Goal: Task Accomplishment & Management: Use online tool/utility

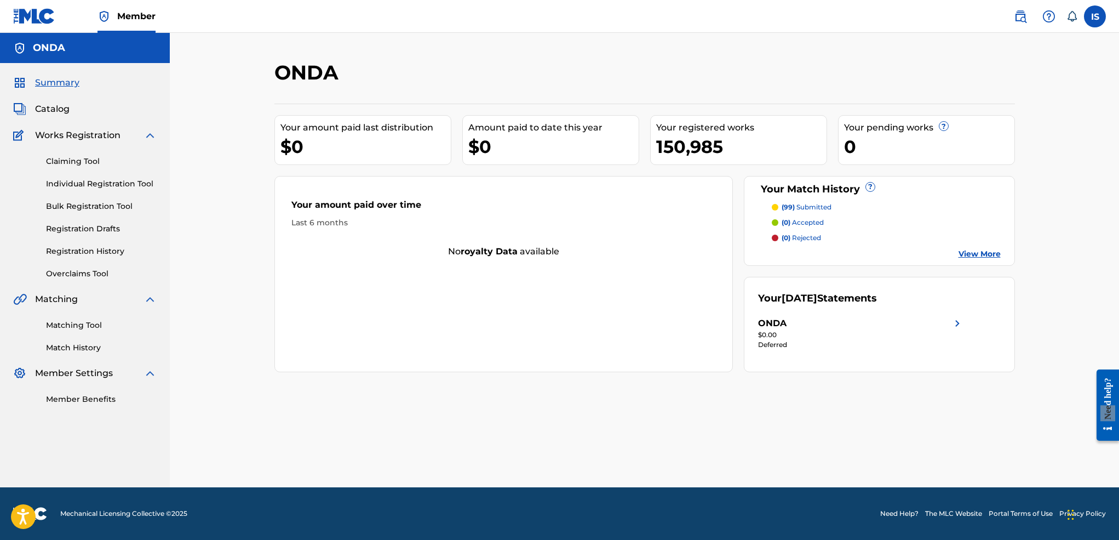
click at [91, 324] on link "Matching Tool" at bounding box center [101, 325] width 111 height 12
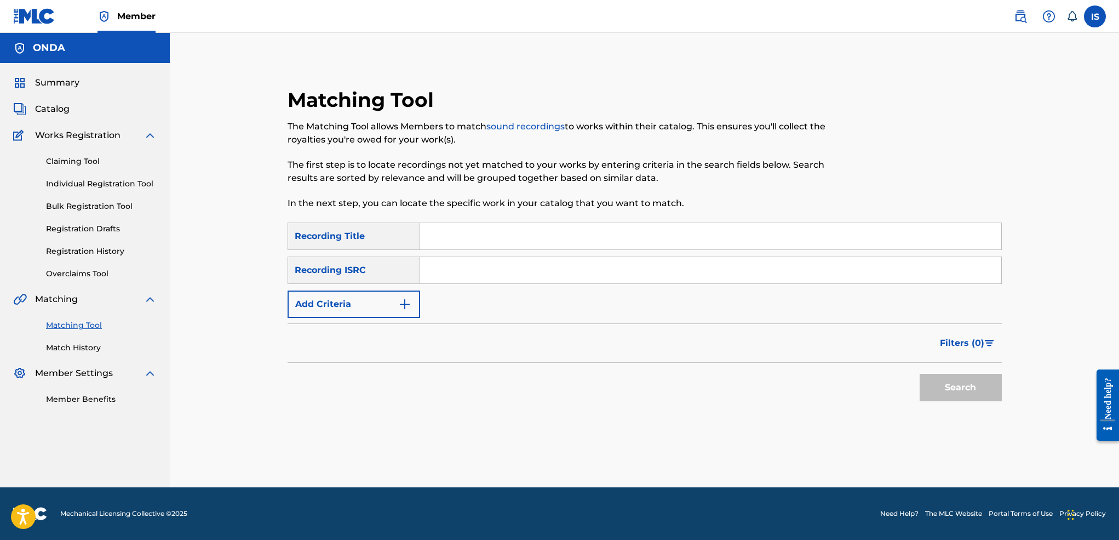
click at [478, 231] on input "Search Form" at bounding box center [710, 236] width 581 height 26
paste input "U.S.M.A OUAARA"
type input "U.S.M.A OUAARA"
click at [357, 308] on button "Add Criteria" at bounding box center [354, 303] width 133 height 27
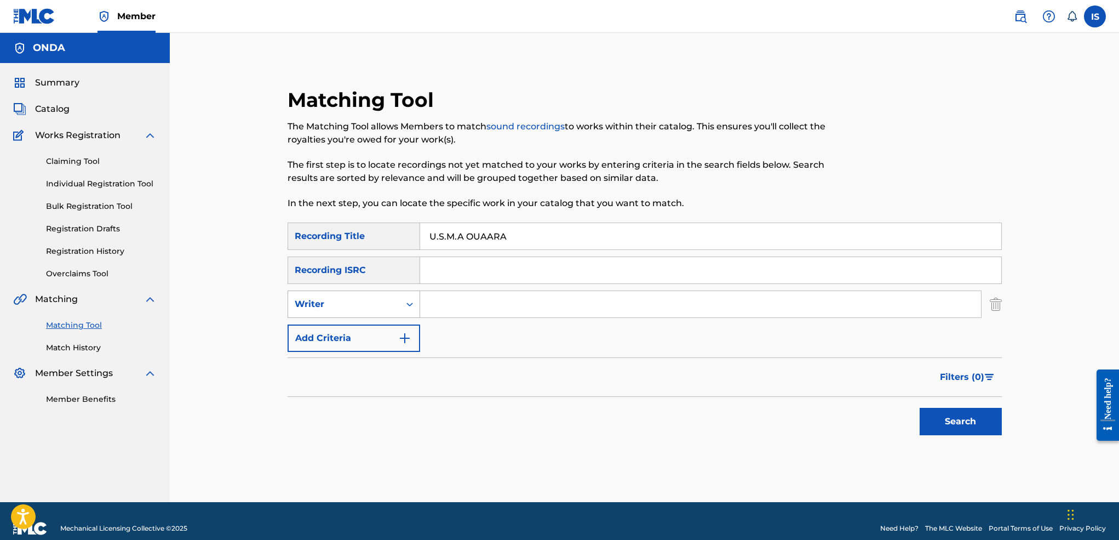
click at [357, 307] on div "Writer" at bounding box center [344, 303] width 99 height 13
click at [354, 328] on div "Recording Artist" at bounding box center [353, 331] width 131 height 27
click at [444, 311] on input "Search Form" at bounding box center [700, 304] width 561 height 26
click at [920, 408] on button "Search" at bounding box center [961, 421] width 82 height 27
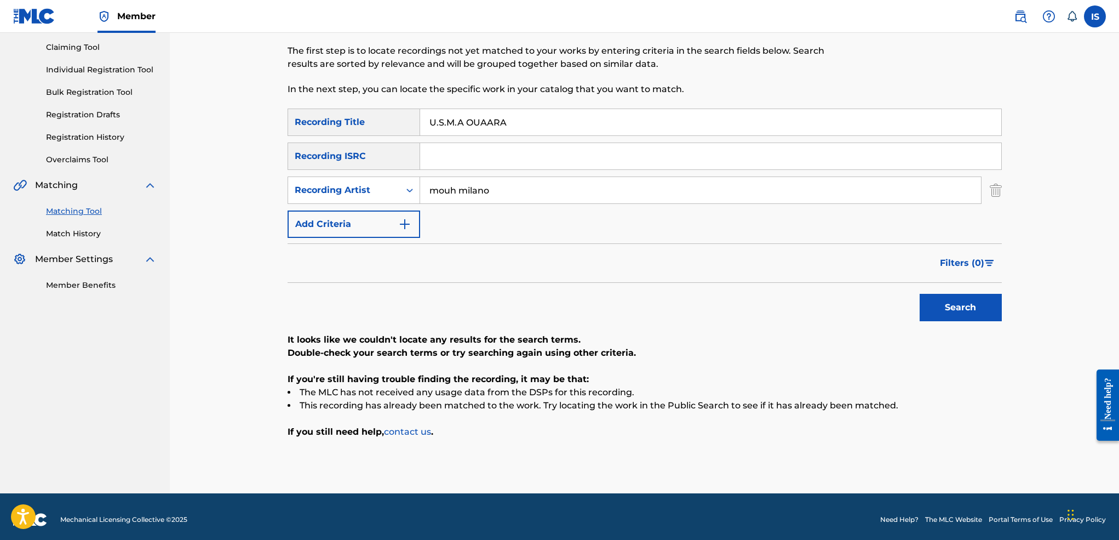
scroll to position [120, 0]
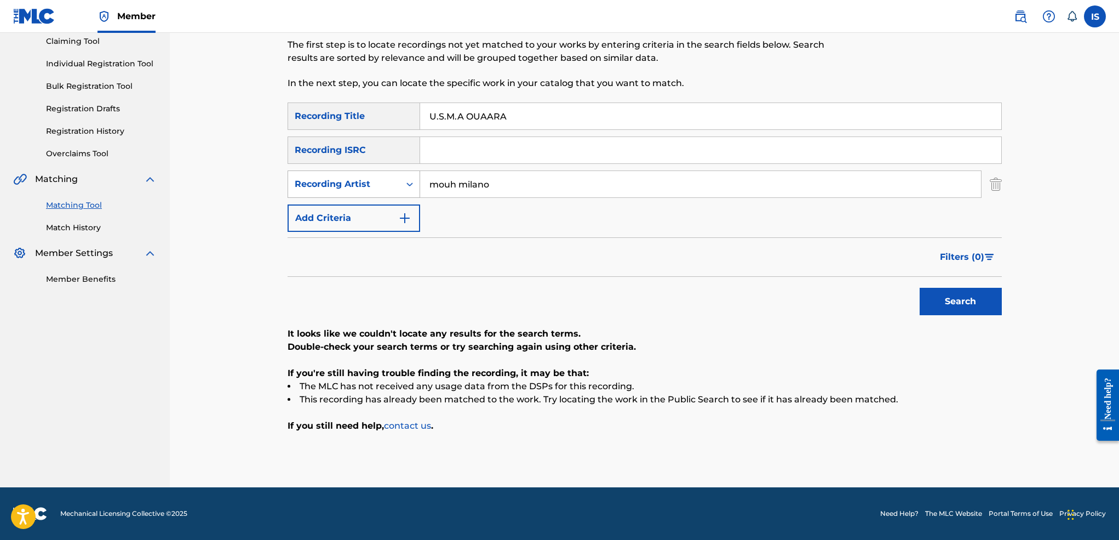
drag, startPoint x: 514, startPoint y: 181, endPoint x: 399, endPoint y: 190, distance: 115.3
click at [399, 190] on div "SearchWithCriteriab0fa0581-a8cd-48f3-b9f2-41580fc3e9eb Recording Artist [PERSON…" at bounding box center [645, 183] width 714 height 27
type input "[PERSON_NAME][GEOGRAPHIC_DATA]"
click at [920, 288] on button "Search" at bounding box center [961, 301] width 82 height 27
drag, startPoint x: 527, startPoint y: 186, endPoint x: 348, endPoint y: 184, distance: 179.1
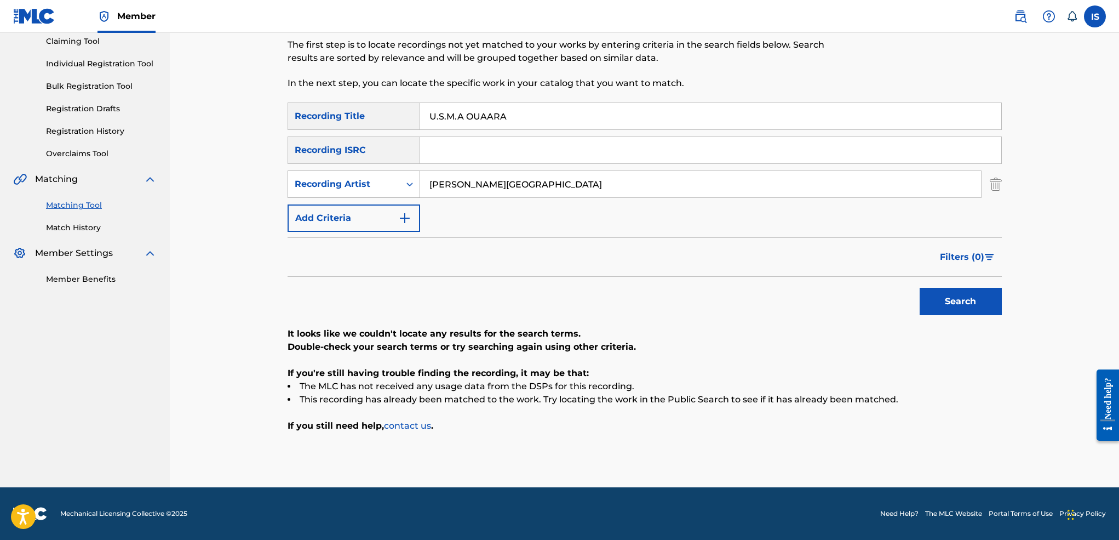
click at [348, 184] on div "SearchWithCriteriab0fa0581-a8cd-48f3-b9f2-41580fc3e9eb Recording Artist [PERSON…" at bounding box center [645, 183] width 714 height 27
click at [920, 288] on button "Search" at bounding box center [961, 301] width 82 height 27
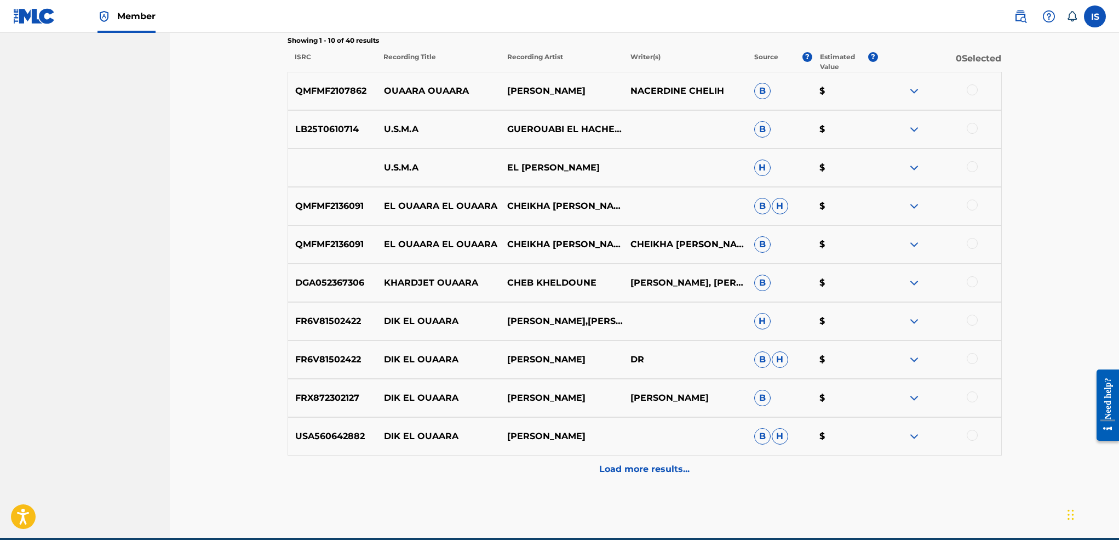
scroll to position [0, 0]
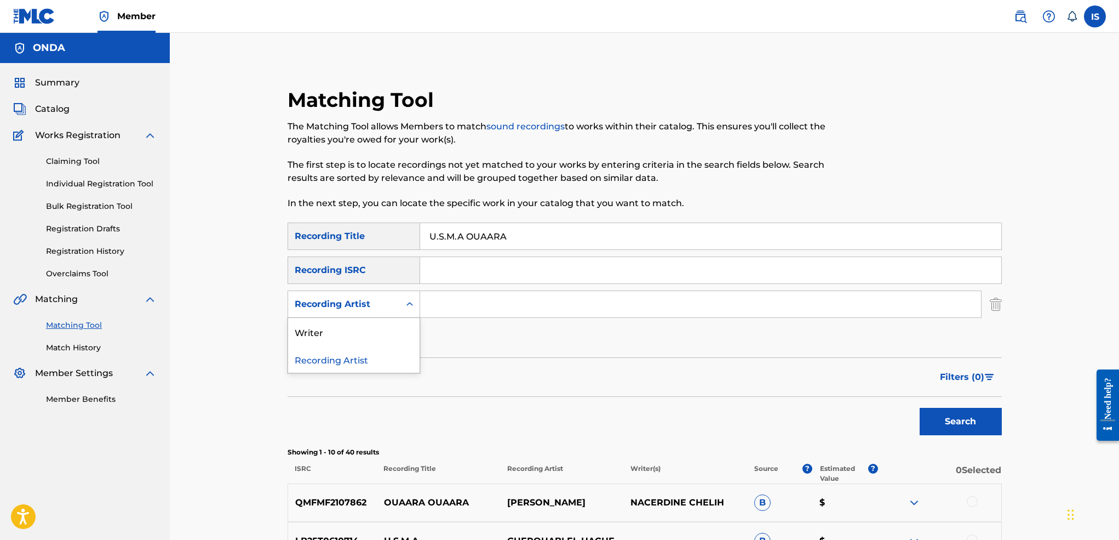
click at [354, 307] on div "Recording Artist" at bounding box center [344, 303] width 99 height 13
click at [347, 332] on div "Writer" at bounding box center [353, 331] width 131 height 27
click at [496, 300] on input "Search Form" at bounding box center [700, 304] width 561 height 26
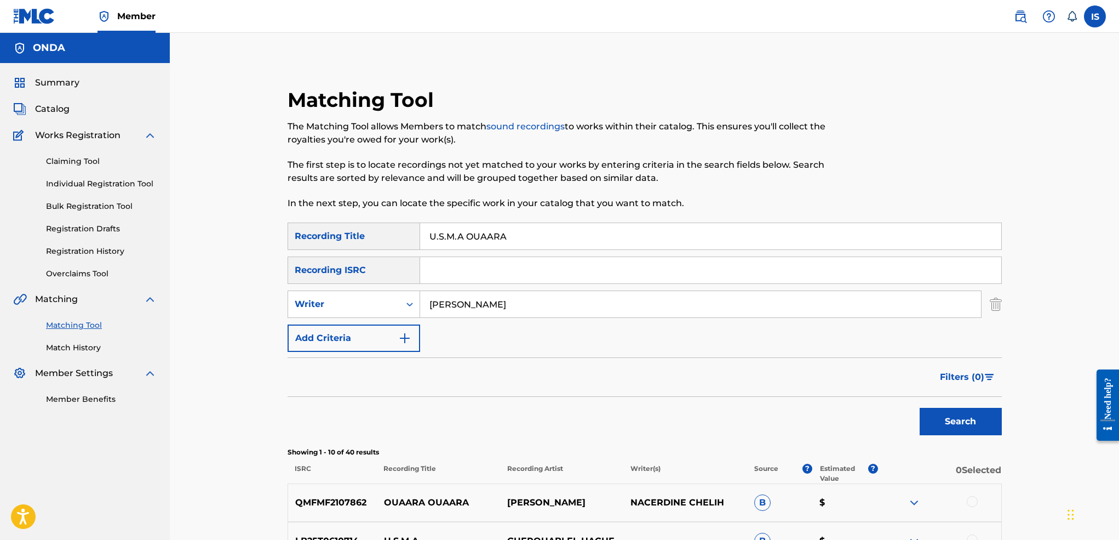
type input "[PERSON_NAME]"
click at [920, 408] on button "Search" at bounding box center [961, 421] width 82 height 27
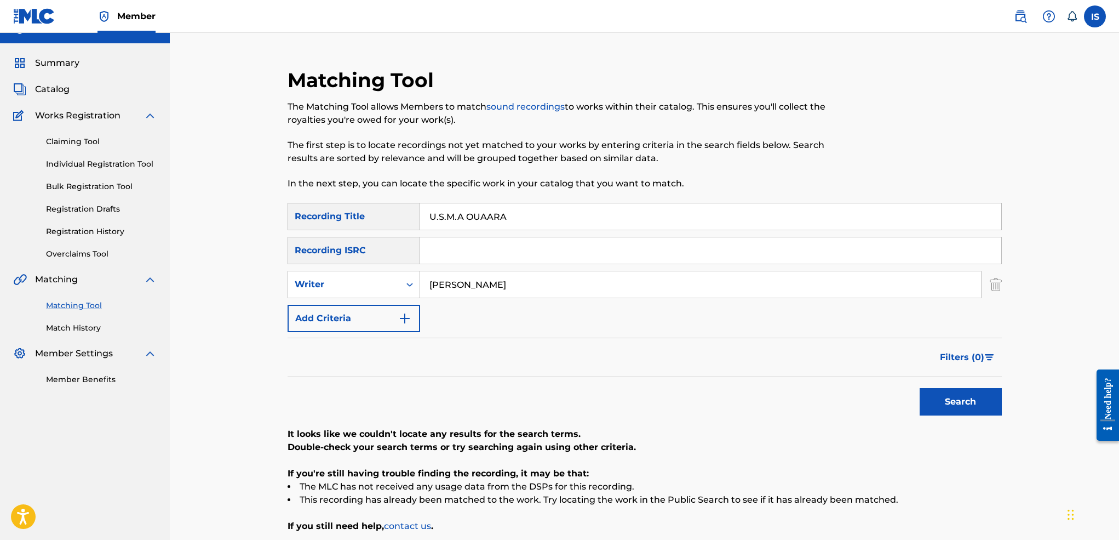
scroll to position [28, 0]
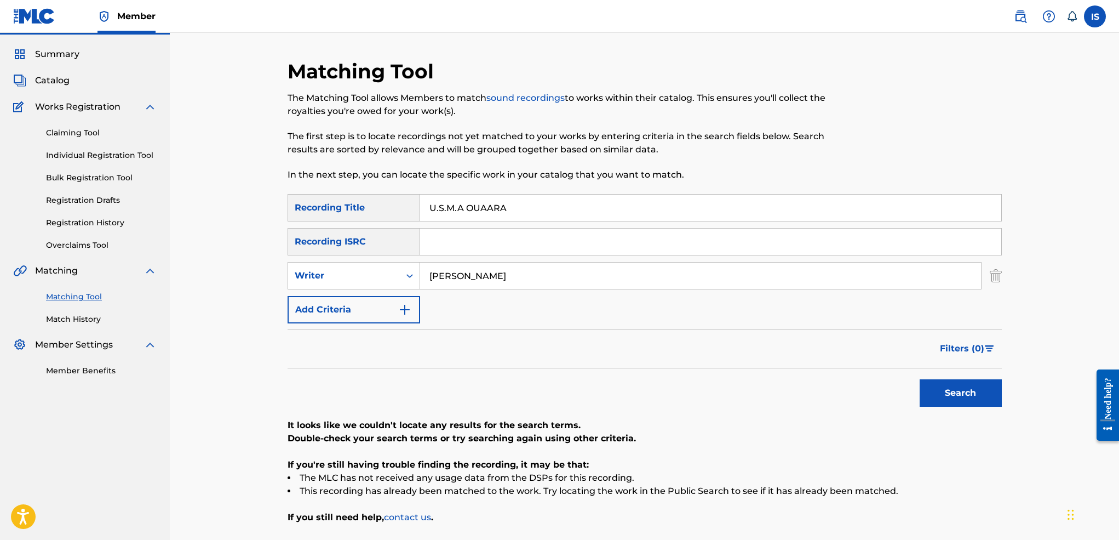
click at [521, 199] on input "U.S.M.A OUAARA" at bounding box center [710, 207] width 581 height 26
paste input "AMANET EL ADJYAL"
click at [920, 379] on button "Search" at bounding box center [961, 392] width 82 height 27
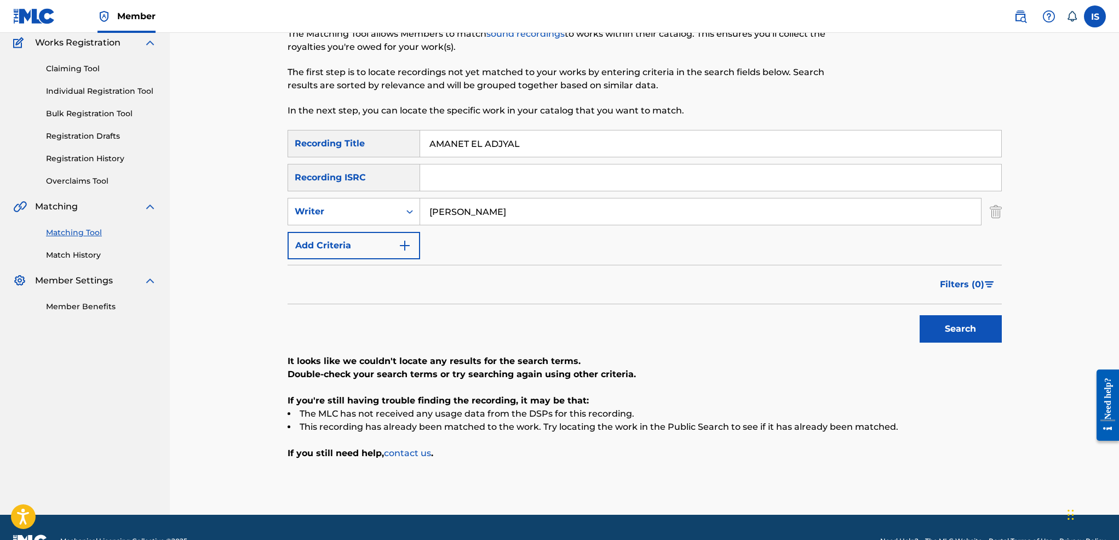
scroll to position [102, 0]
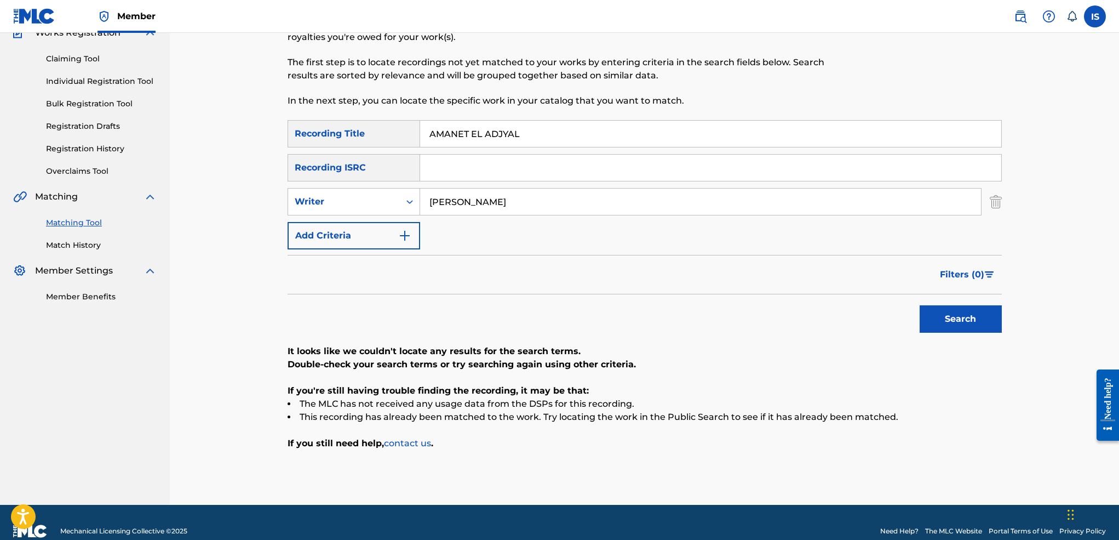
click at [429, 133] on input "AMANET EL ADJYAL" at bounding box center [710, 134] width 581 height 26
click at [920, 305] on button "Search" at bounding box center [961, 318] width 82 height 27
click at [477, 139] on input "AMANET EL ADJYAL" at bounding box center [710, 134] width 581 height 26
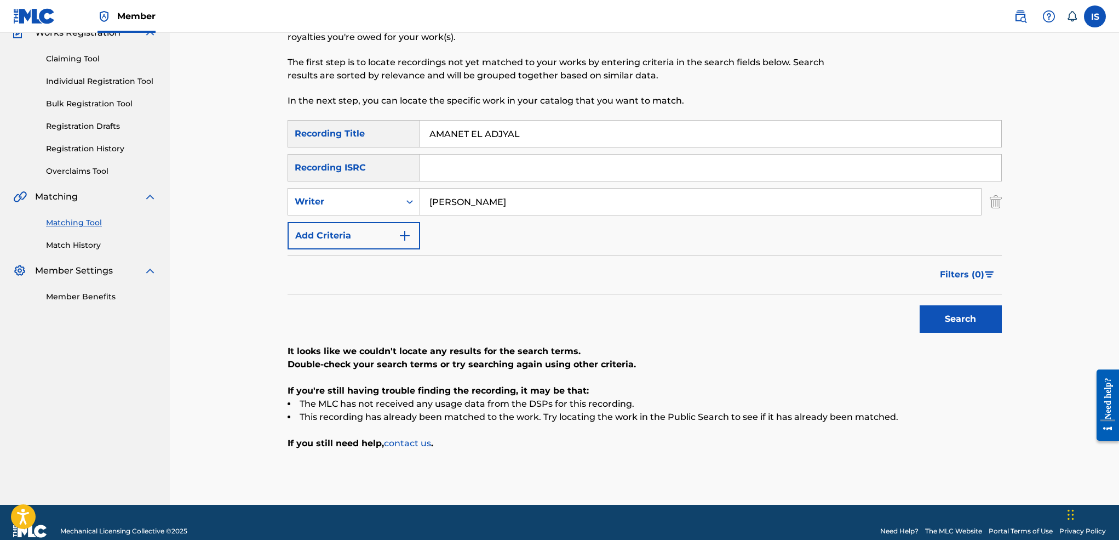
paste input "LLO AAYTOU MEN [GEOGRAPHIC_DATA]"
type input "ALLO AAYTOU MEN [GEOGRAPHIC_DATA]"
click at [920, 305] on button "Search" at bounding box center [961, 318] width 82 height 27
click at [449, 199] on input "[PERSON_NAME]" at bounding box center [700, 201] width 561 height 26
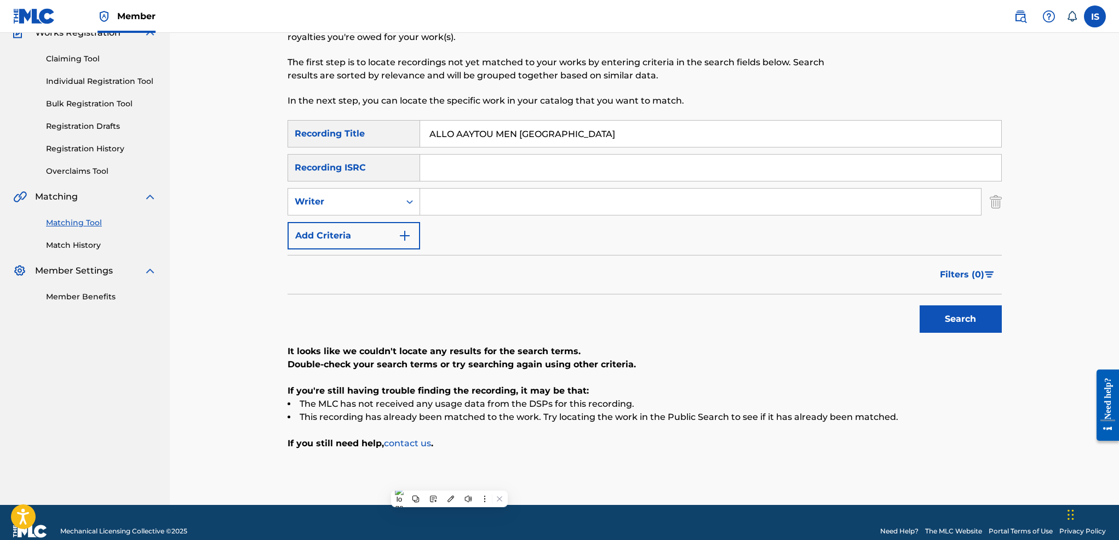
click at [920, 305] on button "Search" at bounding box center [961, 318] width 82 height 27
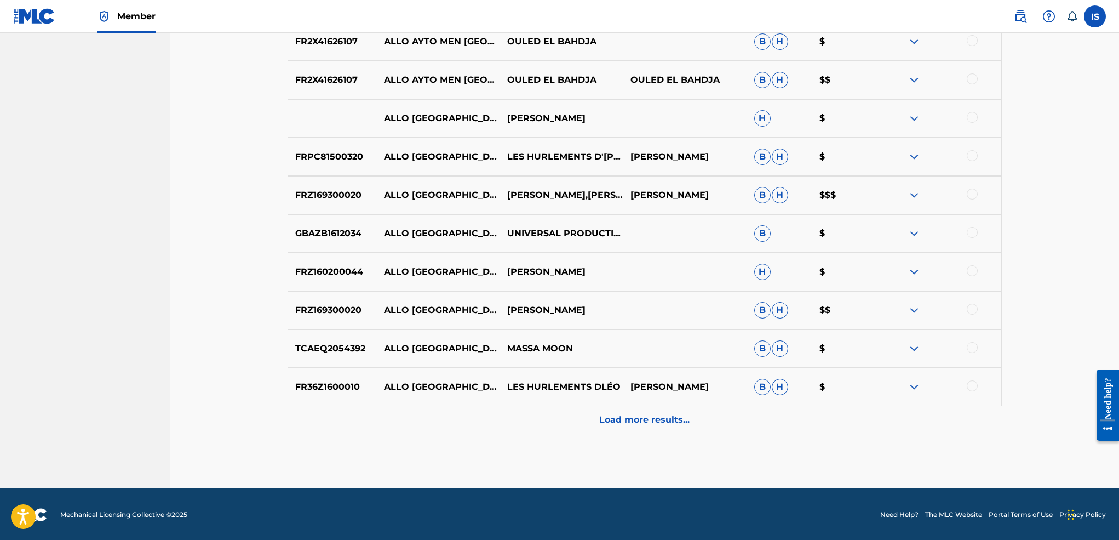
scroll to position [462, 0]
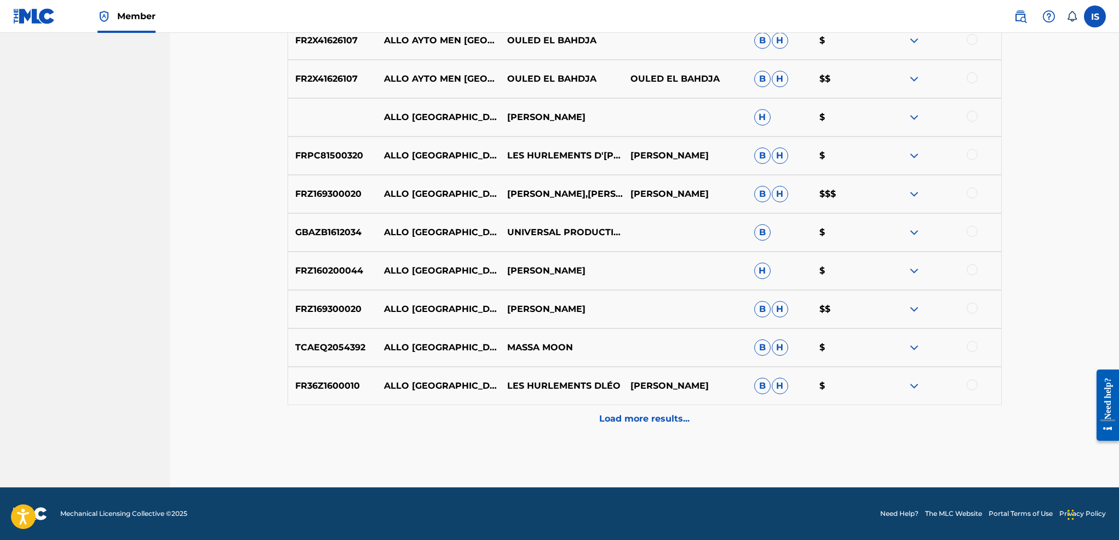
click at [622, 419] on p "Load more results..." at bounding box center [644, 418] width 90 height 13
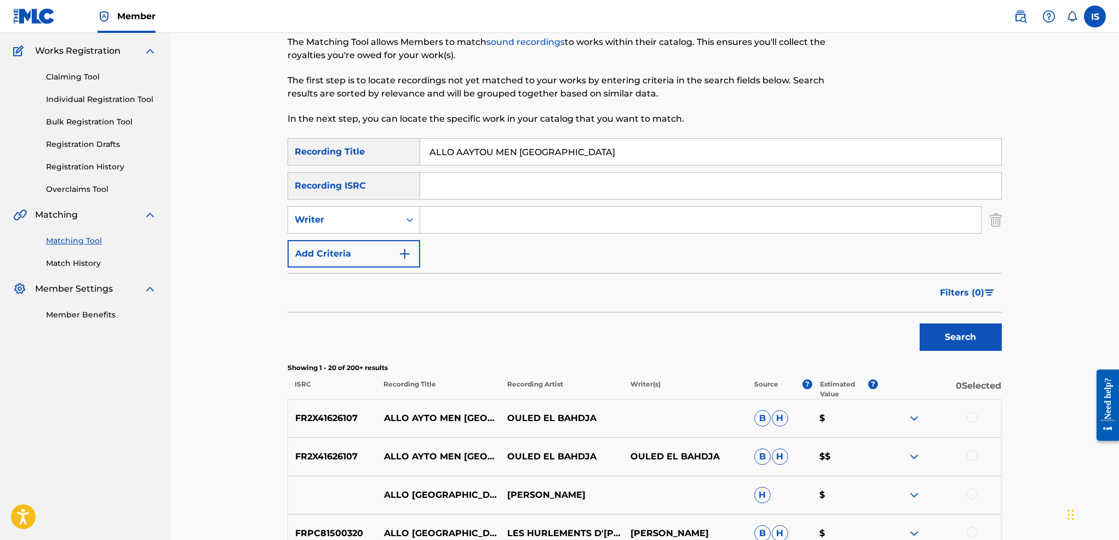
scroll to position [0, 0]
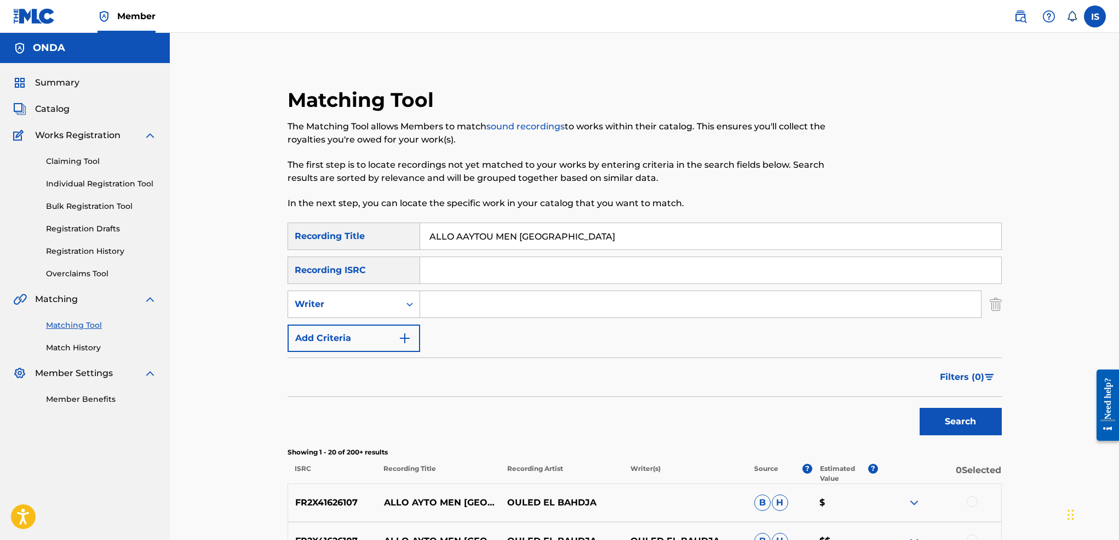
click at [527, 253] on div "SearchWithCriteriaf35061c3-5625-4ec6-b02c-04c29010c22f Recording Title ALLO AAY…" at bounding box center [645, 286] width 714 height 129
click at [517, 237] on input "ALLO AAYTOU MEN [GEOGRAPHIC_DATA]" at bounding box center [710, 236] width 581 height 26
paste input "NEBDAW M'LEKHAR"
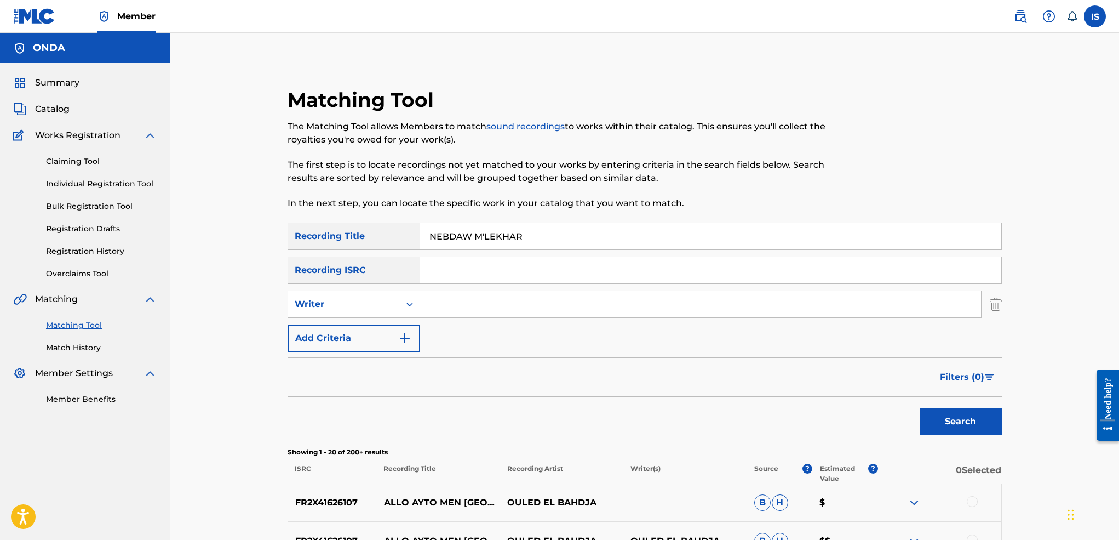
click at [920, 408] on button "Search" at bounding box center [961, 421] width 82 height 27
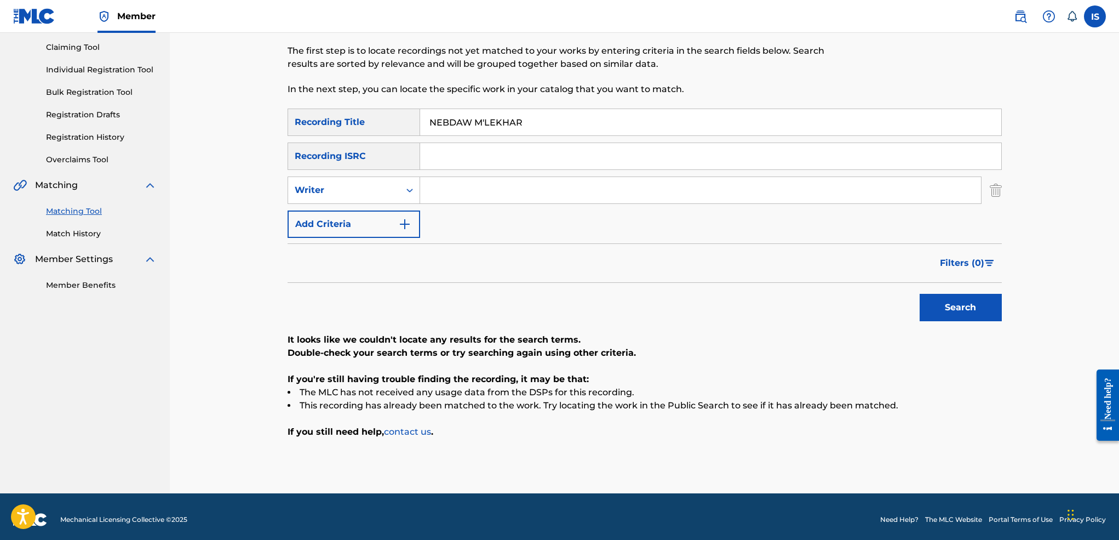
scroll to position [113, 0]
click at [483, 122] on input "NEBDAW M'LEKHAR" at bounding box center [710, 123] width 581 height 26
click at [920, 294] on button "Search" at bounding box center [961, 307] width 82 height 27
click at [439, 128] on input "NEBDAW MLEKHAR" at bounding box center [710, 123] width 581 height 26
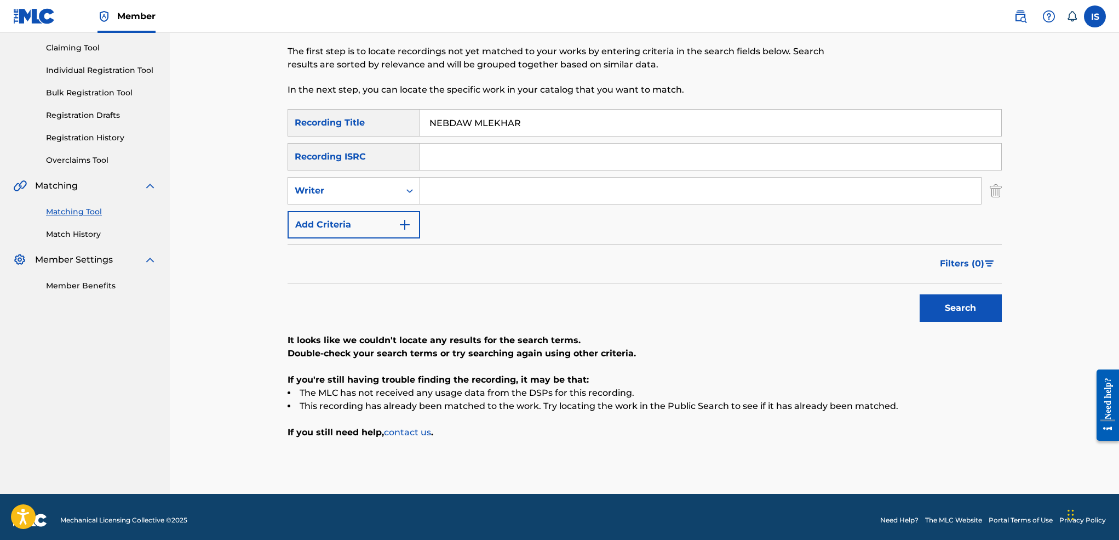
click at [439, 128] on input "NEBDAW MLEKHAR" at bounding box center [710, 123] width 581 height 26
paste input "SELFI MAA CHAMPIONNAT"
click at [920, 294] on button "Search" at bounding box center [961, 307] width 82 height 27
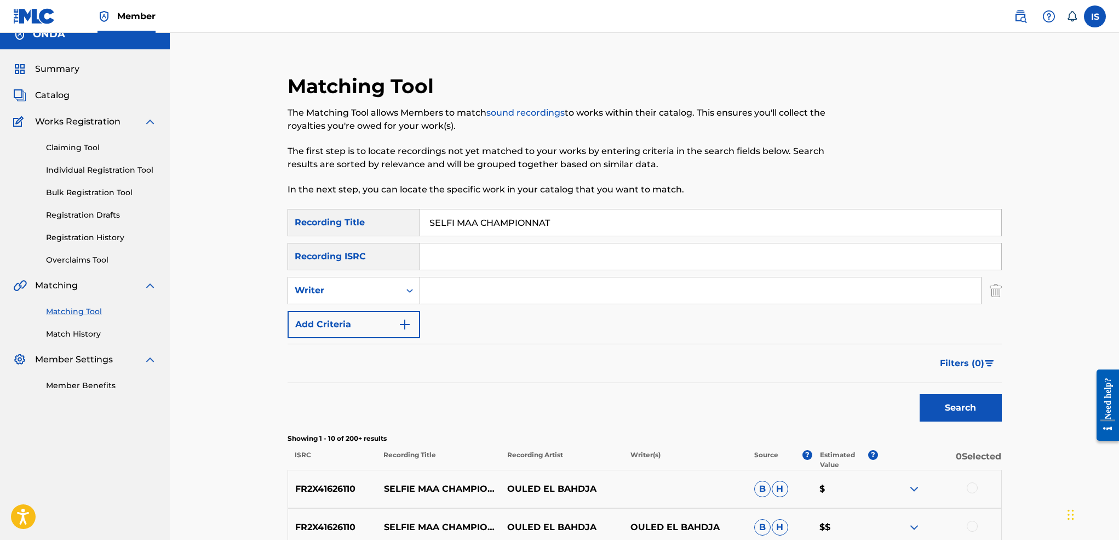
scroll to position [0, 0]
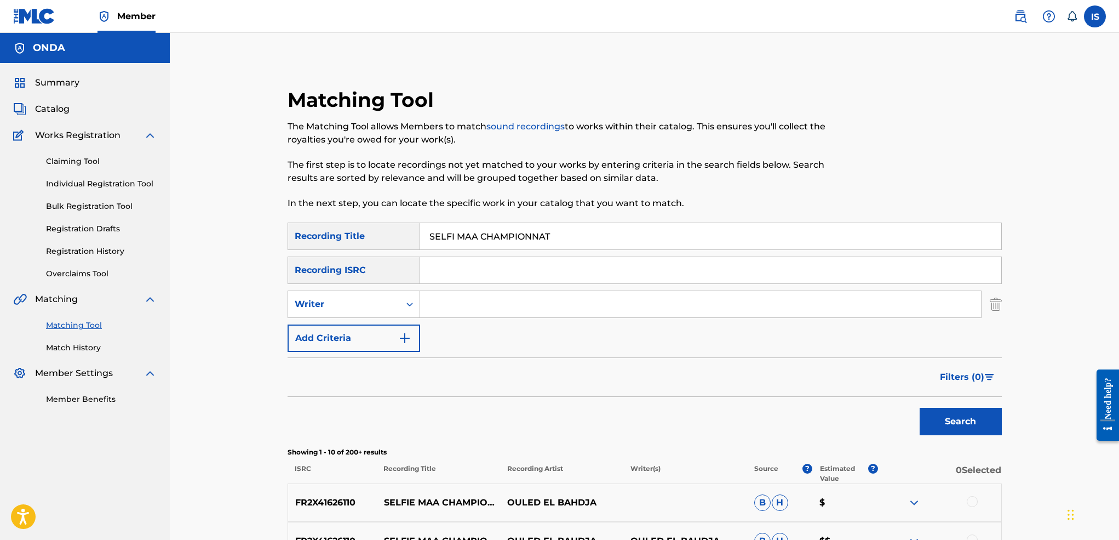
click at [488, 227] on input "SELFI MAA CHAMPIONNAT" at bounding box center [710, 236] width 581 height 26
paste input "HMAMA BEIDA"
type input "HMAMA BEIDA"
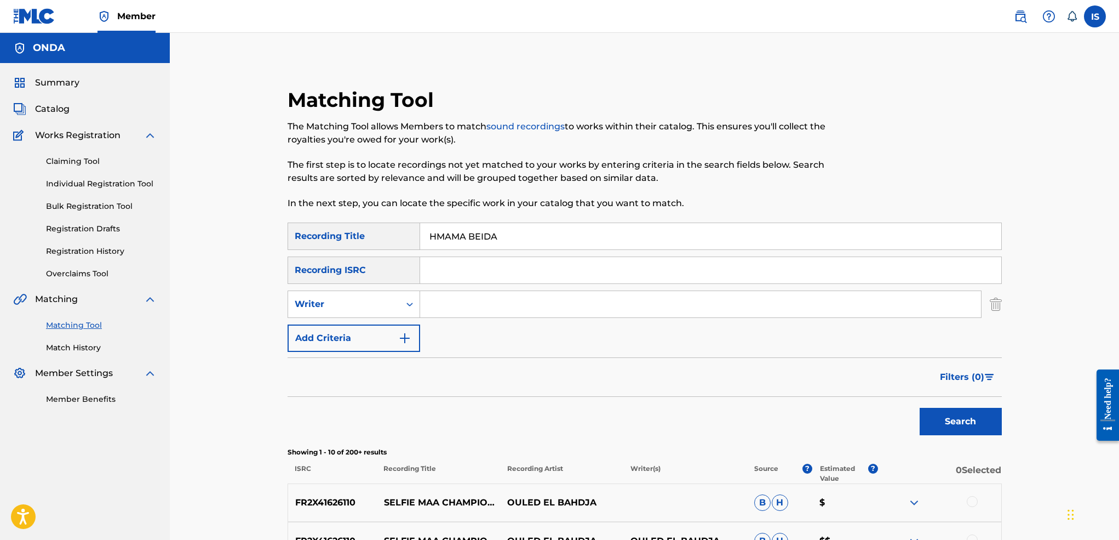
click at [485, 314] on input "Search Form" at bounding box center [700, 304] width 561 height 26
type input "[PERSON_NAME]"
click at [920, 408] on button "Search" at bounding box center [961, 421] width 82 height 27
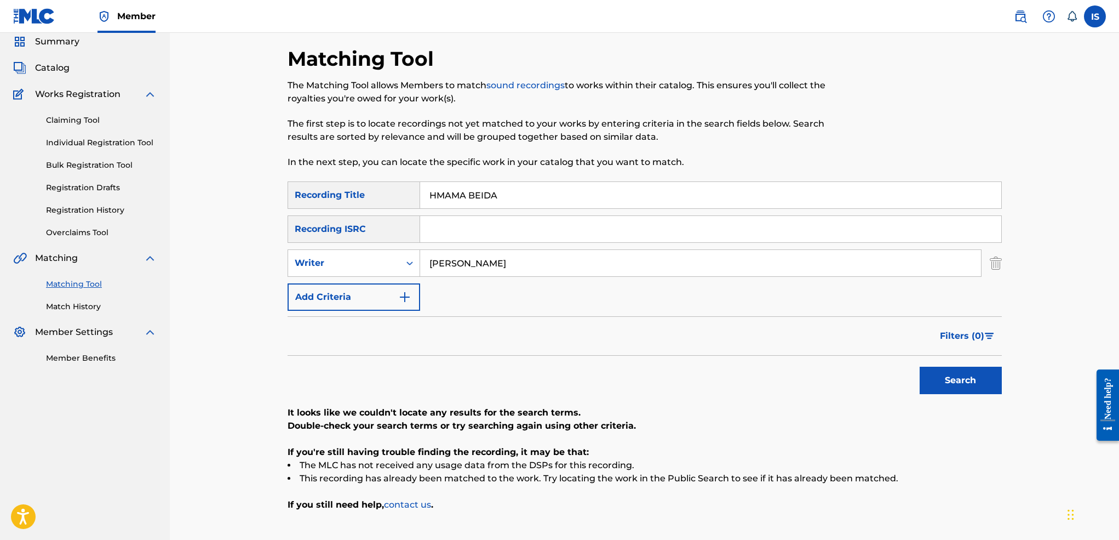
scroll to position [40, 0]
click at [482, 259] on input "[PERSON_NAME]" at bounding box center [700, 264] width 561 height 26
click at [920, 368] on button "Search" at bounding box center [961, 381] width 82 height 27
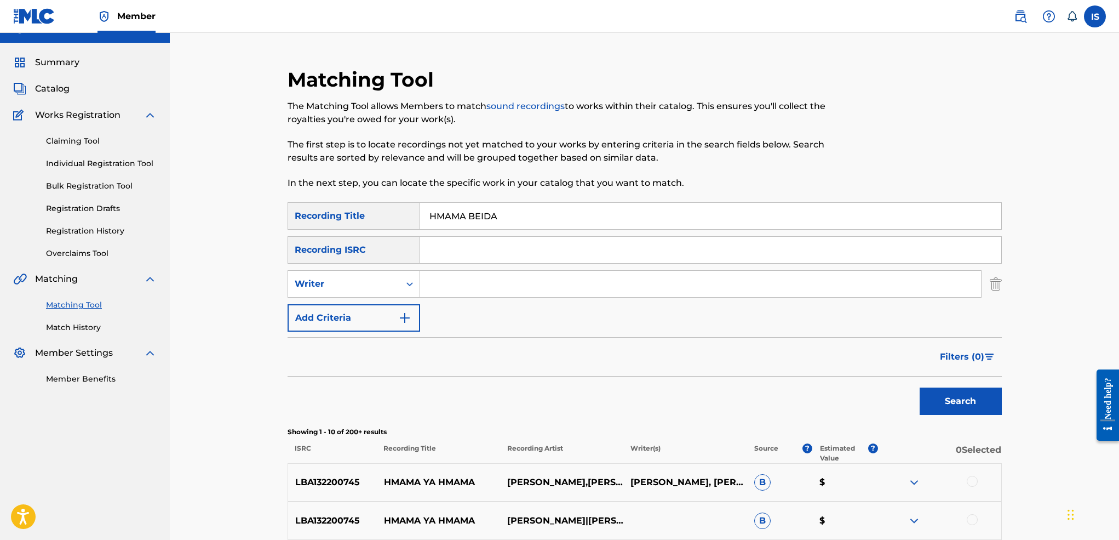
scroll to position [0, 0]
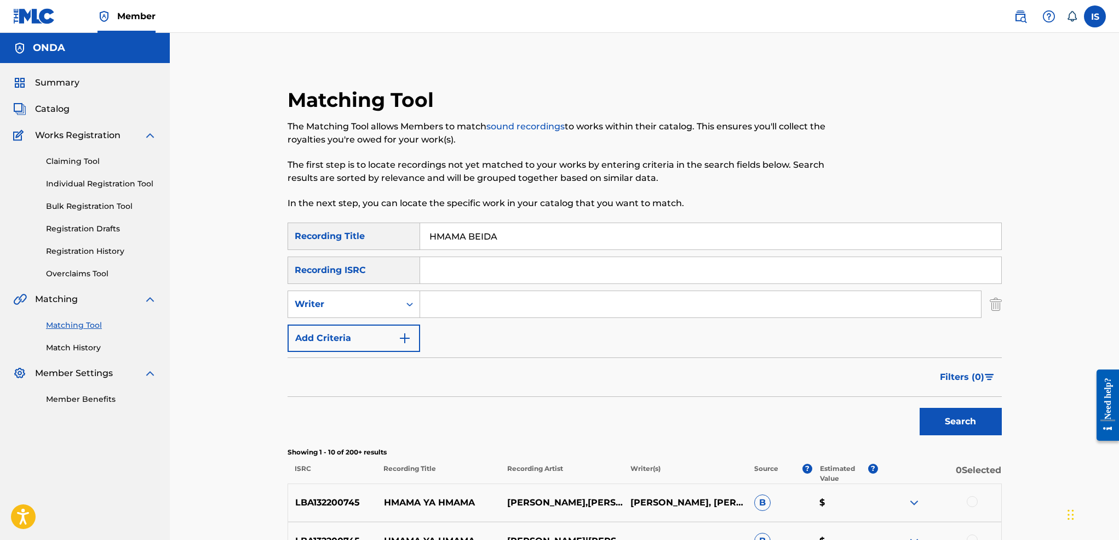
click at [495, 252] on div "SearchWithCriteriaf35061c3-5625-4ec6-b02c-04c29010c22f Recording Title HMAMA BE…" at bounding box center [645, 286] width 714 height 129
click at [485, 242] on input "HMAMA BEIDA" at bounding box center [710, 236] width 581 height 26
paste input "MAZALNI [PERSON_NAME]"
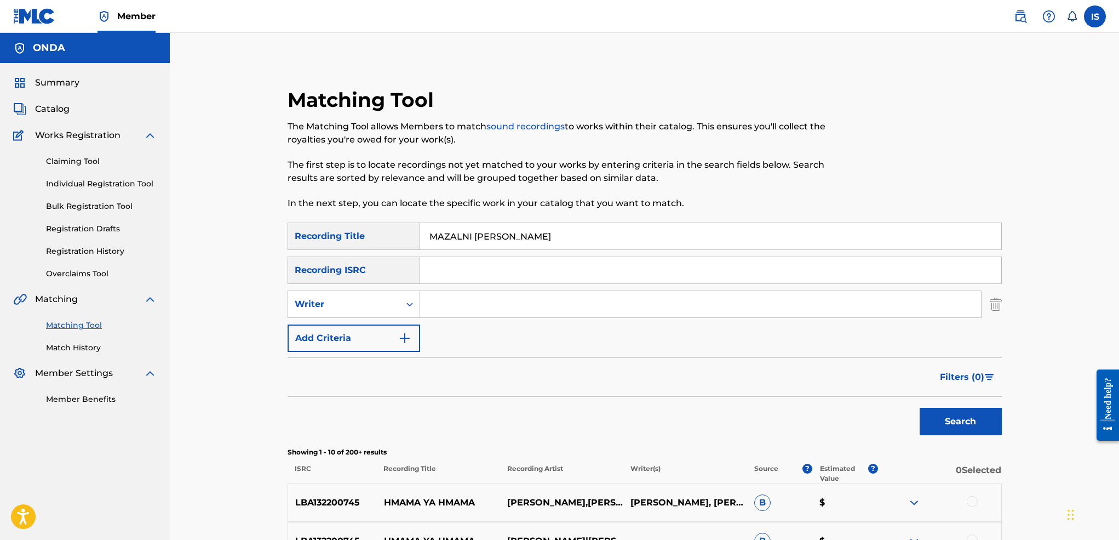
type input "MAZALNI [PERSON_NAME]"
click at [920, 408] on button "Search" at bounding box center [961, 421] width 82 height 27
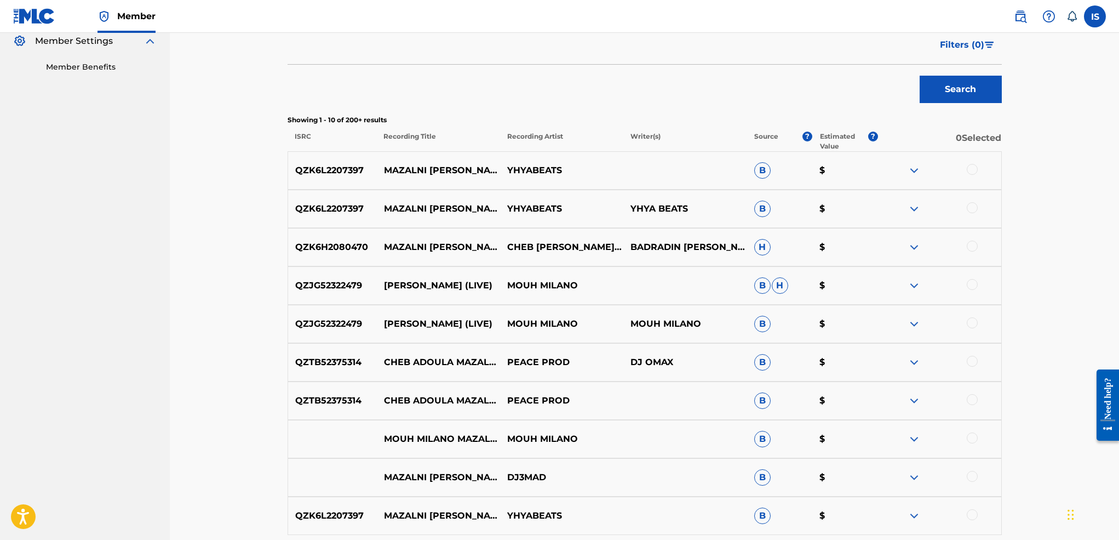
scroll to position [334, 0]
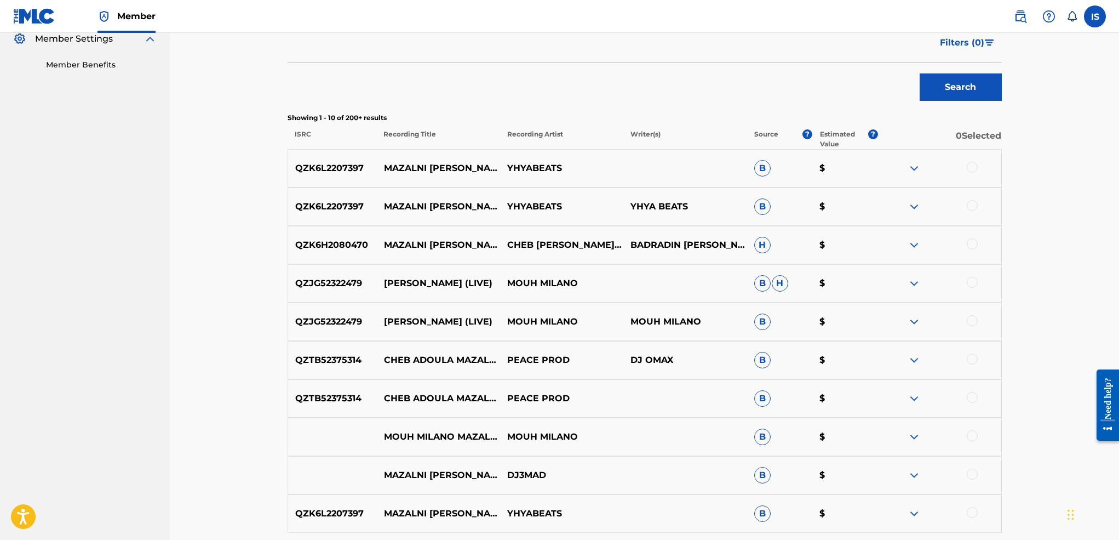
click at [973, 283] on div at bounding box center [972, 282] width 11 height 11
click at [973, 301] on div "QZJG52322479 [PERSON_NAME] (LIVE) MOUH [PERSON_NAME] $" at bounding box center [645, 283] width 714 height 38
click at [971, 324] on div at bounding box center [972, 320] width 11 height 11
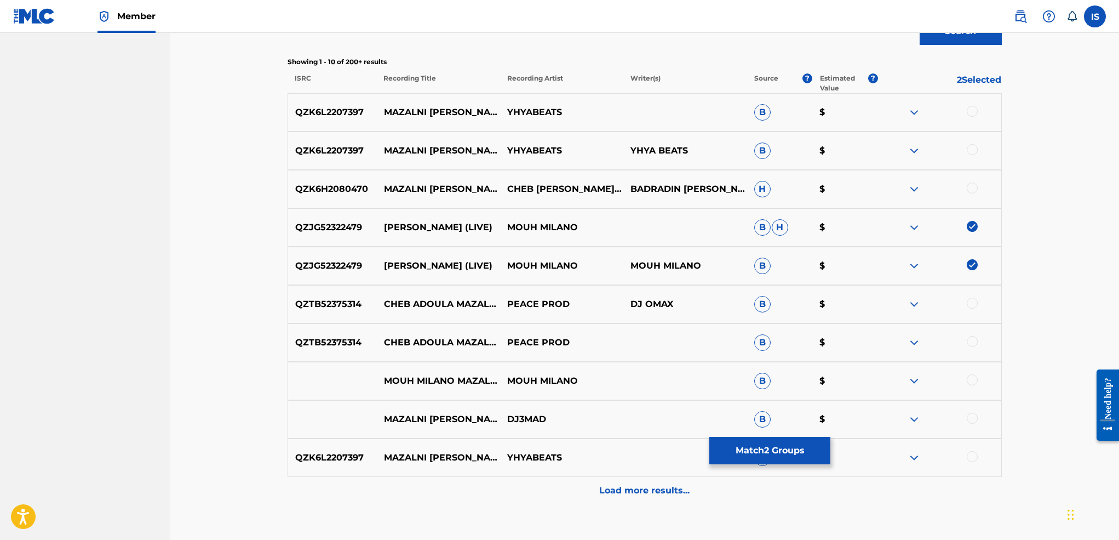
scroll to position [391, 0]
click at [974, 377] on div at bounding box center [972, 378] width 11 height 11
click at [974, 458] on div at bounding box center [972, 455] width 11 height 11
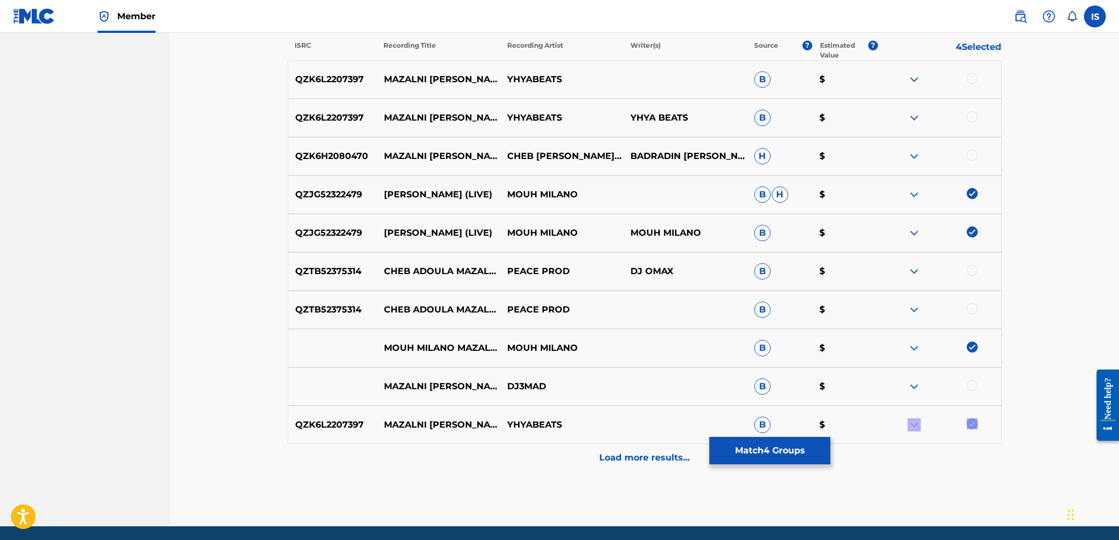
scroll to position [462, 0]
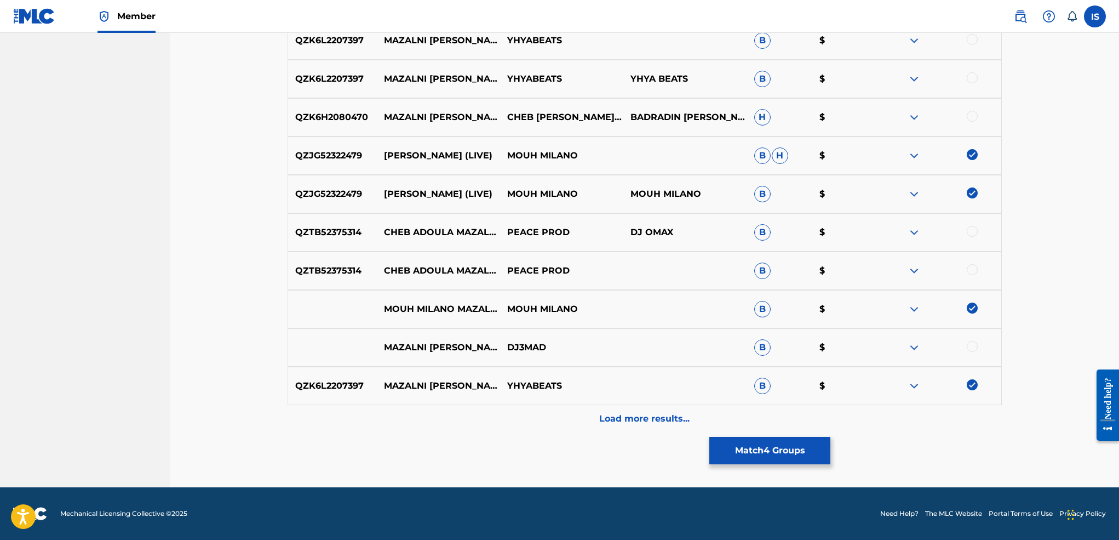
click at [625, 415] on p "Load more results..." at bounding box center [644, 418] width 90 height 13
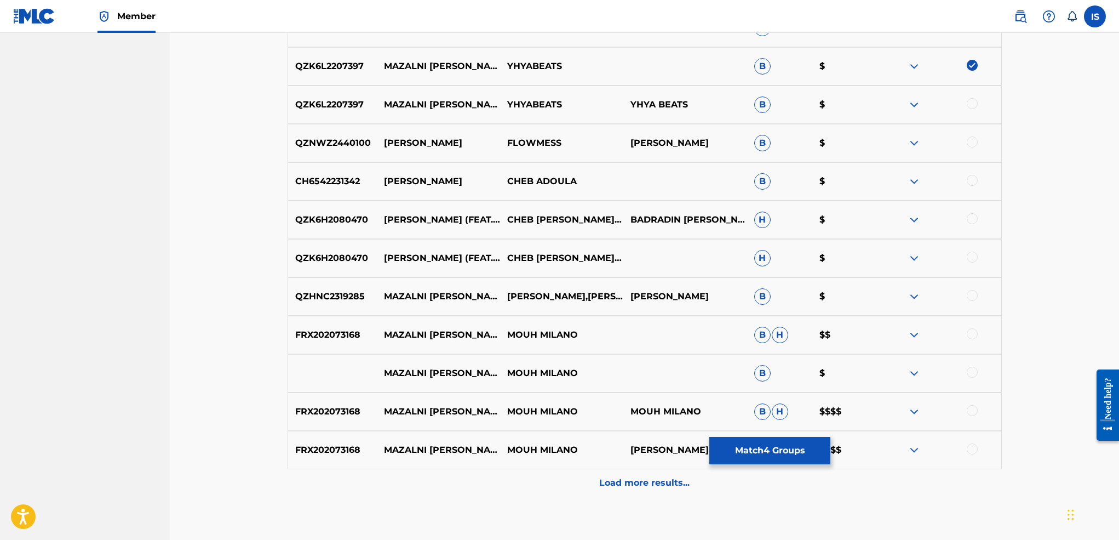
scroll to position [794, 0]
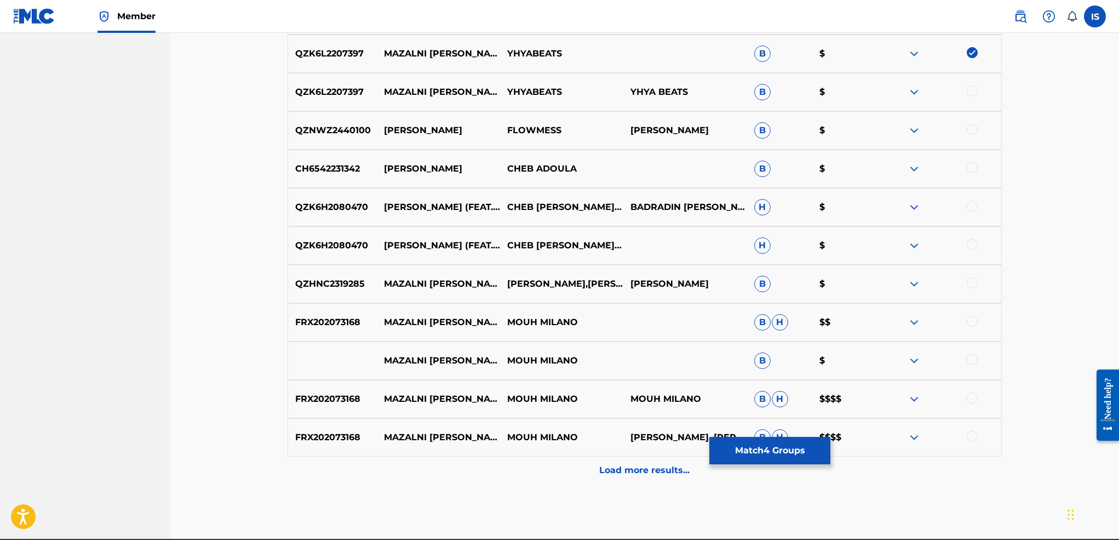
click at [973, 321] on div at bounding box center [972, 321] width 11 height 11
click at [972, 357] on div at bounding box center [972, 359] width 11 height 11
click at [973, 399] on div at bounding box center [972, 397] width 11 height 11
click at [971, 440] on div at bounding box center [972, 436] width 11 height 11
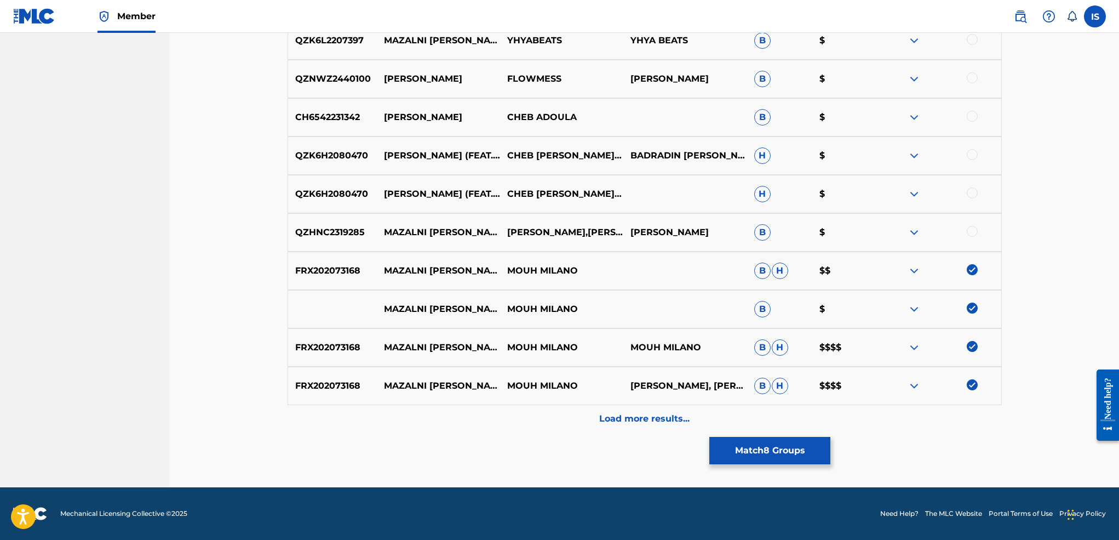
click at [643, 414] on p "Load more results..." at bounding box center [644, 418] width 90 height 13
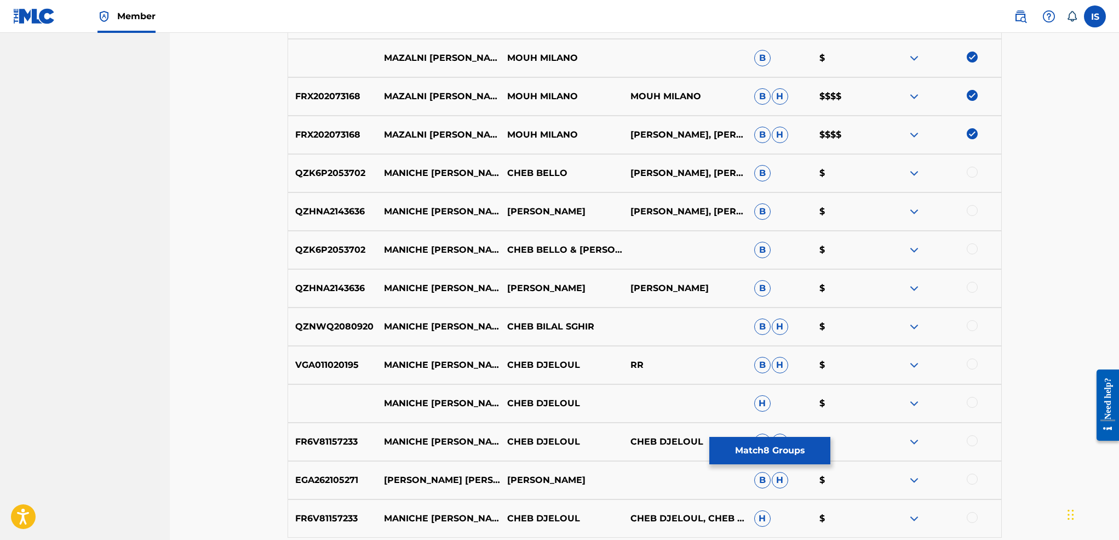
scroll to position [1097, 0]
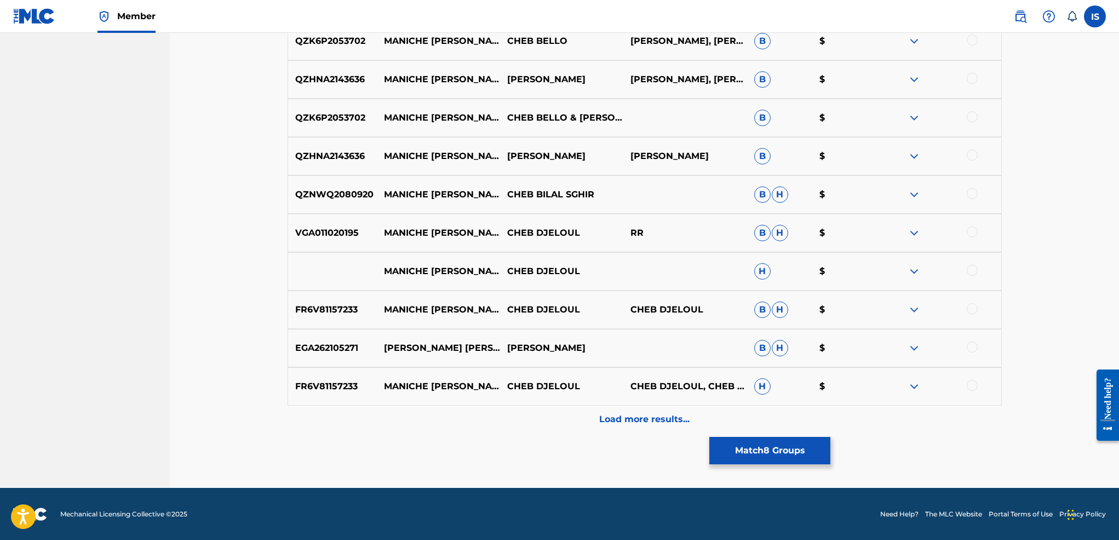
click at [630, 418] on p "Load more results..." at bounding box center [644, 418] width 90 height 13
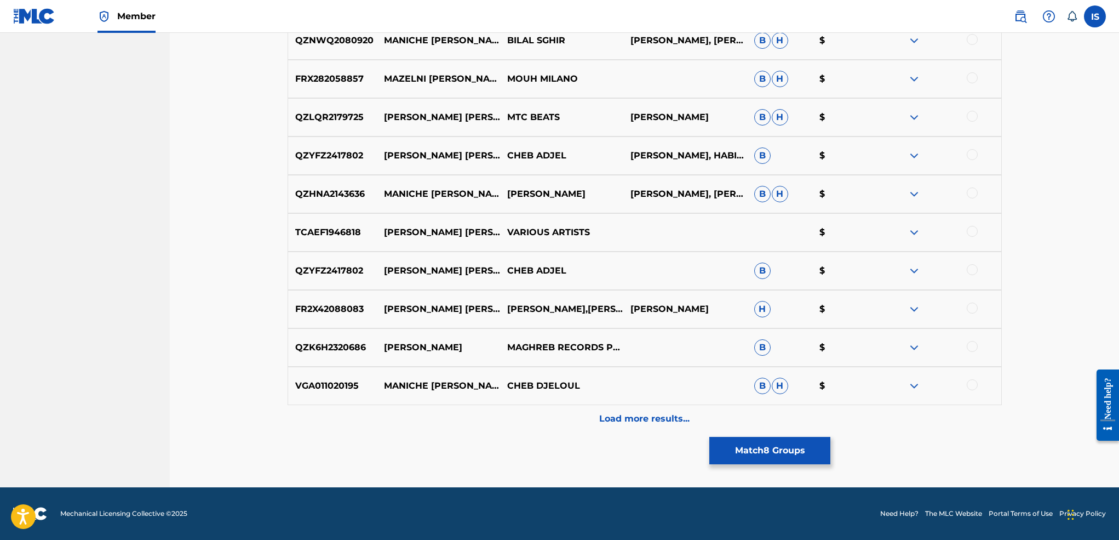
click at [630, 418] on p "Load more results..." at bounding box center [644, 418] width 90 height 13
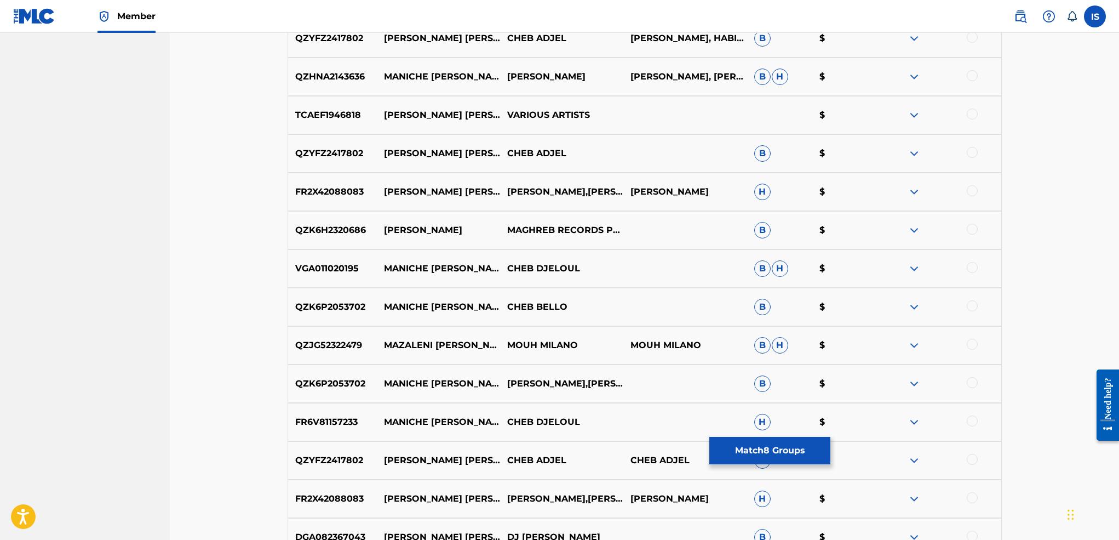
scroll to position [1741, 0]
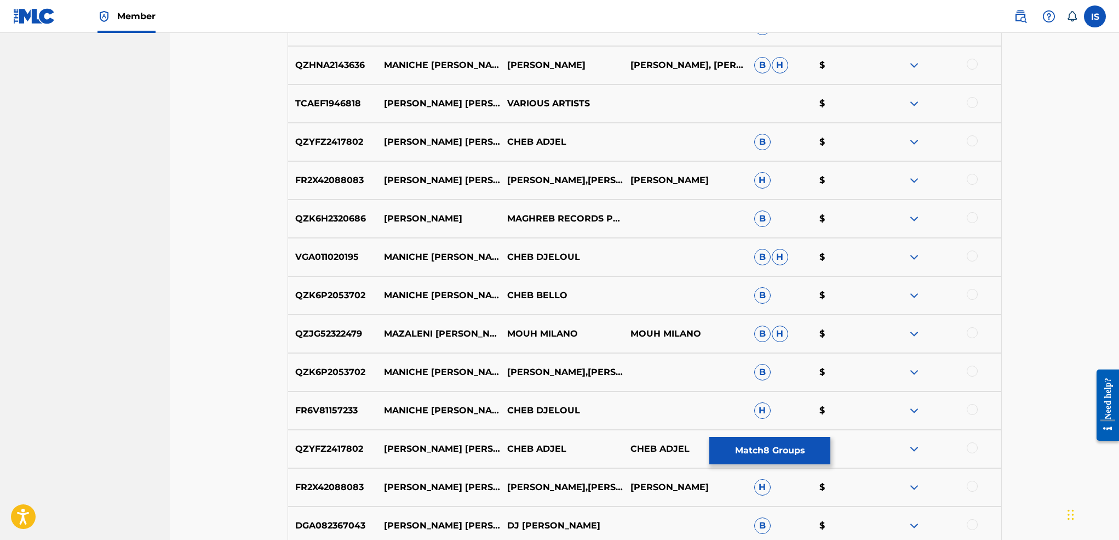
click at [973, 334] on div at bounding box center [972, 332] width 11 height 11
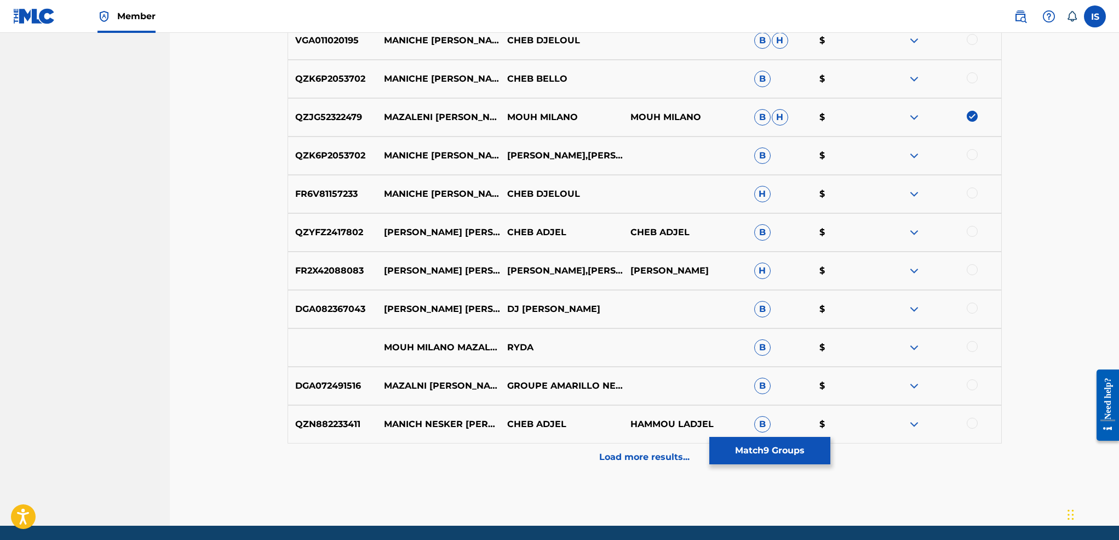
scroll to position [1958, 0]
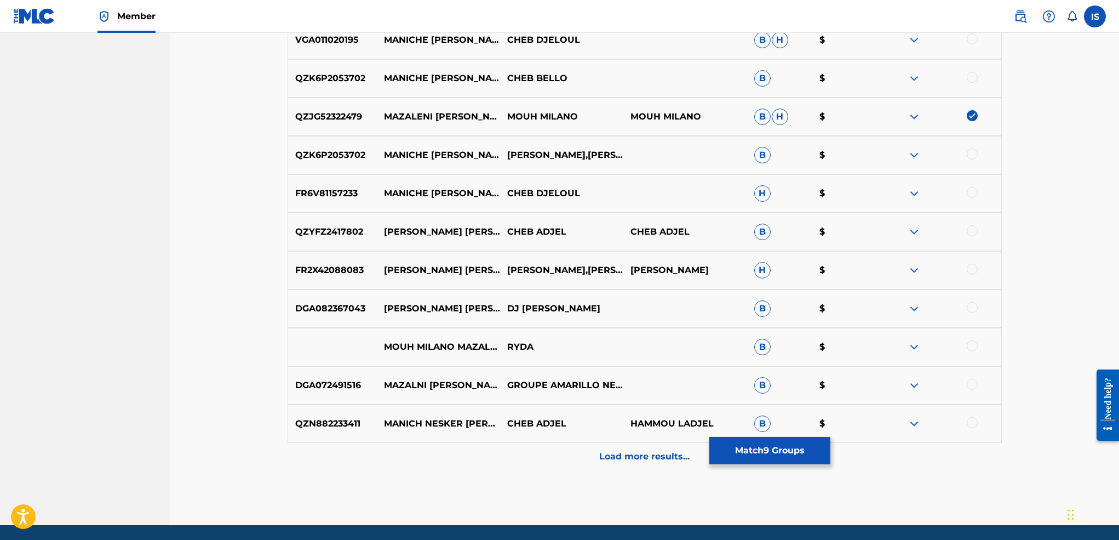
click at [663, 462] on p "Load more results..." at bounding box center [644, 456] width 90 height 13
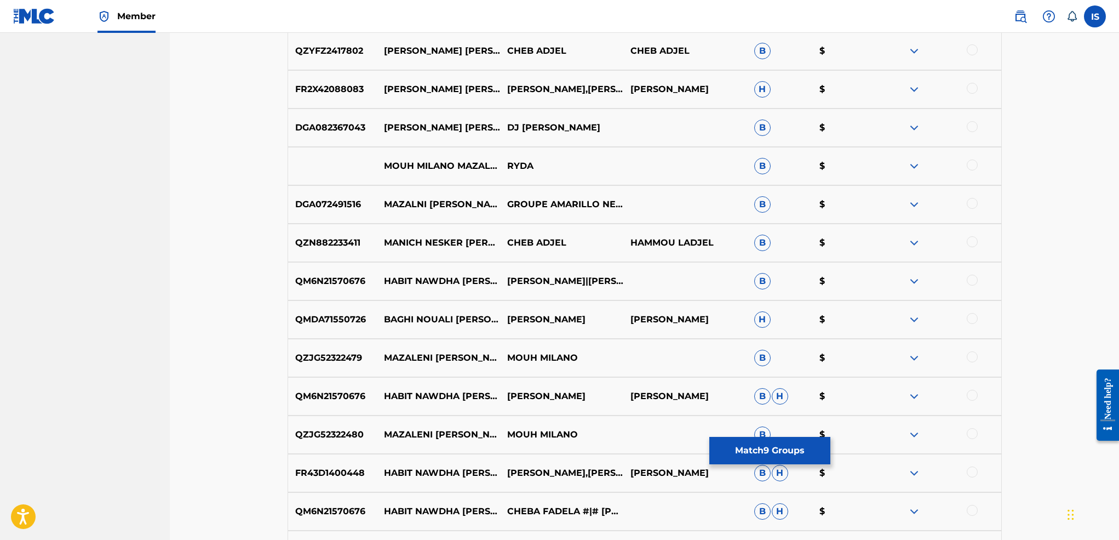
scroll to position [2140, 0]
click at [974, 352] on div at bounding box center [972, 355] width 11 height 11
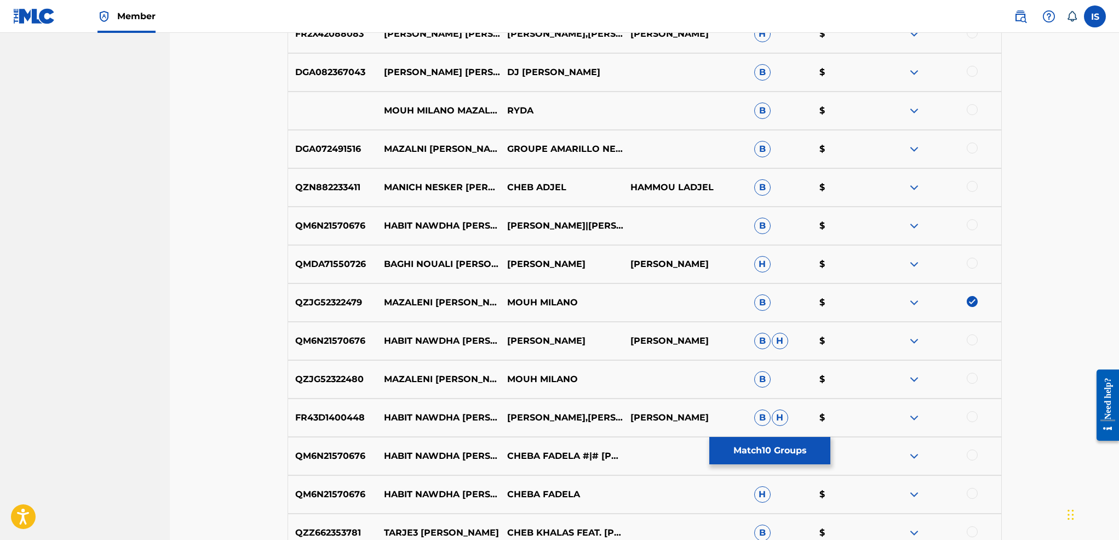
scroll to position [2250, 0]
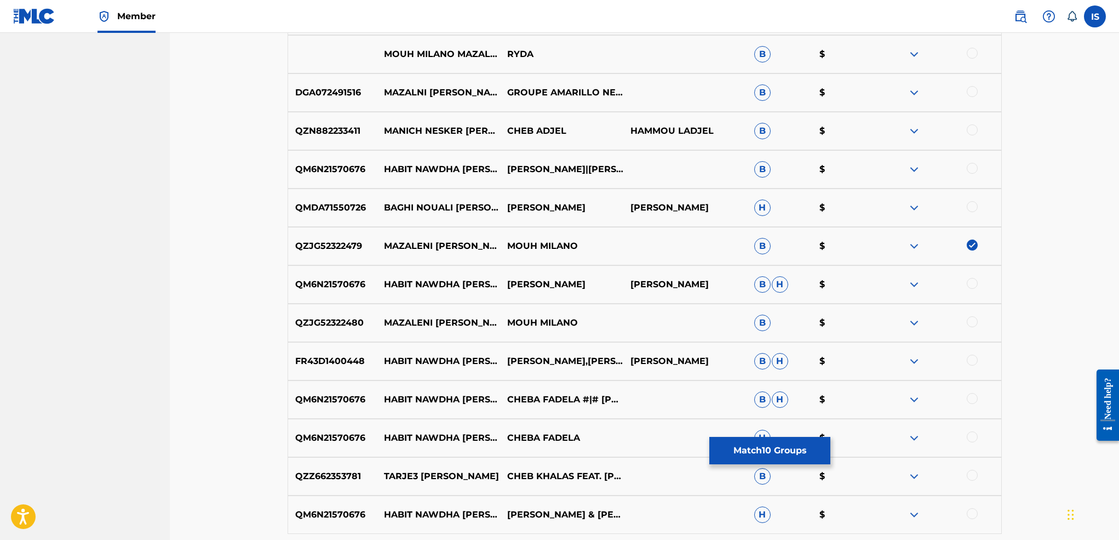
click at [972, 320] on div at bounding box center [972, 321] width 11 height 11
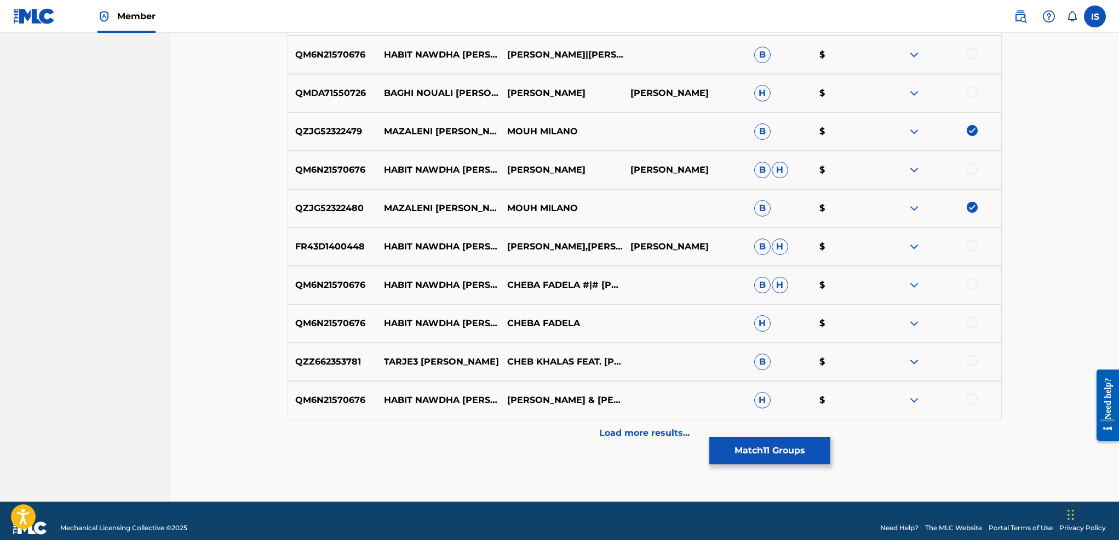
scroll to position [2365, 0]
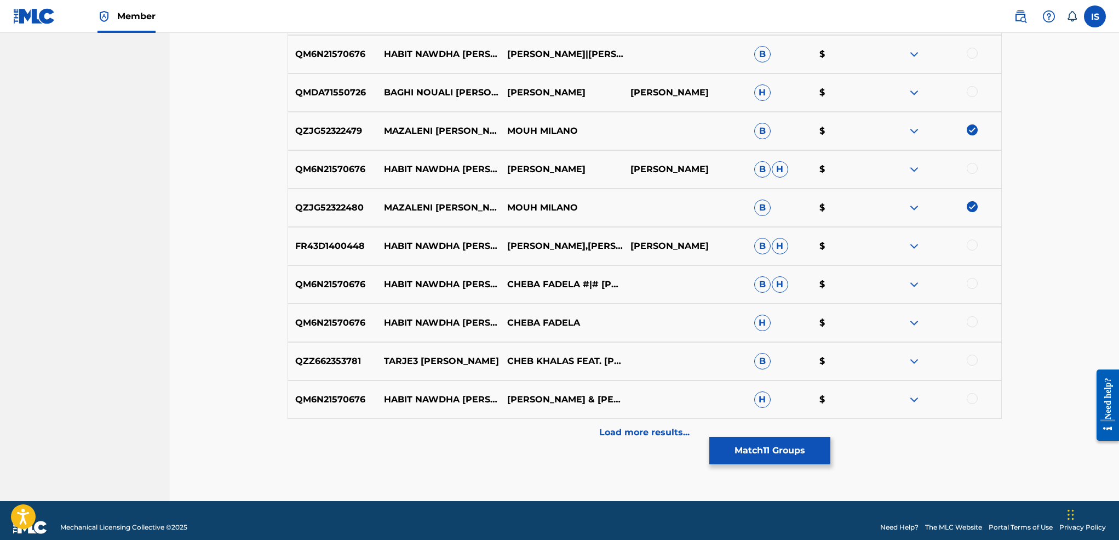
click at [621, 432] on p "Load more results..." at bounding box center [644, 432] width 90 height 13
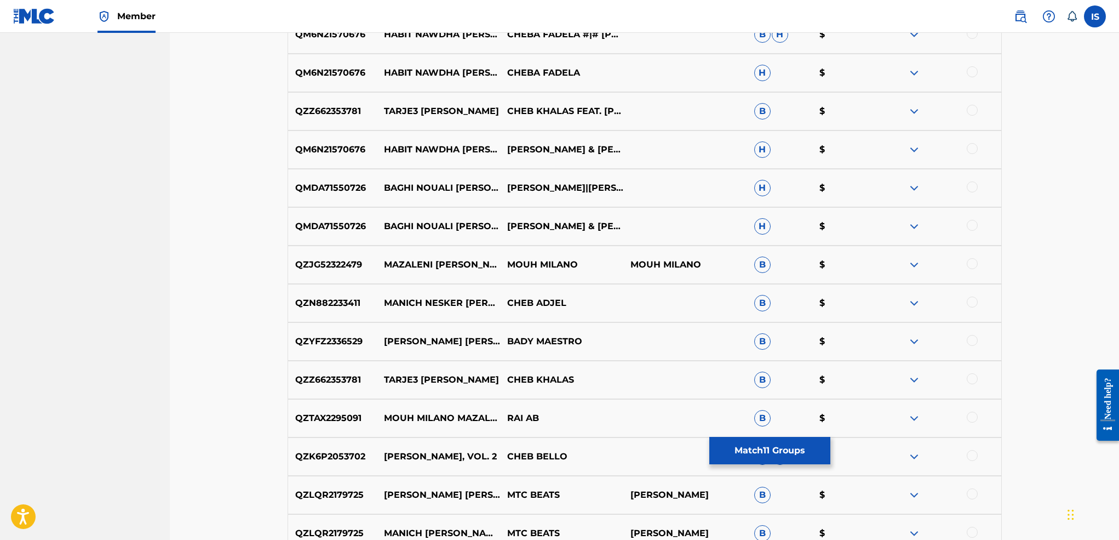
scroll to position [2617, 0]
click at [971, 263] on div at bounding box center [972, 261] width 11 height 11
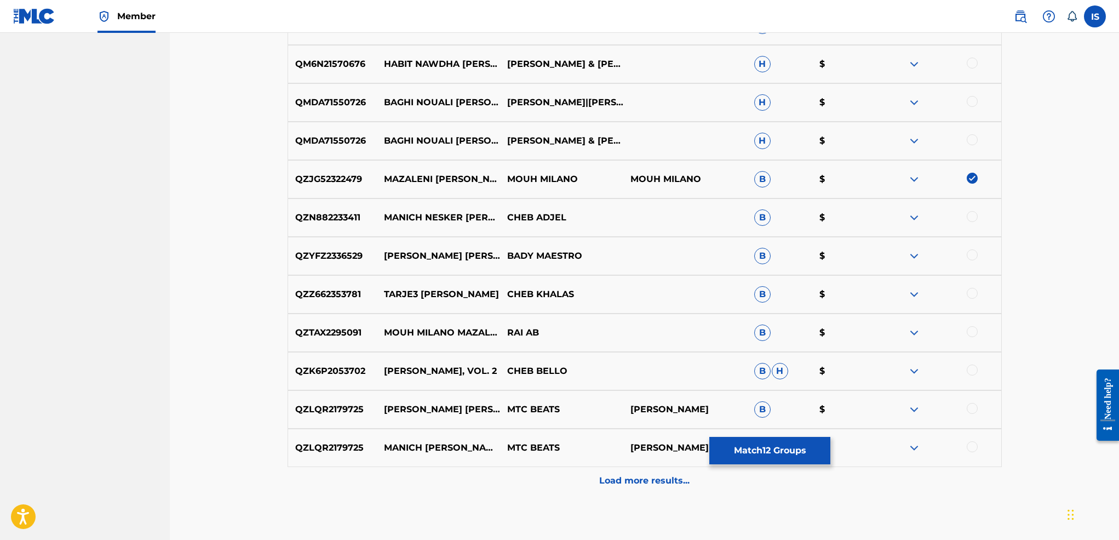
scroll to position [2702, 0]
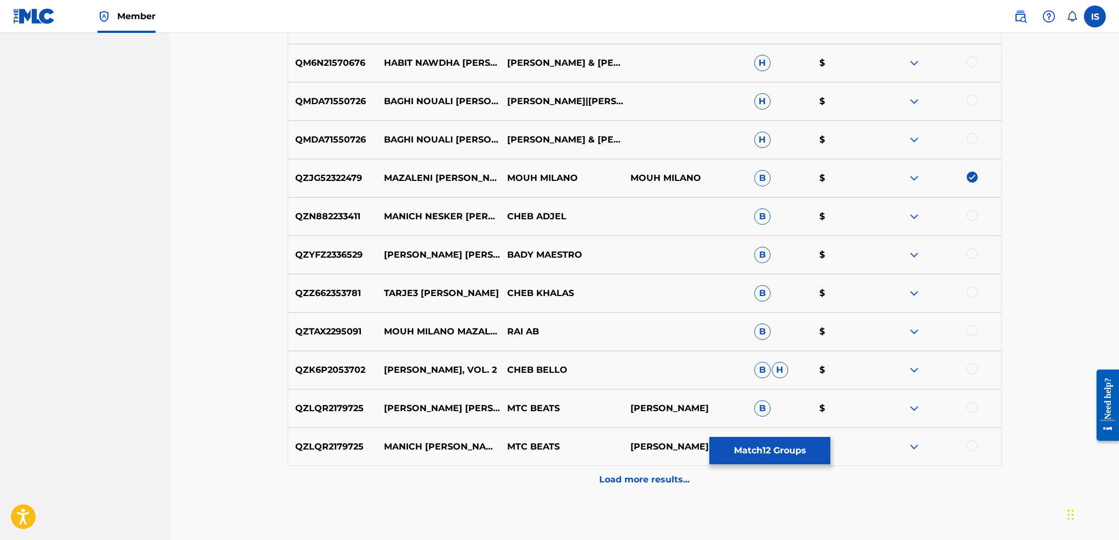
click at [977, 332] on div at bounding box center [972, 330] width 11 height 11
click at [640, 482] on p "Load more results..." at bounding box center [644, 479] width 90 height 13
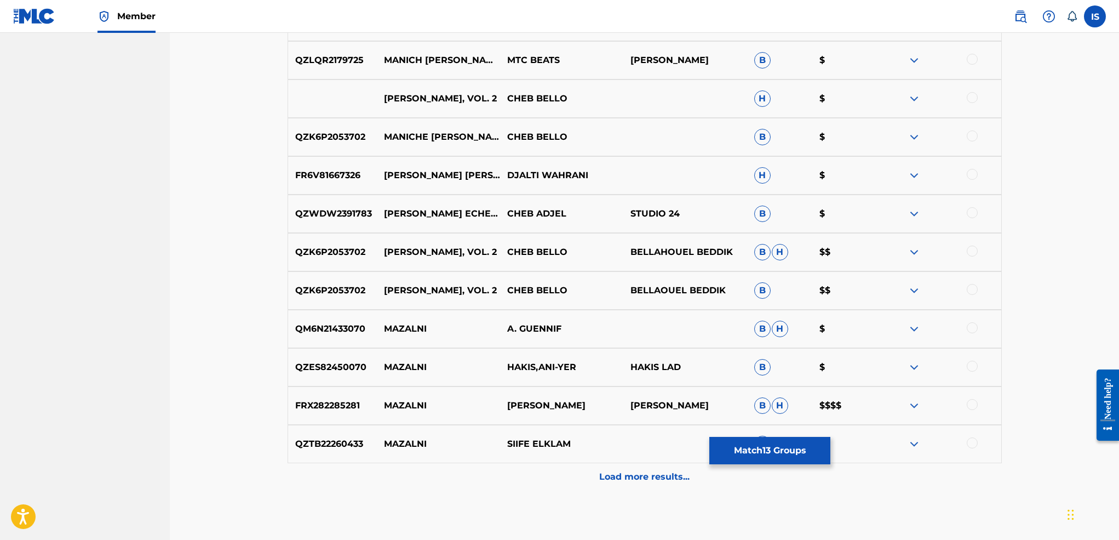
click at [630, 472] on p "Load more results..." at bounding box center [644, 476] width 90 height 13
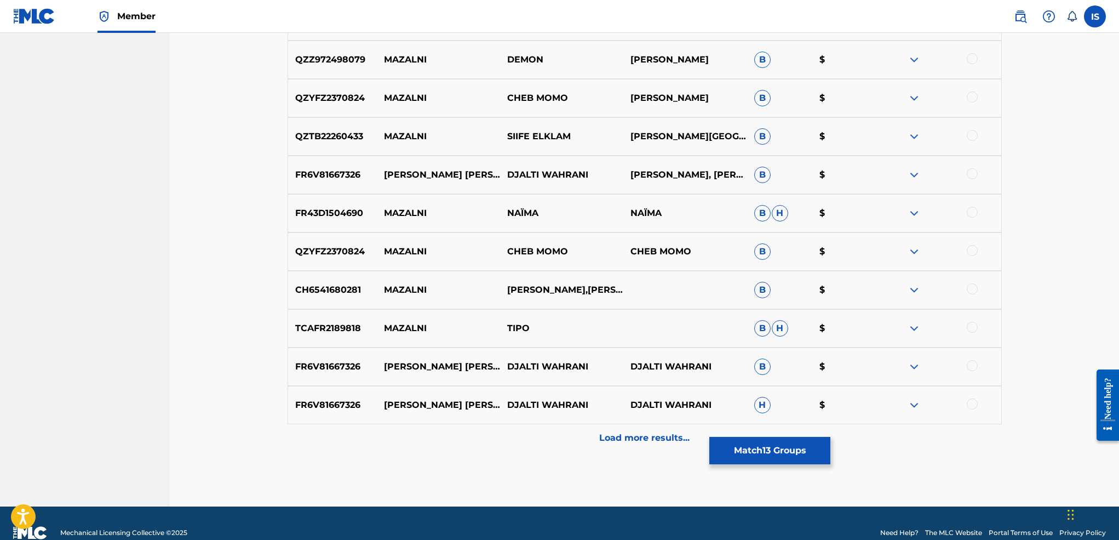
scroll to position [3513, 0]
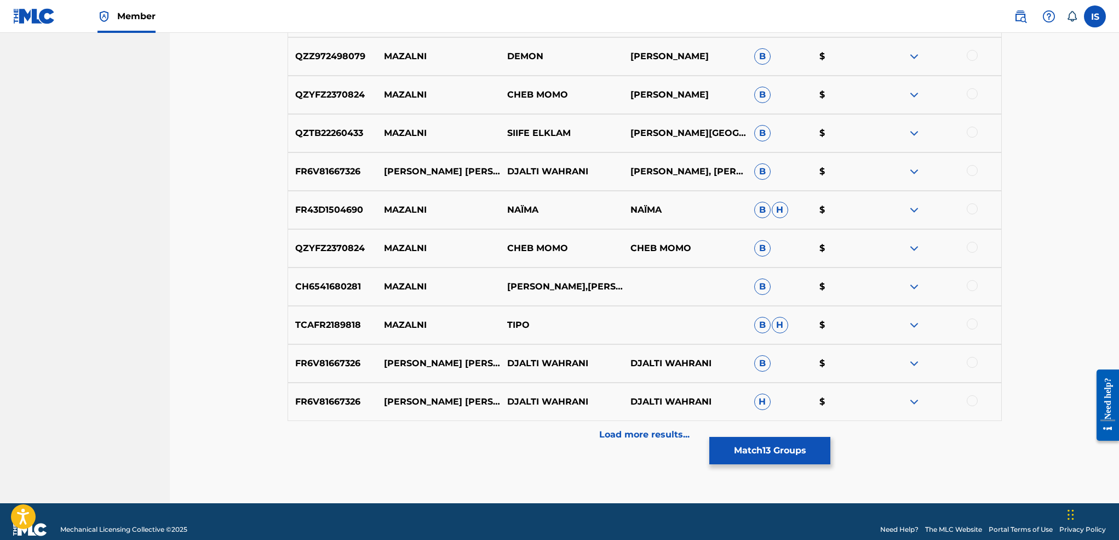
click at [639, 447] on div "Load more results..." at bounding box center [645, 434] width 714 height 27
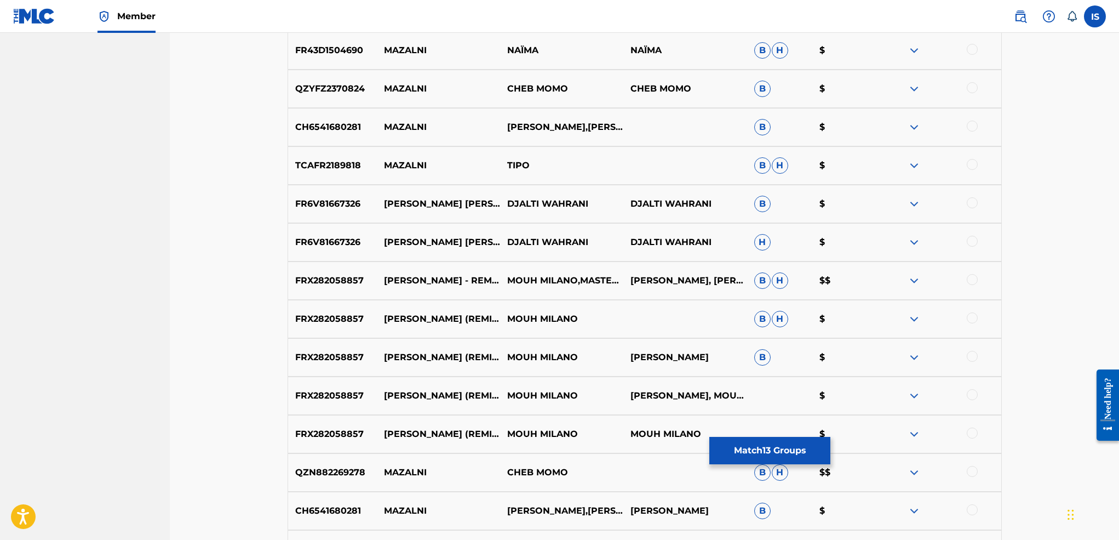
scroll to position [3681, 0]
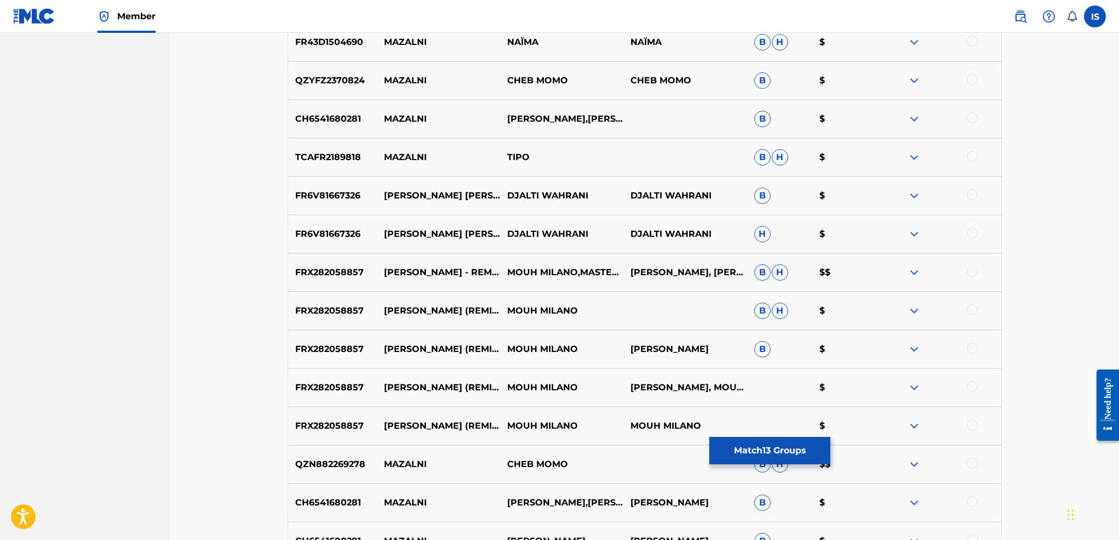
click at [972, 312] on div at bounding box center [972, 309] width 11 height 11
click at [971, 345] on div at bounding box center [972, 347] width 11 height 11
click at [967, 374] on div "FRX282058857 [PERSON_NAME] (REMIX MASTER T) MOUH MILANO [PERSON_NAME], MOUH MIL…" at bounding box center [645, 387] width 714 height 38
click at [966, 388] on div at bounding box center [938, 387] width 123 height 13
click at [968, 387] on div at bounding box center [972, 386] width 11 height 11
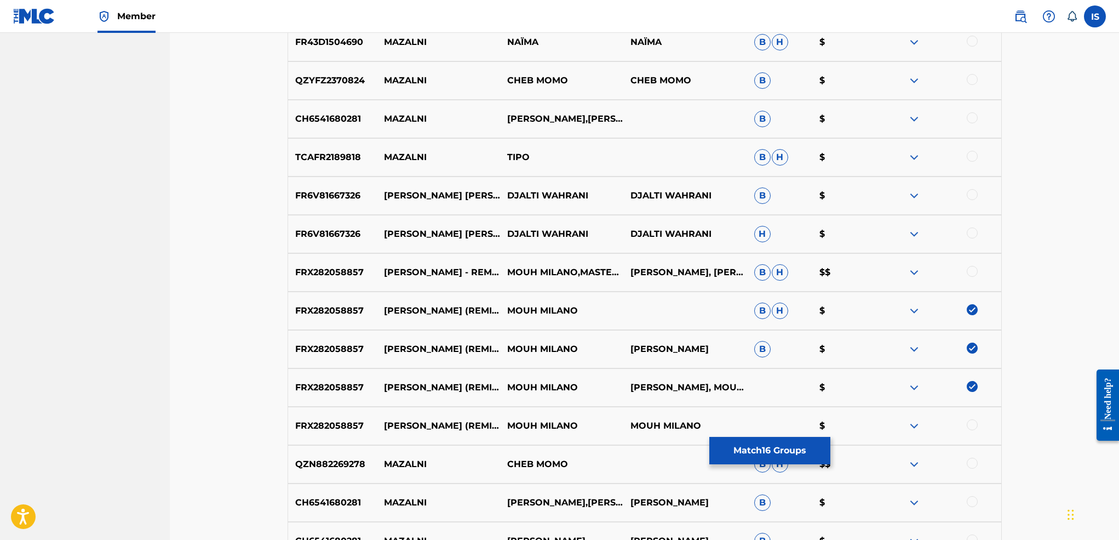
click at [973, 421] on div at bounding box center [972, 424] width 11 height 11
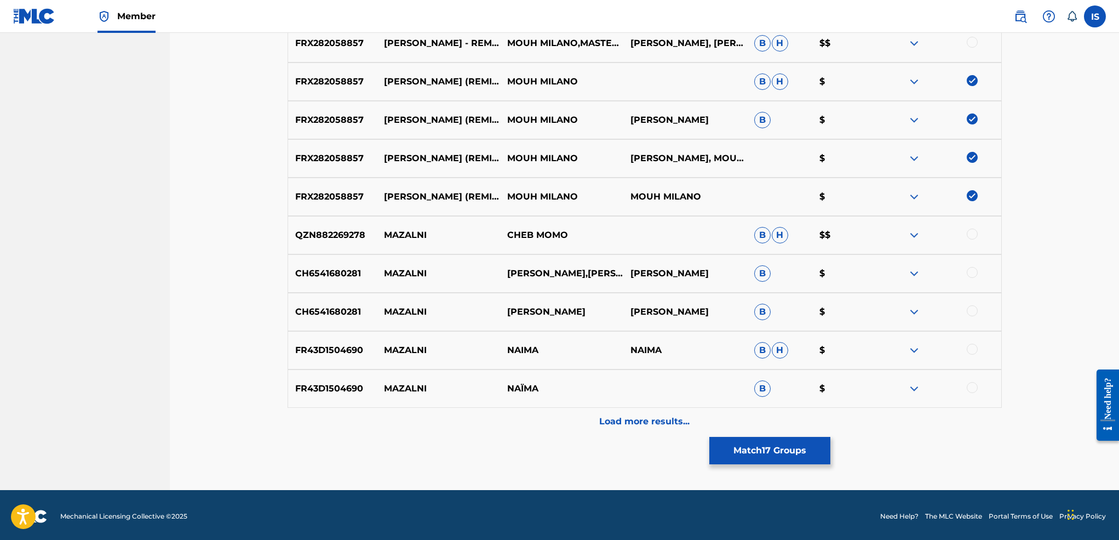
scroll to position [3911, 0]
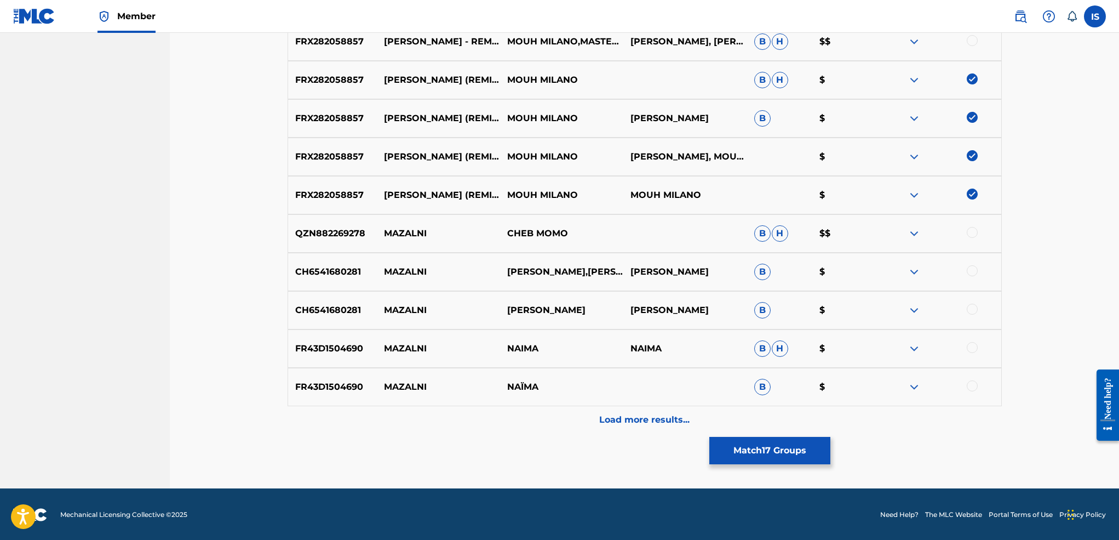
click at [679, 421] on p "Load more results..." at bounding box center [644, 419] width 90 height 13
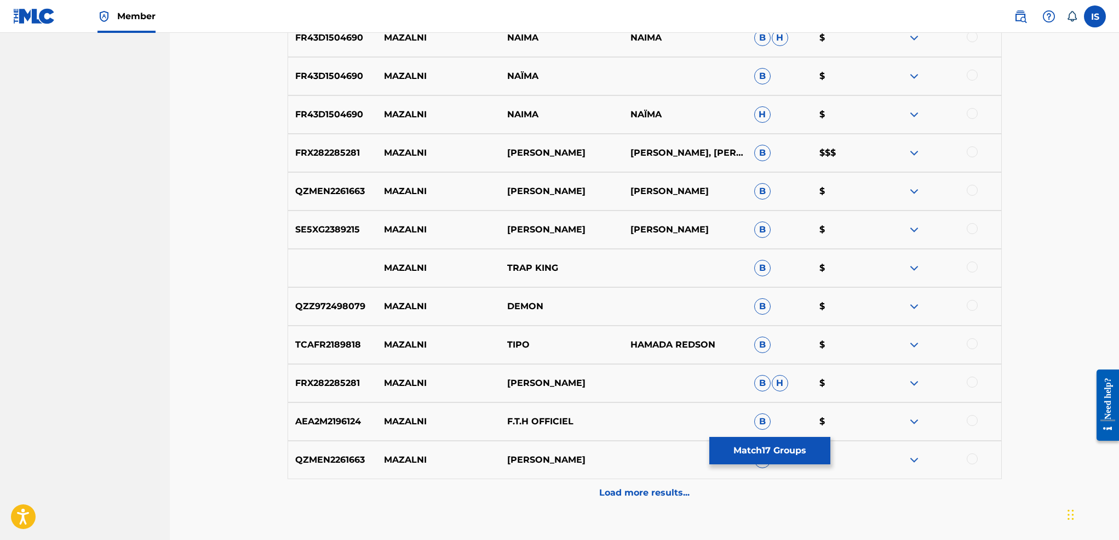
scroll to position [4295, 0]
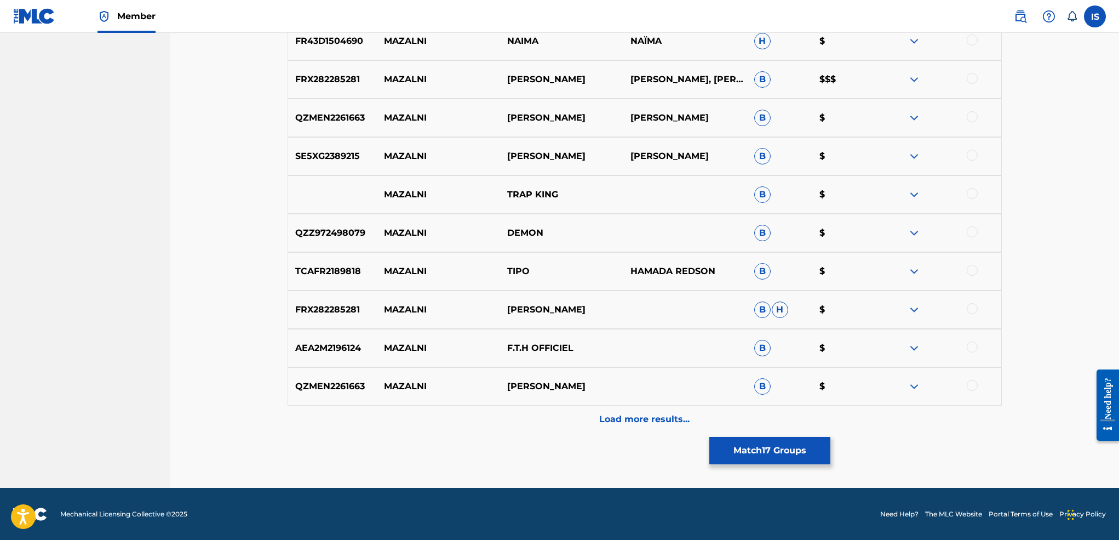
click at [638, 423] on p "Load more results..." at bounding box center [644, 418] width 90 height 13
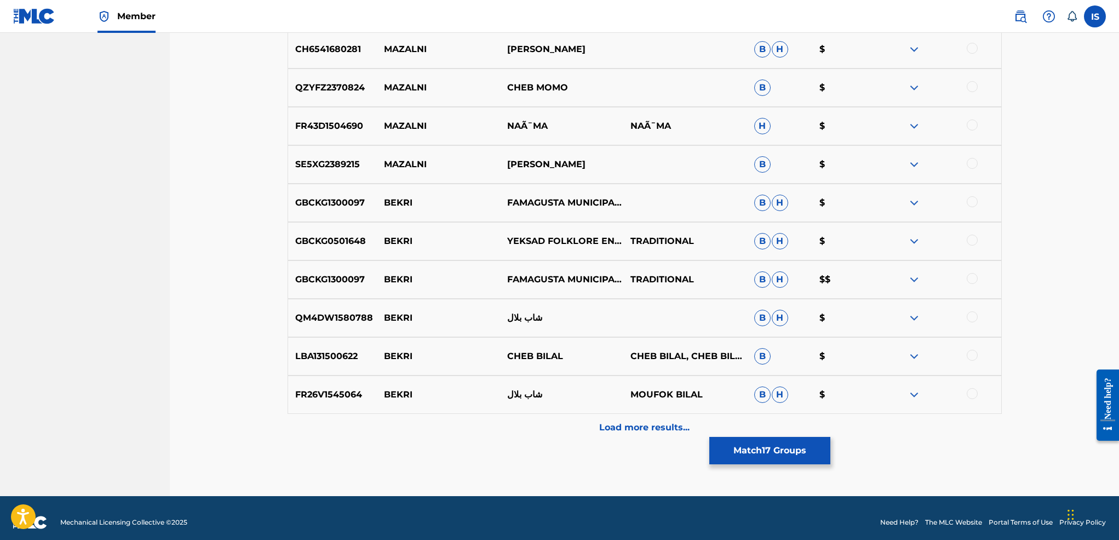
scroll to position [4676, 0]
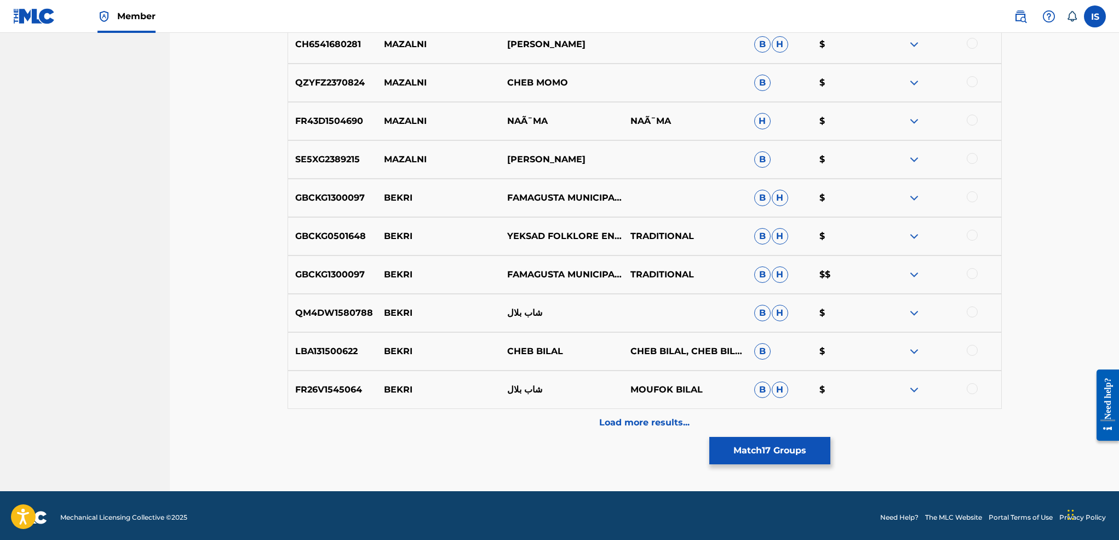
drag, startPoint x: 630, startPoint y: 437, endPoint x: 613, endPoint y: 425, distance: 21.1
click at [613, 425] on p "Load more results..." at bounding box center [644, 422] width 90 height 13
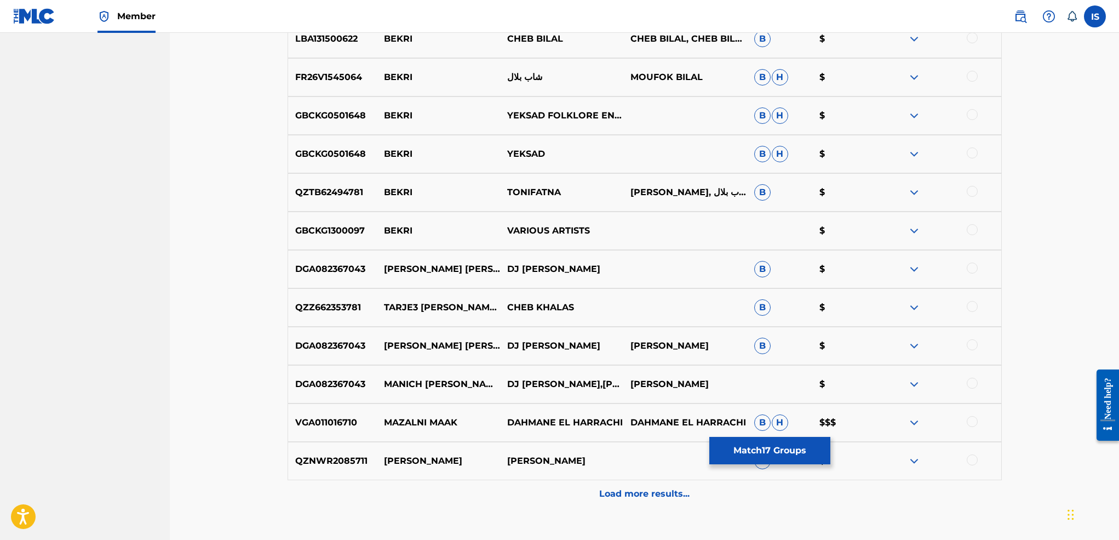
scroll to position [4993, 0]
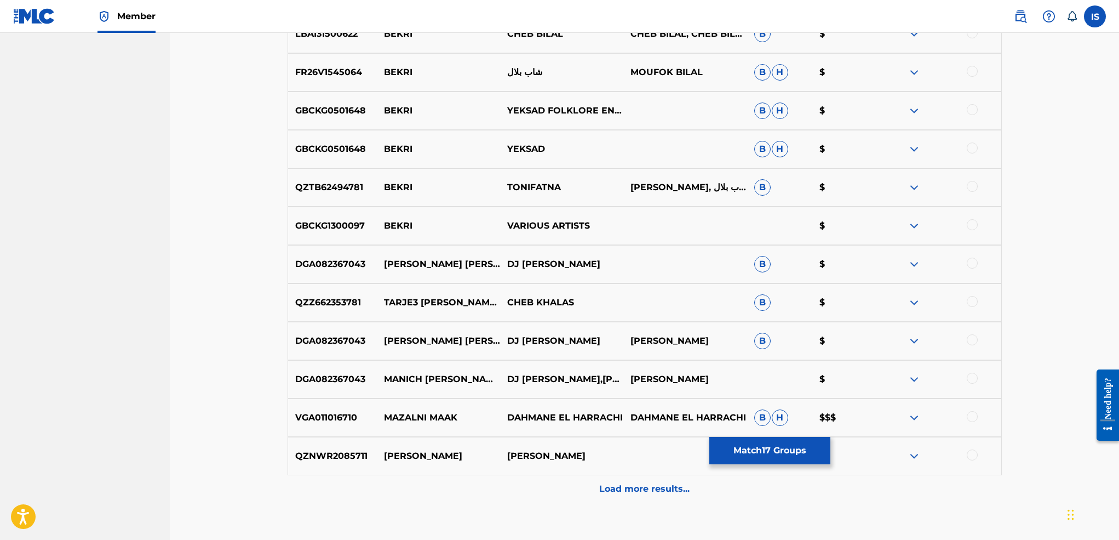
click at [625, 485] on p "Load more results..." at bounding box center [644, 488] width 90 height 13
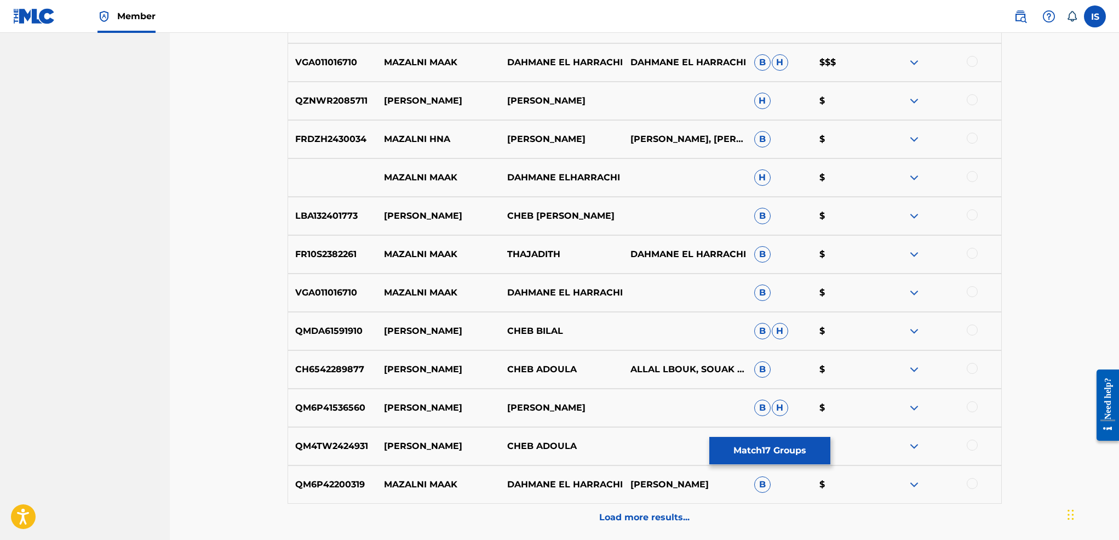
scroll to position [5445, 0]
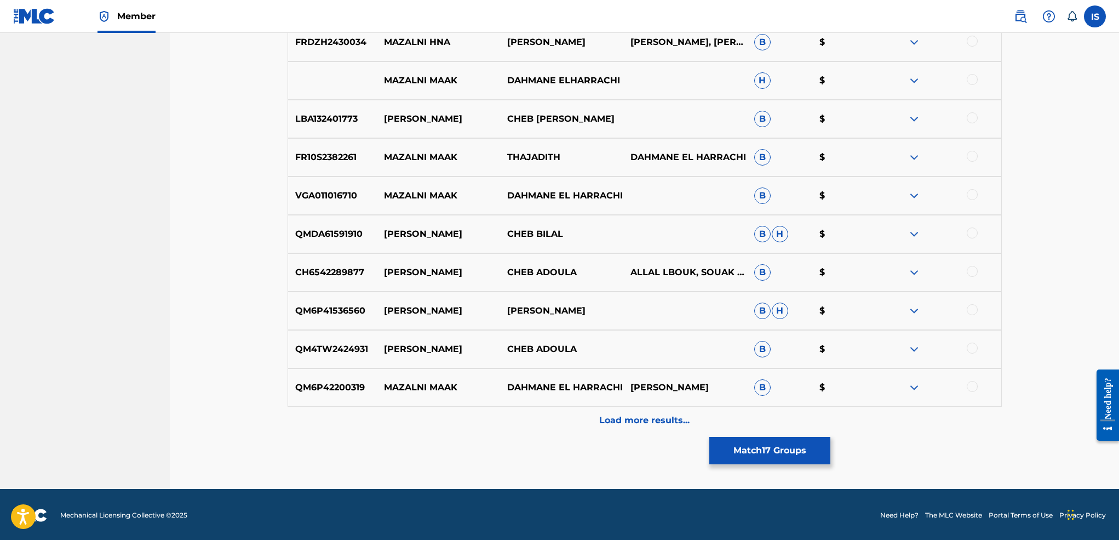
click at [670, 411] on div "Load more results..." at bounding box center [645, 419] width 714 height 27
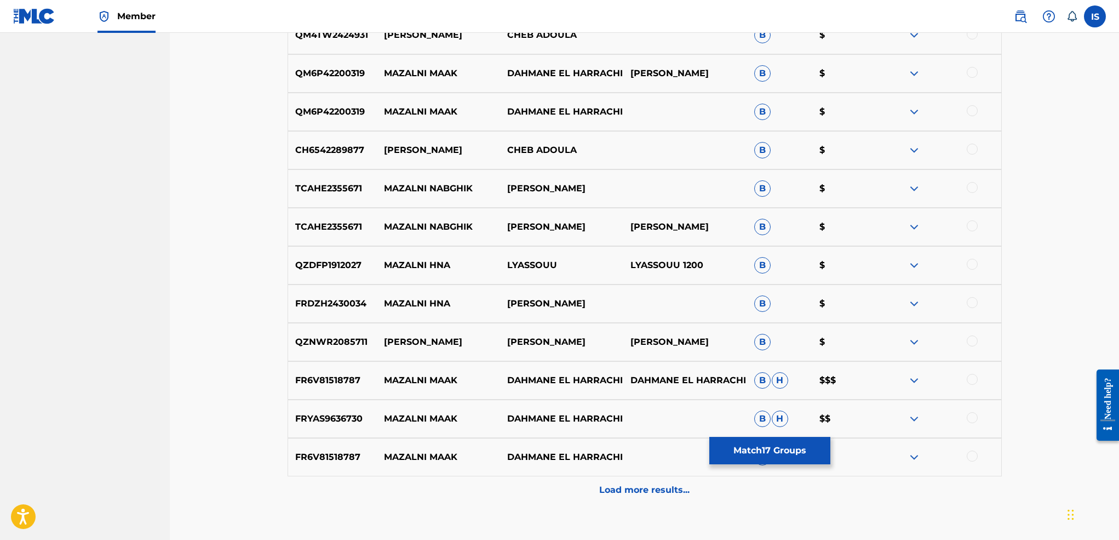
click at [632, 476] on div "Load more results..." at bounding box center [645, 489] width 714 height 27
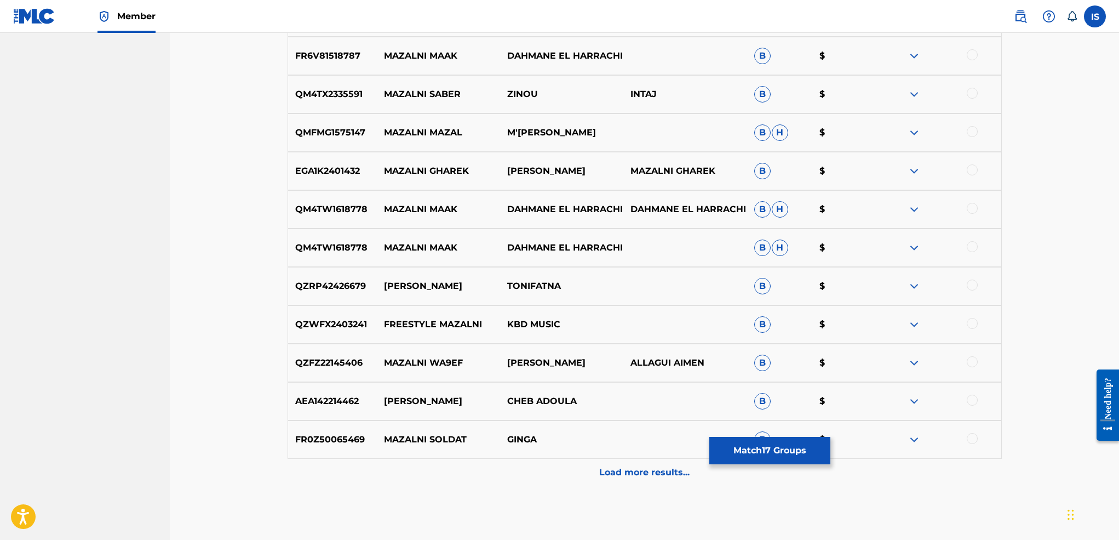
scroll to position [6212, 0]
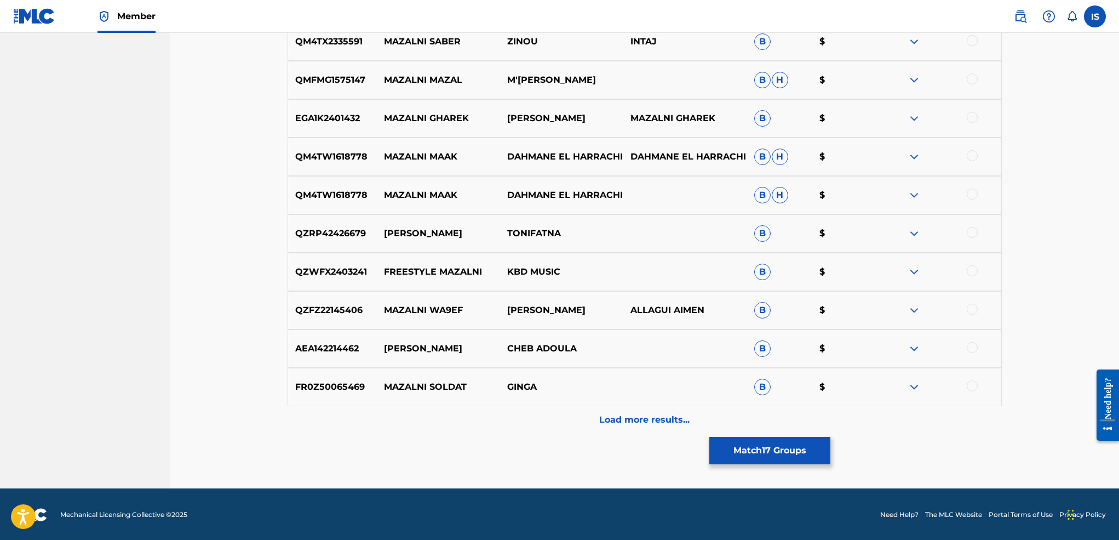
click at [779, 449] on button "Match 17 Groups" at bounding box center [769, 450] width 121 height 27
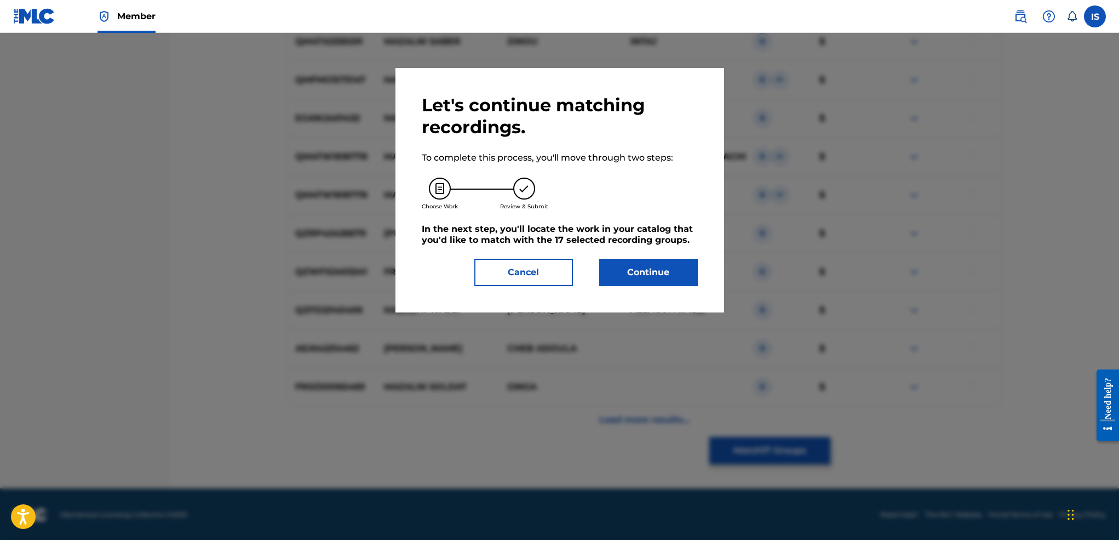
click at [641, 286] on button "Continue" at bounding box center [648, 272] width 99 height 27
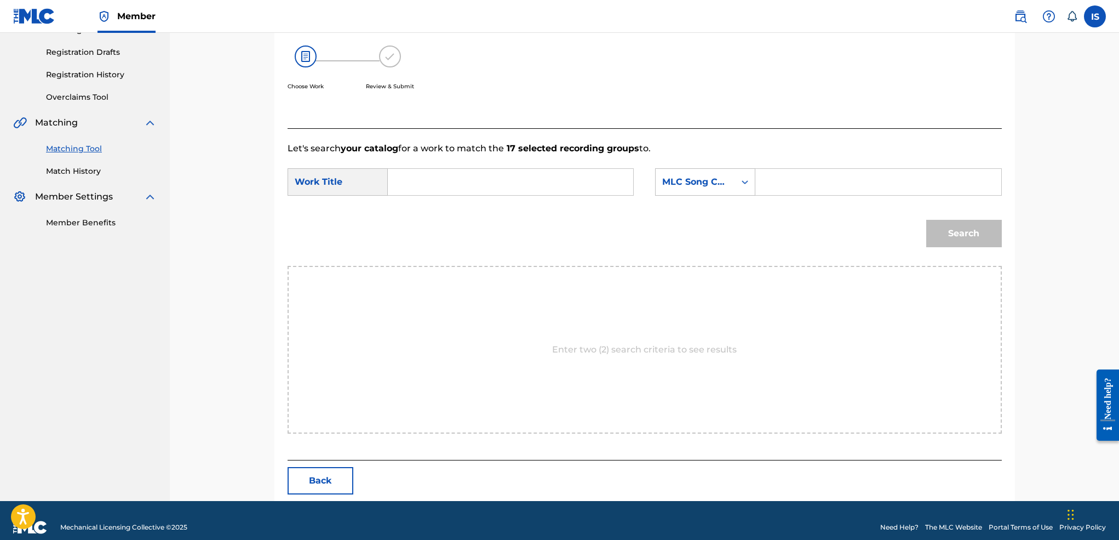
scroll to position [191, 0]
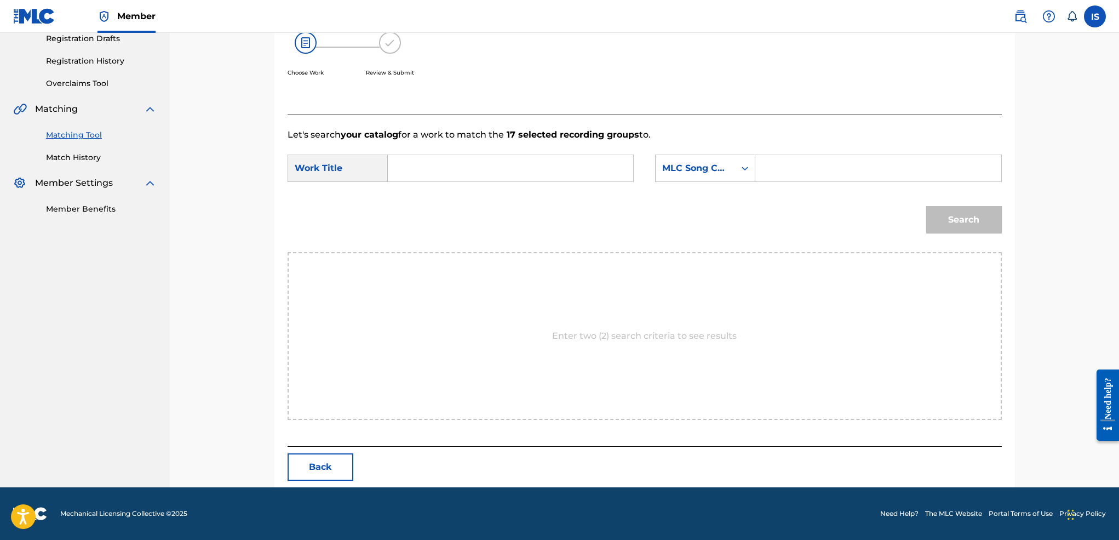
click at [467, 180] on input "Search Form" at bounding box center [510, 168] width 227 height 26
paste input "MAZALNI [PERSON_NAME]"
type input "MAZALNI [PERSON_NAME]"
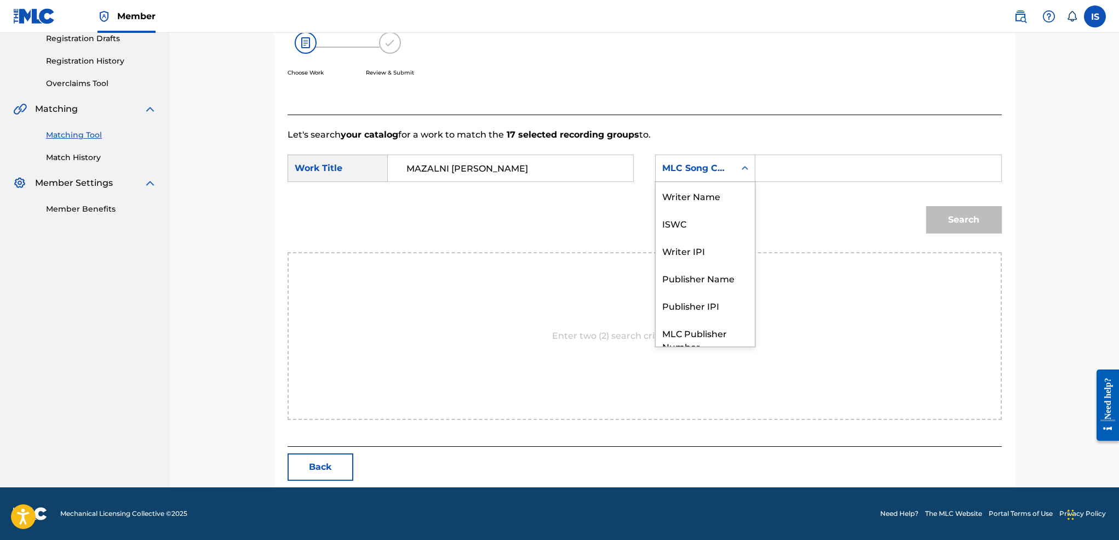
click at [709, 163] on div "MLC Song Code" at bounding box center [695, 168] width 66 height 13
click at [692, 193] on div "Writer Name" at bounding box center [705, 195] width 99 height 27
click at [825, 163] on input "Search Form" at bounding box center [878, 168] width 227 height 26
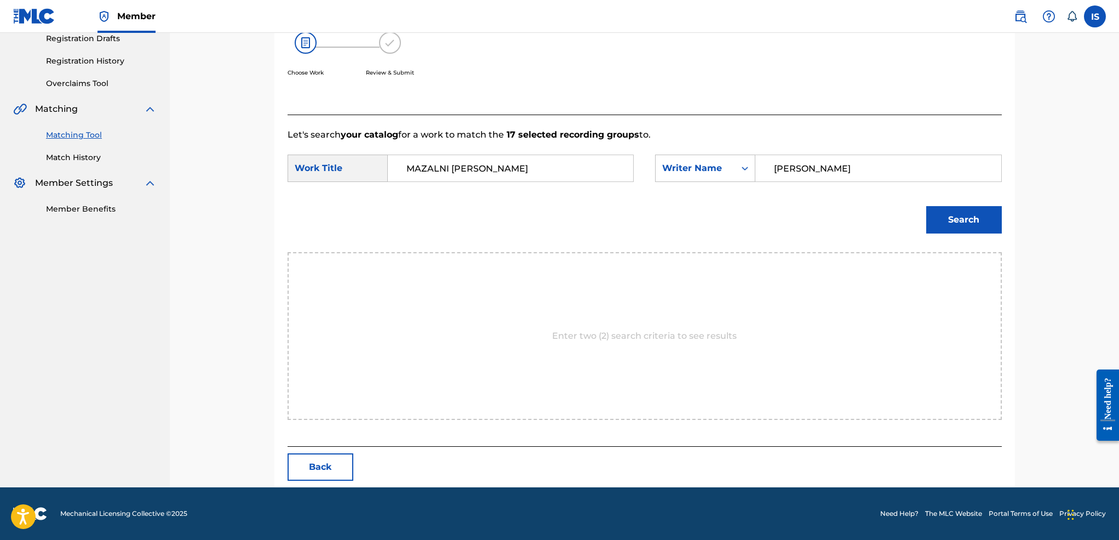
type input "[PERSON_NAME]"
click at [926, 206] on button "Search" at bounding box center [964, 219] width 76 height 27
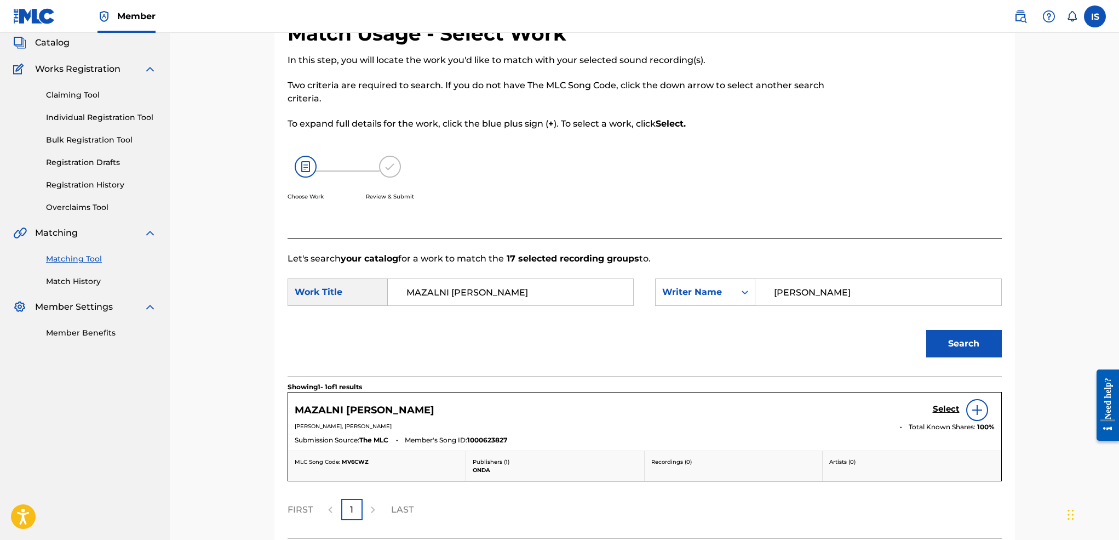
scroll to position [158, 0]
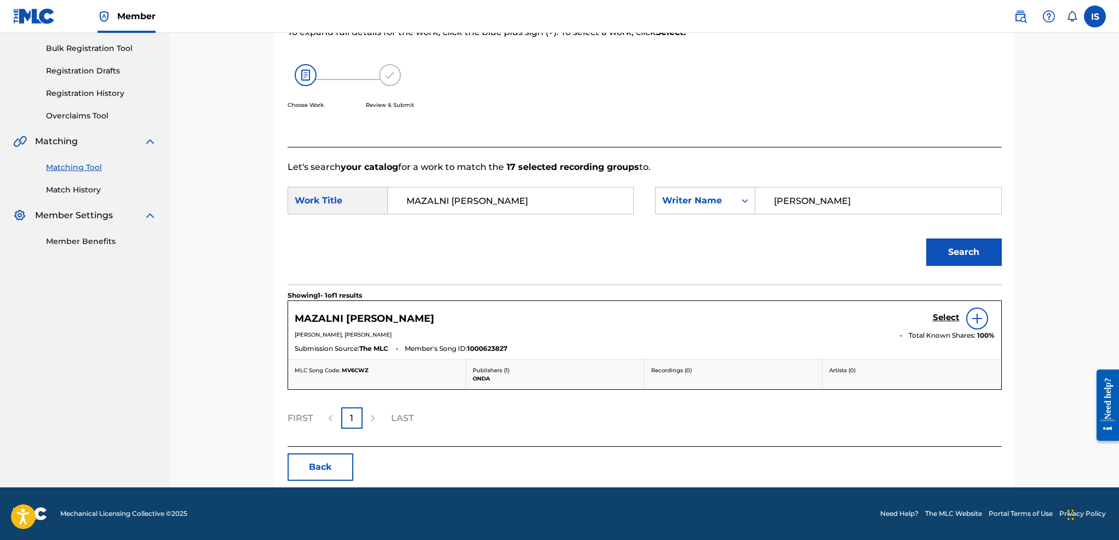
click at [943, 317] on h5 "Select" at bounding box center [946, 317] width 27 height 10
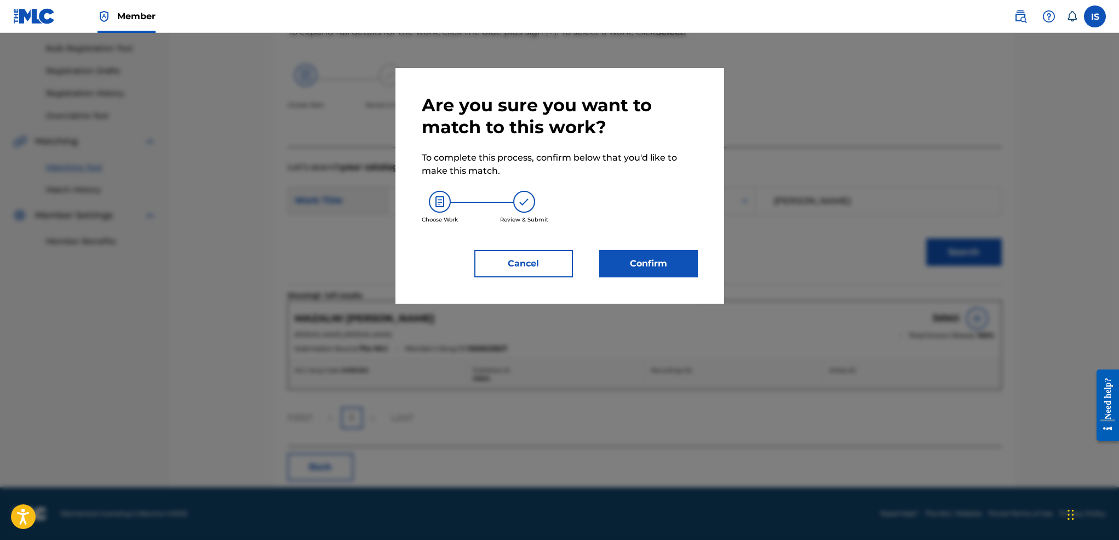
click at [674, 265] on button "Confirm" at bounding box center [648, 263] width 99 height 27
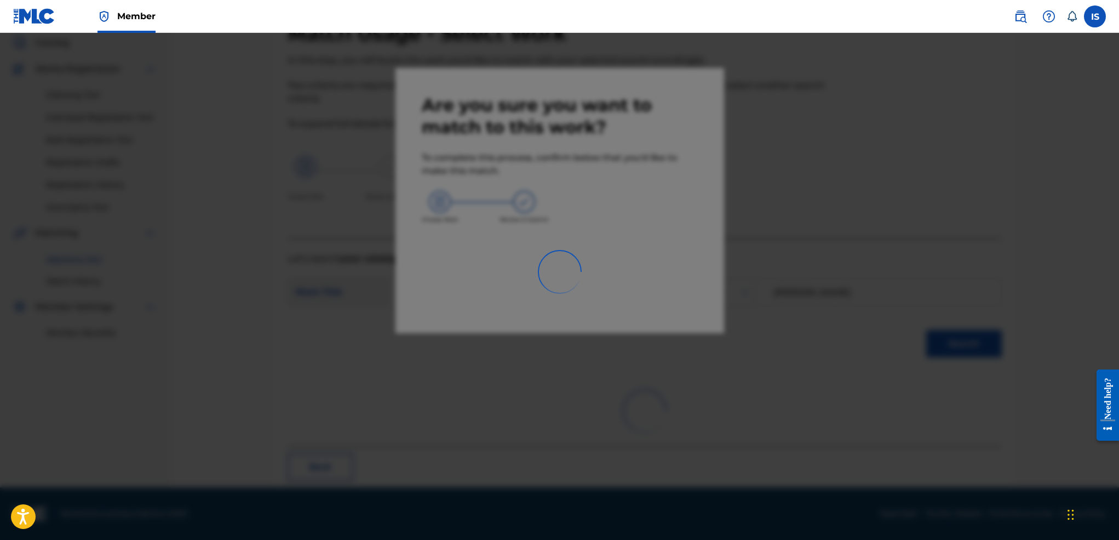
scroll to position [21, 0]
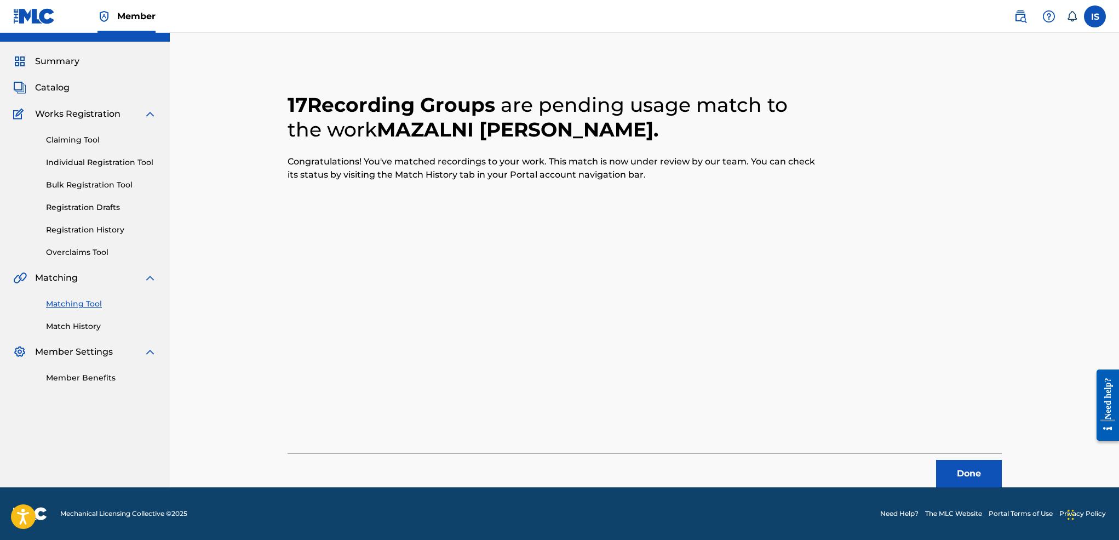
click at [967, 460] on button "Done" at bounding box center [969, 473] width 66 height 27
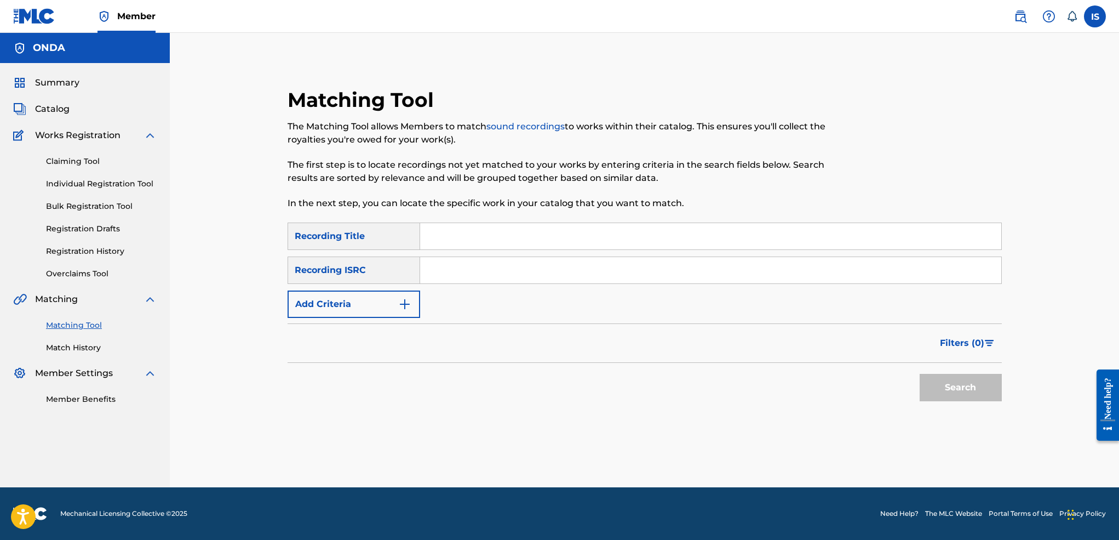
scroll to position [0, 0]
click at [494, 248] on input "Search Form" at bounding box center [710, 236] width 581 height 26
paste input "[PERSON_NAME]"
type input "[PERSON_NAME]"
drag, startPoint x: 386, startPoint y: 305, endPoint x: 378, endPoint y: 312, distance: 10.8
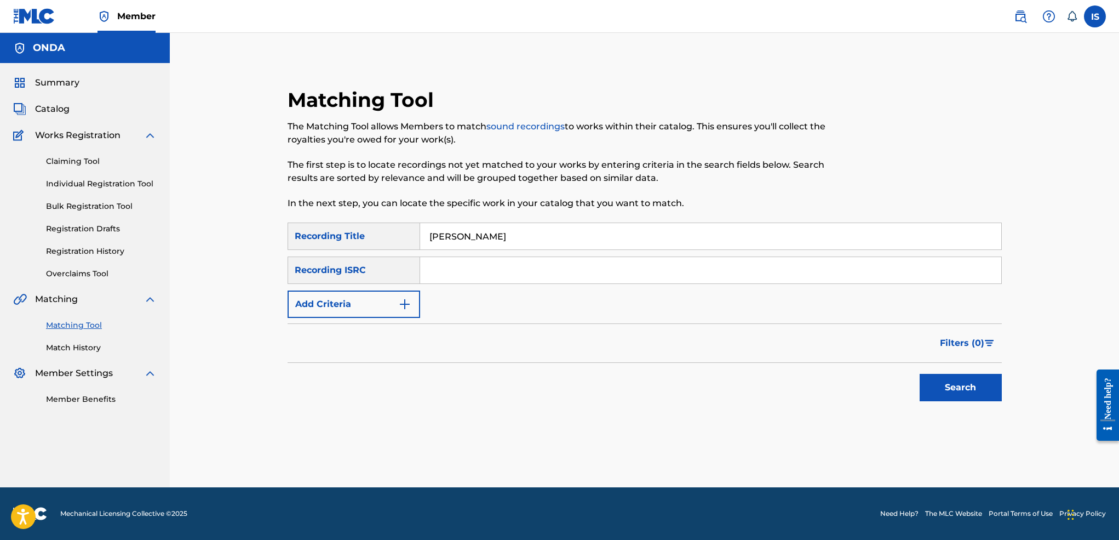
click at [386, 304] on button "Add Criteria" at bounding box center [354, 303] width 133 height 27
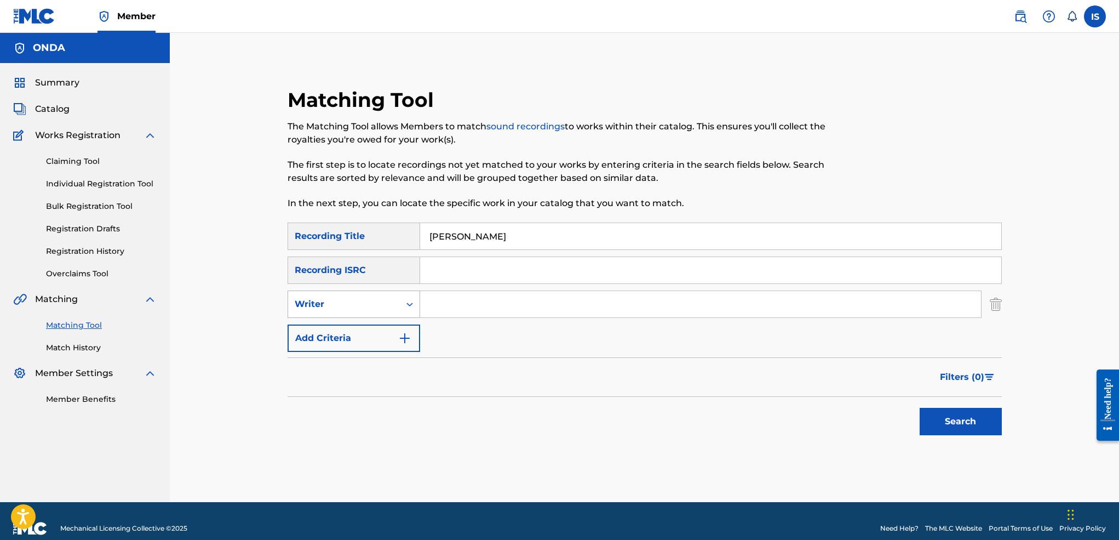
click at [363, 311] on div "Writer" at bounding box center [344, 304] width 112 height 21
click at [357, 335] on div "Recording Artist" at bounding box center [353, 331] width 131 height 27
click at [448, 314] on input "Search Form" at bounding box center [700, 304] width 561 height 26
type input "[GEOGRAPHIC_DATA]"
click at [920, 408] on button "Search" at bounding box center [961, 421] width 82 height 27
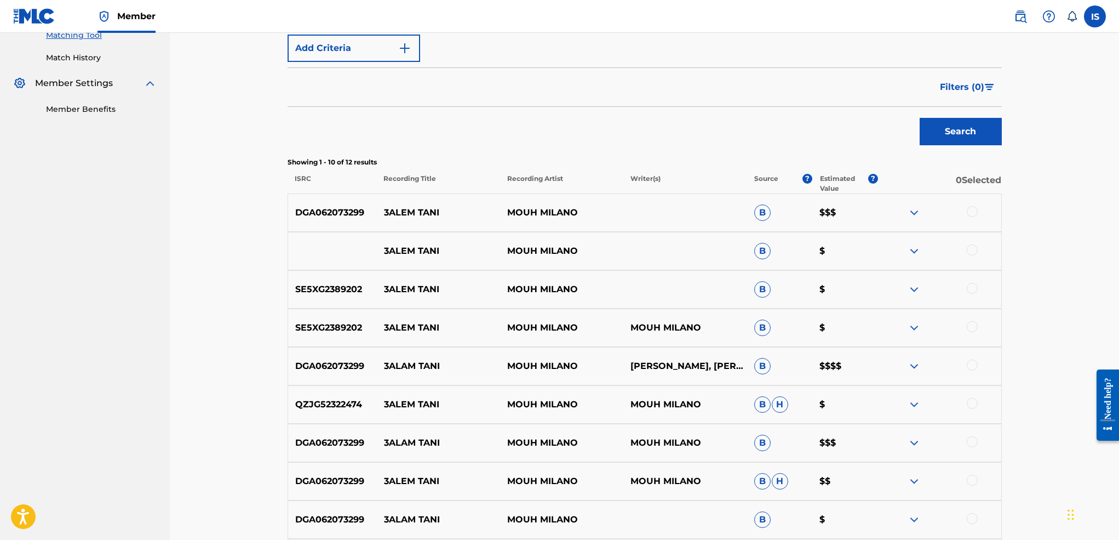
scroll to position [308, 0]
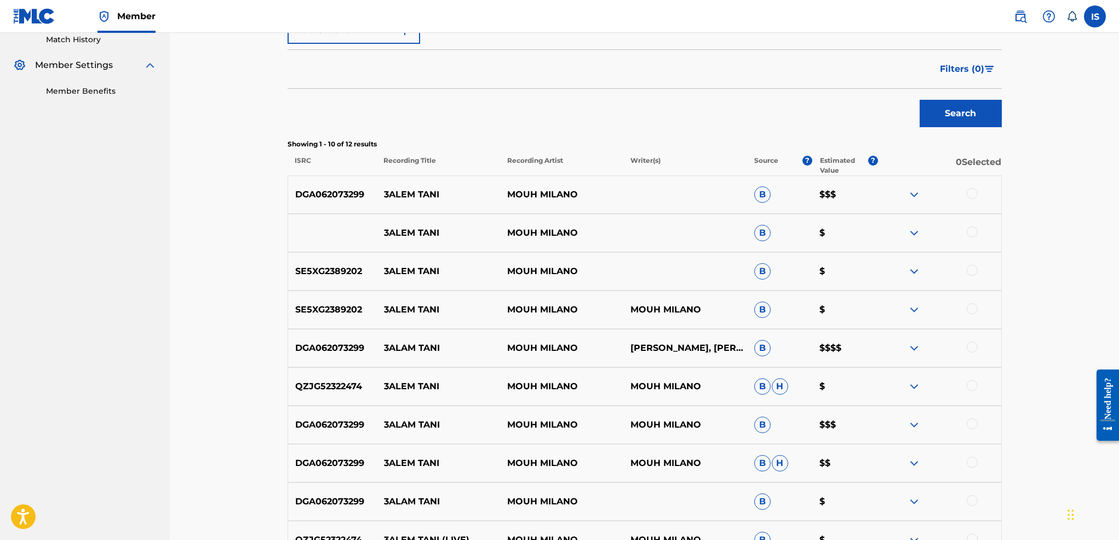
click at [973, 191] on div at bounding box center [972, 193] width 11 height 11
click at [971, 225] on div "3ALEM TANI MOUH MILANO B $" at bounding box center [645, 233] width 714 height 38
click at [970, 242] on div "3ALEM TANI MOUH MILANO B $" at bounding box center [645, 233] width 714 height 38
click at [972, 271] on div at bounding box center [972, 270] width 11 height 11
click at [972, 242] on div "3ALEM TANI MOUH MILANO B $" at bounding box center [645, 233] width 714 height 38
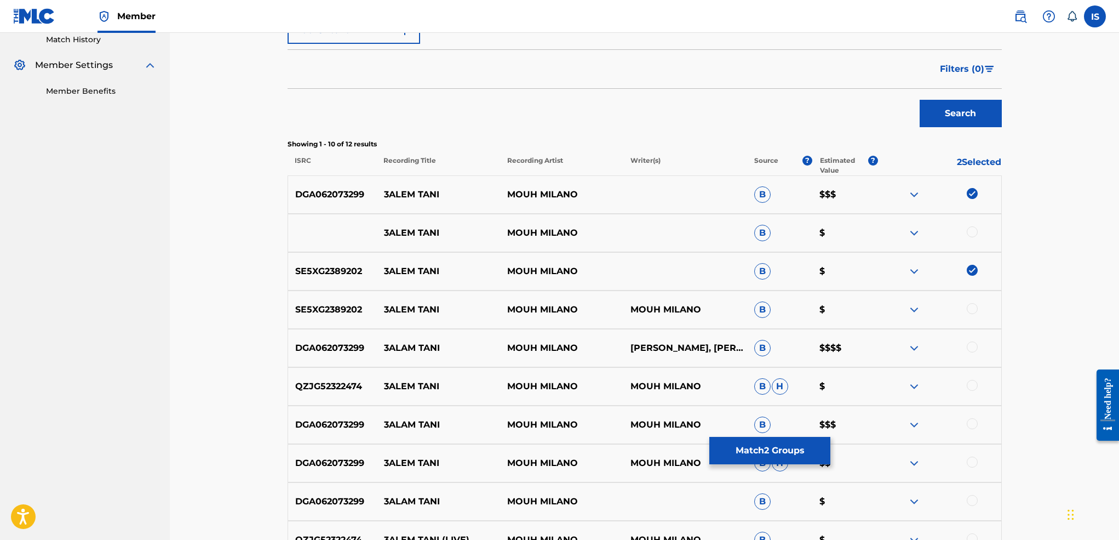
click at [971, 236] on div at bounding box center [972, 231] width 11 height 11
click at [972, 309] on div at bounding box center [972, 308] width 11 height 11
click at [970, 344] on div at bounding box center [972, 346] width 11 height 11
click at [973, 385] on div at bounding box center [972, 385] width 11 height 11
click at [968, 426] on div at bounding box center [972, 423] width 11 height 11
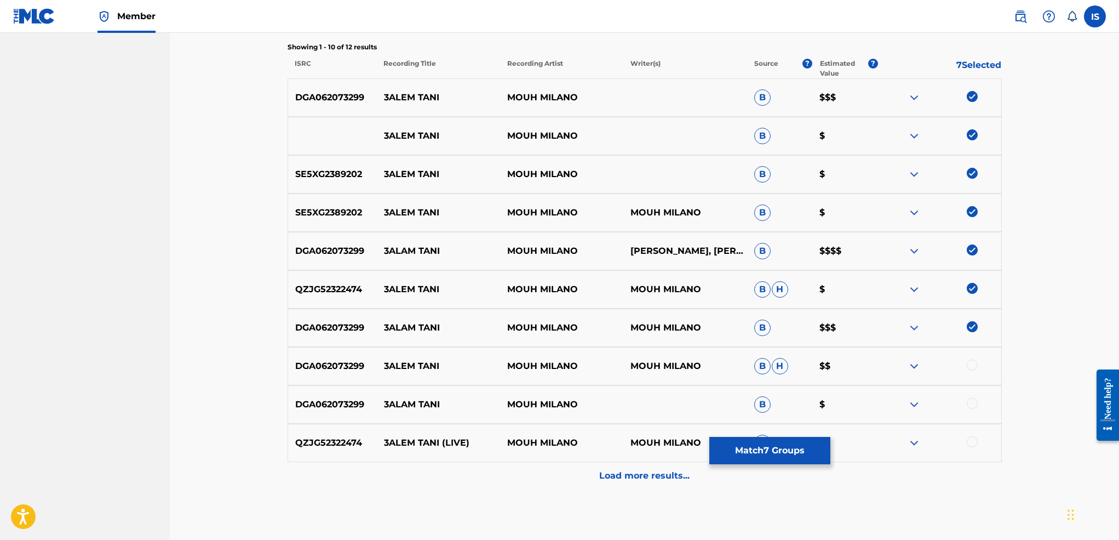
scroll to position [408, 0]
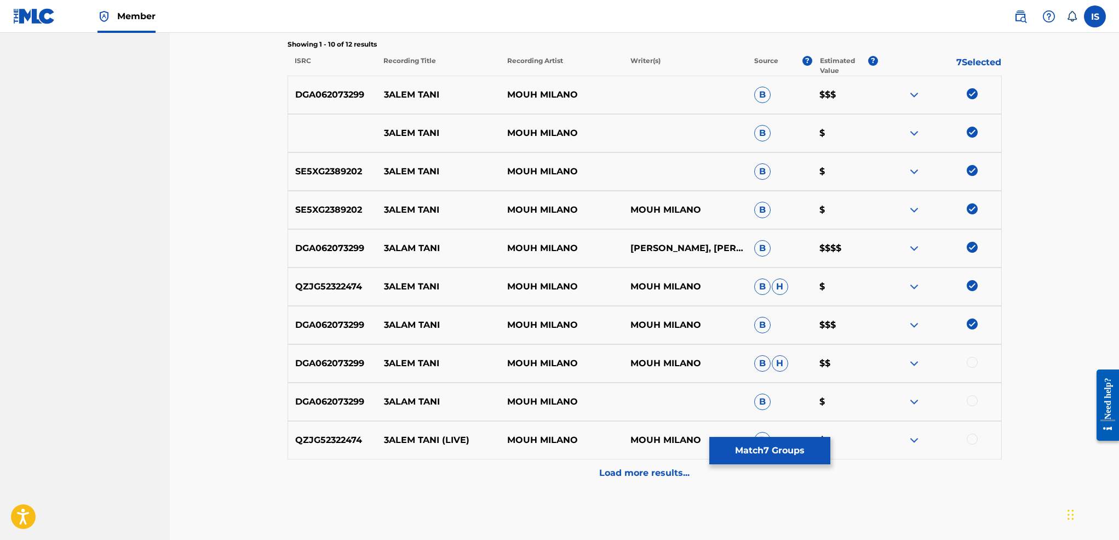
click at [972, 364] on div at bounding box center [972, 362] width 11 height 11
click at [971, 403] on div at bounding box center [972, 400] width 11 height 11
click at [970, 439] on div at bounding box center [972, 438] width 11 height 11
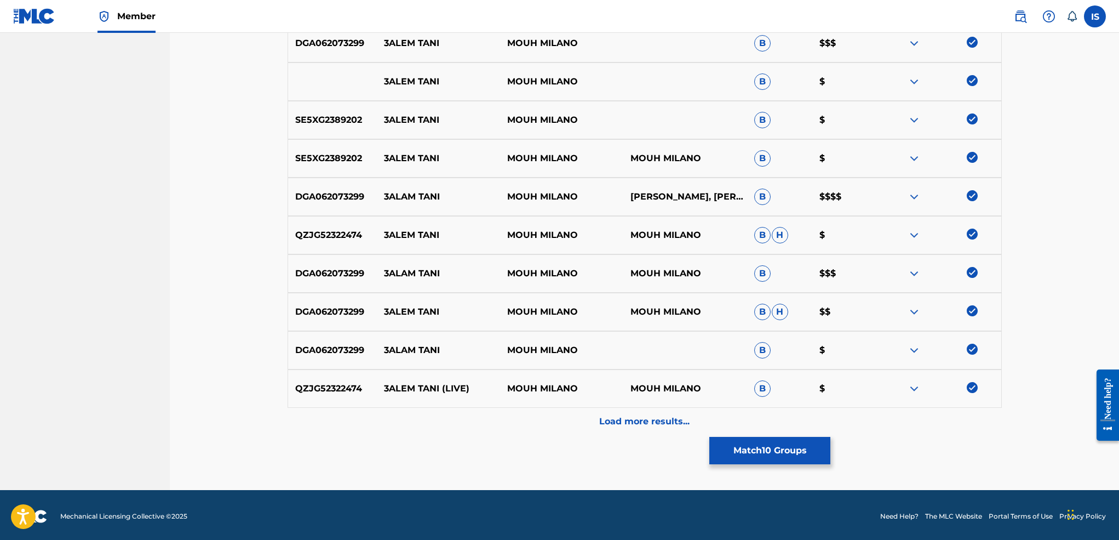
scroll to position [462, 0]
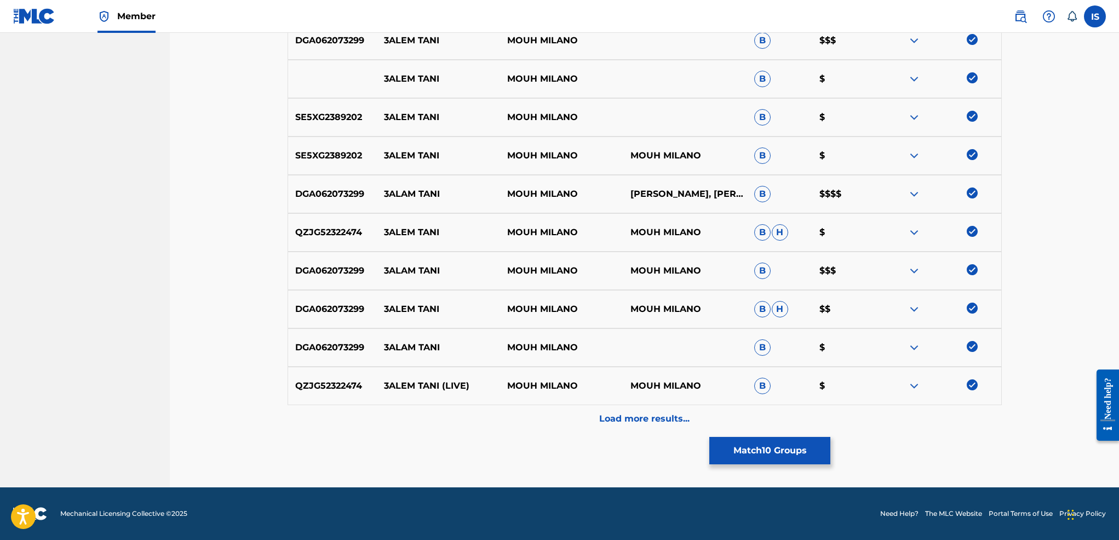
click at [601, 417] on p "Load more results..." at bounding box center [644, 418] width 90 height 13
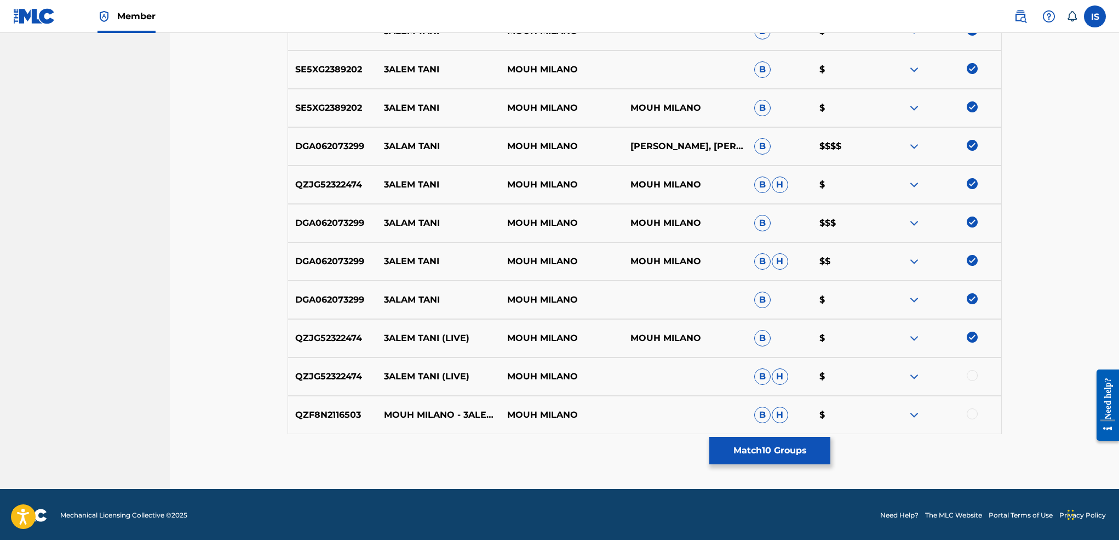
scroll to position [511, 0]
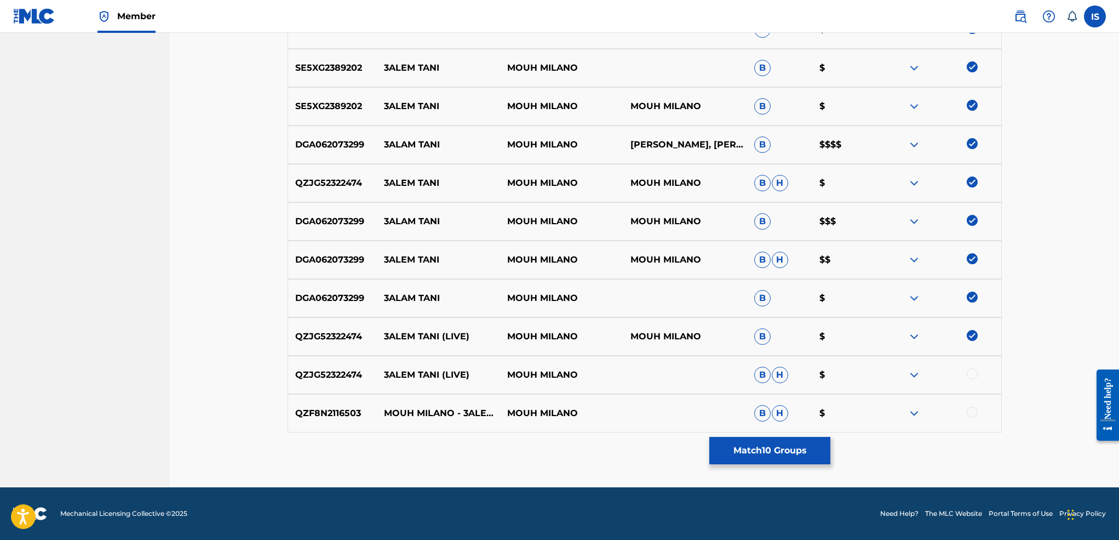
click at [967, 372] on div at bounding box center [972, 373] width 11 height 11
click at [971, 406] on div "QZF8N2116503 MOUH MILANO - 3ALEM [PERSON_NAME]--- عالم تاني MOUH [PERSON_NAME] $" at bounding box center [645, 413] width 714 height 38
click at [971, 413] on div at bounding box center [972, 411] width 11 height 11
click at [777, 449] on button "Match 12 Groups" at bounding box center [769, 450] width 121 height 27
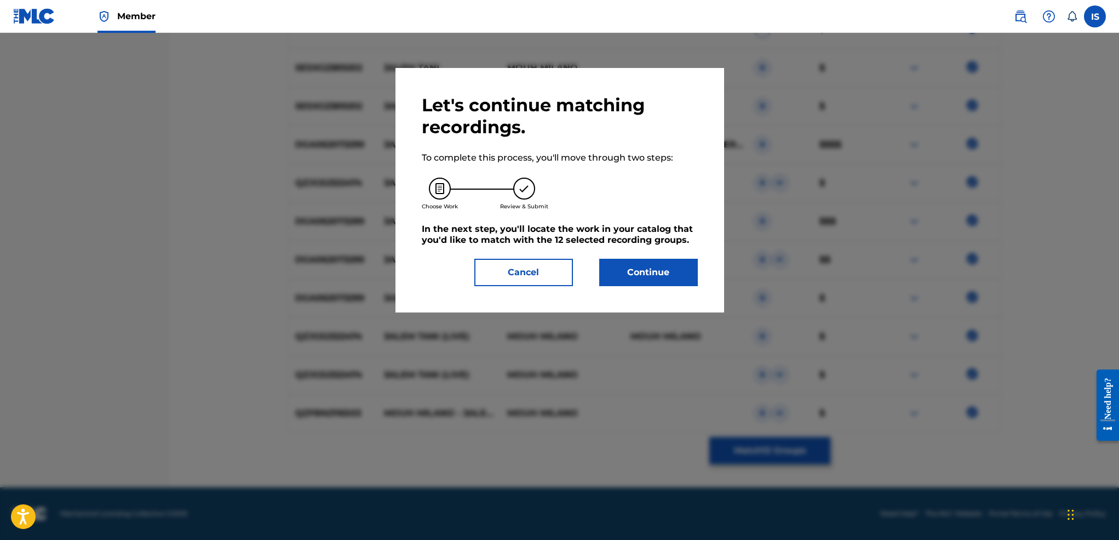
click at [624, 286] on button "Continue" at bounding box center [648, 272] width 99 height 27
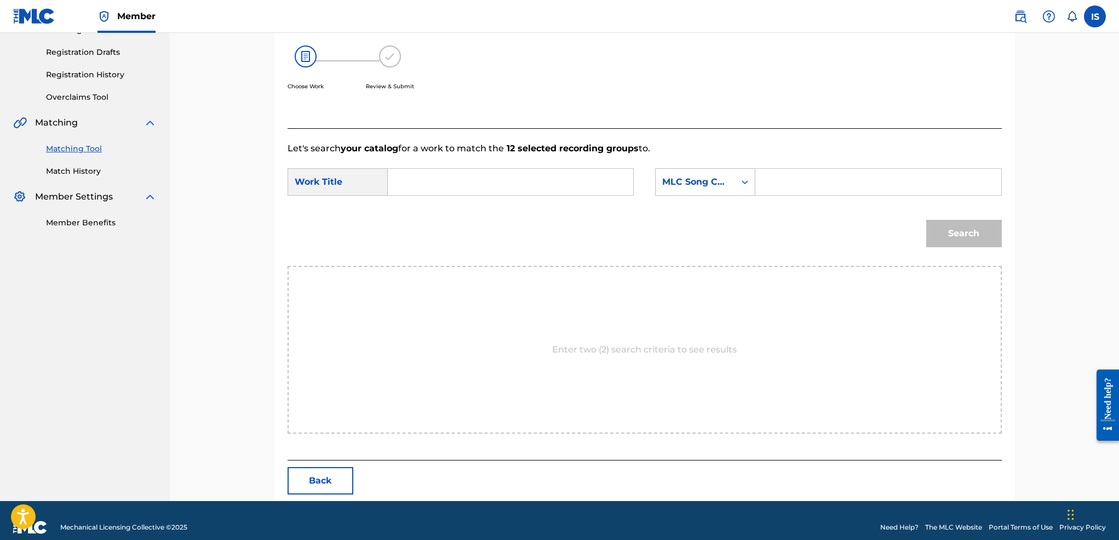
scroll to position [191, 0]
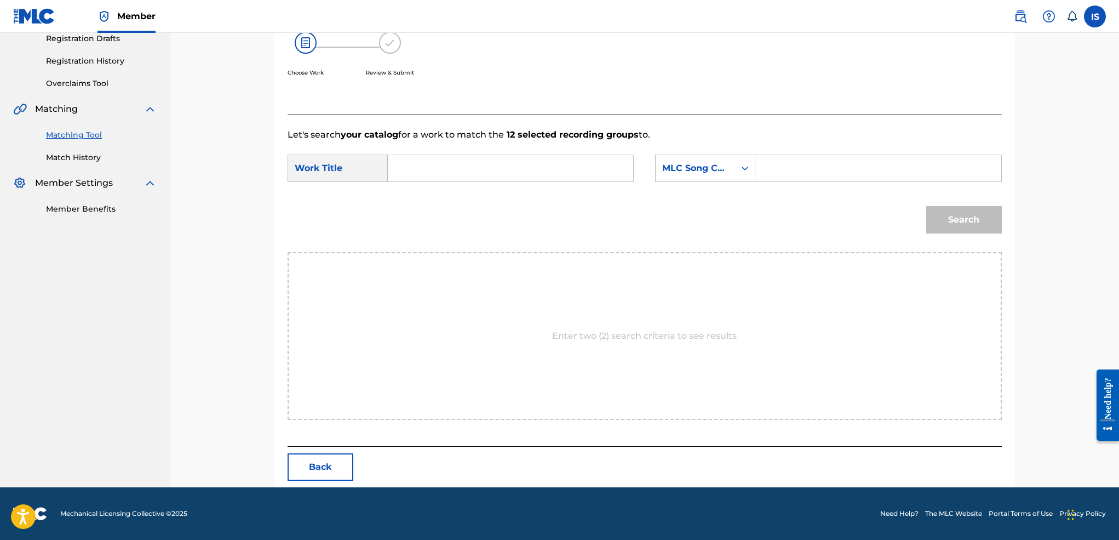
click at [512, 173] on input "Search Form" at bounding box center [510, 168] width 227 height 26
paste input "[PERSON_NAME]"
type input "[PERSON_NAME]"
click at [723, 168] on div "MLC Song Code" at bounding box center [695, 168] width 66 height 13
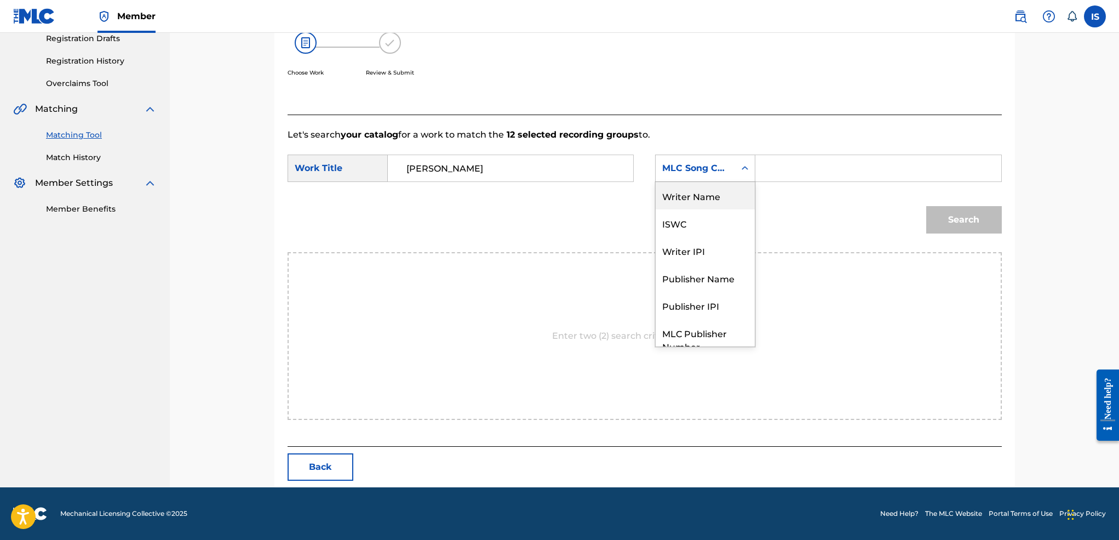
click at [680, 192] on div "Writer Name" at bounding box center [705, 195] width 99 height 27
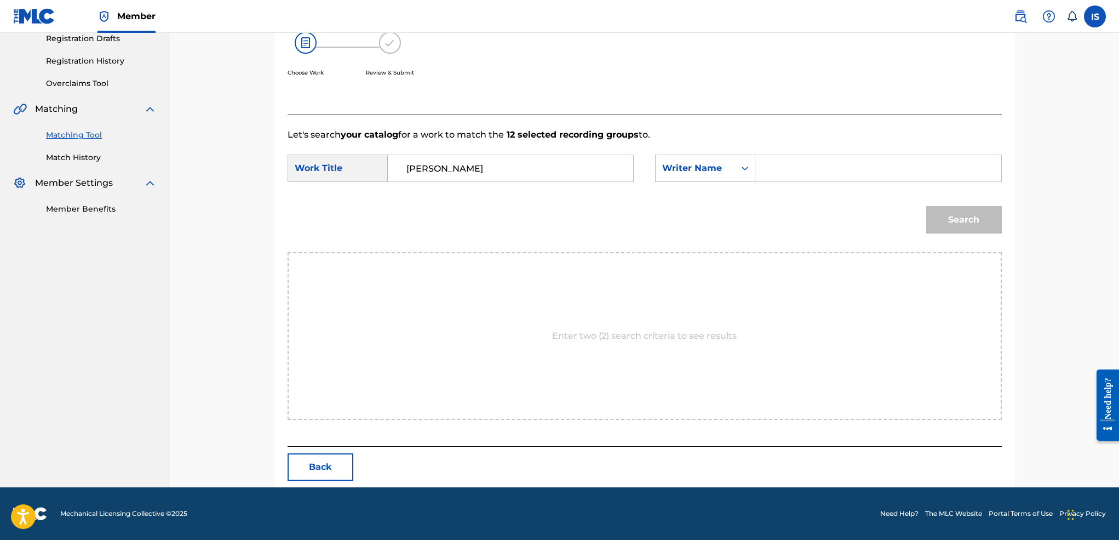
click at [855, 170] on input "Search Form" at bounding box center [878, 168] width 227 height 26
type input "[PERSON_NAME]"
click at [926, 206] on button "Search" at bounding box center [964, 219] width 76 height 27
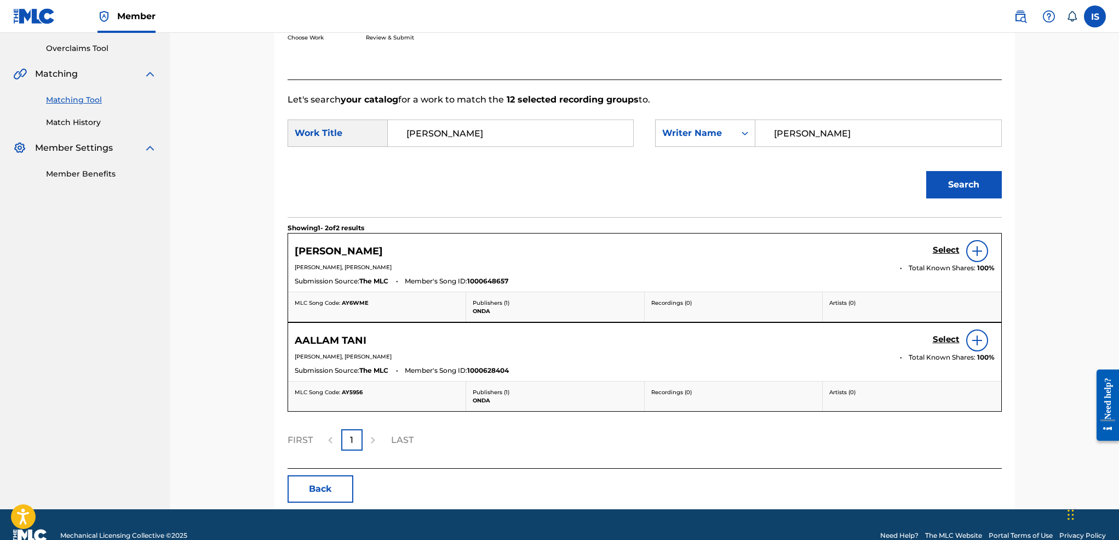
scroll to position [228, 0]
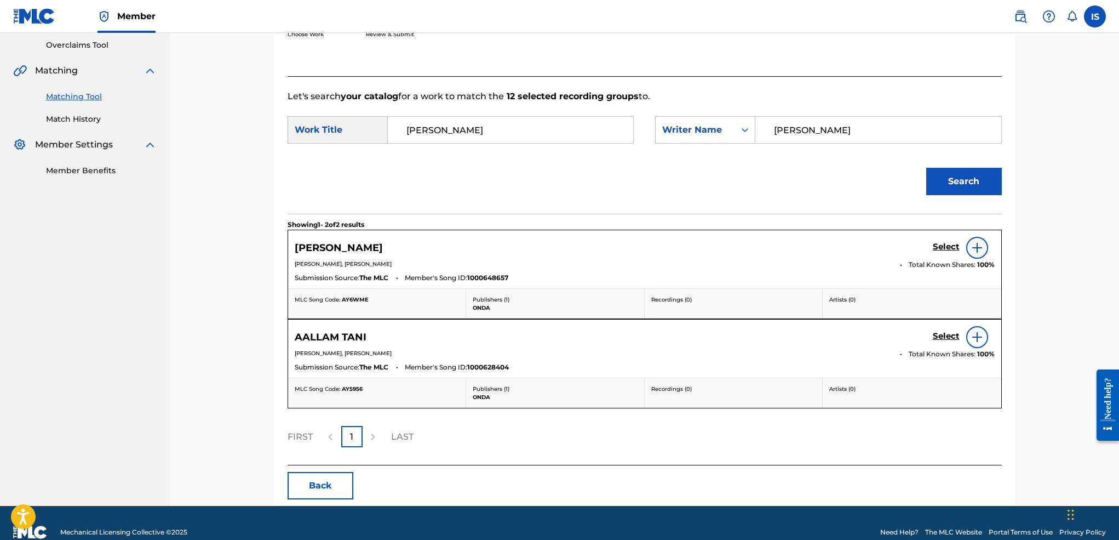
click at [948, 245] on h5 "Select" at bounding box center [946, 247] width 27 height 10
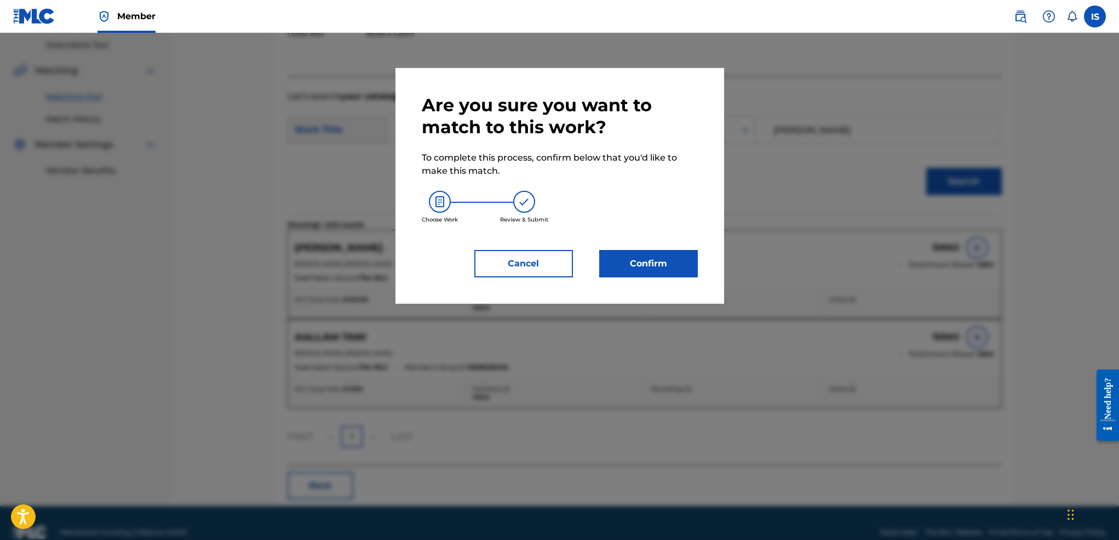
click at [669, 266] on button "Confirm" at bounding box center [648, 263] width 99 height 27
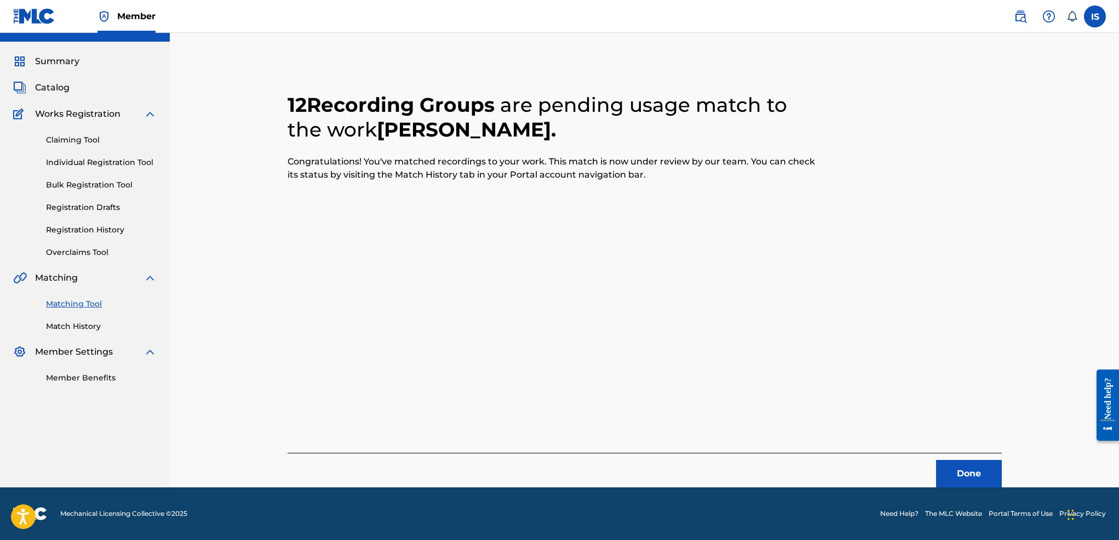
scroll to position [21, 0]
drag, startPoint x: 669, startPoint y: 266, endPoint x: 1041, endPoint y: 492, distance: 434.6
click at [1001, 456] on div "12 Recording Groups are pending usage match to the work [PERSON_NAME] . Congrat…" at bounding box center [644, 276] width 741 height 421
click at [963, 474] on button "Done" at bounding box center [969, 473] width 66 height 27
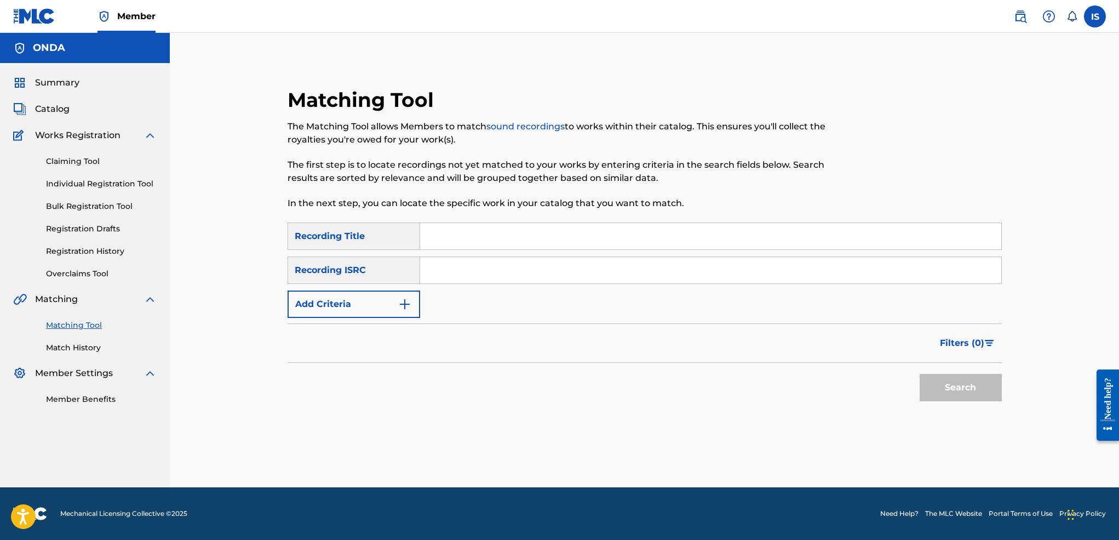
scroll to position [0, 0]
click at [441, 246] on input "Search Form" at bounding box center [710, 236] width 581 height 26
paste input "DEGHRI DEGHRI"
type input "DEGHRI DEGHRI"
click at [353, 297] on button "Add Criteria" at bounding box center [354, 303] width 133 height 27
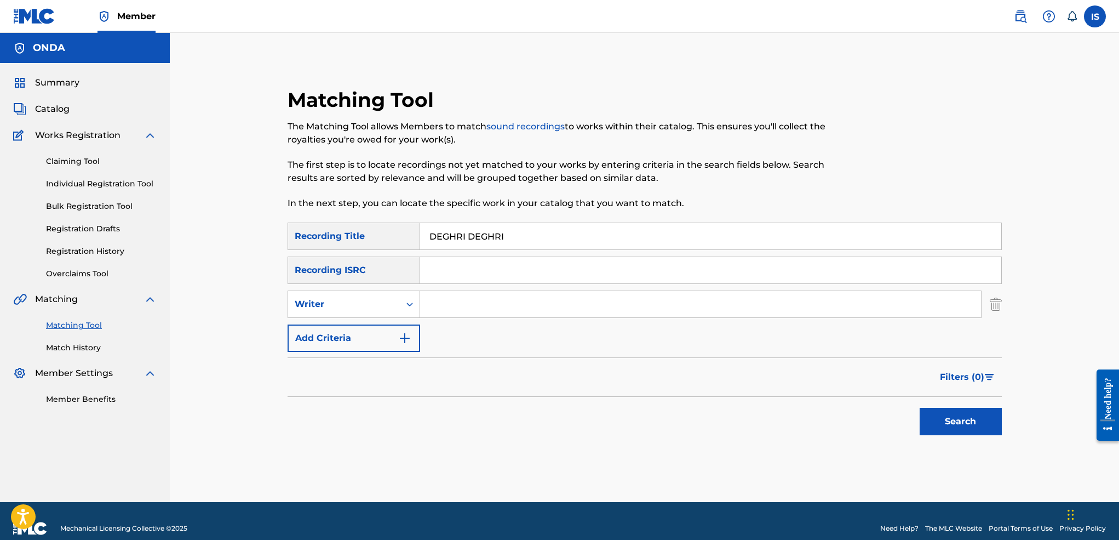
click at [465, 312] on input "Search Form" at bounding box center [700, 304] width 561 height 26
type input "[GEOGRAPHIC_DATA]"
click at [319, 305] on div "Writer" at bounding box center [344, 303] width 99 height 13
click at [324, 329] on div "Recording Artist" at bounding box center [353, 331] width 131 height 27
click at [937, 413] on button "Search" at bounding box center [961, 421] width 82 height 27
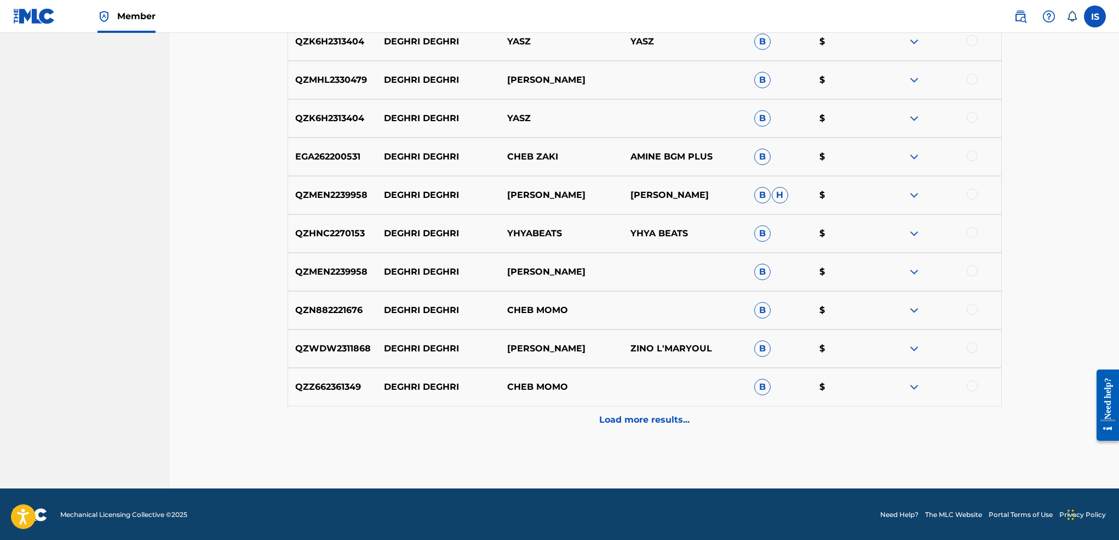
scroll to position [462, 0]
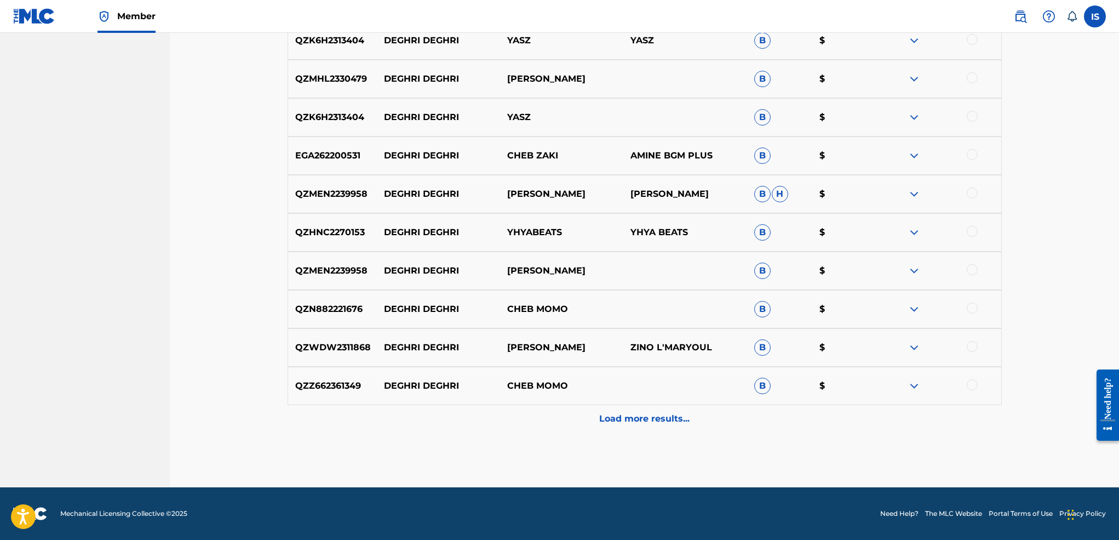
click at [654, 420] on p "Load more results..." at bounding box center [644, 418] width 90 height 13
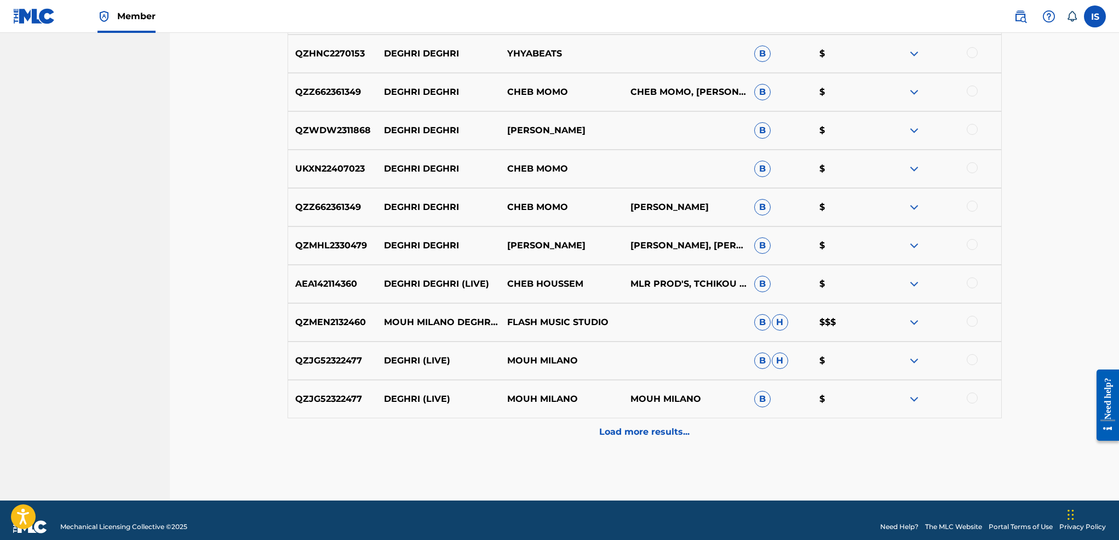
scroll to position [833, 0]
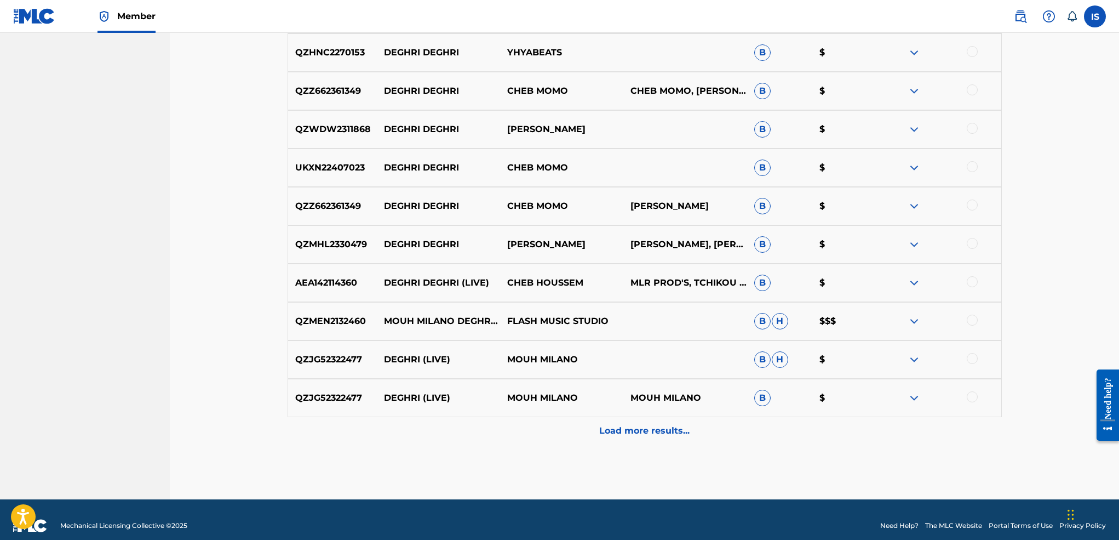
drag, startPoint x: 963, startPoint y: 370, endPoint x: 973, endPoint y: 363, distance: 11.8
click at [973, 365] on div "QZJG52322477 DEGHRI (LIVE) MOUH [PERSON_NAME] $" at bounding box center [645, 359] width 714 height 38
click at [973, 365] on div at bounding box center [938, 359] width 123 height 13
click at [970, 358] on div at bounding box center [972, 358] width 11 height 11
click at [978, 388] on div "QZJG52322477 DEGHRI (LIVE) MOUH MILANO MOUH MILANO B $" at bounding box center [645, 397] width 714 height 38
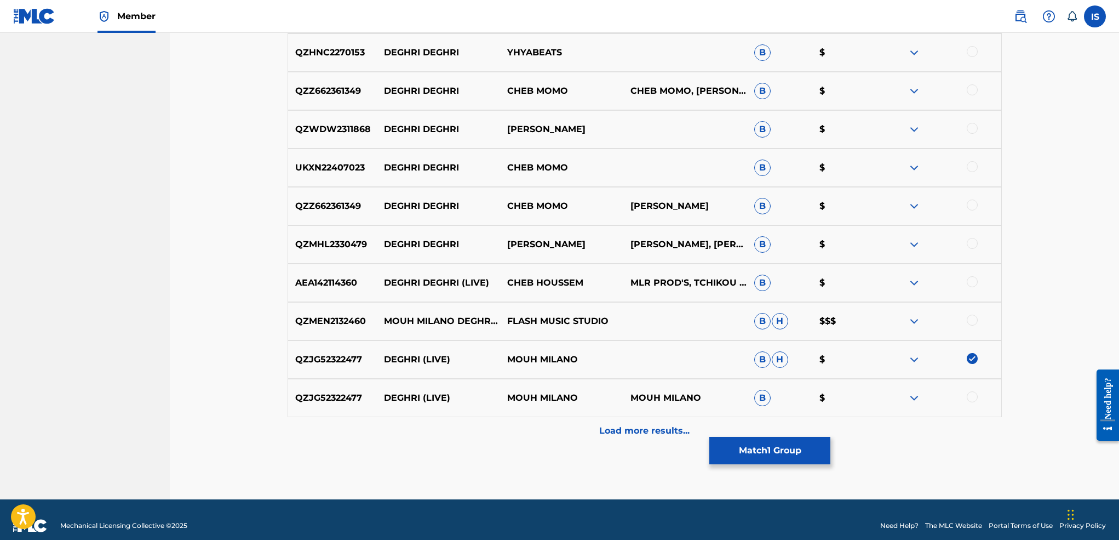
click at [967, 320] on div at bounding box center [972, 319] width 11 height 11
click at [972, 398] on div at bounding box center [972, 396] width 11 height 11
click at [656, 426] on p "Load more results..." at bounding box center [644, 430] width 90 height 13
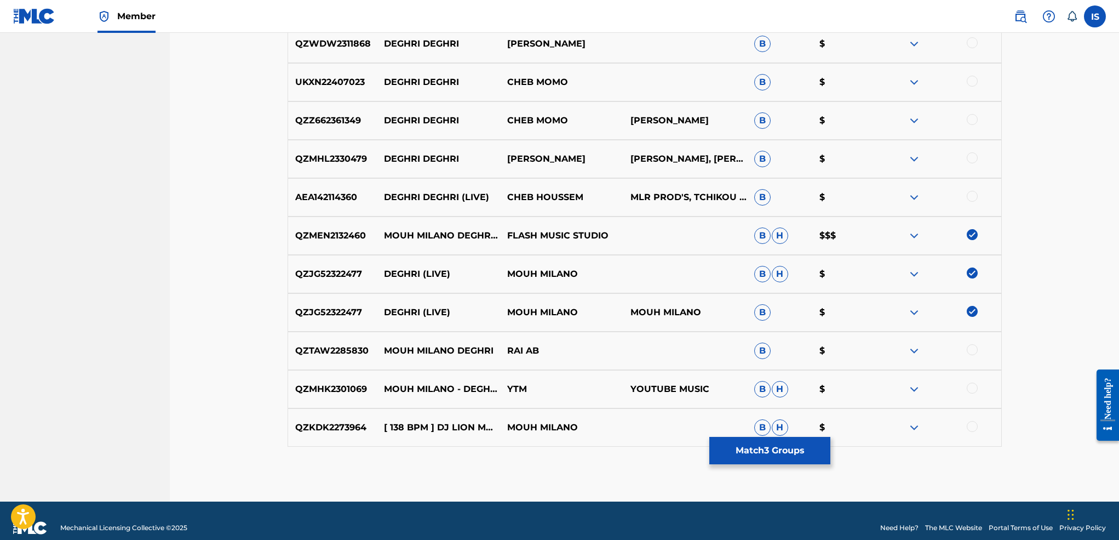
scroll to position [919, 0]
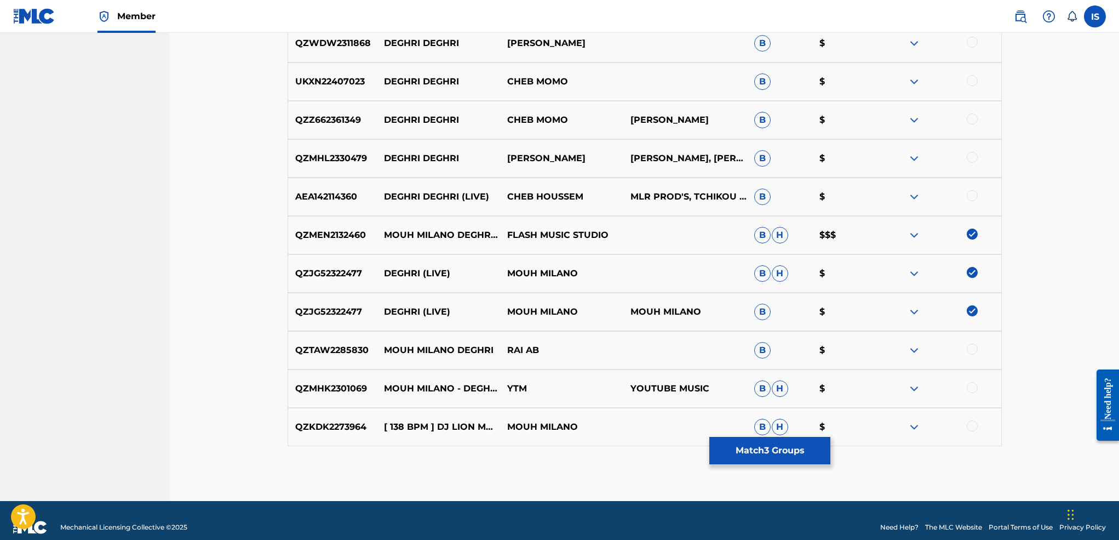
click at [973, 347] on div at bounding box center [972, 348] width 11 height 11
click at [973, 388] on div at bounding box center [972, 387] width 11 height 11
click at [973, 427] on div at bounding box center [972, 425] width 11 height 11
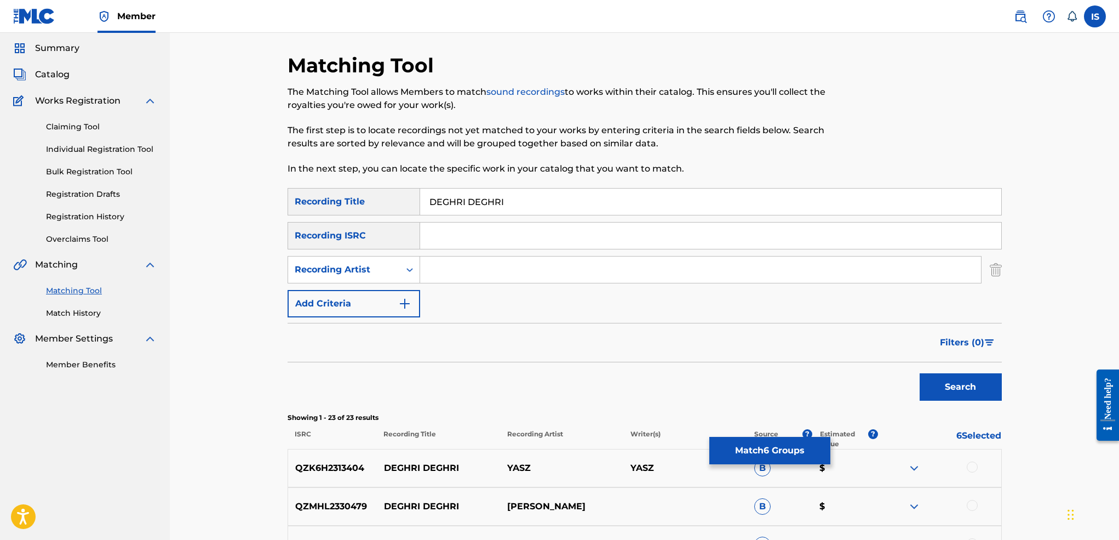
scroll to position [48, 0]
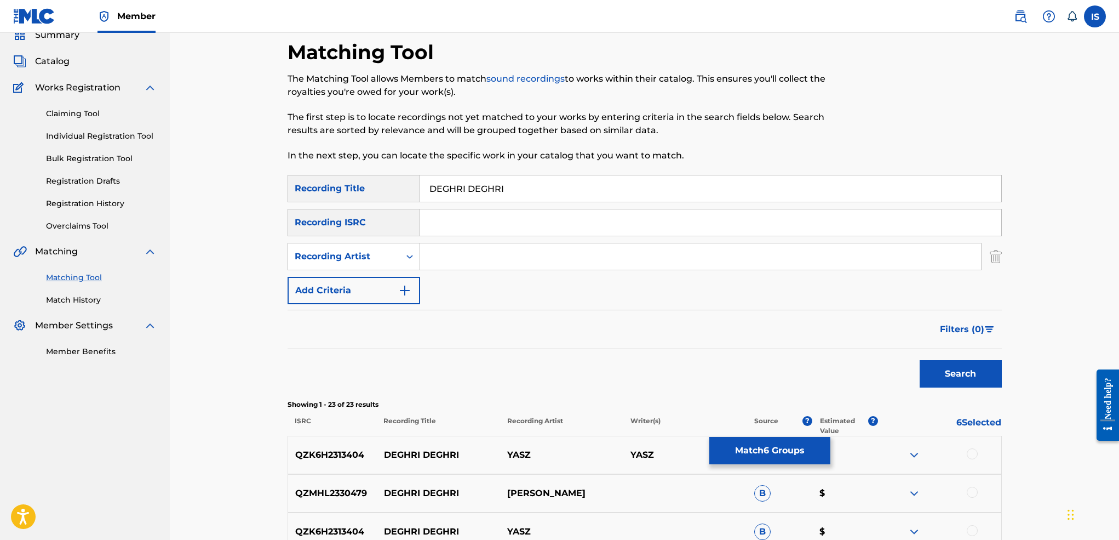
click at [779, 458] on button "Match 6 Groups" at bounding box center [769, 450] width 121 height 27
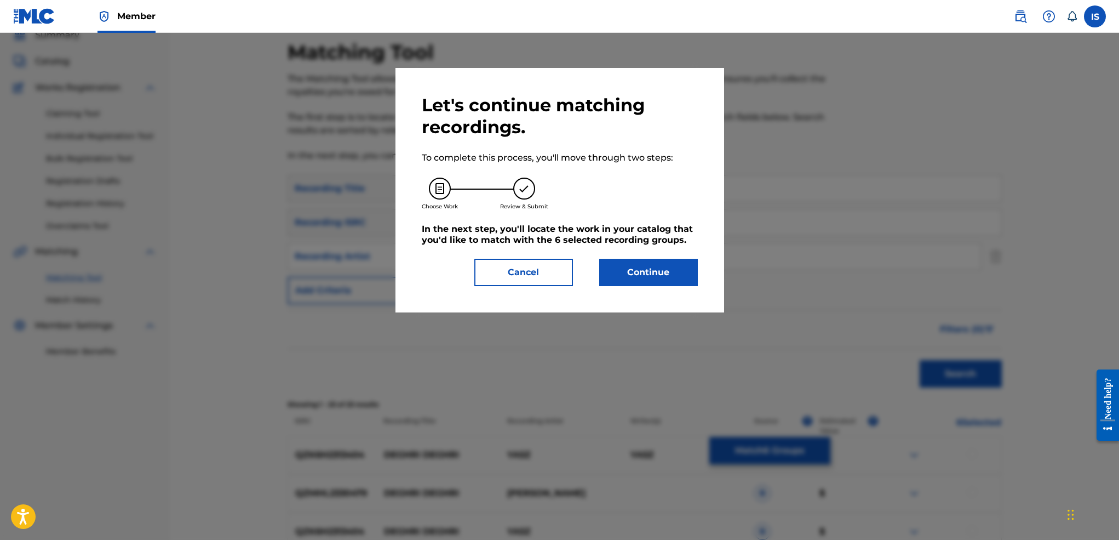
click at [630, 274] on button "Continue" at bounding box center [648, 272] width 99 height 27
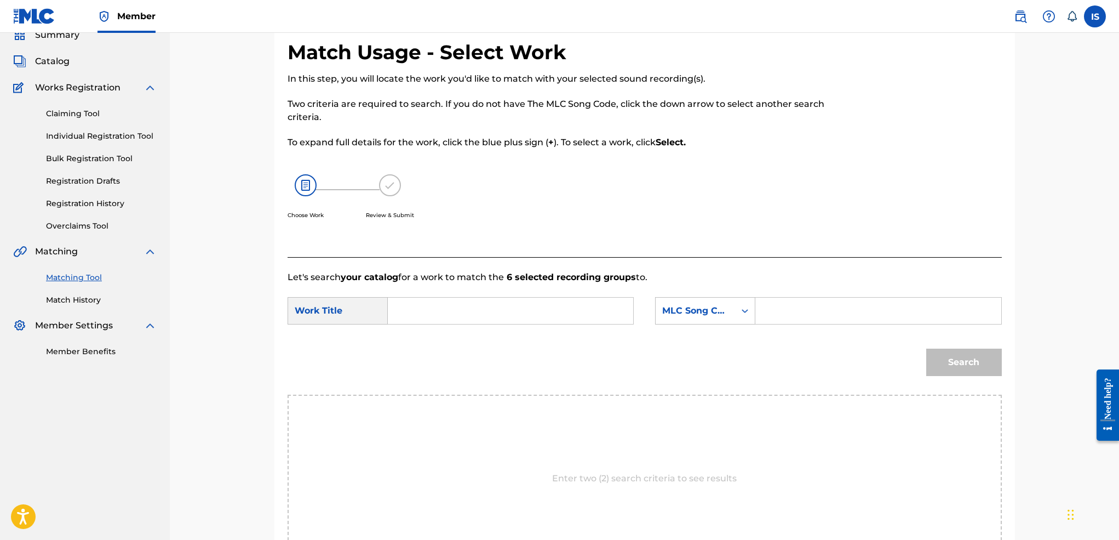
click at [555, 311] on input "Search Form" at bounding box center [510, 310] width 227 height 26
paste input "DEGHRI DEGHRI"
type input "DEGHRI DEGHRI"
click at [680, 311] on div "MLC Song Code" at bounding box center [695, 310] width 66 height 13
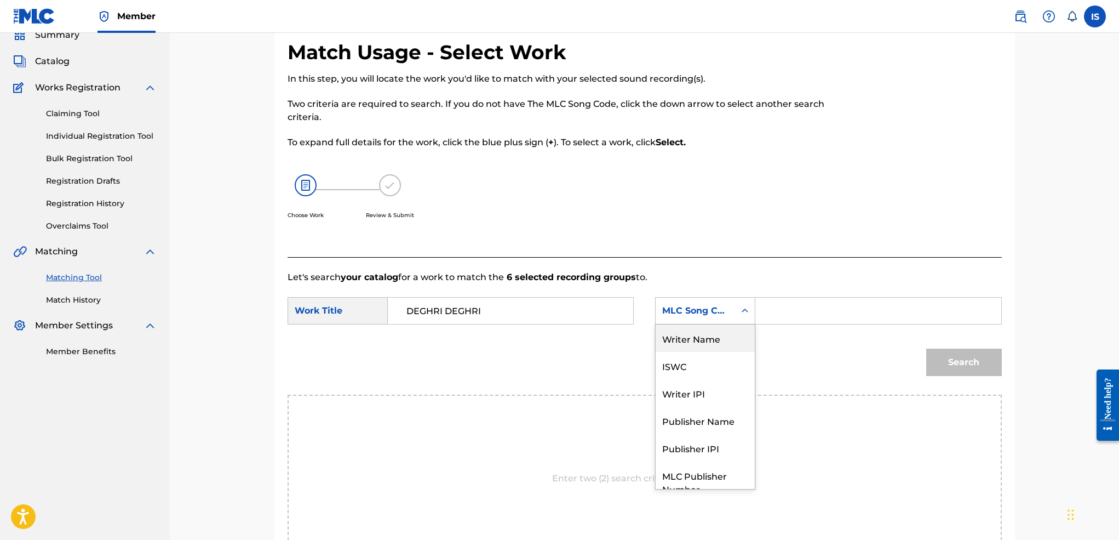
click at [707, 336] on div "Writer Name" at bounding box center [705, 337] width 99 height 27
click at [813, 316] on input "Search Form" at bounding box center [878, 310] width 227 height 26
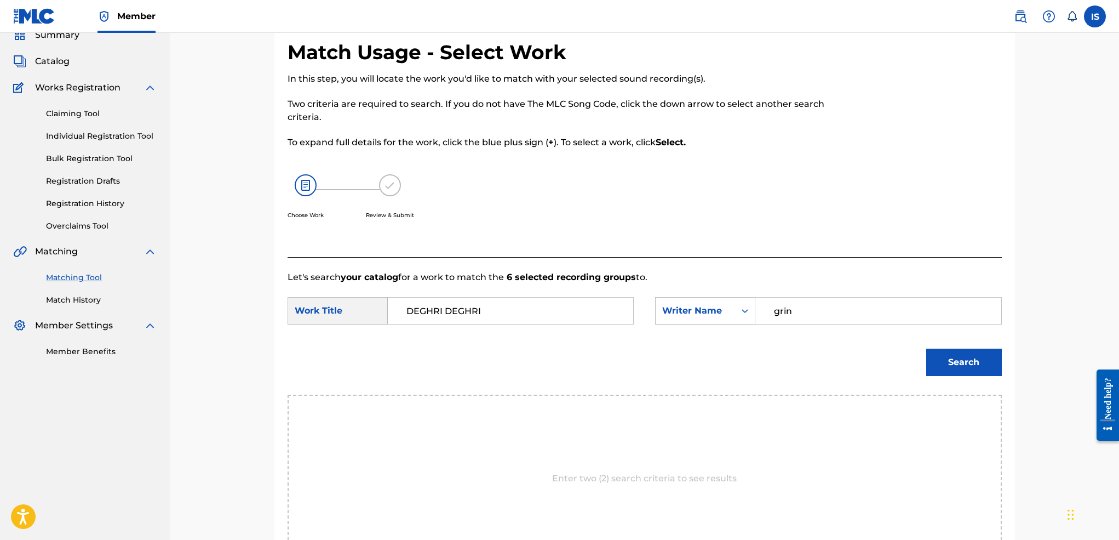
type input "grin"
click at [926, 348] on button "Search" at bounding box center [964, 361] width 76 height 27
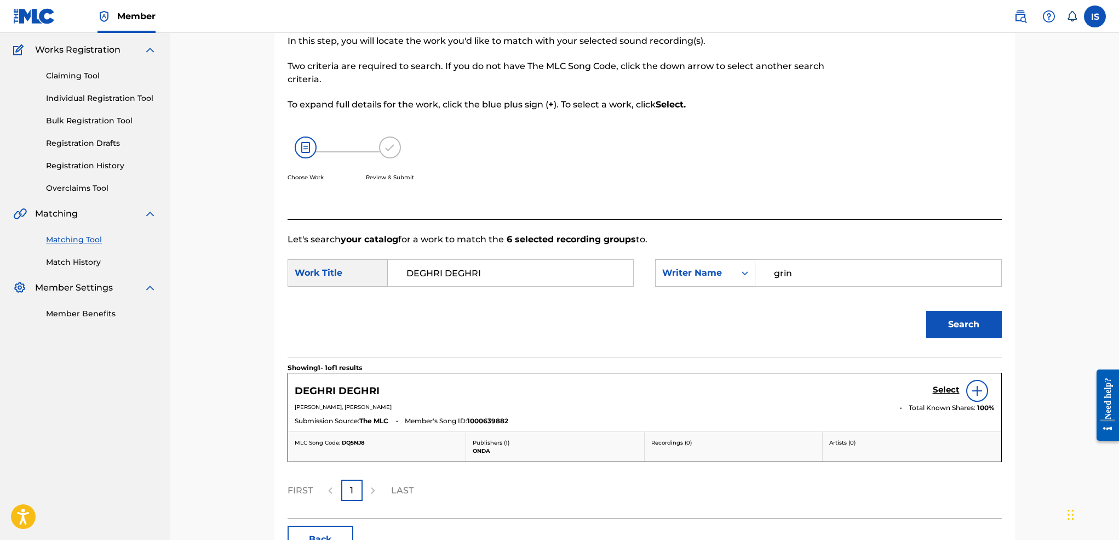
scroll to position [89, 0]
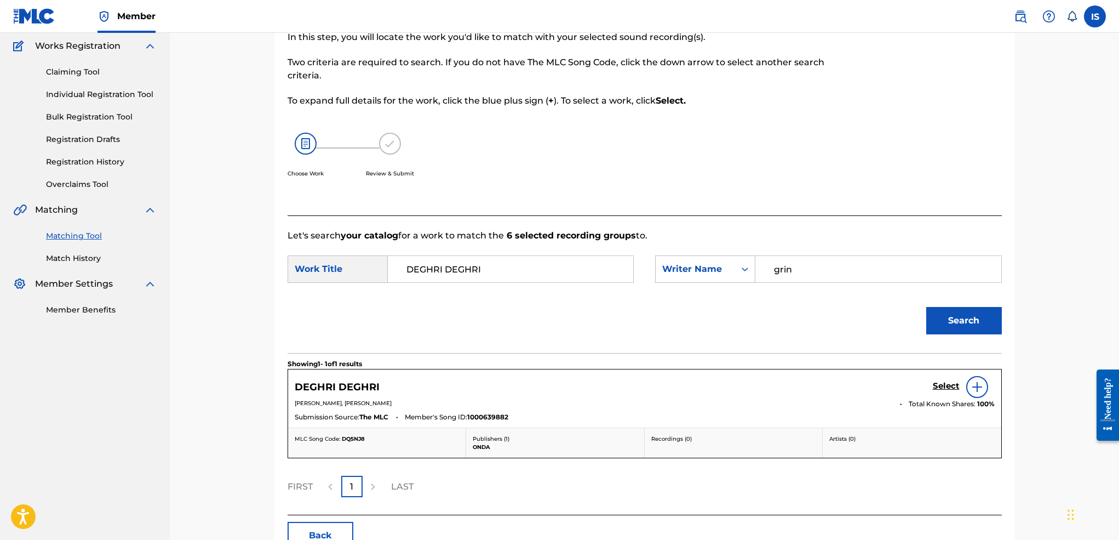
click at [940, 385] on h5 "Select" at bounding box center [946, 386] width 27 height 10
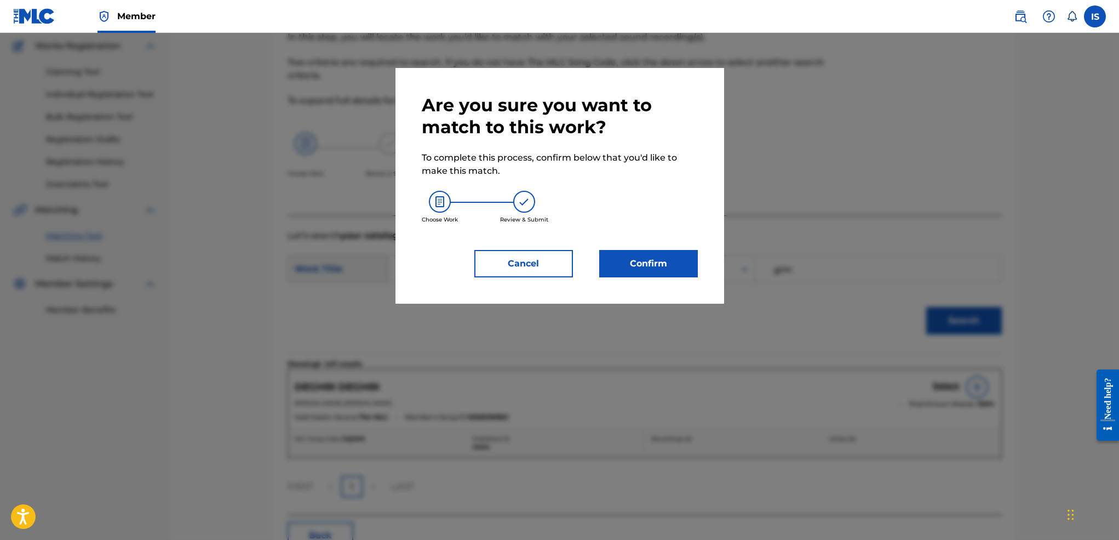
click at [639, 257] on button "Confirm" at bounding box center [648, 263] width 99 height 27
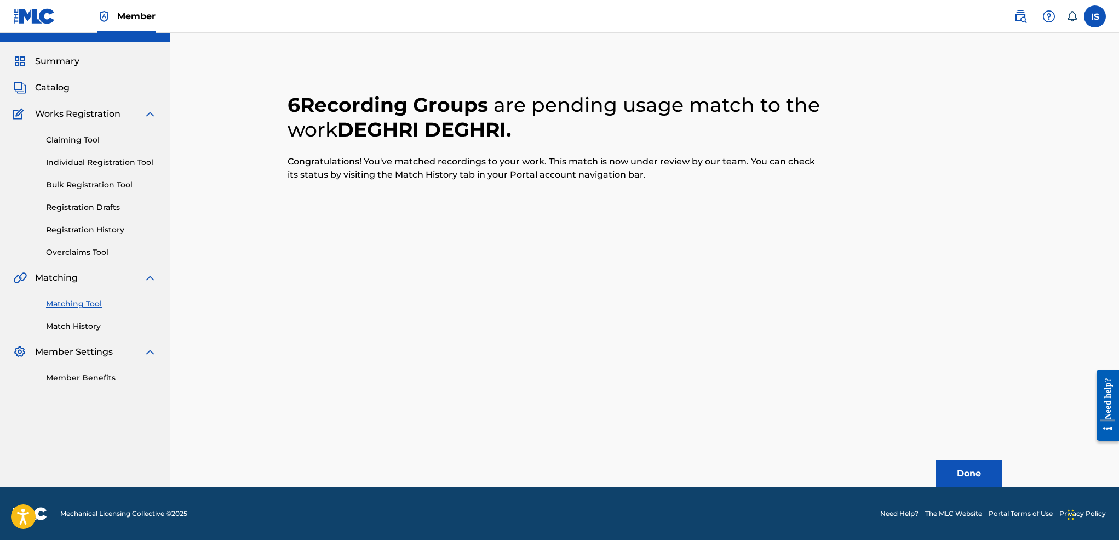
scroll to position [21, 0]
click at [982, 467] on button "Done" at bounding box center [969, 473] width 66 height 27
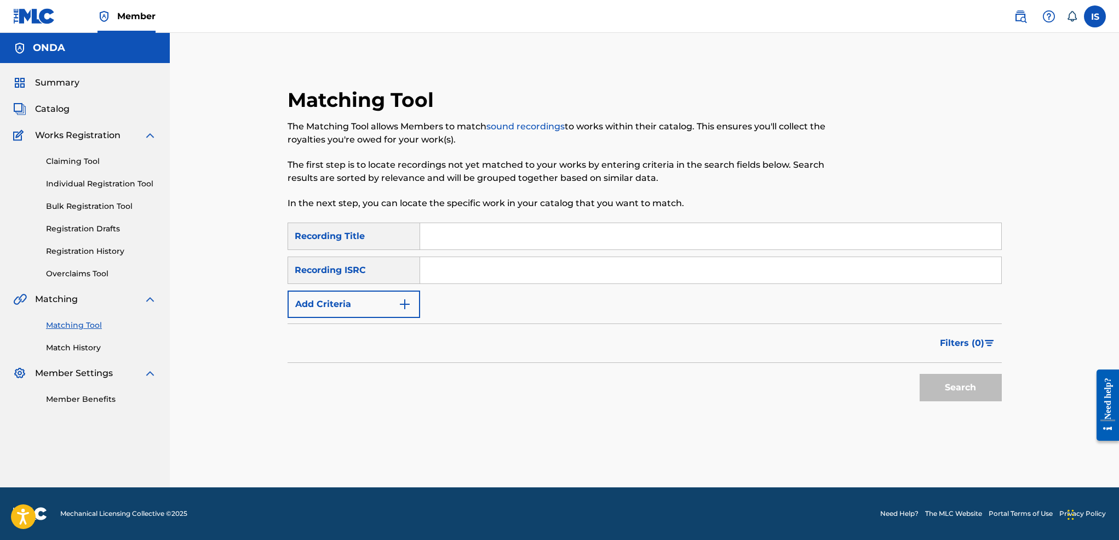
scroll to position [0, 0]
click at [447, 240] on input "Search Form" at bounding box center [710, 236] width 581 height 26
paste input "DEGHRI DEGHRI"
type input "DEGHRI DEGHRI"
click at [440, 270] on input "Search Form" at bounding box center [710, 270] width 581 height 26
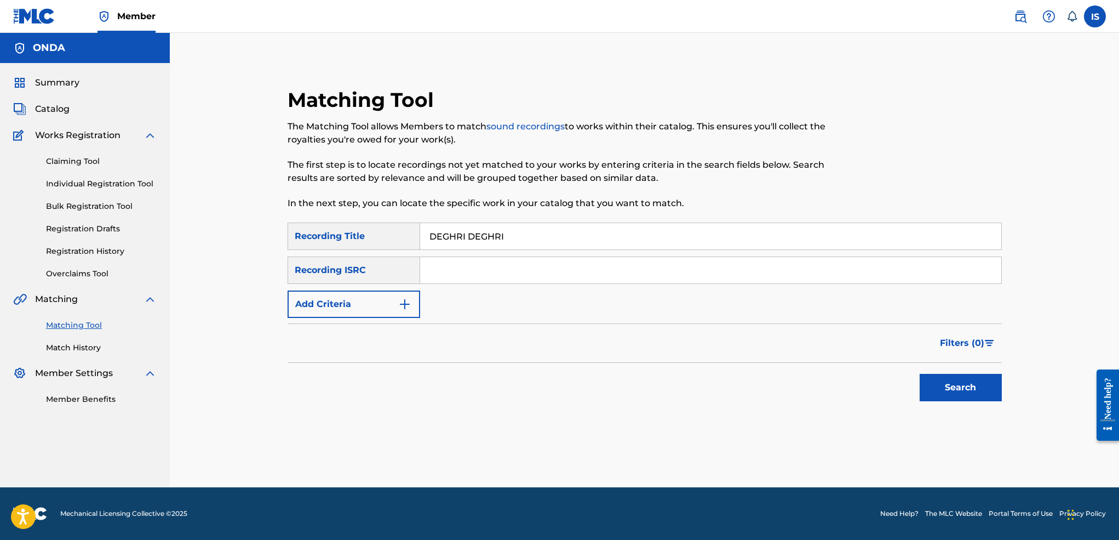
click at [367, 295] on button "Add Criteria" at bounding box center [354, 303] width 133 height 27
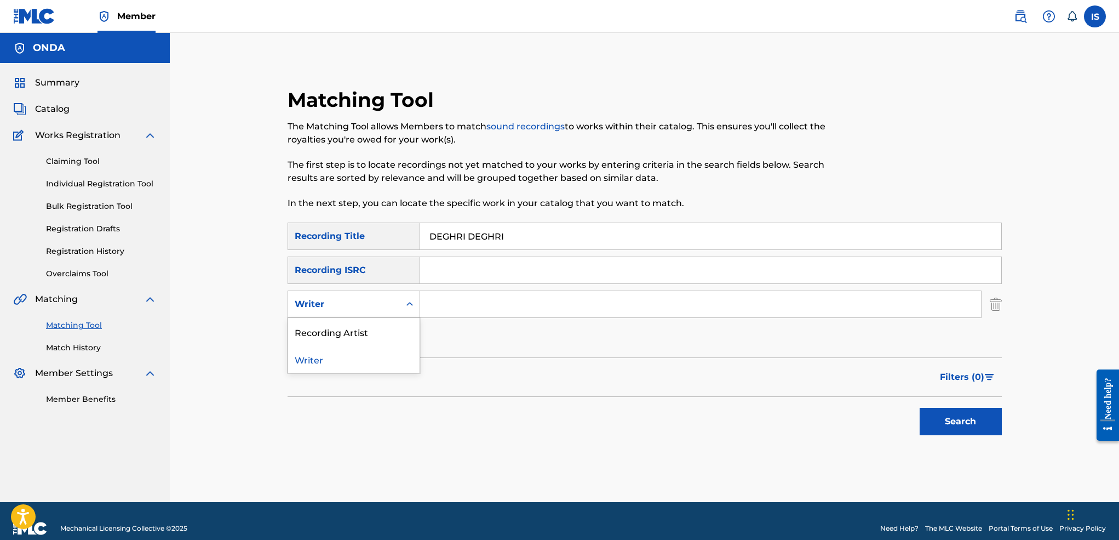
click at [367, 309] on div "Writer" at bounding box center [344, 303] width 99 height 13
click at [362, 334] on div "Recording Artist" at bounding box center [353, 331] width 131 height 27
click at [446, 312] on input "Search Form" at bounding box center [700, 304] width 561 height 26
type input "mouh milano"
click at [920, 408] on button "Search" at bounding box center [961, 421] width 82 height 27
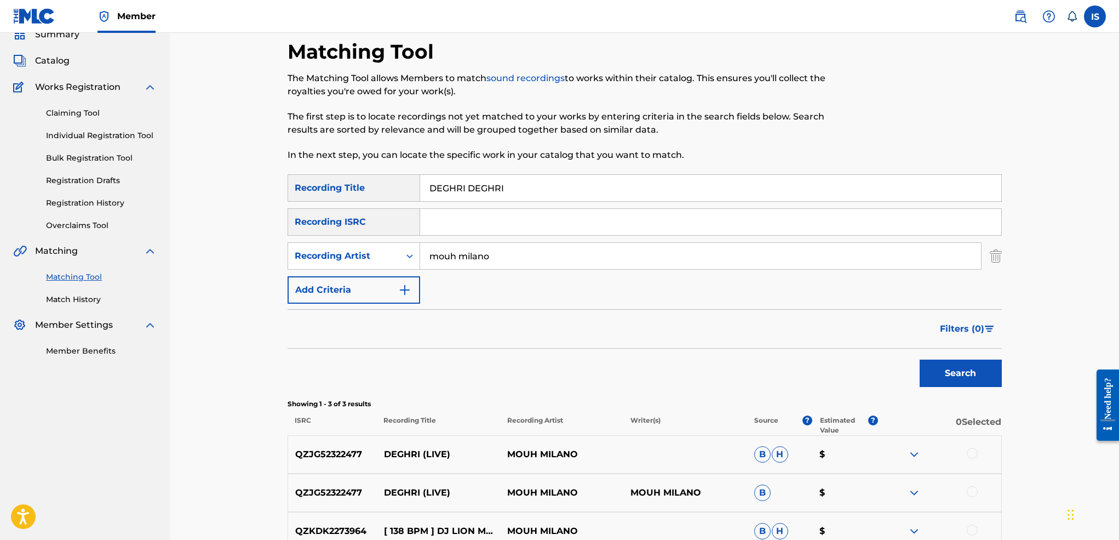
scroll to position [166, 0]
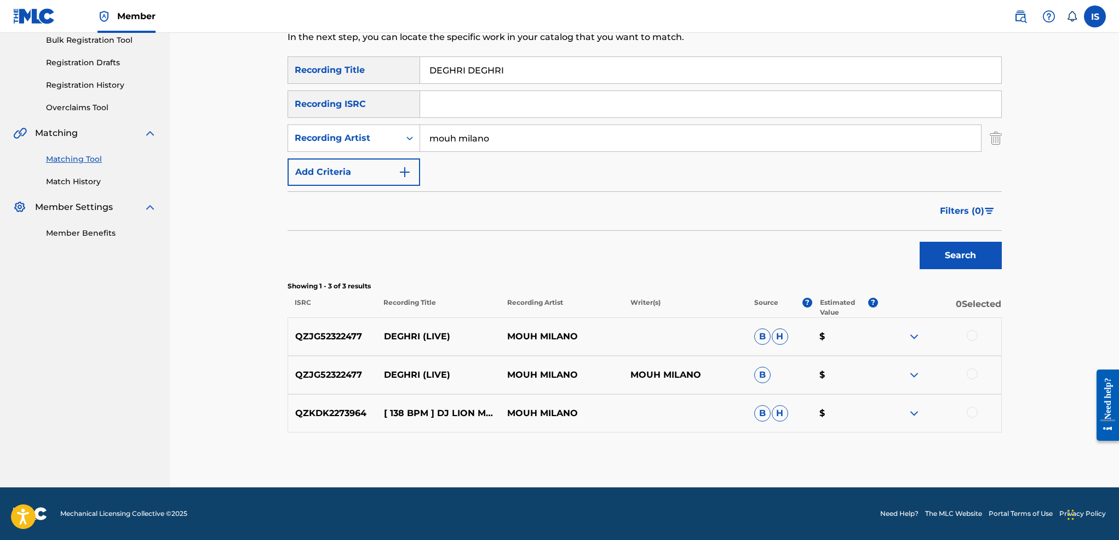
click at [975, 336] on div at bounding box center [972, 335] width 11 height 11
click at [968, 371] on div at bounding box center [972, 373] width 11 height 11
click at [973, 412] on div at bounding box center [972, 411] width 11 height 11
click at [789, 442] on button "Match 3 Groups" at bounding box center [769, 450] width 121 height 27
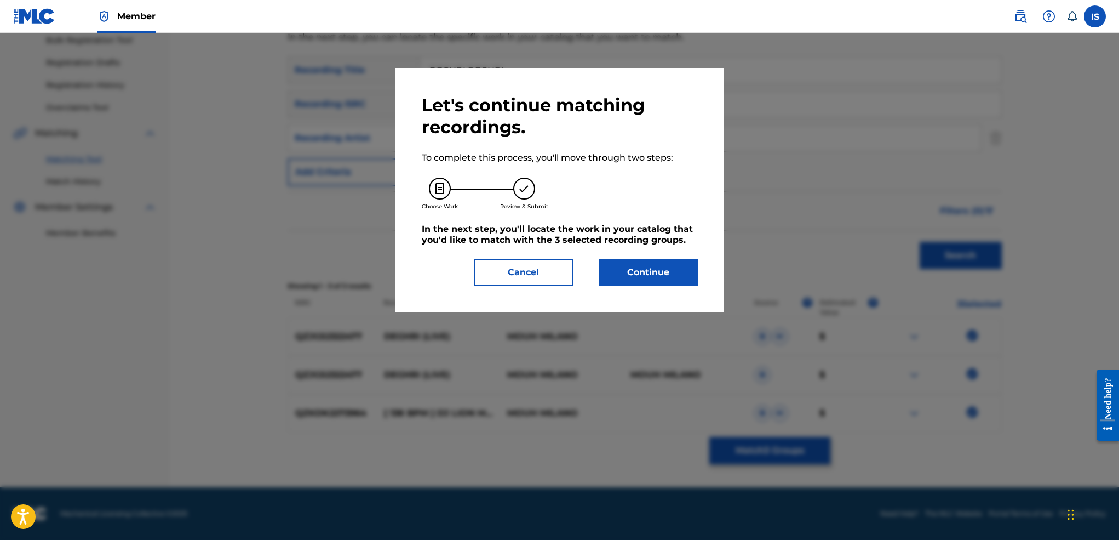
click at [650, 286] on button "Continue" at bounding box center [648, 272] width 99 height 27
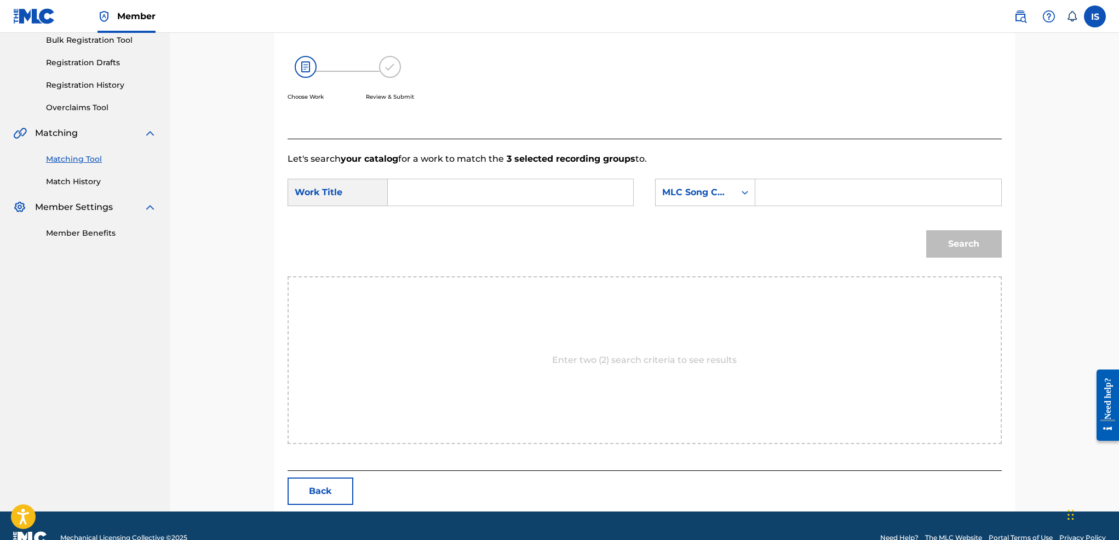
click at [457, 188] on input "Search Form" at bounding box center [510, 192] width 227 height 26
paste input "DEGHRI DEGHRI"
type input "DEGHRI DEGHRI"
click at [725, 192] on div "MLC Song Code" at bounding box center [695, 192] width 66 height 13
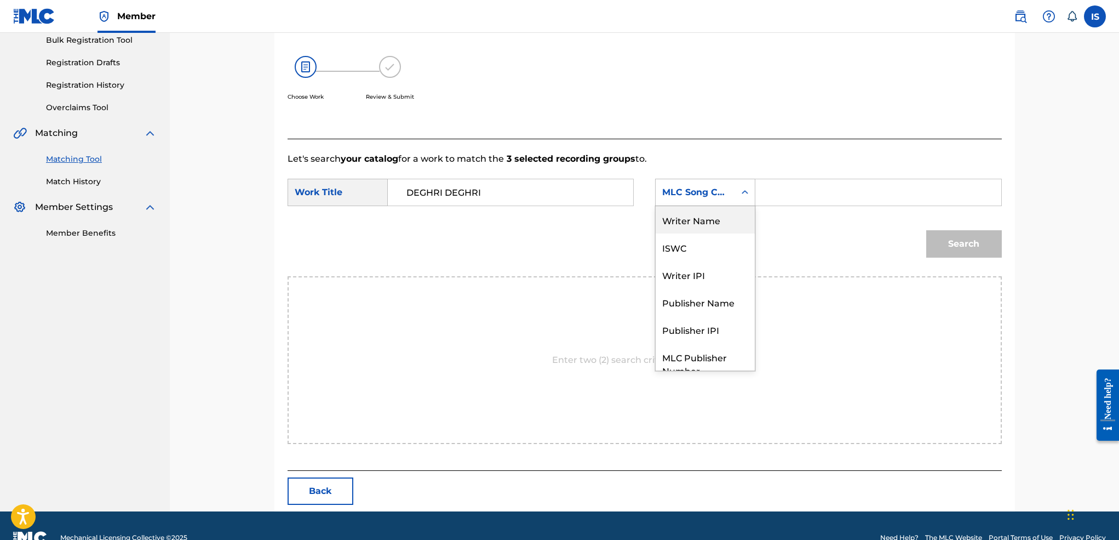
click at [720, 222] on div "Writer Name" at bounding box center [705, 219] width 99 height 27
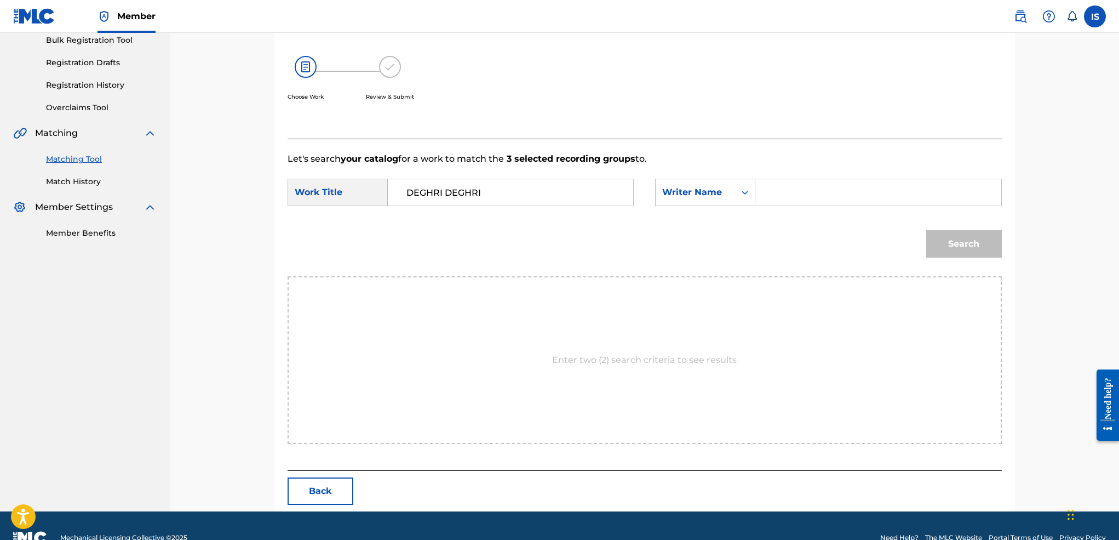
click at [837, 189] on input "Search Form" at bounding box center [878, 192] width 227 height 26
type input "[PERSON_NAME]"
click at [960, 252] on button "Search" at bounding box center [964, 243] width 76 height 27
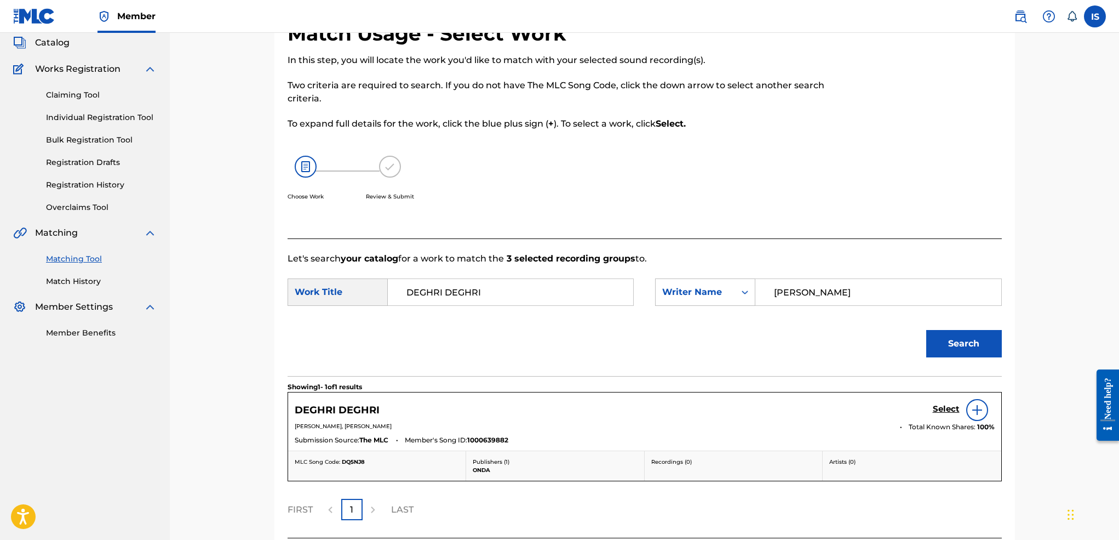
scroll to position [158, 0]
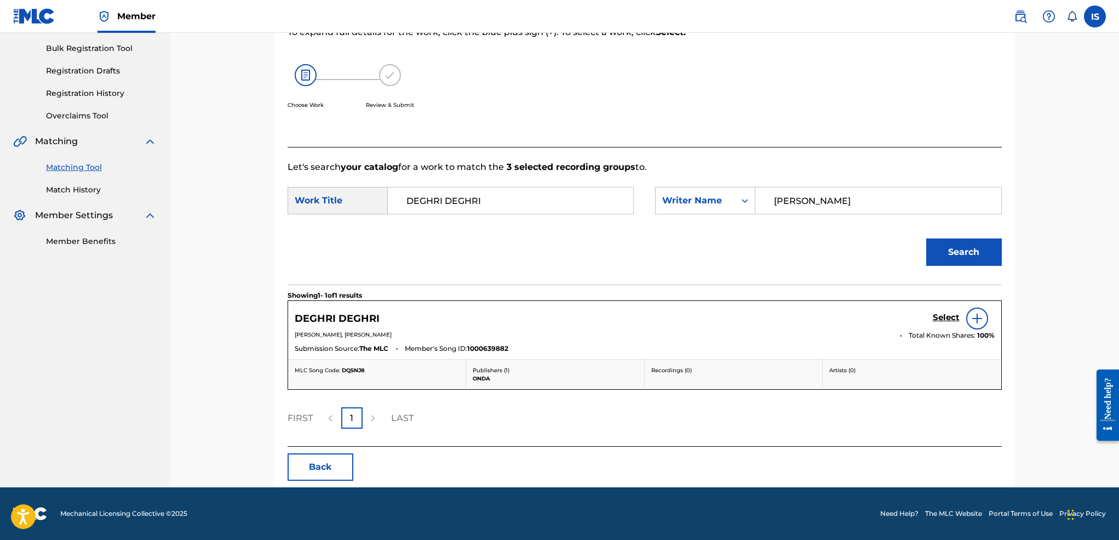
click at [947, 320] on h5 "Select" at bounding box center [946, 317] width 27 height 10
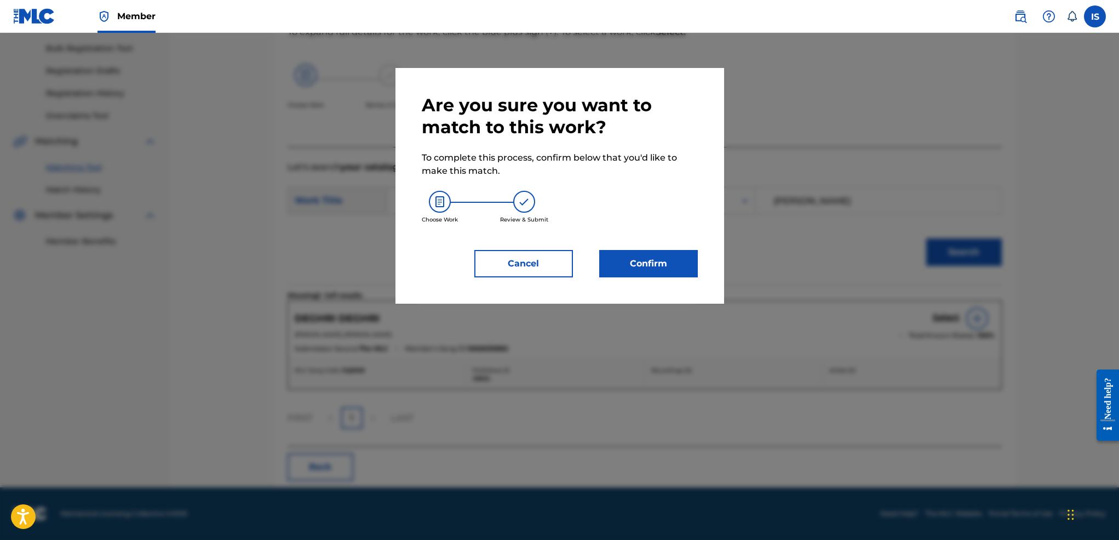
click at [649, 259] on button "Confirm" at bounding box center [648, 263] width 99 height 27
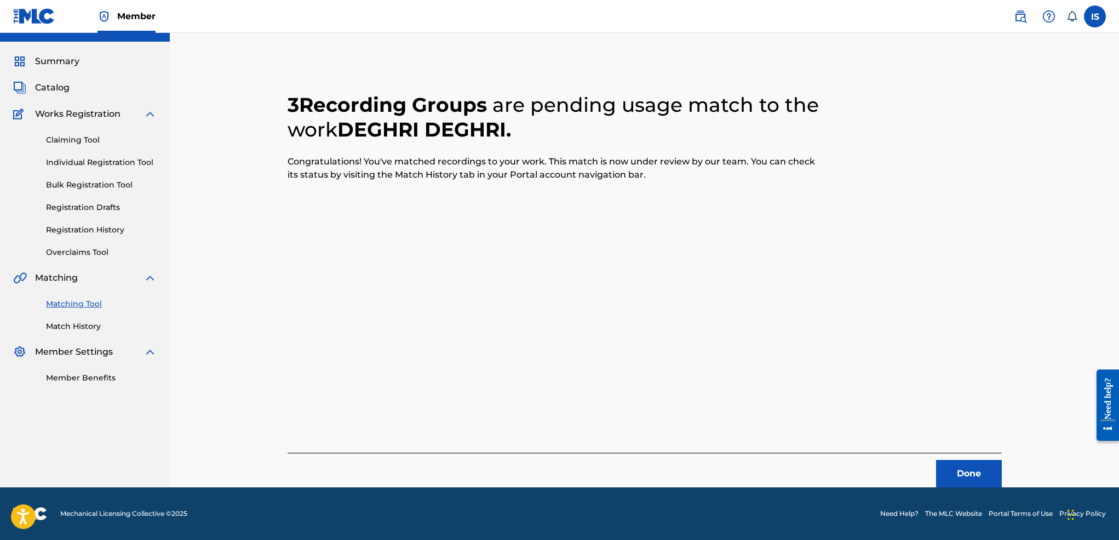
scroll to position [21, 0]
click at [965, 472] on button "Done" at bounding box center [969, 473] width 66 height 27
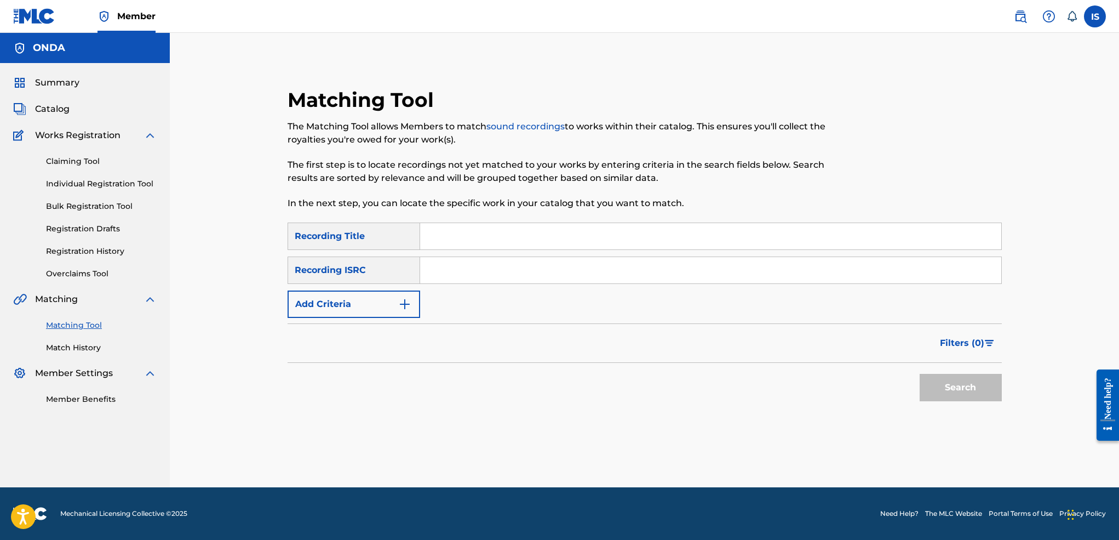
click at [534, 230] on input "Search Form" at bounding box center [710, 236] width 581 height 26
paste input "[PERSON_NAME] YA [PERSON_NAME]"
type input "[PERSON_NAME] YA [PERSON_NAME]"
click at [367, 296] on button "Add Criteria" at bounding box center [354, 303] width 133 height 27
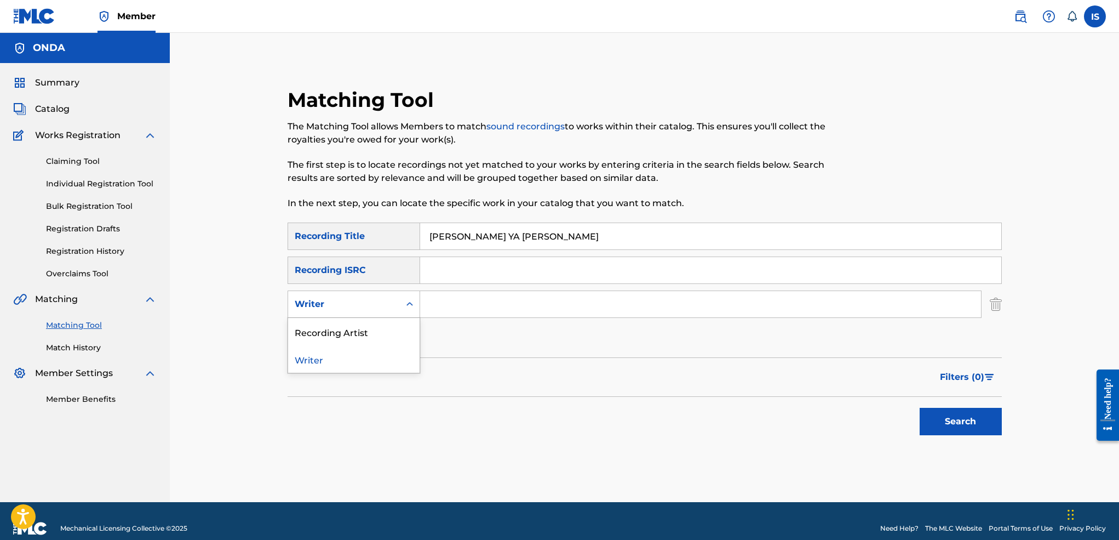
click at [381, 313] on div "Writer" at bounding box center [344, 304] width 112 height 21
click at [378, 331] on div "Recording Artist" at bounding box center [353, 331] width 131 height 27
click at [467, 302] on input "Search Form" at bounding box center [700, 304] width 561 height 26
type input "mouh milano"
click at [920, 408] on button "Search" at bounding box center [961, 421] width 82 height 27
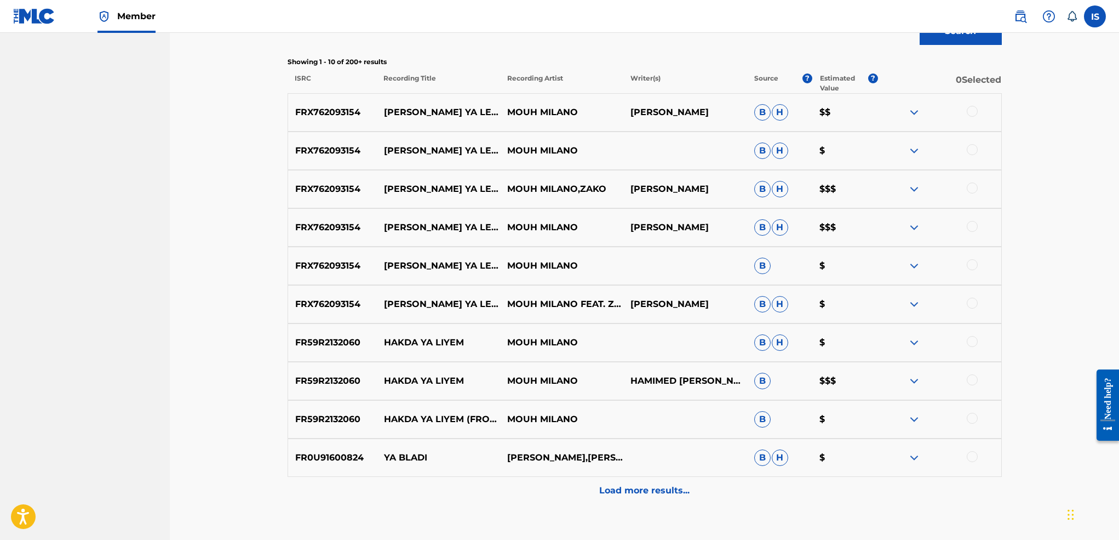
scroll to position [391, 0]
click at [973, 112] on div at bounding box center [972, 110] width 11 height 11
click at [973, 153] on div at bounding box center [972, 148] width 11 height 11
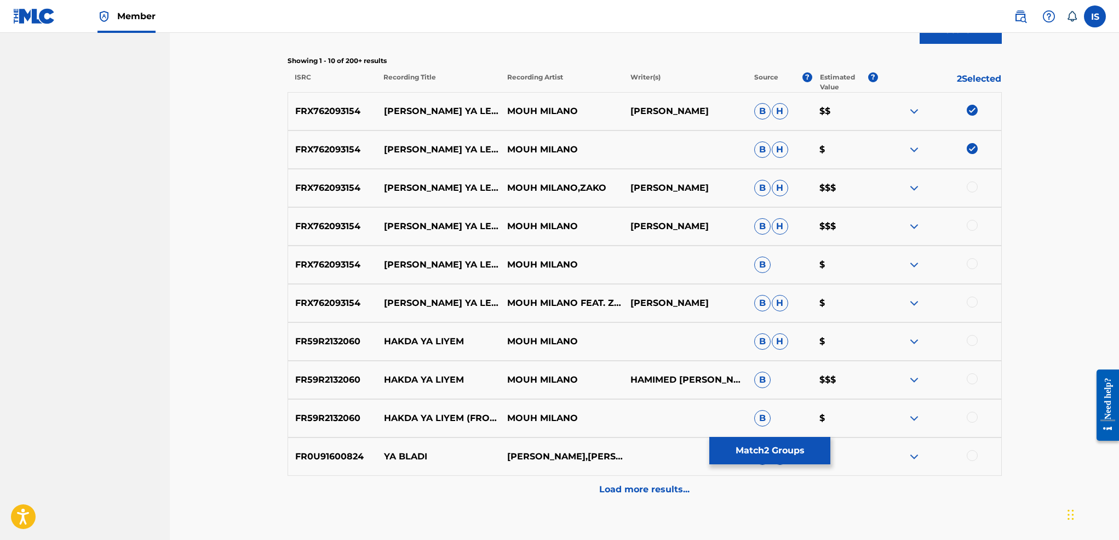
click at [963, 193] on div at bounding box center [938, 187] width 123 height 13
click at [970, 188] on div at bounding box center [972, 186] width 11 height 11
click at [973, 214] on div "FRX762093154 [PERSON_NAME] YA LES Z'HOMMES (FEAT. ZAKO) MOUH [PERSON_NAME] [PER…" at bounding box center [645, 226] width 714 height 38
click at [973, 232] on div at bounding box center [938, 226] width 123 height 13
click at [972, 227] on div at bounding box center [972, 225] width 11 height 11
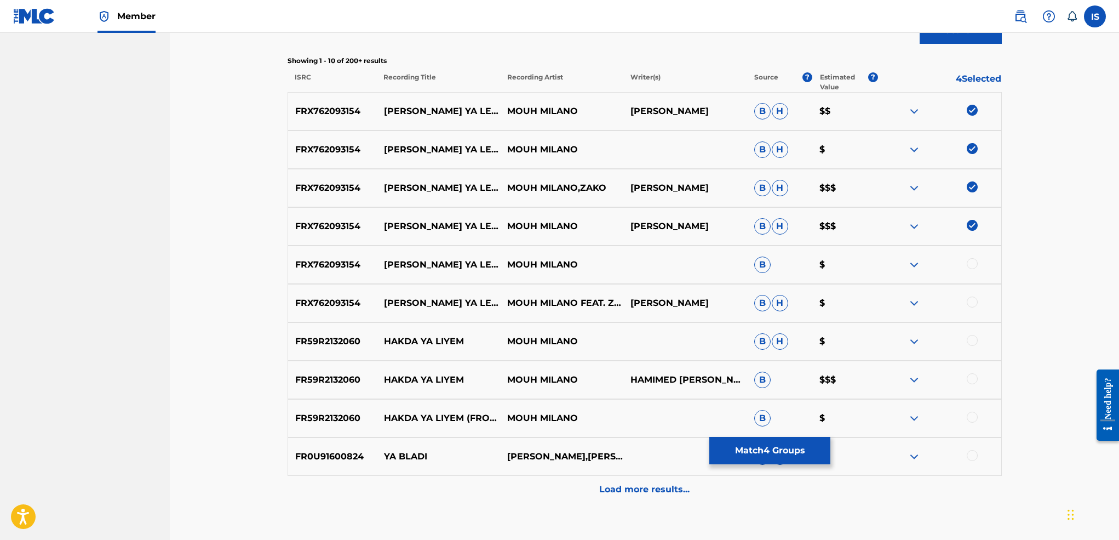
click at [972, 268] on div at bounding box center [972, 263] width 11 height 11
click at [975, 303] on div at bounding box center [972, 301] width 11 height 11
click at [625, 486] on p "Load more results..." at bounding box center [644, 489] width 90 height 13
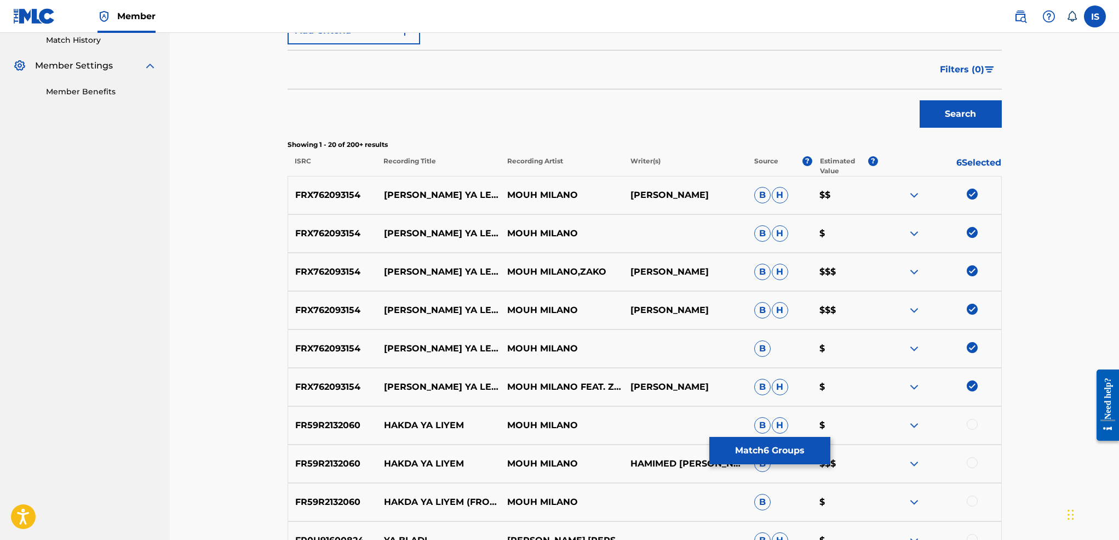
scroll to position [308, 0]
click at [774, 447] on button "Match 6 Groups" at bounding box center [769, 450] width 121 height 27
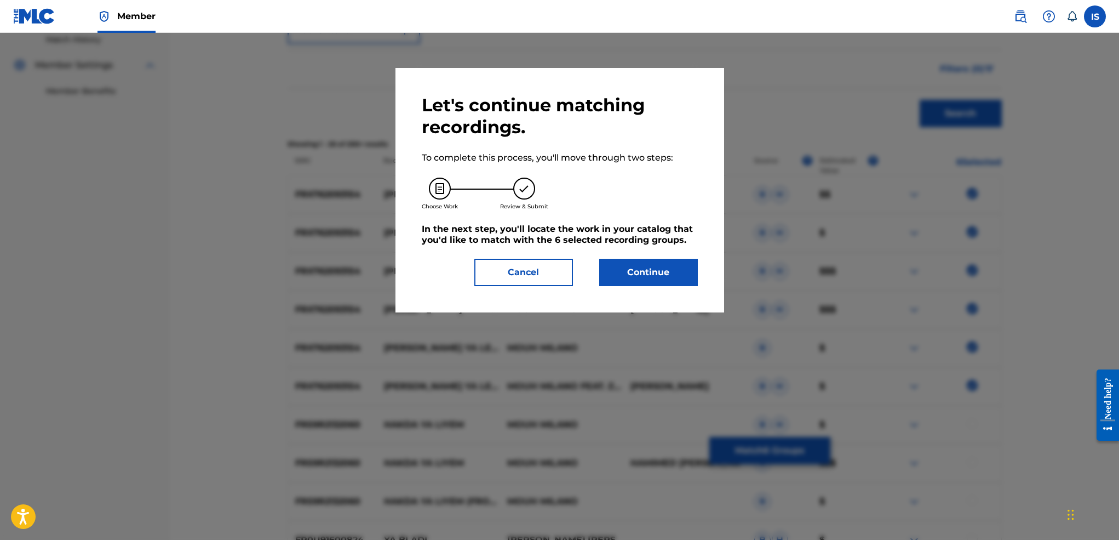
click at [623, 274] on button "Continue" at bounding box center [648, 272] width 99 height 27
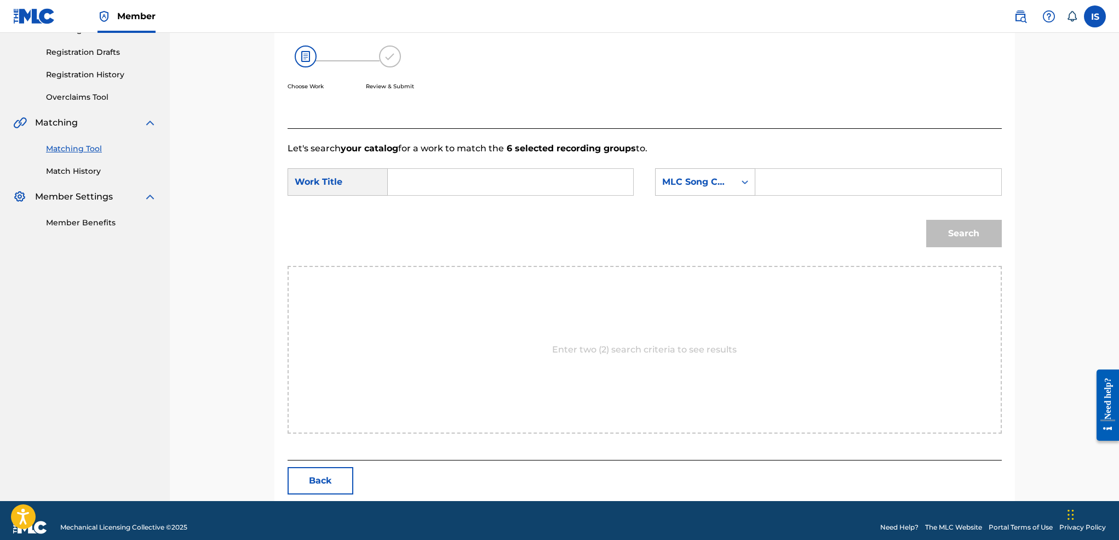
scroll to position [191, 0]
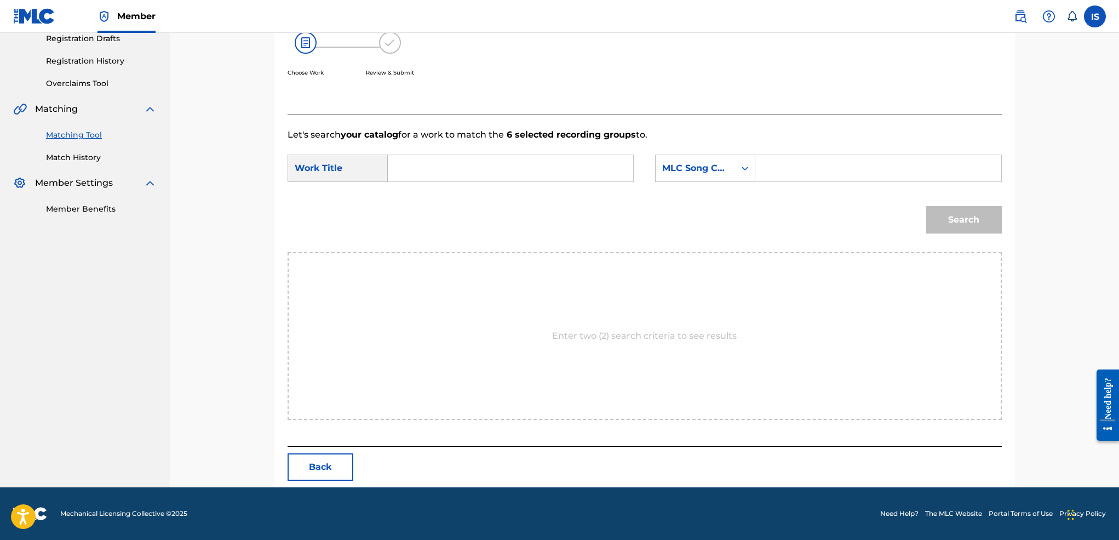
click at [490, 176] on input "Search Form" at bounding box center [510, 168] width 227 height 26
paste input "[PERSON_NAME] YA [PERSON_NAME]"
type input "[PERSON_NAME] YA [PERSON_NAME]"
click at [715, 171] on div "MLC Song Code" at bounding box center [695, 168] width 66 height 13
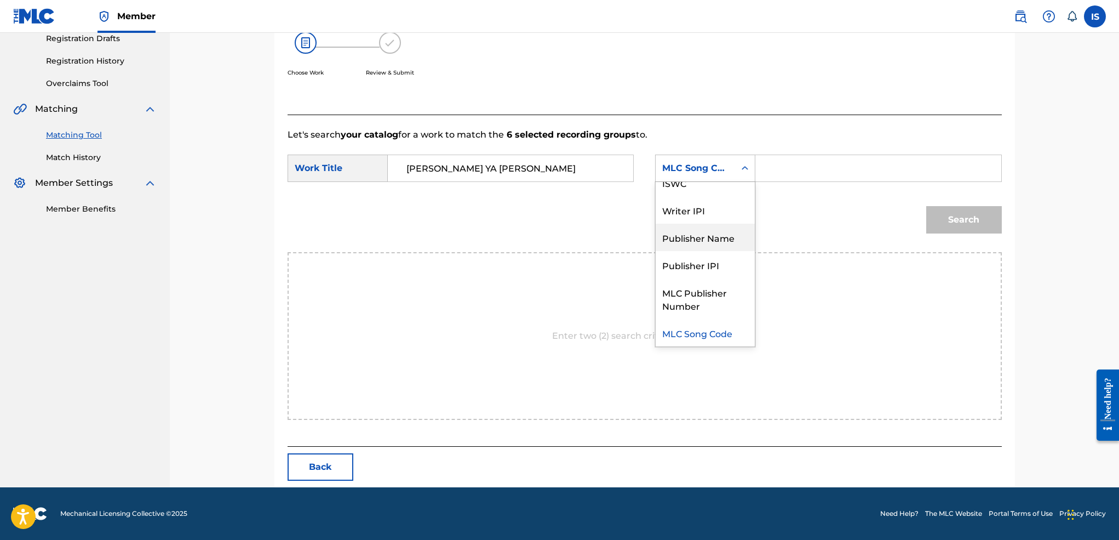
scroll to position [0, 0]
click at [710, 197] on div "Writer Name" at bounding box center [705, 195] width 99 height 27
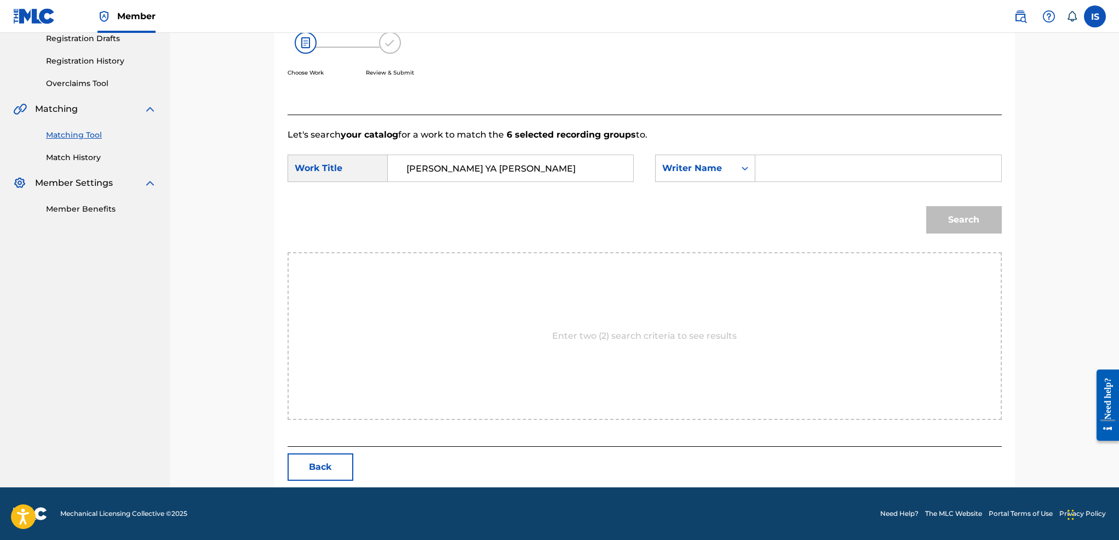
click at [829, 170] on input "Search Form" at bounding box center [878, 168] width 227 height 26
type input "[PERSON_NAME]"
click at [926, 206] on button "Search" at bounding box center [964, 219] width 76 height 27
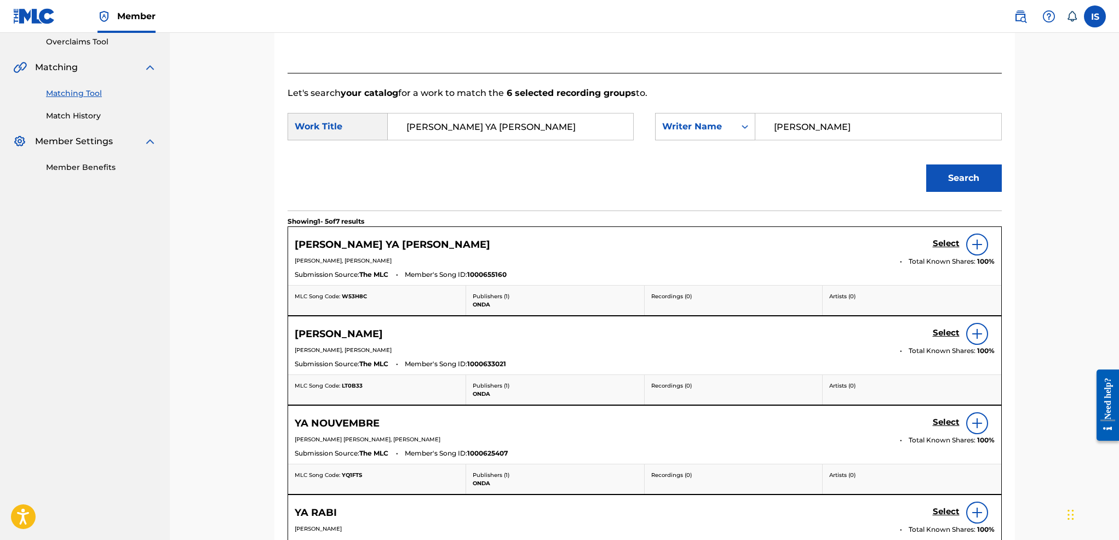
scroll to position [245, 0]
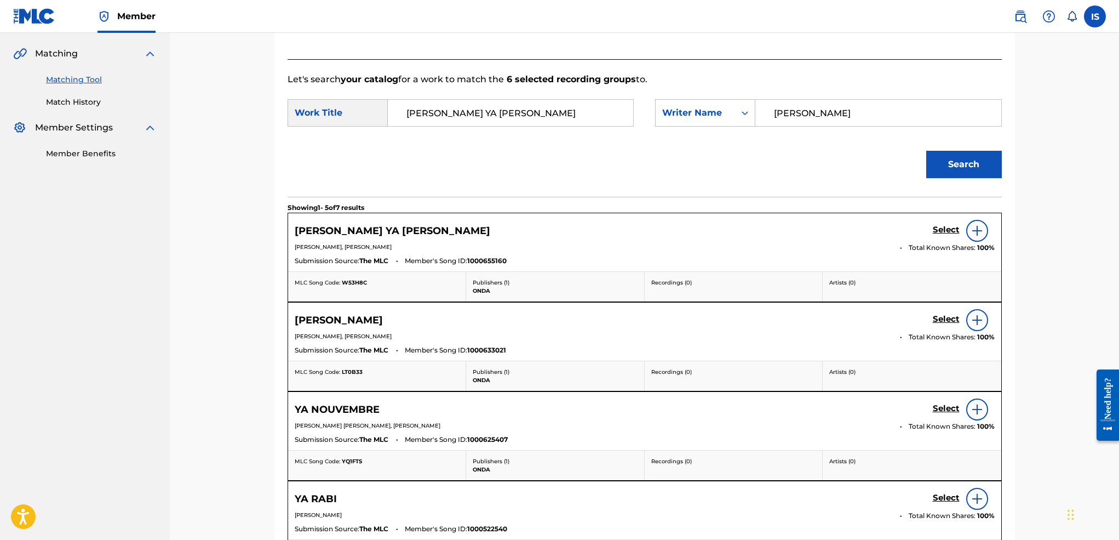
click at [940, 227] on h5 "Select" at bounding box center [946, 230] width 27 height 10
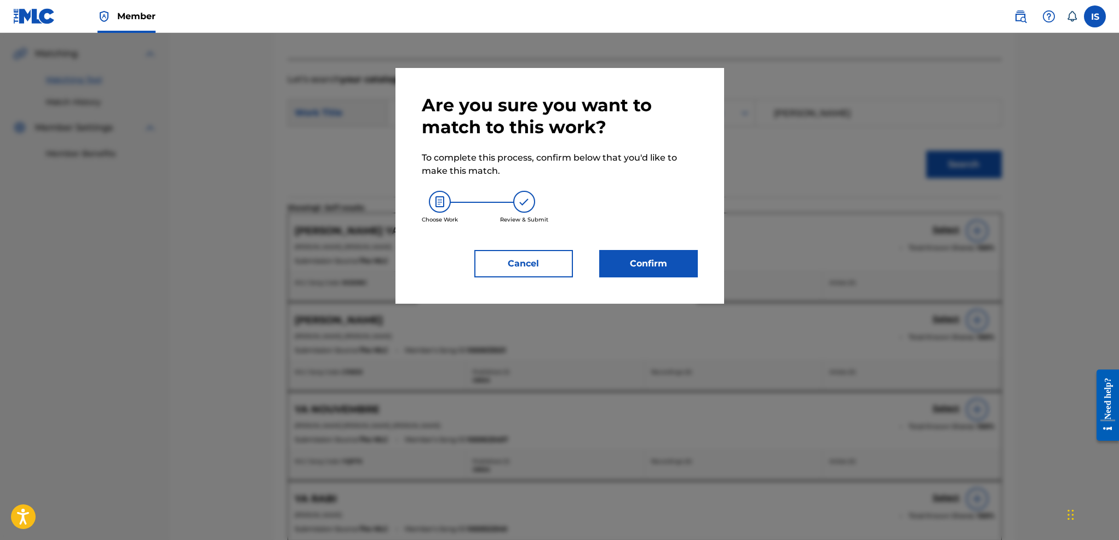
click at [623, 263] on button "Confirm" at bounding box center [648, 263] width 99 height 27
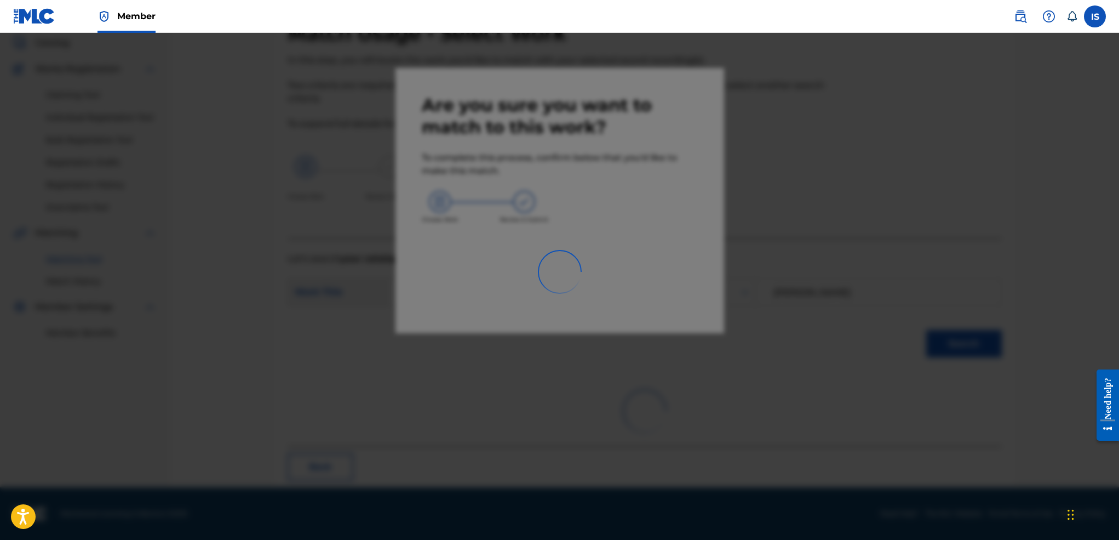
scroll to position [21, 0]
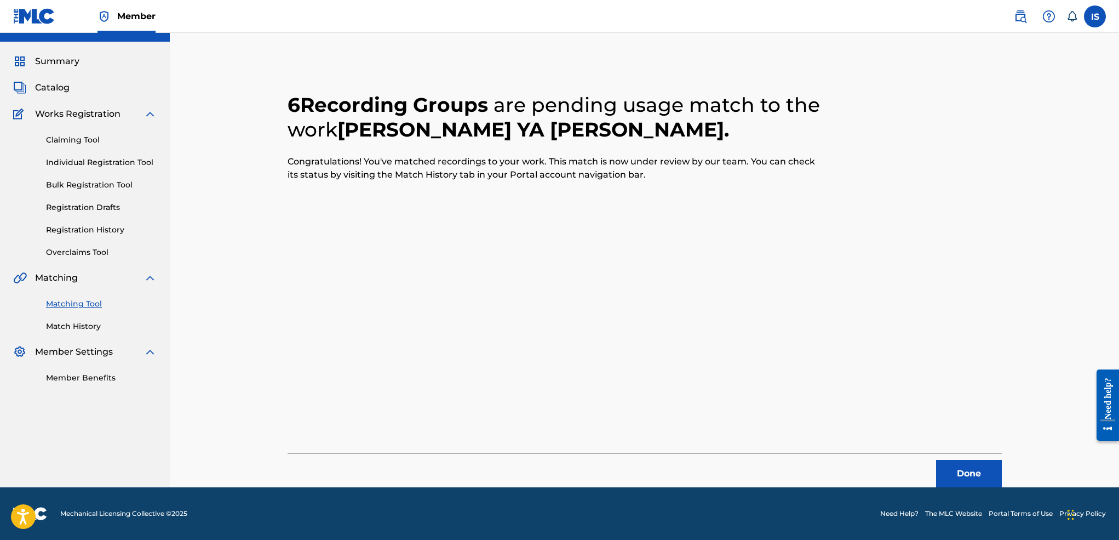
click at [973, 467] on button "Done" at bounding box center [969, 473] width 66 height 27
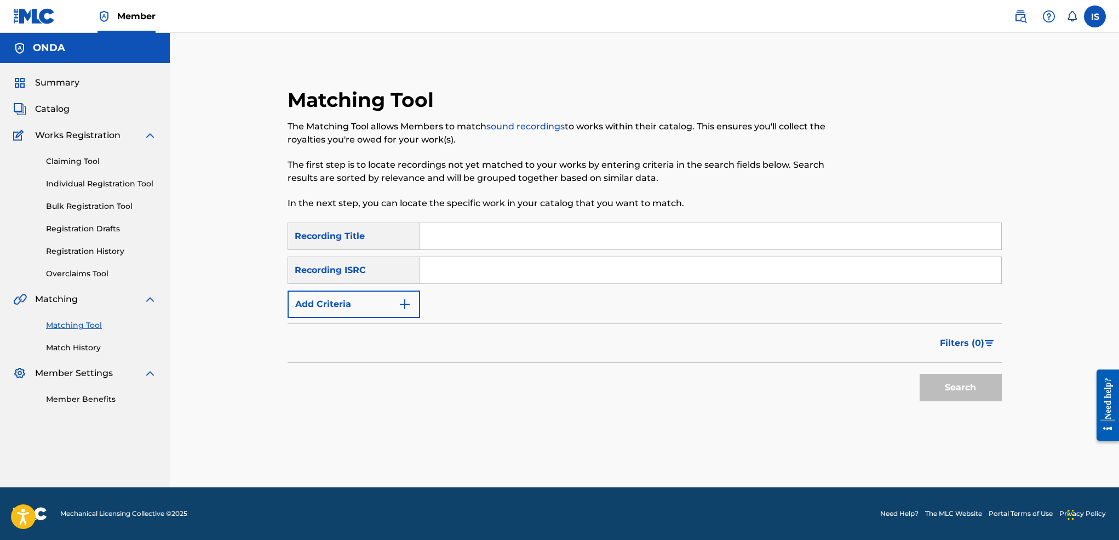
scroll to position [0, 0]
click at [494, 225] on input "Search Form" at bounding box center [710, 236] width 581 height 26
paste input "BALAK"WA SBAA [PERSON_NAME] [PERSON_NAME]""
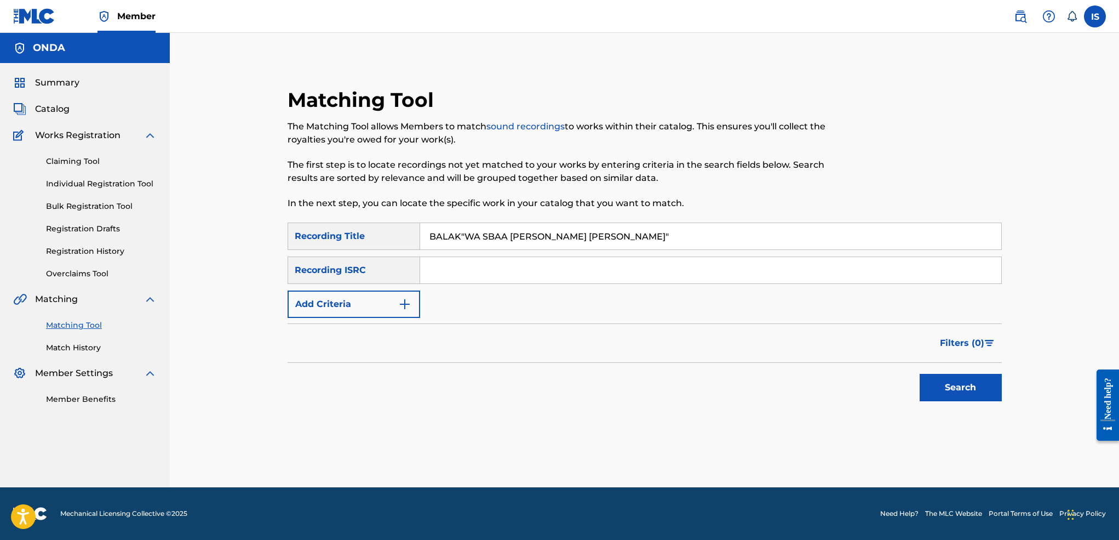
type input "BALAK"WA SBAA [PERSON_NAME] [PERSON_NAME]""
click at [357, 311] on button "Add Criteria" at bounding box center [354, 303] width 133 height 27
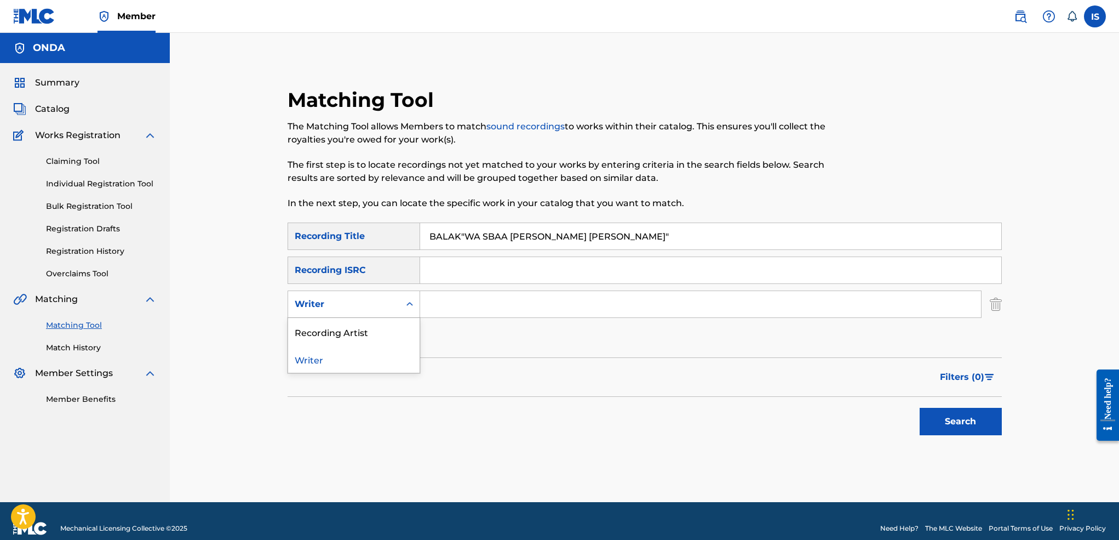
click at [357, 304] on div "Writer" at bounding box center [344, 303] width 99 height 13
click at [355, 334] on div "Recording Artist" at bounding box center [353, 331] width 131 height 27
click at [444, 318] on div "SearchWithCriteriaf35061c3-5625-4ec6-b02c-04c29010c22f Recording Title BALAK"WA…" at bounding box center [645, 286] width 714 height 129
click at [444, 311] on input "Search Form" at bounding box center [700, 304] width 561 height 26
type input "mouh milano"
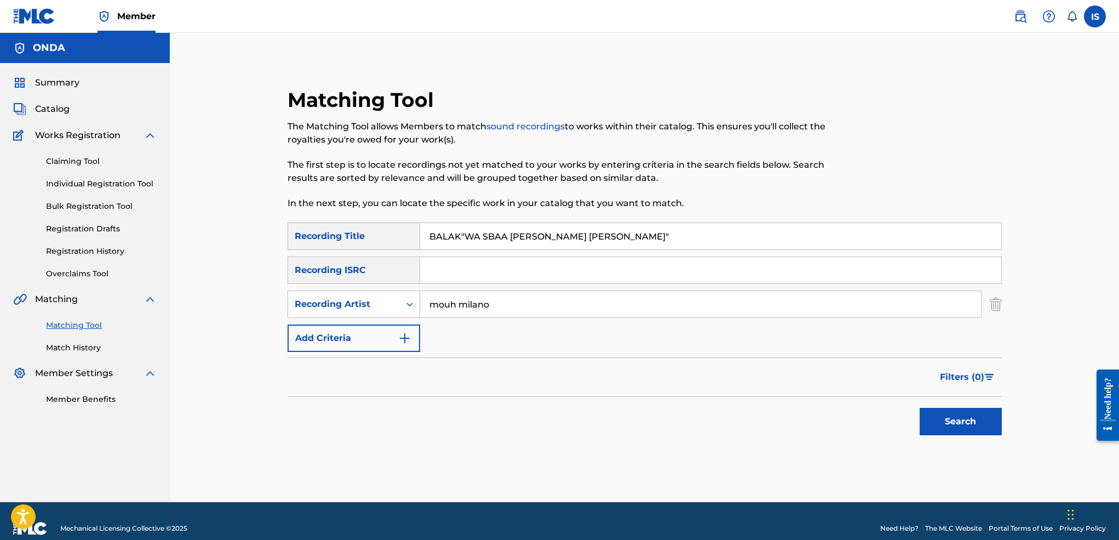
click at [920, 408] on button "Search" at bounding box center [961, 421] width 82 height 27
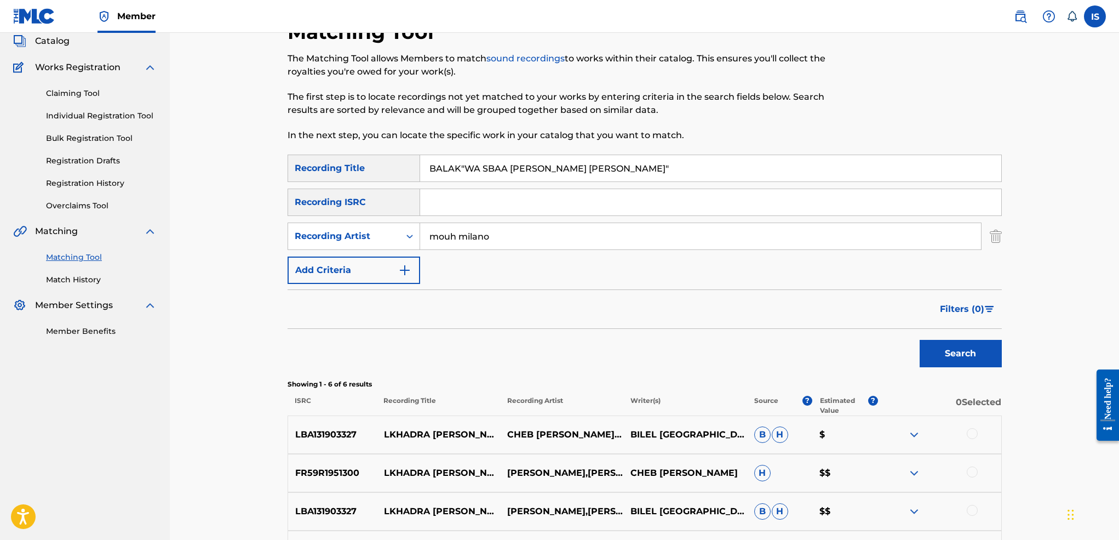
scroll to position [7, 0]
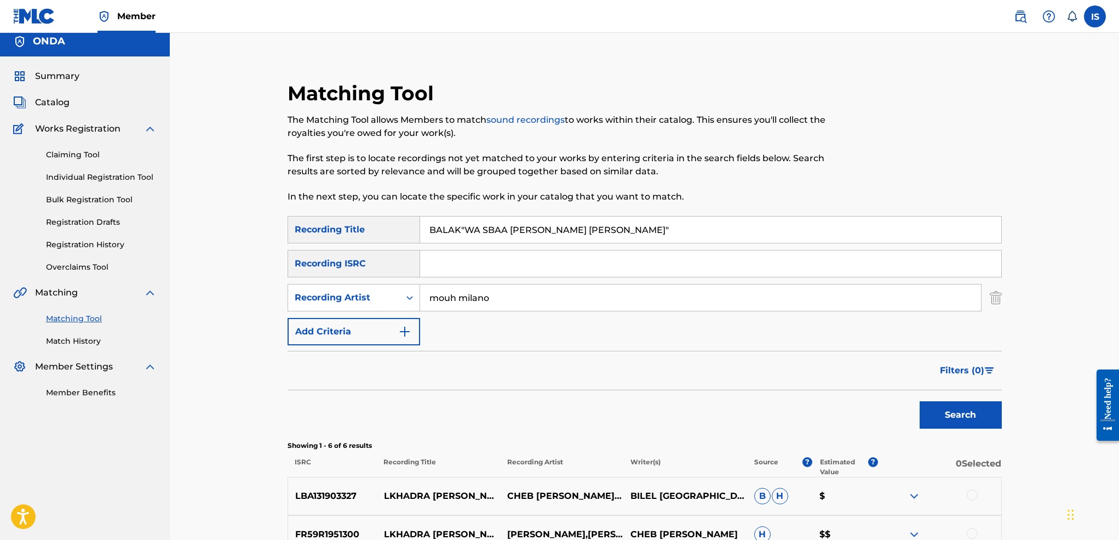
click at [503, 240] on input "BALAK"WA SBAA [PERSON_NAME] [PERSON_NAME]"" at bounding box center [710, 229] width 581 height 26
paste input "MACHAFOUHACHE"
type input "MACHAFOUHACHE"
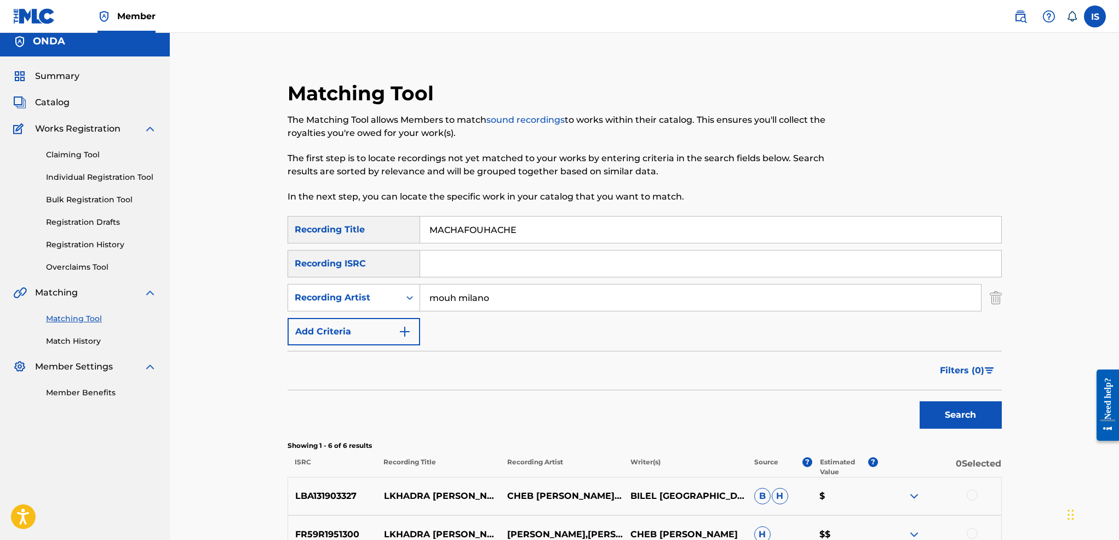
click at [920, 401] on button "Search" at bounding box center [961, 414] width 82 height 27
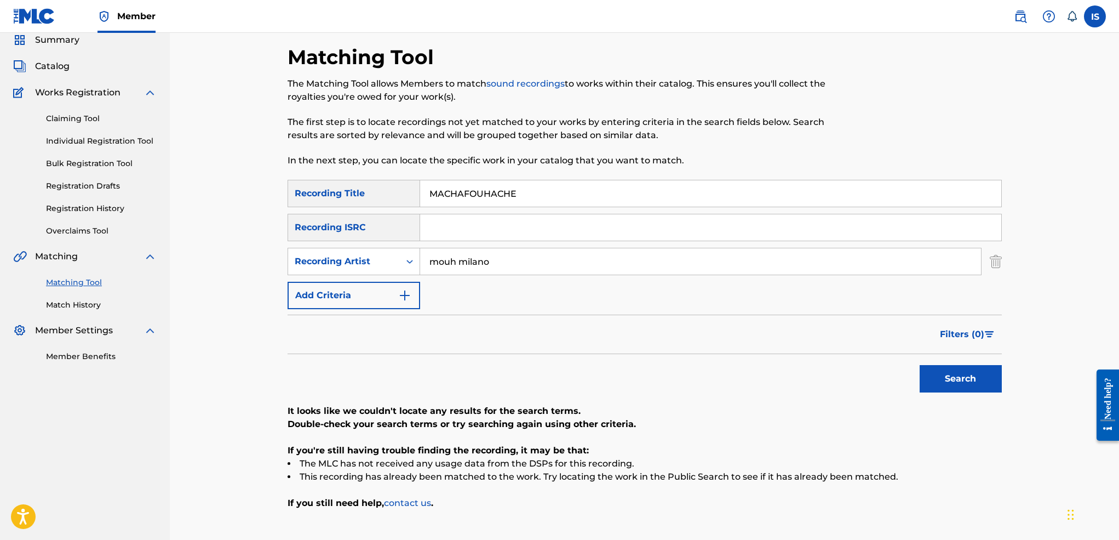
scroll to position [43, 0]
click at [450, 260] on input "mouh milano" at bounding box center [700, 261] width 561 height 26
type input "[PERSON_NAME][GEOGRAPHIC_DATA]"
click at [920, 364] on button "Search" at bounding box center [961, 377] width 82 height 27
drag, startPoint x: 541, startPoint y: 261, endPoint x: 309, endPoint y: 251, distance: 231.9
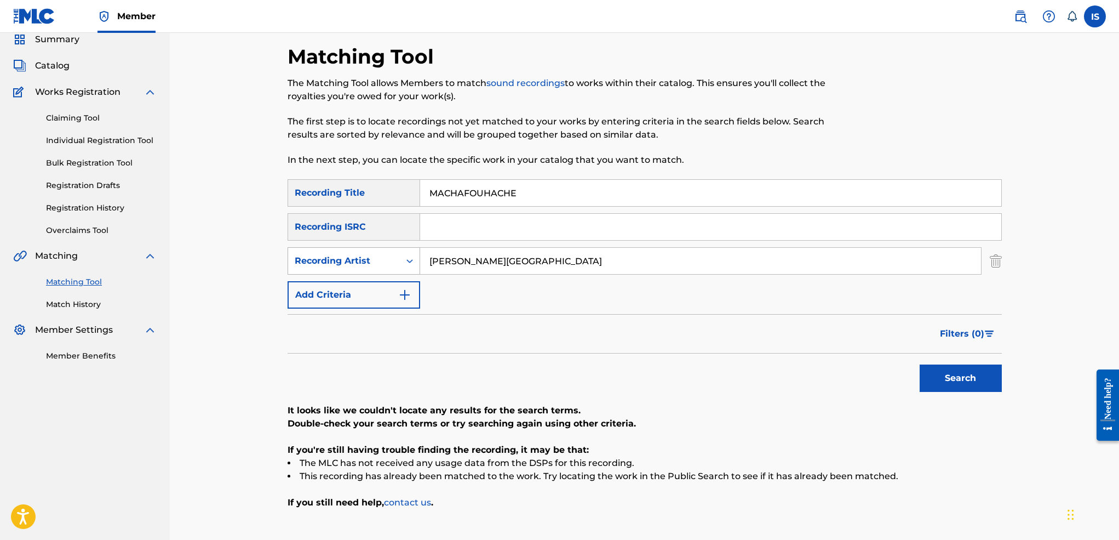
click at [309, 251] on div "SearchWithCriteria043aa242-59b6-4270-aa86-e86598b90954 Recording Artist [PERSON…" at bounding box center [645, 260] width 714 height 27
click at [920, 364] on button "Search" at bounding box center [961, 377] width 82 height 27
click at [447, 191] on input "MACHAFOUHACHE" at bounding box center [710, 193] width 581 height 26
click at [920, 364] on button "Search" at bounding box center [961, 377] width 82 height 27
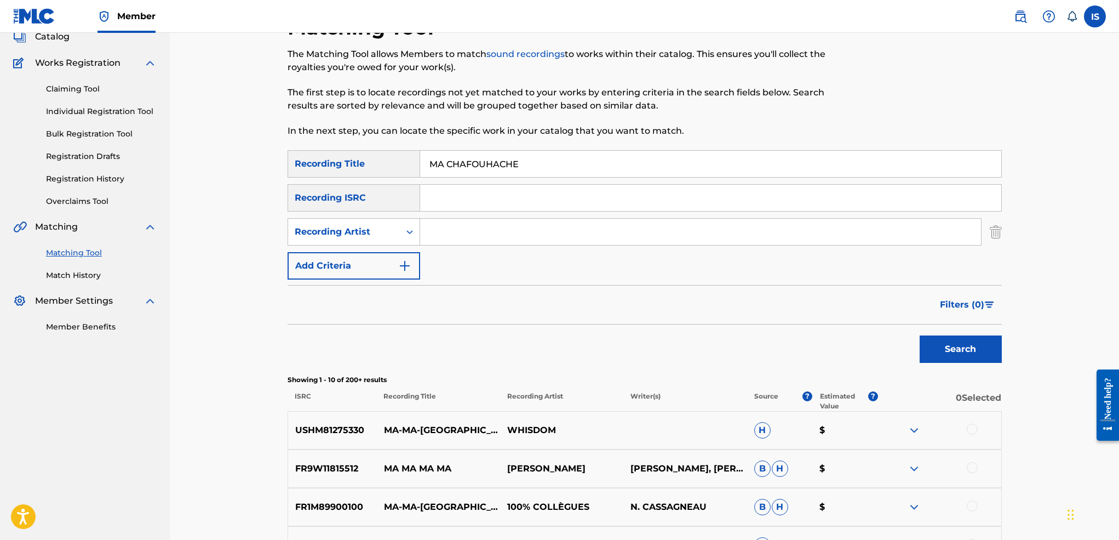
scroll to position [66, 0]
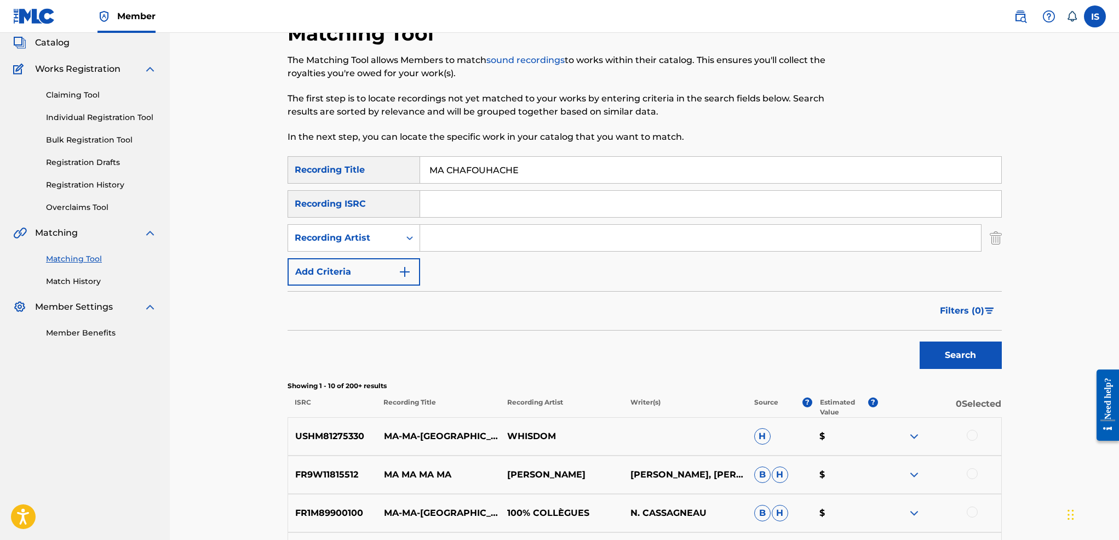
click at [495, 154] on div "Matching Tool The Matching Tool allows Members to match sound recordings to wor…" at bounding box center [563, 88] width 550 height 135
click at [467, 171] on input "MA CHAFOUHACHE" at bounding box center [710, 170] width 581 height 26
paste input "achafohach"
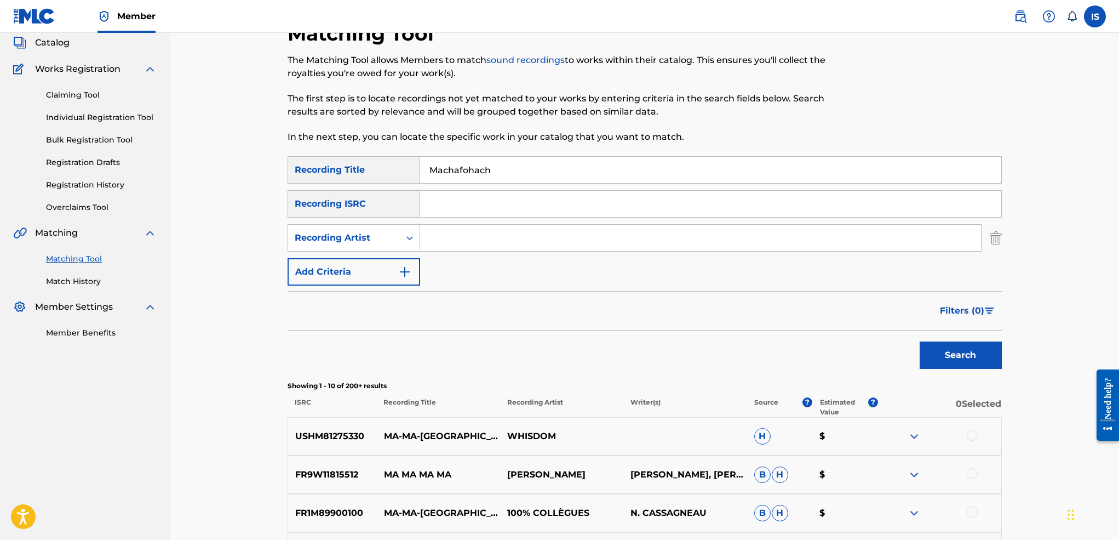
type input "Machafohach"
click at [920, 341] on button "Search" at bounding box center [961, 354] width 82 height 27
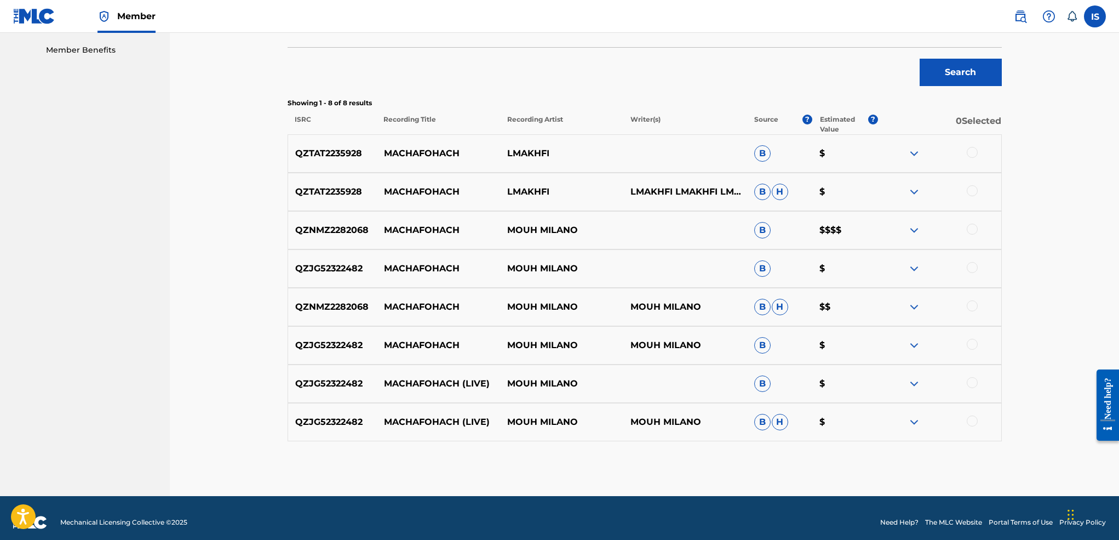
scroll to position [357, 0]
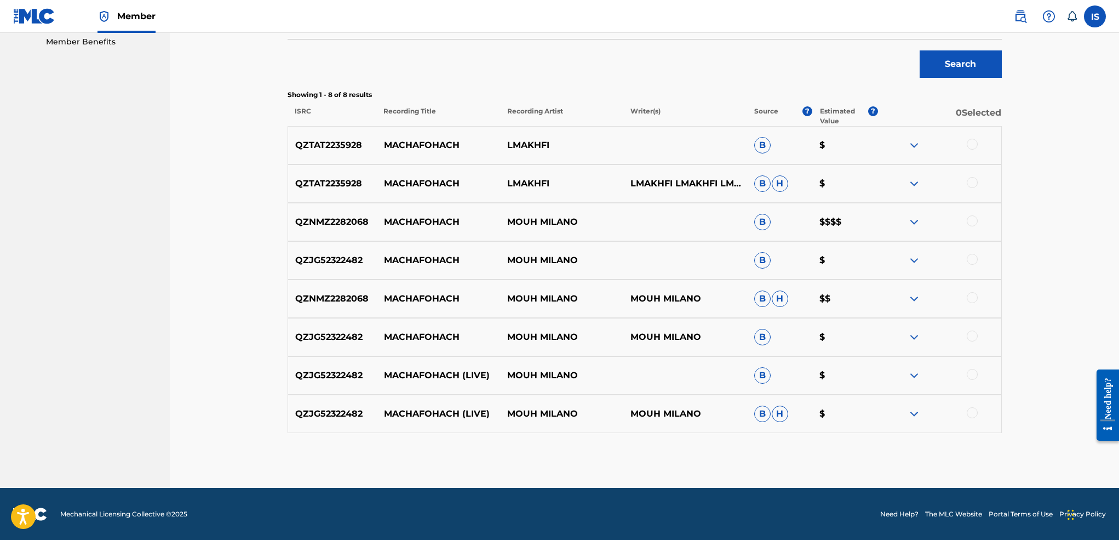
click at [973, 413] on div at bounding box center [972, 412] width 11 height 11
click at [970, 374] on div at bounding box center [972, 374] width 11 height 11
click at [972, 332] on div at bounding box center [972, 335] width 11 height 11
click at [971, 297] on div at bounding box center [972, 297] width 11 height 11
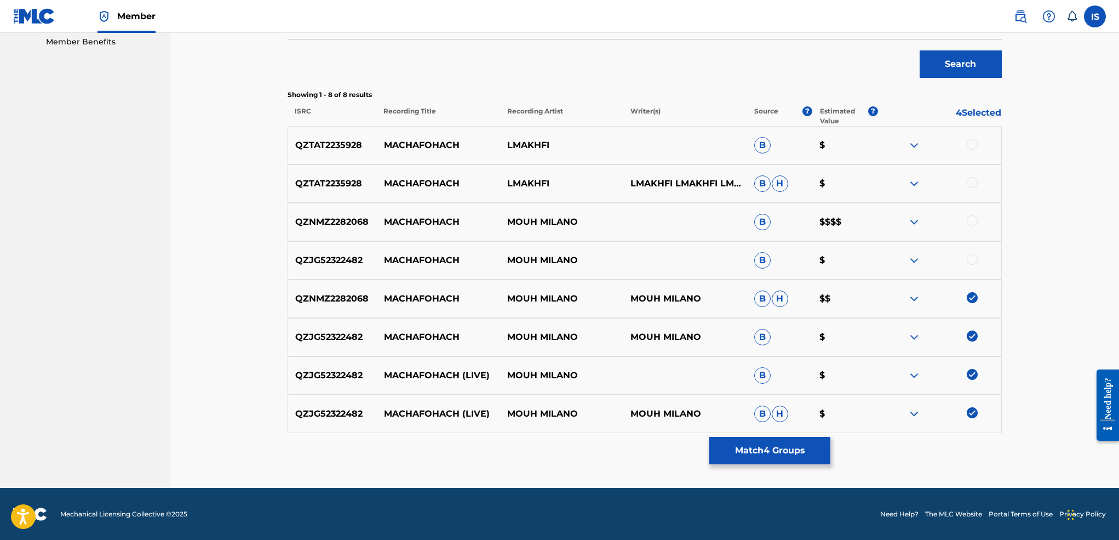
click at [970, 260] on div at bounding box center [972, 259] width 11 height 11
click at [971, 221] on div at bounding box center [972, 220] width 11 height 11
click at [754, 447] on button "Match 6 Groups" at bounding box center [769, 450] width 121 height 27
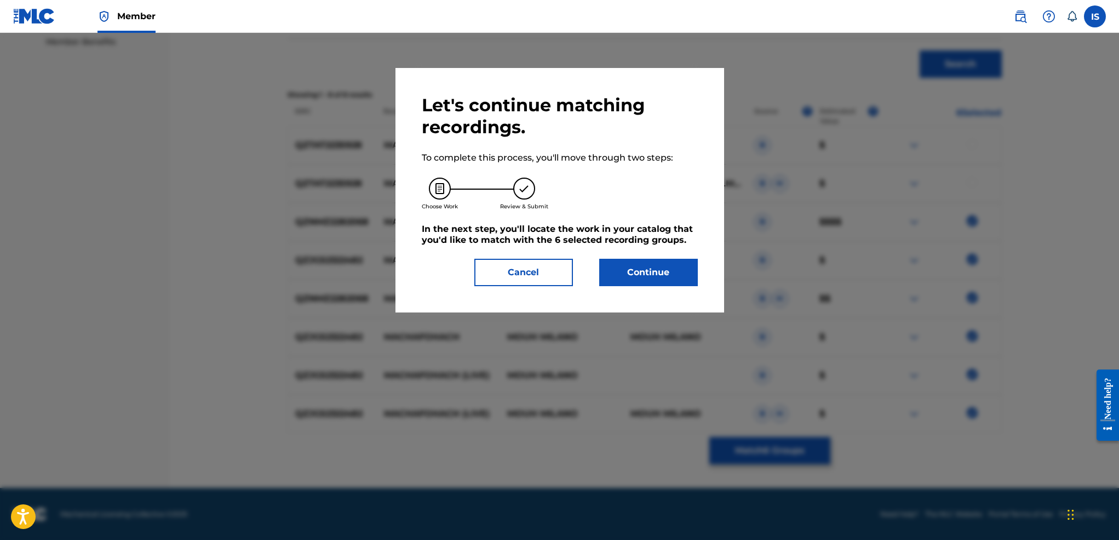
click at [646, 285] on button "Continue" at bounding box center [648, 272] width 99 height 27
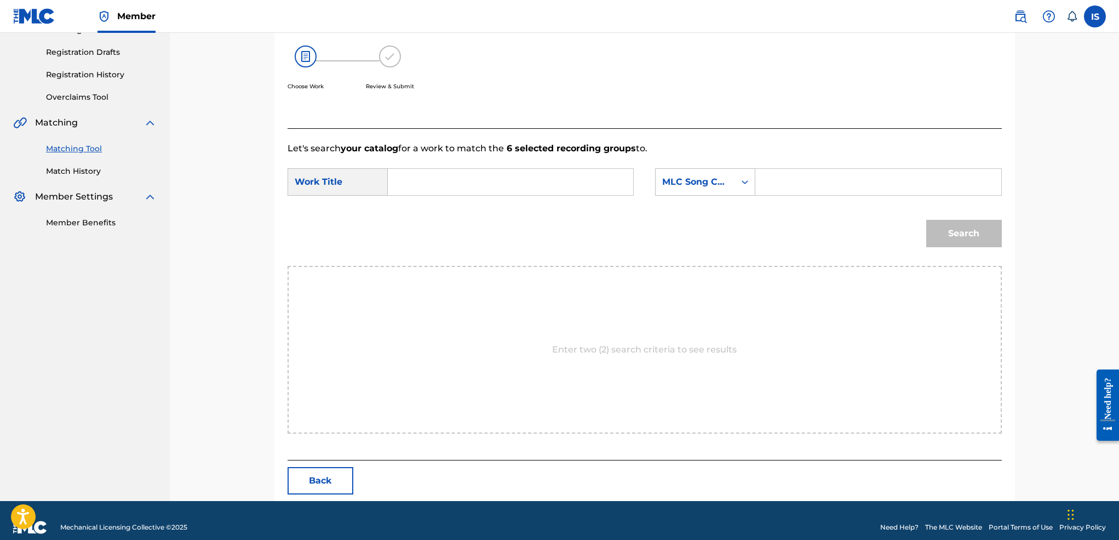
scroll to position [191, 0]
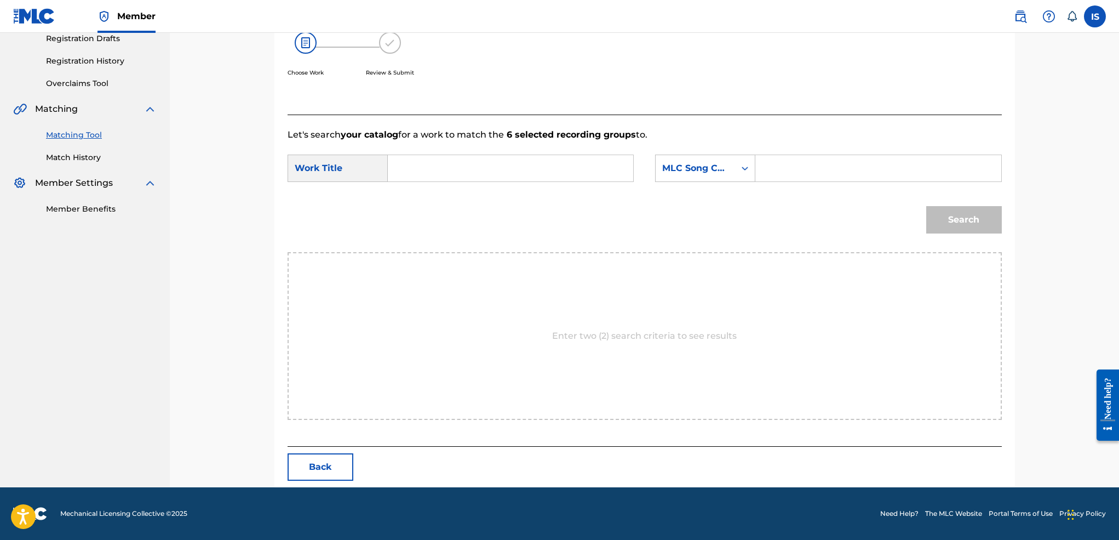
click at [442, 176] on input "Search Form" at bounding box center [510, 168] width 227 height 26
paste input "Machafohach"
type input "Machafohach"
click at [712, 177] on div "MLC Song Code" at bounding box center [695, 168] width 79 height 21
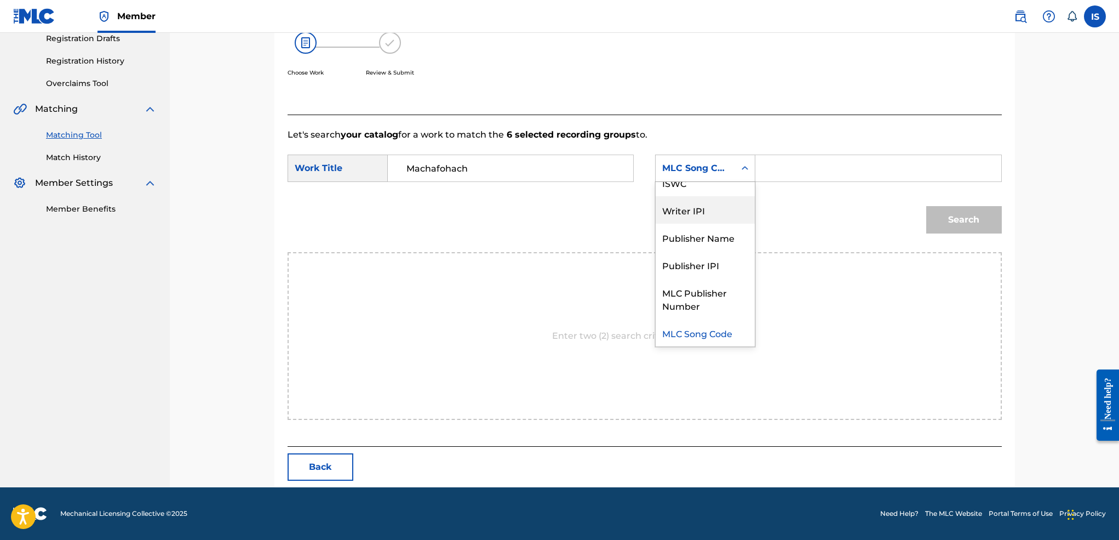
scroll to position [0, 0]
click at [698, 196] on div "Writer Name" at bounding box center [705, 195] width 99 height 27
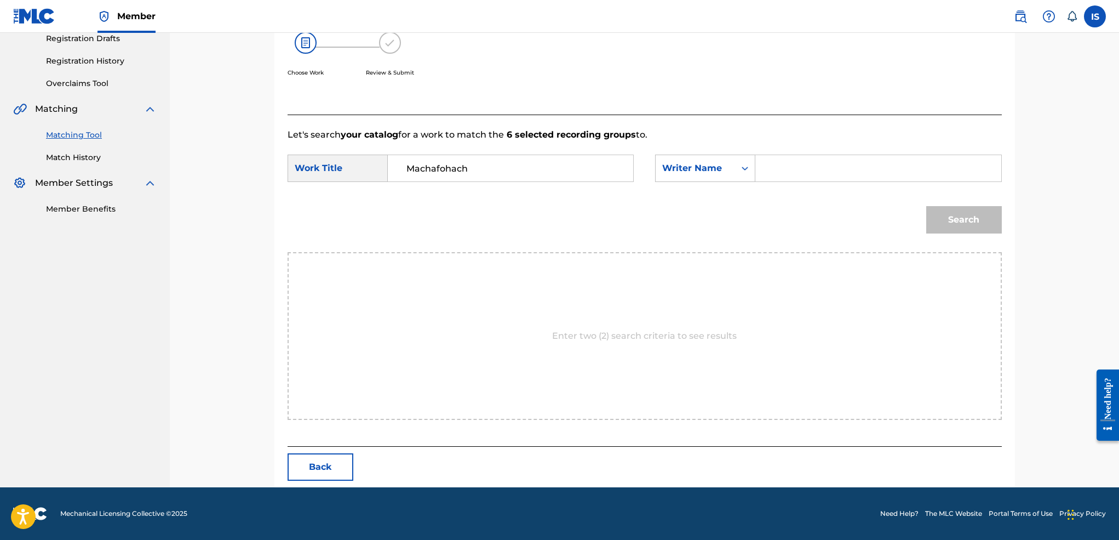
click at [837, 173] on input "Search Form" at bounding box center [878, 168] width 227 height 26
type input "[PERSON_NAME]"
click at [926, 206] on button "Search" at bounding box center [964, 219] width 76 height 27
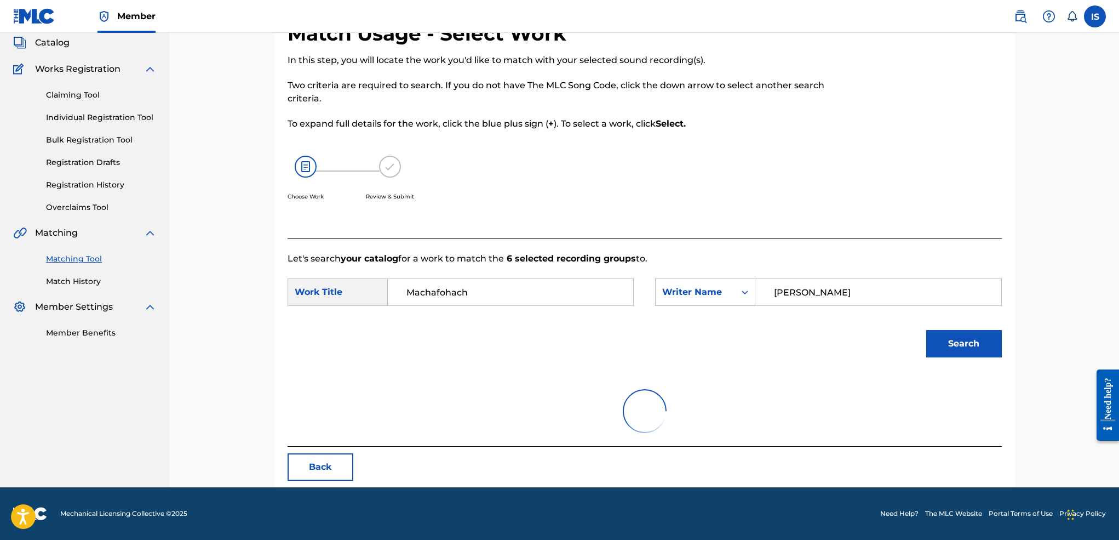
scroll to position [20, 0]
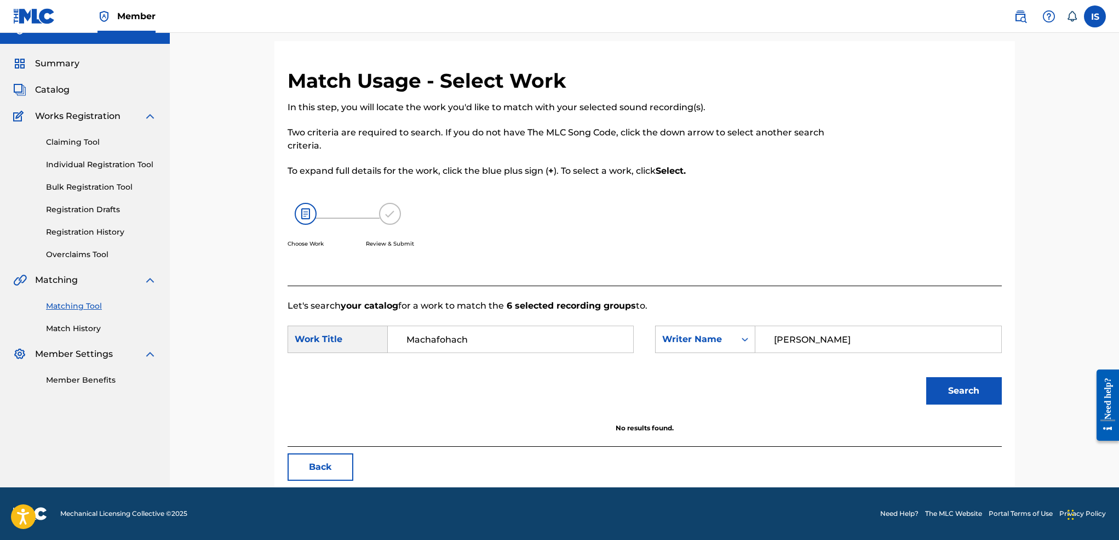
click at [945, 385] on button "Search" at bounding box center [964, 390] width 76 height 27
click at [408, 337] on input "Machafohach" at bounding box center [510, 339] width 227 height 26
click at [926, 377] on button "Search" at bounding box center [964, 390] width 76 height 27
click at [459, 335] on input "Machafohach" at bounding box center [510, 339] width 227 height 26
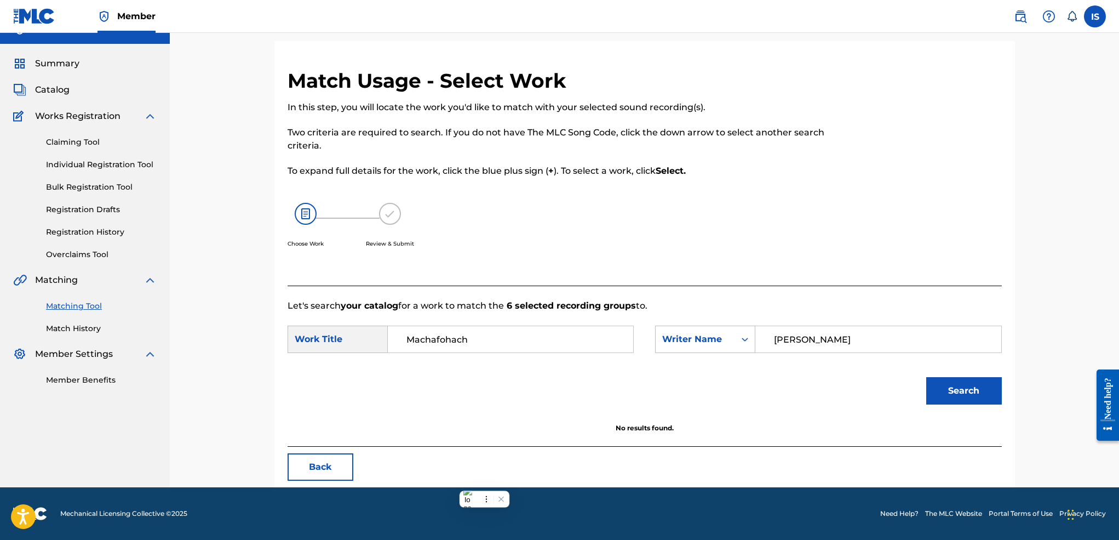
click at [459, 335] on input "Machafohach" at bounding box center [510, 339] width 227 height 26
paste input "ACHAFOUHACHE"
type input "machafouhache"
click at [953, 398] on button "Search" at bounding box center [964, 390] width 76 height 27
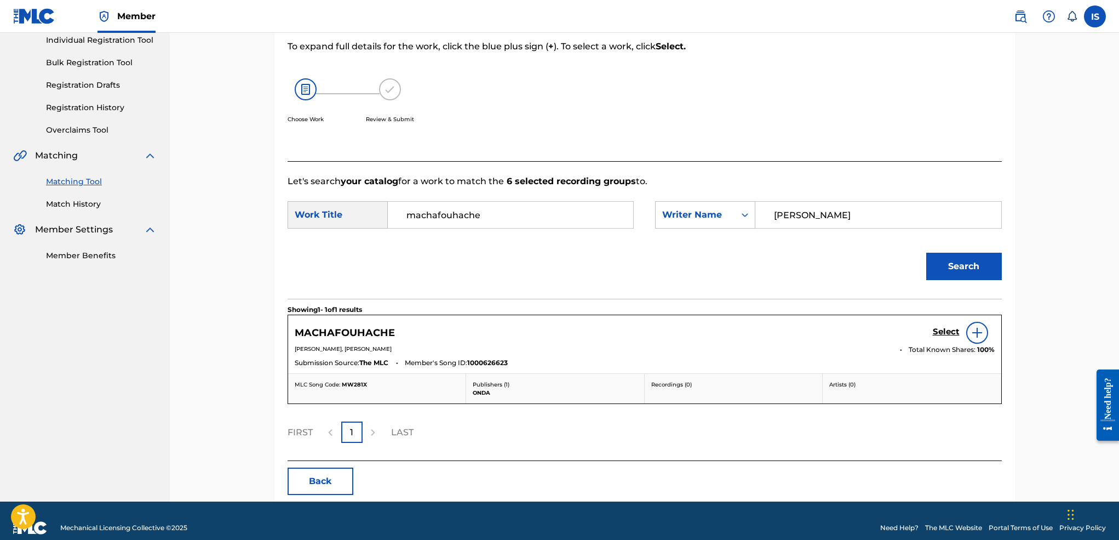
scroll to position [158, 0]
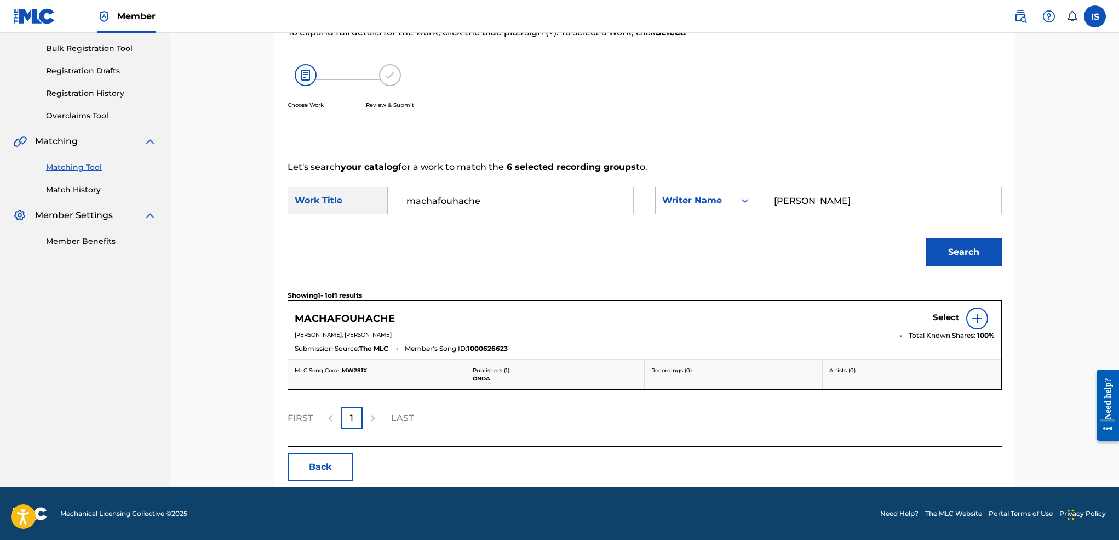
click at [935, 316] on h5 "Select" at bounding box center [946, 317] width 27 height 10
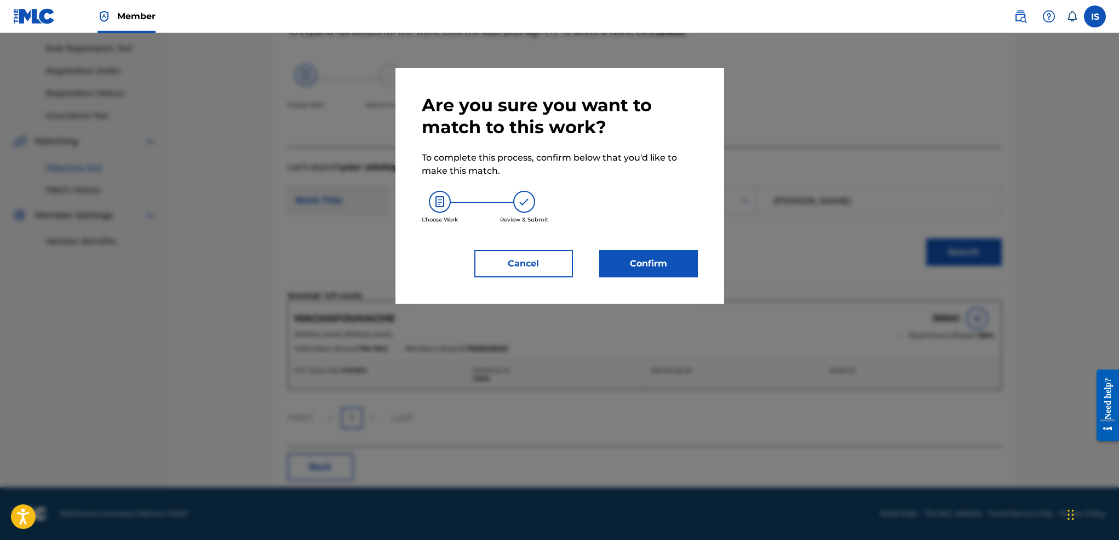
click at [661, 268] on button "Confirm" at bounding box center [648, 263] width 99 height 27
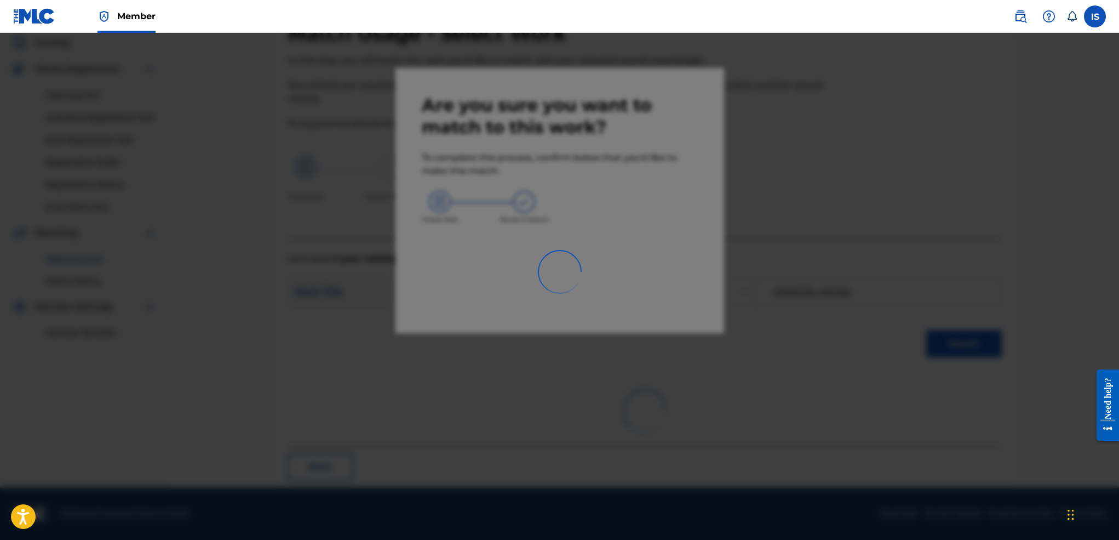
scroll to position [21, 0]
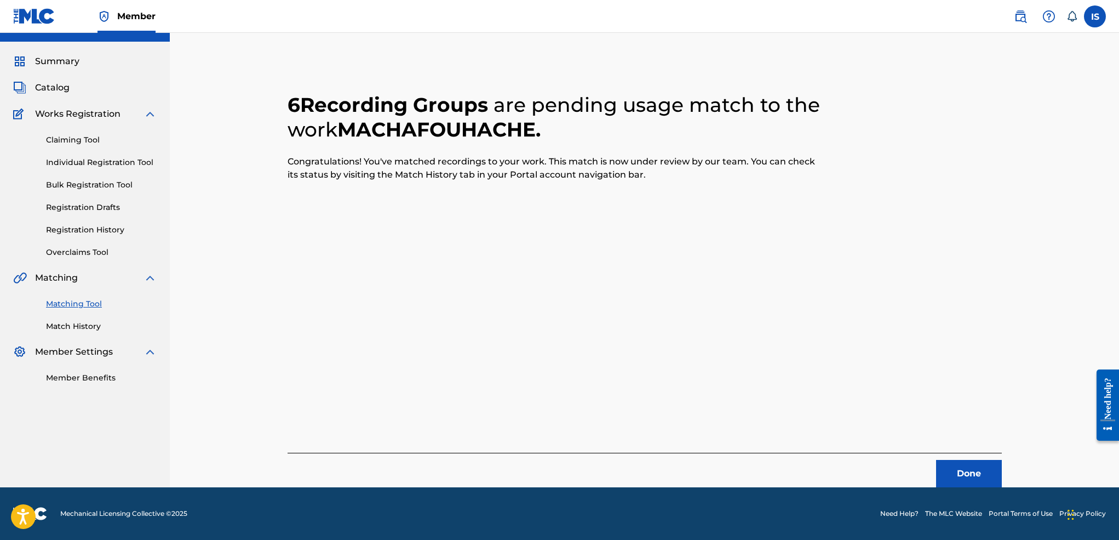
click at [966, 462] on button "Done" at bounding box center [969, 473] width 66 height 27
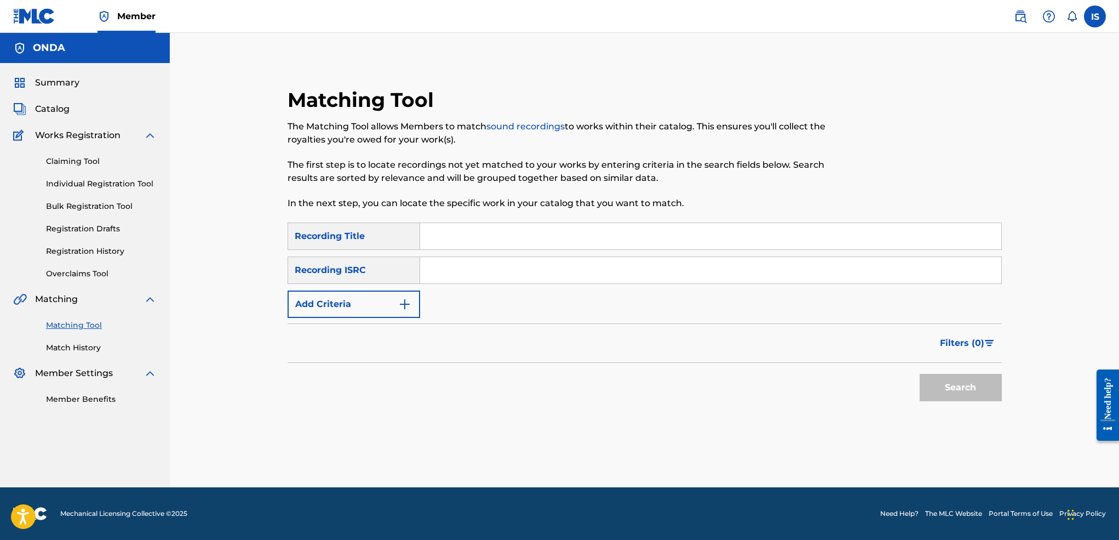
scroll to position [0, 0]
click at [88, 345] on link "Match History" at bounding box center [101, 348] width 111 height 12
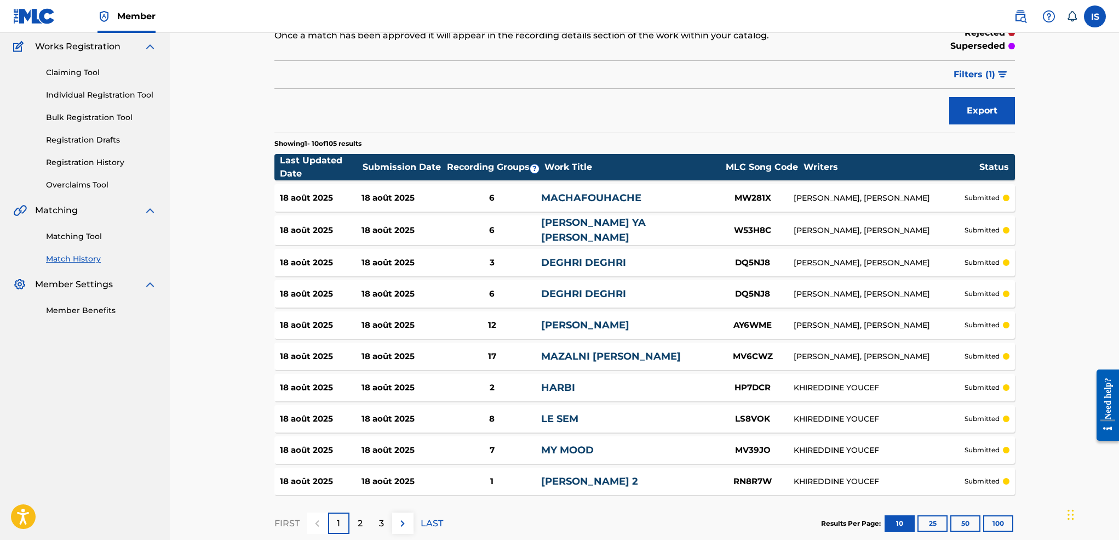
scroll to position [104, 0]
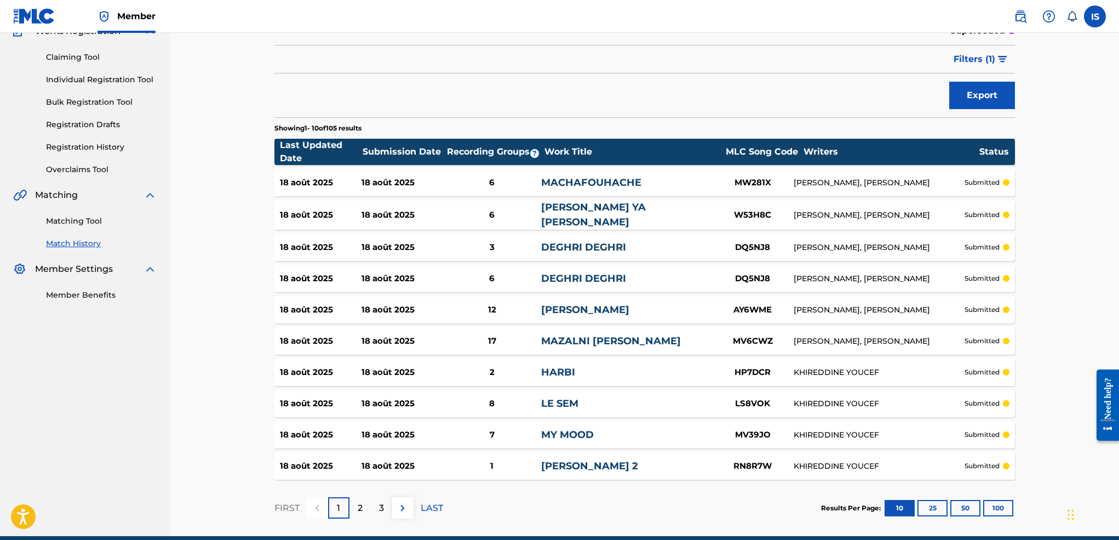
click at [1006, 506] on button "100" at bounding box center [998, 508] width 30 height 16
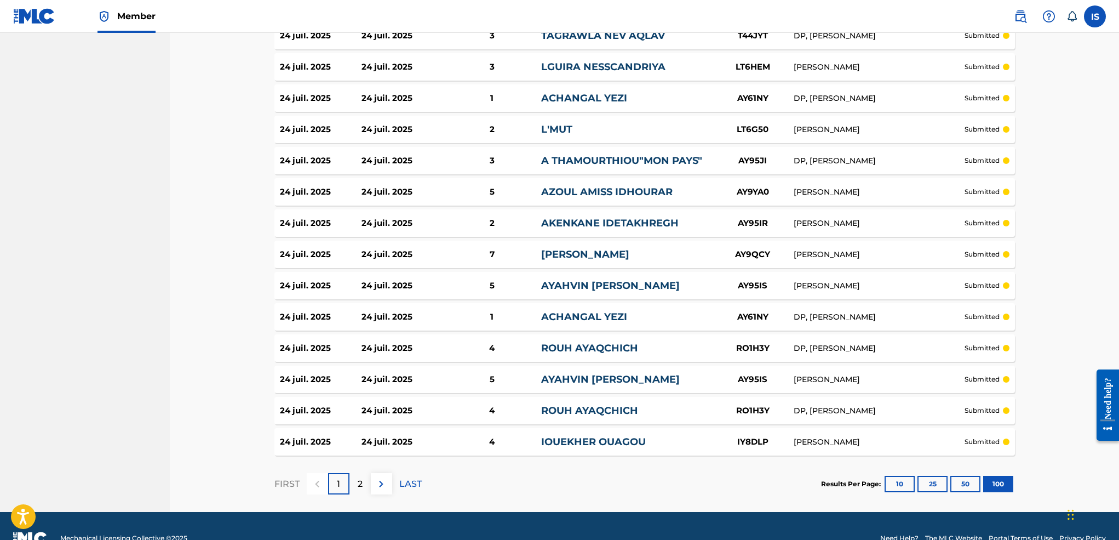
scroll to position [2975, 0]
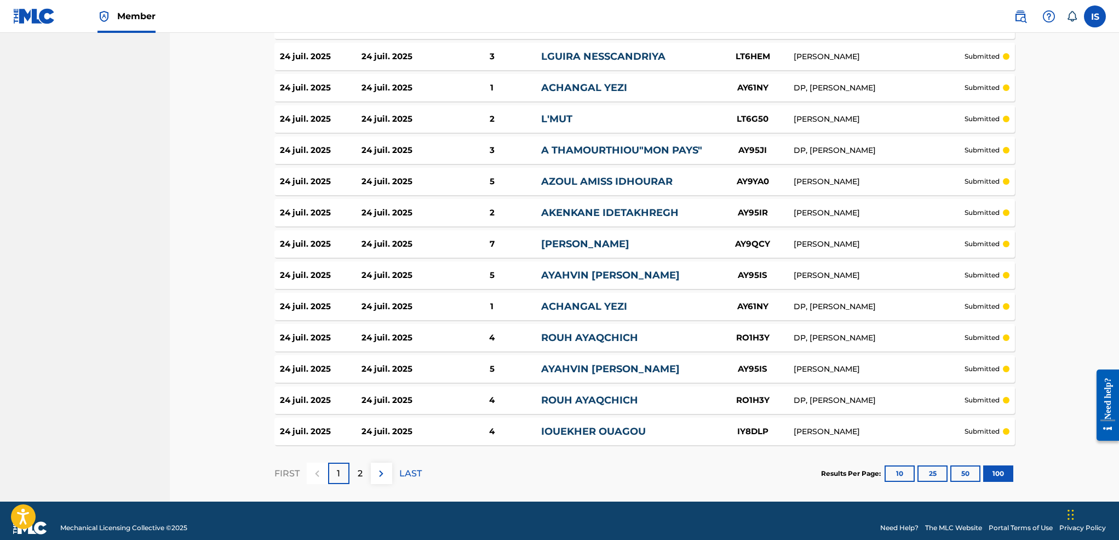
click at [364, 462] on div "2" at bounding box center [359, 472] width 21 height 21
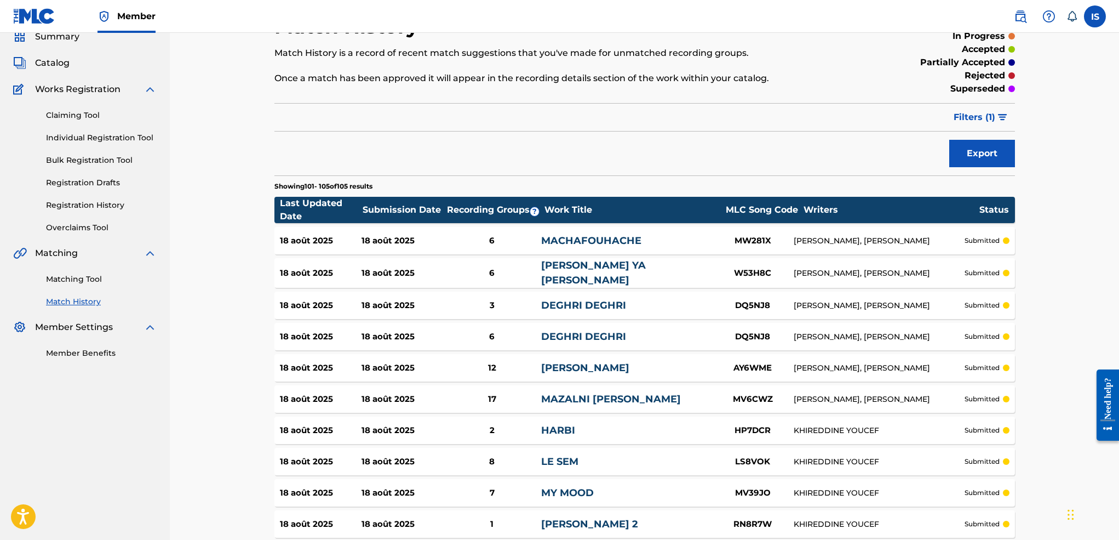
scroll to position [47, 0]
click at [364, 460] on div "18 août 2025" at bounding box center [403, 461] width 82 height 13
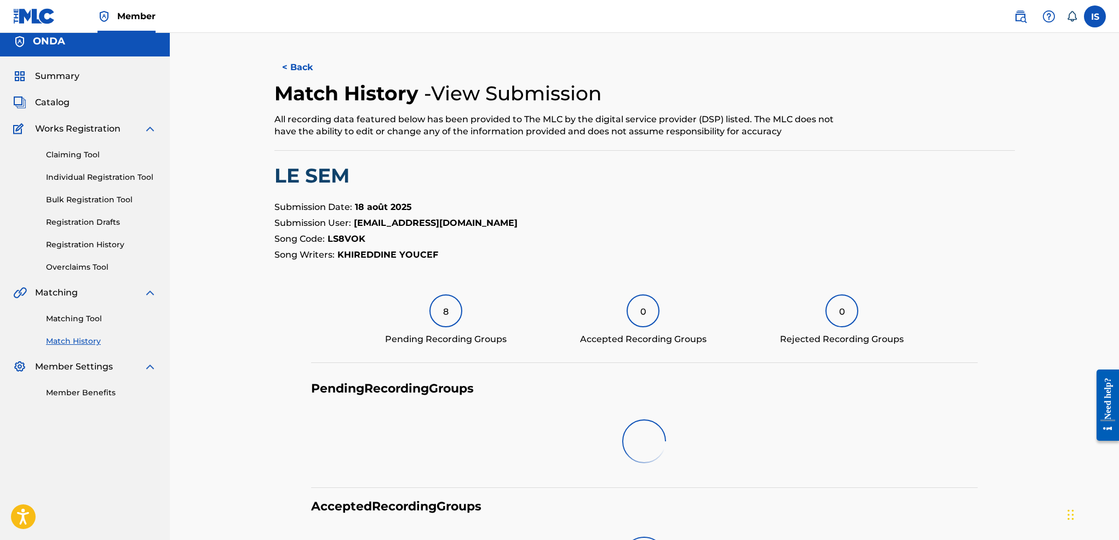
scroll to position [13, 0]
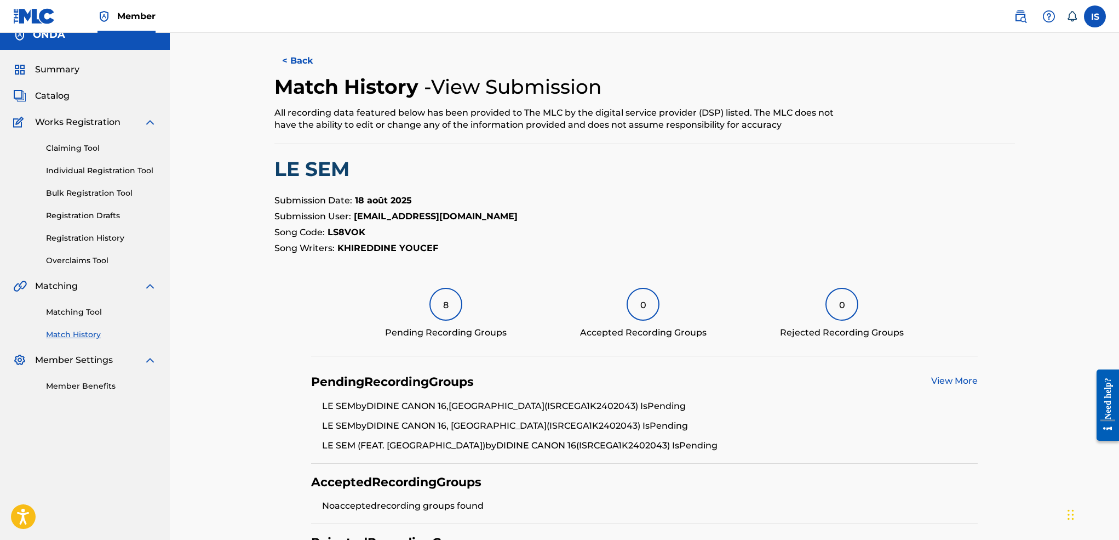
click at [301, 65] on button "< Back" at bounding box center [307, 60] width 66 height 27
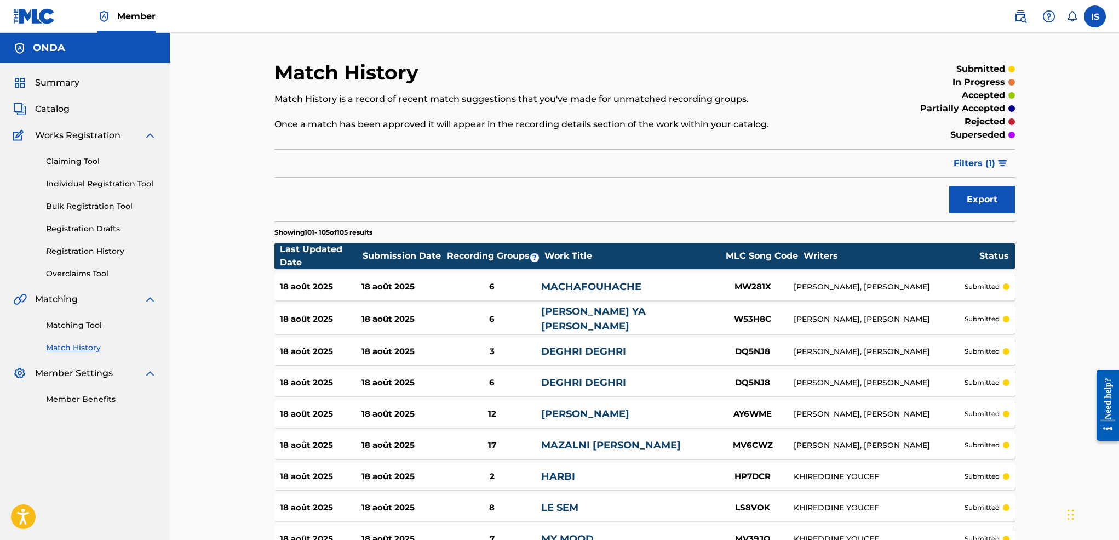
click at [66, 325] on link "Matching Tool" at bounding box center [101, 325] width 111 height 12
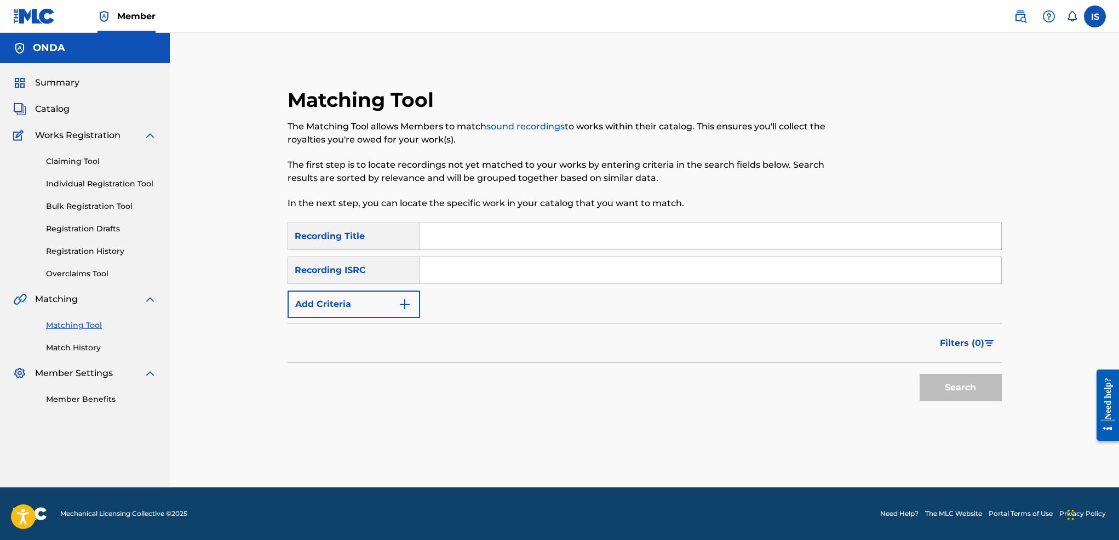
click at [458, 229] on input "Search Form" at bounding box center [710, 236] width 581 height 26
paste input "[GEOGRAPHIC_DATA] (DI AYSA KALAM)"
type input "[GEOGRAPHIC_DATA] (DI AYSA KALAM)"
click at [355, 311] on button "Add Criteria" at bounding box center [354, 303] width 133 height 27
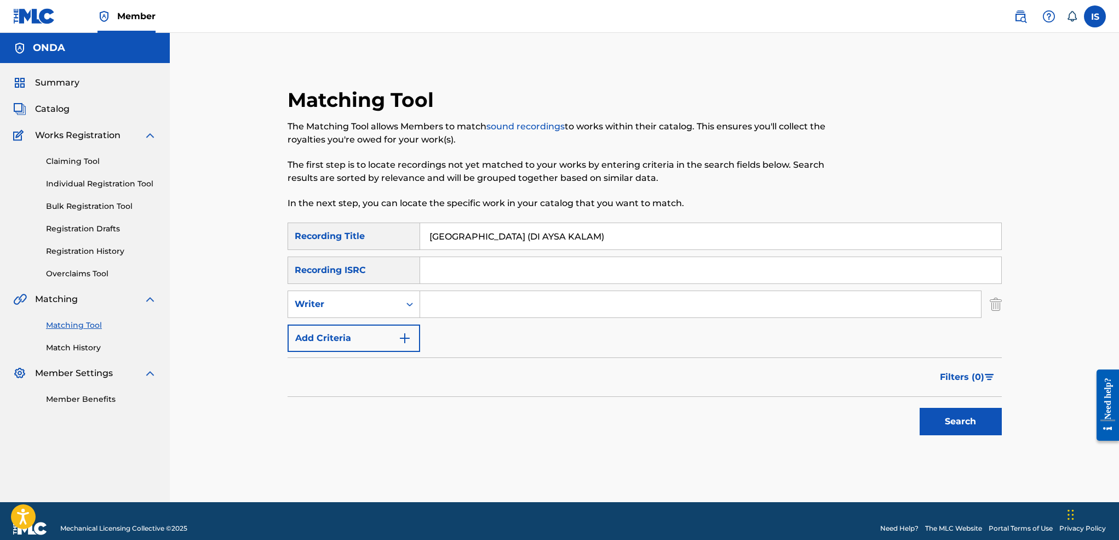
click at [481, 296] on input "Search Form" at bounding box center [700, 304] width 561 height 26
type input "moufok"
click at [920, 408] on button "Search" at bounding box center [961, 421] width 82 height 27
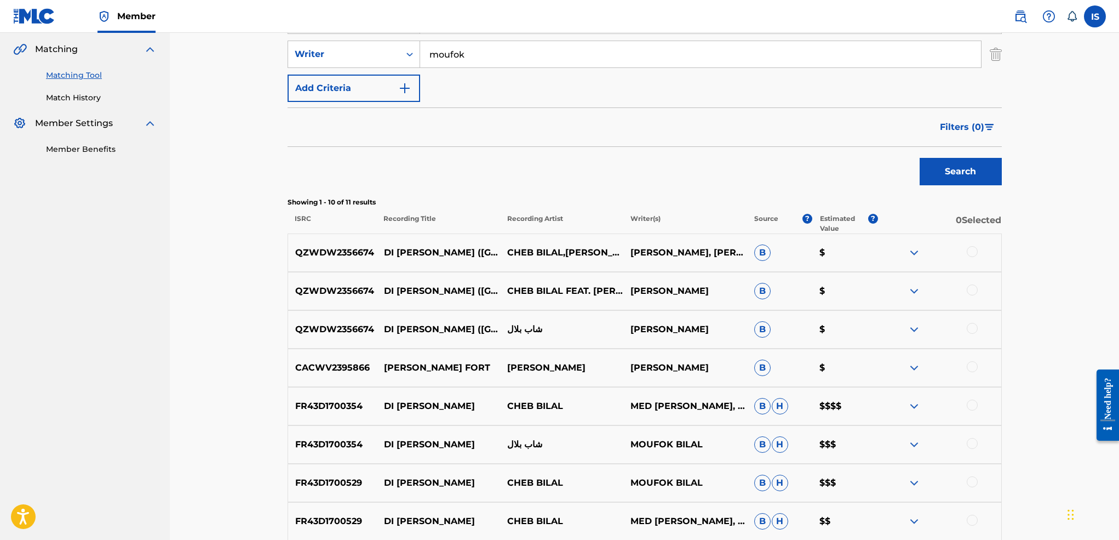
scroll to position [257, 0]
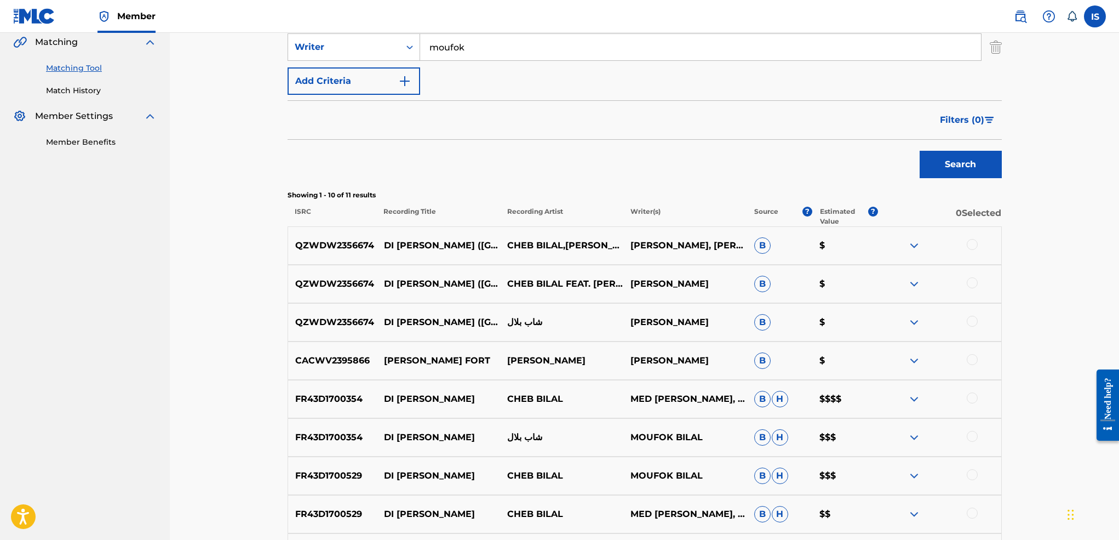
click at [972, 245] on div at bounding box center [972, 244] width 11 height 11
click at [970, 285] on div at bounding box center [972, 282] width 11 height 11
click at [970, 316] on div at bounding box center [972, 321] width 11 height 11
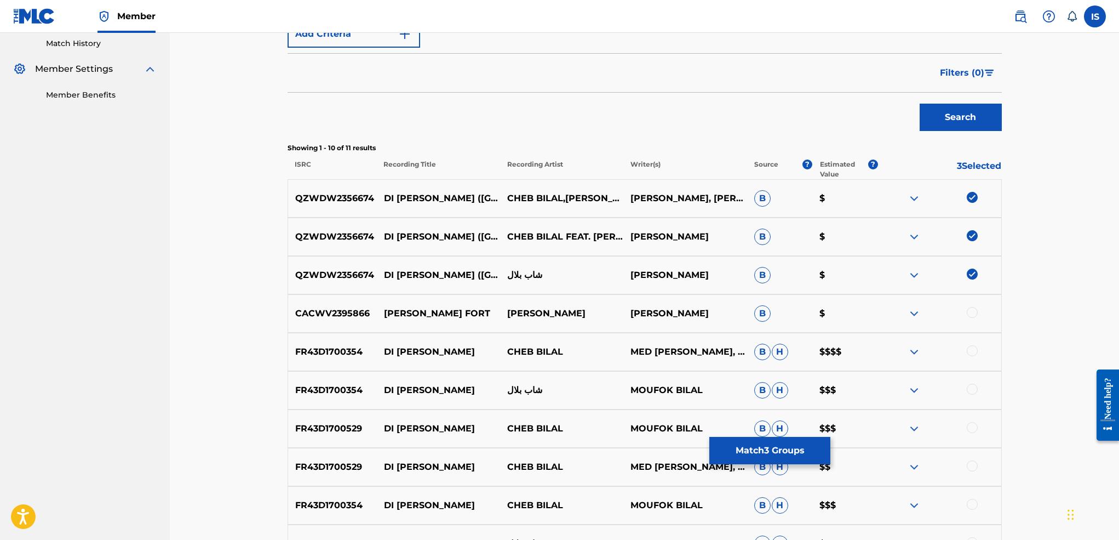
scroll to position [323, 0]
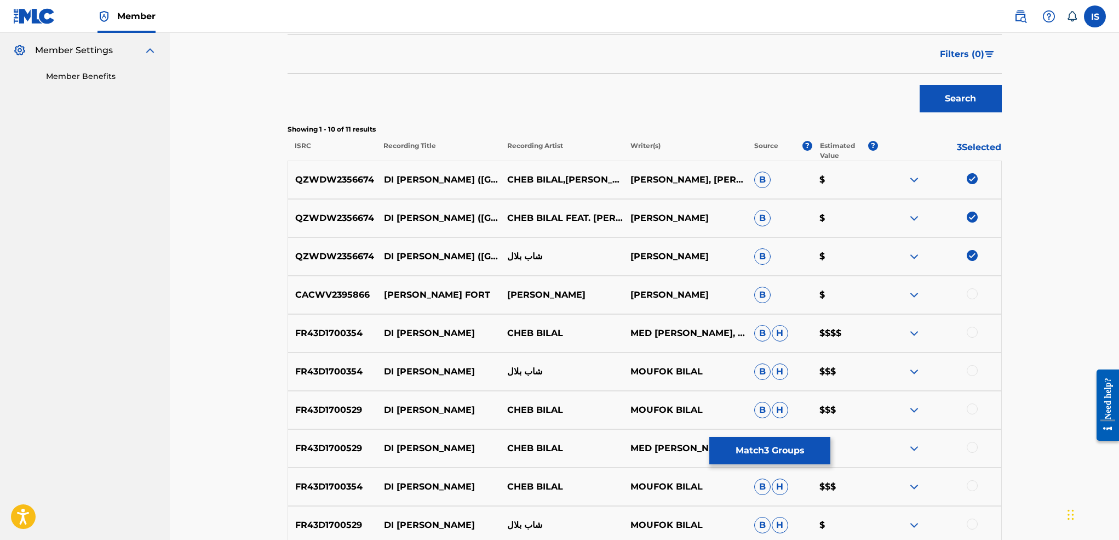
click at [970, 293] on div at bounding box center [972, 293] width 11 height 11
click at [970, 330] on div at bounding box center [972, 331] width 11 height 11
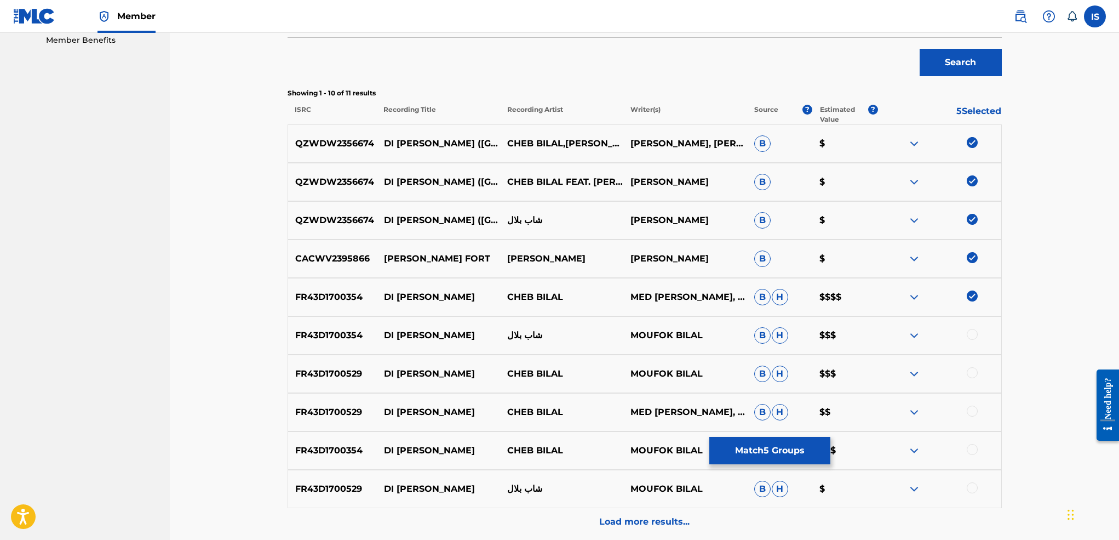
scroll to position [373, 0]
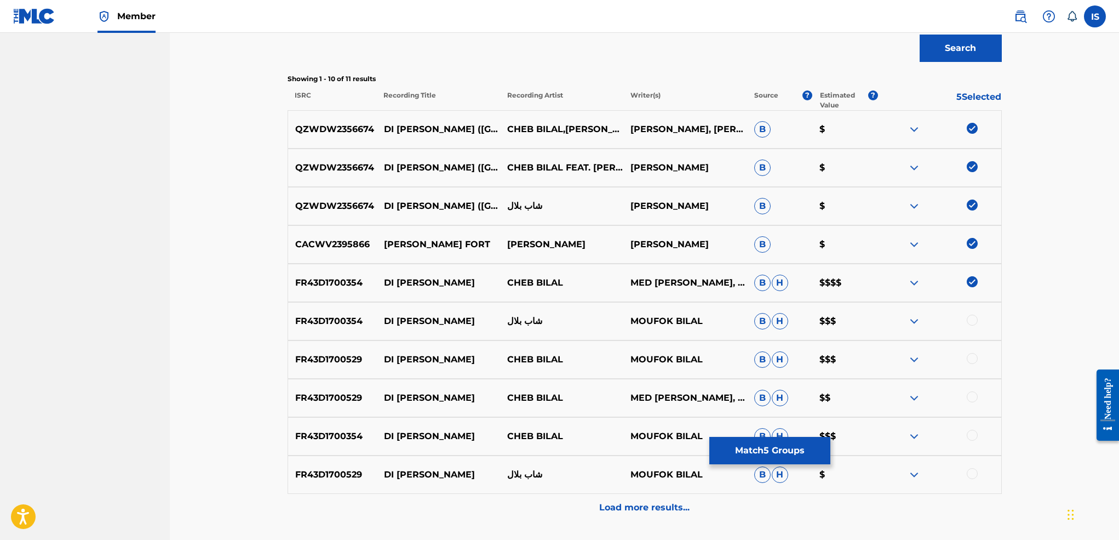
click at [970, 330] on div "FR43D1700354 DI [PERSON_NAME] شاب بلال MOUFOK [PERSON_NAME] $$$" at bounding box center [645, 321] width 714 height 38
click at [970, 327] on div at bounding box center [938, 320] width 123 height 13
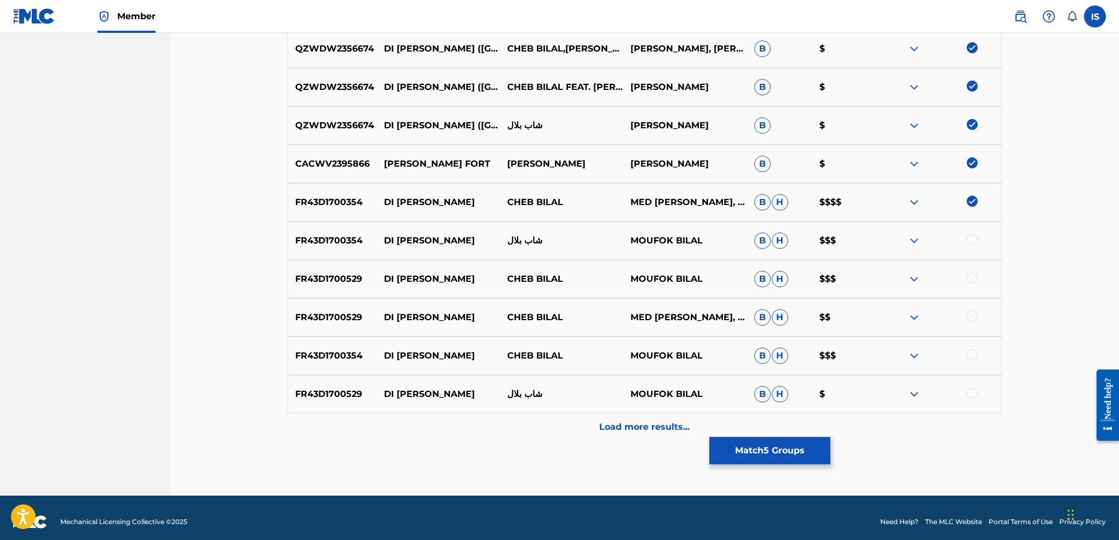
scroll to position [462, 0]
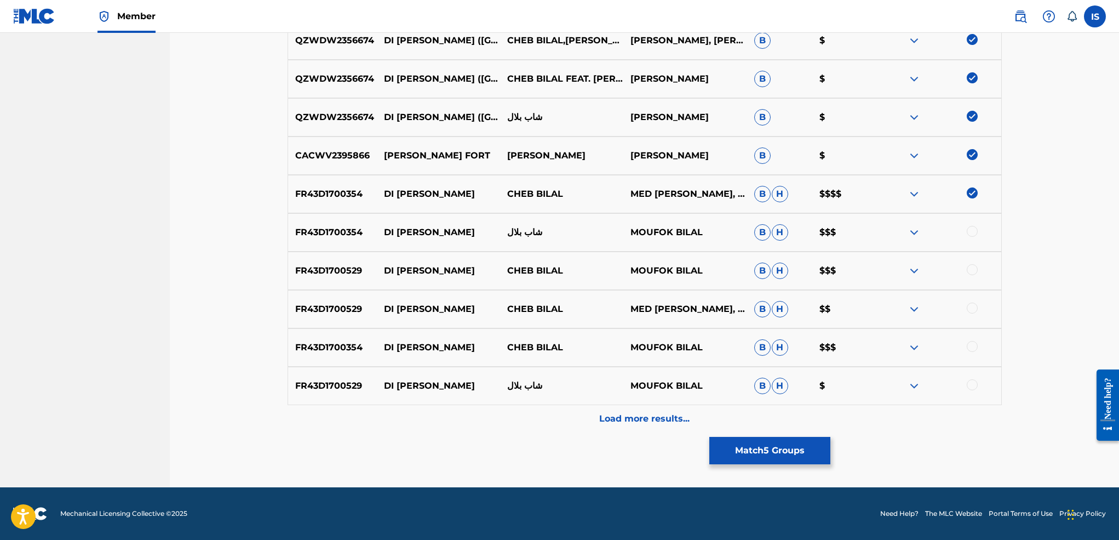
click at [972, 342] on div at bounding box center [972, 346] width 11 height 11
click at [675, 414] on p "Load more results..." at bounding box center [644, 418] width 90 height 13
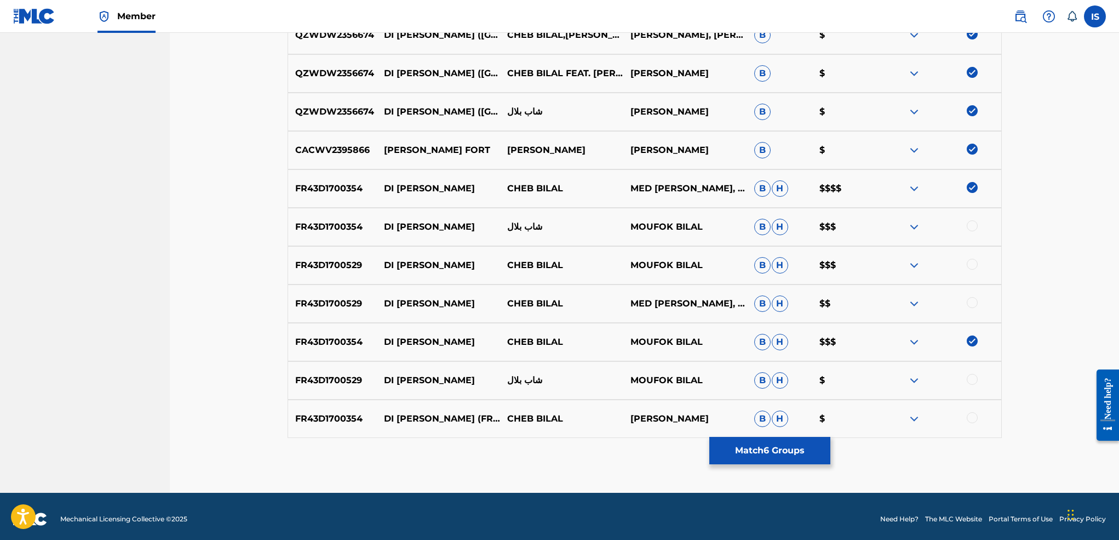
scroll to position [472, 0]
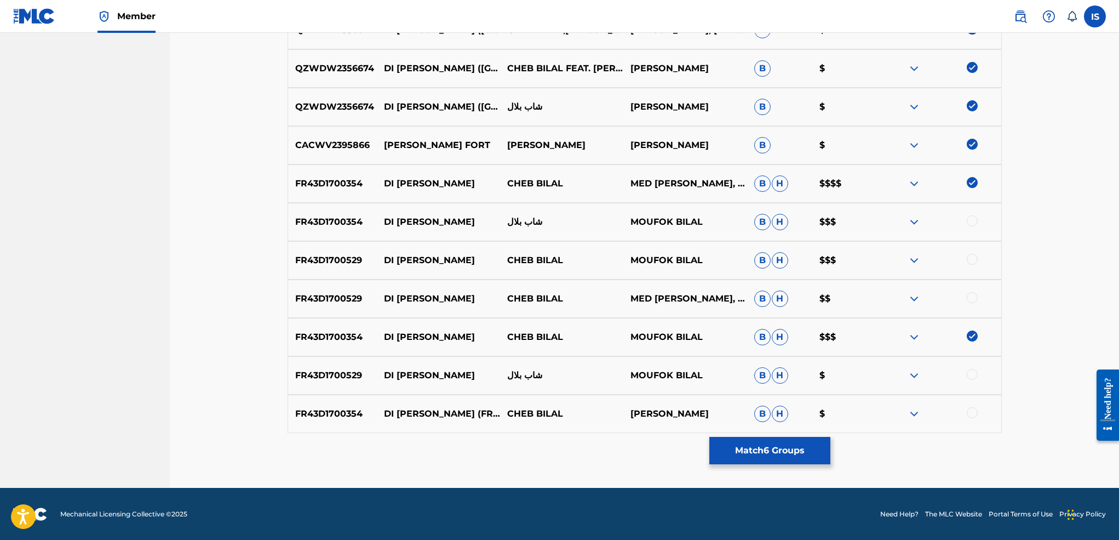
click at [970, 412] on div at bounding box center [972, 412] width 11 height 11
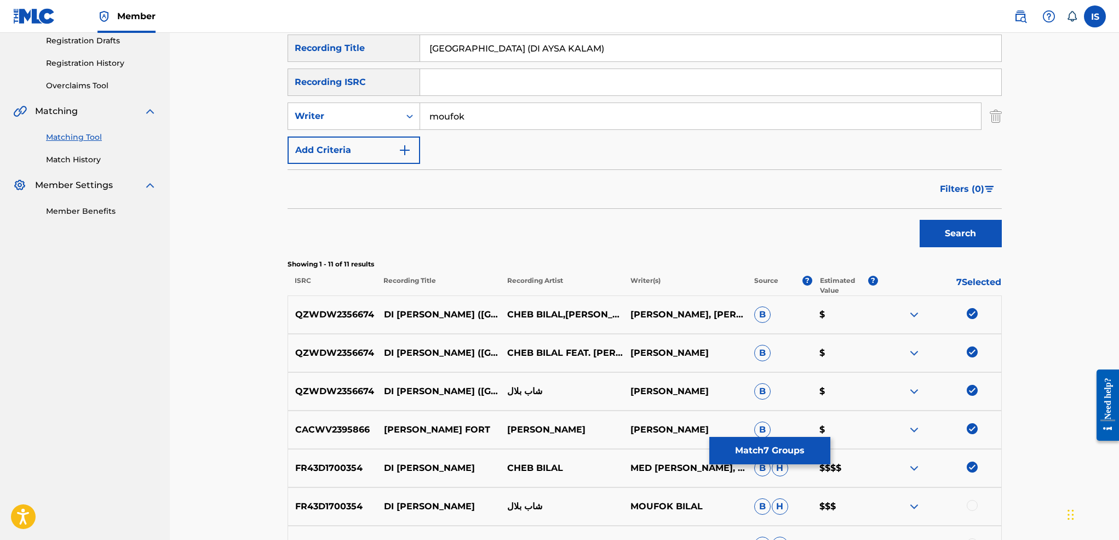
scroll to position [148, 0]
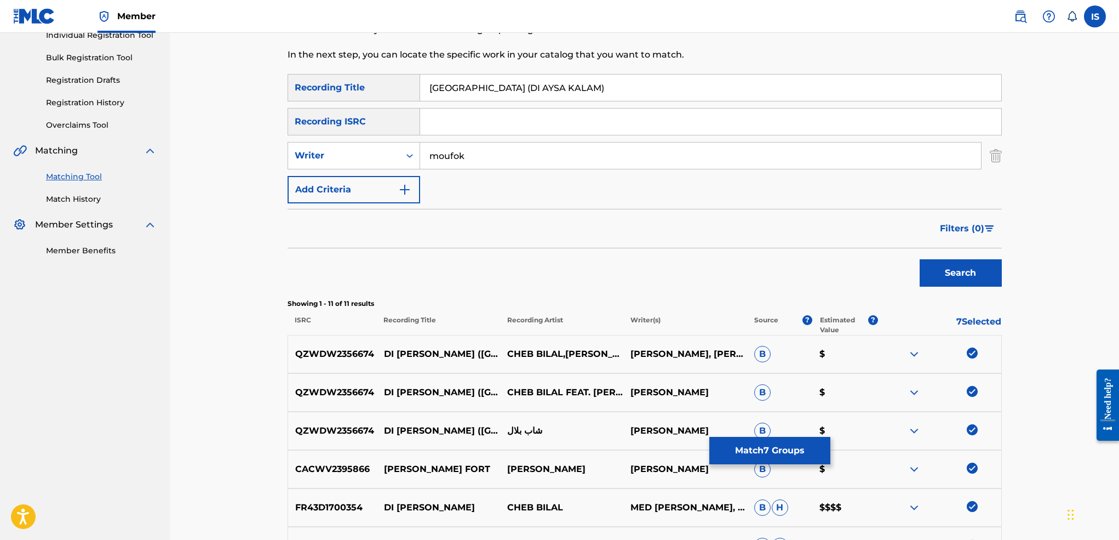
drag, startPoint x: 483, startPoint y: 85, endPoint x: 608, endPoint y: 53, distance: 129.1
click at [590, 76] on input "[GEOGRAPHIC_DATA] (DI AYSA KALAM)" at bounding box center [710, 87] width 581 height 26
type input "[GEOGRAPHIC_DATA]"
click at [920, 259] on button "Search" at bounding box center [961, 272] width 82 height 27
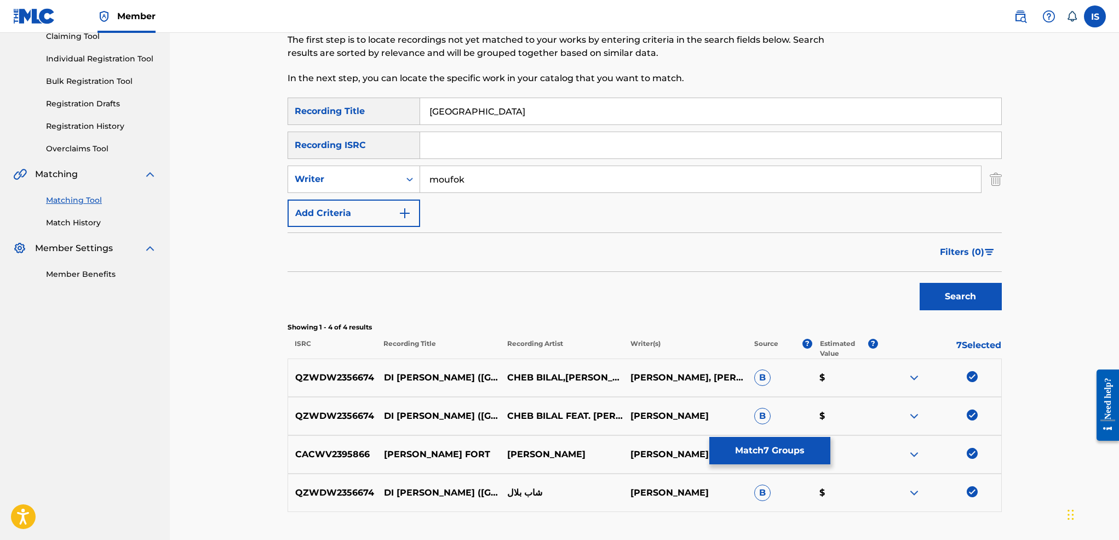
scroll to position [64, 0]
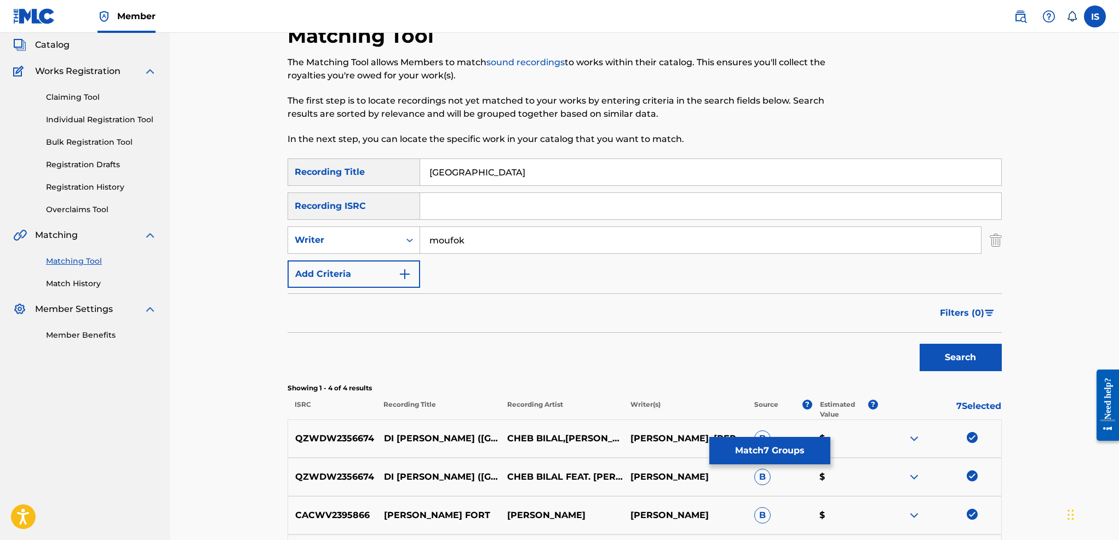
click at [751, 447] on button "Match 7 Groups" at bounding box center [769, 450] width 121 height 27
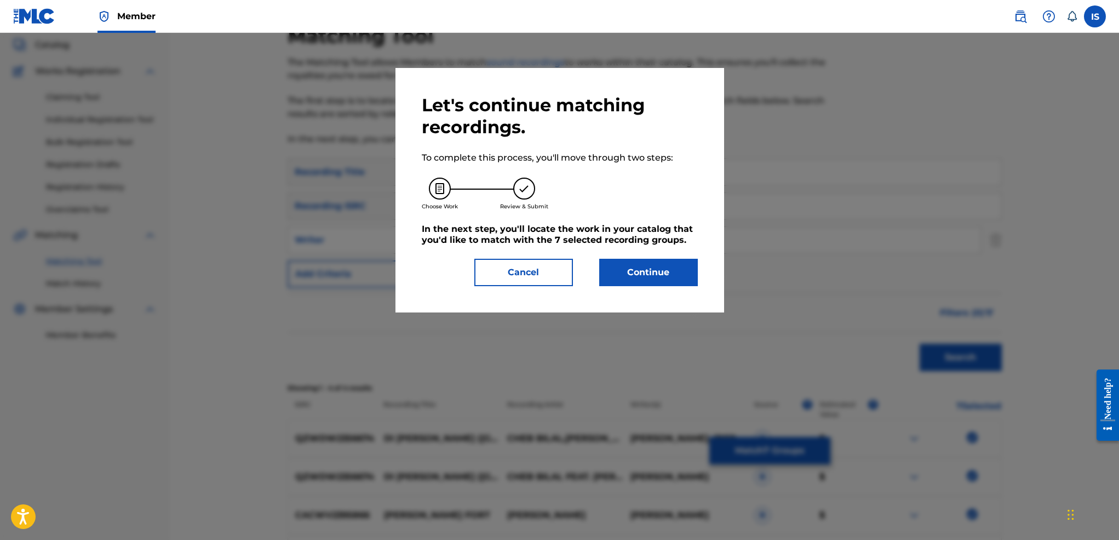
click at [627, 268] on div "Let's continue matching recordings. To complete this process, you'll move throu…" at bounding box center [560, 190] width 276 height 192
click at [627, 285] on button "Continue" at bounding box center [648, 272] width 99 height 27
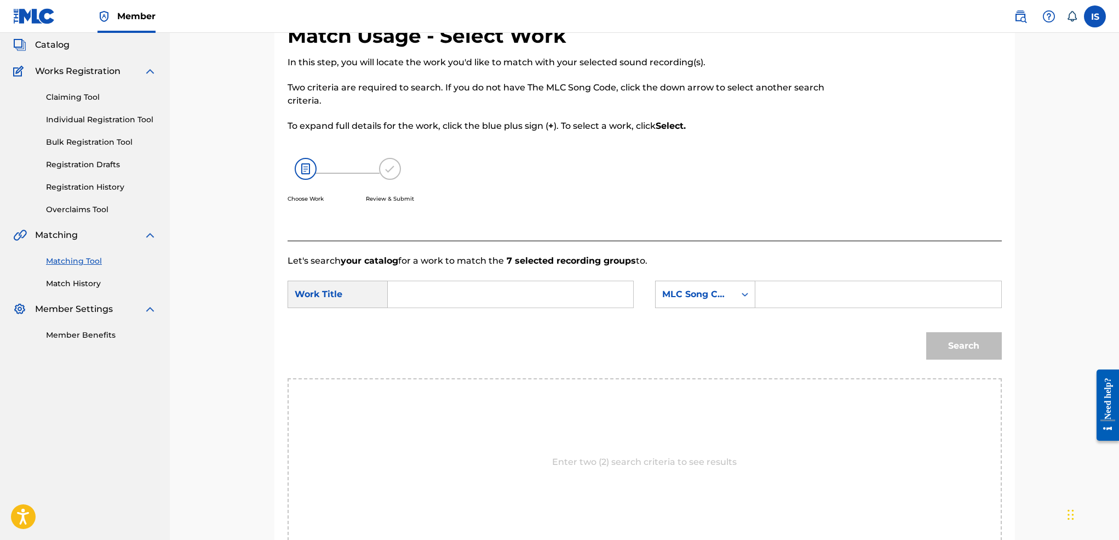
click at [498, 288] on input "Search Form" at bounding box center [510, 294] width 227 height 26
paste input "[GEOGRAPHIC_DATA] (DI AYSA KALAM)"
type input "[GEOGRAPHIC_DATA] (DI AYSA KALAM)"
click at [722, 294] on div "MLC Song Code" at bounding box center [695, 294] width 66 height 13
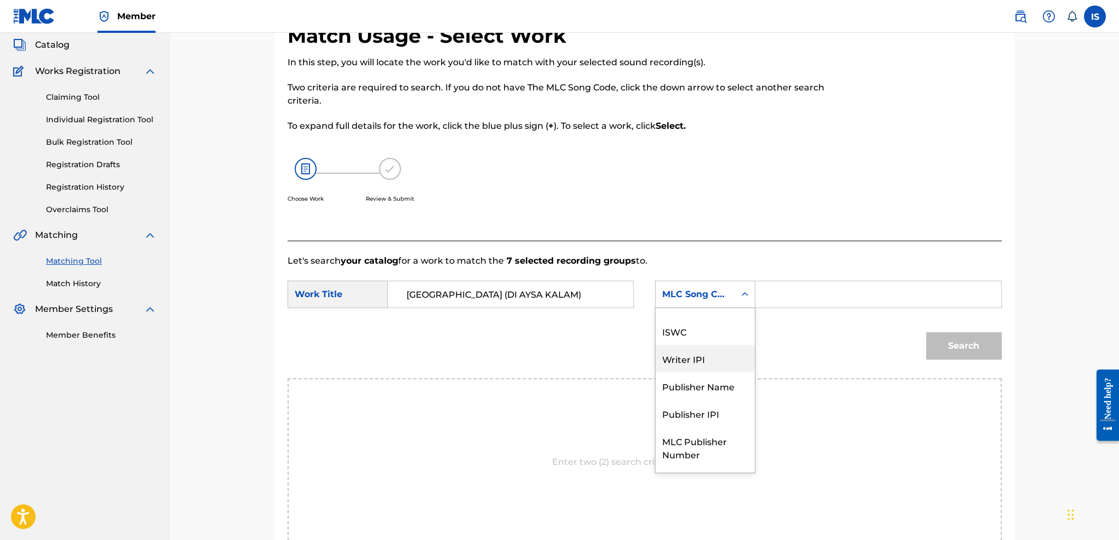
scroll to position [0, 0]
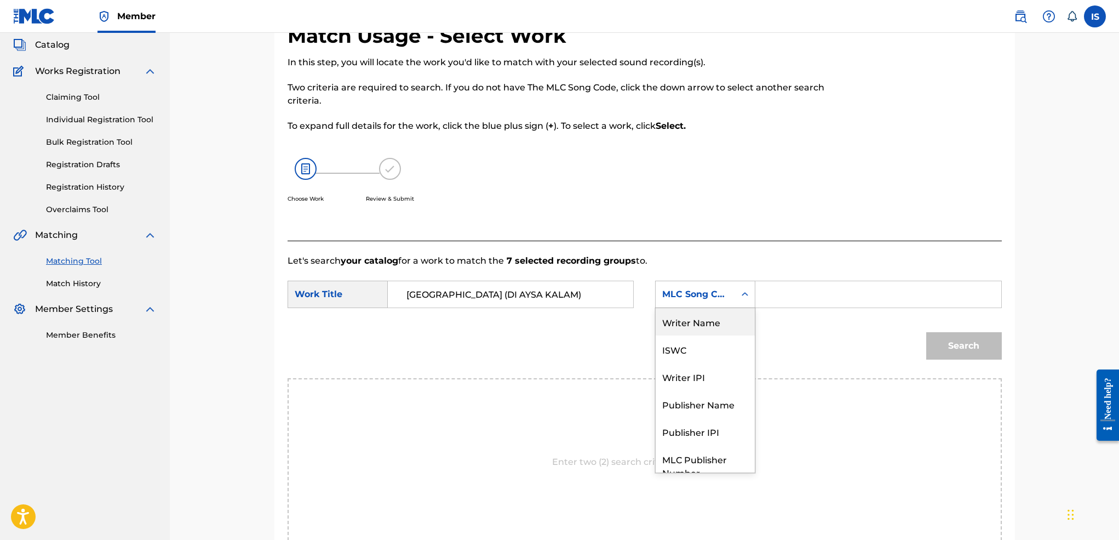
click at [707, 331] on div "Writer Name" at bounding box center [705, 321] width 99 height 27
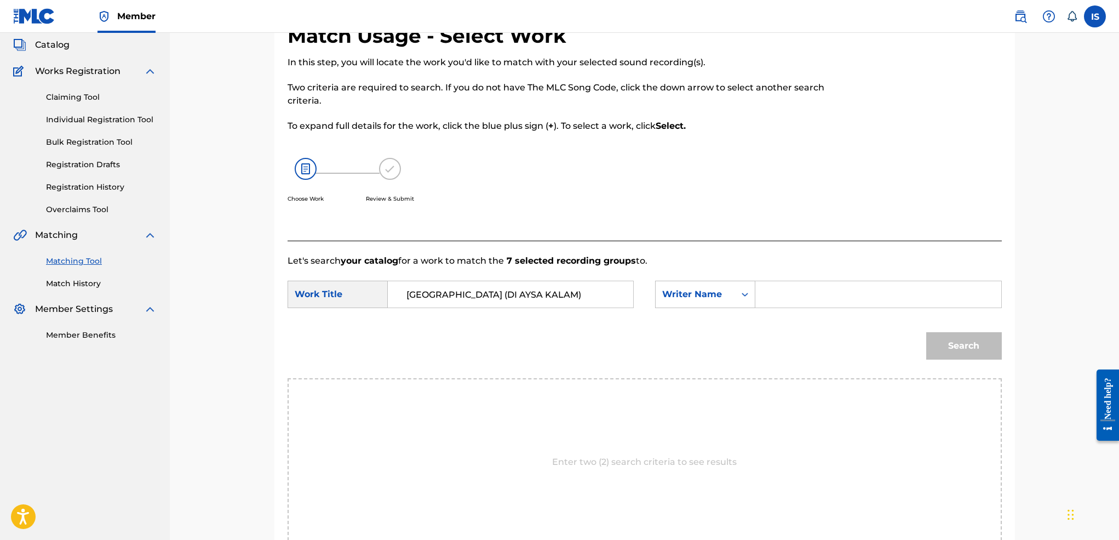
click at [817, 301] on input "Search Form" at bounding box center [878, 294] width 227 height 26
type input "moufok"
click at [926, 332] on button "Search" at bounding box center [964, 345] width 76 height 27
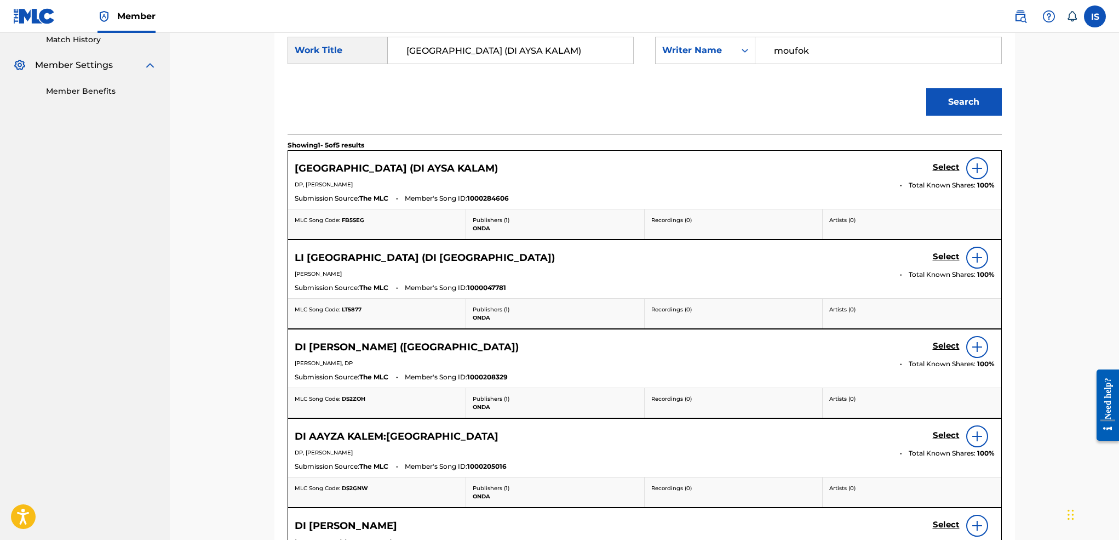
scroll to position [309, 0]
click at [945, 171] on h5 "Select" at bounding box center [946, 166] width 27 height 10
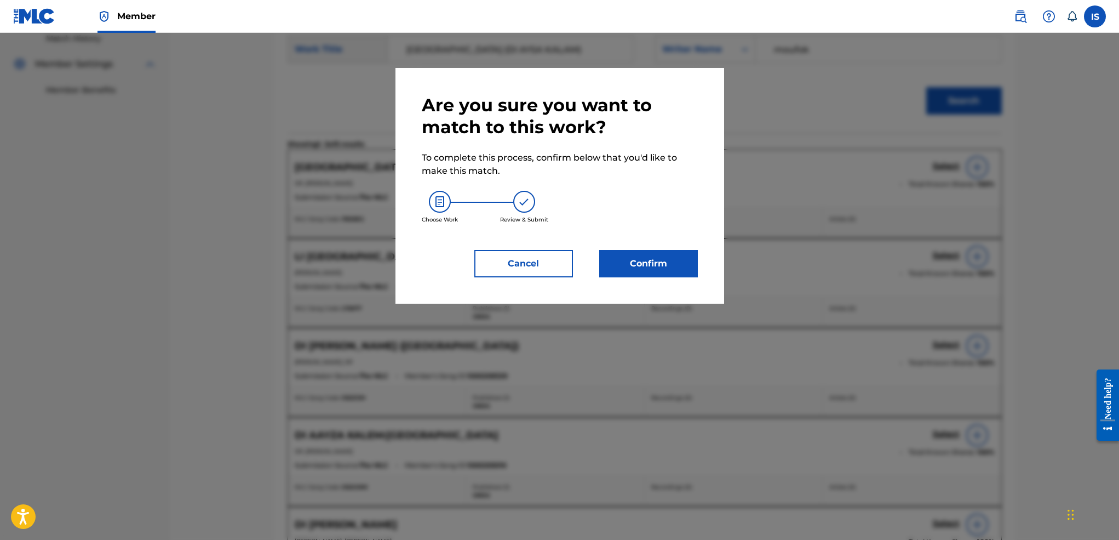
click at [646, 266] on button "Confirm" at bounding box center [648, 263] width 99 height 27
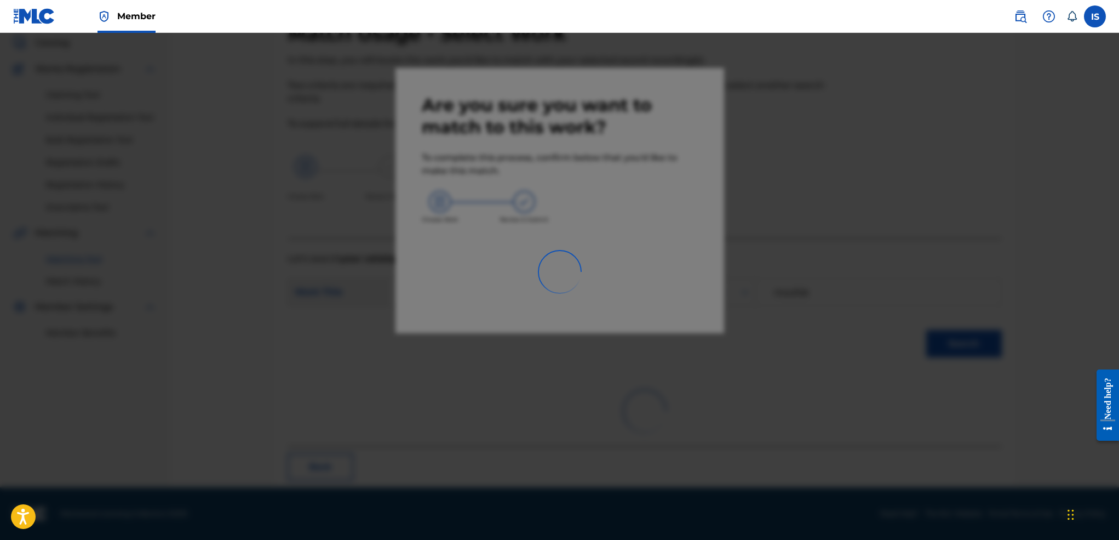
scroll to position [21, 0]
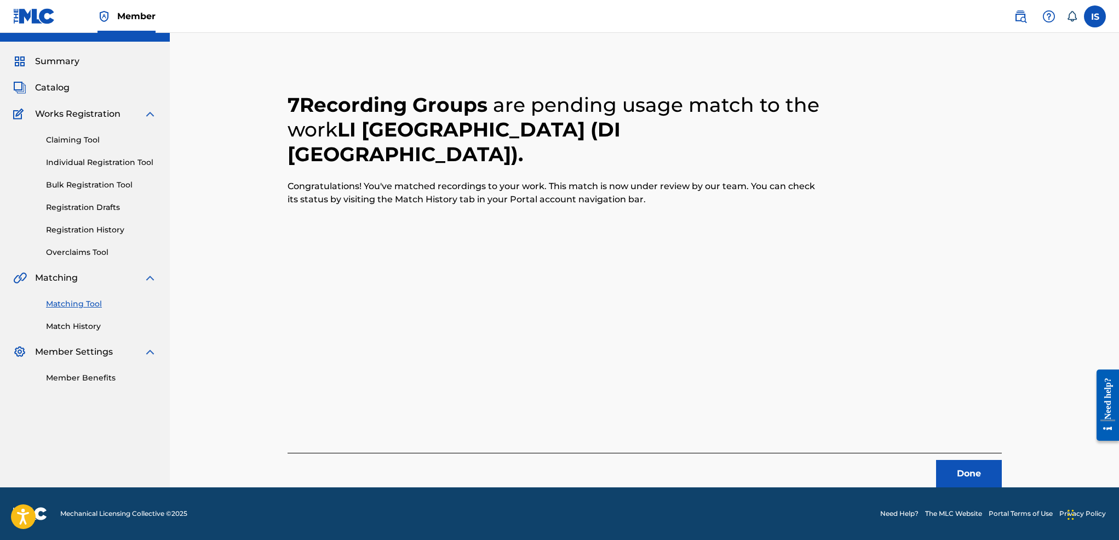
click at [942, 468] on button "Done" at bounding box center [969, 473] width 66 height 27
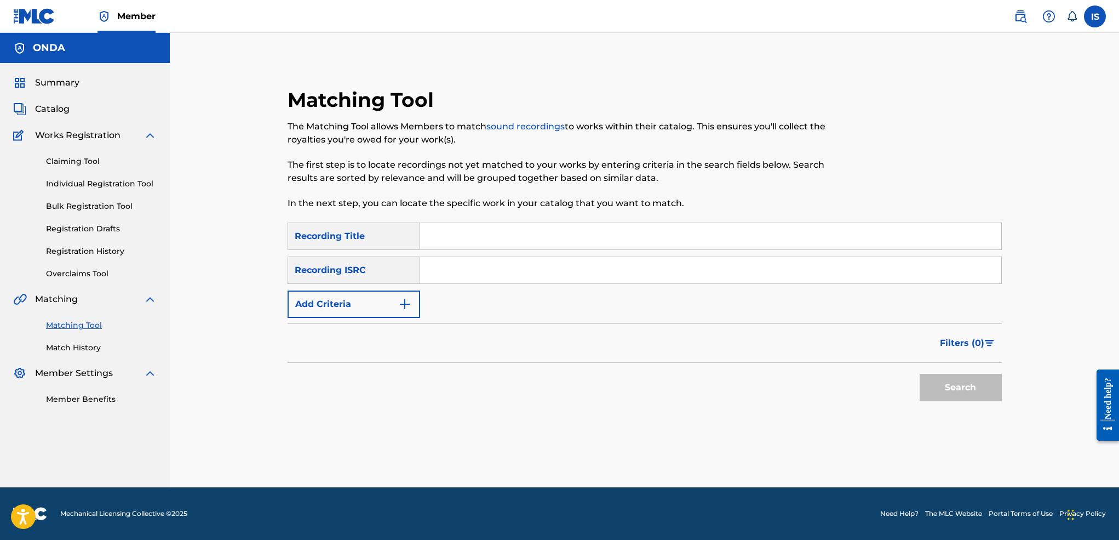
click at [432, 231] on input "Search Form" at bounding box center [710, 236] width 581 height 26
paste input "RADITOUNA M'HABLA (GENERIQUE DU FILM "KEBCHE FI HOUCHE")"
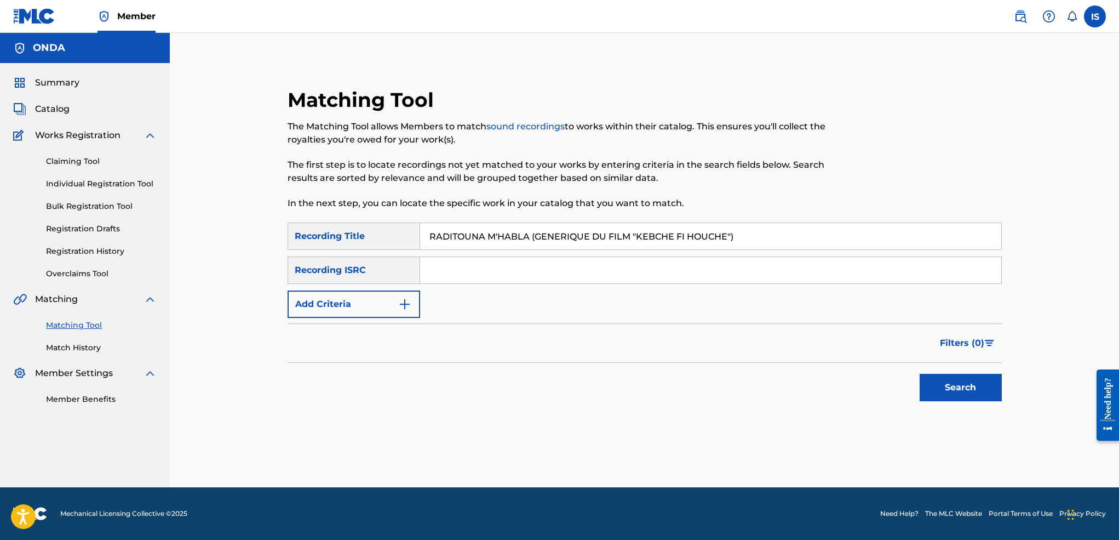
type input "RADITOUNA M'HABLA (GENERIQUE DU FILM "KEBCHE FI HOUCHE")"
click at [371, 301] on button "Add Criteria" at bounding box center [354, 303] width 133 height 27
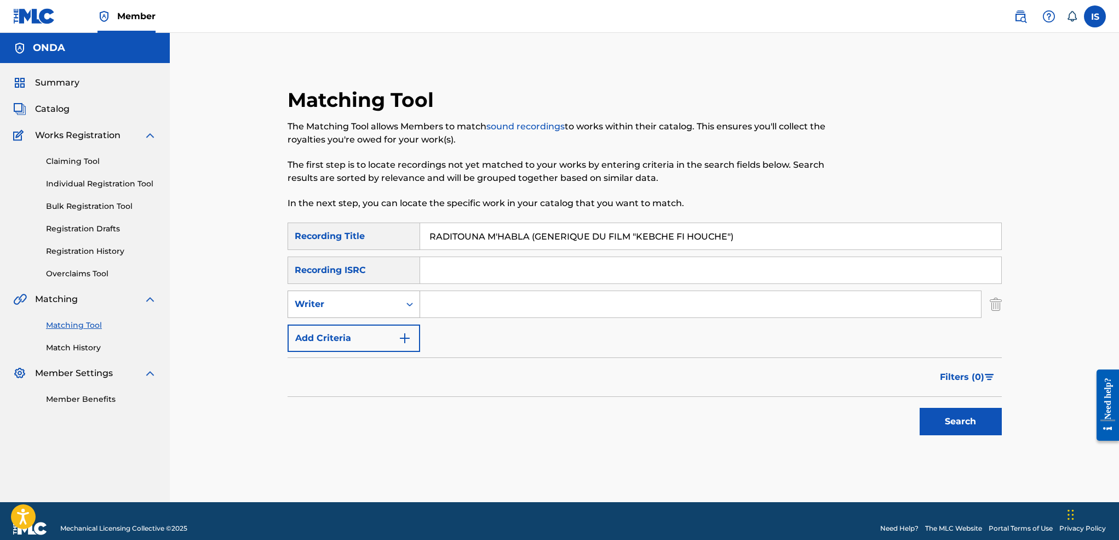
click at [355, 303] on div "Writer" at bounding box center [344, 303] width 99 height 13
click at [492, 316] on input "Search Form" at bounding box center [700, 304] width 561 height 26
type input "moufok"
click at [920, 408] on button "Search" at bounding box center [961, 421] width 82 height 27
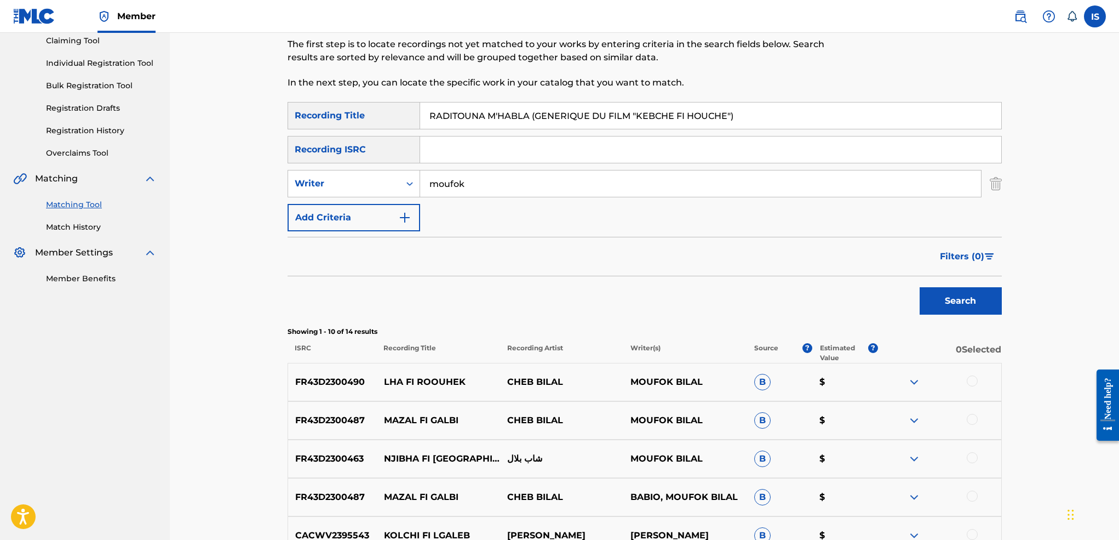
scroll to position [116, 0]
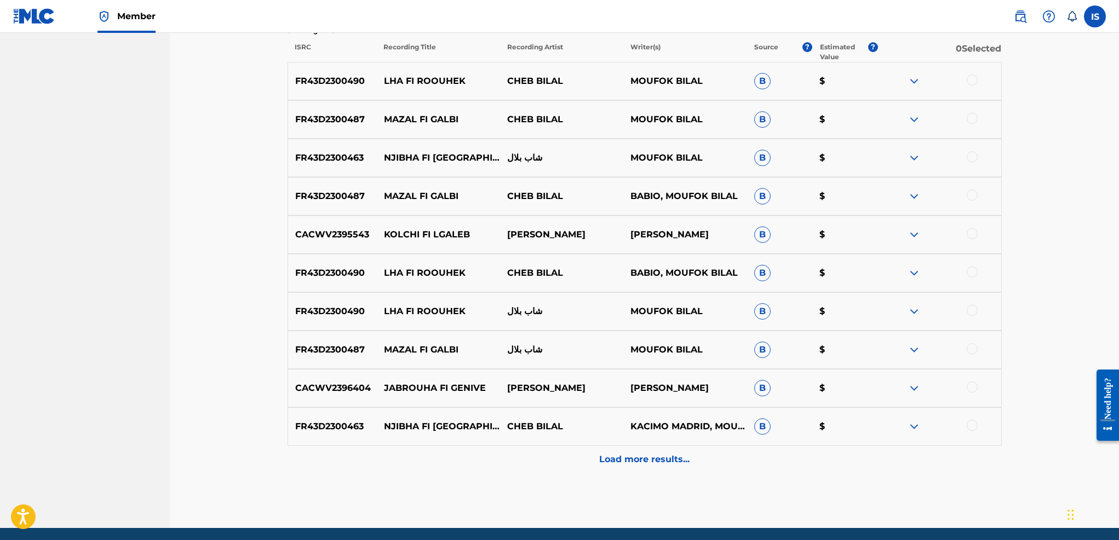
click at [649, 458] on p "Load more results..." at bounding box center [644, 458] width 90 height 13
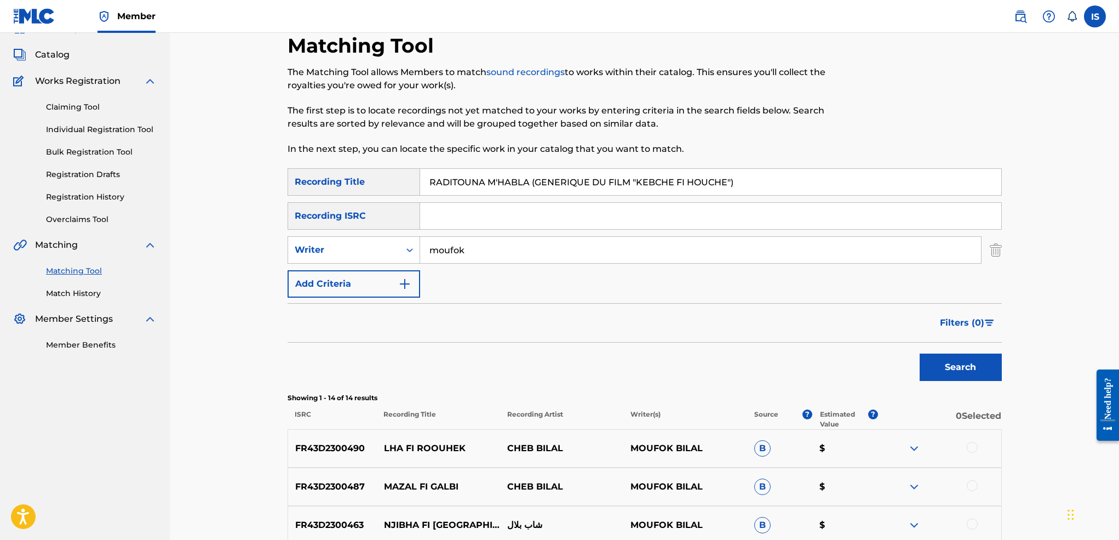
scroll to position [0, 0]
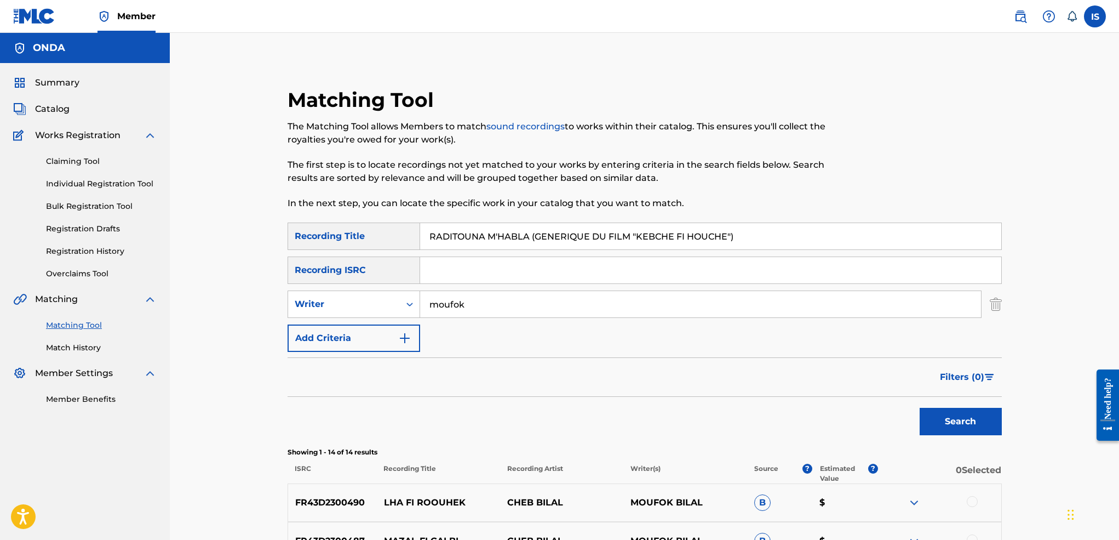
click at [526, 228] on input "RADITOUNA M'HABLA (GENERIQUE DU FILM "KEBCHE FI HOUCHE")" at bounding box center [710, 236] width 581 height 26
paste input "KI WAHRAN KI KAZA"
type input "KI WAHRAN KI KAZA"
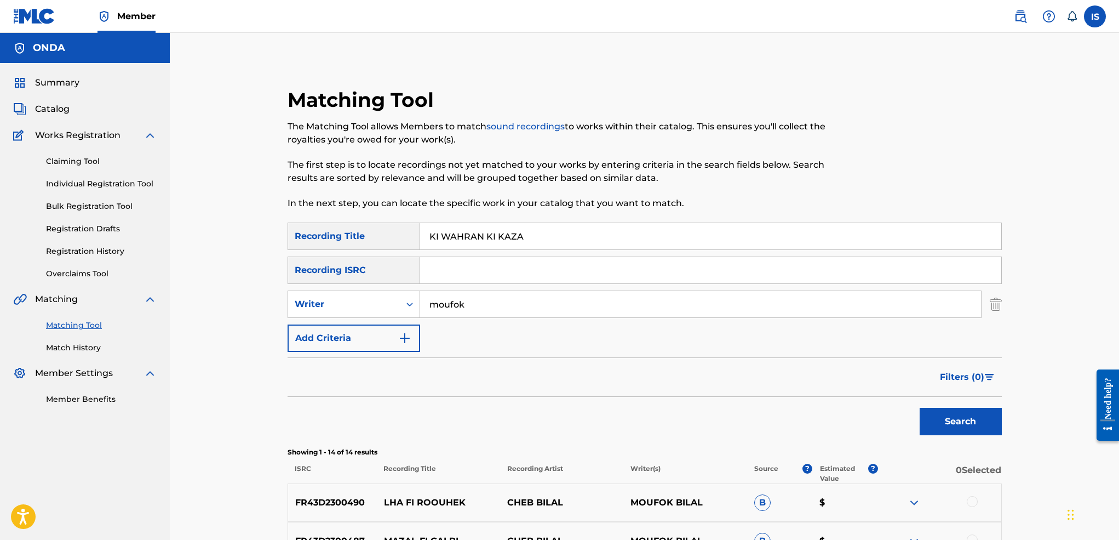
click at [920, 408] on button "Search" at bounding box center [961, 421] width 82 height 27
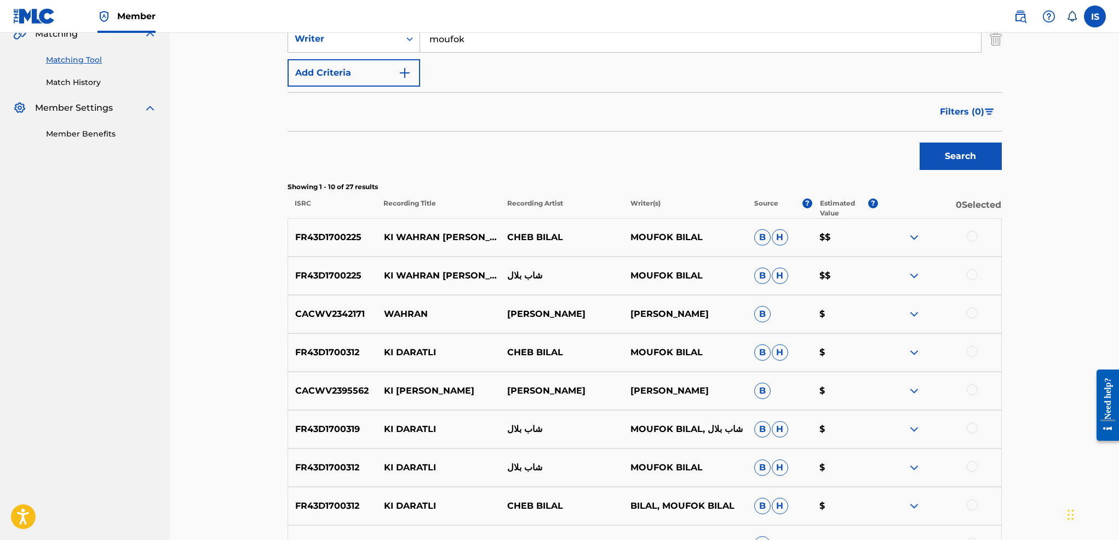
scroll to position [267, 0]
click at [970, 238] on div at bounding box center [972, 234] width 11 height 11
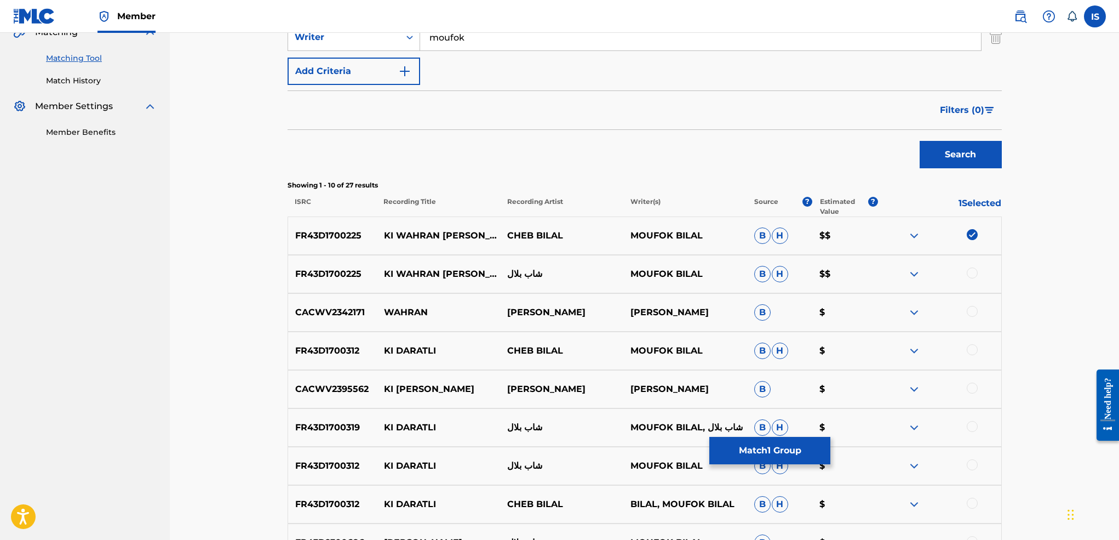
click at [970, 276] on div at bounding box center [972, 272] width 11 height 11
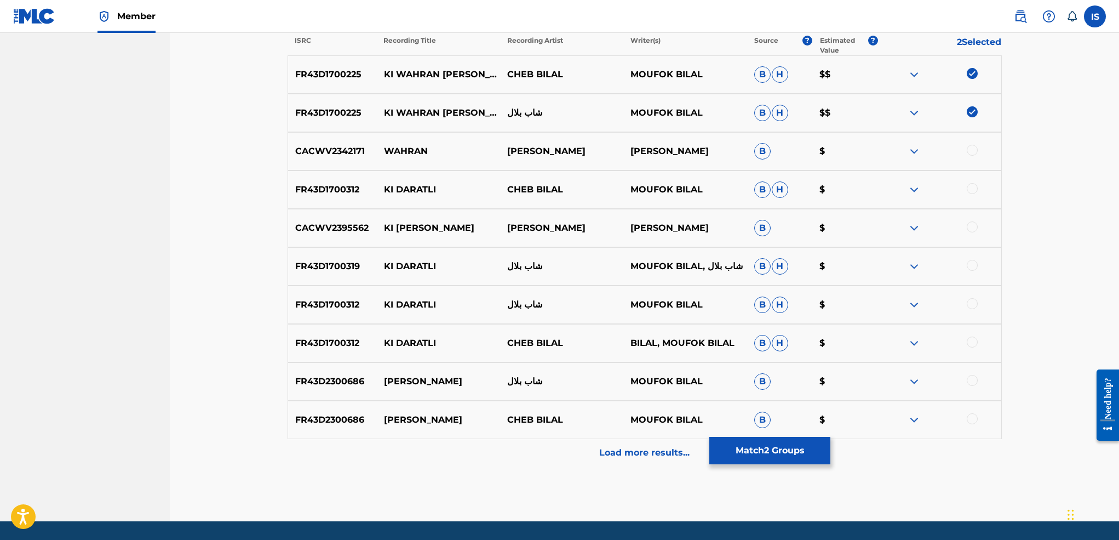
click at [659, 454] on p "Load more results..." at bounding box center [644, 452] width 90 height 13
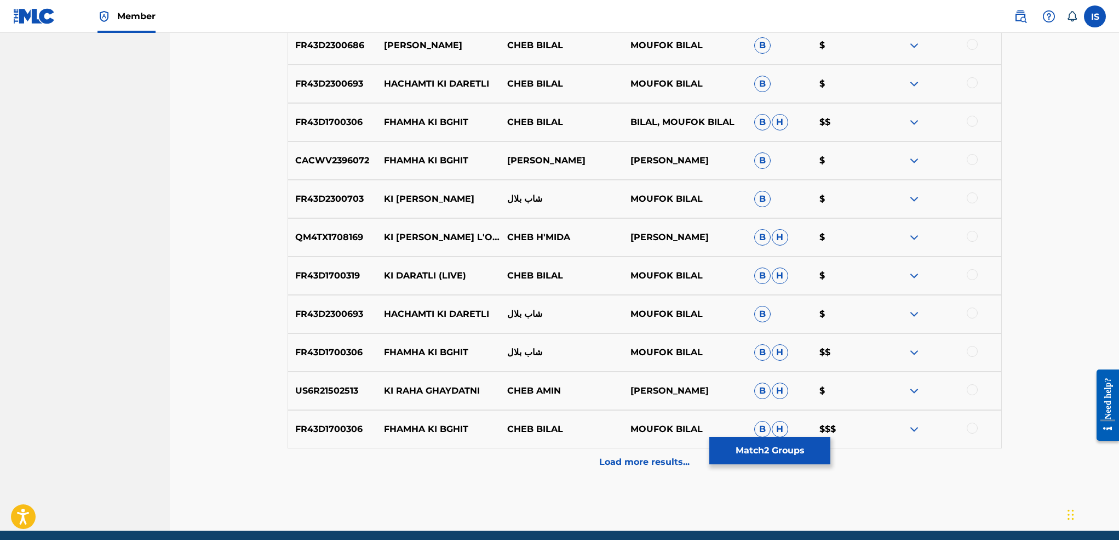
click at [632, 460] on p "Load more results..." at bounding box center [644, 461] width 90 height 13
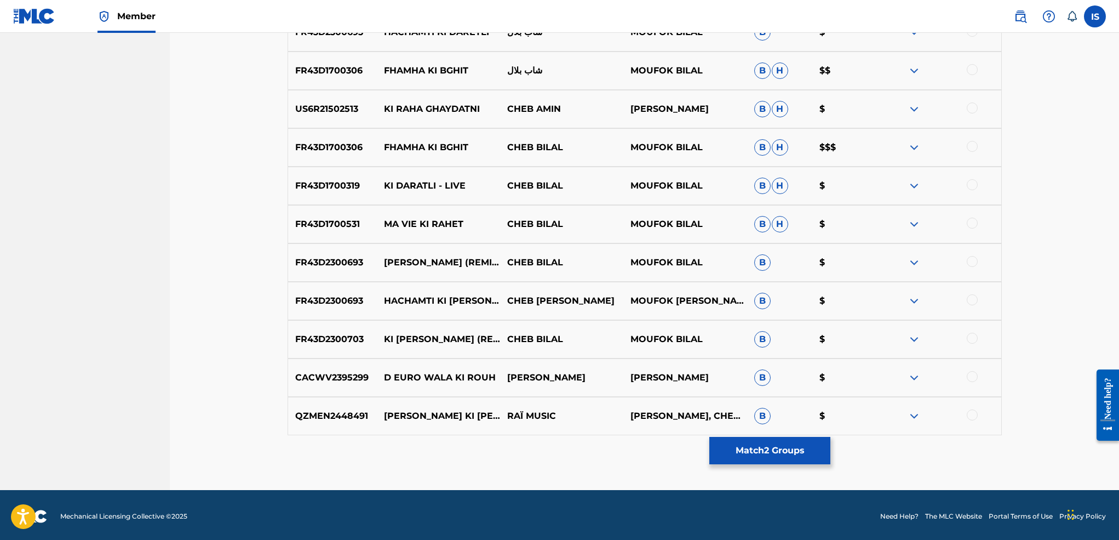
scroll to position [1086, 0]
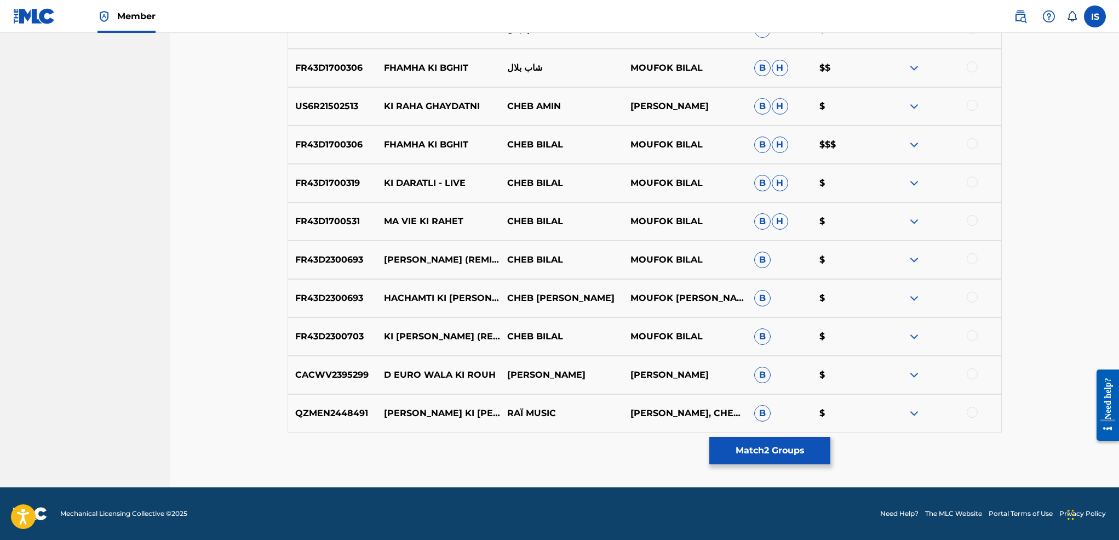
click at [767, 454] on button "Match 2 Groups" at bounding box center [769, 450] width 121 height 27
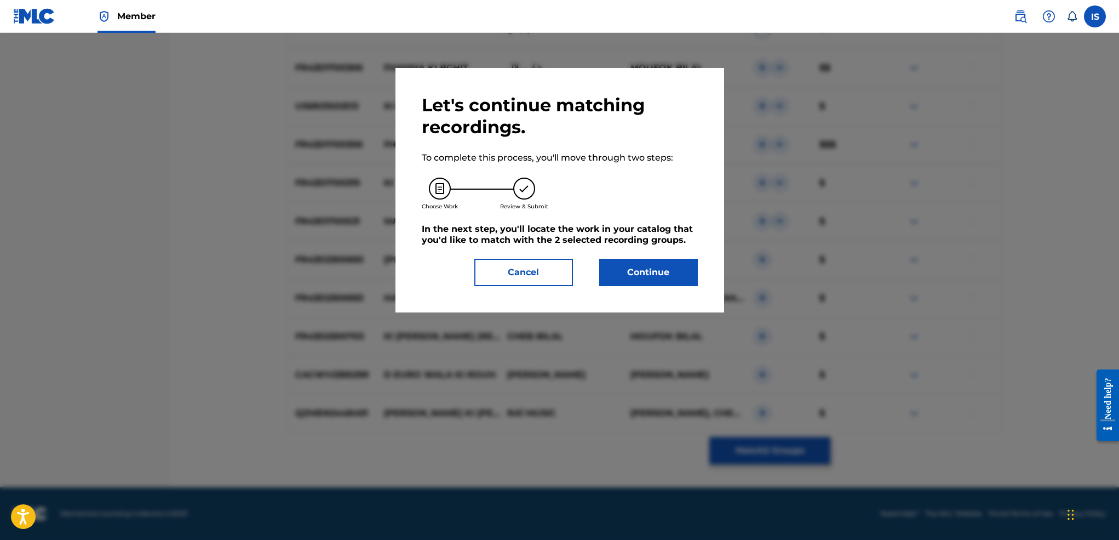
click at [628, 286] on button "Continue" at bounding box center [648, 272] width 99 height 27
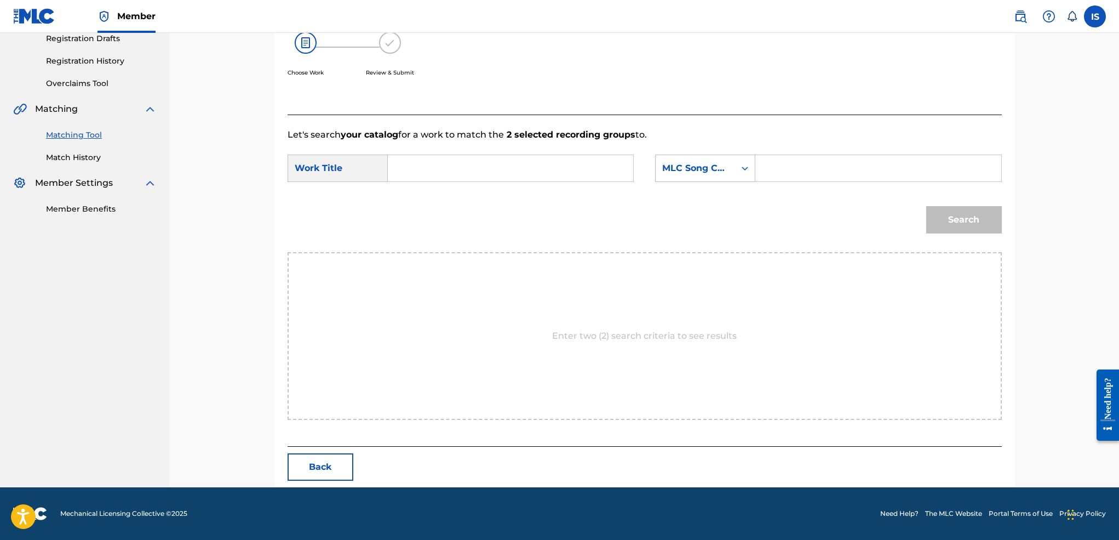
scroll to position [191, 0]
click at [480, 182] on div "SearchWithCriteria97595bae-b789-4ee4-b112-0e3a483eba26 Work Title SearchWithCri…" at bounding box center [645, 171] width 714 height 34
click at [448, 171] on input "Search Form" at bounding box center [510, 168] width 227 height 26
paste input "KI WAHRAN KI KAZA"
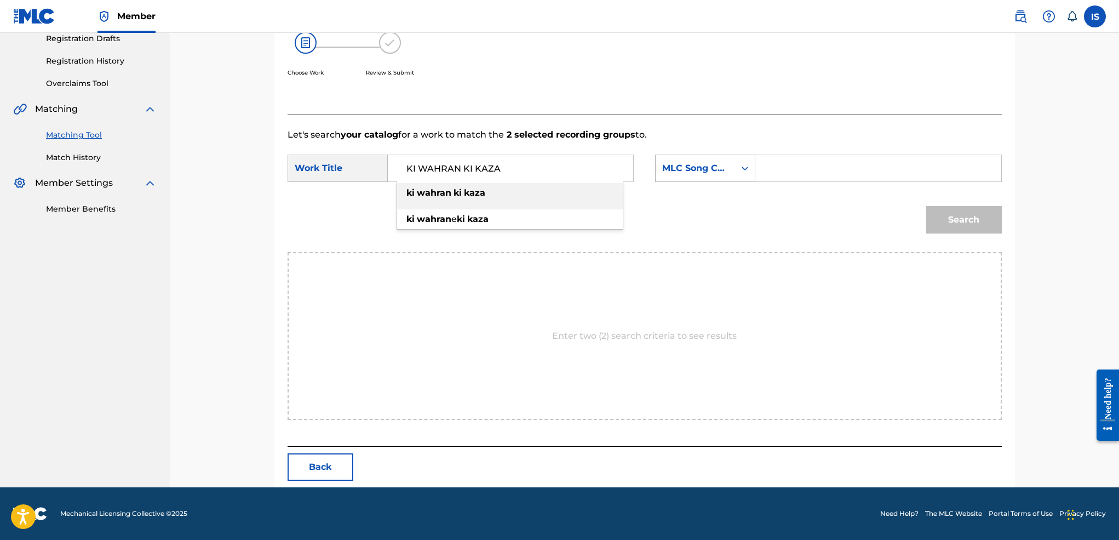
type input "KI WAHRAN KI KAZA"
click at [723, 167] on div "MLC Song Code" at bounding box center [695, 168] width 66 height 13
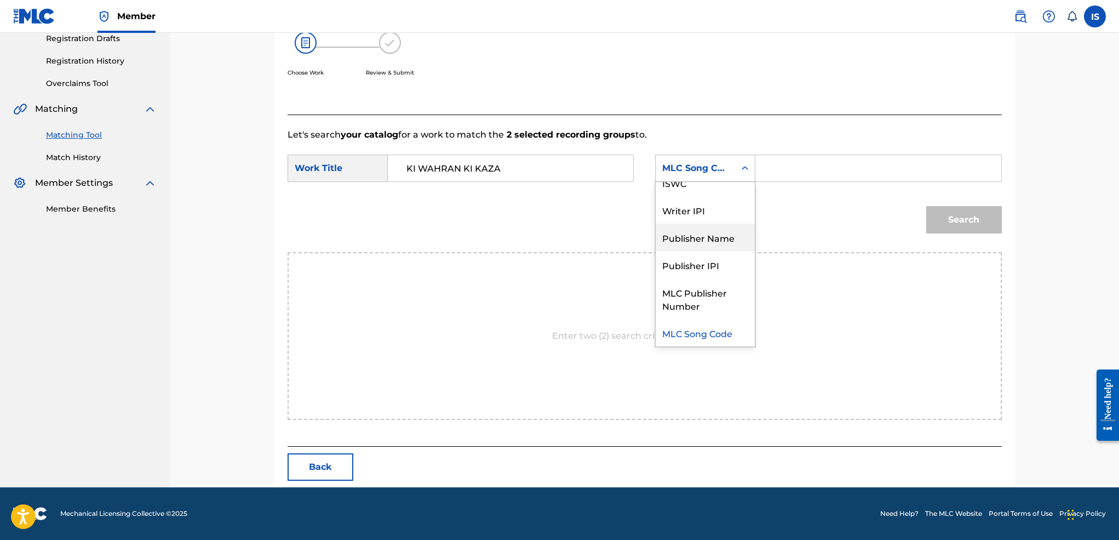
scroll to position [0, 0]
click at [708, 198] on div "Writer Name" at bounding box center [705, 195] width 99 height 27
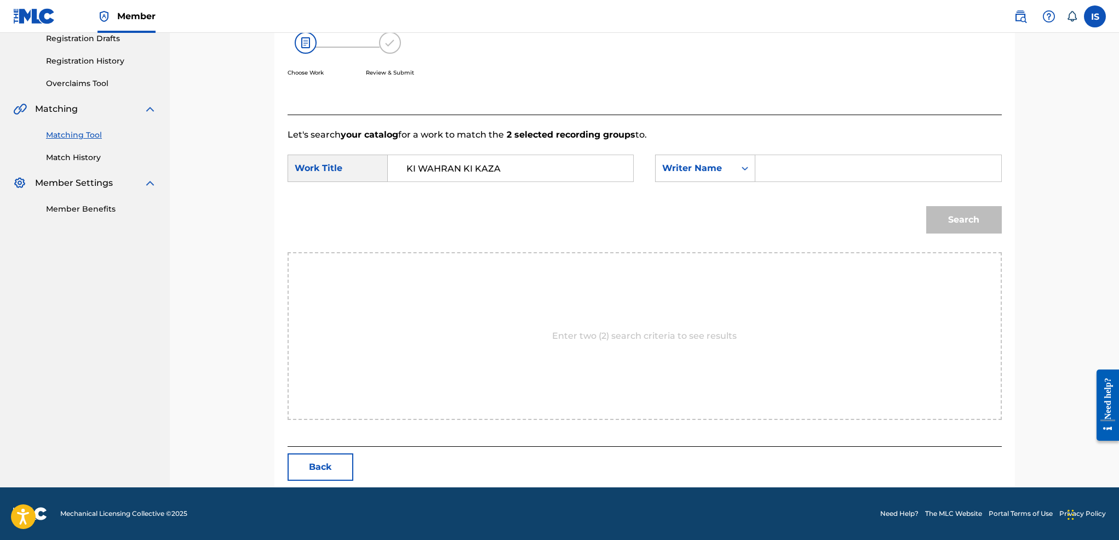
click at [807, 168] on input "Search Form" at bounding box center [878, 168] width 227 height 26
type input "moufok"
click at [926, 206] on button "Search" at bounding box center [964, 219] width 76 height 27
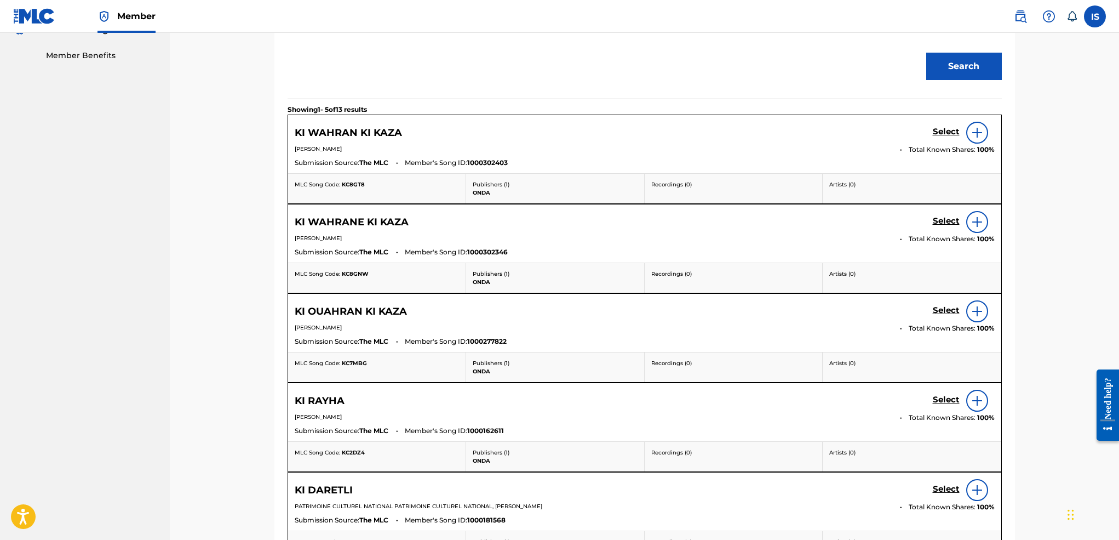
scroll to position [344, 0]
click at [945, 136] on h5 "Select" at bounding box center [946, 131] width 27 height 10
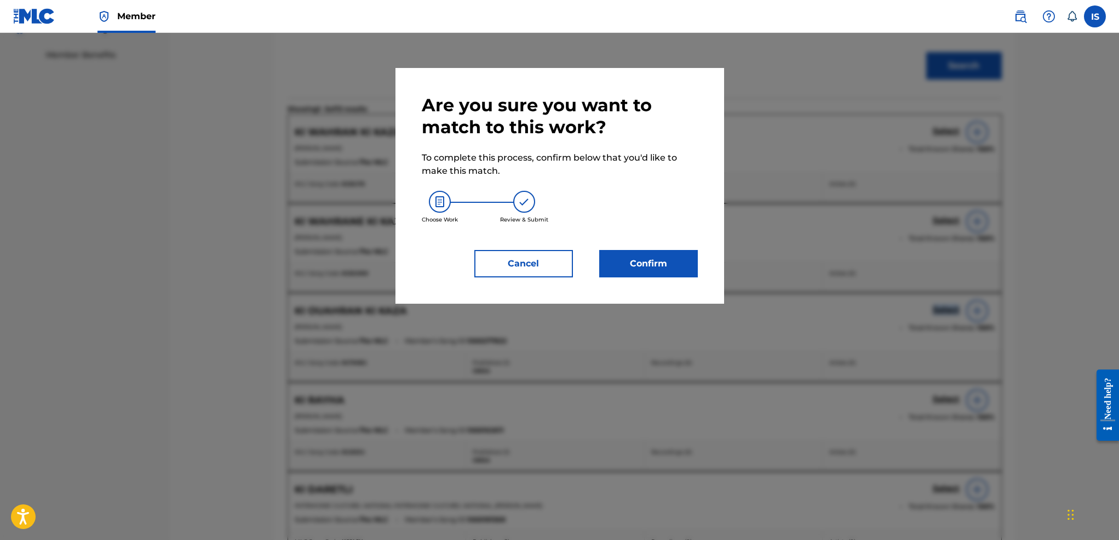
click at [694, 271] on button "Confirm" at bounding box center [648, 263] width 99 height 27
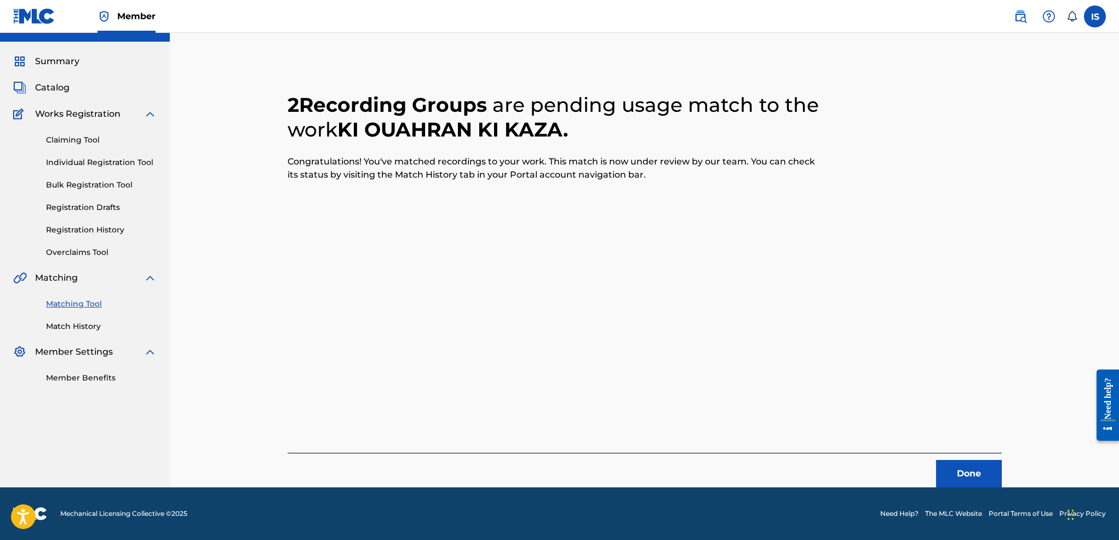
scroll to position [21, 0]
click at [942, 474] on button "Done" at bounding box center [969, 473] width 66 height 27
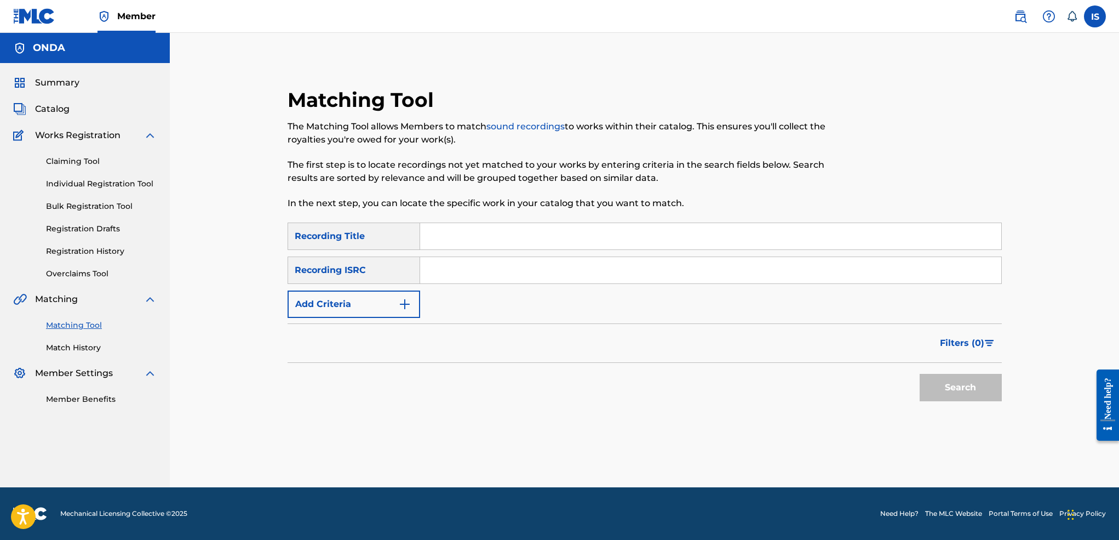
scroll to position [0, 0]
click at [462, 242] on input "Search Form" at bounding box center [710, 236] width 581 height 26
paste input "MALKOUM"
type input "MALKOUM"
click at [385, 299] on button "Add Criteria" at bounding box center [354, 303] width 133 height 27
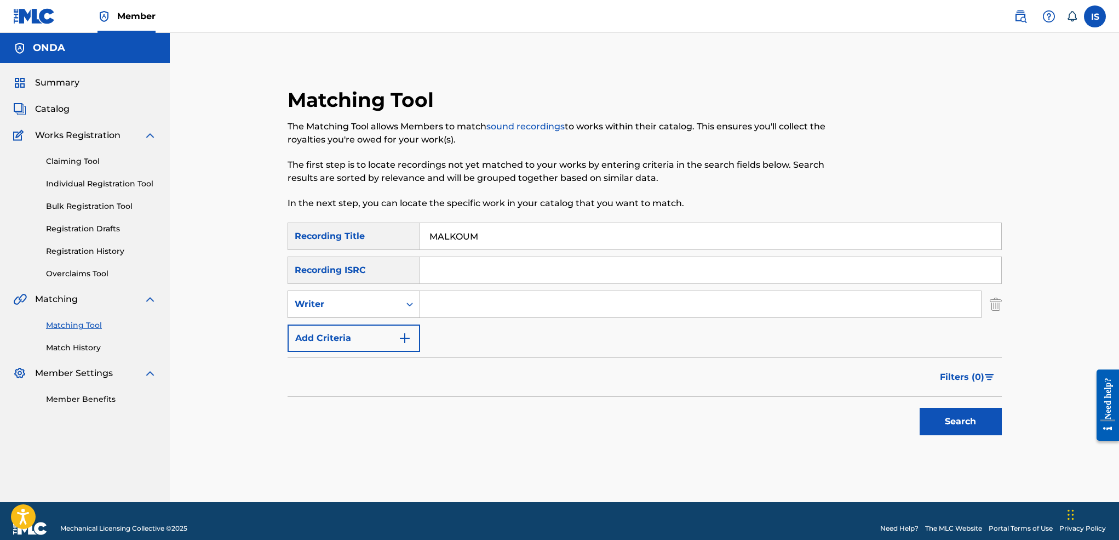
click at [365, 301] on div "Writer" at bounding box center [344, 303] width 99 height 13
click at [362, 337] on div "Recording Artist" at bounding box center [353, 331] width 131 height 27
click at [442, 311] on input "Search Form" at bounding box center [700, 304] width 561 height 26
click at [460, 318] on div "SearchWithCriteriaf35061c3-5625-4ec6-b02c-04c29010c22f Recording Title MALKOUM …" at bounding box center [645, 286] width 714 height 129
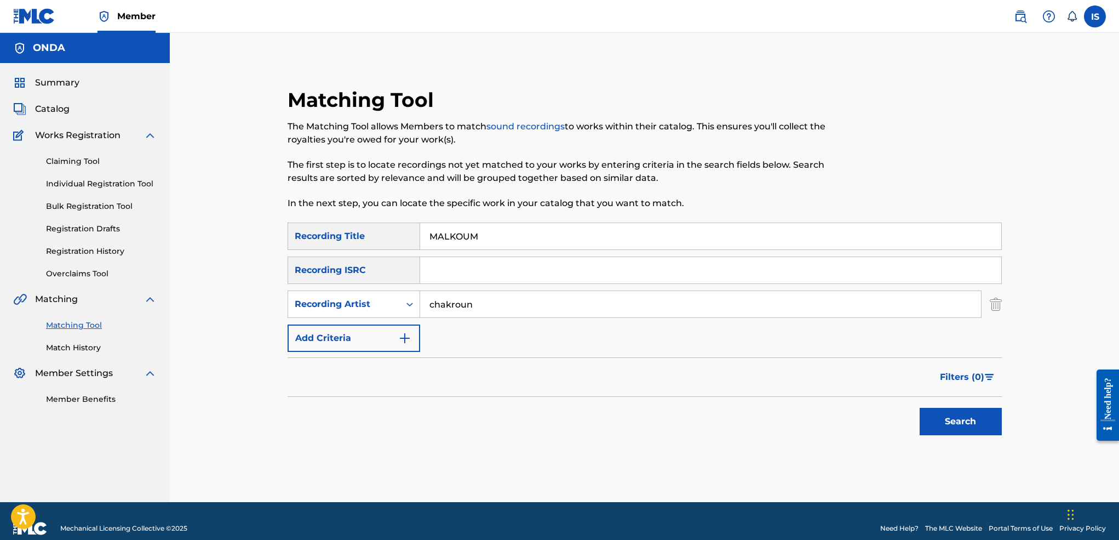
click at [457, 309] on input "chakroun" at bounding box center [700, 304] width 561 height 26
click at [920, 408] on button "Search" at bounding box center [961, 421] width 82 height 27
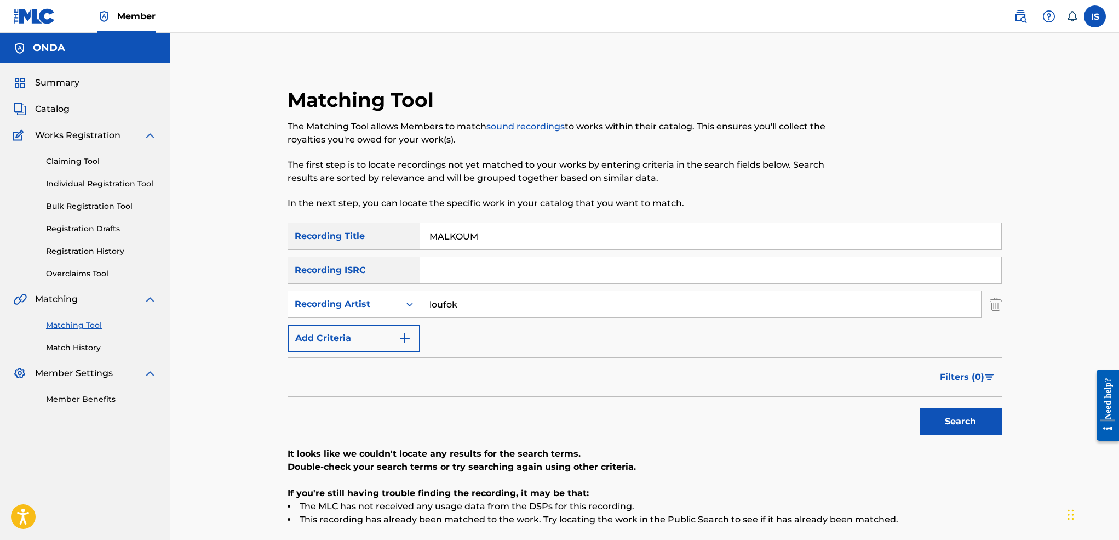
click at [434, 305] on input "loufok" at bounding box center [700, 304] width 561 height 26
type input "moufok"
click at [920, 408] on button "Search" at bounding box center [961, 421] width 82 height 27
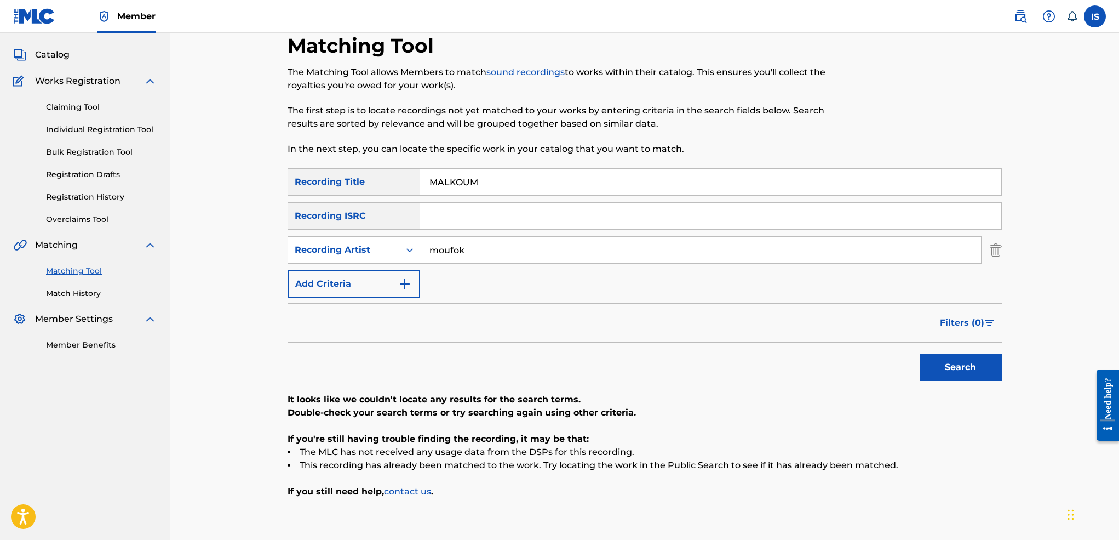
scroll to position [66, 0]
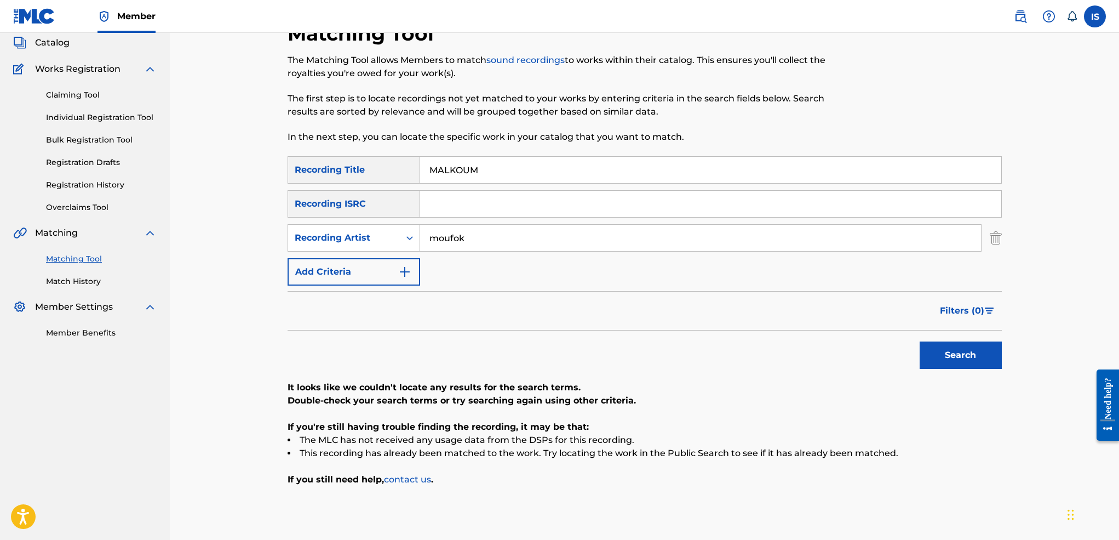
click at [463, 240] on input "moufok" at bounding box center [700, 238] width 561 height 26
click at [920, 341] on button "Search" at bounding box center [961, 354] width 82 height 27
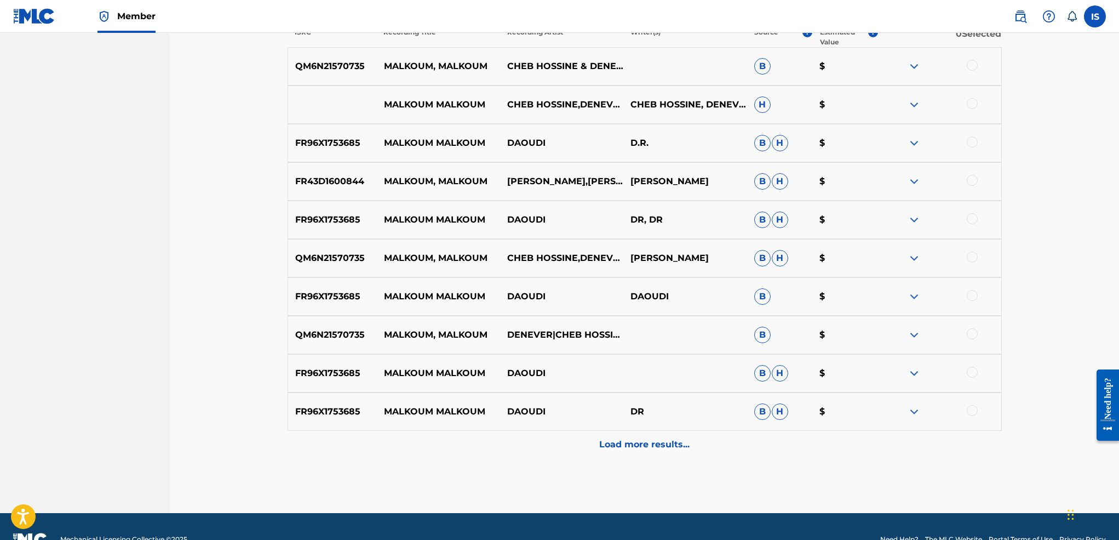
scroll to position [462, 0]
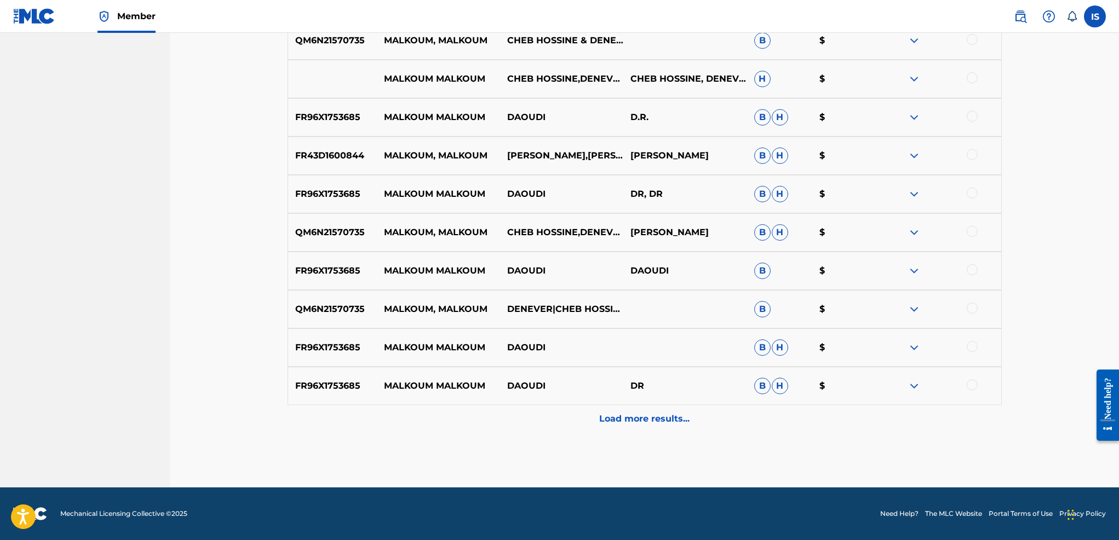
click at [655, 434] on div "Matching Tool The Matching Tool allows Members to match sound recordings to wor…" at bounding box center [645, 56] width 714 height 861
click at [636, 419] on p "Load more results..." at bounding box center [644, 418] width 90 height 13
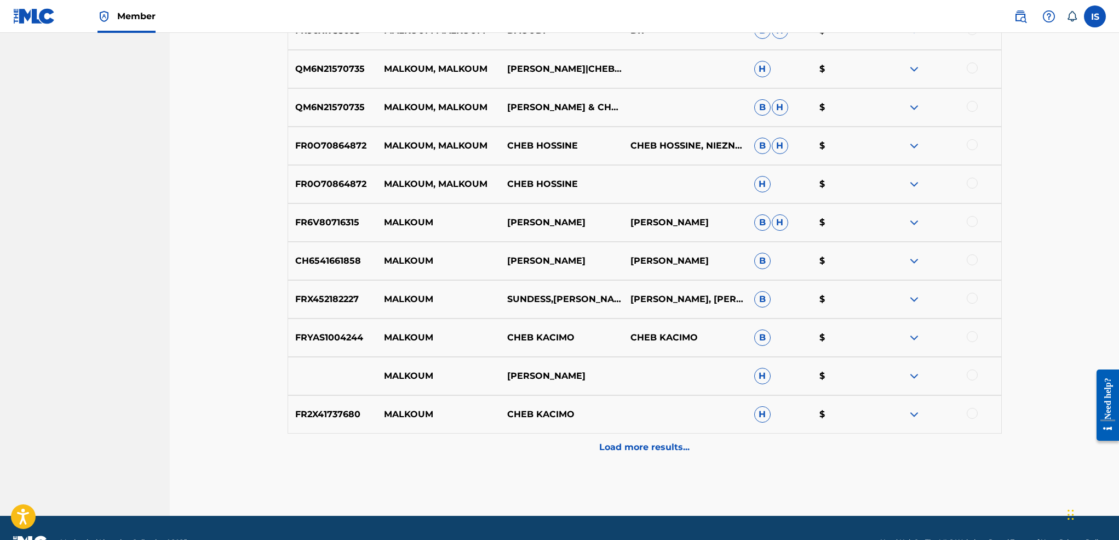
click at [634, 445] on p "Load more results..." at bounding box center [644, 446] width 90 height 13
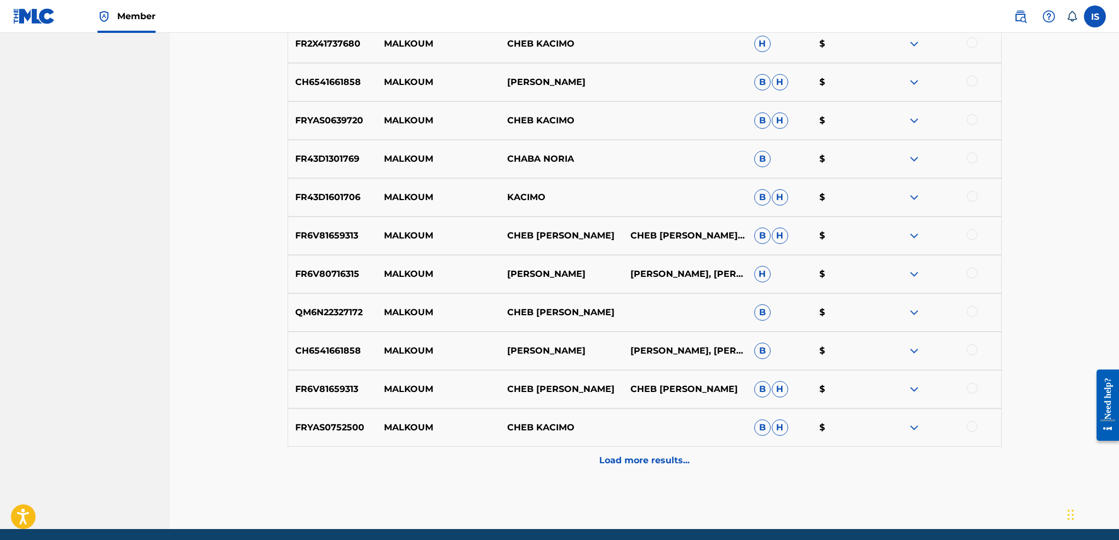
scroll to position [1195, 0]
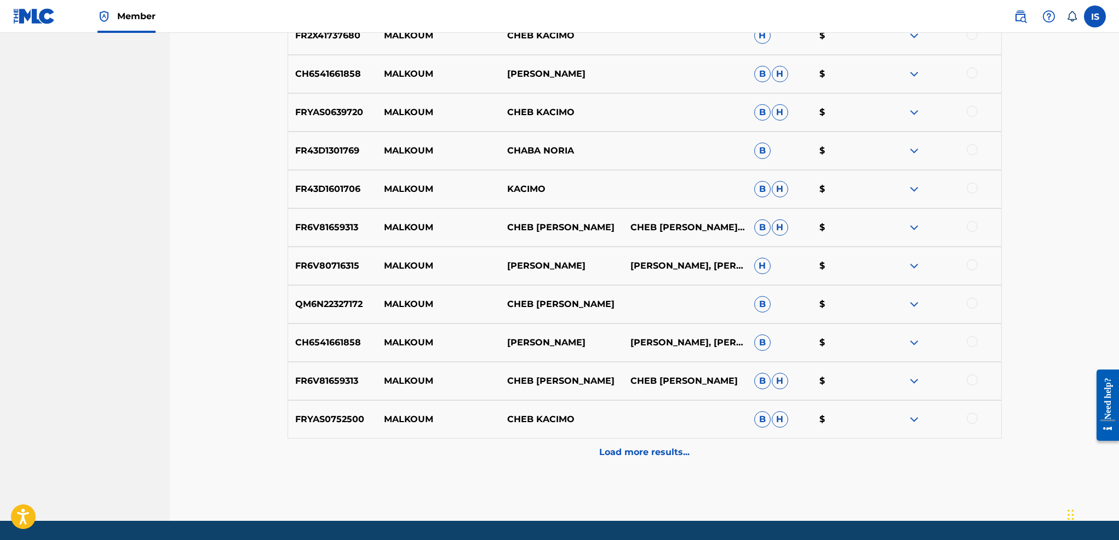
click at [623, 462] on div "Load more results..." at bounding box center [645, 451] width 714 height 27
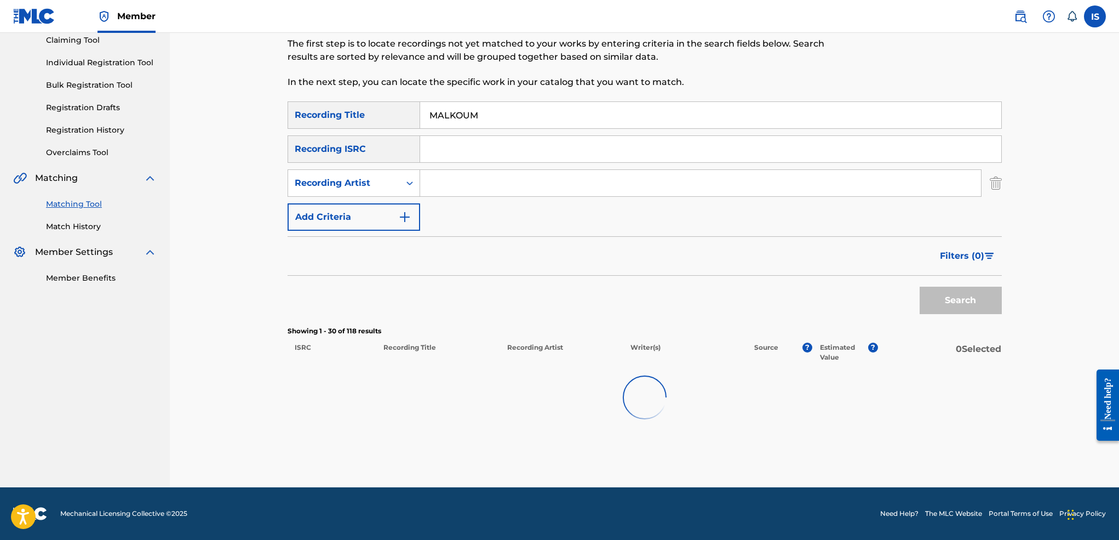
click at [623, 458] on div "Matching Tool The Matching Tool allows Members to match sound recordings to wor…" at bounding box center [645, 227] width 714 height 520
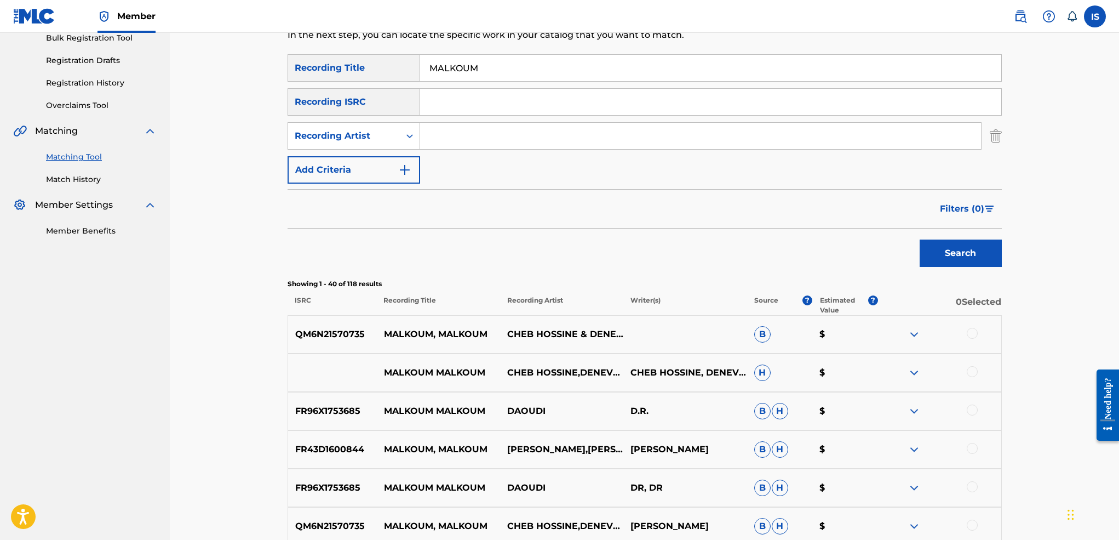
scroll to position [0, 0]
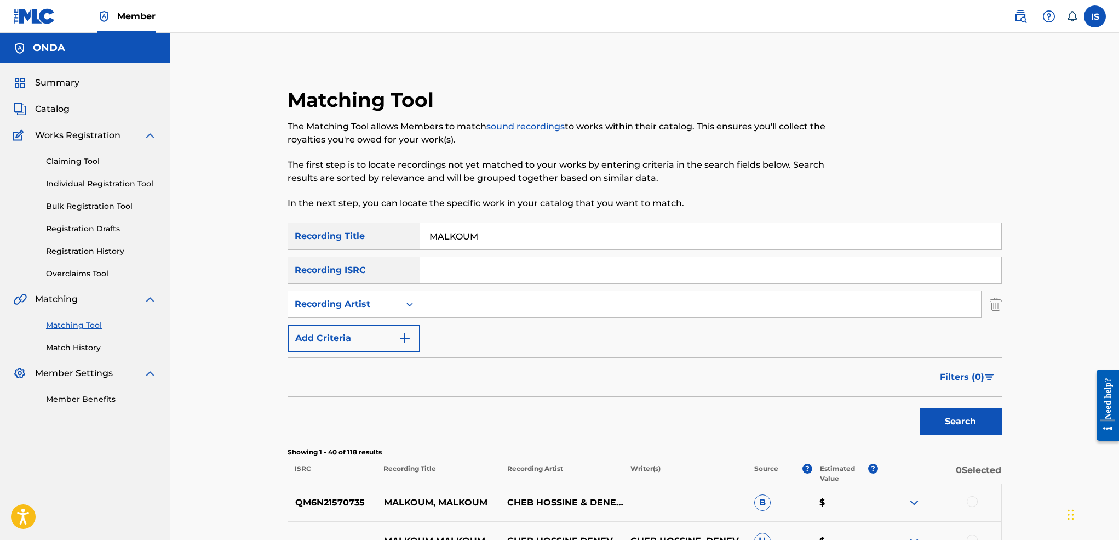
click at [481, 245] on input "MALKOUM" at bounding box center [710, 236] width 581 height 26
paste input "JABETENI EL GHALBA"
type input "JABETENI EL GHALBA"
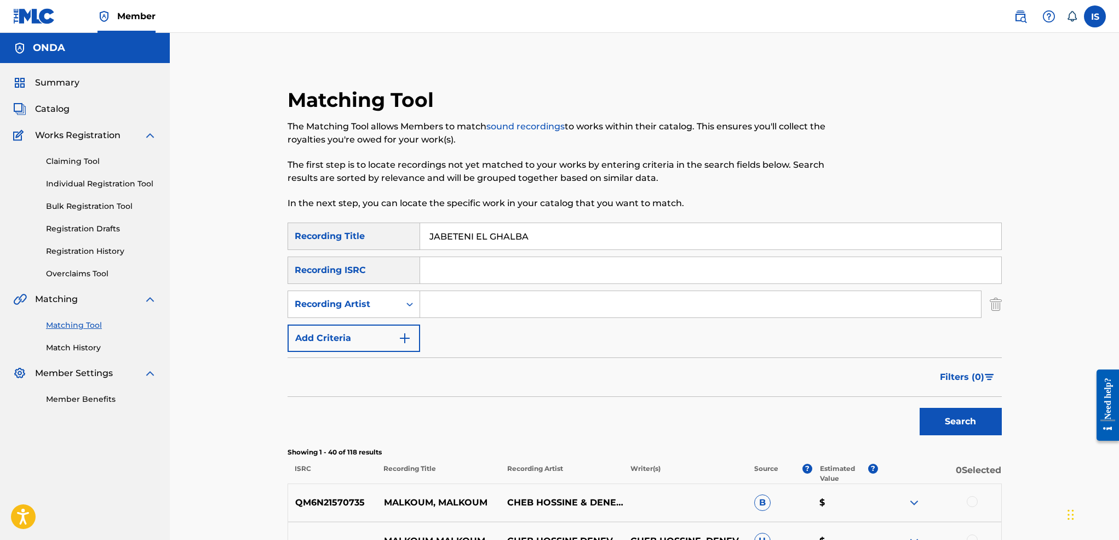
click at [920, 408] on button "Search" at bounding box center [961, 421] width 82 height 27
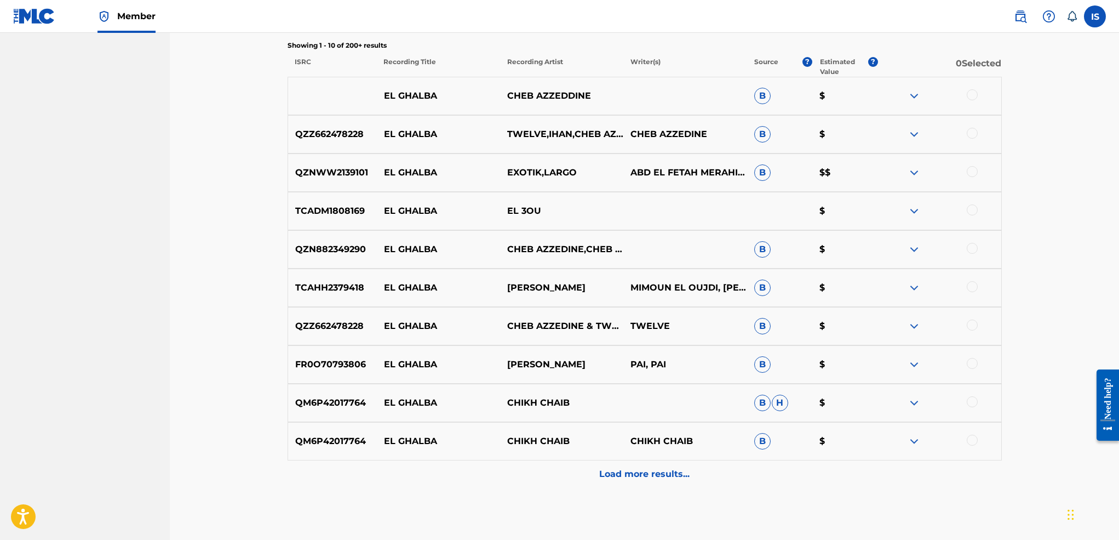
scroll to position [409, 0]
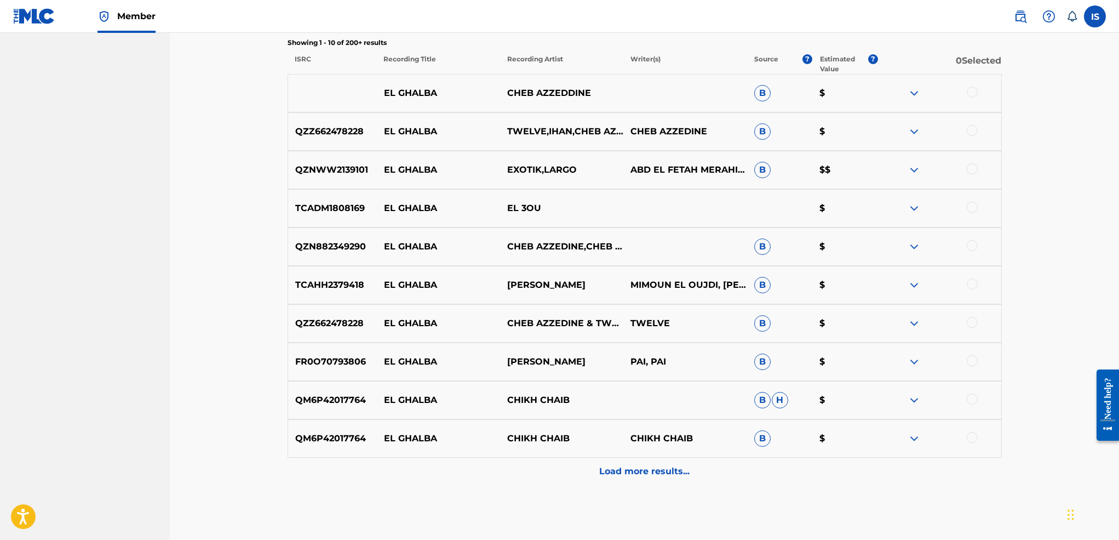
click at [630, 483] on div "Load more results..." at bounding box center [645, 470] width 714 height 27
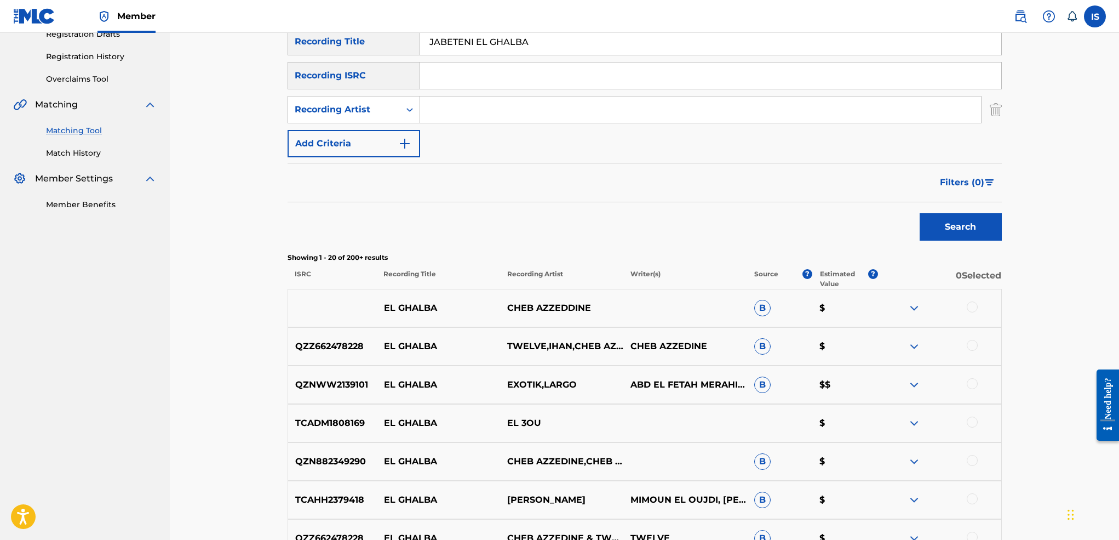
scroll to position [0, 0]
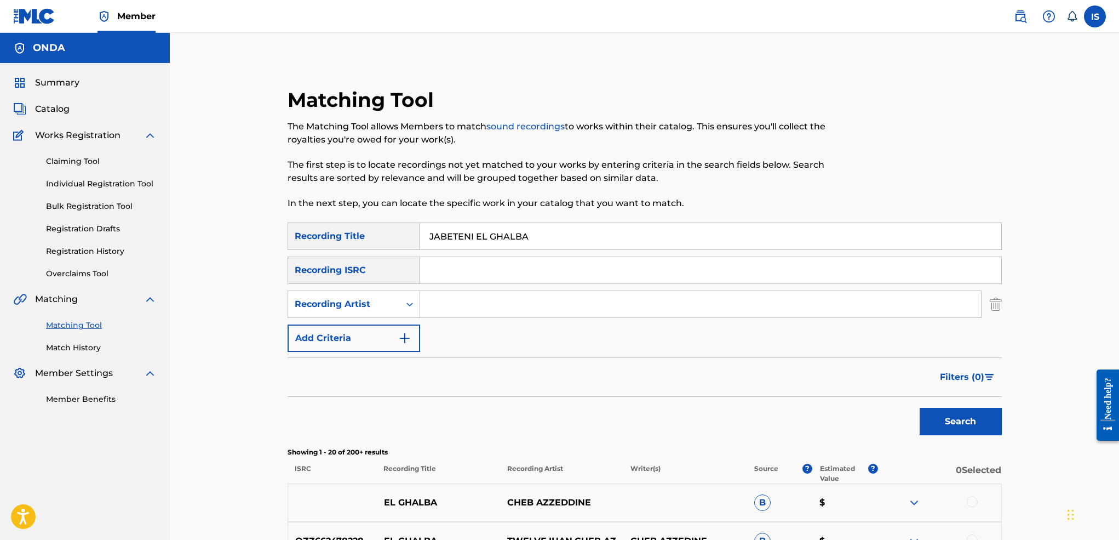
click at [462, 296] on input "Search Form" at bounding box center [700, 304] width 561 height 26
type input "cheb bilal"
click at [920, 408] on button "Search" at bounding box center [961, 421] width 82 height 27
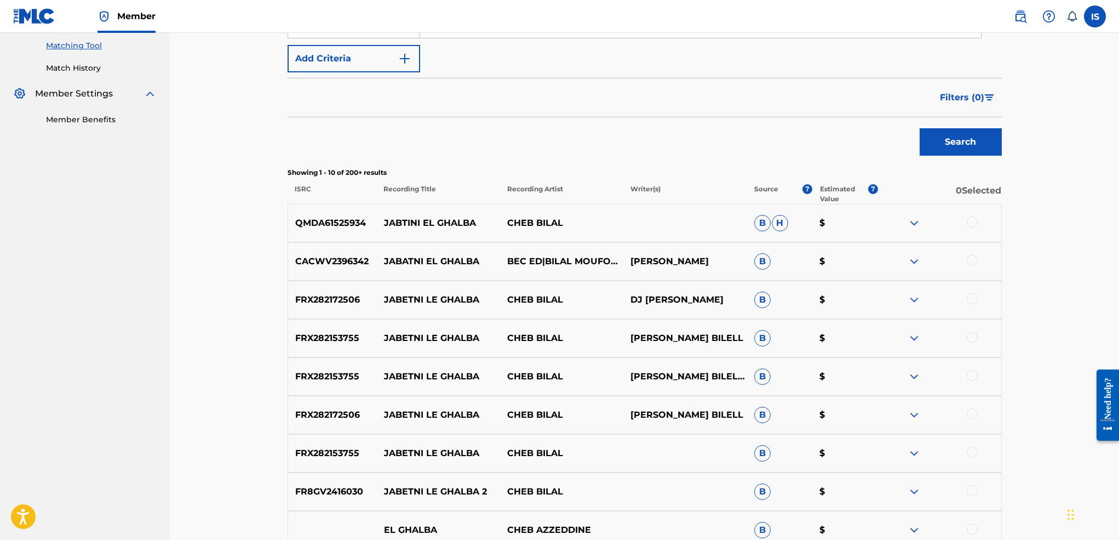
scroll to position [327, 0]
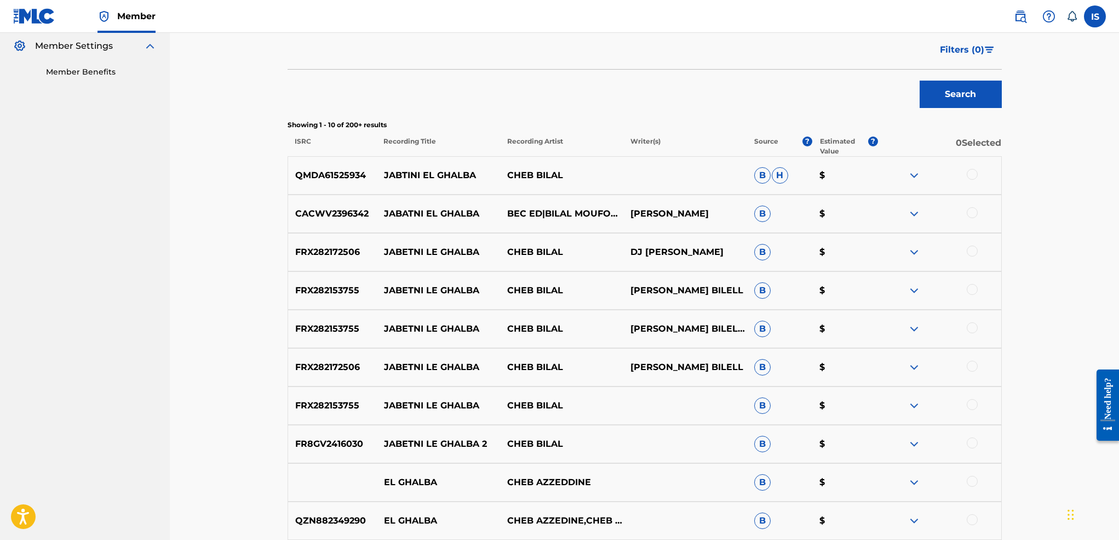
click at [971, 177] on div at bounding box center [972, 174] width 11 height 11
click at [973, 217] on div at bounding box center [972, 212] width 11 height 11
click at [972, 249] on div at bounding box center [972, 250] width 11 height 11
click at [970, 289] on div at bounding box center [972, 289] width 11 height 11
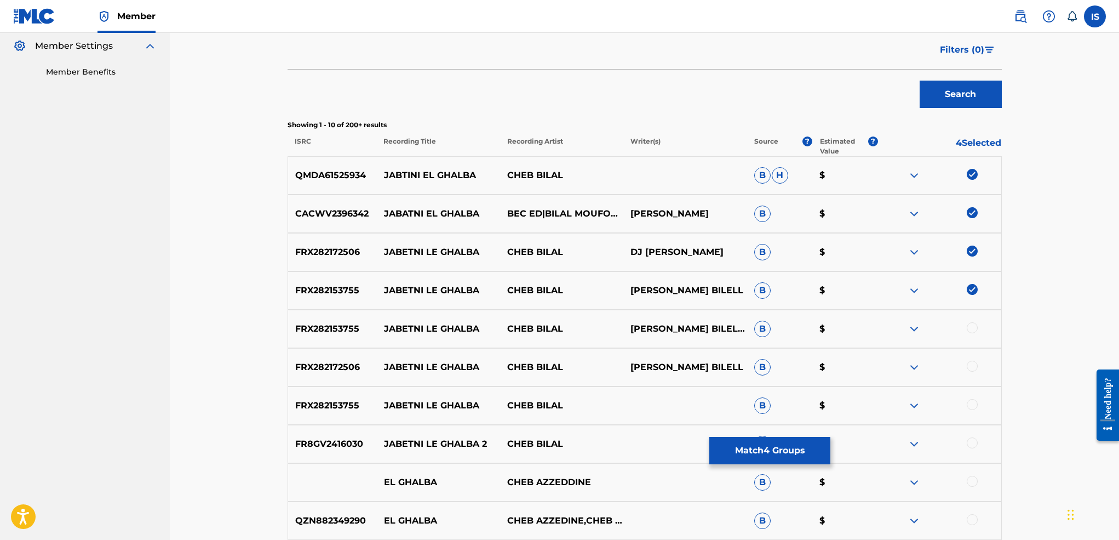
click at [978, 335] on div at bounding box center [938, 328] width 123 height 13
click at [970, 332] on div at bounding box center [972, 327] width 11 height 11
click at [963, 368] on div at bounding box center [938, 366] width 123 height 13
click at [974, 365] on div at bounding box center [972, 365] width 11 height 11
click at [977, 403] on div at bounding box center [972, 404] width 11 height 11
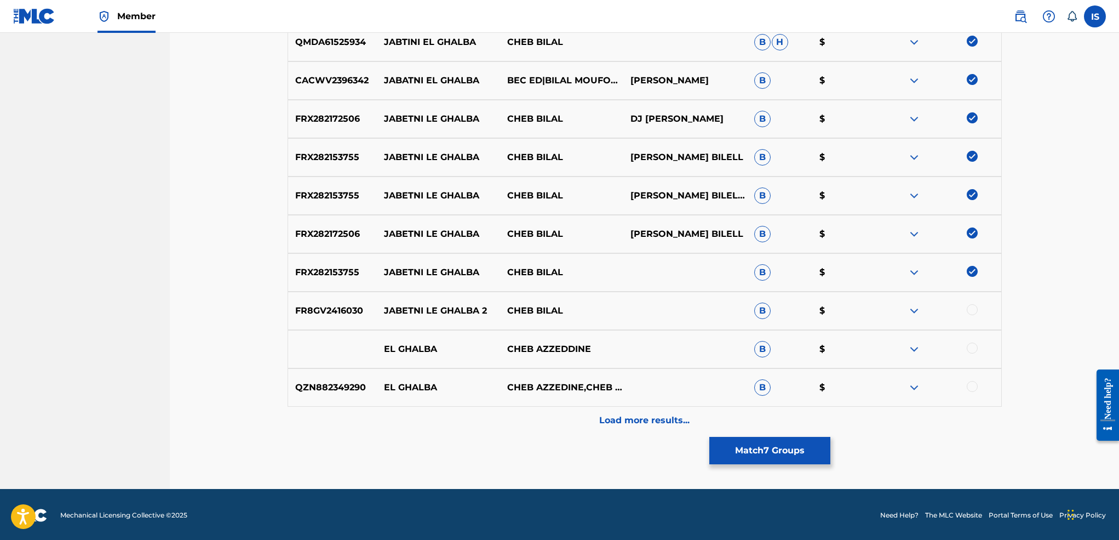
scroll to position [462, 0]
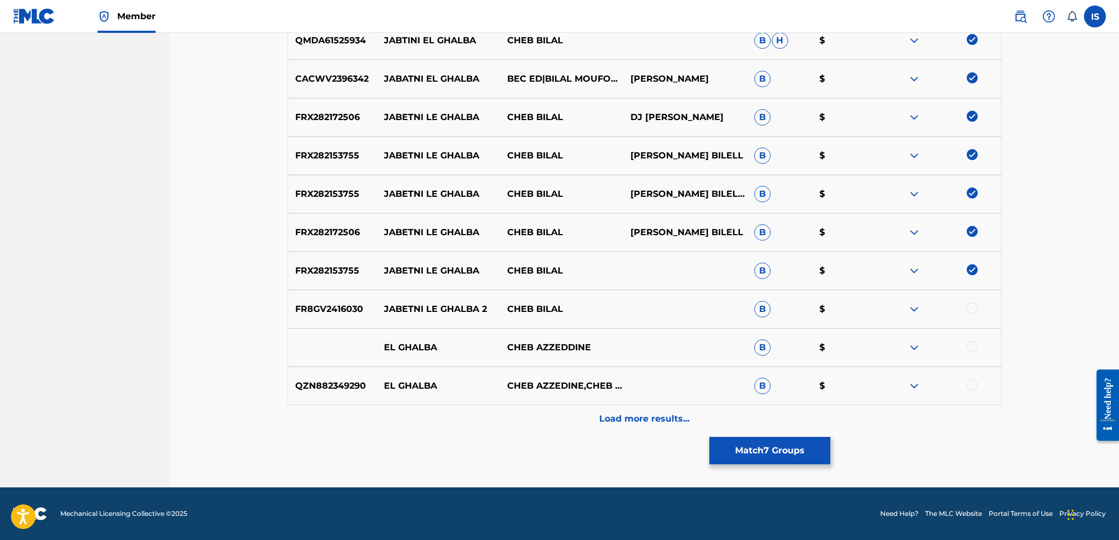
click at [620, 415] on p "Load more results..." at bounding box center [644, 418] width 90 height 13
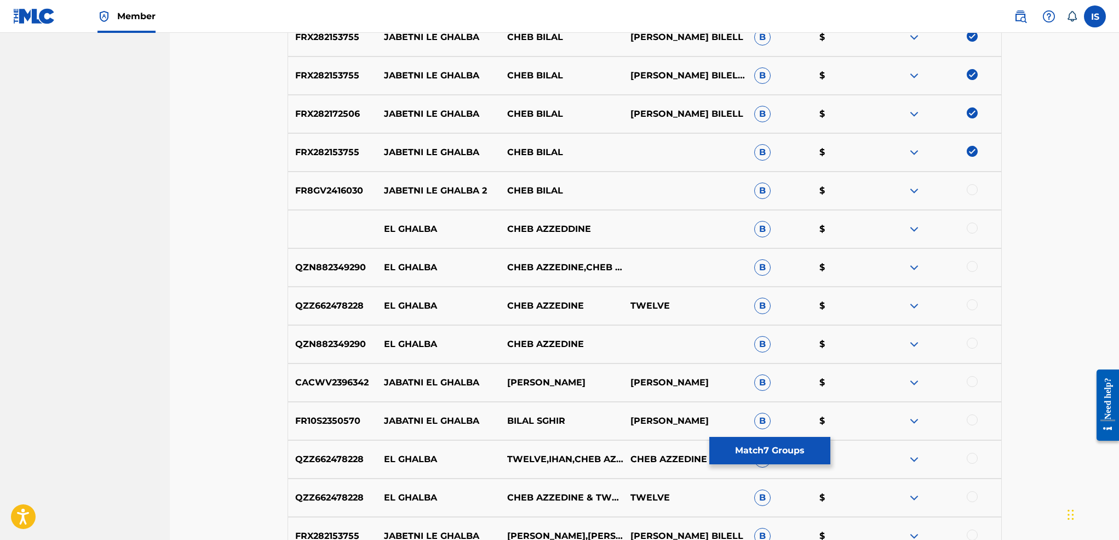
scroll to position [585, 0]
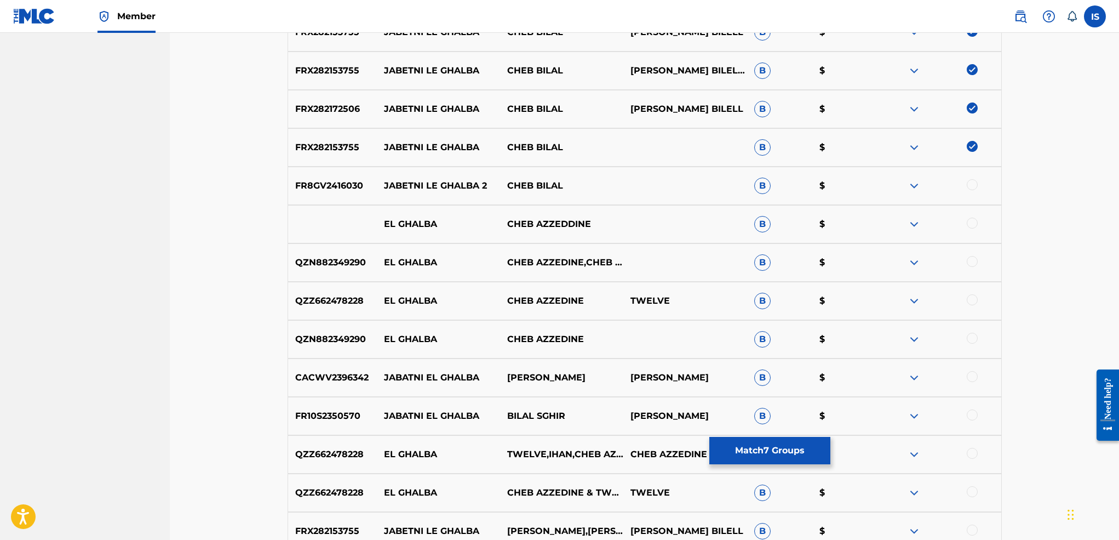
click at [967, 375] on div at bounding box center [972, 376] width 11 height 11
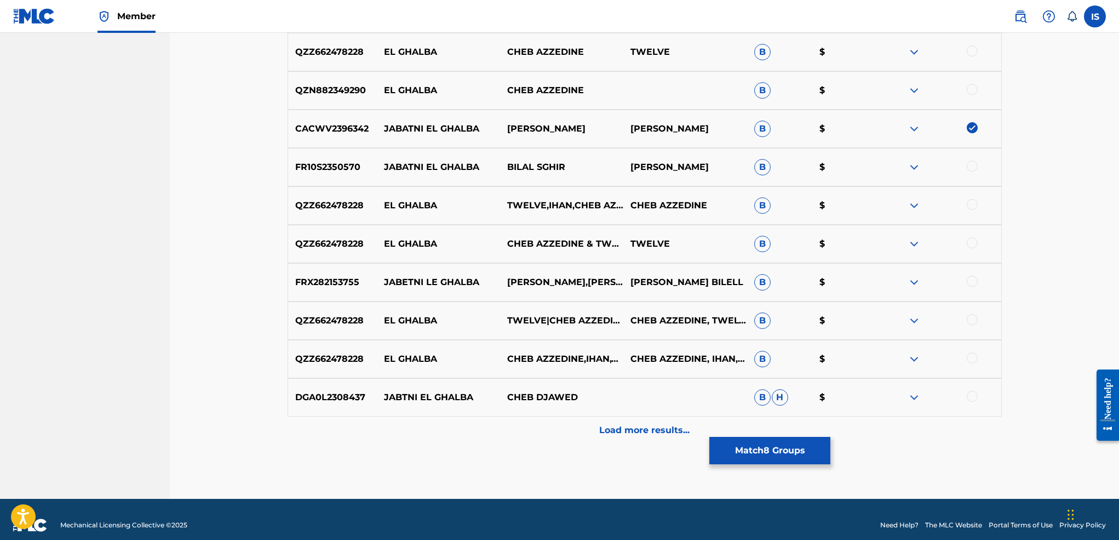
scroll to position [837, 0]
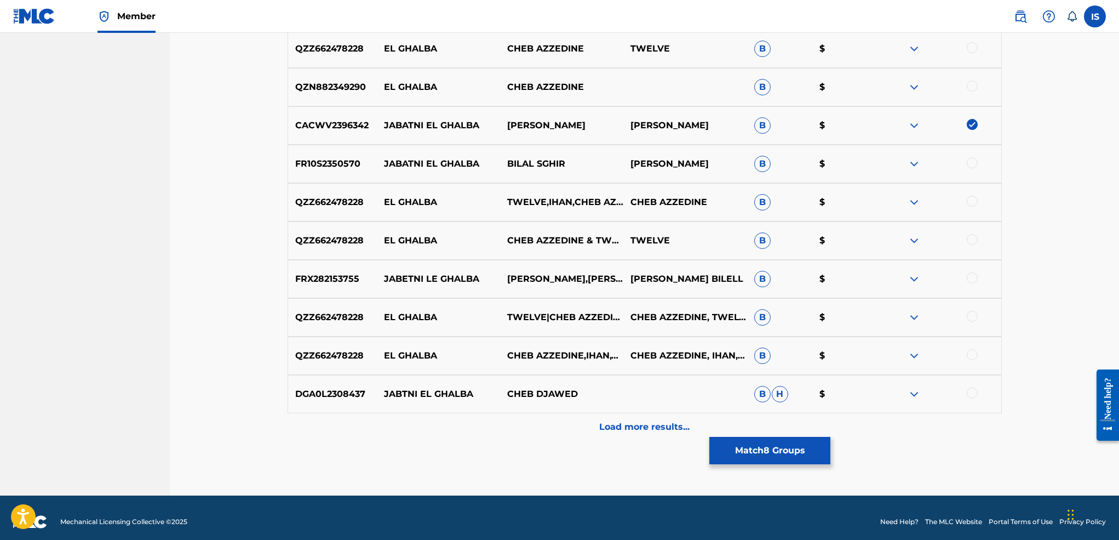
click at [970, 277] on div at bounding box center [972, 277] width 11 height 11
click at [648, 434] on div "Load more results..." at bounding box center [645, 426] width 714 height 27
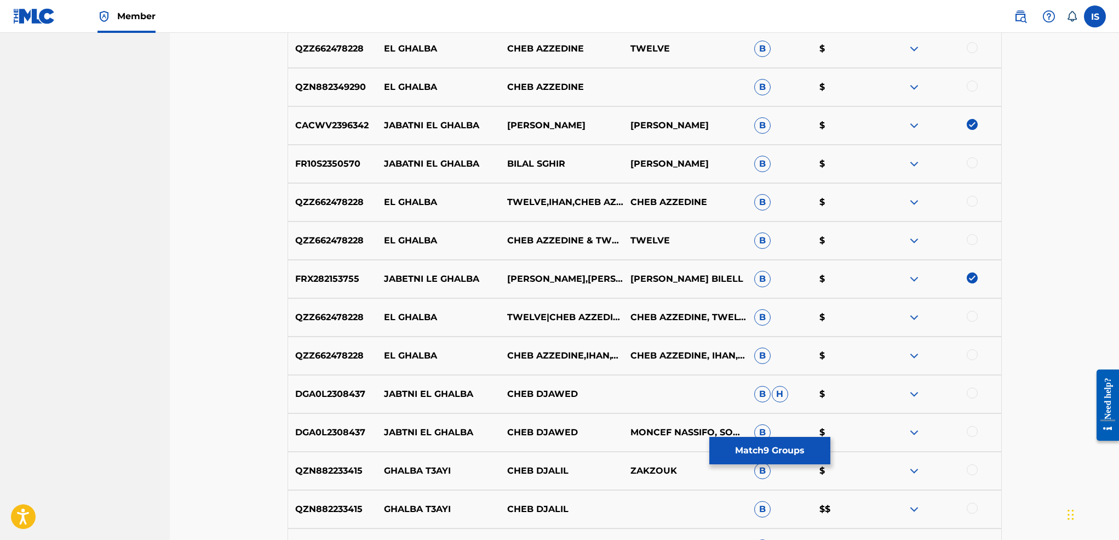
click at [648, 434] on p "MONCEF NASSIFO, SONO [PERSON_NAME]" at bounding box center [684, 432] width 123 height 13
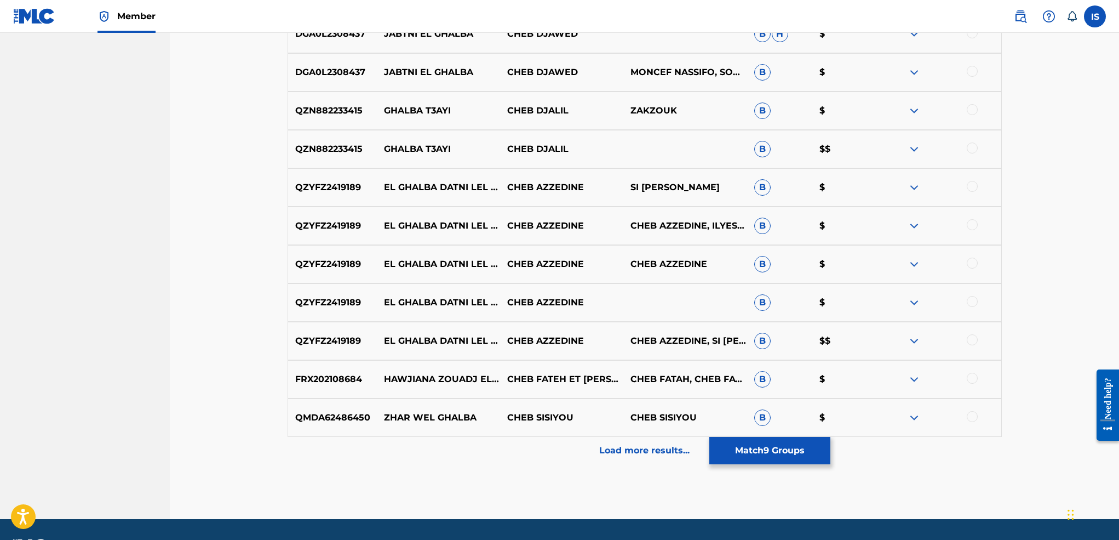
click at [640, 460] on div "Load more results..." at bounding box center [645, 450] width 714 height 27
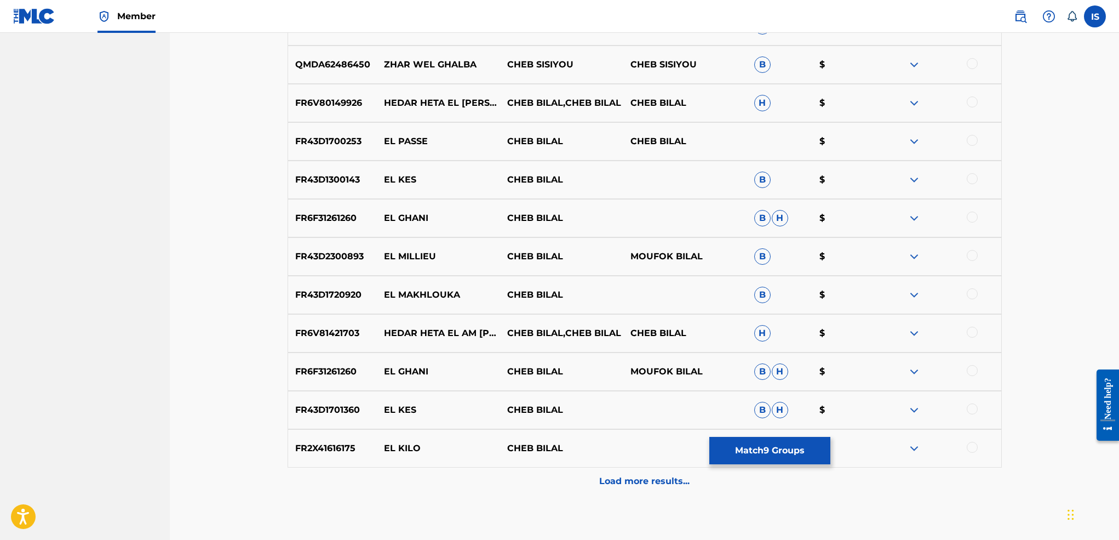
scroll to position [1553, 0]
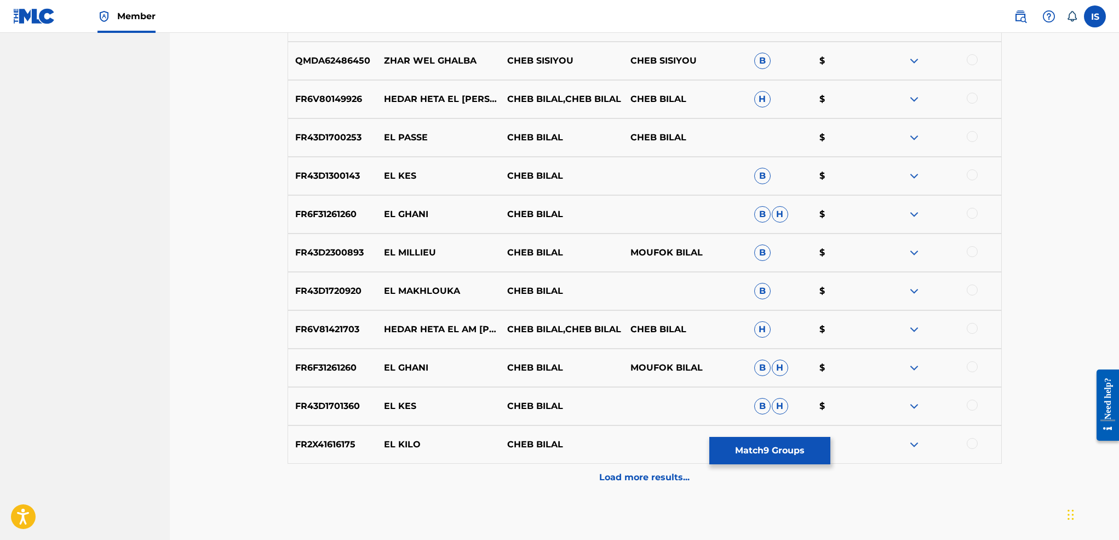
click at [636, 465] on div "Load more results..." at bounding box center [645, 476] width 714 height 27
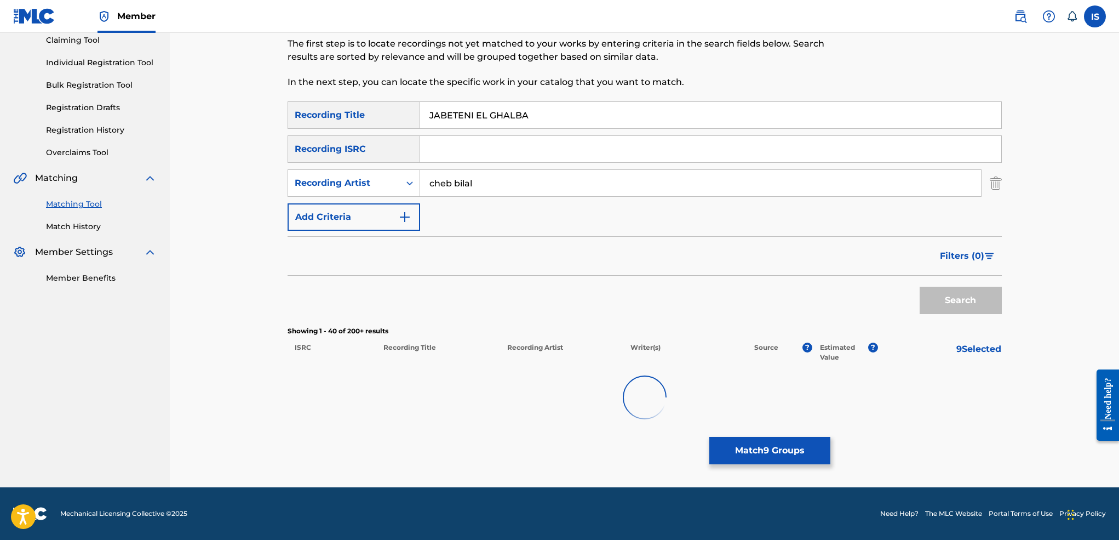
click at [636, 465] on div "Matching Tool The Matching Tool allows Members to match sound recordings to wor…" at bounding box center [645, 227] width 714 height 520
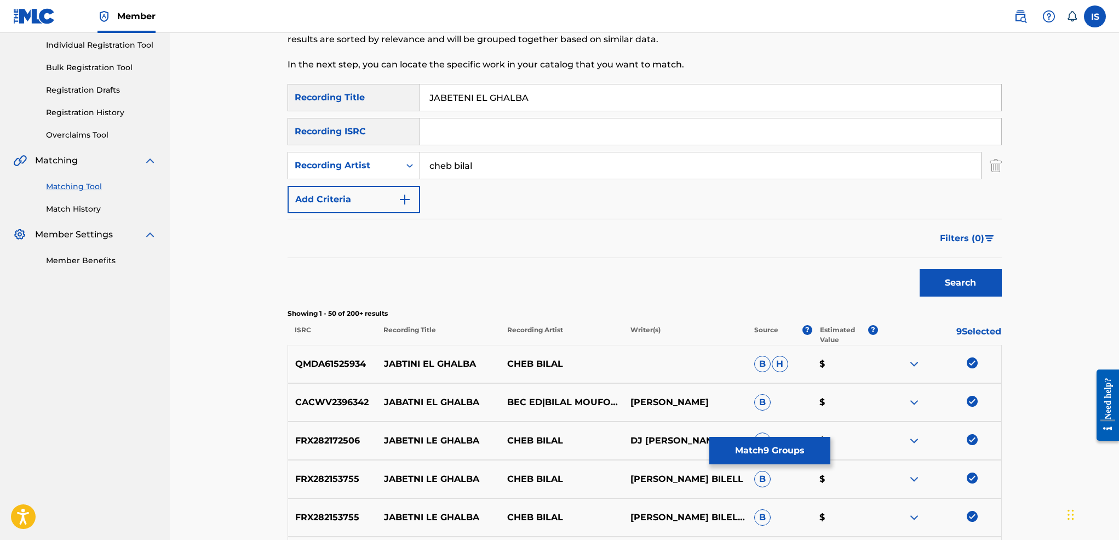
scroll to position [0, 0]
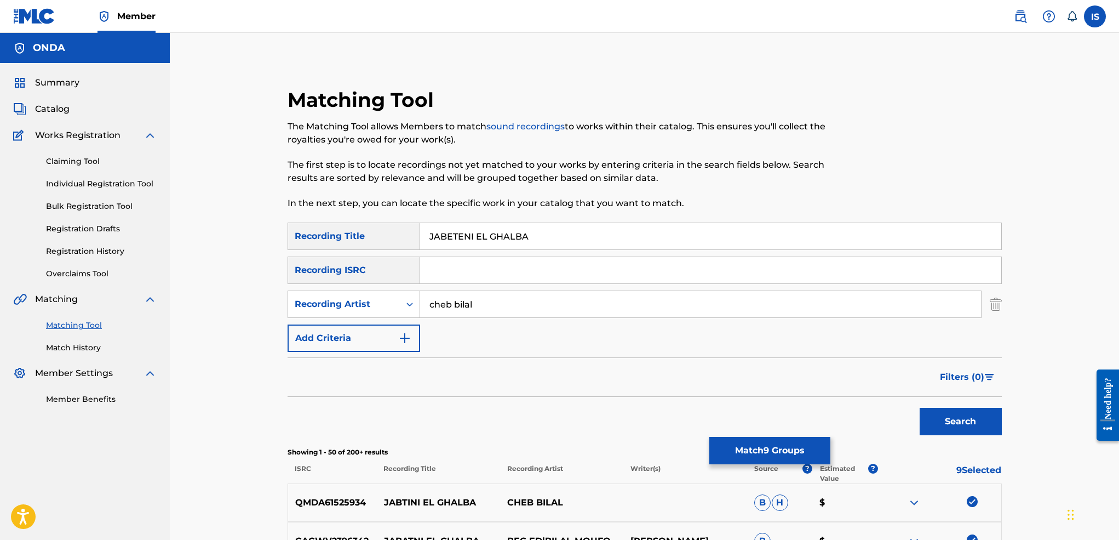
click at [733, 459] on button "Match 9 Groups" at bounding box center [769, 450] width 121 height 27
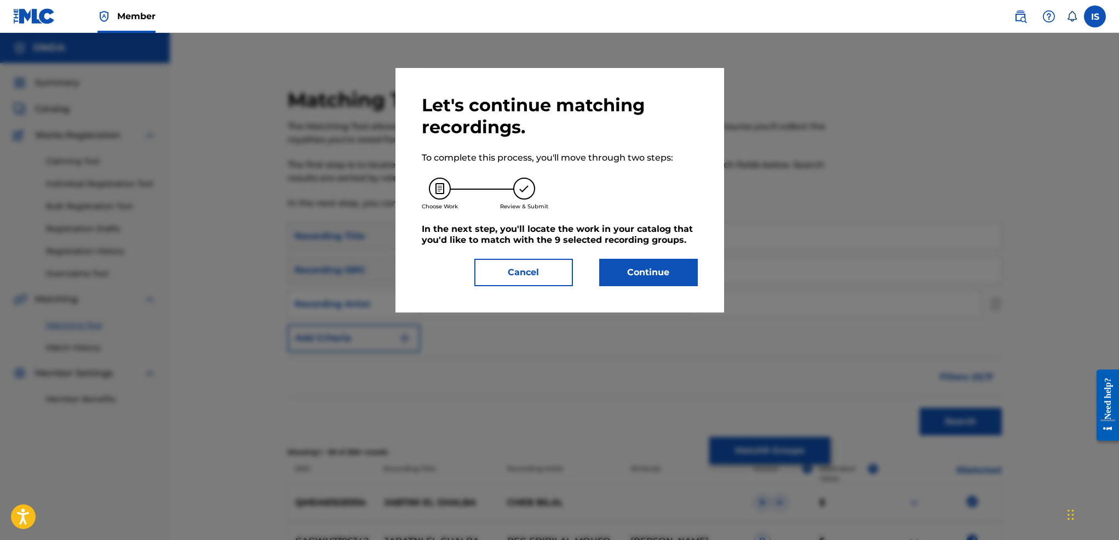
click at [658, 276] on button "Continue" at bounding box center [648, 272] width 99 height 27
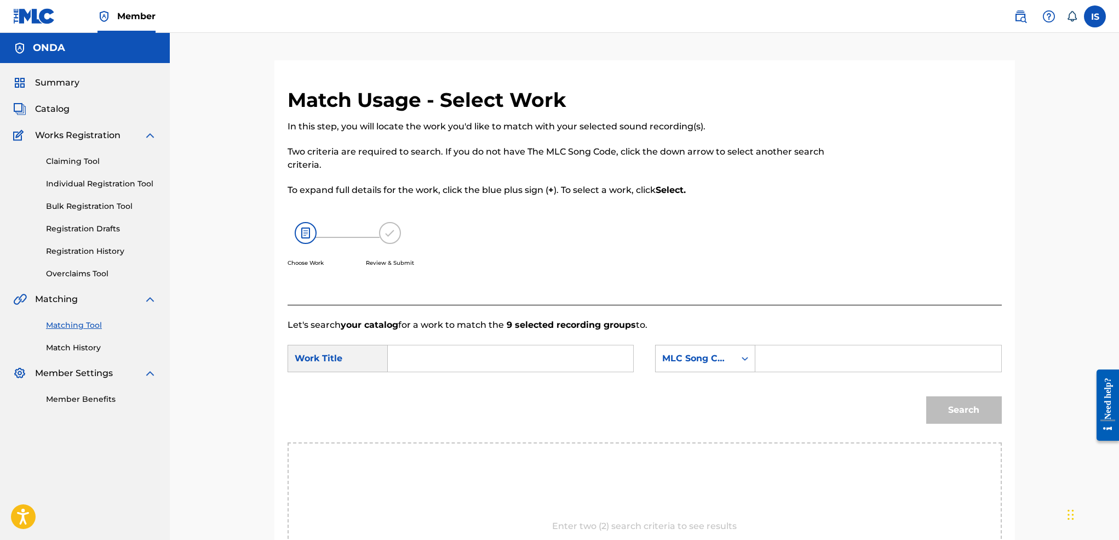
click at [517, 352] on input "Search Form" at bounding box center [510, 358] width 227 height 26
paste input "JABETENI EL GHALBA"
type input "JABETENI EL GHALBA"
click at [784, 363] on input "Search Form" at bounding box center [878, 358] width 227 height 26
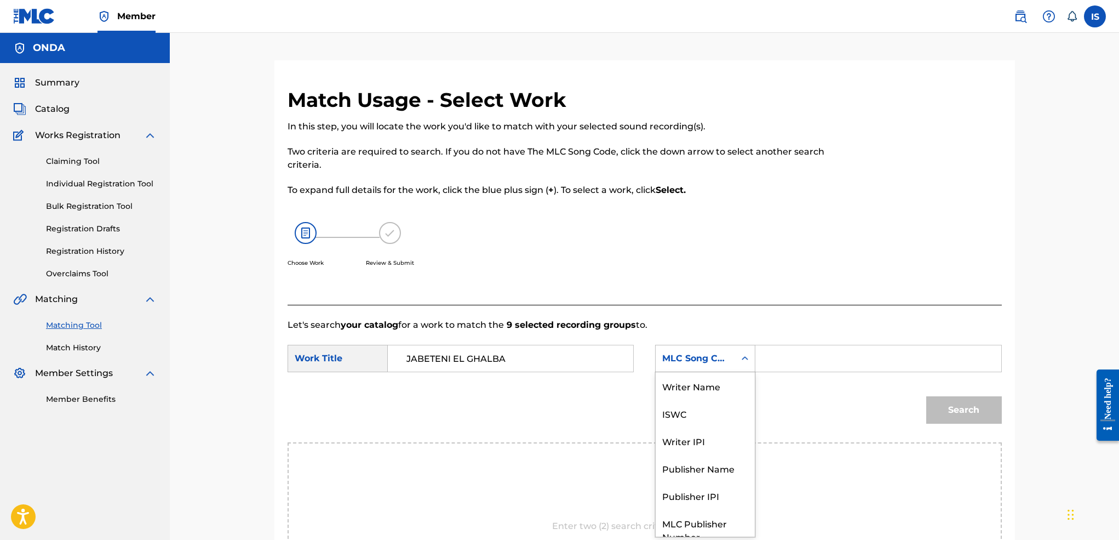
click at [692, 354] on div "MLC Song Code" at bounding box center [695, 358] width 66 height 13
click at [712, 387] on div "Writer Name" at bounding box center [705, 385] width 99 height 27
click at [835, 347] on input "Search Form" at bounding box center [878, 358] width 227 height 26
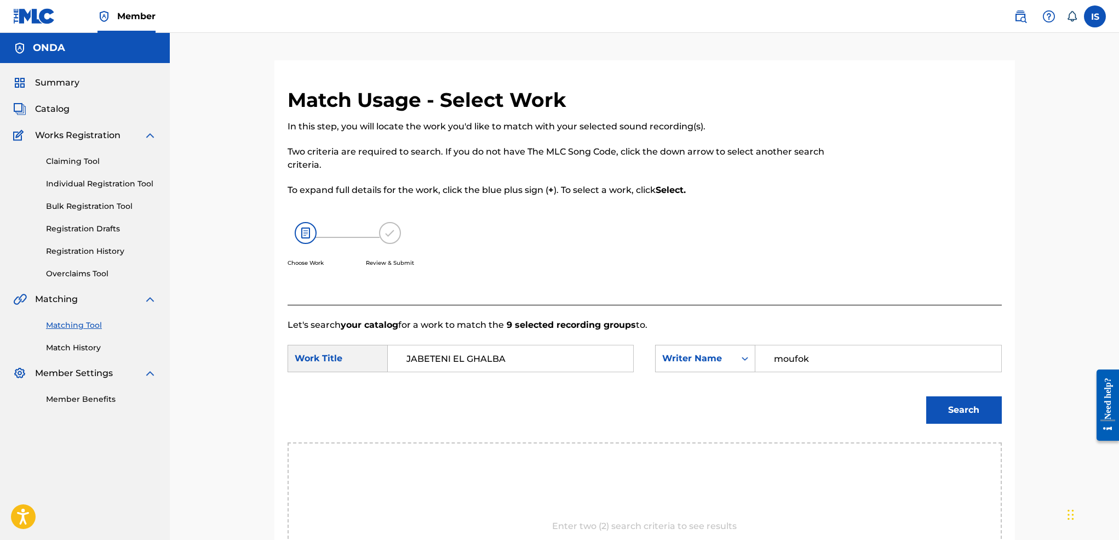
type input "moufok"
click at [926, 396] on button "Search" at bounding box center [964, 409] width 76 height 27
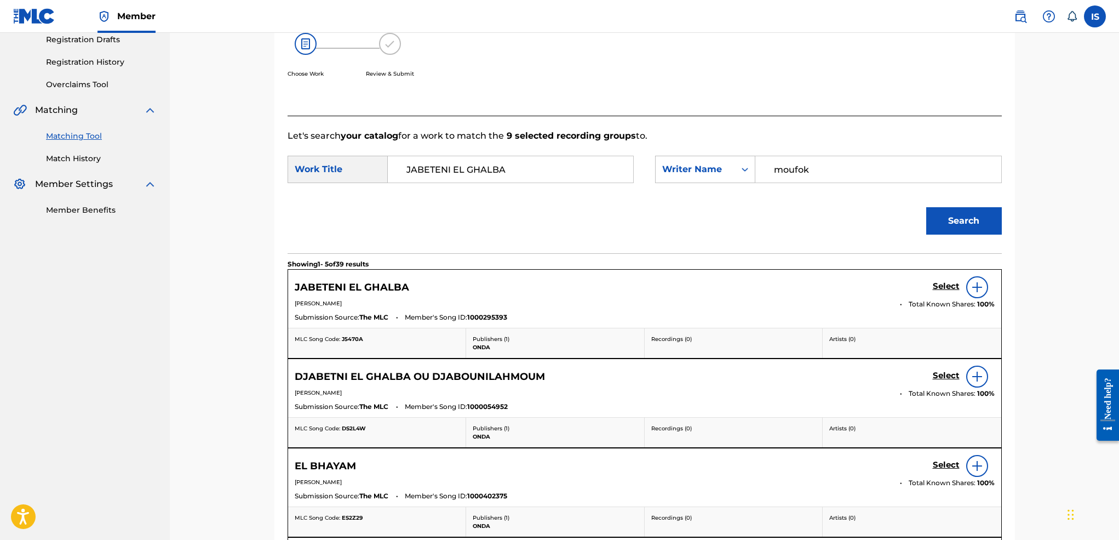
scroll to position [108, 0]
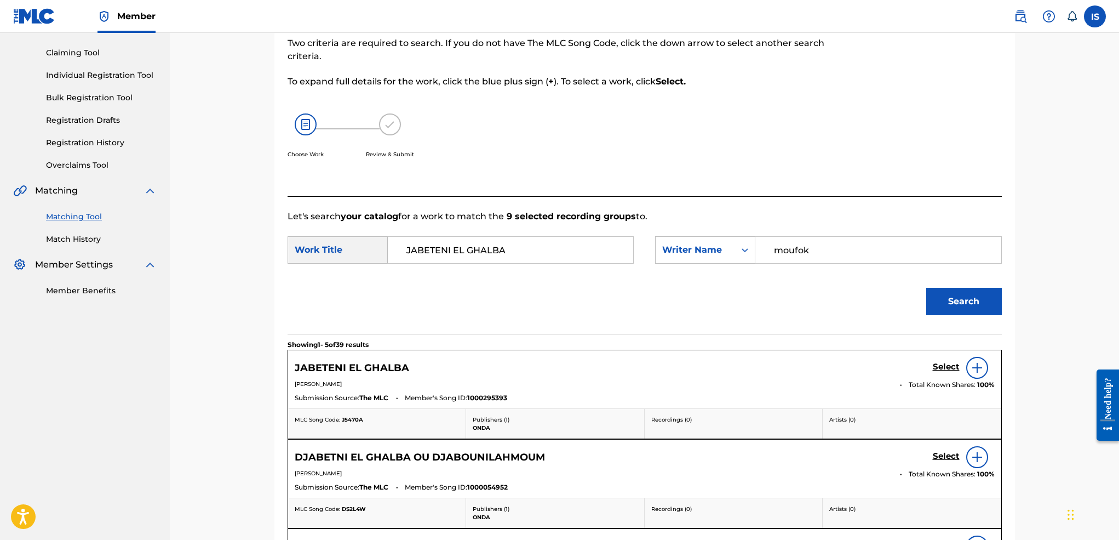
click at [939, 362] on h5 "Select" at bounding box center [946, 367] width 27 height 10
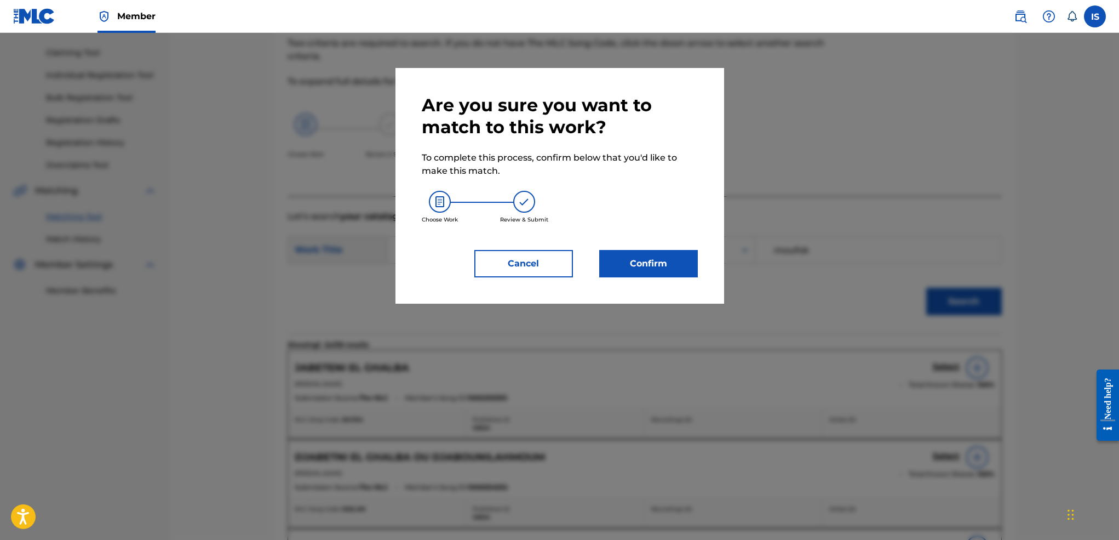
click at [659, 275] on button "Confirm" at bounding box center [648, 263] width 99 height 27
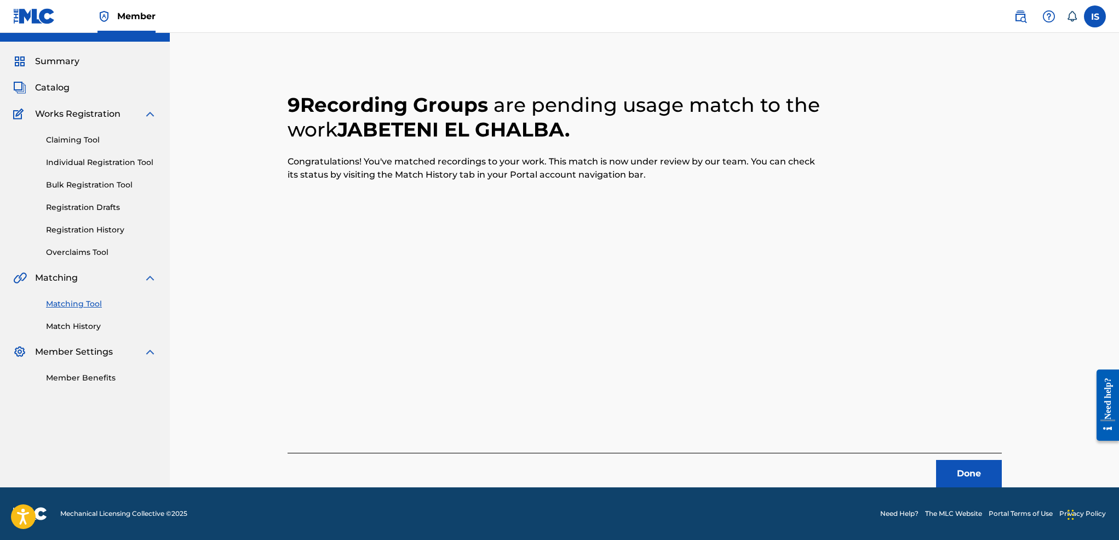
scroll to position [21, 0]
click at [954, 477] on button "Done" at bounding box center [969, 473] width 66 height 27
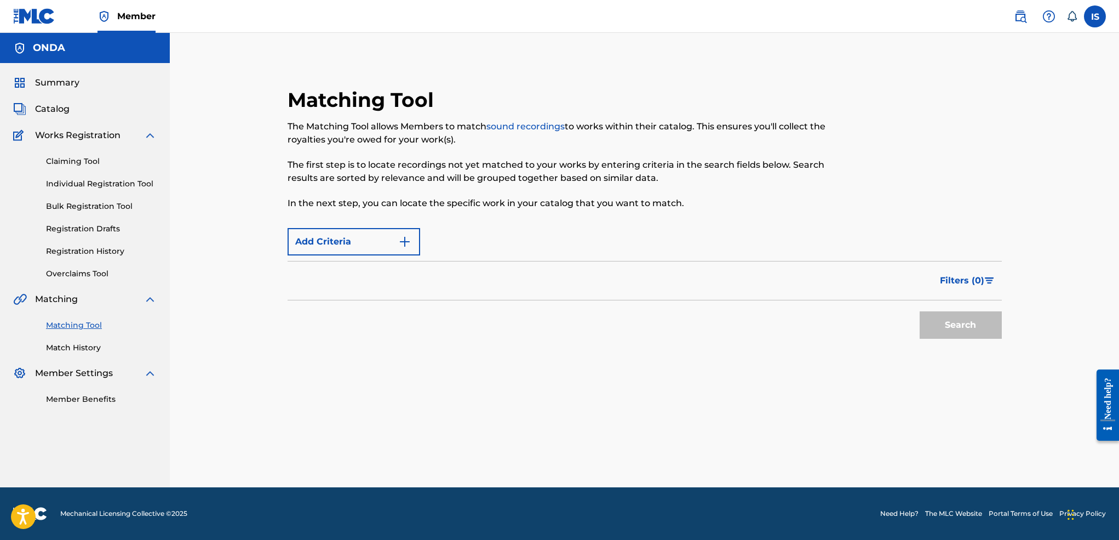
scroll to position [0, 0]
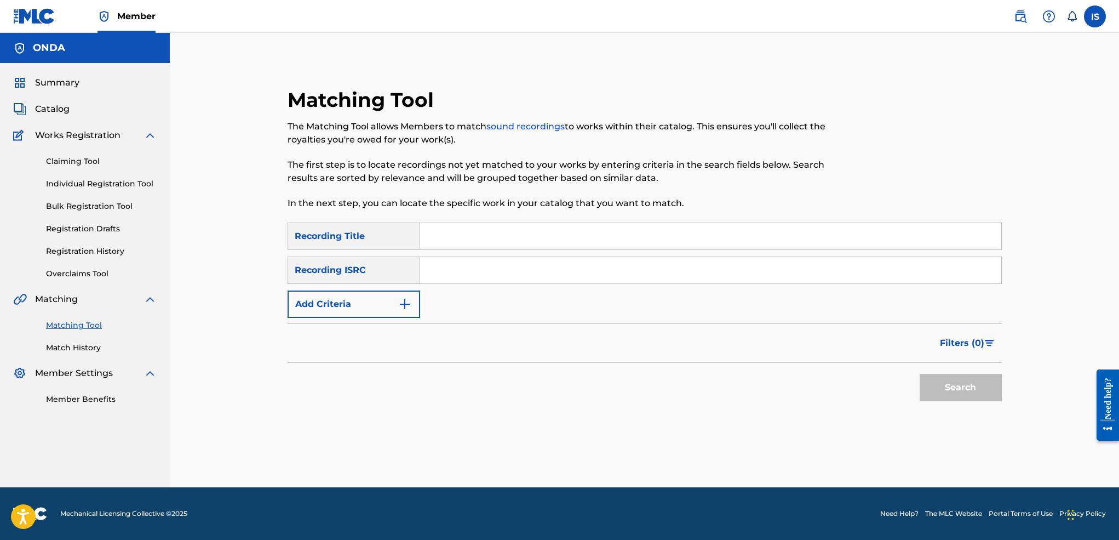
click at [477, 243] on input "Search Form" at bounding box center [710, 236] width 581 height 26
paste input "AROUAHI COMMON"
type input "AROUAHI COMMON"
click at [355, 300] on button "Add Criteria" at bounding box center [354, 303] width 133 height 27
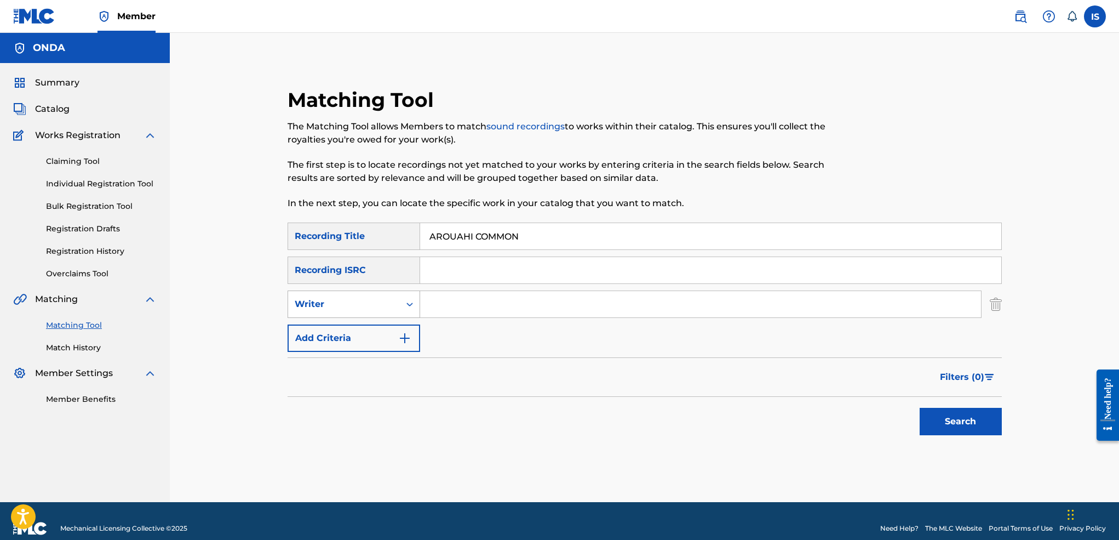
click at [359, 301] on div "Writer" at bounding box center [344, 303] width 99 height 13
click at [357, 328] on div "Recording Artist" at bounding box center [353, 331] width 131 height 27
click at [478, 305] on input "Search Form" at bounding box center [700, 304] width 561 height 26
type input "cheb bilal"
click at [920, 408] on button "Search" at bounding box center [961, 421] width 82 height 27
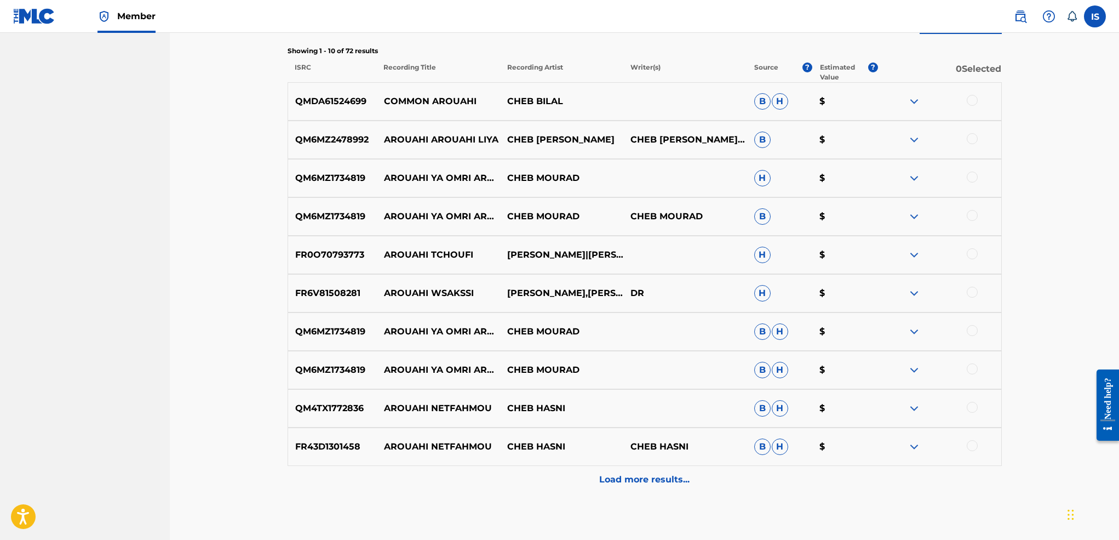
scroll to position [402, 0]
click at [656, 485] on p "Load more results..." at bounding box center [644, 478] width 90 height 13
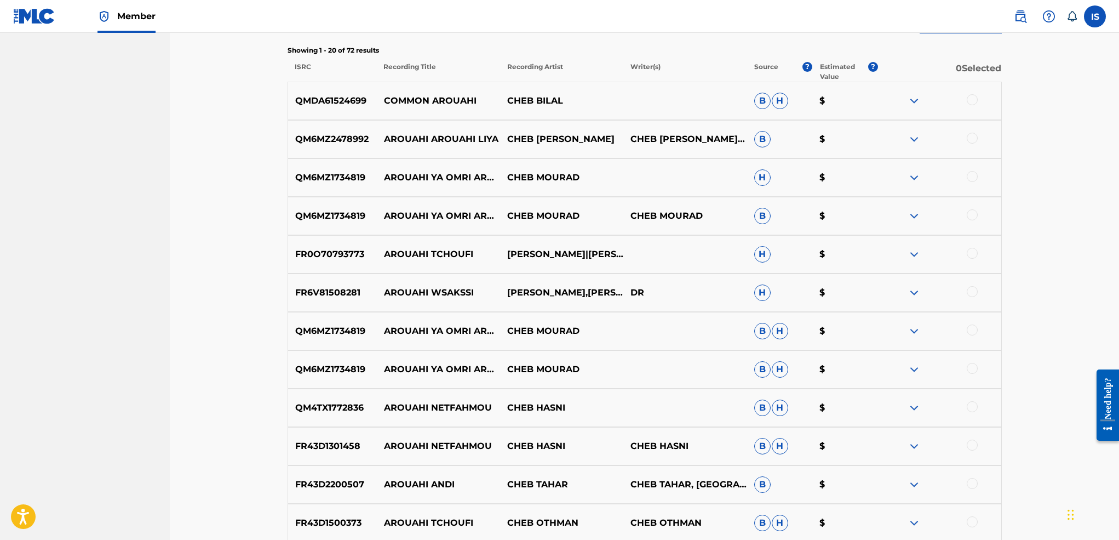
click at [970, 100] on div at bounding box center [972, 99] width 11 height 11
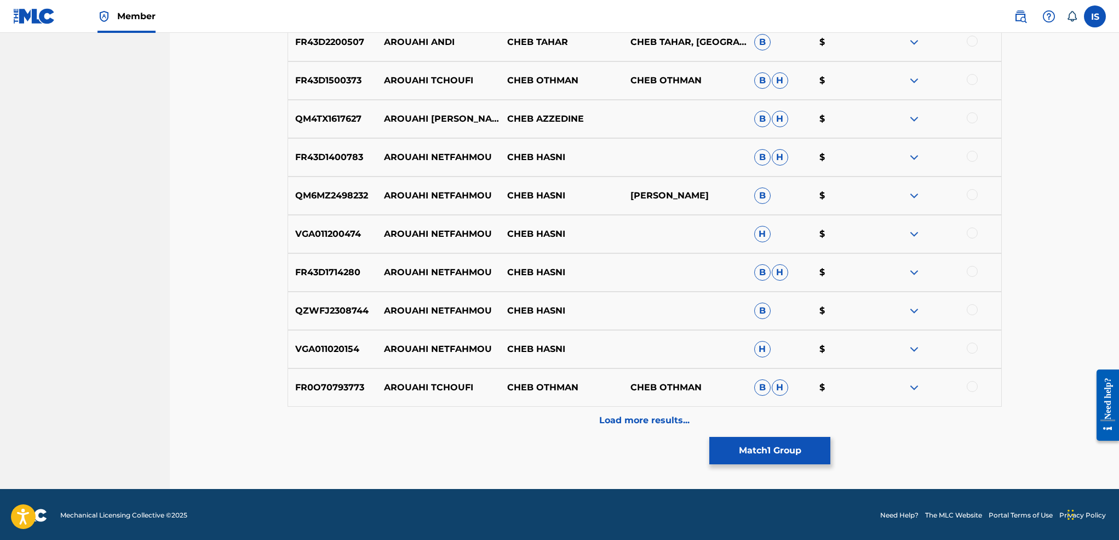
scroll to position [845, 0]
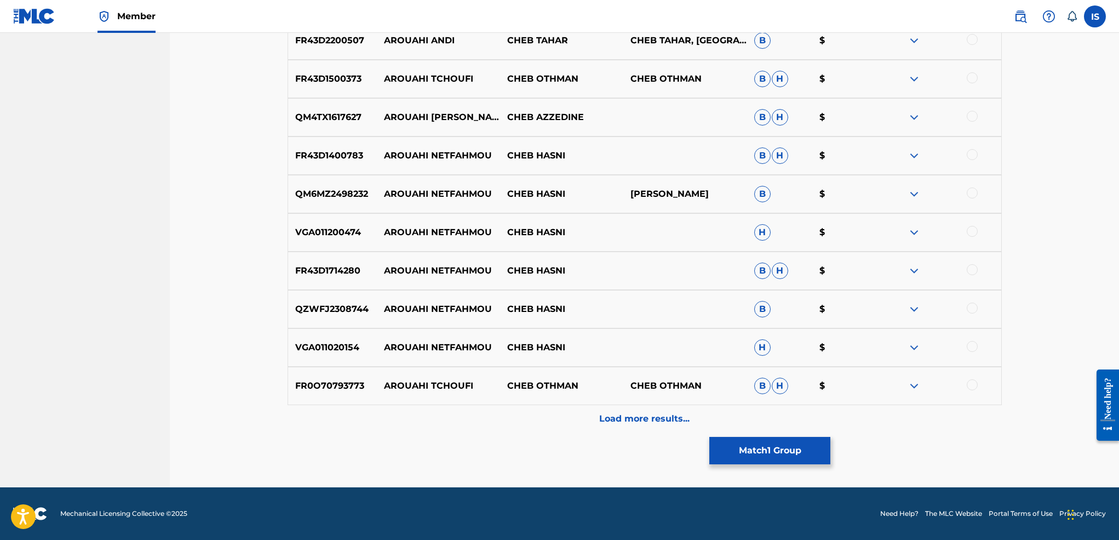
click at [641, 412] on p "Load more results..." at bounding box center [644, 418] width 90 height 13
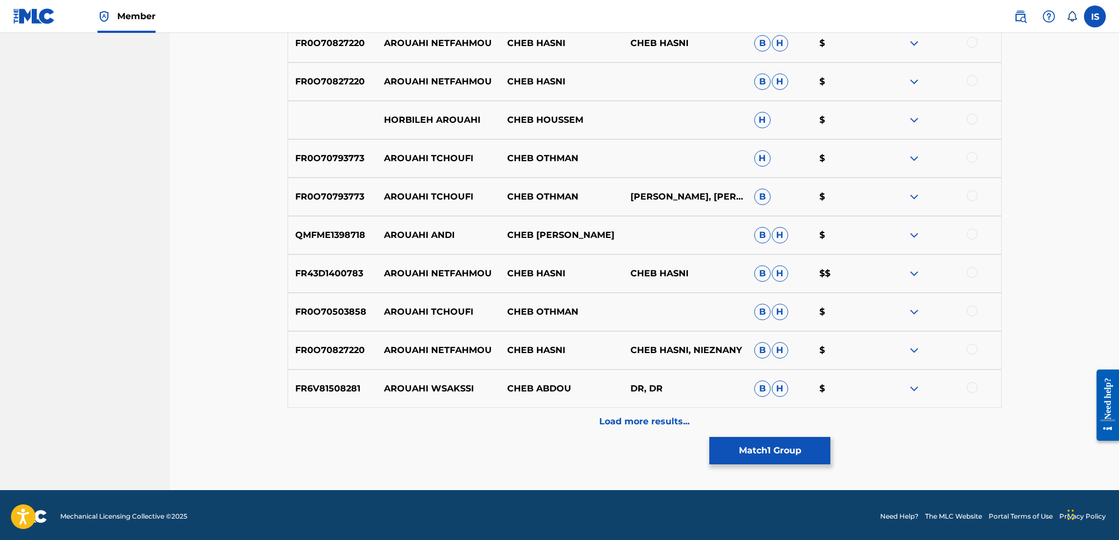
scroll to position [1228, 0]
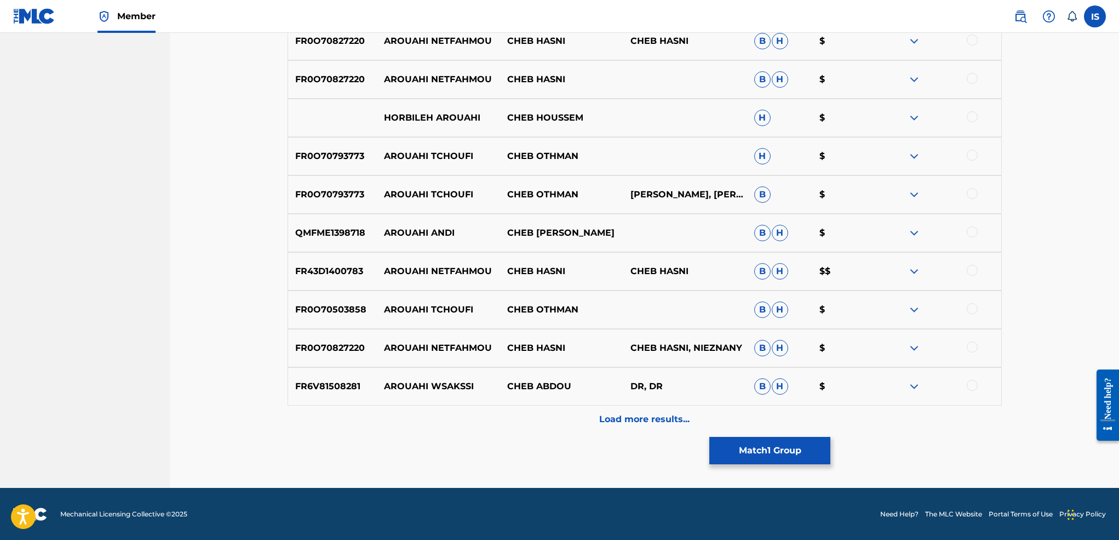
click at [641, 412] on p "Load more results..." at bounding box center [644, 418] width 90 height 13
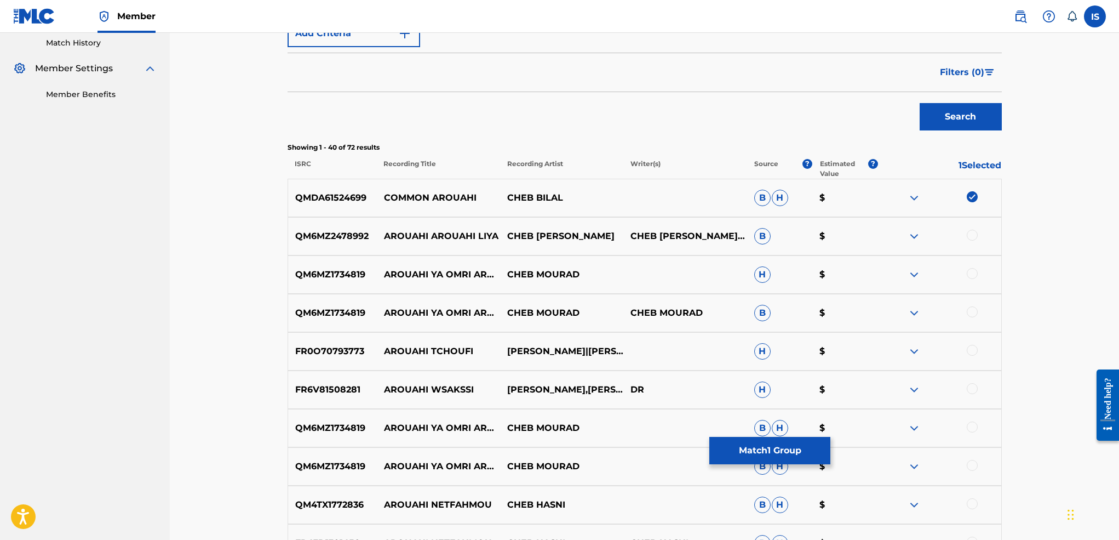
scroll to position [0, 0]
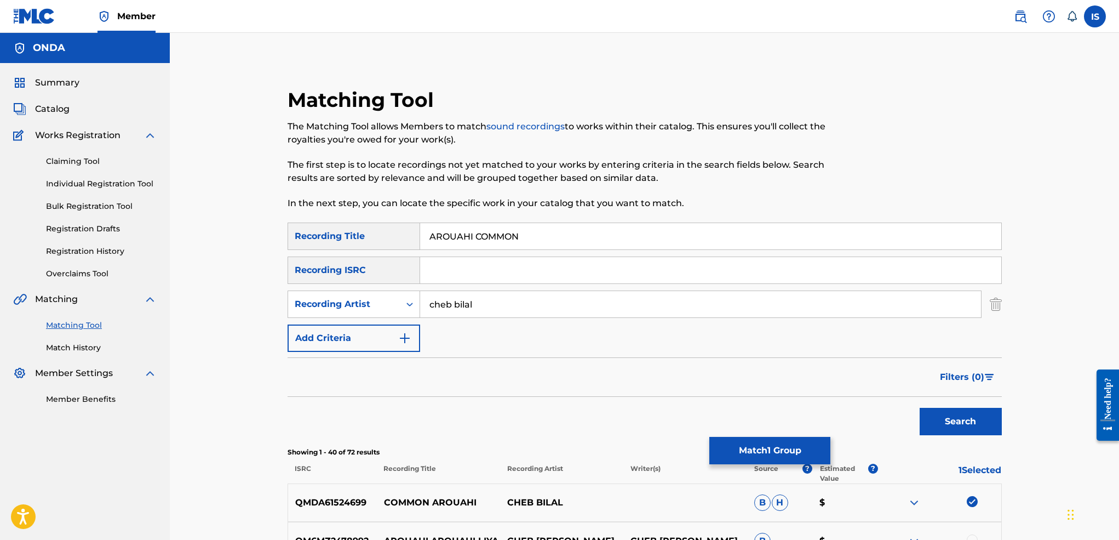
click at [440, 232] on input "AROUAHI COMMON" at bounding box center [710, 236] width 581 height 26
click at [567, 221] on div "Matching Tool The Matching Tool allows Members to match sound recordings to wor…" at bounding box center [563, 155] width 550 height 135
click at [533, 233] on input "COMMON" at bounding box center [710, 236] width 581 height 26
paste input "AROUAHI"
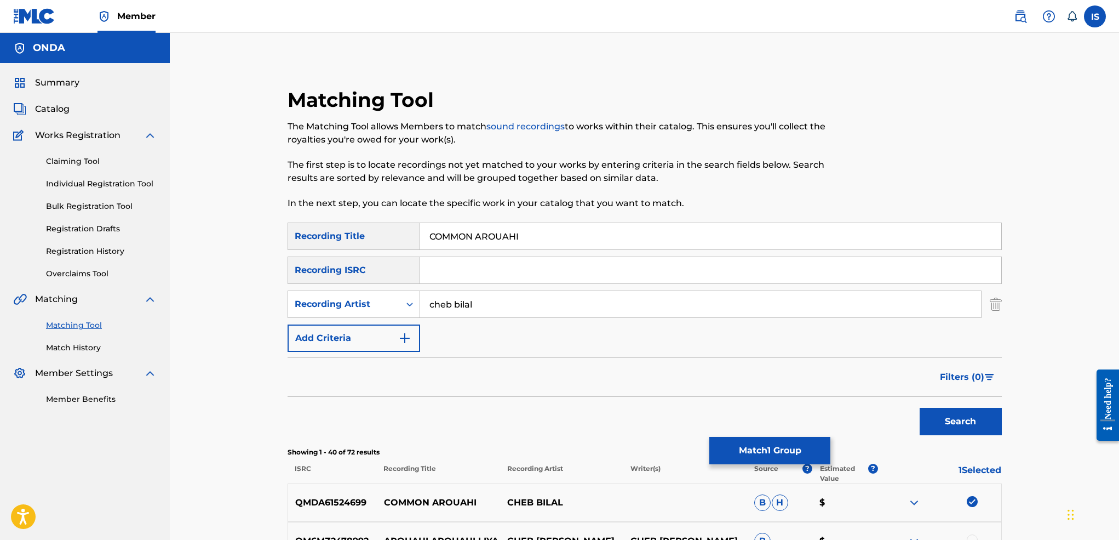
type input "COMMON AROUAHI"
click at [920, 408] on button "Search" at bounding box center [961, 421] width 82 height 27
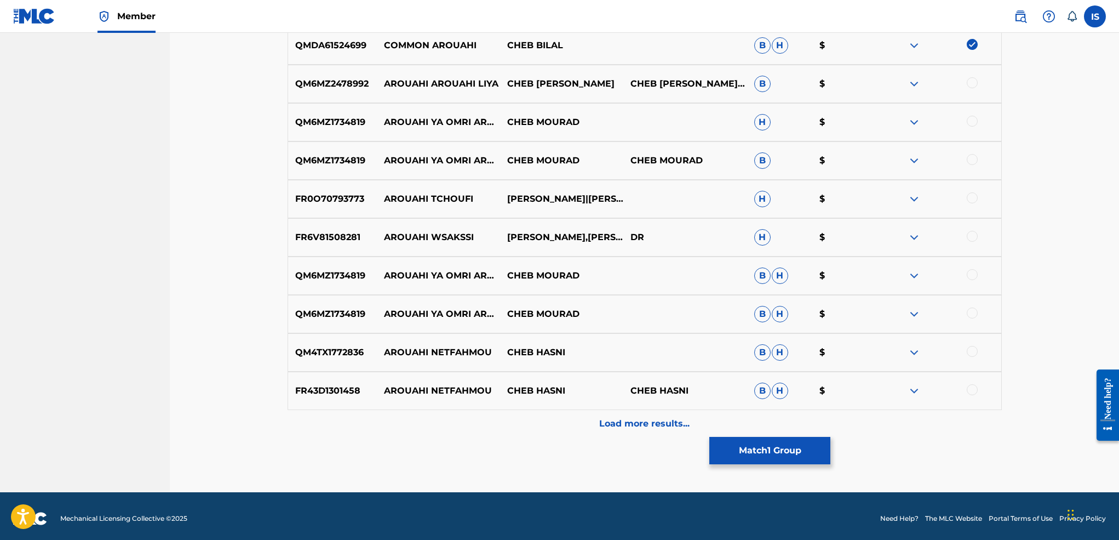
scroll to position [462, 0]
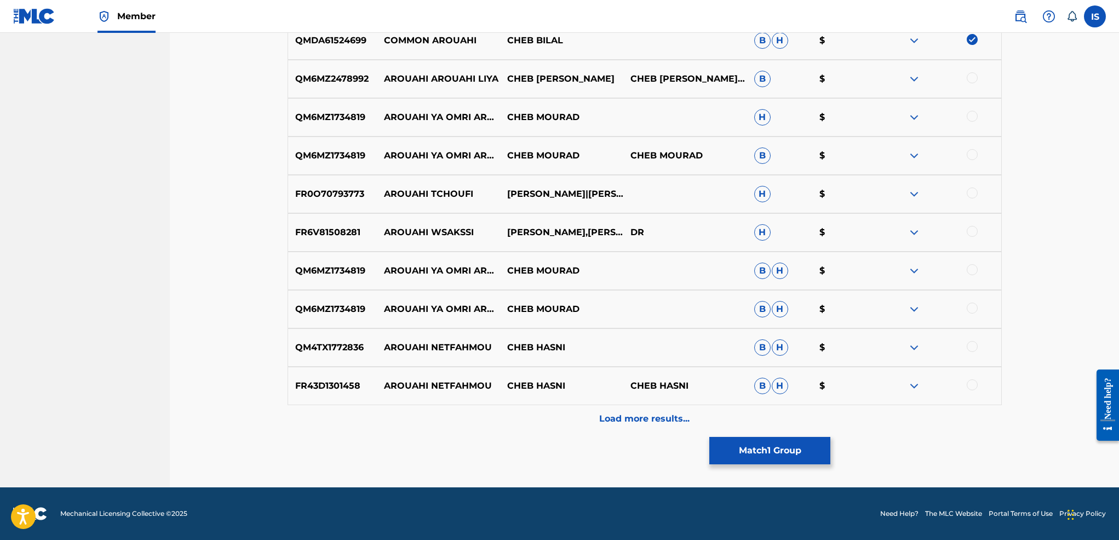
click at [613, 418] on p "Load more results..." at bounding box center [644, 418] width 90 height 13
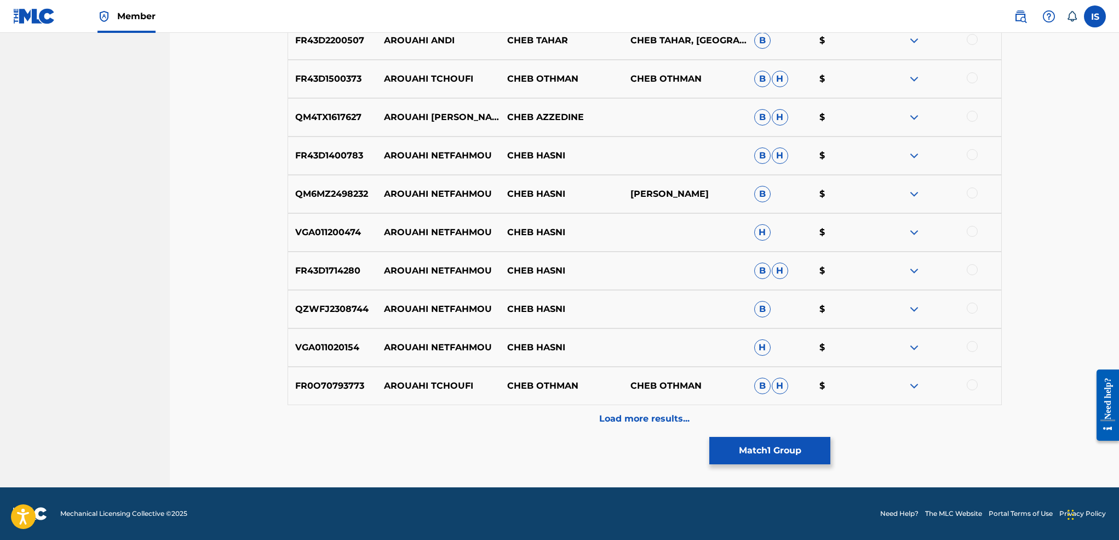
click at [613, 418] on p "Load more results..." at bounding box center [644, 418] width 90 height 13
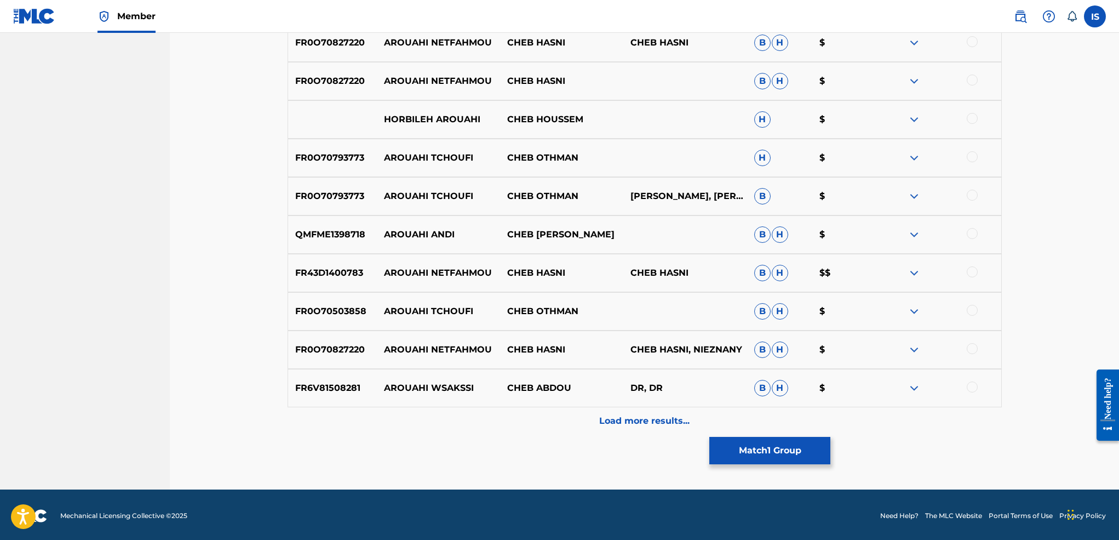
scroll to position [1228, 0]
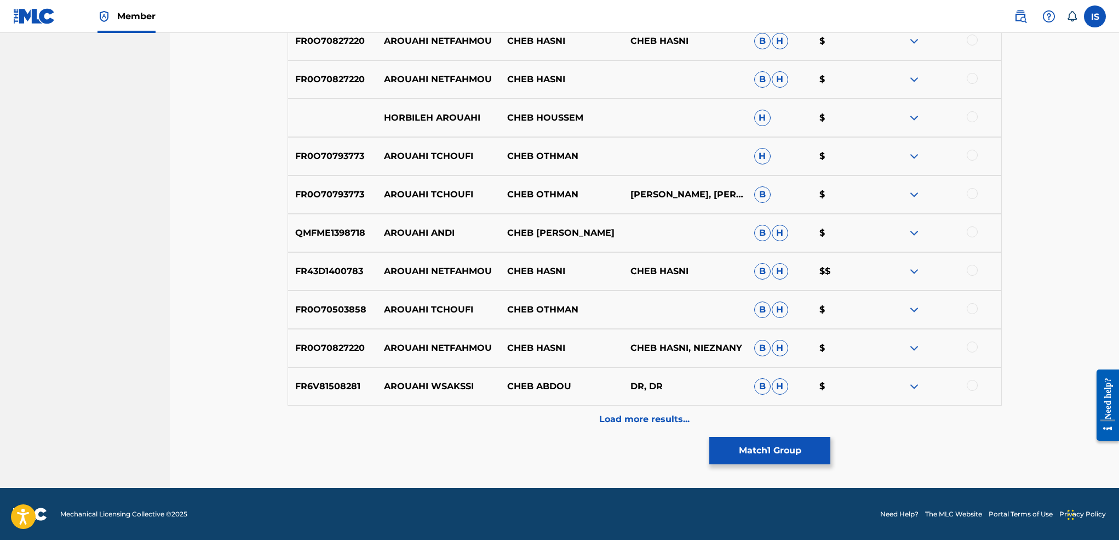
click at [818, 462] on button "Match 1 Group" at bounding box center [769, 450] width 121 height 27
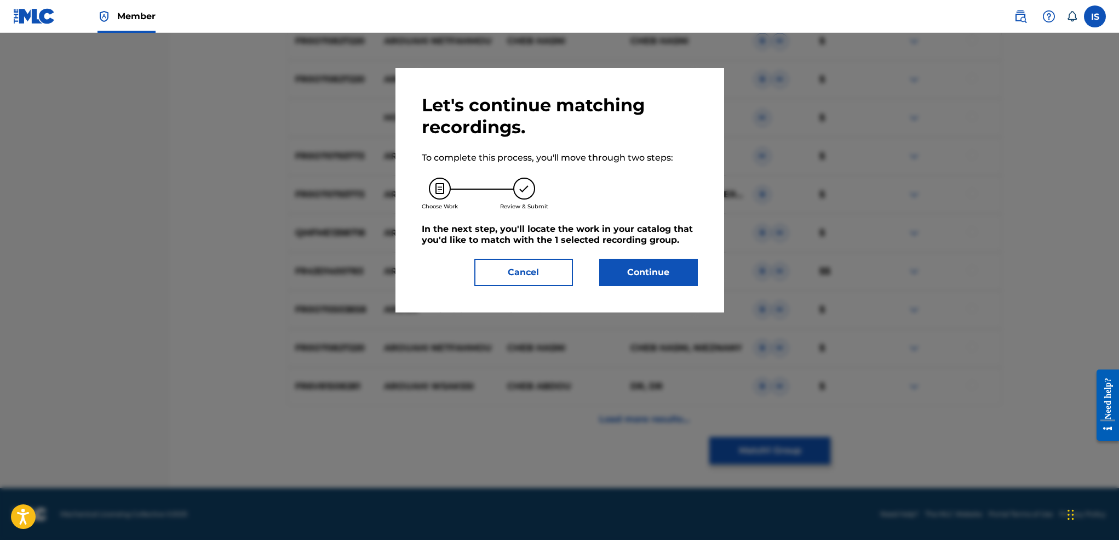
click at [635, 279] on button "Continue" at bounding box center [648, 272] width 99 height 27
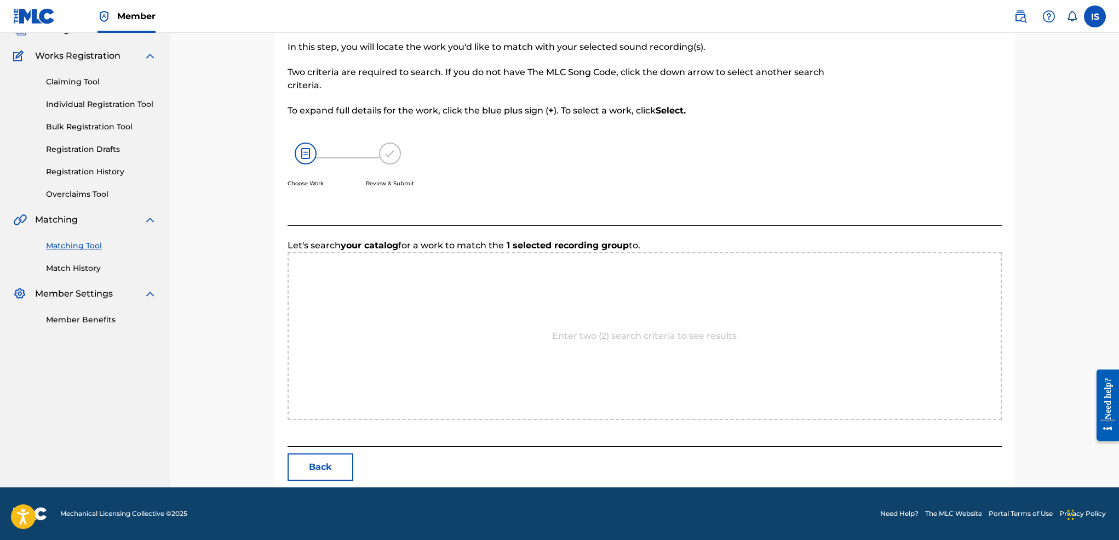
scroll to position [191, 0]
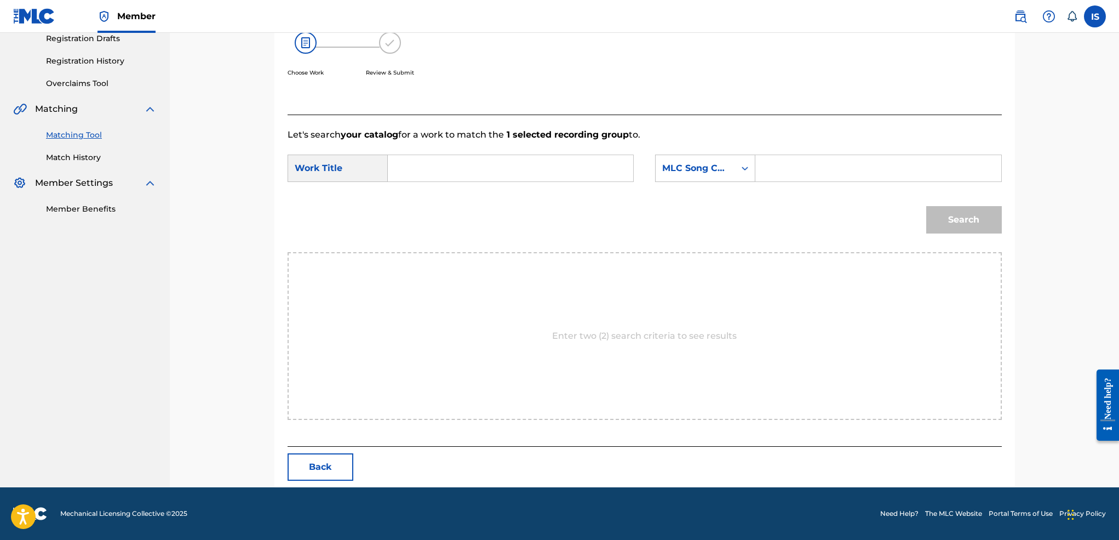
click at [498, 170] on input "Search Form" at bounding box center [510, 168] width 227 height 26
paste input "AROUAHI"
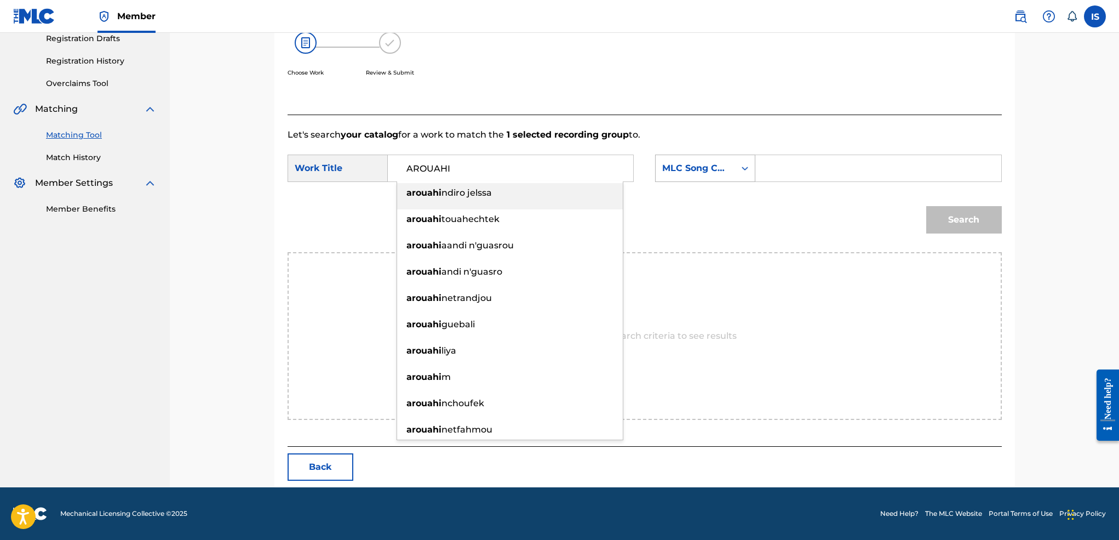
type input "AROUAHI"
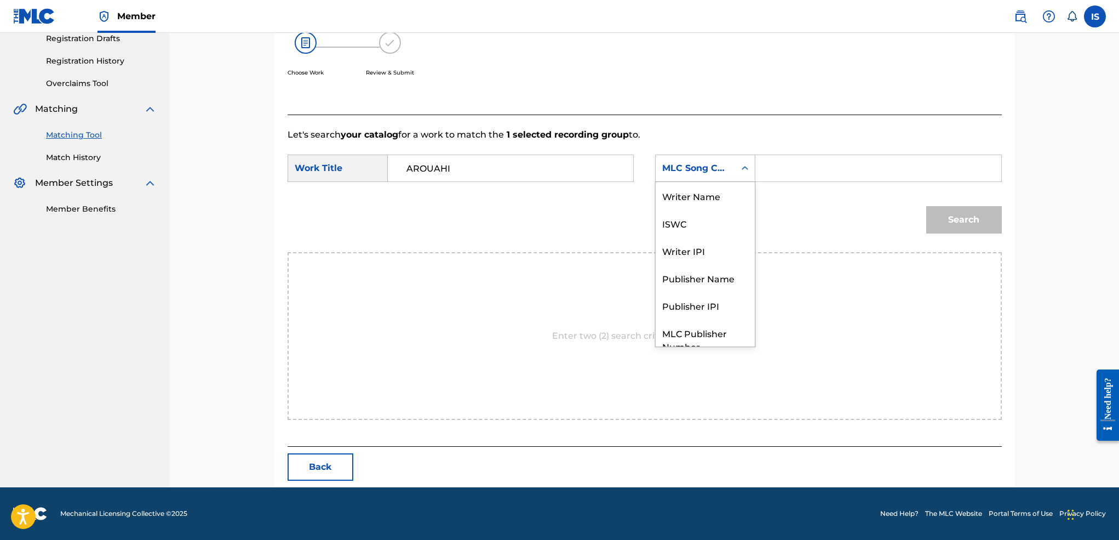
click at [696, 174] on div "MLC Song Code" at bounding box center [695, 168] width 66 height 13
click at [716, 201] on div "Writer Name" at bounding box center [705, 195] width 99 height 27
click at [768, 181] on div "SearchWithCriteria97595bae-b789-4ee4-b112-0e3a483eba26 Work Title AROUAHI Searc…" at bounding box center [645, 171] width 714 height 34
click at [776, 173] on input "Search Form" at bounding box center [878, 168] width 227 height 26
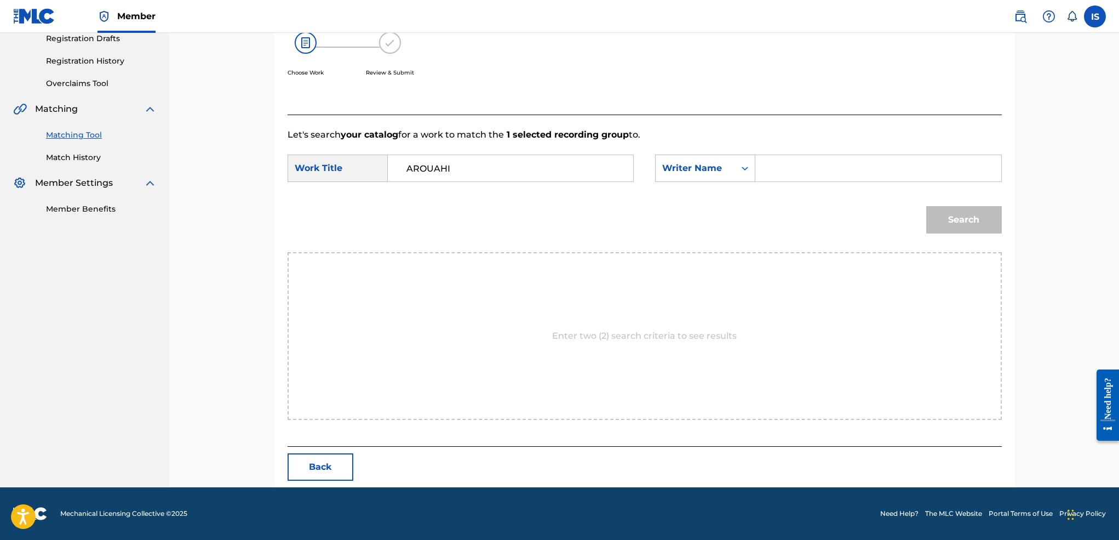
click at [776, 173] on input "Search Form" at bounding box center [878, 168] width 227 height 26
type input "moufok"
click at [957, 217] on button "Search" at bounding box center [964, 219] width 76 height 27
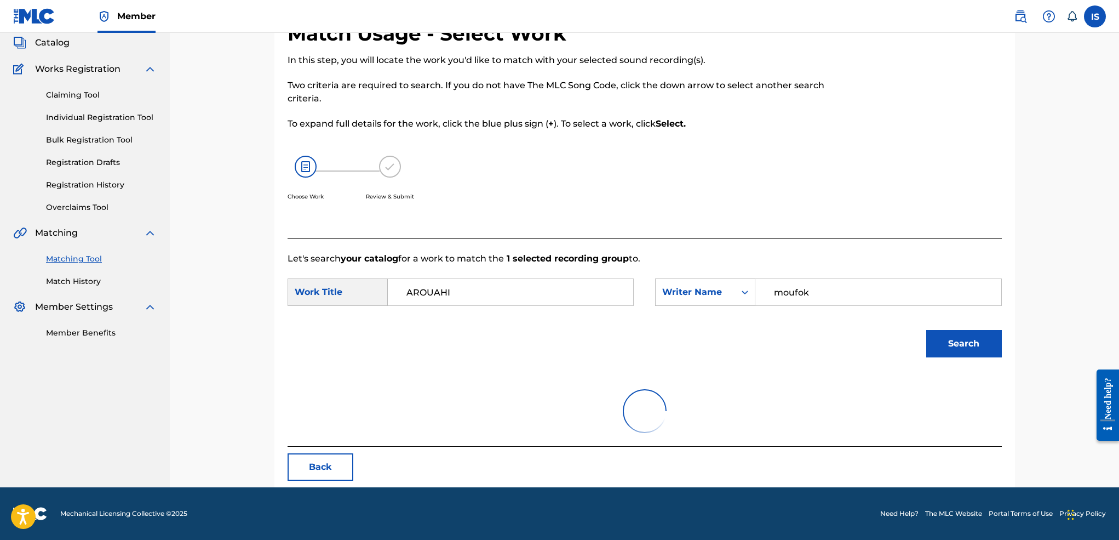
scroll to position [191, 0]
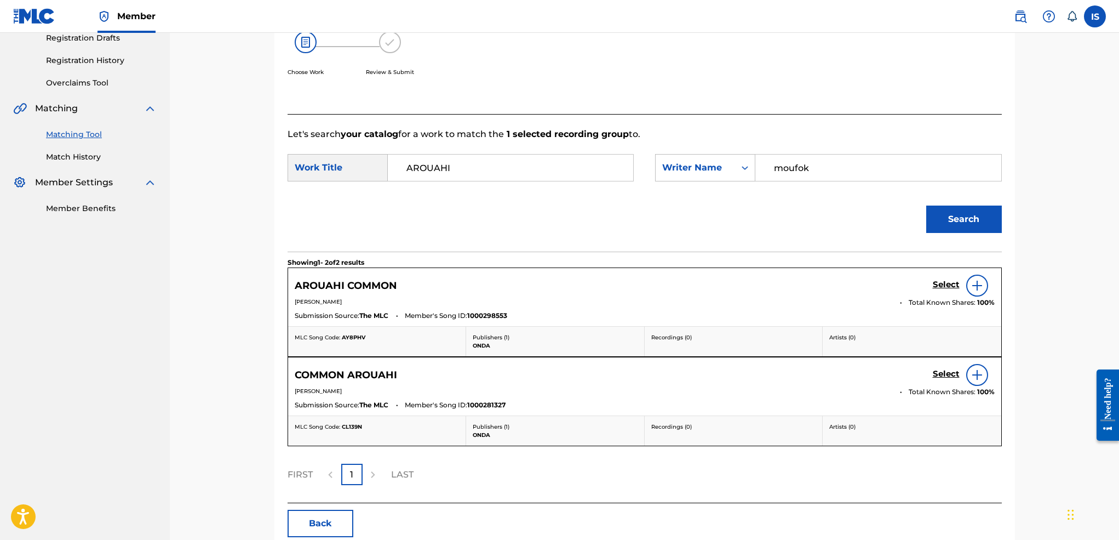
click at [947, 383] on div "Select" at bounding box center [964, 375] width 62 height 22
click at [942, 290] on h5 "Select" at bounding box center [946, 284] width 27 height 10
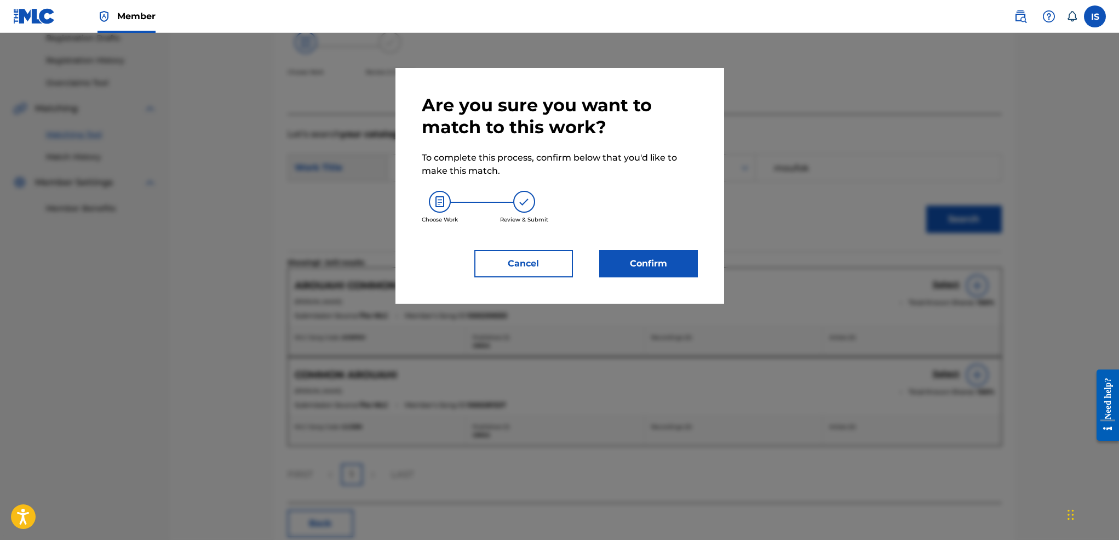
click at [658, 266] on button "Confirm" at bounding box center [648, 263] width 99 height 27
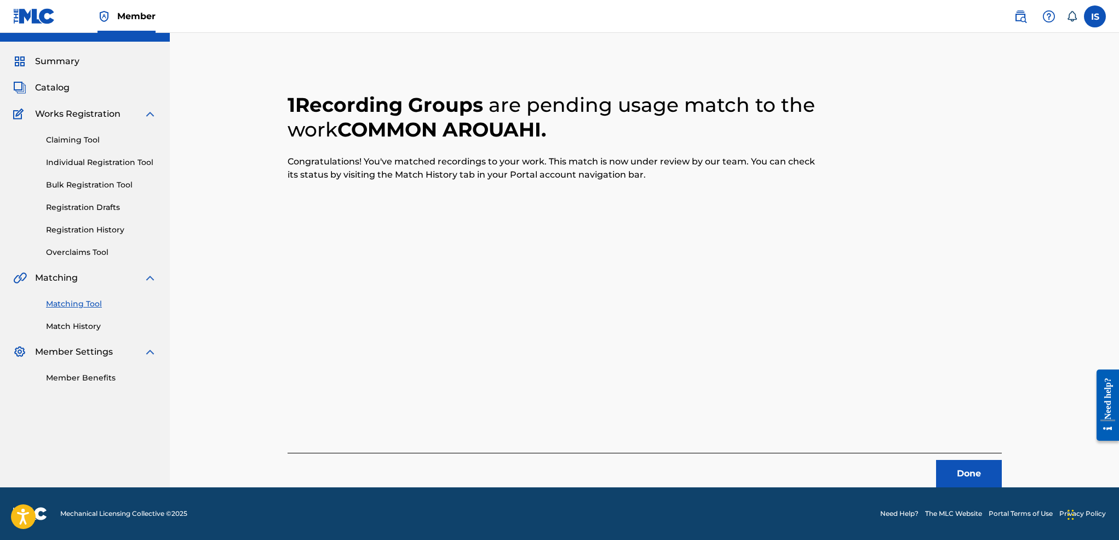
scroll to position [21, 0]
click at [978, 484] on button "Done" at bounding box center [969, 473] width 66 height 27
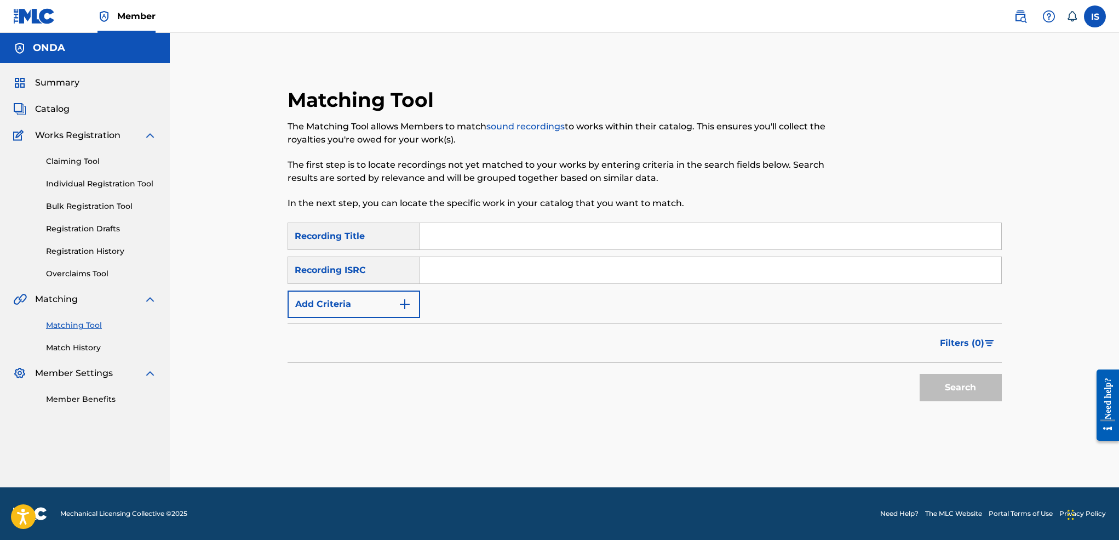
scroll to position [0, 0]
click at [471, 239] on input "Search Form" at bounding box center [710, 236] width 581 height 26
paste input "[PERSON_NAME]"
type input "[PERSON_NAME]"
click at [369, 309] on button "Add Criteria" at bounding box center [354, 303] width 133 height 27
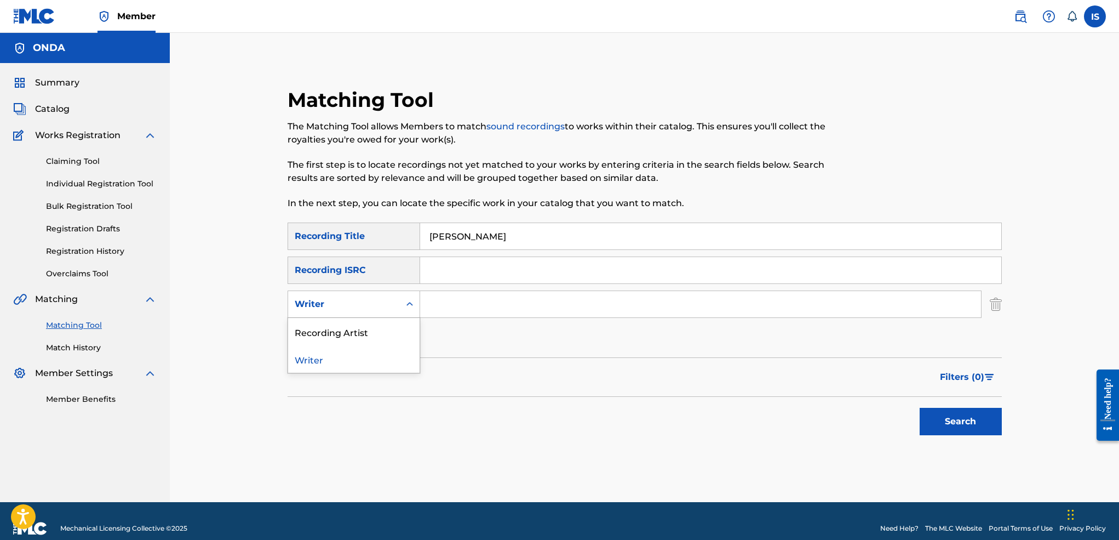
click at [370, 309] on div "Writer" at bounding box center [344, 303] width 99 height 13
click at [367, 332] on div "Recording Artist" at bounding box center [353, 331] width 131 height 27
click at [475, 303] on input "Search Form" at bounding box center [700, 304] width 561 height 26
click at [920, 408] on button "Search" at bounding box center [961, 421] width 82 height 27
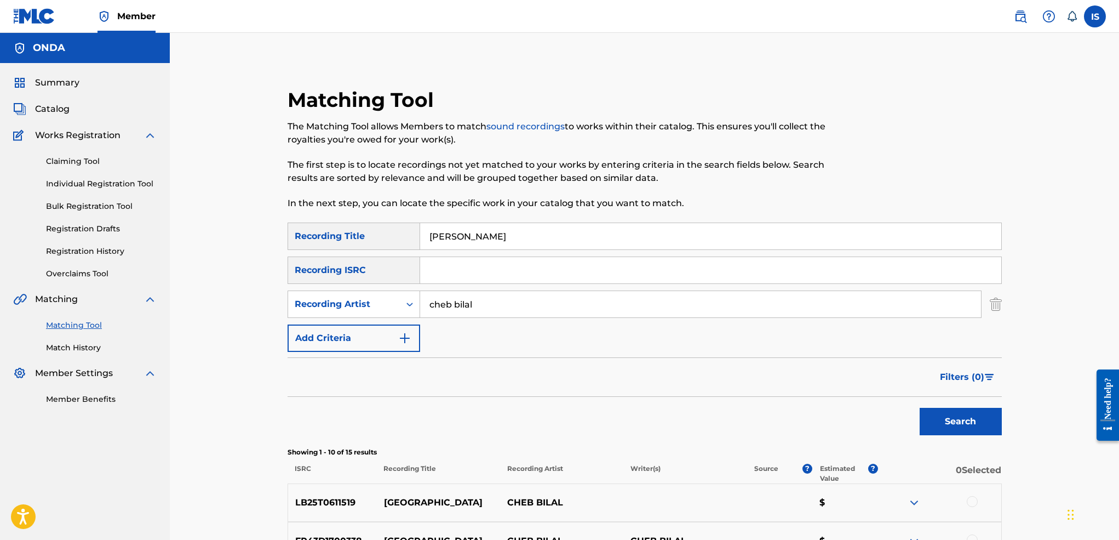
type input "cheb bilal"
click at [920, 408] on button "Search" at bounding box center [961, 421] width 82 height 27
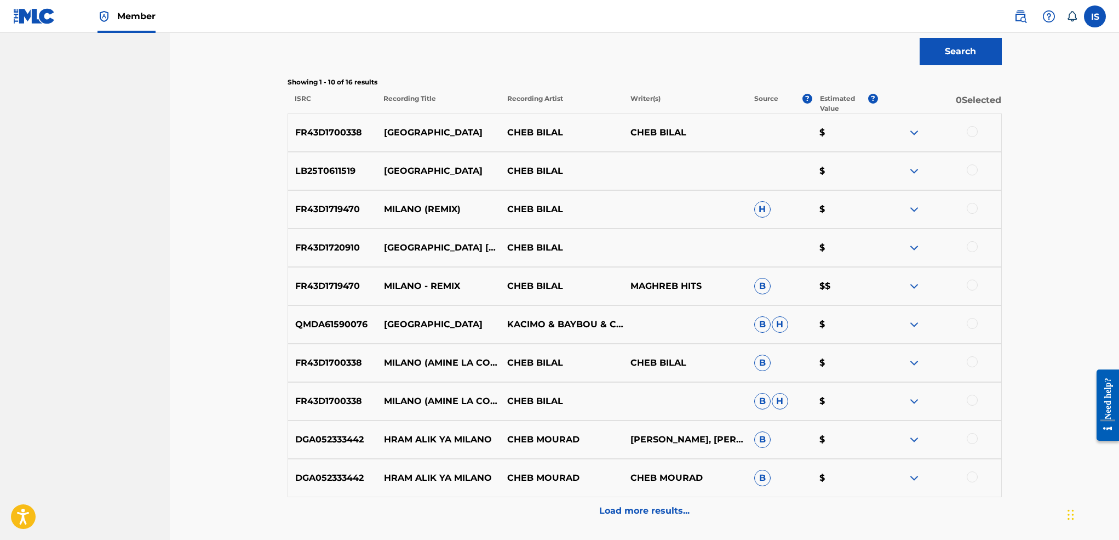
scroll to position [370, 0]
click at [972, 130] on div at bounding box center [972, 130] width 11 height 11
click at [971, 170] on div at bounding box center [972, 169] width 11 height 11
click at [973, 323] on div at bounding box center [972, 322] width 11 height 11
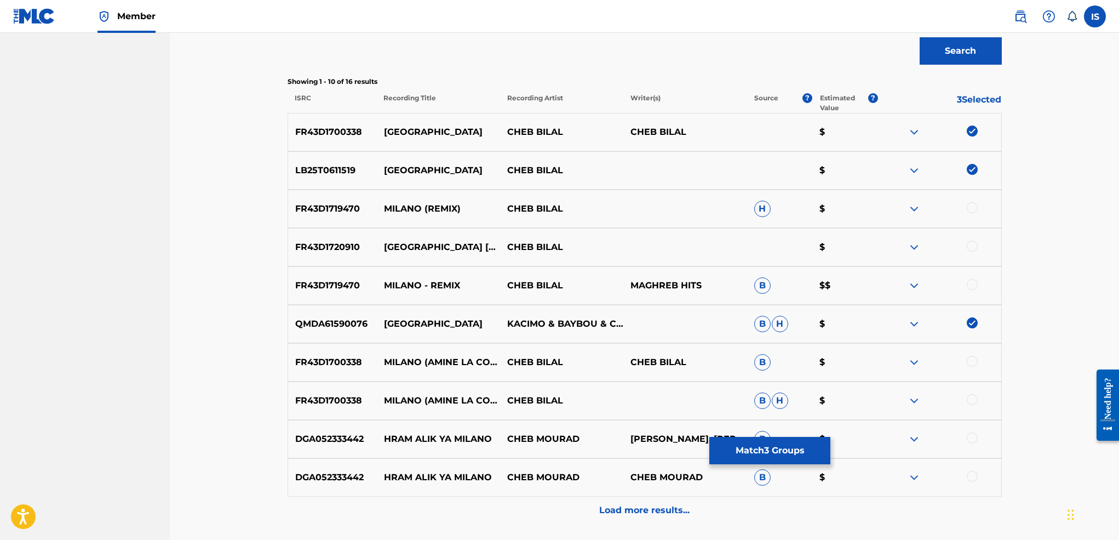
click at [974, 358] on div at bounding box center [972, 360] width 11 height 11
click at [970, 399] on div at bounding box center [972, 399] width 11 height 11
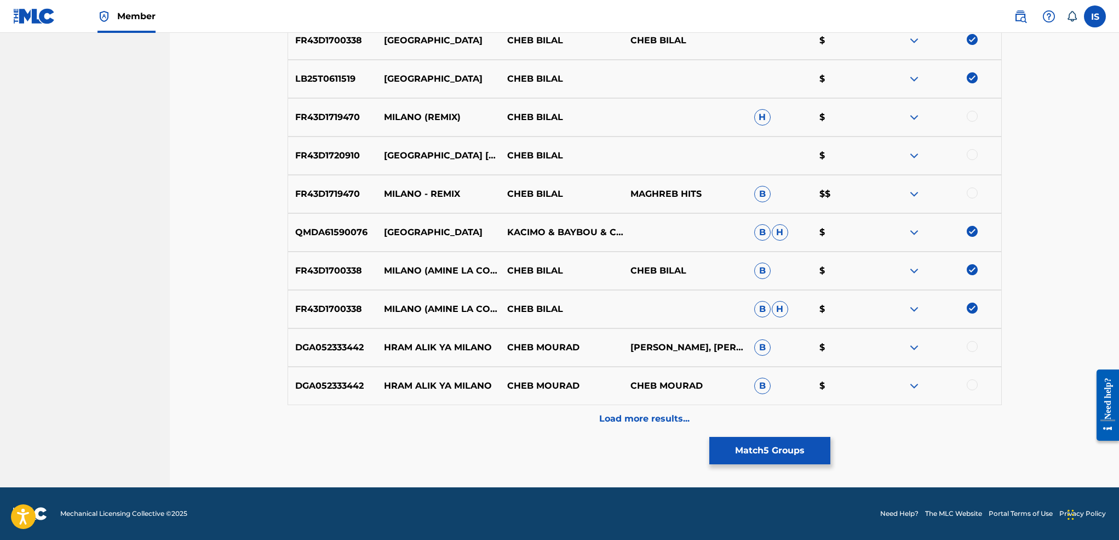
click at [661, 426] on div "Load more results..." at bounding box center [645, 418] width 714 height 27
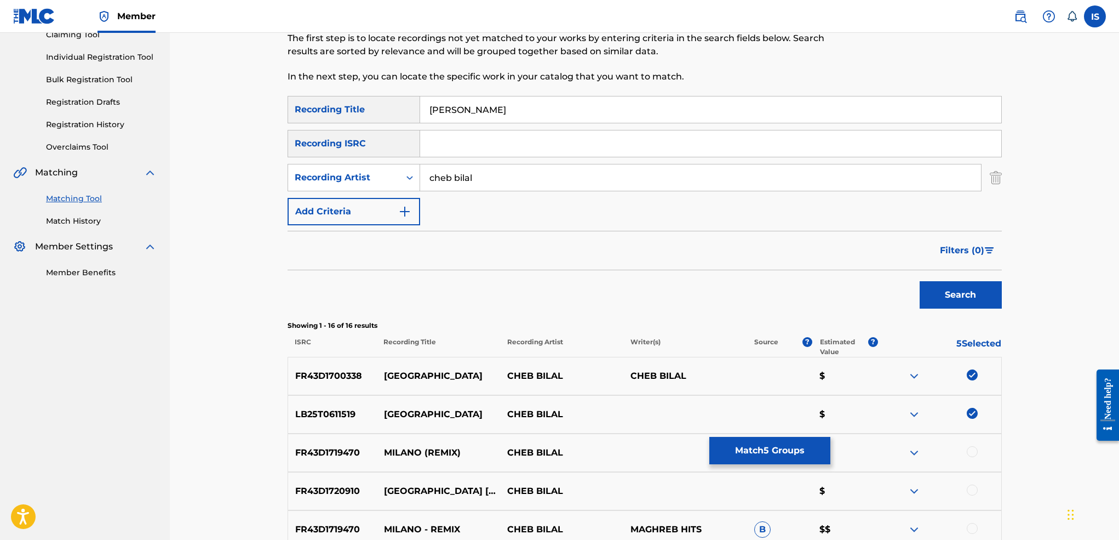
scroll to position [116, 0]
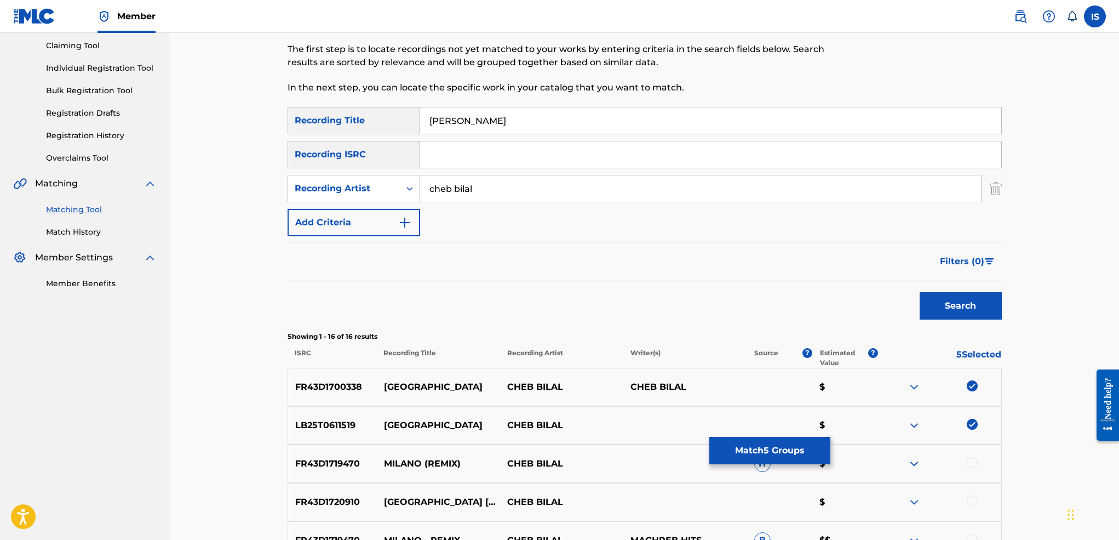
click at [450, 122] on input "[PERSON_NAME]" at bounding box center [710, 120] width 581 height 26
type input "[GEOGRAPHIC_DATA]"
click at [920, 292] on button "Search" at bounding box center [961, 305] width 82 height 27
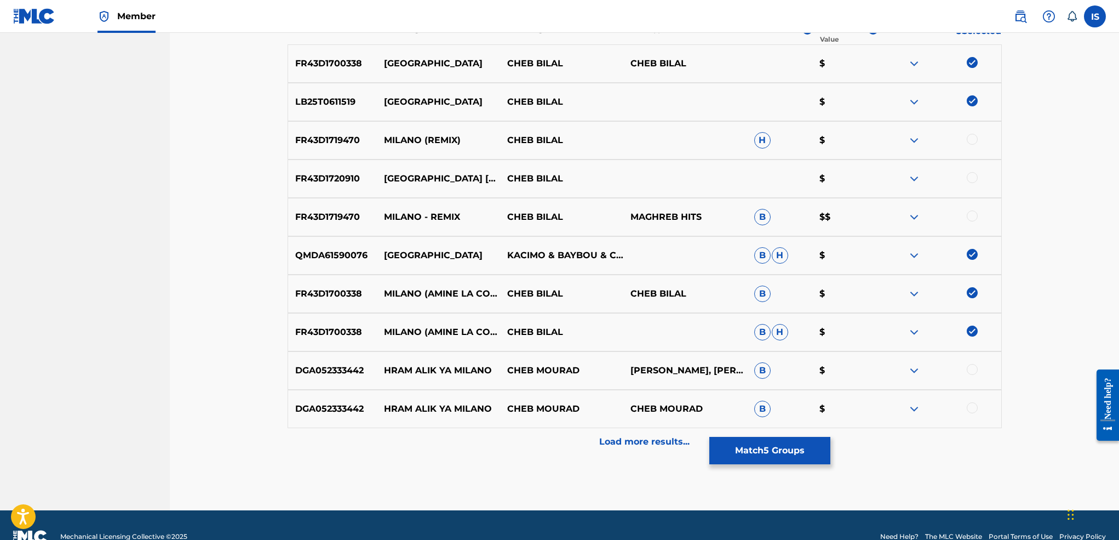
scroll to position [462, 0]
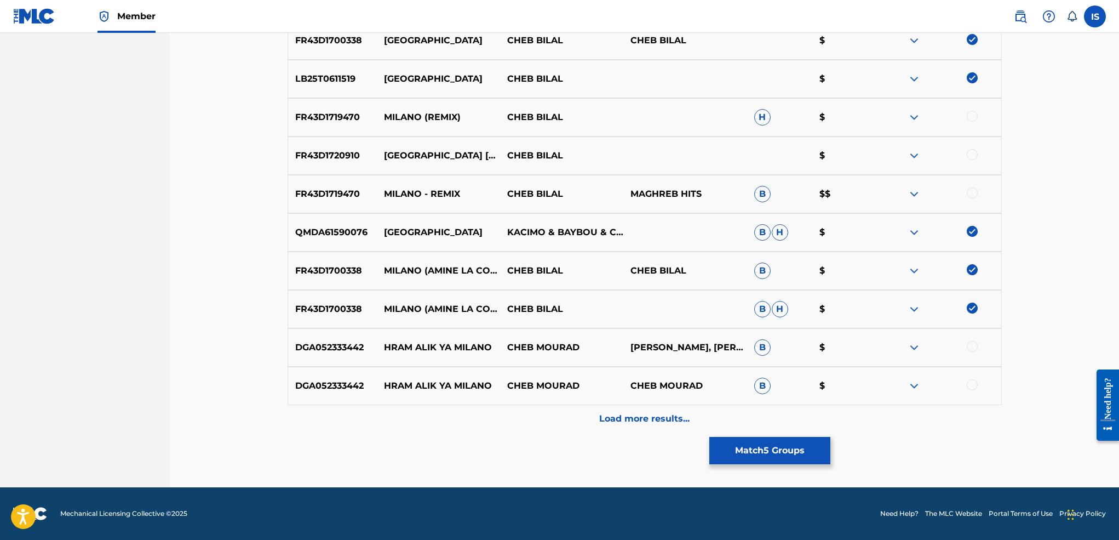
click at [645, 422] on p "Load more results..." at bounding box center [644, 418] width 90 height 13
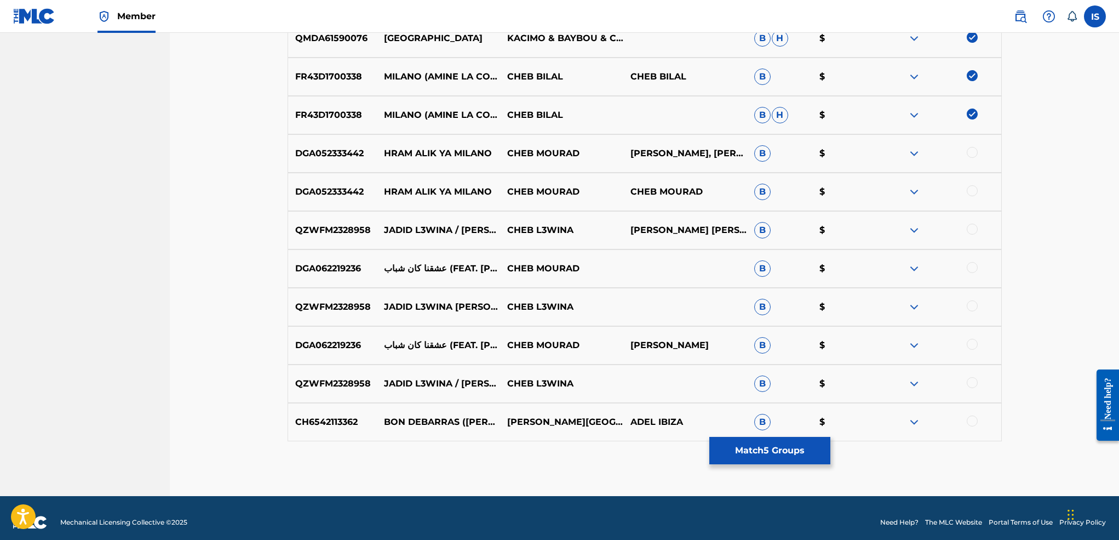
scroll to position [663, 0]
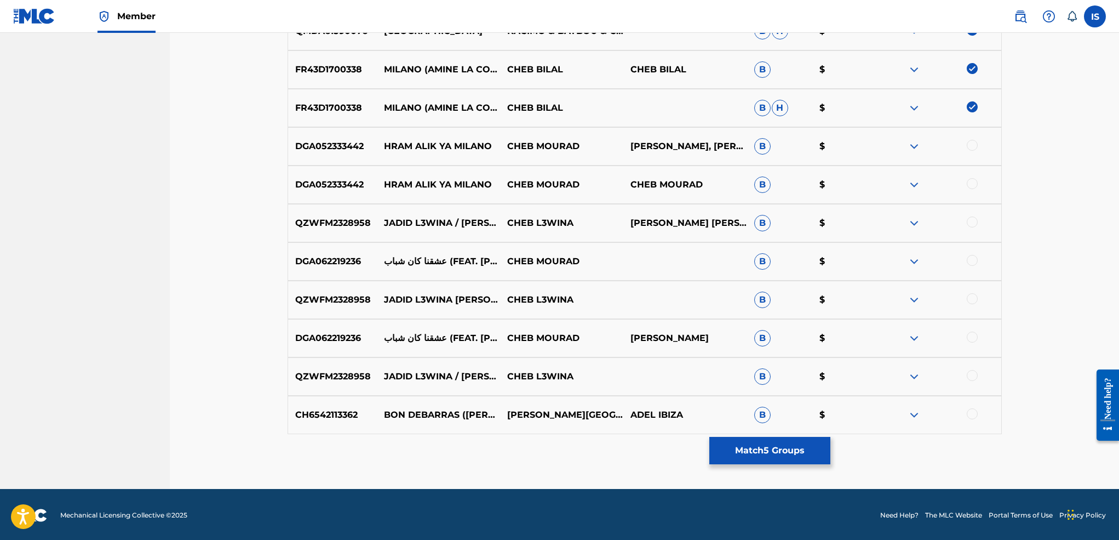
click at [776, 460] on button "Match 5 Groups" at bounding box center [769, 450] width 121 height 27
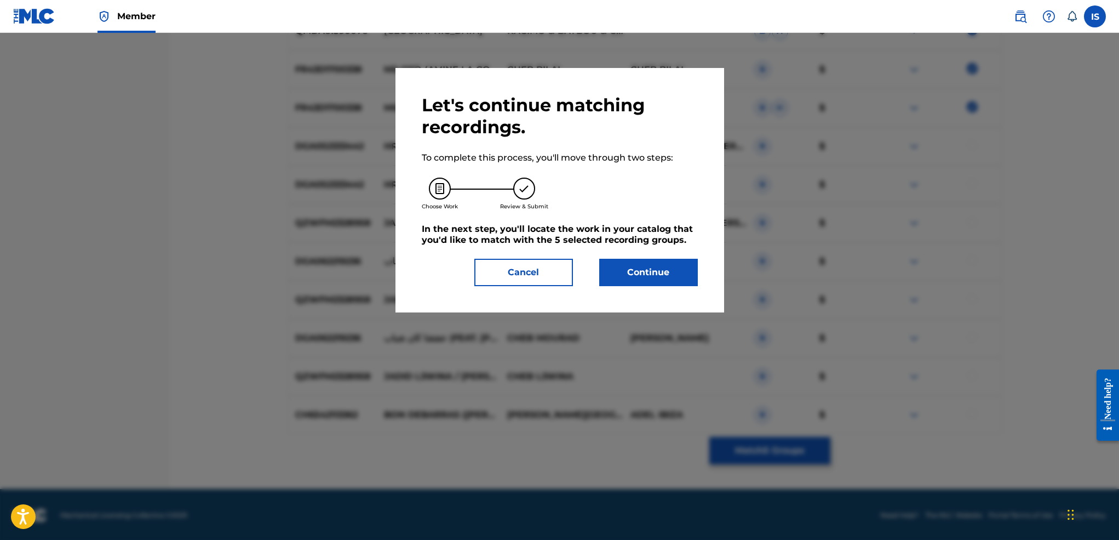
click at [650, 268] on button "Continue" at bounding box center [648, 272] width 99 height 27
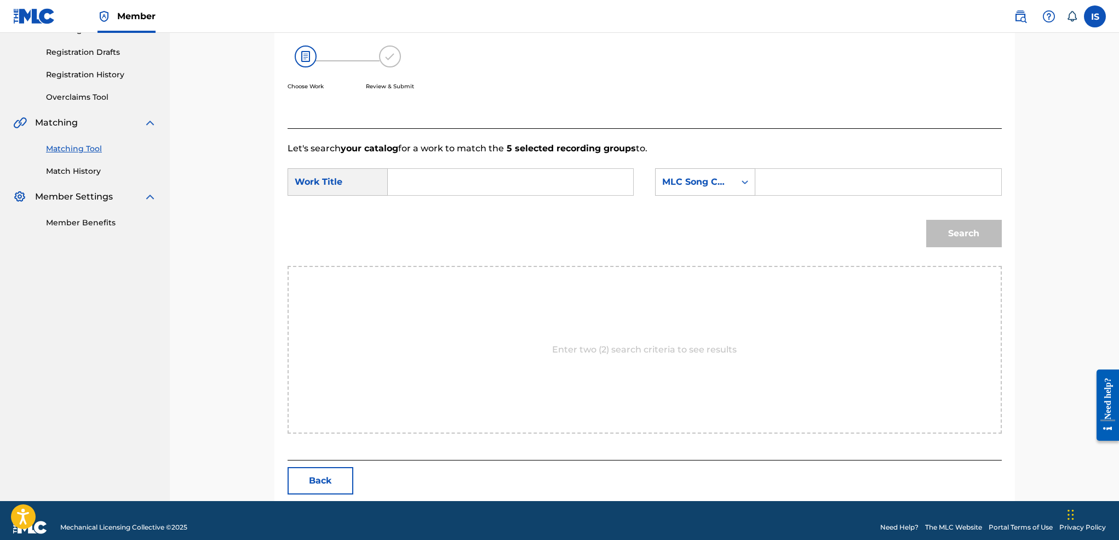
scroll to position [191, 0]
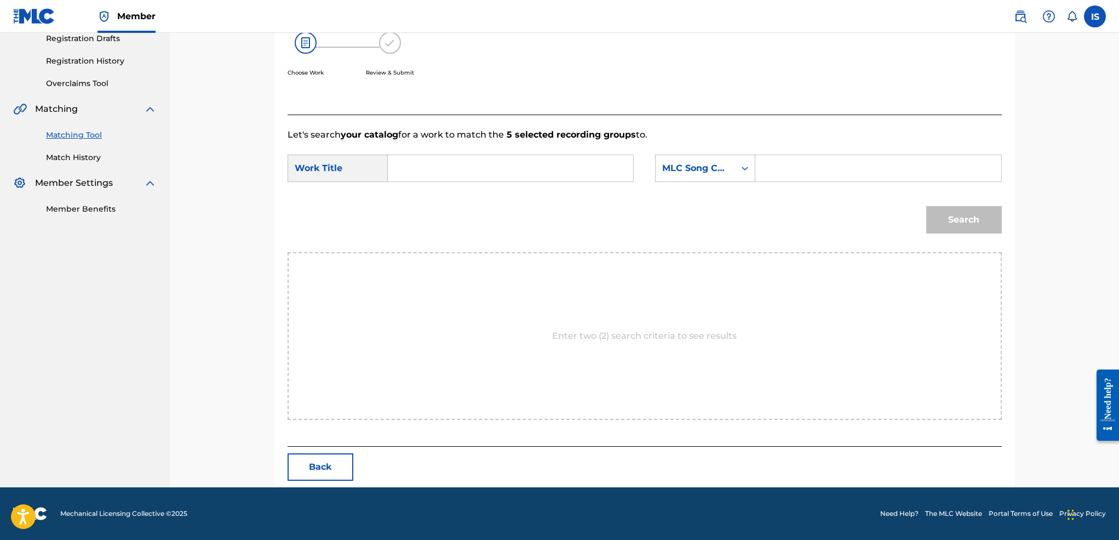
click at [487, 158] on input "Search Form" at bounding box center [510, 168] width 227 height 26
paste input "[PERSON_NAME]"
type input "[PERSON_NAME]"
click at [712, 174] on div "MLC Song Code" at bounding box center [695, 168] width 66 height 13
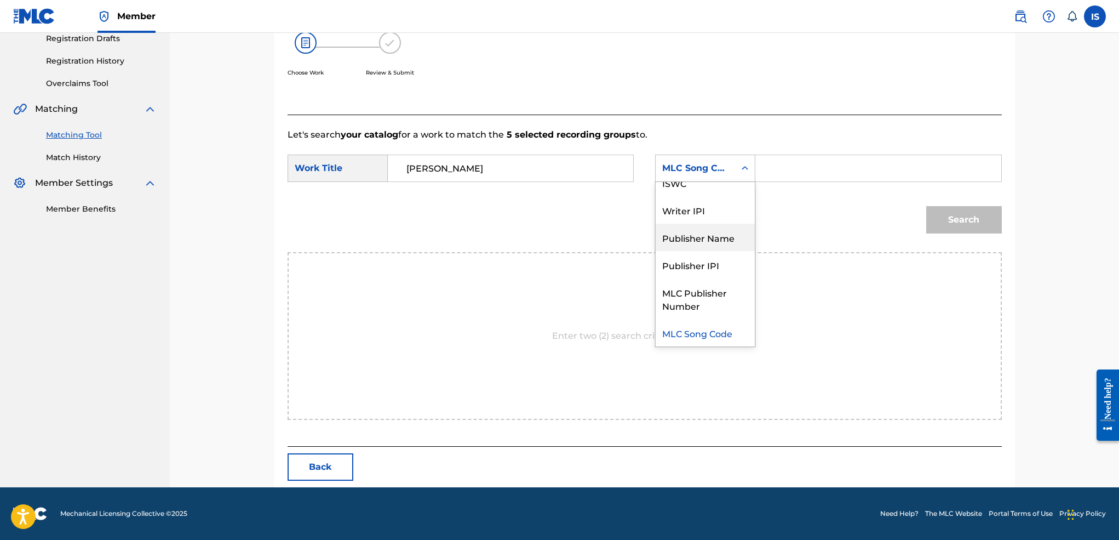
scroll to position [0, 0]
click at [713, 201] on div "Writer Name" at bounding box center [705, 195] width 99 height 27
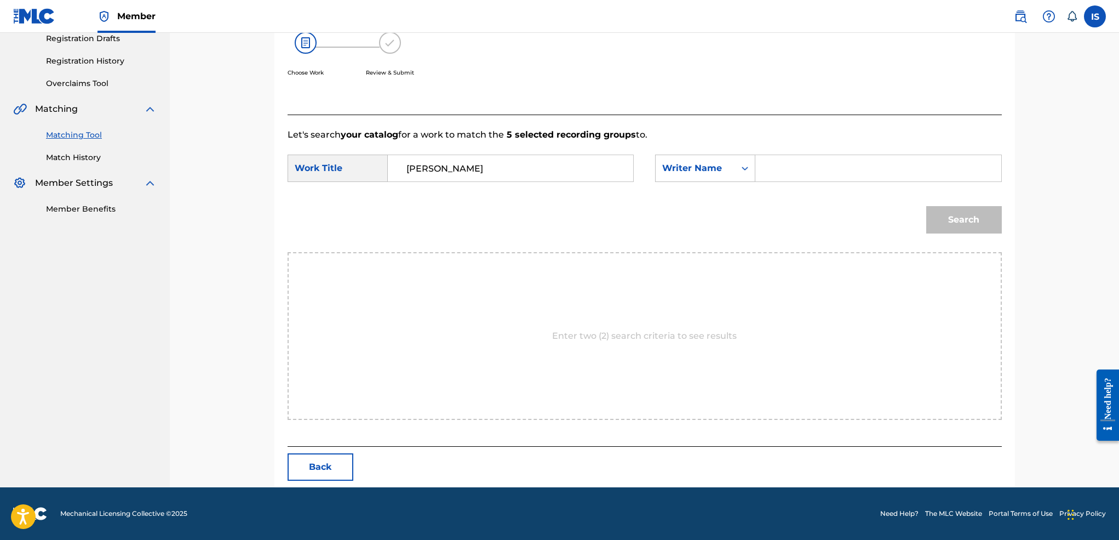
click at [815, 160] on input "Search Form" at bounding box center [878, 168] width 227 height 26
type input "moufok"
click at [943, 224] on button "Search" at bounding box center [964, 219] width 76 height 27
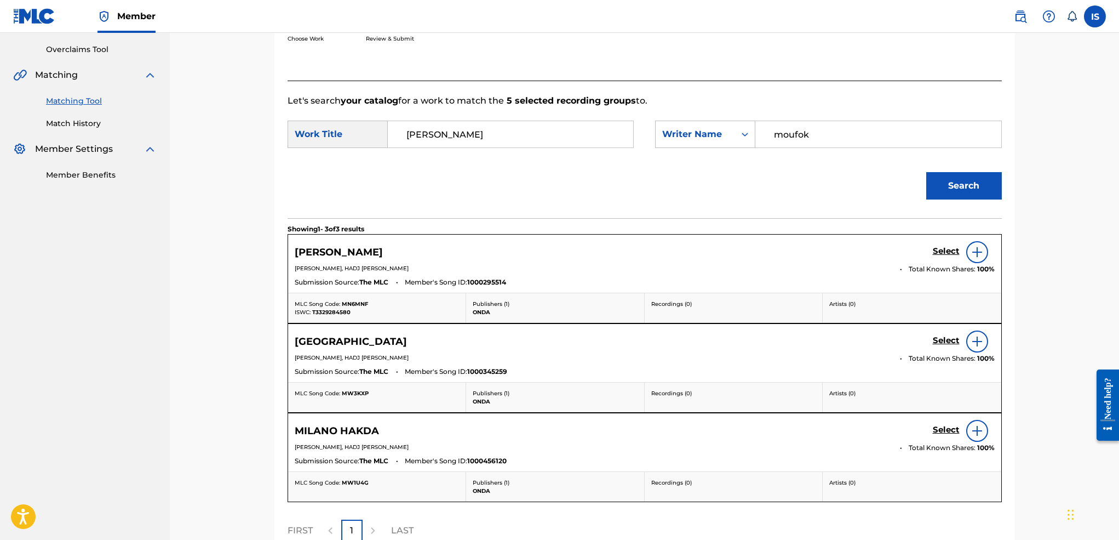
scroll to position [225, 0]
click at [945, 255] on h5 "Select" at bounding box center [946, 250] width 27 height 10
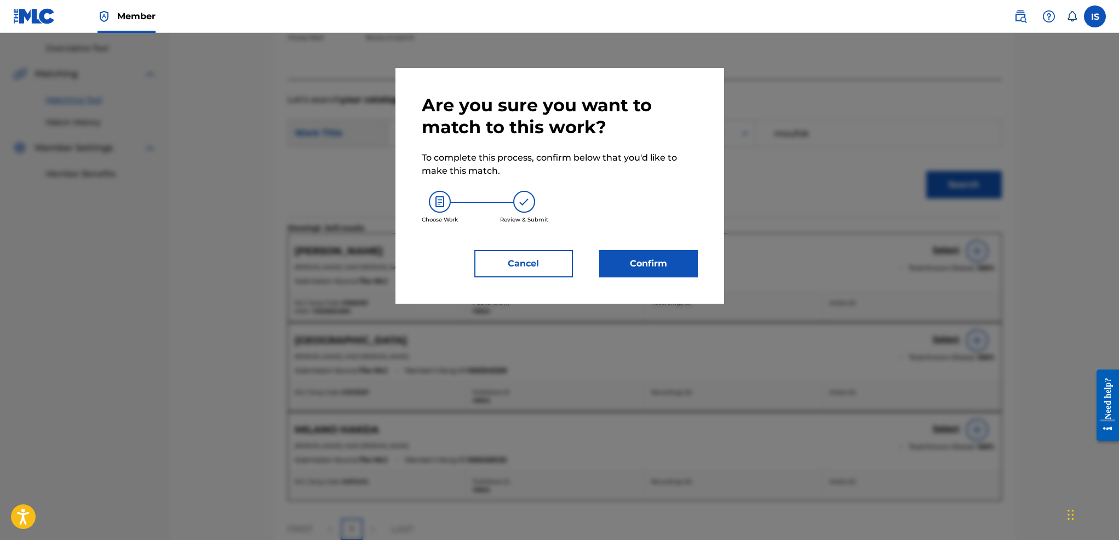
click at [631, 254] on button "Confirm" at bounding box center [648, 263] width 99 height 27
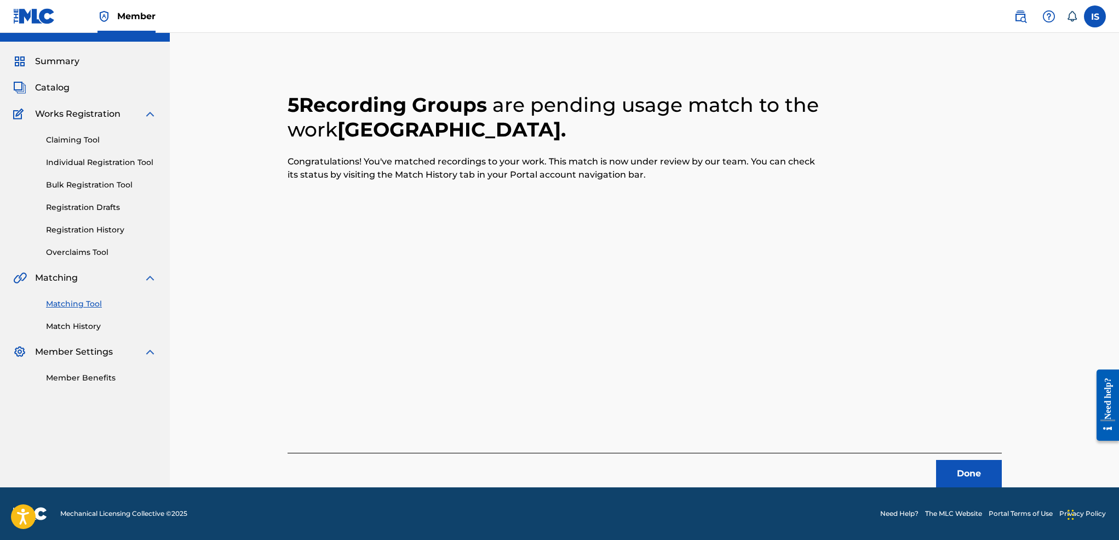
scroll to position [21, 0]
click at [959, 472] on button "Done" at bounding box center [969, 473] width 66 height 27
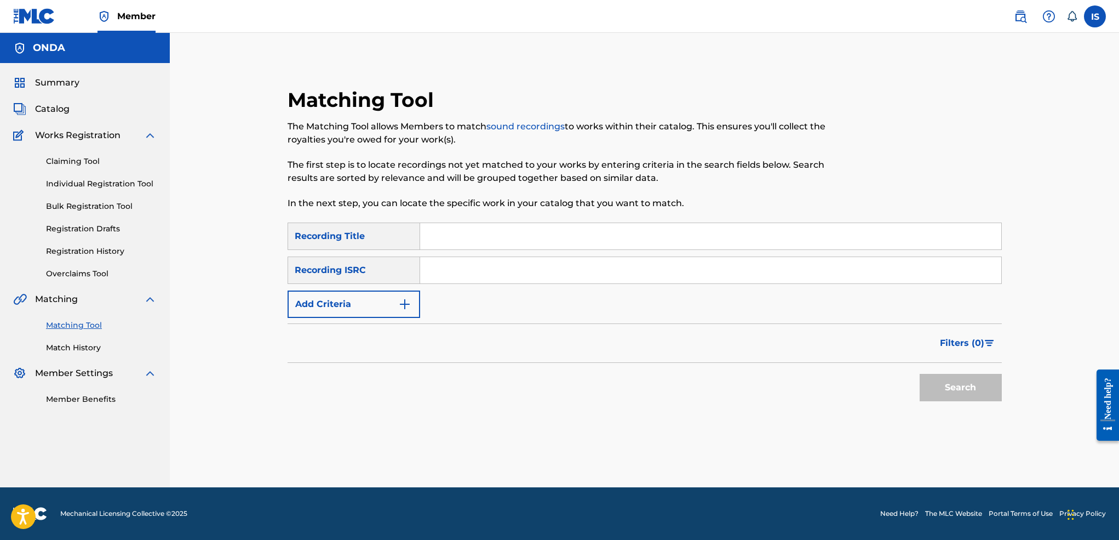
scroll to position [0, 0]
click at [456, 240] on input "Search Form" at bounding box center [710, 236] width 581 height 26
paste input "CHABA BEZAF :[PERSON_NAME]"
type input "CHABA BEZAF :[PERSON_NAME]"
click at [363, 303] on button "Add Criteria" at bounding box center [354, 303] width 133 height 27
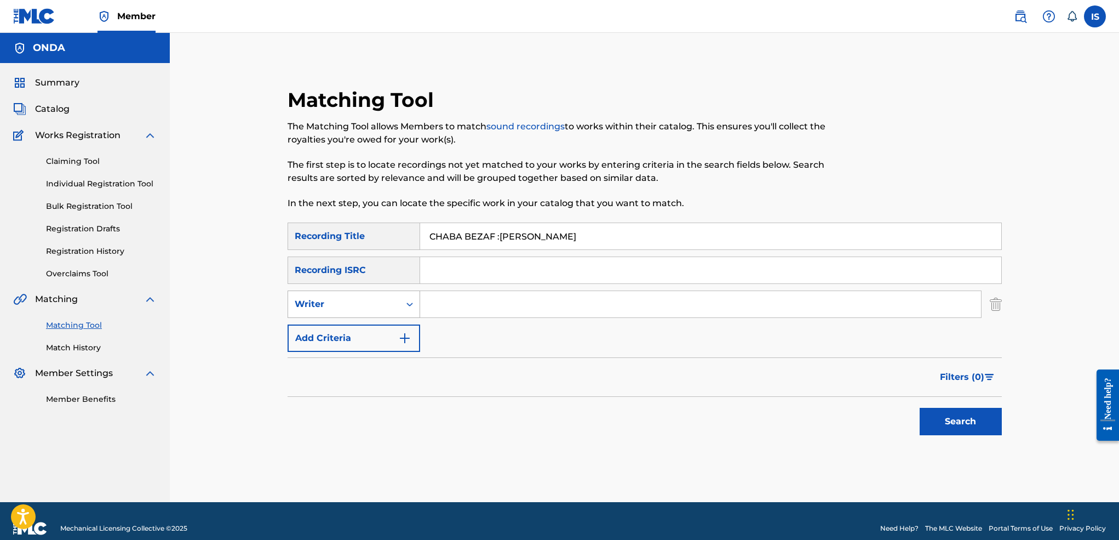
click at [337, 301] on div "Writer" at bounding box center [344, 303] width 99 height 13
click at [337, 325] on div "Recording Artist" at bounding box center [353, 331] width 131 height 27
click at [496, 314] on input "Search Form" at bounding box center [700, 304] width 561 height 26
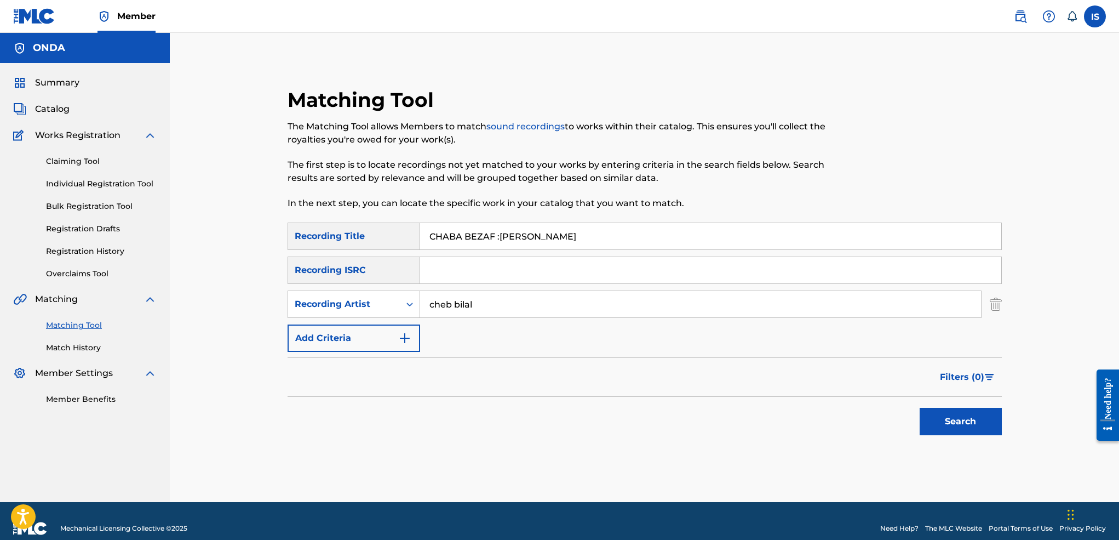
type input "cheb bilal"
click at [920, 408] on button "Search" at bounding box center [961, 421] width 82 height 27
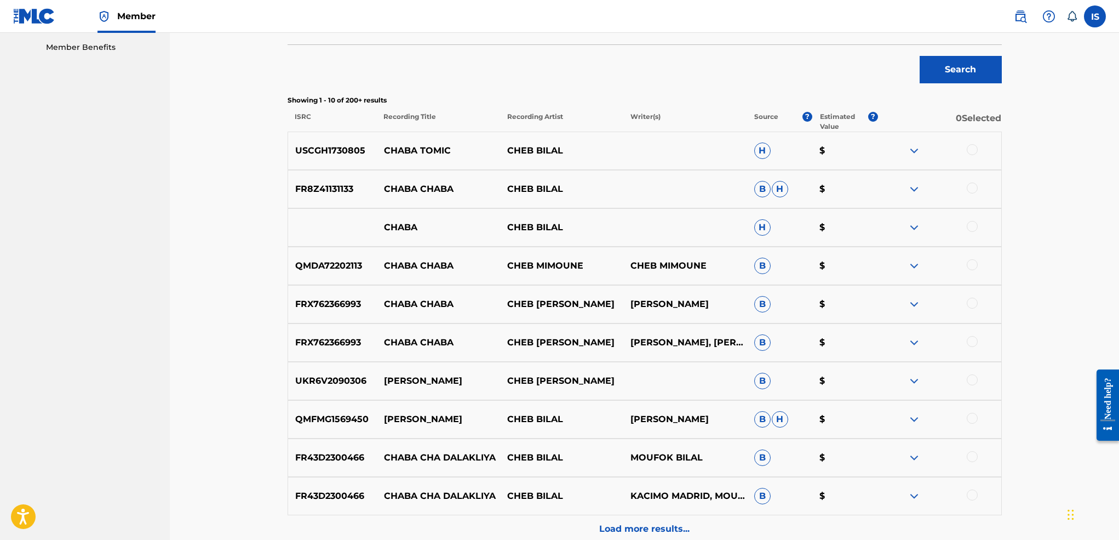
scroll to position [349, 0]
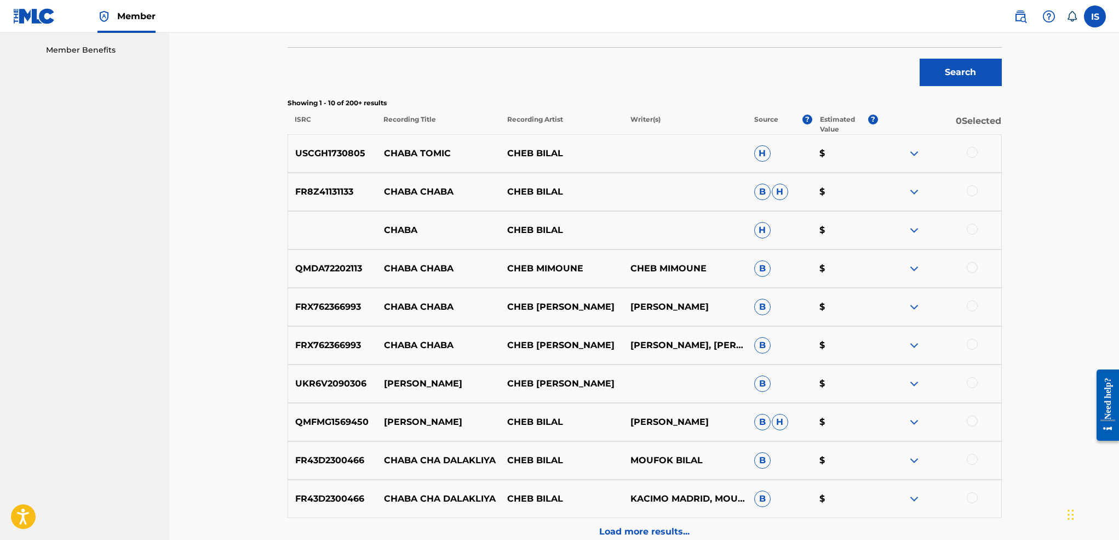
click at [975, 152] on div at bounding box center [972, 152] width 11 height 11
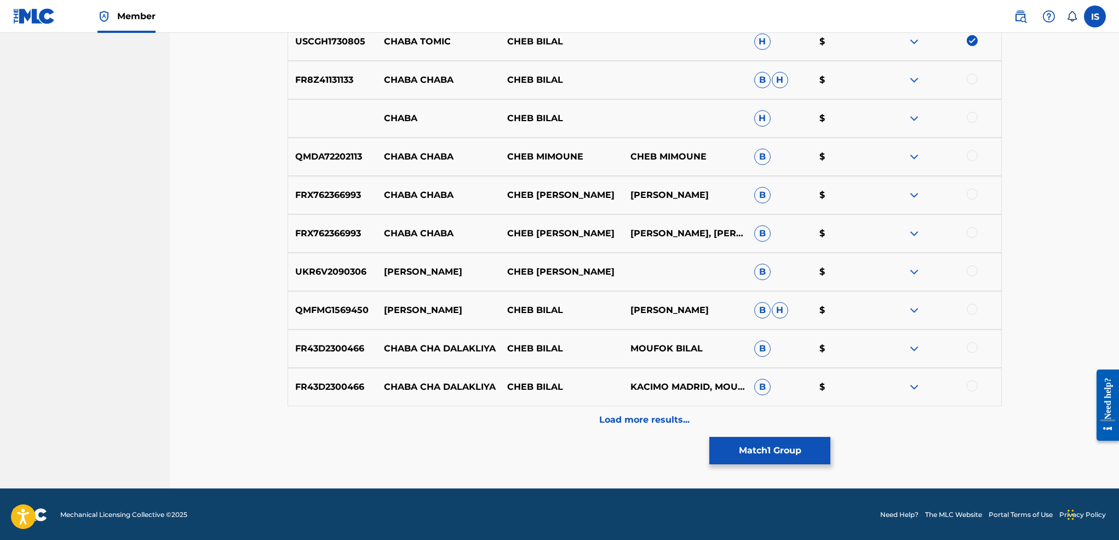
scroll to position [462, 0]
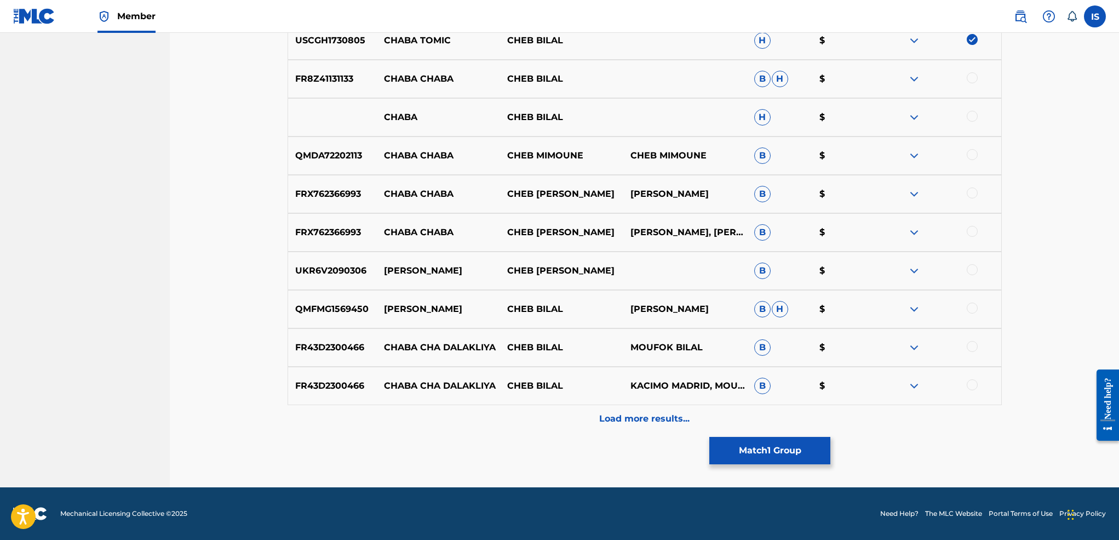
click at [656, 420] on p "Load more results..." at bounding box center [644, 418] width 90 height 13
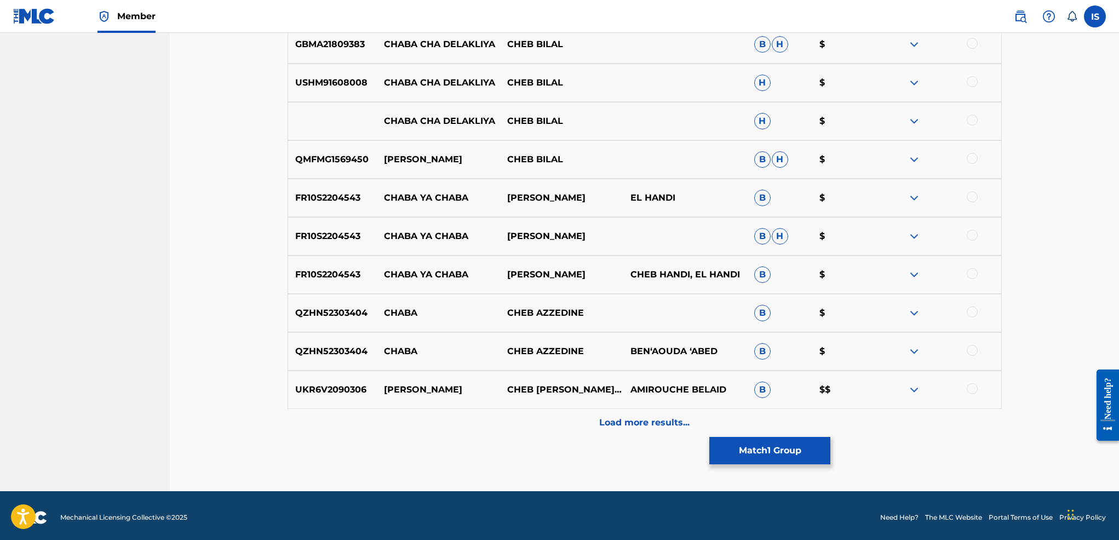
scroll to position [845, 0]
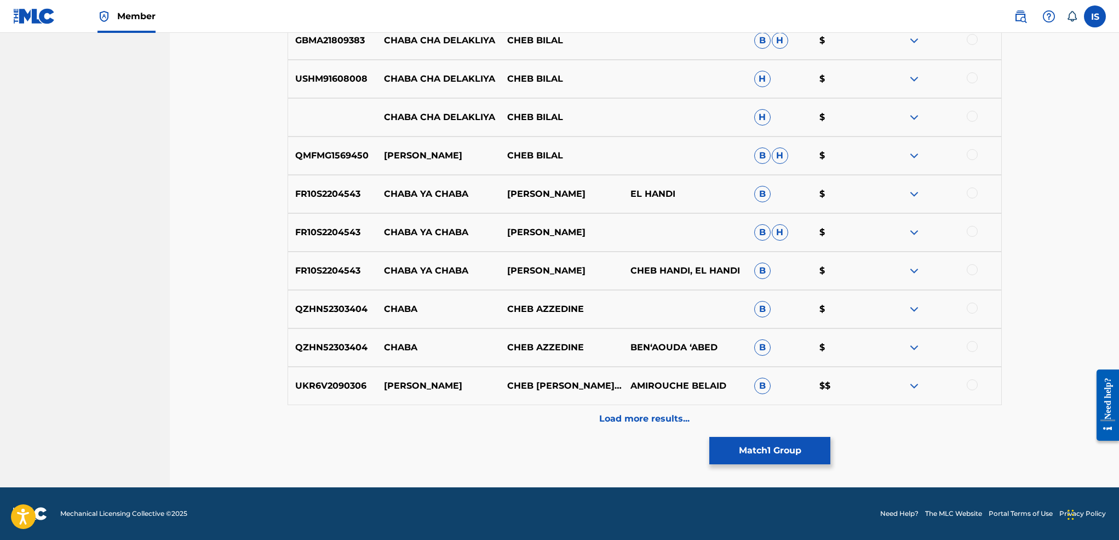
click at [626, 412] on p "Load more results..." at bounding box center [644, 418] width 90 height 13
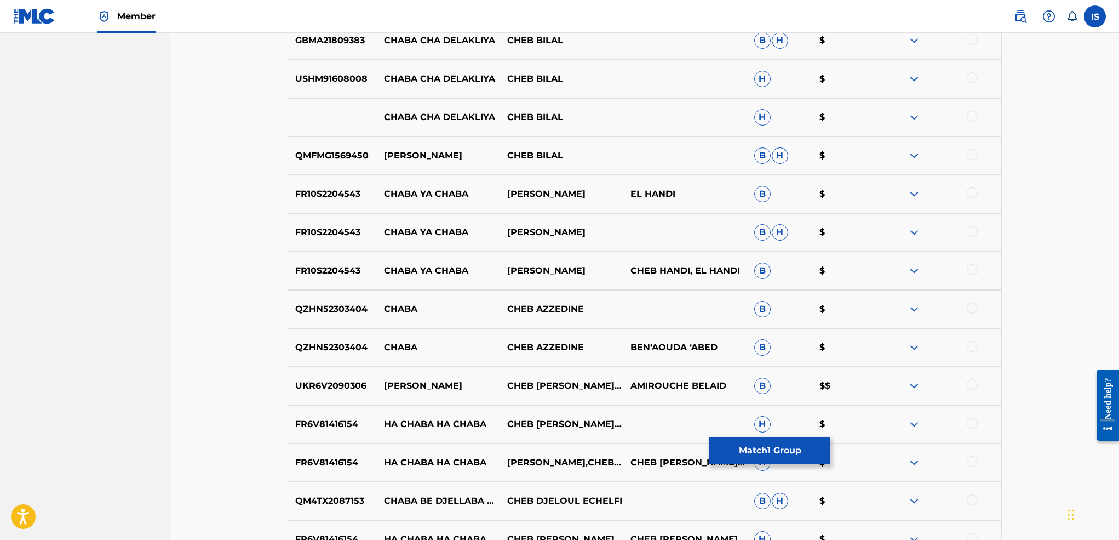
click at [626, 412] on div "FR6V81416154 HA CHABA HA CHABA CHEB [PERSON_NAME],[PERSON_NAME] H $" at bounding box center [645, 424] width 714 height 38
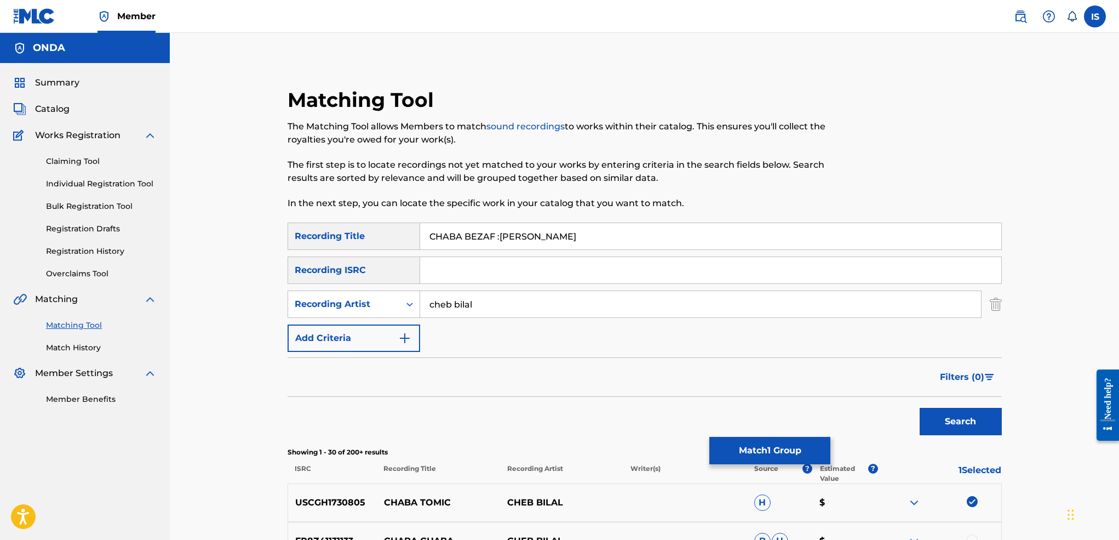
scroll to position [1, 0]
drag, startPoint x: 502, startPoint y: 234, endPoint x: 324, endPoint y: 234, distance: 178.0
click at [324, 234] on div "SearchWithCriteriaf35061c3-5625-4ec6-b02c-04c29010c22f Recording Title CHABA BE…" at bounding box center [645, 235] width 714 height 27
click at [920, 407] on button "Search" at bounding box center [961, 420] width 82 height 27
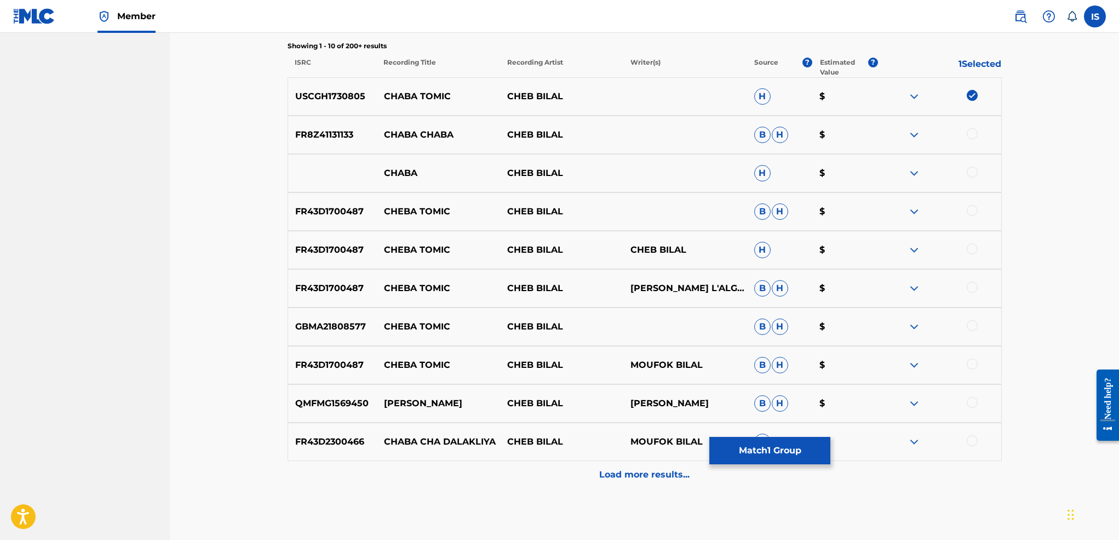
scroll to position [408, 0]
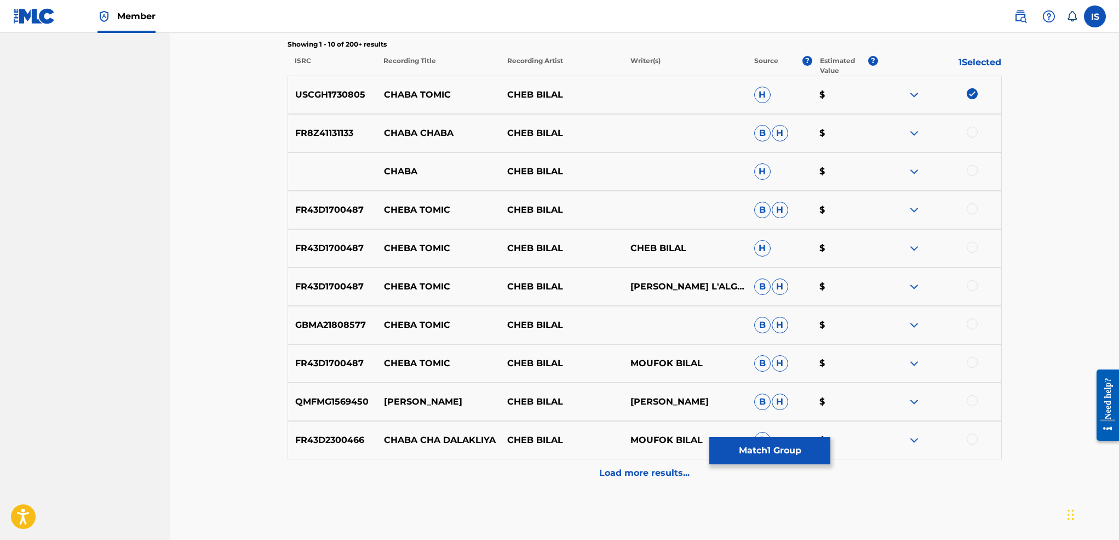
click at [974, 211] on div at bounding box center [972, 208] width 11 height 11
click at [973, 252] on div at bounding box center [972, 247] width 11 height 11
click at [968, 297] on div "FR43D1700487 CHEBA TOMIC CHEB [PERSON_NAME] L'ALGÉROIS, MOUFOK [PERSON_NAME] $" at bounding box center [645, 286] width 714 height 38
click at [970, 283] on div at bounding box center [972, 285] width 11 height 11
click at [973, 328] on div at bounding box center [972, 323] width 11 height 11
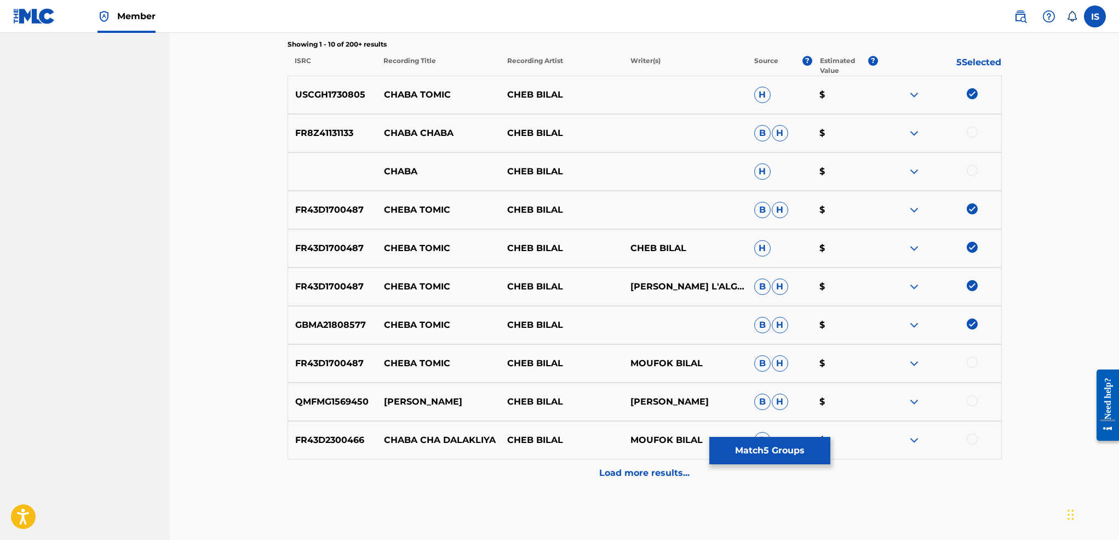
click at [971, 362] on div at bounding box center [972, 362] width 11 height 11
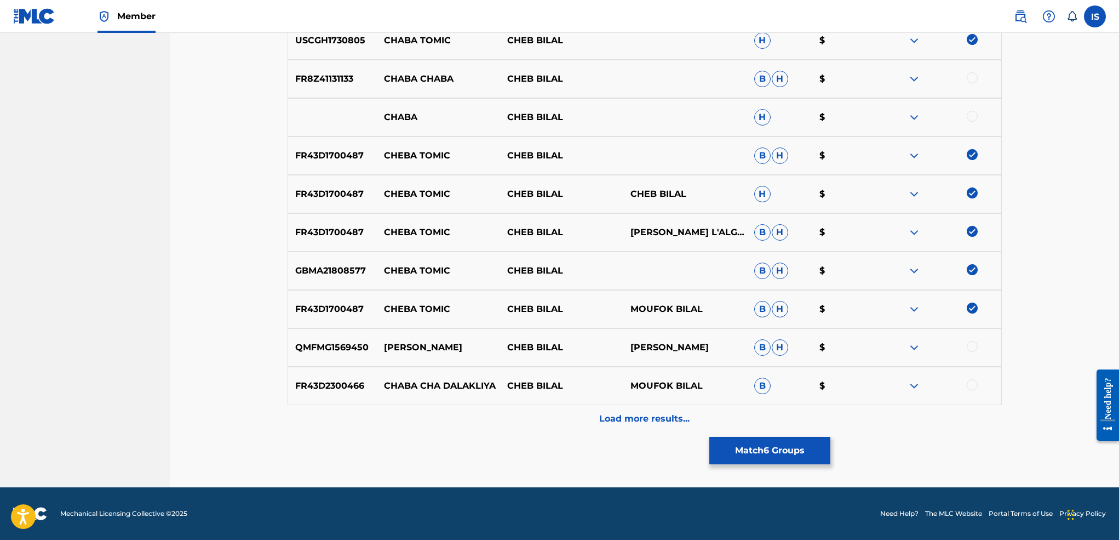
click at [631, 412] on p "Load more results..." at bounding box center [644, 418] width 90 height 13
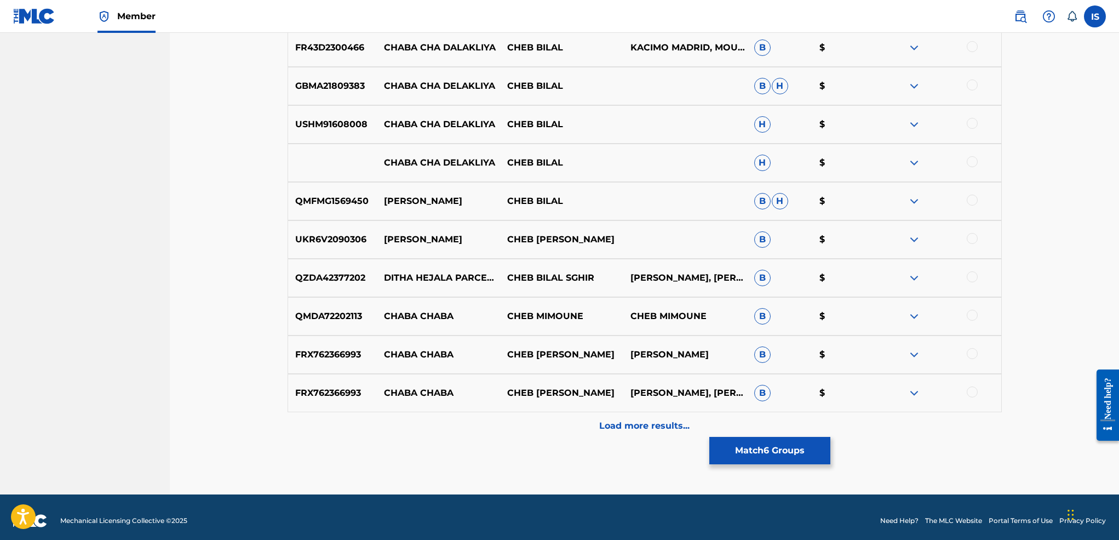
click at [628, 434] on div "Load more results..." at bounding box center [645, 425] width 714 height 27
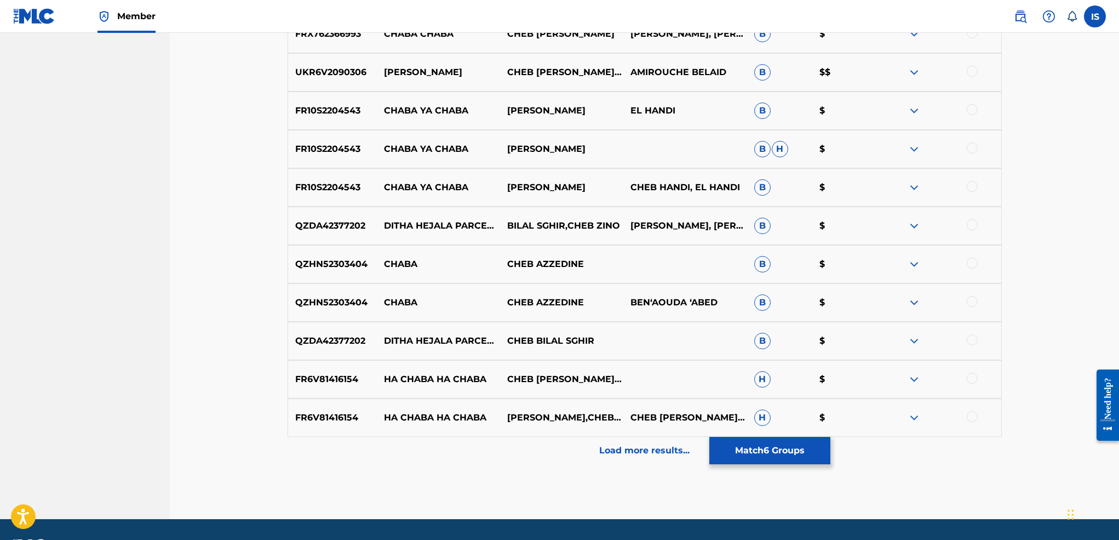
scroll to position [1206, 0]
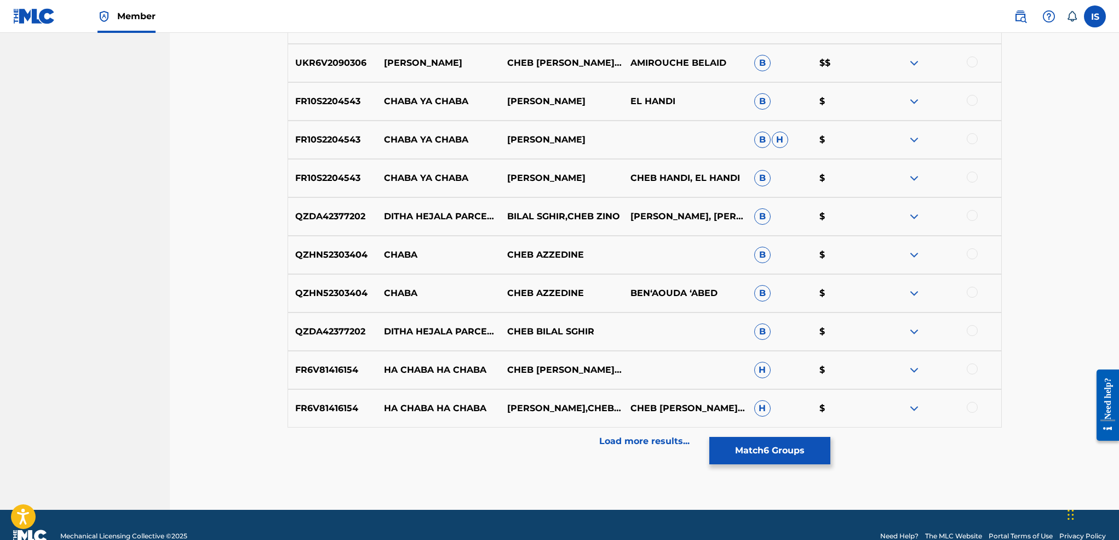
click at [623, 449] on div "Load more results..." at bounding box center [645, 440] width 714 height 27
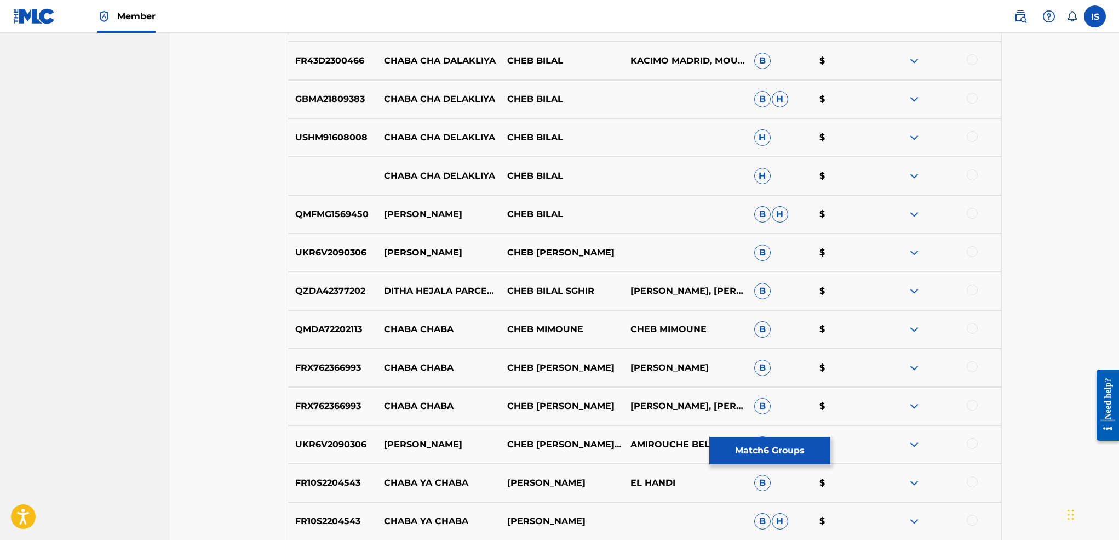
scroll to position [0, 0]
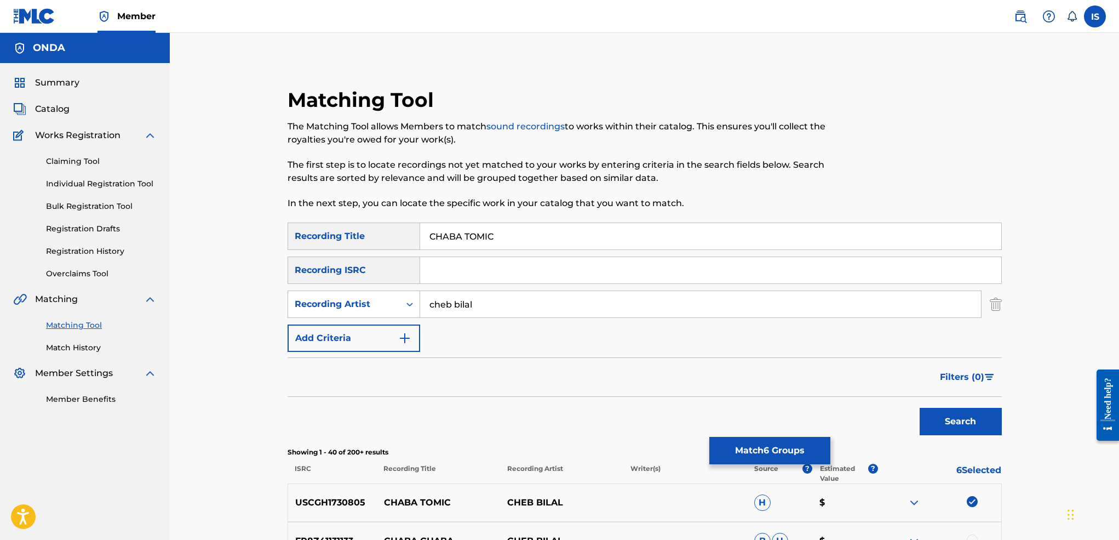
click at [515, 242] on input "CHABA TOMIC" at bounding box center [710, 236] width 581 height 26
click at [477, 237] on input "CHABA TOMIC" at bounding box center [710, 236] width 581 height 26
paste input "CHABA BEZAF :"
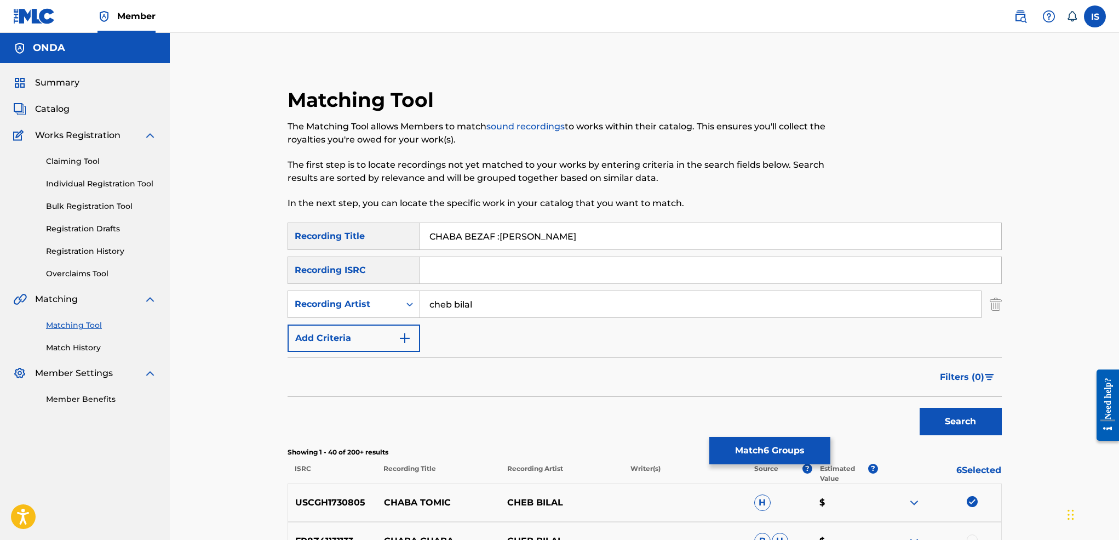
drag, startPoint x: 495, startPoint y: 235, endPoint x: 706, endPoint y: 244, distance: 210.5
click at [706, 244] on input "CHABA BEZAF :[PERSON_NAME]" at bounding box center [710, 236] width 581 height 26
type input "CHABA BEZAF"
click at [920, 408] on button "Search" at bounding box center [961, 421] width 82 height 27
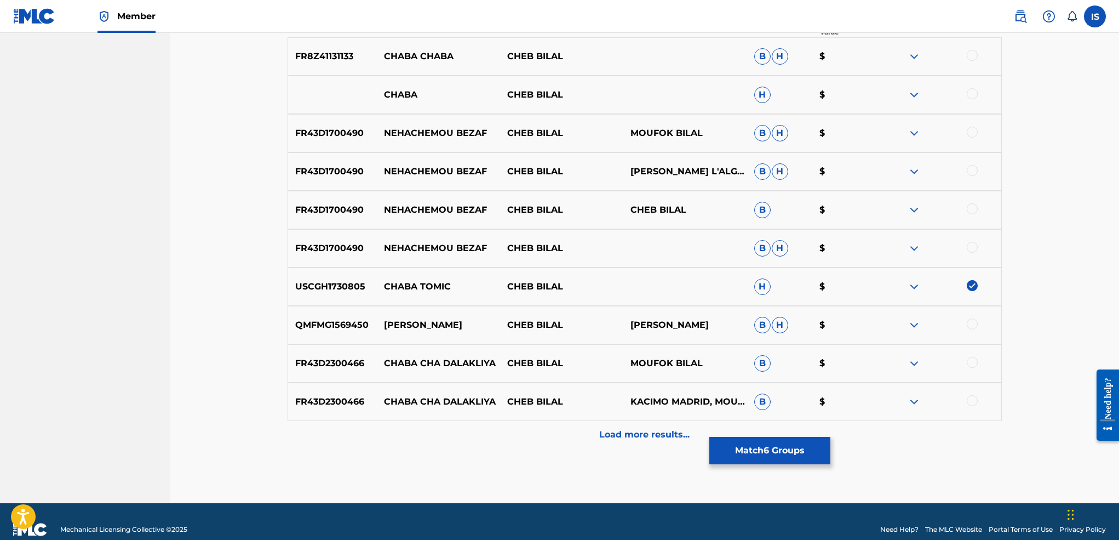
click at [650, 435] on p "Load more results..." at bounding box center [644, 434] width 90 height 13
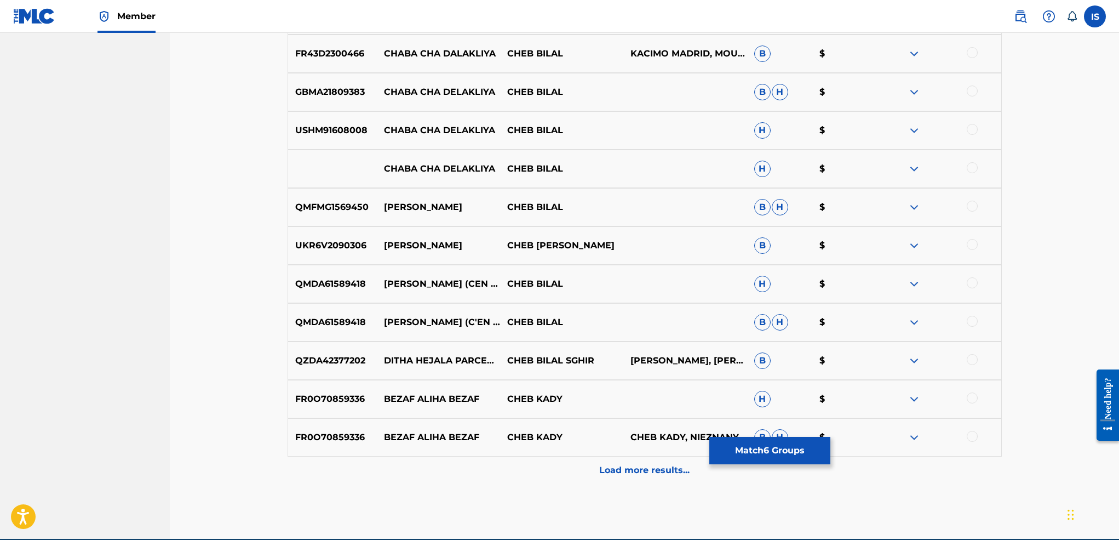
scroll to position [796, 0]
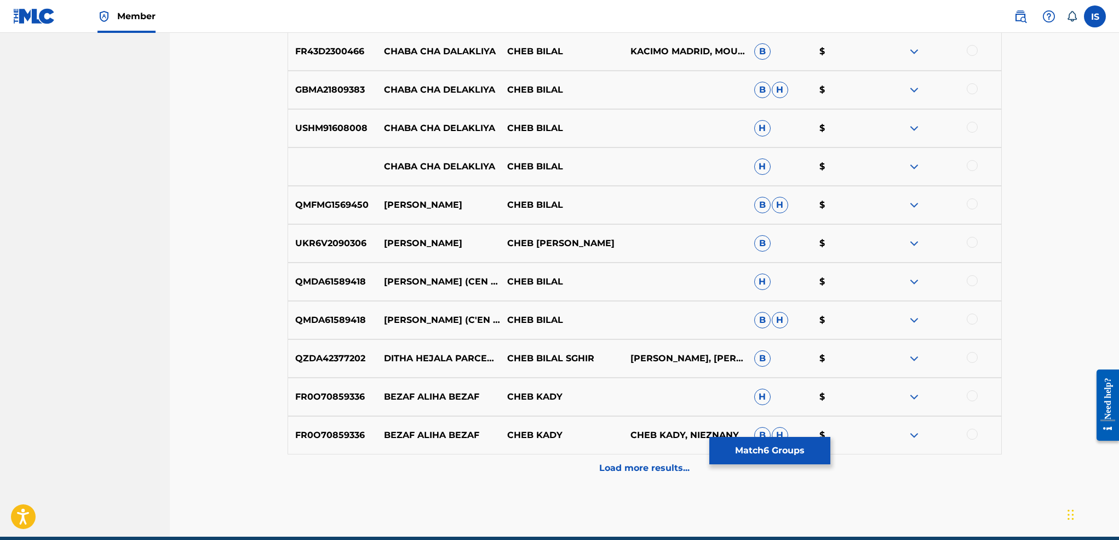
click at [735, 438] on button "Match 6 Groups" at bounding box center [769, 450] width 121 height 27
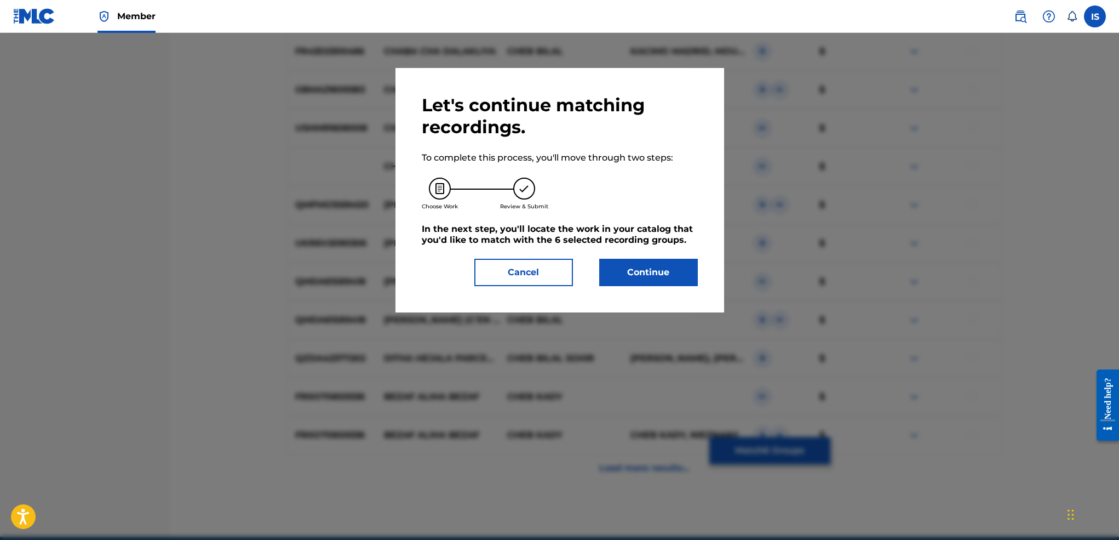
click at [628, 286] on button "Continue" at bounding box center [648, 272] width 99 height 27
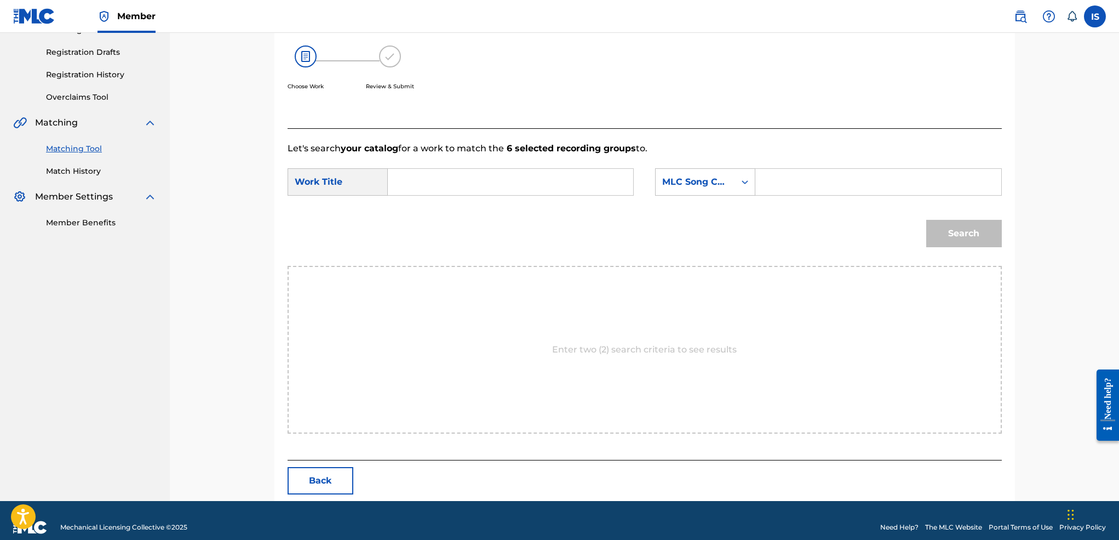
scroll to position [191, 0]
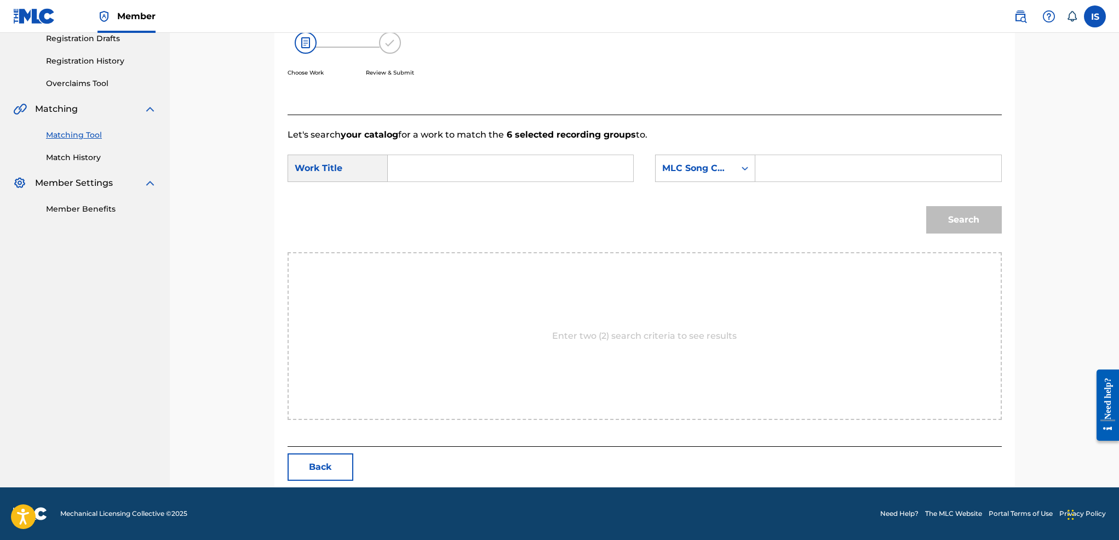
click at [459, 177] on input "Search Form" at bounding box center [510, 168] width 227 height 26
paste input "CHABA BEZAF :[PERSON_NAME]"
type input "CHABA BEZAF :[PERSON_NAME]"
click at [743, 157] on div "Search Form" at bounding box center [745, 168] width 20 height 26
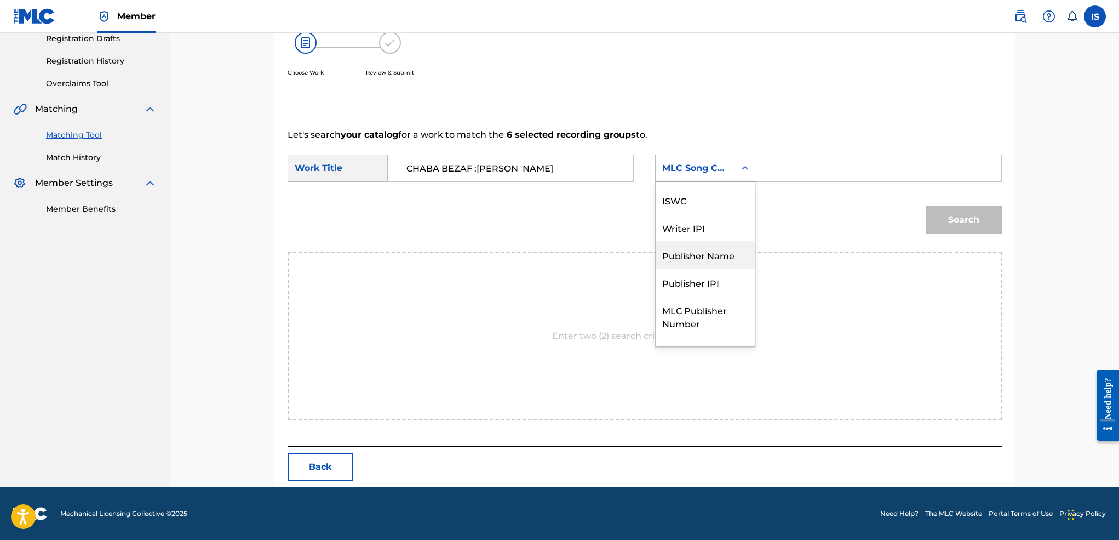
scroll to position [0, 0]
click at [709, 196] on div "Writer Name" at bounding box center [705, 195] width 99 height 27
click at [776, 177] on input "Search Form" at bounding box center [878, 168] width 227 height 26
type input "moufok"
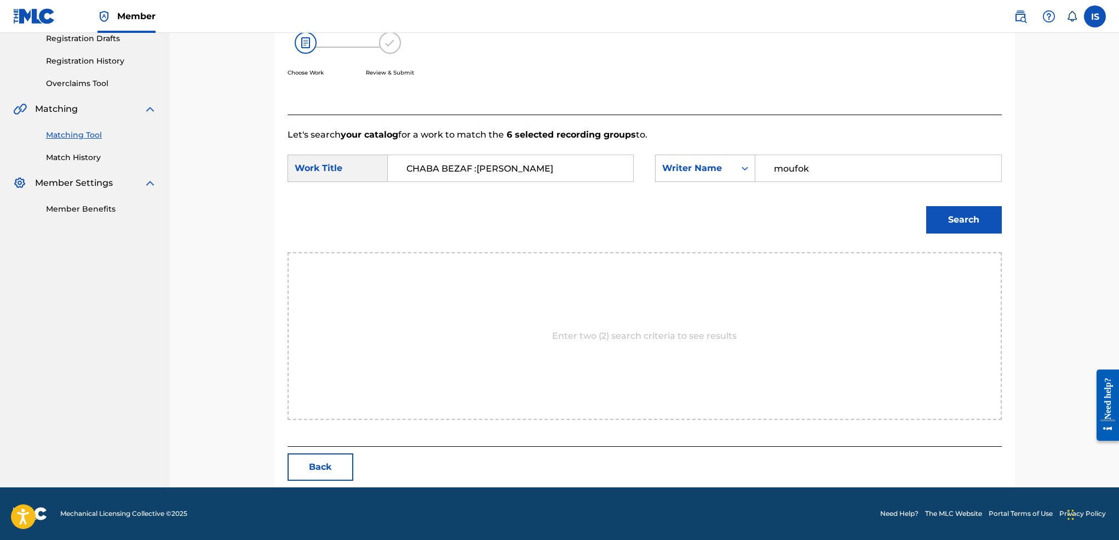
click at [948, 216] on button "Search" at bounding box center [964, 219] width 76 height 27
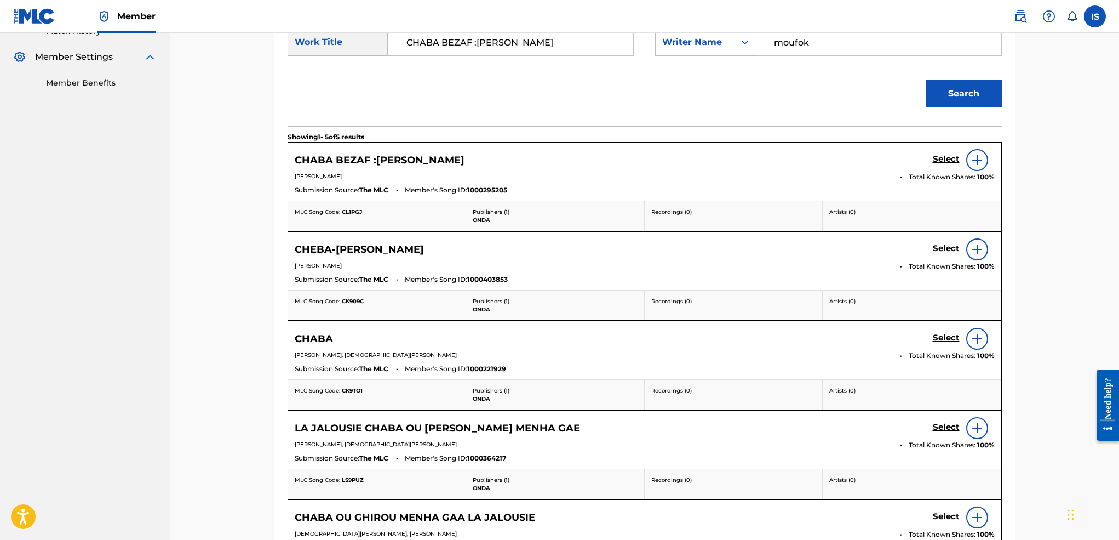
scroll to position [316, 0]
click at [939, 158] on h5 "Select" at bounding box center [946, 159] width 27 height 10
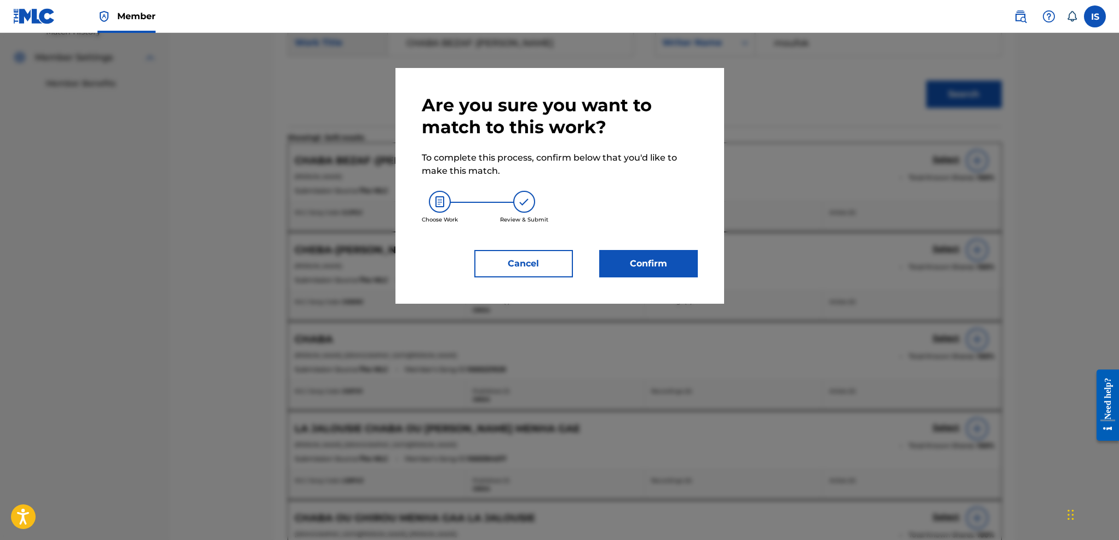
click at [615, 268] on button "Confirm" at bounding box center [648, 263] width 99 height 27
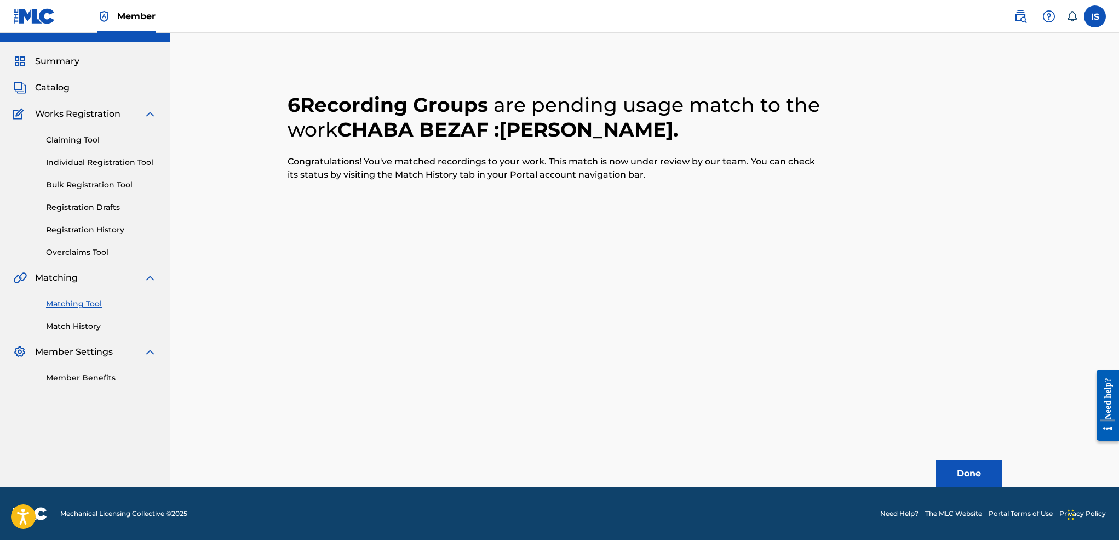
scroll to position [21, 0]
click at [961, 474] on button "Done" at bounding box center [969, 473] width 66 height 27
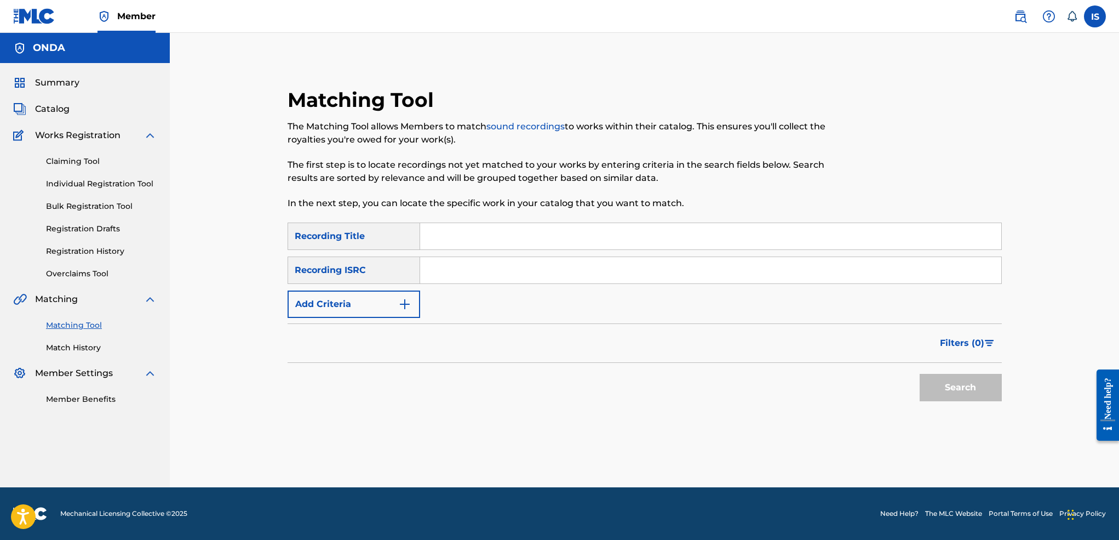
scroll to position [0, 0]
click at [473, 237] on input "Search Form" at bounding box center [710, 236] width 581 height 26
paste input "EL MAKHLOUKA"
type input "EL MAKHLOUKA"
click at [362, 300] on button "Add Criteria" at bounding box center [354, 303] width 133 height 27
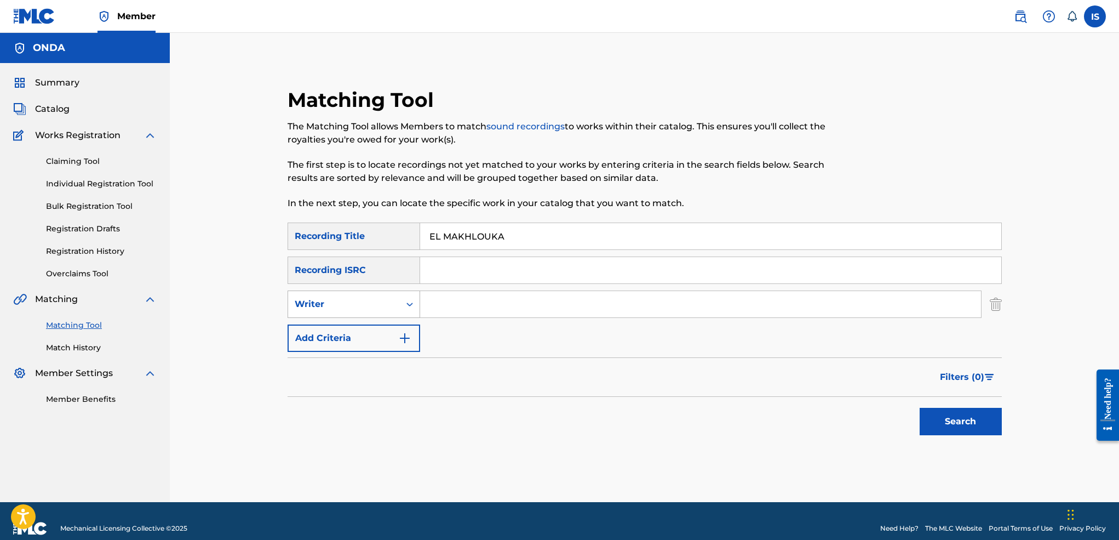
click at [339, 309] on div "Writer" at bounding box center [344, 303] width 99 height 13
click at [342, 336] on div "Recording Artist" at bounding box center [353, 331] width 131 height 27
click at [462, 296] on input "Search Form" at bounding box center [700, 304] width 561 height 26
type input "cheb bilal"
click at [947, 421] on button "Search" at bounding box center [961, 421] width 82 height 27
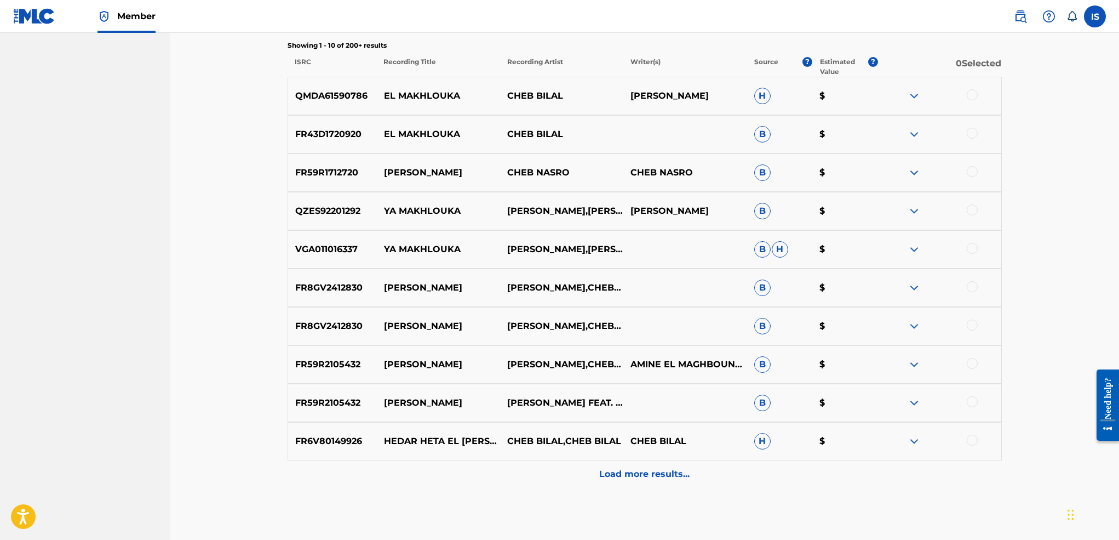
scroll to position [417, 0]
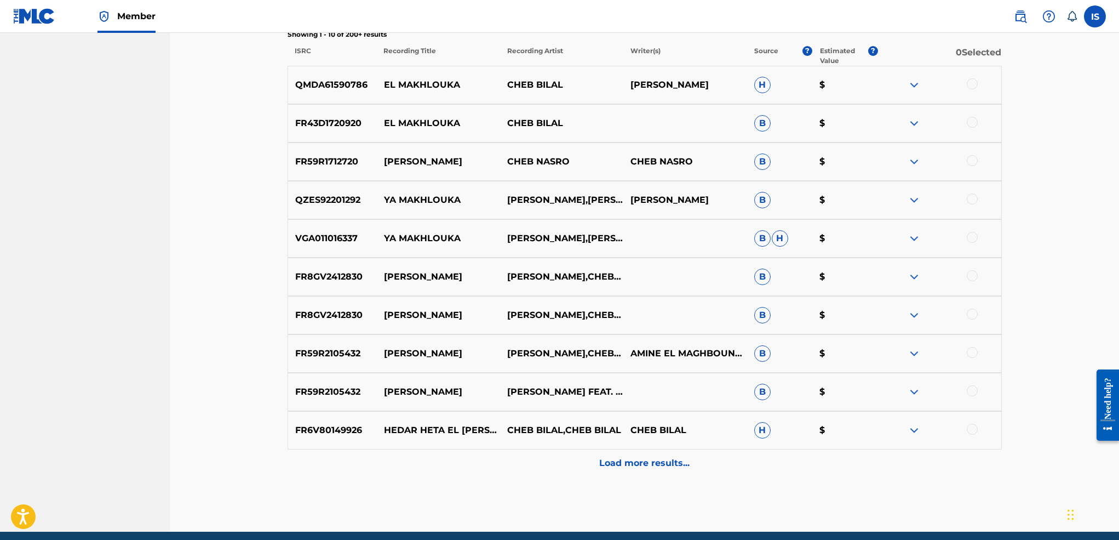
click at [973, 84] on div at bounding box center [972, 83] width 11 height 11
click at [978, 122] on div at bounding box center [938, 123] width 123 height 13
click at [970, 123] on div at bounding box center [972, 122] width 11 height 11
click at [631, 462] on p "Load more results..." at bounding box center [644, 462] width 90 height 13
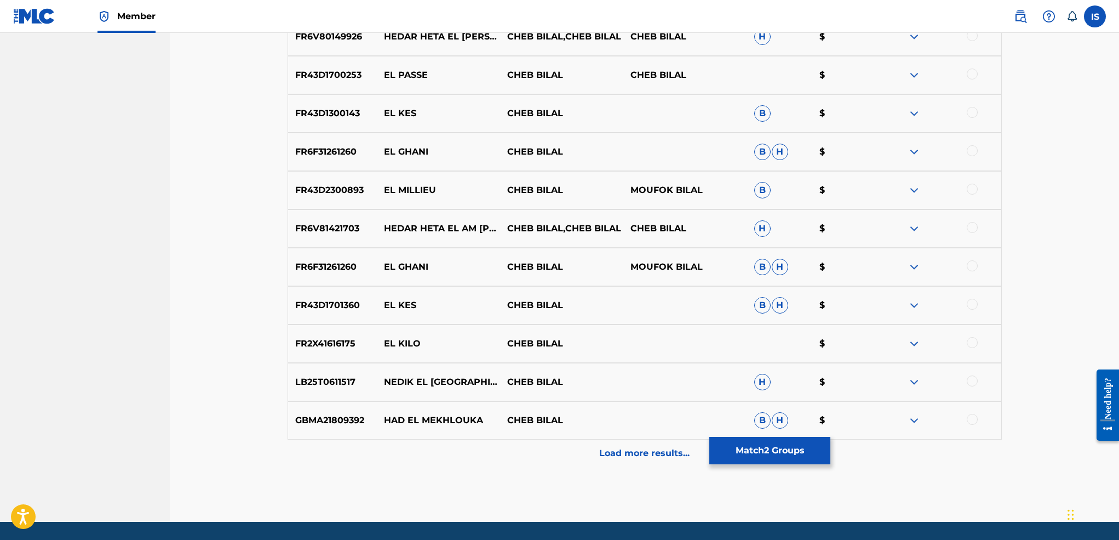
scroll to position [845, 0]
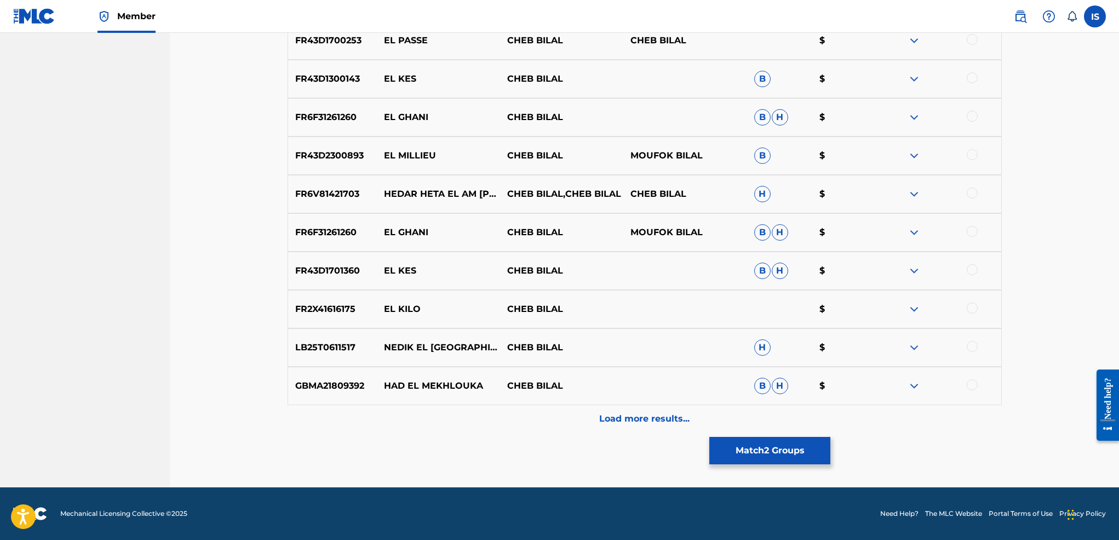
click at [978, 383] on div at bounding box center [938, 385] width 123 height 13
click at [970, 385] on div at bounding box center [972, 384] width 11 height 11
click at [635, 416] on p "Load more results..." at bounding box center [644, 418] width 90 height 13
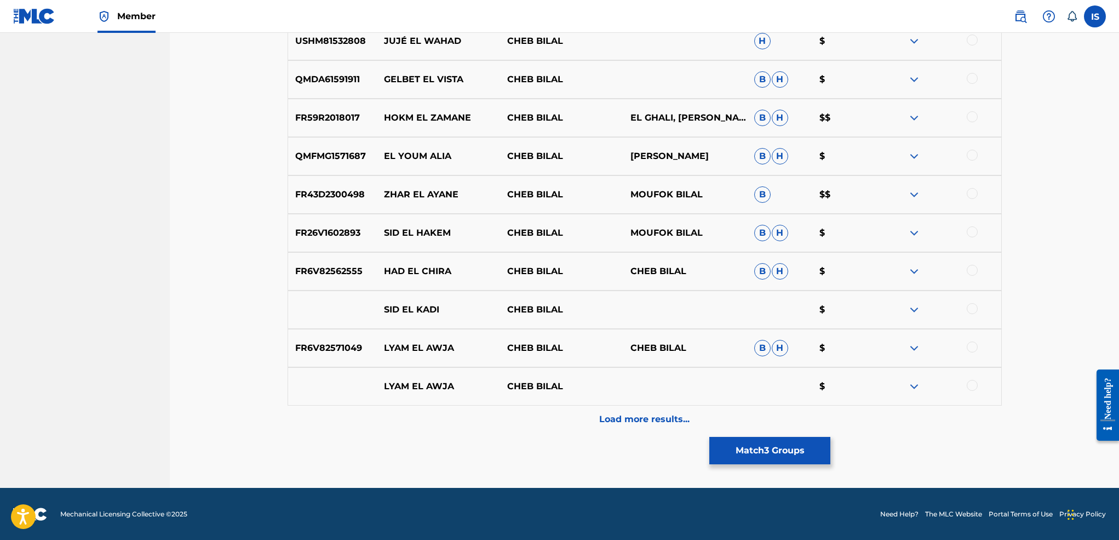
click at [635, 416] on p "Load more results..." at bounding box center [644, 418] width 90 height 13
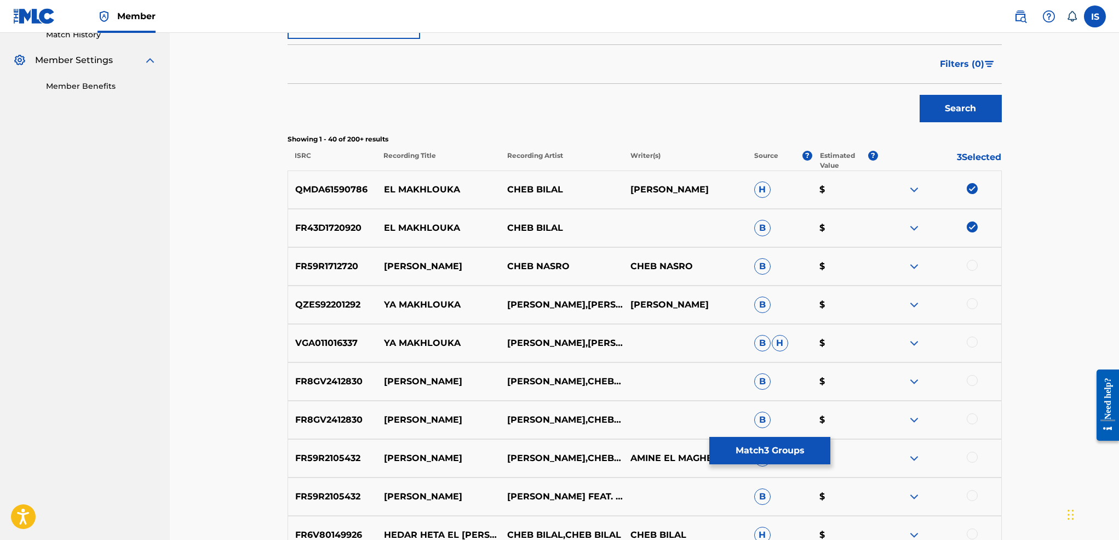
scroll to position [0, 0]
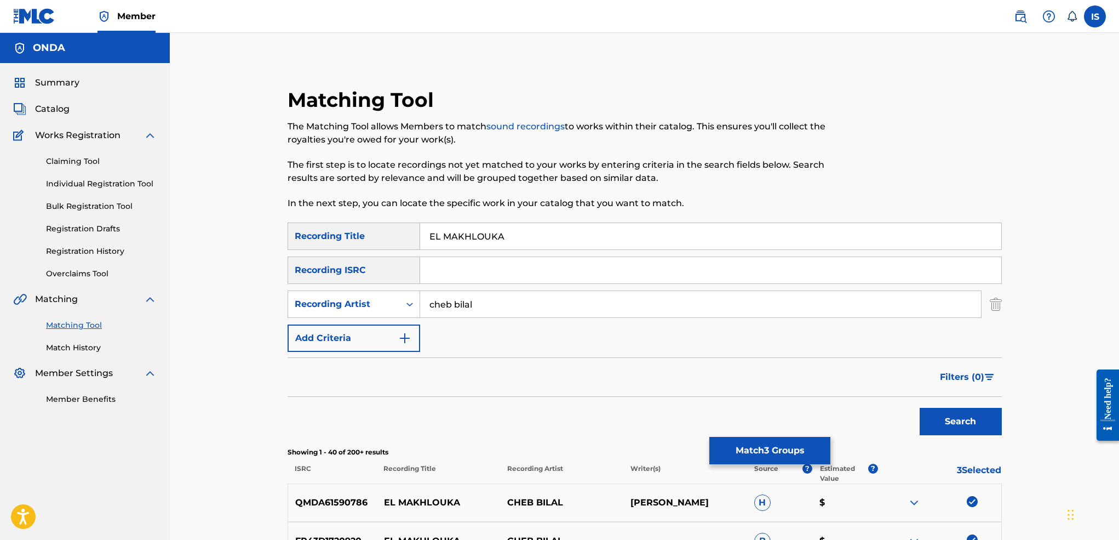
drag, startPoint x: 441, startPoint y: 237, endPoint x: 306, endPoint y: 219, distance: 136.4
type input "MAKHLOUKA"
click at [920, 408] on button "Search" at bounding box center [961, 421] width 82 height 27
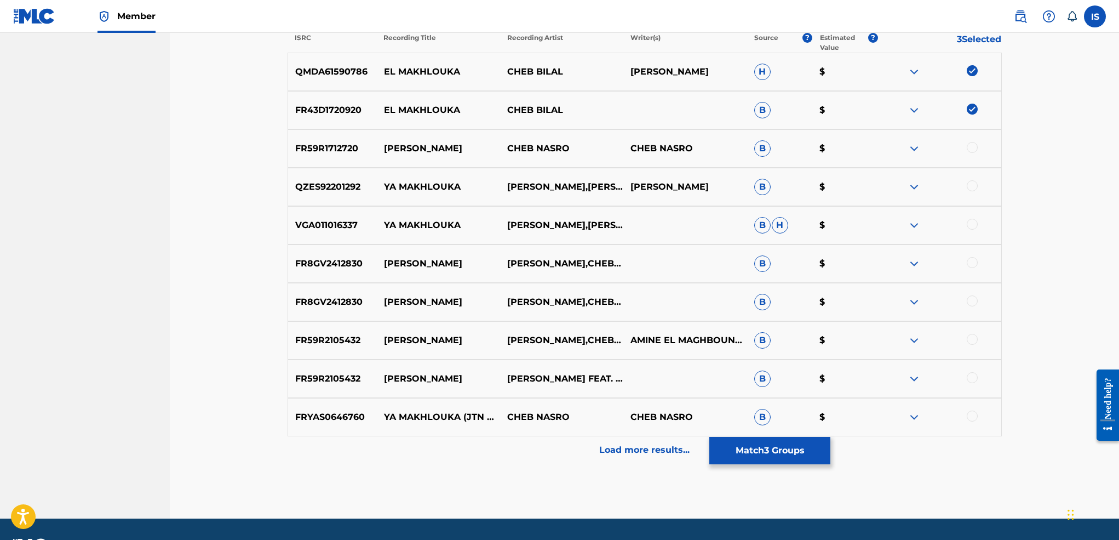
scroll to position [429, 0]
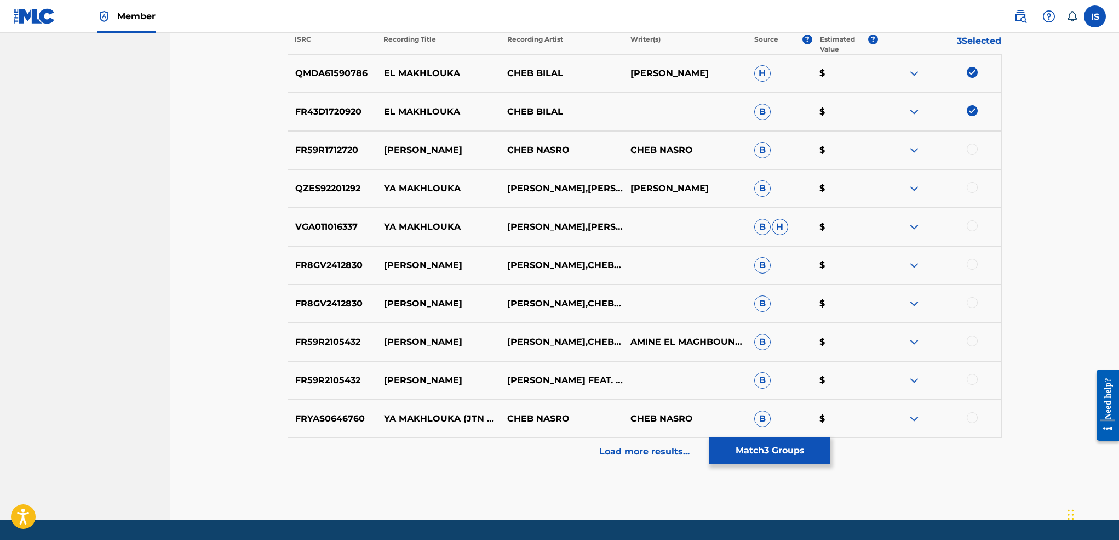
click at [772, 455] on button "Match 3 Groups" at bounding box center [769, 450] width 121 height 27
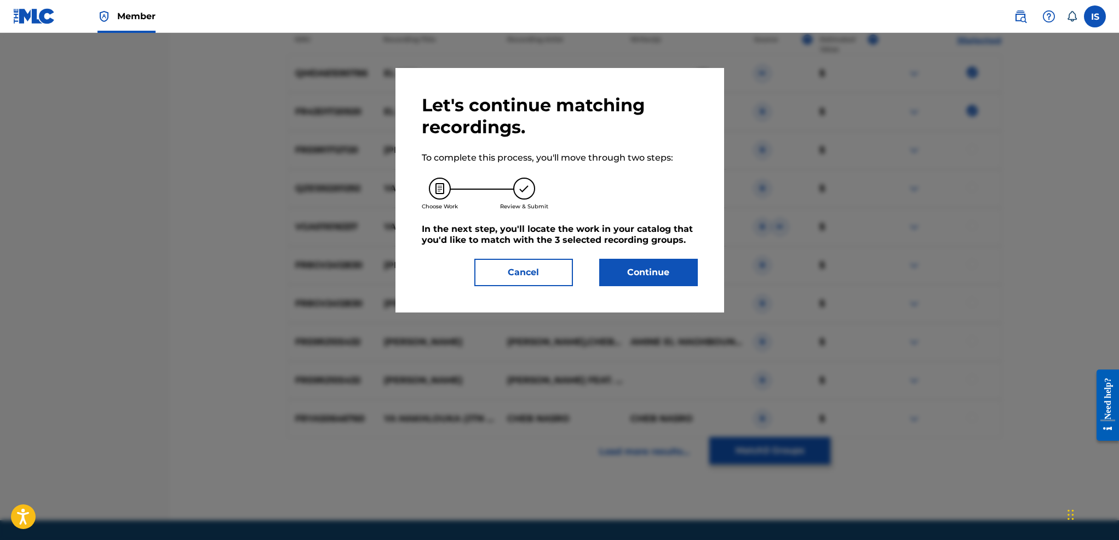
click at [662, 273] on button "Continue" at bounding box center [648, 272] width 99 height 27
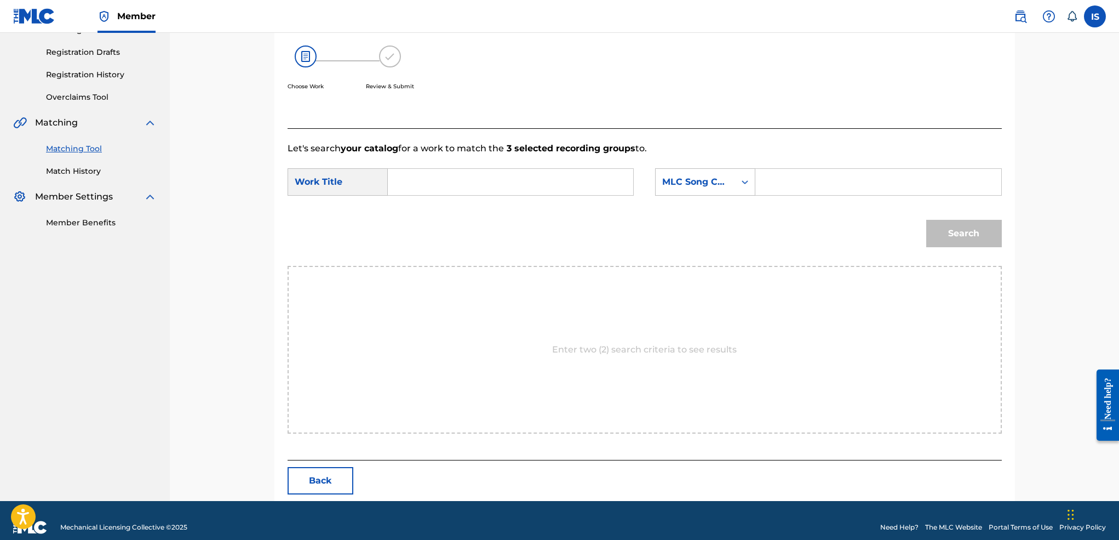
scroll to position [191, 0]
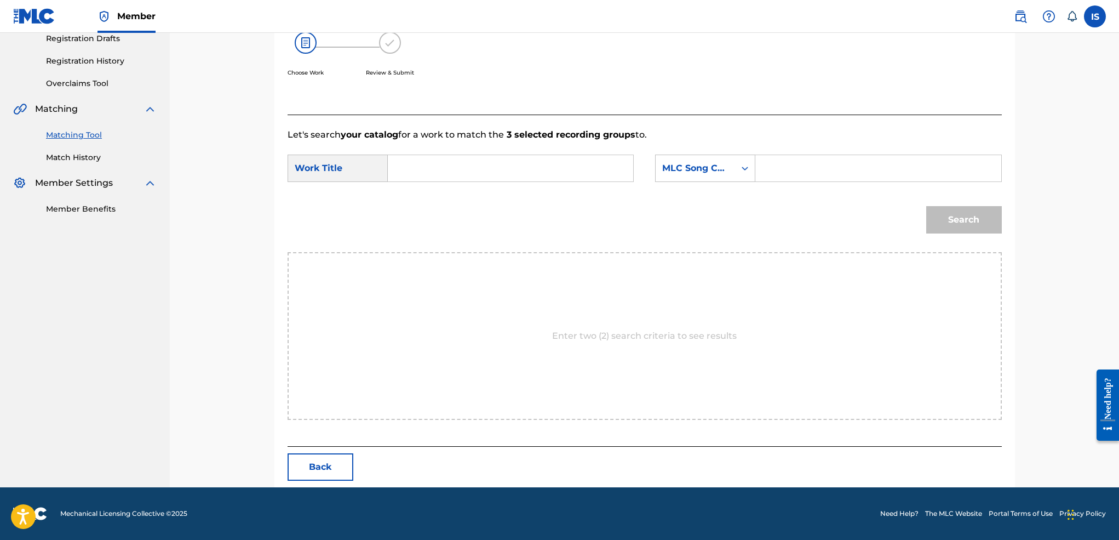
click at [477, 166] on input "Search Form" at bounding box center [510, 168] width 227 height 26
paste input "EL MAKHLOUKA"
type input "EL MAKHLOUKA"
click at [730, 159] on div "MLC Song Code" at bounding box center [695, 168] width 79 height 21
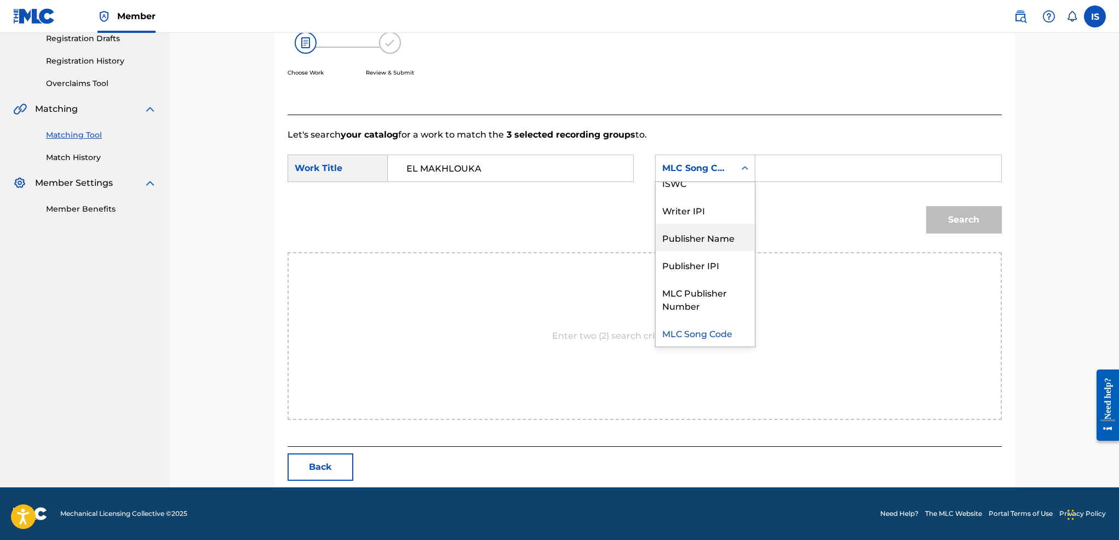
scroll to position [0, 0]
click at [712, 196] on div "Writer Name" at bounding box center [705, 195] width 99 height 27
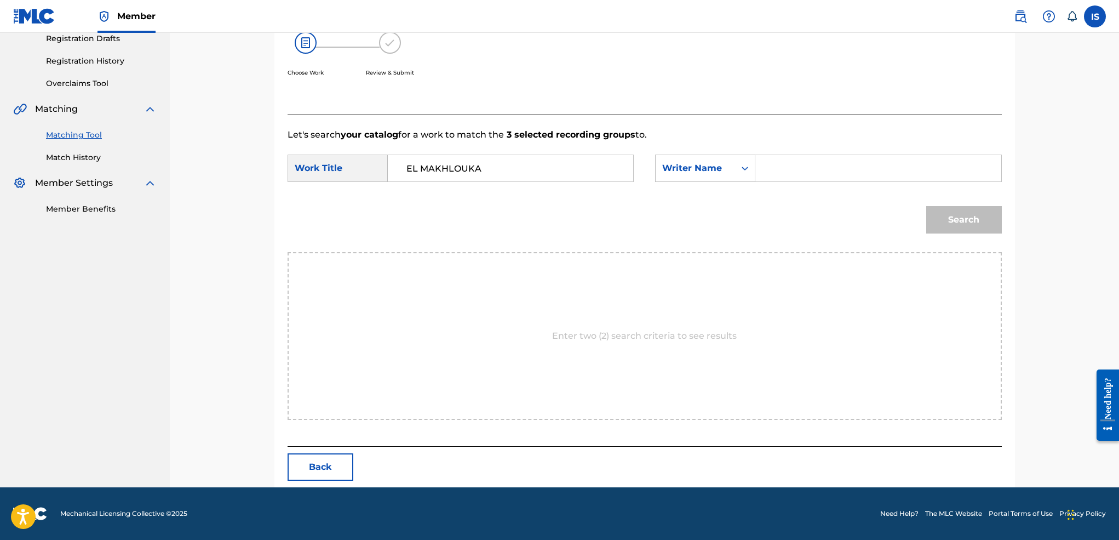
click at [822, 182] on div "SearchWithCriteria97595bae-b789-4ee4-b112-0e3a483eba26 Work Title EL MAKHLOUKA …" at bounding box center [645, 171] width 714 height 34
click at [817, 175] on input "Search Form" at bounding box center [878, 168] width 227 height 26
type input "moufok"
click at [926, 206] on button "Search" at bounding box center [964, 219] width 76 height 27
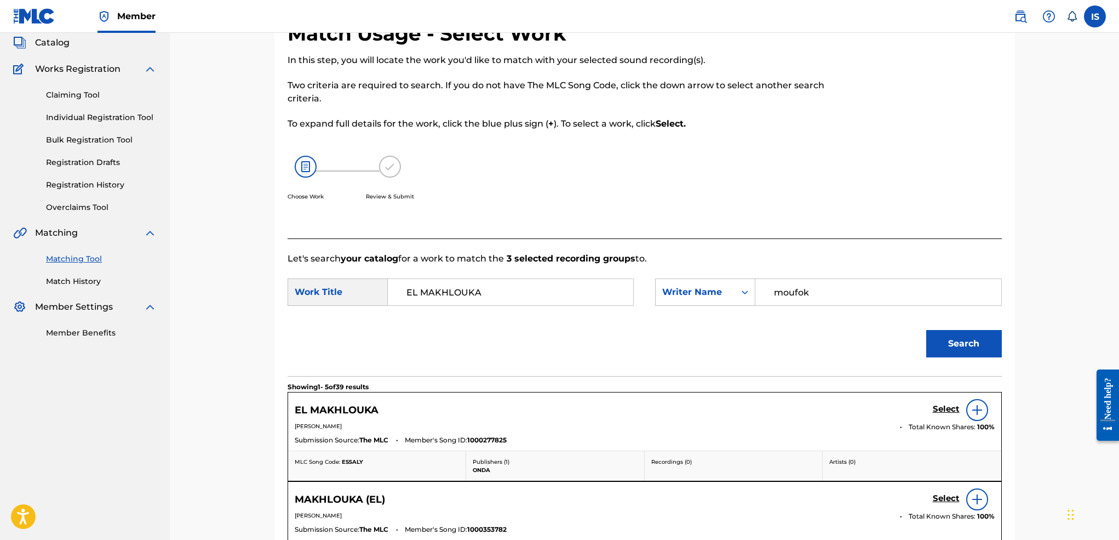
scroll to position [191, 0]
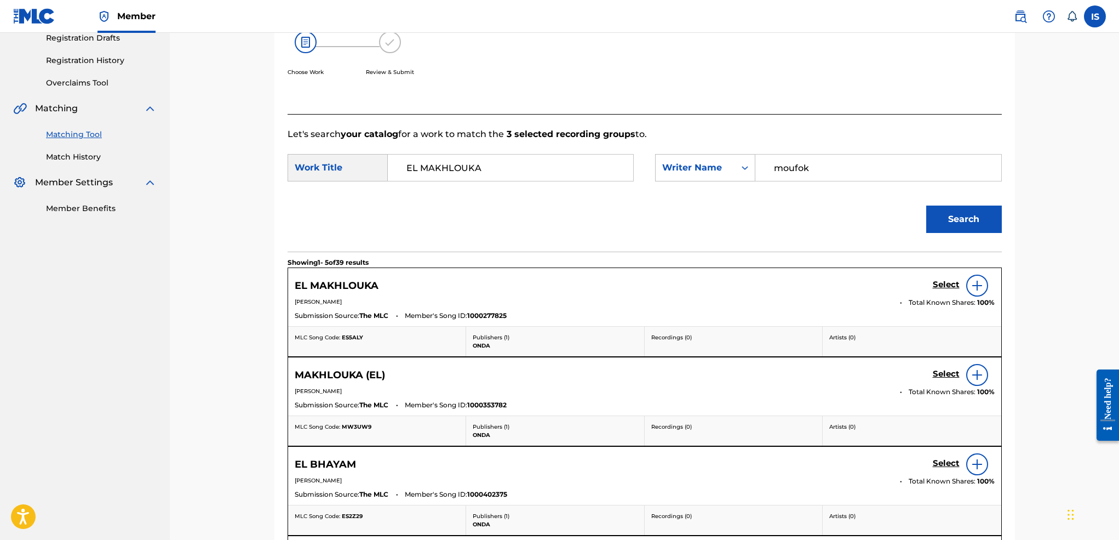
click at [837, 232] on div "Search" at bounding box center [645, 222] width 714 height 57
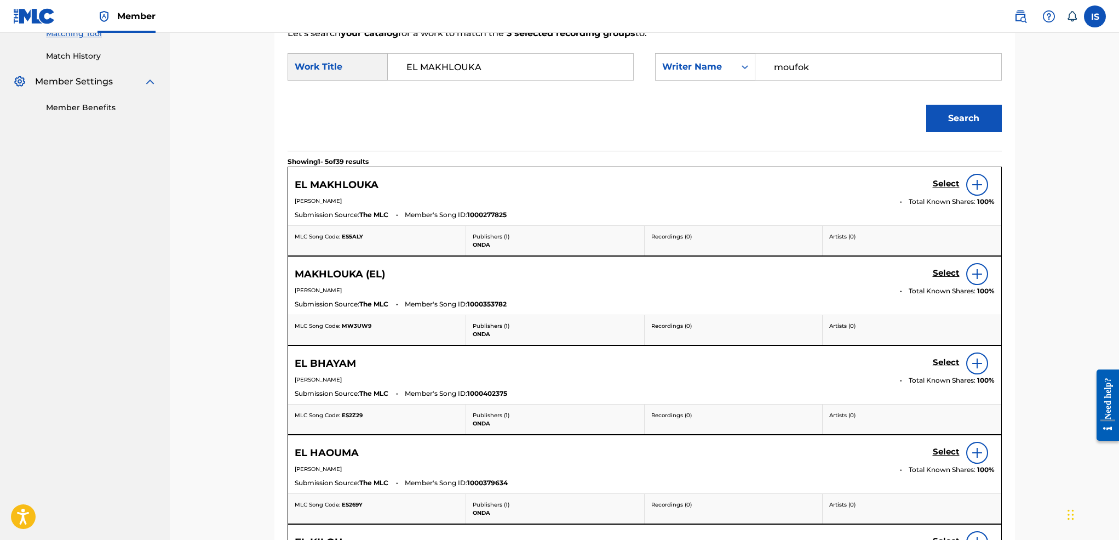
scroll to position [285, 0]
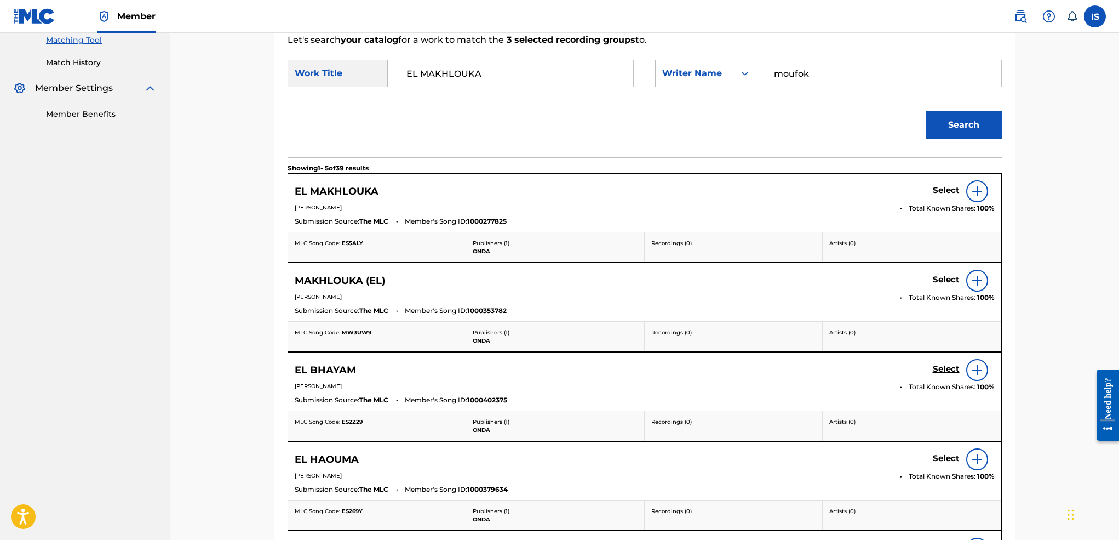
click at [947, 191] on h5 "Select" at bounding box center [946, 190] width 27 height 10
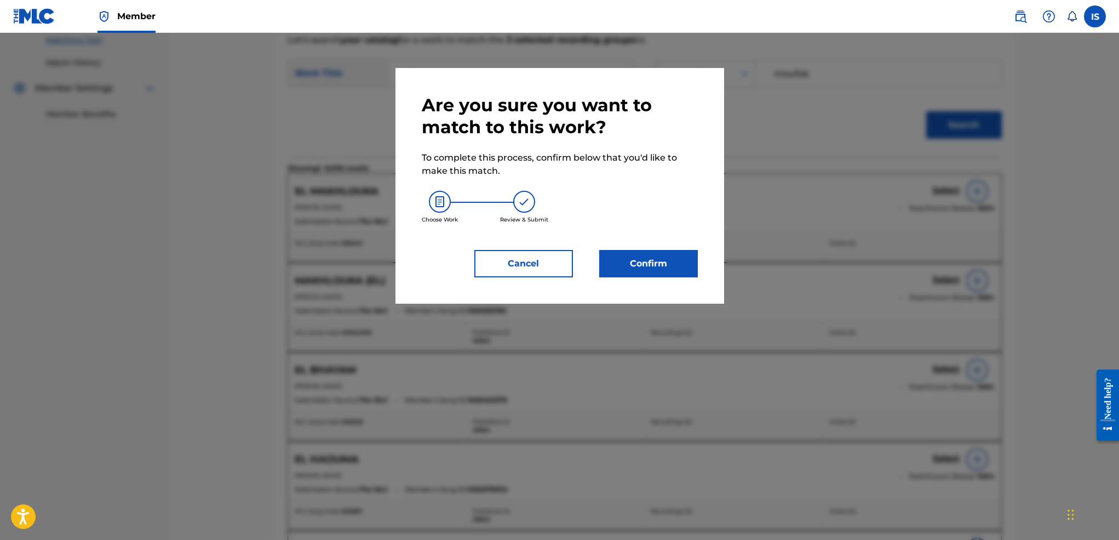
click at [649, 262] on button "Confirm" at bounding box center [648, 263] width 99 height 27
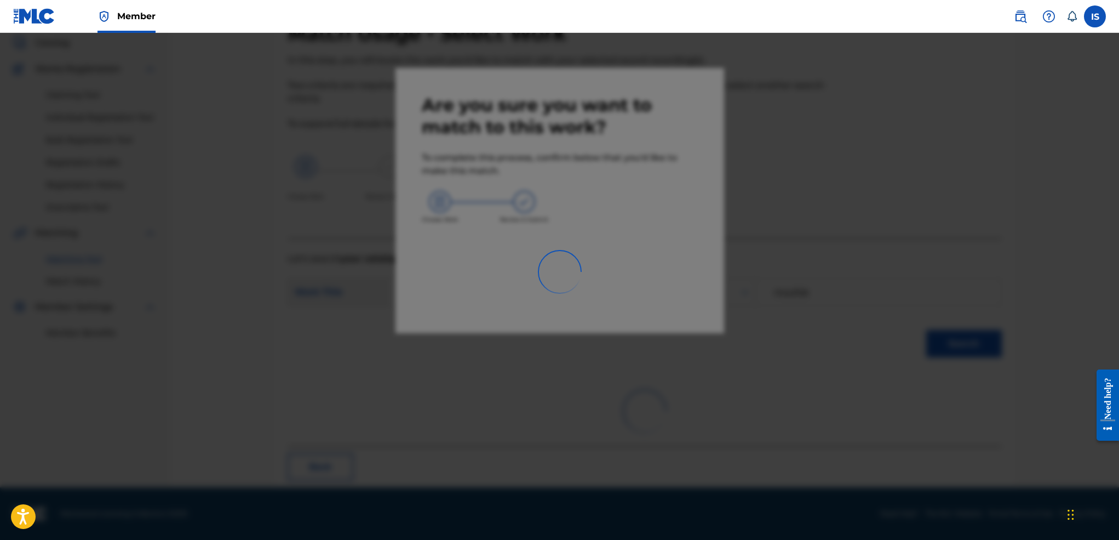
scroll to position [21, 0]
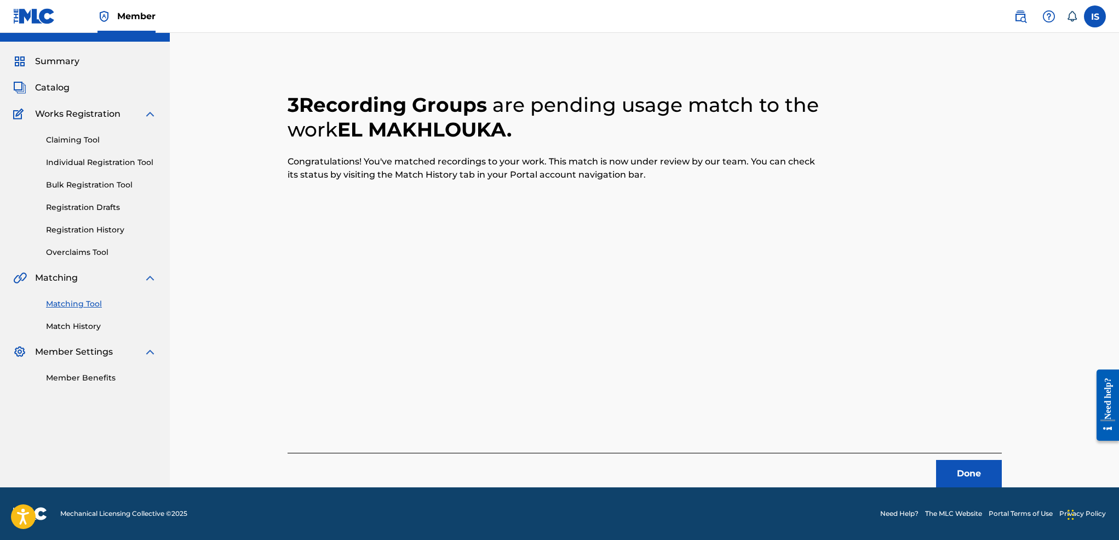
click at [959, 463] on button "Done" at bounding box center [969, 473] width 66 height 27
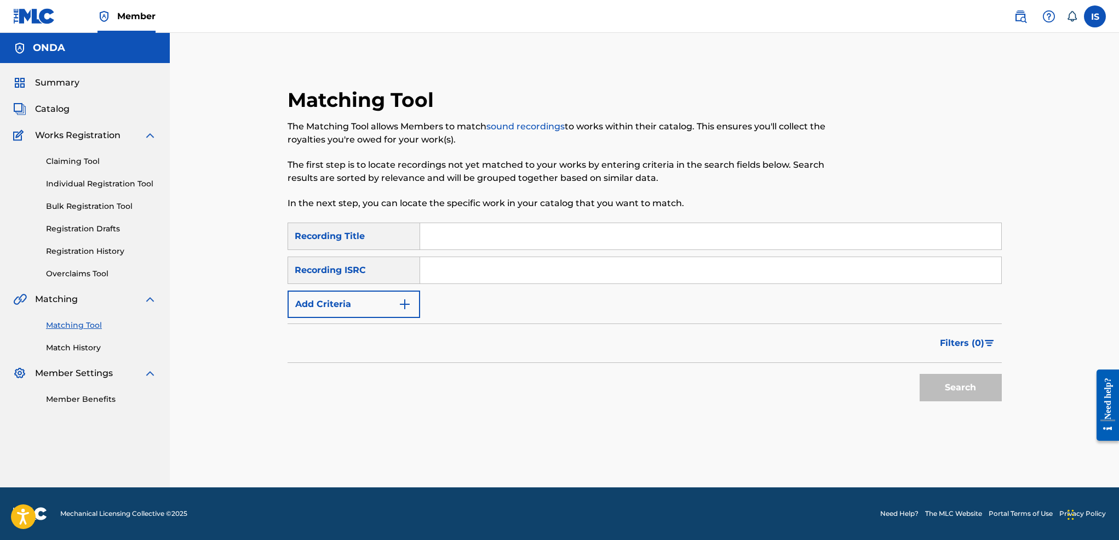
scroll to position [0, 0]
click at [431, 238] on input "Search Form" at bounding box center [710, 236] width 581 height 26
paste input "YA [PERSON_NAME]"
type input "YA [PERSON_NAME]"
click at [372, 292] on button "Add Criteria" at bounding box center [354, 303] width 133 height 27
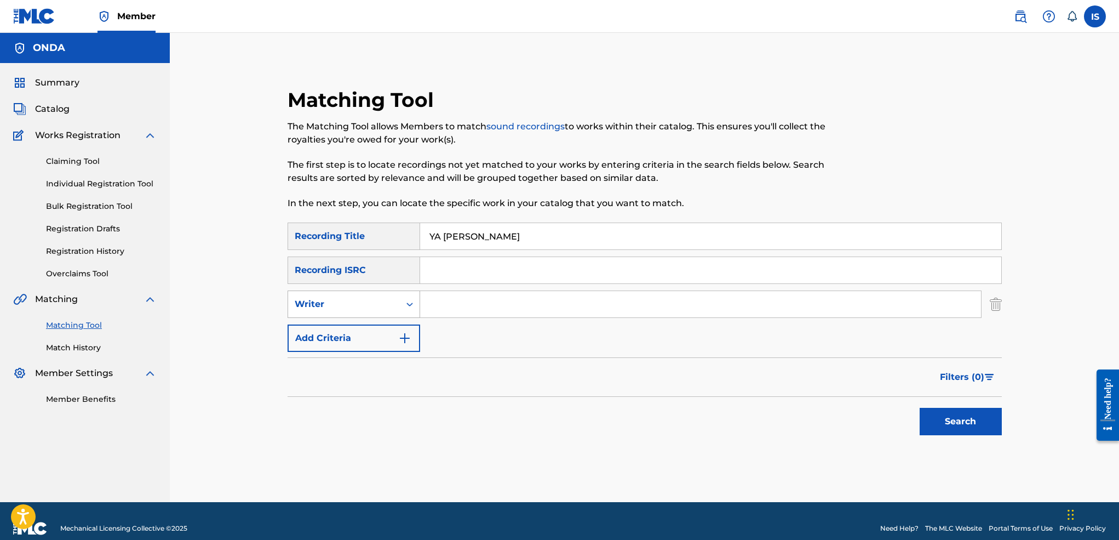
click at [355, 311] on div "Writer" at bounding box center [344, 304] width 112 height 21
click at [349, 330] on div "Recording Artist" at bounding box center [353, 331] width 131 height 27
click at [470, 309] on input "Search Form" at bounding box center [700, 304] width 561 height 26
drag, startPoint x: 498, startPoint y: 339, endPoint x: 495, endPoint y: 327, distance: 12.0
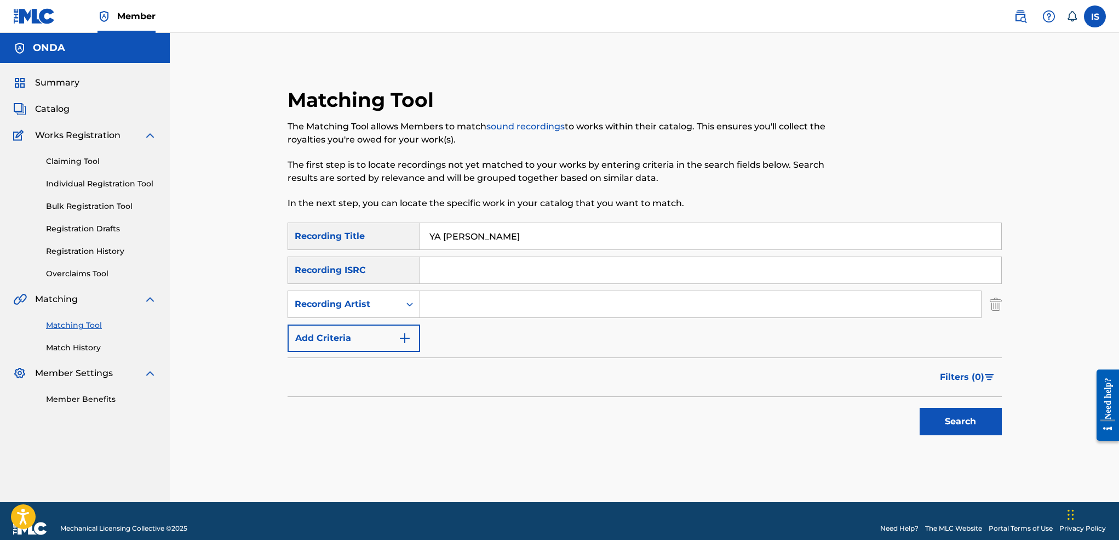
click at [495, 327] on div "SearchWithCriteriaf35061c3-5625-4ec6-b02c-04c29010c22f Recording Title YA RABI …" at bounding box center [645, 286] width 714 height 129
type input "cheb bilal"
click at [917, 425] on div "Search" at bounding box center [958, 419] width 88 height 44
click at [944, 427] on button "Search" at bounding box center [961, 421] width 82 height 27
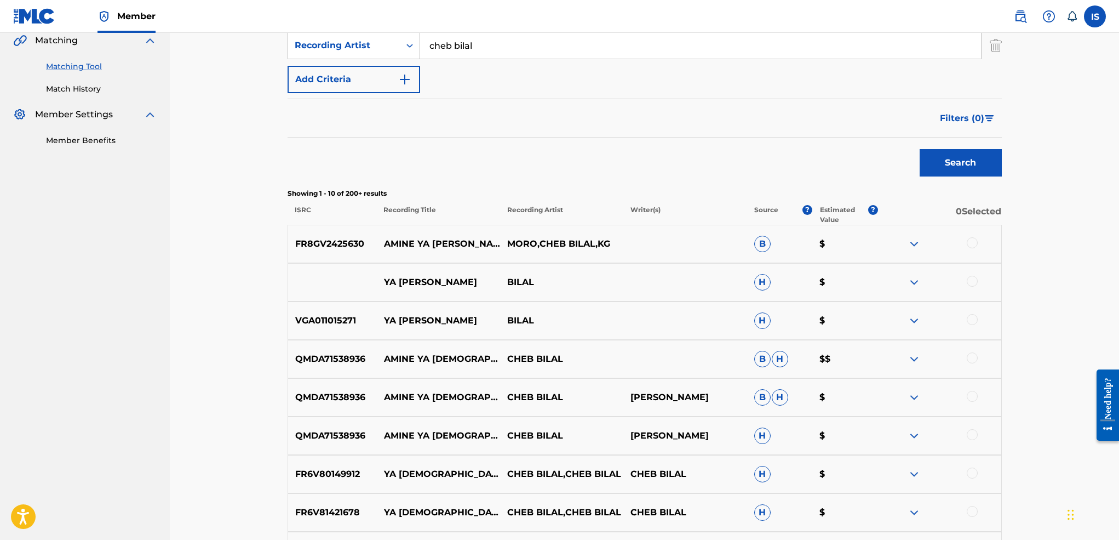
scroll to position [260, 0]
click at [978, 240] on div at bounding box center [938, 242] width 123 height 13
click at [974, 274] on div "YA RABI [PERSON_NAME] H $" at bounding box center [645, 281] width 714 height 38
click at [972, 283] on div at bounding box center [972, 279] width 11 height 11
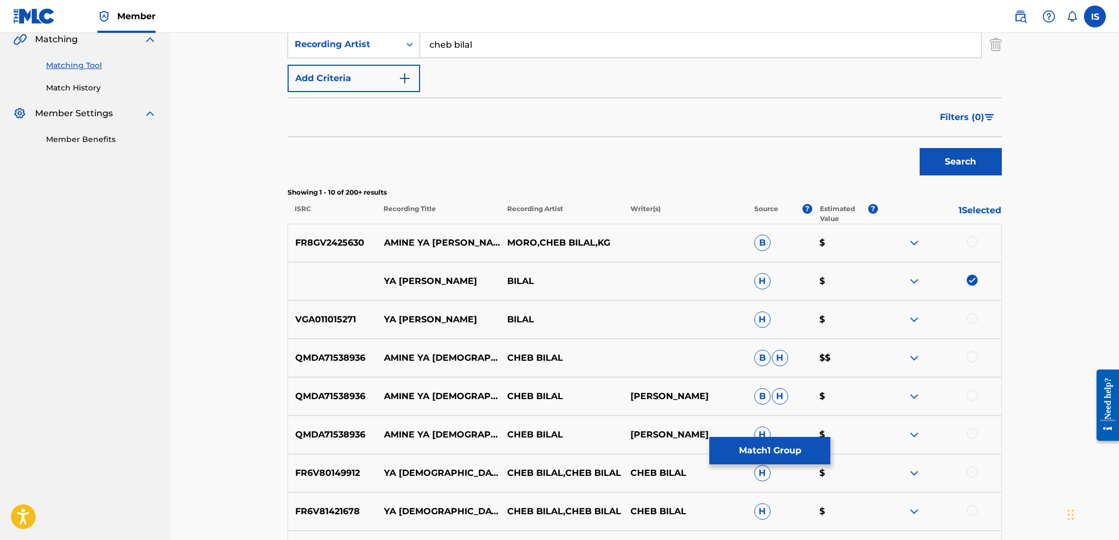
click at [968, 244] on div at bounding box center [972, 241] width 11 height 11
click at [968, 320] on div at bounding box center [972, 318] width 11 height 11
click at [973, 346] on div "QMDA71538936 AMINE YA [DEMOGRAPHIC_DATA][PERSON_NAME] CHEB [PERSON_NAME] $$" at bounding box center [645, 358] width 714 height 38
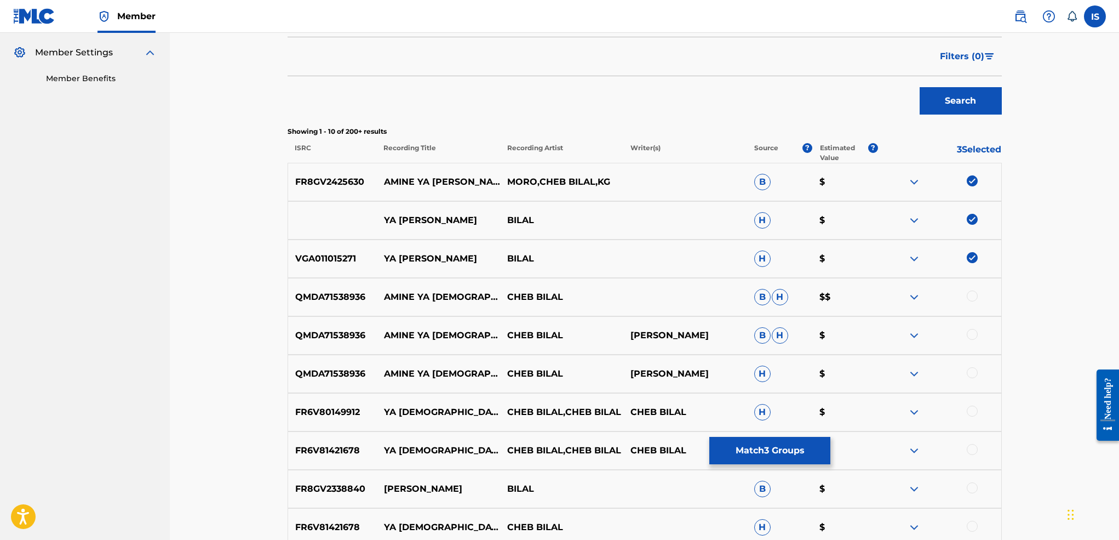
scroll to position [398, 0]
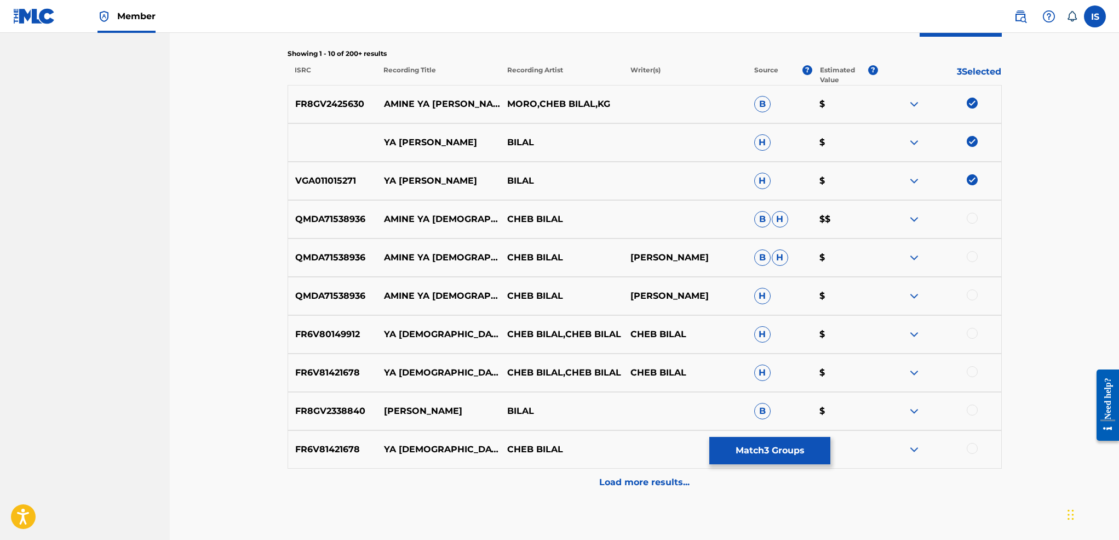
click at [972, 217] on div at bounding box center [972, 218] width 11 height 11
click at [972, 245] on div "QMDA71538936 AMINE YA [DEMOGRAPHIC_DATA][PERSON_NAME] [PERSON_NAME] $" at bounding box center [645, 257] width 714 height 38
click at [970, 255] on div at bounding box center [972, 256] width 11 height 11
click at [970, 286] on div "QMDA71538936 AMINE YA [DEMOGRAPHIC_DATA][PERSON_NAME] H $" at bounding box center [645, 296] width 714 height 38
click at [968, 334] on div at bounding box center [972, 333] width 11 height 11
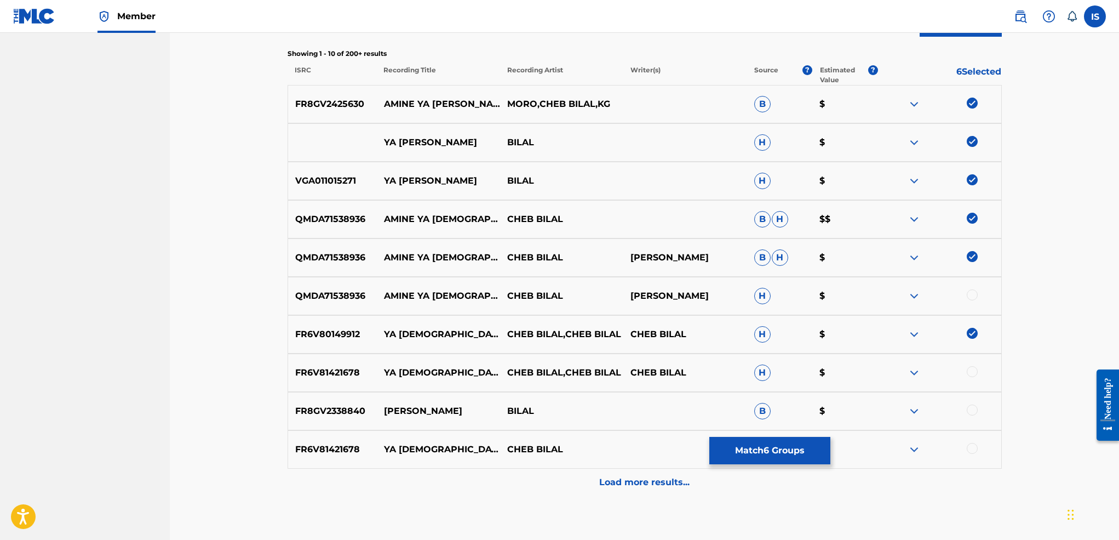
click at [970, 295] on div at bounding box center [972, 294] width 11 height 11
click at [968, 373] on div at bounding box center [972, 371] width 11 height 11
click at [970, 411] on div at bounding box center [972, 409] width 11 height 11
click at [968, 449] on div at bounding box center [972, 448] width 11 height 11
click at [640, 487] on p "Load more results..." at bounding box center [644, 481] width 90 height 13
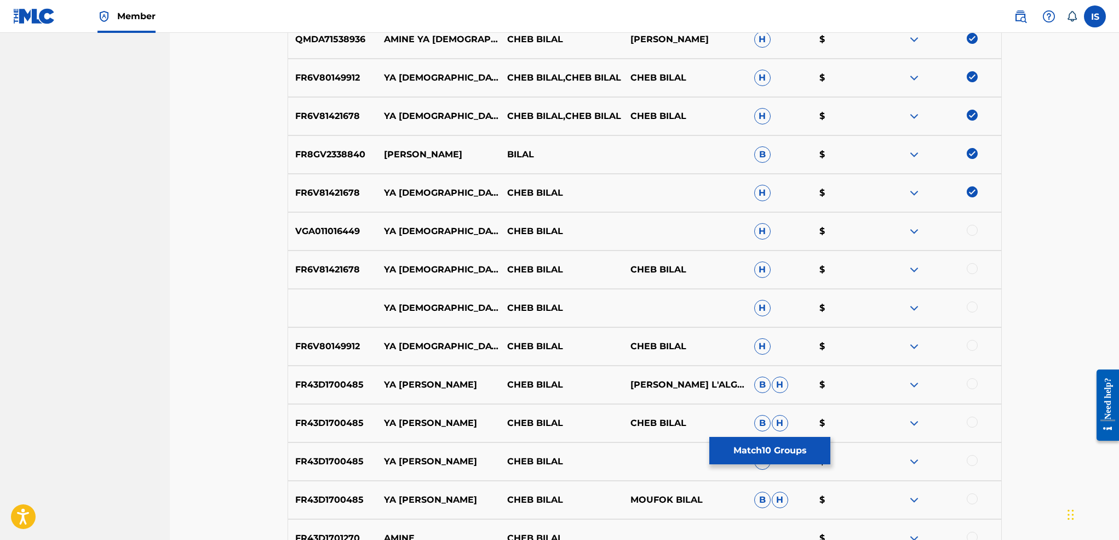
scroll to position [657, 0]
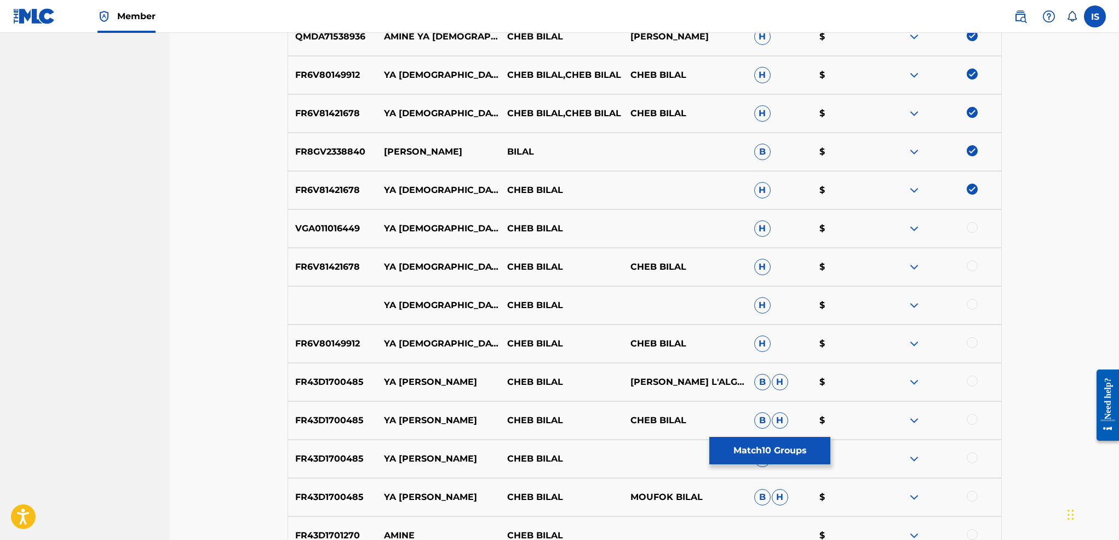
click at [971, 228] on div at bounding box center [972, 227] width 11 height 11
click at [971, 263] on div at bounding box center [972, 265] width 11 height 11
click at [972, 305] on div at bounding box center [972, 304] width 11 height 11
click at [971, 339] on div at bounding box center [972, 342] width 11 height 11
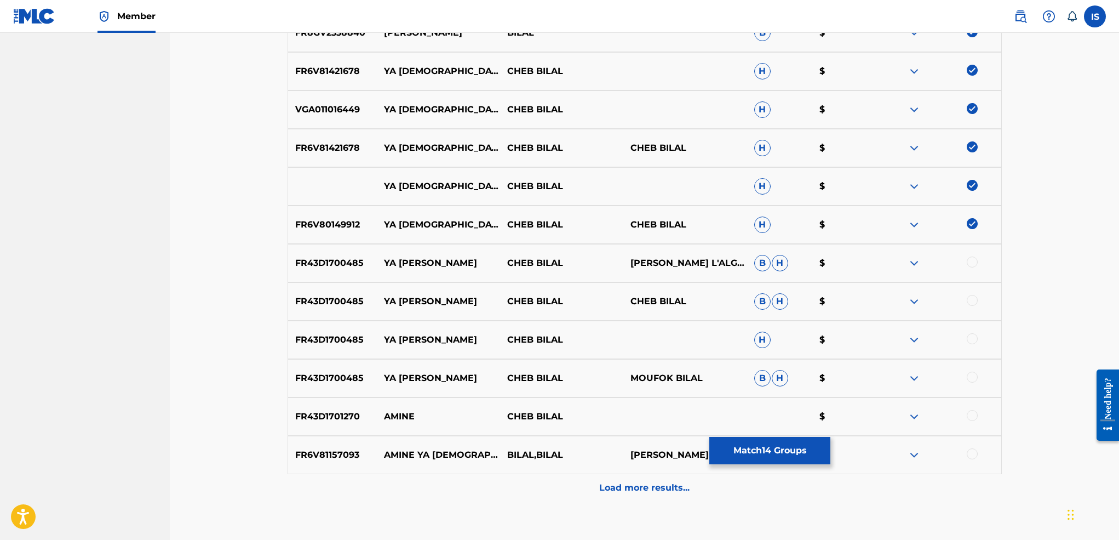
scroll to position [779, 0]
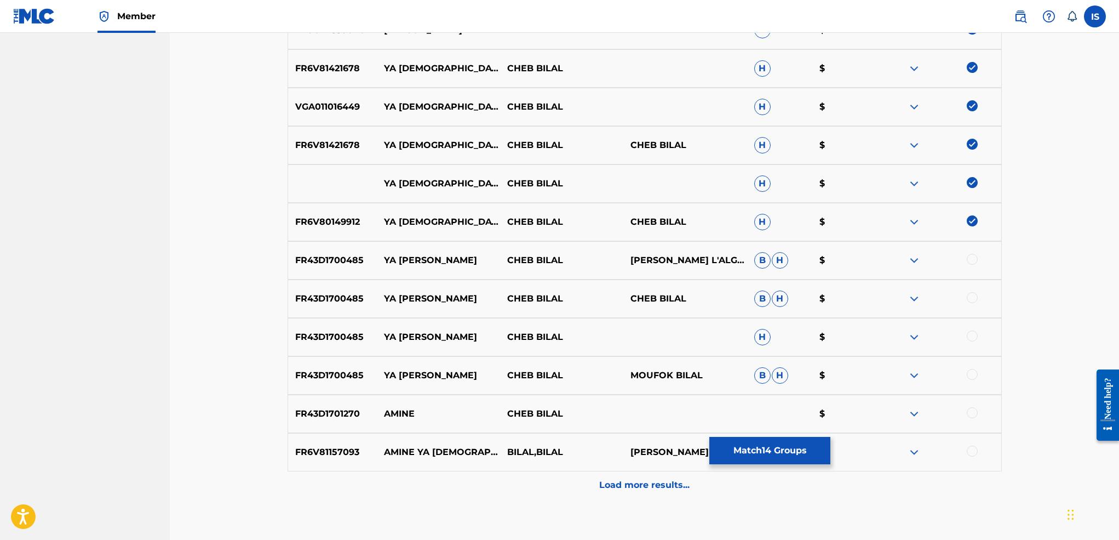
click at [972, 412] on div at bounding box center [972, 412] width 11 height 11
click at [968, 448] on div at bounding box center [972, 450] width 11 height 11
click at [583, 485] on div "Load more results..." at bounding box center [645, 484] width 714 height 27
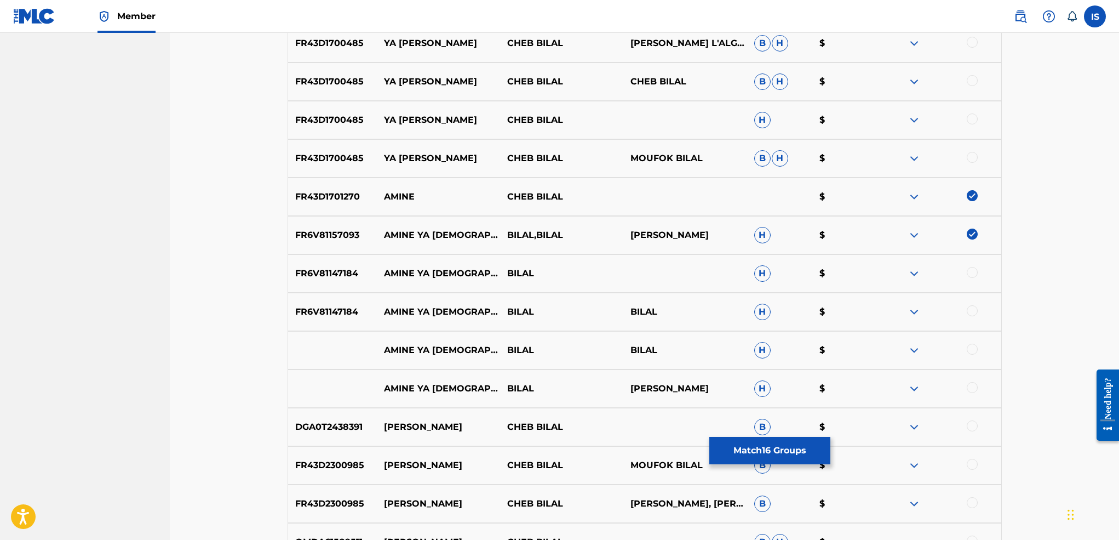
scroll to position [1002, 0]
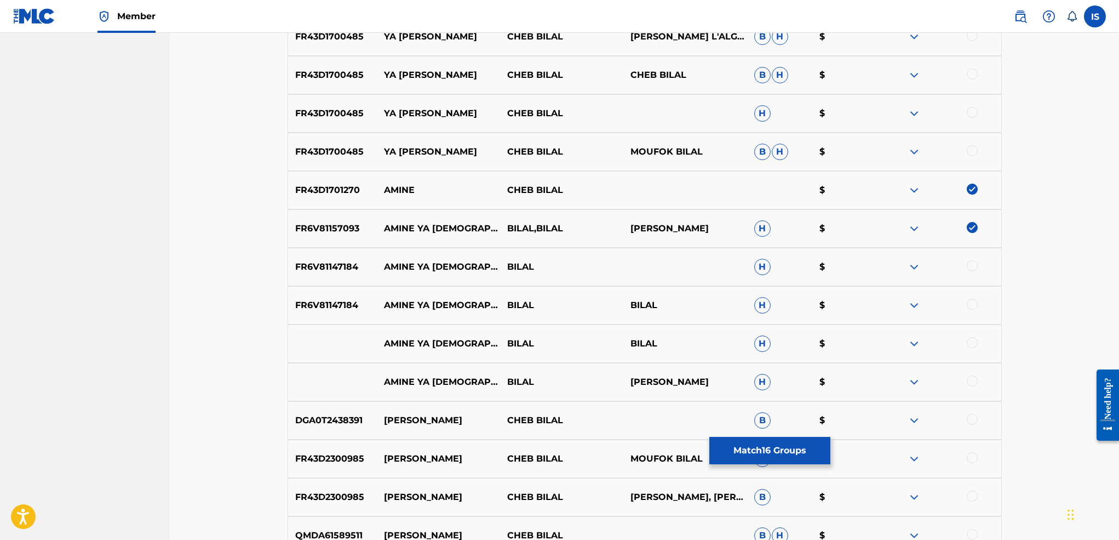
click at [970, 268] on div at bounding box center [972, 265] width 11 height 11
click at [975, 304] on div at bounding box center [972, 304] width 11 height 11
click at [972, 345] on div at bounding box center [972, 342] width 11 height 11
click at [973, 380] on div at bounding box center [972, 380] width 11 height 11
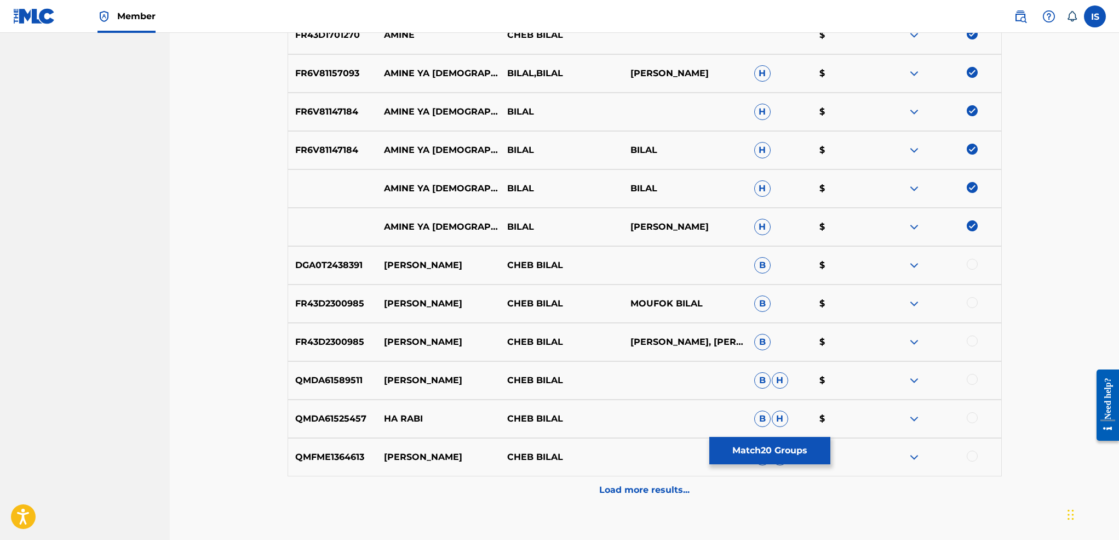
scroll to position [1158, 0]
click at [618, 497] on div "Load more results..." at bounding box center [645, 488] width 714 height 27
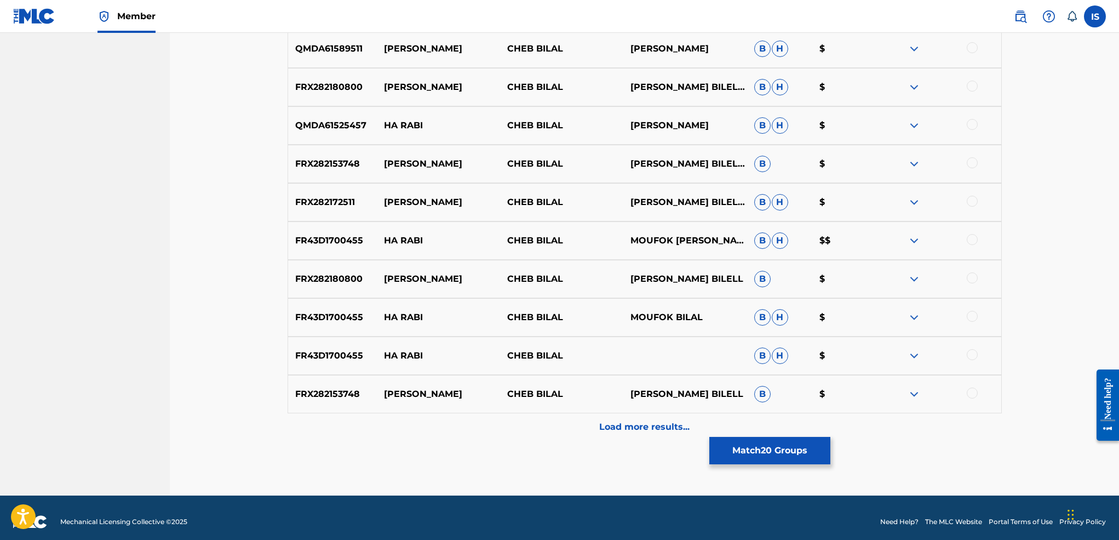
scroll to position [1612, 0]
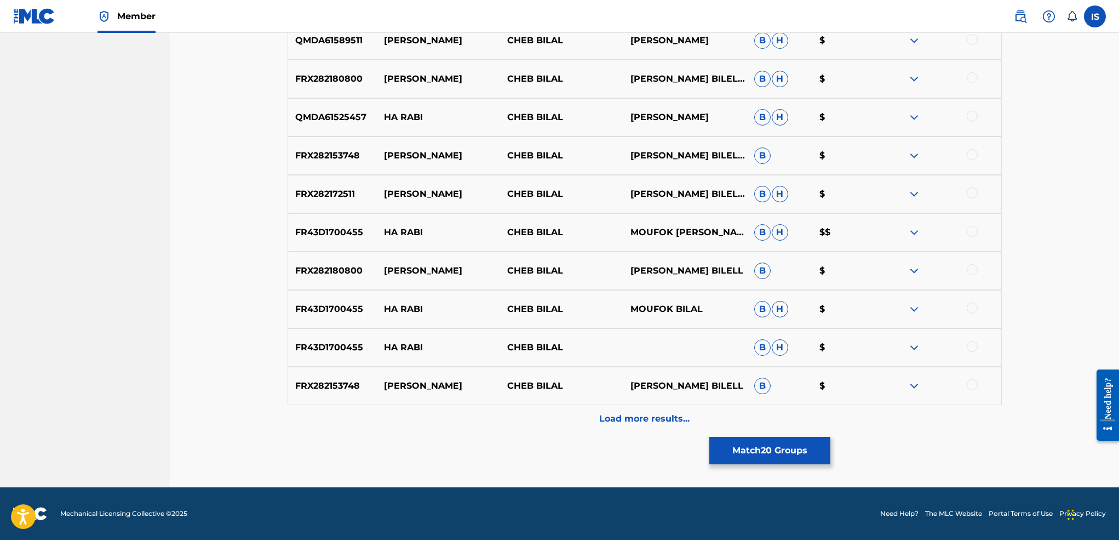
click at [631, 421] on p "Load more results..." at bounding box center [644, 418] width 90 height 13
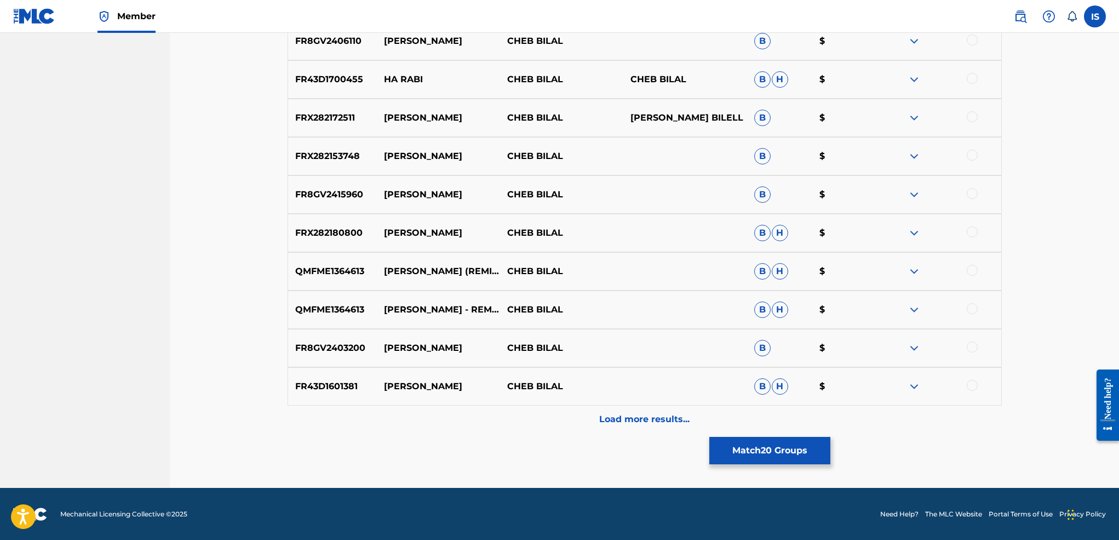
click at [631, 421] on p "Load more results..." at bounding box center [644, 418] width 90 height 13
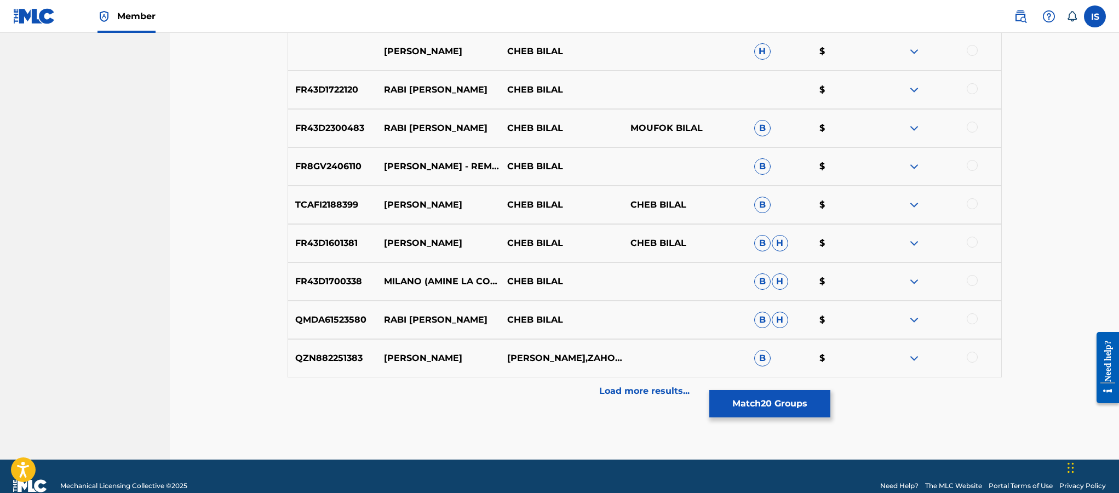
scroll to position [2413, 0]
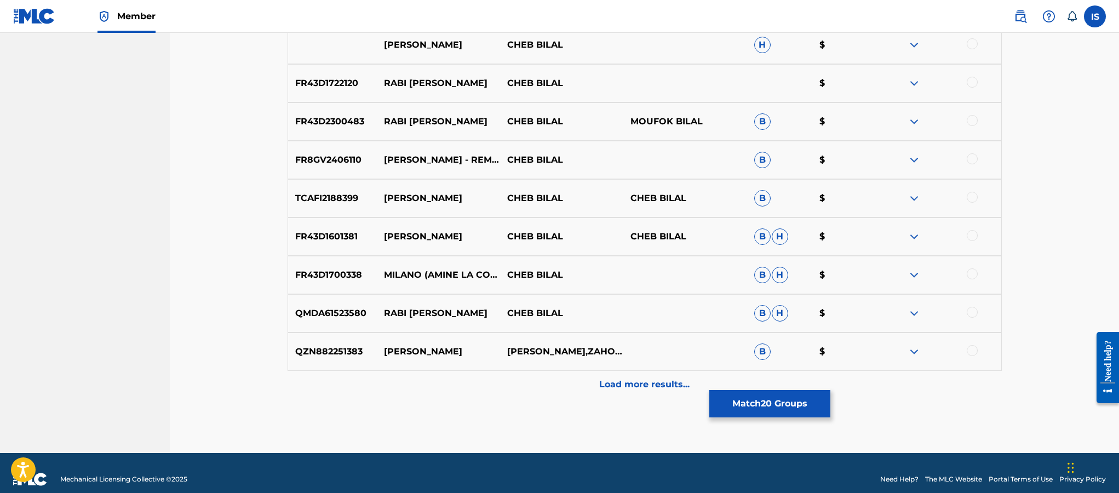
click at [765, 410] on button "Match 20 Groups" at bounding box center [769, 403] width 121 height 27
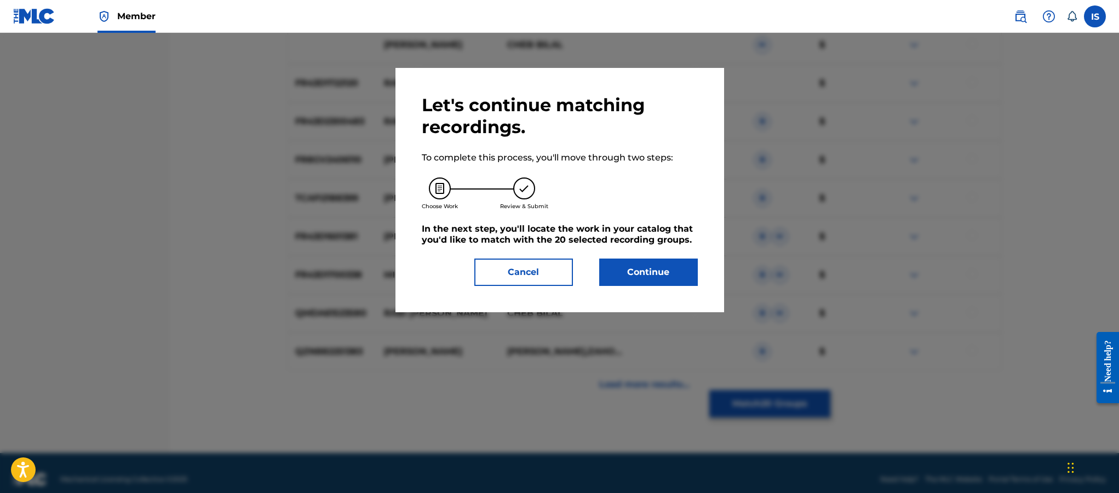
click at [638, 286] on button "Continue" at bounding box center [648, 272] width 99 height 27
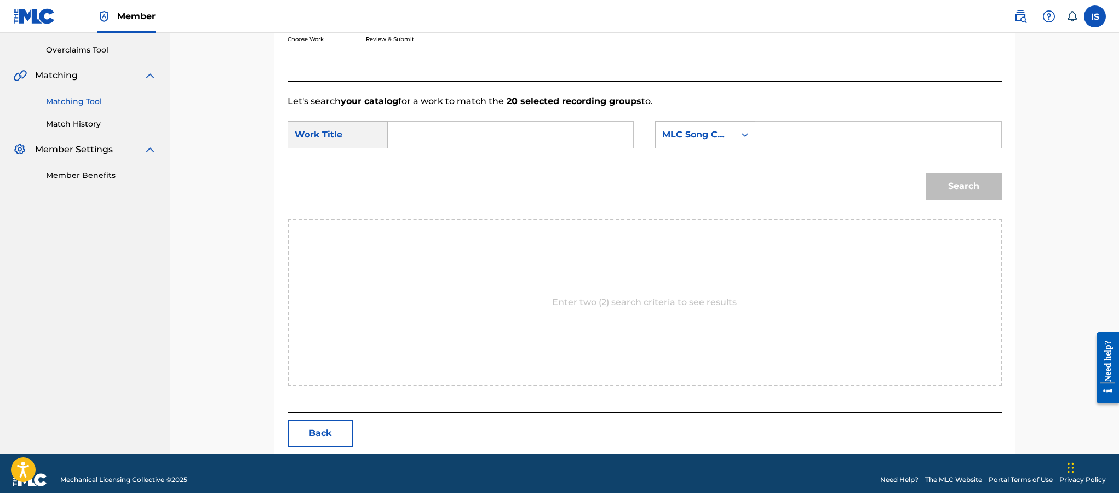
scroll to position [237, 0]
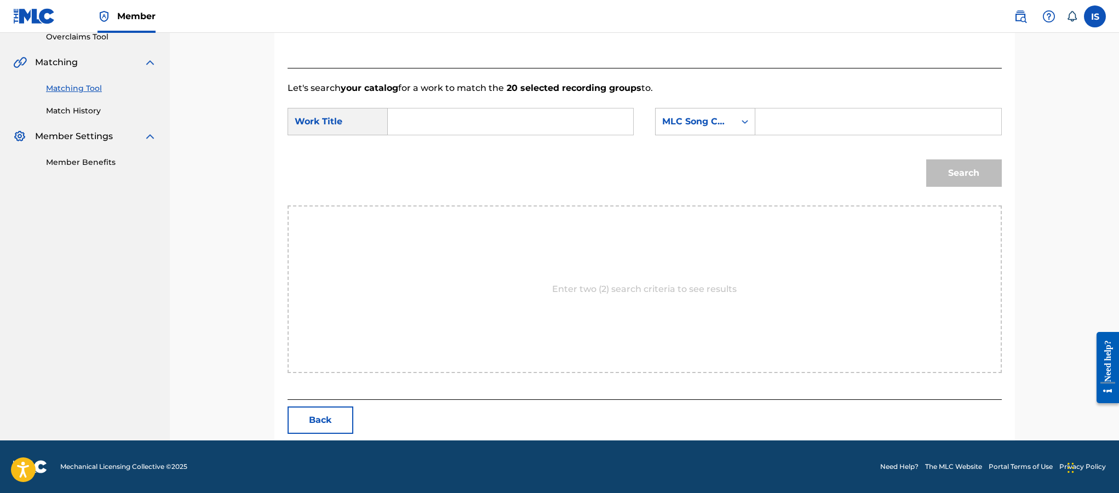
click at [422, 130] on input "Search Form" at bounding box center [510, 121] width 227 height 26
paste input "YA [PERSON_NAME]"
type input "YA [PERSON_NAME]"
click at [723, 129] on div "MLC Song Code" at bounding box center [695, 121] width 79 height 21
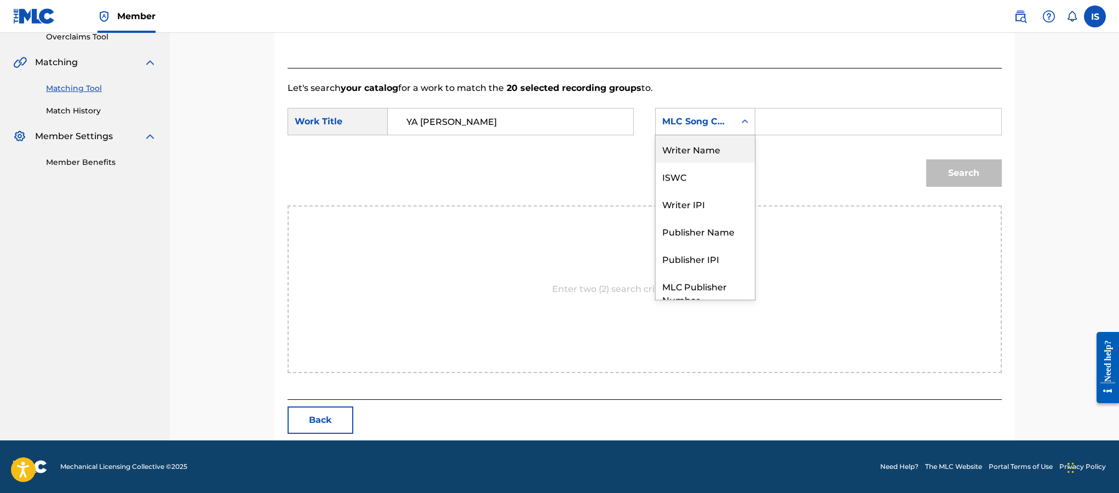
click at [721, 150] on div "Writer Name" at bounding box center [705, 148] width 99 height 27
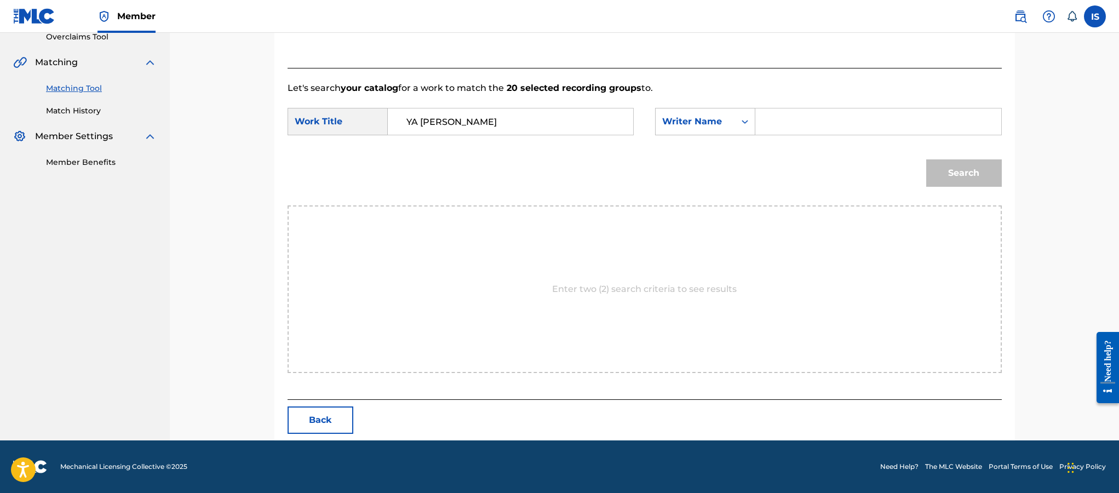
click at [801, 127] on input "Search Form" at bounding box center [878, 121] width 227 height 26
type input "moufok"
click at [950, 181] on button "Search" at bounding box center [964, 172] width 76 height 27
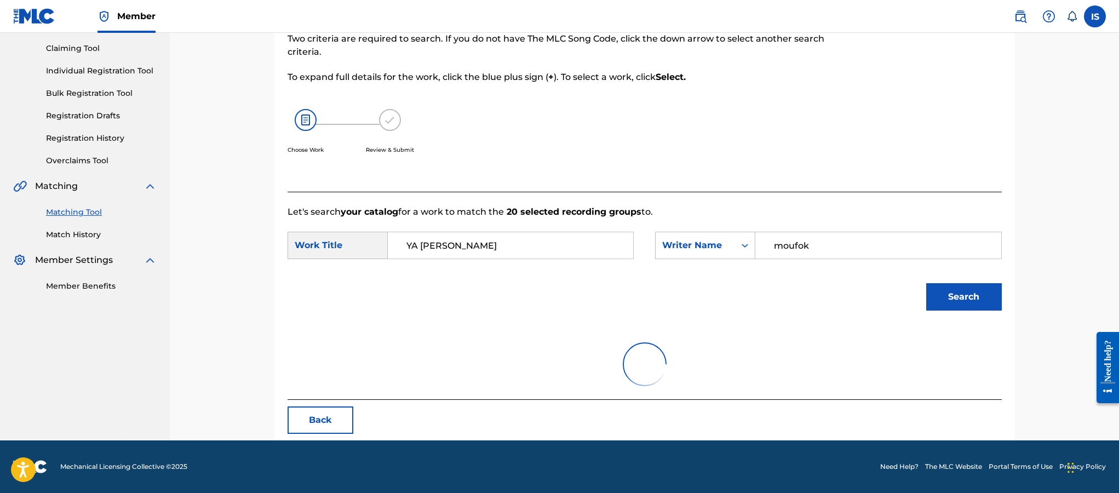
scroll to position [237, 0]
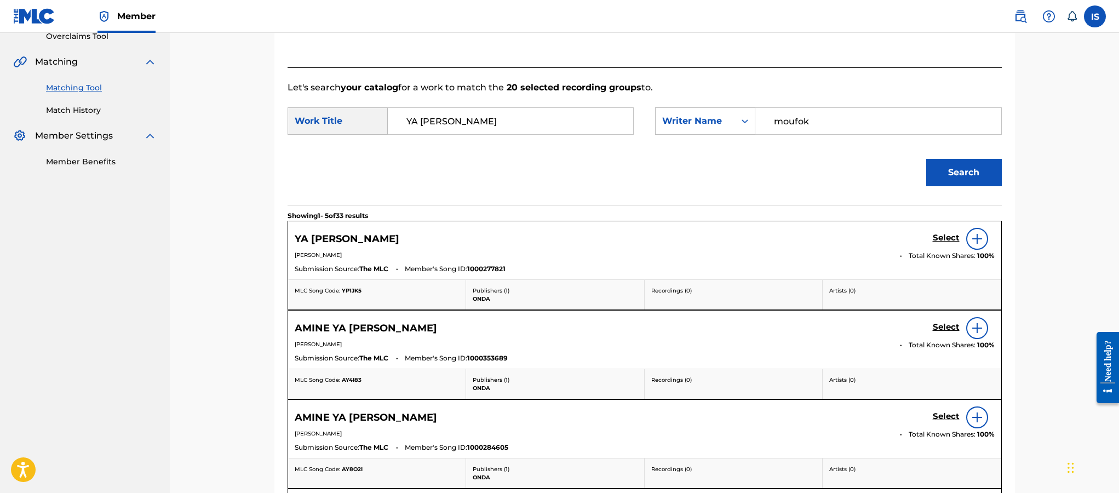
click at [942, 232] on div "Select" at bounding box center [964, 239] width 62 height 22
click at [942, 240] on h5 "Select" at bounding box center [946, 238] width 27 height 10
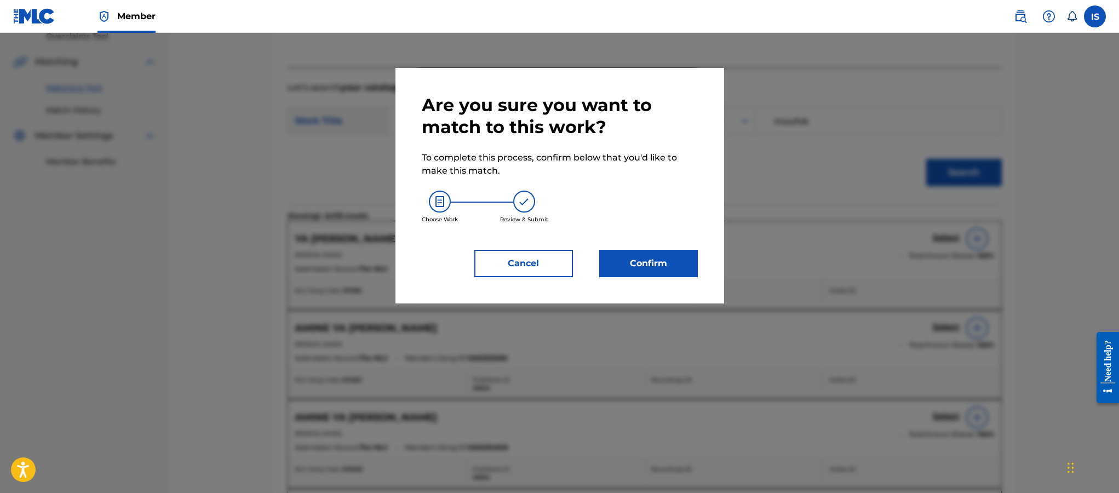
click at [661, 263] on button "Confirm" at bounding box center [648, 263] width 99 height 27
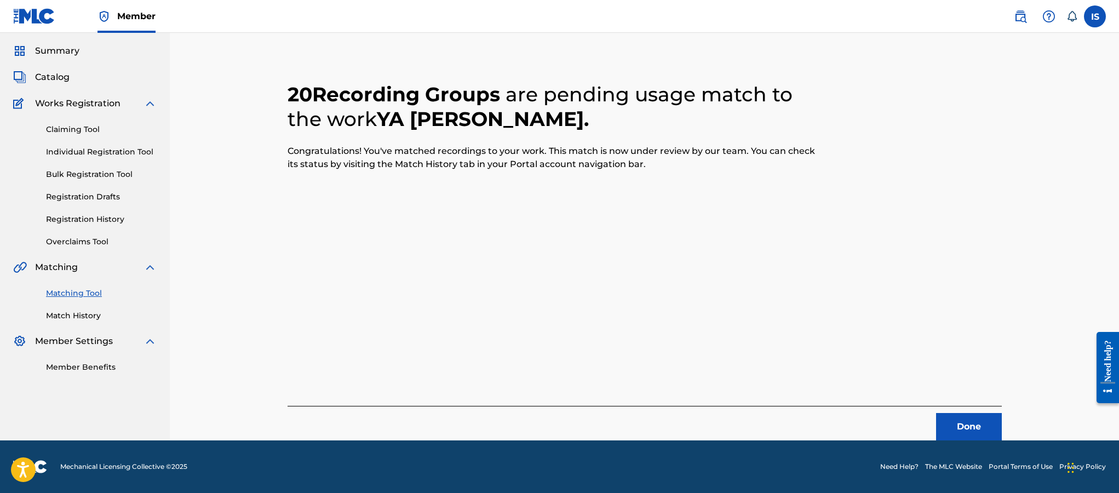
scroll to position [32, 0]
click at [963, 428] on button "Done" at bounding box center [969, 426] width 66 height 27
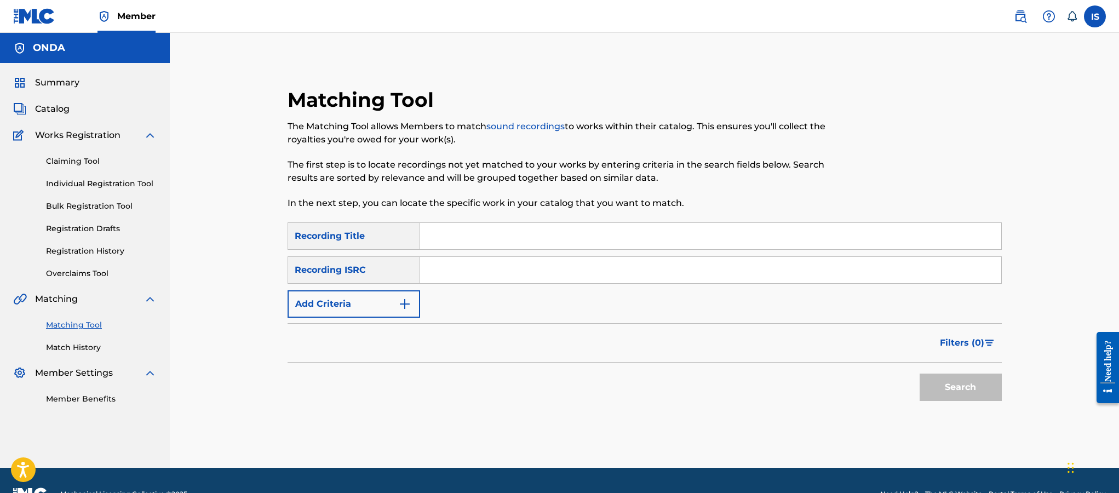
click at [659, 369] on div "Search" at bounding box center [645, 385] width 714 height 44
click at [475, 245] on input "Search Form" at bounding box center [710, 236] width 581 height 26
paste input "SAKNETE HDAYA"
type input "SAKNETE HDAYA"
click at [394, 308] on button "Add Criteria" at bounding box center [354, 303] width 133 height 27
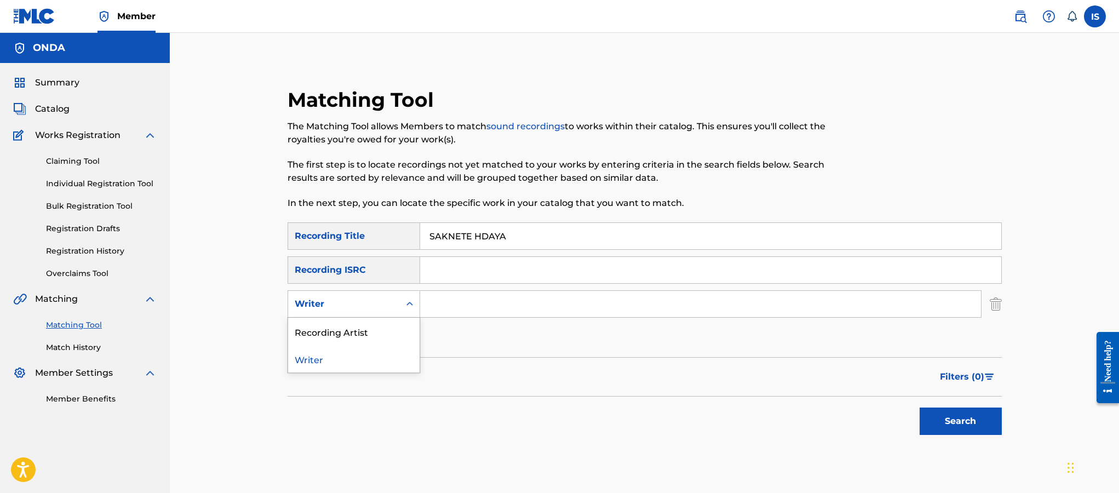
click at [366, 309] on div "Writer" at bounding box center [344, 303] width 99 height 13
click at [365, 337] on div "Recording Artist" at bounding box center [353, 331] width 131 height 27
click at [482, 309] on input "Search Form" at bounding box center [700, 304] width 561 height 26
type input "m"
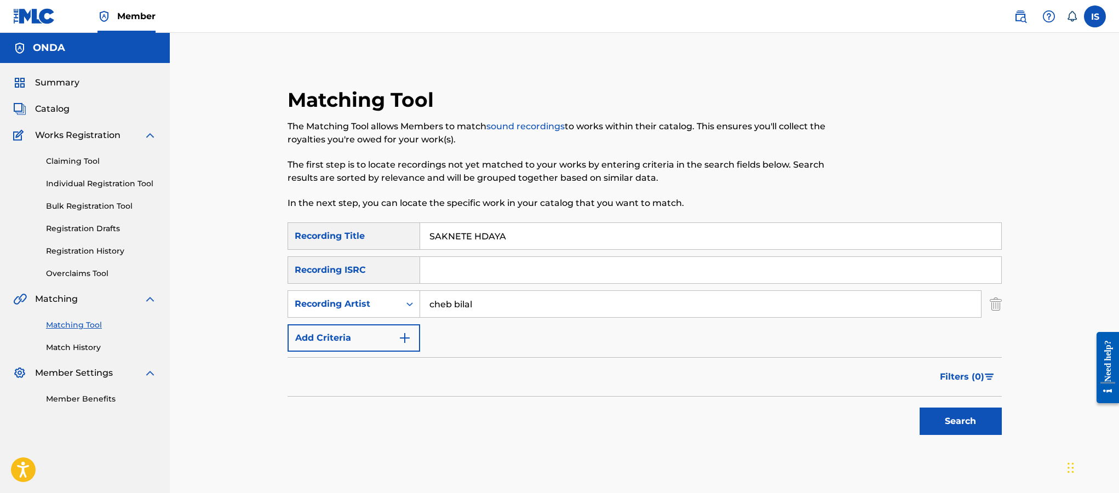
type input "cheb bilal"
click at [920, 408] on button "Search" at bounding box center [961, 421] width 82 height 27
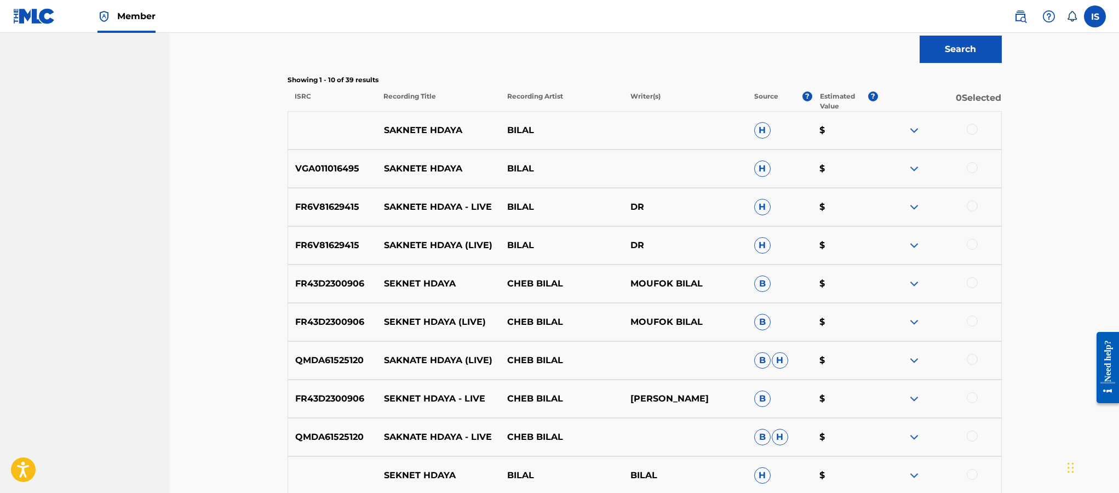
scroll to position [386, 0]
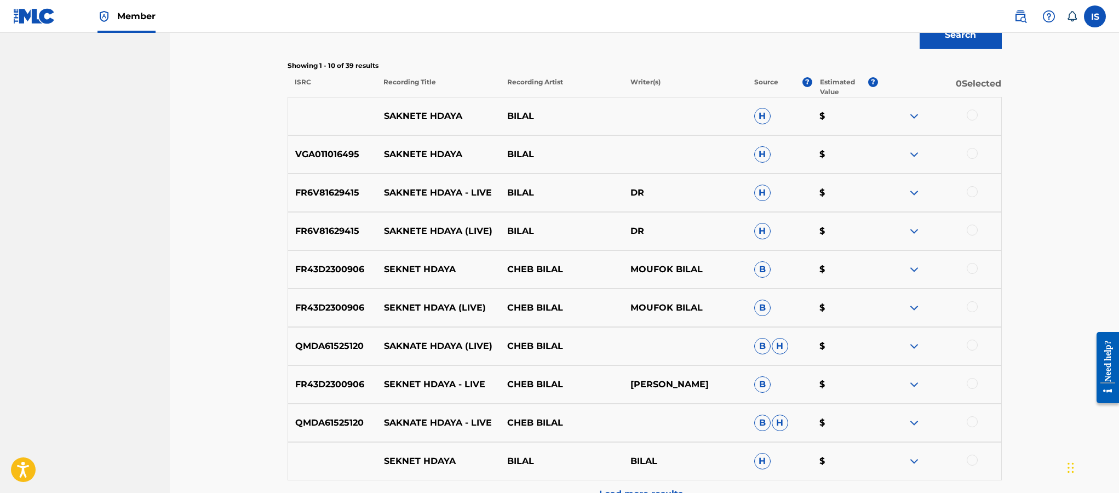
click at [965, 115] on div at bounding box center [938, 116] width 123 height 13
click at [970, 117] on div at bounding box center [972, 115] width 11 height 11
click at [972, 148] on div at bounding box center [972, 153] width 11 height 11
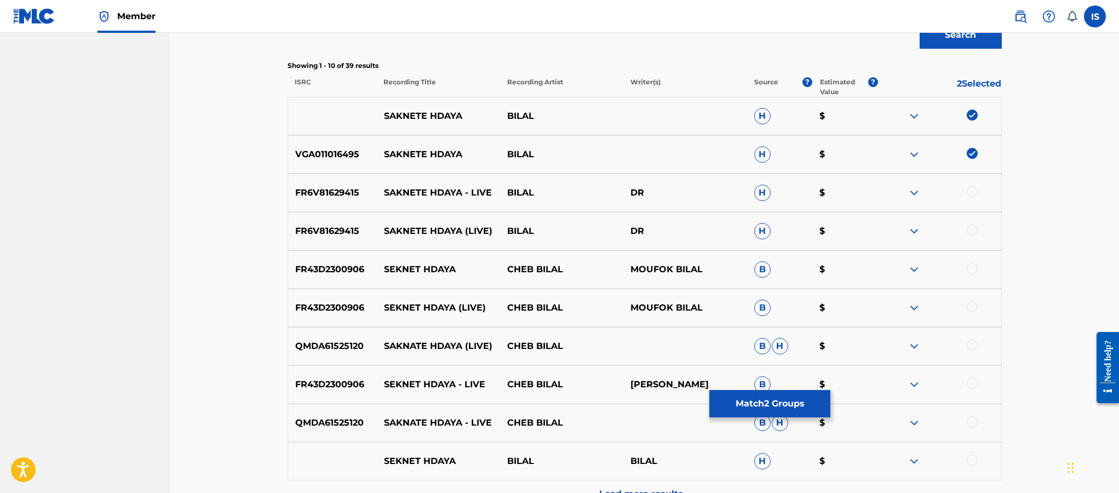
click at [973, 191] on div at bounding box center [972, 191] width 11 height 11
click at [970, 231] on div at bounding box center [972, 230] width 11 height 11
click at [968, 270] on div at bounding box center [972, 268] width 11 height 11
click at [970, 309] on div at bounding box center [972, 306] width 11 height 11
click at [971, 335] on div "QMDA61525120 SAKNATE HDAYA (LIVE) CHEB [PERSON_NAME] $" at bounding box center [645, 346] width 714 height 38
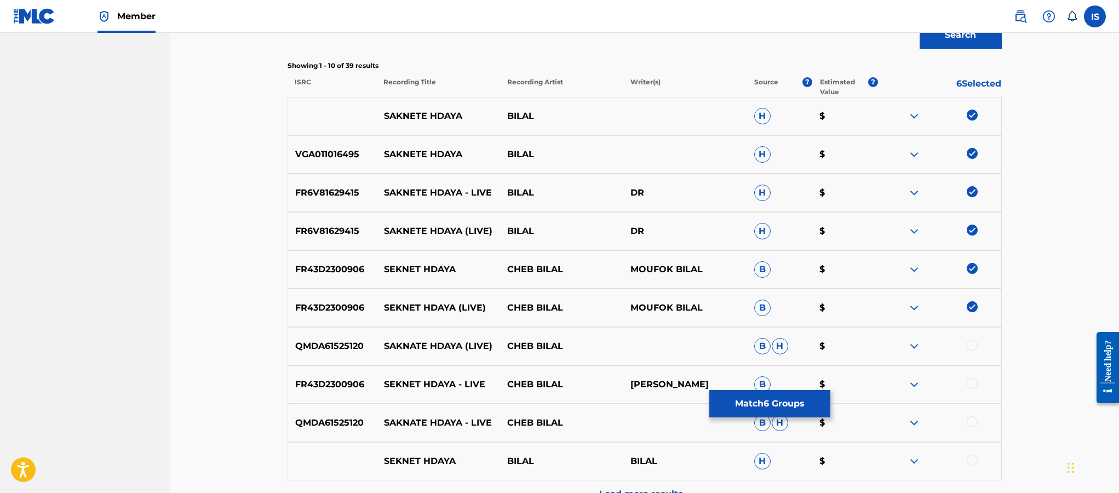
click at [970, 343] on div at bounding box center [972, 345] width 11 height 11
click at [973, 386] on div at bounding box center [972, 383] width 11 height 11
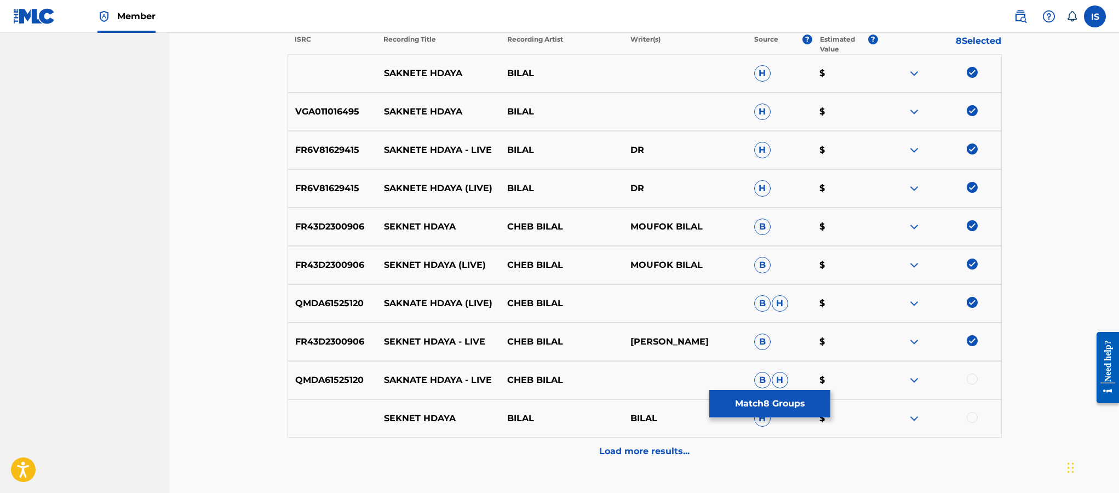
scroll to position [450, 0]
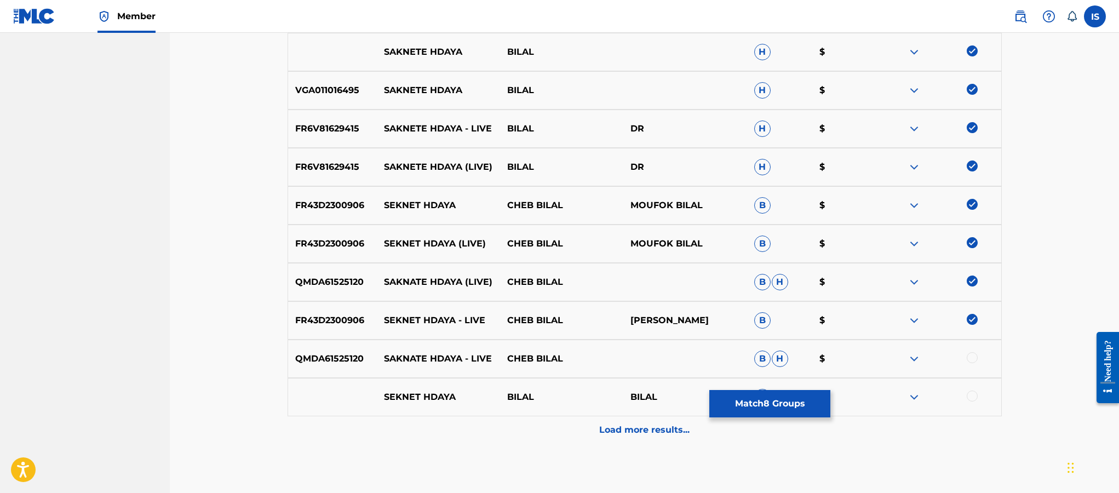
click at [971, 357] on div at bounding box center [972, 357] width 11 height 11
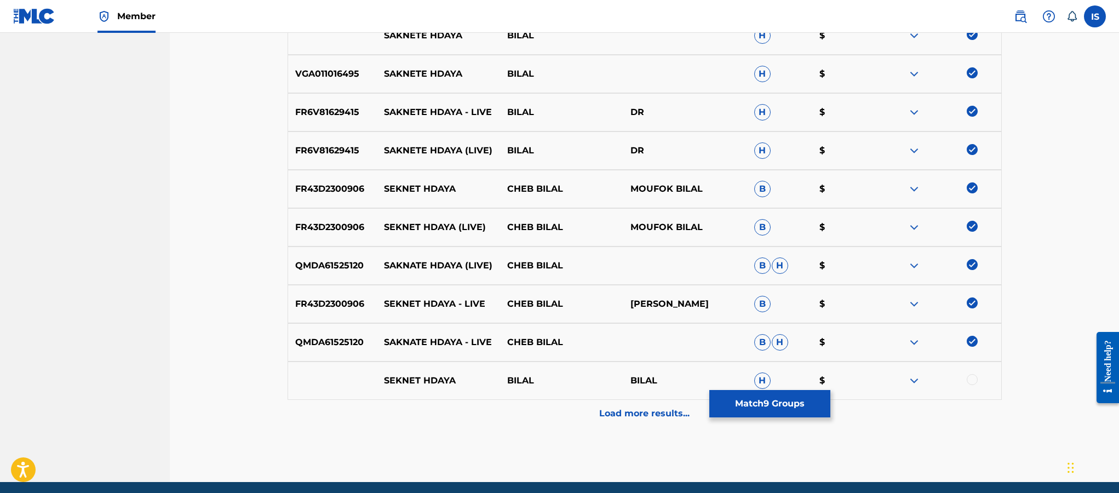
scroll to position [508, 0]
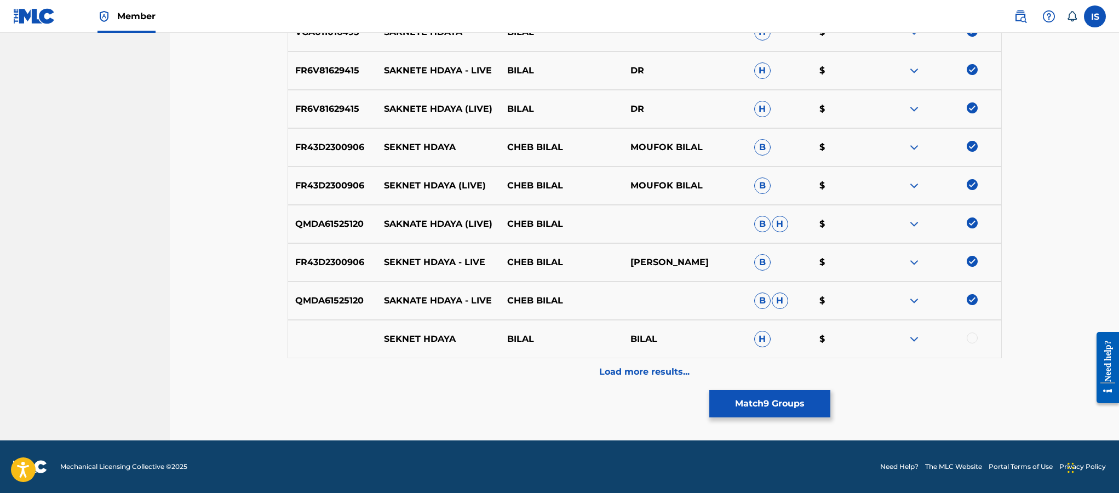
click at [973, 341] on div at bounding box center [972, 337] width 11 height 11
click at [672, 374] on p "Load more results..." at bounding box center [644, 371] width 90 height 13
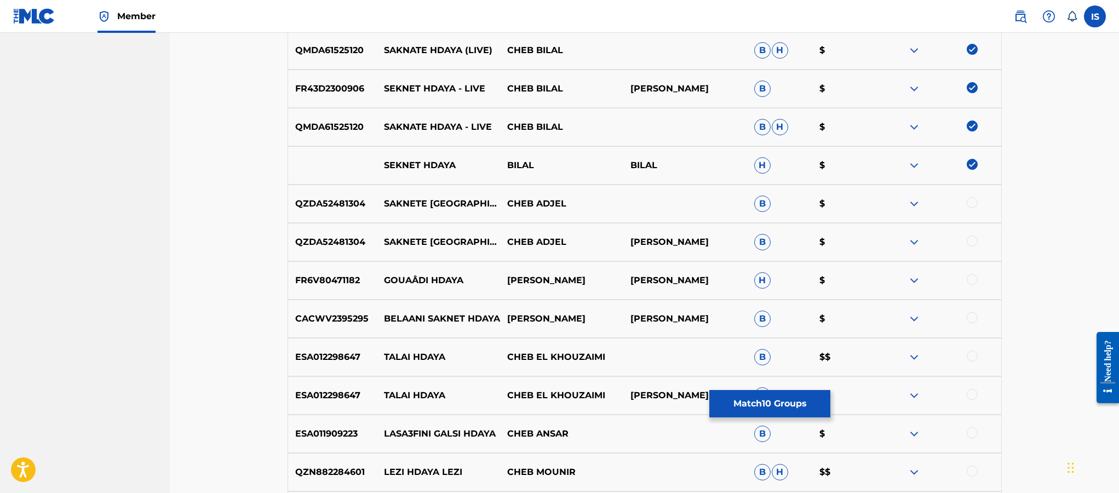
scroll to position [684, 0]
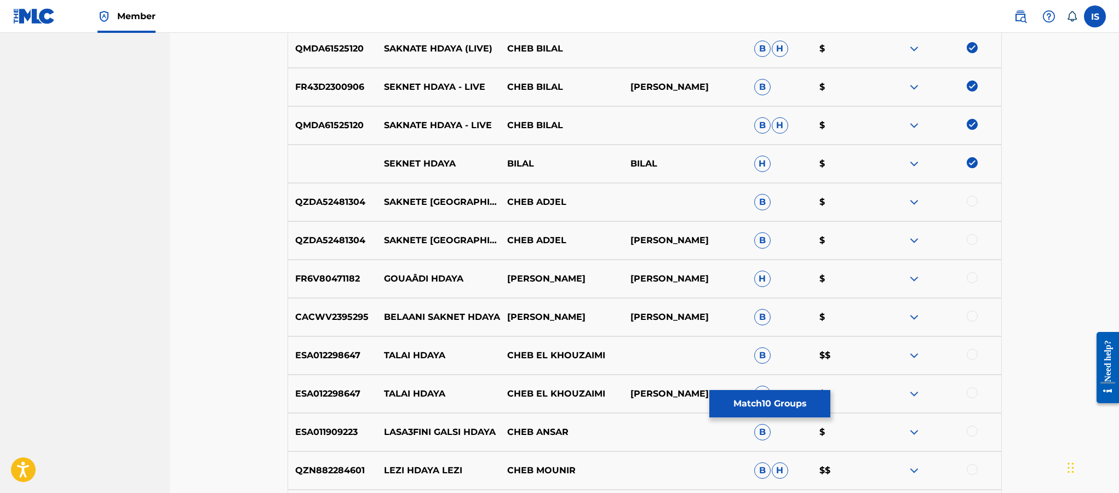
click at [972, 316] on div at bounding box center [972, 316] width 11 height 11
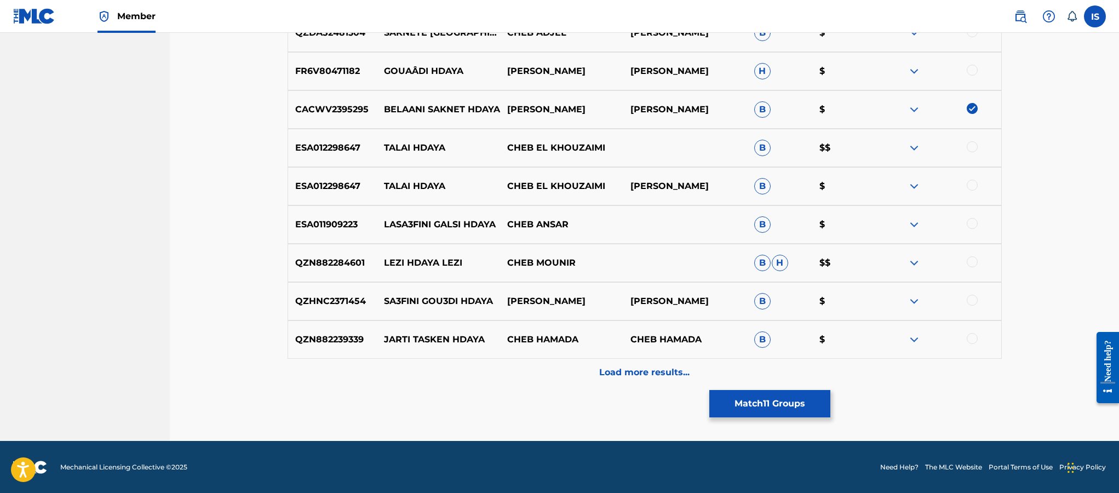
scroll to position [892, 0]
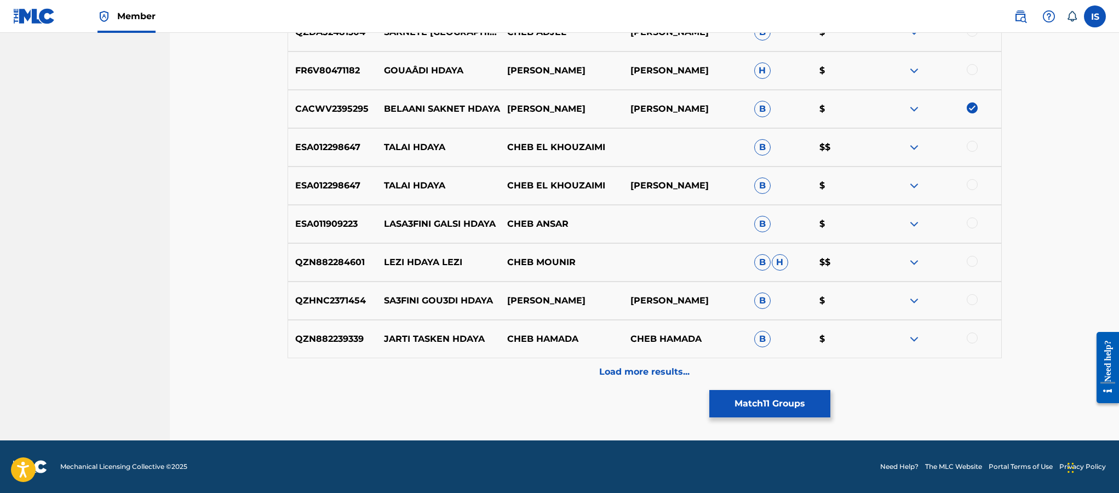
click at [638, 372] on p "Load more results..." at bounding box center [644, 371] width 90 height 13
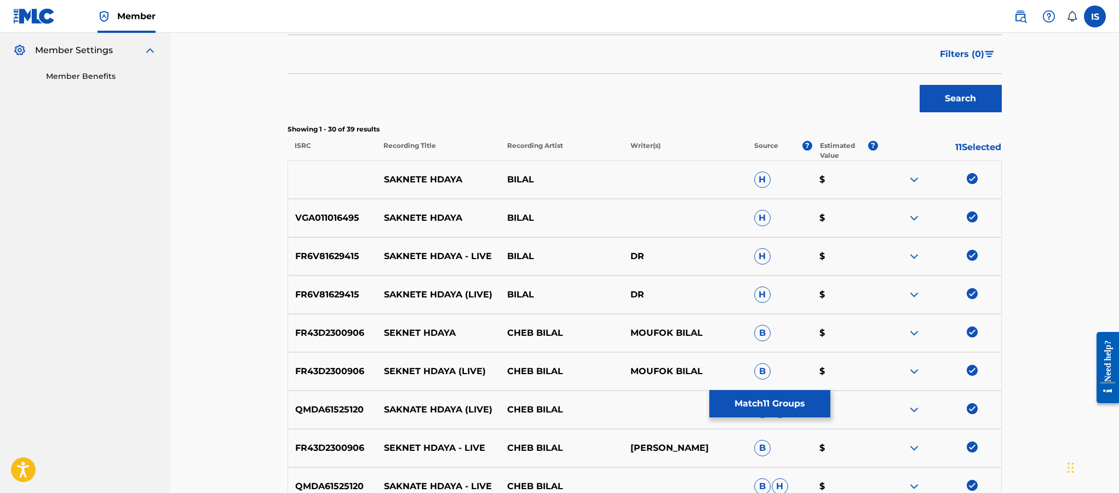
scroll to position [334, 0]
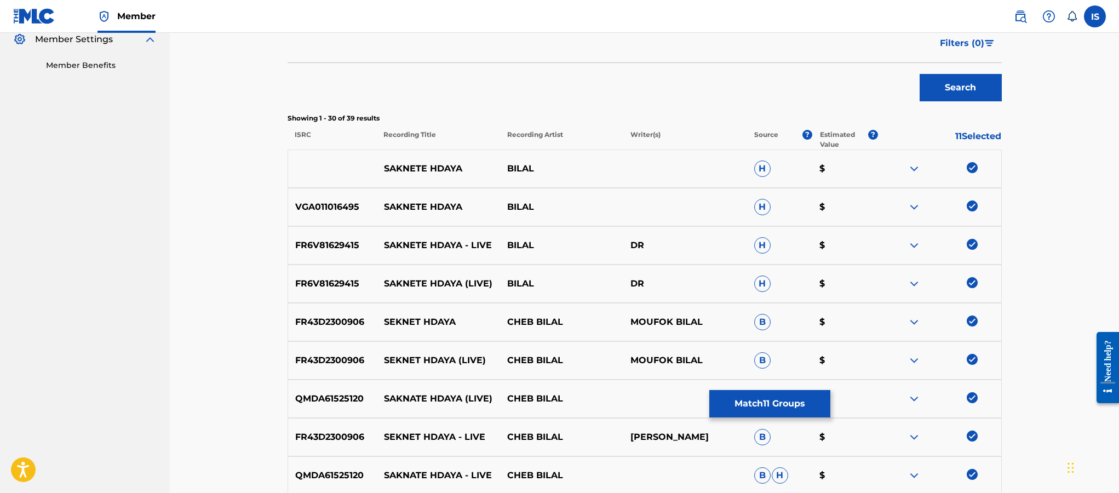
click at [770, 398] on button "Match 11 Groups" at bounding box center [769, 403] width 121 height 27
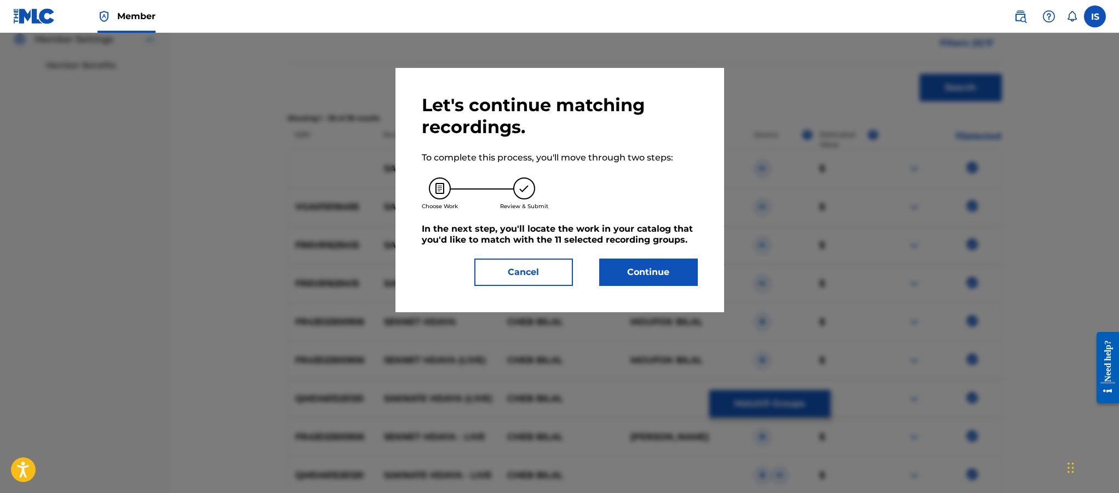
click at [640, 284] on button "Continue" at bounding box center [648, 272] width 99 height 27
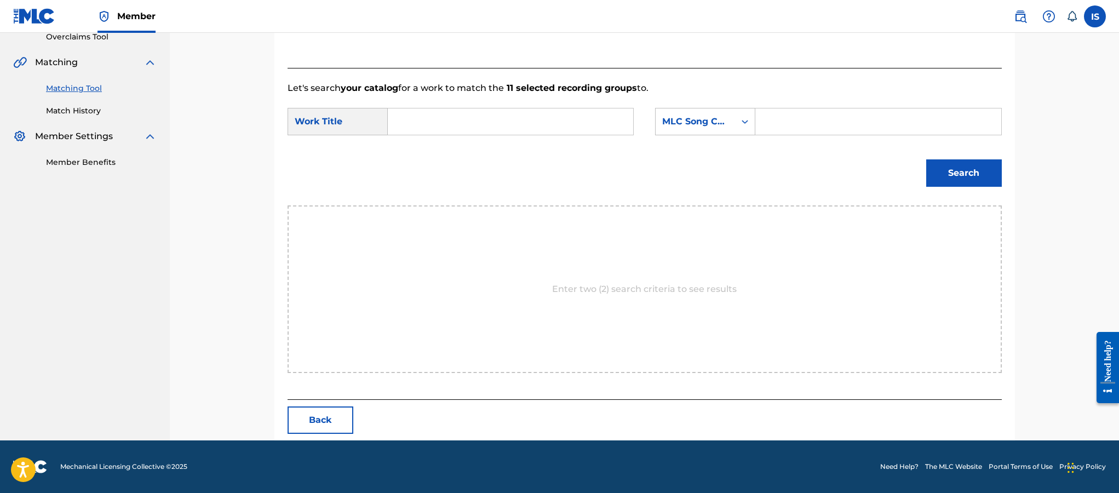
scroll to position [237, 0]
click at [472, 117] on input "Search Form" at bounding box center [510, 121] width 227 height 26
paste input "SAKNETE HDAYA"
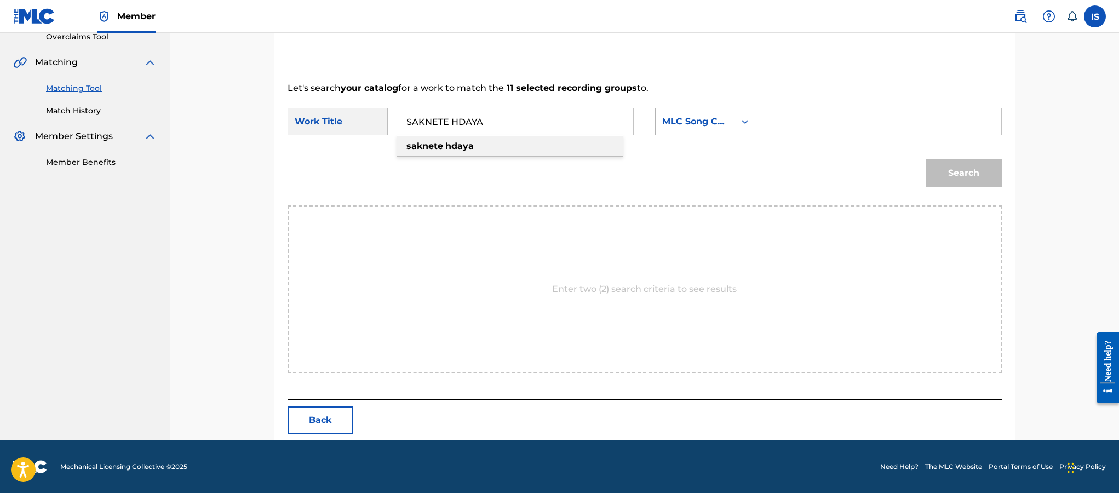
type input "SAKNETE HDAYA"
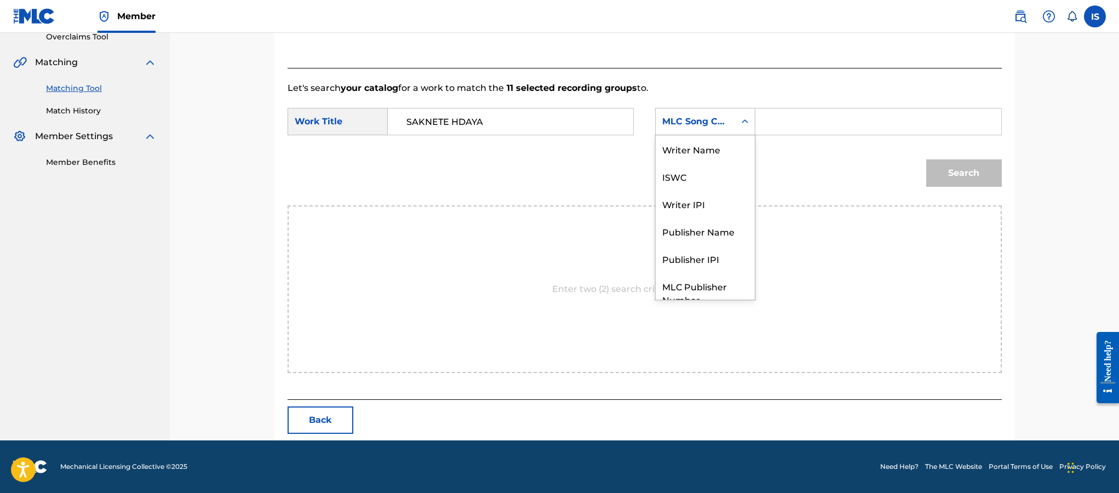
click at [728, 124] on div "MLC Song Code" at bounding box center [695, 121] width 66 height 13
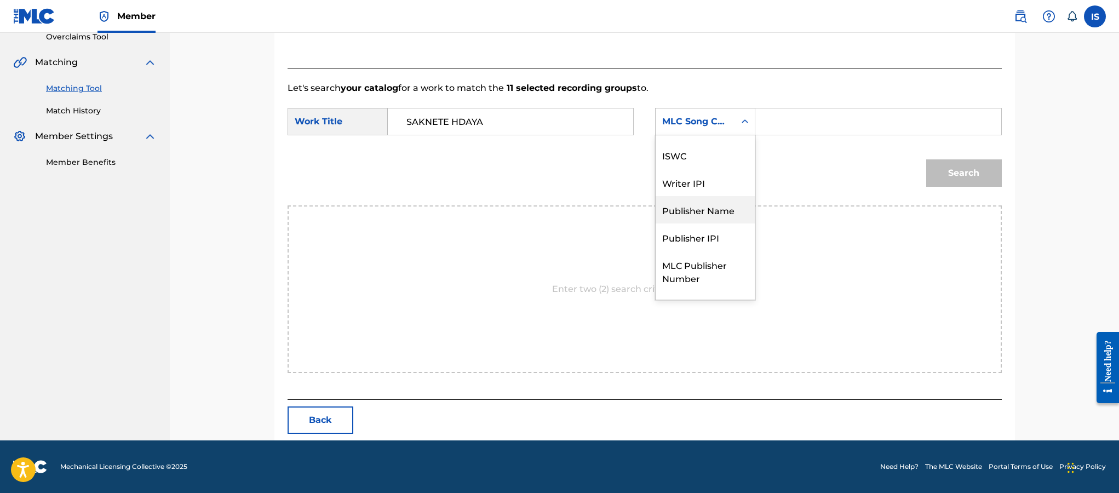
scroll to position [0, 0]
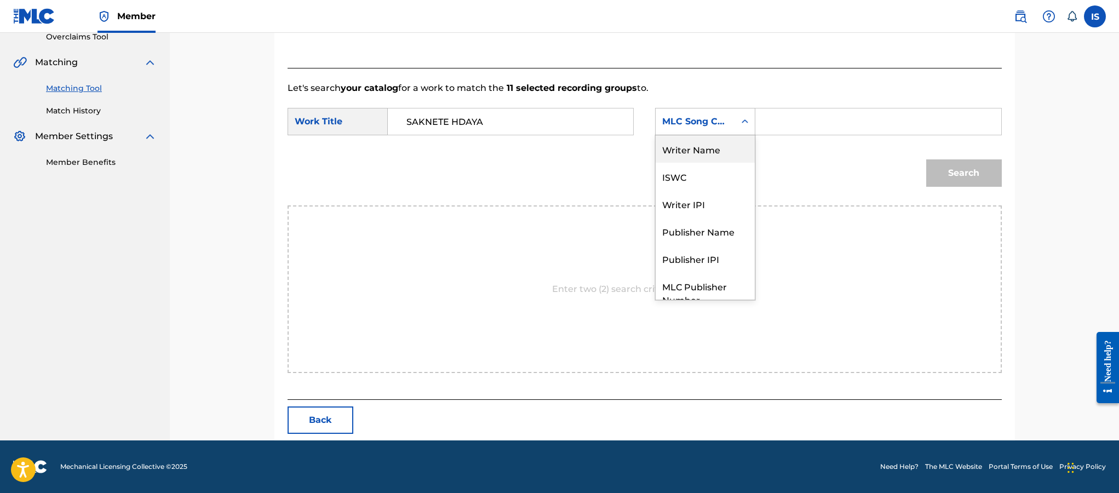
click at [715, 153] on div "Writer Name" at bounding box center [705, 148] width 99 height 27
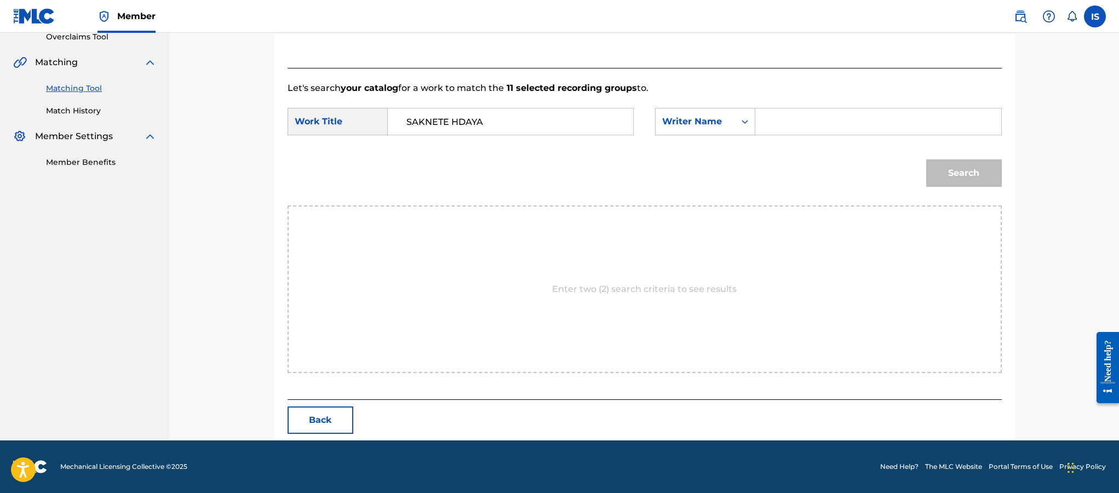
click at [850, 108] on input "Search Form" at bounding box center [878, 121] width 227 height 26
type input "moufok"
click at [926, 159] on button "Search" at bounding box center [964, 172] width 76 height 27
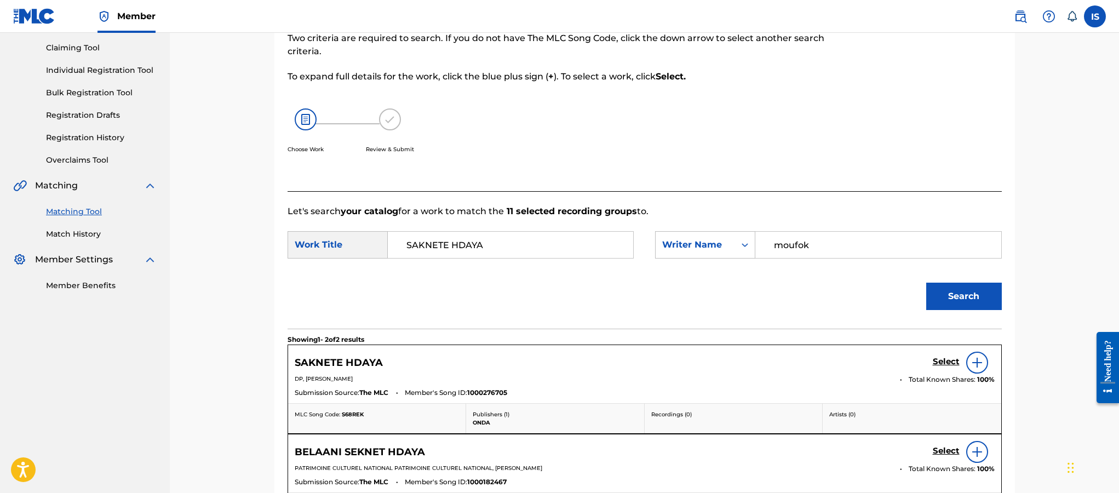
scroll to position [237, 0]
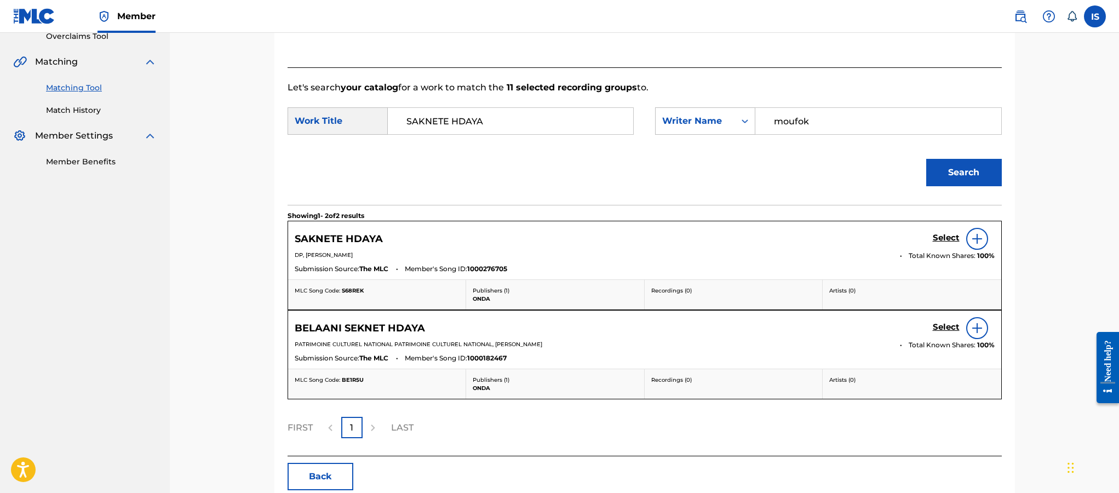
click at [944, 243] on h5 "Select" at bounding box center [946, 238] width 27 height 10
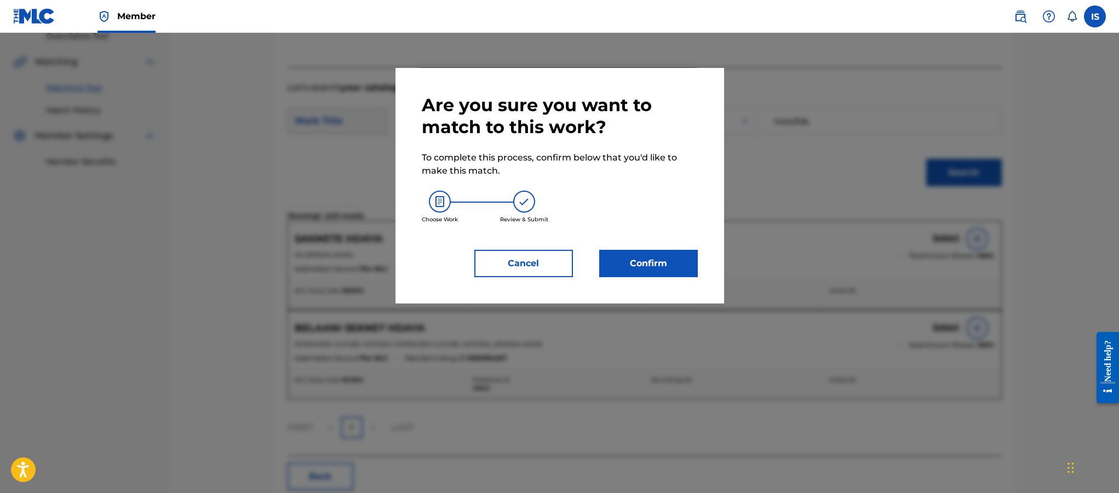
click at [648, 255] on button "Confirm" at bounding box center [648, 263] width 99 height 27
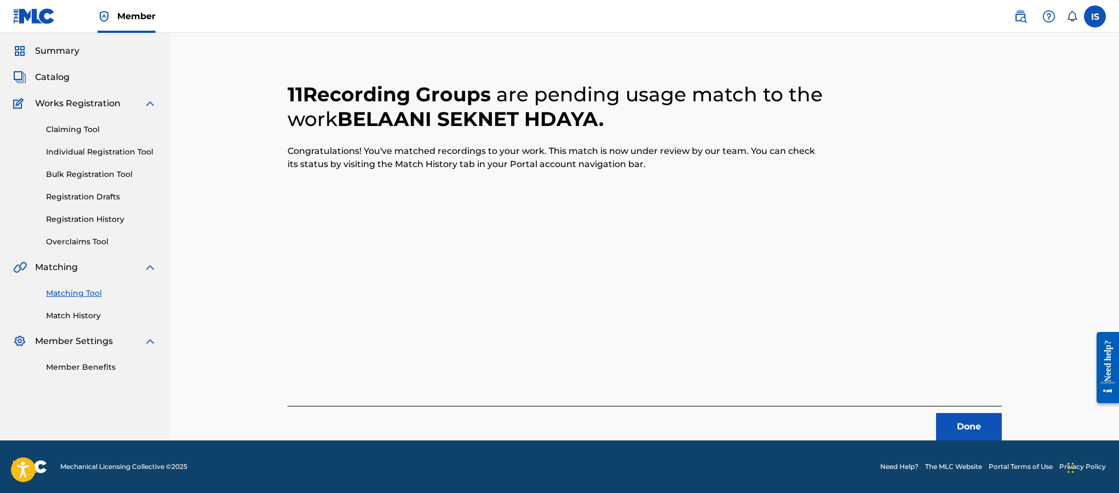
scroll to position [32, 0]
click at [961, 436] on button "Done" at bounding box center [969, 426] width 66 height 27
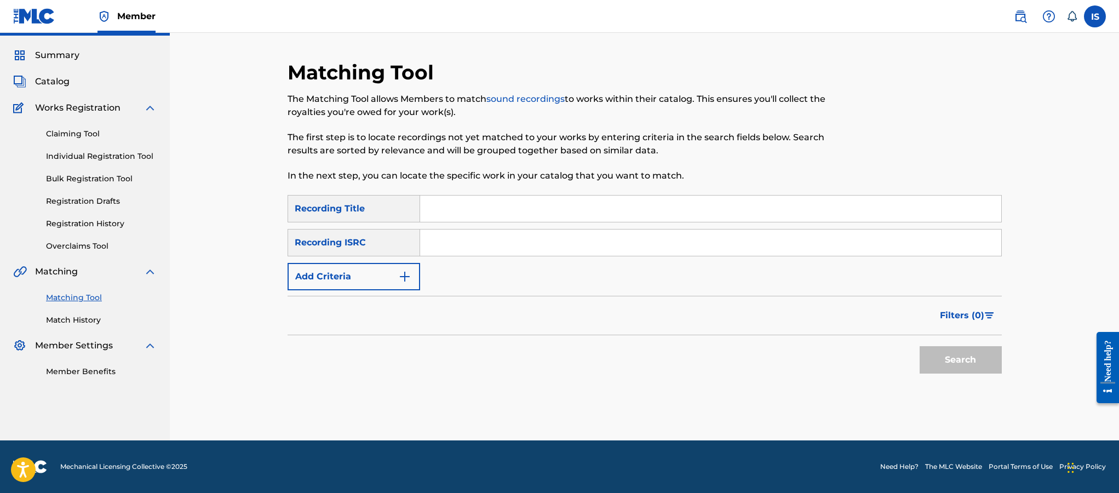
scroll to position [0, 0]
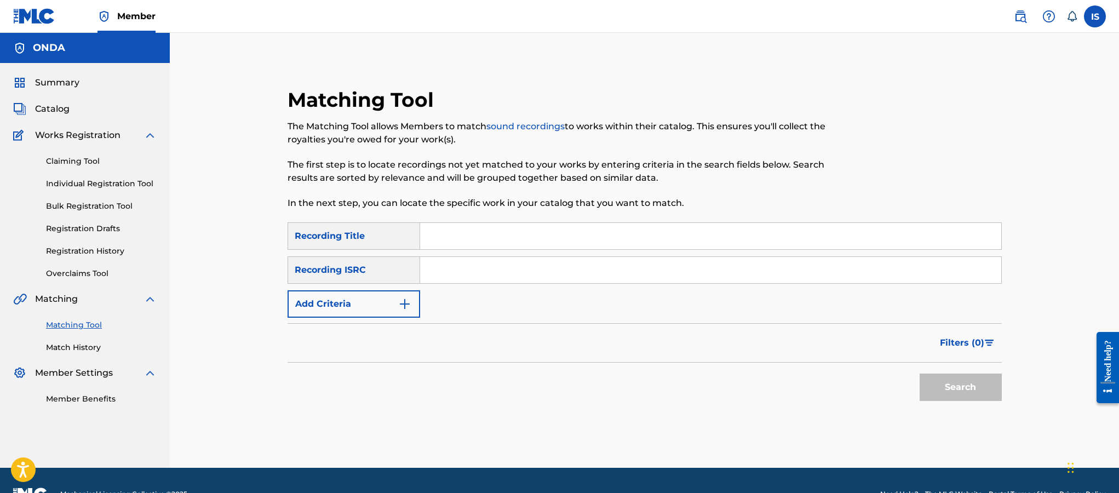
click at [457, 237] on input "Search Form" at bounding box center [710, 236] width 581 height 26
paste input "AAWELT"
type input "AAWELT"
click at [378, 296] on button "Add Criteria" at bounding box center [354, 303] width 133 height 27
click at [347, 311] on button "Add Criteria" at bounding box center [354, 303] width 133 height 27
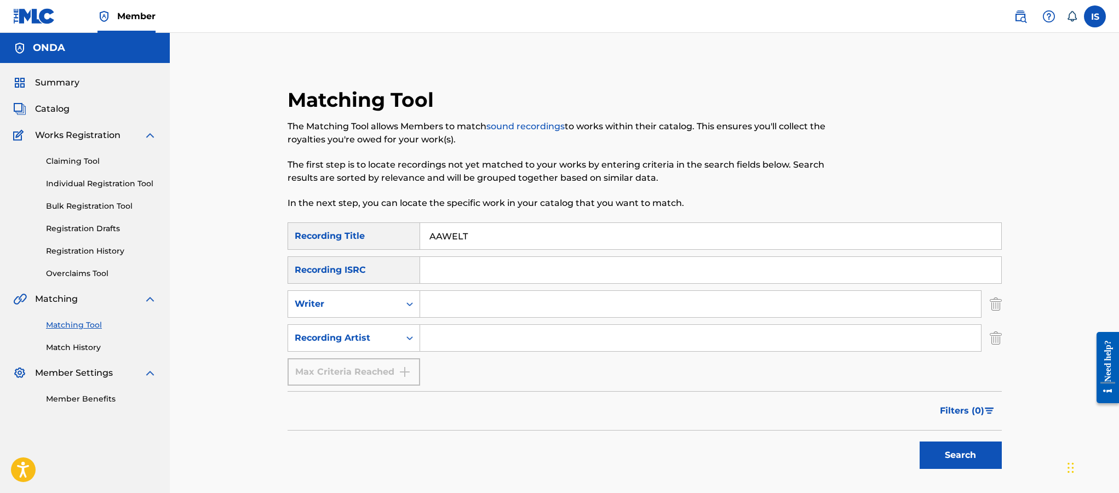
click at [447, 334] on input "Search Form" at bounding box center [700, 338] width 561 height 26
click at [920, 441] on button "Search" at bounding box center [961, 454] width 82 height 27
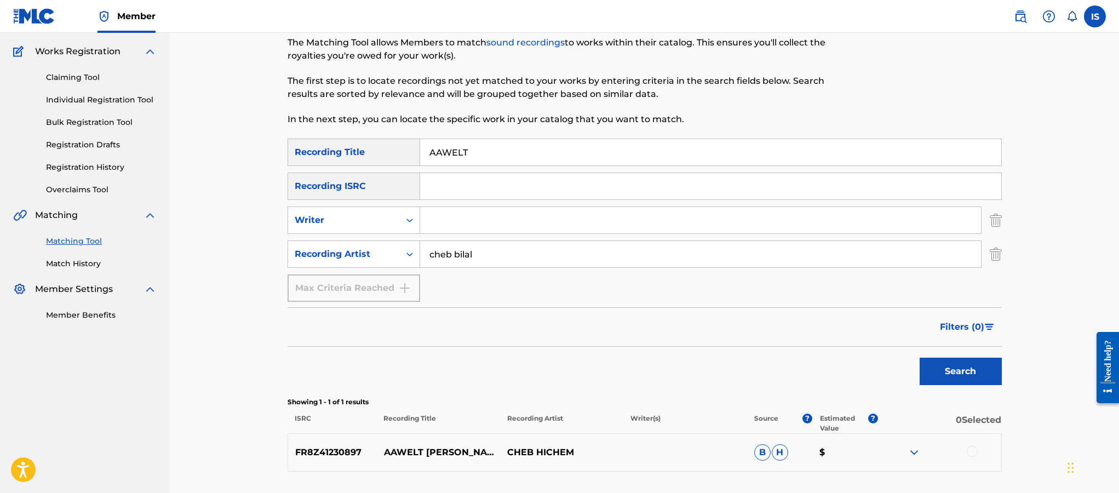
scroll to position [78, 0]
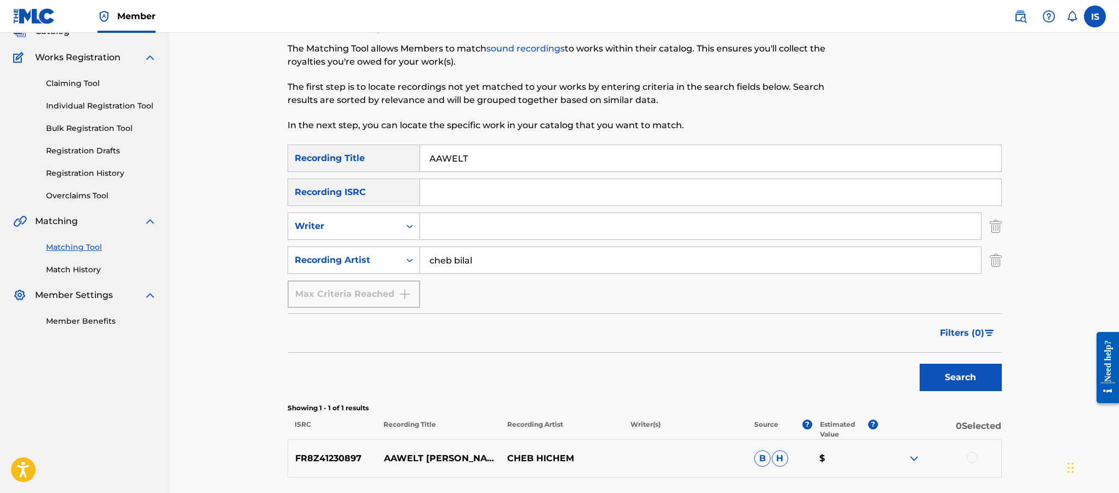
click at [427, 259] on input "cheb bilal" at bounding box center [700, 260] width 561 height 26
type input "bilal"
click at [920, 364] on button "Search" at bounding box center [961, 377] width 82 height 27
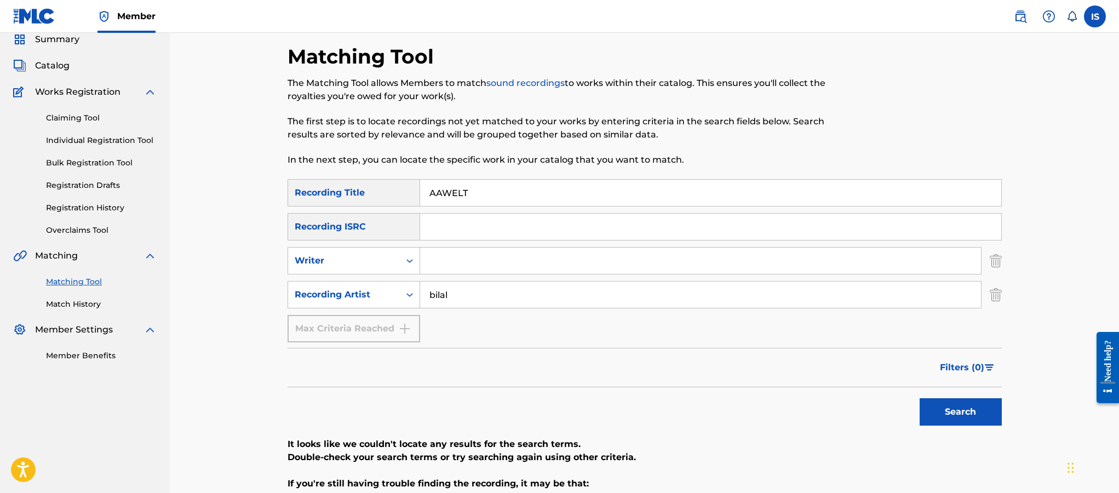
scroll to position [24, 0]
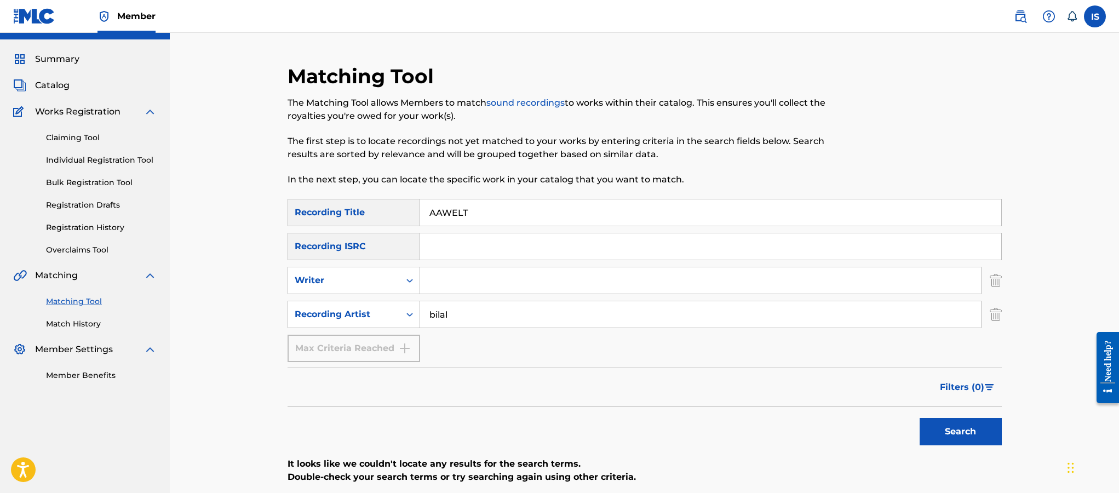
click at [457, 309] on input "bilal" at bounding box center [700, 314] width 561 height 26
click at [434, 283] on input "Search Form" at bounding box center [700, 280] width 561 height 26
type input "moufok"
click at [920, 418] on button "Search" at bounding box center [961, 431] width 82 height 27
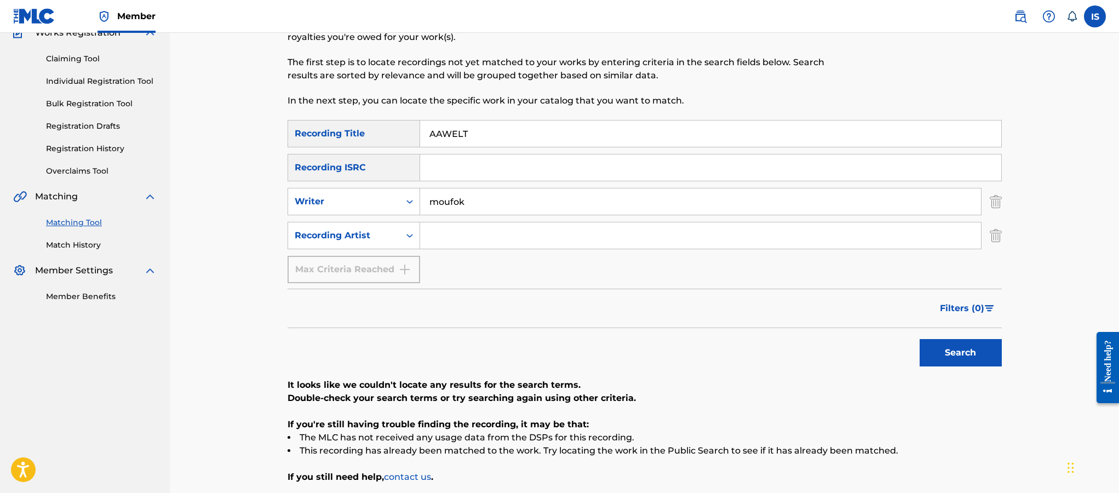
scroll to position [112, 0]
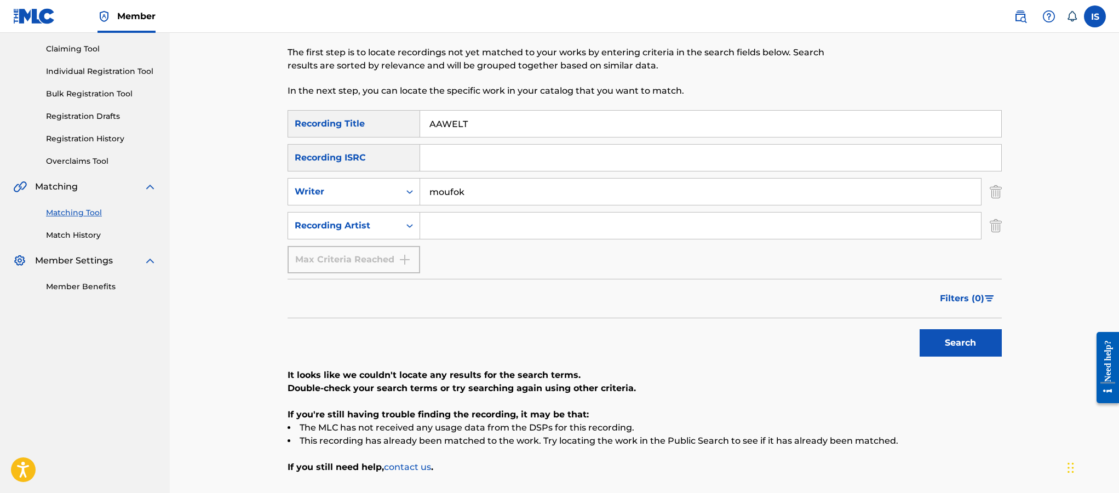
click at [463, 130] on input "AAWELT" at bounding box center [710, 124] width 581 height 26
paste input "[DEMOGRAPHIC_DATA]"
type input "ADIEU"
click at [920, 329] on button "Search" at bounding box center [961, 342] width 82 height 27
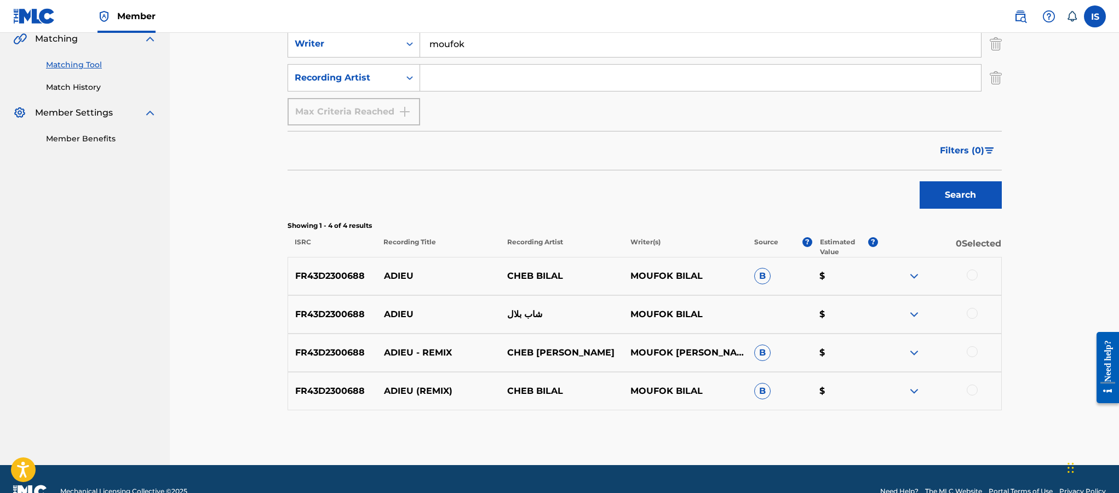
scroll to position [261, 0]
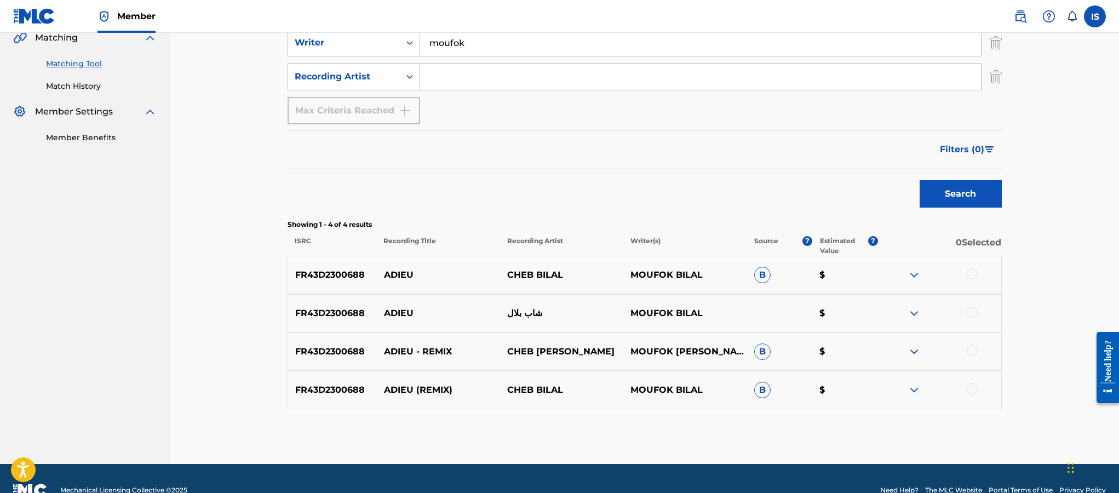
click at [976, 273] on div at bounding box center [972, 273] width 11 height 11
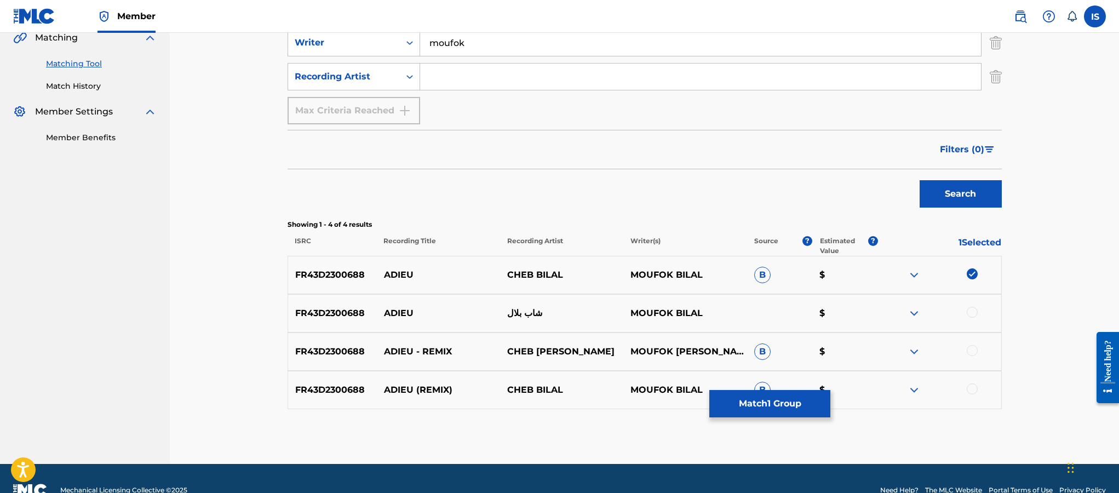
click at [970, 313] on div at bounding box center [972, 312] width 11 height 11
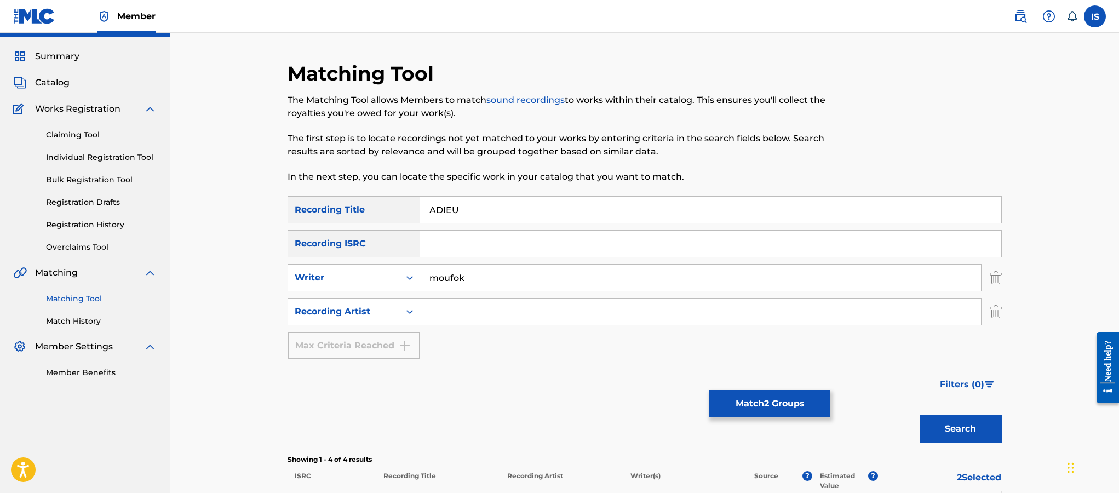
scroll to position [20, 0]
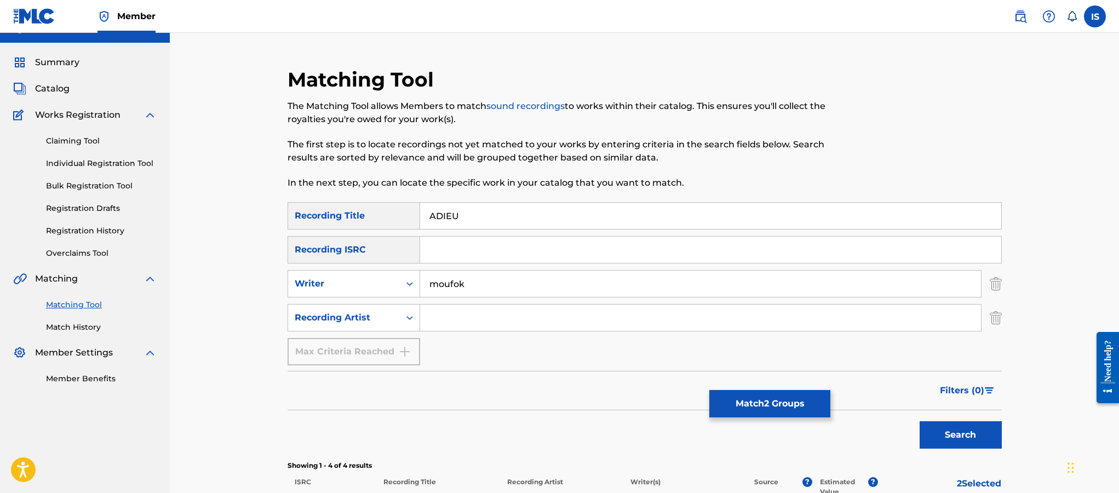
click at [451, 284] on input "moufok" at bounding box center [700, 284] width 561 height 26
click at [444, 313] on input "Search Form" at bounding box center [700, 318] width 561 height 26
type input "cheb bilal"
click at [920, 421] on button "Search" at bounding box center [961, 434] width 82 height 27
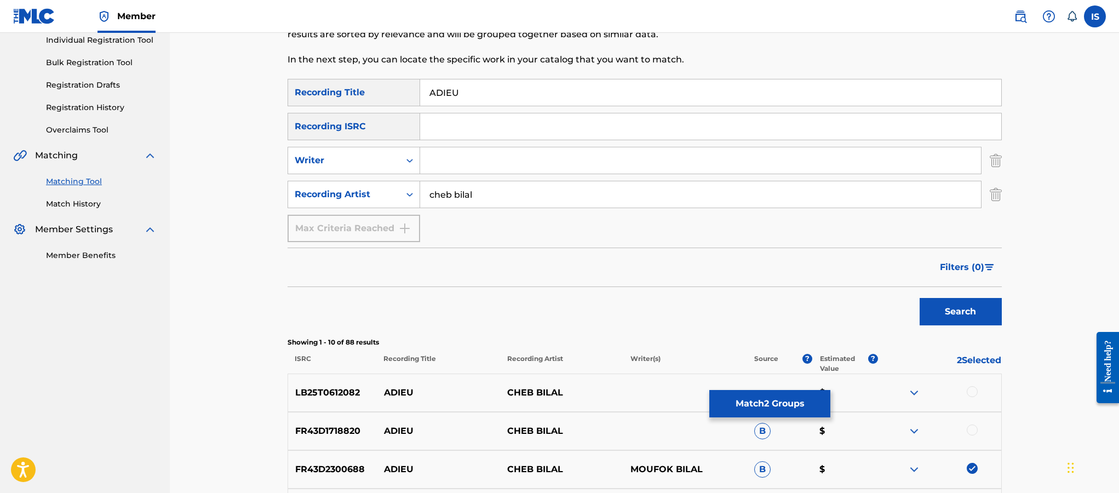
scroll to position [408, 0]
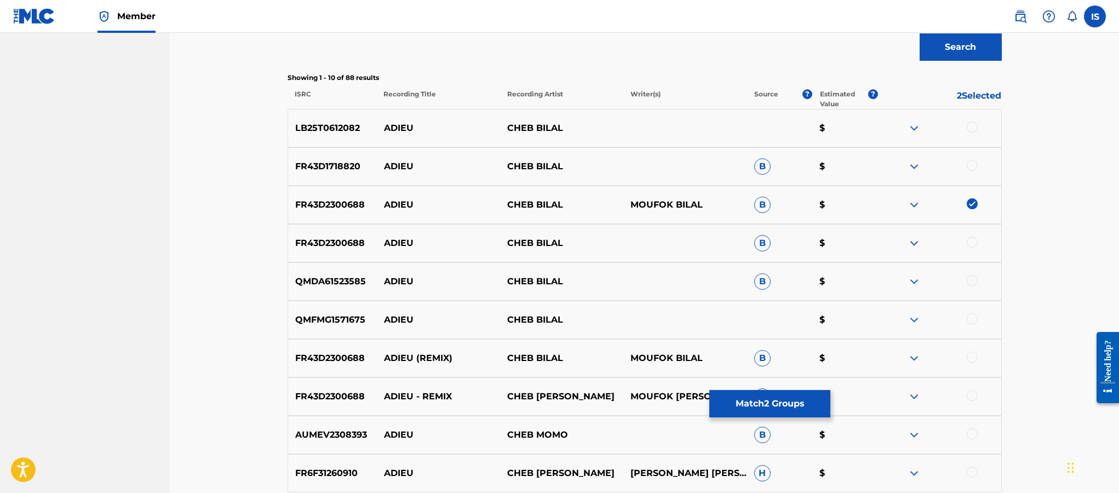
click at [968, 128] on div at bounding box center [972, 127] width 11 height 11
click at [972, 168] on div at bounding box center [972, 165] width 11 height 11
click at [971, 242] on div at bounding box center [972, 242] width 11 height 11
click at [966, 285] on div at bounding box center [938, 281] width 123 height 13
click at [971, 283] on div at bounding box center [972, 280] width 11 height 11
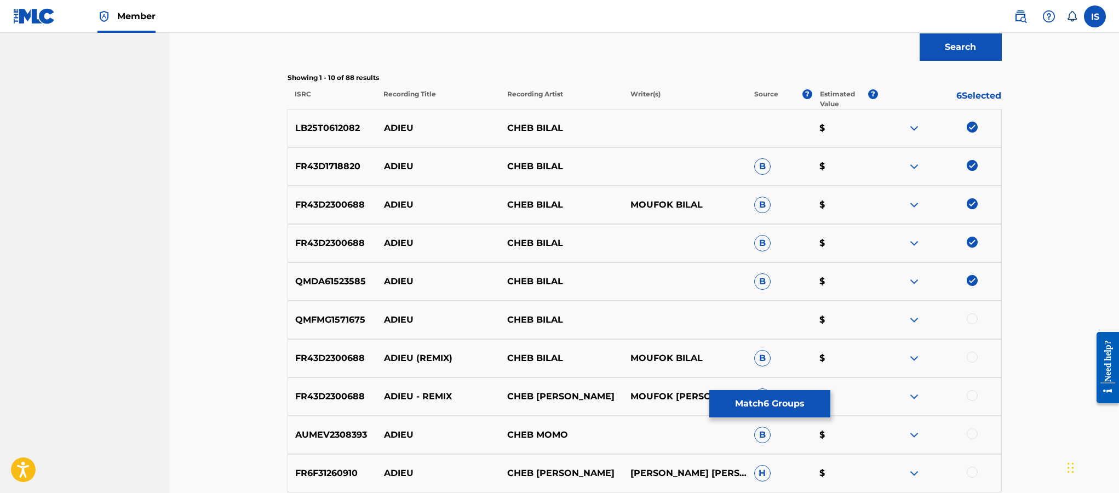
click at [971, 317] on div at bounding box center [972, 318] width 11 height 11
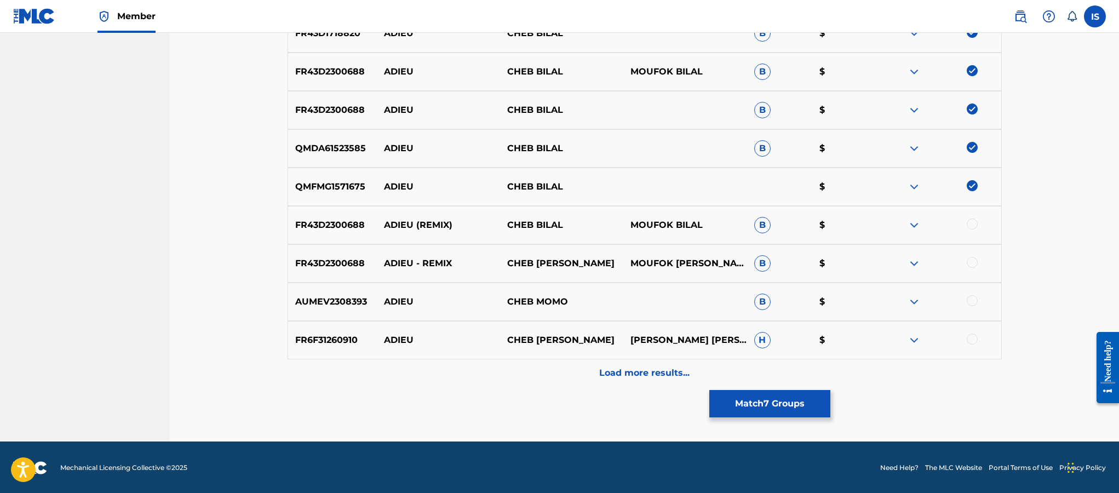
scroll to position [542, 0]
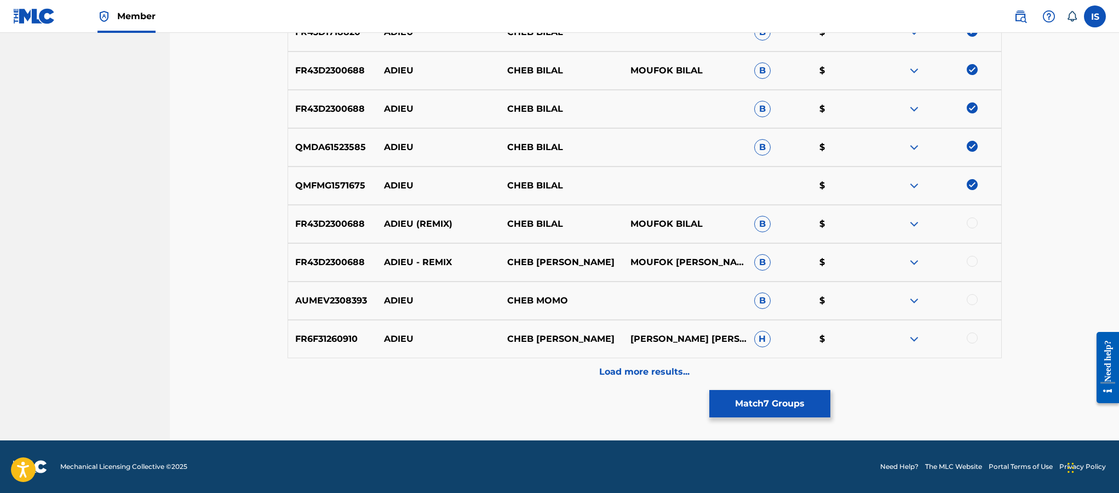
click at [659, 366] on p "Load more results..." at bounding box center [644, 371] width 90 height 13
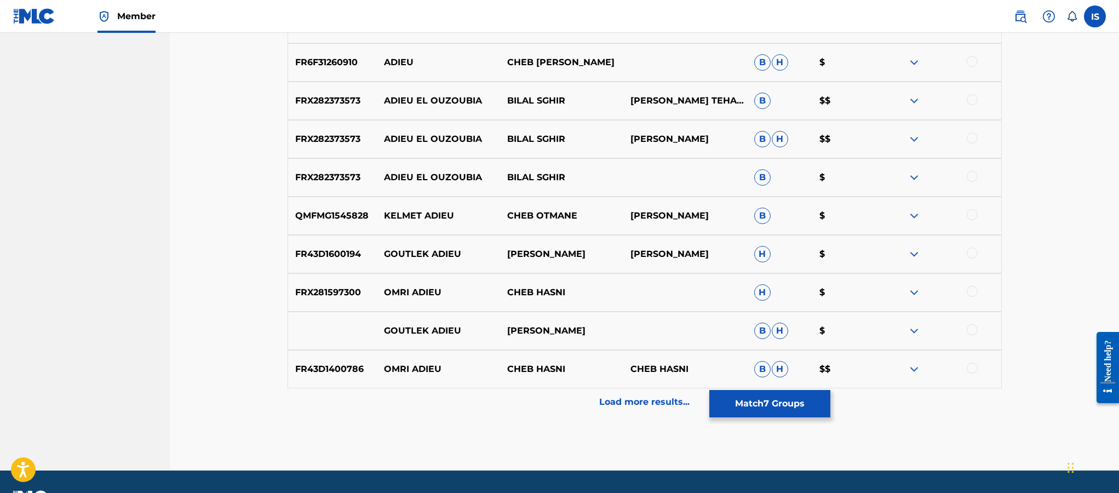
scroll to position [926, 0]
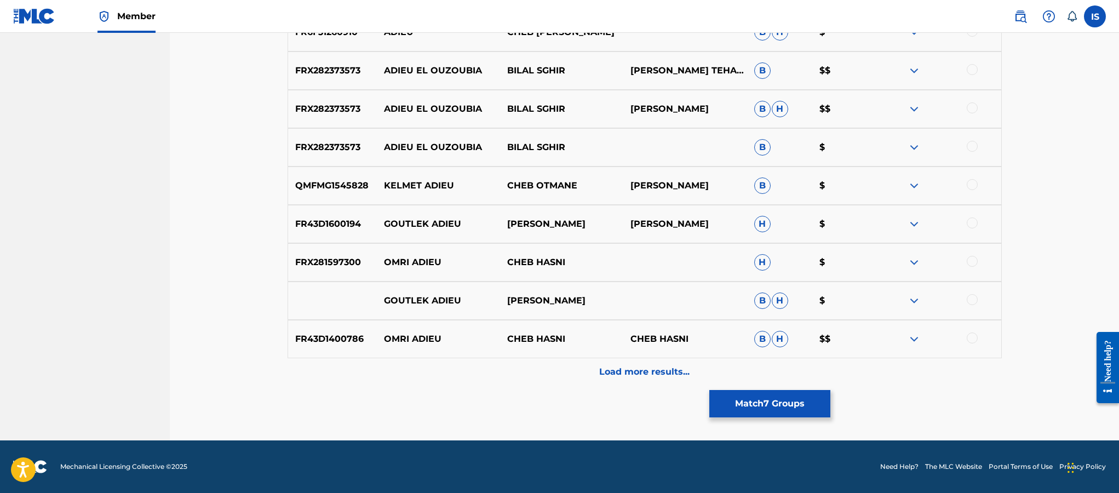
click at [612, 371] on p "Load more results..." at bounding box center [644, 371] width 90 height 13
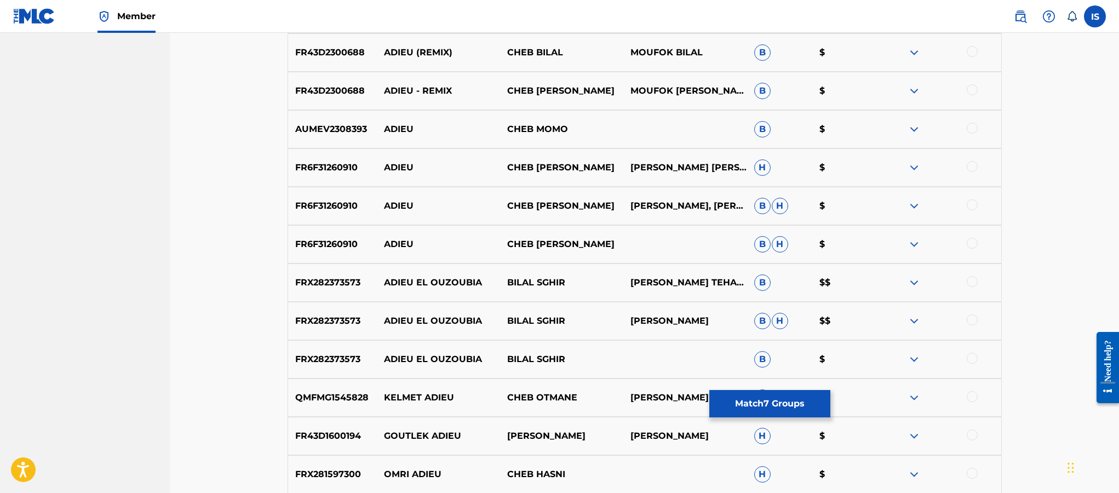
scroll to position [0, 0]
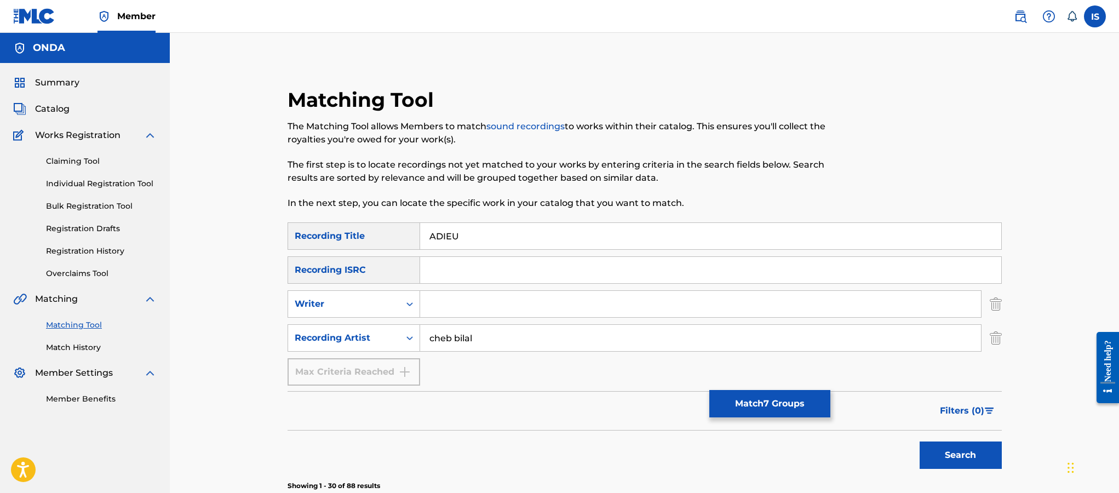
click at [761, 412] on button "Match 7 Groups" at bounding box center [769, 403] width 121 height 27
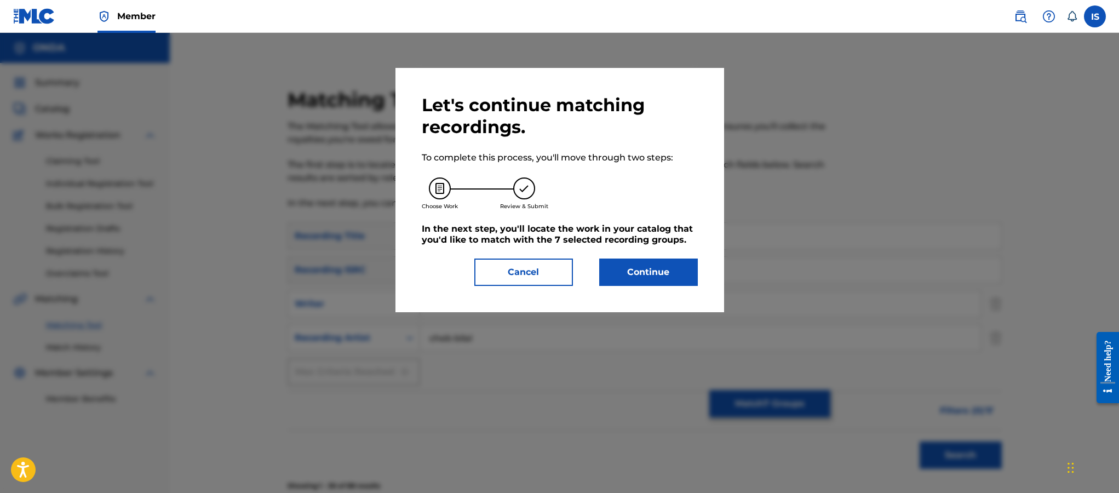
click at [663, 282] on button "Continue" at bounding box center [648, 272] width 99 height 27
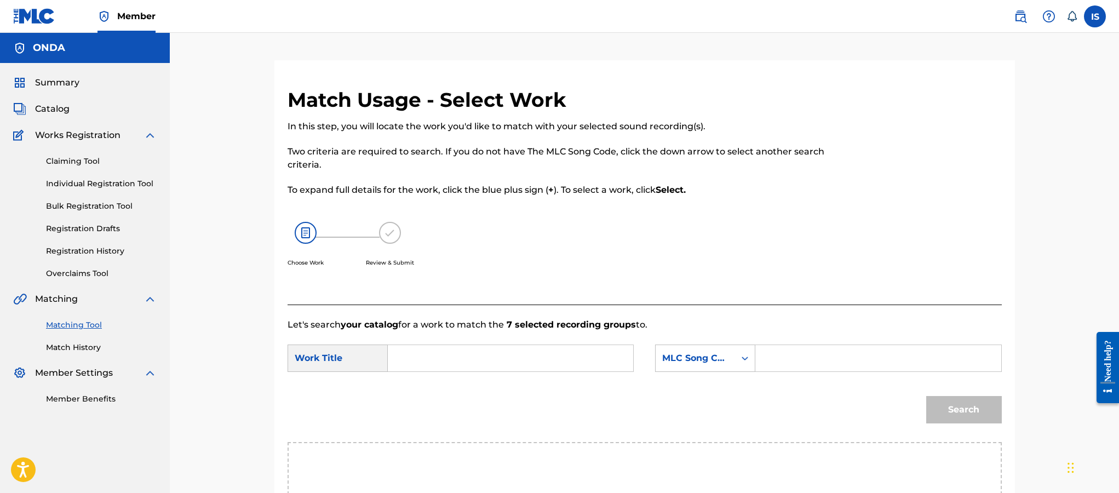
click at [500, 368] on input "Search Form" at bounding box center [510, 358] width 227 height 26
paste input "ADIEU"
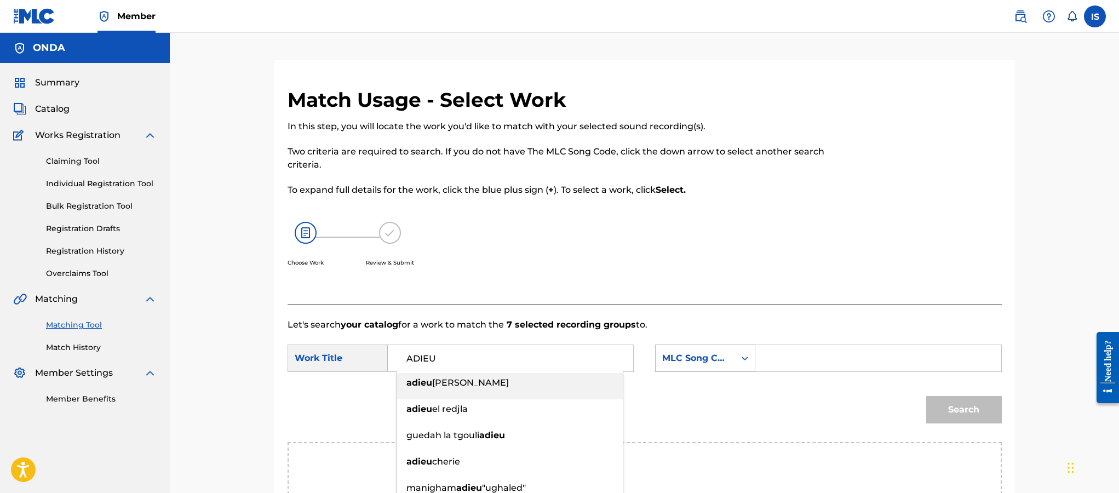
type input "ADIEU"
click at [710, 360] on div "MLC Song Code" at bounding box center [695, 358] width 79 height 21
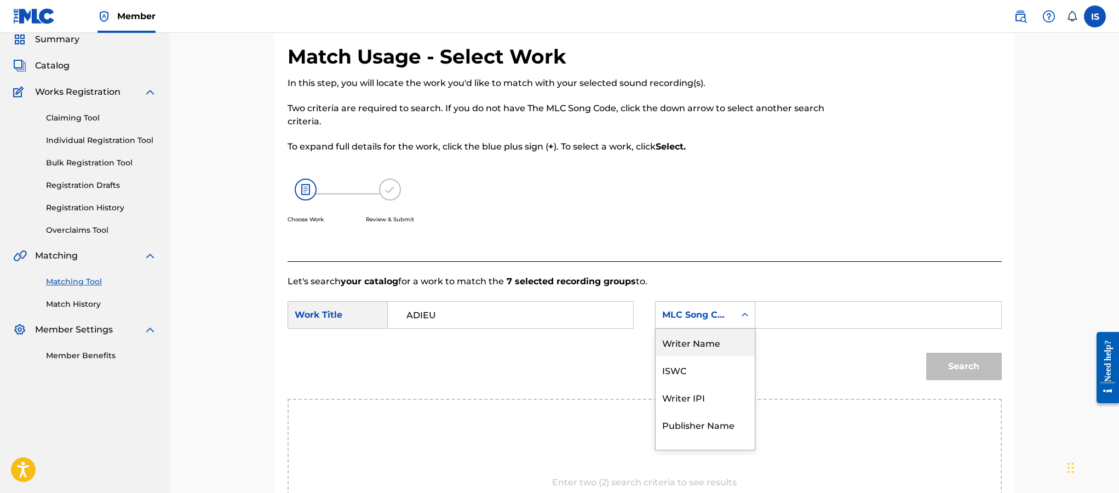
click at [693, 345] on div "Writer Name" at bounding box center [705, 342] width 99 height 27
click at [813, 319] on input "Search Form" at bounding box center [878, 315] width 227 height 26
type input "moufok"
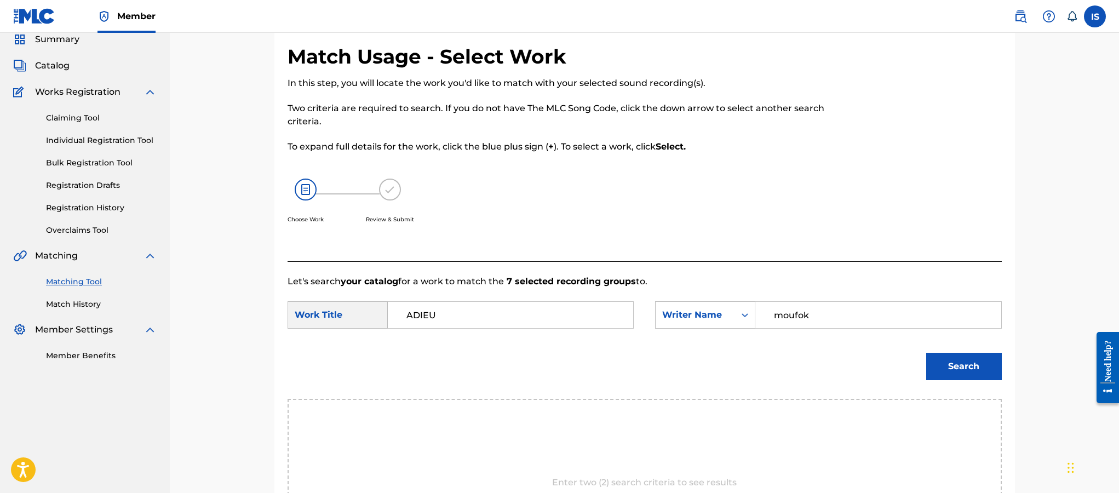
click at [972, 358] on button "Search" at bounding box center [964, 366] width 76 height 27
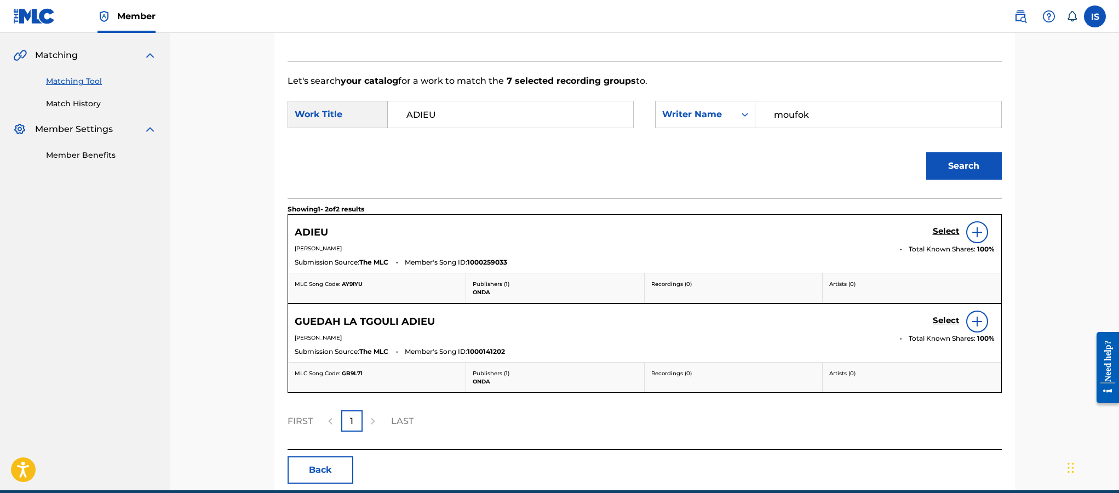
scroll to position [245, 0]
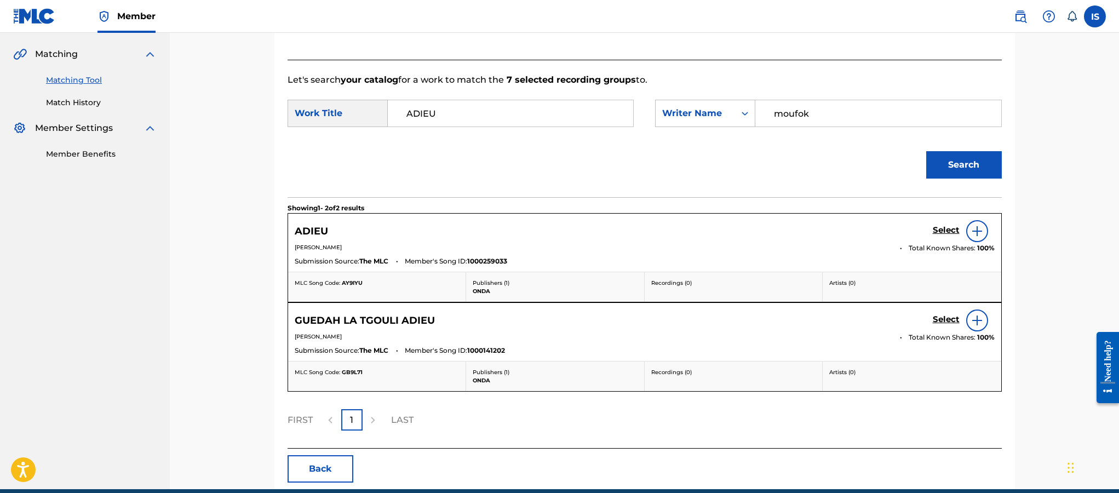
click at [938, 228] on h5 "Select" at bounding box center [946, 230] width 27 height 10
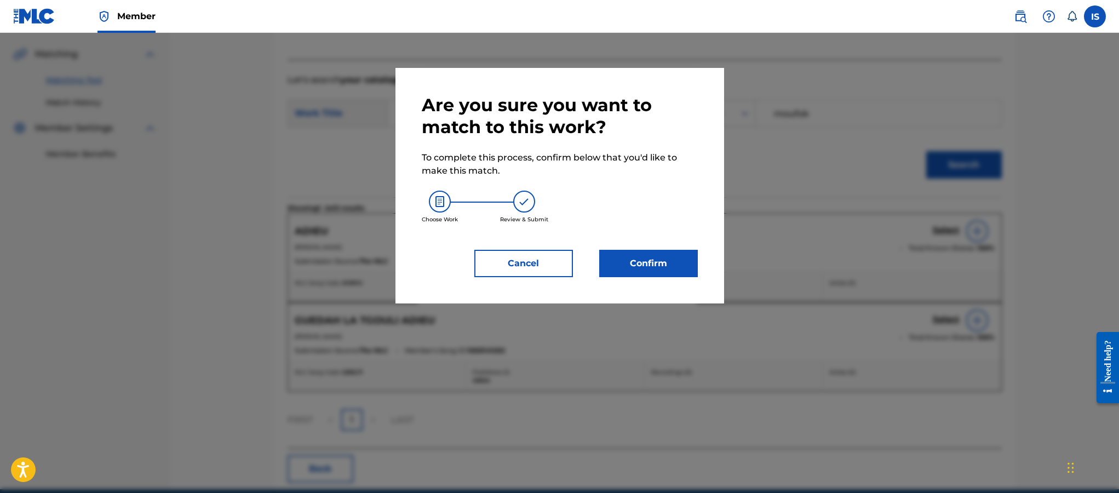
click at [635, 267] on button "Confirm" at bounding box center [648, 263] width 99 height 27
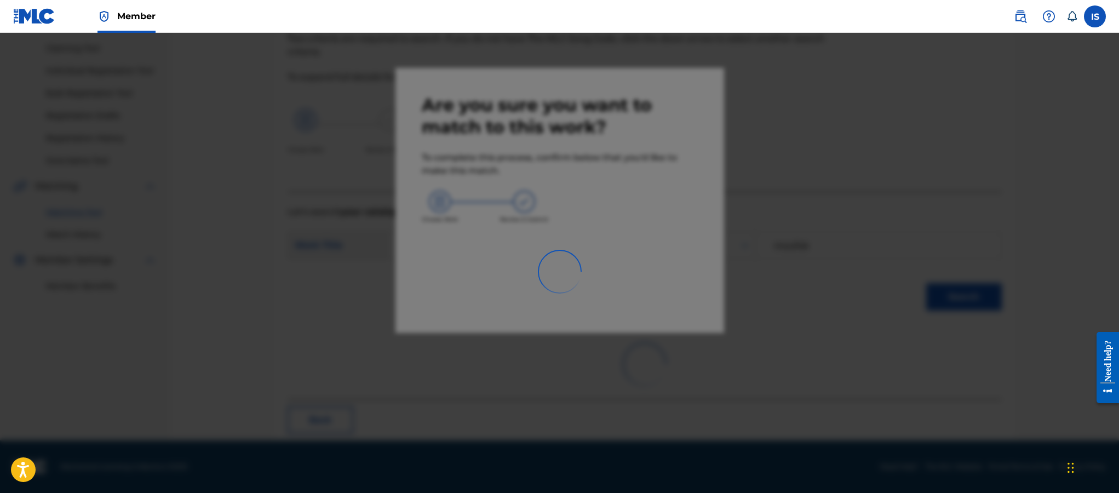
scroll to position [32, 0]
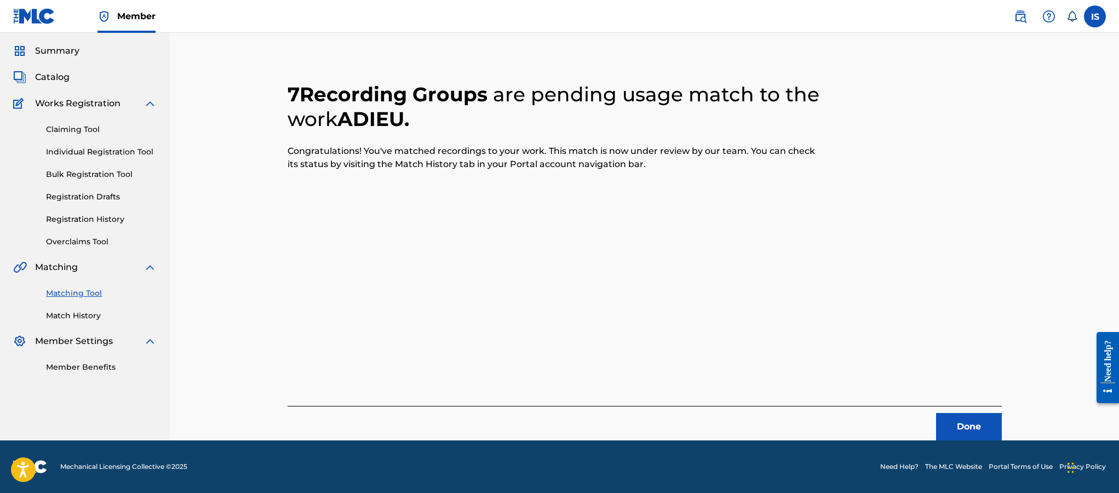
click at [961, 427] on button "Done" at bounding box center [969, 426] width 66 height 27
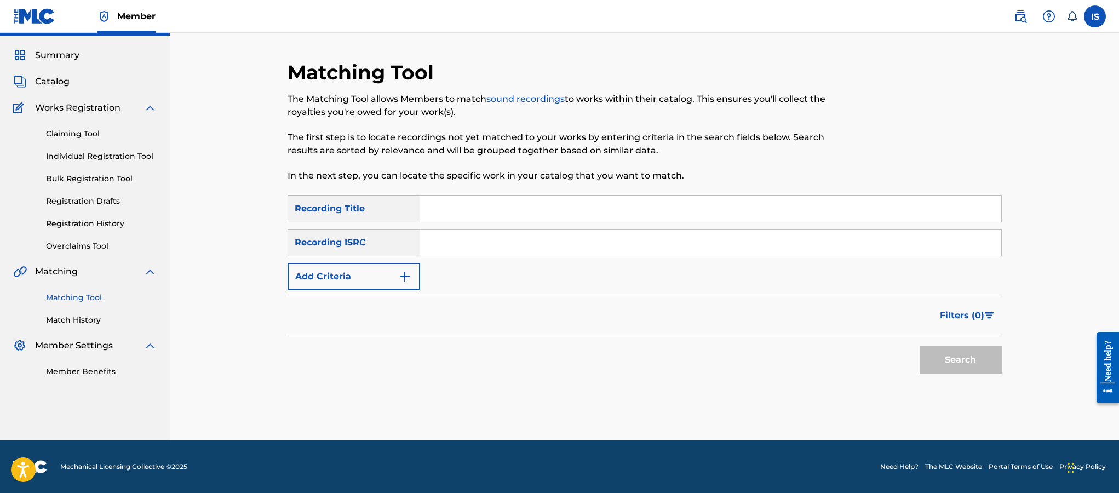
scroll to position [0, 0]
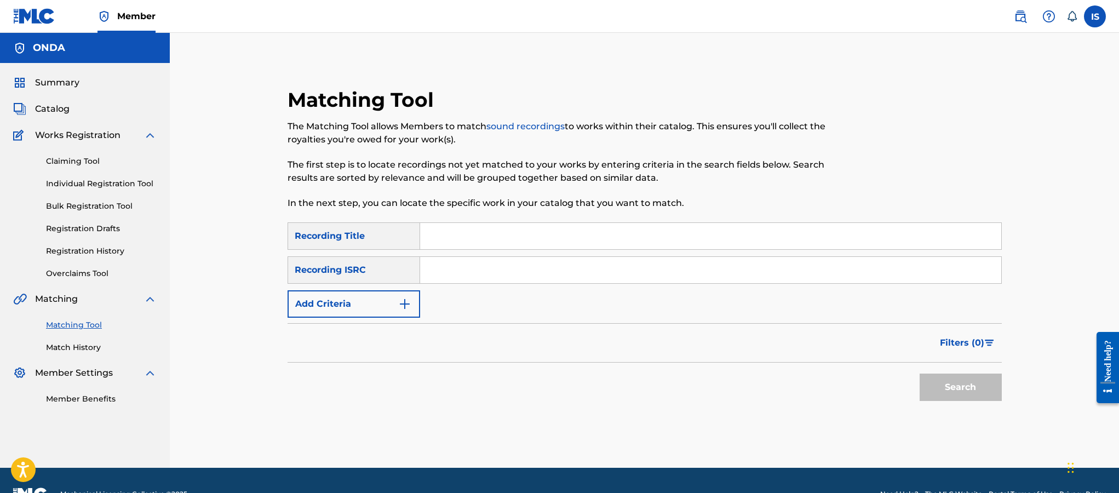
click at [579, 236] on input "Search Form" at bounding box center [710, 236] width 581 height 26
paste input "DAWROU:HNA ANDNA TARIKH"
type input "DAWROU:HNA ANDNA TARIKH"
click at [344, 303] on button "Add Criteria" at bounding box center [354, 303] width 133 height 27
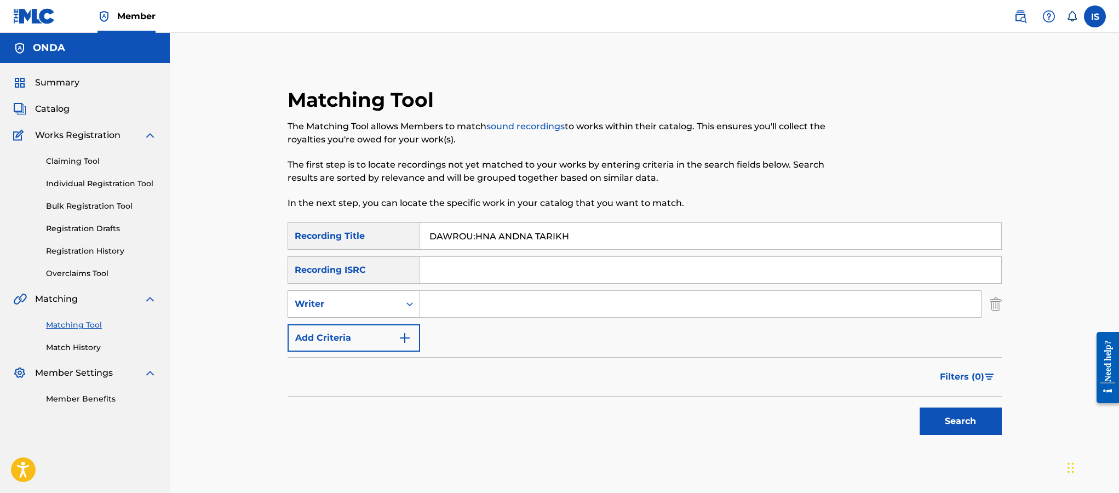
click at [355, 309] on div "Writer" at bounding box center [344, 303] width 99 height 13
click at [360, 332] on div "Recording Artist" at bounding box center [353, 331] width 131 height 27
click at [464, 311] on input "Search Form" at bounding box center [700, 304] width 561 height 26
type input "cheb bilal"
click at [930, 425] on button "Search" at bounding box center [961, 421] width 82 height 27
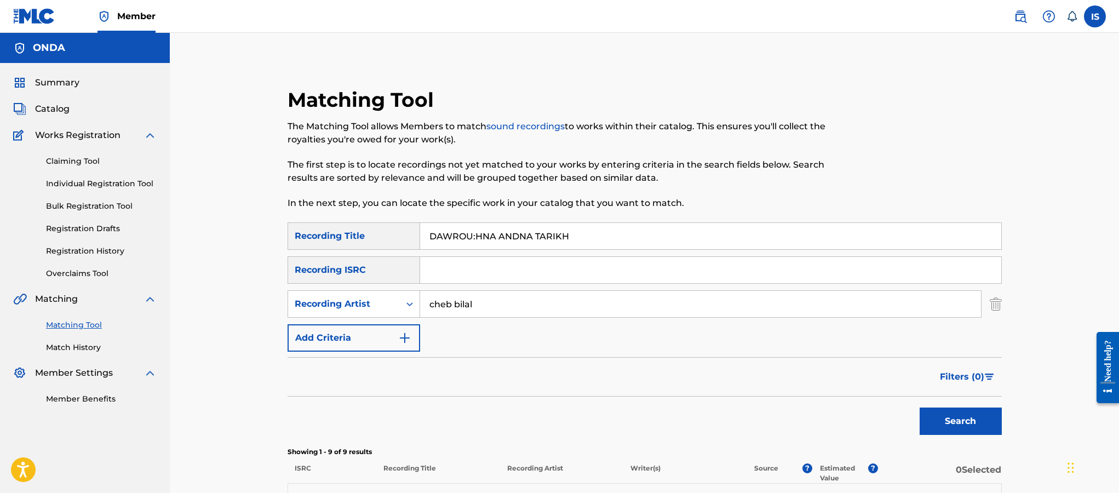
scroll to position [1, 0]
drag, startPoint x: 477, startPoint y: 236, endPoint x: 383, endPoint y: 229, distance: 93.3
click at [383, 229] on div "SearchWithCriteriaf35061c3-5625-4ec6-b02c-04c29010c22f Recording Title DAWROU:H…" at bounding box center [645, 235] width 714 height 27
click at [953, 417] on button "Search" at bounding box center [961, 420] width 82 height 27
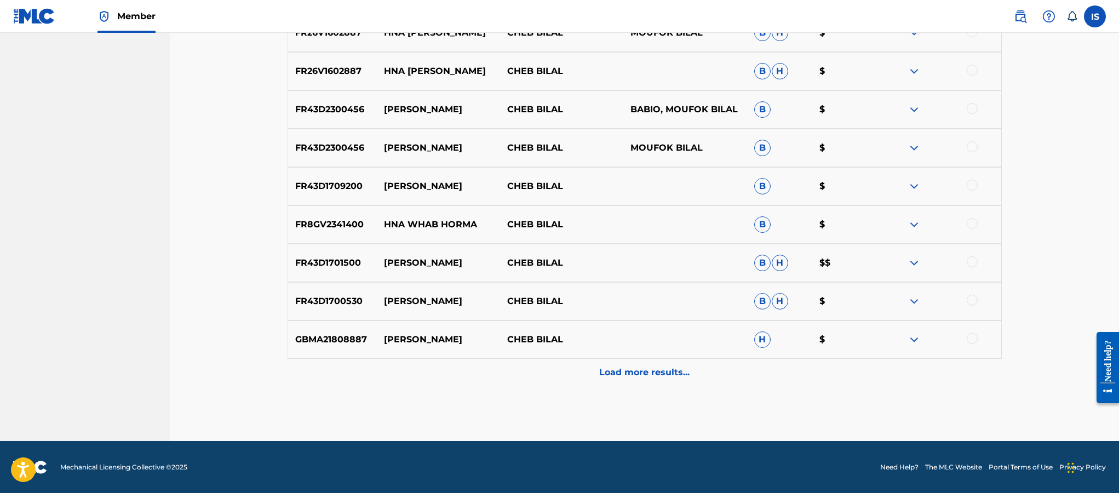
scroll to position [508, 0]
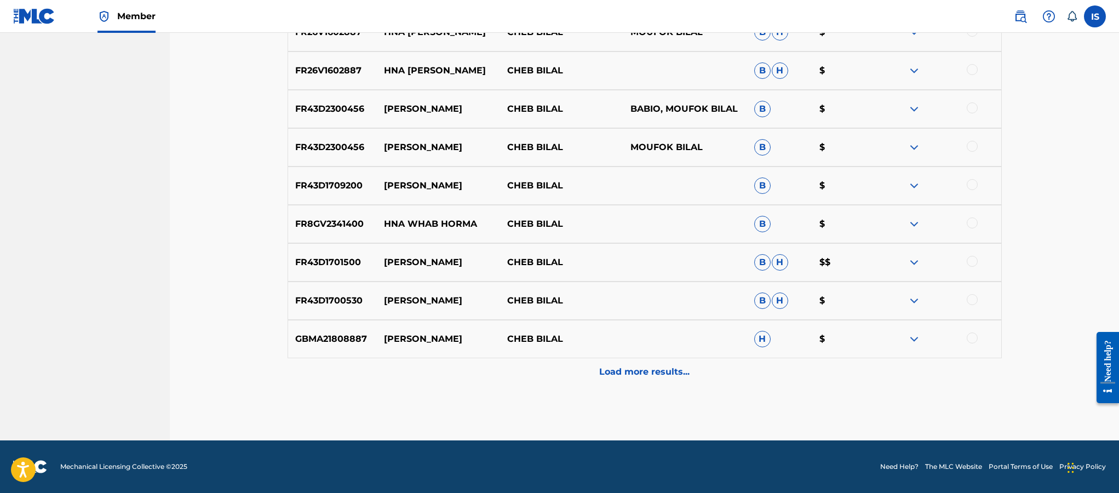
click at [634, 376] on p "Load more results..." at bounding box center [644, 371] width 90 height 13
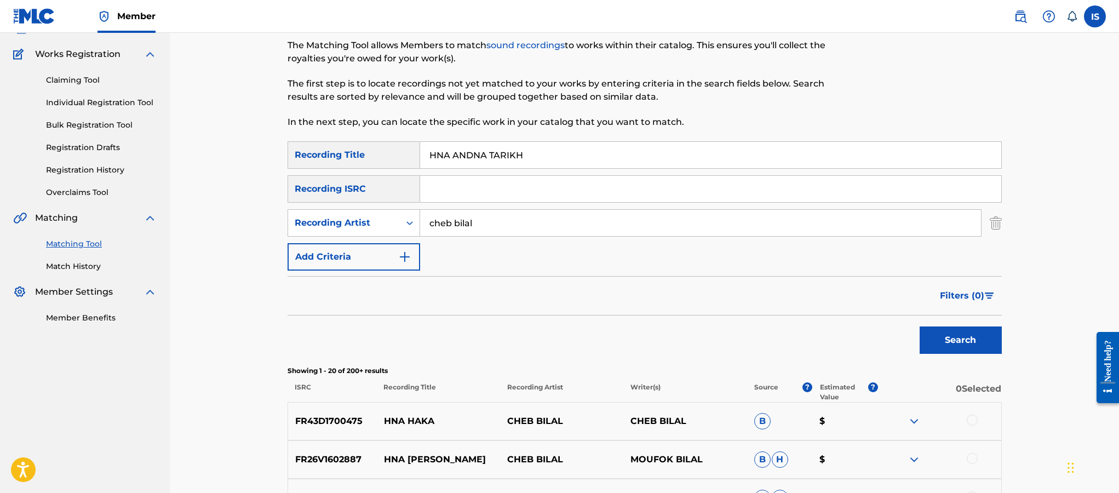
scroll to position [0, 0]
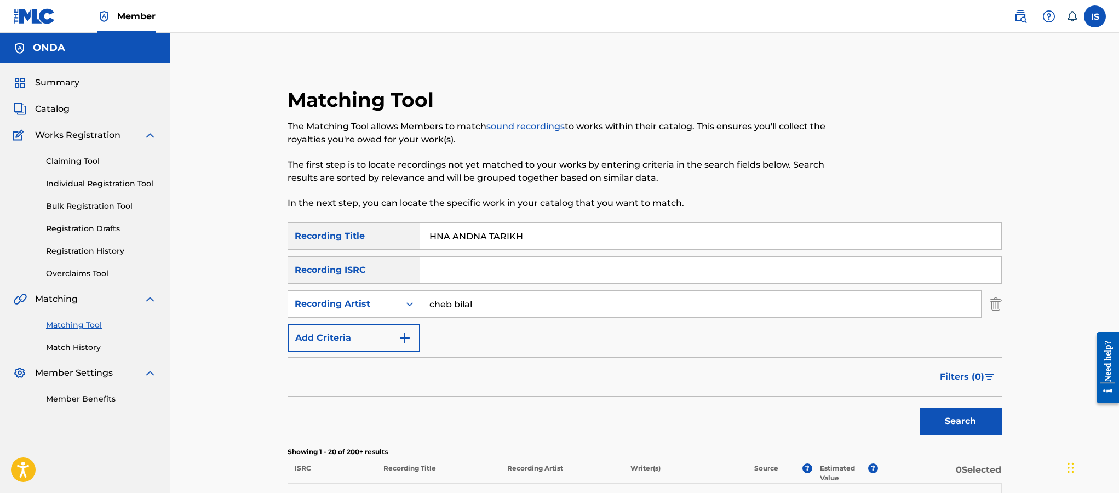
click at [511, 226] on input "HNA ANDNA TARIKH" at bounding box center [710, 236] width 581 height 26
paste input "DAWROU:"
type input "DAWROU"
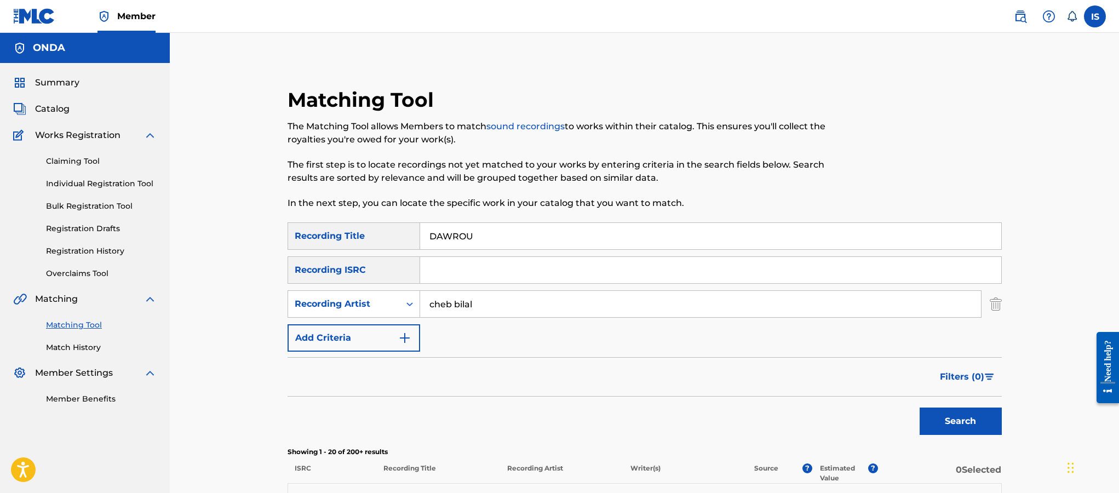
click at [920, 408] on button "Search" at bounding box center [961, 421] width 82 height 27
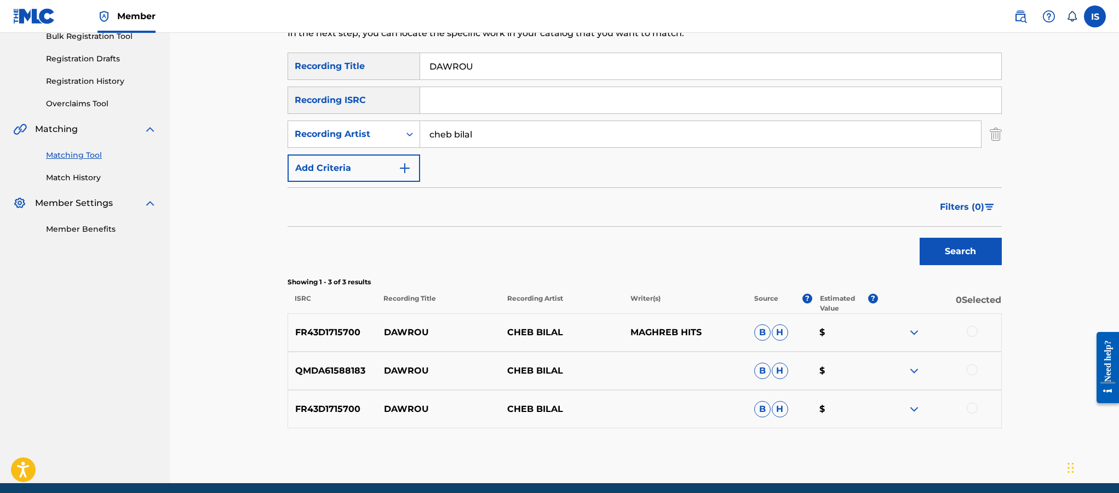
scroll to position [213, 0]
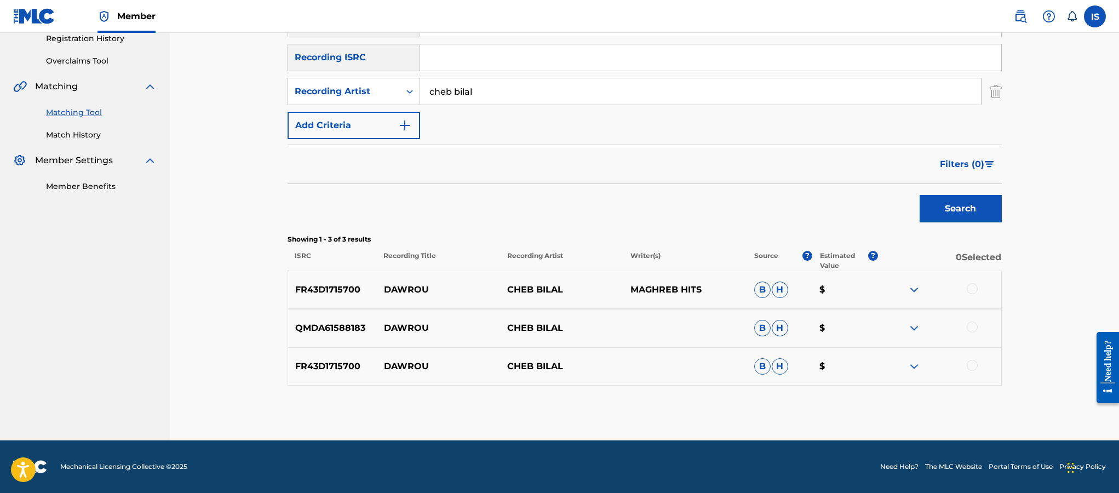
click at [975, 292] on div at bounding box center [972, 288] width 11 height 11
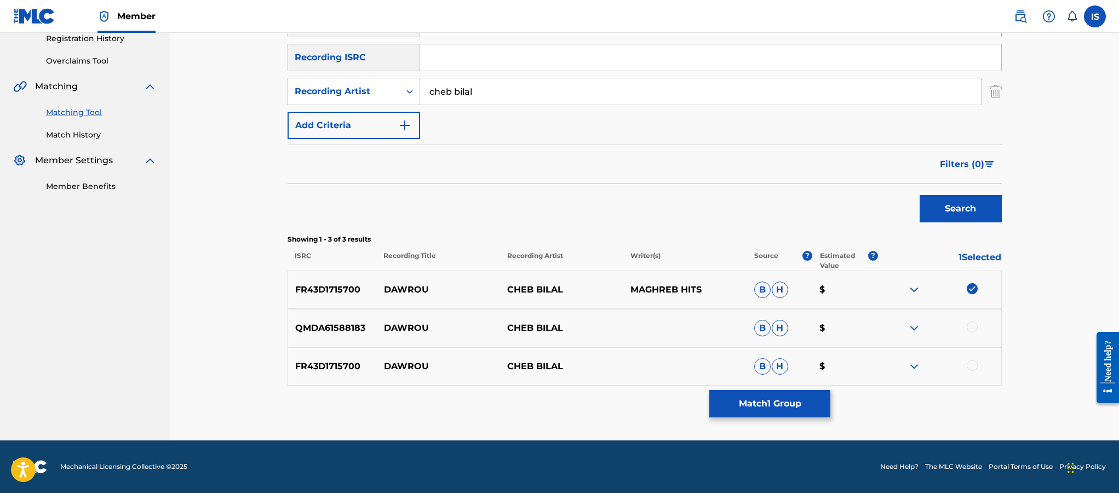
click at [975, 324] on div at bounding box center [972, 327] width 11 height 11
click at [968, 370] on div at bounding box center [972, 365] width 11 height 11
click at [703, 403] on div "Matching Tool The Matching Tool allows Members to match sound recordings to wor…" at bounding box center [645, 157] width 714 height 565
click at [766, 408] on button "Match 3 Groups" at bounding box center [769, 403] width 121 height 27
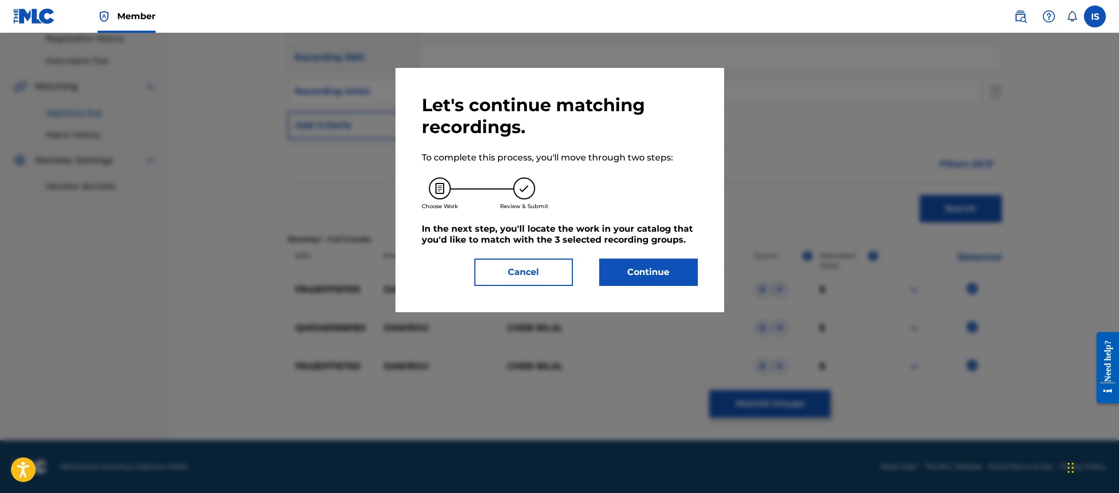
click at [646, 283] on button "Continue" at bounding box center [648, 272] width 99 height 27
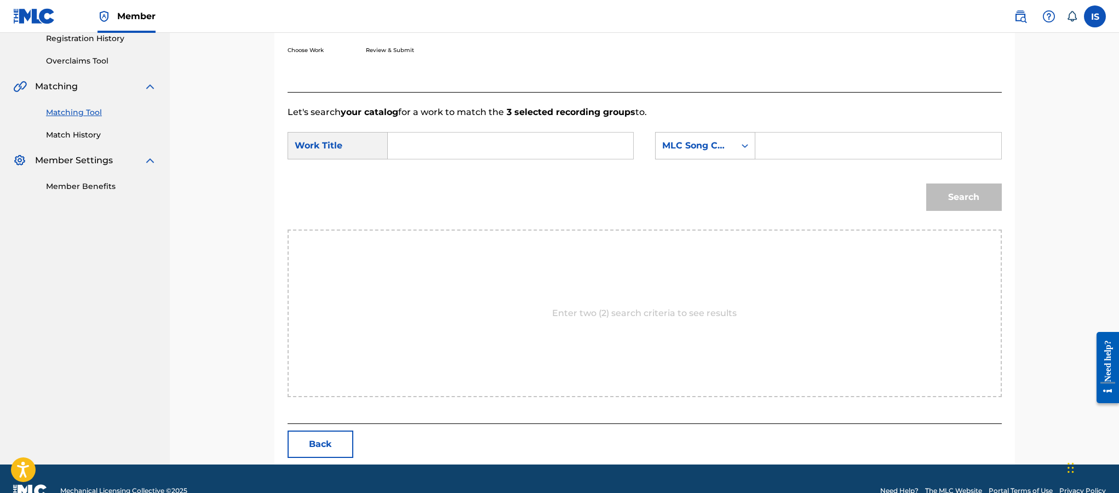
click at [521, 163] on div "SearchWithCriteria97595bae-b789-4ee4-b112-0e3a483eba26 Work Title SearchWithCri…" at bounding box center [645, 149] width 714 height 34
click at [497, 147] on input "Search Form" at bounding box center [510, 146] width 227 height 26
paste input "DAWROU:"
type input "DAWROU:"
click at [816, 144] on input "Search Form" at bounding box center [878, 146] width 227 height 26
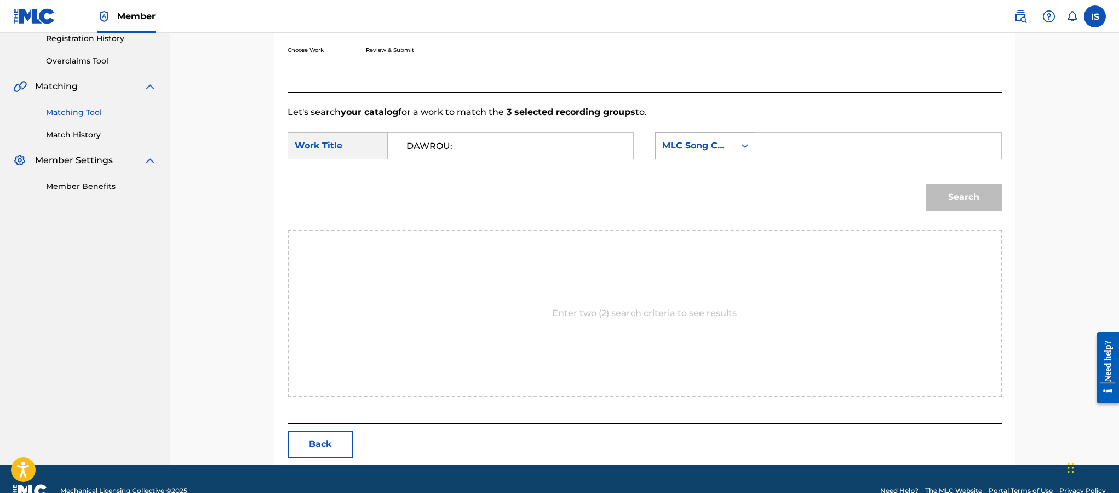
click at [720, 145] on div "MLC Song Code" at bounding box center [695, 145] width 66 height 13
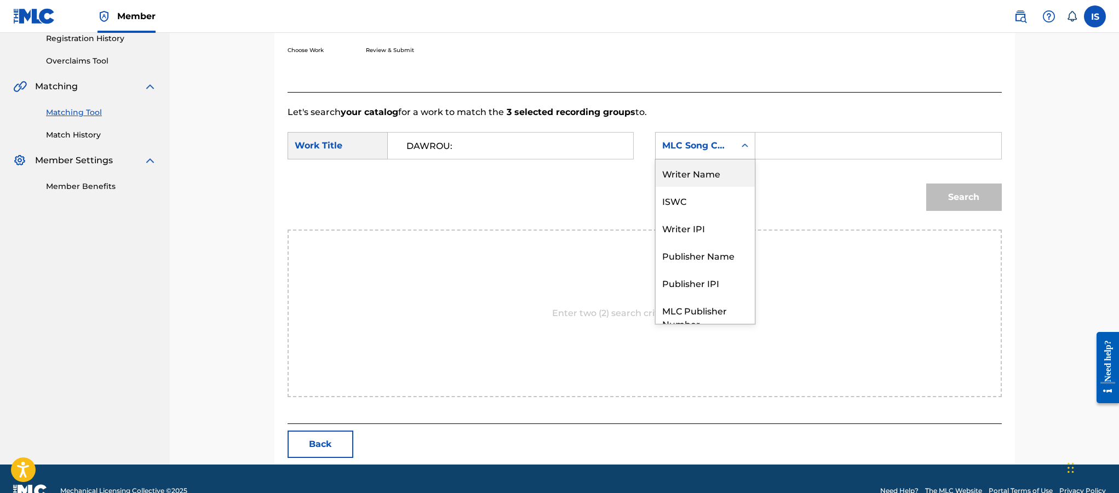
click at [707, 173] on div "Writer Name" at bounding box center [705, 172] width 99 height 27
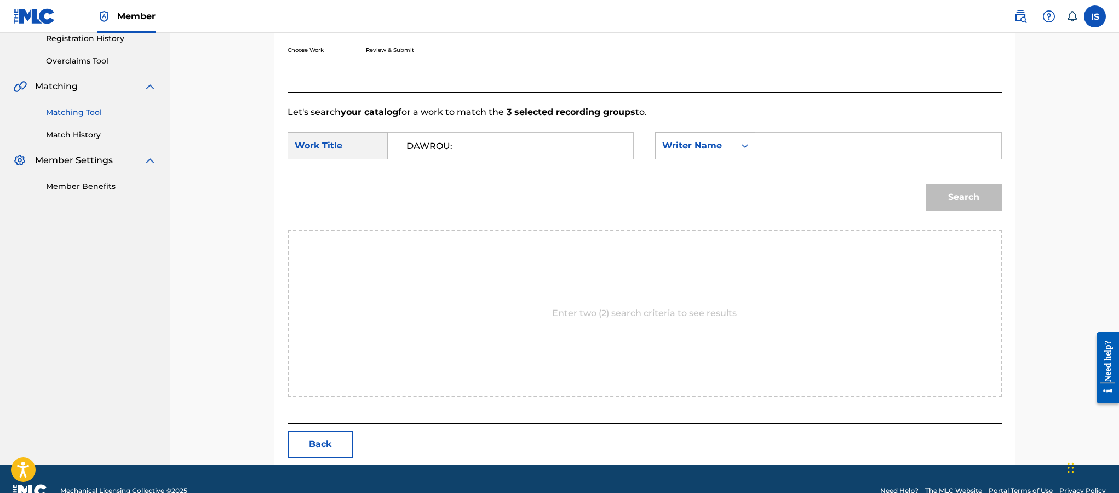
click at [816, 143] on input "Search Form" at bounding box center [878, 146] width 227 height 26
type input "moufok"
click at [926, 183] on button "Search" at bounding box center [964, 196] width 76 height 27
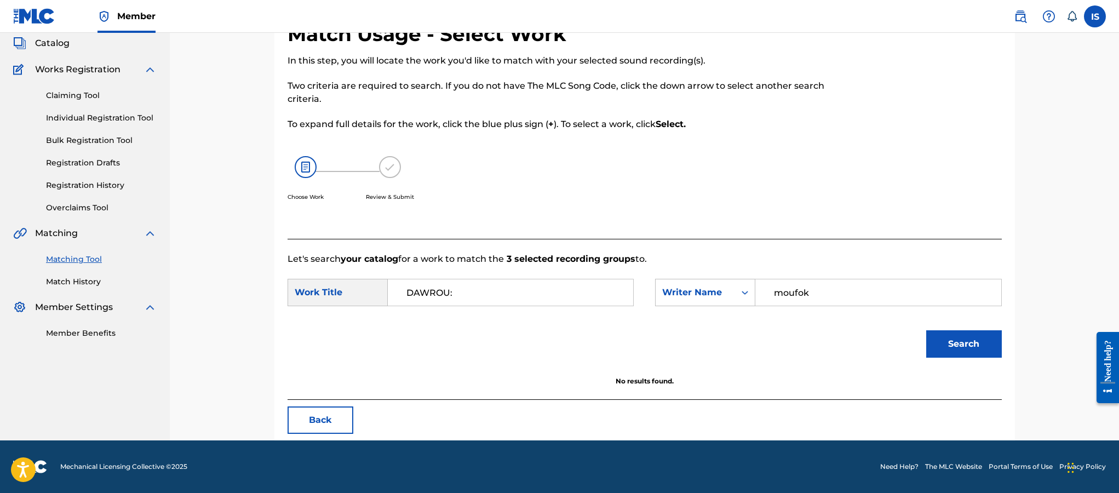
scroll to position [66, 0]
click at [479, 262] on p "Let's search your catalog for a work to match the 3 selected recording groups t…" at bounding box center [645, 259] width 714 height 13
click at [458, 288] on input "DAWROU:" at bounding box center [510, 292] width 227 height 26
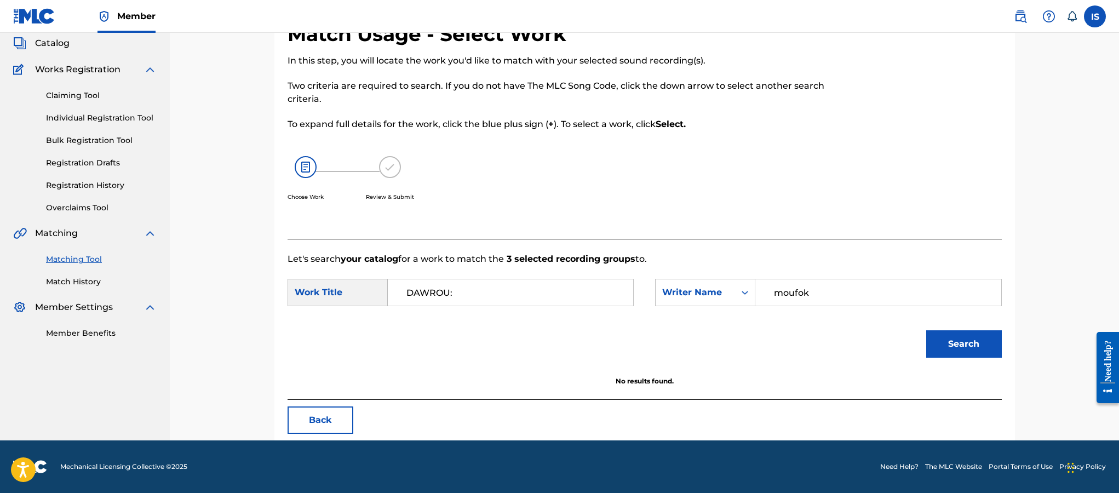
paste input "HNA ANDNA TARIKH"
type input "DAWROU:HNA ANDNA TARIKH"
click at [961, 337] on button "Search" at bounding box center [964, 343] width 76 height 27
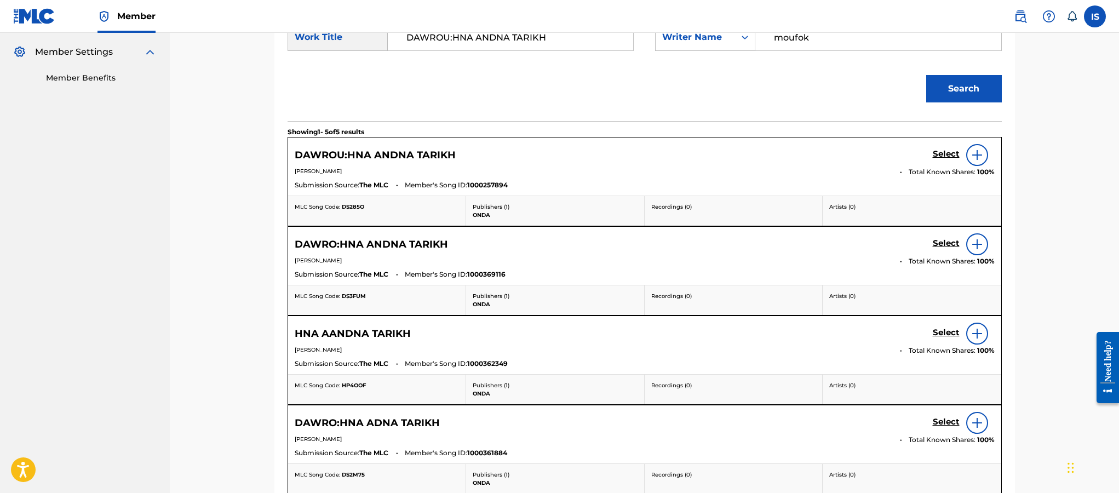
scroll to position [339, 0]
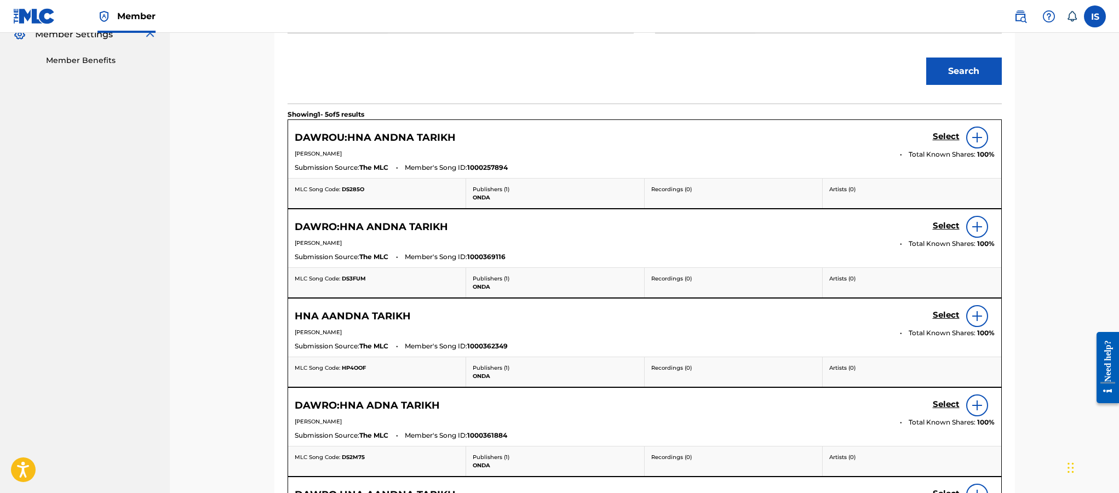
click at [937, 142] on h5 "Select" at bounding box center [946, 136] width 27 height 10
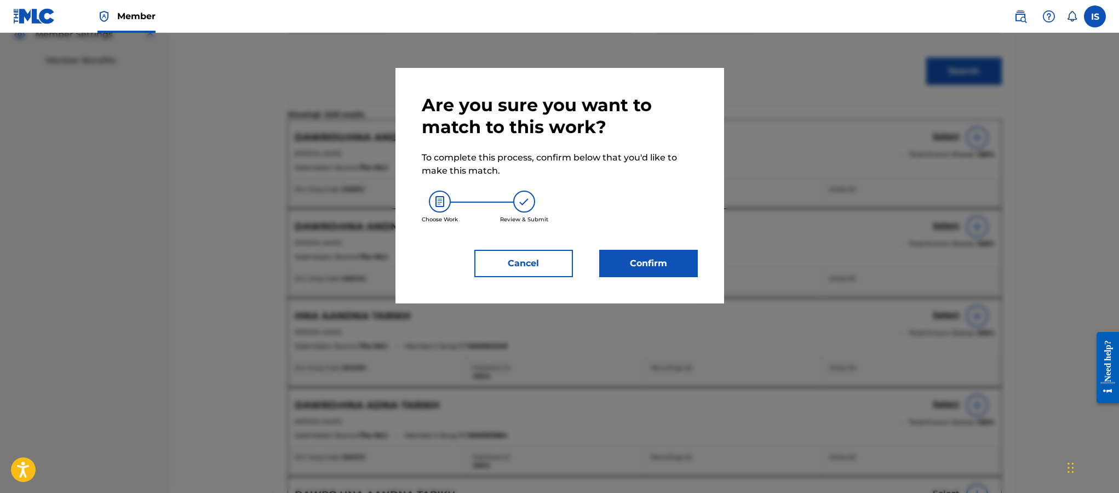
click at [664, 258] on button "Confirm" at bounding box center [648, 263] width 99 height 27
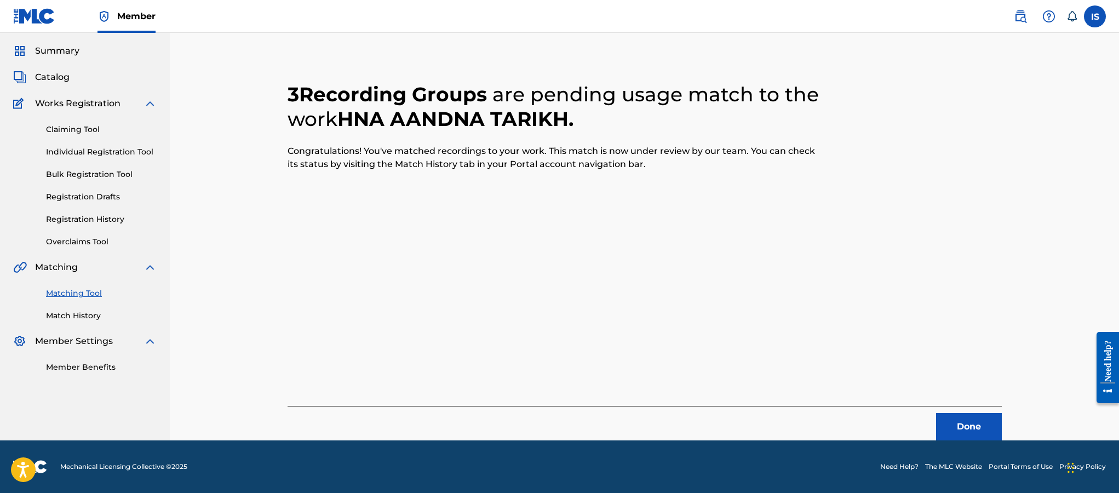
scroll to position [32, 0]
click at [955, 421] on button "Done" at bounding box center [969, 426] width 66 height 27
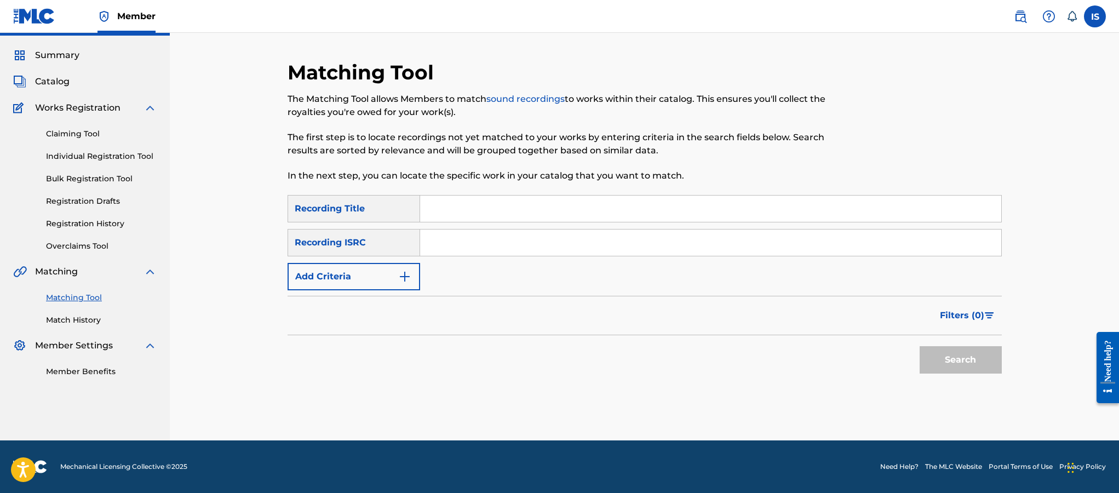
scroll to position [0, 0]
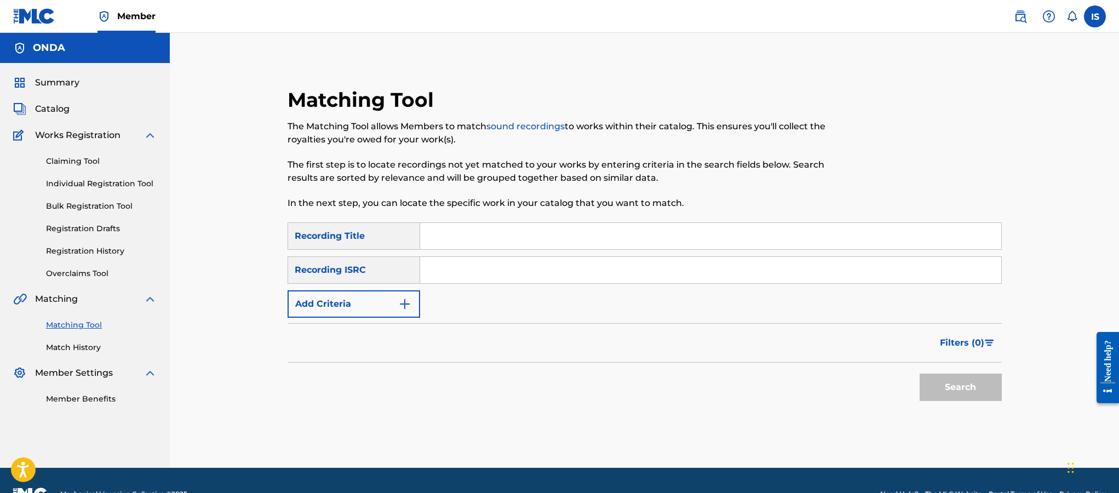
click at [451, 236] on input "Search Form" at bounding box center [710, 236] width 581 height 26
paste input "KOULCHI BENIA"
type input "KOULCHI BENIA"
click at [360, 286] on div "SearchWithCriteriaf35061c3-5625-4ec6-b02c-04c29010c22f Recording Title KOULCHI …" at bounding box center [645, 269] width 714 height 95
click at [340, 318] on form "SearchWithCriteriaf35061c3-5625-4ec6-b02c-04c29010c22f Recording Title KOULCHI …" at bounding box center [645, 314] width 714 height 184
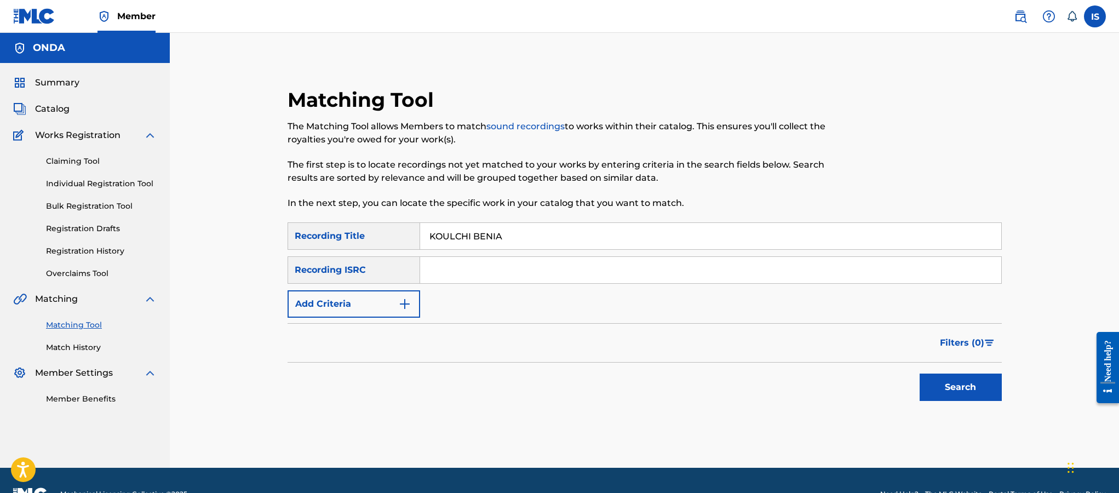
click at [339, 307] on button "Add Criteria" at bounding box center [354, 303] width 133 height 27
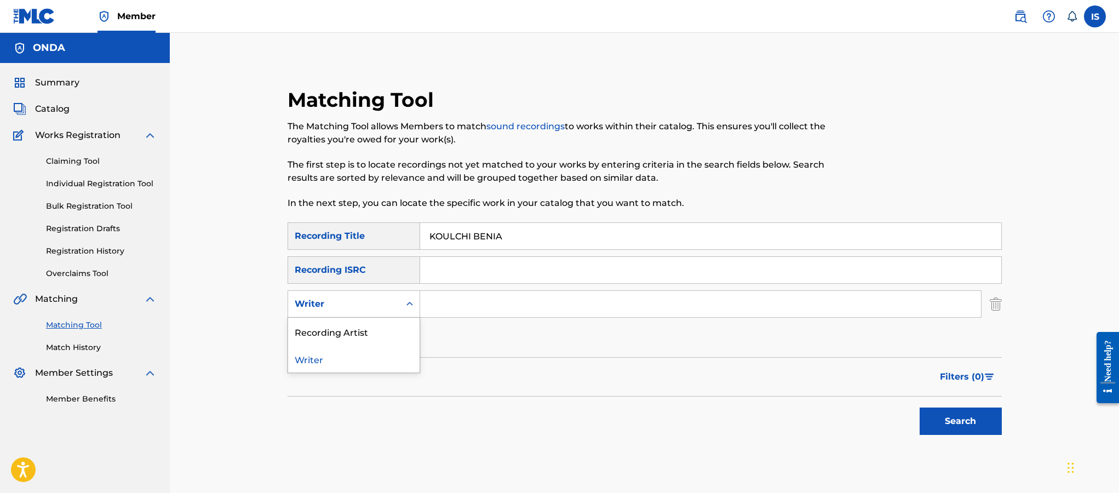
click at [339, 307] on div "Writer" at bounding box center [344, 303] width 99 height 13
click at [337, 327] on div "Recording Artist" at bounding box center [353, 331] width 131 height 27
click at [462, 301] on input "Search Form" at bounding box center [700, 304] width 561 height 26
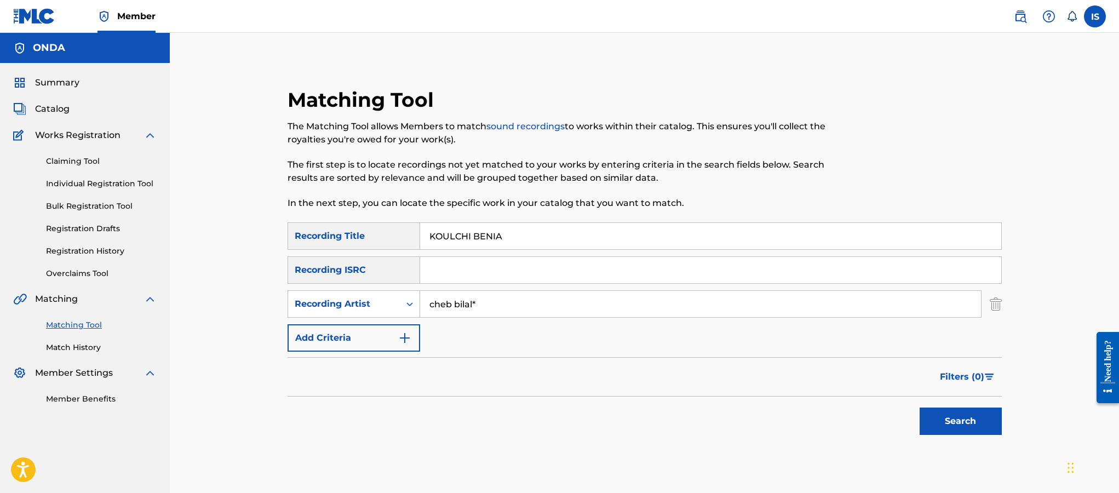
click at [920, 408] on button "Search" at bounding box center [961, 421] width 82 height 27
type input "cheb bilal"
click at [920, 408] on button "Search" at bounding box center [961, 421] width 82 height 27
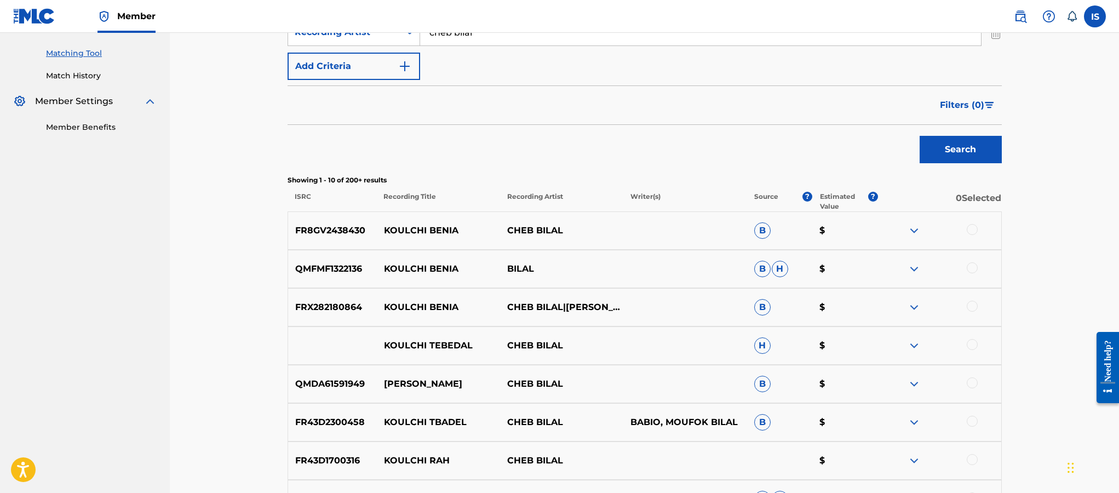
scroll to position [273, 0]
click at [974, 226] on div at bounding box center [972, 227] width 11 height 11
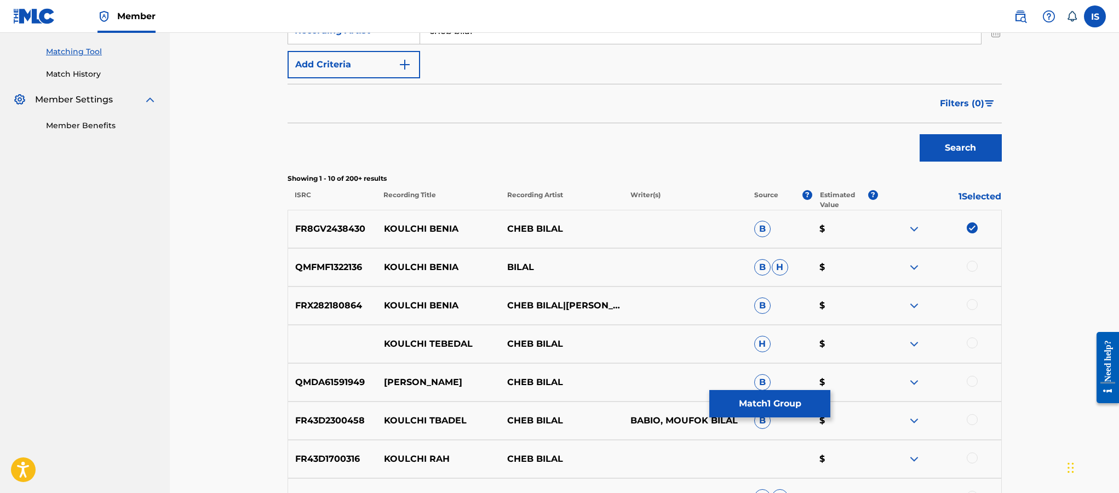
click at [976, 263] on div at bounding box center [972, 266] width 11 height 11
click at [971, 296] on div "FRX282180864 KOULCHI BENIA CHEB BILAL|[PERSON_NAME] BILELL|[PERSON_NAME] BILELL…" at bounding box center [645, 305] width 714 height 38
click at [970, 306] on div at bounding box center [972, 304] width 11 height 11
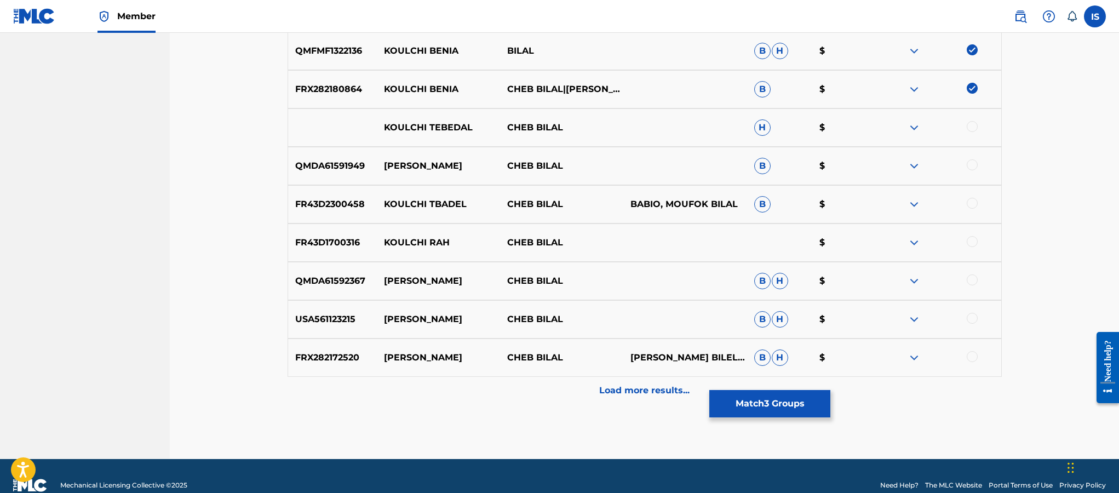
click at [669, 388] on p "Load more results..." at bounding box center [644, 390] width 90 height 13
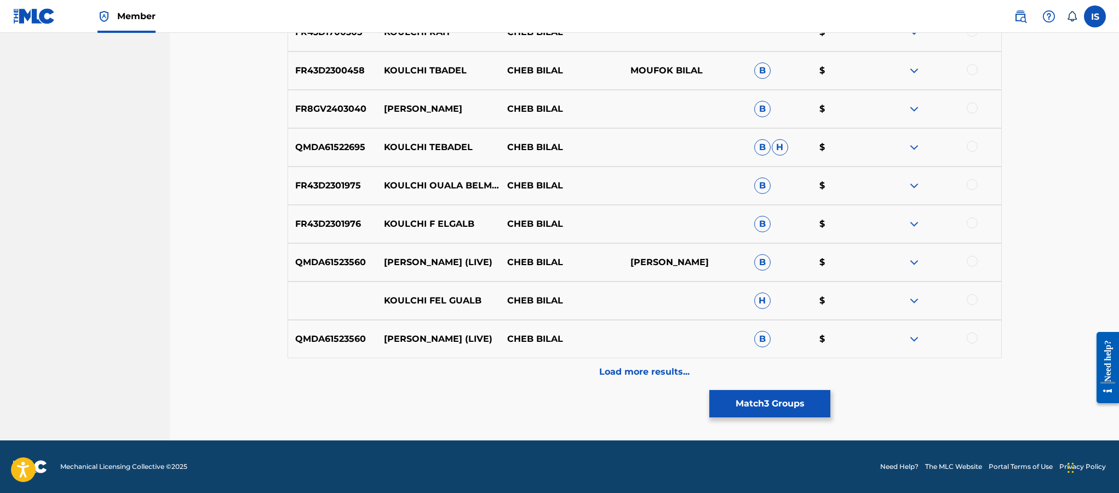
click at [583, 360] on div "Load more results..." at bounding box center [645, 371] width 714 height 27
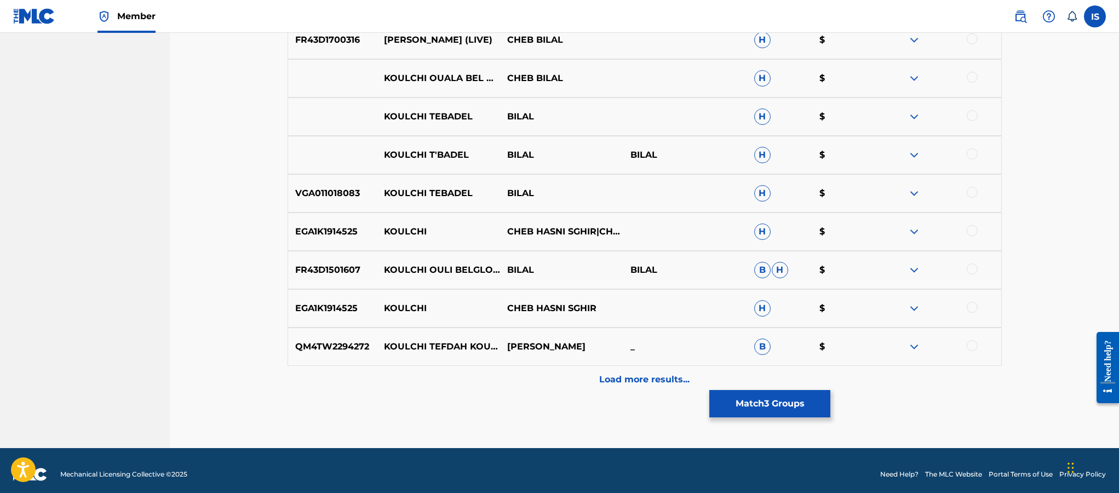
click at [644, 392] on div "Load more results..." at bounding box center [645, 379] width 714 height 27
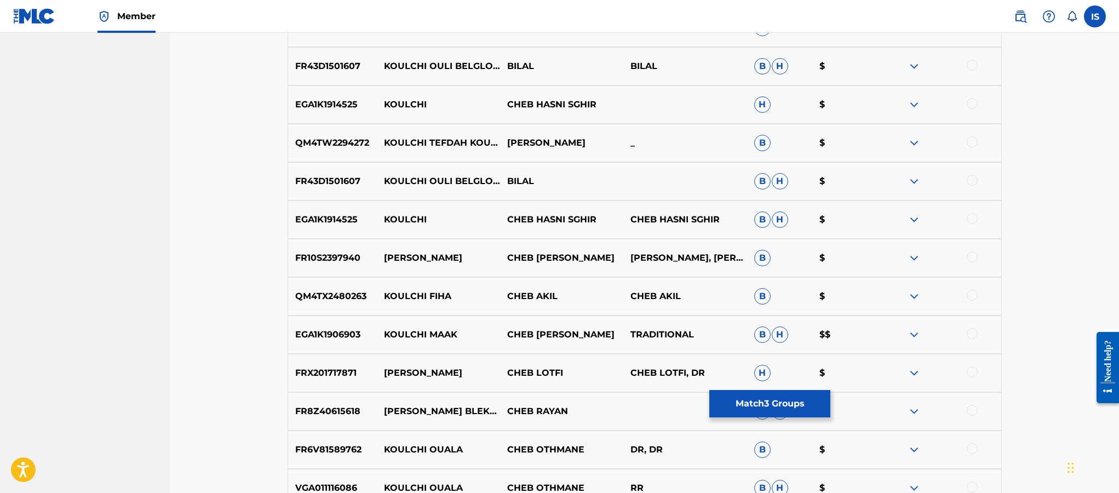
scroll to position [0, 0]
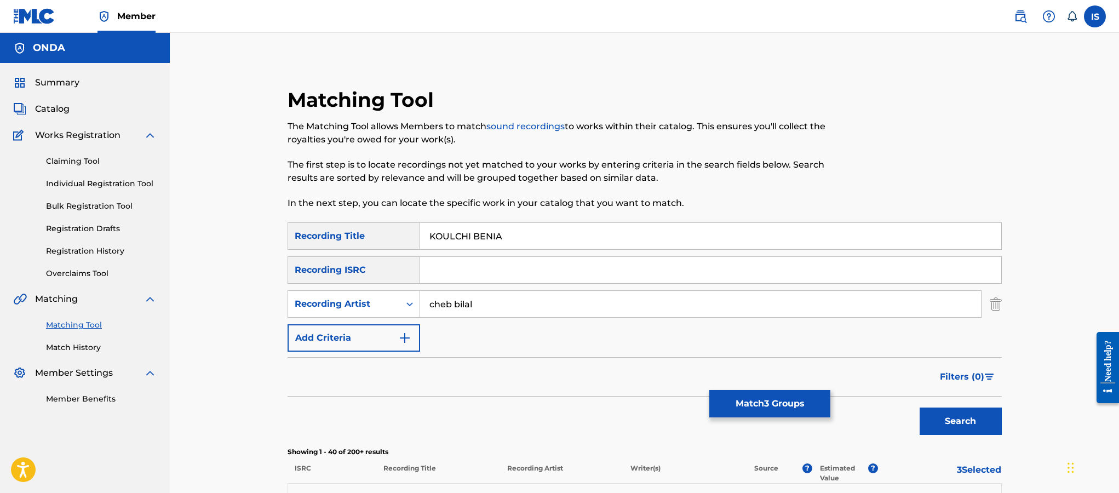
click at [783, 403] on button "Match 3 Groups" at bounding box center [769, 403] width 121 height 27
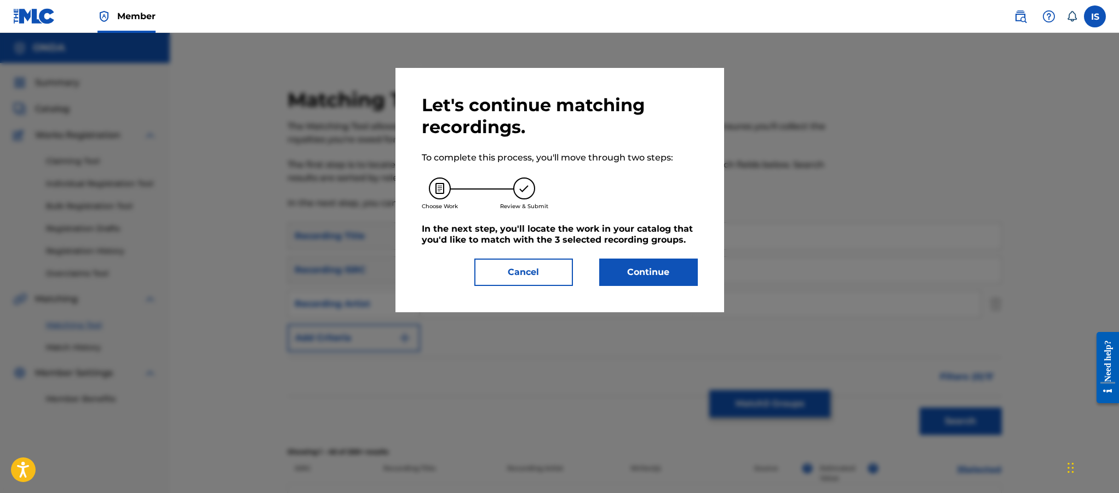
click at [651, 283] on button "Continue" at bounding box center [648, 272] width 99 height 27
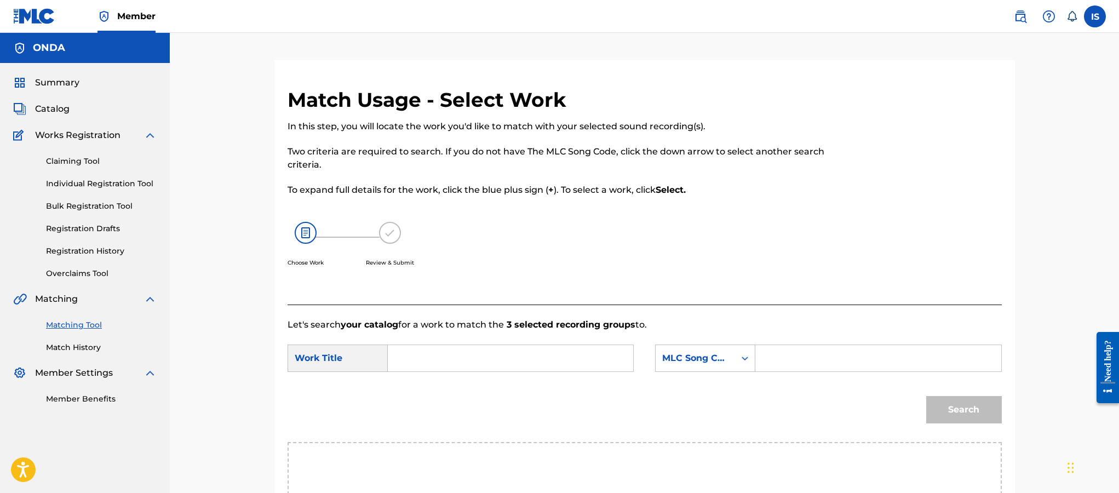
click at [490, 357] on input "Search Form" at bounding box center [510, 358] width 227 height 26
paste input "KOULCHI BENIA"
type input "KOULCHI BENIA"
click at [792, 372] on div "SearchWithCriteria97595bae-b789-4ee4-b112-0e3a483eba26 Work Title KOULCHI BENIA…" at bounding box center [645, 362] width 714 height 34
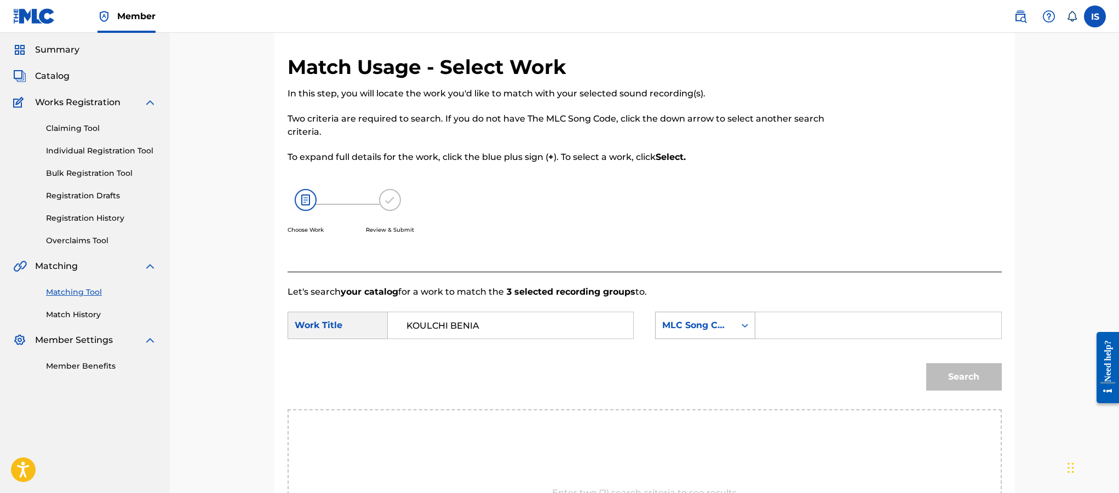
click at [698, 339] on div "MLC Song Code" at bounding box center [705, 325] width 100 height 27
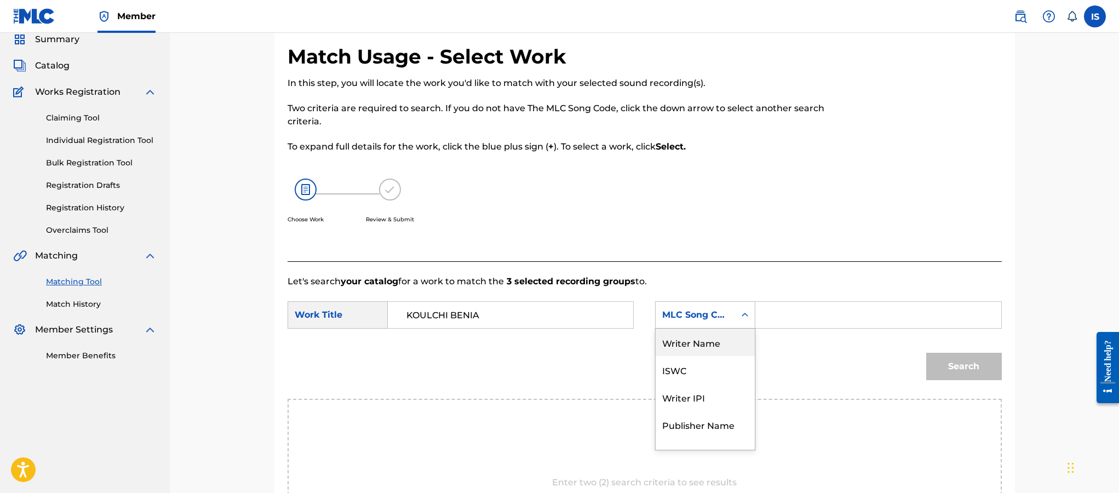
click at [698, 349] on div "Writer Name" at bounding box center [705, 342] width 99 height 27
click at [815, 327] on input "Search Form" at bounding box center [878, 315] width 227 height 26
type input "moufok"
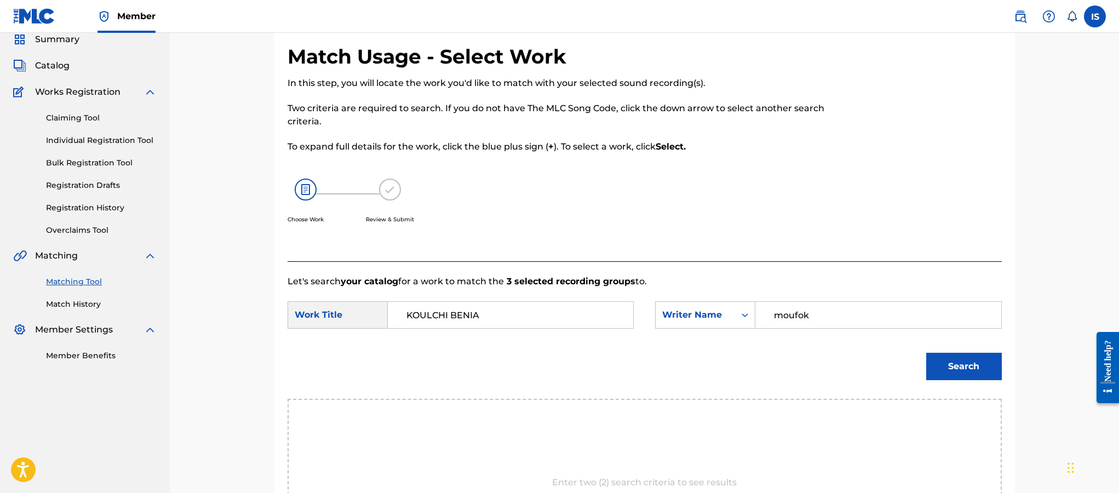
click at [960, 371] on button "Search" at bounding box center [964, 366] width 76 height 27
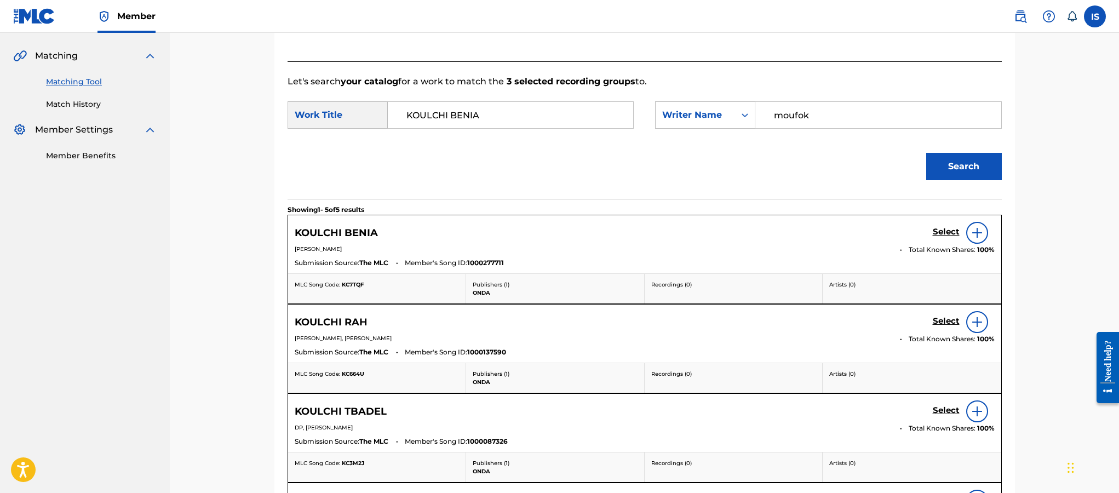
scroll to position [244, 0]
click at [931, 229] on div "KOULCHI BENIA Select" at bounding box center [645, 232] width 700 height 22
click at [951, 233] on h5 "Select" at bounding box center [946, 231] width 27 height 10
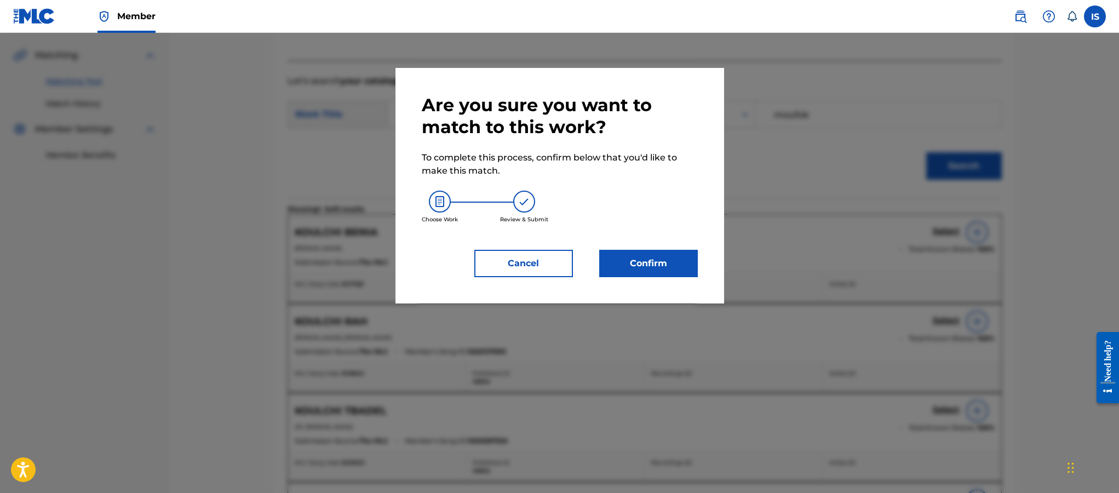
click at [650, 265] on button "Confirm" at bounding box center [648, 263] width 99 height 27
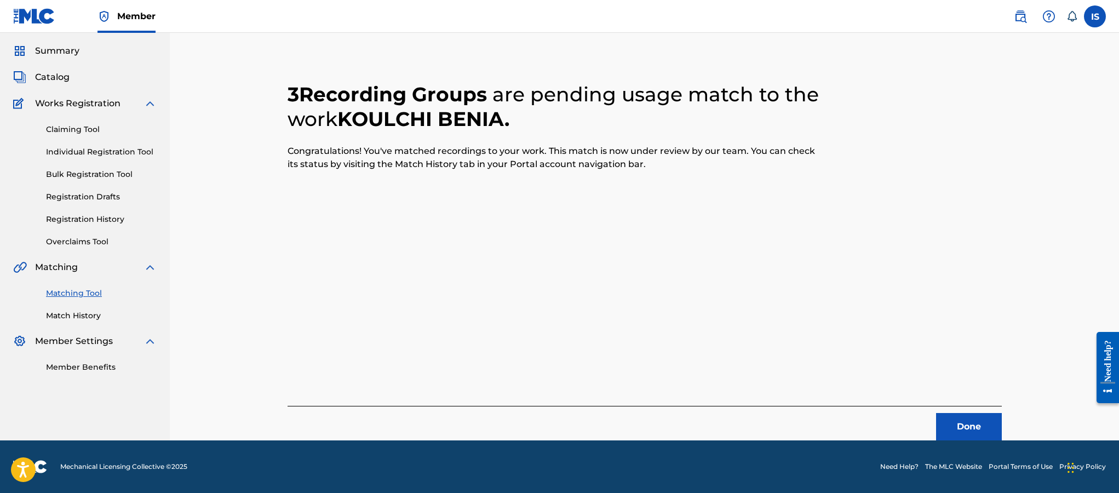
scroll to position [32, 0]
click at [953, 436] on button "Done" at bounding box center [969, 426] width 66 height 27
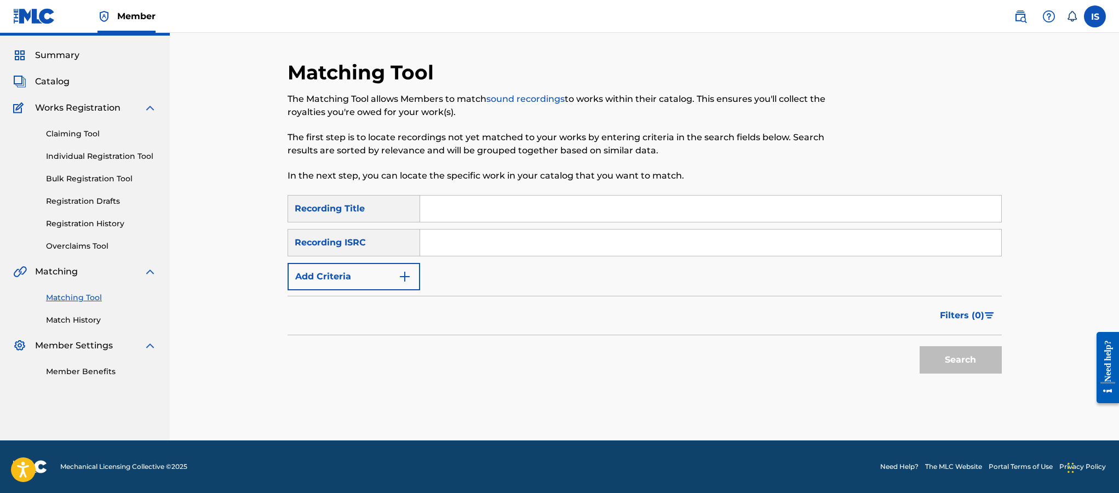
scroll to position [0, 0]
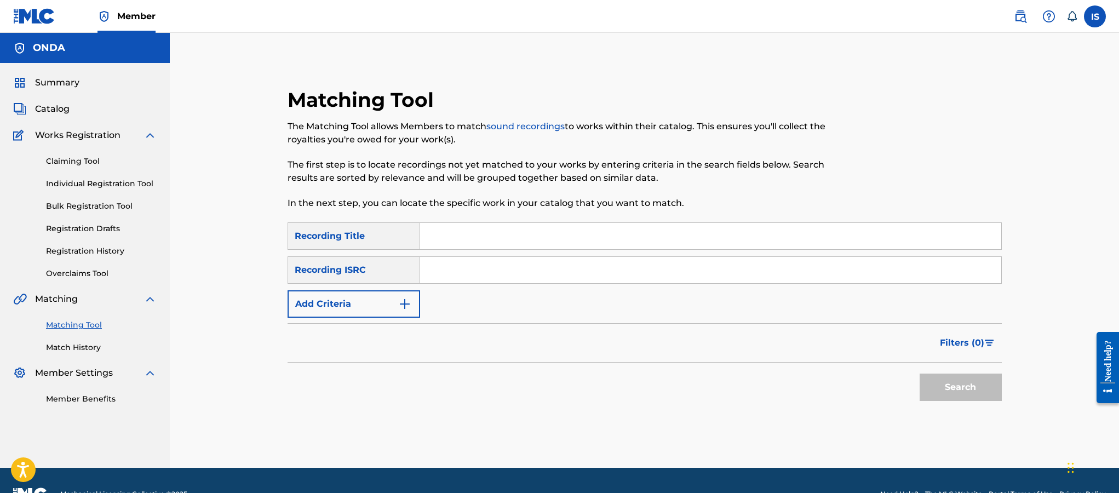
click at [444, 208] on p "In the next step, you can locate the specific work in your catalog that you wan…" at bounding box center [563, 203] width 550 height 13
click at [445, 228] on input "Search Form" at bounding box center [710, 236] width 581 height 26
paste input "MATESSALOUHACHE"
type input "MATESSALOUHACHE"
click at [381, 304] on button "Add Criteria" at bounding box center [354, 303] width 133 height 27
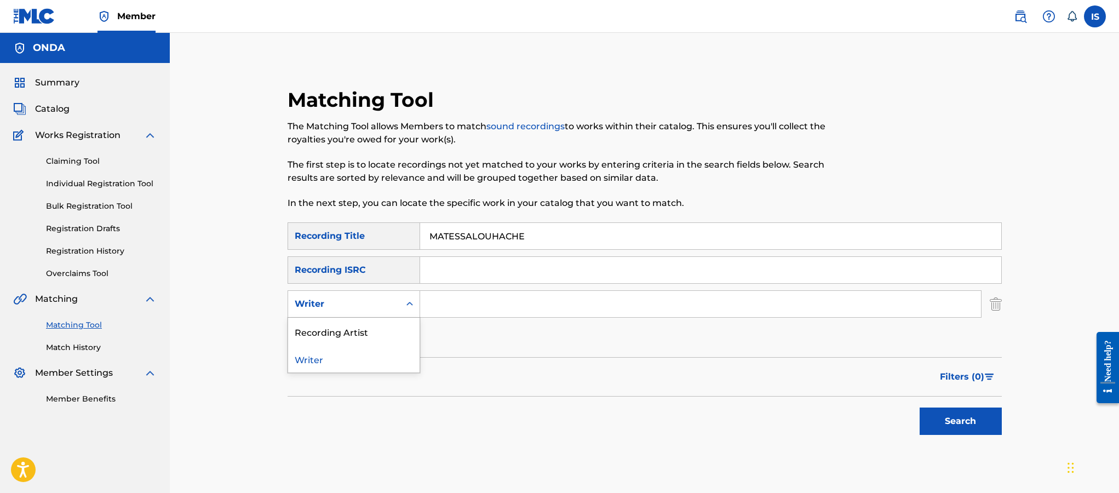
click at [373, 311] on div "Writer" at bounding box center [344, 304] width 112 height 21
click at [372, 335] on div "Recording Artist" at bounding box center [353, 331] width 131 height 27
click at [474, 306] on input "Search Form" at bounding box center [700, 304] width 561 height 26
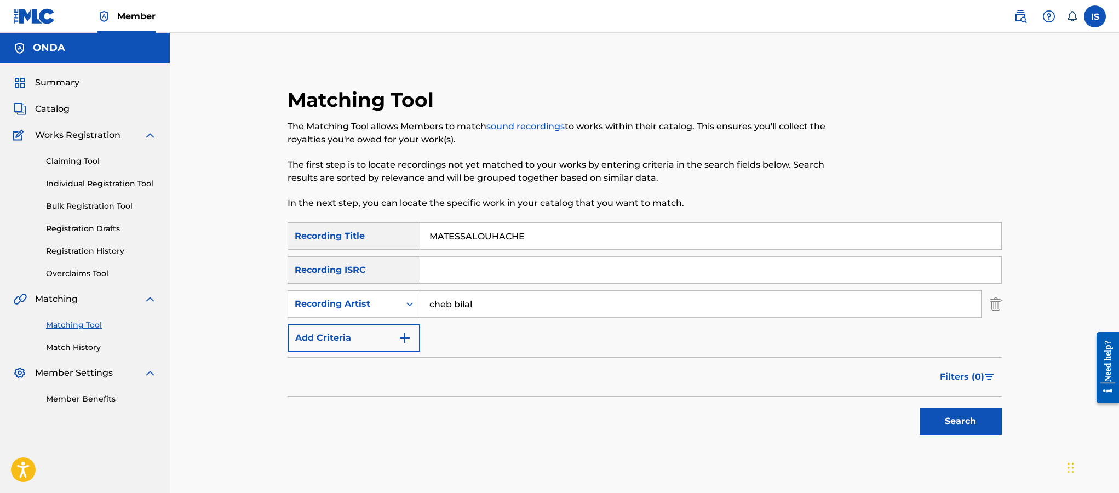
type input "cheb bilal"
click at [920, 408] on button "Search" at bounding box center [961, 421] width 82 height 27
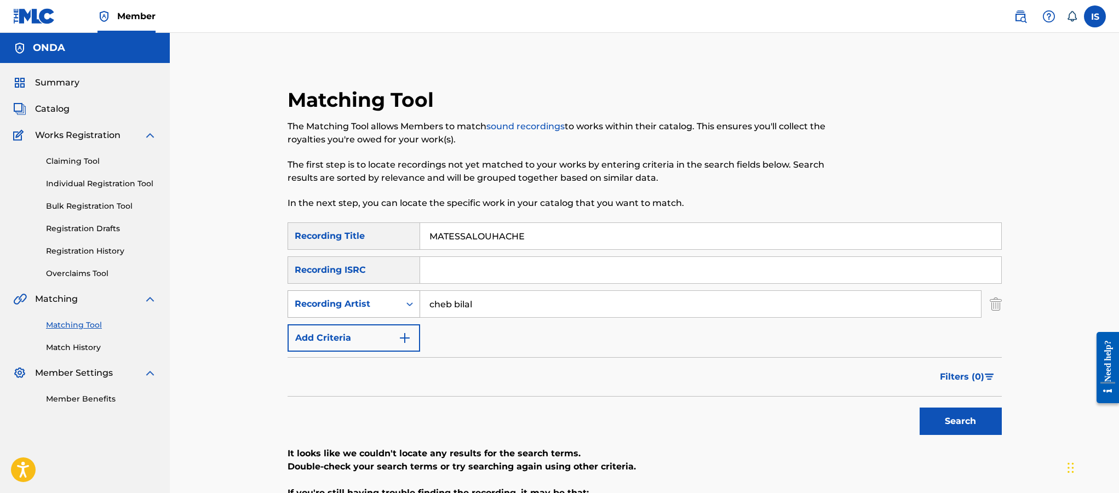
drag, startPoint x: 480, startPoint y: 305, endPoint x: 381, endPoint y: 301, distance: 99.2
click at [381, 301] on div "SearchWithCriteria3c8d2c86-8cfb-4501-9262-f0f7df9200bf Recording Artist [PERSON…" at bounding box center [645, 303] width 714 height 27
click at [920, 408] on button "Search" at bounding box center [961, 421] width 82 height 27
click at [443, 236] on input "MATESSALOUHACHE" at bounding box center [710, 236] width 581 height 26
type input "MA TESSALOUHACHE"
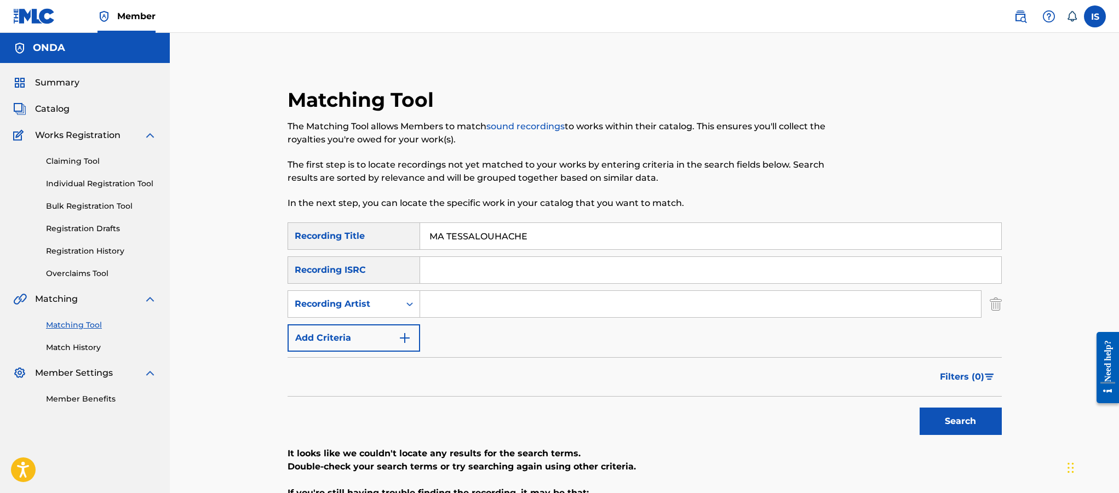
click at [920, 408] on button "Search" at bounding box center [961, 421] width 82 height 27
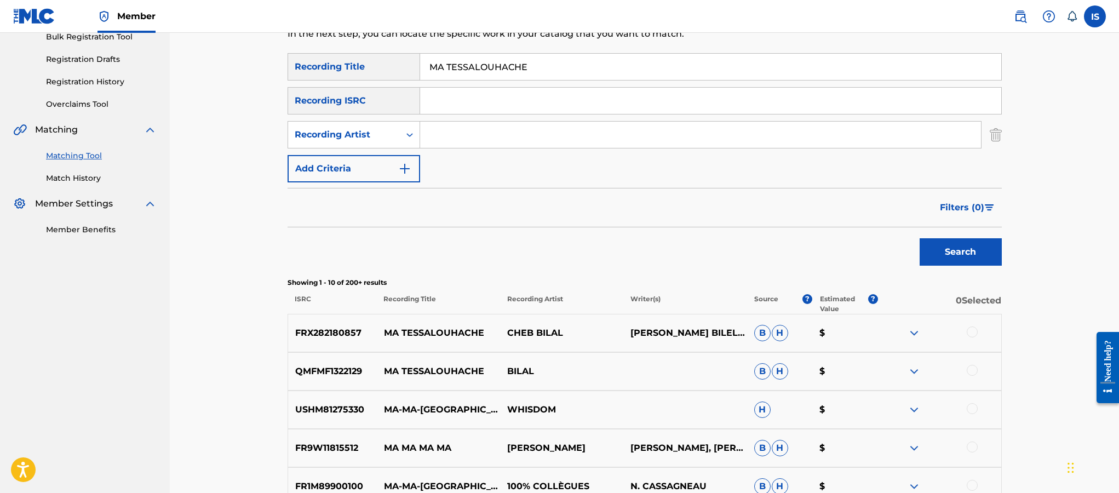
scroll to position [219, 0]
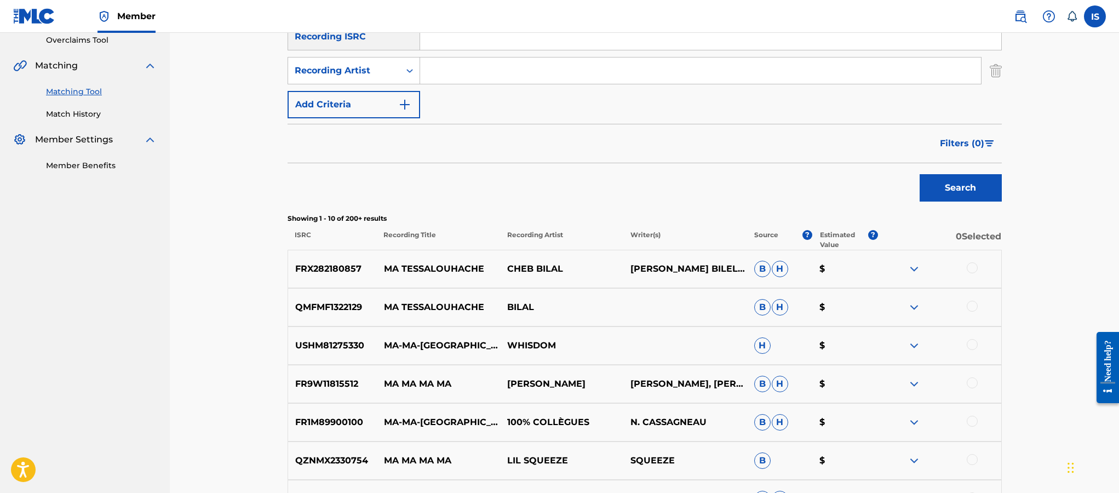
click at [447, 227] on div "Showing 1 - 10 of 200+ results ISRC Recording Title Recording Artist Writer(s) …" at bounding box center [645, 232] width 714 height 36
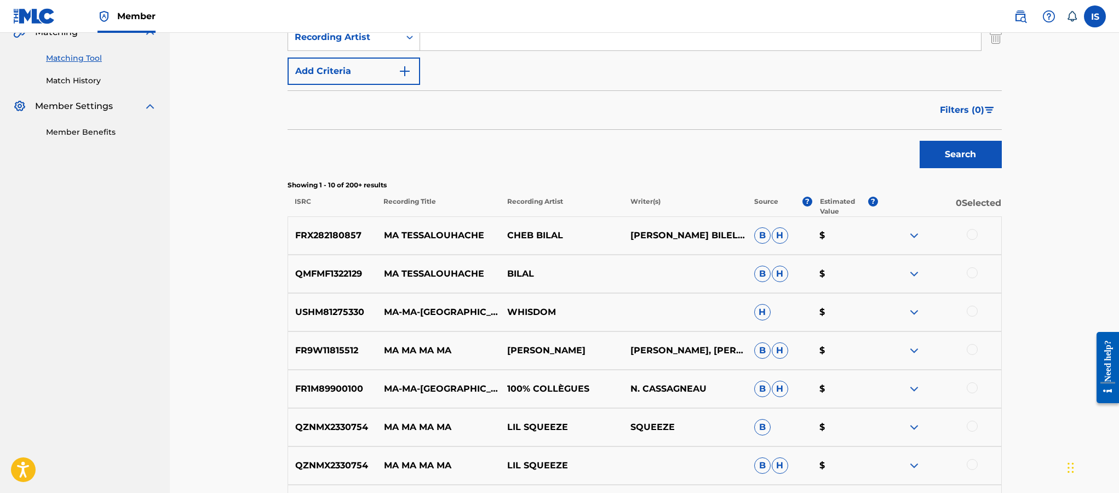
scroll to position [269, 0]
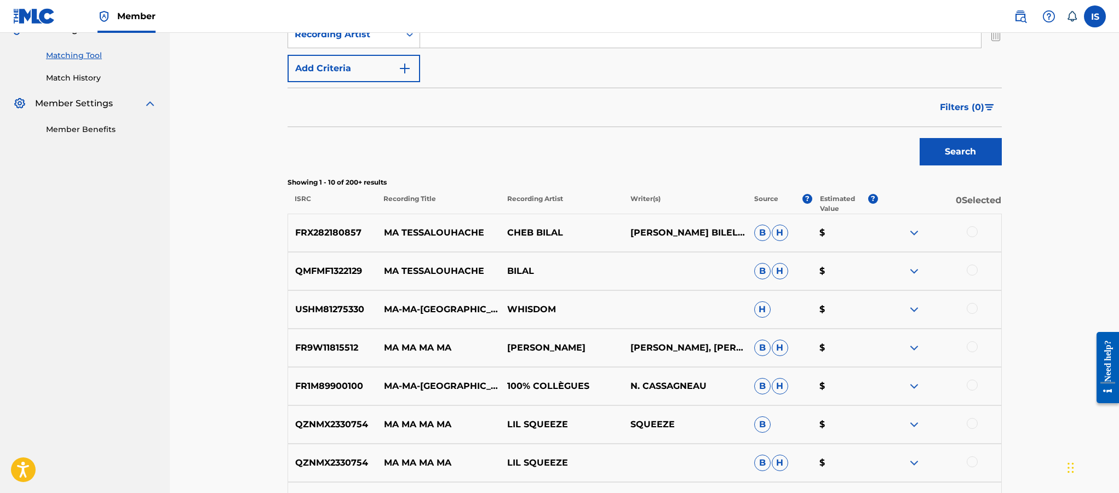
click at [972, 235] on div at bounding box center [972, 231] width 11 height 11
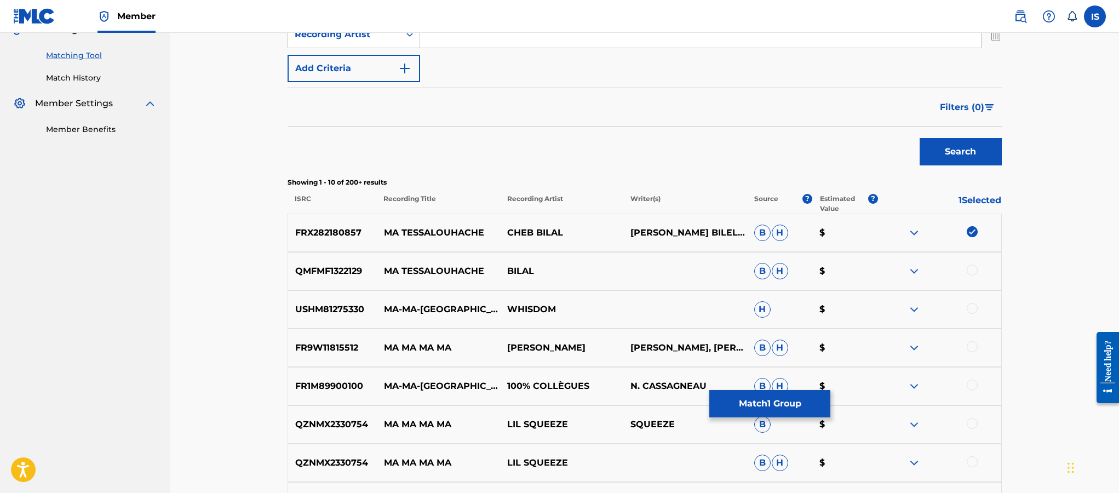
click at [973, 275] on div at bounding box center [972, 270] width 11 height 11
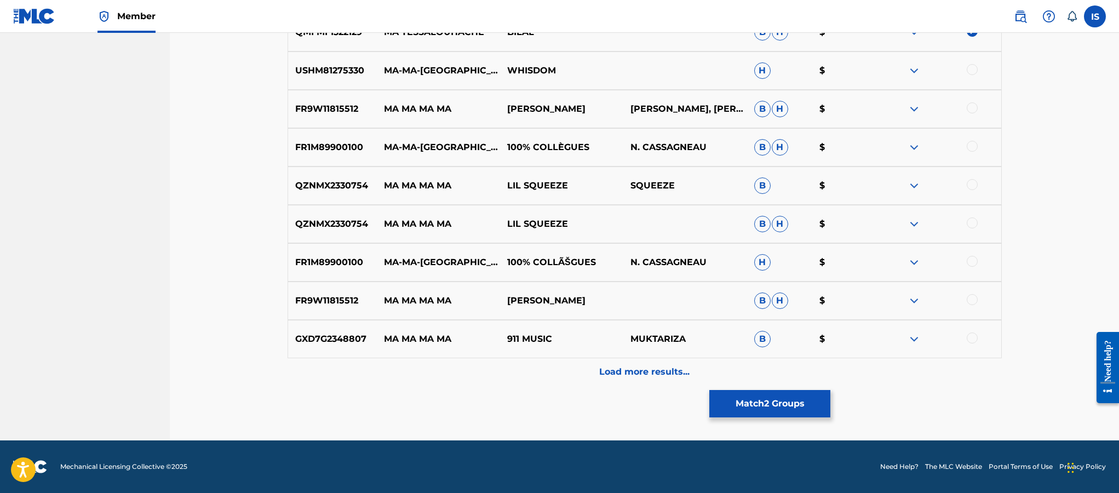
click at [692, 373] on div "Load more results..." at bounding box center [645, 371] width 714 height 27
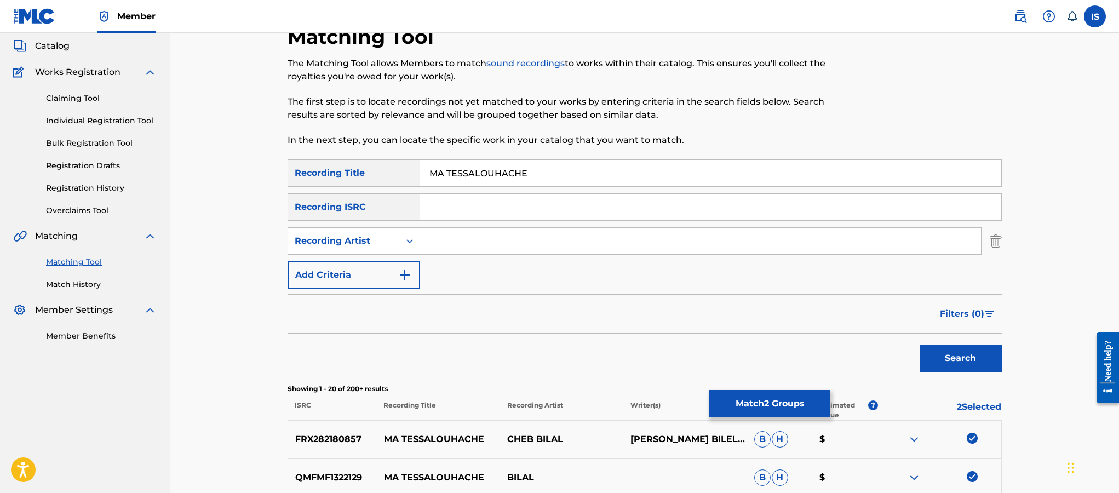
scroll to position [64, 0]
click at [449, 242] on input "Search Form" at bounding box center [700, 240] width 561 height 26
type input "cheb bilal"
click at [920, 343] on button "Search" at bounding box center [961, 356] width 82 height 27
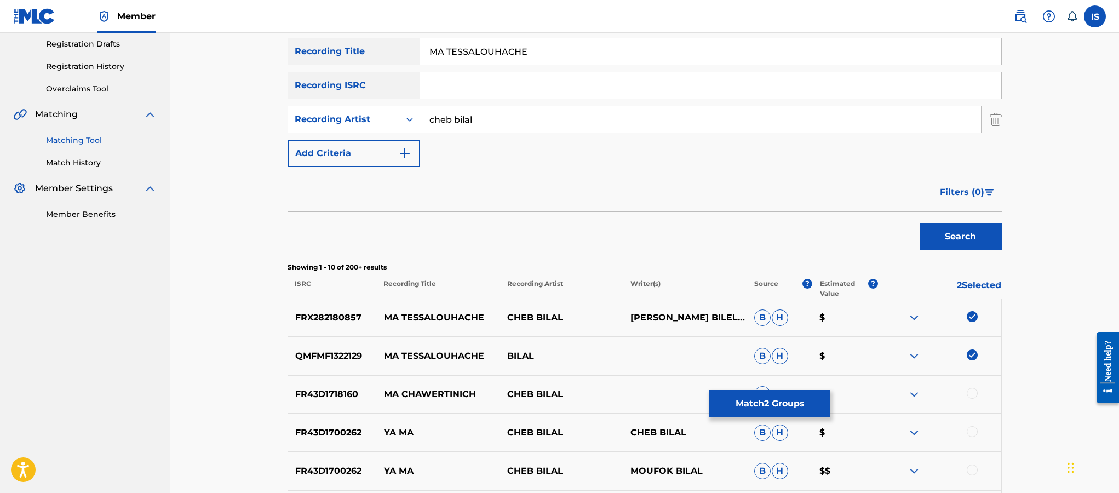
scroll to position [0, 0]
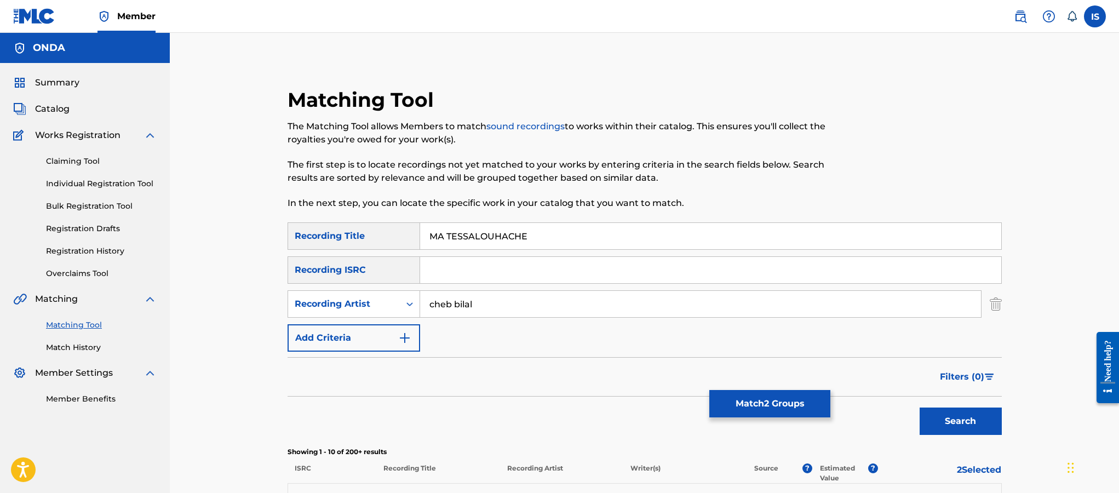
click at [817, 424] on div "Search" at bounding box center [645, 419] width 714 height 44
click at [763, 402] on button "Match 2 Groups" at bounding box center [769, 403] width 121 height 27
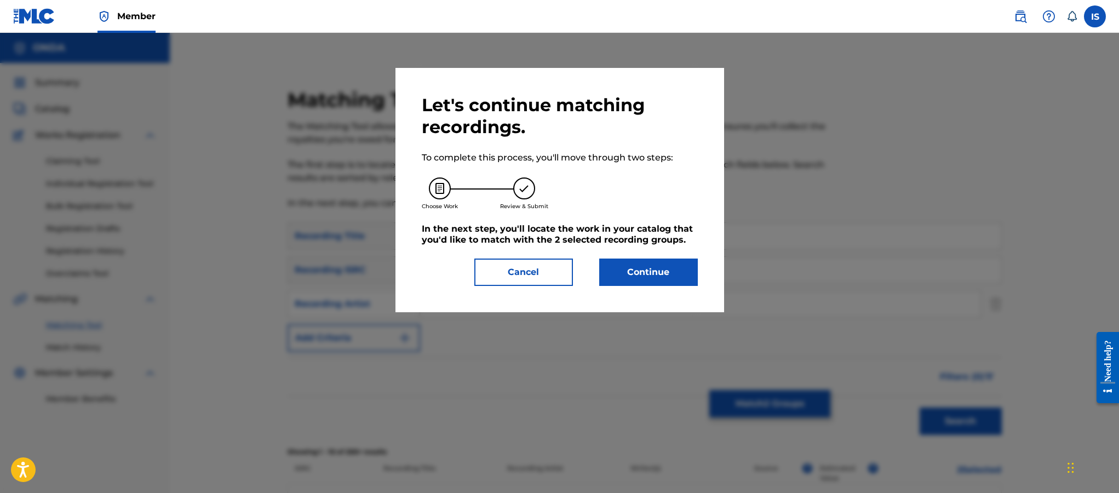
click at [620, 271] on button "Continue" at bounding box center [648, 272] width 99 height 27
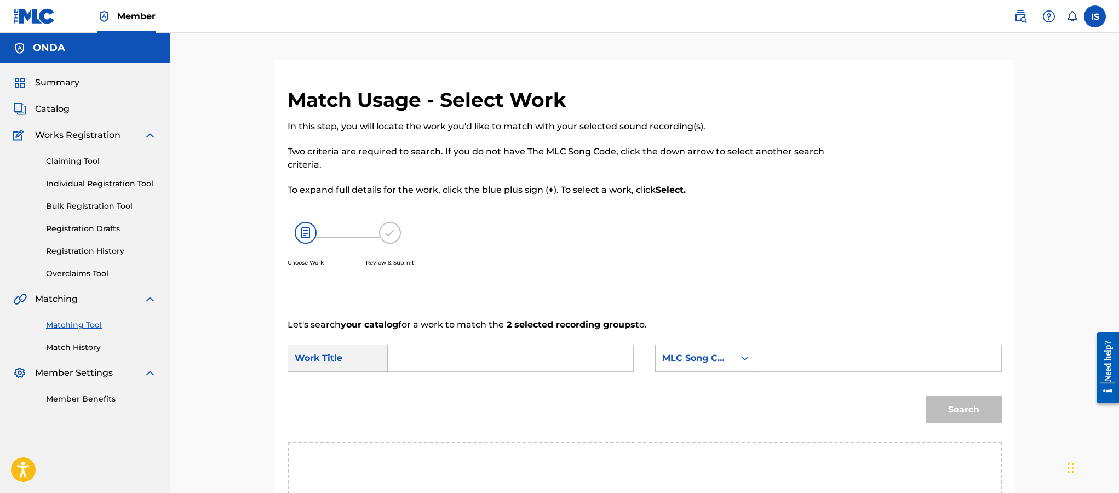
click at [490, 360] on input "Search Form" at bounding box center [510, 358] width 227 height 26
paste input "MATESSALOUHACHE"
type input "MATESSALOUHACHE"
click at [790, 363] on input "Search Form" at bounding box center [878, 358] width 227 height 26
click at [726, 364] on div "MLC Song Code" at bounding box center [705, 358] width 100 height 27
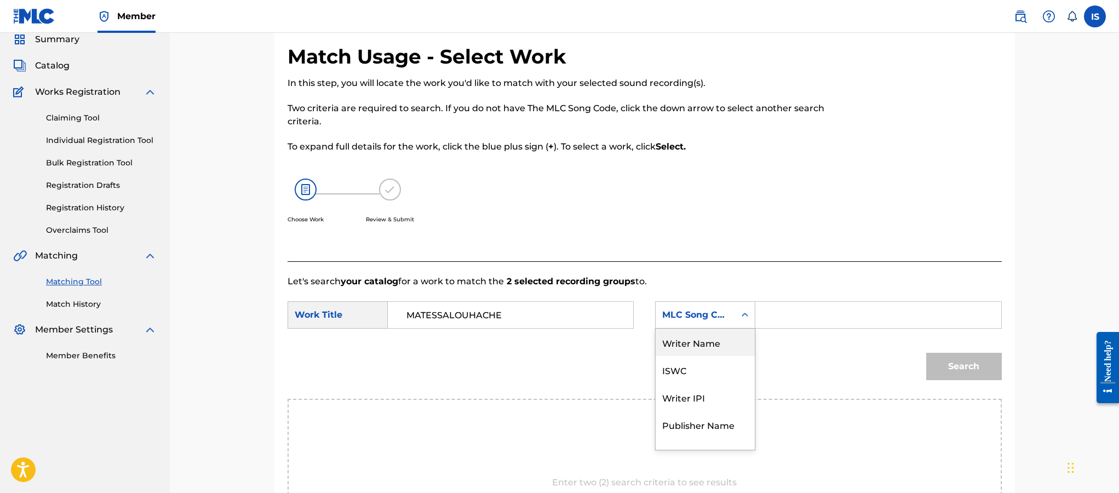
click at [702, 347] on div "Writer Name" at bounding box center [705, 342] width 99 height 27
click at [846, 306] on input "Search Form" at bounding box center [878, 315] width 227 height 26
type input "moufok"
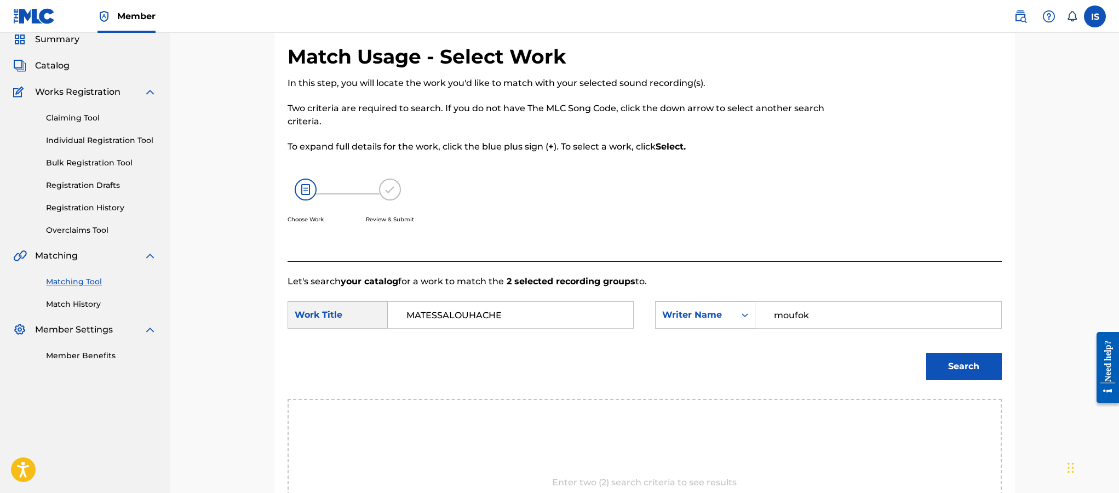
click at [947, 370] on button "Search" at bounding box center [964, 366] width 76 height 27
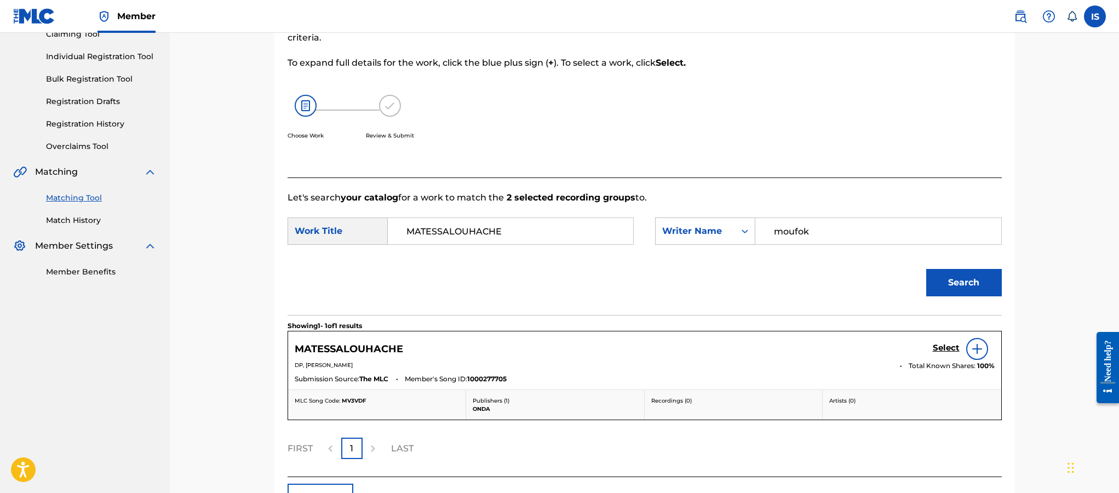
scroll to position [164, 0]
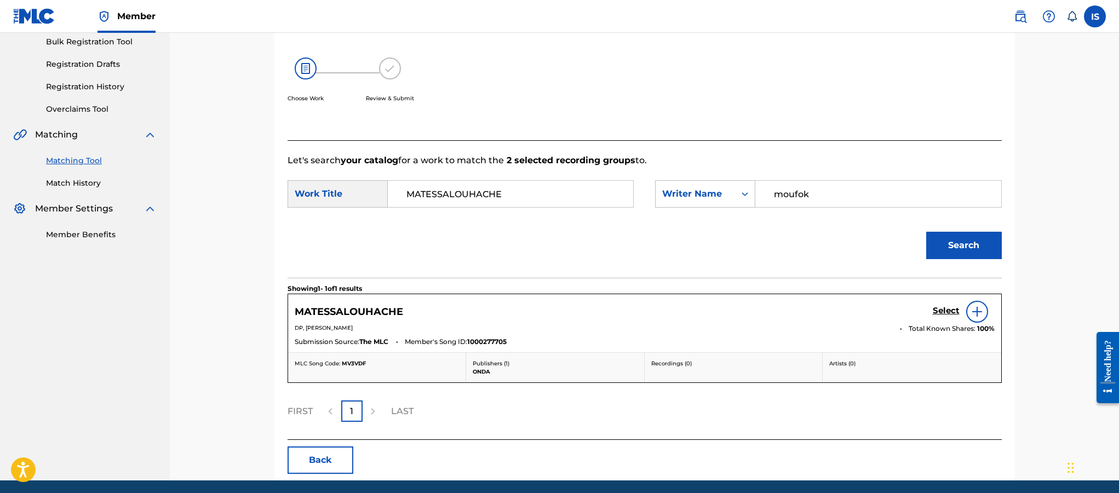
click at [939, 313] on h5 "Select" at bounding box center [946, 311] width 27 height 10
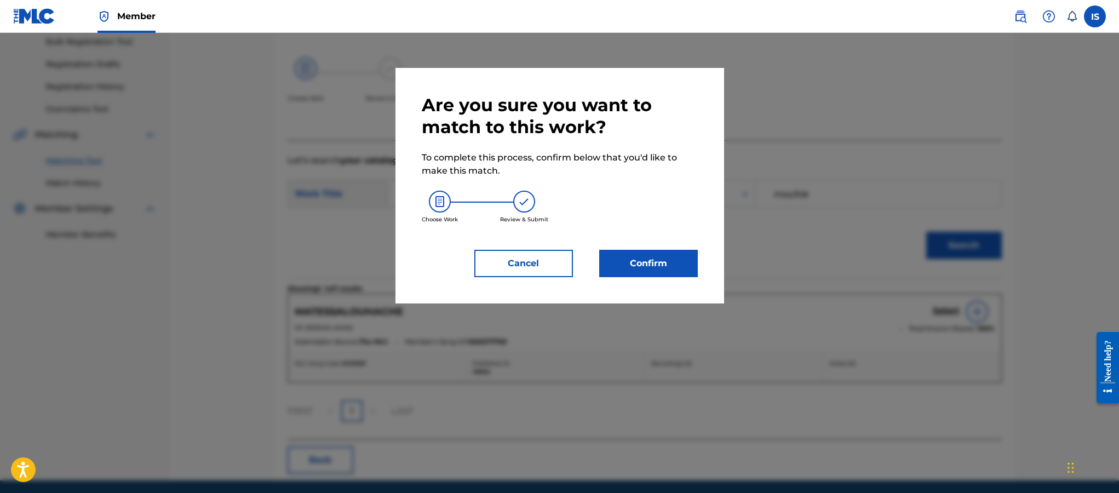
click at [663, 269] on button "Confirm" at bounding box center [648, 263] width 99 height 27
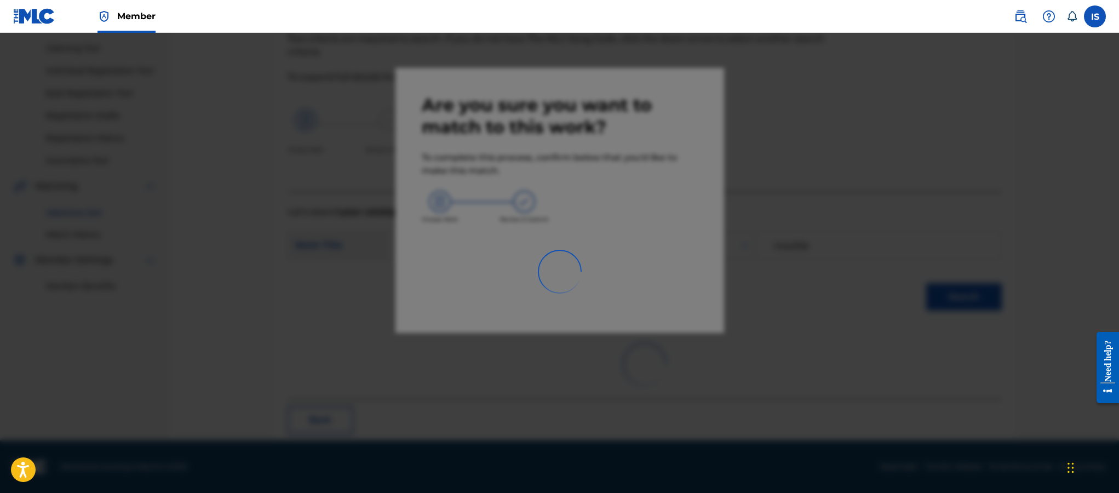
scroll to position [32, 0]
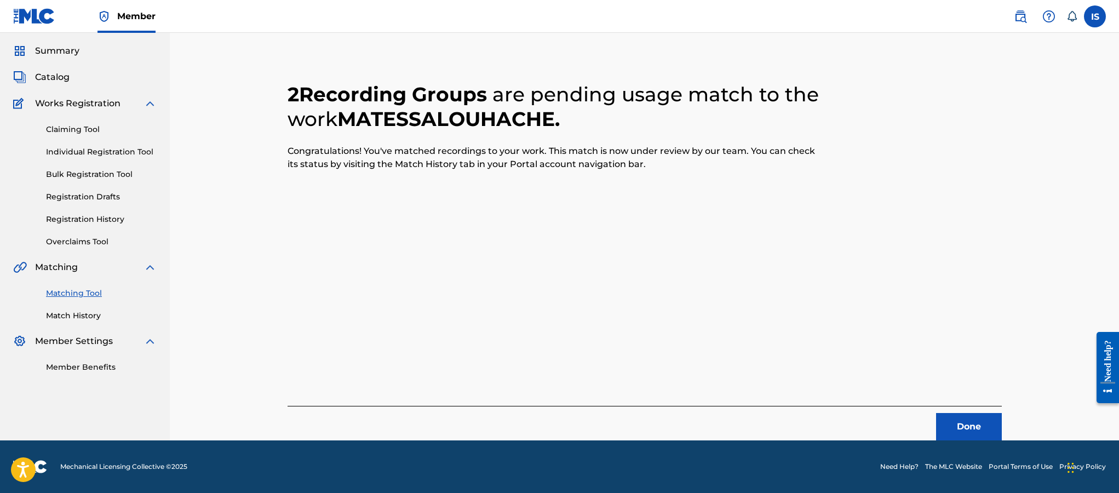
click at [958, 421] on button "Done" at bounding box center [969, 426] width 66 height 27
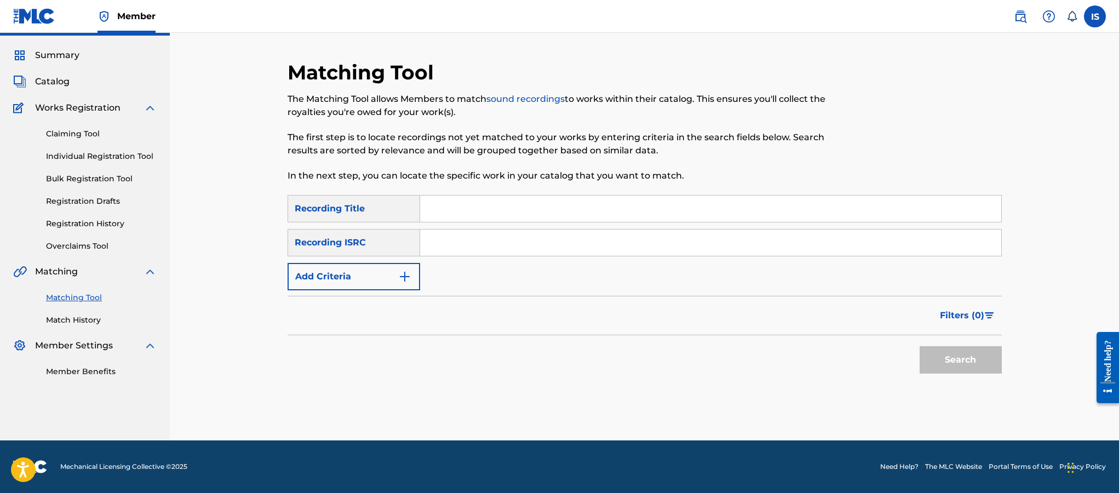
scroll to position [0, 0]
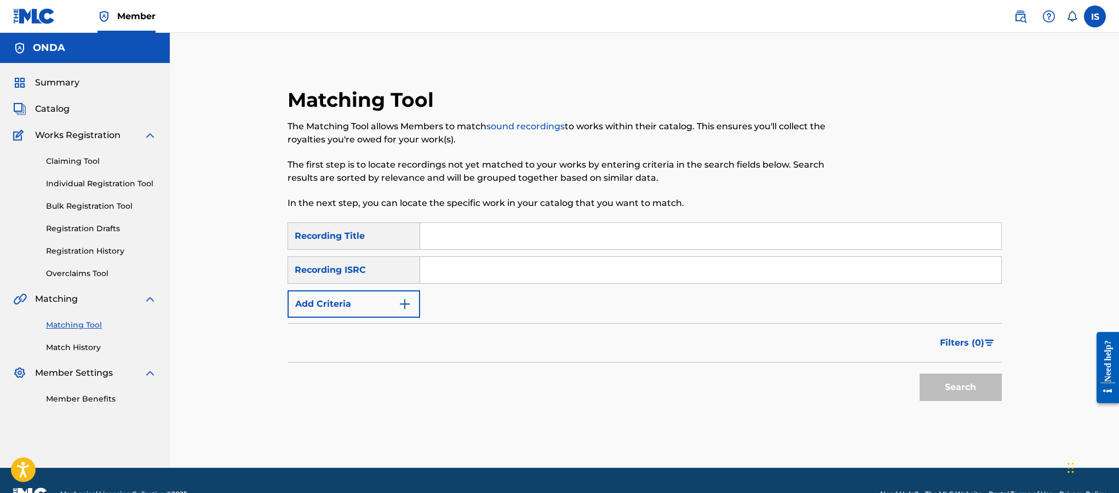
click at [471, 240] on input "Search Form" at bounding box center [710, 236] width 581 height 26
paste input "[PERSON_NAME]"
type input "[PERSON_NAME]"
click at [360, 301] on button "Add Criteria" at bounding box center [354, 303] width 133 height 27
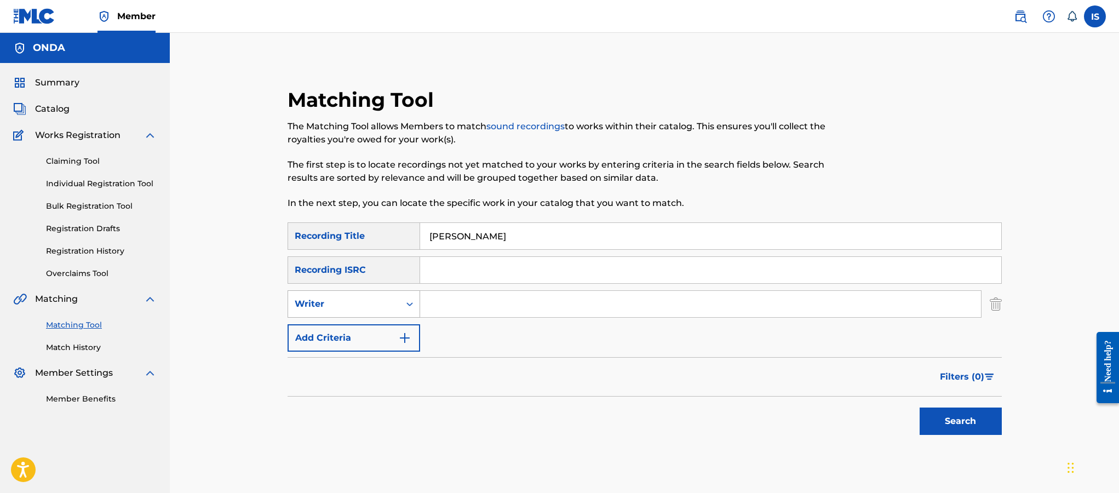
click at [368, 308] on div "Writer" at bounding box center [344, 303] width 99 height 13
click at [367, 331] on div "Recording Artist" at bounding box center [353, 331] width 131 height 27
click at [489, 311] on input "Search Form" at bounding box center [700, 304] width 561 height 26
type input "l"
click at [920, 408] on button "Search" at bounding box center [961, 421] width 82 height 27
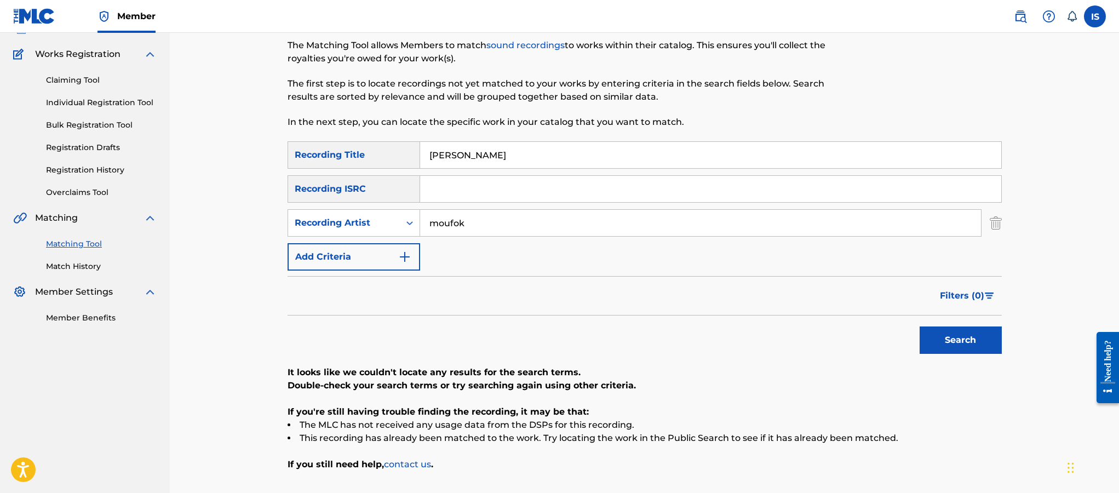
scroll to position [81, 0]
click at [444, 223] on input "moufok" at bounding box center [700, 223] width 561 height 26
type input "cheb bilal"
click at [920, 327] on button "Search" at bounding box center [961, 340] width 82 height 27
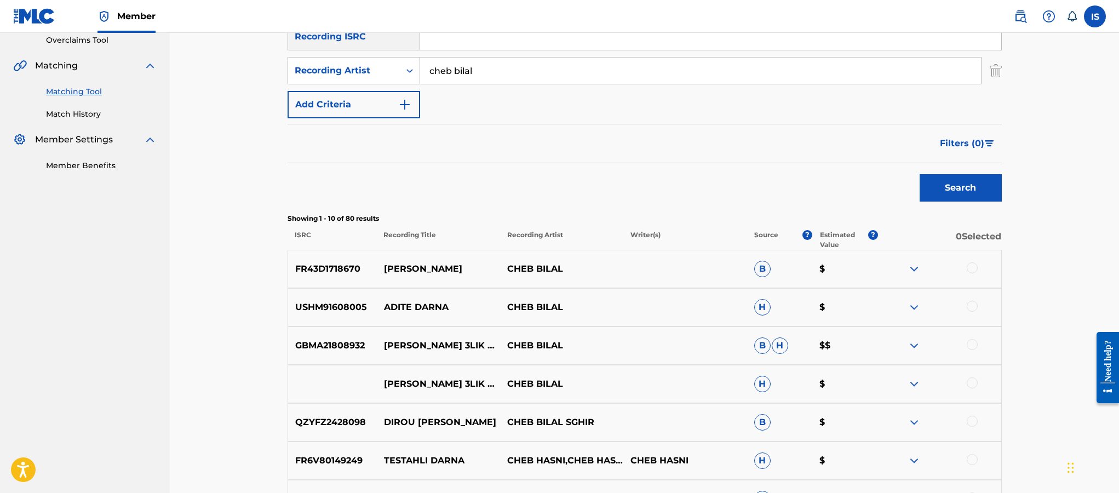
scroll to position [237, 0]
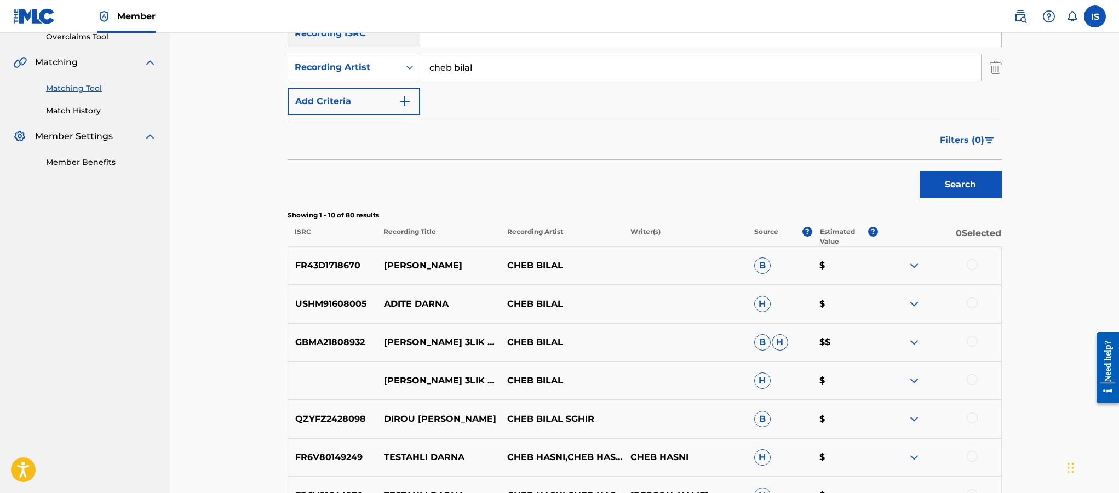
click at [971, 269] on div at bounding box center [972, 264] width 11 height 11
click at [978, 301] on div at bounding box center [938, 303] width 123 height 13
click at [973, 306] on div at bounding box center [972, 302] width 11 height 11
click at [973, 344] on div at bounding box center [972, 341] width 11 height 11
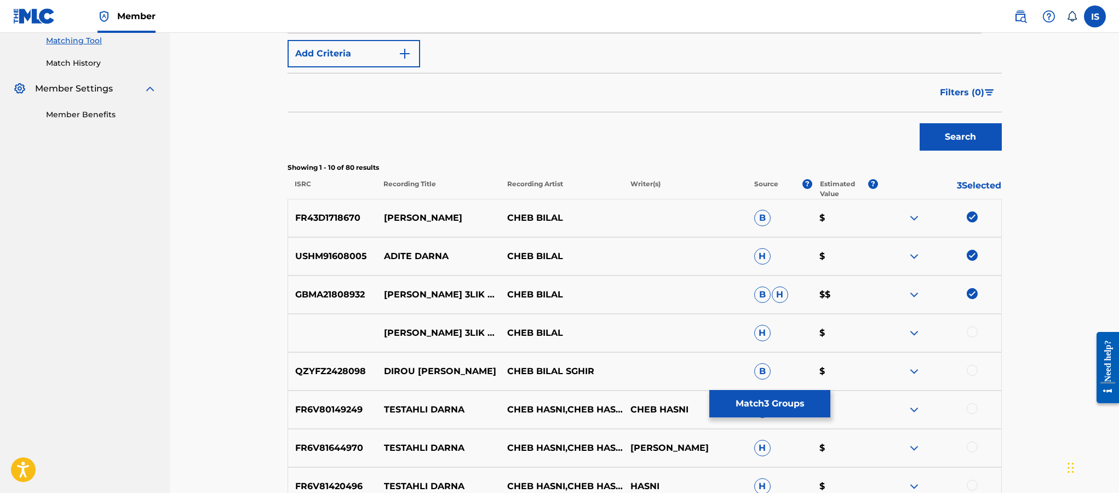
scroll to position [299, 0]
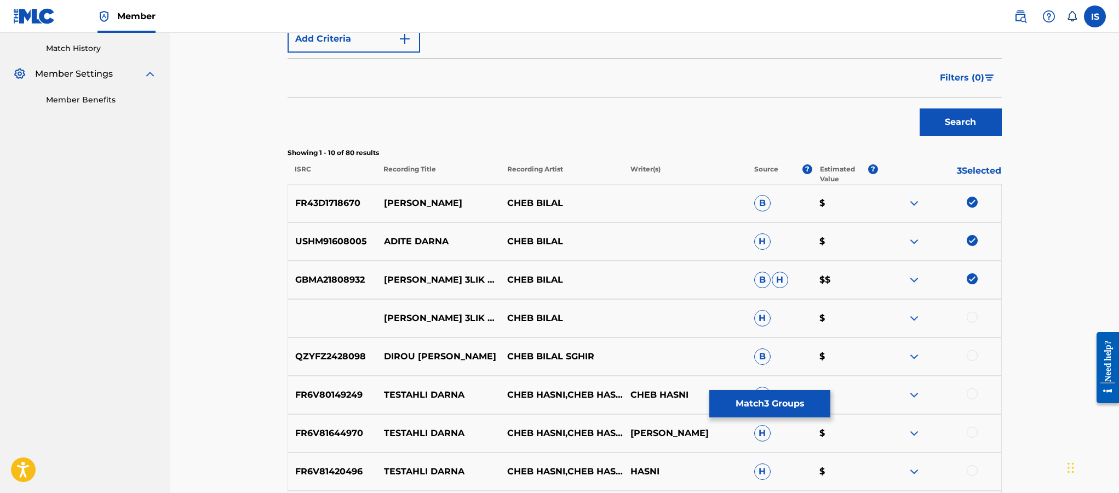
click at [970, 319] on div at bounding box center [972, 317] width 11 height 11
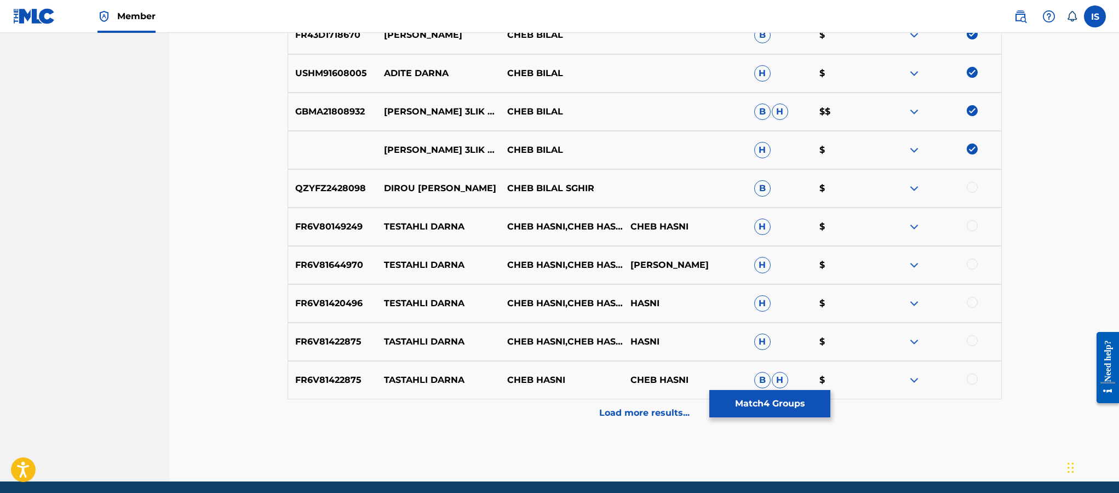
click at [620, 416] on p "Load more results..." at bounding box center [644, 412] width 90 height 13
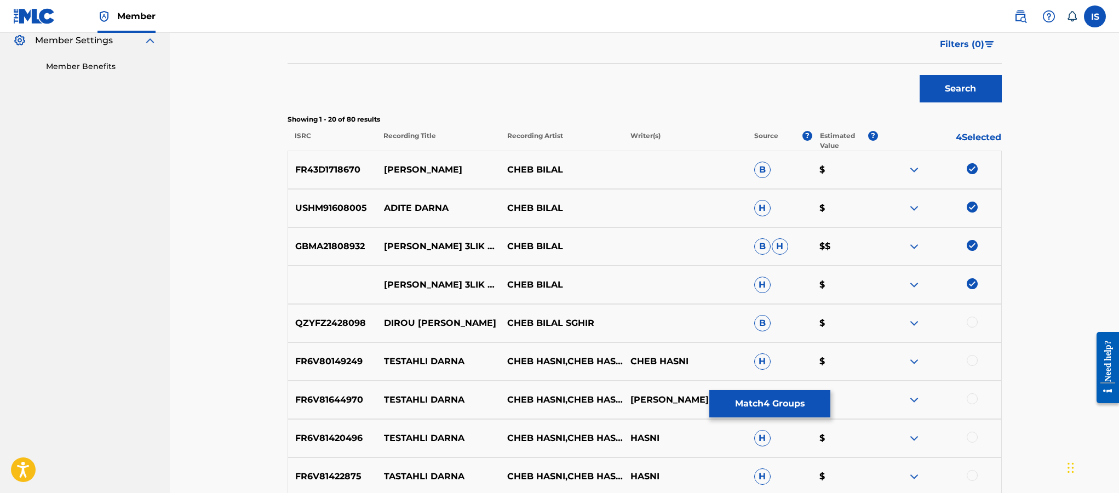
scroll to position [0, 0]
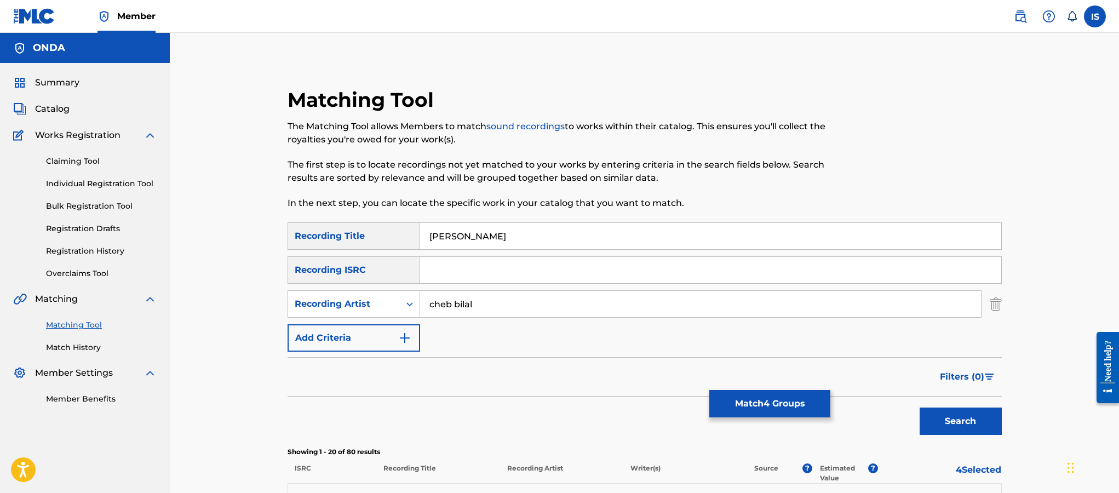
click at [749, 401] on button "Match 4 Groups" at bounding box center [769, 403] width 121 height 27
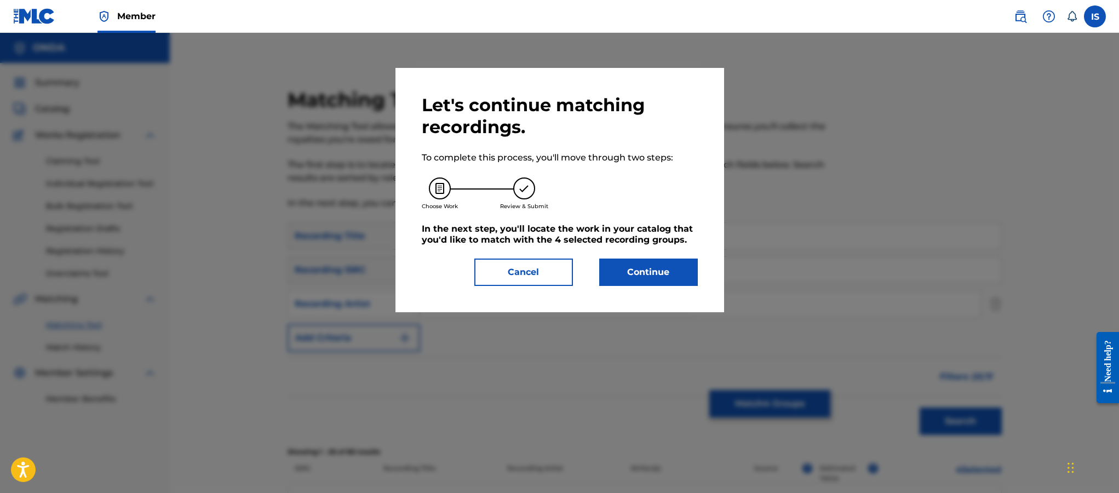
click at [617, 273] on button "Continue" at bounding box center [648, 272] width 99 height 27
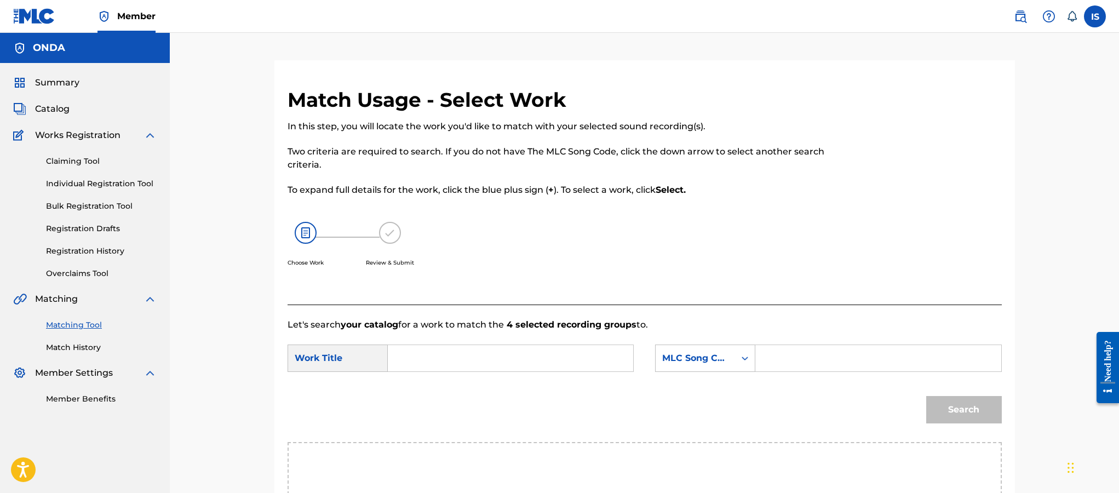
click at [449, 355] on input "Search Form" at bounding box center [510, 358] width 227 height 26
paste input "[PERSON_NAME]"
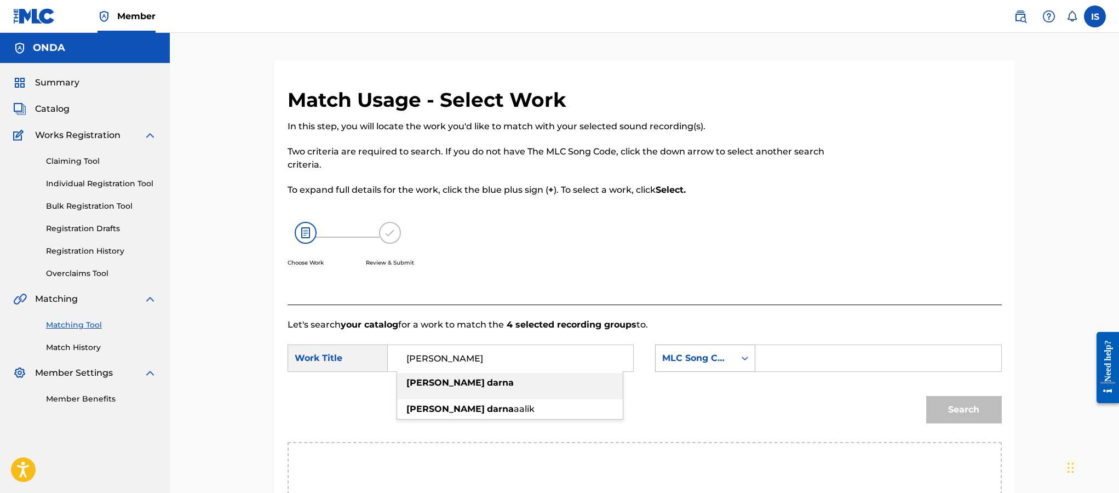
type input "[PERSON_NAME]"
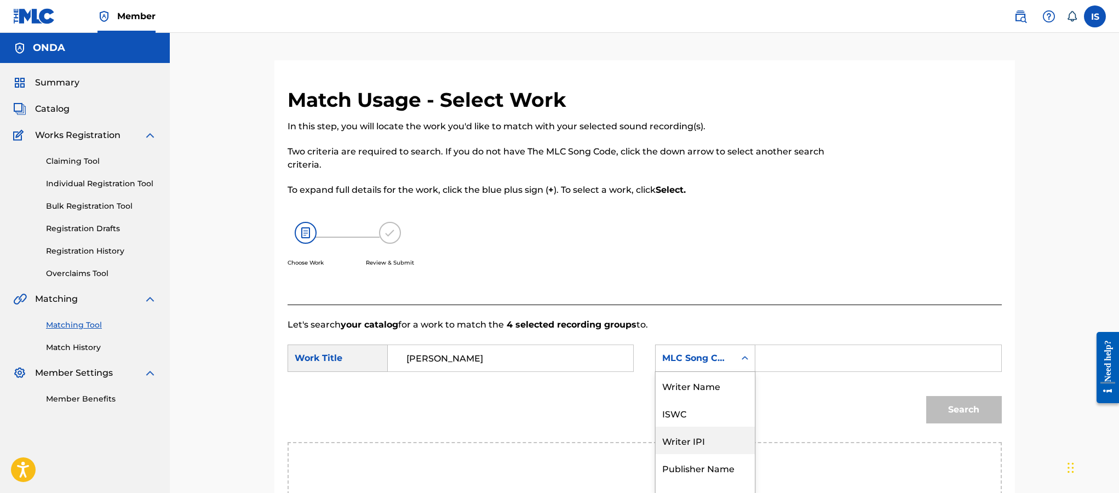
click at [722, 364] on div "7 results available. Use Up and Down to choose options, press Enter to select t…" at bounding box center [705, 358] width 100 height 27
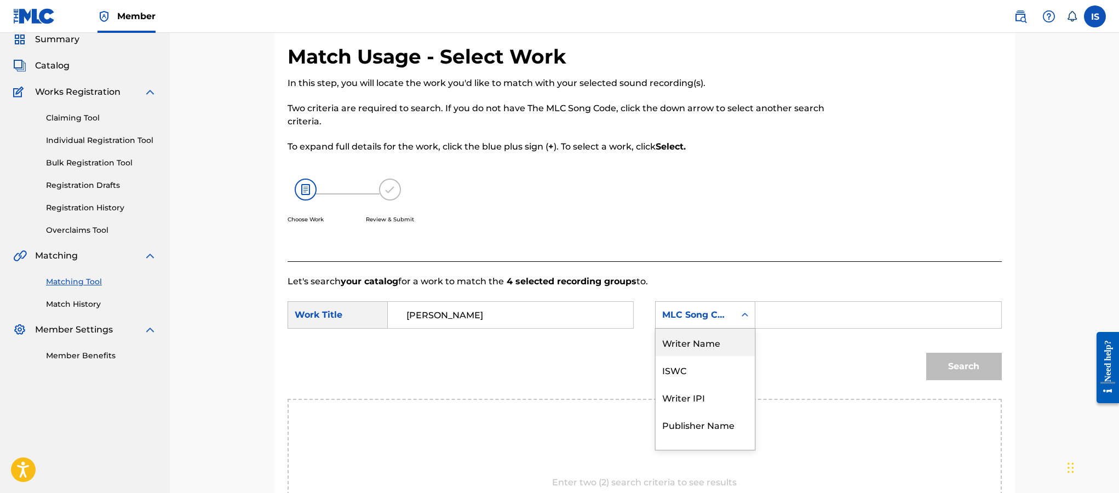
click at [693, 337] on div "Writer Name" at bounding box center [705, 342] width 99 height 27
click at [773, 320] on input "Search Form" at bounding box center [878, 315] width 227 height 26
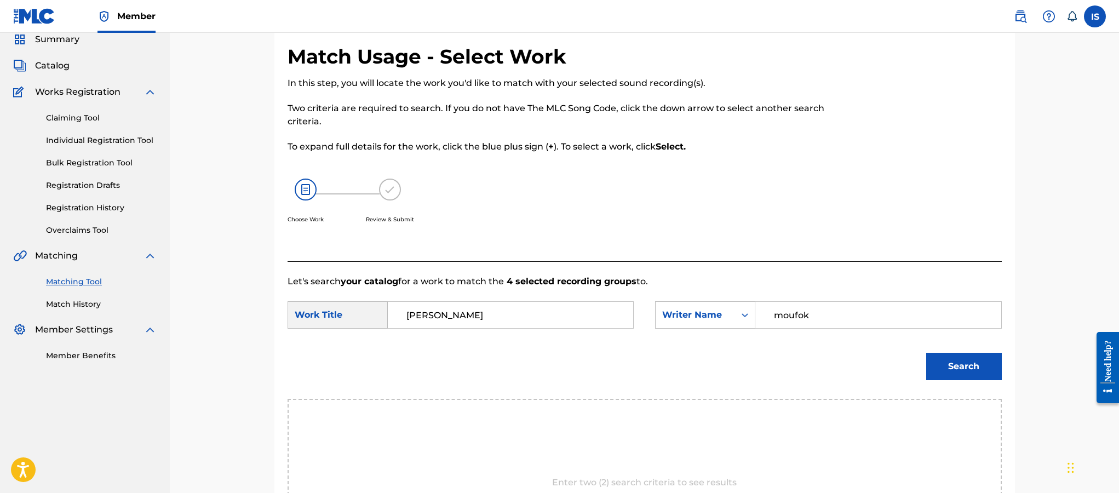
type input "moufok"
click at [926, 353] on button "Search" at bounding box center [964, 366] width 76 height 27
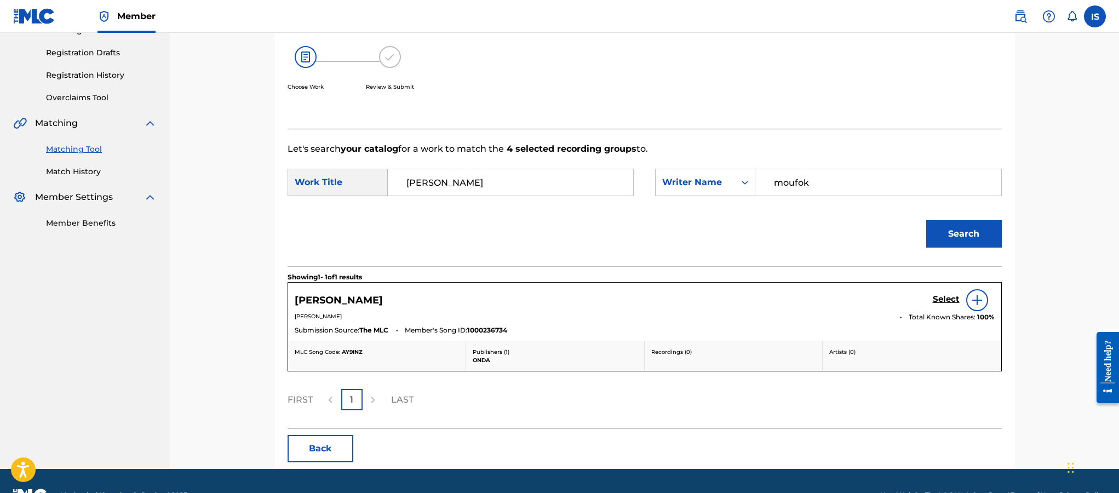
scroll to position [205, 0]
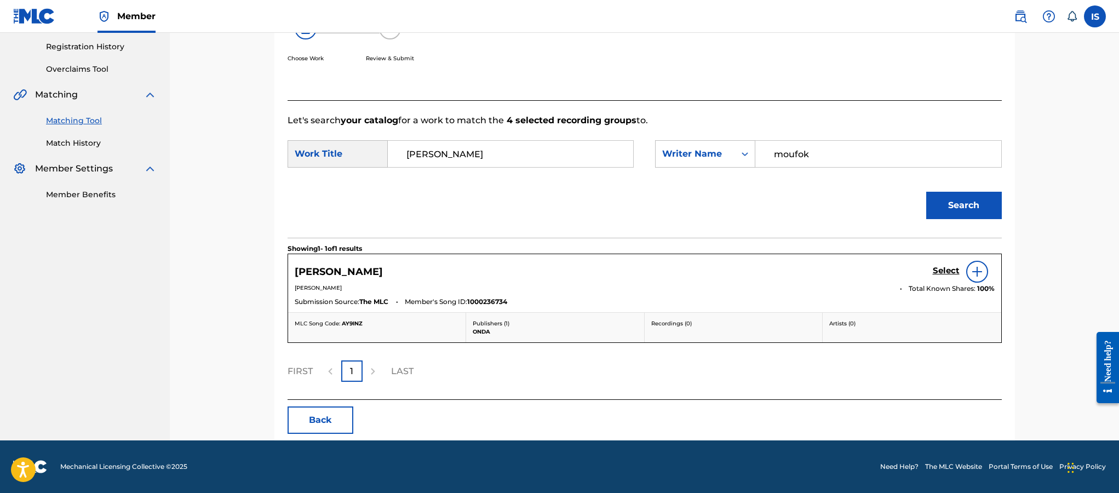
click at [927, 259] on div "[PERSON_NAME] Select BILLAL MOUFOK Total Known Shares: 100 % Submission Source:…" at bounding box center [644, 283] width 713 height 58
click at [942, 266] on h5 "Select" at bounding box center [946, 271] width 27 height 10
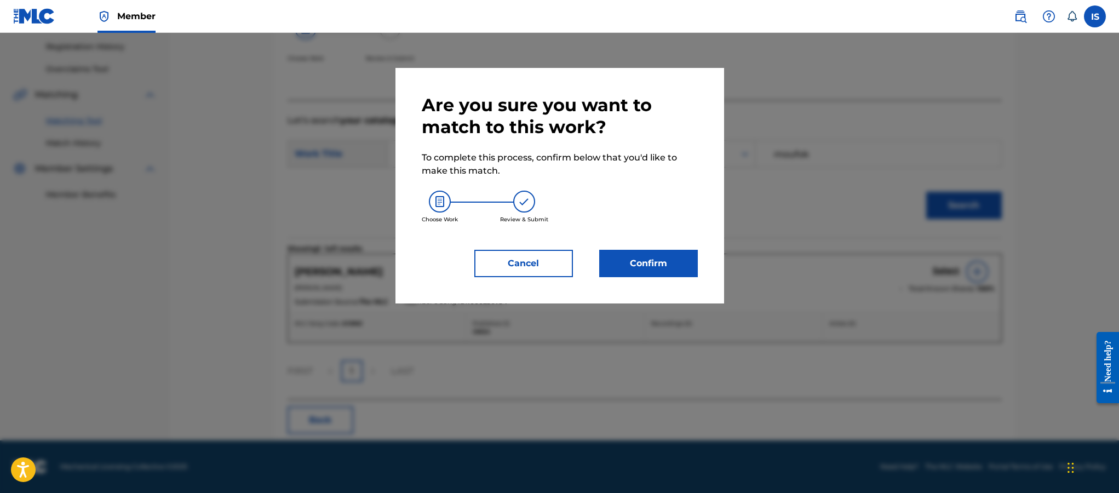
click at [659, 265] on button "Confirm" at bounding box center [648, 263] width 99 height 27
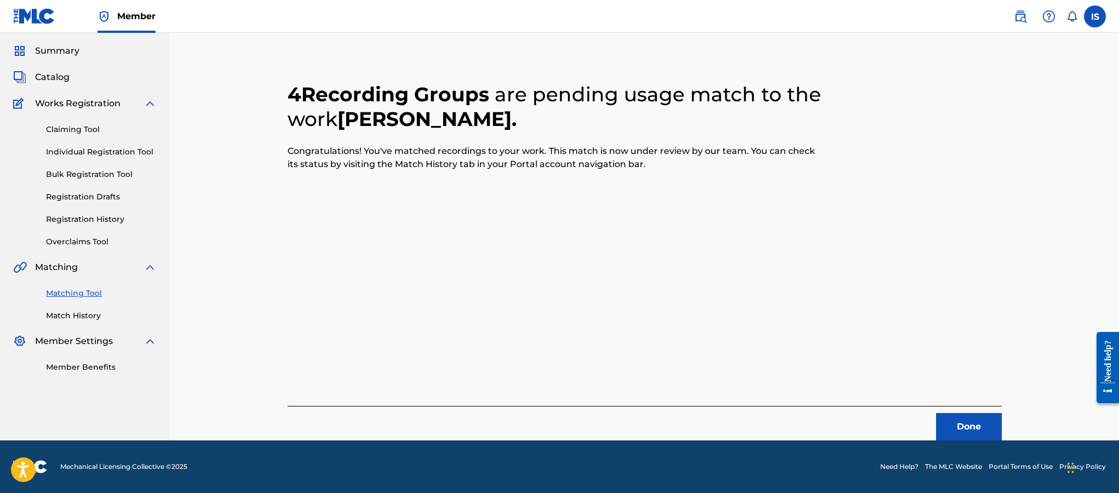
scroll to position [32, 0]
click at [956, 418] on button "Done" at bounding box center [969, 426] width 66 height 27
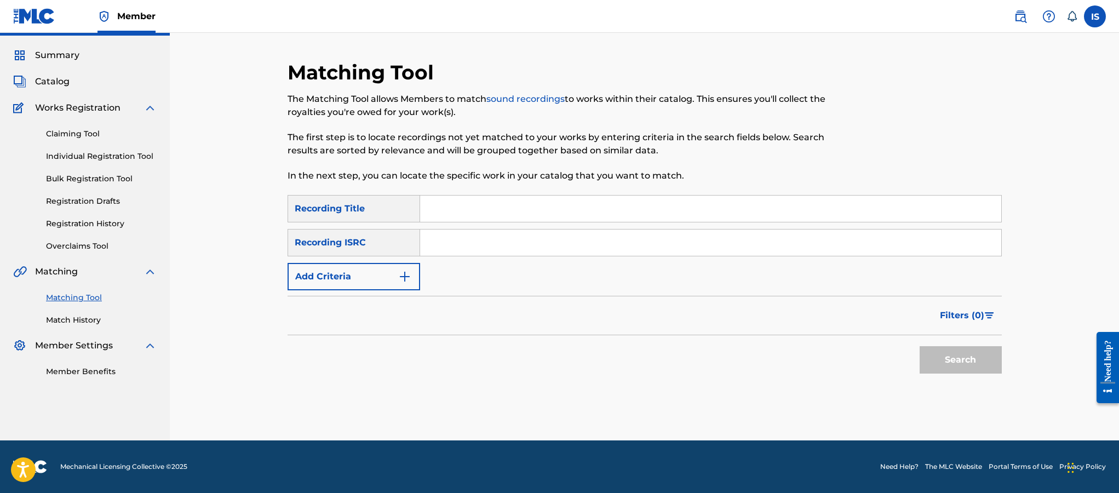
scroll to position [0, 0]
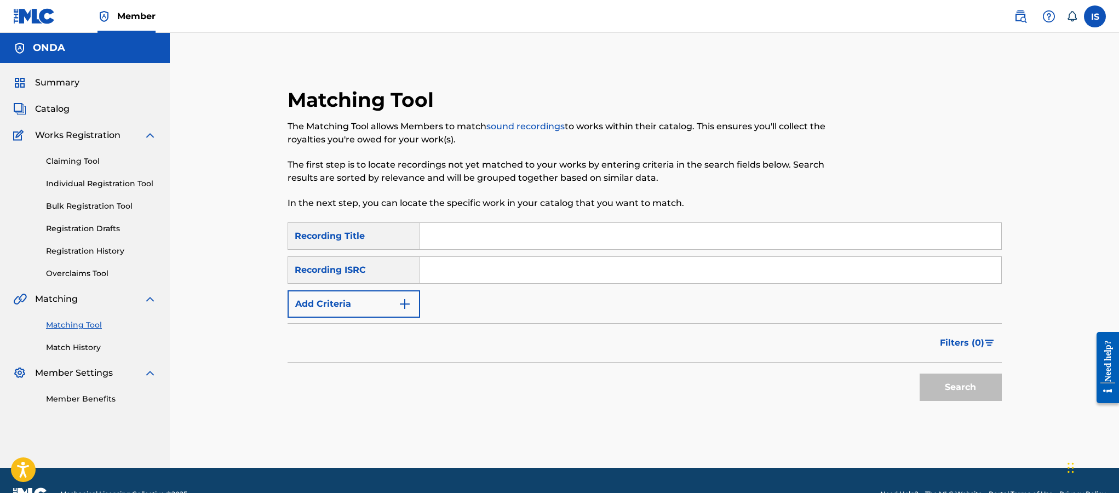
click at [485, 254] on div "SearchWithCriteriaf35061c3-5625-4ec6-b02c-04c29010c22f Recording Title SearchWi…" at bounding box center [645, 269] width 714 height 95
click at [463, 240] on input "Search Form" at bounding box center [710, 236] width 581 height 26
paste input "CHIKY"
type input "CHIKY"
click at [367, 300] on button "Add Criteria" at bounding box center [354, 303] width 133 height 27
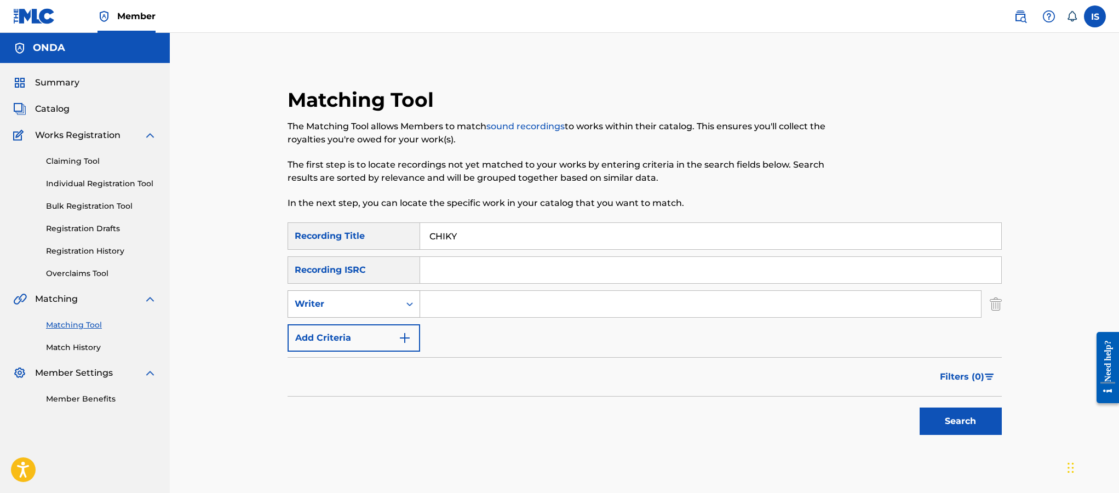
click at [369, 314] on div "Writer" at bounding box center [344, 304] width 112 height 21
click at [362, 329] on div "Recording Artist" at bounding box center [353, 331] width 131 height 27
click at [455, 301] on input "Search Form" at bounding box center [700, 304] width 561 height 26
type input "cheb bilal"
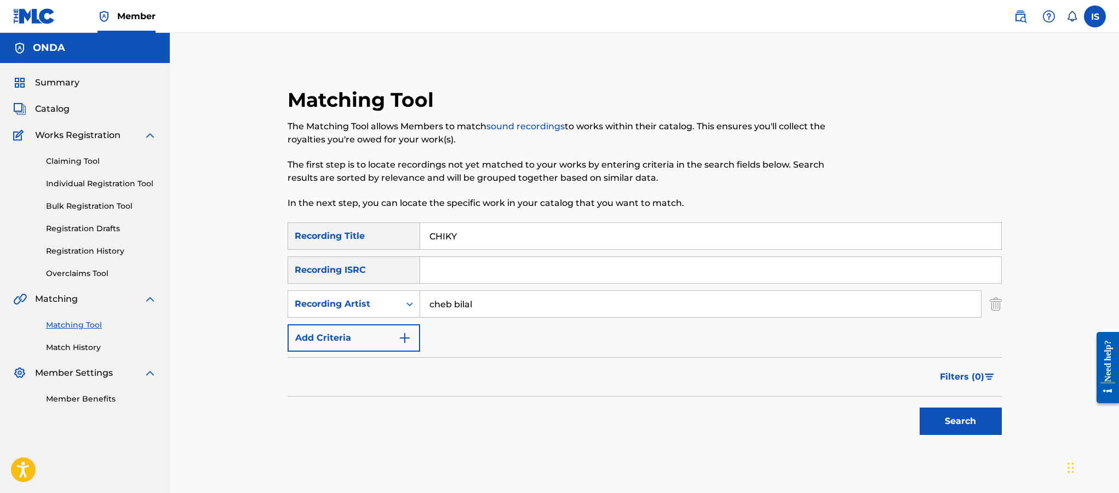
click at [936, 421] on button "Search" at bounding box center [961, 421] width 82 height 27
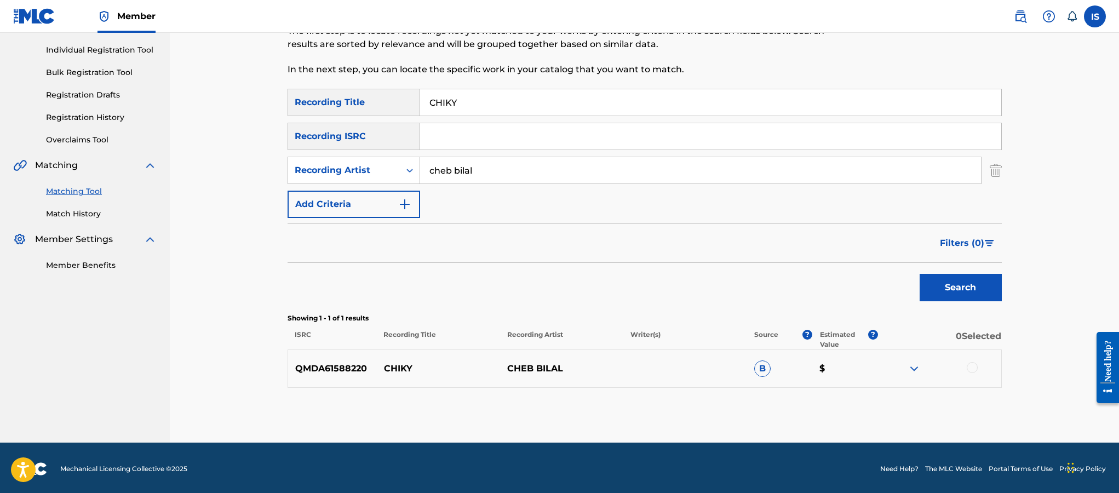
scroll to position [136, 0]
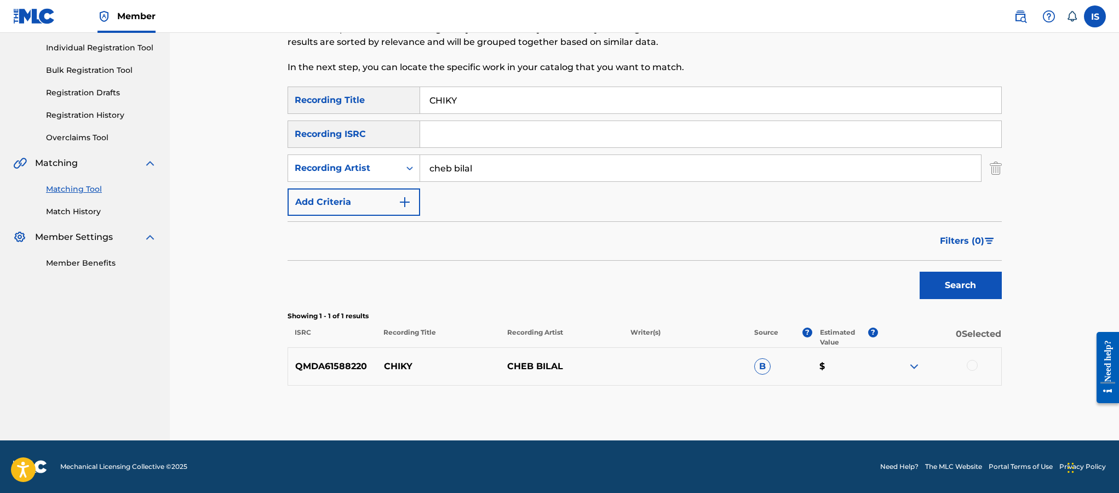
click at [967, 366] on div at bounding box center [972, 365] width 11 height 11
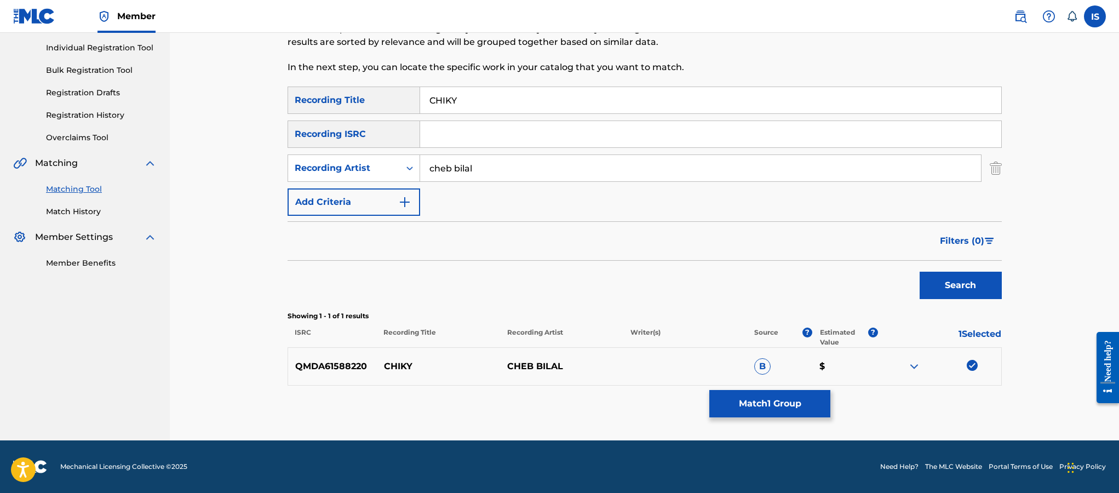
click at [483, 171] on input "cheb bilal" at bounding box center [700, 168] width 561 height 26
click at [920, 272] on button "Search" at bounding box center [961, 285] width 82 height 27
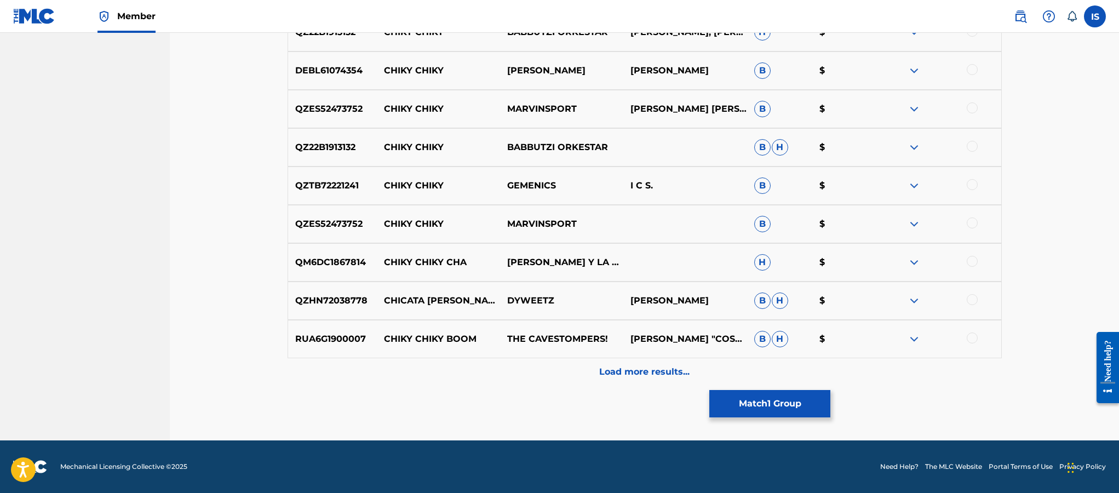
scroll to position [0, 0]
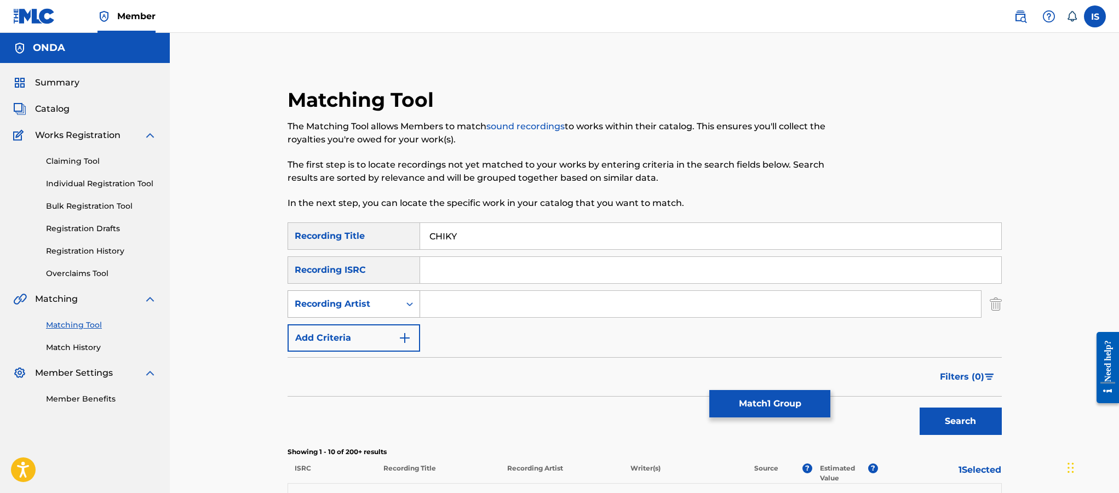
click at [370, 309] on div "Recording Artist" at bounding box center [344, 303] width 99 height 13
click at [357, 337] on div "Writer" at bounding box center [353, 331] width 131 height 27
click at [474, 314] on input "Search Form" at bounding box center [700, 304] width 561 height 26
type input "moufok"
click at [920, 408] on button "Search" at bounding box center [961, 421] width 82 height 27
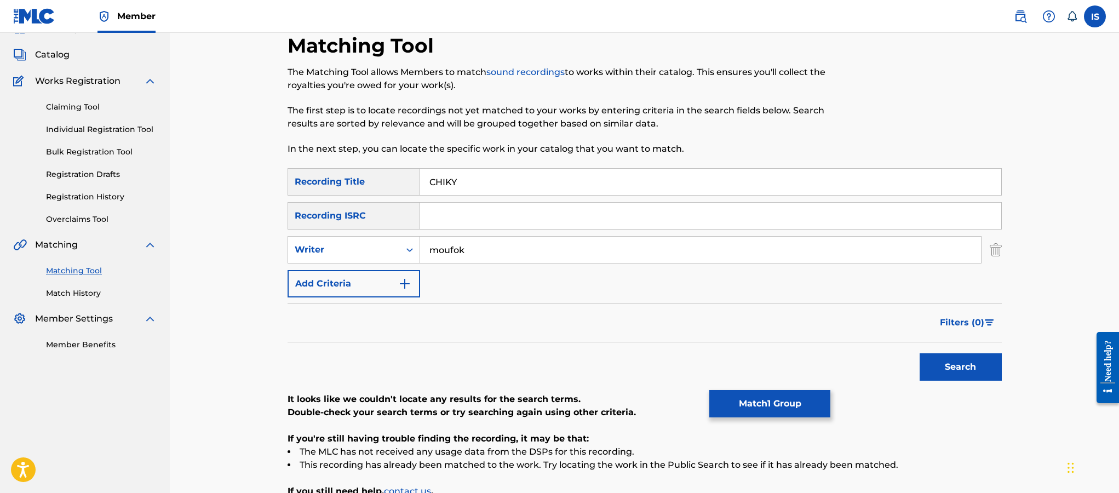
scroll to position [41, 0]
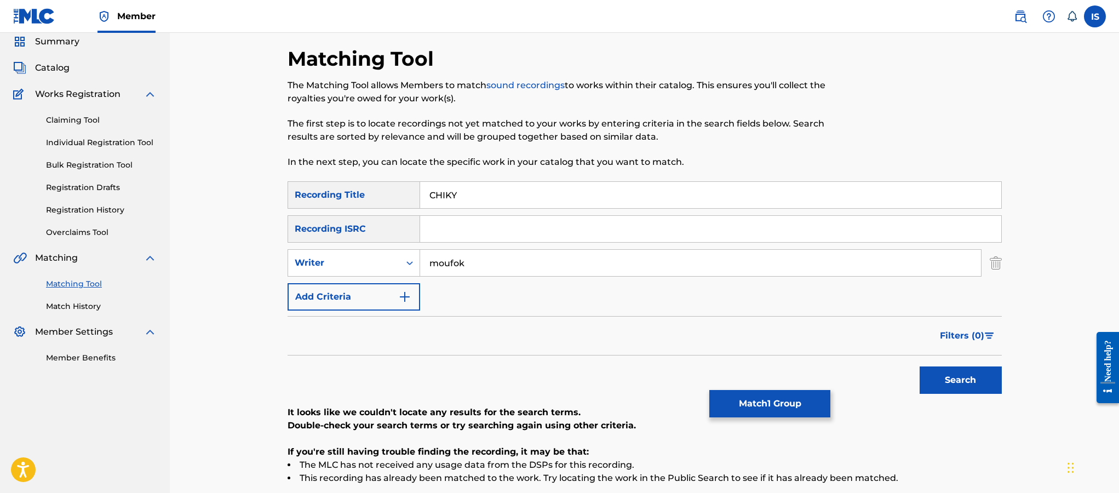
click at [771, 406] on button "Match 1 Group" at bounding box center [769, 403] width 121 height 27
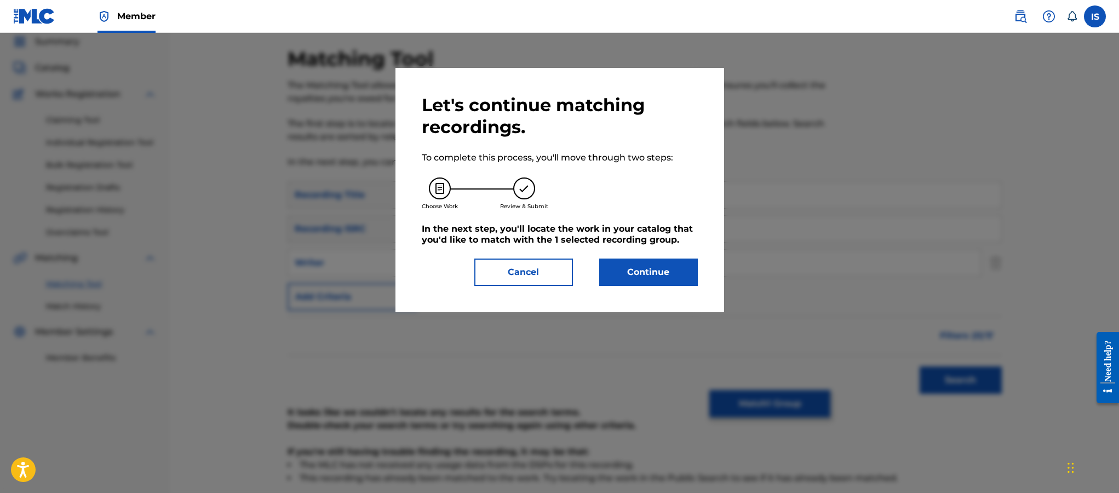
drag, startPoint x: 626, startPoint y: 255, endPoint x: 634, endPoint y: 289, distance: 35.5
click at [630, 274] on div "Let's continue matching recordings. To complete this process, you'll move throu…" at bounding box center [560, 190] width 276 height 192
click at [634, 286] on button "Continue" at bounding box center [648, 272] width 99 height 27
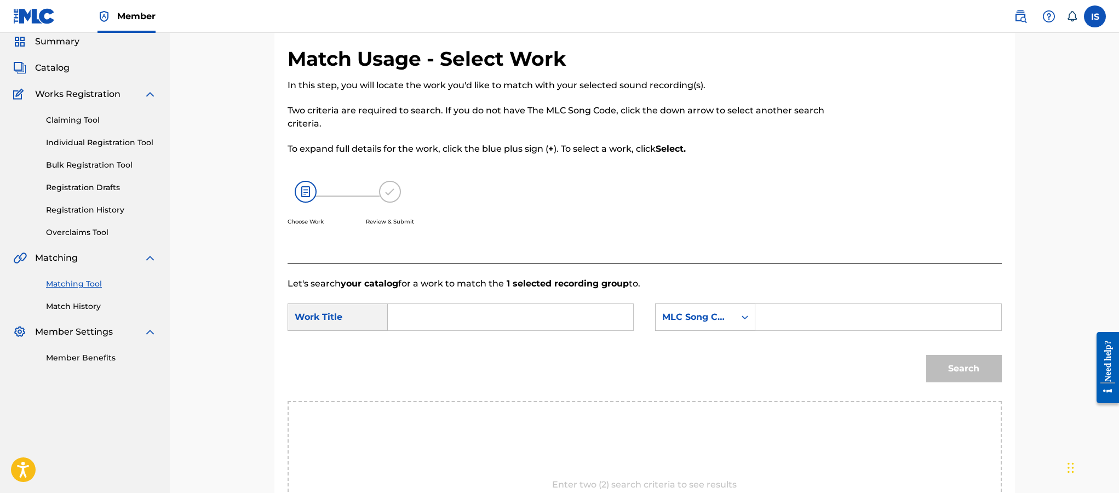
click at [471, 300] on form "SearchWithCriteria97595bae-b789-4ee4-b112-0e3a483eba26 Work Title SearchWithCri…" at bounding box center [645, 345] width 714 height 111
click at [452, 329] on input "Search Form" at bounding box center [510, 317] width 227 height 26
paste input "CHIKY"
type input "CHIKY"
click at [723, 324] on div "MLC Song Code" at bounding box center [695, 317] width 79 height 21
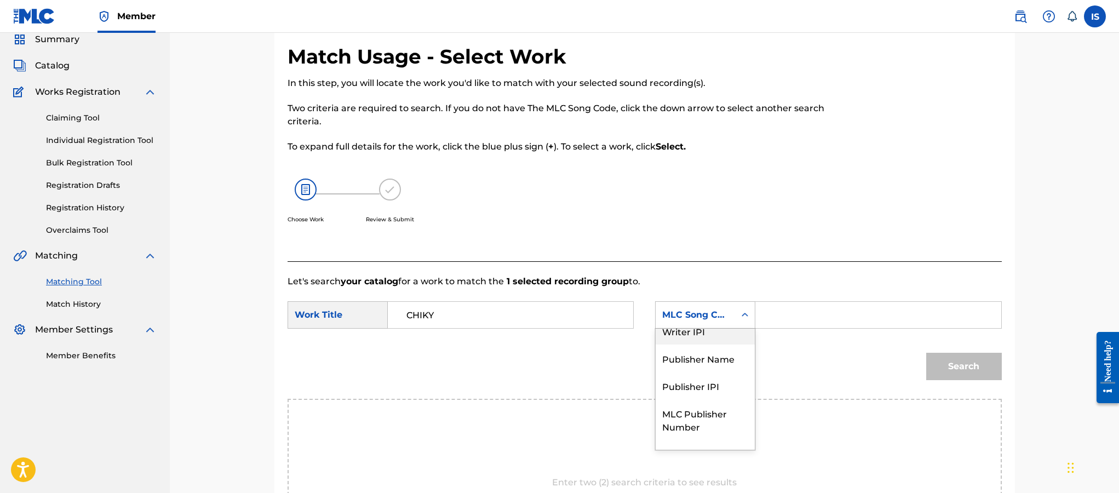
scroll to position [0, 0]
click at [699, 342] on div "Writer Name" at bounding box center [705, 342] width 99 height 27
click at [804, 328] on div "Search Form" at bounding box center [878, 314] width 246 height 27
click at [799, 323] on input "Search Form" at bounding box center [878, 315] width 227 height 26
type input "ù"
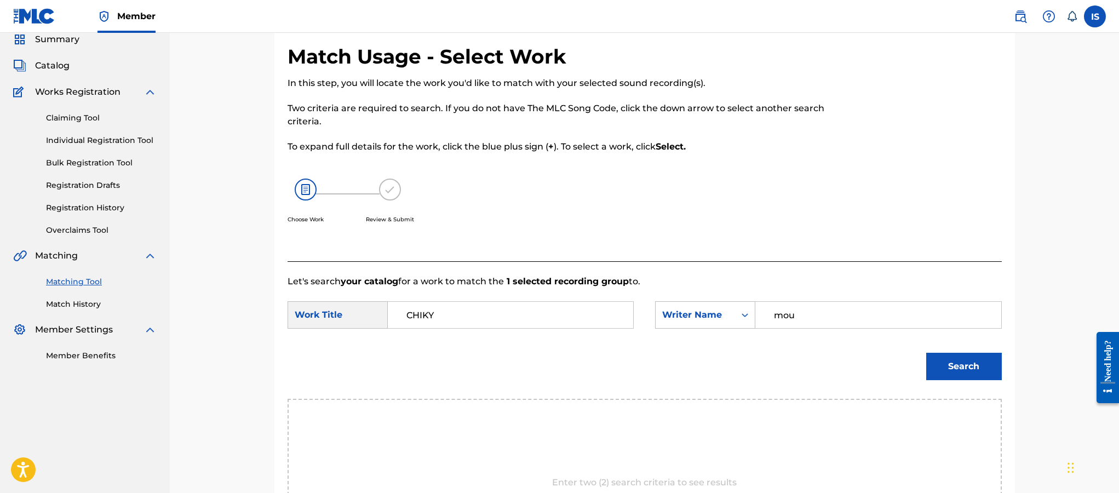
type input "moufok"
click at [951, 360] on button "Search" at bounding box center [964, 366] width 76 height 27
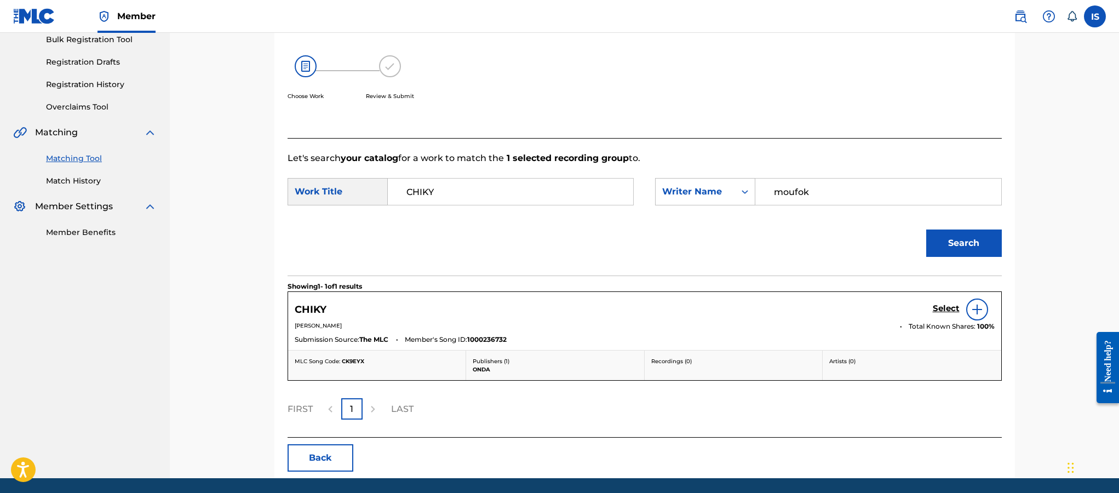
scroll to position [205, 0]
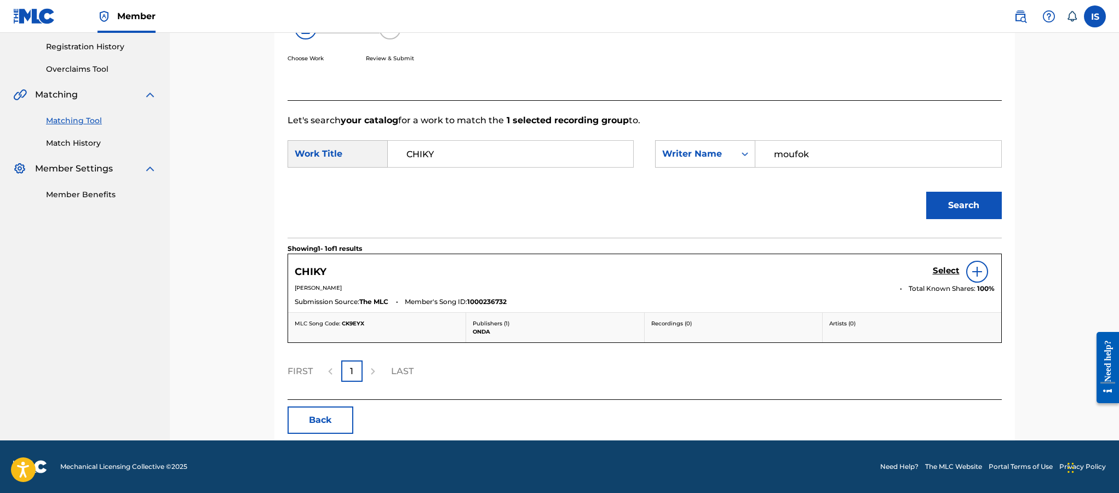
click at [940, 270] on h5 "Select" at bounding box center [946, 271] width 27 height 10
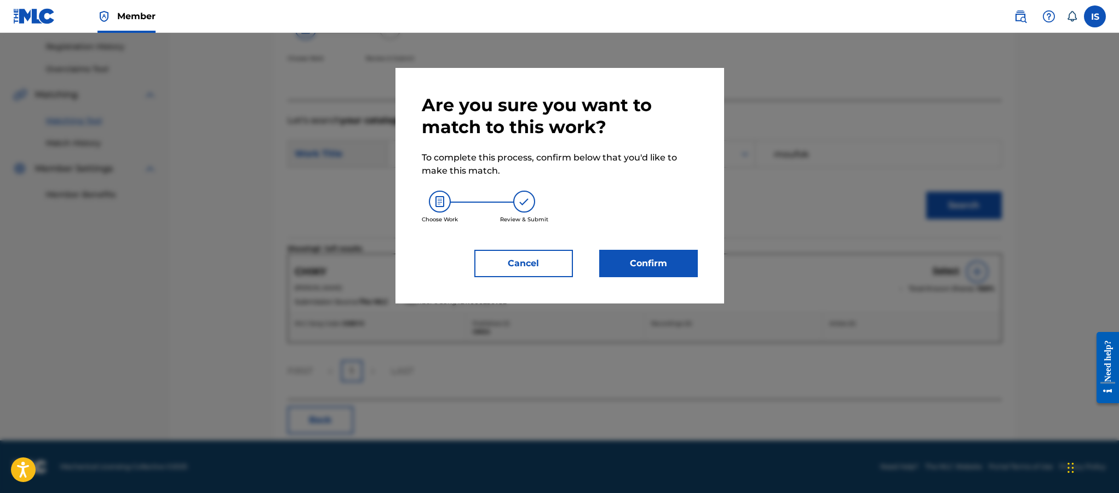
click at [679, 263] on button "Confirm" at bounding box center [648, 263] width 99 height 27
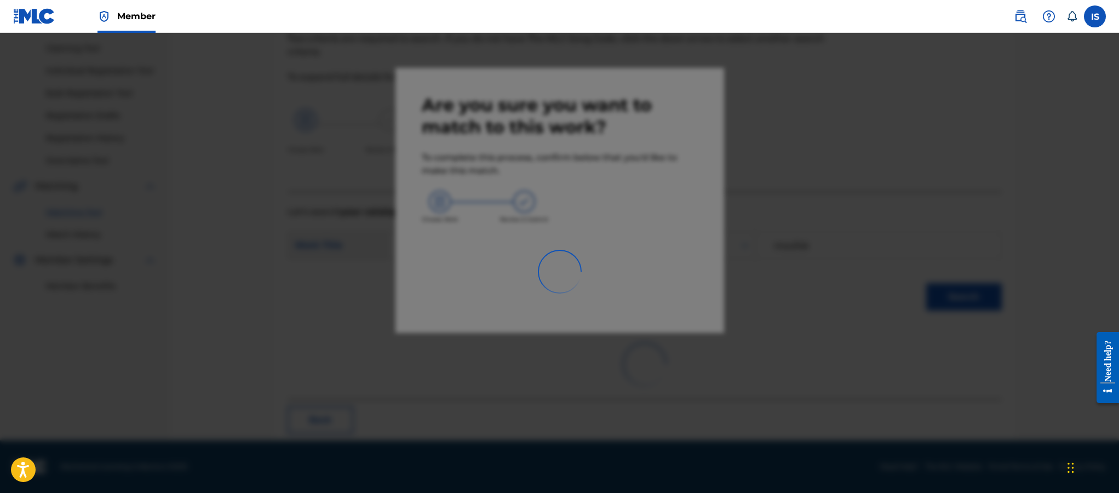
scroll to position [32, 0]
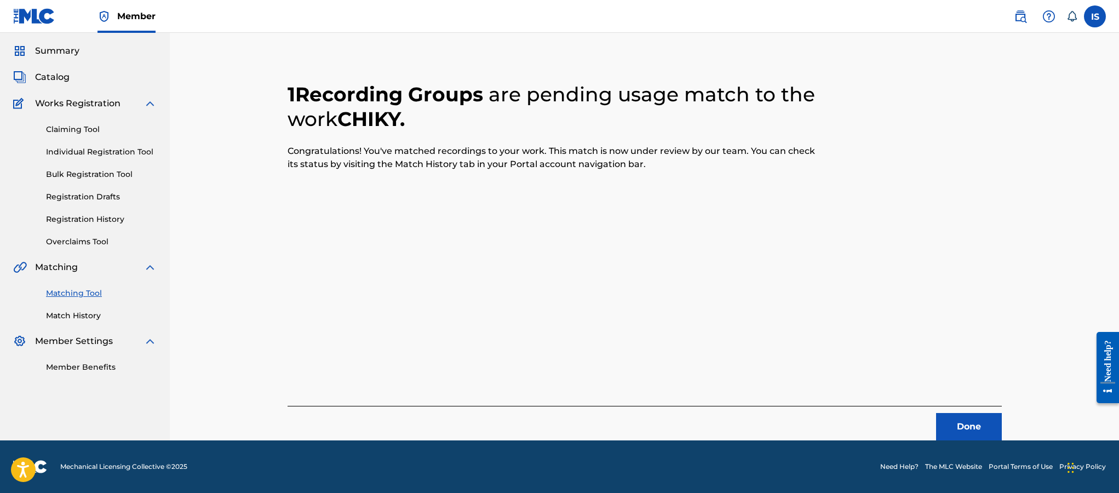
click at [953, 415] on button "Done" at bounding box center [969, 426] width 66 height 27
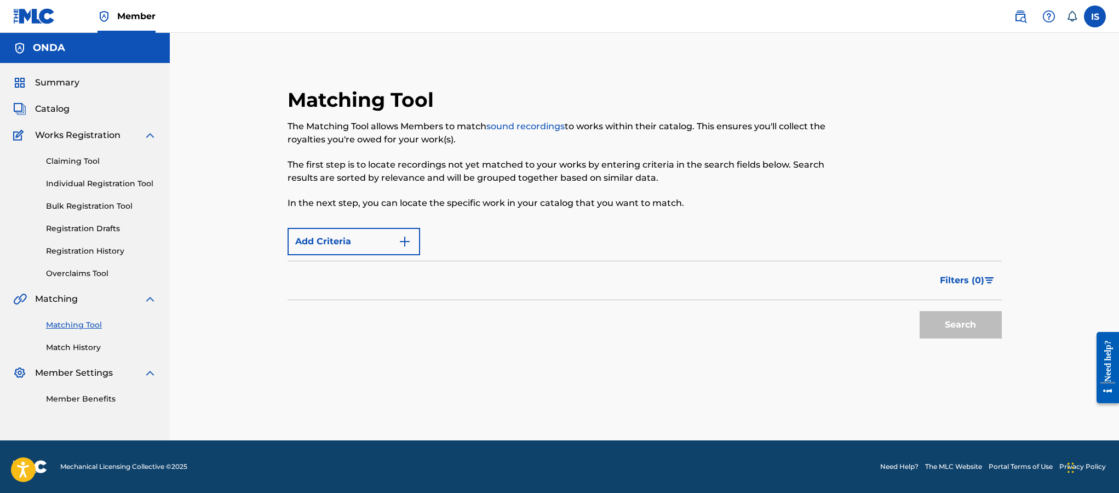
scroll to position [0, 0]
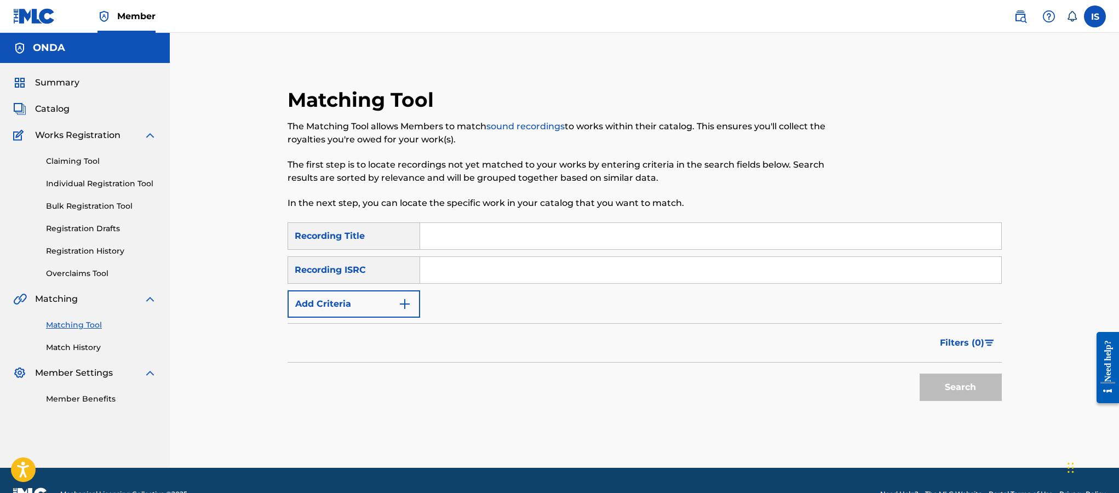
click at [477, 227] on input "Search Form" at bounding box center [710, 236] width 581 height 26
paste input "DITENI YA RAYI(KAHWA W GAROU) DAYER QAHOUA"
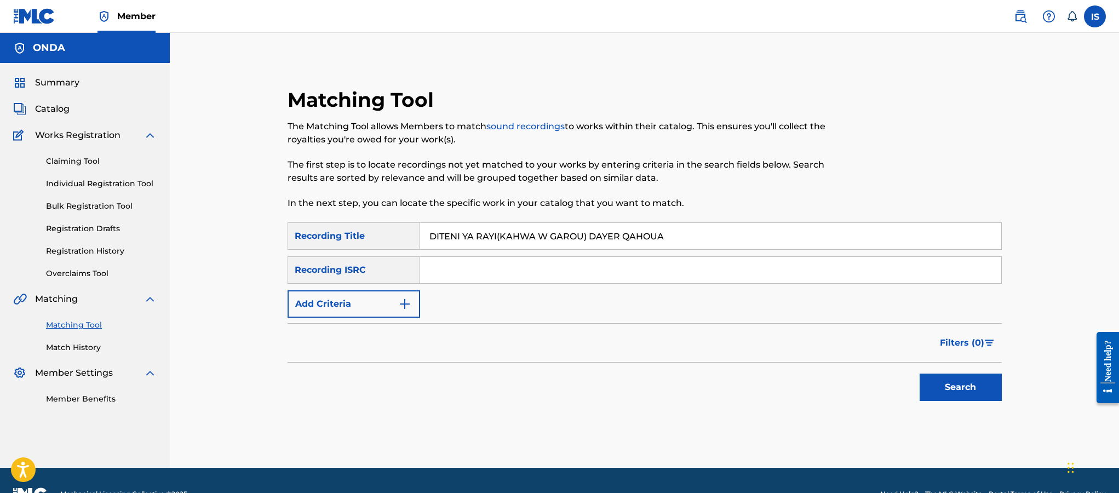
type input "DITENI YA RAYI(KAHWA W GAROU) DAYER QAHOUA"
click at [358, 293] on button "Add Criteria" at bounding box center [354, 303] width 133 height 27
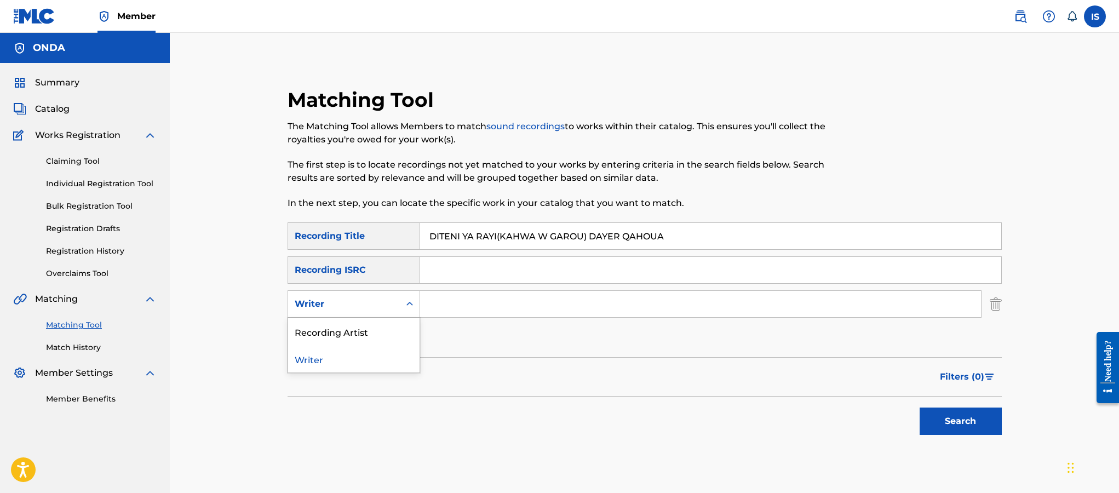
click at [350, 316] on div "Writer" at bounding box center [354, 303] width 133 height 27
click at [347, 339] on div "Recording Artist" at bounding box center [353, 331] width 131 height 27
click at [496, 309] on input "Search Form" at bounding box center [700, 304] width 561 height 26
type input "cheb bilal"
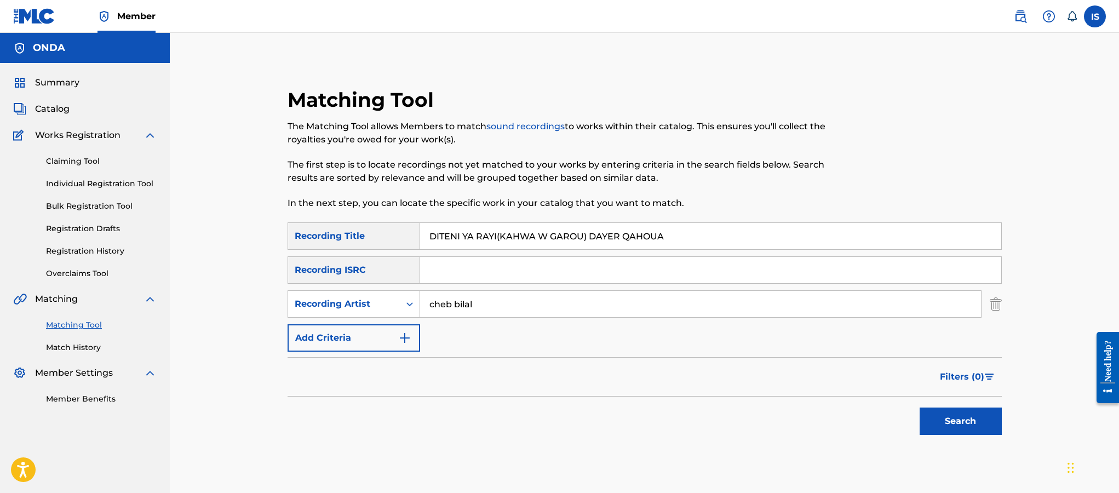
click at [927, 421] on button "Search" at bounding box center [961, 421] width 82 height 27
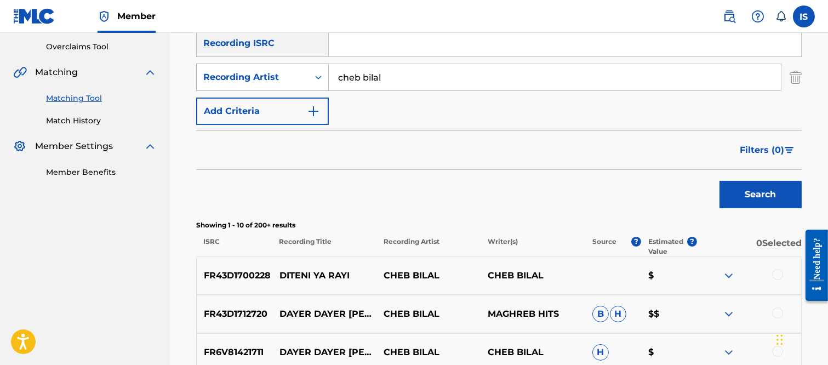
scroll to position [238, 0]
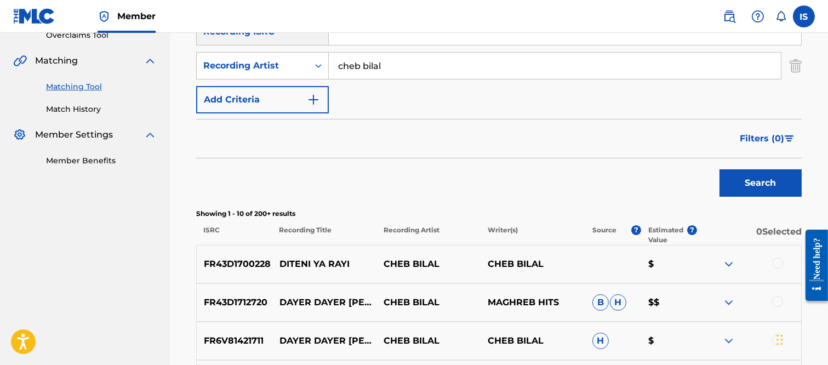
click at [775, 267] on div at bounding box center [777, 262] width 11 height 11
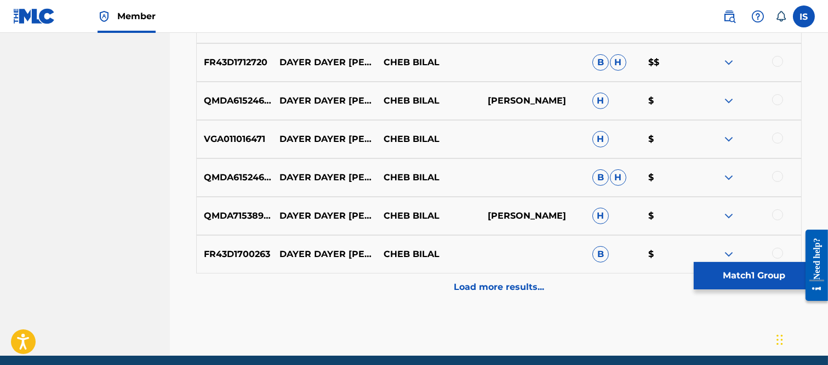
scroll to position [605, 0]
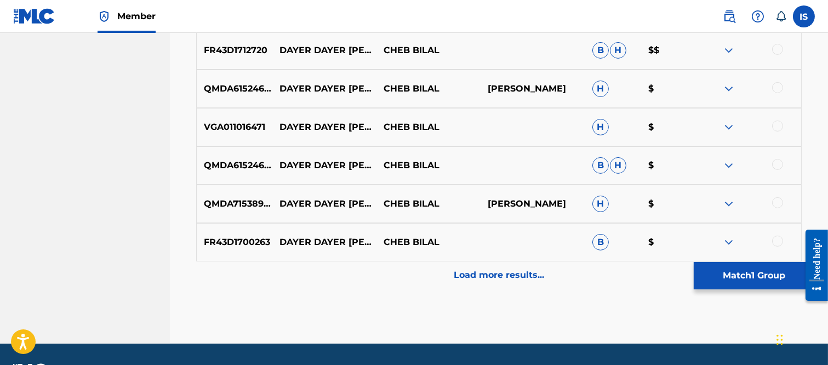
click at [503, 274] on p "Load more results..." at bounding box center [499, 274] width 90 height 13
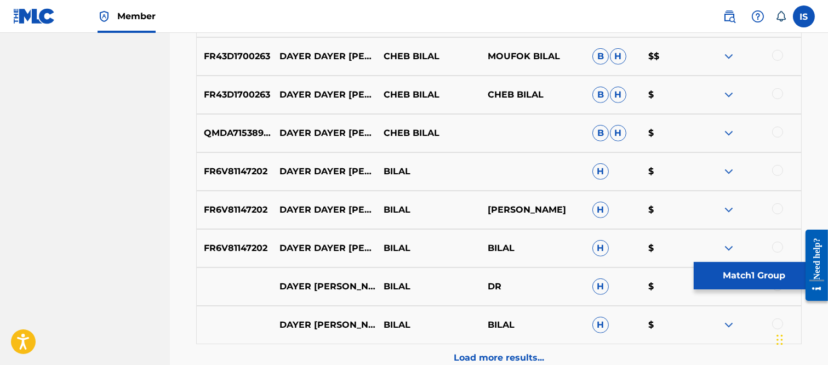
scroll to position [909, 0]
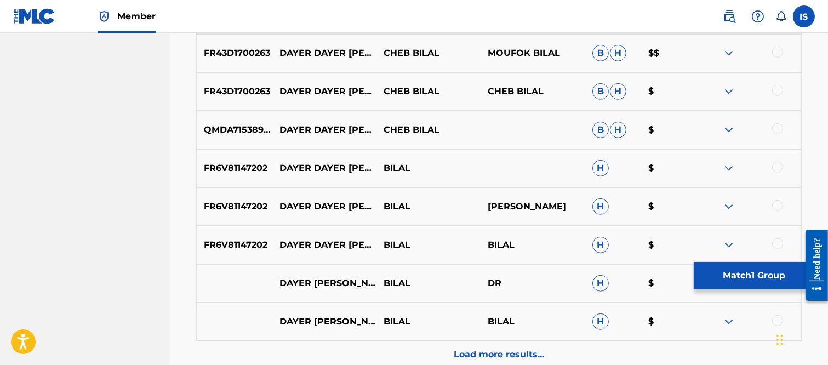
click at [504, 363] on div "Load more results..." at bounding box center [498, 354] width 605 height 27
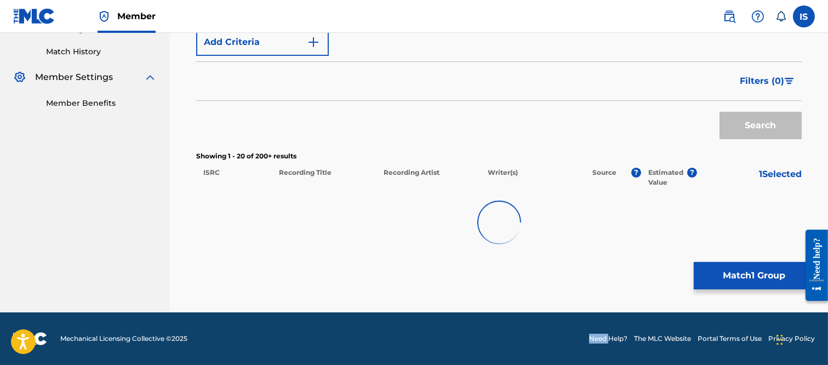
click at [504, 363] on footer "Mechanical Licensing Collective © 2025 Need Help? The MLC Website Portal Terms …" at bounding box center [414, 338] width 828 height 53
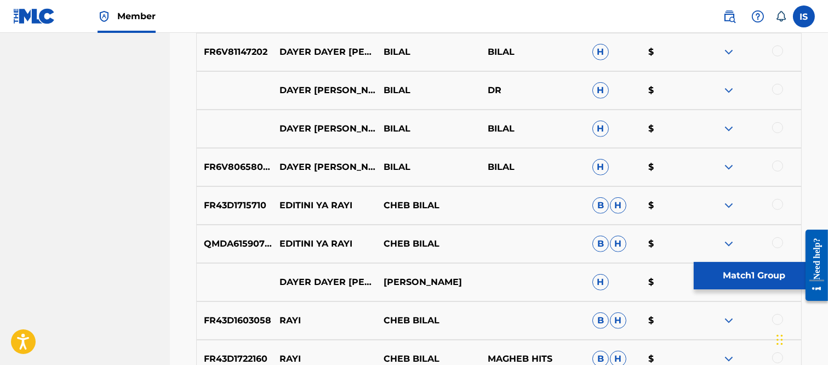
scroll to position [1103, 0]
click at [778, 206] on div at bounding box center [777, 203] width 11 height 11
click at [775, 242] on div at bounding box center [777, 242] width 11 height 11
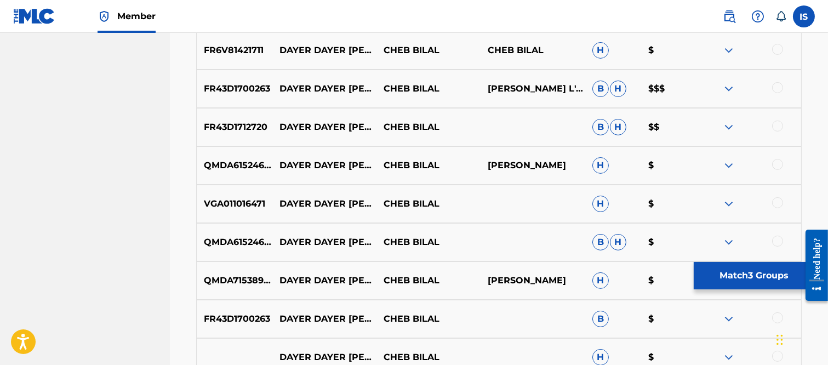
scroll to position [0, 0]
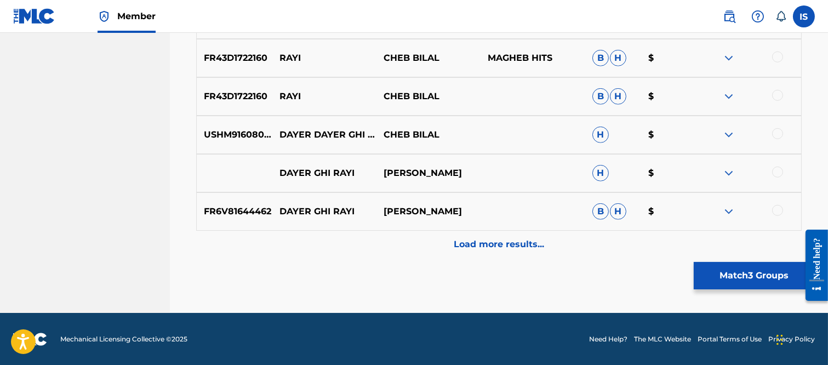
click at [506, 253] on div "Load more results..." at bounding box center [498, 244] width 605 height 27
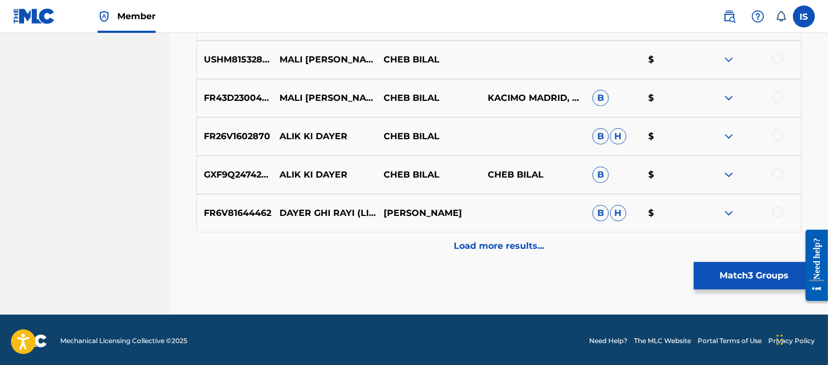
click at [506, 253] on div "Load more results..." at bounding box center [498, 245] width 605 height 27
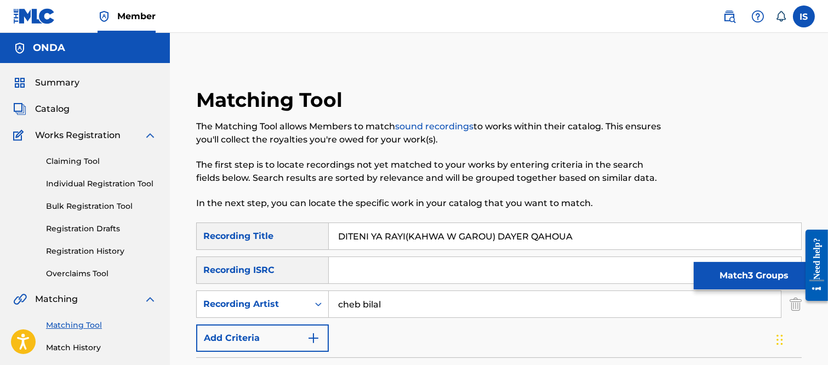
drag, startPoint x: 402, startPoint y: 310, endPoint x: 258, endPoint y: 286, distance: 145.4
click at [263, 289] on div "SearchWithCriteriaf35061c3-5625-4ec6-b02c-04c29010c22f Recording Title DITENI Y…" at bounding box center [498, 286] width 605 height 129
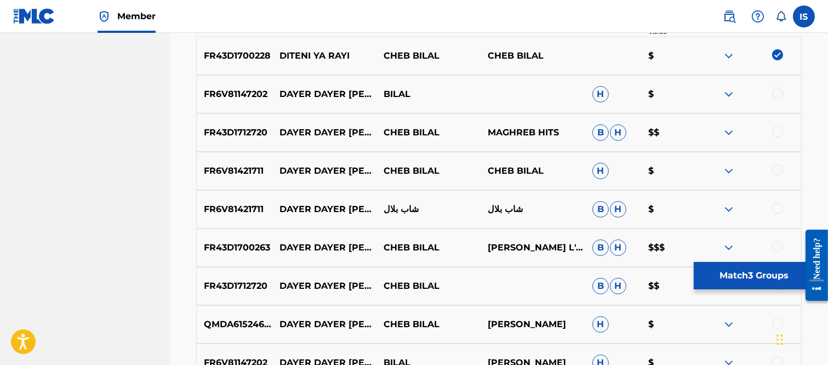
scroll to position [437, 0]
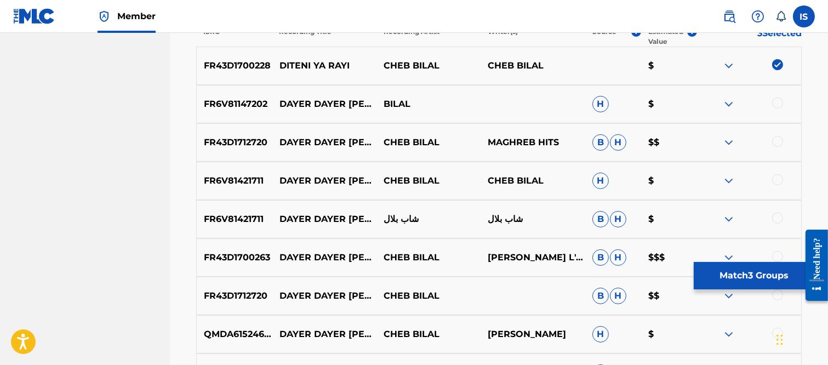
click at [744, 282] on button "Match 3 Groups" at bounding box center [753, 275] width 121 height 27
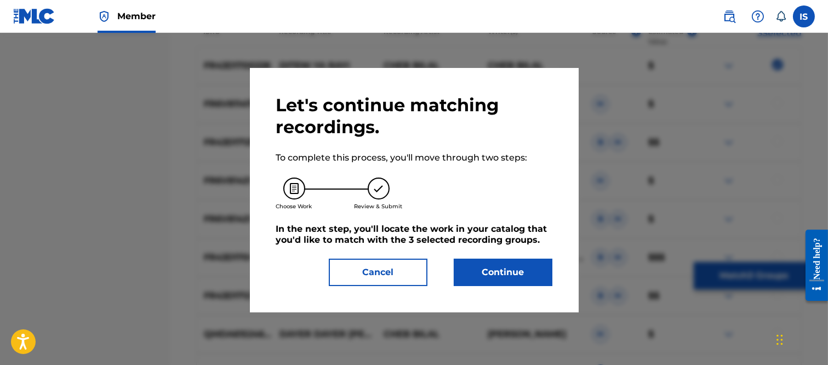
click at [489, 269] on button "Continue" at bounding box center [503, 272] width 99 height 27
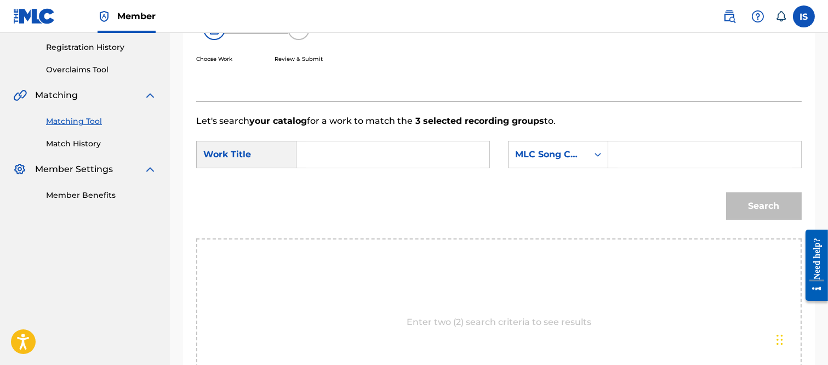
scroll to position [203, 0]
click at [389, 154] on input "Search Form" at bounding box center [393, 155] width 174 height 26
paste input "DITENI YA RAYI(KAHWA W GAROU) DAYER QAHOUA"
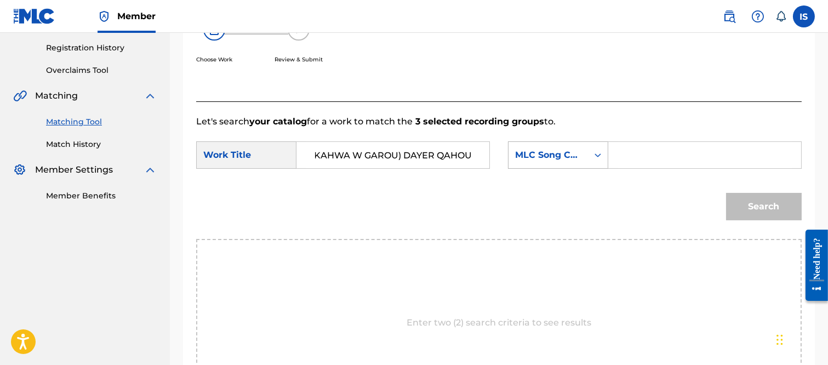
type input "DITENI YA RAYI(KAHWA W GAROU) DAYER QAHOUA"
click at [578, 165] on div "MLC Song Code" at bounding box center [547, 155] width 79 height 21
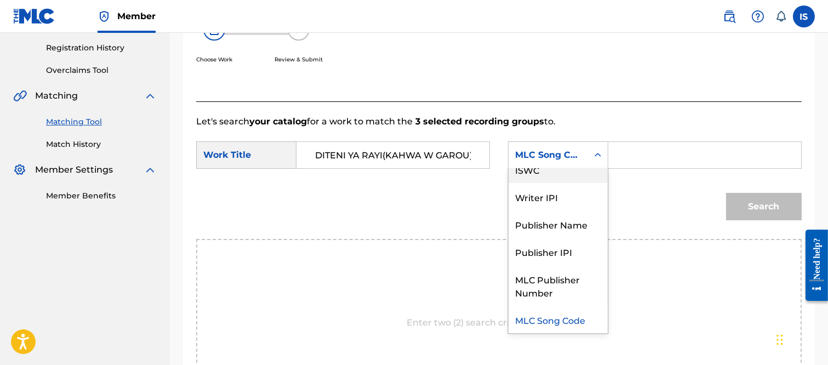
scroll to position [0, 0]
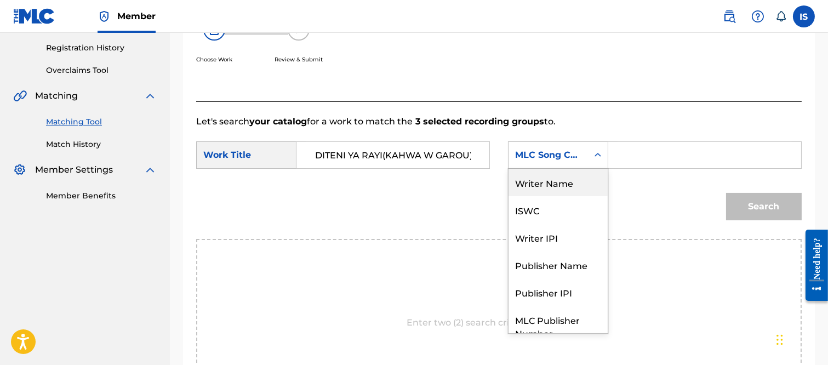
click at [565, 179] on div "Writer Name" at bounding box center [557, 182] width 99 height 27
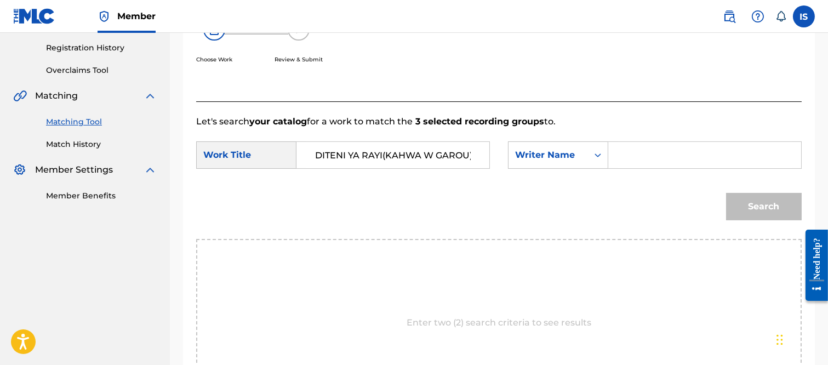
click at [644, 161] on input "Search Form" at bounding box center [704, 155] width 174 height 26
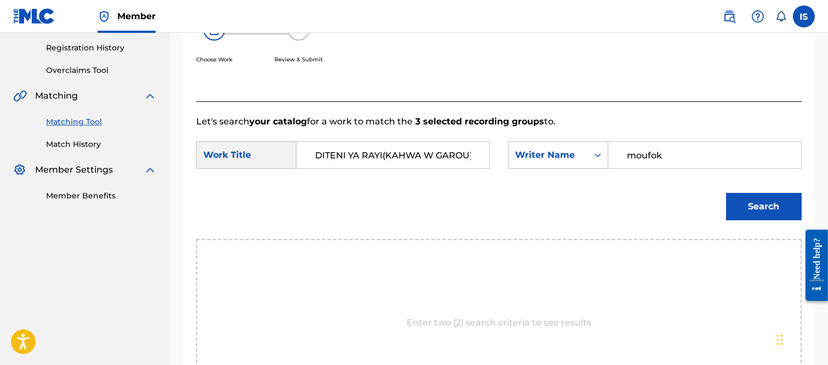
type input "moufok"
click at [726, 193] on button "Search" at bounding box center [764, 206] width 76 height 27
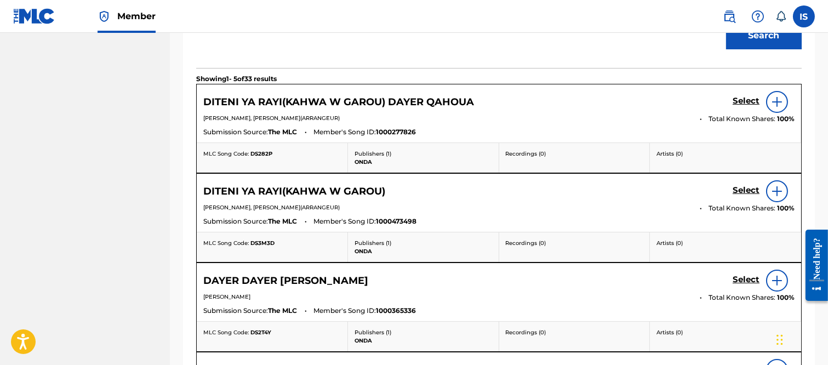
scroll to position [336, 0]
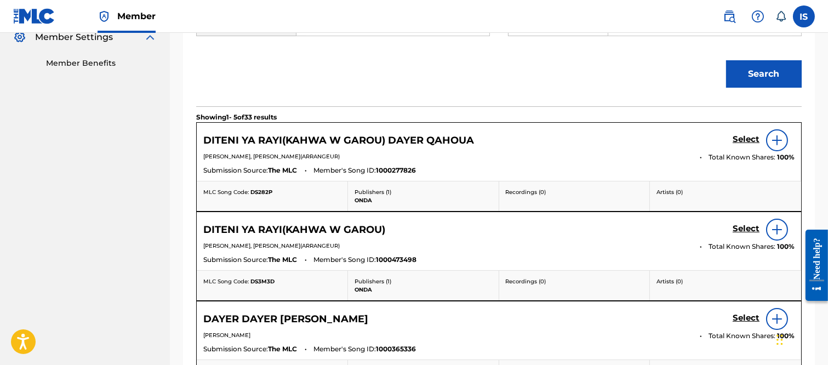
click at [741, 145] on h5 "Select" at bounding box center [745, 139] width 27 height 10
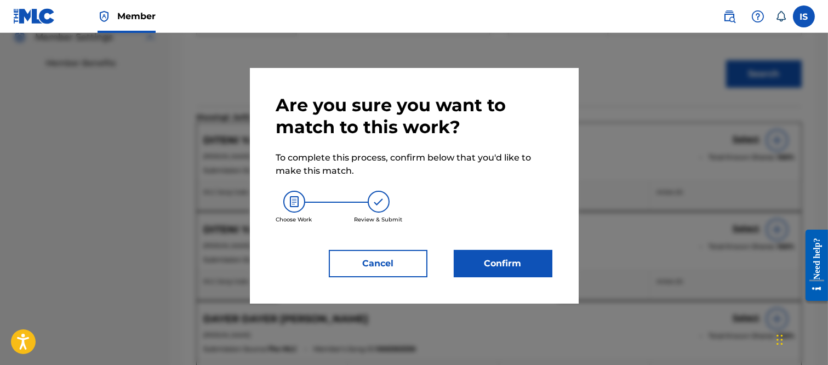
click at [522, 258] on button "Confirm" at bounding box center [503, 263] width 99 height 27
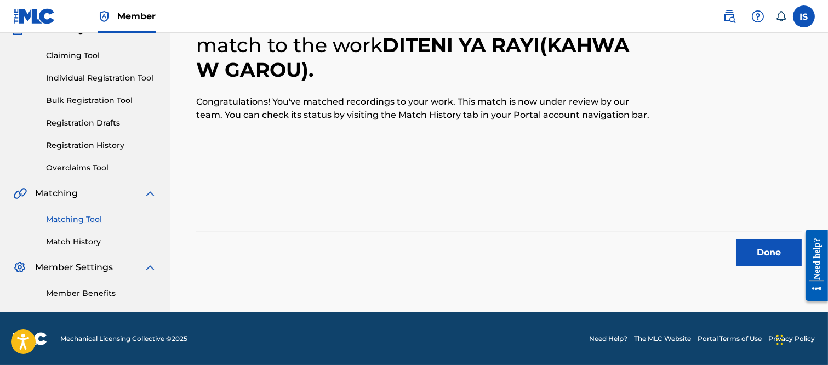
scroll to position [117, 0]
click at [764, 239] on button "Done" at bounding box center [769, 252] width 66 height 27
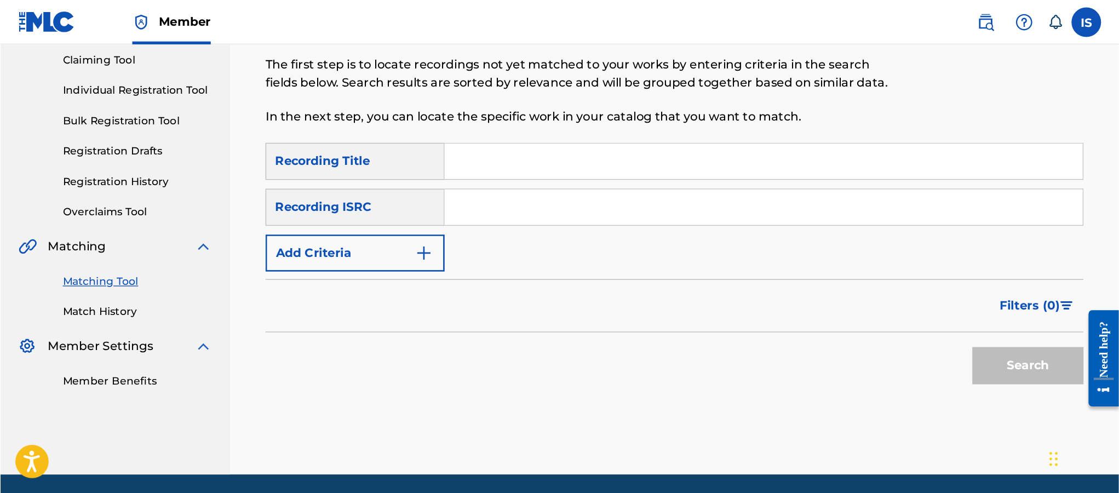
scroll to position [28, 0]
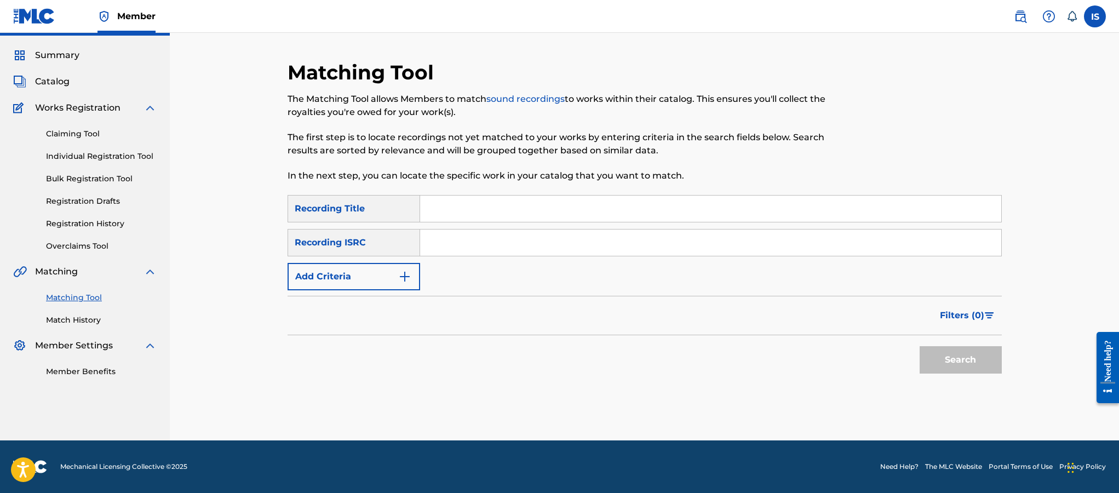
click at [452, 209] on input "Search Form" at bounding box center [710, 209] width 581 height 26
paste input "MERCI YA ZAHRI"
type input "MERCI YA ZAHRI"
click at [342, 271] on button "Add Criteria" at bounding box center [354, 276] width 133 height 27
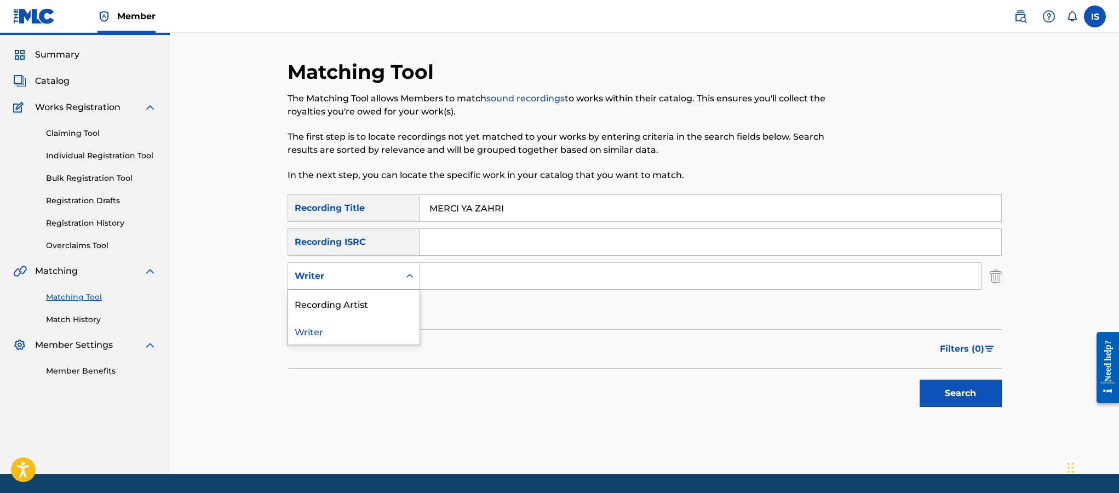
click at [363, 285] on div "Writer" at bounding box center [344, 276] width 112 height 21
drag, startPoint x: 352, startPoint y: 323, endPoint x: 352, endPoint y: 311, distance: 11.5
click at [352, 311] on div "Recording Artist Writer" at bounding box center [353, 317] width 131 height 55
click at [352, 309] on div "Recording Artist" at bounding box center [353, 303] width 131 height 27
click at [525, 286] on input "Search Form" at bounding box center [700, 276] width 561 height 26
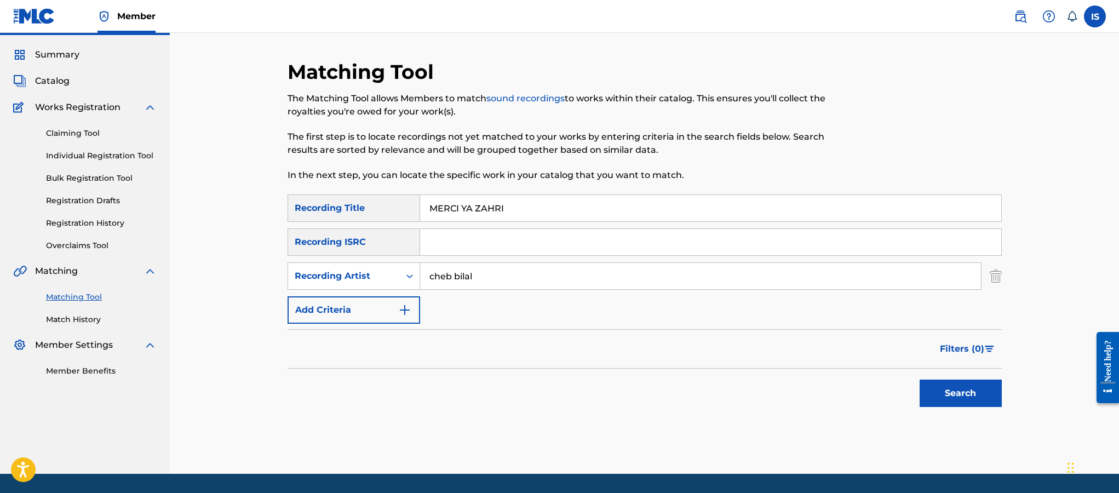
type input "cheb bilal"
click at [920, 380] on button "Search" at bounding box center [961, 393] width 82 height 27
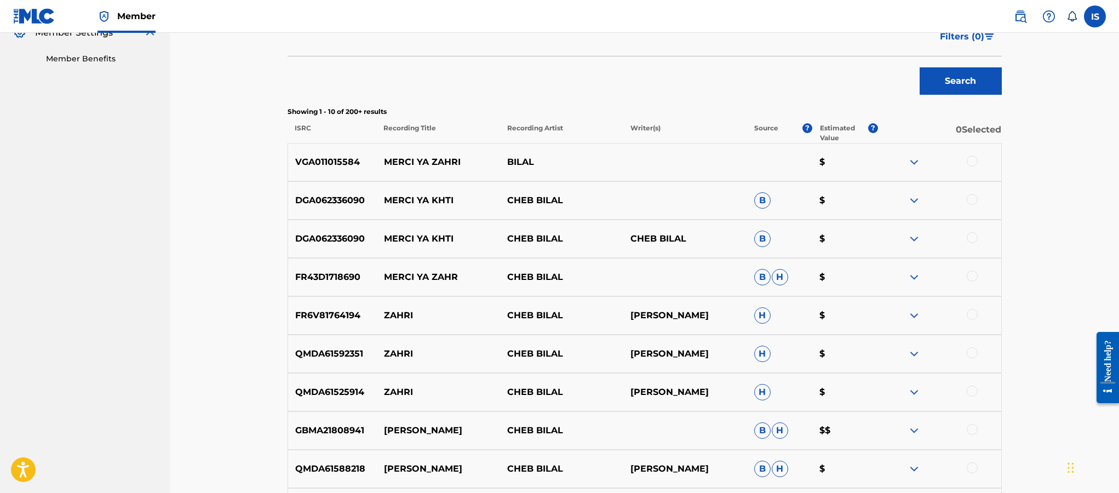
scroll to position [341, 0]
click at [968, 159] on div at bounding box center [972, 160] width 11 height 11
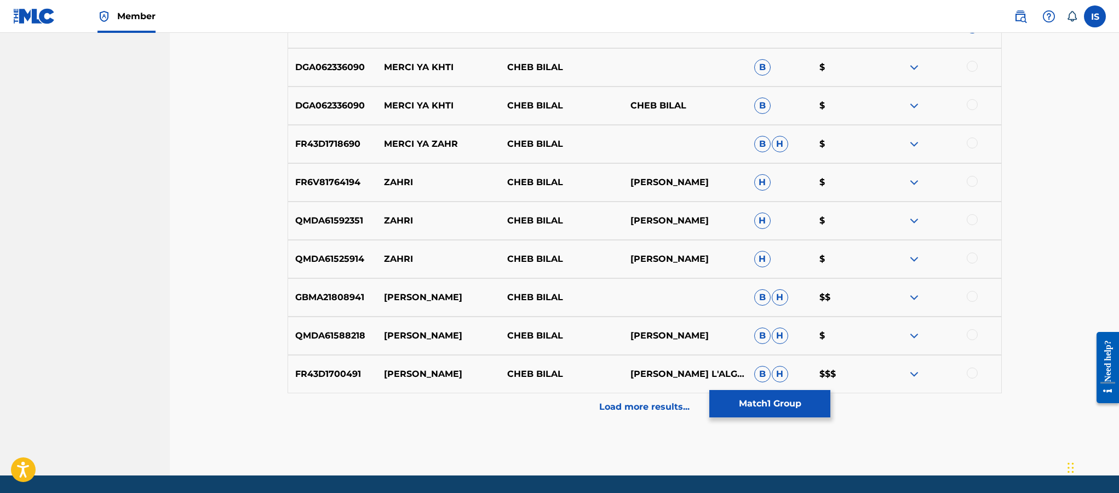
scroll to position [474, 0]
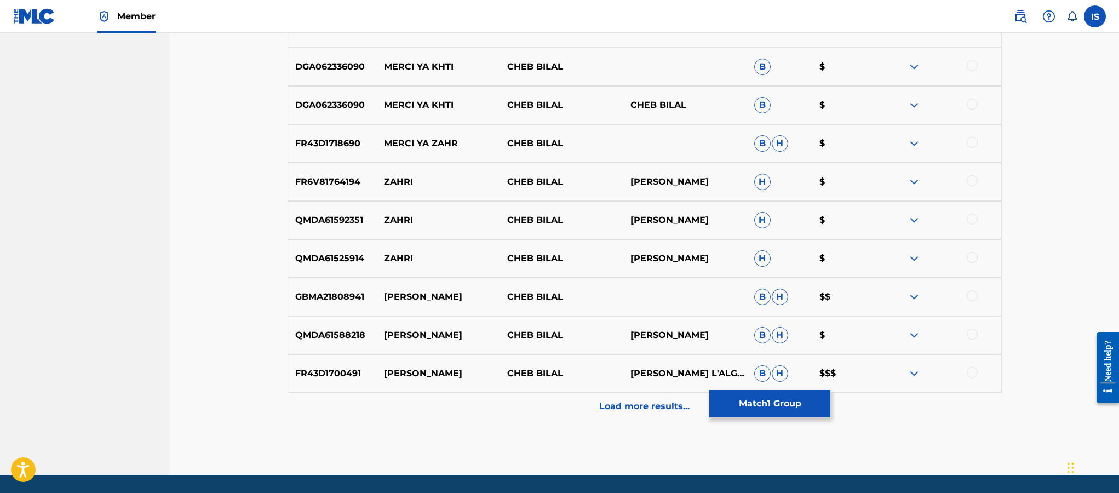
click at [973, 141] on div at bounding box center [972, 142] width 11 height 11
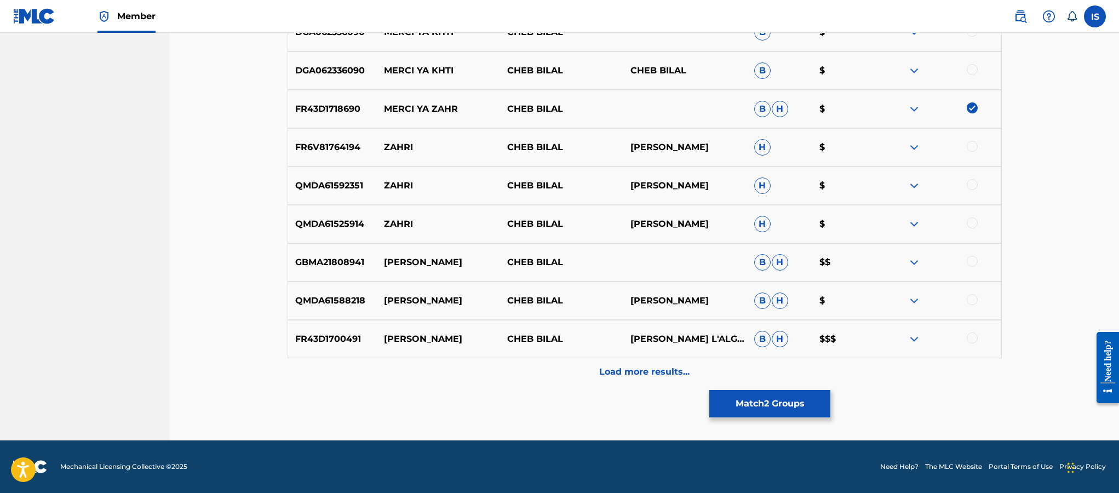
click at [643, 377] on p "Load more results..." at bounding box center [644, 371] width 90 height 13
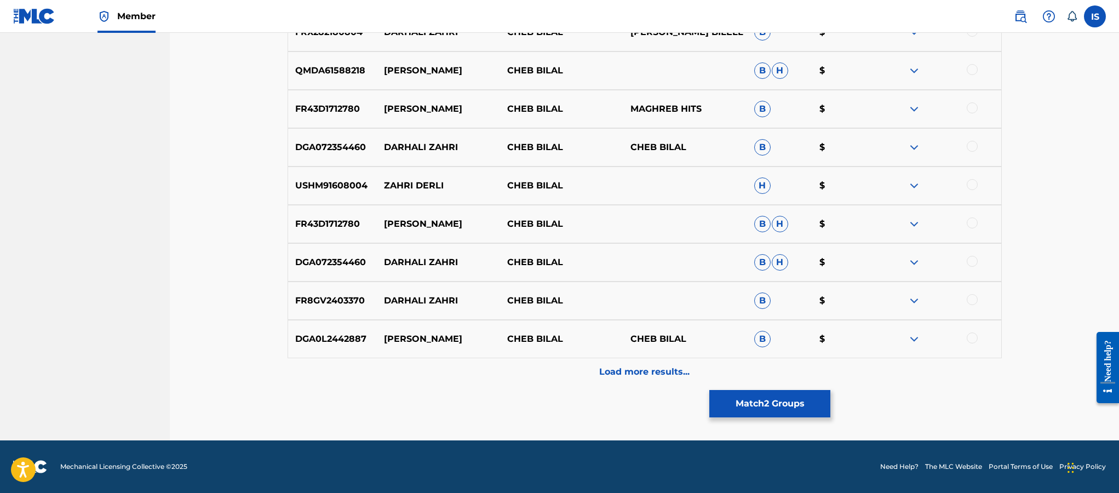
click at [643, 377] on p "Load more results..." at bounding box center [644, 371] width 90 height 13
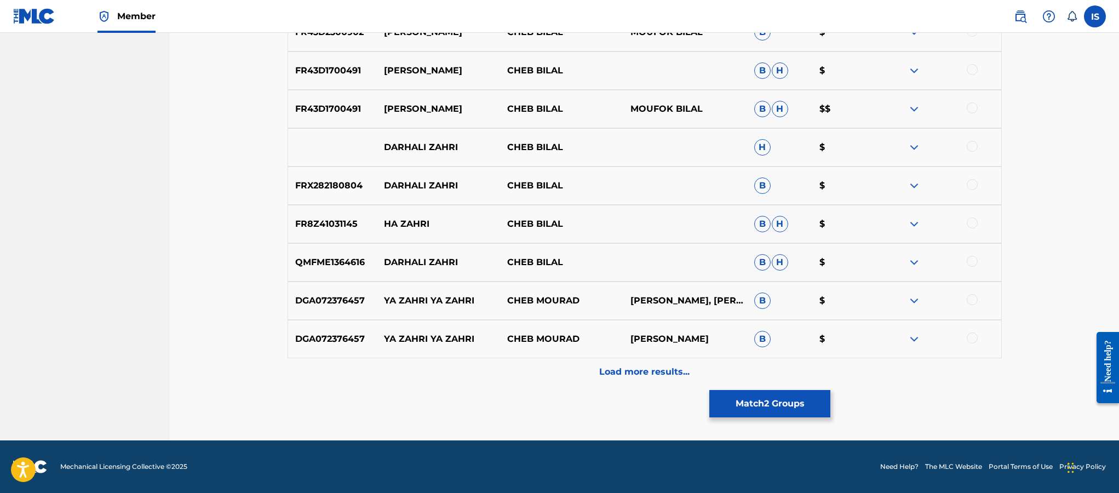
click at [643, 377] on p "Load more results..." at bounding box center [644, 371] width 90 height 13
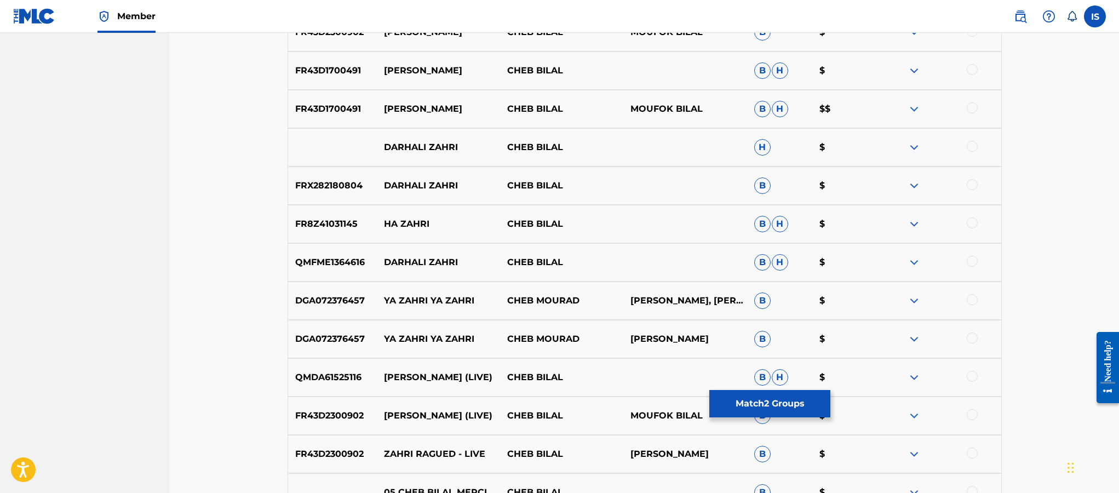
click at [643, 377] on div "QMDA61525116 ZAHRI RAGUED (LIVE) CHEB [PERSON_NAME] $" at bounding box center [645, 377] width 714 height 38
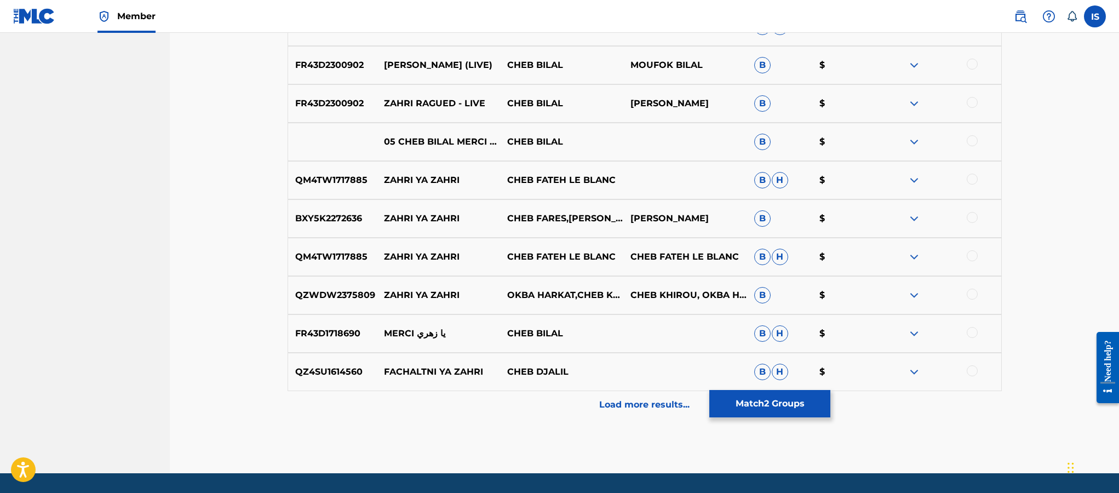
scroll to position [1630, 0]
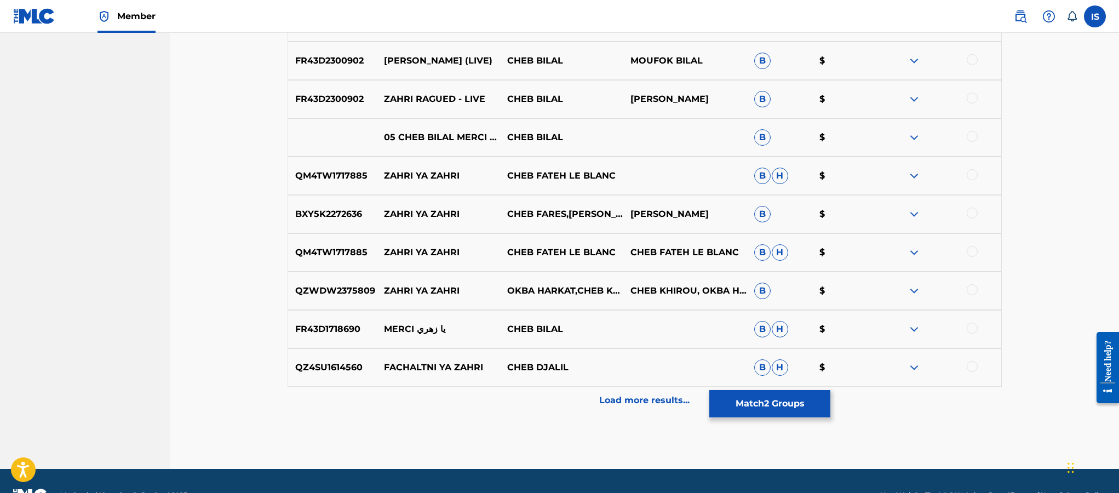
click at [975, 329] on div at bounding box center [972, 328] width 11 height 11
click at [667, 399] on p "Load more results..." at bounding box center [644, 400] width 90 height 13
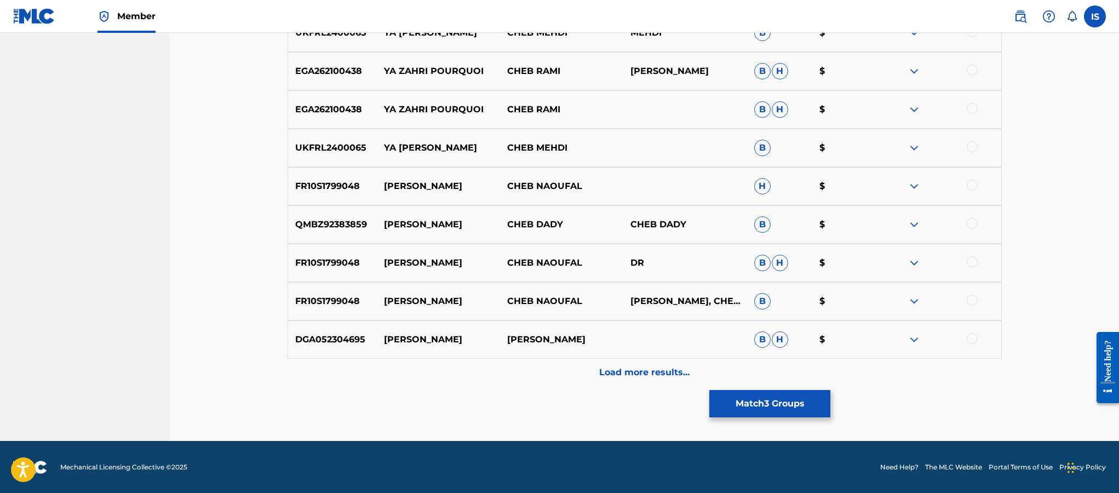
click at [631, 375] on p "Load more results..." at bounding box center [644, 372] width 90 height 13
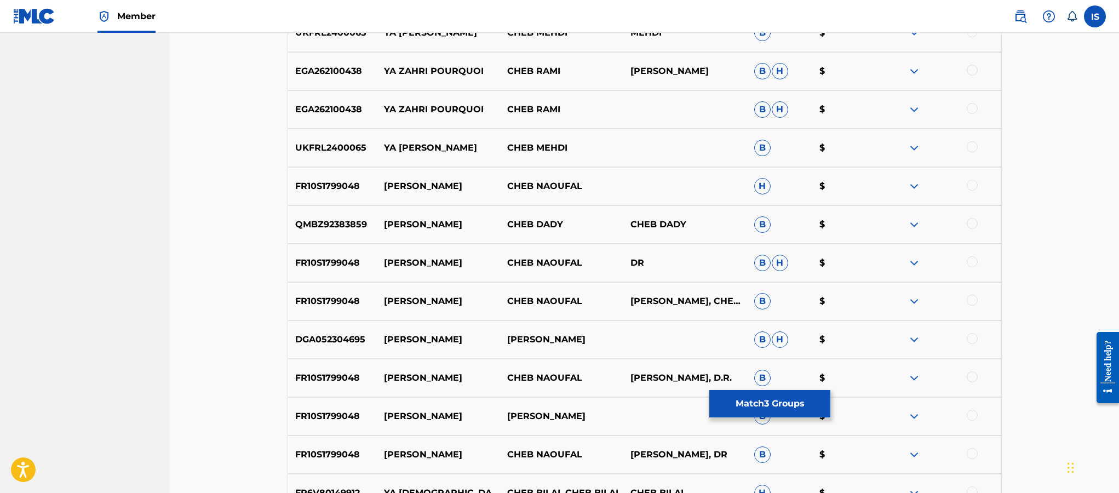
click at [631, 375] on div "FR10S1799048 [PERSON_NAME] CHEB NAOUFAL CHEB NAOUFAL, D.R. B $" at bounding box center [645, 378] width 714 height 38
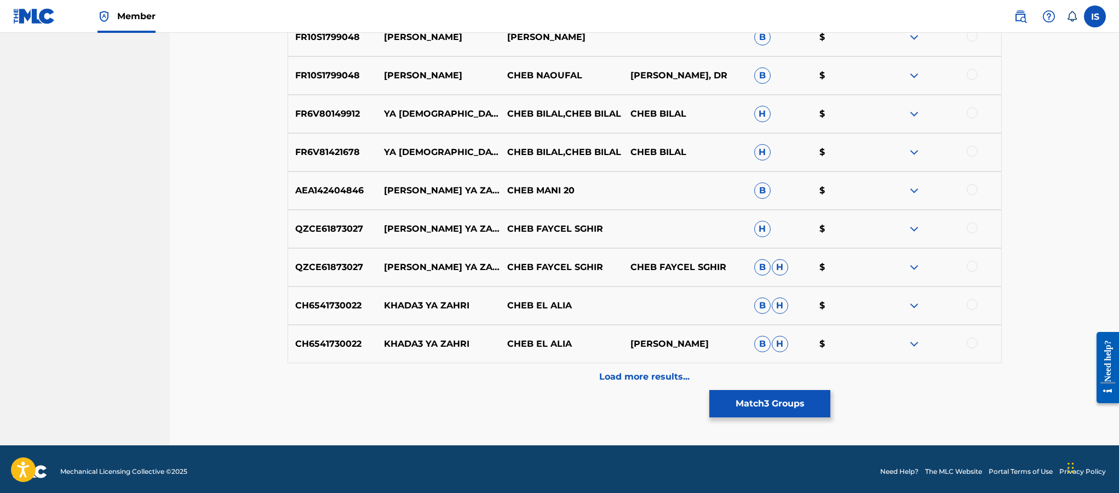
scroll to position [2425, 0]
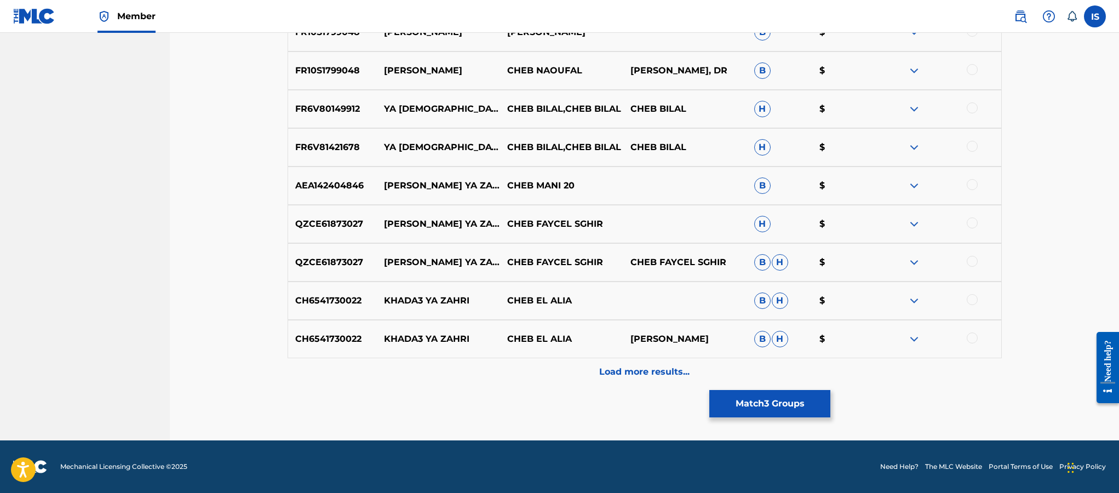
click at [761, 393] on button "Match 3 Groups" at bounding box center [769, 403] width 121 height 27
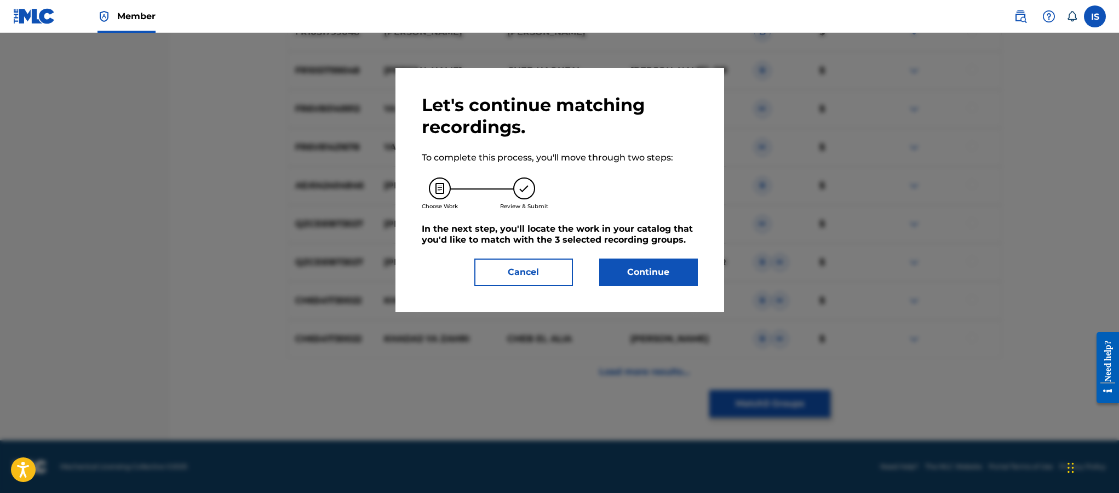
click at [636, 282] on button "Continue" at bounding box center [648, 272] width 99 height 27
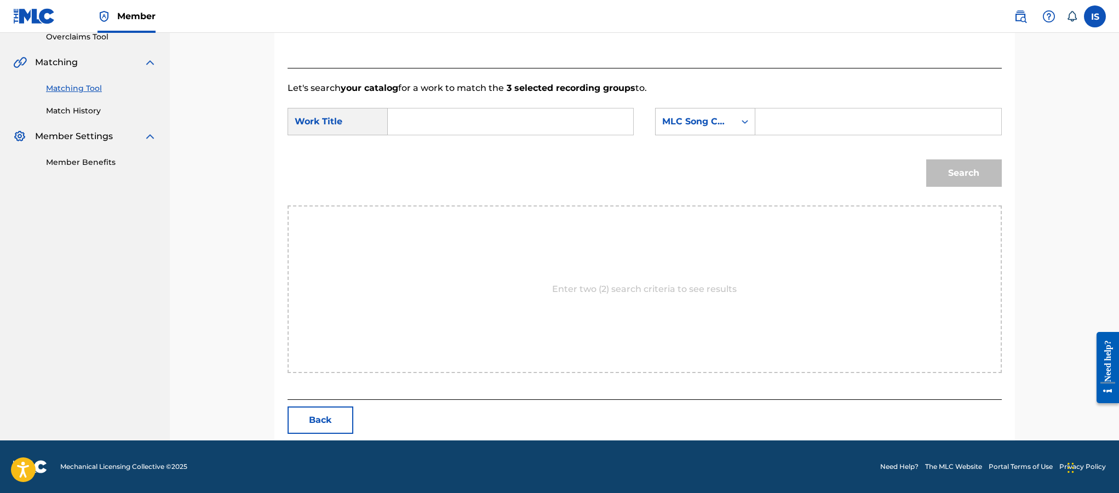
click at [425, 132] on input "Search Form" at bounding box center [510, 121] width 227 height 26
paste input "MERCI YA ZAHRI"
type input "MERCI YA ZAHRI"
click at [702, 122] on div "MLC Song Code" at bounding box center [695, 121] width 66 height 13
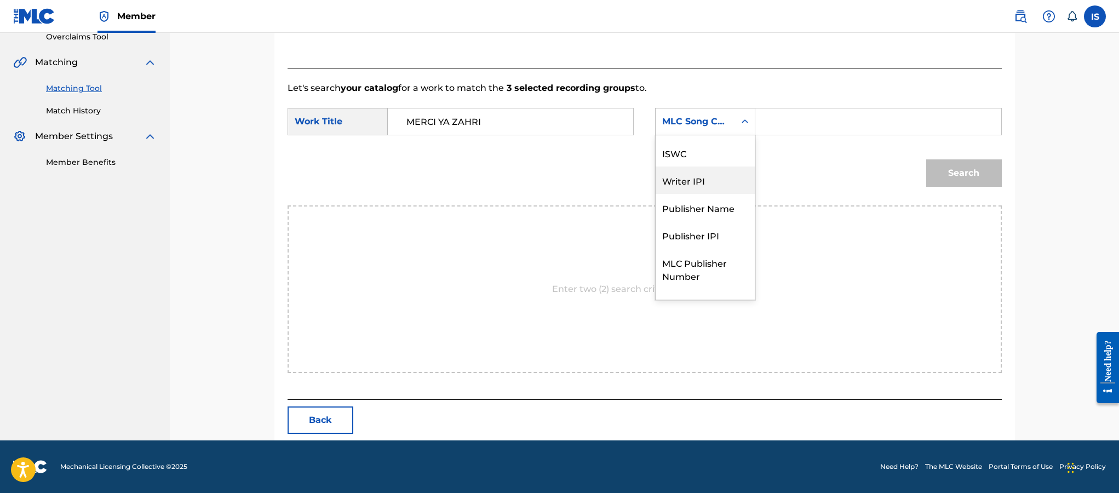
scroll to position [0, 0]
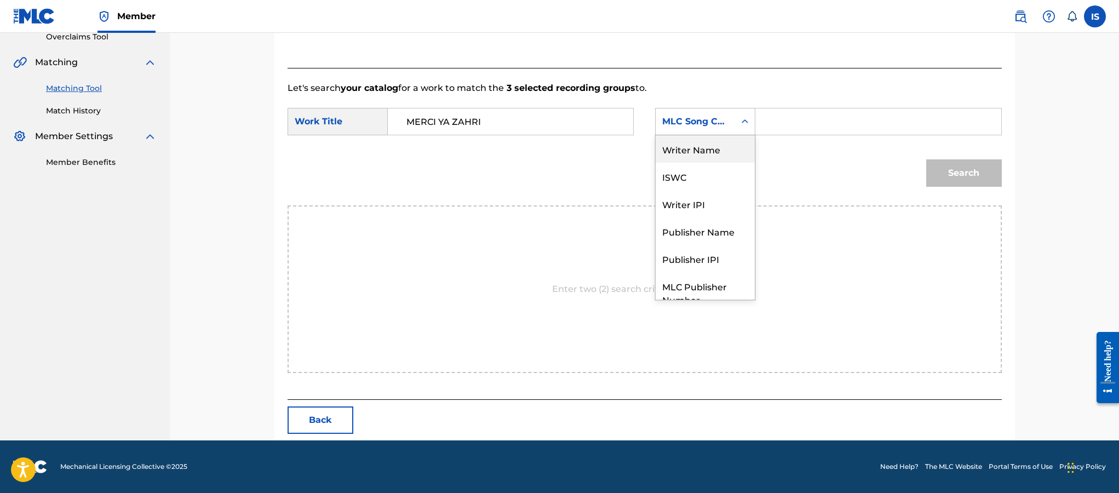
click at [706, 151] on div "Writer Name" at bounding box center [705, 148] width 99 height 27
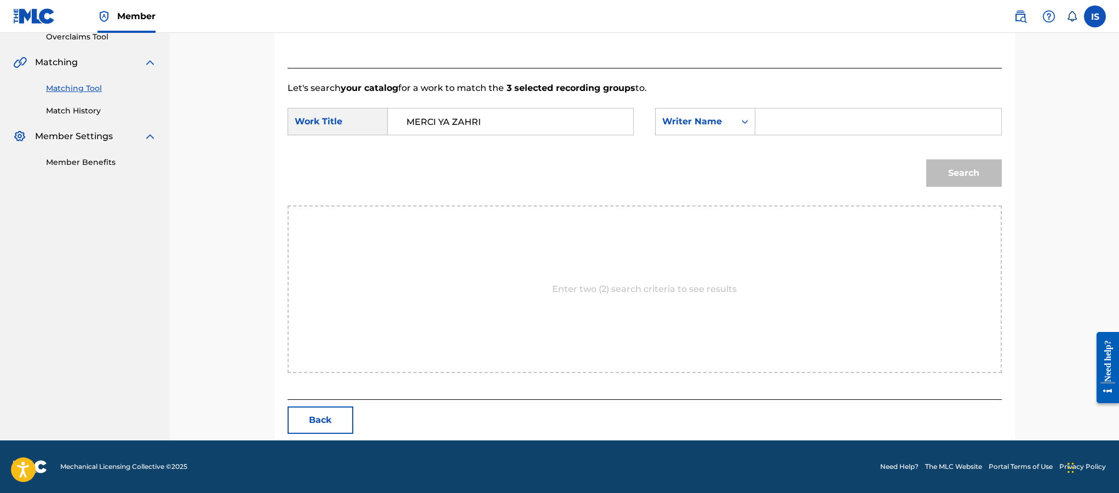
click at [824, 112] on input "Search Form" at bounding box center [878, 121] width 227 height 26
type input "moufok"
click at [942, 179] on button "Search" at bounding box center [964, 172] width 76 height 27
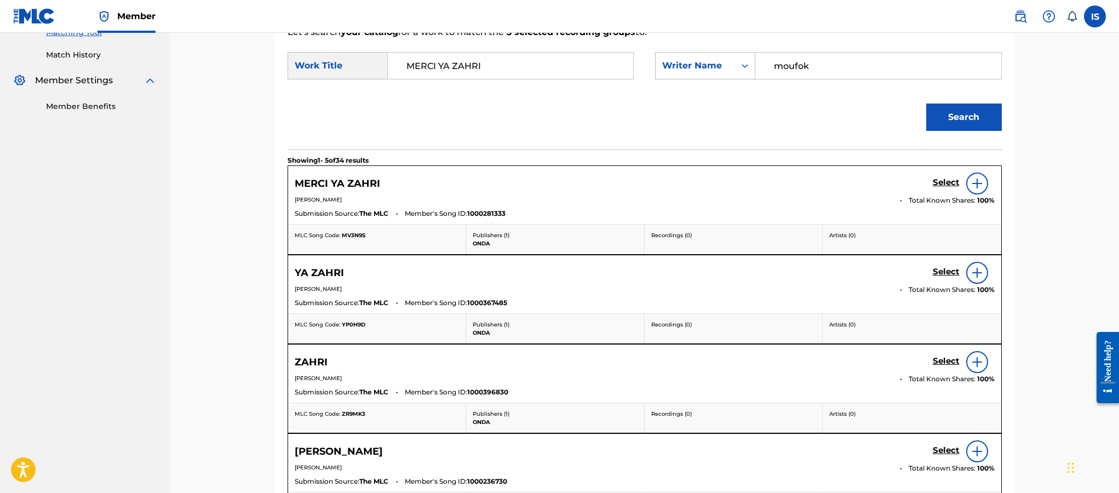
scroll to position [293, 0]
click at [937, 183] on h5 "Select" at bounding box center [946, 182] width 27 height 10
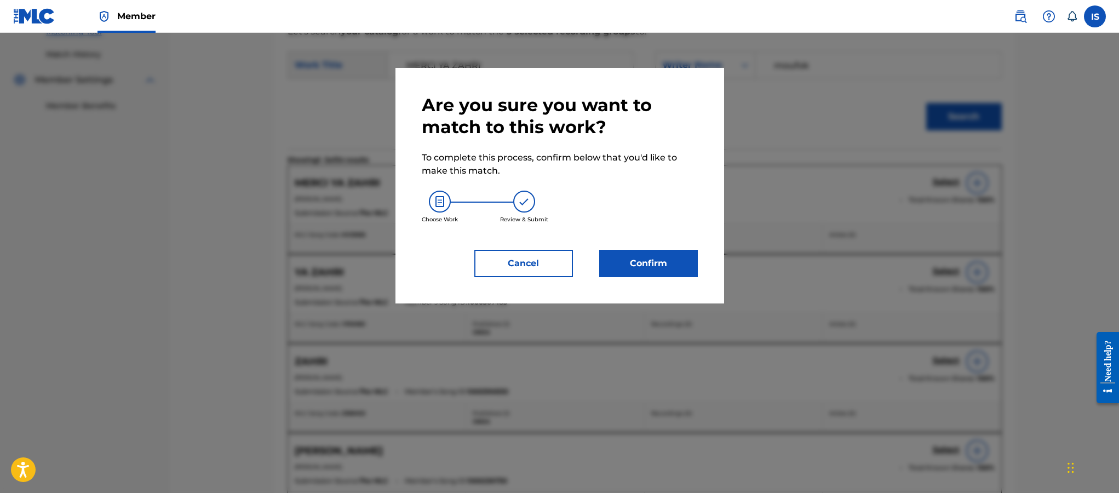
click at [638, 259] on button "Confirm" at bounding box center [648, 263] width 99 height 27
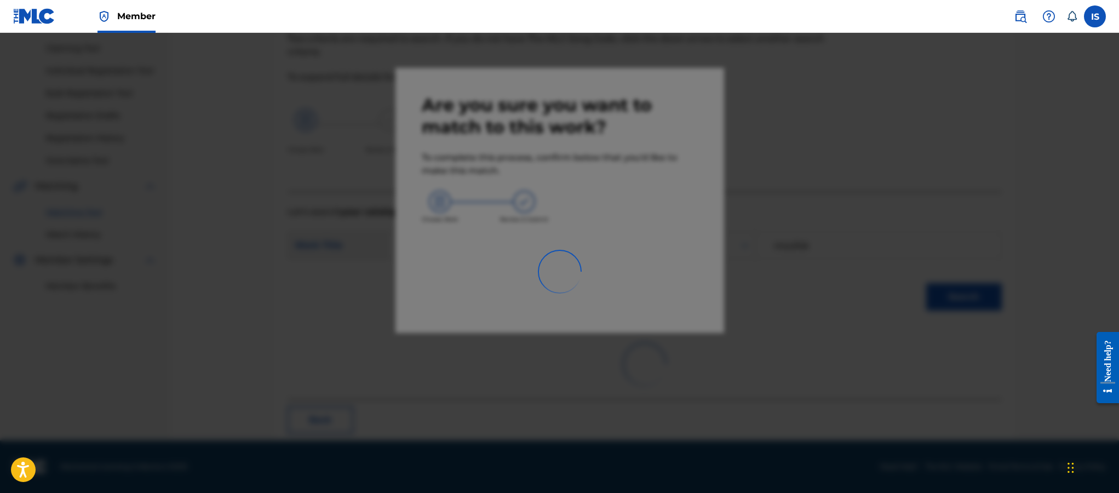
scroll to position [32, 0]
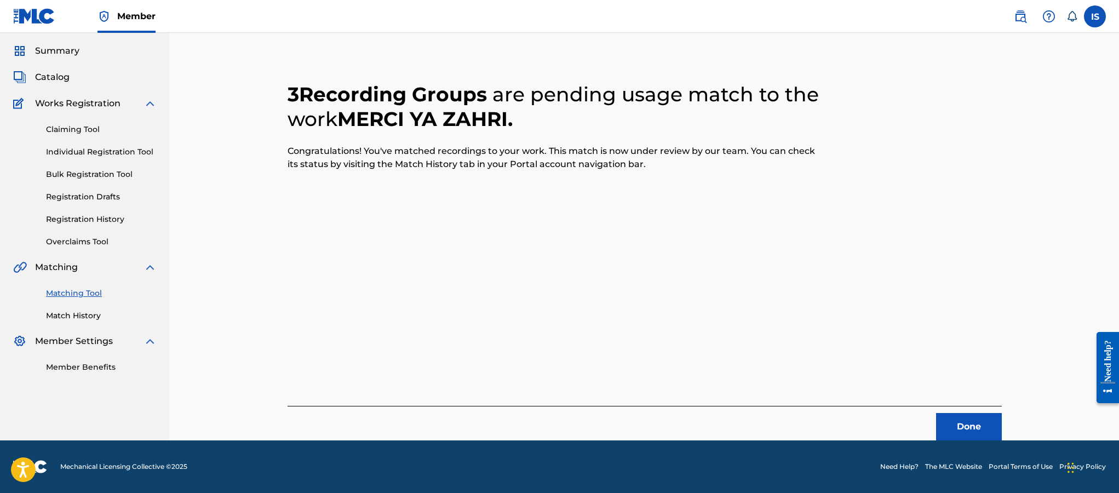
click at [960, 417] on button "Done" at bounding box center [969, 426] width 66 height 27
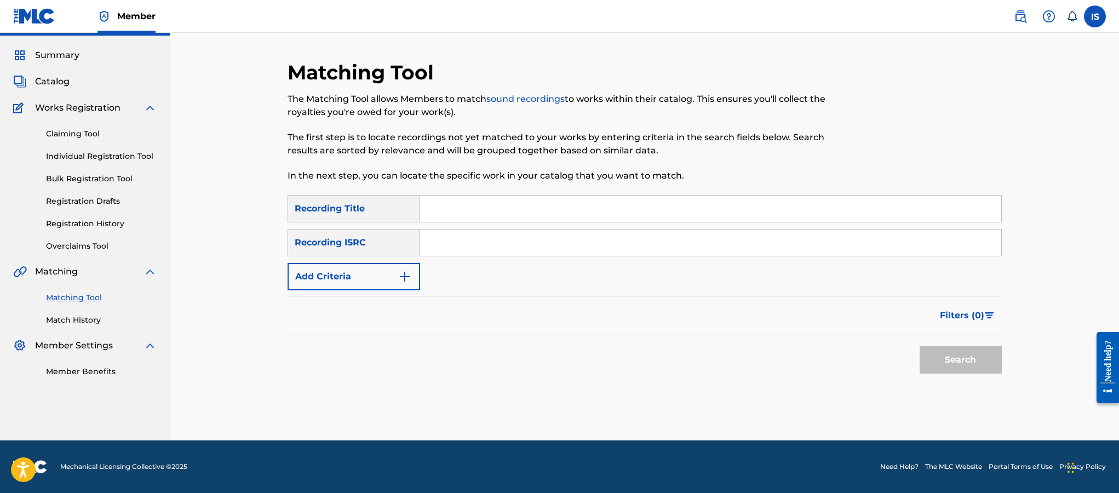
scroll to position [0, 0]
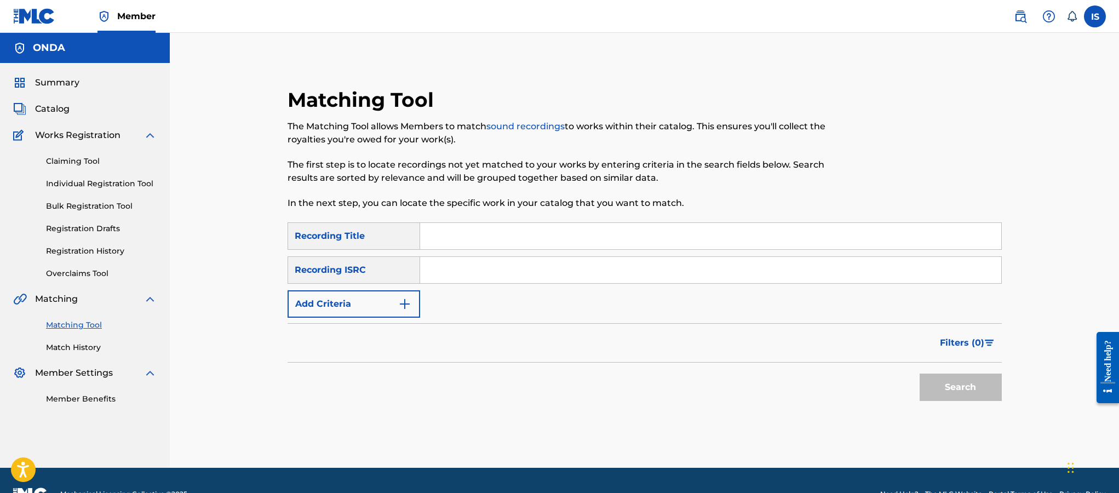
click at [519, 243] on input "Search Form" at bounding box center [710, 236] width 581 height 26
paste input "RAH GALBI"
type input "RAH GALBI"
click at [377, 294] on button "Add Criteria" at bounding box center [354, 303] width 133 height 27
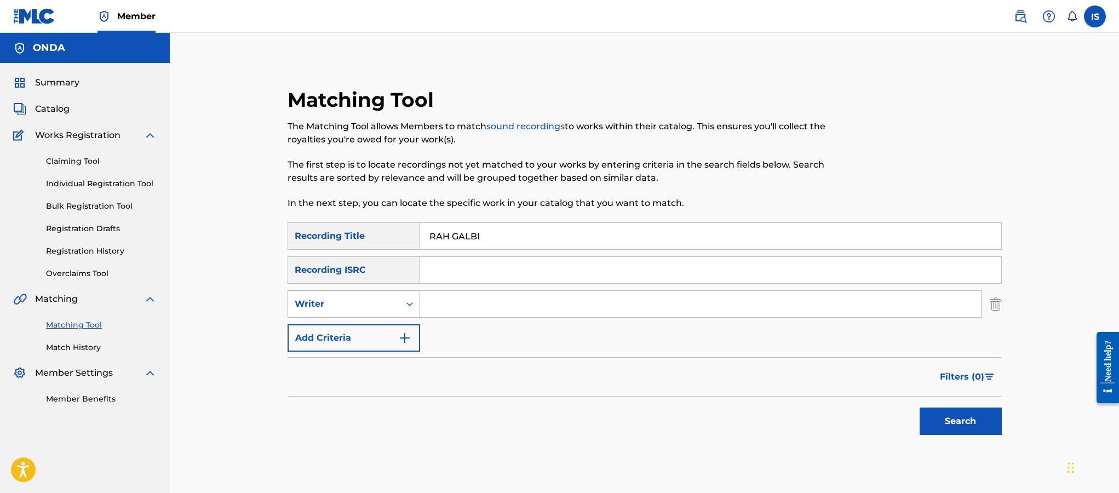
click at [370, 309] on div "Writer" at bounding box center [344, 303] width 99 height 13
click at [362, 332] on div "Recording Artist" at bounding box center [353, 331] width 131 height 27
click at [495, 301] on input "Search Form" at bounding box center [700, 304] width 561 height 26
type input "cheb bilal"
click at [938, 423] on button "Search" at bounding box center [961, 421] width 82 height 27
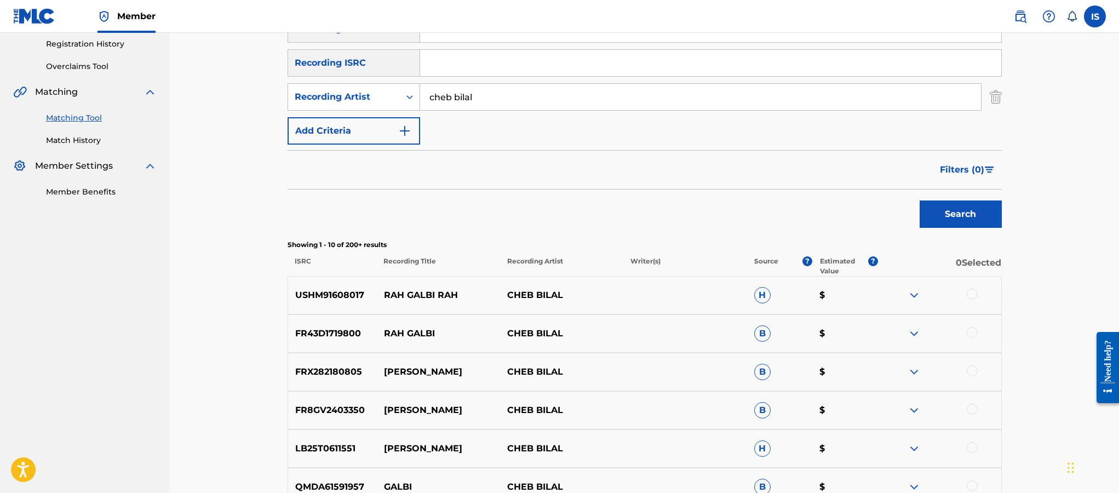
scroll to position [225, 0]
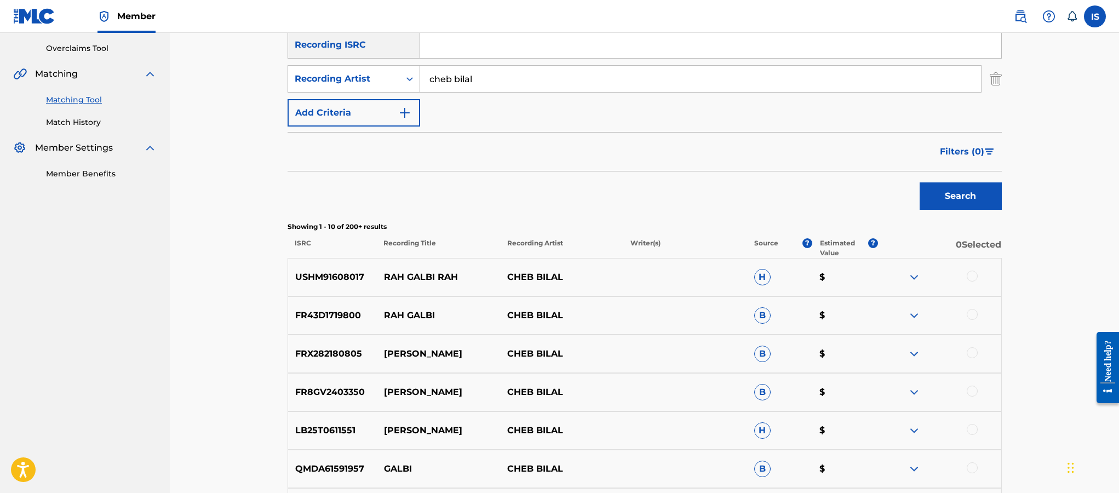
click at [970, 279] on div at bounding box center [972, 276] width 11 height 11
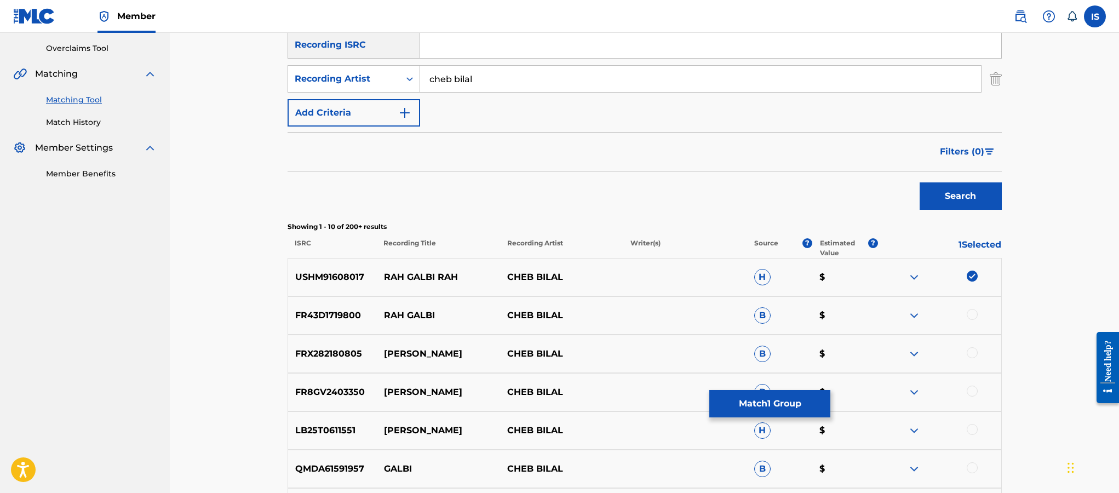
click at [970, 316] on div at bounding box center [972, 314] width 11 height 11
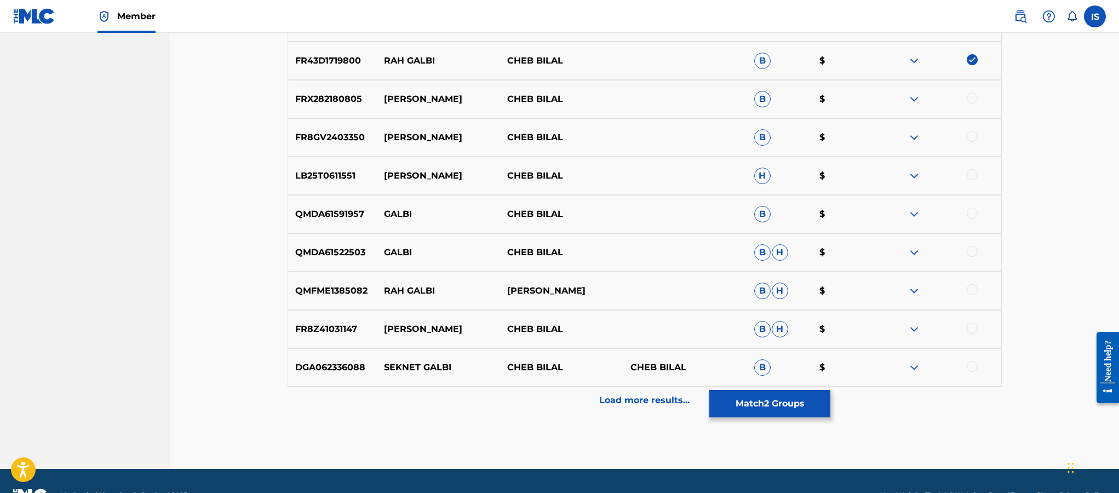
scroll to position [489, 0]
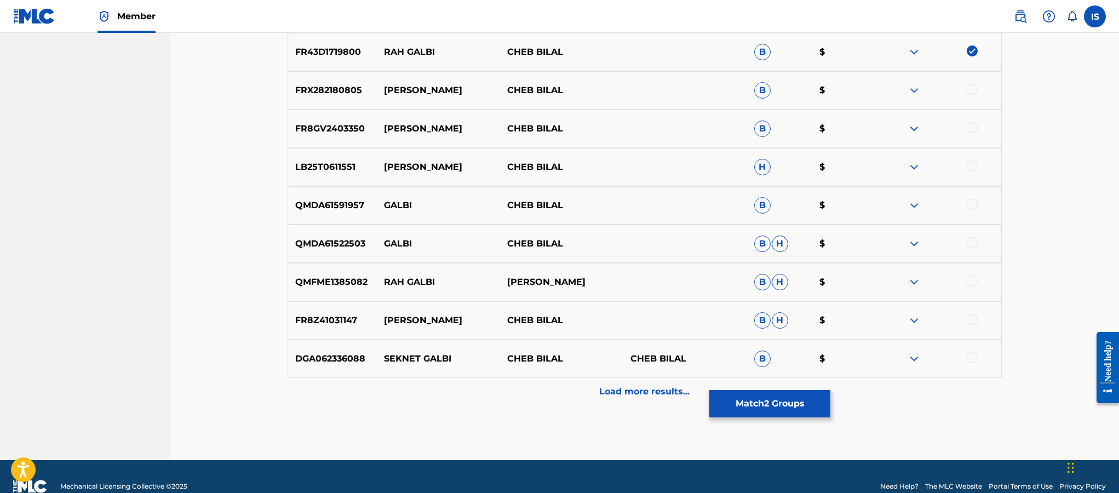
click at [666, 386] on p "Load more results..." at bounding box center [644, 391] width 90 height 13
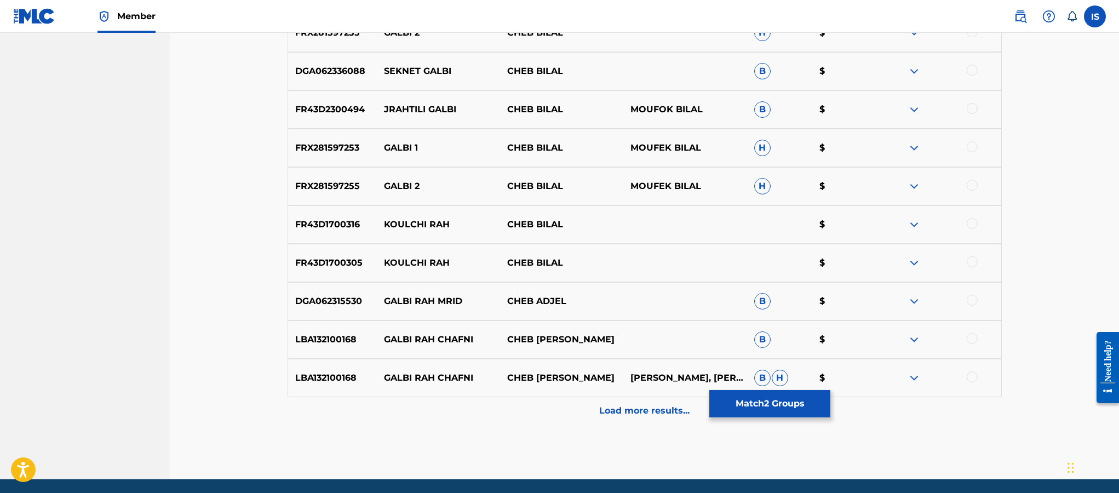
scroll to position [892, 0]
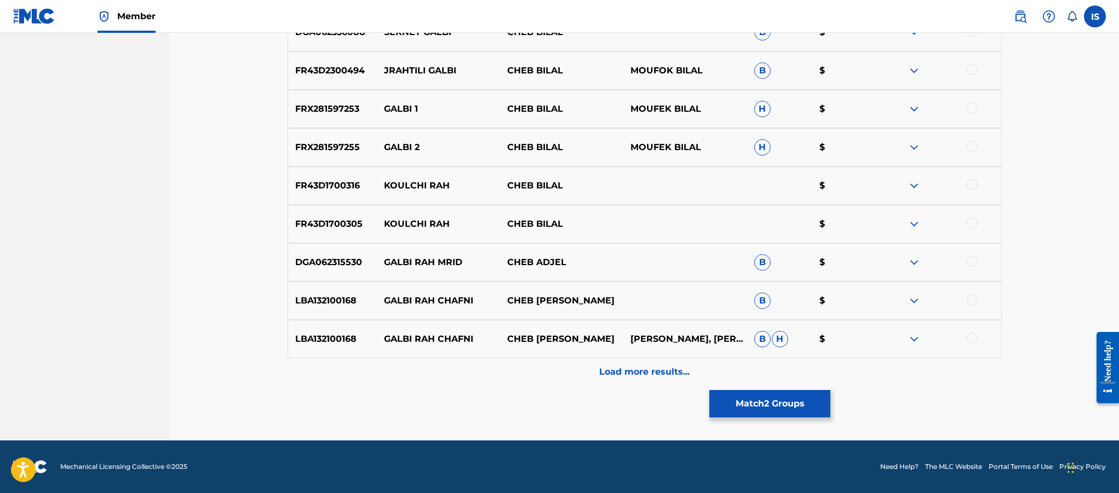
click at [618, 378] on div "Load more results..." at bounding box center [645, 371] width 714 height 27
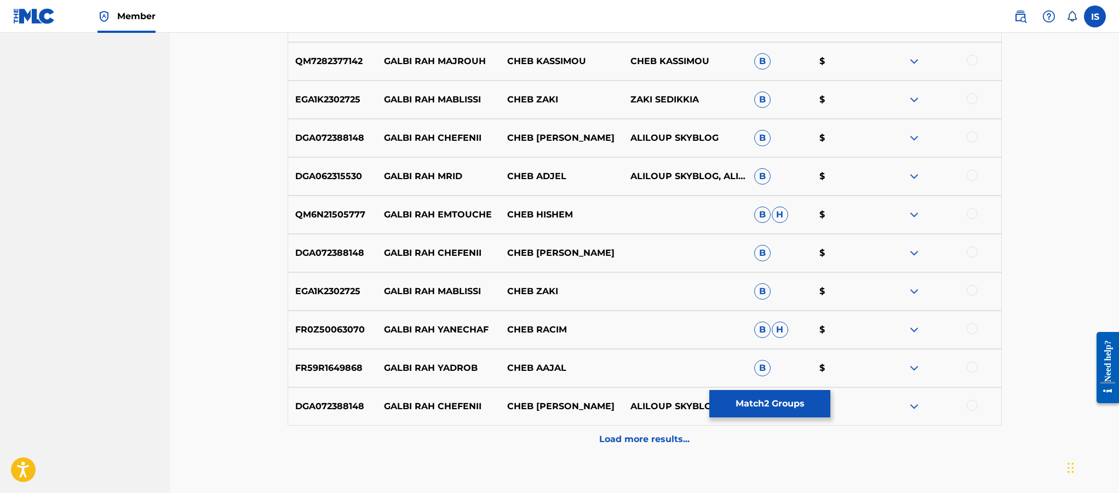
scroll to position [1275, 0]
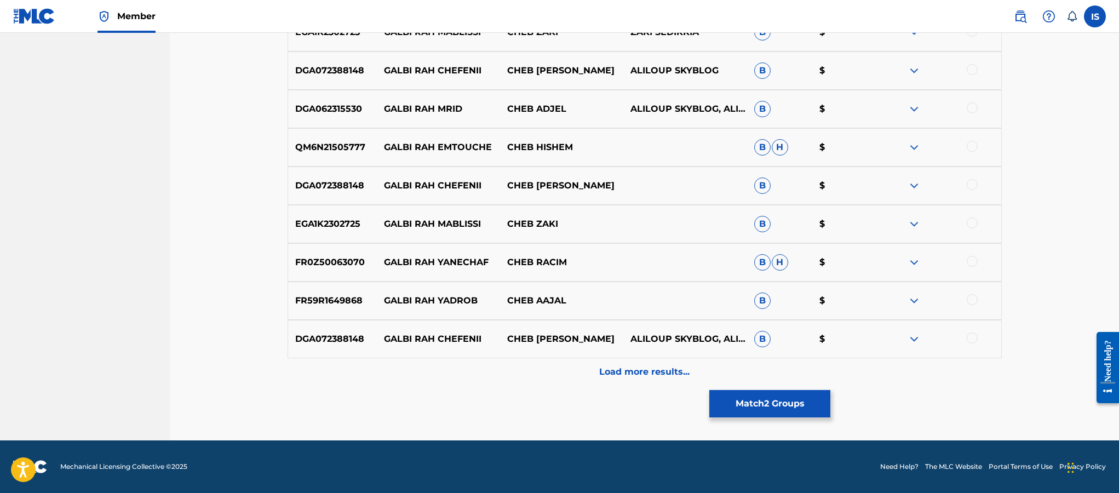
click at [768, 398] on button "Match 2 Groups" at bounding box center [769, 403] width 121 height 27
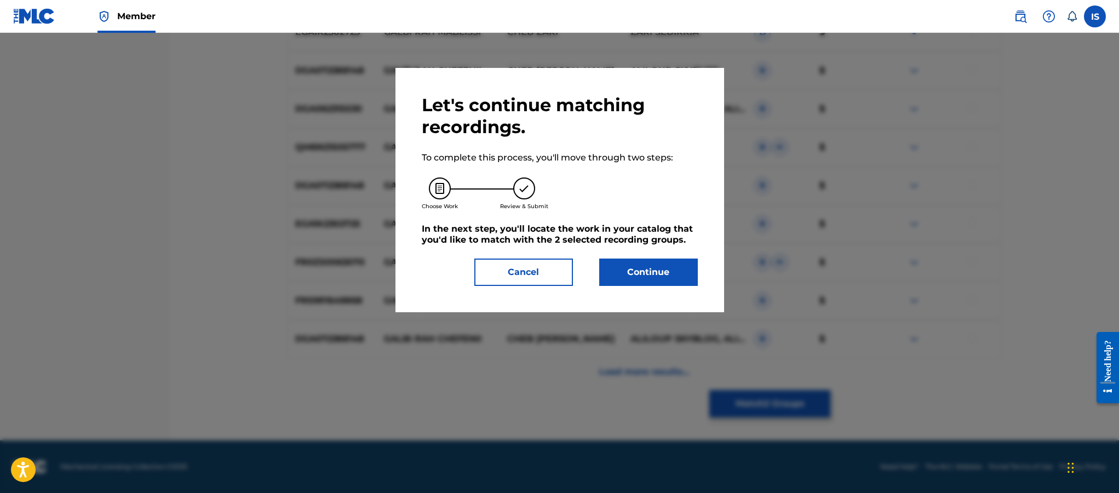
click at [682, 286] on button "Continue" at bounding box center [648, 272] width 99 height 27
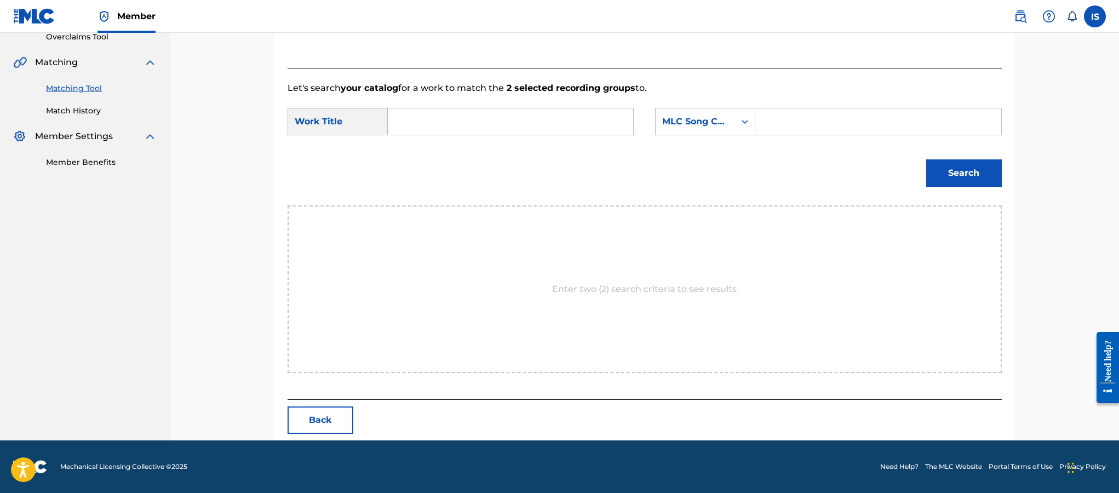
scroll to position [237, 0]
click at [551, 123] on input "Search Form" at bounding box center [510, 121] width 227 height 26
paste input "RAH GALBI"
click at [551, 123] on input "RAH GALBI" at bounding box center [510, 121] width 227 height 26
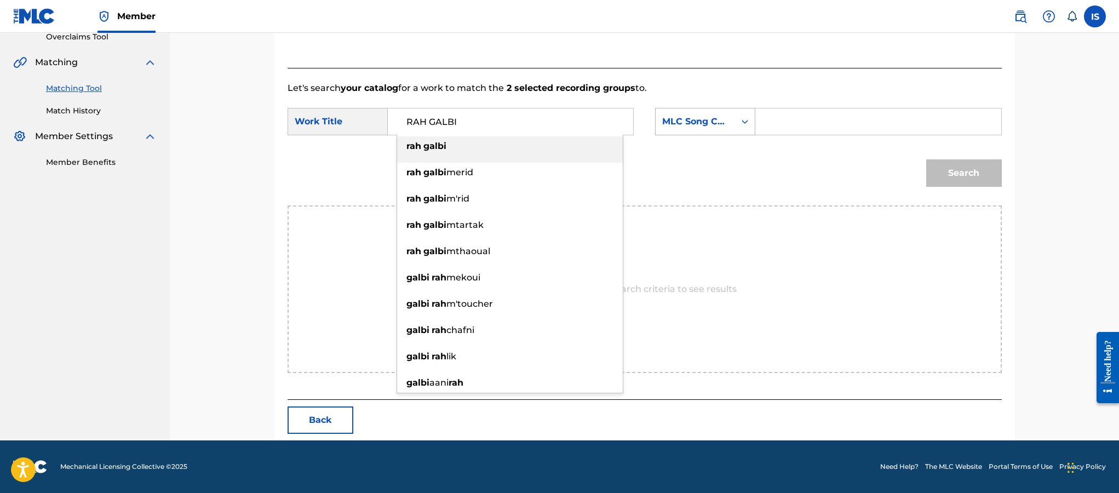
type input "RAH GALBI"
click at [725, 123] on div "MLC Song Code" at bounding box center [695, 121] width 66 height 13
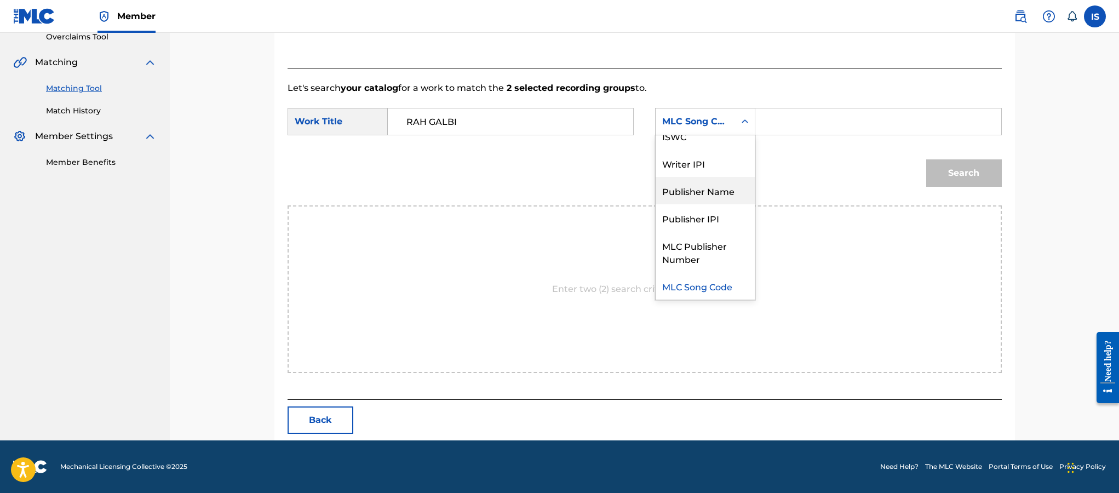
scroll to position [0, 0]
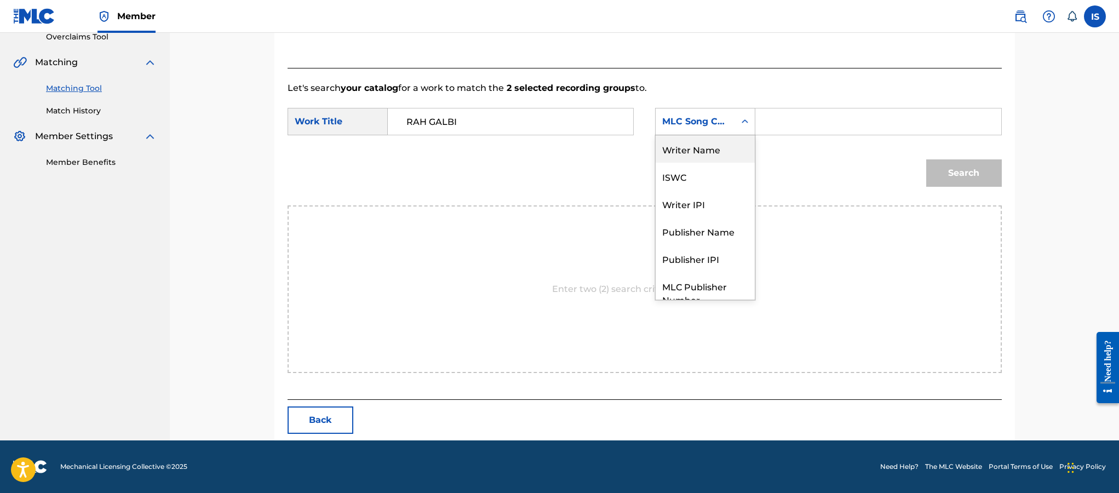
click at [690, 148] on div "Writer Name" at bounding box center [705, 148] width 99 height 27
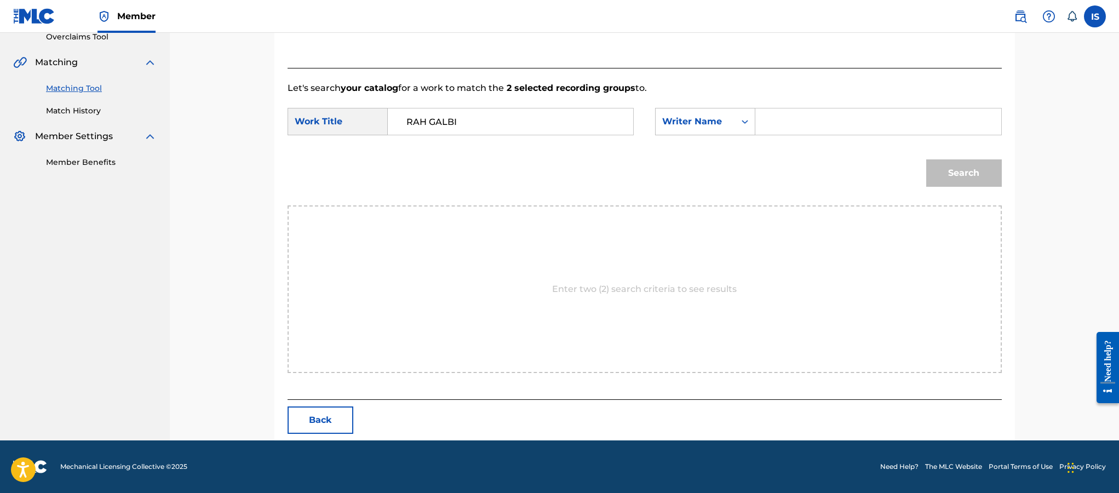
click at [825, 122] on input "Search Form" at bounding box center [878, 121] width 227 height 26
type input "moufok"
click at [952, 168] on button "Search" at bounding box center [964, 172] width 76 height 27
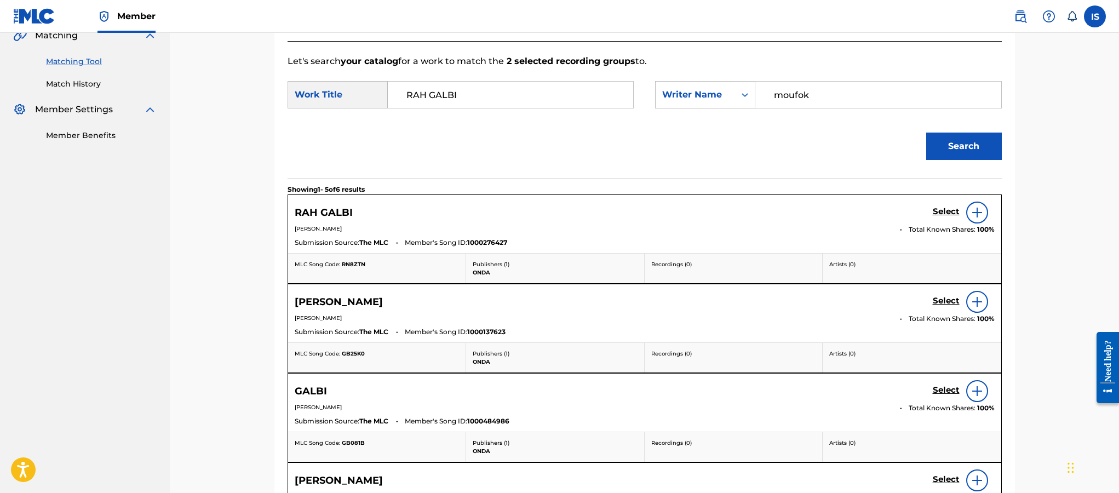
scroll to position [265, 0]
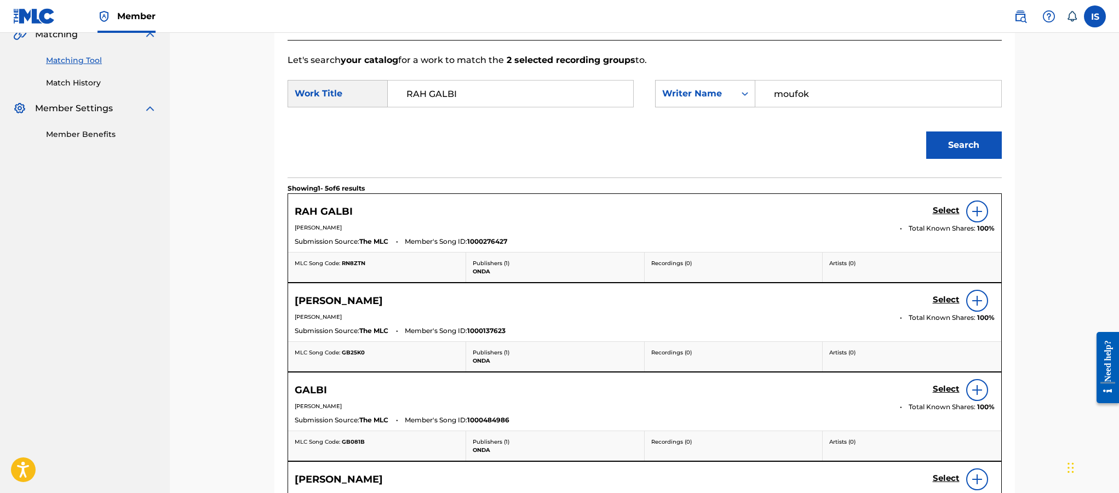
click at [940, 212] on h5 "Select" at bounding box center [946, 210] width 27 height 10
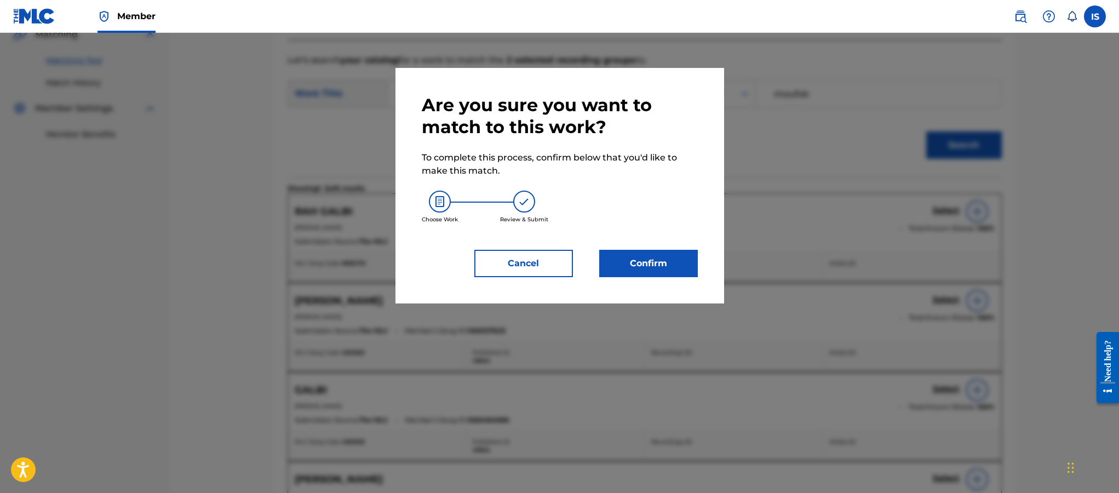
click at [663, 268] on button "Confirm" at bounding box center [648, 263] width 99 height 27
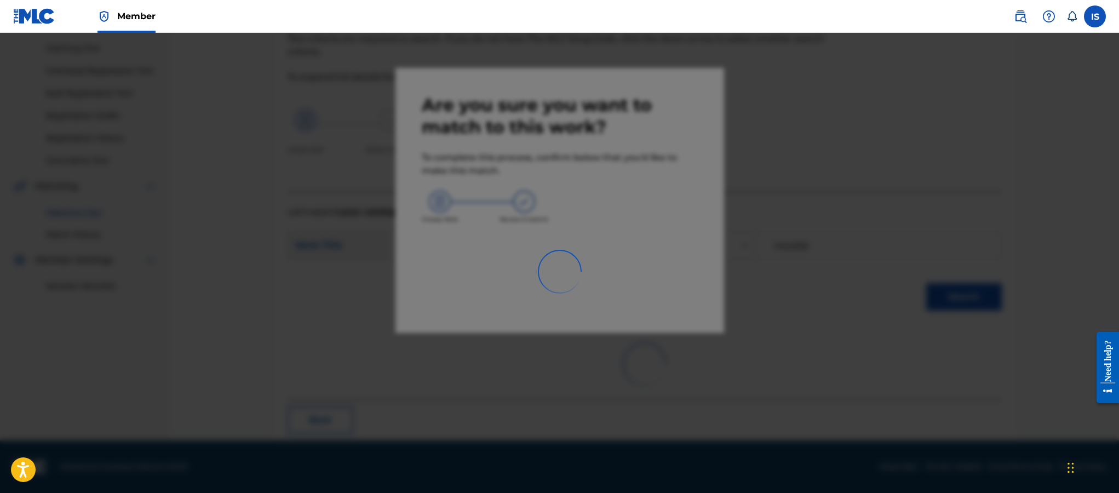
scroll to position [32, 0]
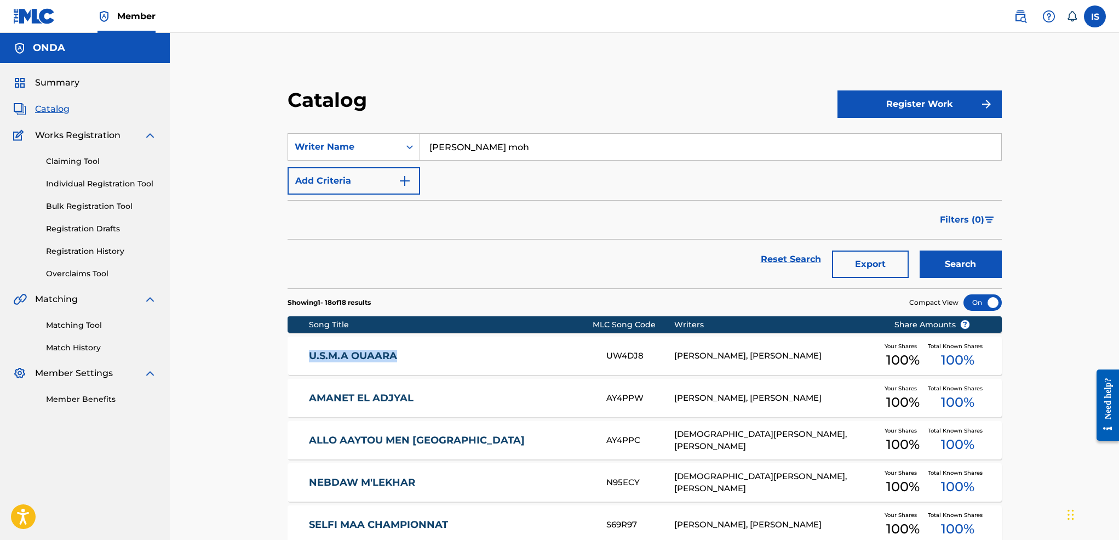
drag, startPoint x: 283, startPoint y: 358, endPoint x: 429, endPoint y: 347, distance: 147.2
copy link "U.S.M.A OUAARA"
drag, startPoint x: 280, startPoint y: 396, endPoint x: 439, endPoint y: 395, distance: 159.4
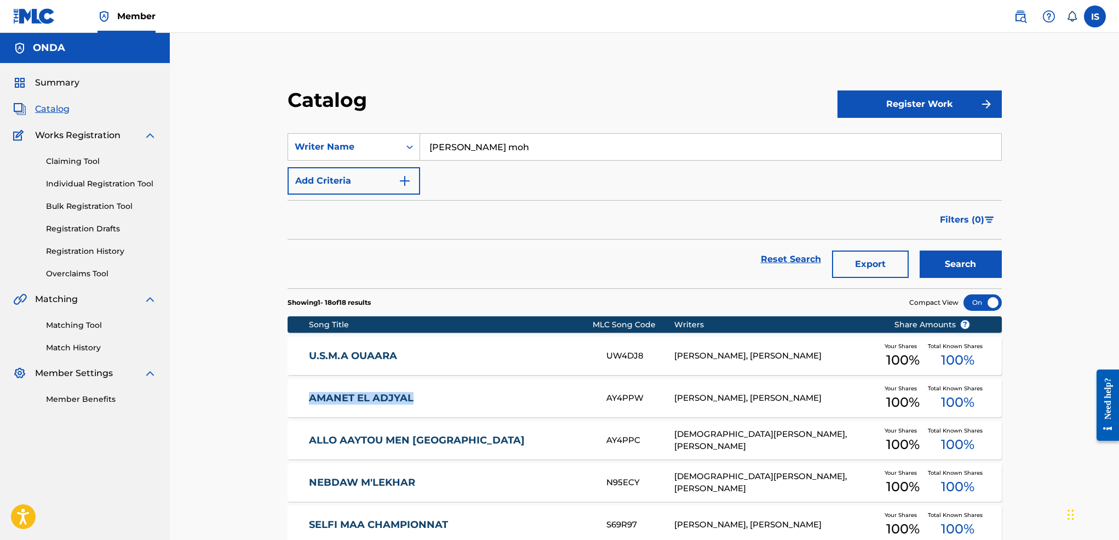
copy link "AMANET EL ADJYAL"
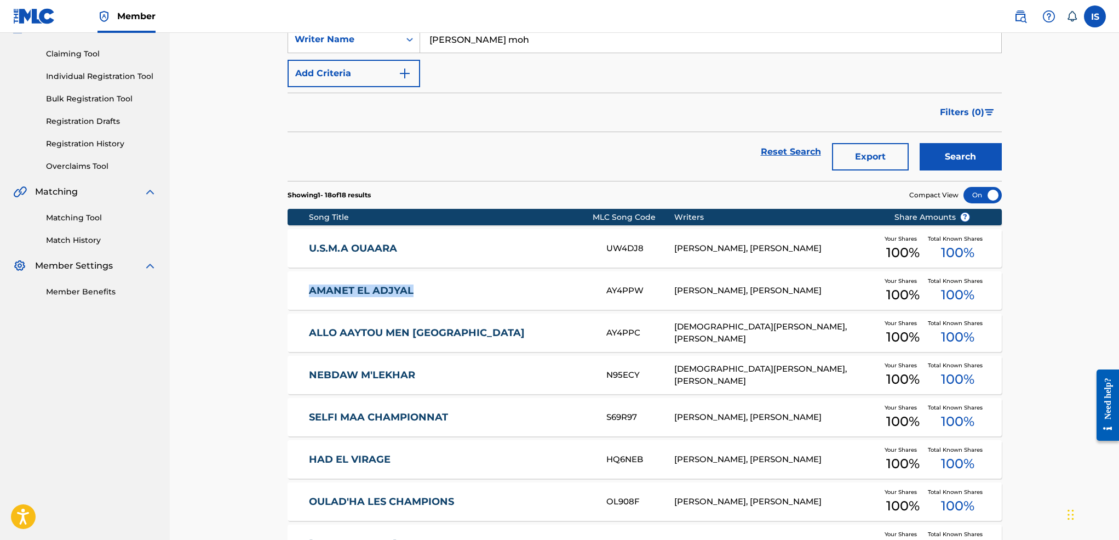
scroll to position [108, 0]
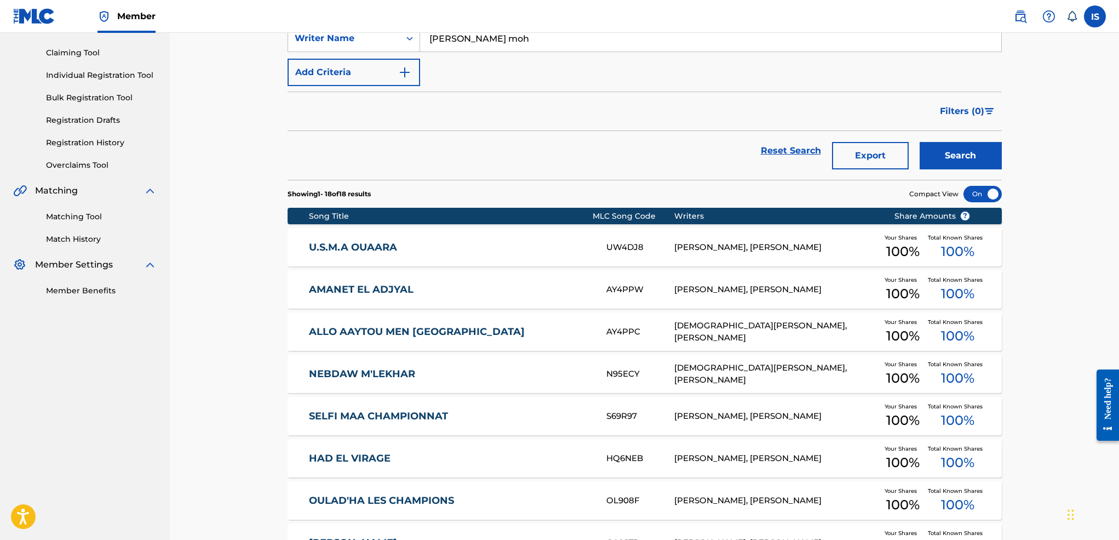
drag, startPoint x: 281, startPoint y: 336, endPoint x: 246, endPoint y: 342, distance: 35.1
click at [246, 342] on div "Catalog Register Work SearchWithCriteria20f39e78-3855-49a6-a6f7-7b3def5e786f Wr…" at bounding box center [644, 479] width 949 height 1110
drag, startPoint x: 275, startPoint y: 339, endPoint x: 471, endPoint y: 342, distance: 195.6
click at [471, 342] on div "Catalog Register Work SearchWithCriteria20f39e78-3855-49a6-a6f7-7b3def5e786f Wr…" at bounding box center [644, 507] width 741 height 1056
copy link "ALLO AAYTOU MEN [GEOGRAPHIC_DATA]"
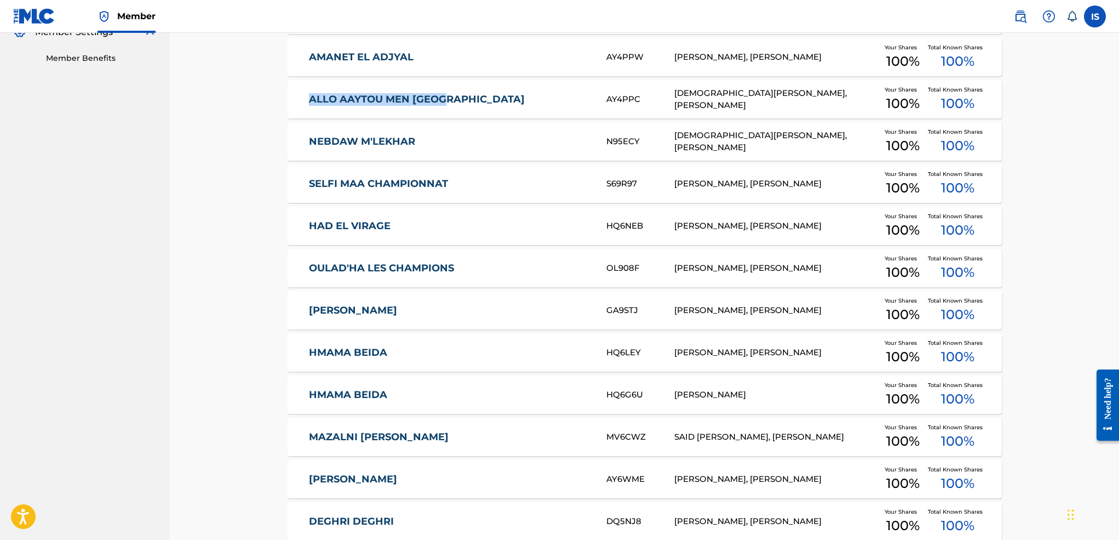
scroll to position [343, 0]
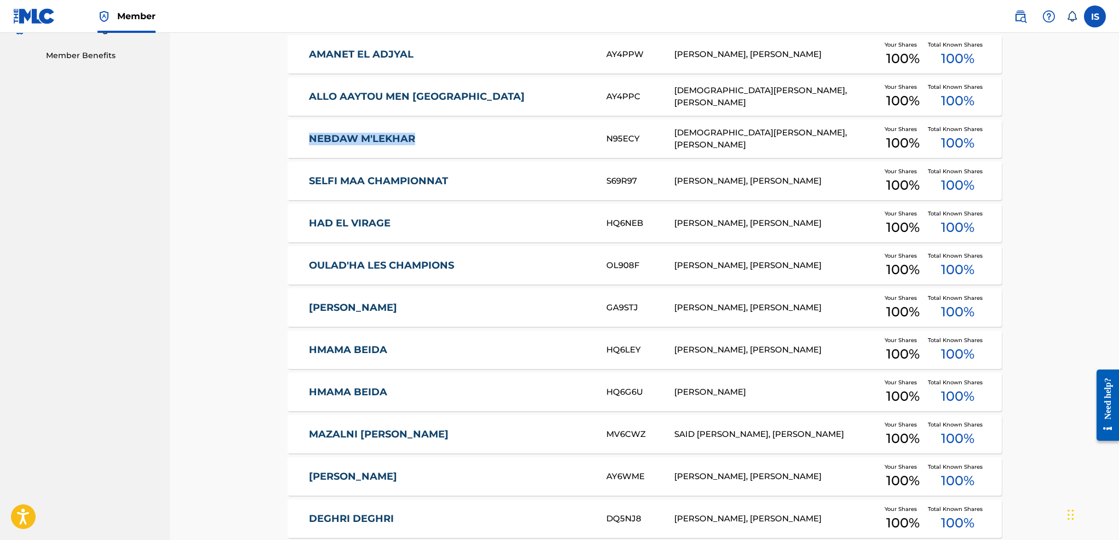
drag, startPoint x: 286, startPoint y: 138, endPoint x: 434, endPoint y: 132, distance: 148.6
click at [434, 132] on div "Catalog Register Work SearchWithCriteria20f39e78-3855-49a6-a6f7-7b3def5e786f Wr…" at bounding box center [644, 272] width 741 height 1056
copy link "NEBDAW M'LEKHAR"
drag, startPoint x: 266, startPoint y: 190, endPoint x: 503, endPoint y: 171, distance: 237.4
click at [503, 171] on div "Catalog Register Work SearchWithCriteria20f39e78-3855-49a6-a6f7-7b3def5e786f Wr…" at bounding box center [644, 258] width 767 height 1083
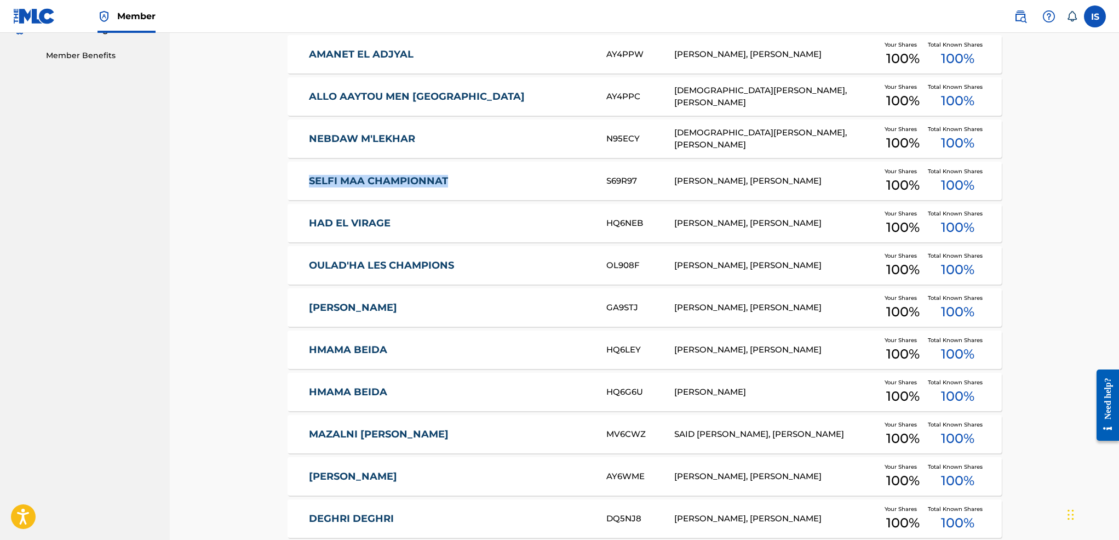
copy link "SELFI MAA CHAMPIONNAT"
drag, startPoint x: 277, startPoint y: 231, endPoint x: 431, endPoint y: 227, distance: 154.0
click at [431, 227] on div "Catalog Register Work SearchWithCriteria20f39e78-3855-49a6-a6f7-7b3def5e786f Wr…" at bounding box center [644, 272] width 741 height 1056
copy link "HAD EL VIRAGE"
click at [349, 217] on link "HAD EL VIRAGE" at bounding box center [450, 223] width 283 height 13
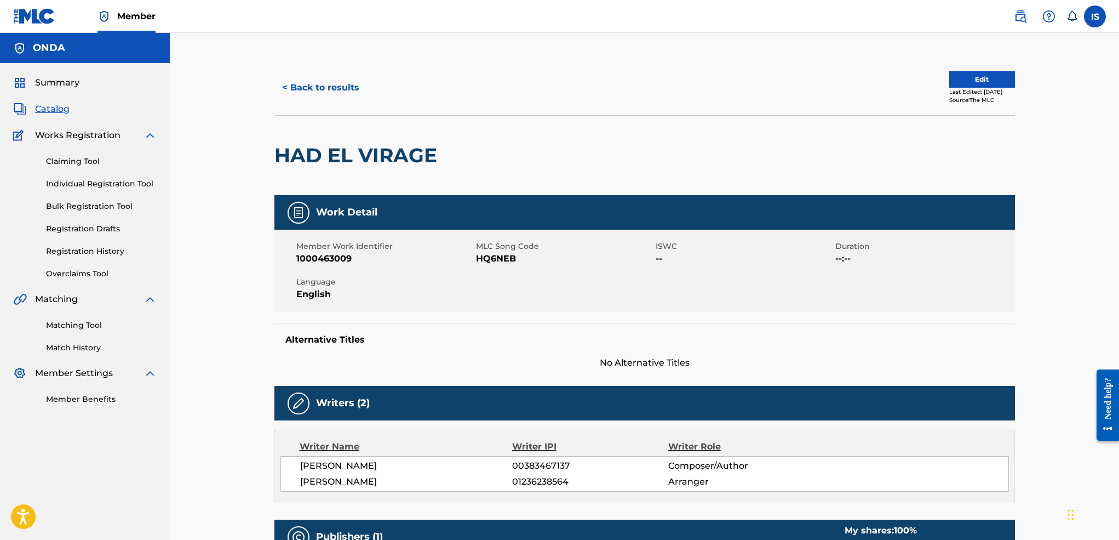
click at [288, 82] on button "< Back to results" at bounding box center [320, 87] width 93 height 27
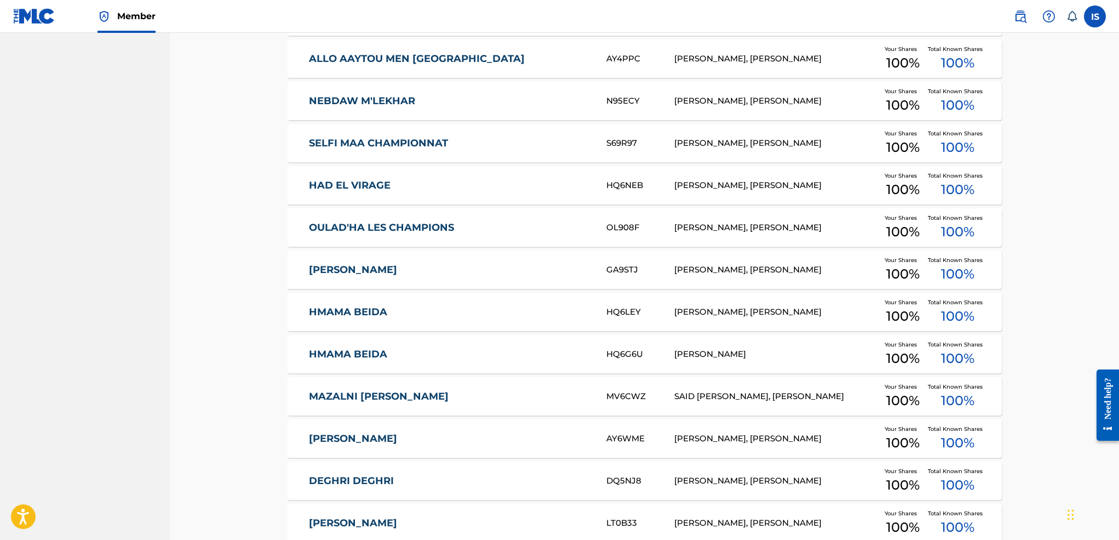
scroll to position [383, 0]
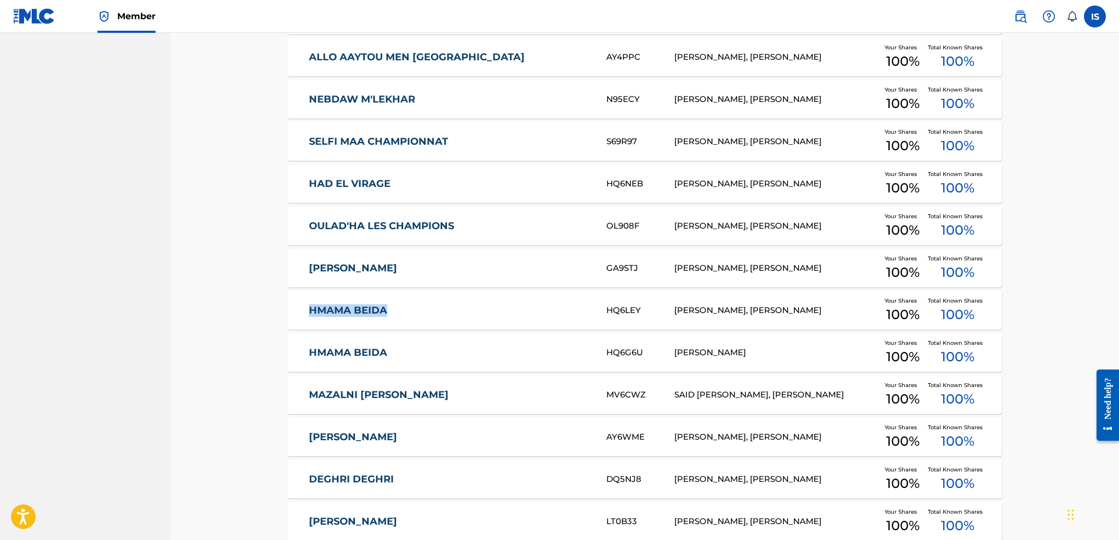
drag, startPoint x: 278, startPoint y: 311, endPoint x: 389, endPoint y: 314, distance: 111.3
click at [389, 314] on div "Catalog Register Work SearchWithCriteria12c25279-02f1-4100-a706-1f76591d5073 Wo…" at bounding box center [644, 233] width 741 height 1056
copy link "HMAMA BEIDA"
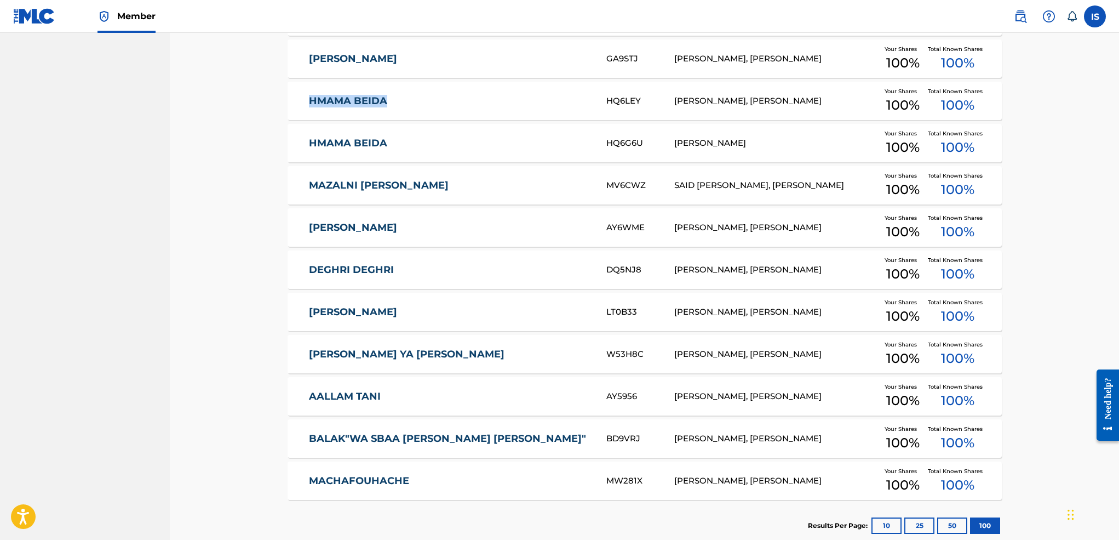
scroll to position [597, 0]
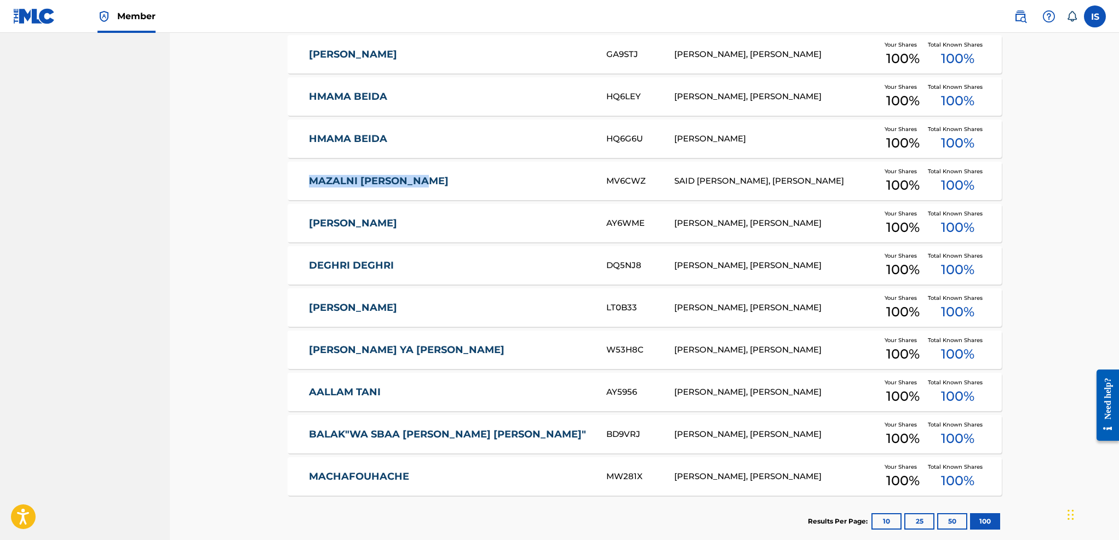
drag, startPoint x: 281, startPoint y: 183, endPoint x: 440, endPoint y: 189, distance: 159.5
click at [440, 189] on div "Catalog Register Work SearchWithCriteria12c25279-02f1-4100-a706-1f76591d5073 Wo…" at bounding box center [644, 19] width 741 height 1056
copy link "MAZALNI [PERSON_NAME]"
drag, startPoint x: 267, startPoint y: 221, endPoint x: 391, endPoint y: 219, distance: 124.4
click at [391, 219] on div "Catalog Register Work SearchWithCriteria12c25279-02f1-4100-a706-1f76591d5073 Wo…" at bounding box center [644, 5] width 767 height 1083
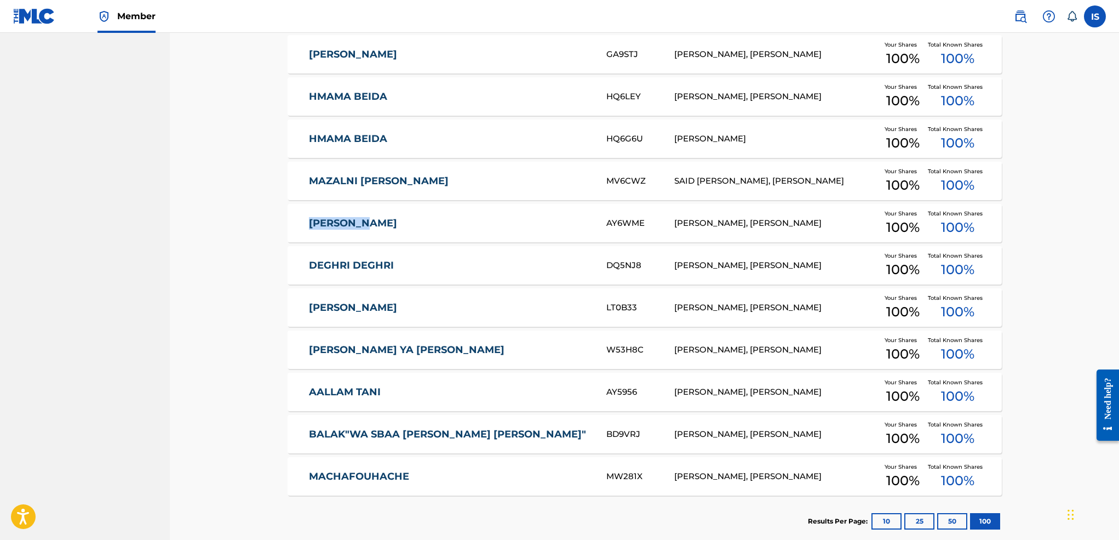
copy link "[PERSON_NAME]"
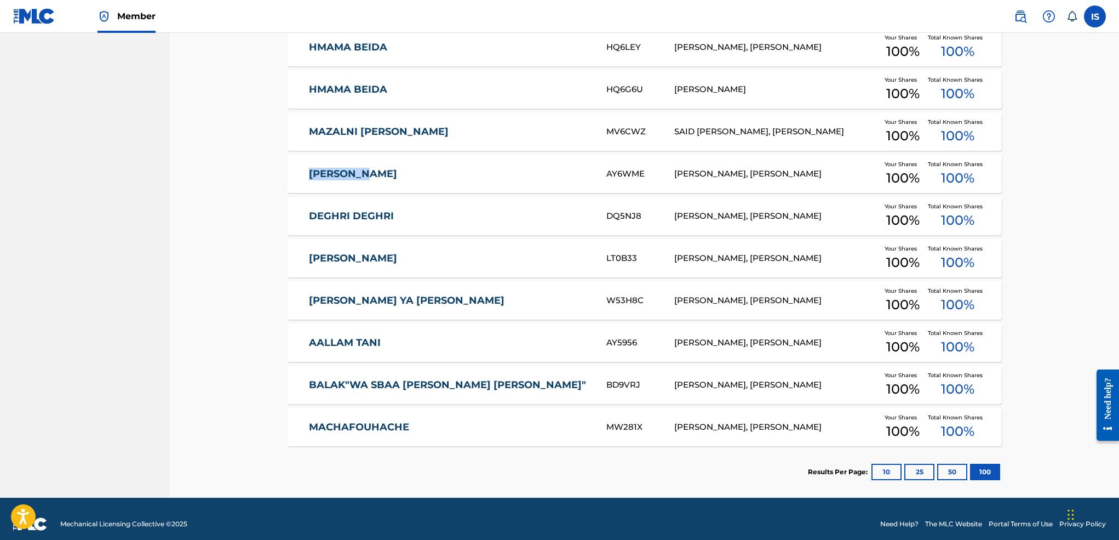
scroll to position [651, 0]
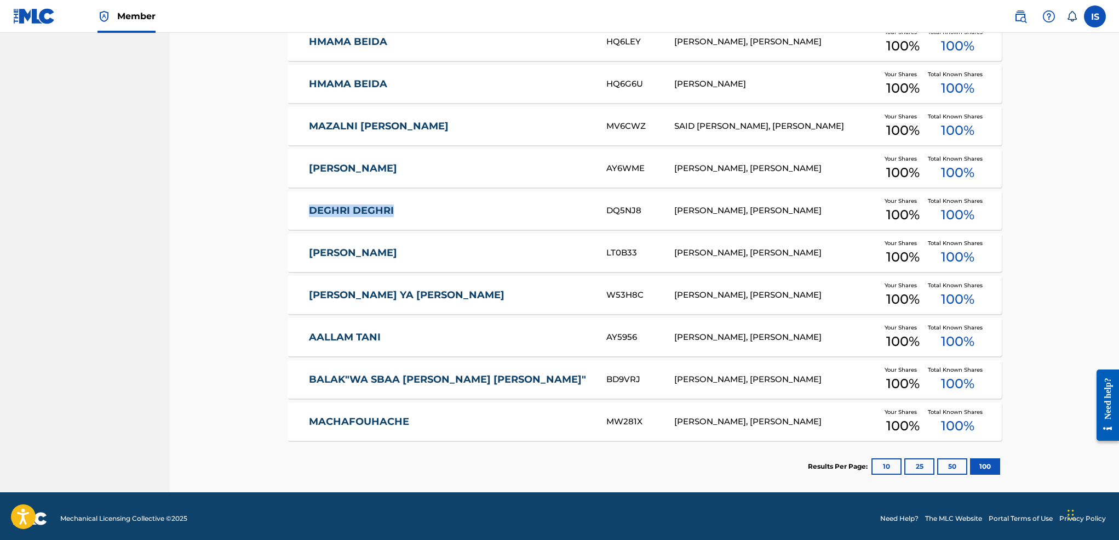
drag, startPoint x: 273, startPoint y: 217, endPoint x: 411, endPoint y: 211, distance: 137.6
copy link "DEGHRI DEGHRI"
drag, startPoint x: 285, startPoint y: 290, endPoint x: 442, endPoint y: 291, distance: 157.2
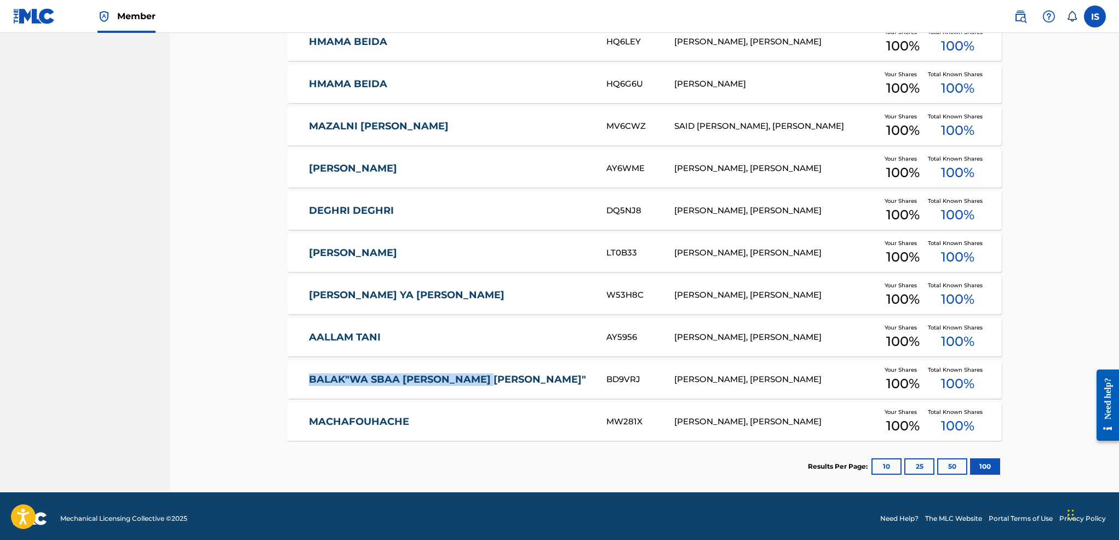
drag, startPoint x: 286, startPoint y: 383, endPoint x: 508, endPoint y: 397, distance: 222.3
drag, startPoint x: 291, startPoint y: 428, endPoint x: 278, endPoint y: 424, distance: 13.7
drag, startPoint x: 275, startPoint y: 423, endPoint x: 454, endPoint y: 434, distance: 179.4
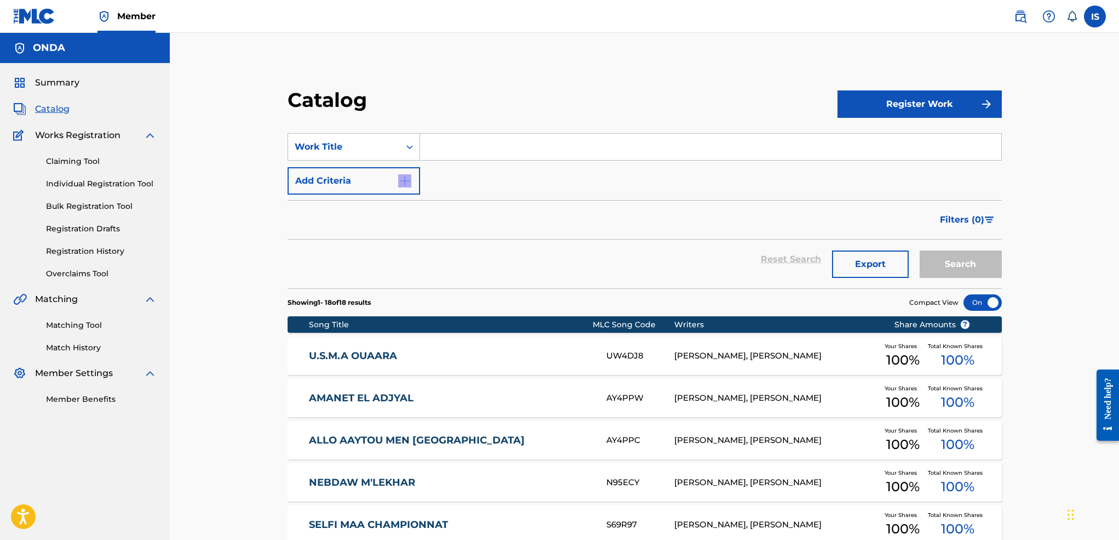
click at [564, 201] on form "SearchWithCriteria12c25279-02f1-4100-a706-1f76591d5073 Work Title Add Criteria …" at bounding box center [645, 210] width 714 height 155
click at [487, 146] on input "Search Form" at bounding box center [710, 147] width 581 height 26
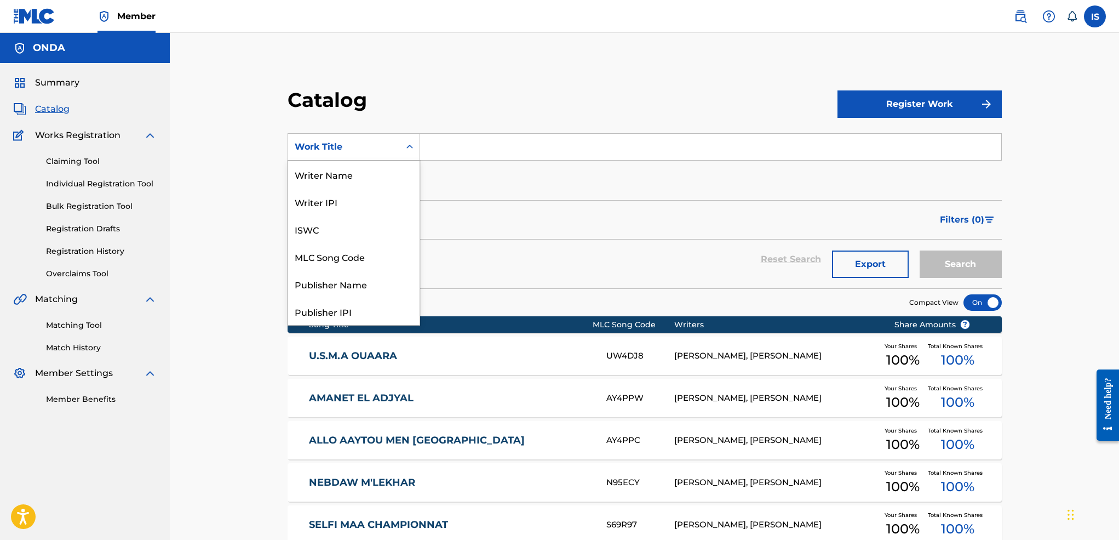
click at [341, 137] on div "Work Title" at bounding box center [344, 146] width 112 height 21
click at [346, 170] on div "Writer Name" at bounding box center [353, 173] width 131 height 27
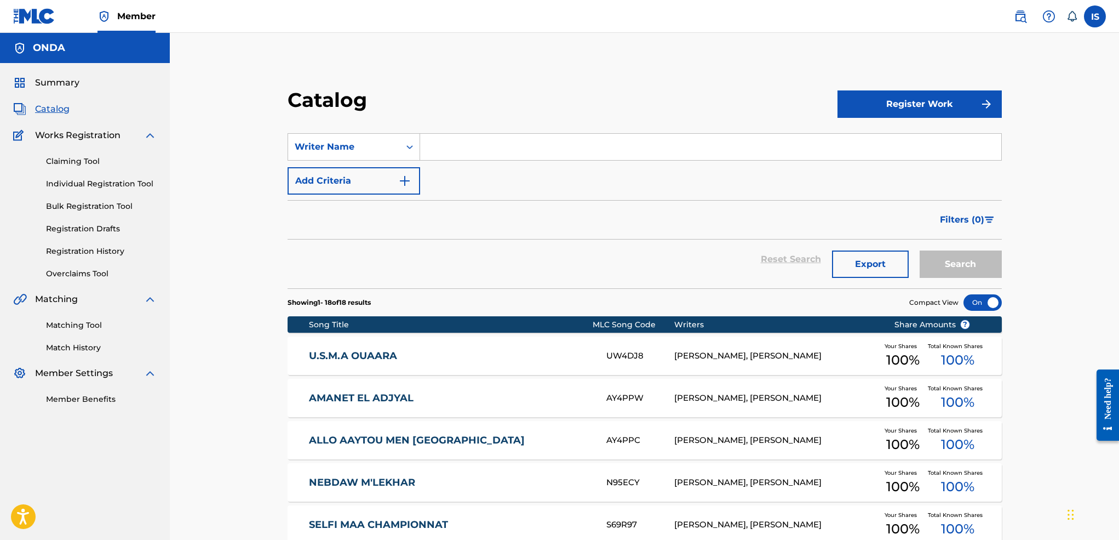
click at [469, 153] on input "Search Form" at bounding box center [710, 147] width 581 height 26
type input "moufok"
click at [920, 250] on button "Search" at bounding box center [961, 263] width 82 height 27
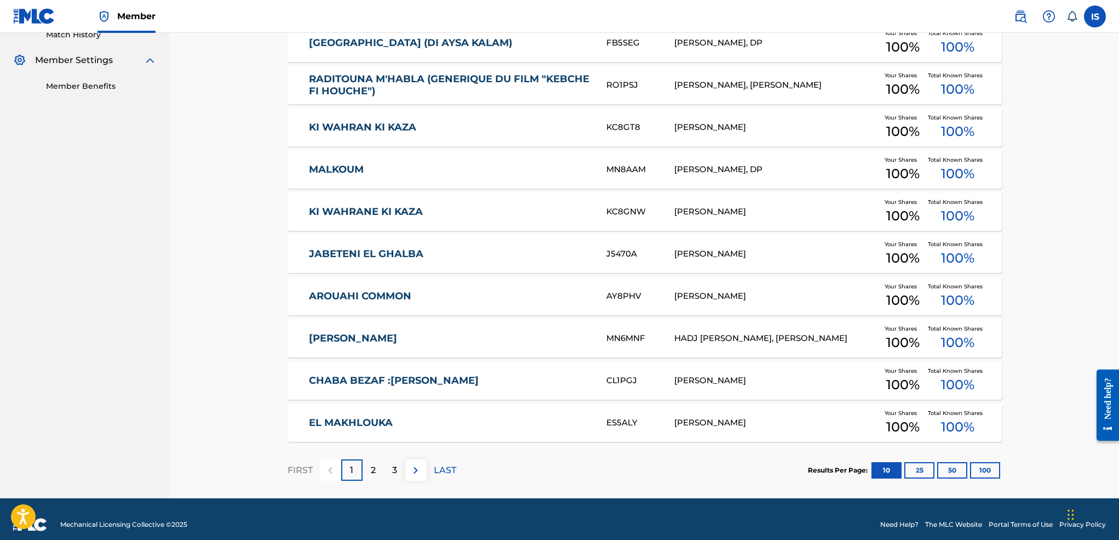
scroll to position [324, 0]
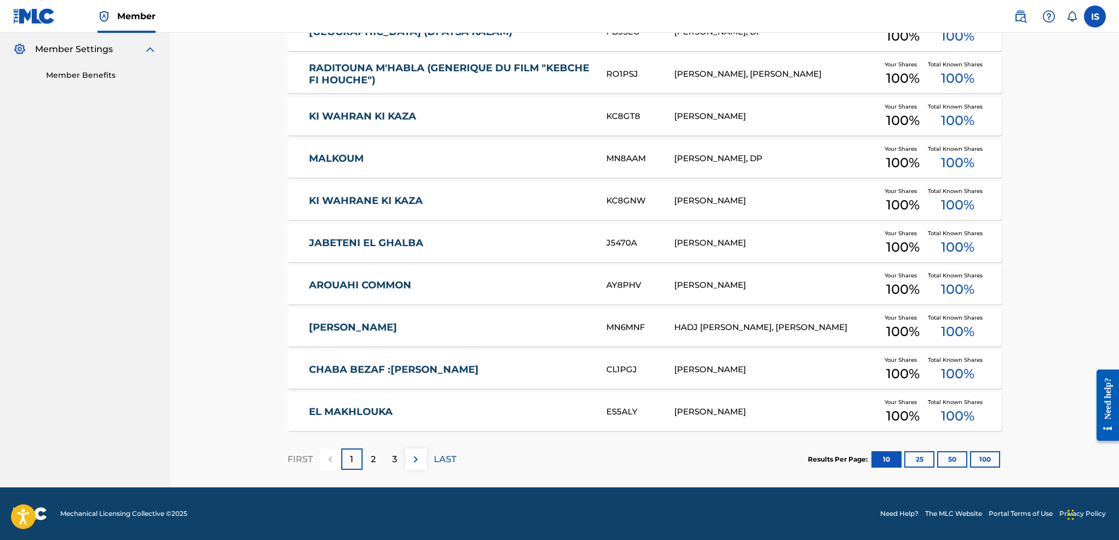
click at [983, 458] on button "100" at bounding box center [985, 459] width 30 height 16
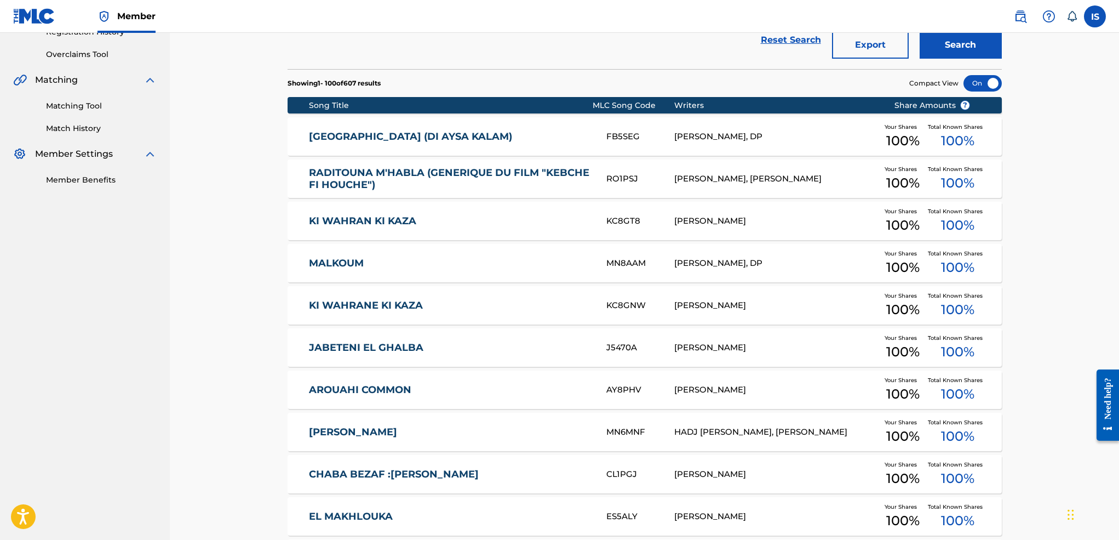
scroll to position [221, 0]
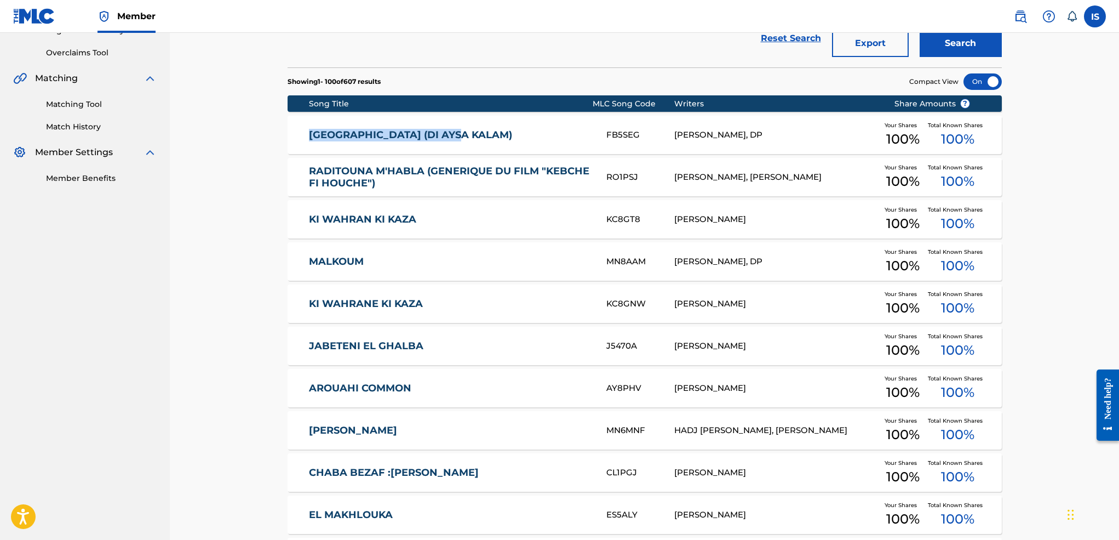
drag, startPoint x: 298, startPoint y: 135, endPoint x: 463, endPoint y: 145, distance: 165.7
click at [463, 145] on div "FORT FORT (DI AYSA KALAM) FB5SEG BILLAL MOUFOK, DP Your Shares 100 % Total Know…" at bounding box center [645, 135] width 714 height 38
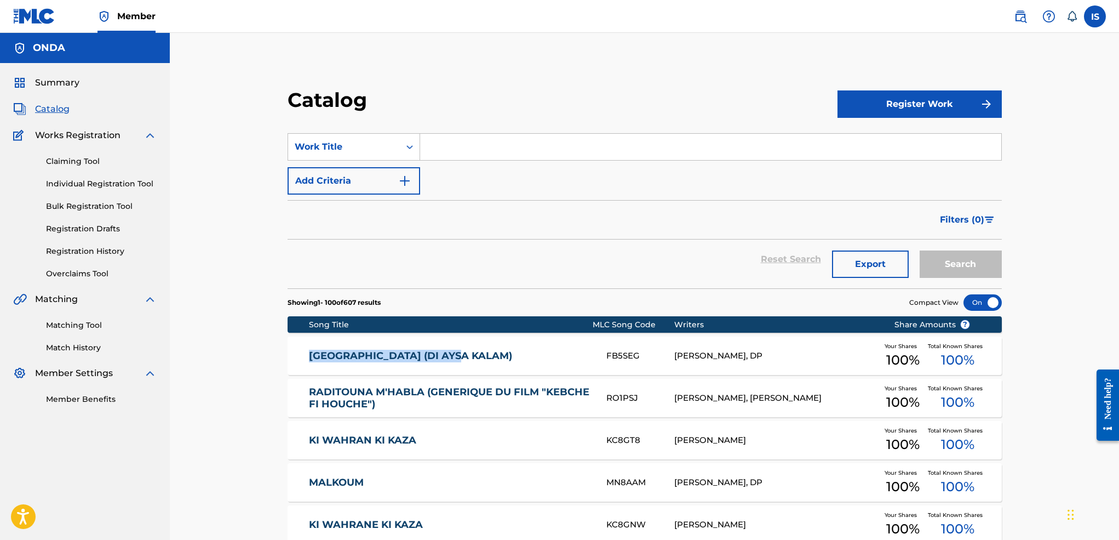
drag, startPoint x: 268, startPoint y: 359, endPoint x: 487, endPoint y: 355, distance: 218.6
drag, startPoint x: 265, startPoint y: 402, endPoint x: 199, endPoint y: 401, distance: 65.2
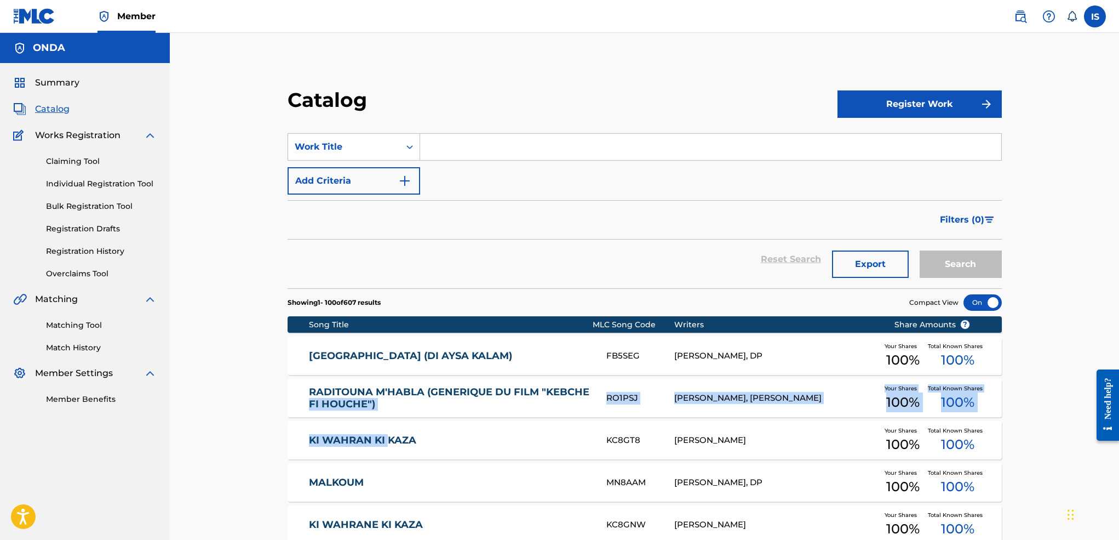
drag, startPoint x: 246, startPoint y: 398, endPoint x: 388, endPoint y: 421, distance: 143.6
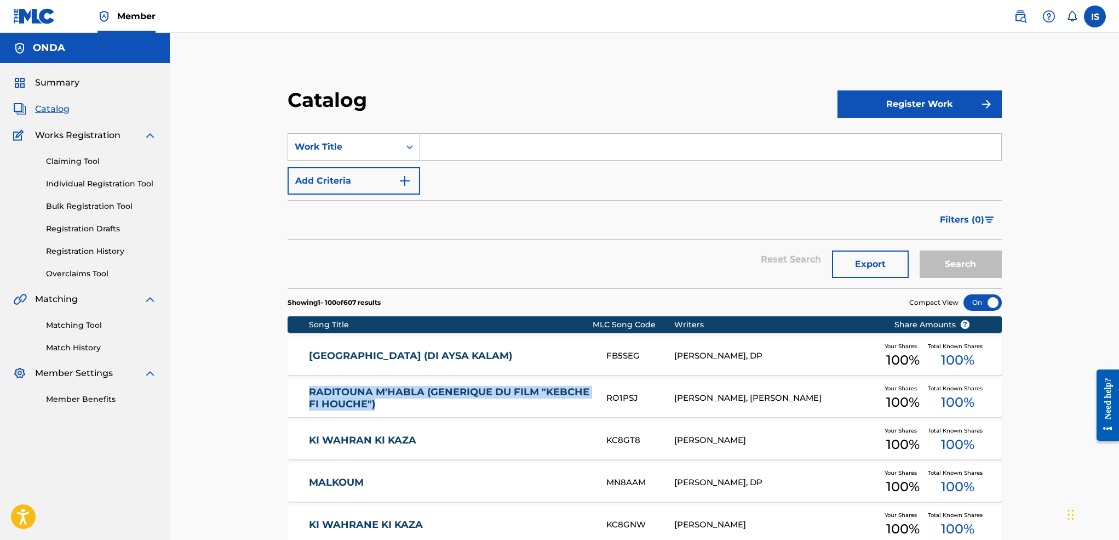
drag, startPoint x: 281, startPoint y: 387, endPoint x: 414, endPoint y: 402, distance: 133.9
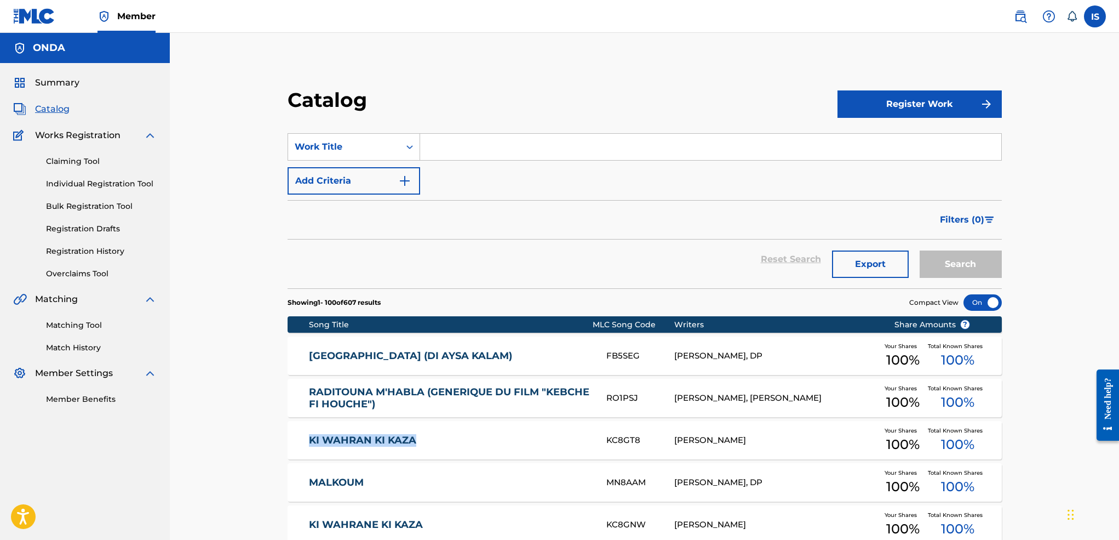
drag, startPoint x: 255, startPoint y: 439, endPoint x: 432, endPoint y: 447, distance: 177.6
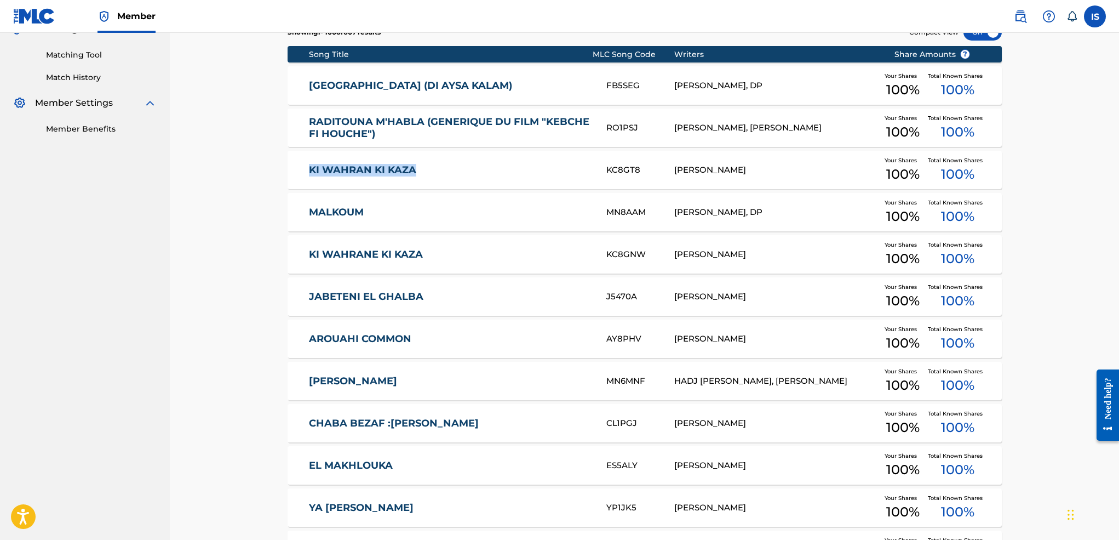
scroll to position [271, 0]
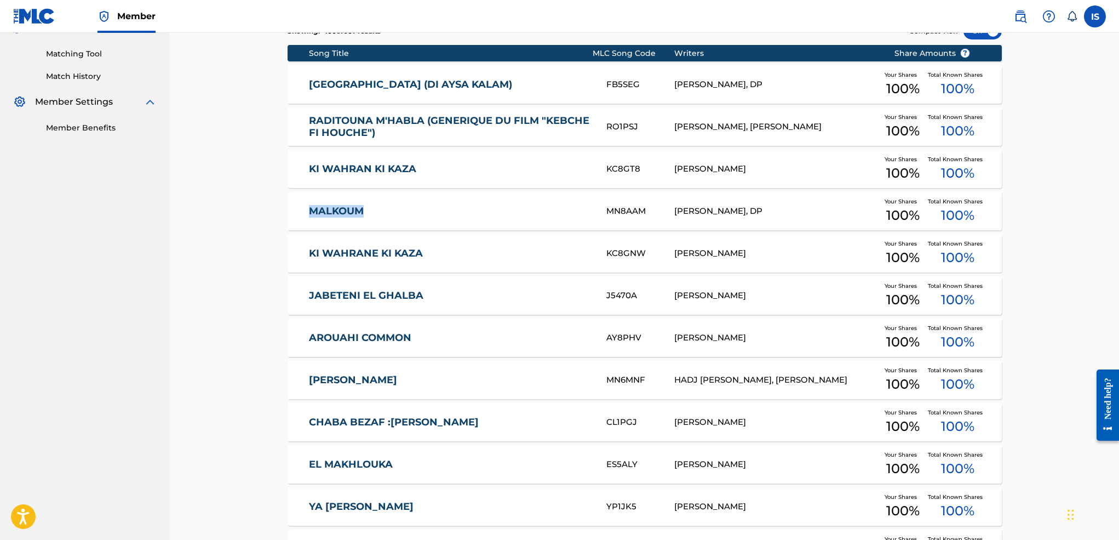
drag, startPoint x: 265, startPoint y: 213, endPoint x: 378, endPoint y: 205, distance: 114.2
drag, startPoint x: 284, startPoint y: 301, endPoint x: 434, endPoint y: 295, distance: 149.7
drag, startPoint x: 271, startPoint y: 350, endPoint x: 428, endPoint y: 349, distance: 156.7
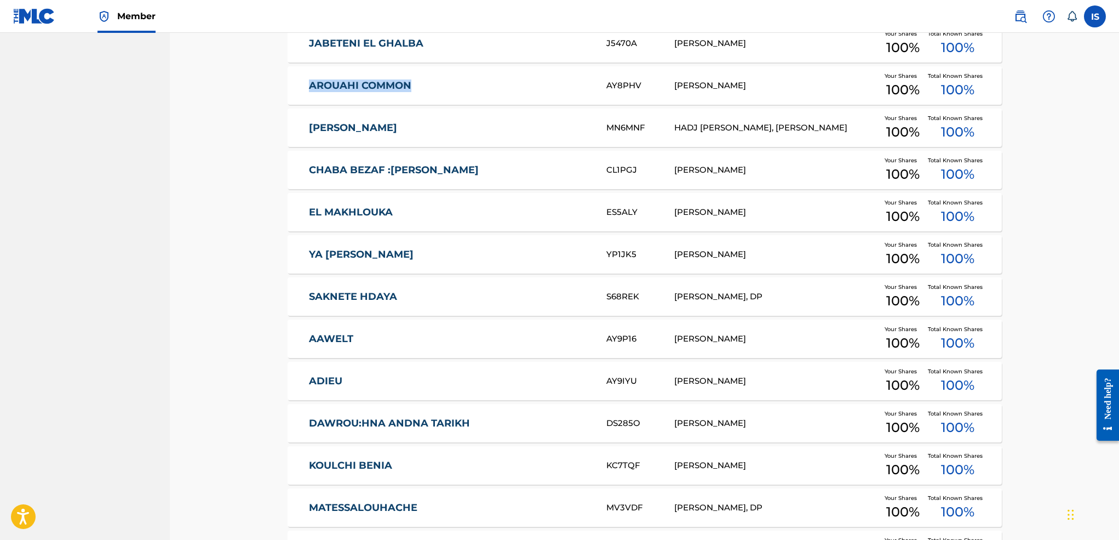
scroll to position [531, 0]
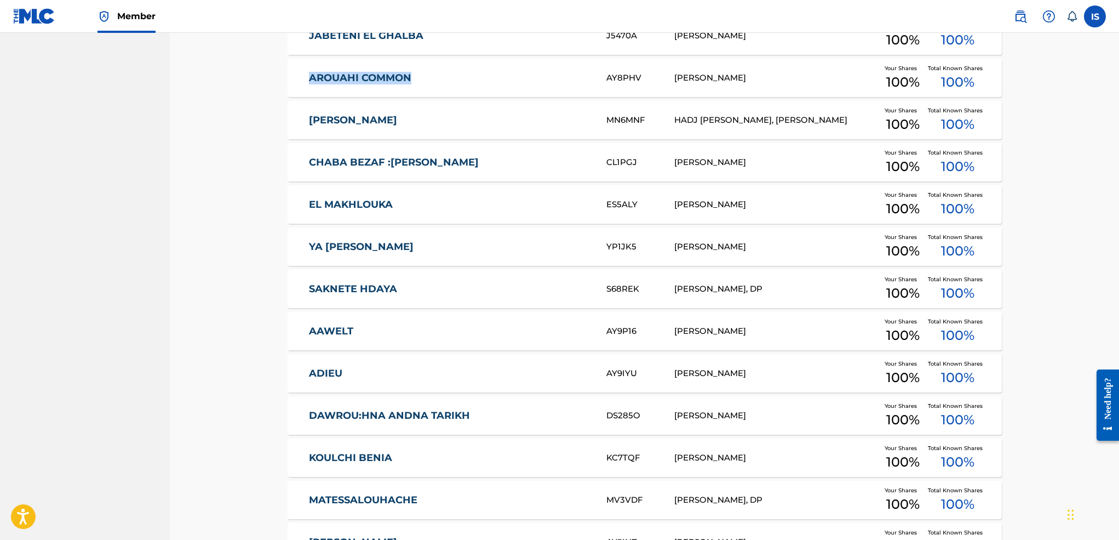
drag, startPoint x: 286, startPoint y: 125, endPoint x: 399, endPoint y: 122, distance: 112.9
click at [399, 122] on div "MILIANO MILANO MN6MNF HADJ TEWFIK TOUFIK BOUMELAH, BILLAL MOUFOK Your Shares 10…" at bounding box center [645, 120] width 714 height 38
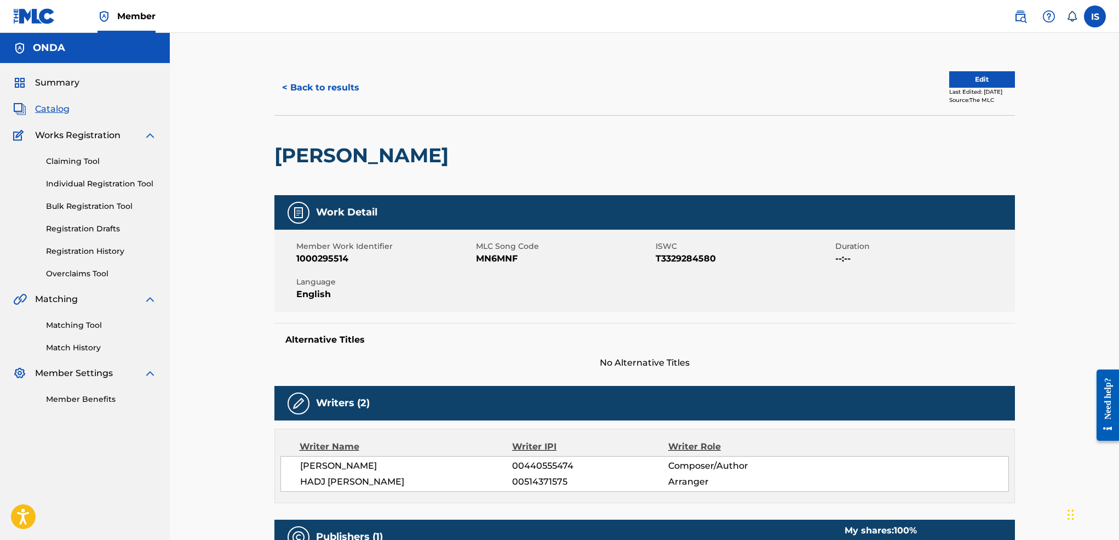
click at [339, 162] on h2 "[PERSON_NAME]" at bounding box center [364, 155] width 180 height 25
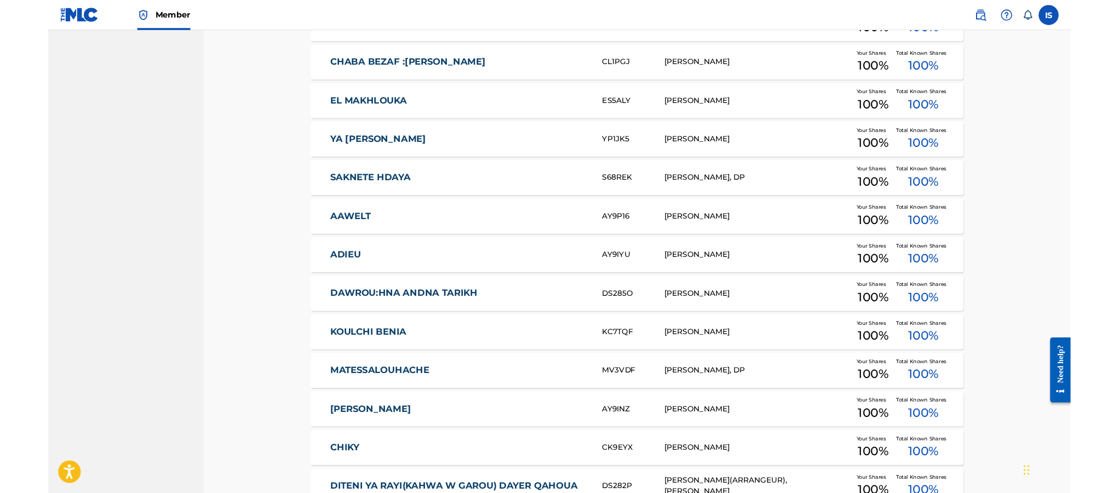
scroll to position [633, 0]
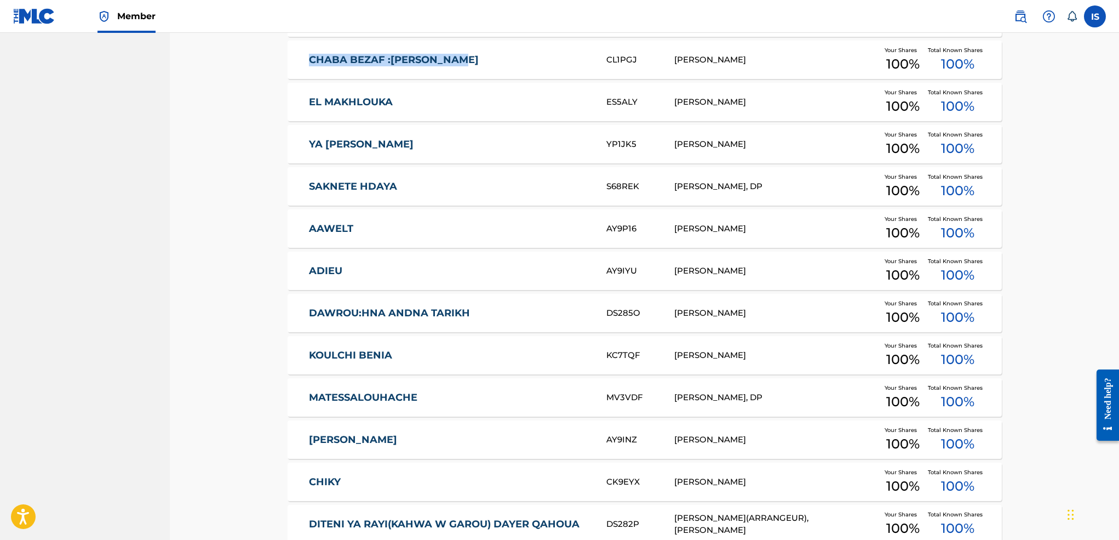
drag, startPoint x: 278, startPoint y: 67, endPoint x: 484, endPoint y: 66, distance: 205.4
drag, startPoint x: 285, startPoint y: 101, endPoint x: 404, endPoint y: 104, distance: 119.5
drag, startPoint x: 268, startPoint y: 144, endPoint x: 414, endPoint y: 135, distance: 146.0
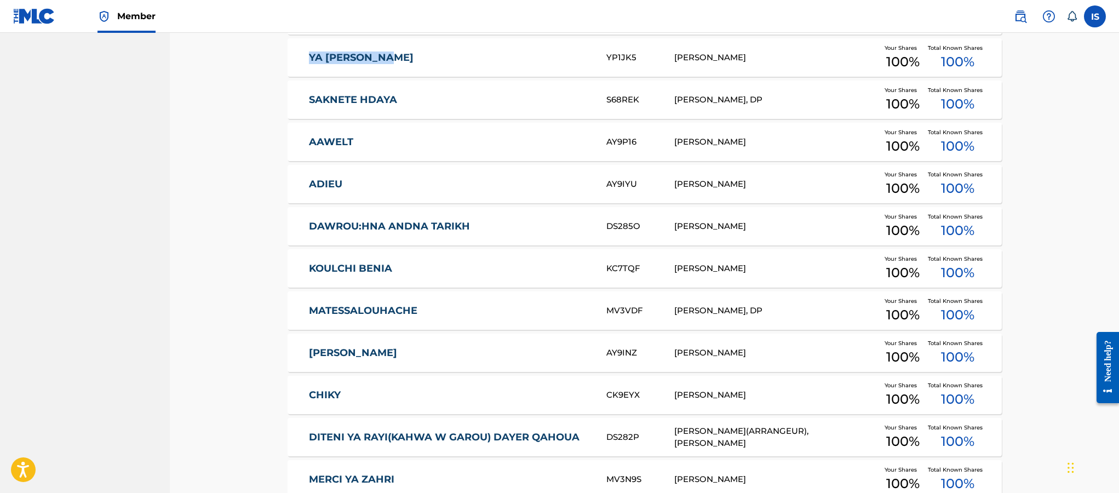
scroll to position [733, 0]
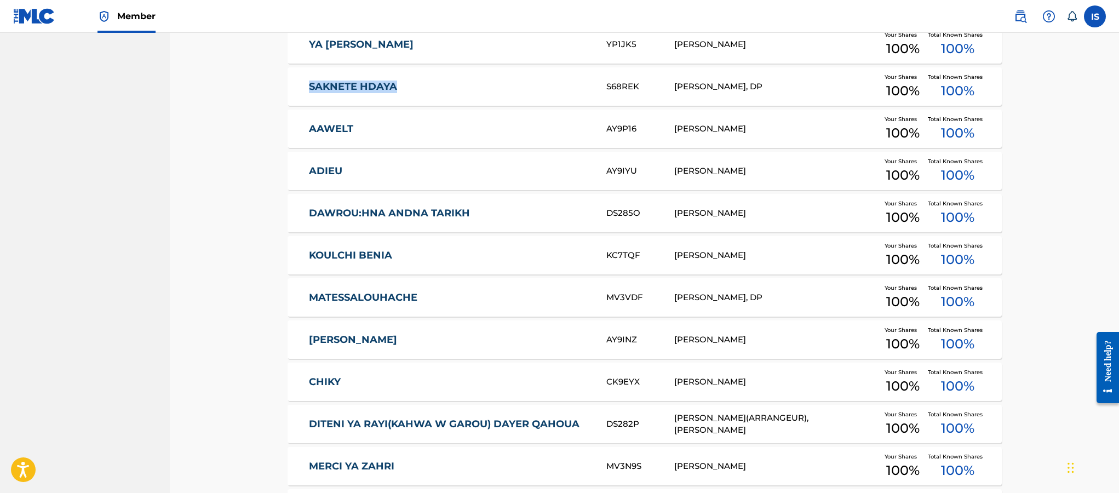
drag, startPoint x: 292, startPoint y: 92, endPoint x: 415, endPoint y: 101, distance: 122.5
click at [415, 101] on div "SAKNETE HDAYA S68REK BILLAL MOUFOK, DP Your Shares 100 % Total Known Shares 100…" at bounding box center [645, 86] width 714 height 38
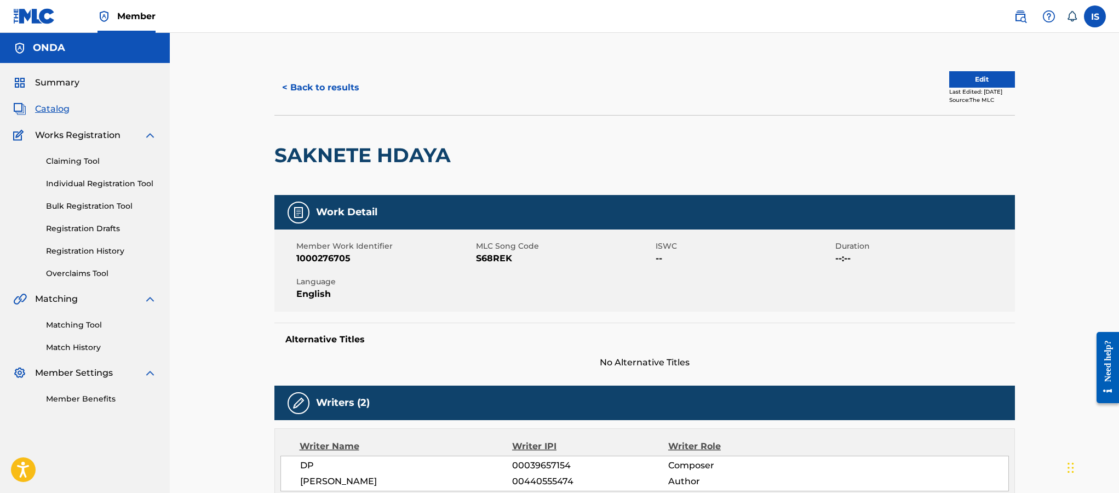
click at [351, 153] on h2 "SAKNETE HDAYA" at bounding box center [365, 155] width 182 height 25
click at [304, 92] on button "< Back to results" at bounding box center [320, 87] width 93 height 27
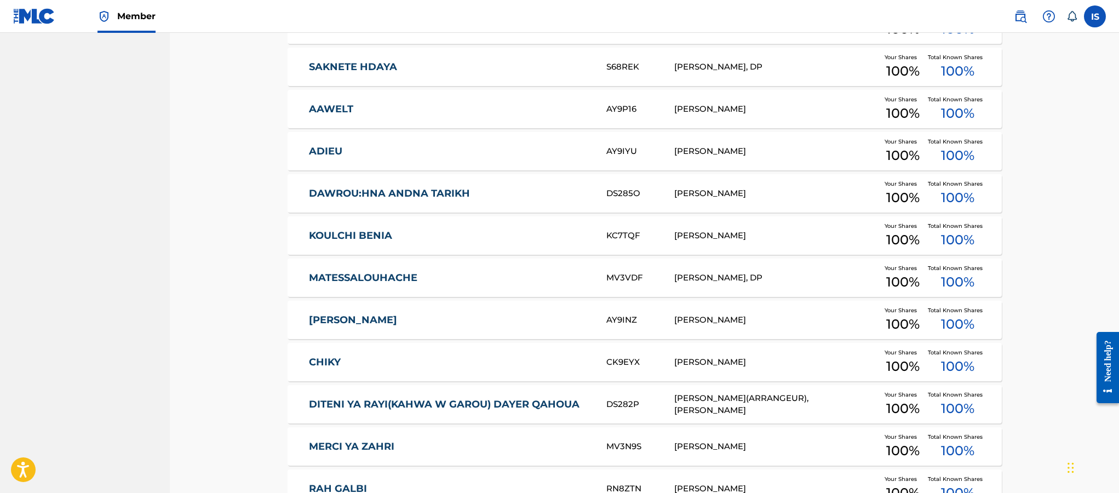
scroll to position [753, 0]
drag, startPoint x: 281, startPoint y: 117, endPoint x: 388, endPoint y: 95, distance: 109.0
drag, startPoint x: 276, startPoint y: 150, endPoint x: 353, endPoint y: 148, distance: 77.3
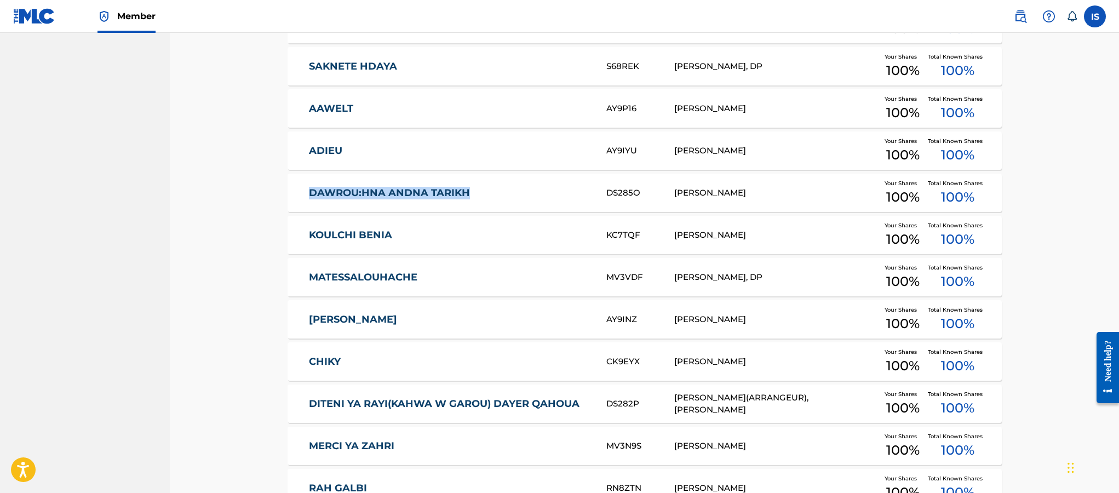
drag, startPoint x: 285, startPoint y: 191, endPoint x: 478, endPoint y: 200, distance: 193.6
drag, startPoint x: 265, startPoint y: 250, endPoint x: 429, endPoint y: 250, distance: 164.3
drag, startPoint x: 288, startPoint y: 285, endPoint x: 435, endPoint y: 289, distance: 148.0
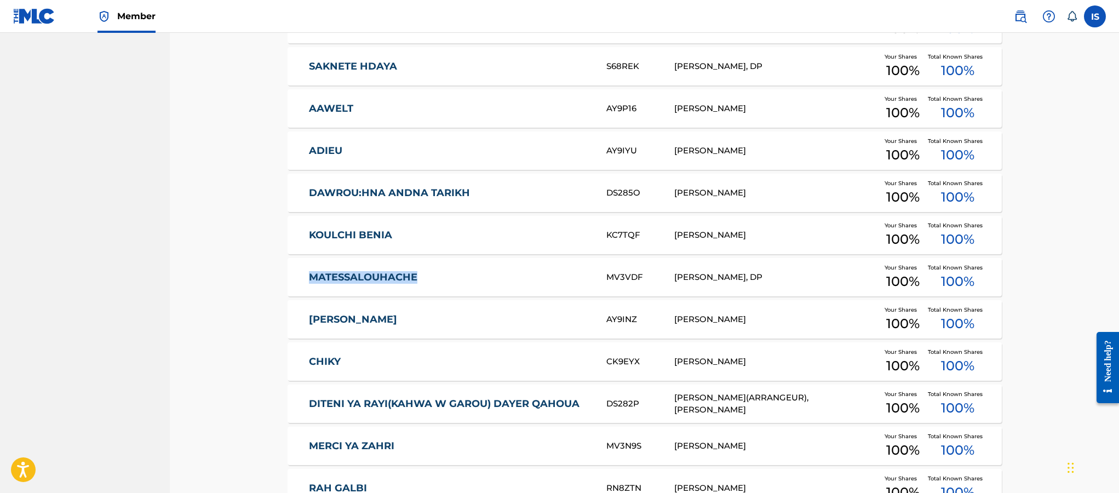
click at [435, 289] on div "MATESSALOUHACHE MV3VDF BILLAL MOUFOK, DP Your Shares 100 % Total Known Shares 1…" at bounding box center [645, 277] width 714 height 38
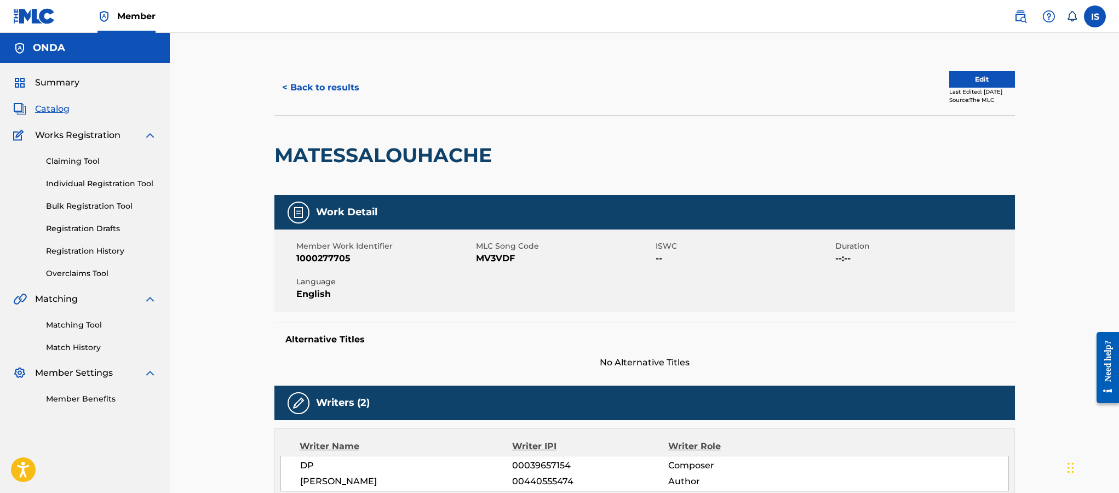
click at [372, 151] on h2 "MATESSALOUHACHE" at bounding box center [385, 155] width 223 height 25
click at [312, 81] on button "< Back to results" at bounding box center [320, 87] width 93 height 27
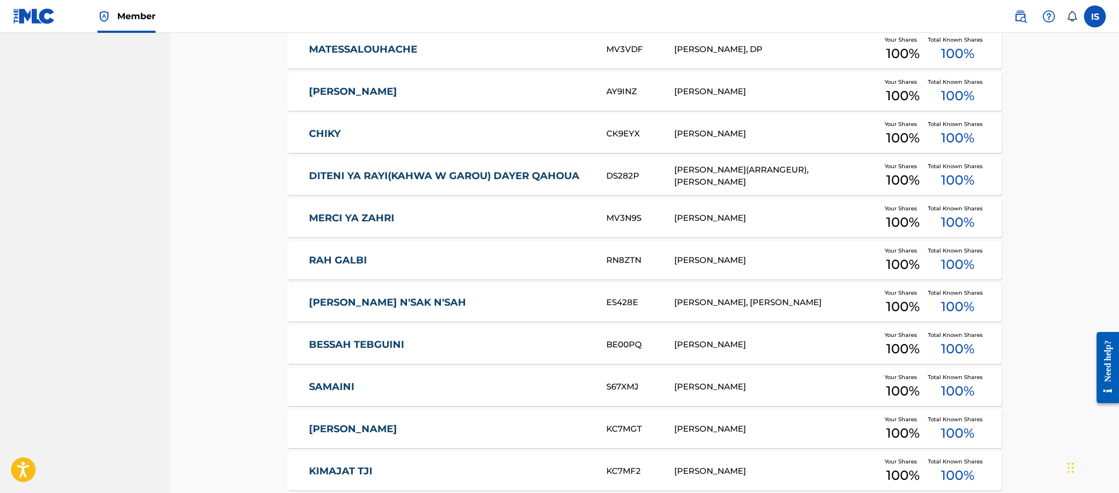
scroll to position [984, 0]
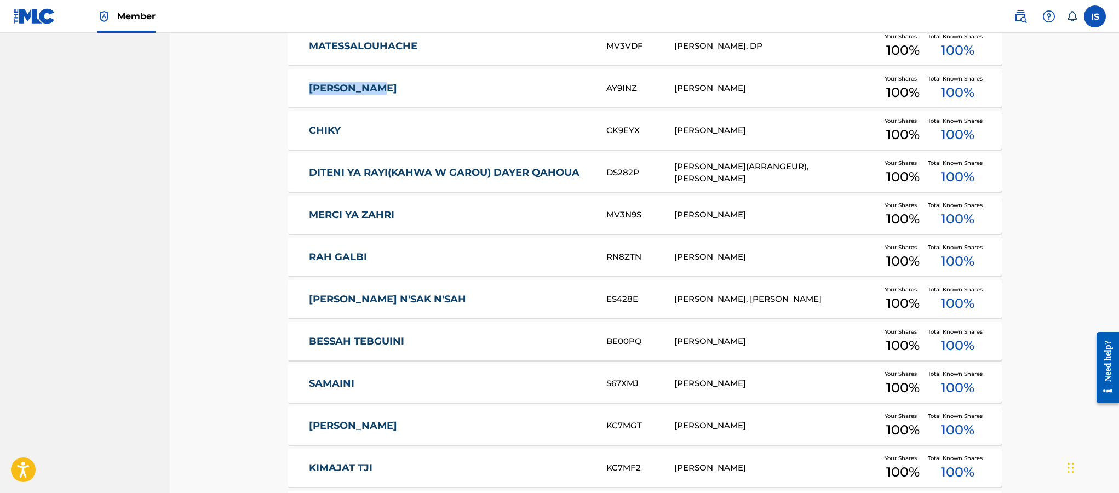
drag, startPoint x: 278, startPoint y: 89, endPoint x: 434, endPoint y: 77, distance: 156.5
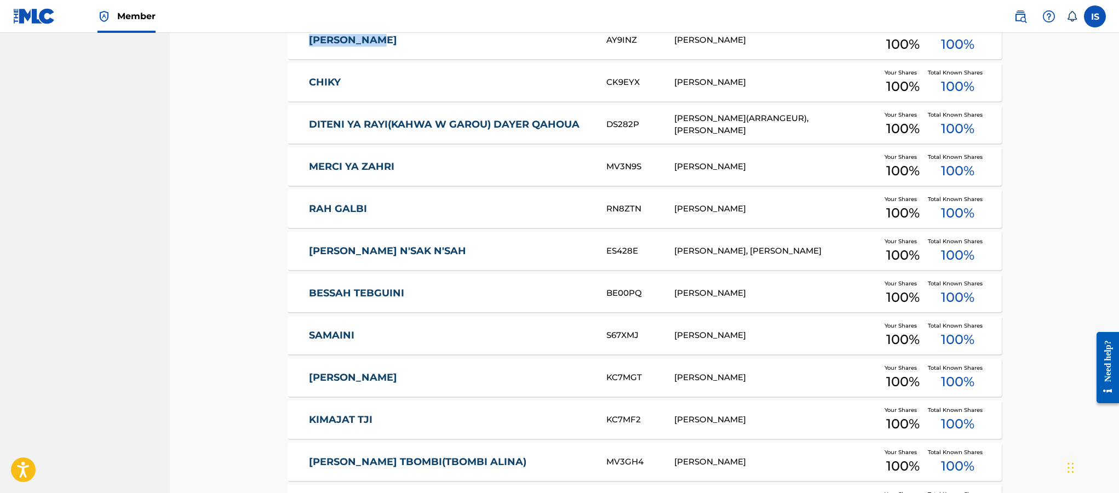
scroll to position [1034, 0]
drag, startPoint x: 286, startPoint y: 82, endPoint x: 383, endPoint y: 74, distance: 97.3
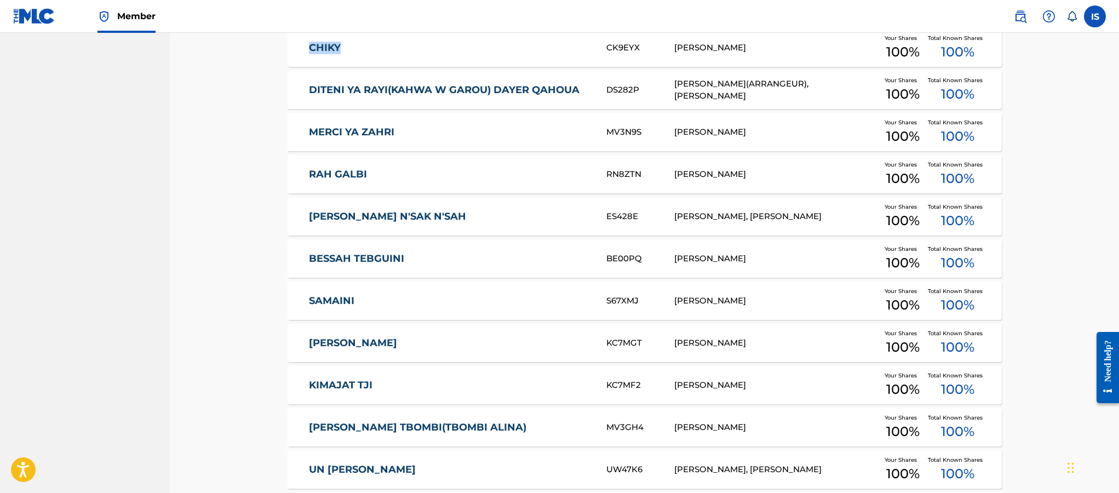
scroll to position [1068, 0]
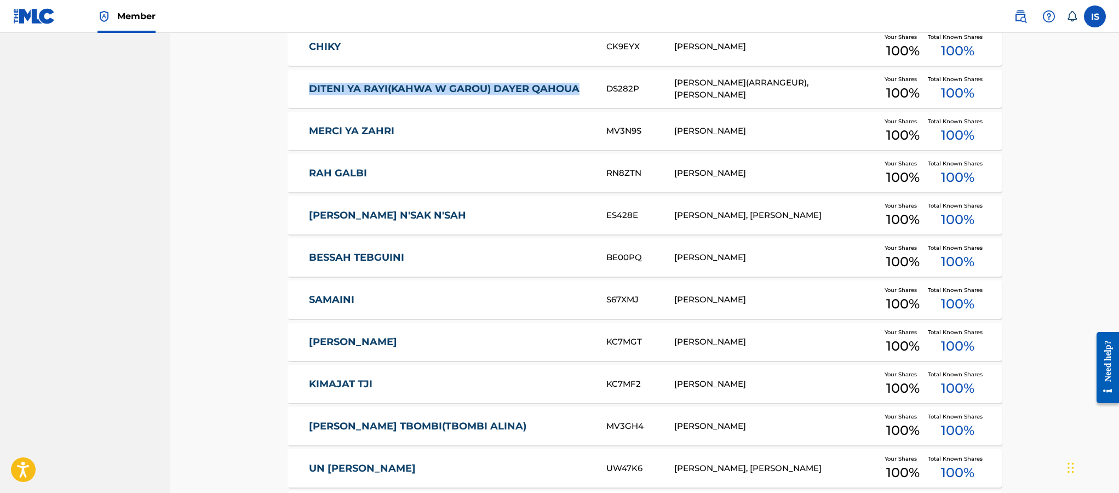
drag, startPoint x: 276, startPoint y: 104, endPoint x: 578, endPoint y: 107, distance: 302.4
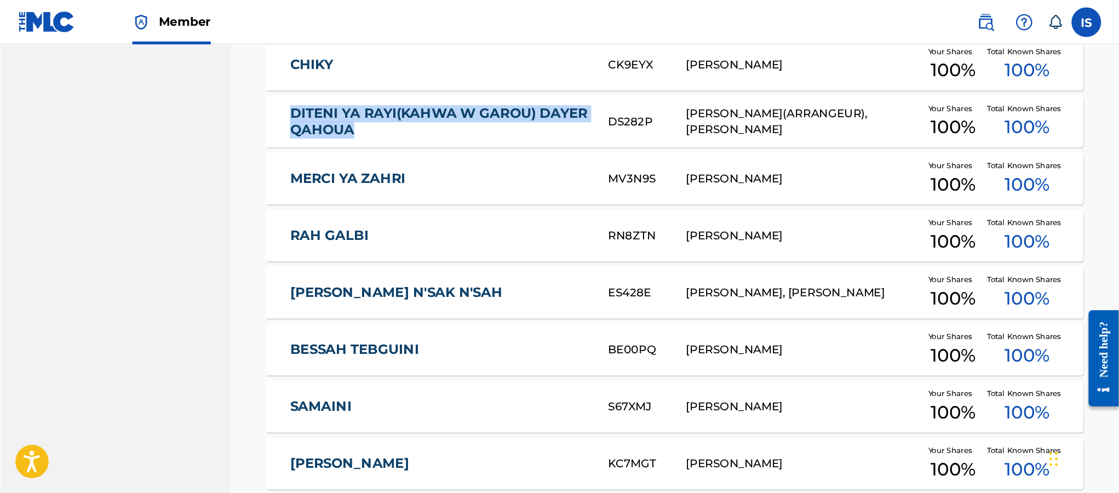
scroll to position [1067, 0]
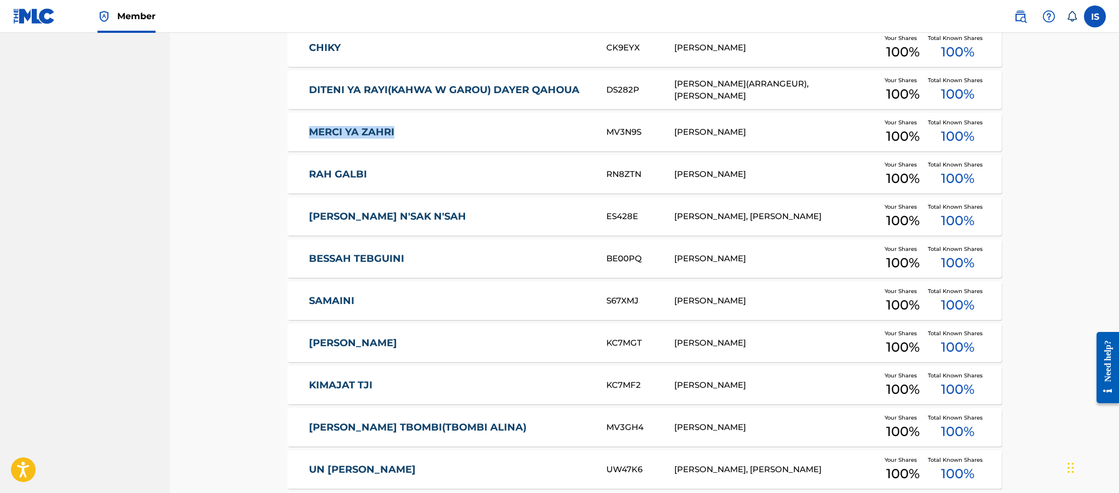
drag, startPoint x: 263, startPoint y: 140, endPoint x: 437, endPoint y: 145, distance: 173.7
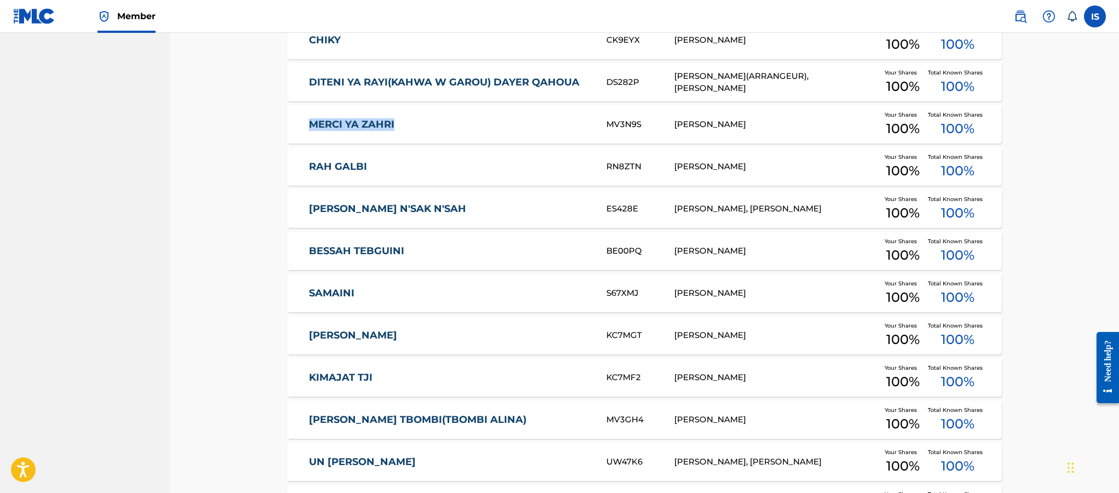
scroll to position [1168, 0]
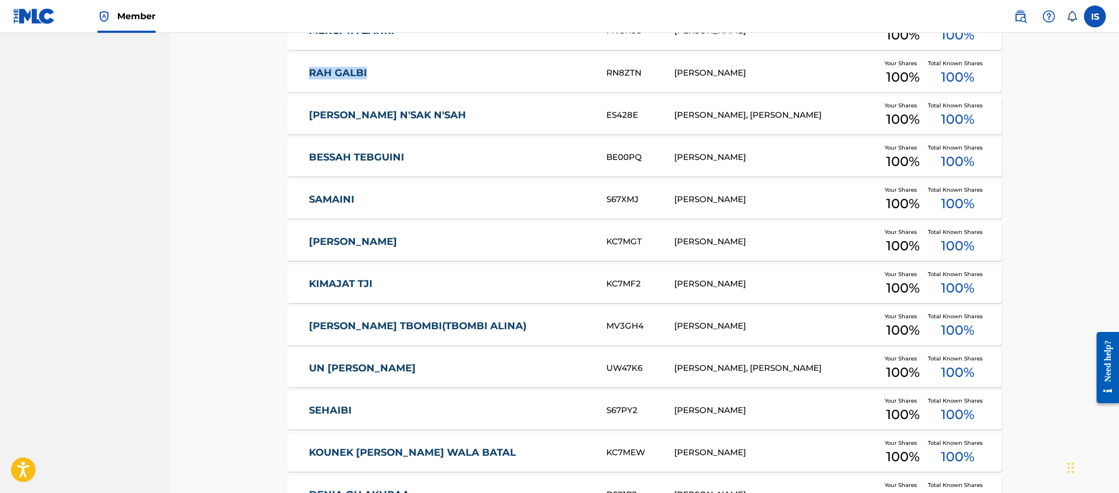
drag, startPoint x: 269, startPoint y: 79, endPoint x: 388, endPoint y: 70, distance: 118.7
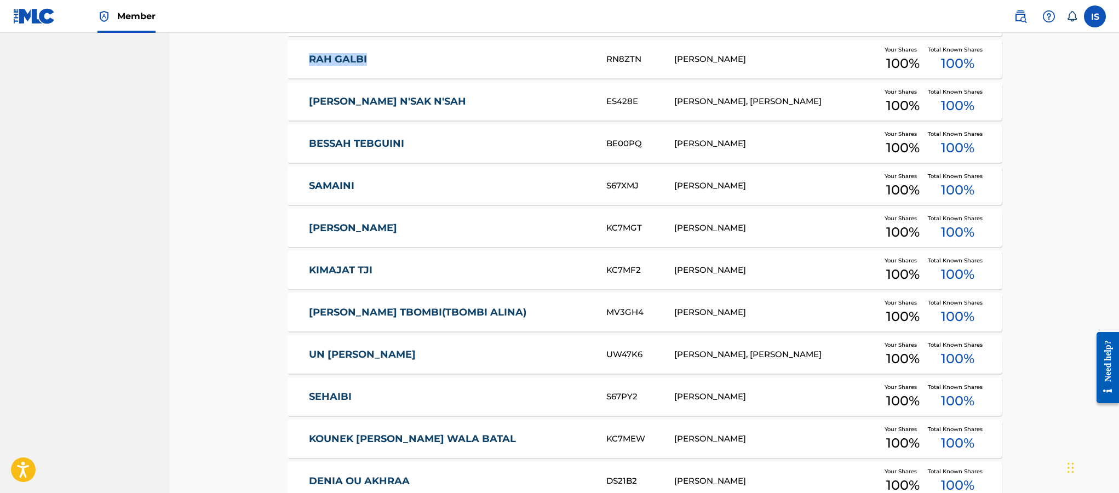
scroll to position [1183, 0]
drag, startPoint x: 290, startPoint y: 101, endPoint x: 394, endPoint y: 102, distance: 104.6
click at [394, 102] on div "ELI N'SAK N'SAH ES428E DJAMEL LOUNIS, BILLAL MOUFOK Your Shares 100 % Total Kno…" at bounding box center [645, 100] width 714 height 38
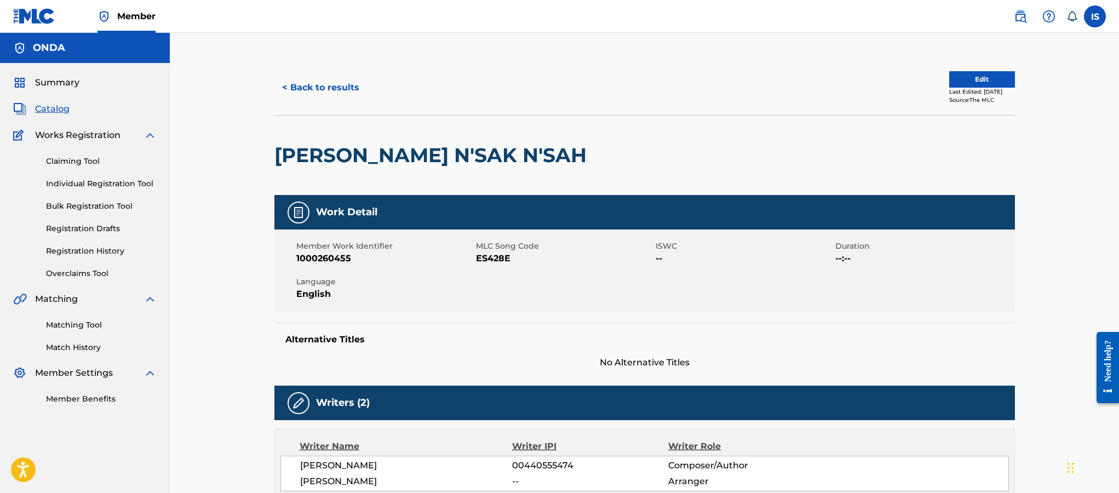
drag, startPoint x: 354, startPoint y: 115, endPoint x: 354, endPoint y: 151, distance: 36.2
click at [353, 142] on div "ELI N'SAK N'SAH" at bounding box center [433, 155] width 318 height 79
click at [355, 155] on h2 "ELI N'SAK N'SAH" at bounding box center [433, 155] width 318 height 25
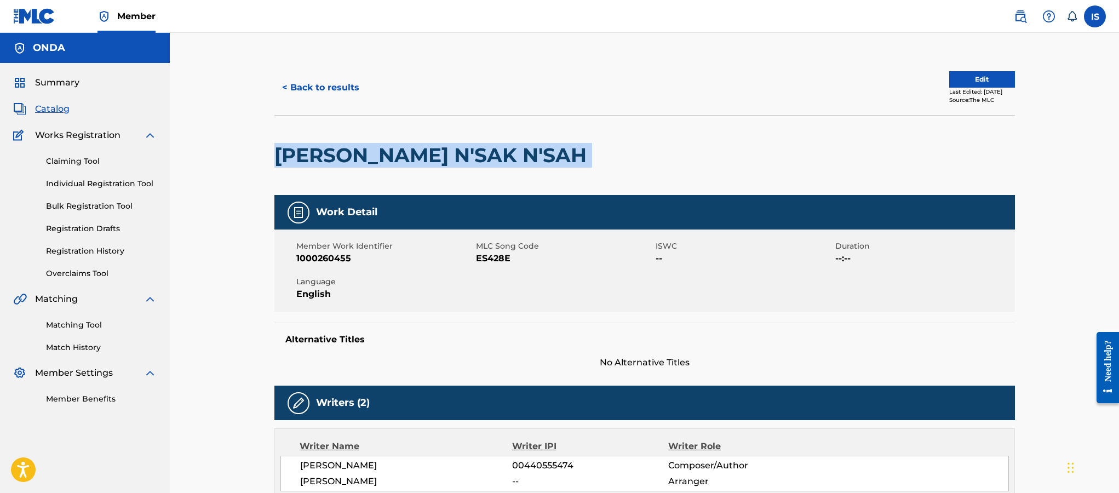
click at [355, 155] on h2 "ELI N'SAK N'SAH" at bounding box center [433, 155] width 318 height 25
click at [301, 89] on button "< Back to results" at bounding box center [320, 87] width 93 height 27
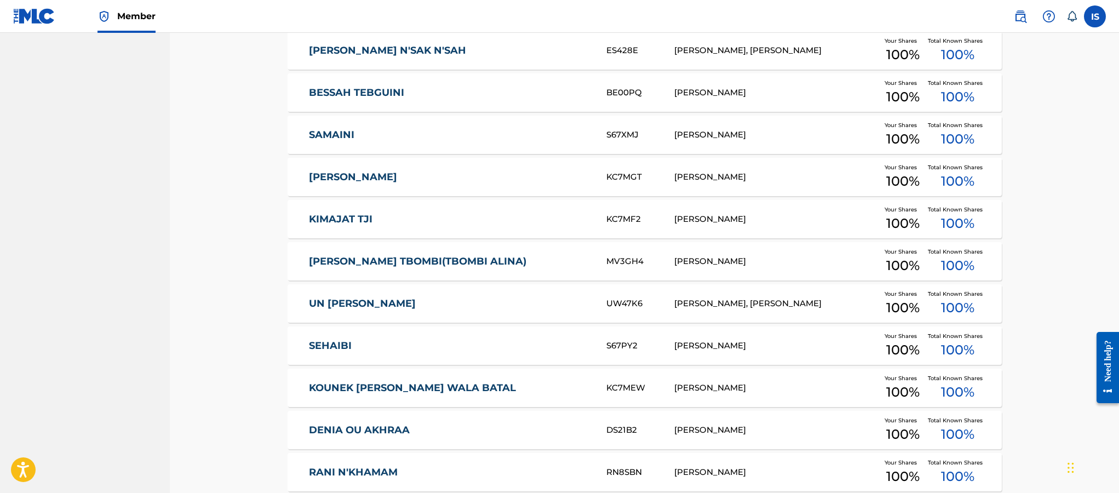
scroll to position [1234, 0]
drag, startPoint x: 273, startPoint y: 89, endPoint x: 447, endPoint y: 81, distance: 174.4
drag, startPoint x: 275, startPoint y: 135, endPoint x: 386, endPoint y: 140, distance: 111.3
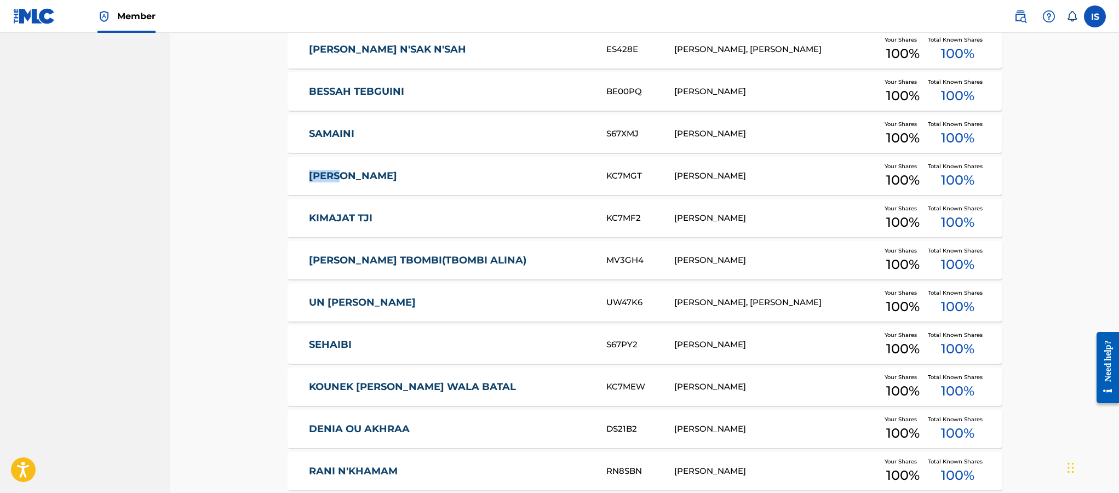
drag, startPoint x: 280, startPoint y: 175, endPoint x: 387, endPoint y: 194, distance: 108.5
drag, startPoint x: 286, startPoint y: 213, endPoint x: 383, endPoint y: 205, distance: 96.7
click at [383, 205] on div "KIMAJAT TJI KC7MF2 BILLAL MOUFOK Your Shares 100 % Total Known Shares 100 %" at bounding box center [645, 218] width 714 height 38
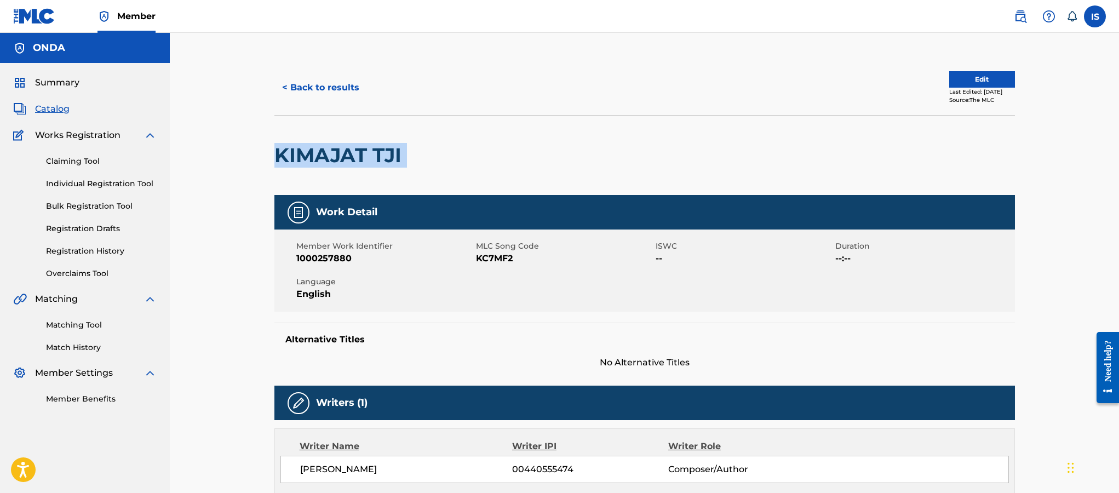
drag, startPoint x: 255, startPoint y: 167, endPoint x: 419, endPoint y: 157, distance: 164.6
click at [419, 157] on div "< Back to results Edit Last Edited: July 11, 2025 Source: The MLC KIMAJAT TJI W…" at bounding box center [644, 393] width 949 height 720
click at [309, 84] on button "< Back to results" at bounding box center [320, 87] width 93 height 27
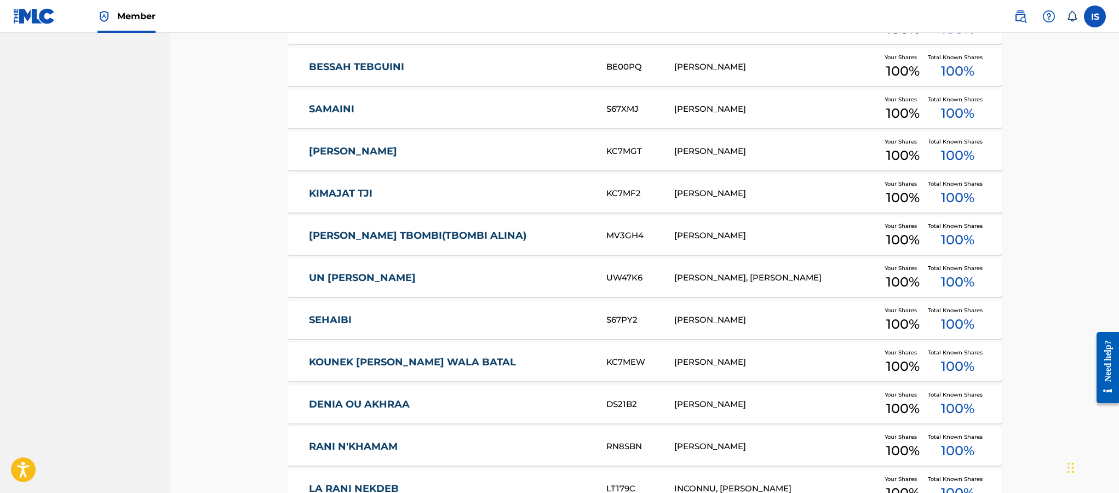
scroll to position [1271, 0]
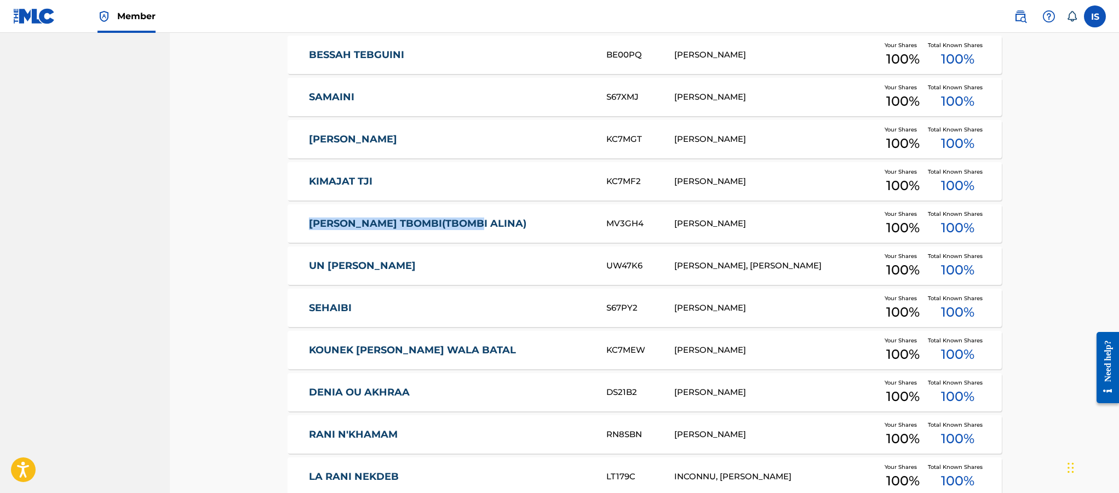
drag, startPoint x: 276, startPoint y: 236, endPoint x: 515, endPoint y: 235, distance: 238.8
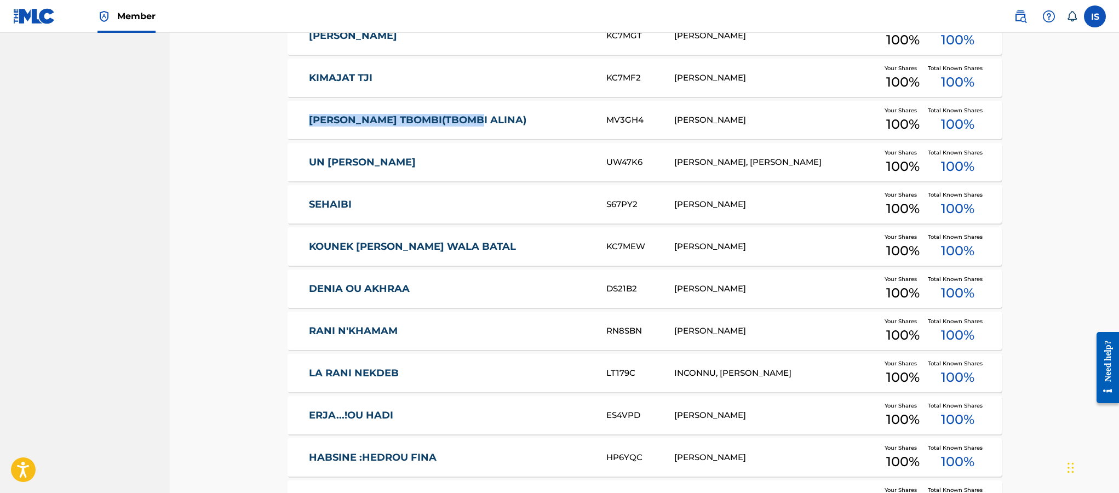
scroll to position [1451, 0]
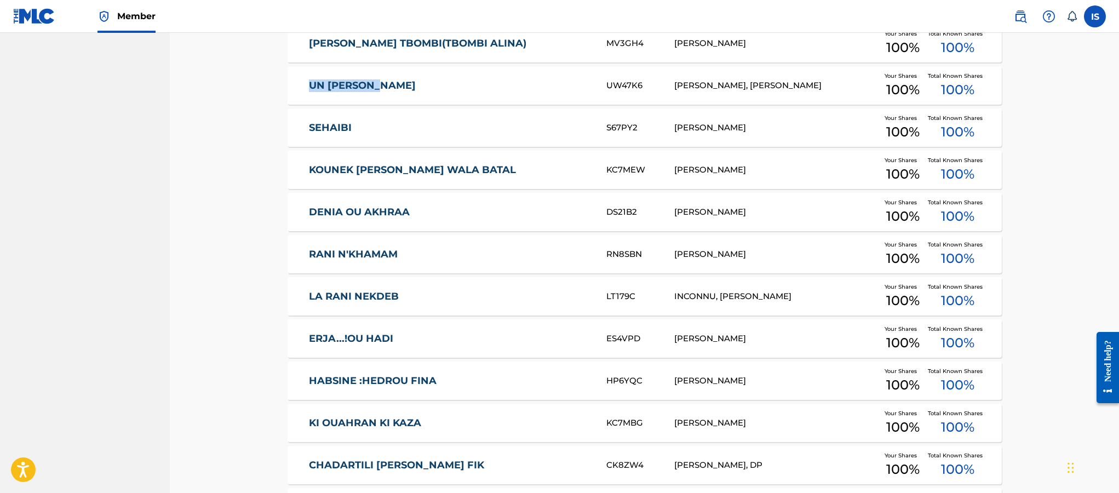
drag, startPoint x: 271, startPoint y: 84, endPoint x: 421, endPoint y: 82, distance: 149.6
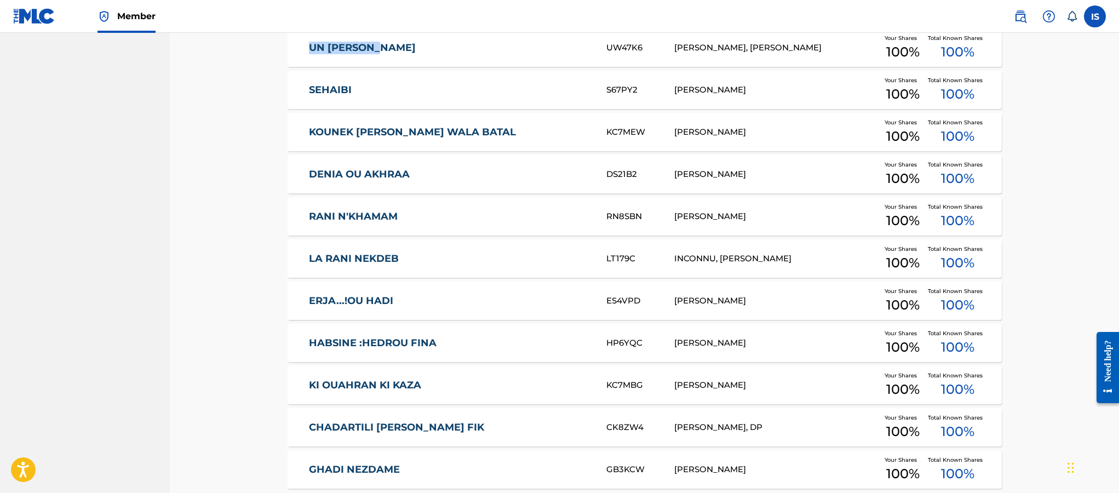
scroll to position [1489, 0]
drag, startPoint x: 283, startPoint y: 106, endPoint x: 414, endPoint y: 101, distance: 131.0
drag, startPoint x: 263, startPoint y: 127, endPoint x: 467, endPoint y: 138, distance: 204.1
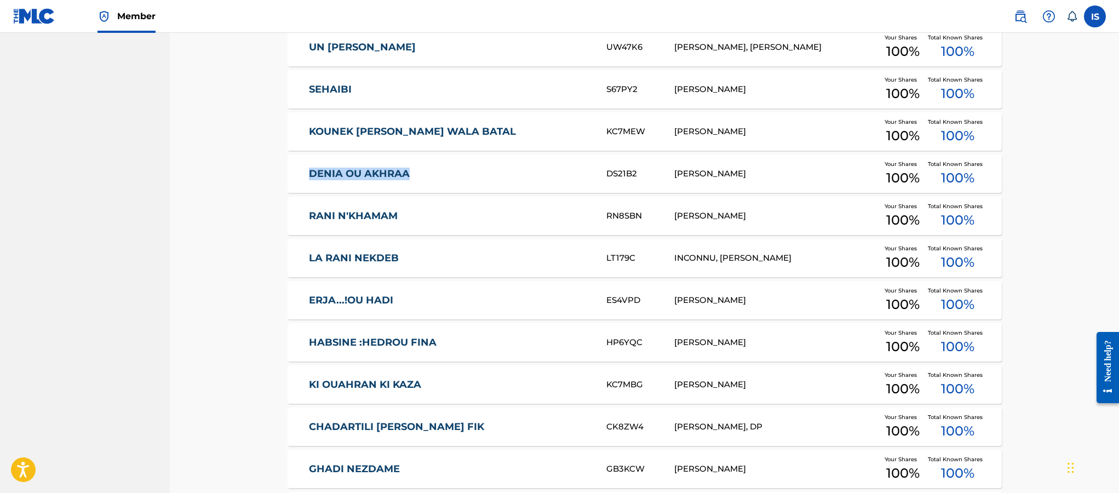
drag, startPoint x: 274, startPoint y: 174, endPoint x: 436, endPoint y: 182, distance: 161.8
drag, startPoint x: 281, startPoint y: 215, endPoint x: 408, endPoint y: 216, distance: 126.5
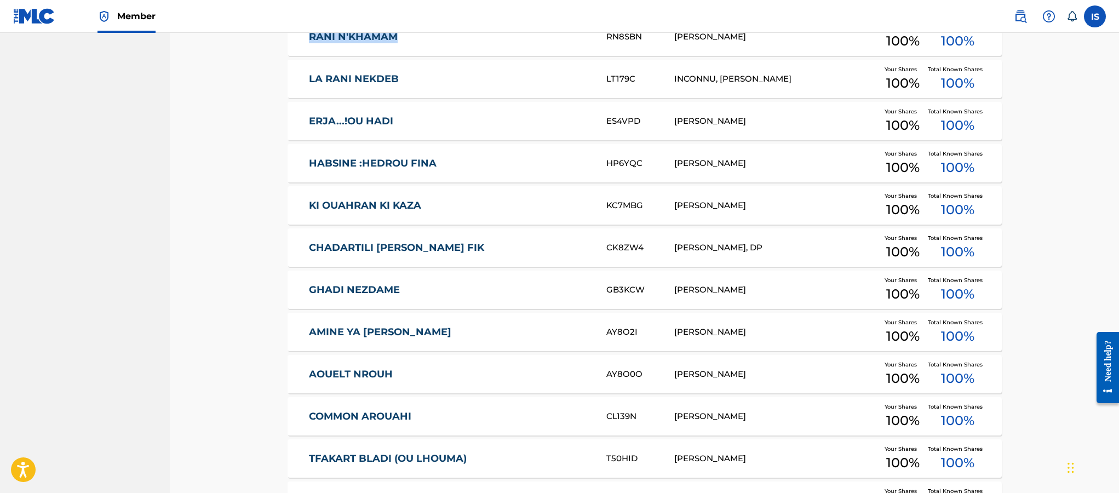
scroll to position [1677, 0]
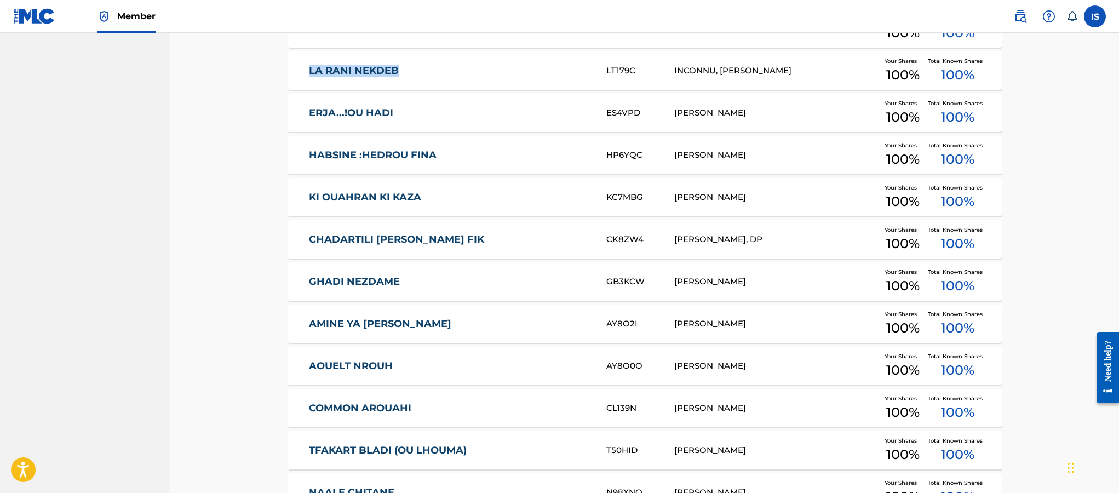
drag, startPoint x: 289, startPoint y: 72, endPoint x: 447, endPoint y: 73, distance: 157.8
click at [447, 73] on div "LA RANI NEKDEB LT179C INCONNU, BILLAL MOUFOK Your Shares 100 % Total Known Shar…" at bounding box center [645, 70] width 714 height 38
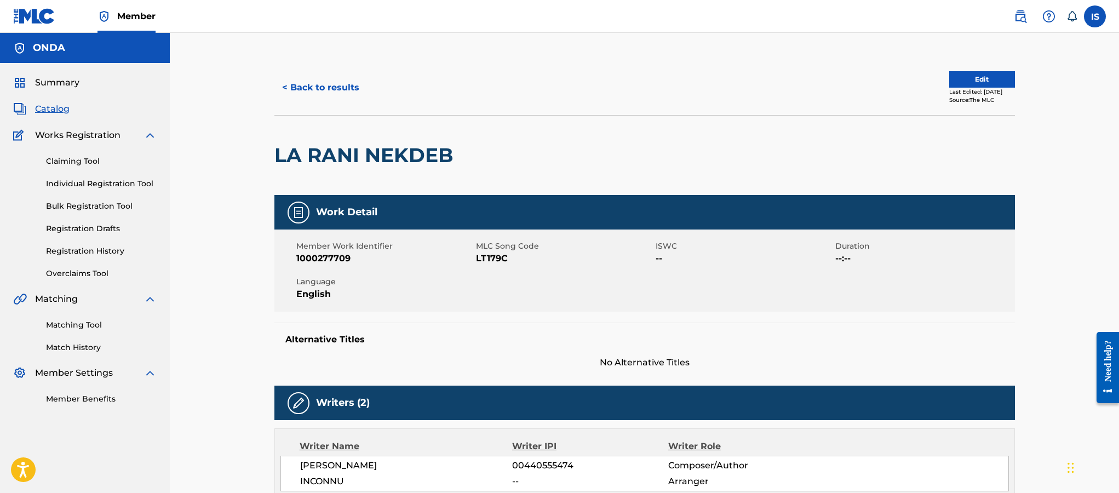
click at [337, 156] on h2 "LA RANI NEKDEB" at bounding box center [366, 155] width 185 height 25
click at [311, 74] on button "< Back to results" at bounding box center [320, 87] width 93 height 27
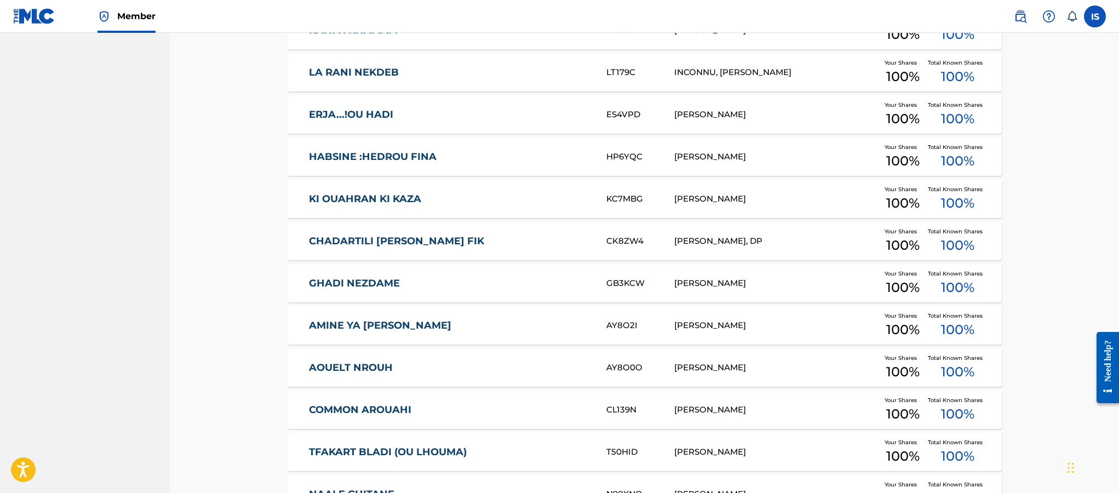
scroll to position [1677, 0]
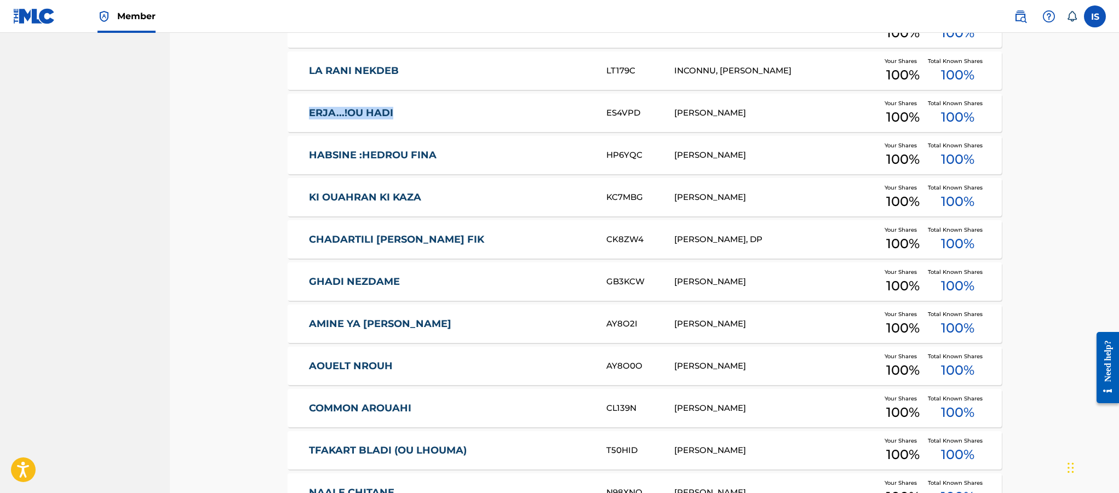
drag, startPoint x: 263, startPoint y: 115, endPoint x: 431, endPoint y: 125, distance: 168.4
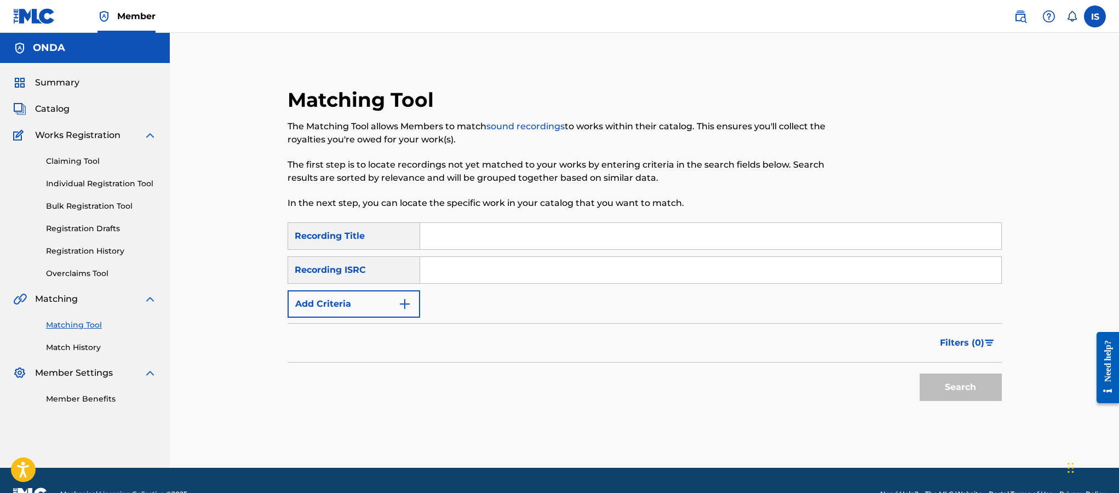
click at [495, 245] on input "Search Form" at bounding box center [710, 236] width 581 height 26
paste input "RAH GALBI"
type input "RAH GALBI"
click at [352, 280] on div "Recording ISRC" at bounding box center [354, 269] width 133 height 27
click at [352, 273] on div "Recording ISRC" at bounding box center [354, 269] width 133 height 27
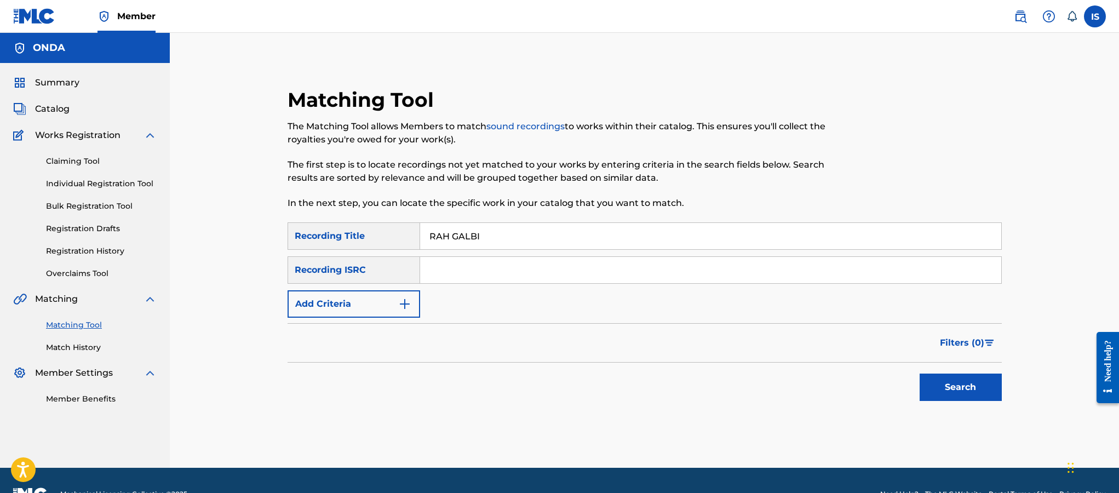
click at [352, 296] on button "Add Criteria" at bounding box center [354, 303] width 133 height 27
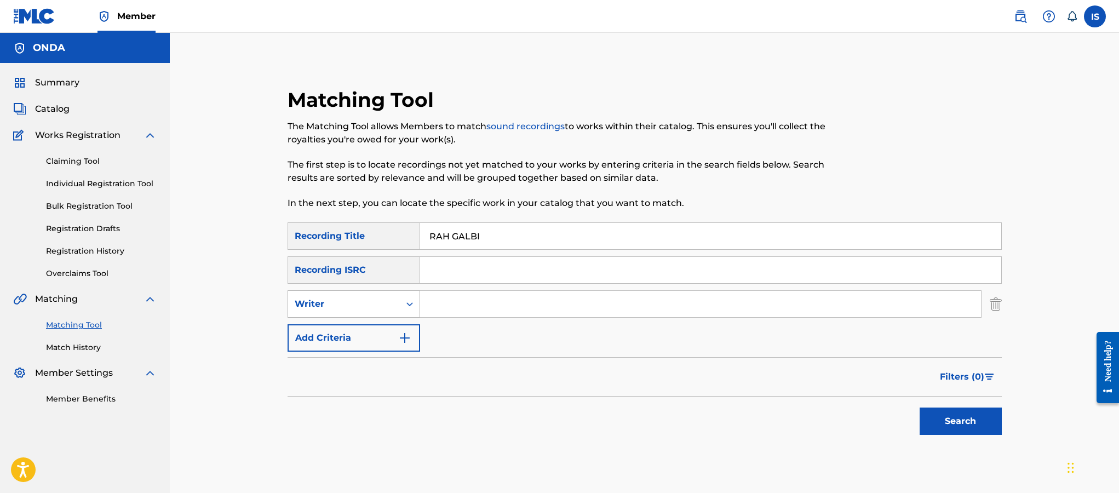
click at [357, 309] on div "Writer" at bounding box center [344, 303] width 99 height 13
click at [354, 336] on div "Recording Artist" at bounding box center [353, 331] width 131 height 27
click at [417, 312] on div "Search Form" at bounding box center [410, 304] width 20 height 20
click at [437, 308] on input "Search Form" at bounding box center [700, 304] width 561 height 26
type input "cheb bilal"
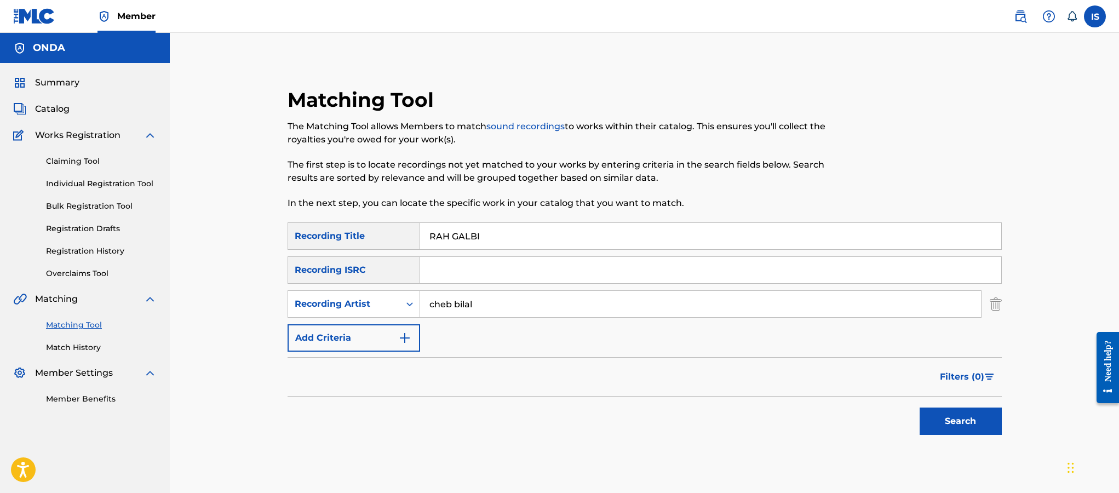
click at [925, 424] on button "Search" at bounding box center [961, 421] width 82 height 27
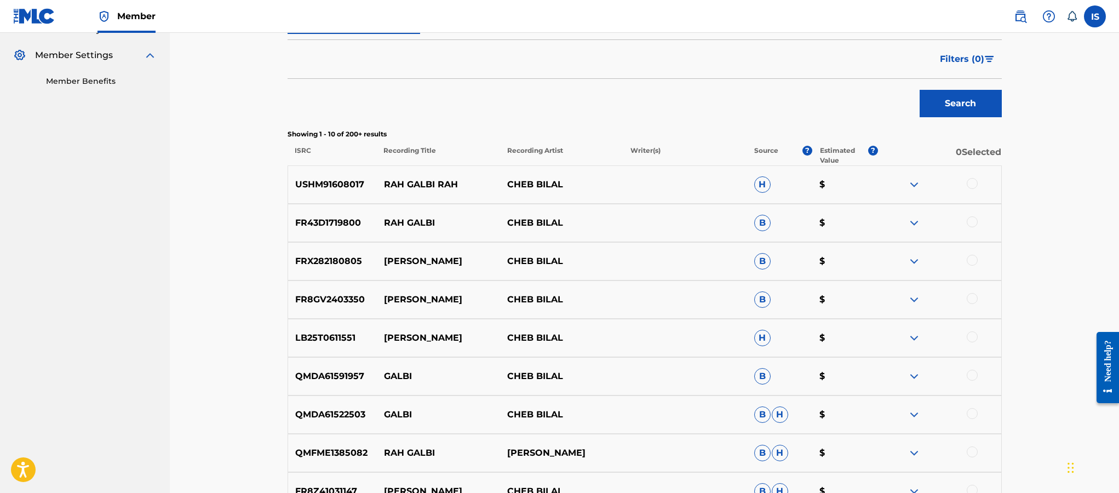
scroll to position [317, 0]
click at [972, 186] on div at bounding box center [972, 184] width 11 height 11
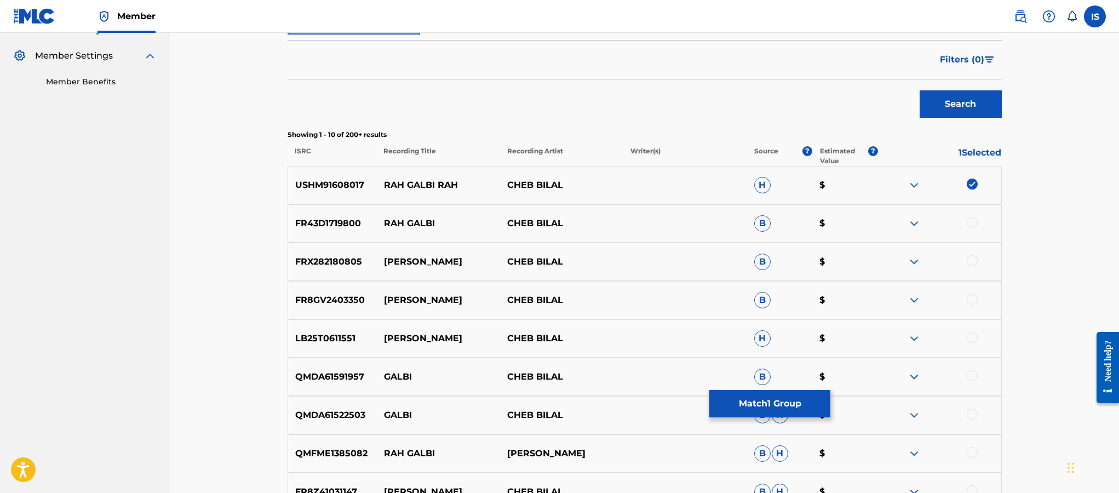
click at [972, 215] on div "FR43D1719800 RAH GALBI CHEB BILAL B $" at bounding box center [645, 223] width 714 height 38
click at [970, 224] on div at bounding box center [972, 222] width 11 height 11
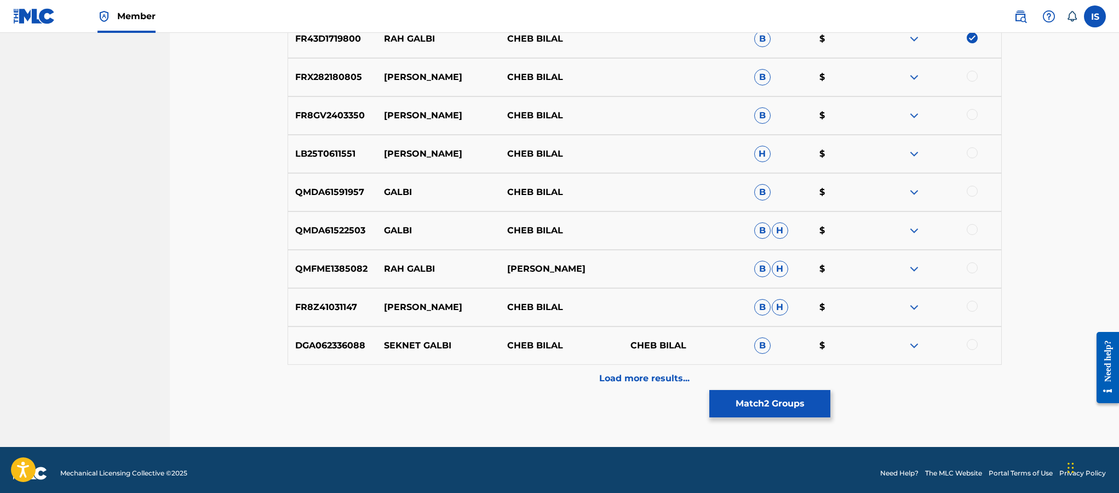
scroll to position [503, 0]
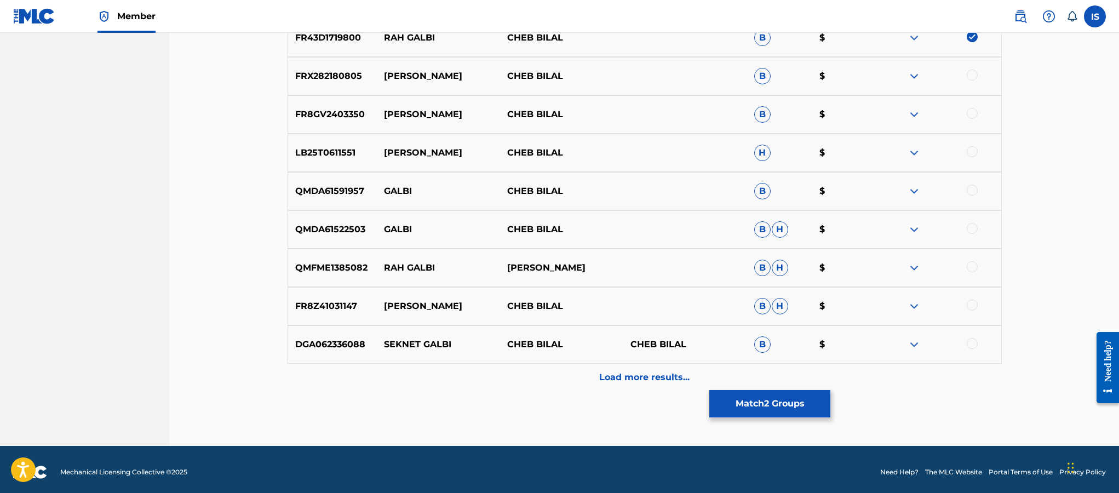
click at [630, 371] on p "Load more results..." at bounding box center [644, 377] width 90 height 13
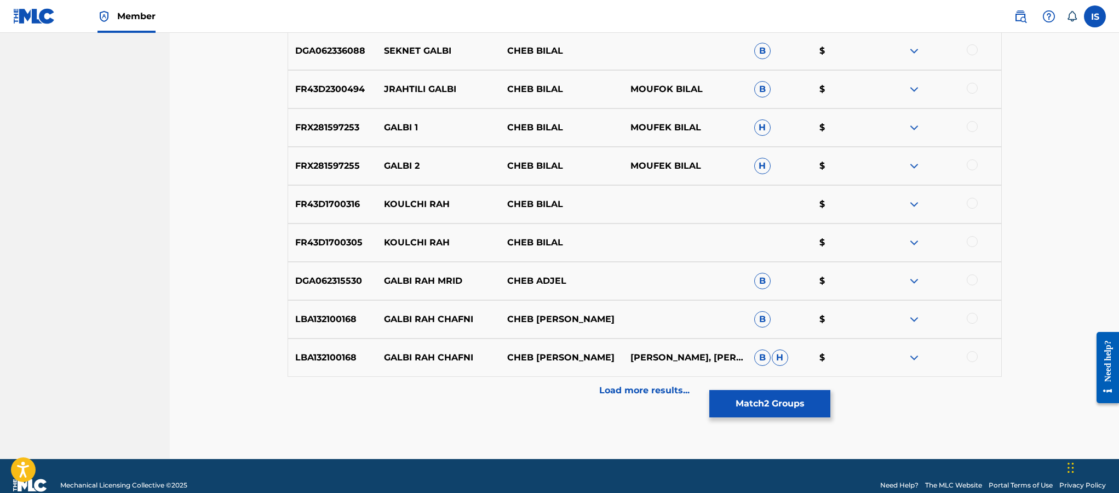
click at [626, 391] on p "Load more results..." at bounding box center [644, 390] width 90 height 13
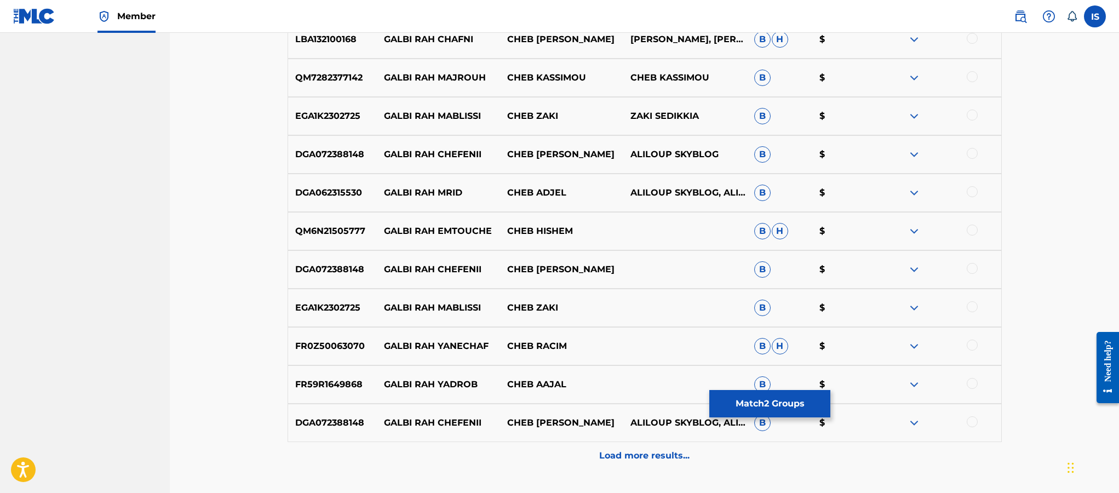
scroll to position [1275, 0]
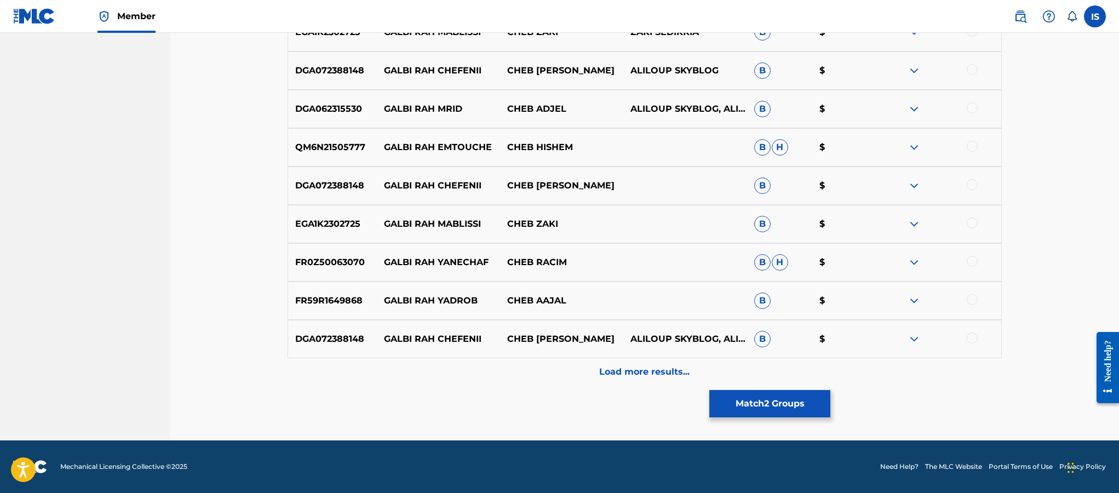
click at [772, 401] on button "Match 2 Groups" at bounding box center [769, 403] width 121 height 27
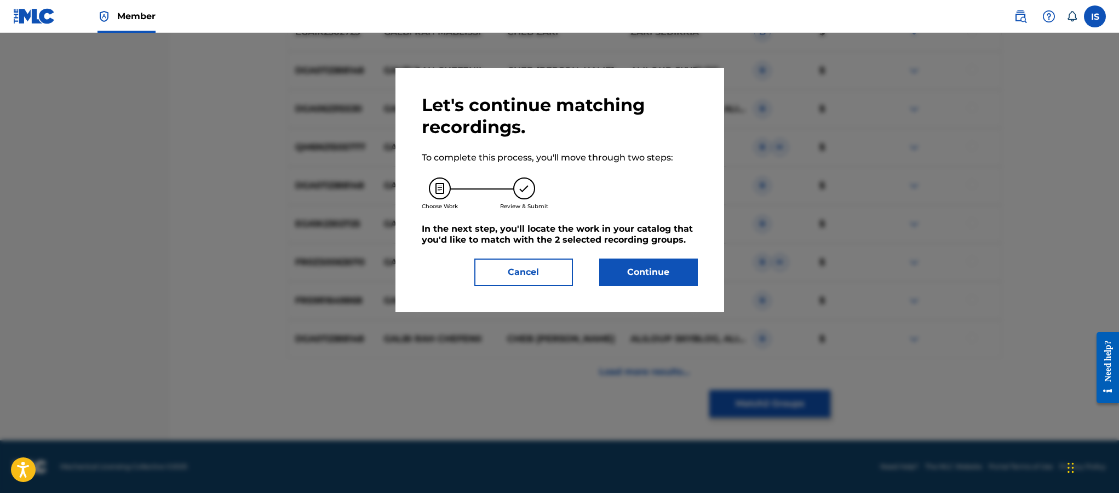
click at [675, 277] on button "Continue" at bounding box center [648, 272] width 99 height 27
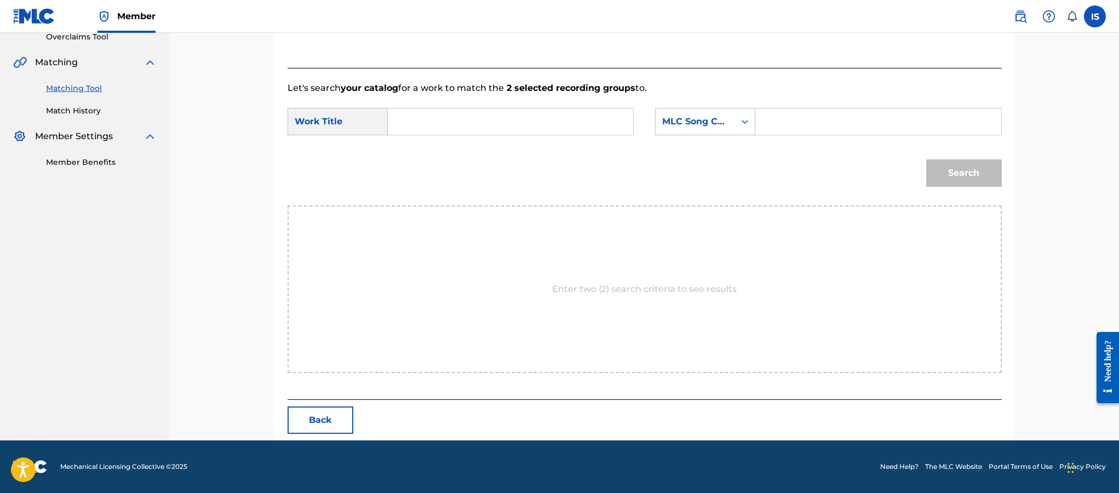
scroll to position [237, 0]
click at [509, 123] on input "Search Form" at bounding box center [510, 121] width 227 height 26
paste input "RAH GALBI"
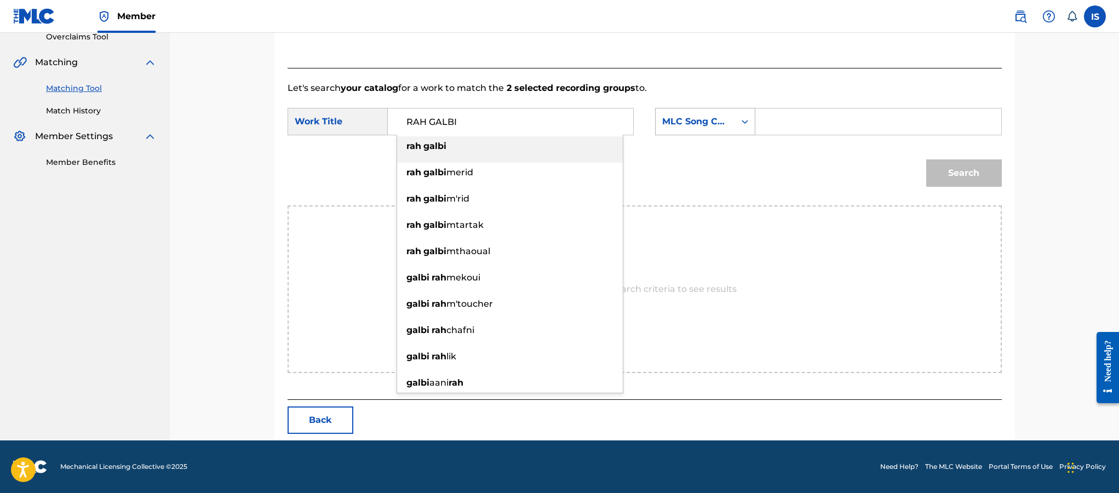
type input "RAH GALBI"
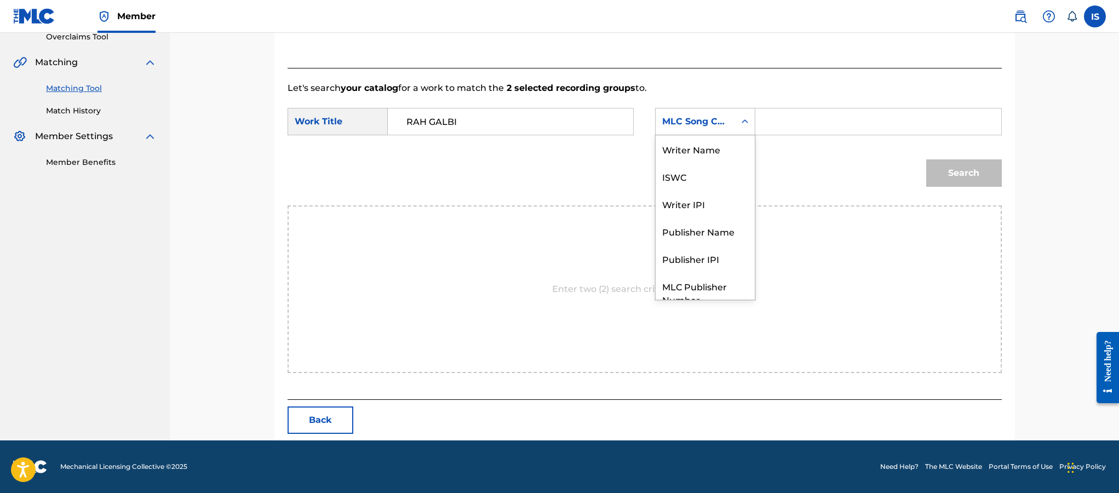
click at [691, 125] on div "MLC Song Code" at bounding box center [695, 121] width 66 height 13
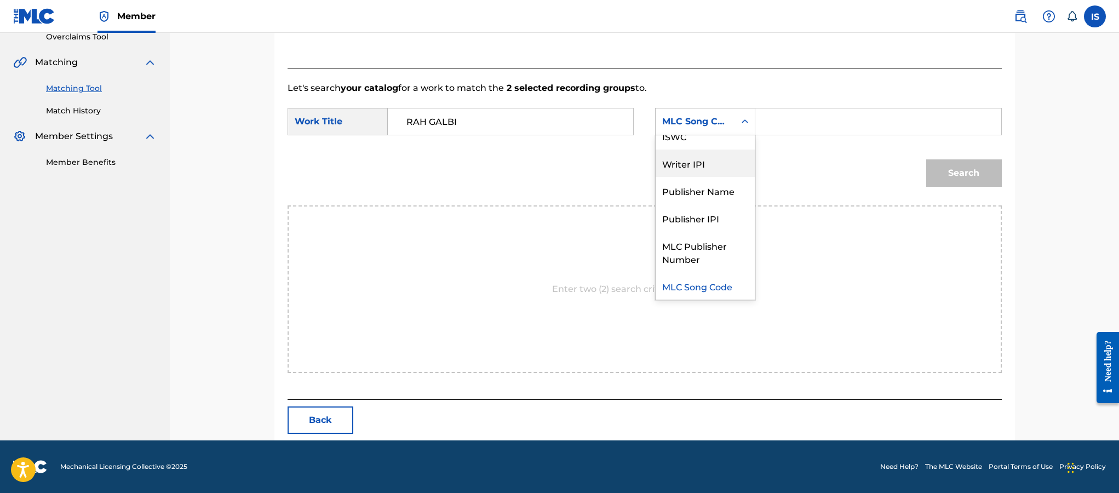
drag, startPoint x: 728, startPoint y: 141, endPoint x: 743, endPoint y: 146, distance: 16.1
click at [740, 150] on div "Writer IPI" at bounding box center [705, 163] width 99 height 27
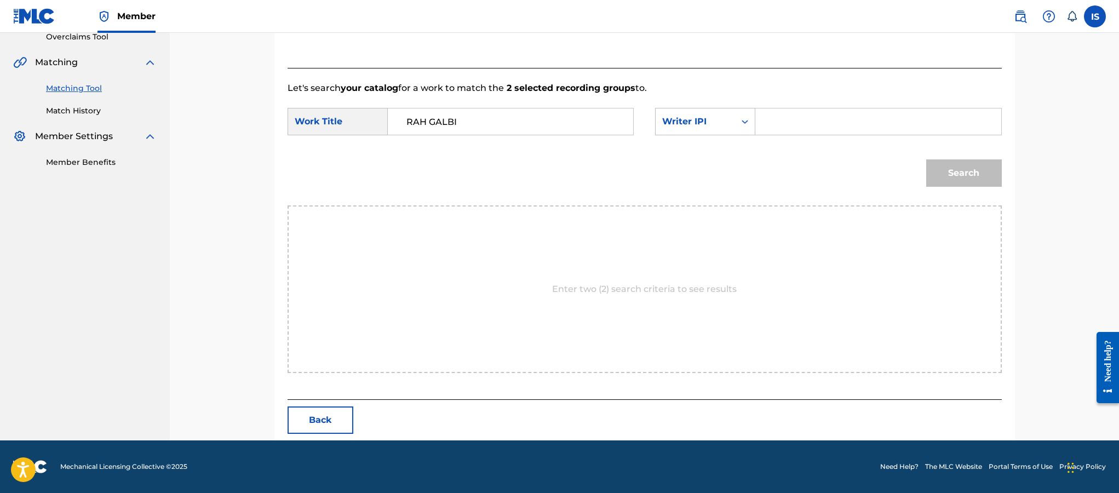
click at [747, 155] on div "Search" at bounding box center [645, 176] width 714 height 57
click at [718, 122] on div "Writer IPI" at bounding box center [695, 121] width 66 height 13
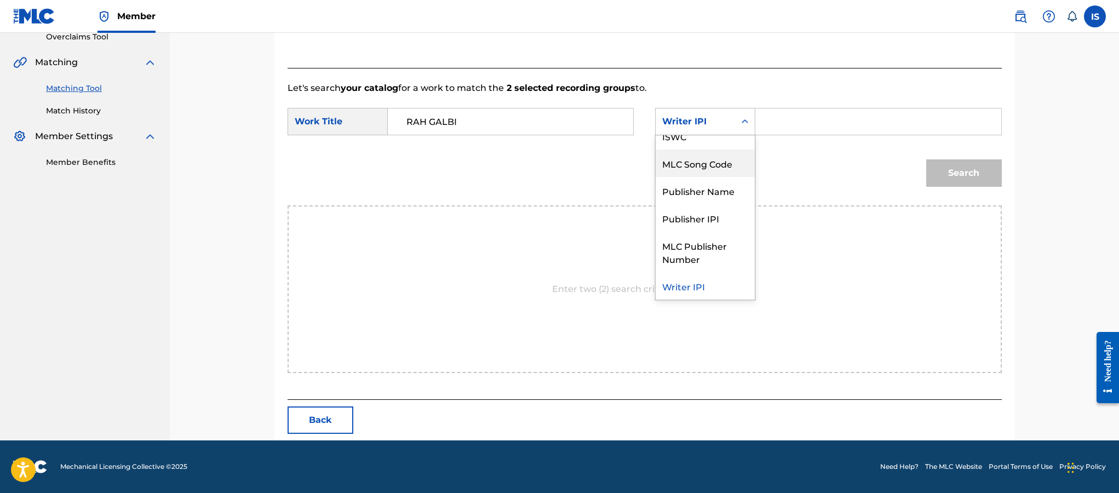
scroll to position [0, 0]
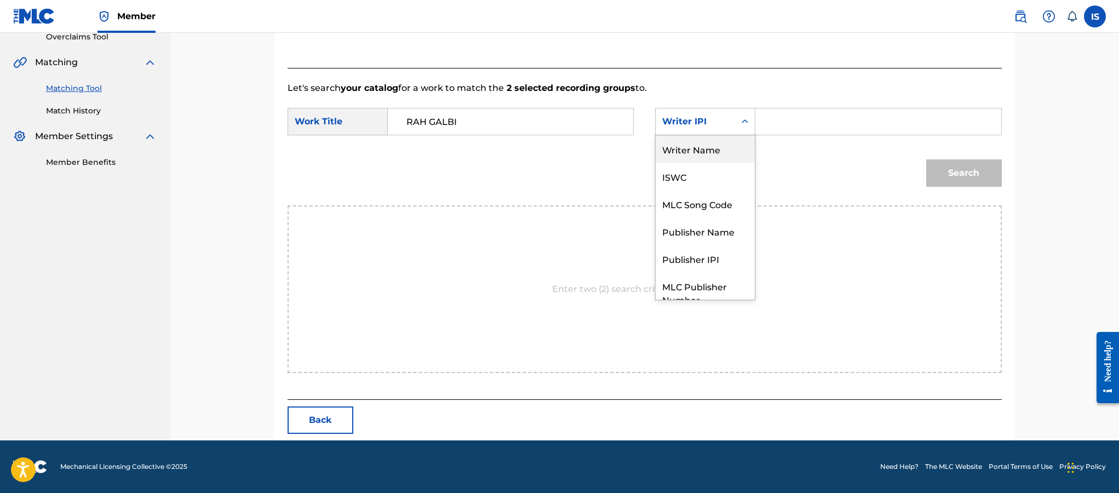
click at [712, 148] on div "Writer Name" at bounding box center [705, 148] width 99 height 27
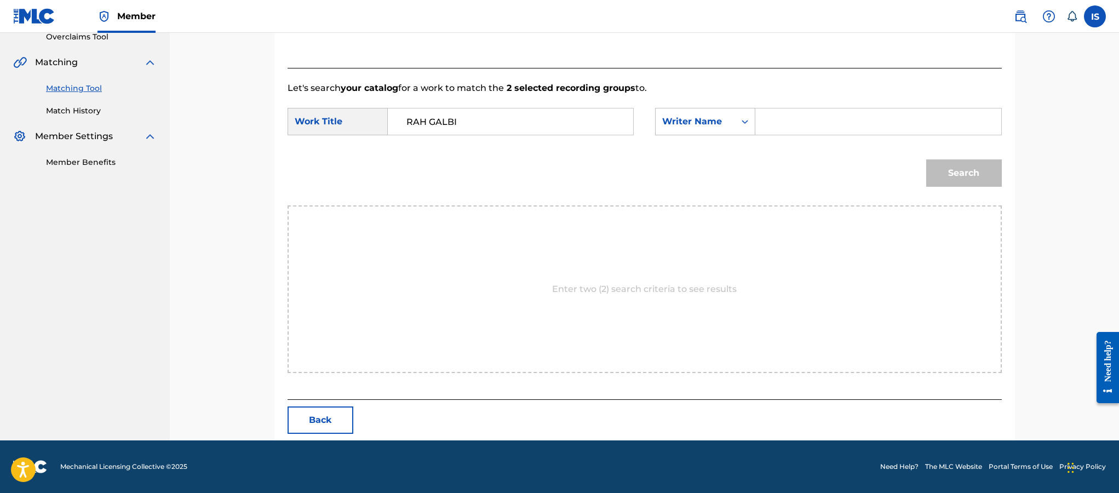
click at [788, 132] on input "Search Form" at bounding box center [878, 121] width 227 height 26
type input "moufok"
click at [950, 170] on button "Search" at bounding box center [964, 172] width 76 height 27
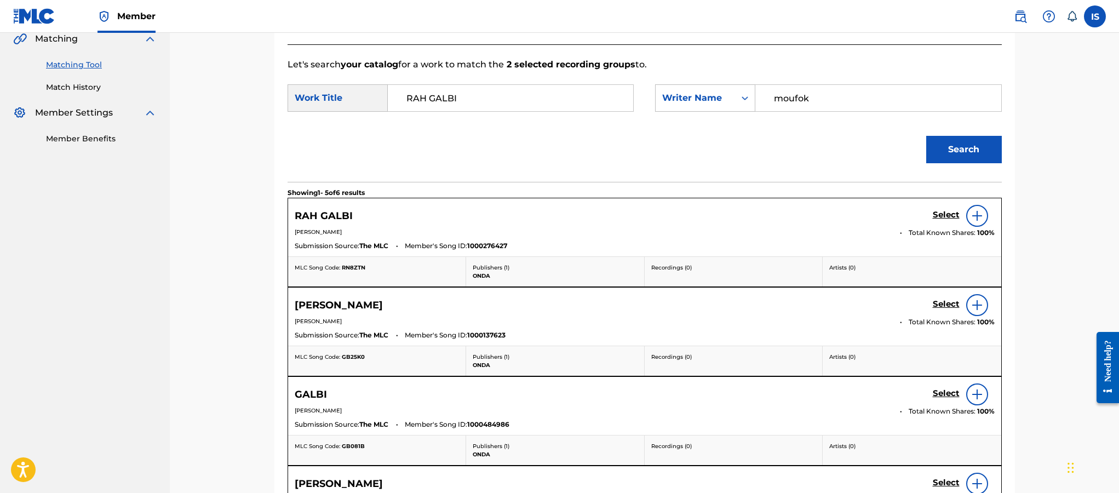
scroll to position [263, 0]
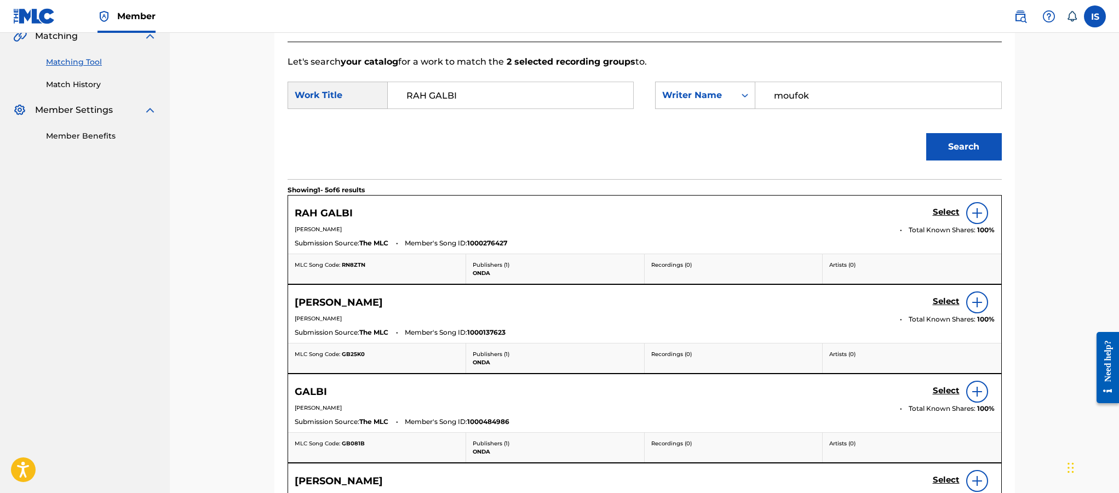
click at [945, 215] on h5 "Select" at bounding box center [946, 212] width 27 height 10
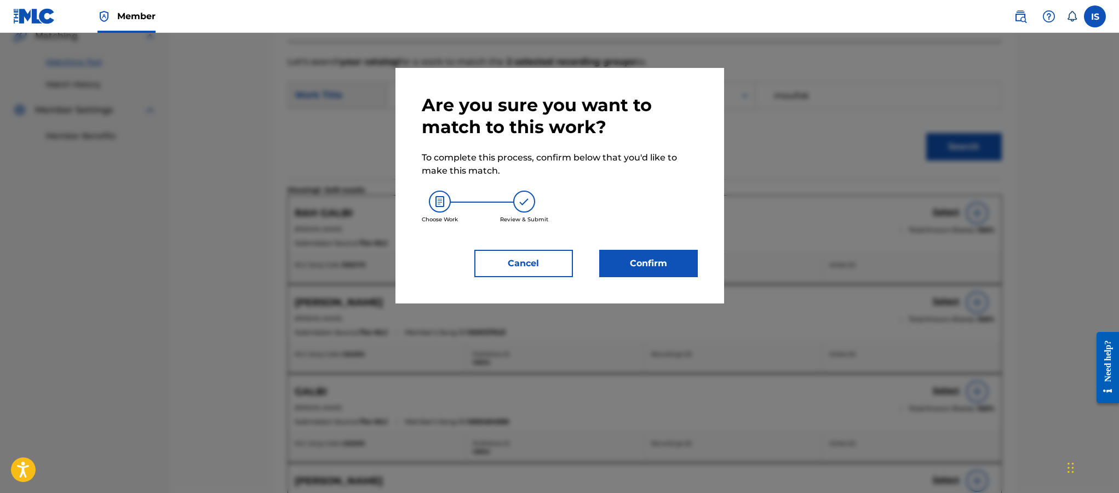
click at [633, 270] on button "Confirm" at bounding box center [648, 263] width 99 height 27
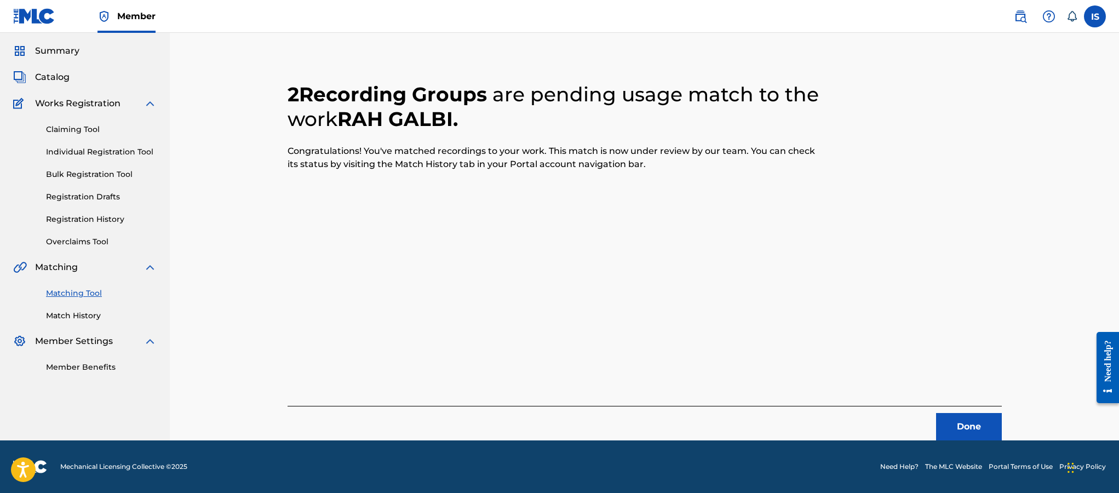
scroll to position [32, 0]
click at [956, 417] on button "Done" at bounding box center [969, 426] width 66 height 27
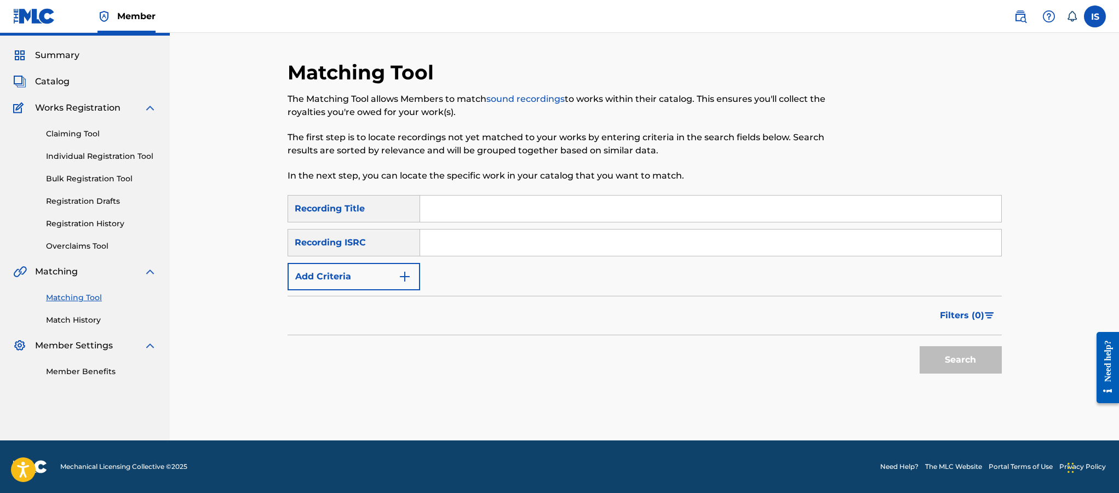
scroll to position [0, 0]
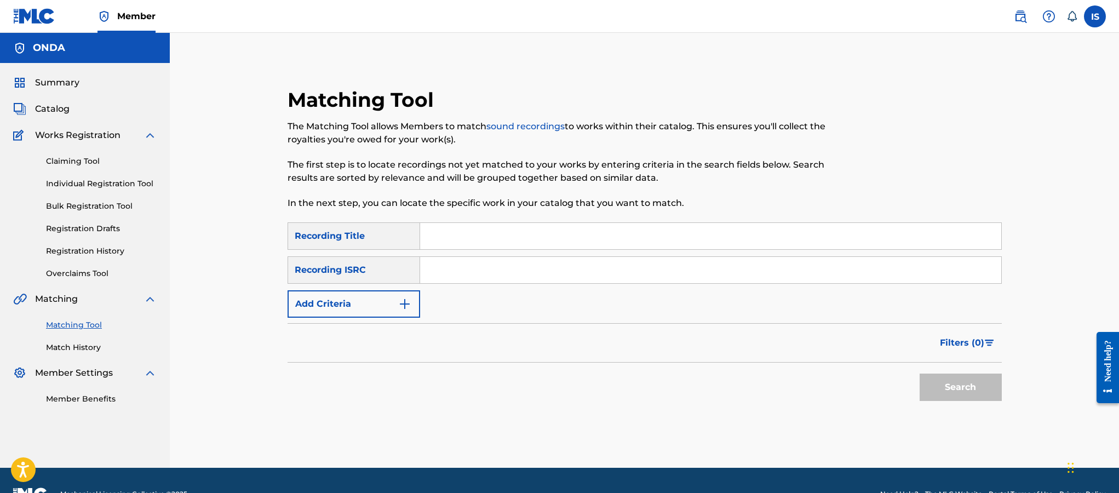
click at [441, 242] on input "Search Form" at bounding box center [710, 236] width 581 height 26
paste input "ELI N'SAK N'SAH"
type input "ELI N'SAK N'SAH"
click at [940, 385] on button "Search" at bounding box center [961, 387] width 82 height 27
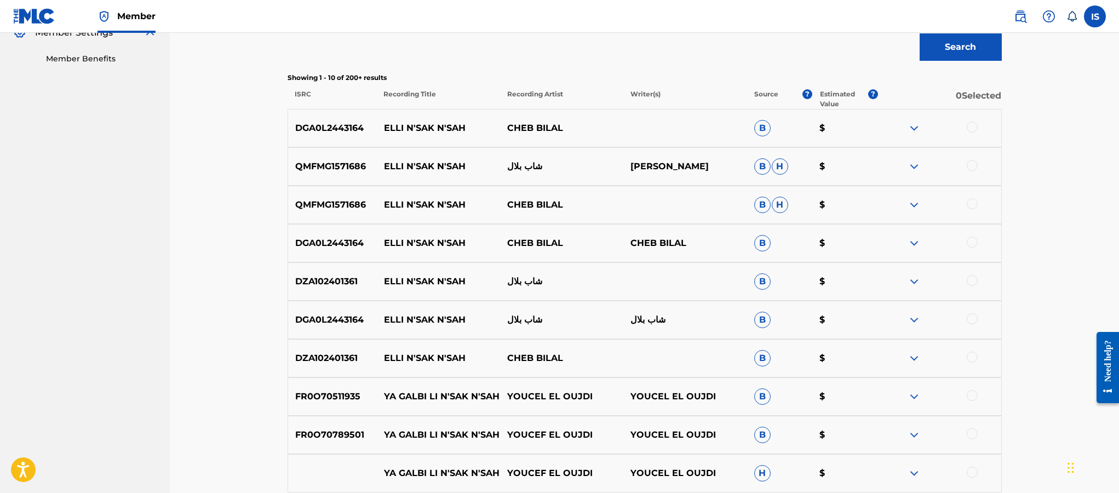
scroll to position [341, 0]
click at [973, 127] on div at bounding box center [972, 126] width 11 height 11
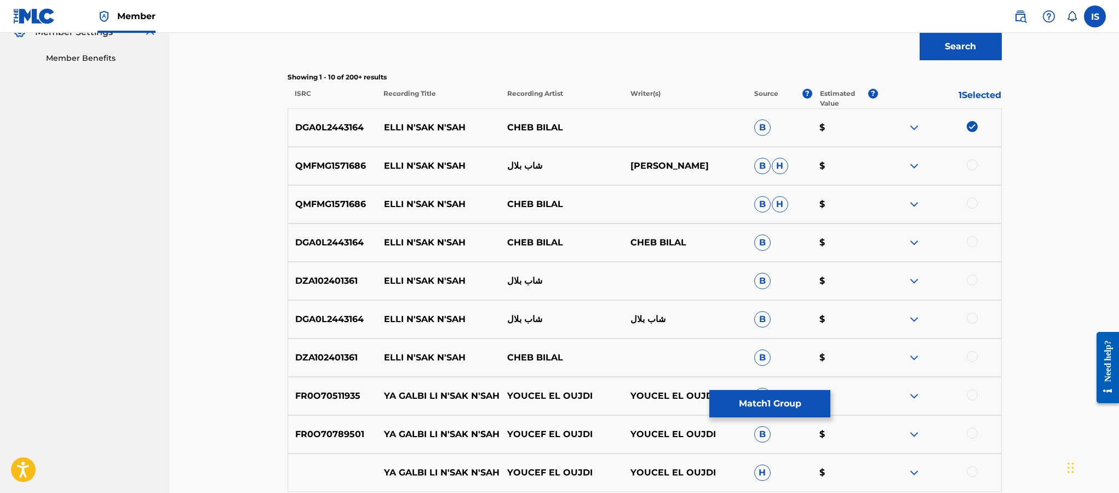
click at [974, 161] on div at bounding box center [972, 164] width 11 height 11
click at [971, 208] on div at bounding box center [972, 203] width 11 height 11
click at [975, 235] on div "DGA0L2443164 ELLI N'SAK N'SAH CHEB BILAL CHEB BILAL B $" at bounding box center [645, 242] width 714 height 38
click at [973, 245] on div at bounding box center [972, 241] width 11 height 11
click at [972, 268] on div "DZA102401361 ELLI N'SAK N'SAH شاب بلال B $" at bounding box center [645, 281] width 714 height 38
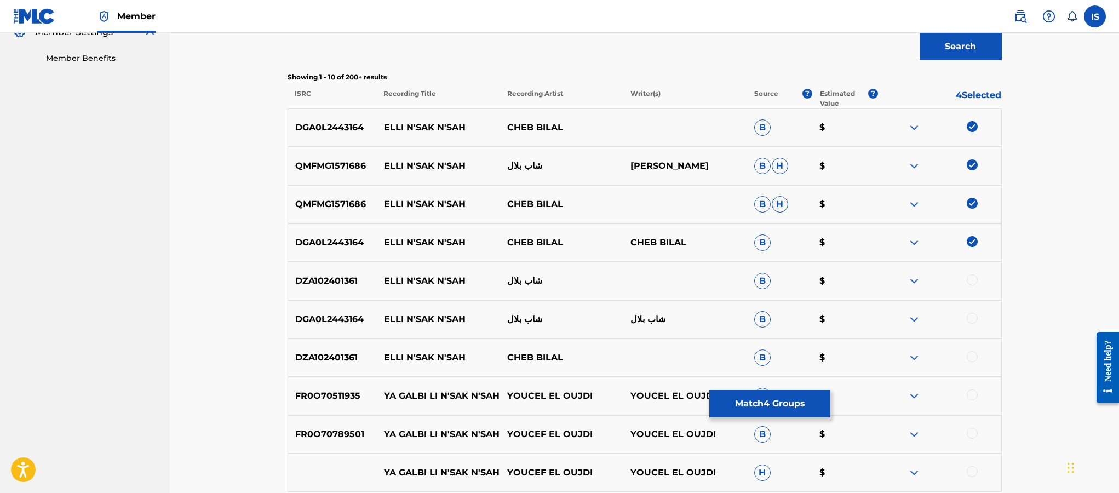
click at [971, 286] on div at bounding box center [938, 280] width 123 height 13
click at [971, 281] on div at bounding box center [972, 279] width 11 height 11
click at [968, 317] on div at bounding box center [972, 318] width 11 height 11
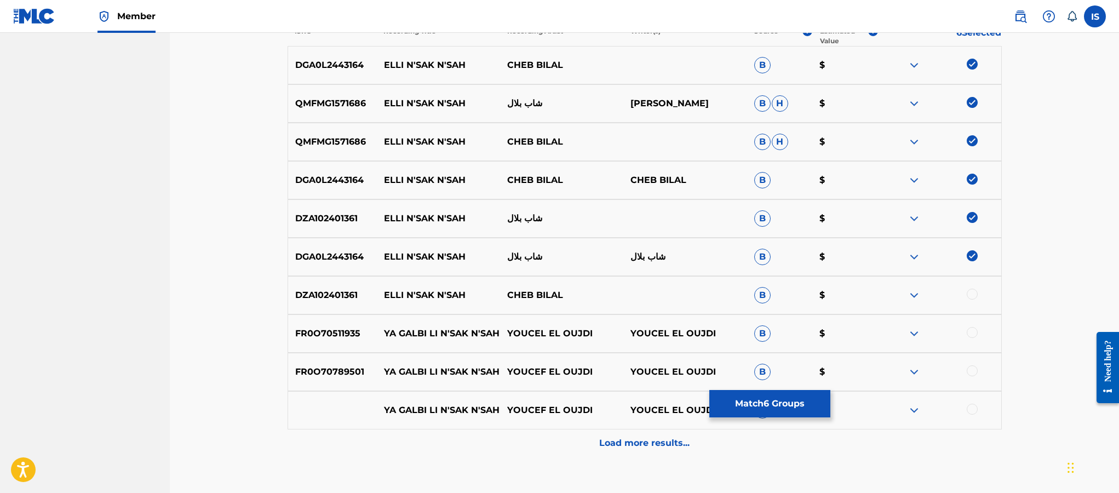
scroll to position [405, 0]
click at [970, 292] on div at bounding box center [972, 292] width 11 height 11
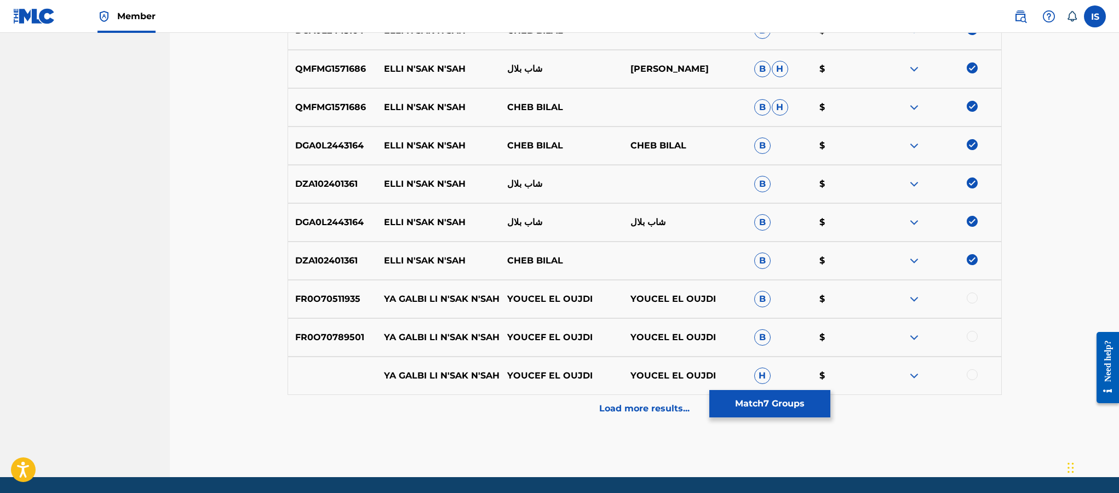
click at [639, 408] on p "Load more results..." at bounding box center [644, 408] width 90 height 13
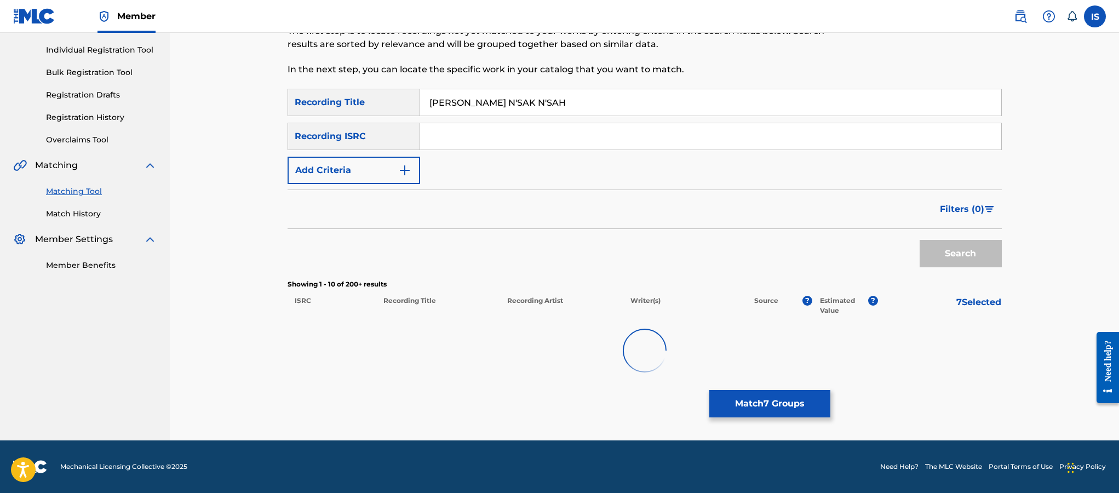
scroll to position [438, 0]
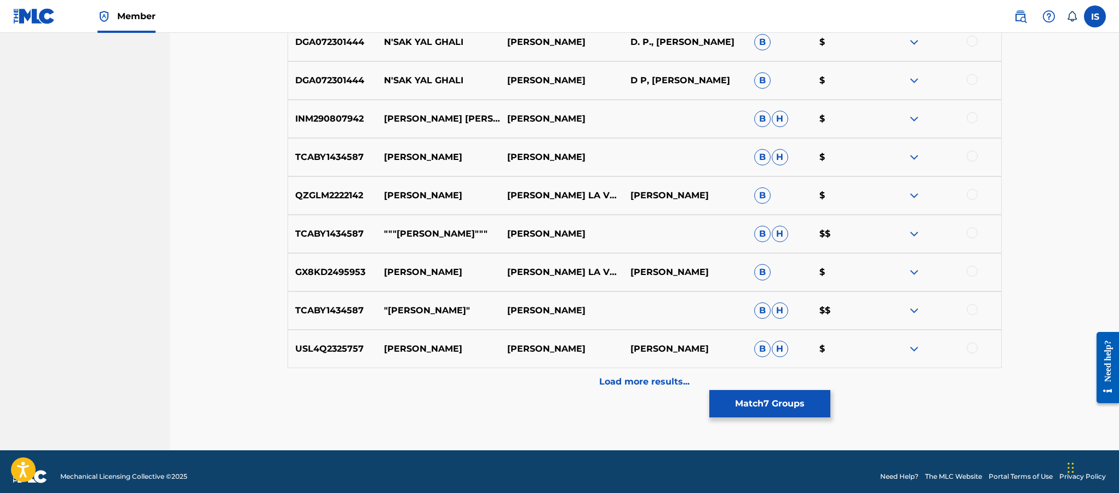
click at [636, 388] on p "Load more results..." at bounding box center [644, 381] width 90 height 13
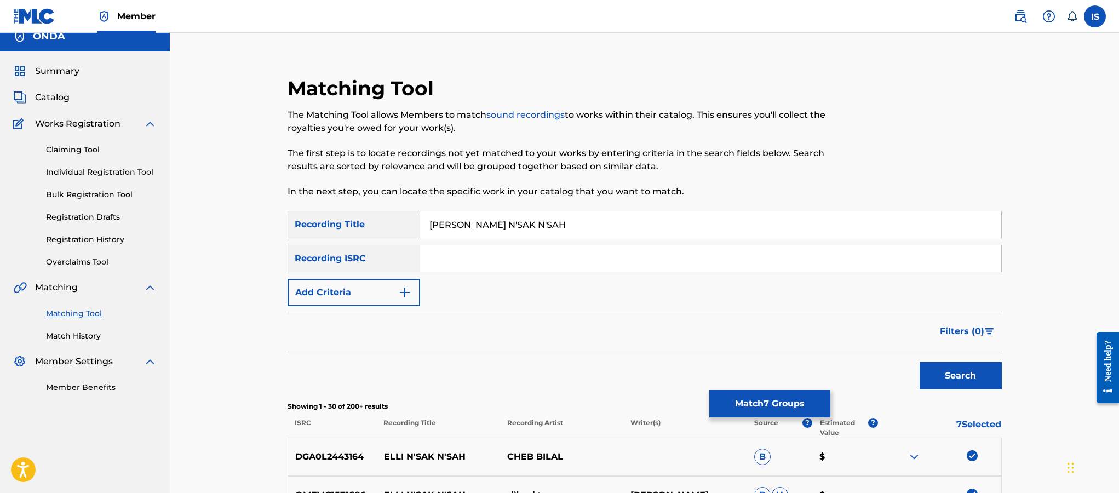
scroll to position [0, 0]
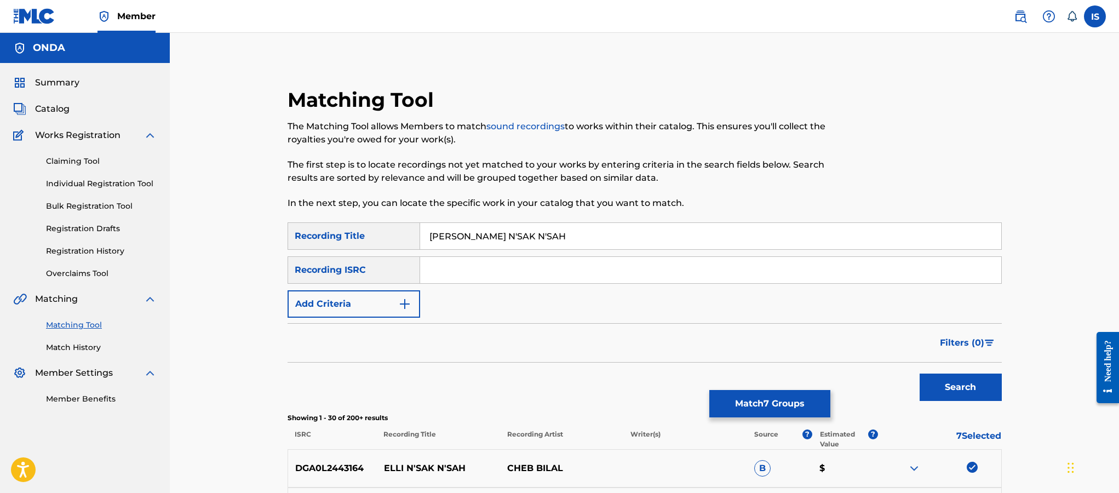
click at [396, 320] on form "SearchWithCriteria6d29f36f-facf-411b-8ff1-e688fad499b2 Recording Title ELI N'SA…" at bounding box center [645, 314] width 714 height 184
click at [387, 313] on button "Add Criteria" at bounding box center [354, 303] width 133 height 27
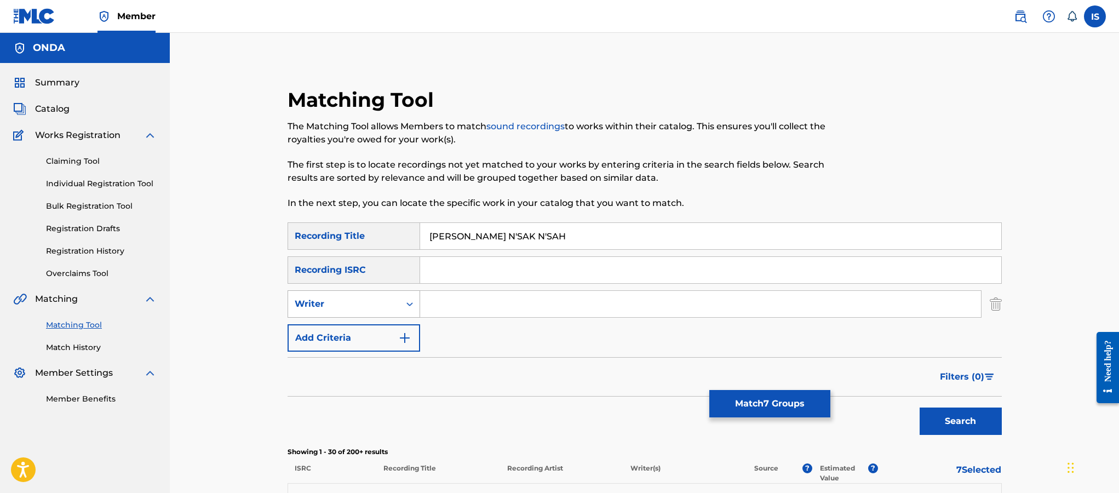
click at [387, 309] on div "Writer" at bounding box center [344, 303] width 99 height 13
click at [388, 324] on div "Recording Artist" at bounding box center [353, 331] width 131 height 27
click at [483, 309] on input "Search Form" at bounding box center [700, 304] width 561 height 26
type input "cheb bilal"
click at [920, 408] on button "Search" at bounding box center [961, 421] width 82 height 27
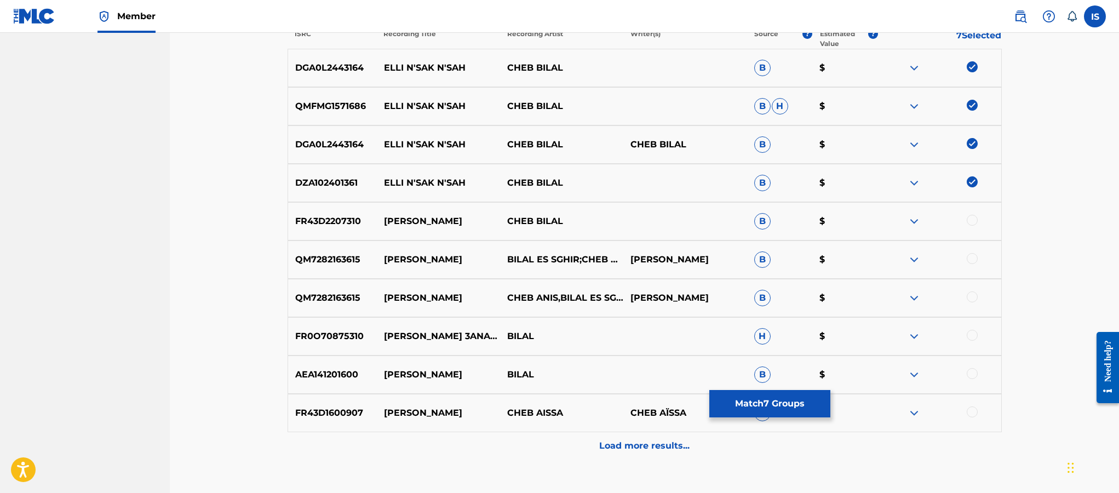
scroll to position [439, 0]
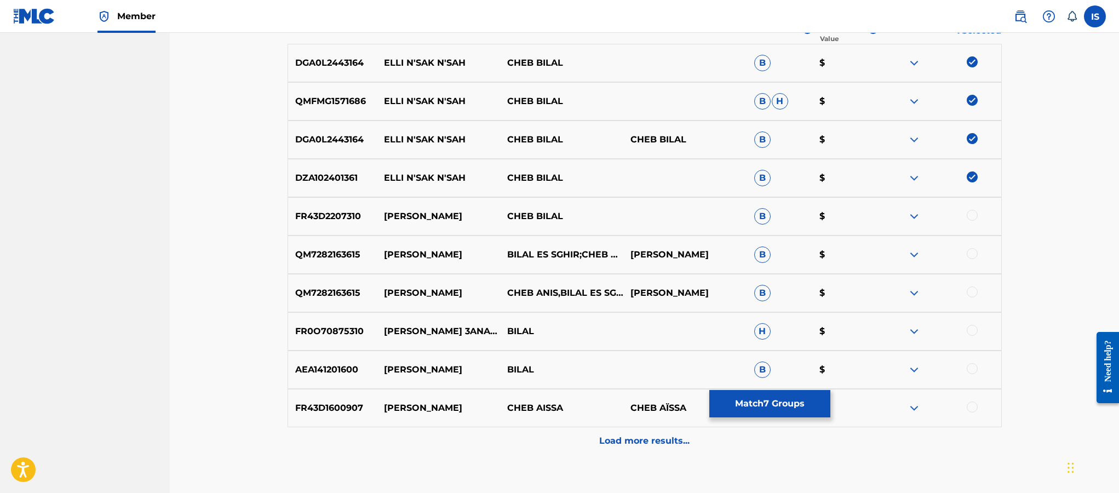
click at [743, 408] on button "Match 7 Groups" at bounding box center [769, 403] width 121 height 27
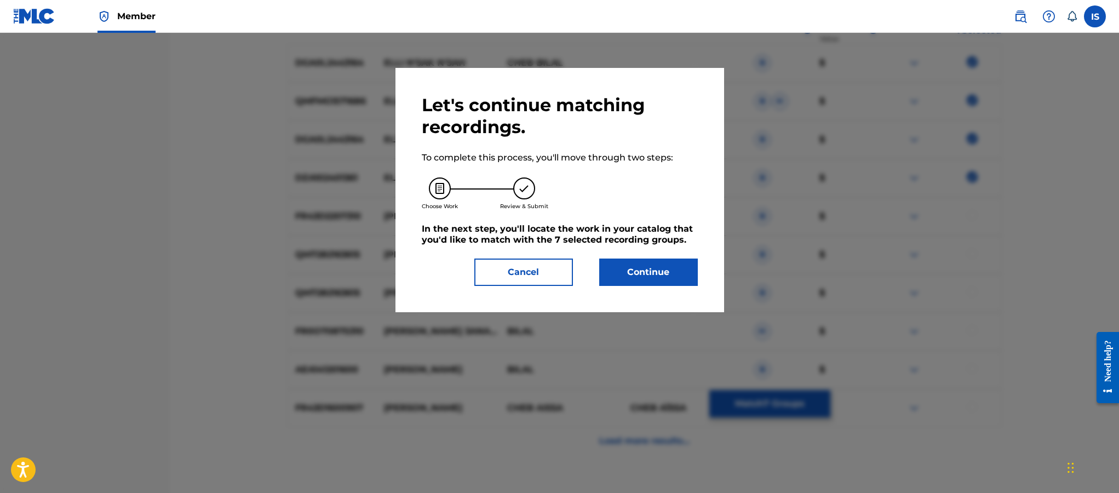
click at [639, 286] on button "Continue" at bounding box center [648, 272] width 99 height 27
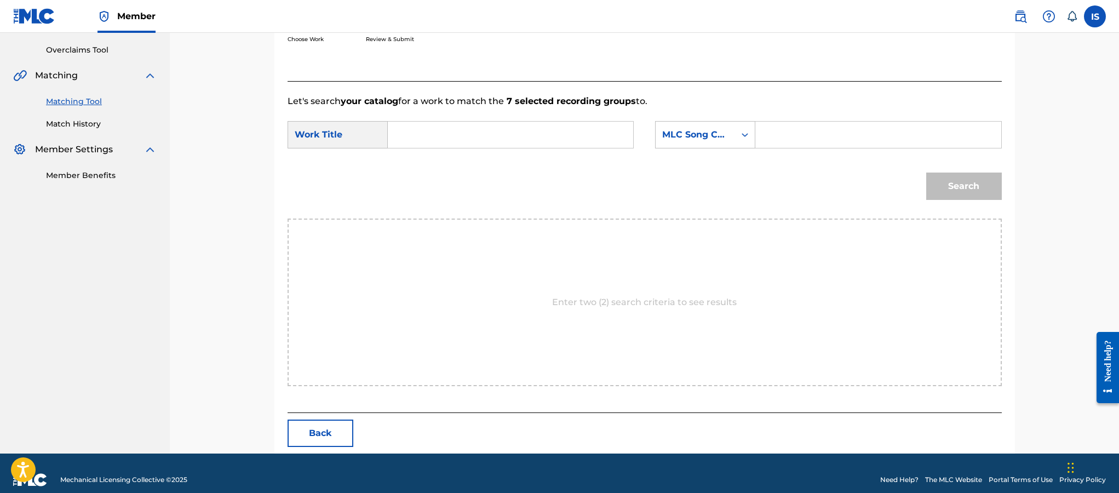
scroll to position [237, 0]
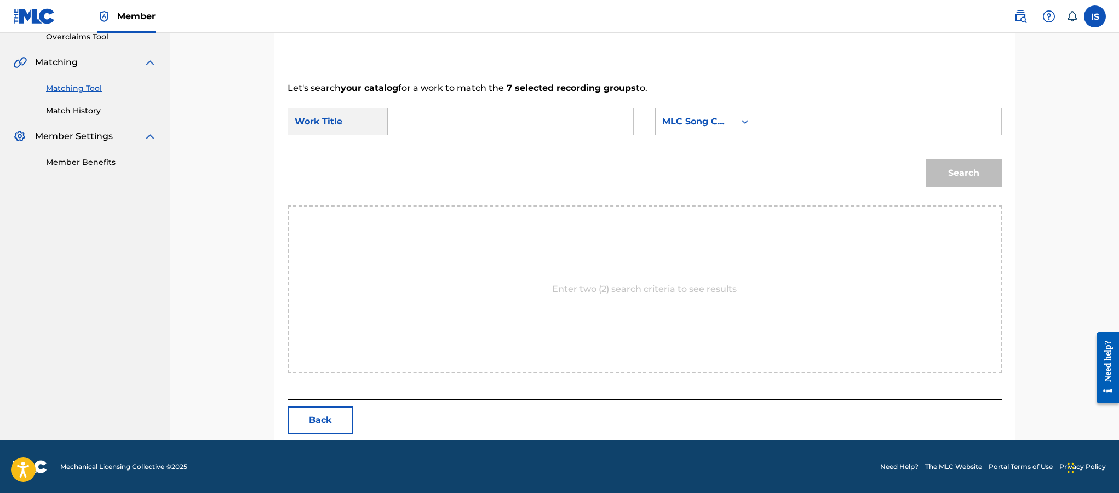
click at [467, 118] on input "Search Form" at bounding box center [510, 121] width 227 height 26
paste input "ELI N'SAK N'SAH"
type input "ELI N'SAK N'SAH"
click at [704, 125] on div "MLC Song Code" at bounding box center [695, 121] width 66 height 13
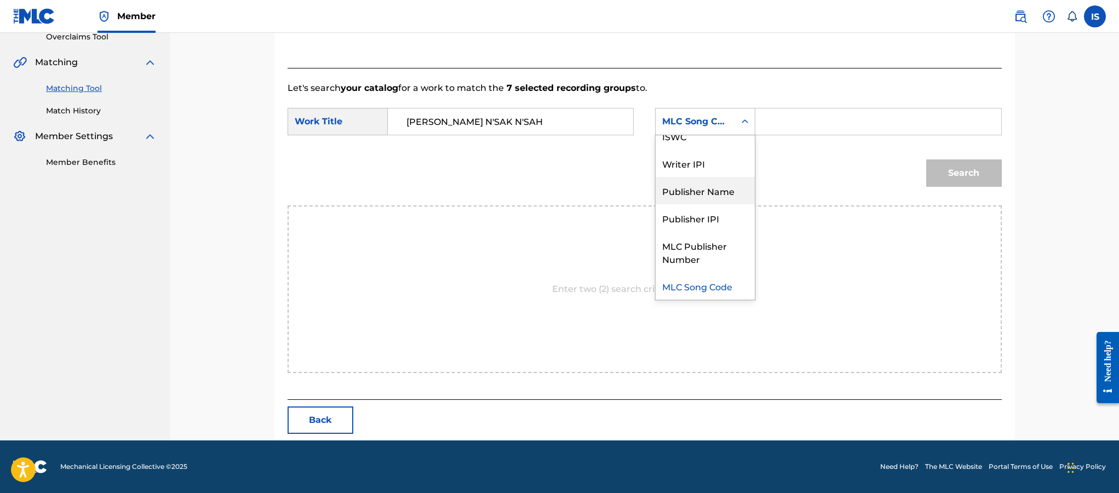
scroll to position [0, 0]
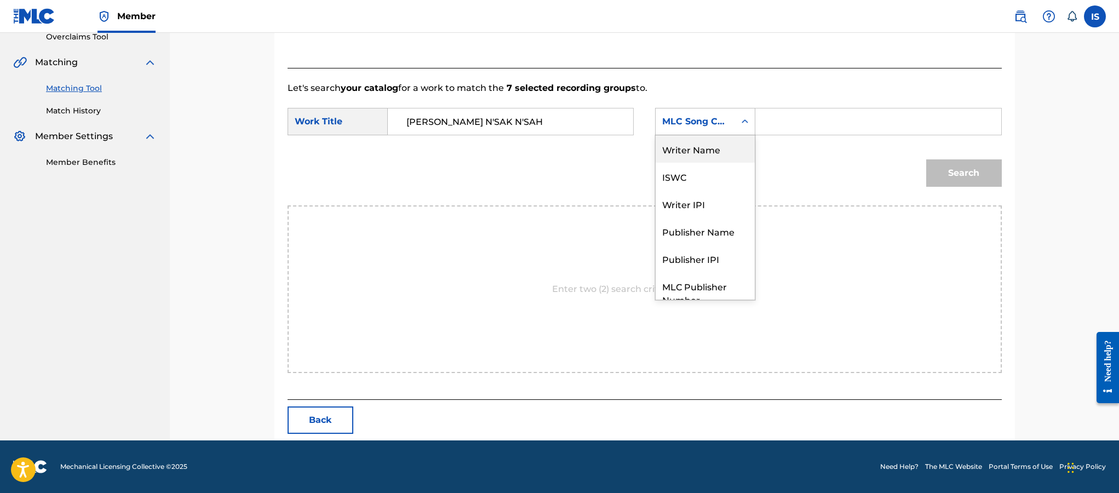
click at [702, 146] on div "Writer Name" at bounding box center [705, 148] width 99 height 27
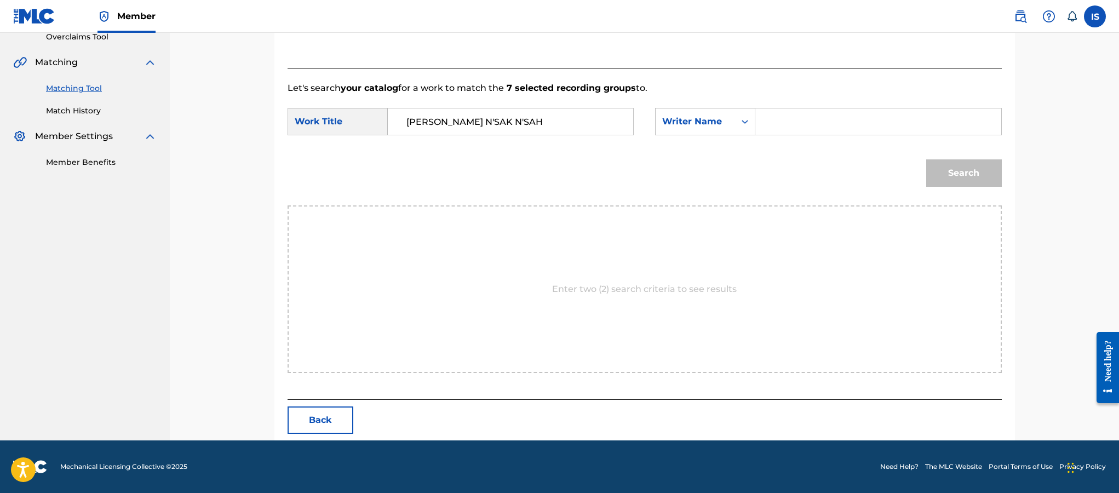
click at [808, 130] on input "Search Form" at bounding box center [878, 121] width 227 height 26
type input "moufok"
click at [947, 180] on button "Search" at bounding box center [964, 172] width 76 height 27
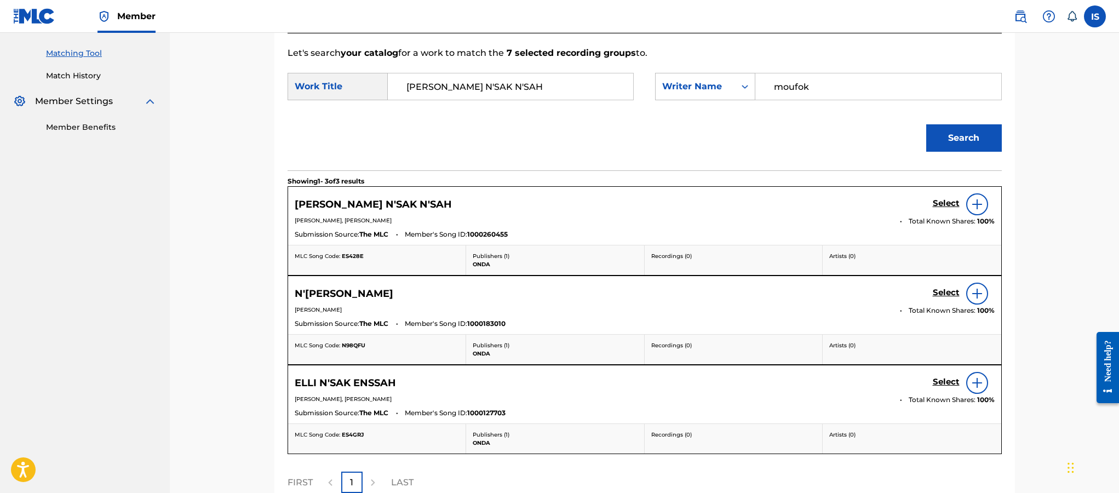
scroll to position [273, 0]
click at [945, 204] on h5 "Select" at bounding box center [946, 202] width 27 height 10
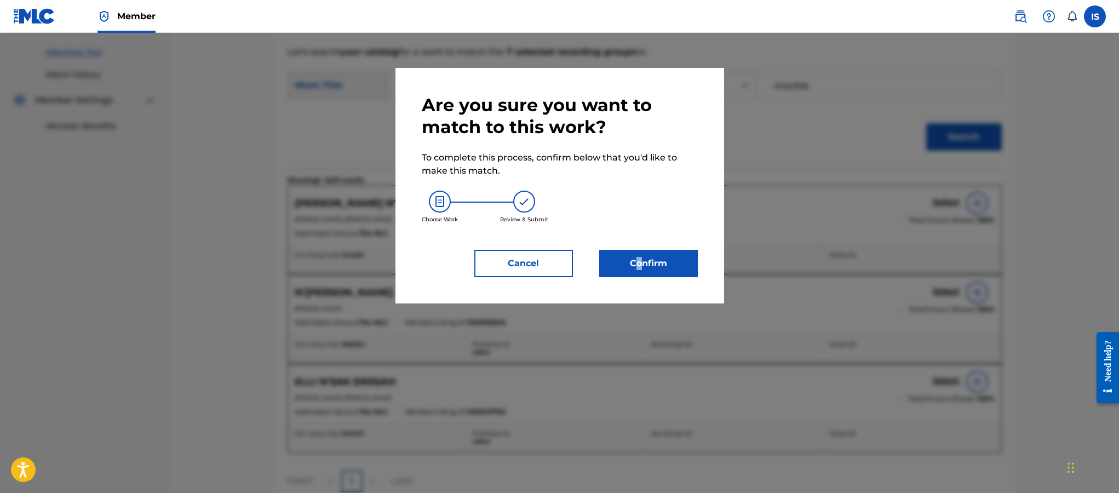
drag, startPoint x: 636, startPoint y: 275, endPoint x: 640, endPoint y: 267, distance: 8.8
click at [640, 267] on div "Are you sure you want to match to this work? To complete this process, confirm …" at bounding box center [559, 186] width 329 height 236
click at [640, 267] on button "Confirm" at bounding box center [648, 263] width 99 height 27
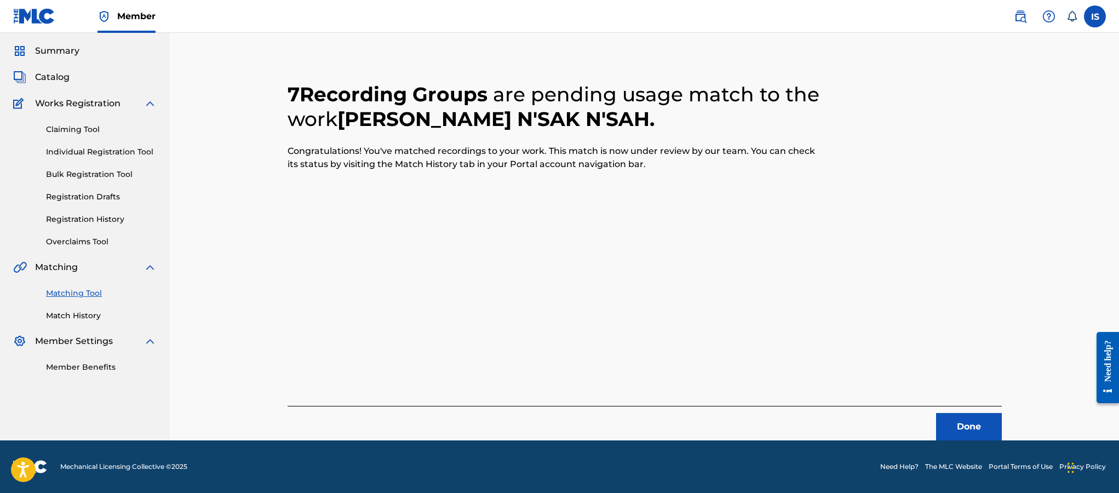
scroll to position [32, 0]
click at [983, 426] on button "Done" at bounding box center [969, 426] width 66 height 27
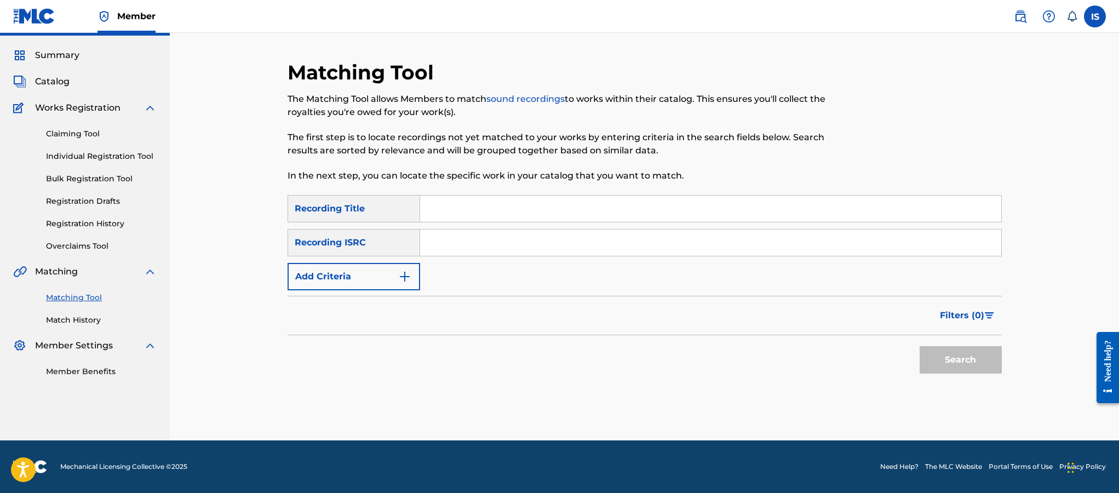
scroll to position [0, 0]
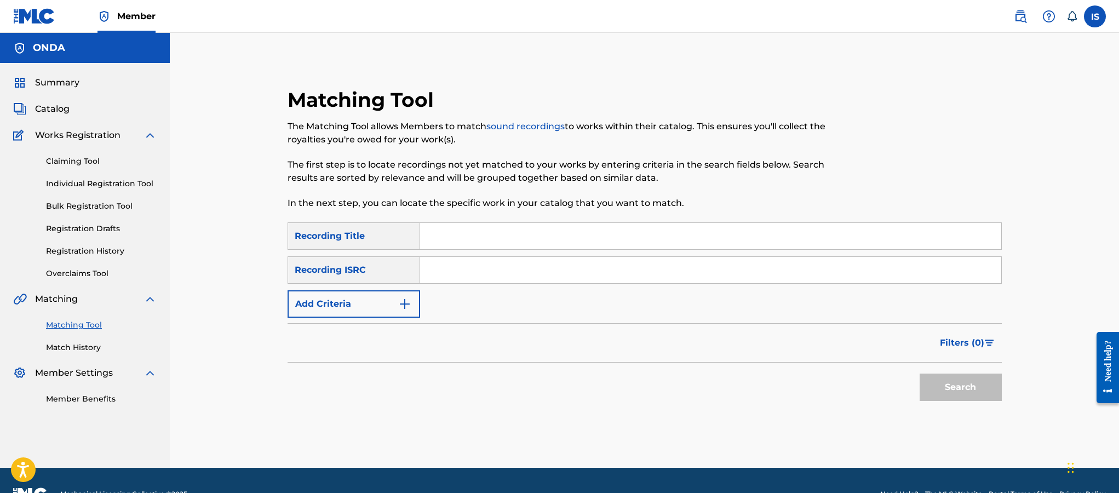
click at [576, 240] on input "Search Form" at bounding box center [710, 236] width 581 height 26
paste input "BESSAH TEBGUINI"
type input "BESSAH TEBGUINI"
click at [933, 381] on button "Search" at bounding box center [961, 387] width 82 height 27
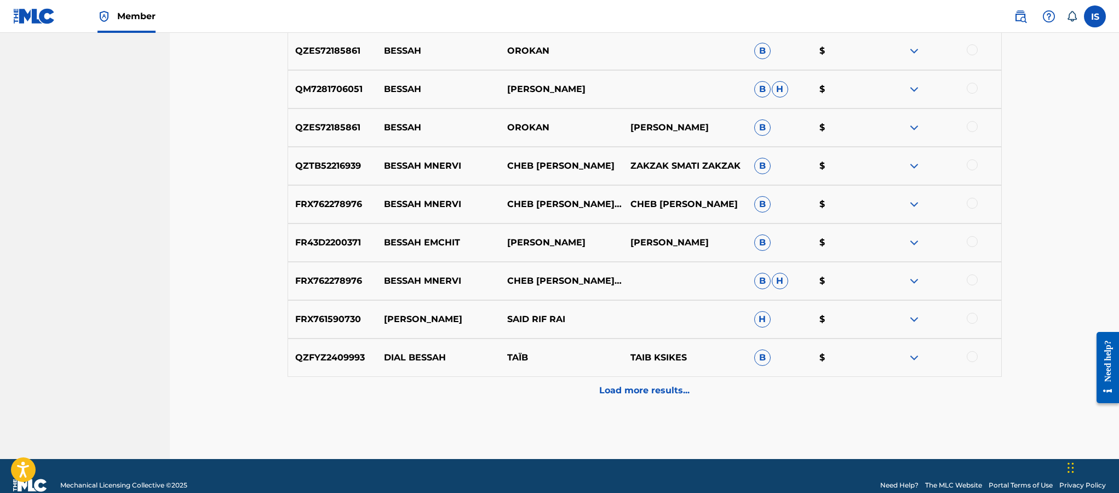
scroll to position [466, 0]
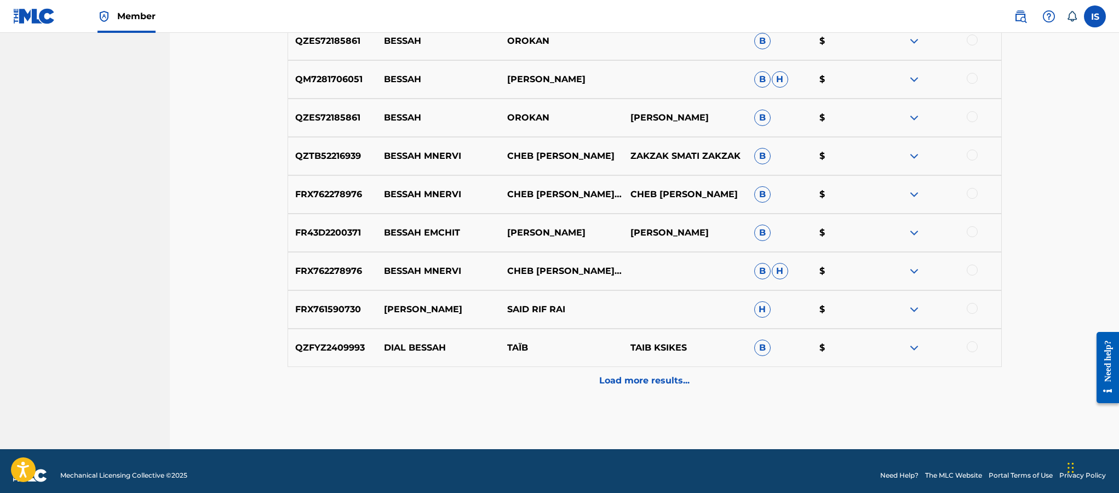
click at [633, 369] on div "Load more results..." at bounding box center [645, 380] width 714 height 27
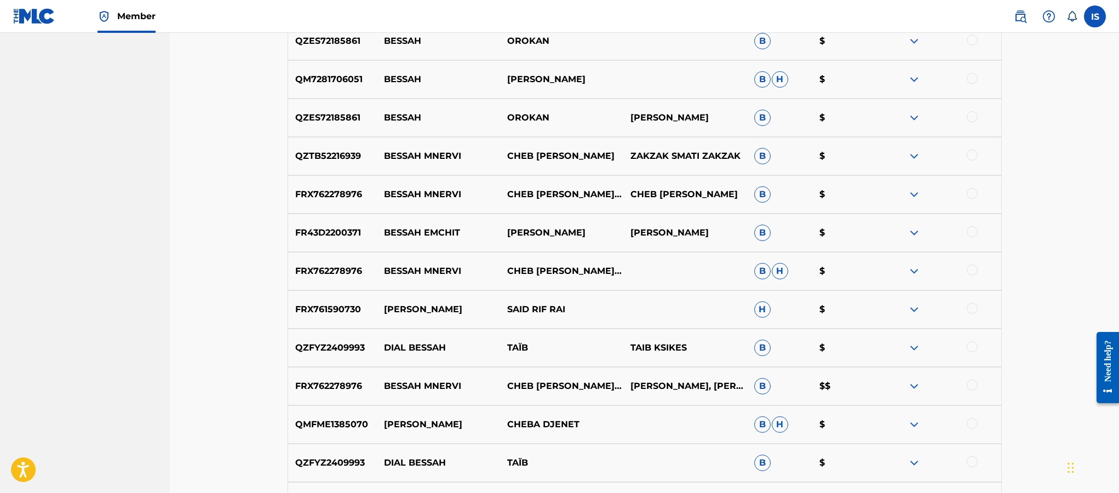
scroll to position [0, 0]
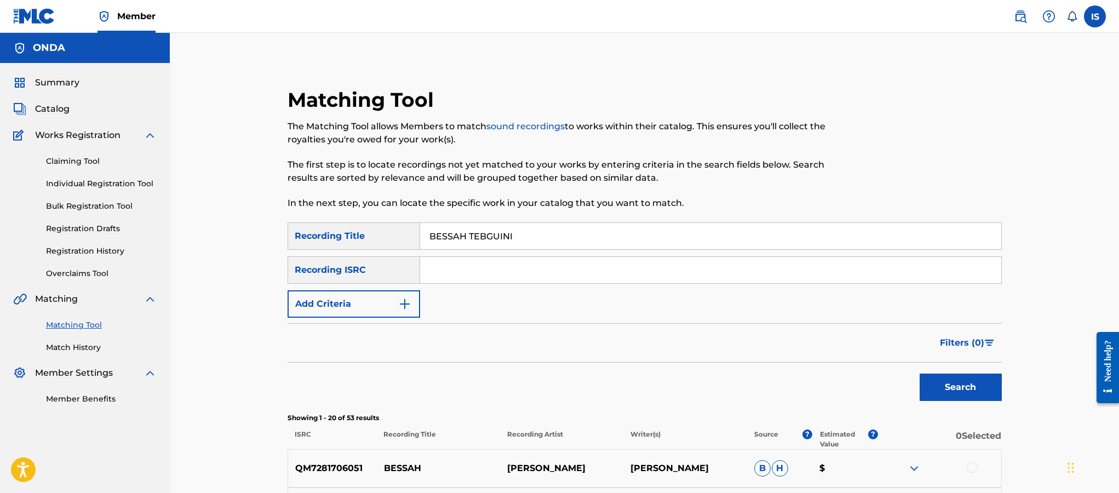
click at [358, 298] on button "Add Criteria" at bounding box center [354, 303] width 133 height 27
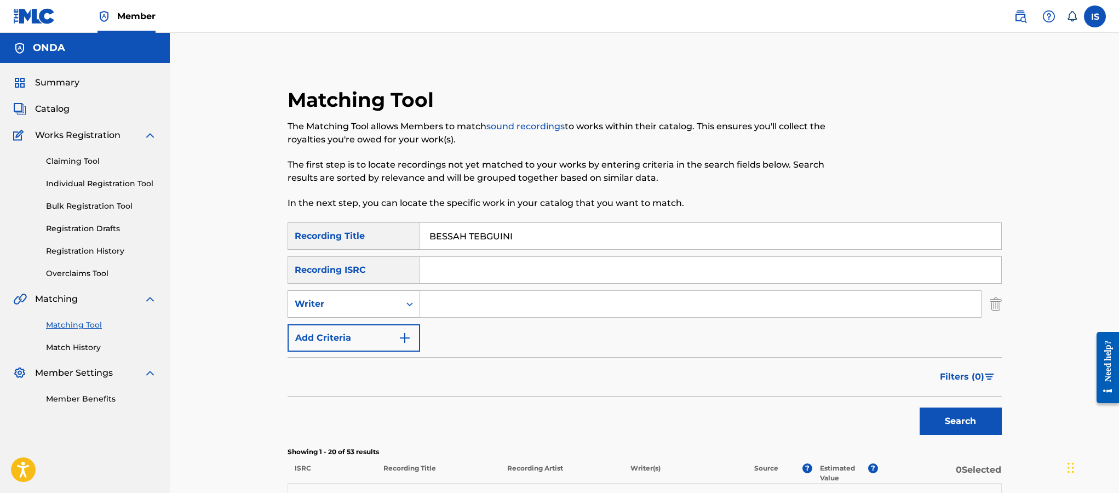
click at [377, 309] on div "Writer" at bounding box center [344, 303] width 99 height 13
click at [370, 330] on div "Recording Artist" at bounding box center [353, 331] width 131 height 27
click at [466, 314] on input "Search Form" at bounding box center [700, 304] width 561 height 26
drag, startPoint x: 467, startPoint y: 311, endPoint x: 387, endPoint y: 293, distance: 82.0
click at [387, 293] on div "SearchWithCriteria38cffb55-84e6-4bae-8670-825f8ad7c8e7 Recording Artist" at bounding box center [645, 303] width 714 height 27
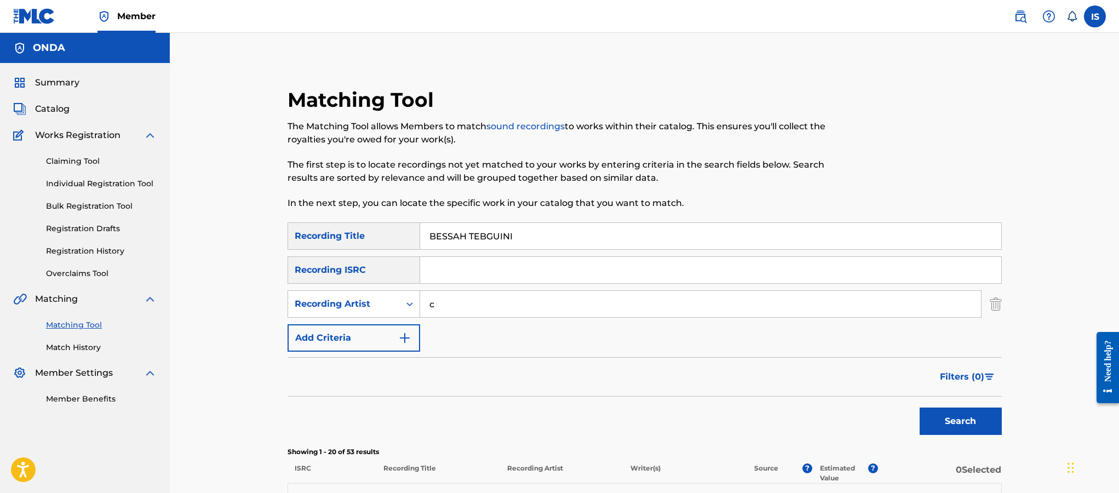
type input "cheb bilal"
click at [963, 426] on button "Search" at bounding box center [961, 421] width 82 height 27
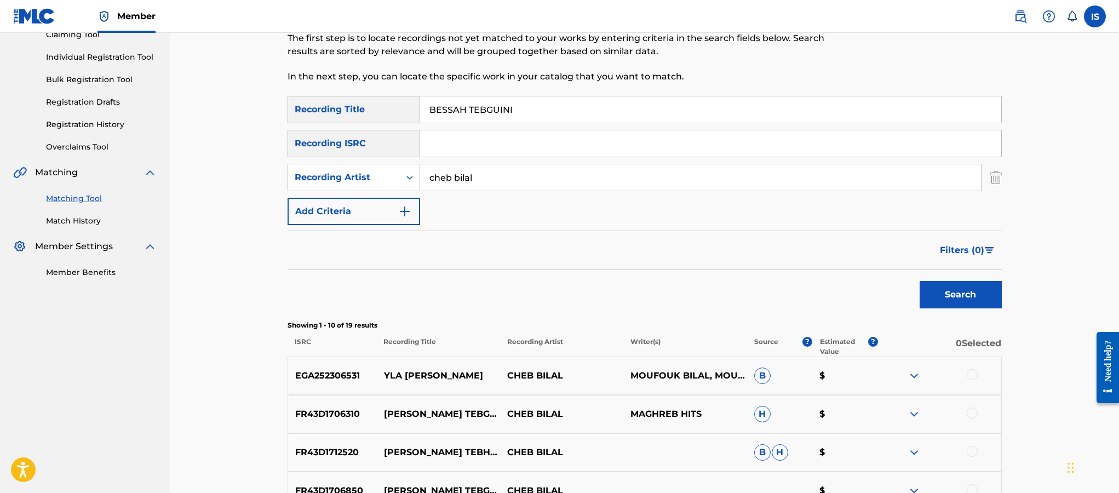
scroll to position [142, 0]
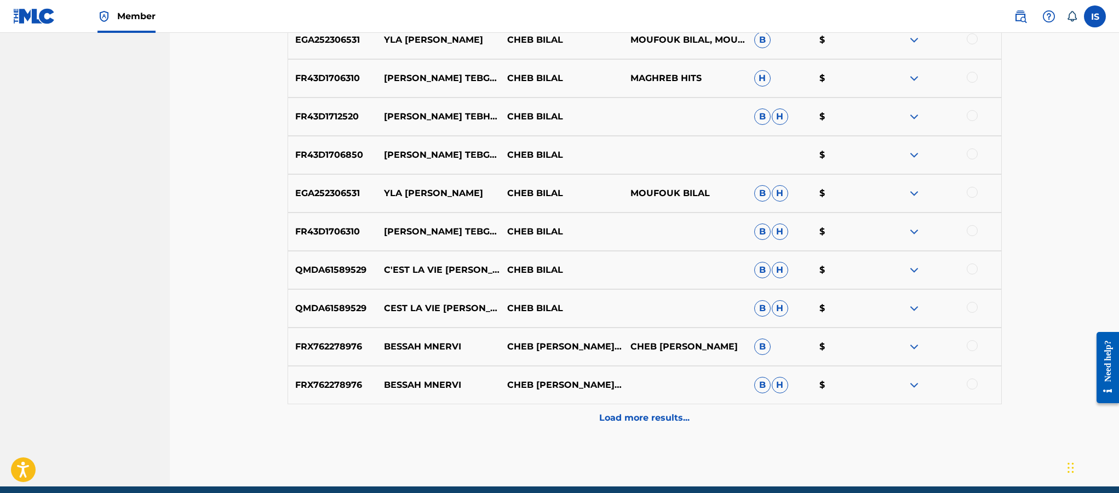
click at [633, 416] on p "Load more results..." at bounding box center [644, 417] width 90 height 13
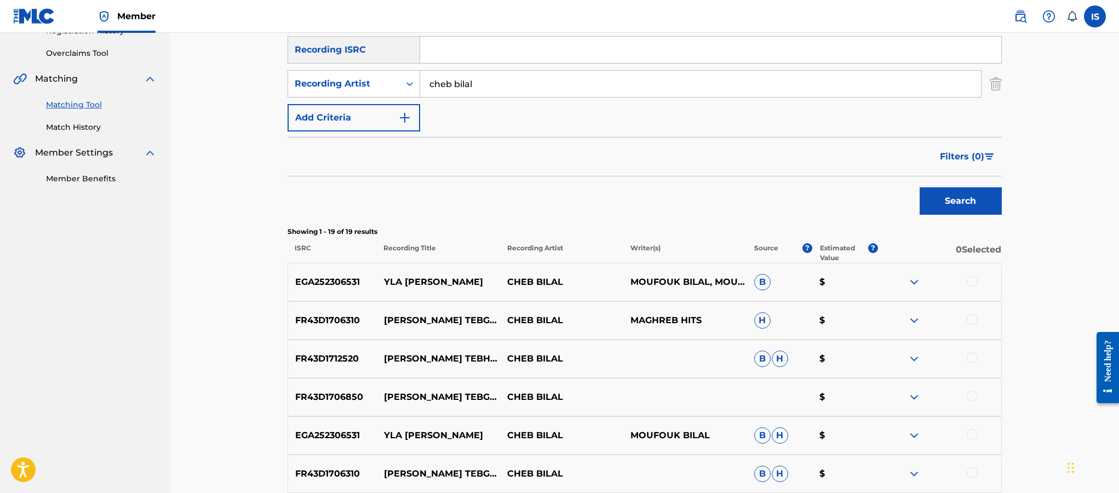
scroll to position [0, 0]
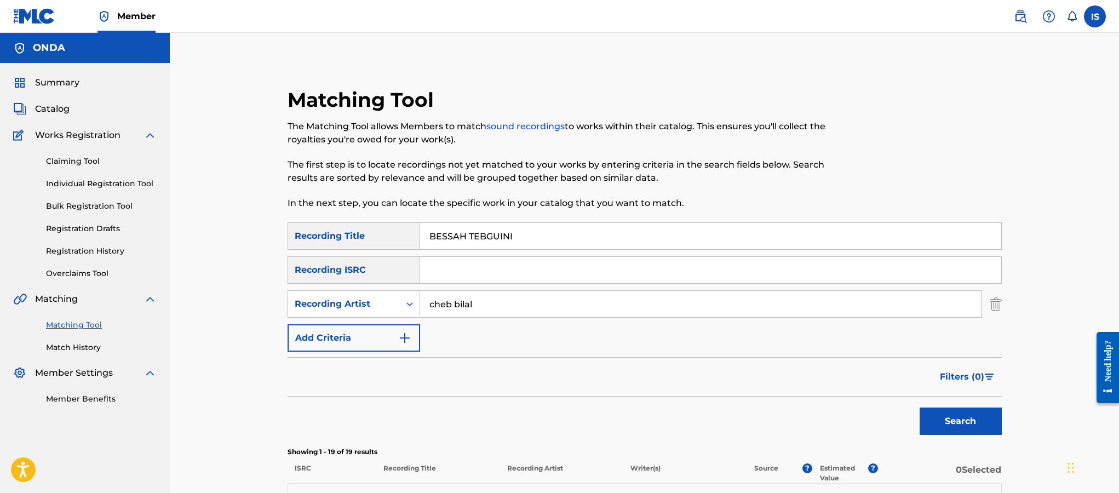
click at [487, 240] on input "BESSAH TEBGUINI" at bounding box center [710, 236] width 581 height 26
paste input "SAMA"
click at [955, 416] on button "Search" at bounding box center [961, 421] width 82 height 27
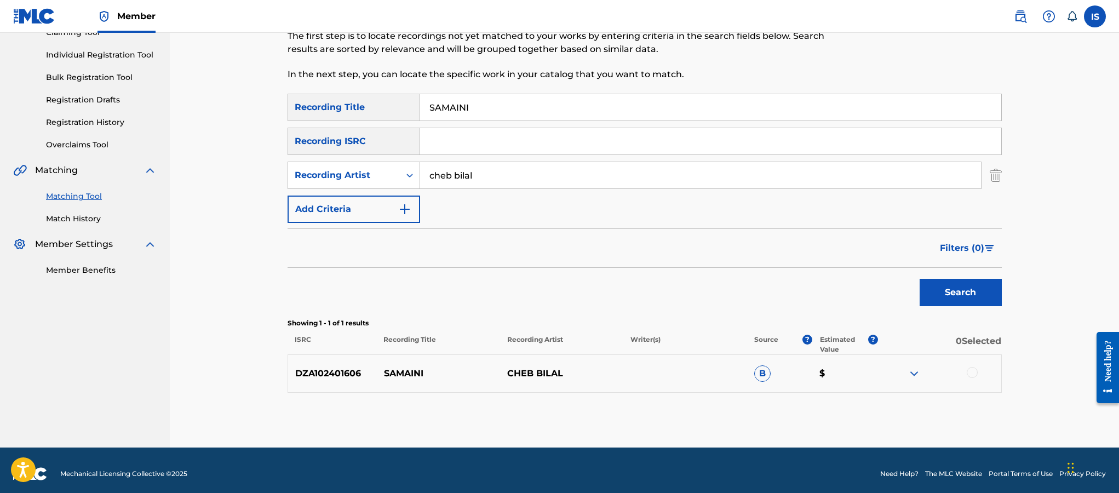
scroll to position [136, 0]
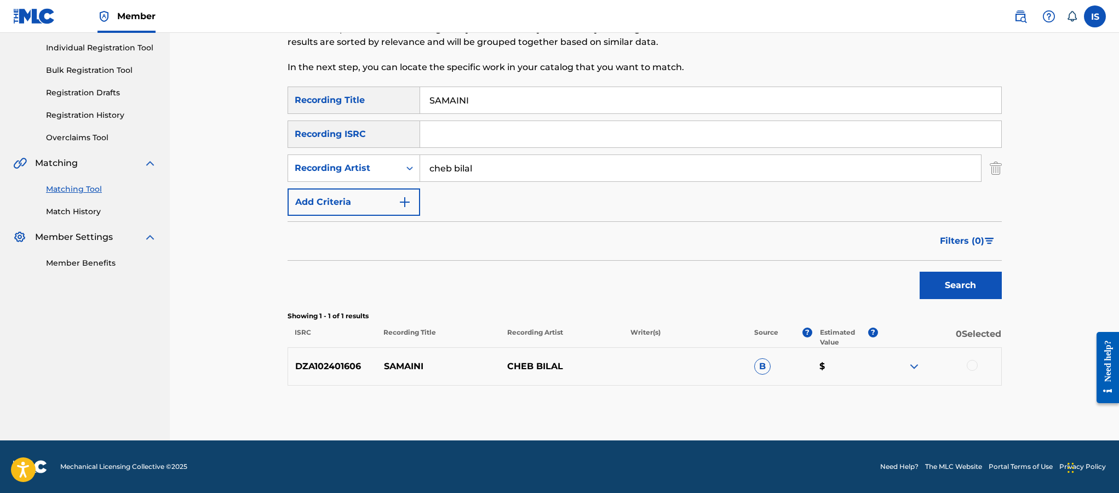
click at [968, 367] on div at bounding box center [972, 365] width 11 height 11
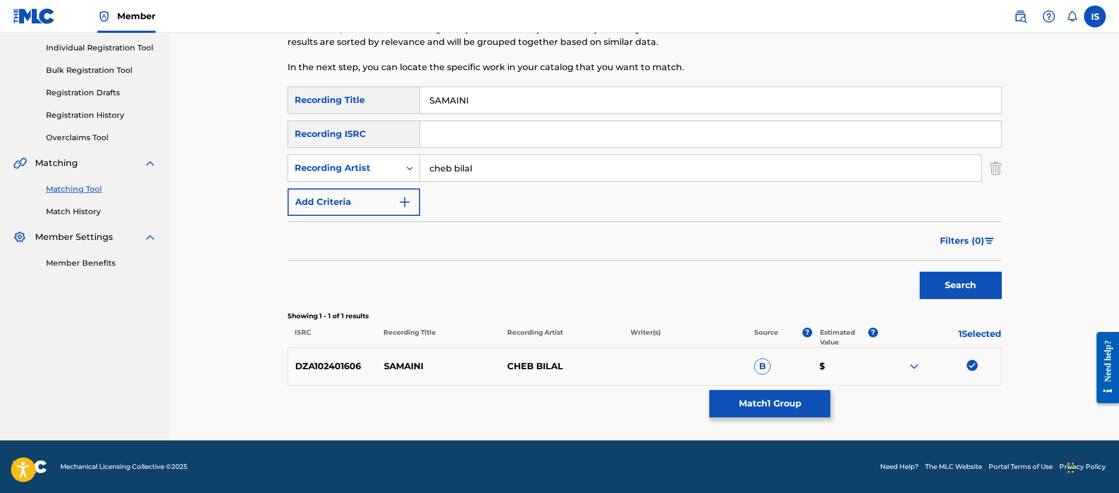
click at [458, 99] on input "SAMAINI" at bounding box center [710, 100] width 581 height 26
click at [920, 272] on button "Search" at bounding box center [961, 285] width 82 height 27
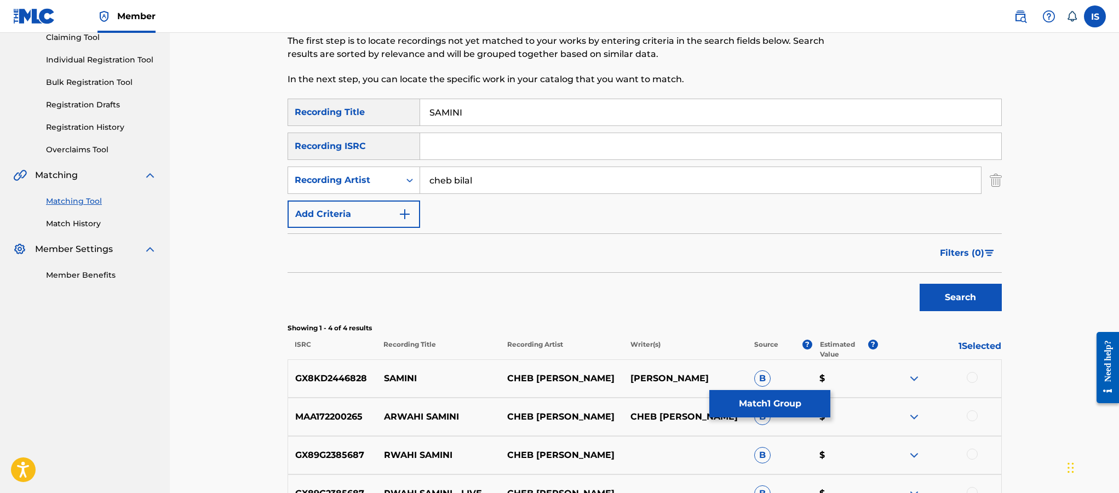
scroll to position [0, 0]
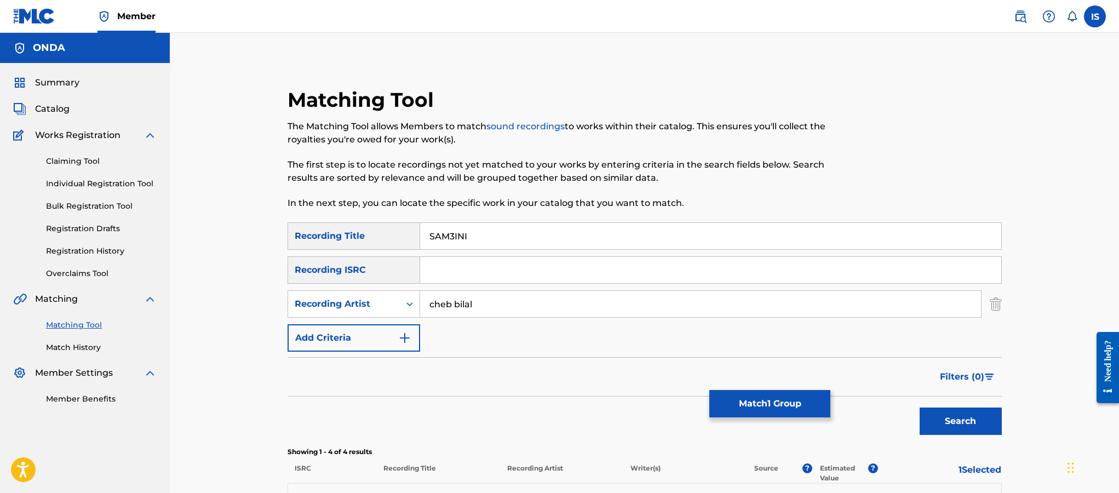
type input "SAM3INI"
click at [920, 408] on button "Search" at bounding box center [961, 421] width 82 height 27
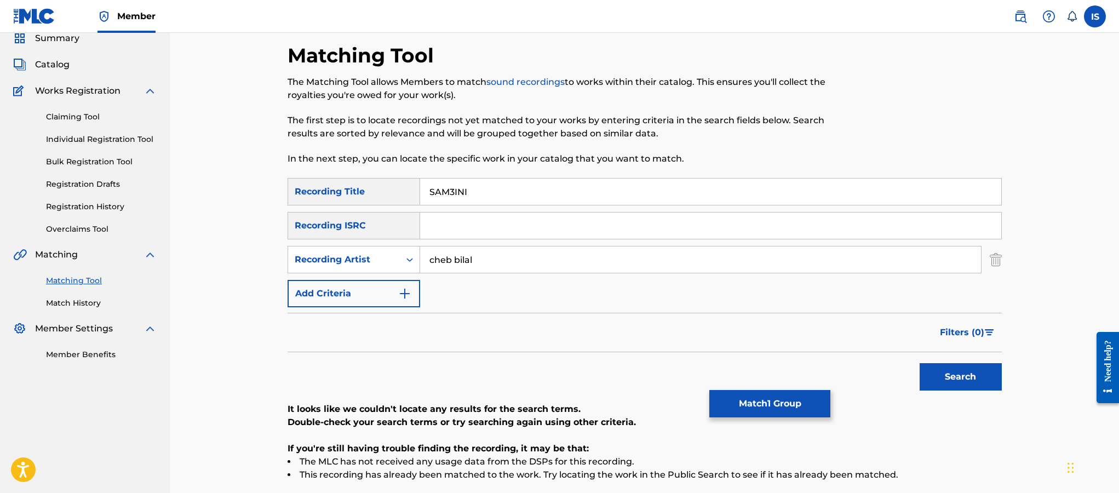
scroll to position [35, 0]
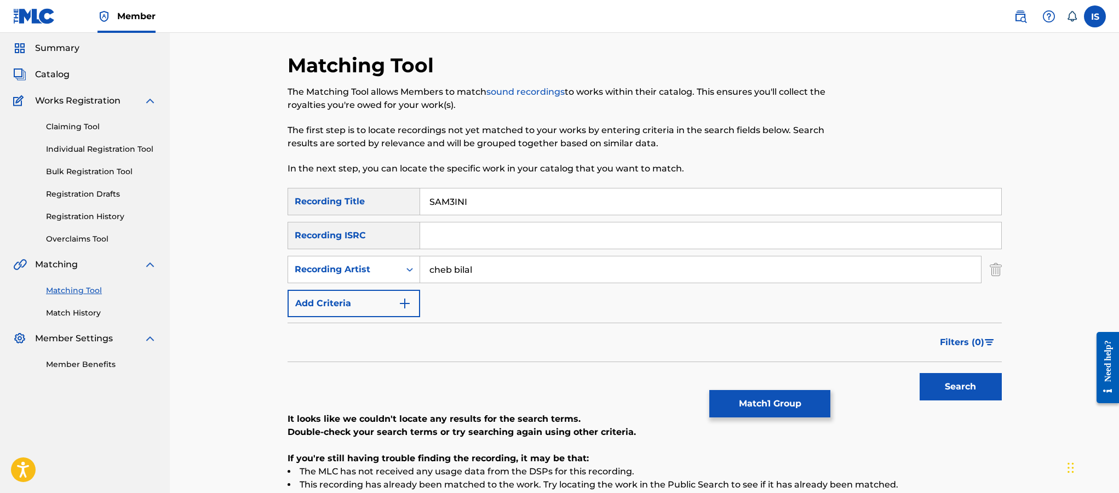
click at [781, 403] on button "Match 1 Group" at bounding box center [769, 403] width 121 height 27
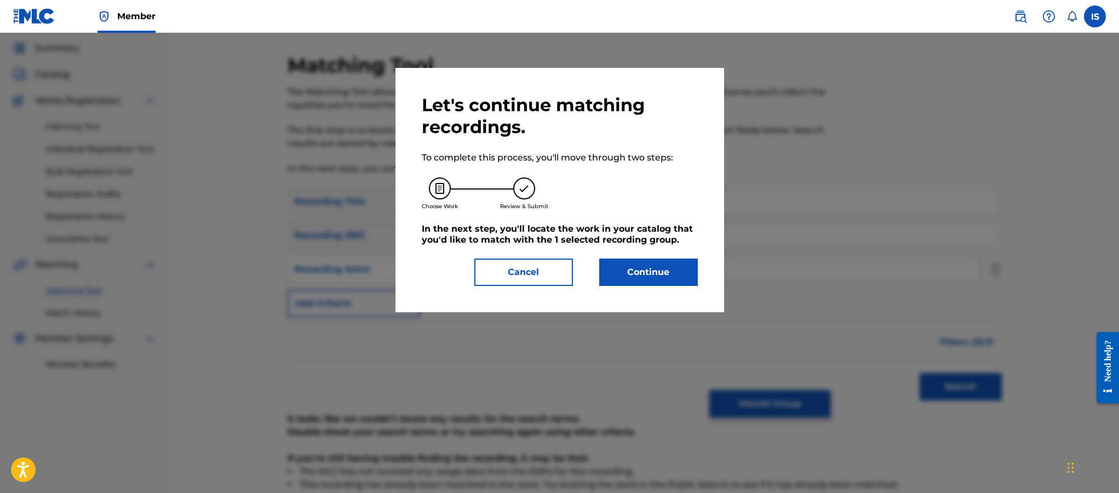
click at [624, 282] on button "Continue" at bounding box center [648, 272] width 99 height 27
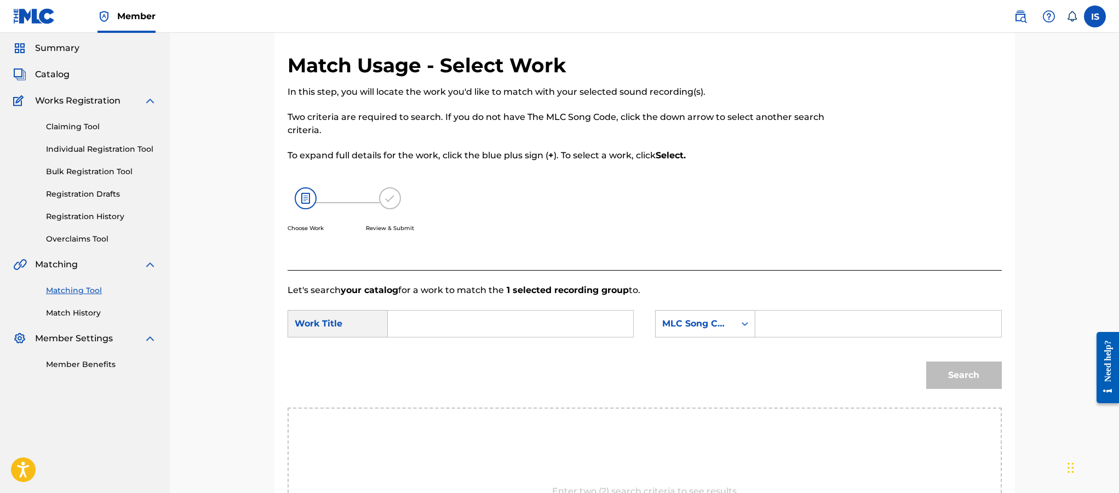
click at [457, 314] on input "Search Form" at bounding box center [510, 324] width 227 height 26
paste input "SAMAINI"
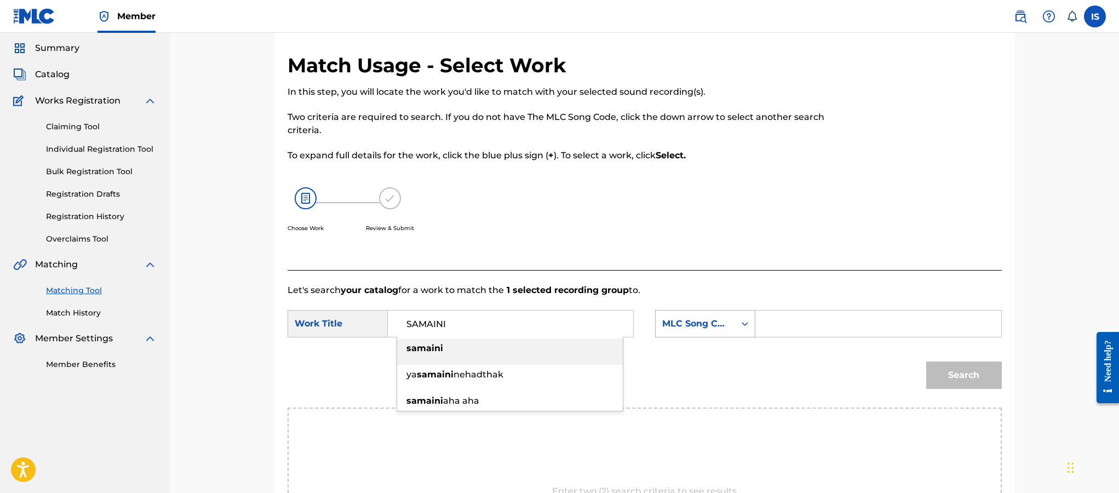
type input "SAMAINI"
click at [733, 319] on div "MLC Song Code" at bounding box center [695, 323] width 79 height 21
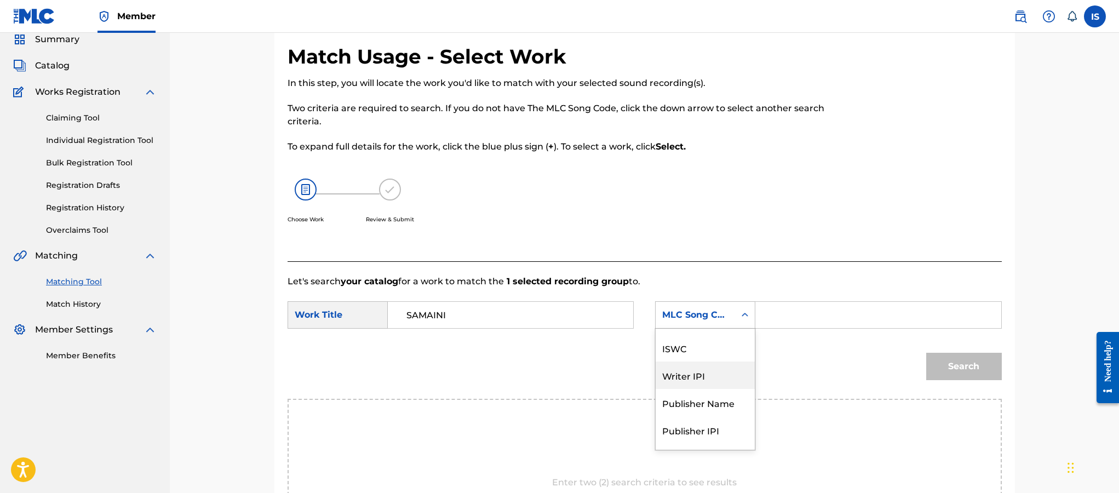
scroll to position [0, 0]
click at [715, 346] on div "Writer Name" at bounding box center [705, 342] width 99 height 27
click at [822, 313] on input "Search Form" at bounding box center [878, 315] width 227 height 26
type input "moufok"
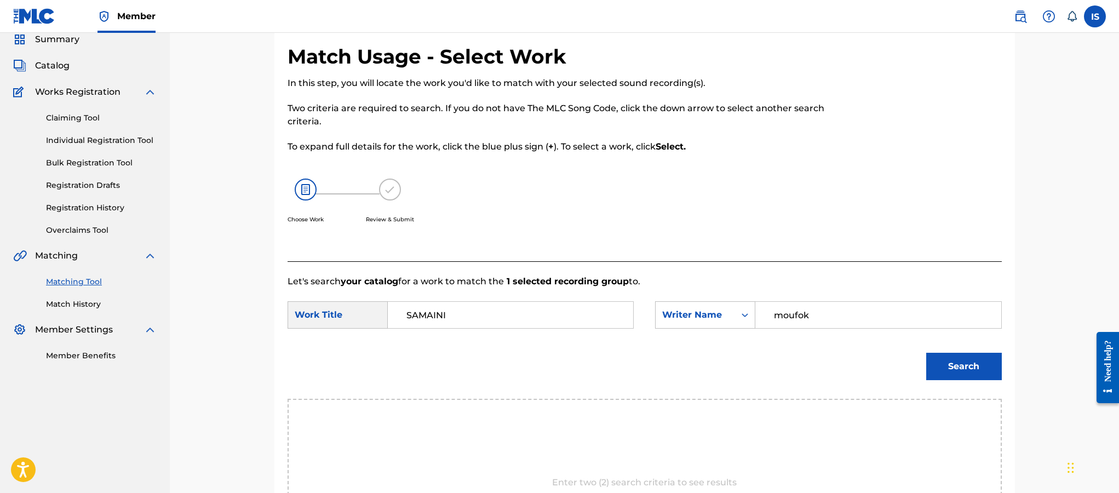
click at [956, 367] on button "Search" at bounding box center [964, 366] width 76 height 27
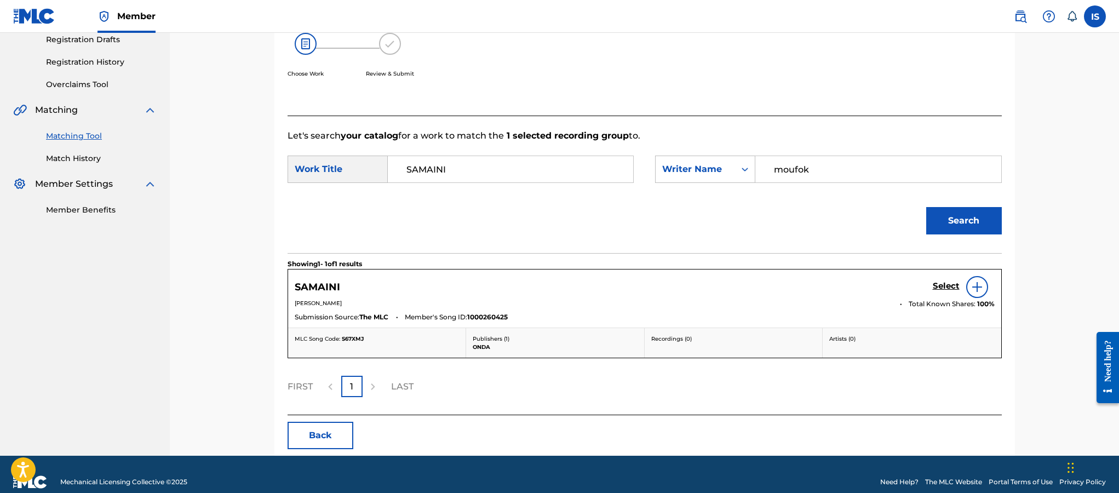
scroll to position [205, 0]
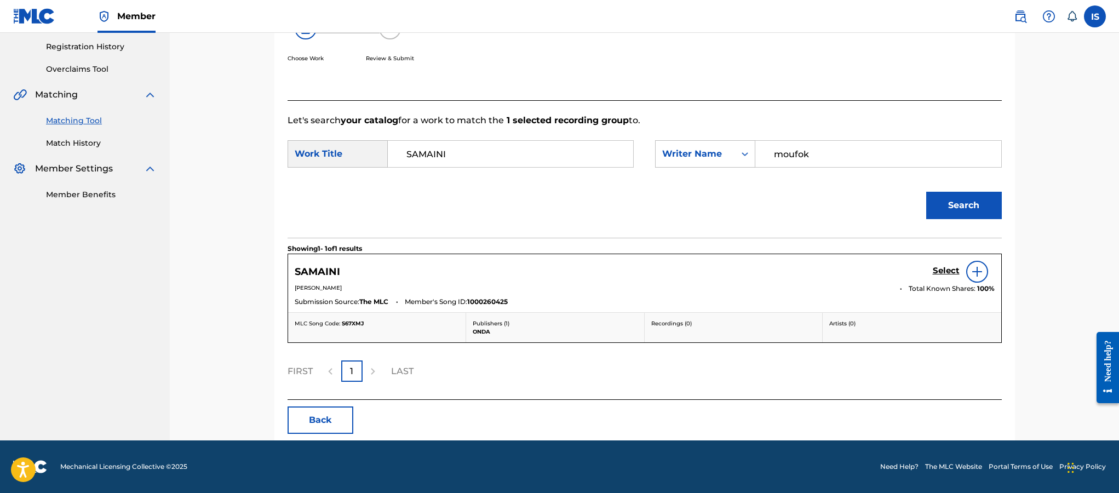
click at [945, 268] on h5 "Select" at bounding box center [946, 271] width 27 height 10
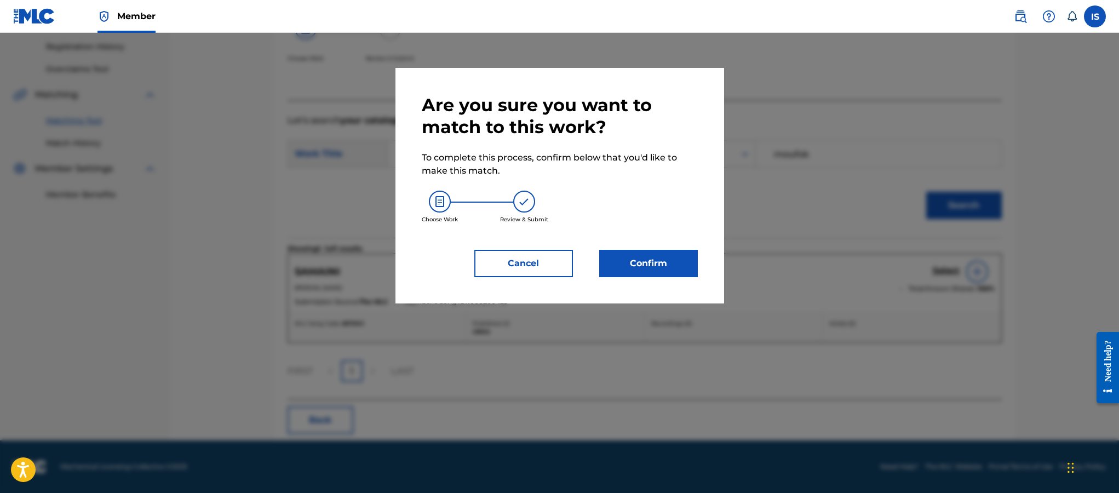
click at [661, 262] on button "Confirm" at bounding box center [648, 263] width 99 height 27
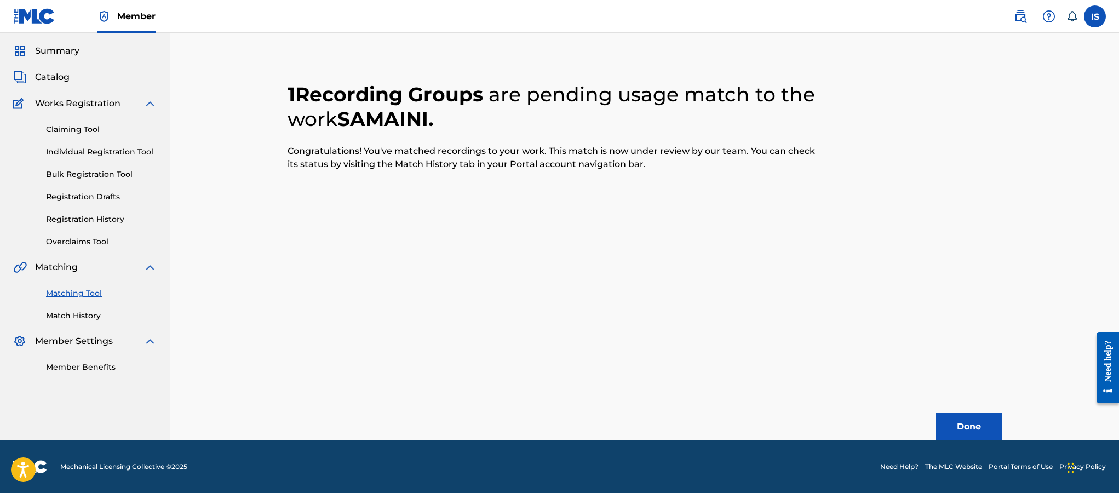
scroll to position [32, 0]
click at [975, 427] on button "Done" at bounding box center [969, 426] width 66 height 27
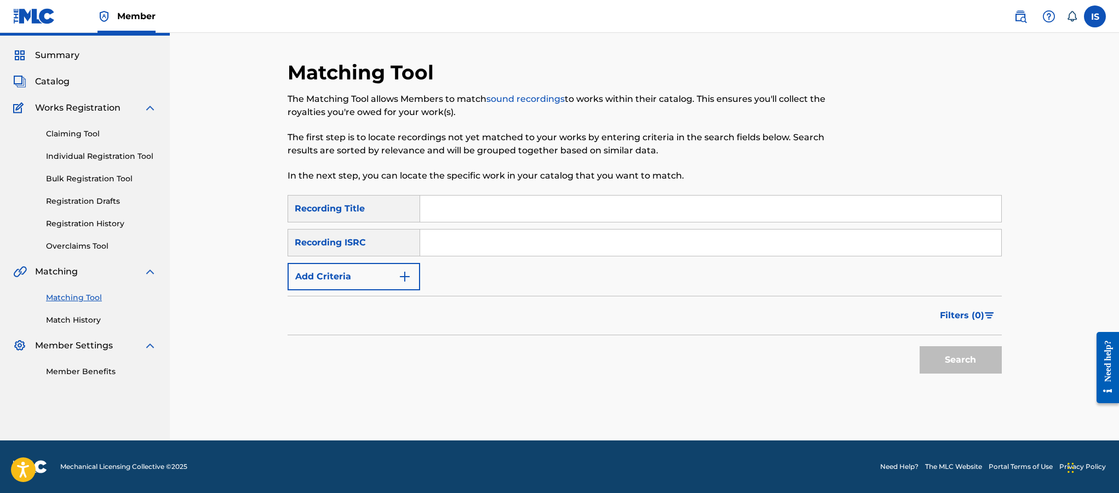
scroll to position [0, 0]
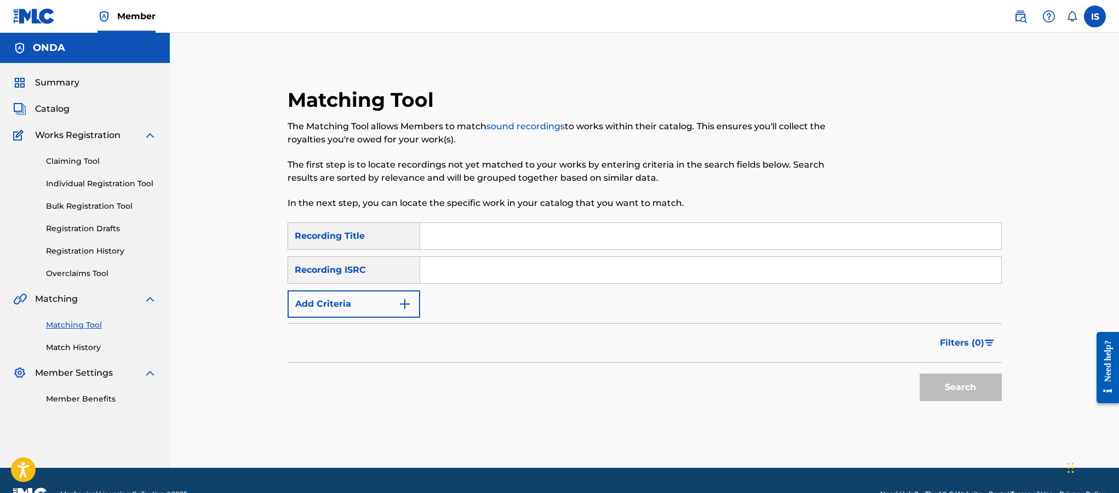
click at [523, 234] on input "Search Form" at bounding box center [710, 236] width 581 height 26
paste input "KAREE"
type input "KAREE"
click at [375, 305] on button "Add Criteria" at bounding box center [354, 303] width 133 height 27
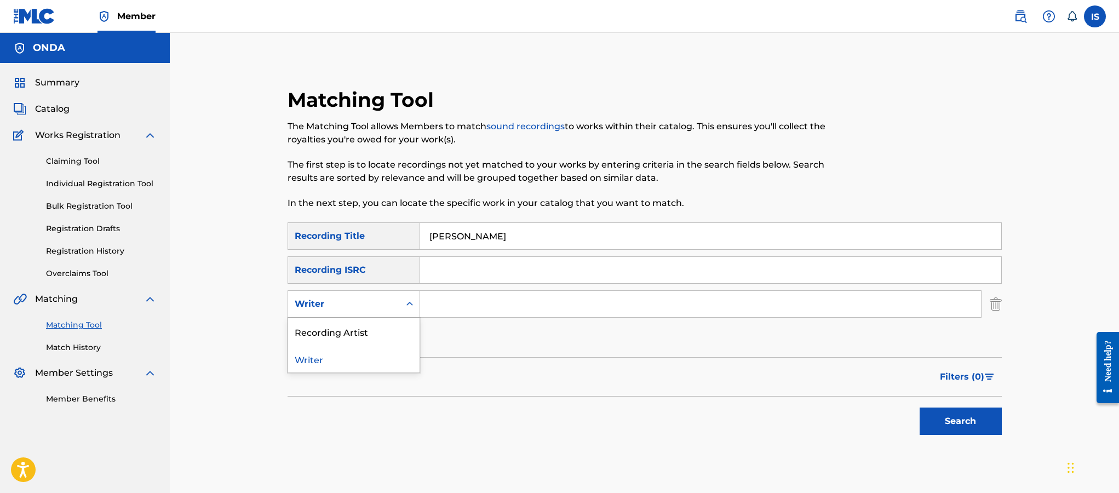
click at [359, 306] on div "Writer" at bounding box center [344, 303] width 99 height 13
click at [360, 327] on div "Recording Artist" at bounding box center [353, 331] width 131 height 27
click at [486, 309] on input "Search Form" at bounding box center [700, 304] width 561 height 26
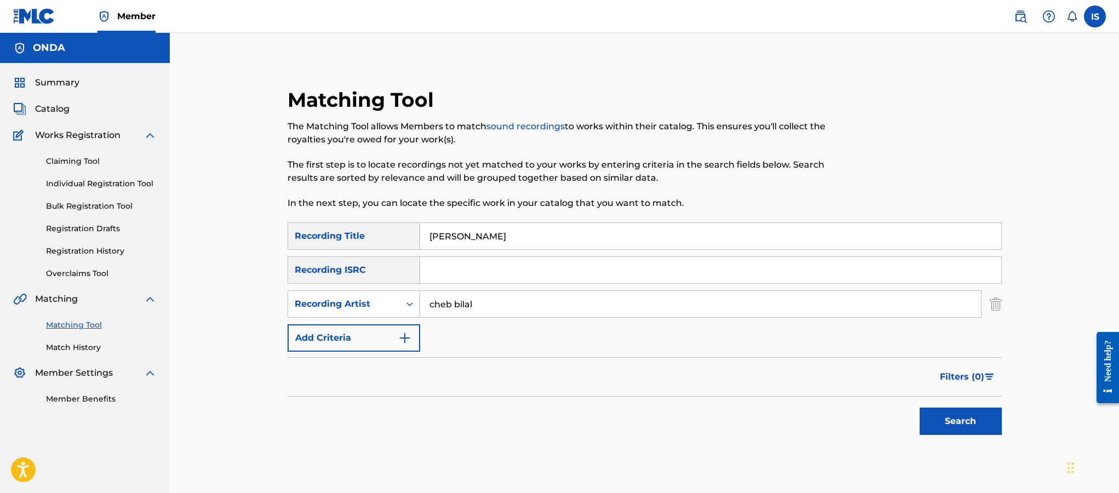
click at [952, 423] on button "Search" at bounding box center [961, 421] width 82 height 27
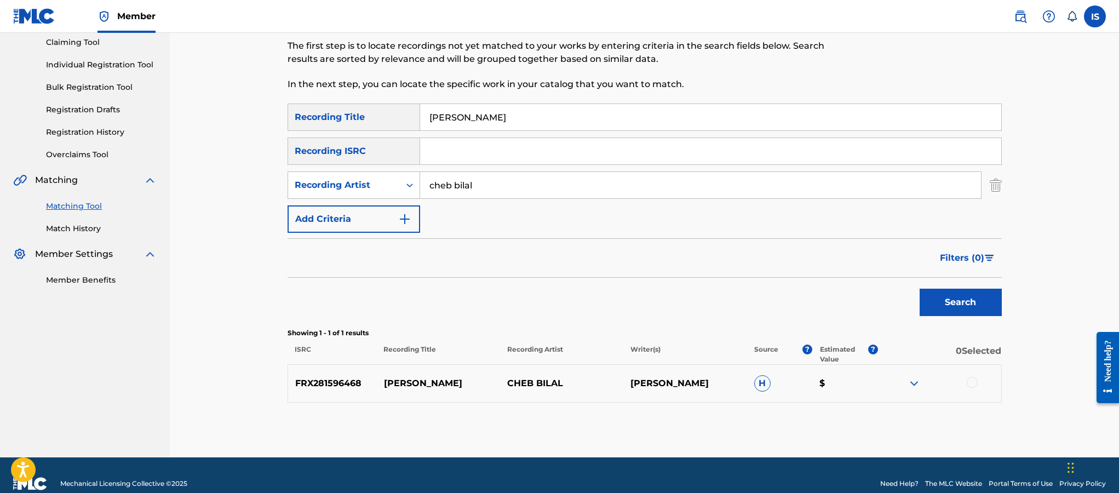
scroll to position [136, 0]
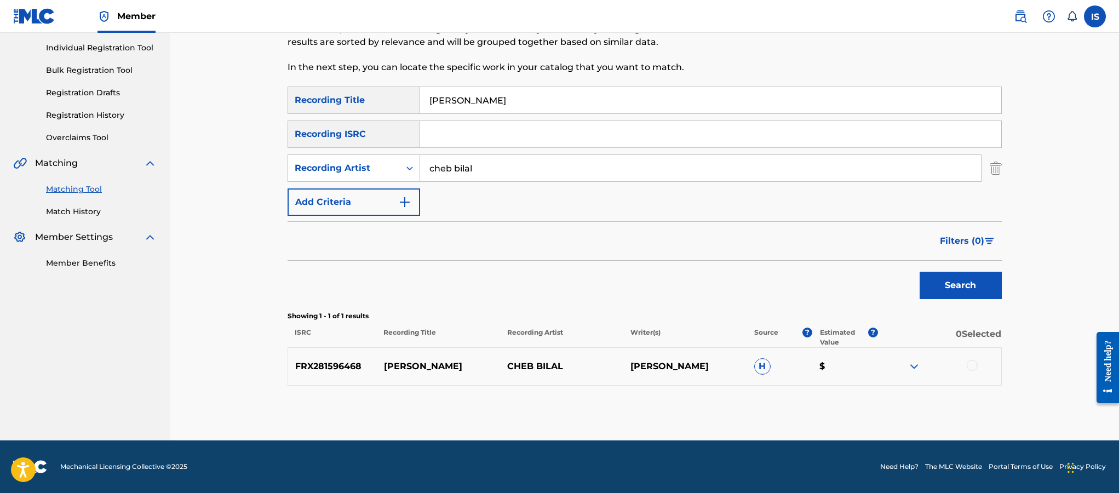
click at [973, 368] on div at bounding box center [972, 365] width 11 height 11
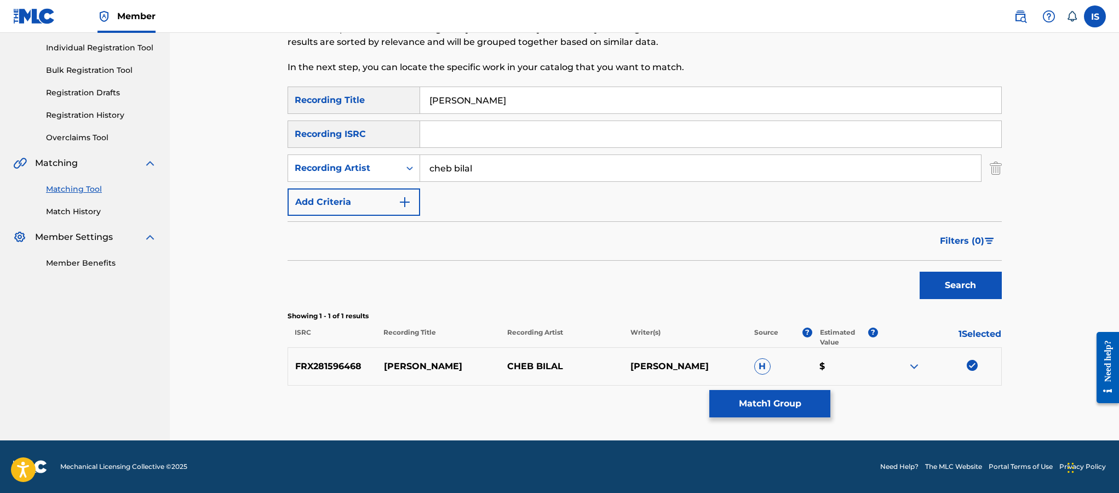
click at [446, 168] on input "cheb bilal" at bounding box center [700, 168] width 561 height 26
type input "bilal"
click at [920, 272] on button "Search" at bounding box center [961, 285] width 82 height 27
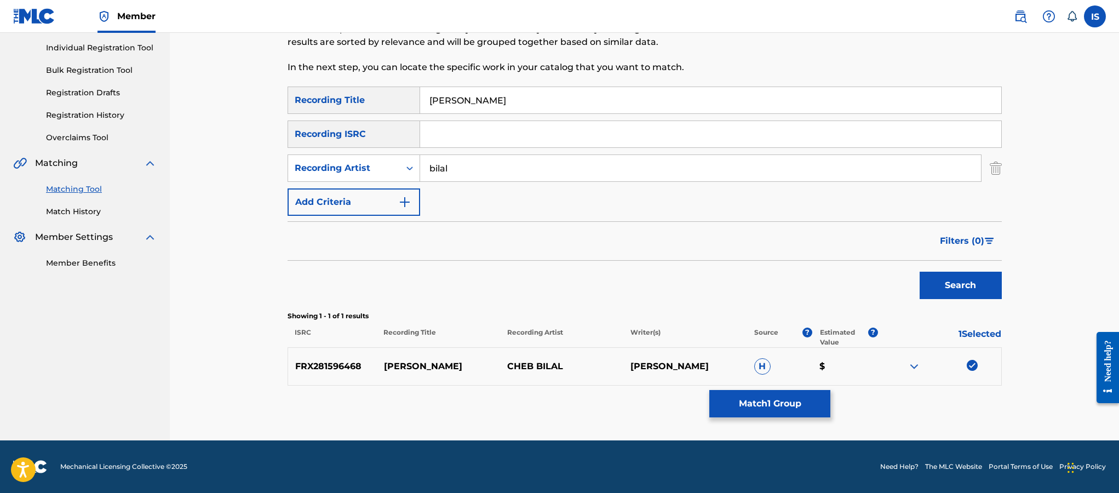
click at [756, 414] on button "Match 1 Group" at bounding box center [769, 403] width 121 height 27
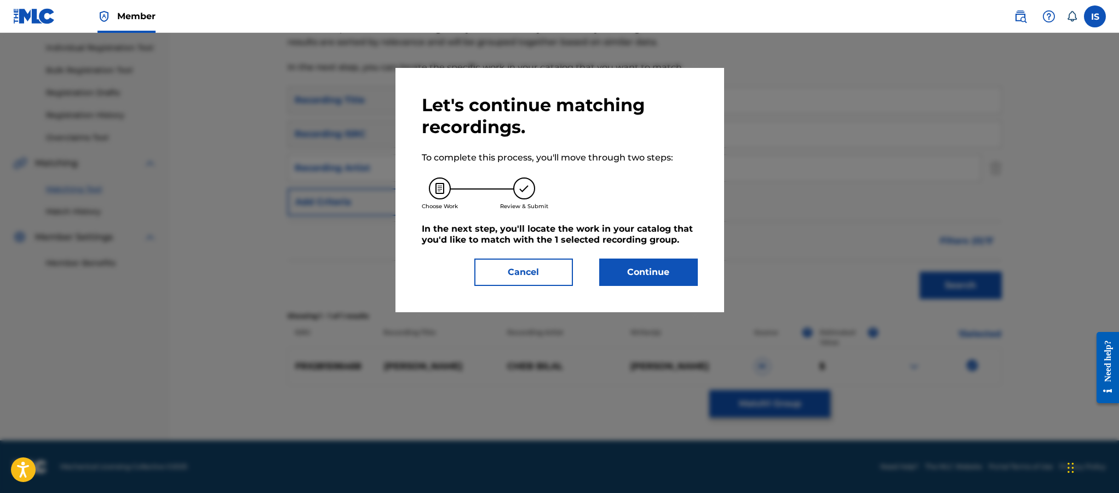
click at [643, 283] on button "Continue" at bounding box center [648, 272] width 99 height 27
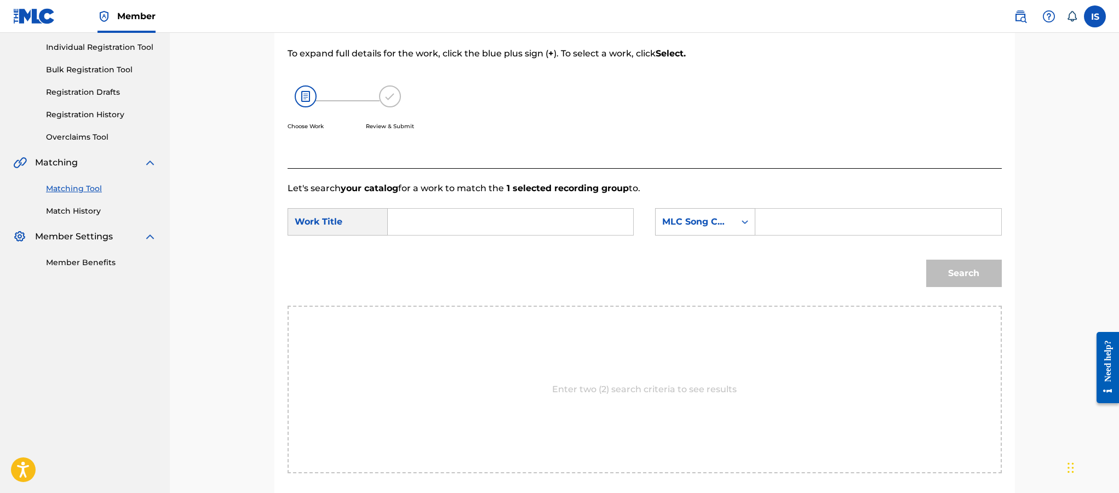
click at [525, 231] on input "Search Form" at bounding box center [510, 222] width 227 height 26
paste input "KAREE"
type input "KAREE"
click at [707, 222] on div "MLC Song Code" at bounding box center [695, 221] width 66 height 13
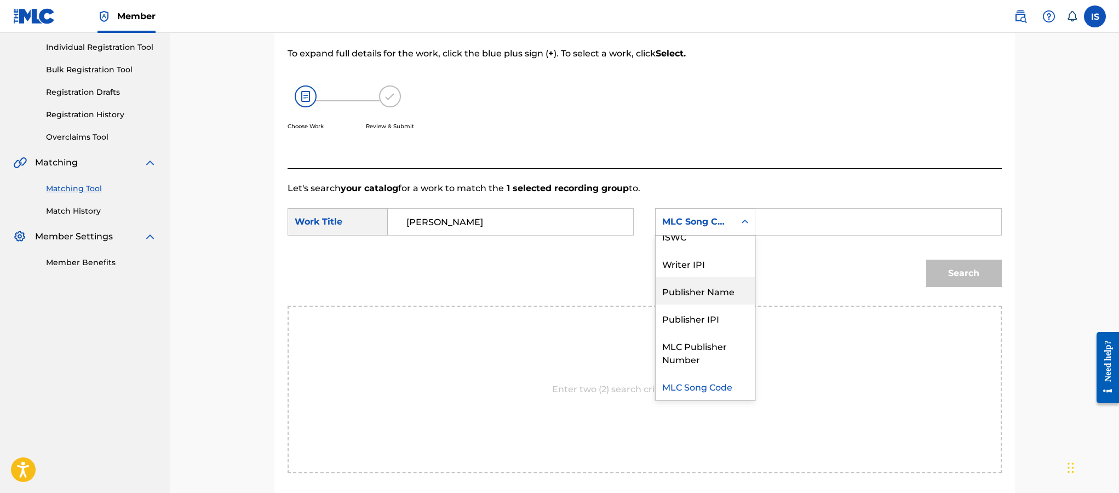
click at [739, 277] on div "Publisher Name" at bounding box center [705, 290] width 99 height 27
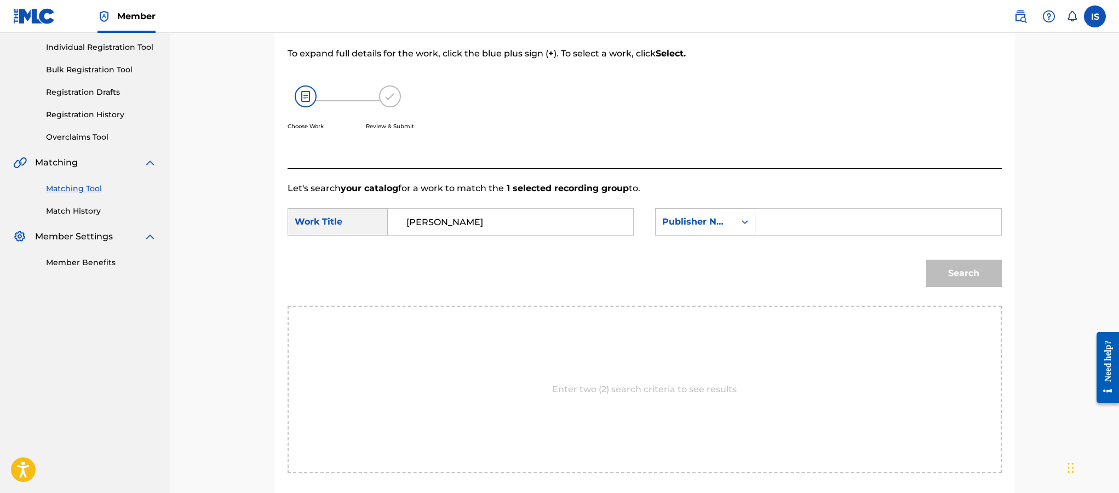
click at [719, 236] on div "SearchWithCriteriac0df0c78-efb7-43f4-bc56-e6ee7f75034d Work Title KAREE SearchW…" at bounding box center [645, 225] width 714 height 34
click at [718, 229] on div "Publisher Name" at bounding box center [695, 221] width 79 height 21
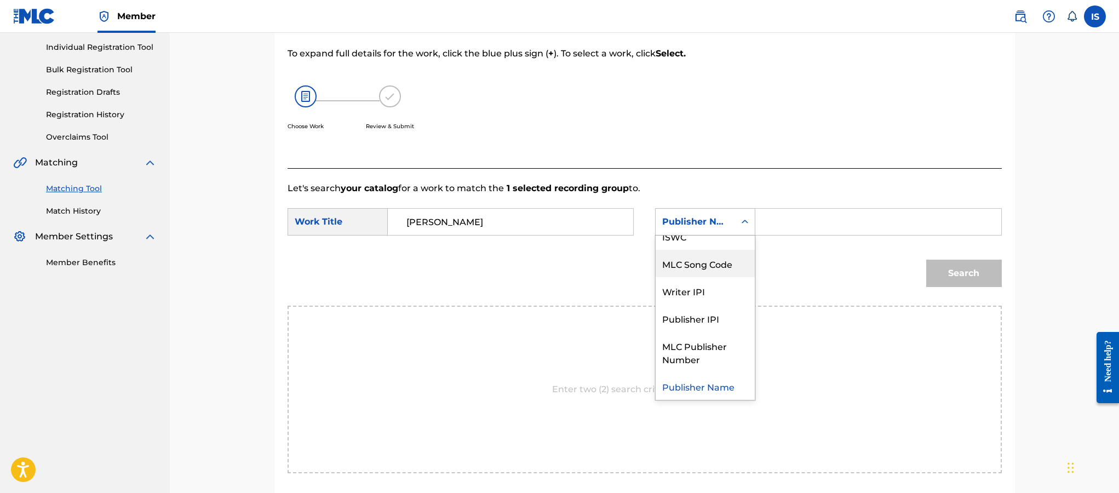
click at [736, 255] on div "MLC Song Code" at bounding box center [705, 263] width 99 height 27
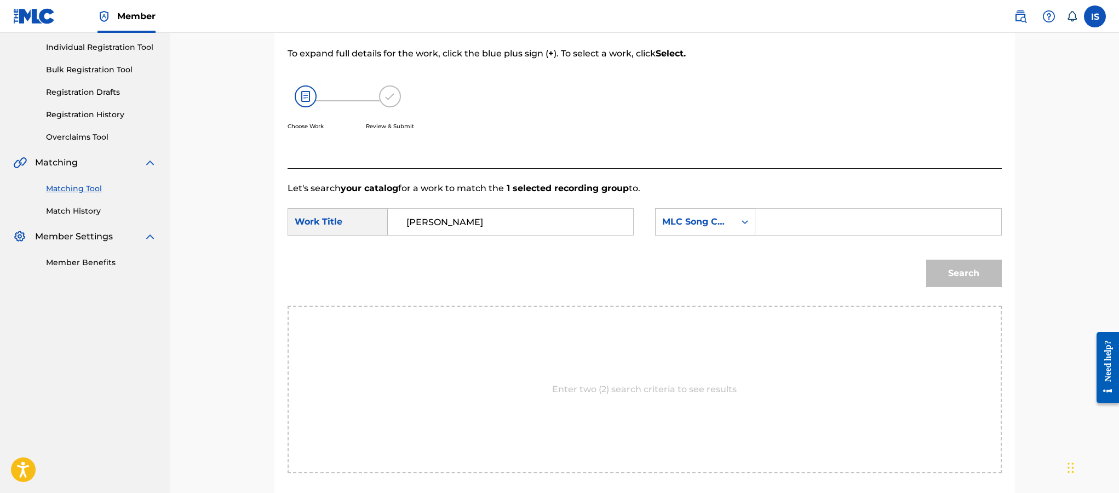
click at [730, 237] on div "SearchWithCriteriac0df0c78-efb7-43f4-bc56-e6ee7f75034d Work Title KAREE SearchW…" at bounding box center [645, 225] width 714 height 34
click at [726, 231] on div "MLC Song Code" at bounding box center [695, 221] width 79 height 21
click at [710, 250] on div "Writer Name" at bounding box center [705, 249] width 99 height 27
click at [782, 228] on input "Search Form" at bounding box center [878, 222] width 227 height 26
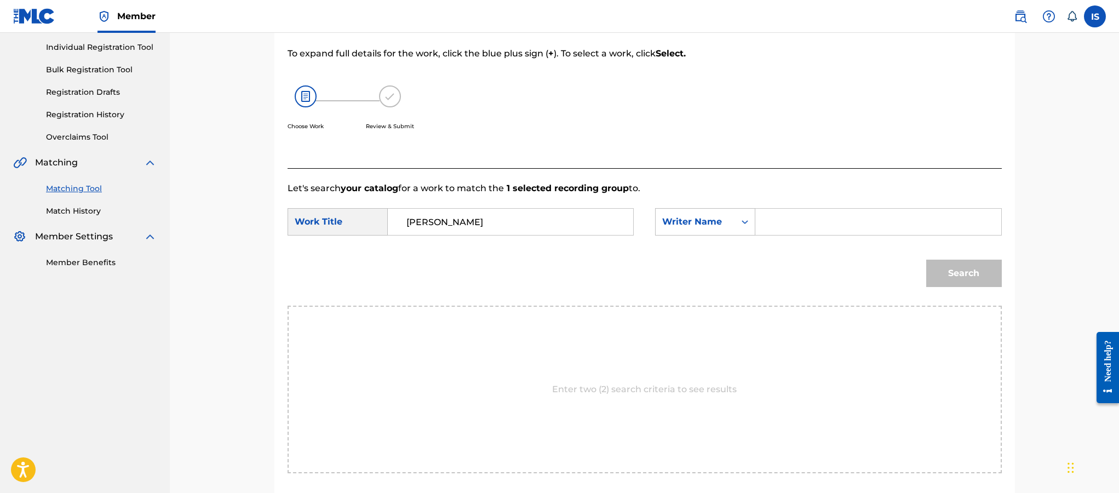
click at [782, 228] on input "Search Form" at bounding box center [878, 222] width 227 height 26
type input "moufok"
click at [960, 282] on button "Search" at bounding box center [964, 273] width 76 height 27
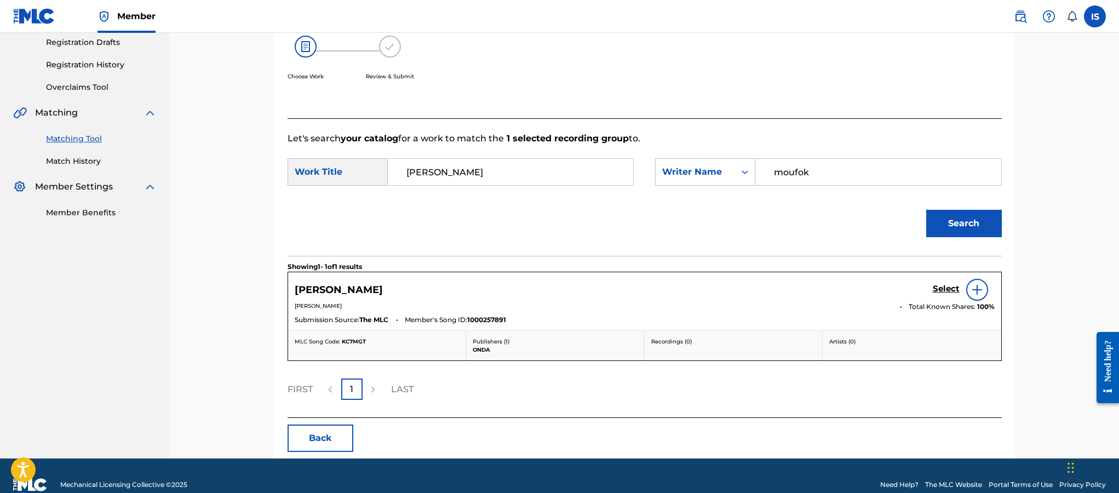
scroll to position [193, 0]
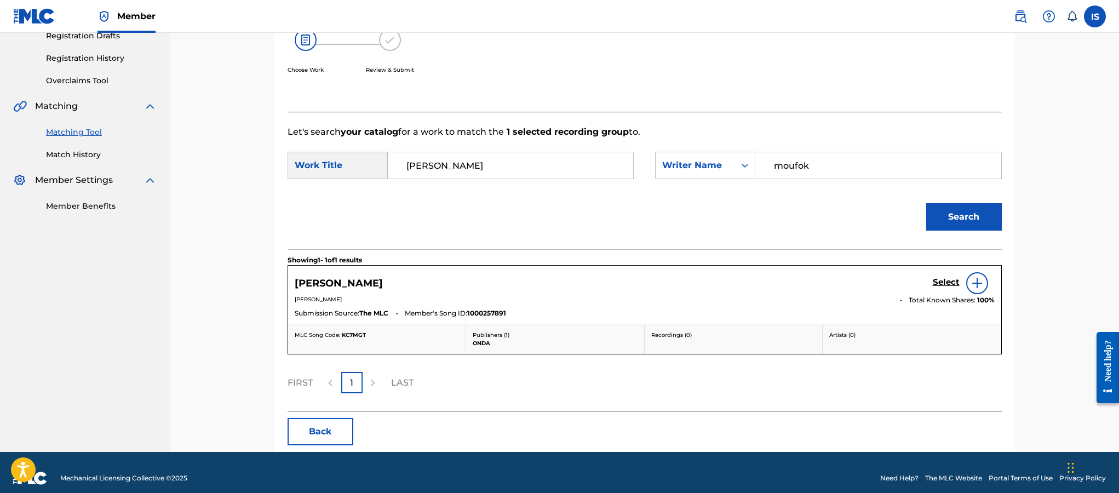
click at [939, 282] on h5 "Select" at bounding box center [946, 282] width 27 height 10
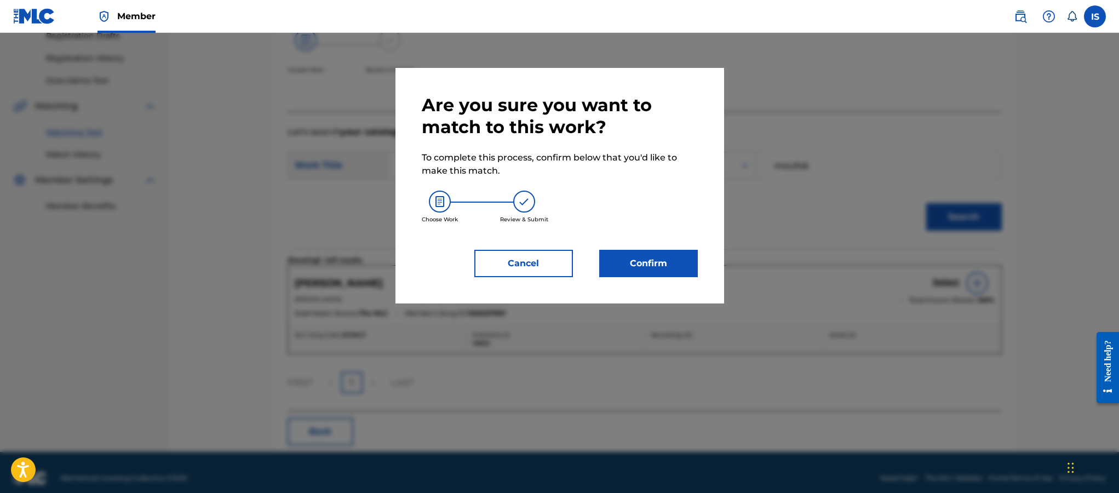
click at [663, 263] on button "Confirm" at bounding box center [648, 263] width 99 height 27
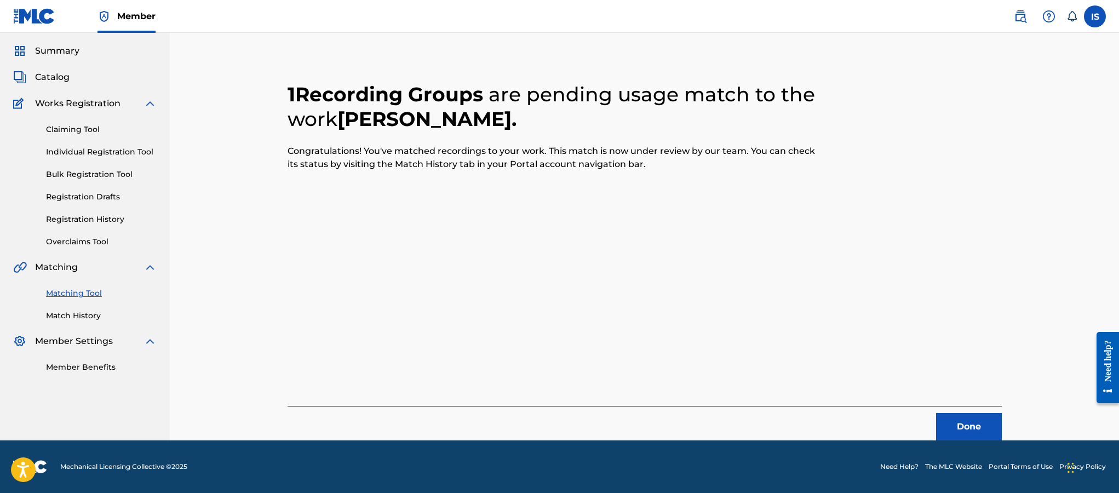
scroll to position [32, 0]
click at [950, 421] on button "Done" at bounding box center [969, 426] width 66 height 27
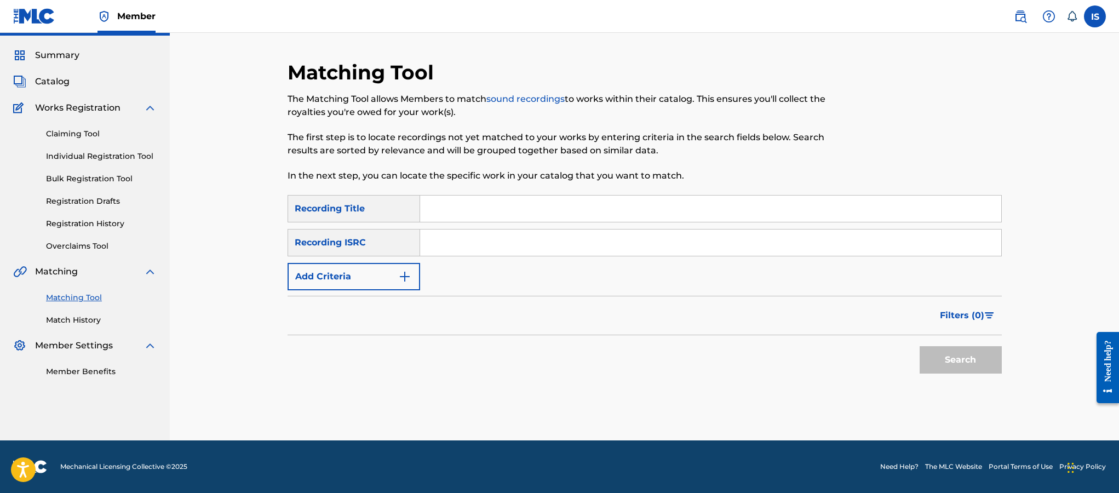
scroll to position [0, 0]
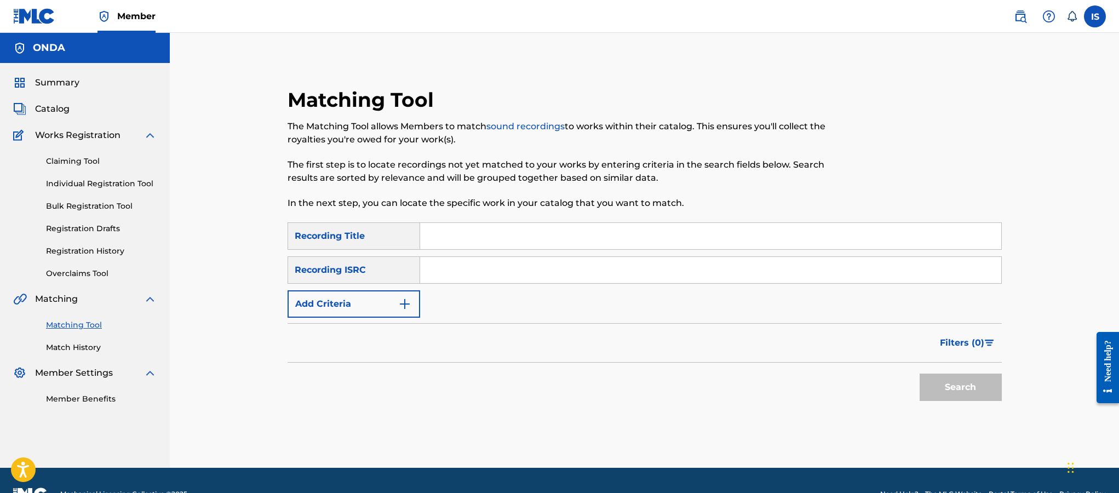
click at [497, 240] on input "Search Form" at bounding box center [710, 236] width 581 height 26
paste input "KIMAJAT TJI"
click at [455, 234] on input "KIMAJAT TJI" at bounding box center [710, 236] width 581 height 26
type input "KIMA JAT TJI"
click at [368, 293] on button "Add Criteria" at bounding box center [354, 303] width 133 height 27
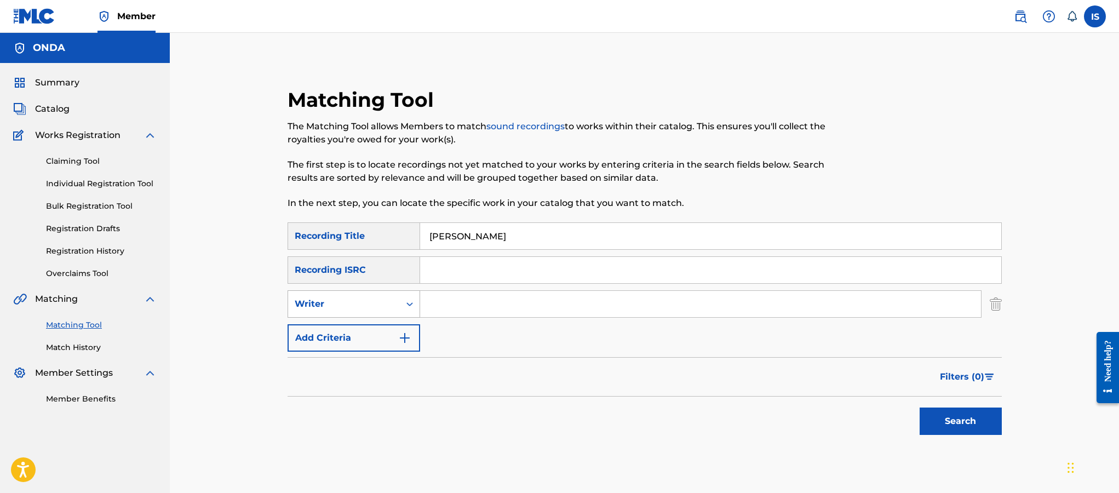
click at [365, 307] on div "Writer" at bounding box center [344, 303] width 99 height 13
click at [362, 332] on div "Recording Artist" at bounding box center [353, 331] width 131 height 27
click at [481, 301] on input "Search Form" at bounding box center [700, 304] width 561 height 26
type input "cheb bilal"
click at [950, 415] on button "Search" at bounding box center [961, 421] width 82 height 27
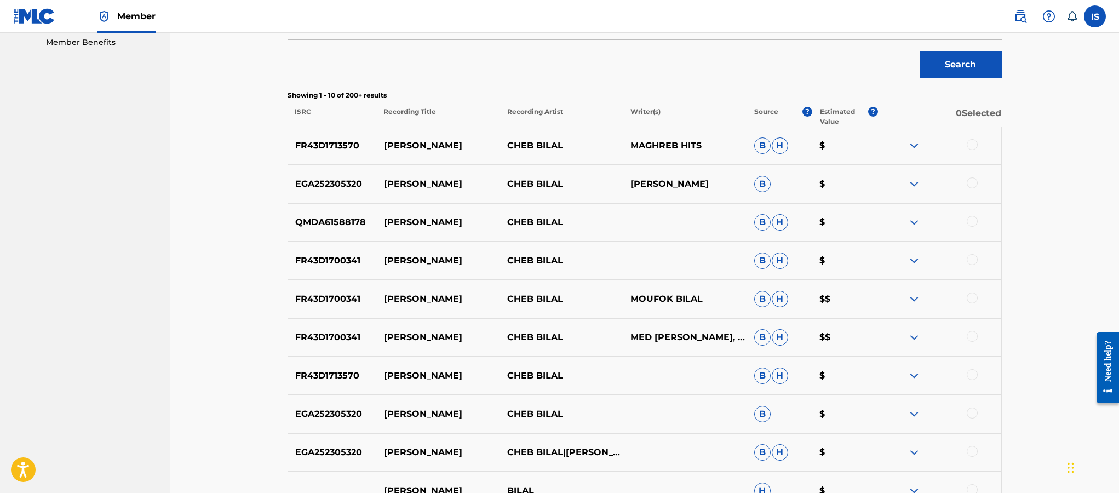
scroll to position [364, 0]
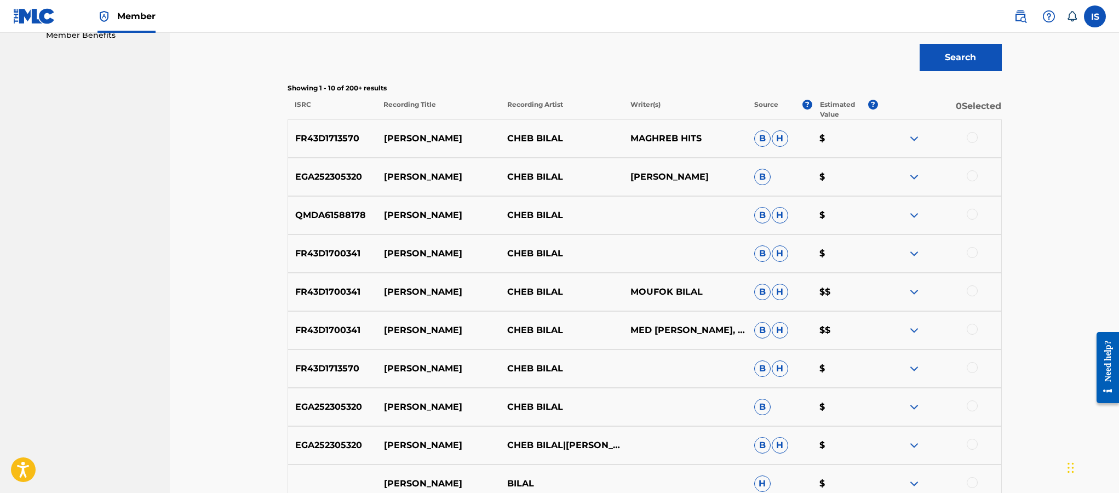
click at [976, 138] on div at bounding box center [972, 137] width 11 height 11
click at [971, 174] on div at bounding box center [972, 175] width 11 height 11
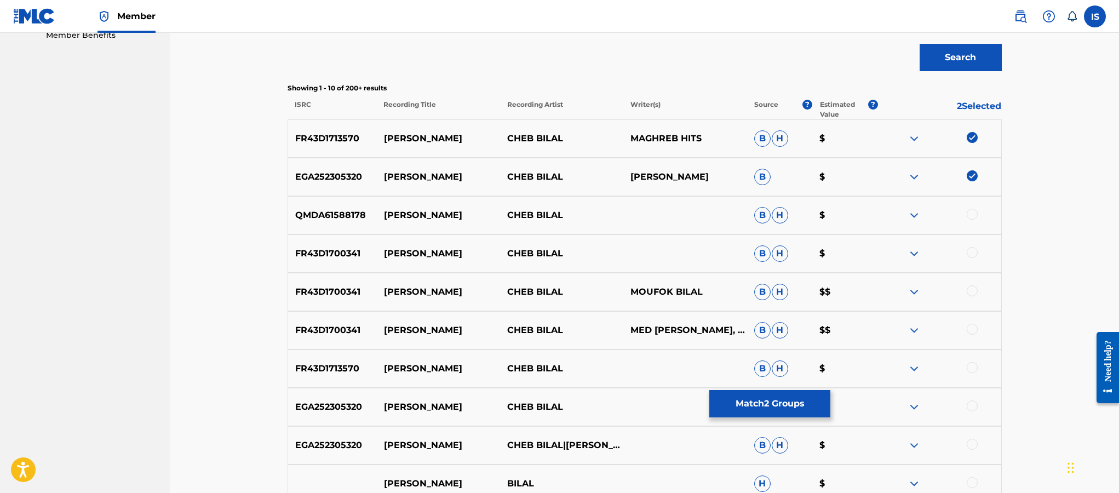
click at [972, 215] on div at bounding box center [972, 214] width 11 height 11
click at [970, 249] on div at bounding box center [972, 252] width 11 height 11
click at [970, 288] on div at bounding box center [972, 290] width 11 height 11
click at [982, 331] on div at bounding box center [938, 330] width 123 height 13
click at [970, 332] on div at bounding box center [972, 329] width 11 height 11
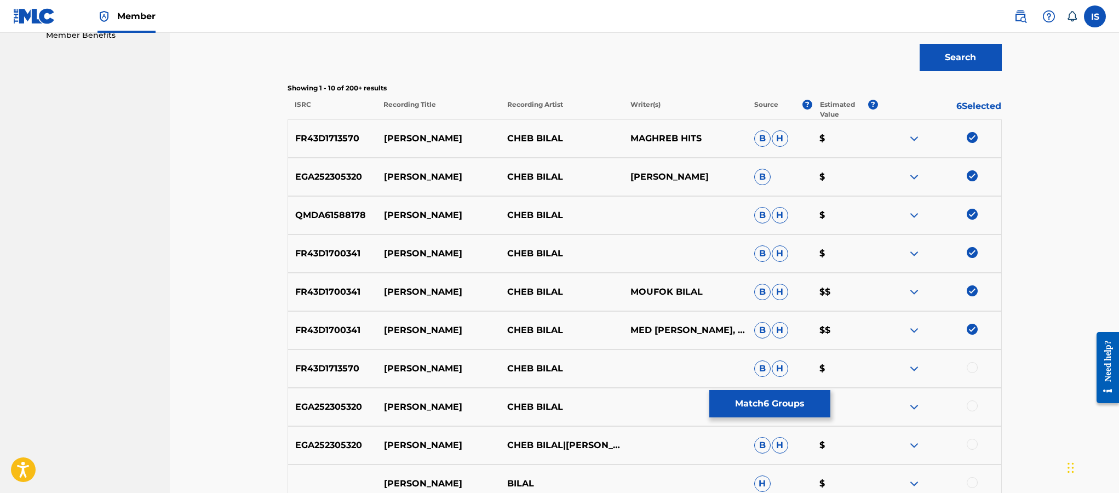
click at [970, 365] on div at bounding box center [972, 367] width 11 height 11
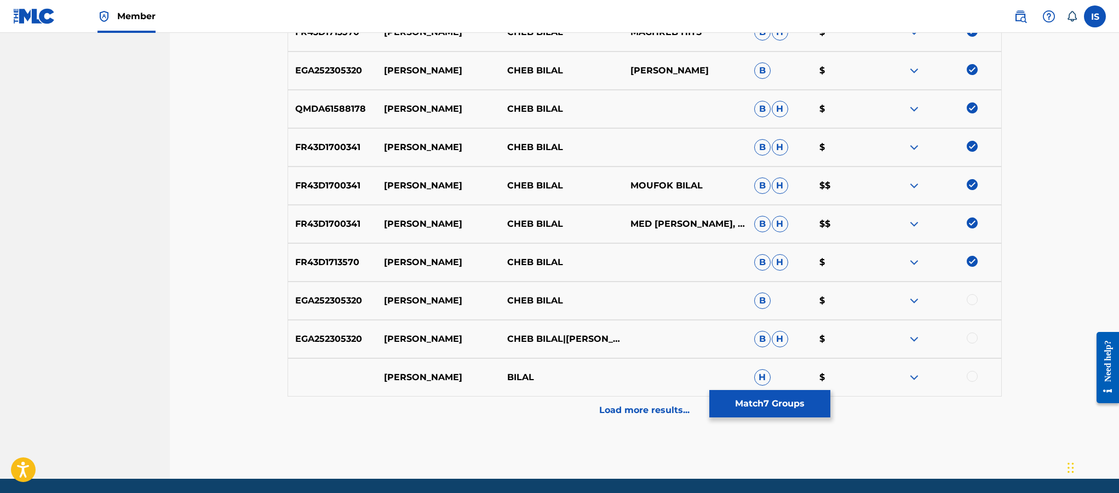
scroll to position [472, 0]
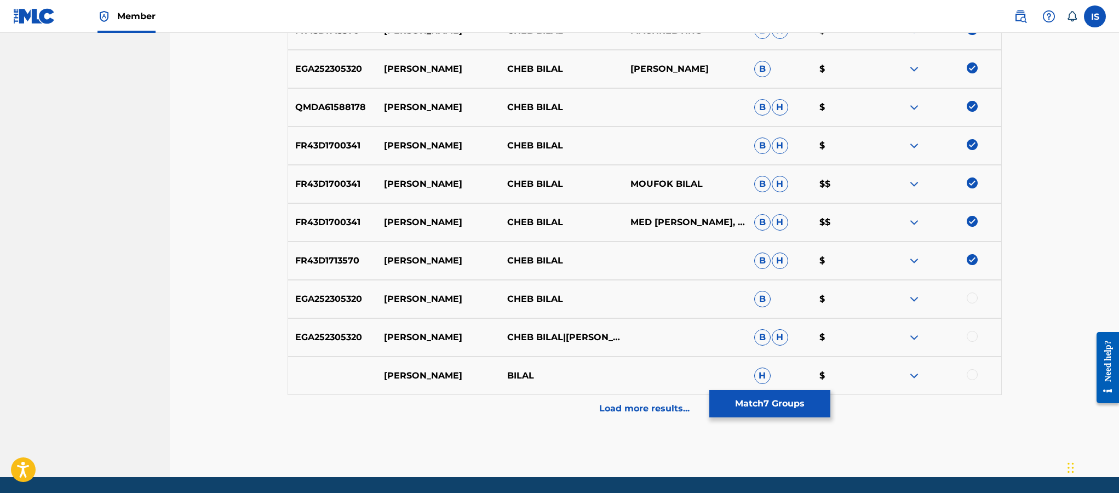
click at [972, 300] on div at bounding box center [972, 297] width 11 height 11
click at [975, 324] on div "EGA252305320 KIMA JAT TJI CHEB BILAL|الشاب بلال B H $" at bounding box center [645, 337] width 714 height 38
click at [971, 337] on div at bounding box center [972, 336] width 11 height 11
click at [971, 377] on div at bounding box center [972, 374] width 11 height 11
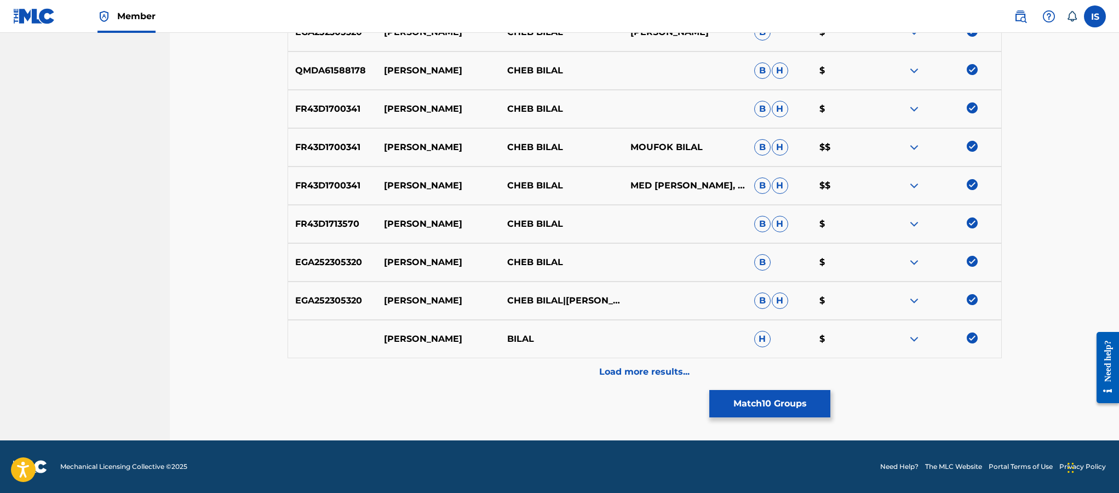
click at [644, 363] on div "Load more results..." at bounding box center [645, 371] width 714 height 27
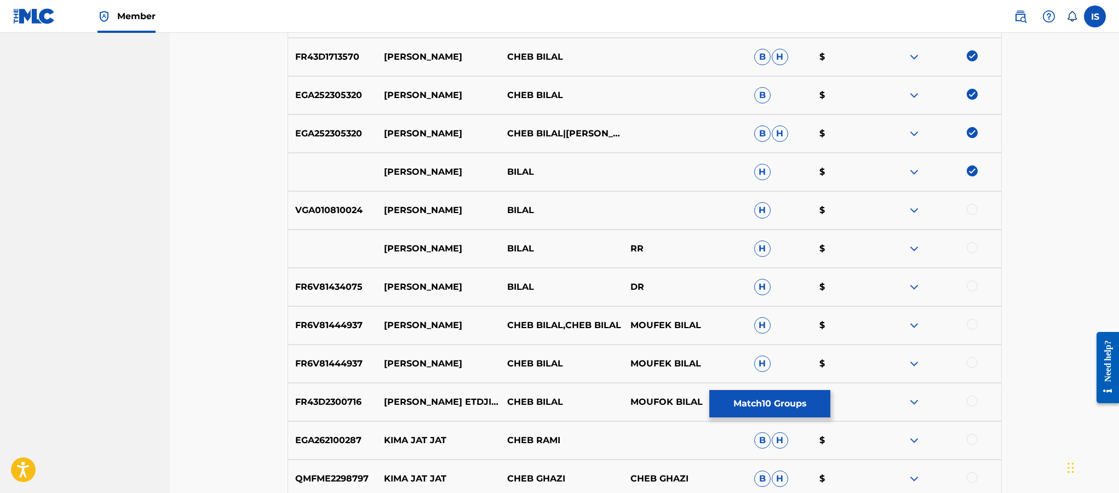
scroll to position [677, 0]
click at [973, 207] on div at bounding box center [972, 207] width 11 height 11
click at [973, 253] on div at bounding box center [938, 246] width 123 height 13
click at [970, 245] on div at bounding box center [972, 245] width 11 height 11
click at [976, 283] on div at bounding box center [972, 284] width 11 height 11
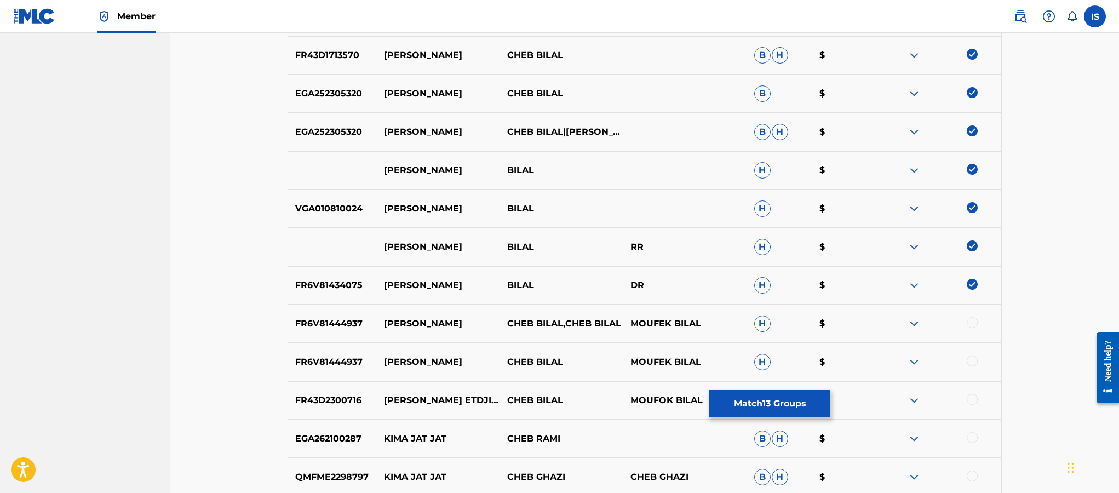
click at [970, 321] on div at bounding box center [972, 322] width 11 height 11
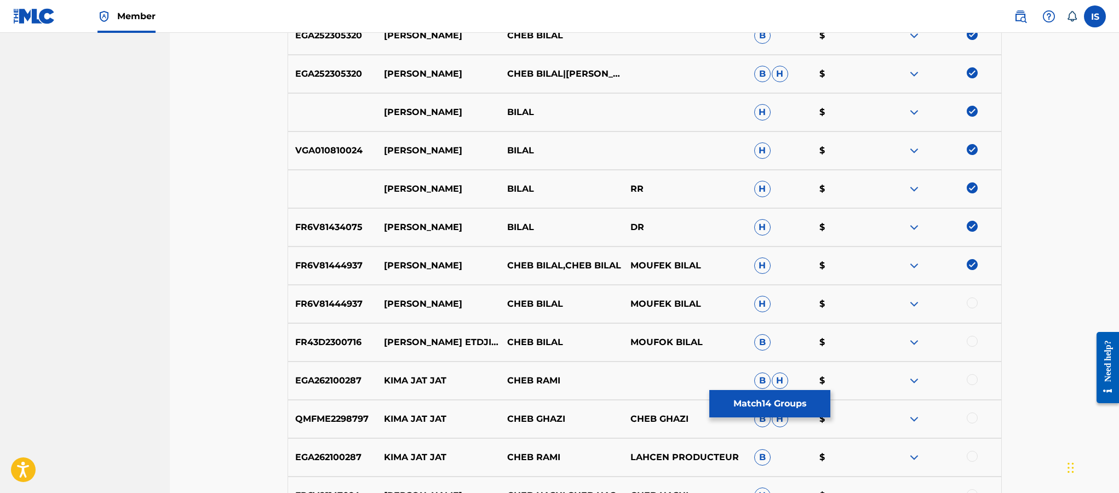
scroll to position [741, 0]
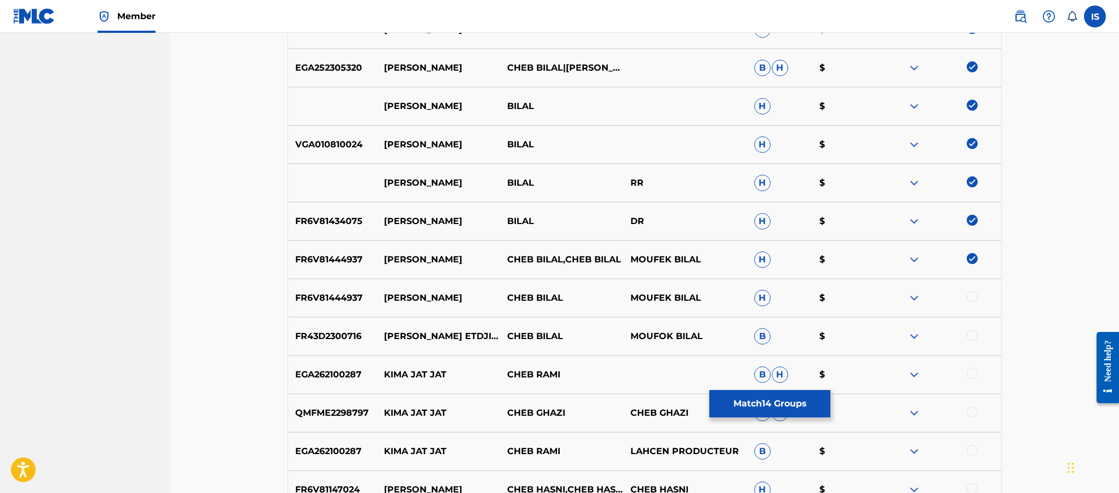
click at [968, 296] on div at bounding box center [972, 296] width 11 height 11
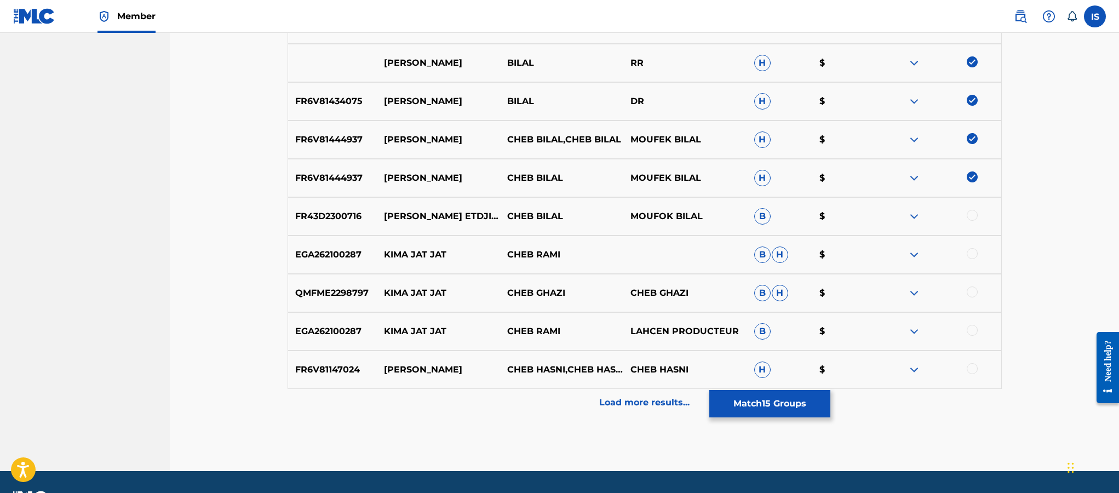
scroll to position [863, 0]
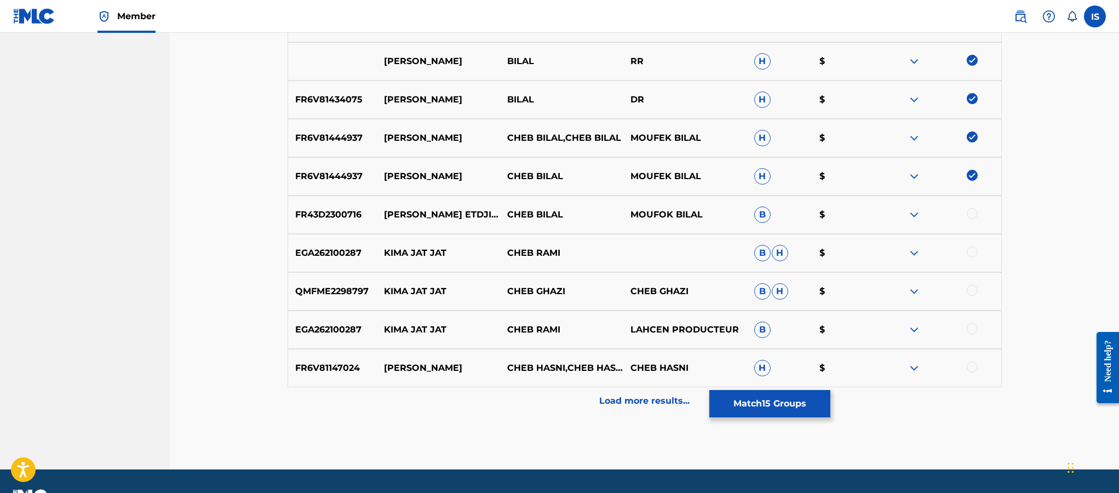
click at [639, 399] on p "Load more results..." at bounding box center [644, 400] width 90 height 13
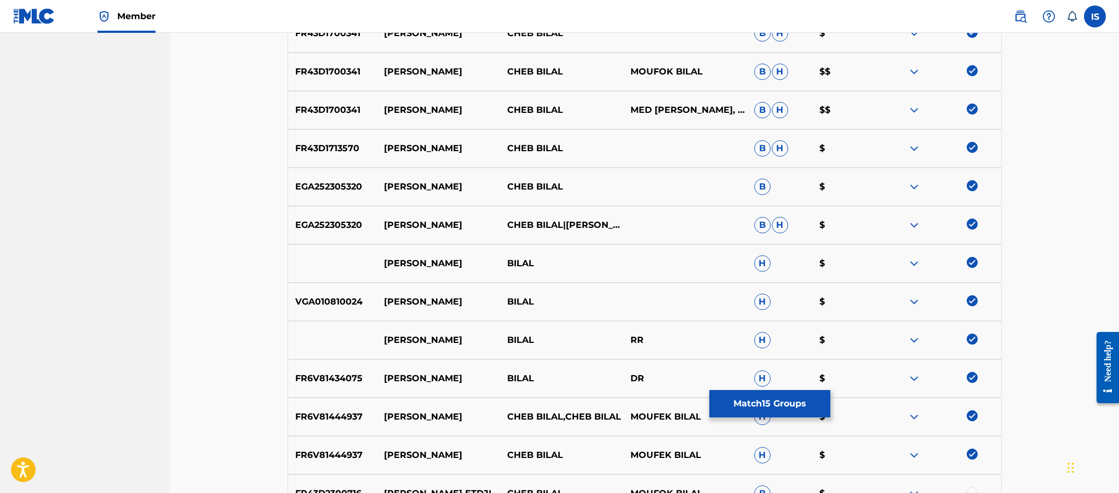
scroll to position [0, 0]
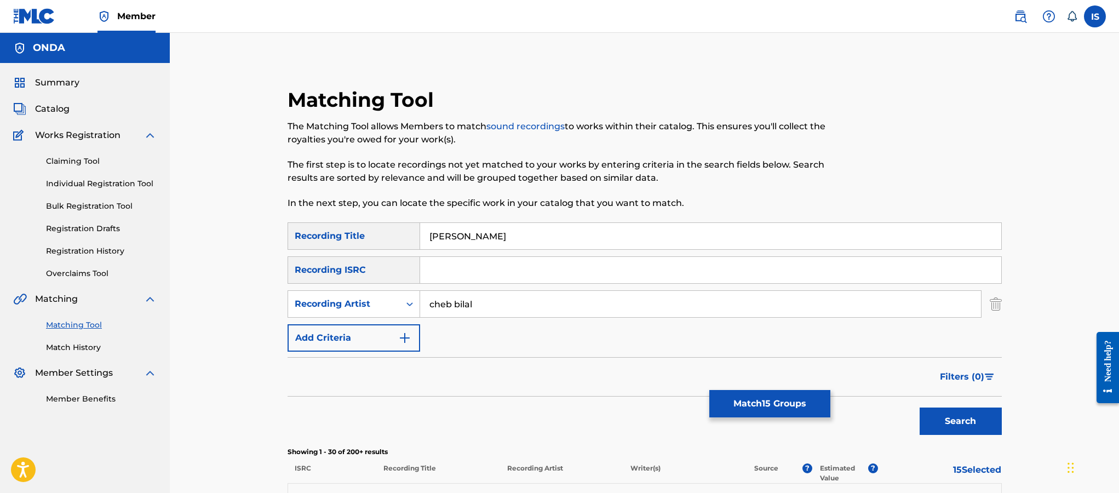
click at [789, 399] on button "Match 15 Groups" at bounding box center [769, 403] width 121 height 27
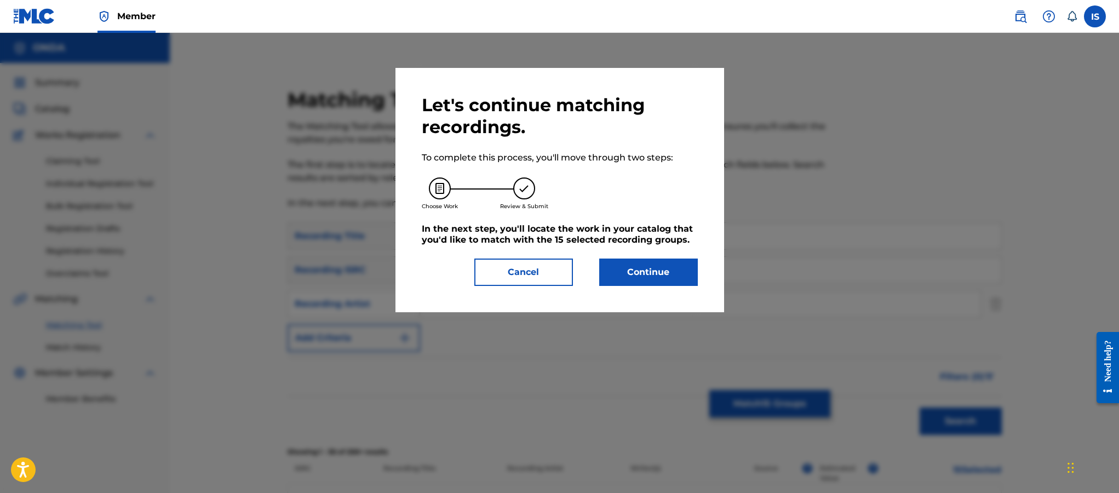
click at [641, 286] on button "Continue" at bounding box center [648, 272] width 99 height 27
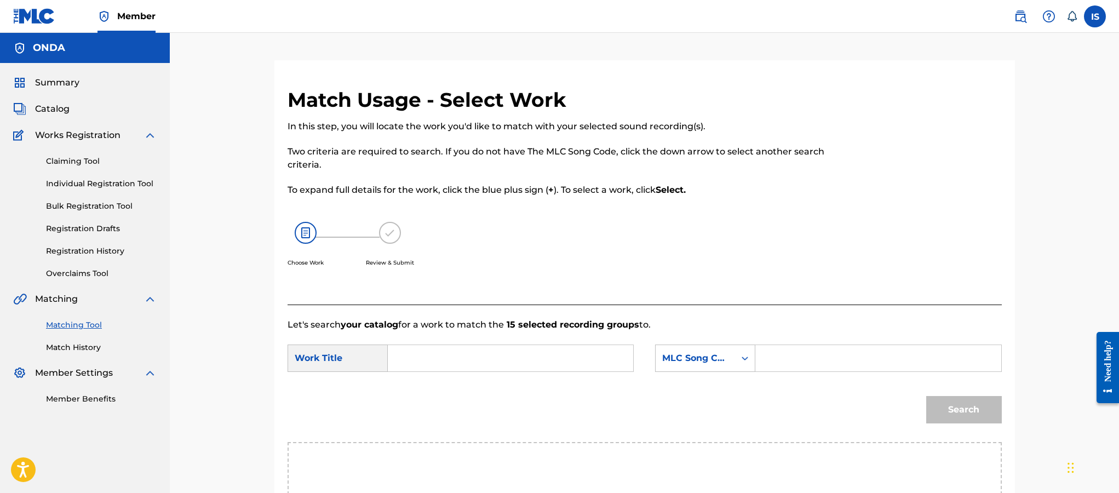
click at [459, 357] on input "Search Form" at bounding box center [510, 358] width 227 height 26
paste input "KIMAJAT TJI"
type input "KIMAJAT TJI"
click at [719, 352] on div "MLC Song Code" at bounding box center [705, 358] width 100 height 27
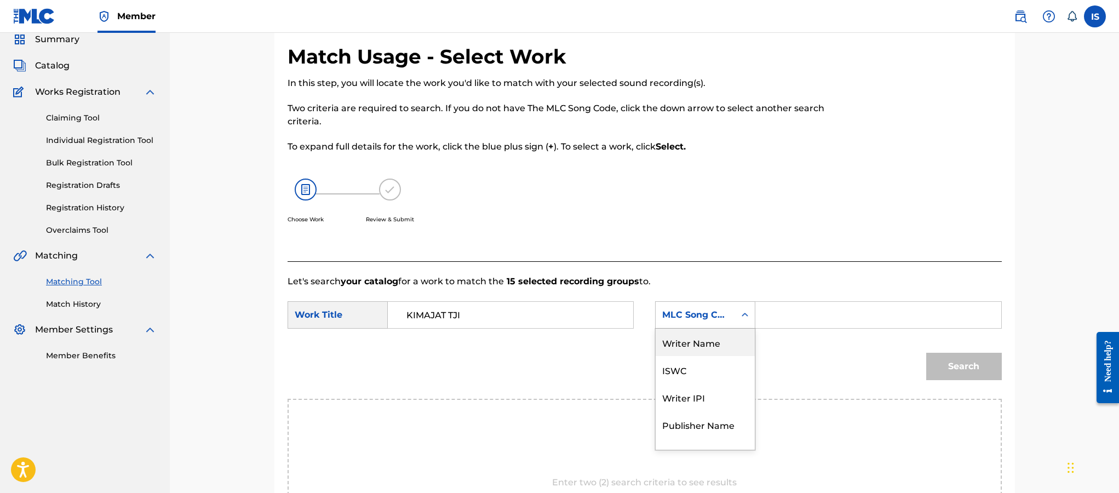
click at [704, 345] on div "Writer Name" at bounding box center [705, 342] width 99 height 27
click at [804, 326] on input "Search Form" at bounding box center [878, 315] width 227 height 26
type input "moufok"
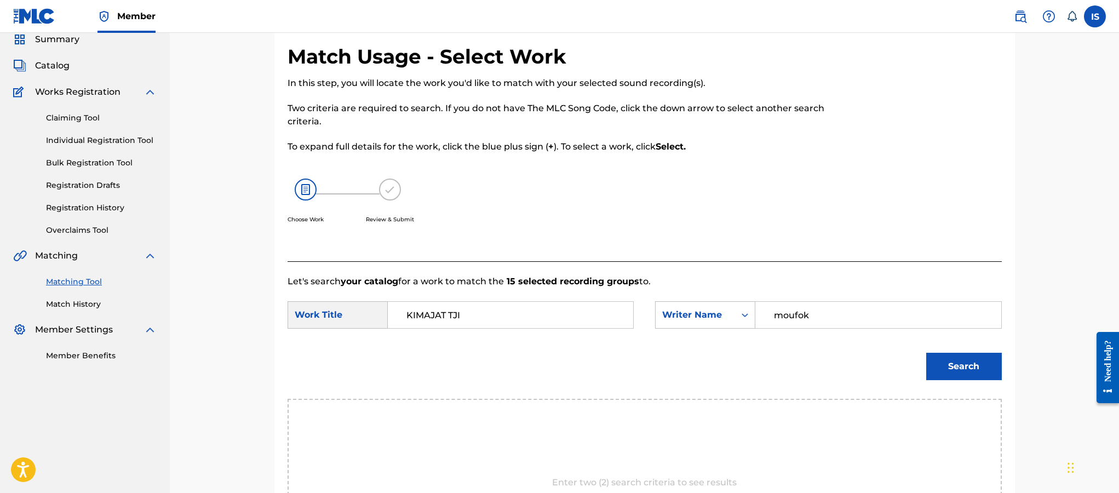
click at [968, 363] on button "Search" at bounding box center [964, 366] width 76 height 27
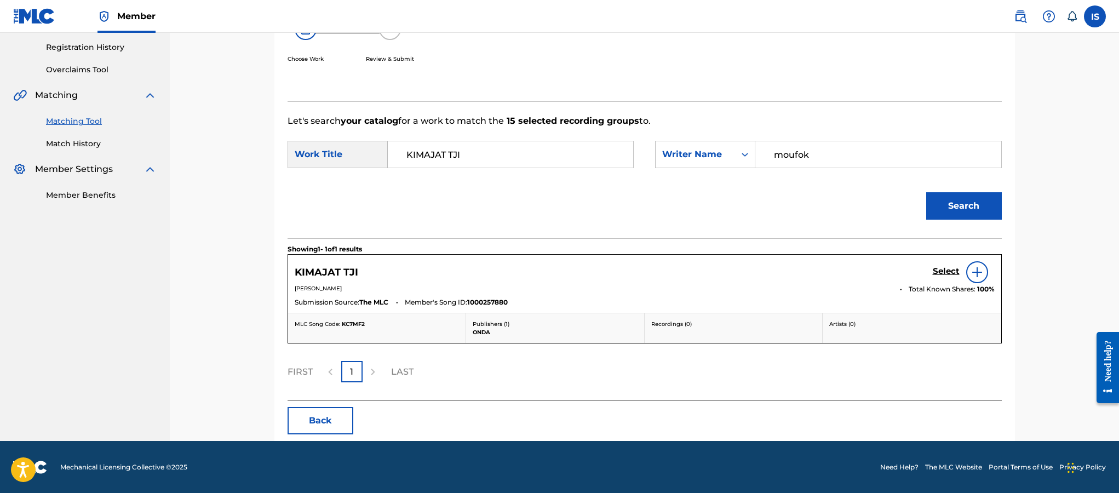
scroll to position [205, 0]
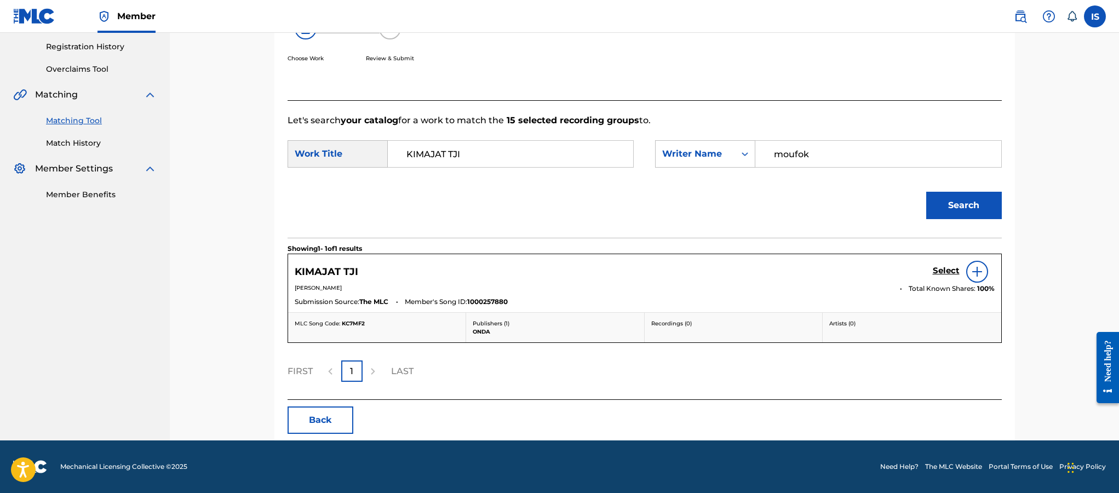
click at [937, 270] on h5 "Select" at bounding box center [946, 271] width 27 height 10
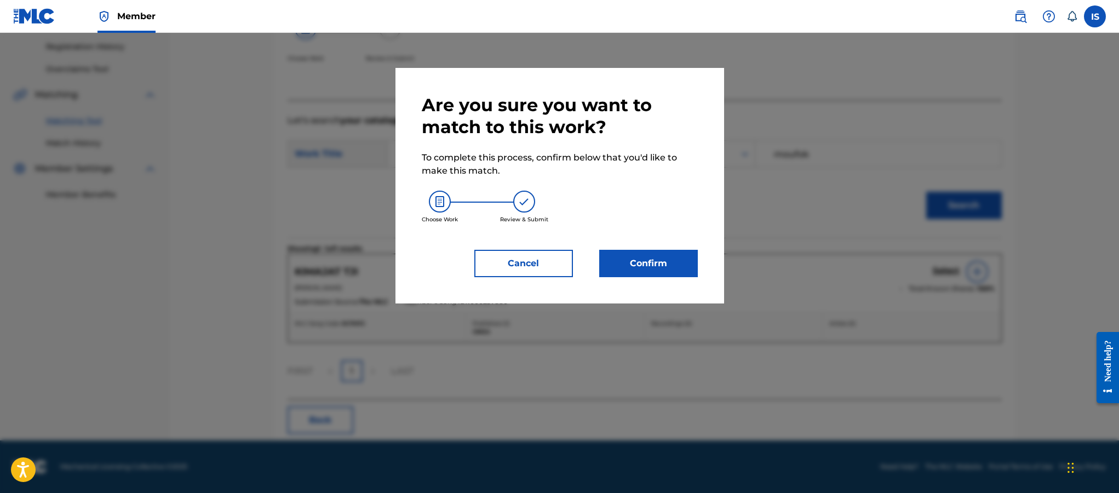
click at [666, 270] on button "Confirm" at bounding box center [648, 263] width 99 height 27
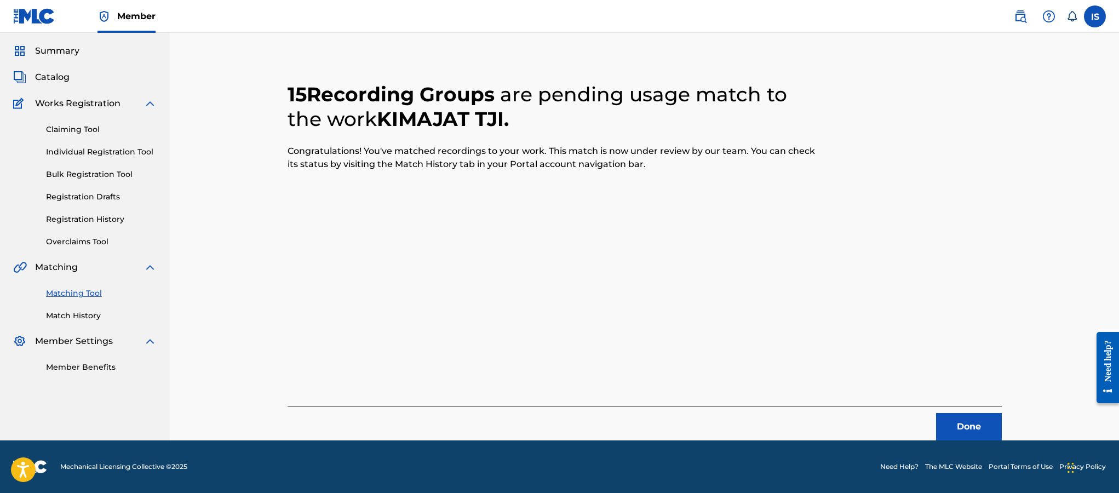
scroll to position [32, 0]
click at [977, 416] on button "Done" at bounding box center [969, 426] width 66 height 27
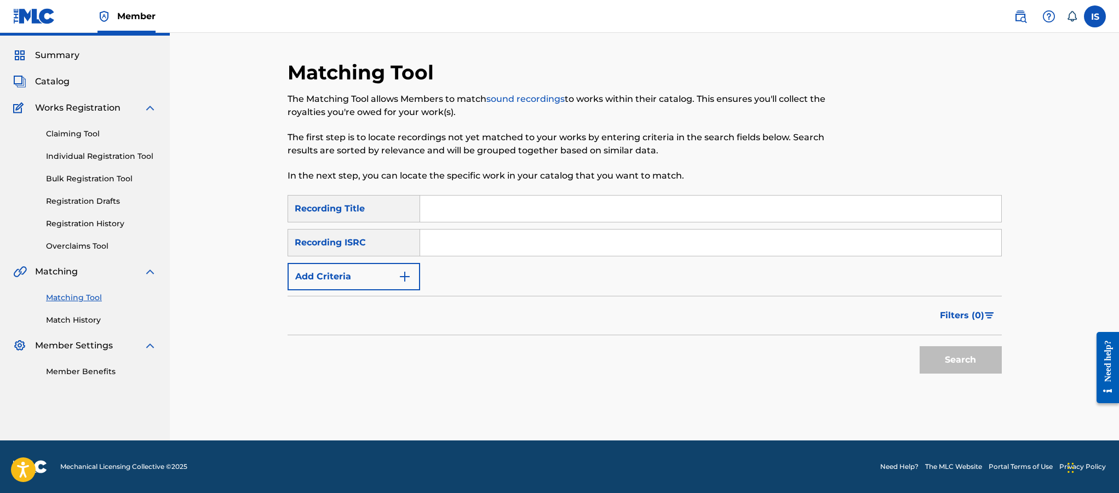
scroll to position [0, 0]
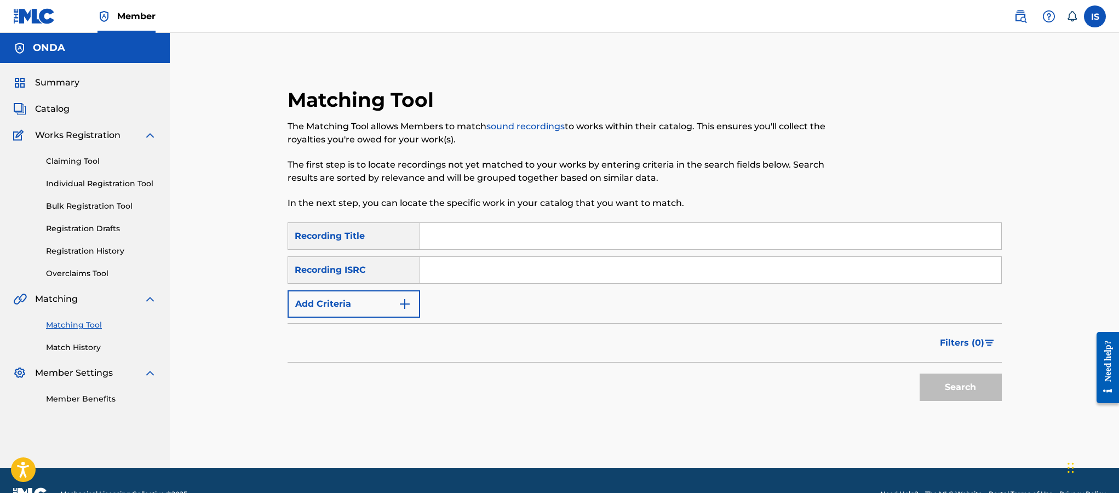
click at [436, 231] on input "Search Form" at bounding box center [710, 236] width 581 height 26
paste input "MALEK TBOMBI(TBOMBI ALINA)"
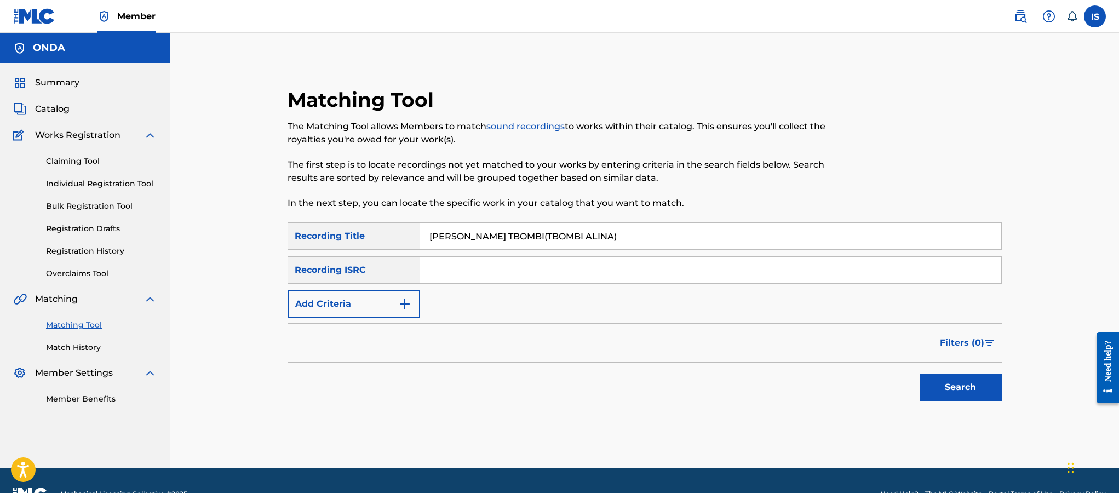
type input "MALEK TBOMBI(TBOMBI ALINA)"
click at [383, 297] on button "Add Criteria" at bounding box center [354, 303] width 133 height 27
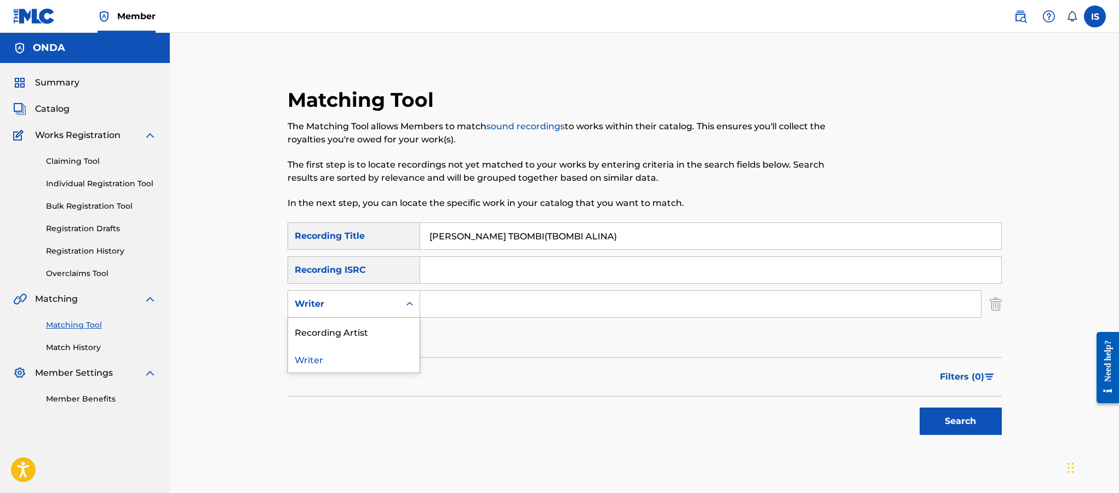
click at [376, 313] on div "Writer" at bounding box center [344, 304] width 112 height 21
click at [367, 329] on div "Recording Artist" at bounding box center [353, 331] width 131 height 27
click at [447, 302] on input "Search Form" at bounding box center [700, 304] width 561 height 26
type input "cheb bilal"
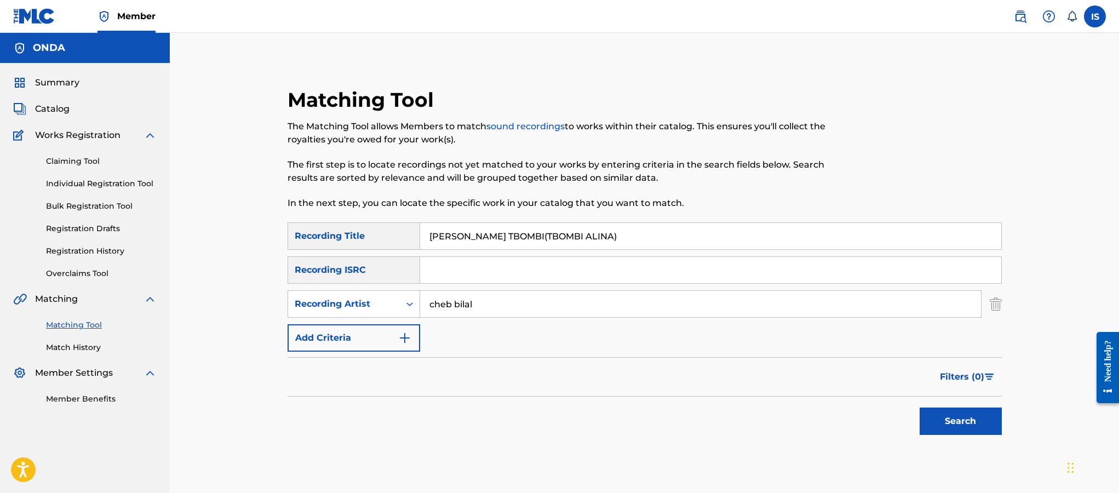
click at [948, 422] on button "Search" at bounding box center [961, 421] width 82 height 27
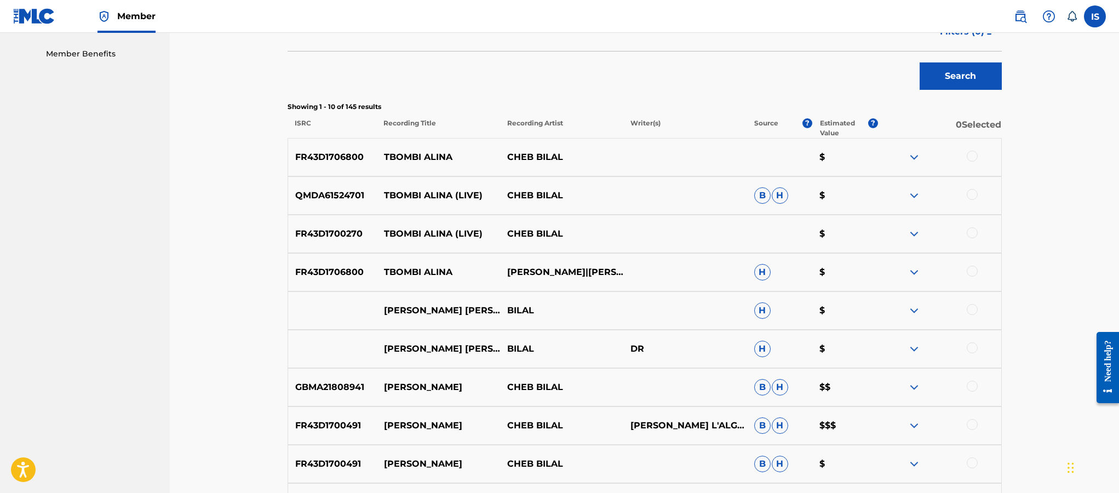
scroll to position [346, 0]
click at [976, 156] on div at bounding box center [972, 155] width 11 height 11
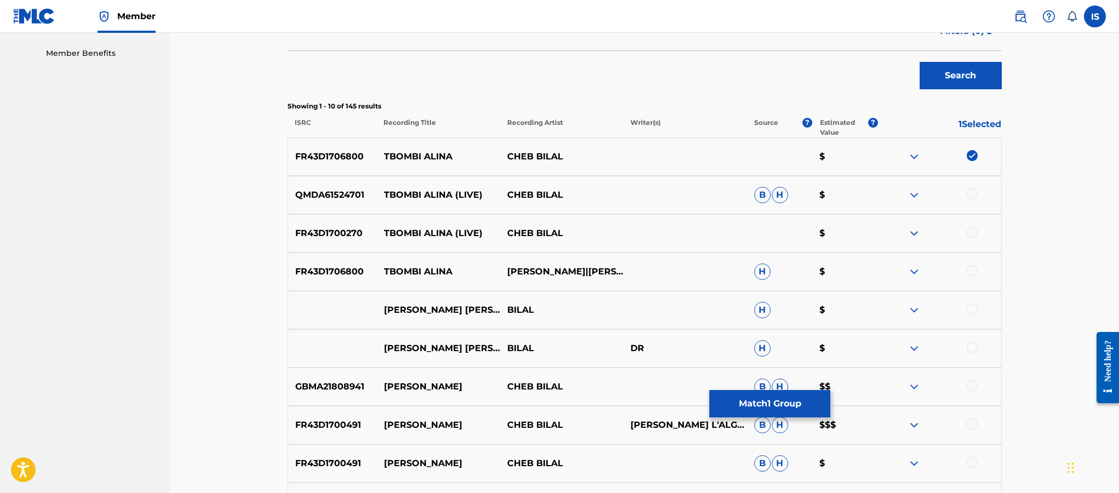
click at [968, 196] on div at bounding box center [972, 193] width 11 height 11
click at [968, 240] on div "FR43D1700270 TBOMBI ALINA (LIVE) CHEB BILAL $" at bounding box center [645, 233] width 714 height 38
click at [968, 234] on div at bounding box center [972, 232] width 11 height 11
click at [972, 308] on div at bounding box center [972, 308] width 11 height 11
click at [970, 342] on div at bounding box center [972, 347] width 11 height 11
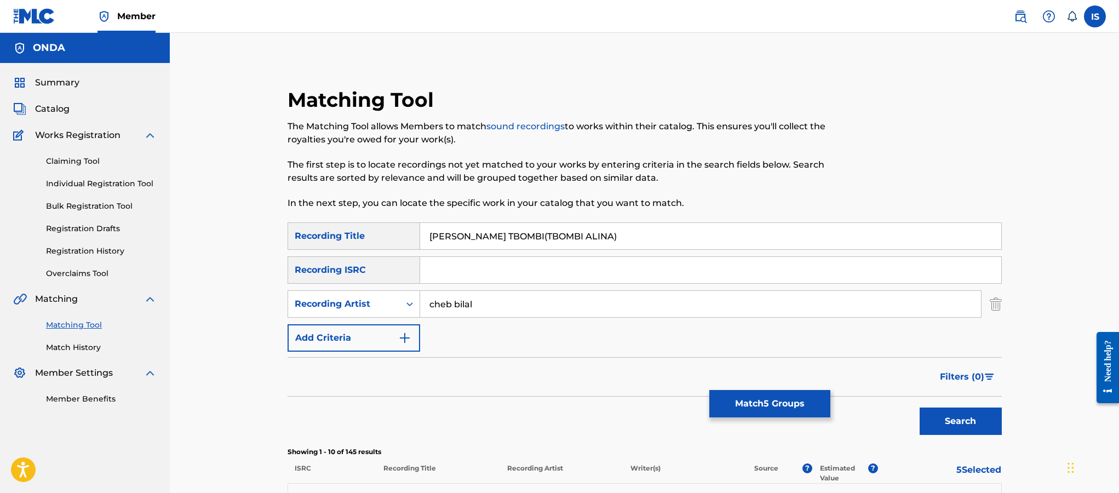
scroll to position [1, 0]
drag, startPoint x: 500, startPoint y: 240, endPoint x: 641, endPoint y: 242, distance: 140.8
click at [641, 242] on input "MALEK TBOMBI(TBOMBI ALINA)" at bounding box center [710, 235] width 581 height 26
drag, startPoint x: 618, startPoint y: 240, endPoint x: 503, endPoint y: 232, distance: 115.4
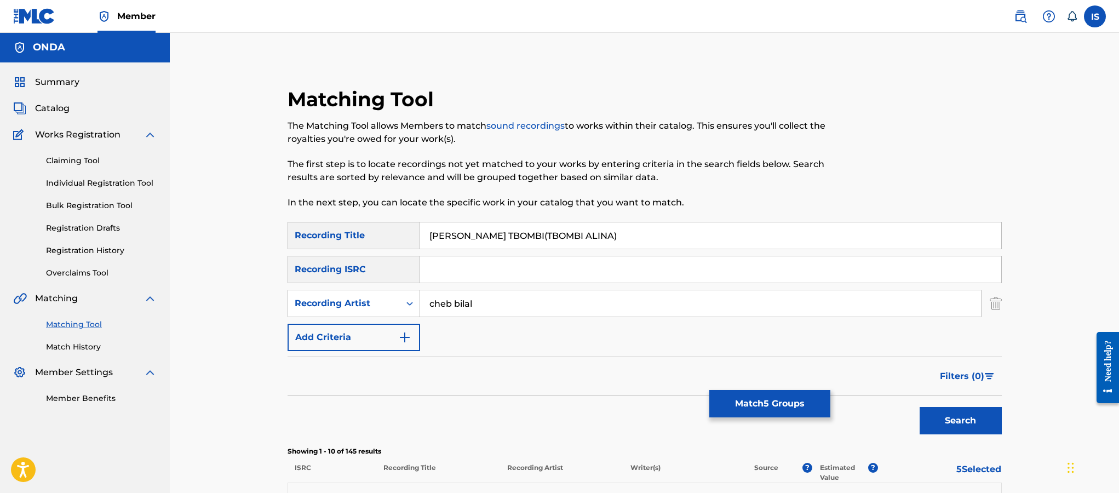
click at [503, 232] on input "MALEK TBOMBI(TBOMBI ALINA)" at bounding box center [710, 235] width 581 height 26
click at [962, 412] on button "Search" at bounding box center [961, 420] width 82 height 27
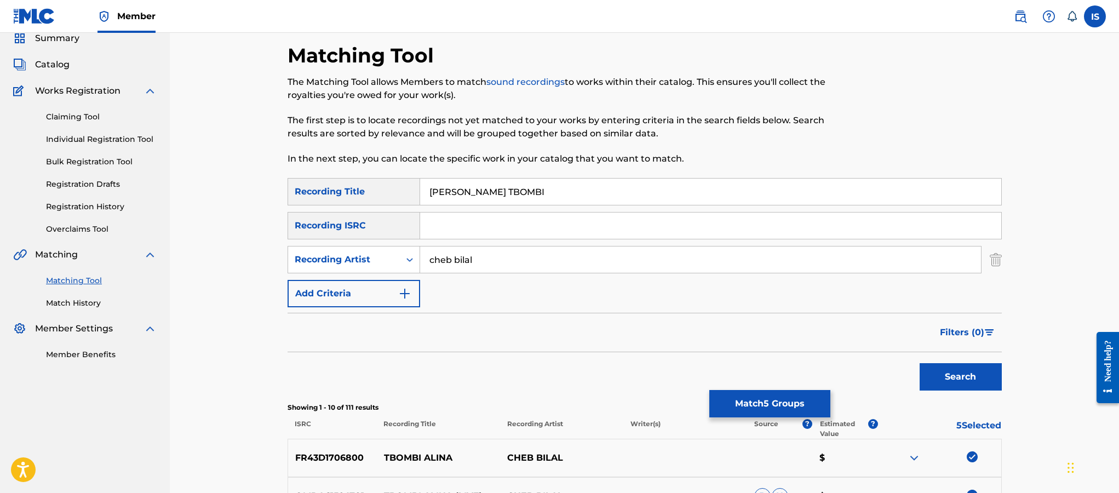
scroll to position [0, 0]
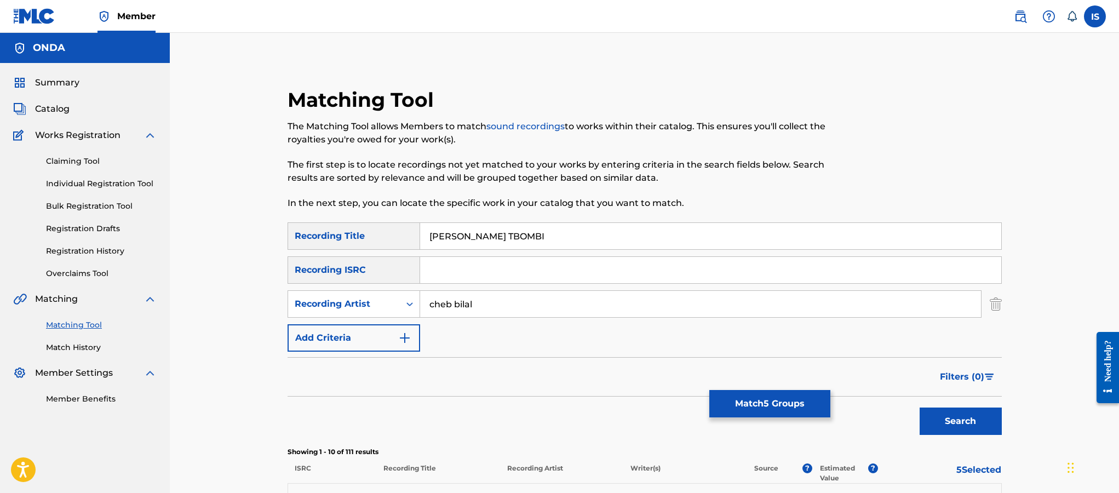
click at [523, 232] on input "MALEK TBOMBI" at bounding box center [710, 236] width 581 height 26
paste input "(TBOMBI ALINA)"
type input "(TBOMBI ALINA)"
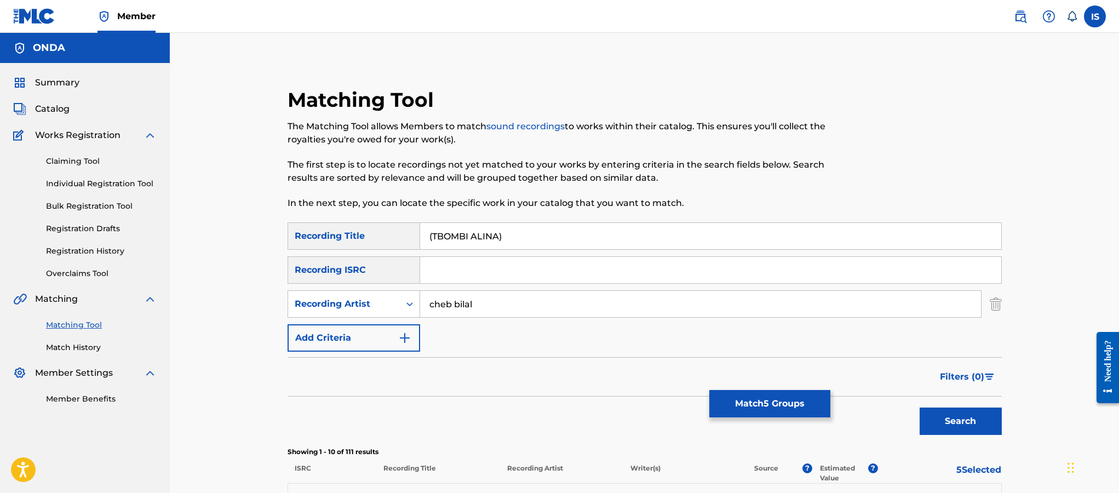
click at [957, 415] on button "Search" at bounding box center [961, 421] width 82 height 27
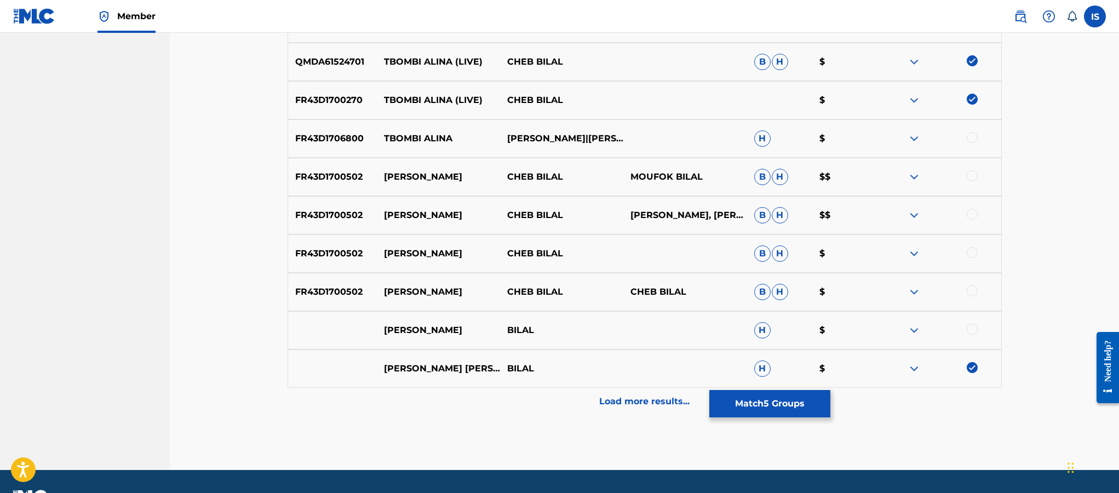
scroll to position [495, 0]
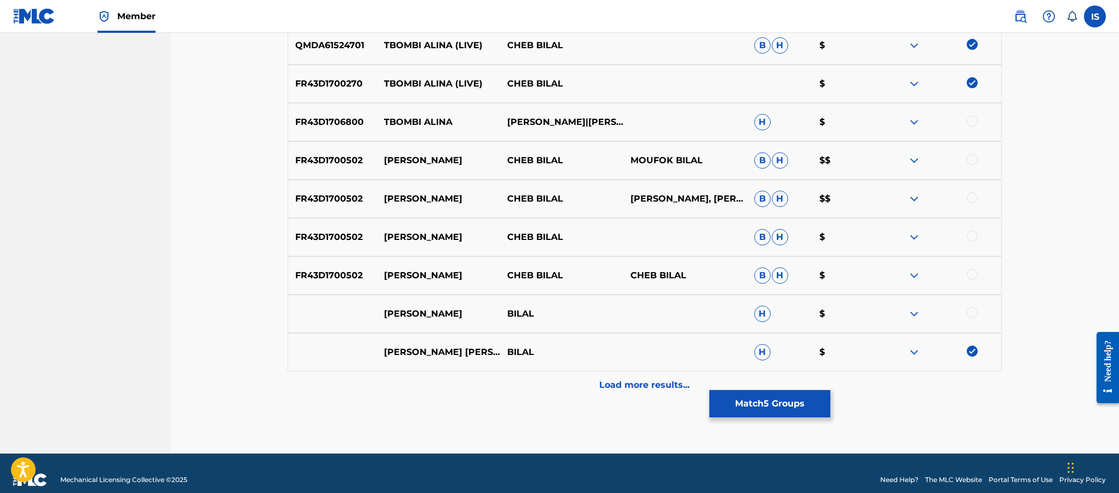
click at [627, 387] on p "Load more results..." at bounding box center [644, 384] width 90 height 13
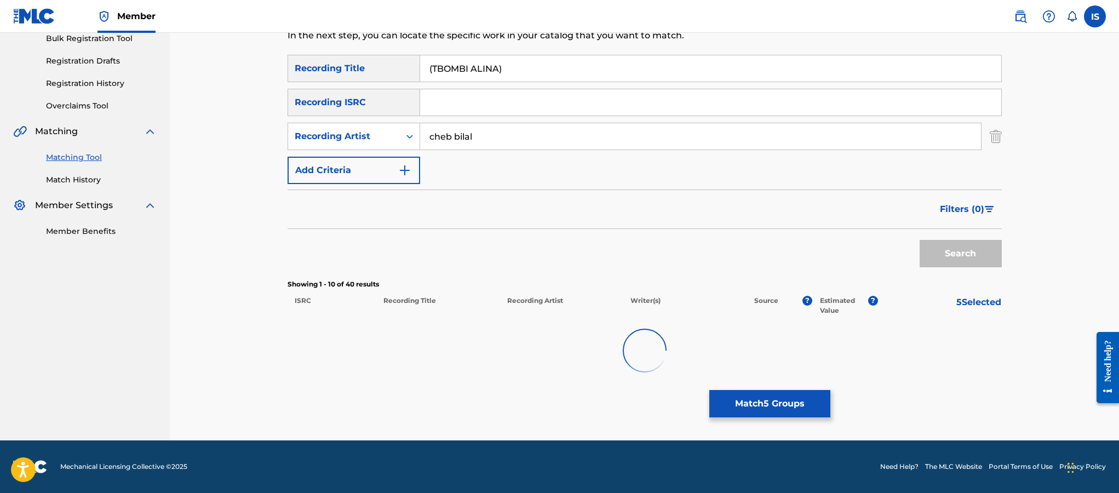
click at [627, 387] on div "Matching Tool The Matching Tool allows Members to match sound recordings to wor…" at bounding box center [645, 180] width 714 height 520
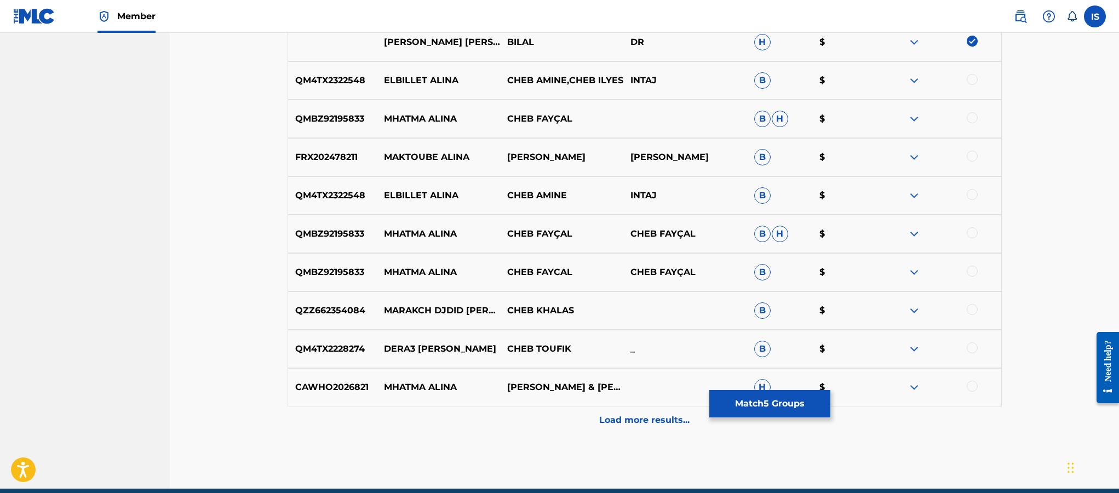
scroll to position [858, 0]
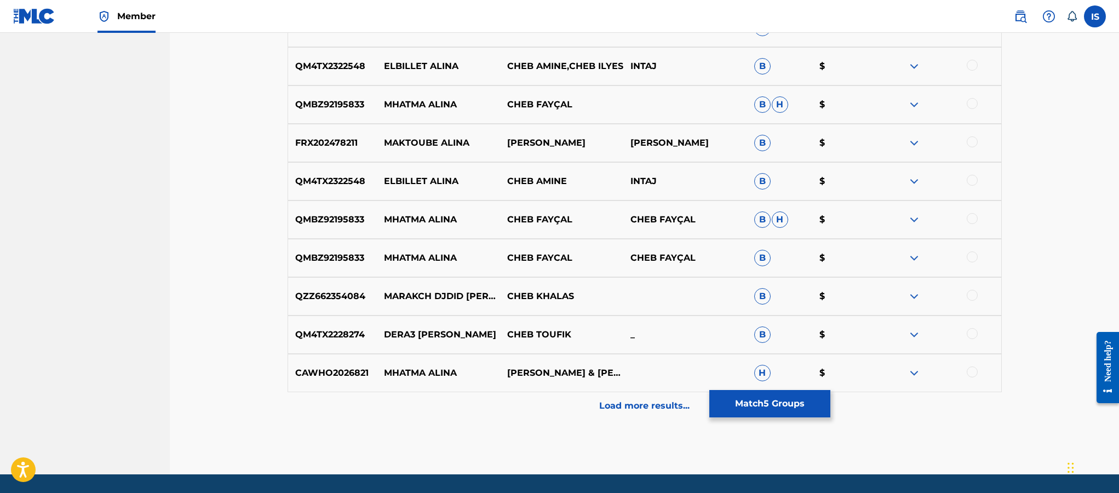
click at [761, 410] on button "Match 5 Groups" at bounding box center [769, 403] width 121 height 27
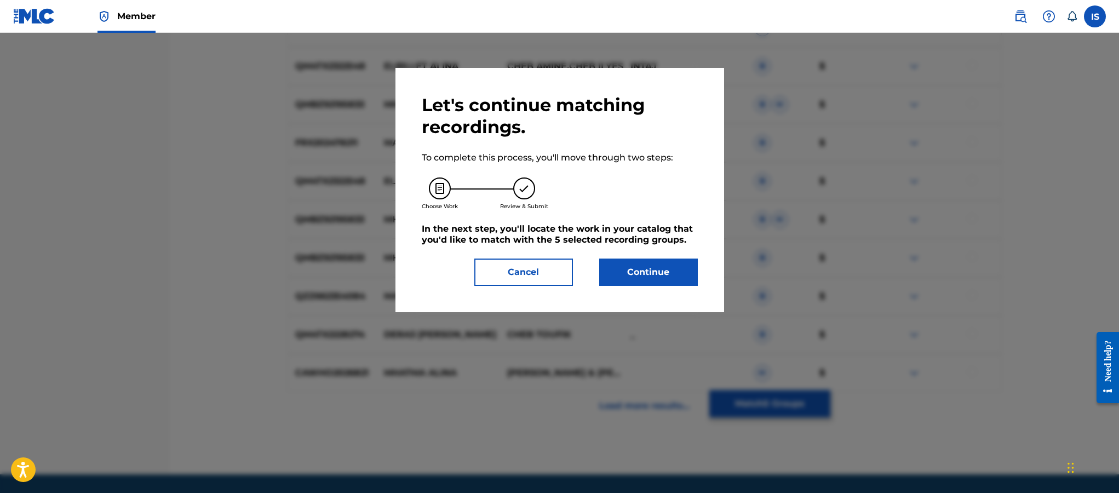
click at [639, 286] on button "Continue" at bounding box center [648, 272] width 99 height 27
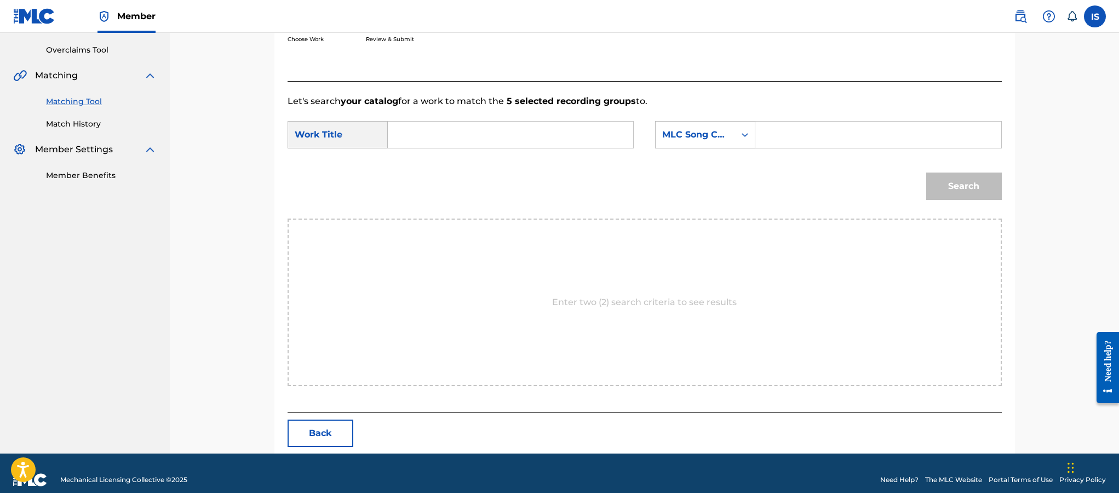
scroll to position [237, 0]
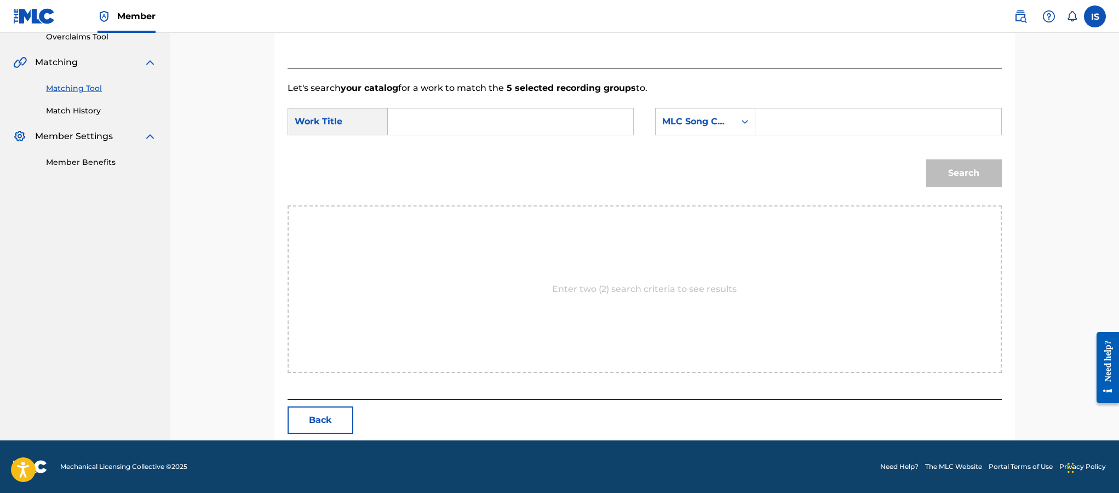
click at [536, 129] on input "Search Form" at bounding box center [510, 121] width 227 height 26
paste input "(TBOMBI ALINA)"
click at [511, 117] on input "(TBOMBI ALINA)" at bounding box center [510, 121] width 227 height 26
click at [511, 121] on input "(TBOMBI ALINA)" at bounding box center [510, 121] width 227 height 26
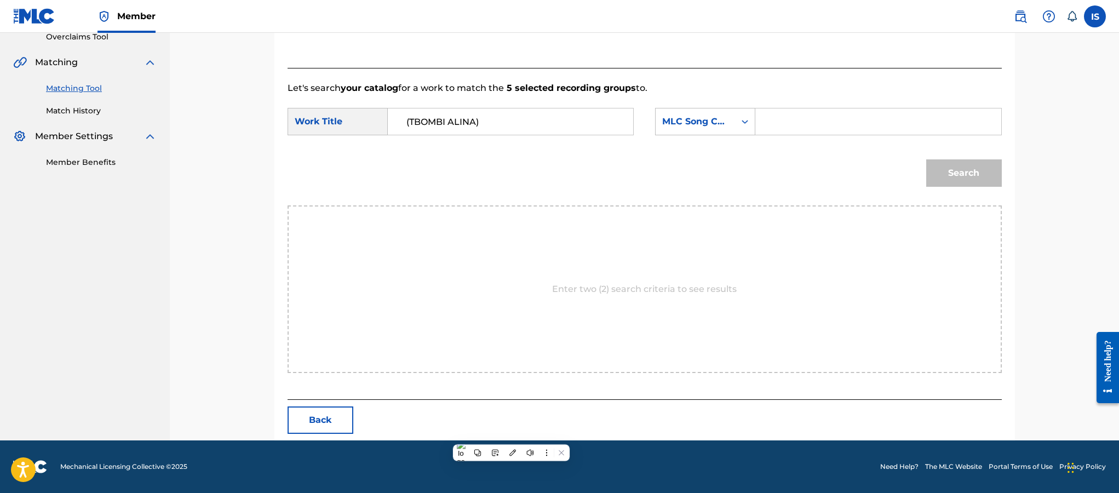
paste input "MALEK TBOMBI"
type input "MALEK TBOMBI(TBOMBI ALINA)"
drag, startPoint x: 766, startPoint y: 117, endPoint x: 672, endPoint y: 120, distance: 93.7
click at [677, 119] on div "SearchWithCriteria58f599e9-a042-4891-942f-04e490ba2506 MLC Song Code" at bounding box center [828, 121] width 346 height 27
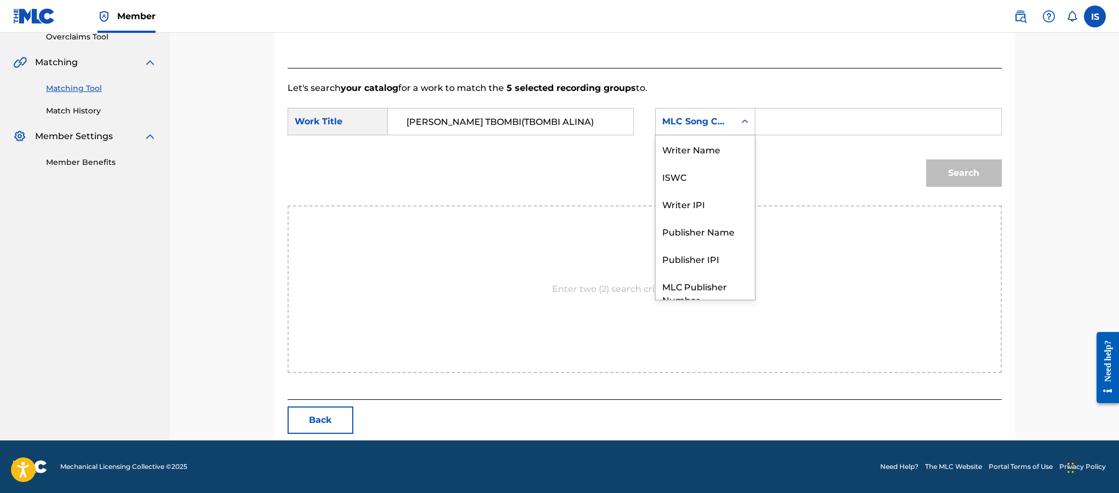
click at [672, 120] on div "MLC Song Code" at bounding box center [695, 121] width 66 height 13
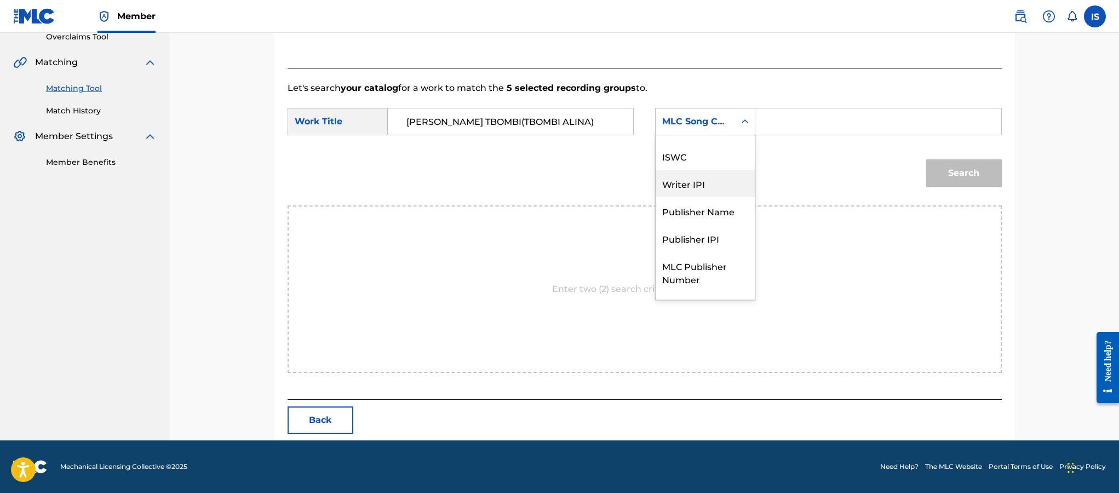
scroll to position [0, 0]
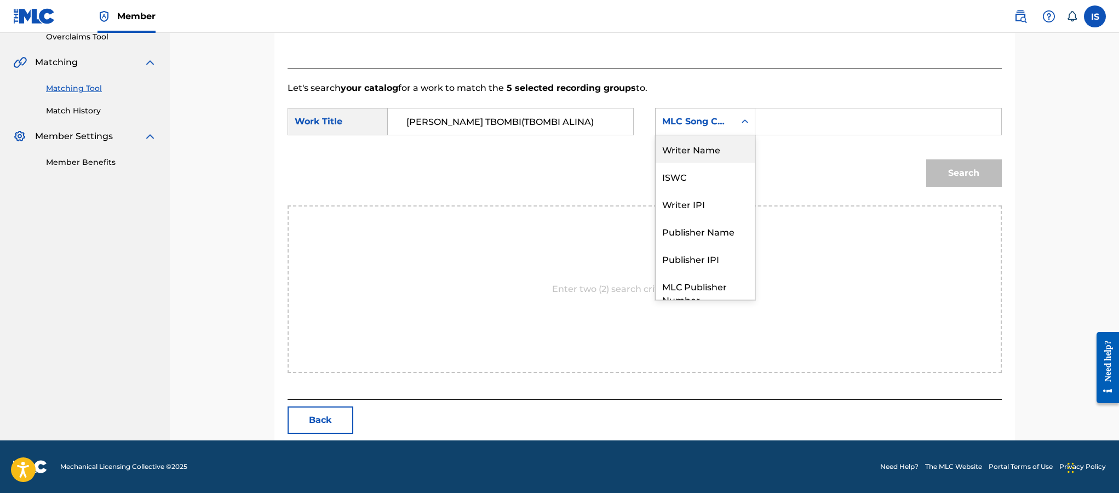
click at [690, 151] on div "Writer Name" at bounding box center [705, 148] width 99 height 27
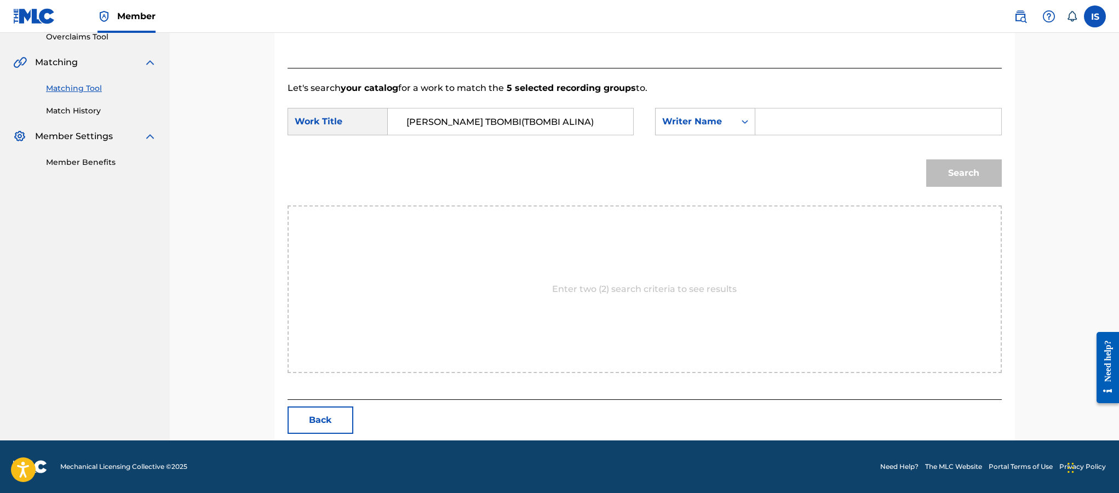
click at [817, 125] on input "Search Form" at bounding box center [878, 121] width 227 height 26
type input "moufok"
click at [972, 174] on button "Search" at bounding box center [964, 172] width 76 height 27
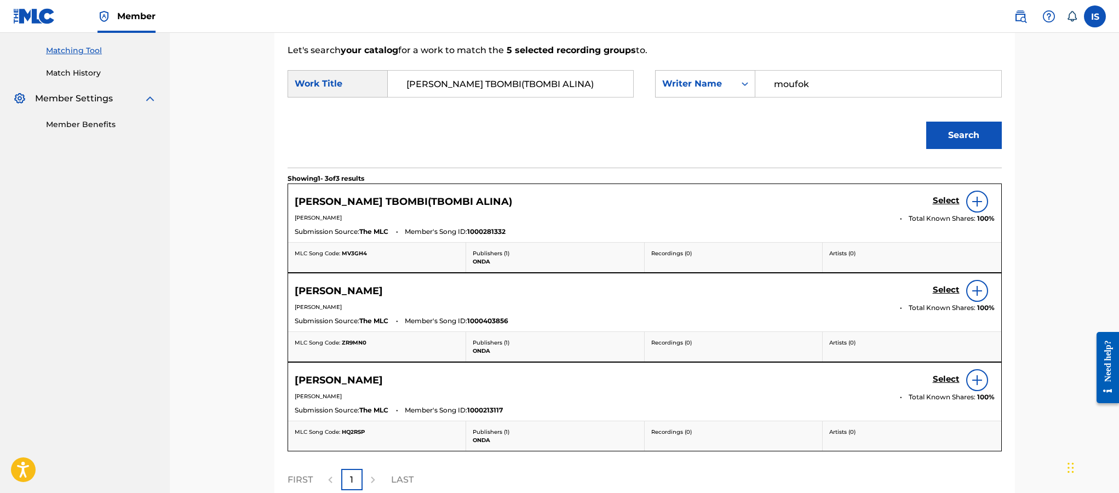
scroll to position [275, 0]
click at [947, 200] on h5 "Select" at bounding box center [946, 200] width 27 height 10
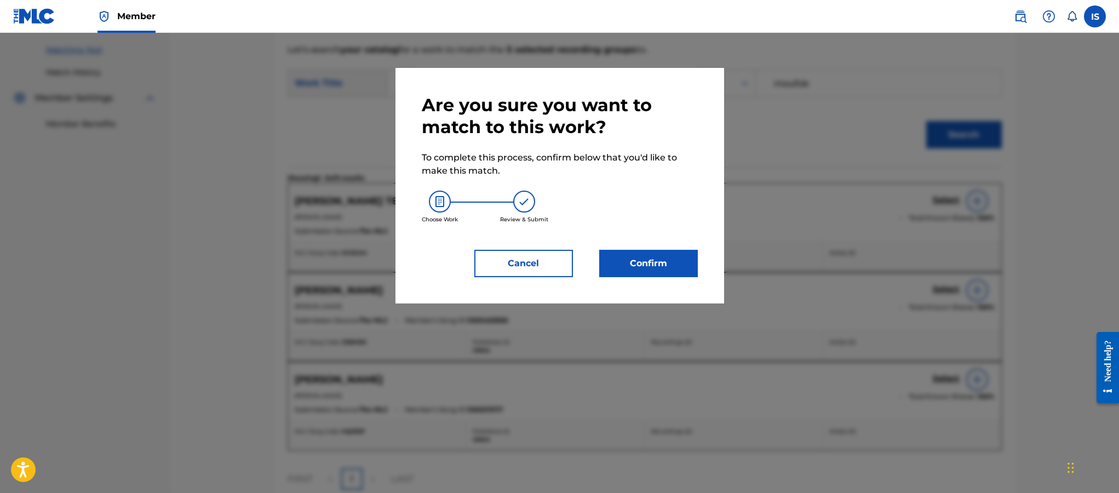
click at [677, 265] on button "Confirm" at bounding box center [648, 263] width 99 height 27
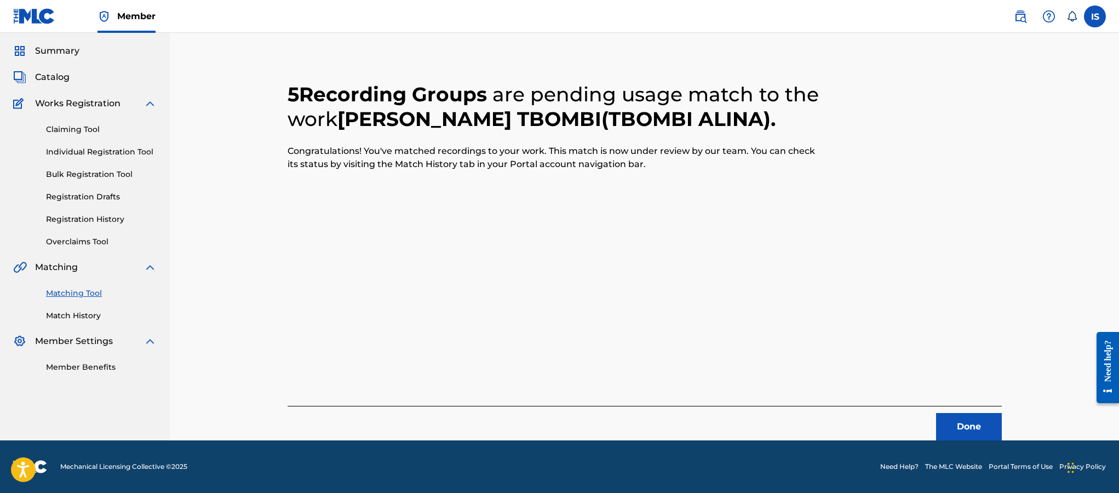
scroll to position [32, 0]
click at [963, 420] on button "Done" at bounding box center [969, 426] width 66 height 27
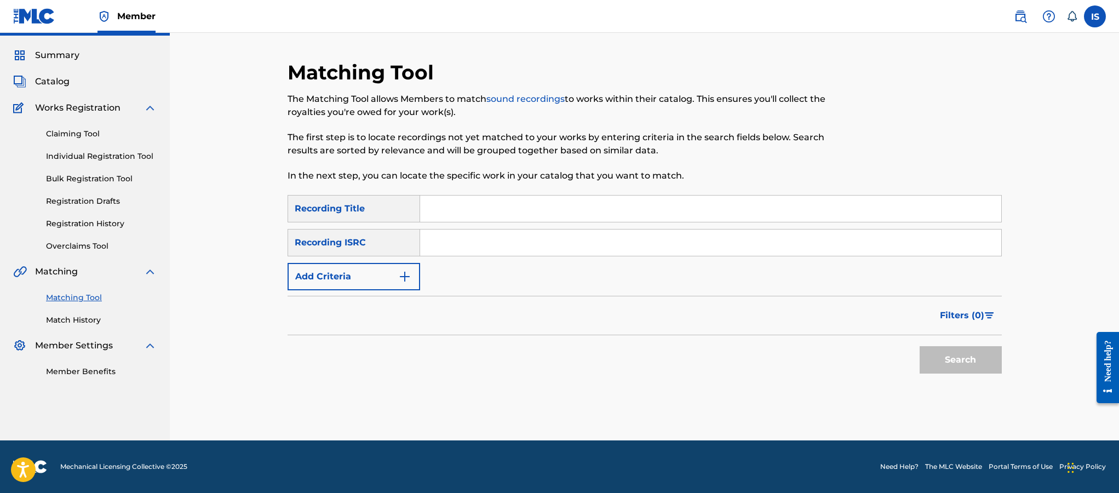
scroll to position [0, 0]
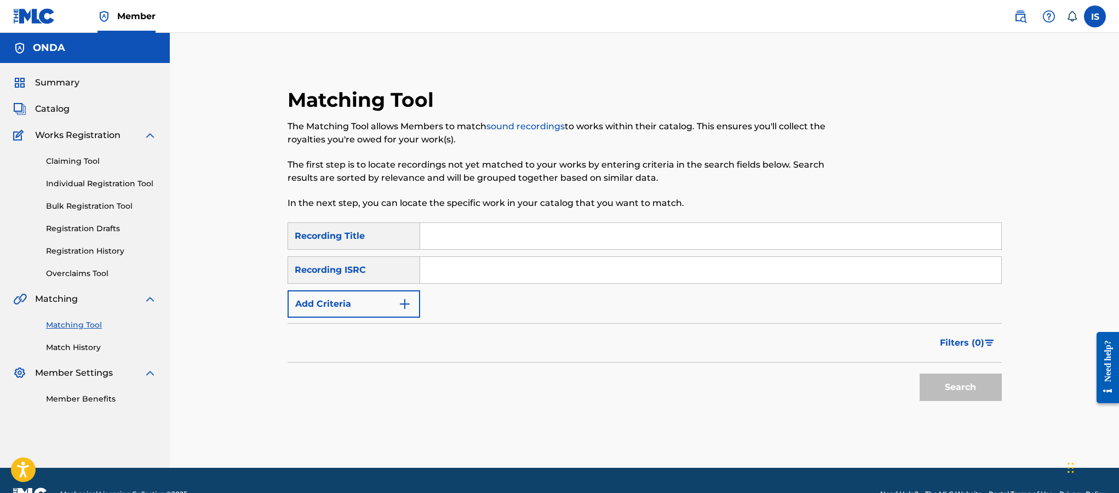
click at [489, 240] on input "Search Form" at bounding box center [710, 236] width 581 height 26
paste input "UN MILLIARD"
type input "UN MILLIARD"
click at [368, 295] on button "Add Criteria" at bounding box center [354, 303] width 133 height 27
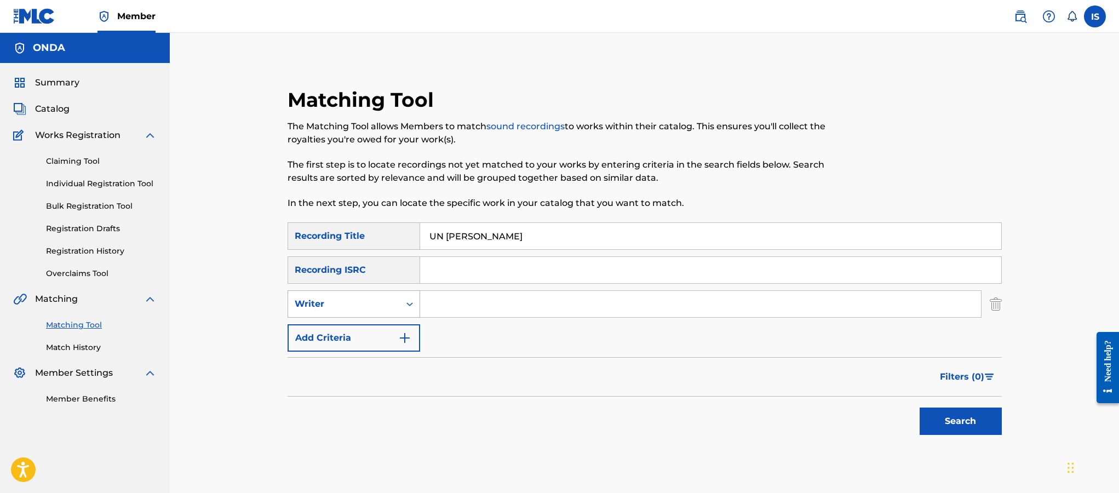
click at [367, 307] on div "Writer" at bounding box center [344, 303] width 99 height 13
click at [365, 331] on div "Recording Artist" at bounding box center [353, 331] width 131 height 27
click at [467, 300] on input "Search Form" at bounding box center [700, 304] width 561 height 26
type input "cheb bilal"
click at [931, 413] on button "Search" at bounding box center [961, 421] width 82 height 27
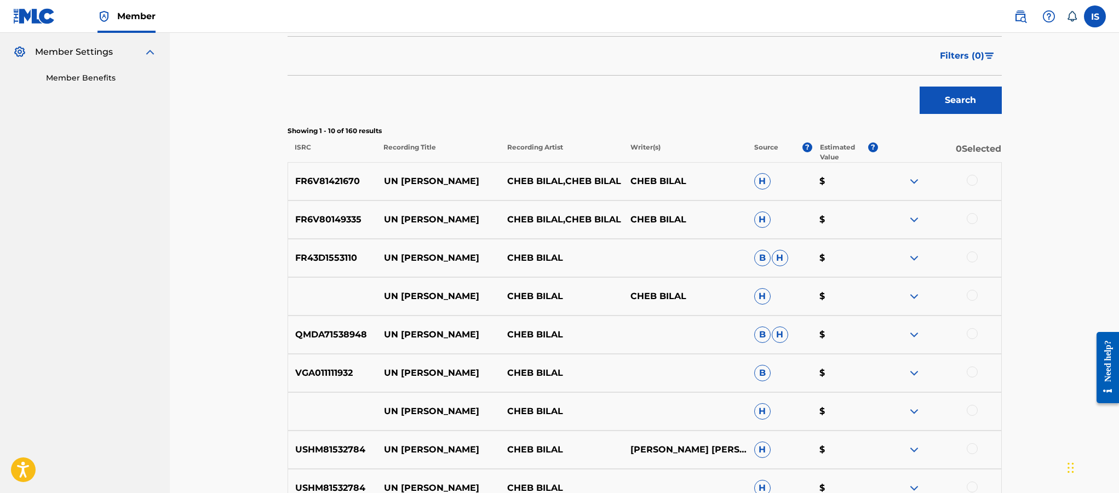
scroll to position [325, 0]
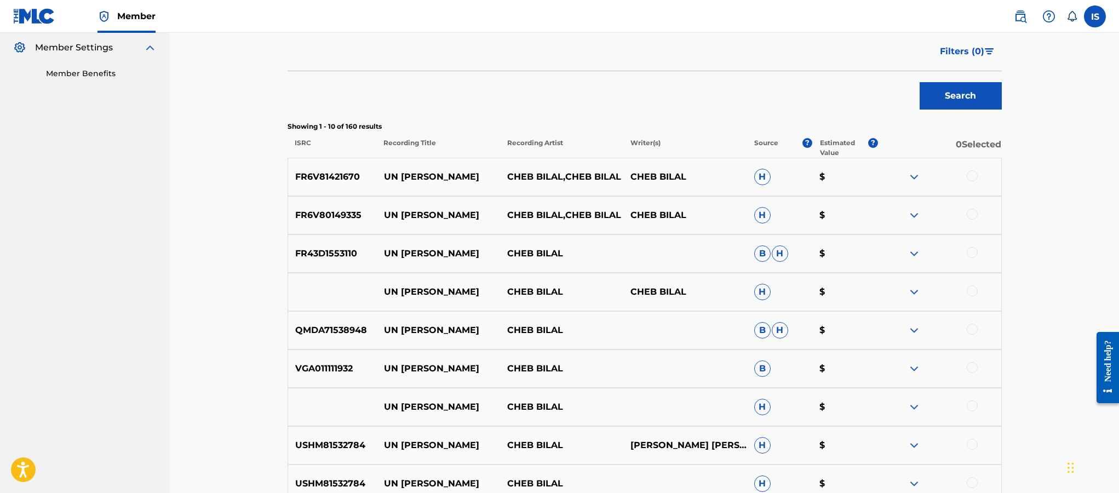
click at [971, 177] on div at bounding box center [972, 175] width 11 height 11
click at [971, 210] on div at bounding box center [972, 214] width 11 height 11
click at [972, 252] on div at bounding box center [972, 252] width 11 height 11
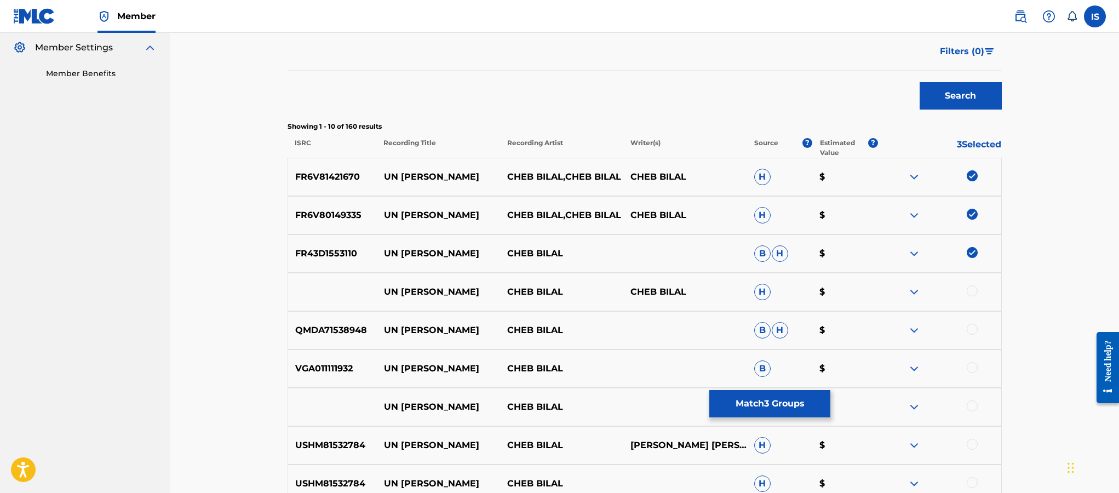
click at [965, 290] on div at bounding box center [938, 291] width 123 height 13
click at [967, 294] on div at bounding box center [938, 291] width 123 height 13
click at [972, 291] on div at bounding box center [972, 290] width 11 height 11
click at [975, 332] on div at bounding box center [972, 329] width 11 height 11
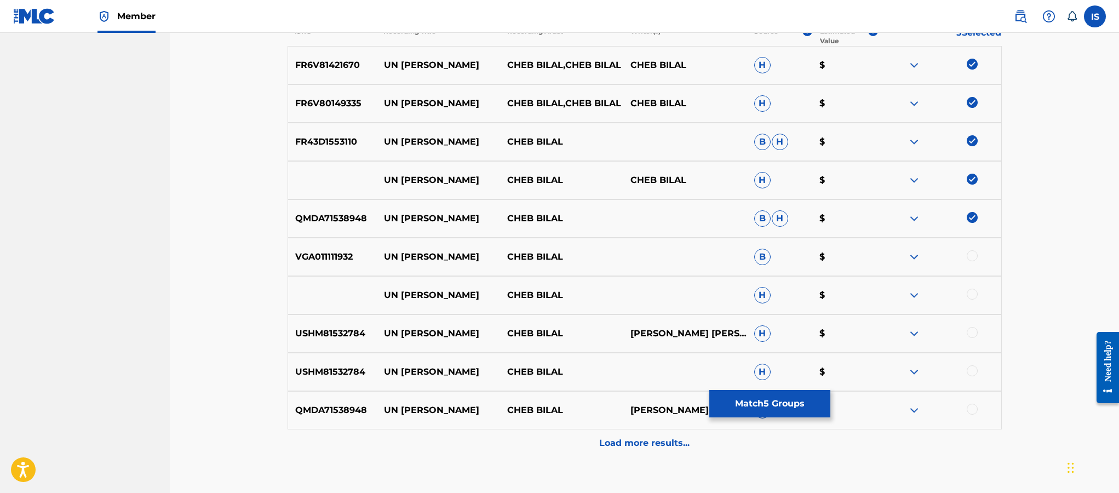
scroll to position [441, 0]
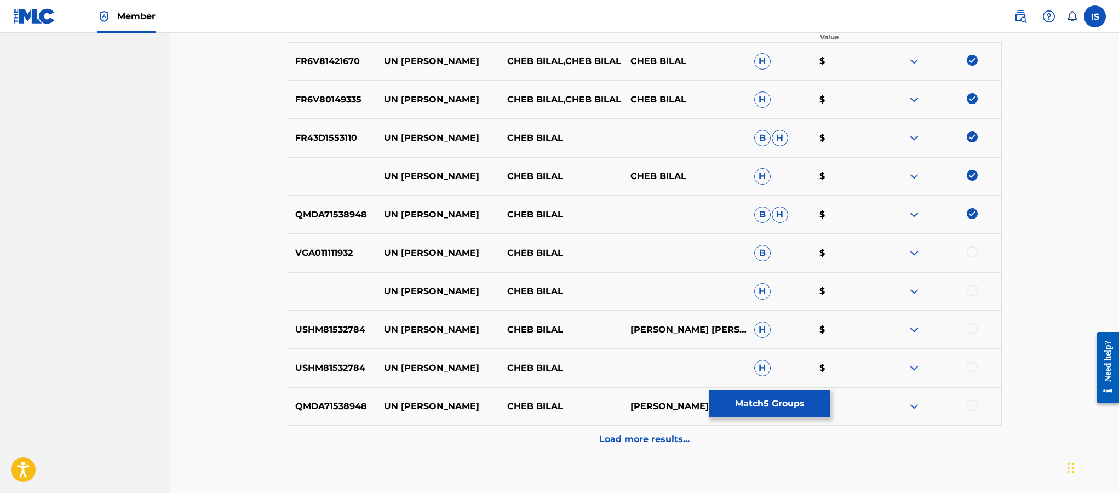
click at [971, 250] on div at bounding box center [972, 251] width 11 height 11
click at [971, 291] on div at bounding box center [972, 290] width 11 height 11
click at [968, 321] on div "USHM81532784 UN MILLIARD CHEB BILAL BILAL MOUFFAK BILAL MOUFFOK H $" at bounding box center [645, 330] width 714 height 38
click at [970, 365] on div at bounding box center [972, 367] width 11 height 11
click at [968, 402] on div at bounding box center [972, 405] width 11 height 11
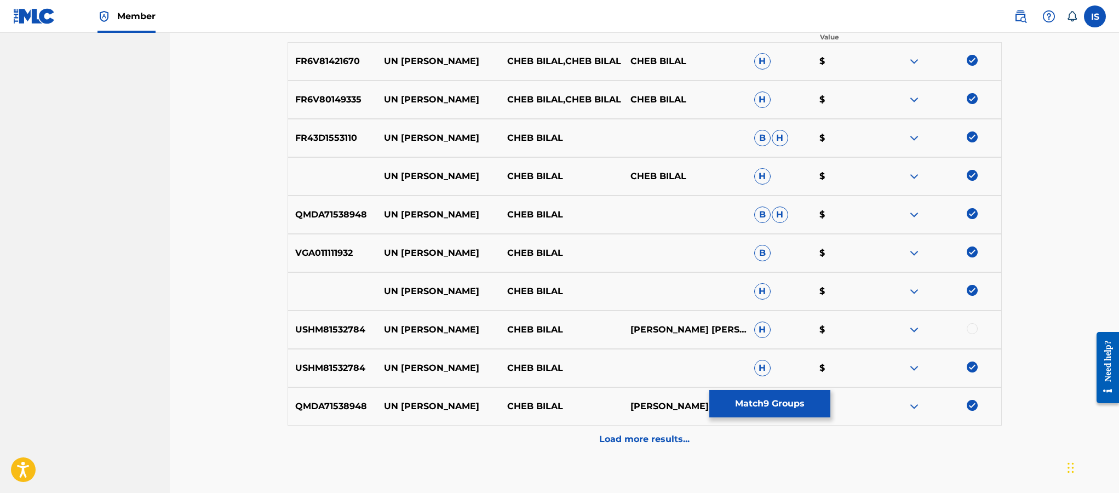
click at [972, 330] on div at bounding box center [972, 328] width 11 height 11
click at [609, 450] on div "Load more results..." at bounding box center [645, 439] width 714 height 27
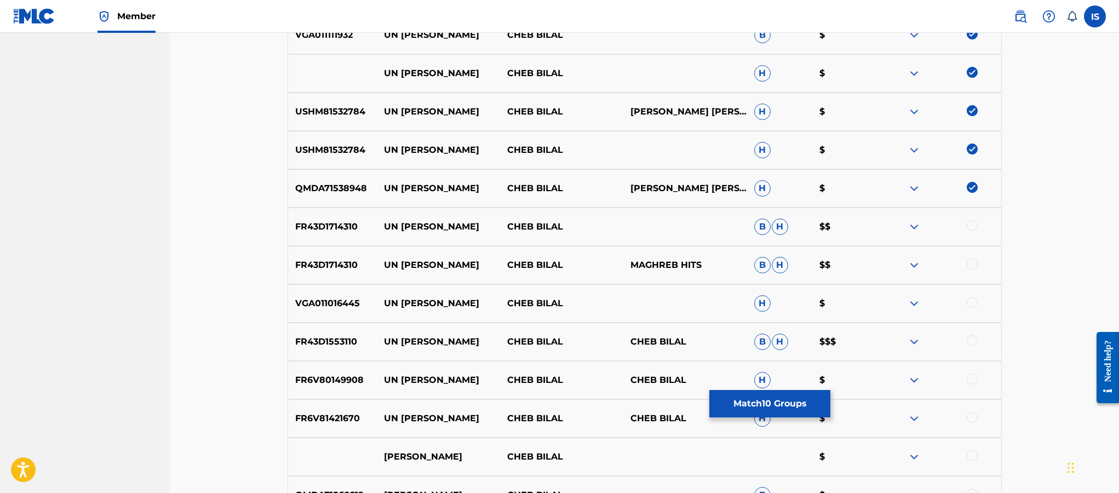
scroll to position [673, 0]
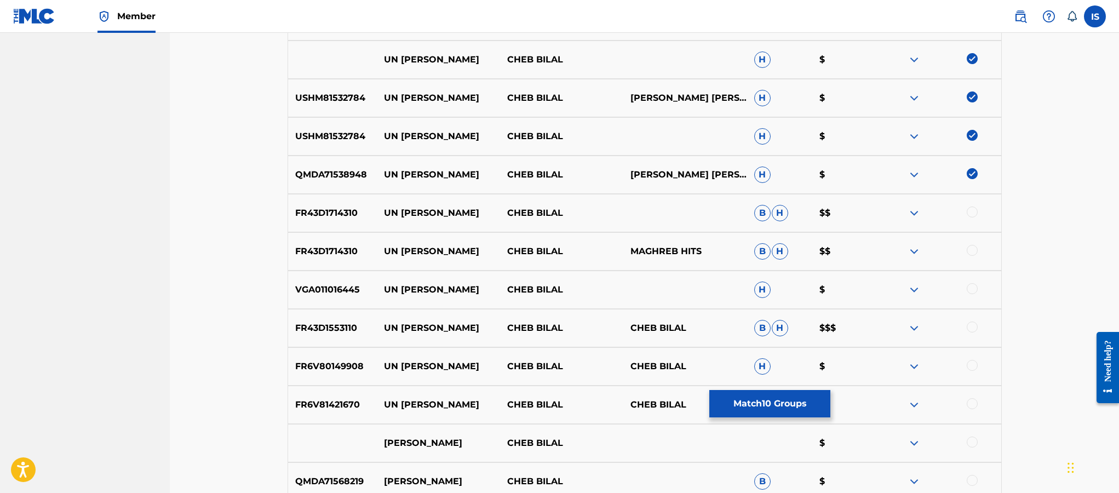
click at [973, 208] on div at bounding box center [972, 212] width 11 height 11
click at [968, 249] on div at bounding box center [972, 250] width 11 height 11
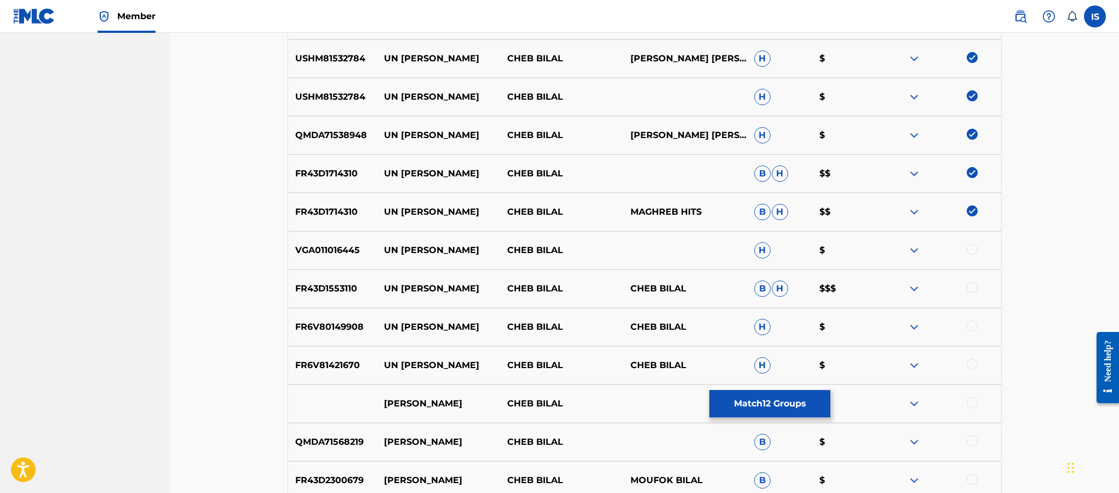
scroll to position [718, 0]
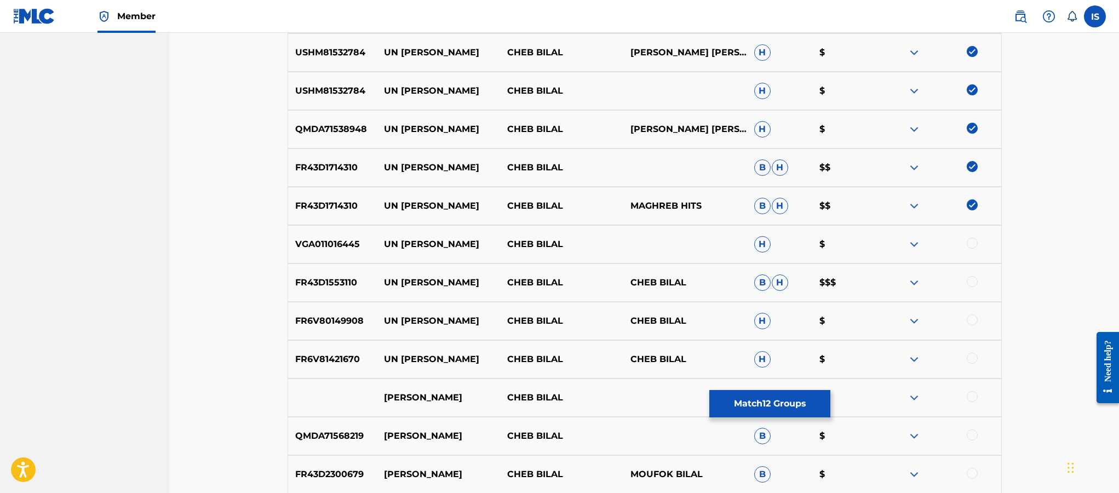
click at [968, 249] on div at bounding box center [938, 244] width 123 height 13
click at [973, 244] on div at bounding box center [972, 243] width 11 height 11
click at [970, 280] on div at bounding box center [972, 281] width 11 height 11
click at [970, 320] on div at bounding box center [972, 319] width 11 height 11
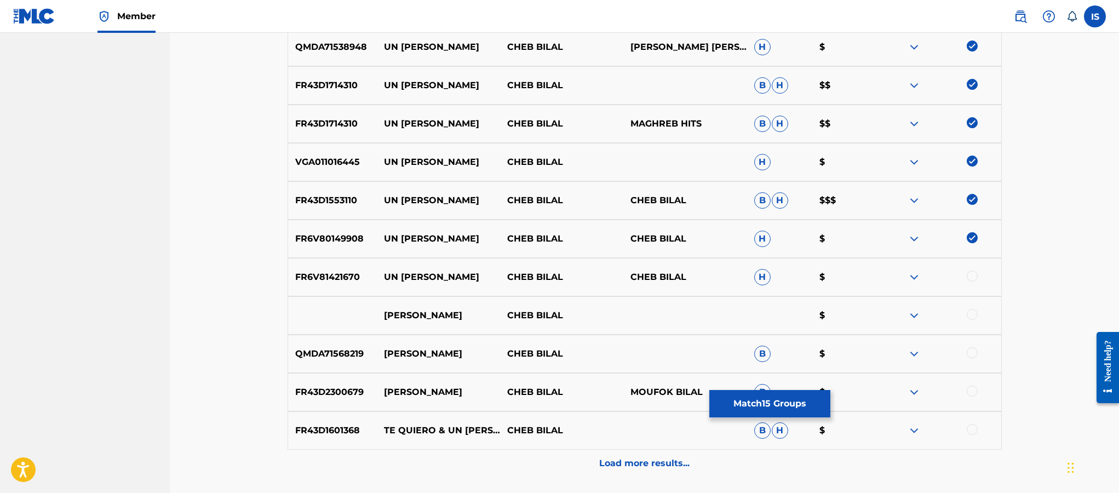
scroll to position [837, 0]
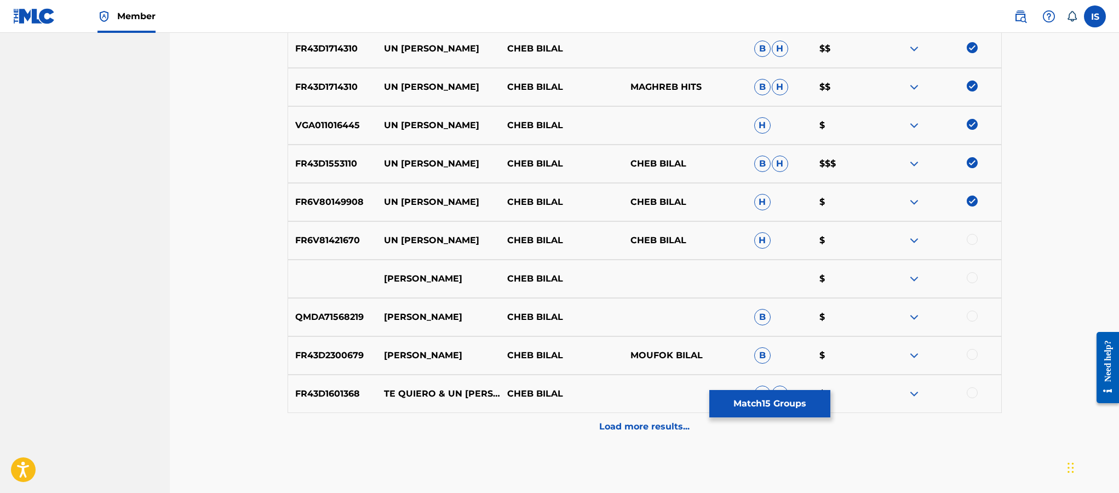
click at [970, 245] on div at bounding box center [938, 240] width 123 height 13
click at [973, 275] on div at bounding box center [972, 277] width 11 height 11
click at [972, 311] on div at bounding box center [972, 316] width 11 height 11
click at [968, 353] on div at bounding box center [972, 354] width 11 height 11
click at [618, 436] on div "Load more results..." at bounding box center [645, 426] width 714 height 27
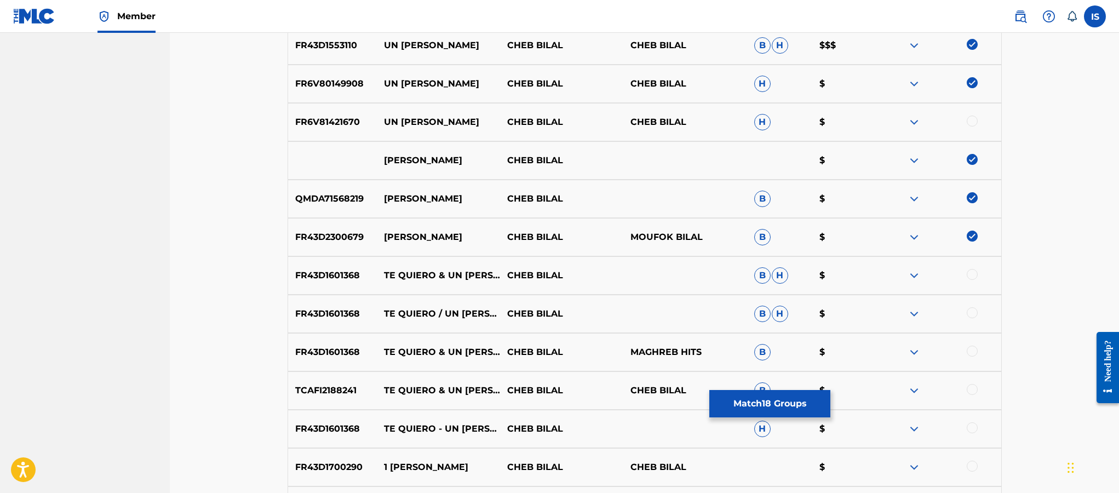
scroll to position [956, 0]
click at [970, 272] on div at bounding box center [972, 273] width 11 height 11
click at [971, 121] on div at bounding box center [972, 119] width 11 height 11
click at [970, 314] on div at bounding box center [972, 311] width 11 height 11
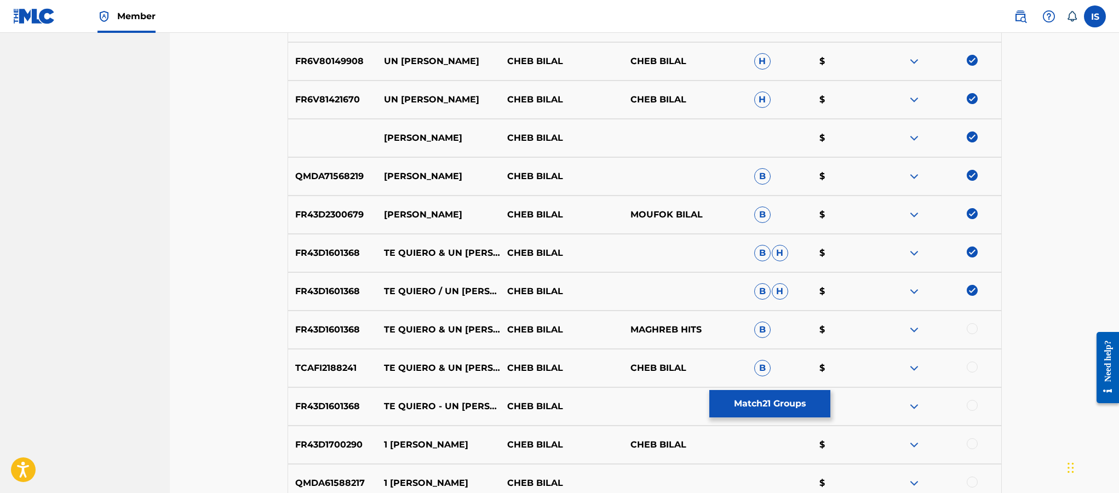
scroll to position [1019, 0]
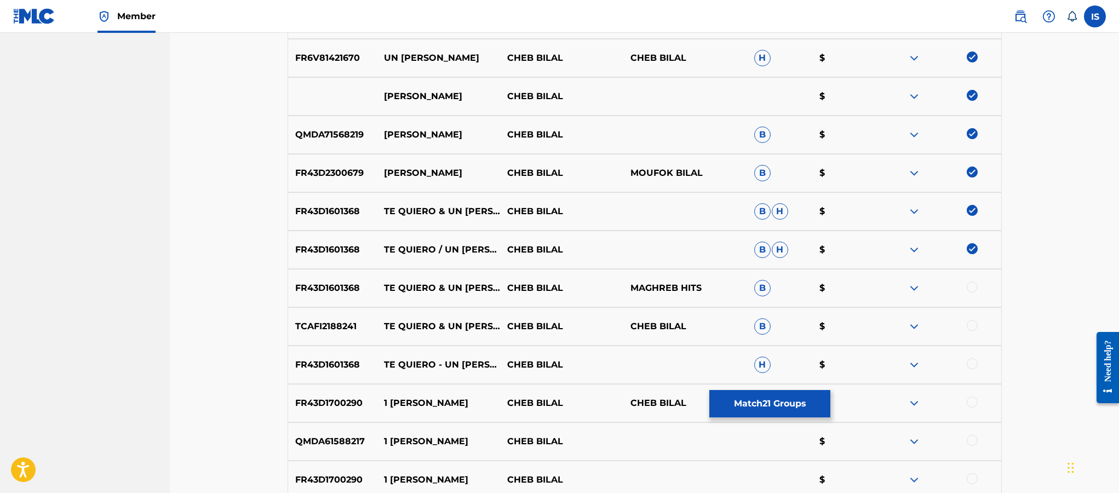
click at [968, 288] on div at bounding box center [972, 287] width 11 height 11
click at [971, 327] on div at bounding box center [972, 325] width 11 height 11
click at [972, 362] on div at bounding box center [972, 363] width 11 height 11
click at [971, 404] on div at bounding box center [972, 402] width 11 height 11
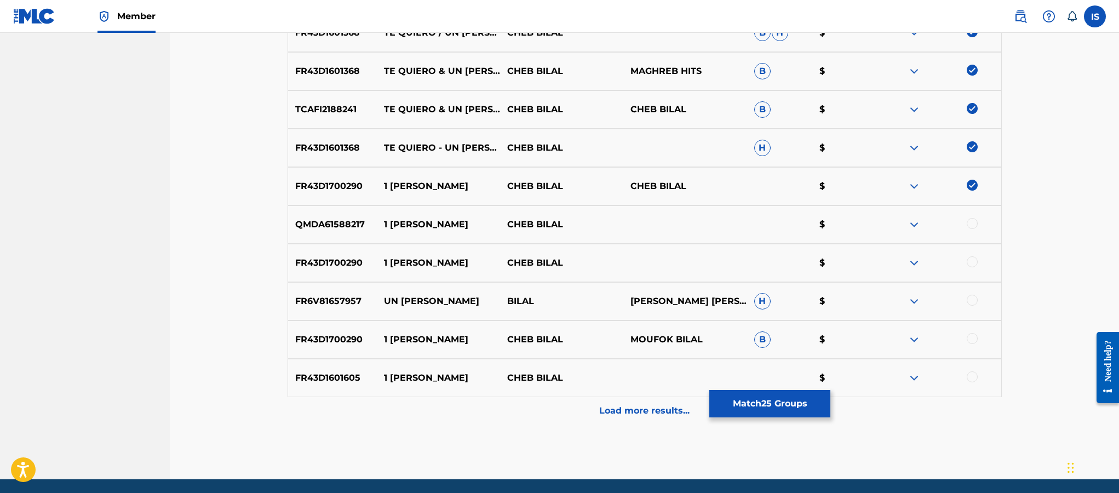
scroll to position [1237, 0]
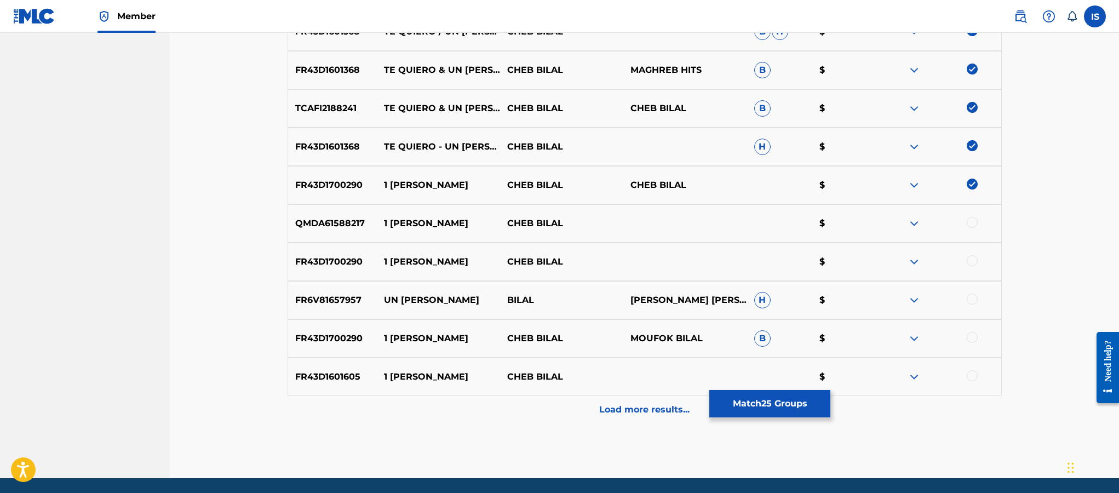
click at [970, 225] on div at bounding box center [972, 222] width 11 height 11
click at [972, 257] on div at bounding box center [972, 260] width 11 height 11
click at [971, 306] on div at bounding box center [938, 300] width 123 height 13
click at [971, 298] on div at bounding box center [972, 299] width 11 height 11
click at [971, 334] on div at bounding box center [972, 337] width 11 height 11
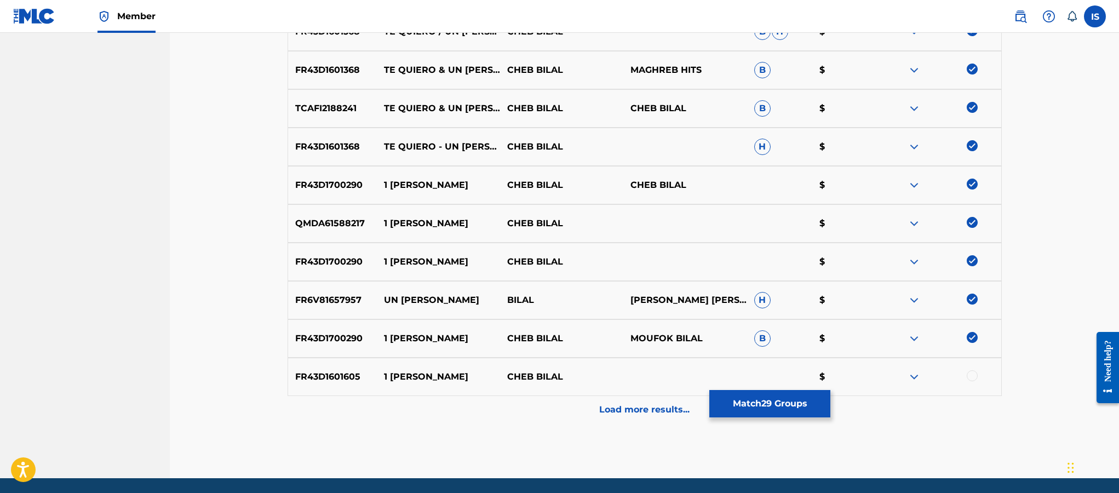
click at [970, 375] on div at bounding box center [972, 375] width 11 height 11
click at [643, 415] on p "Load more results..." at bounding box center [644, 409] width 90 height 13
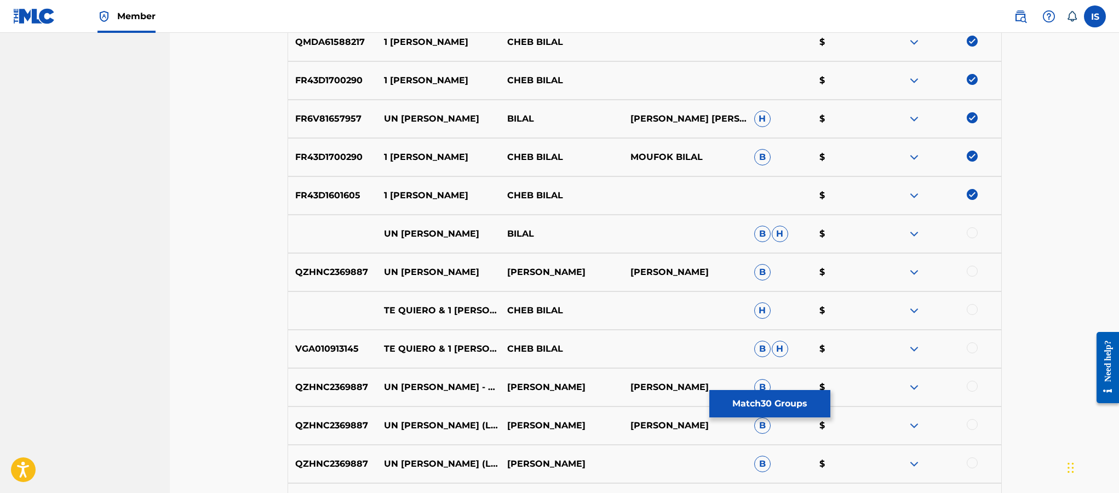
scroll to position [1422, 0]
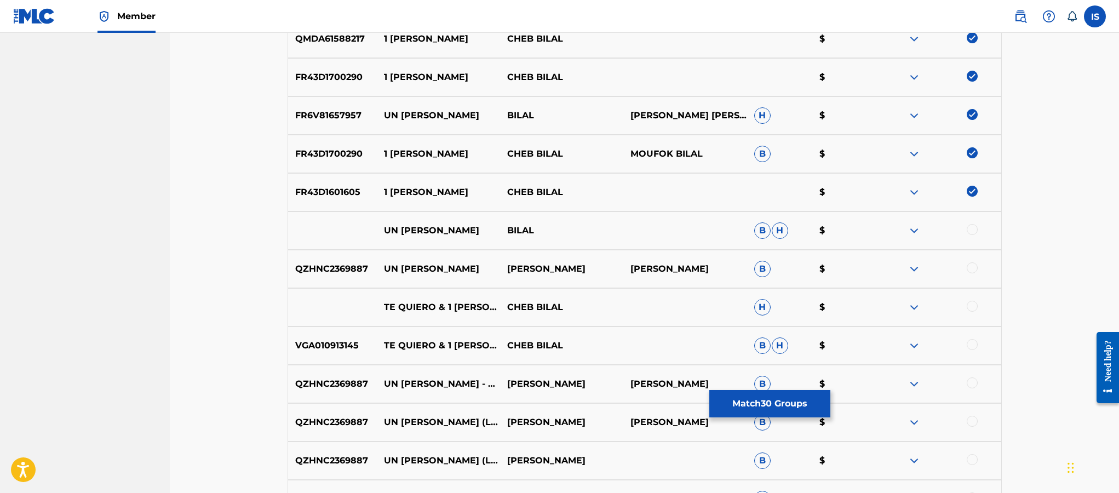
click at [972, 229] on div at bounding box center [972, 229] width 11 height 11
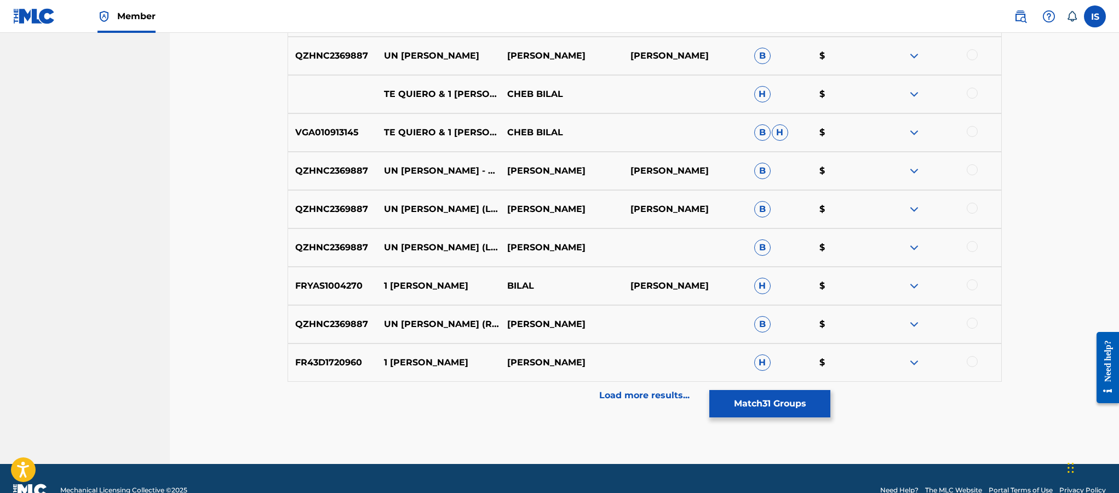
scroll to position [1636, 0]
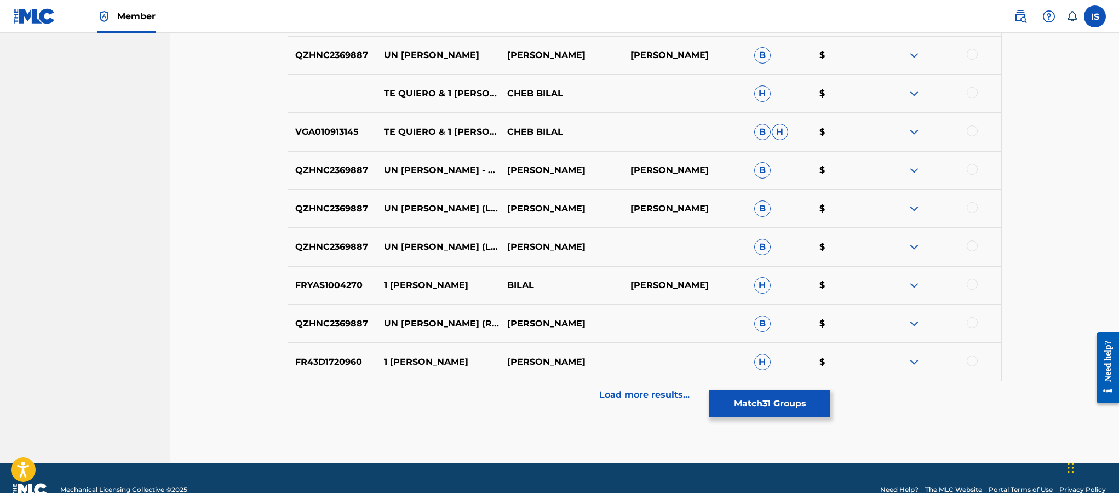
click at [970, 283] on div at bounding box center [972, 284] width 11 height 11
click at [651, 402] on div "Load more results..." at bounding box center [645, 394] width 714 height 27
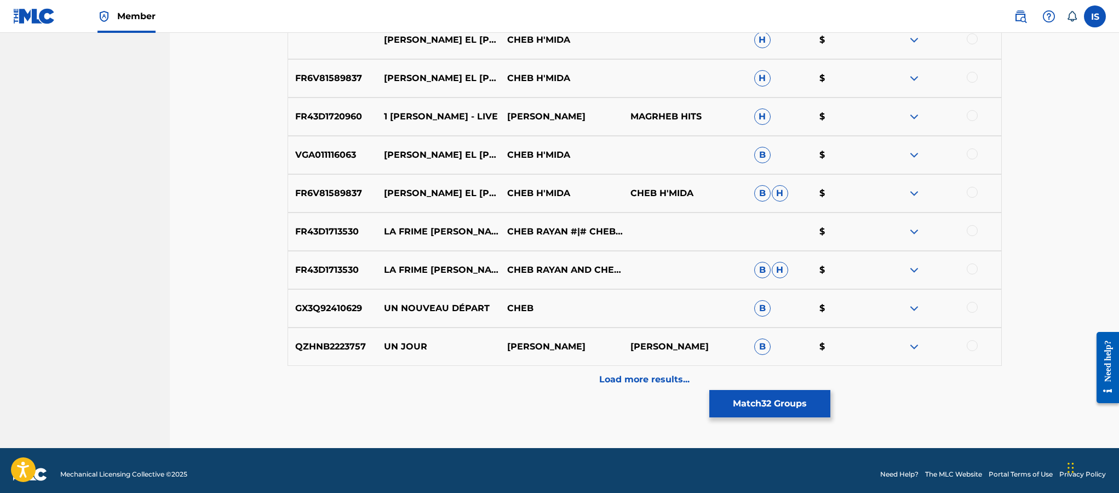
click at [636, 387] on div "Load more results..." at bounding box center [645, 379] width 714 height 27
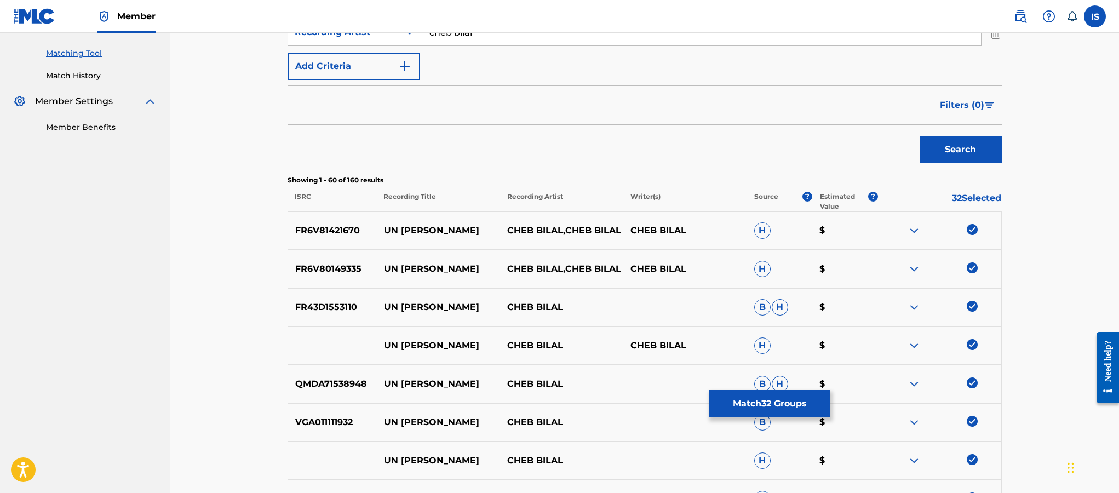
scroll to position [0, 0]
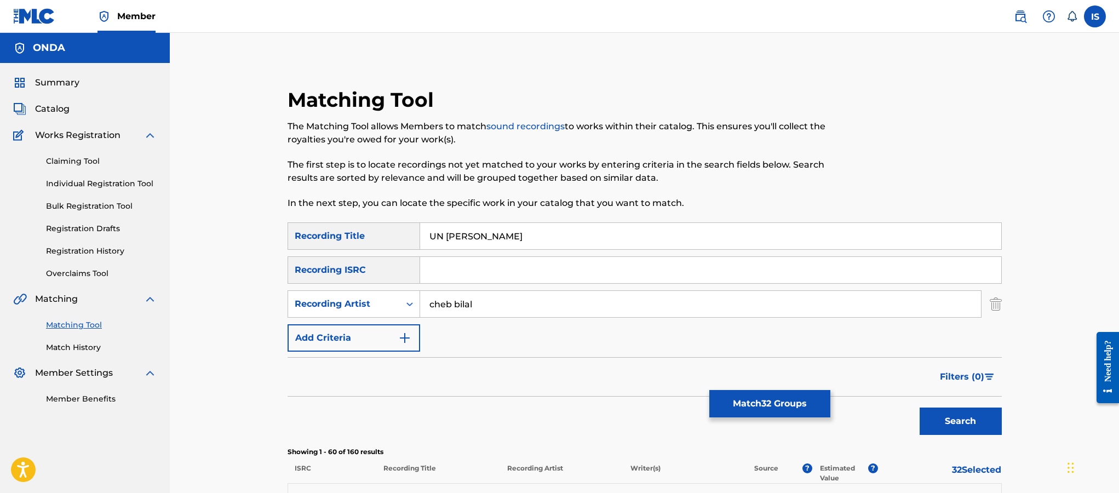
click at [733, 400] on button "Match 32 Groups" at bounding box center [769, 403] width 121 height 27
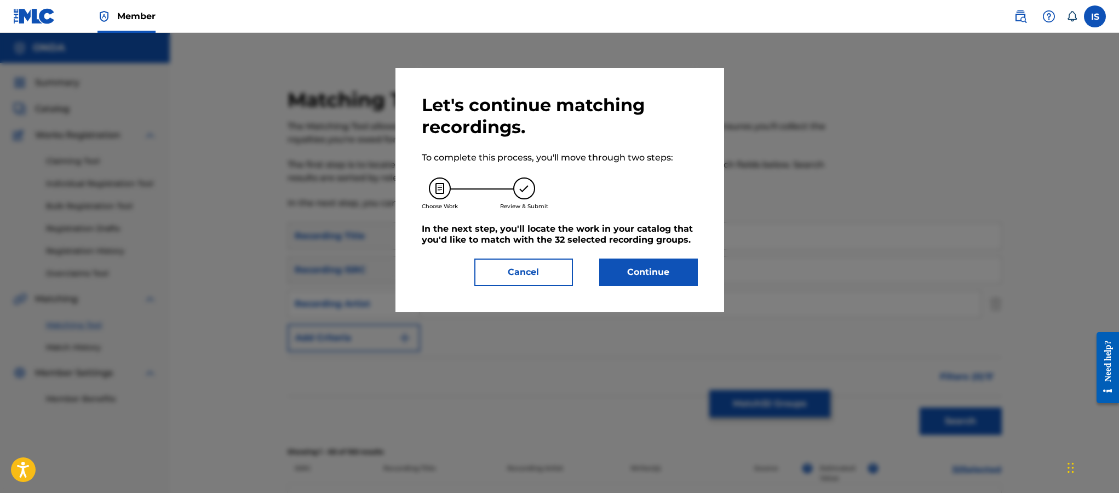
click at [628, 277] on button "Continue" at bounding box center [648, 272] width 99 height 27
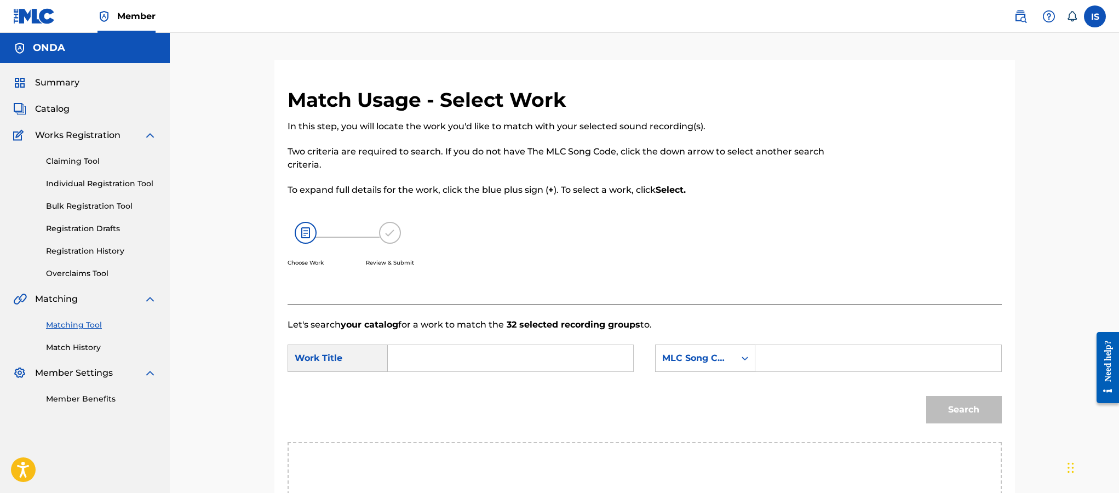
click at [495, 370] on input "Search Form" at bounding box center [510, 358] width 227 height 26
paste input "UN MILLIARD"
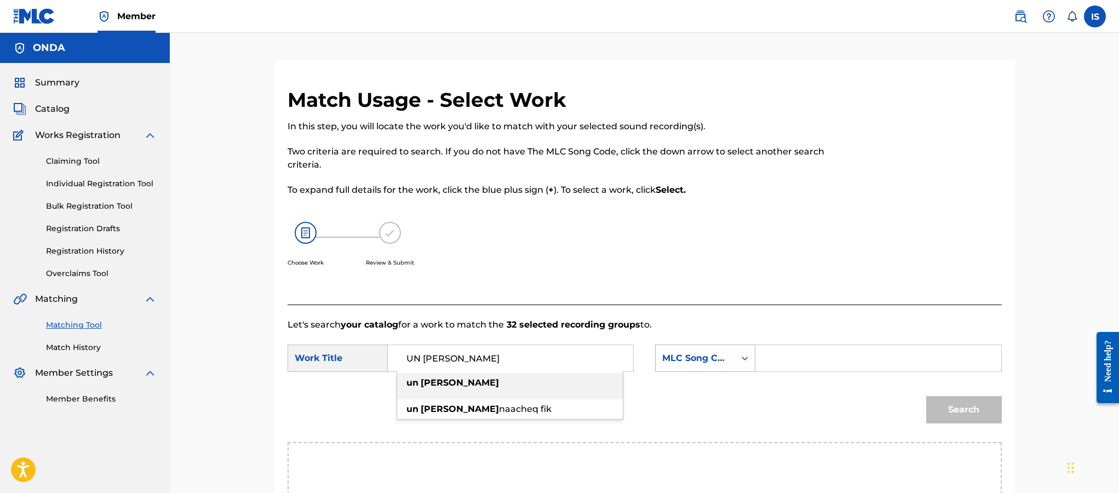
type input "UN MILLIARD"
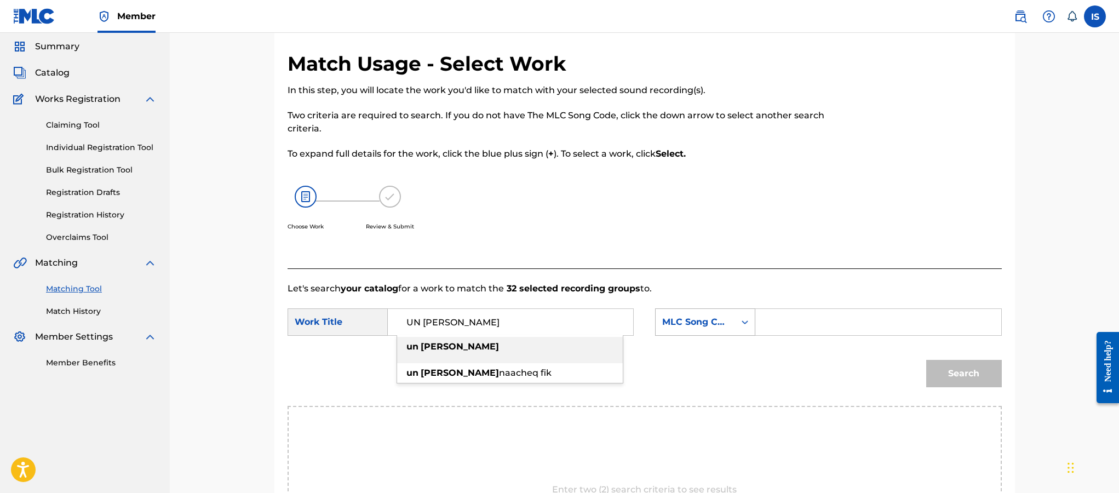
click at [690, 336] on div "MLC Song Code" at bounding box center [705, 321] width 100 height 27
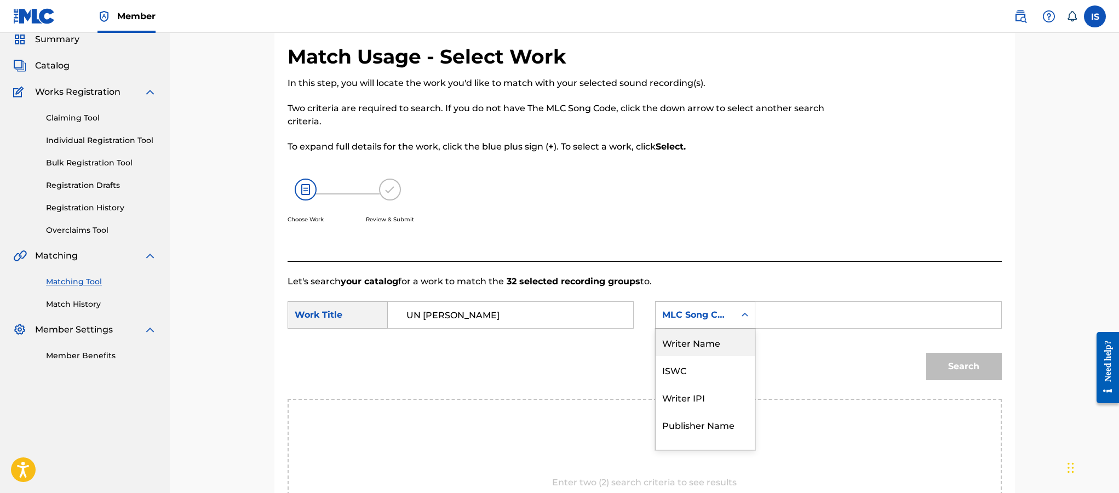
click at [697, 350] on div "Writer Name" at bounding box center [705, 342] width 99 height 27
click at [697, 345] on div "Search" at bounding box center [645, 370] width 714 height 57
click at [804, 332] on div "SearchWithCriteriac0df0c78-efb7-43f4-bc56-e6ee7f75034d Work Title UN MILLIARD S…" at bounding box center [645, 318] width 714 height 34
click at [796, 326] on input "Search Form" at bounding box center [878, 315] width 227 height 26
type input "moufok"
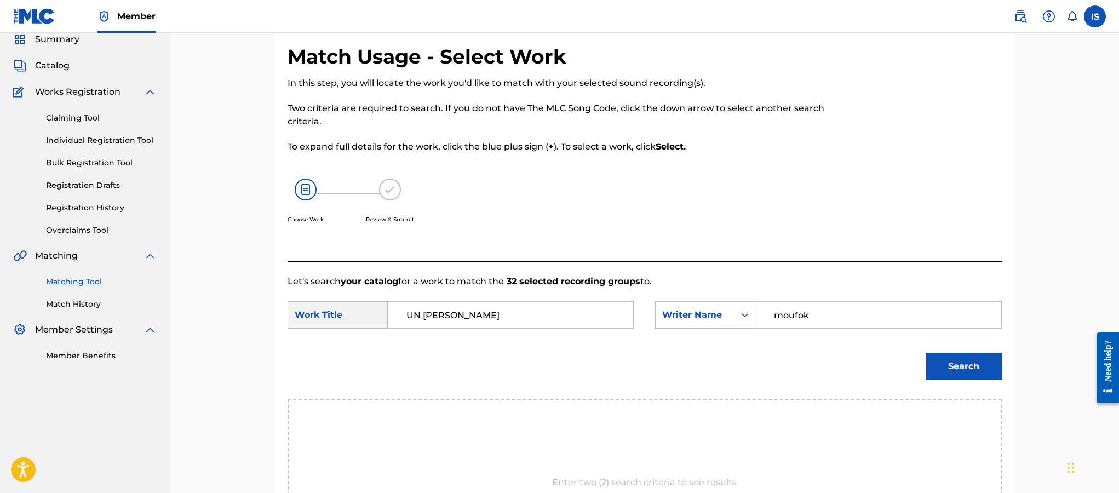
click at [874, 194] on div at bounding box center [920, 152] width 164 height 217
click at [972, 357] on button "Search" at bounding box center [964, 366] width 76 height 27
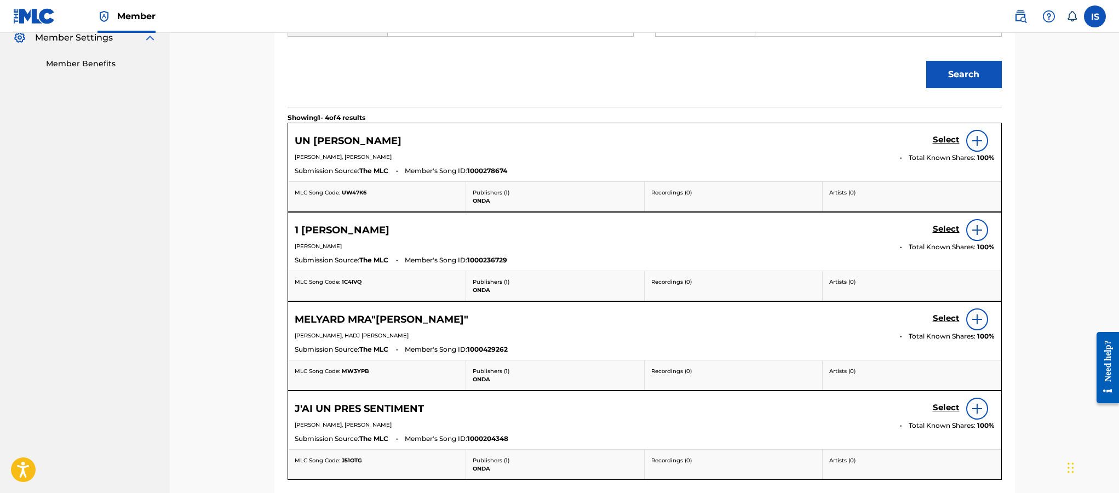
scroll to position [332, 0]
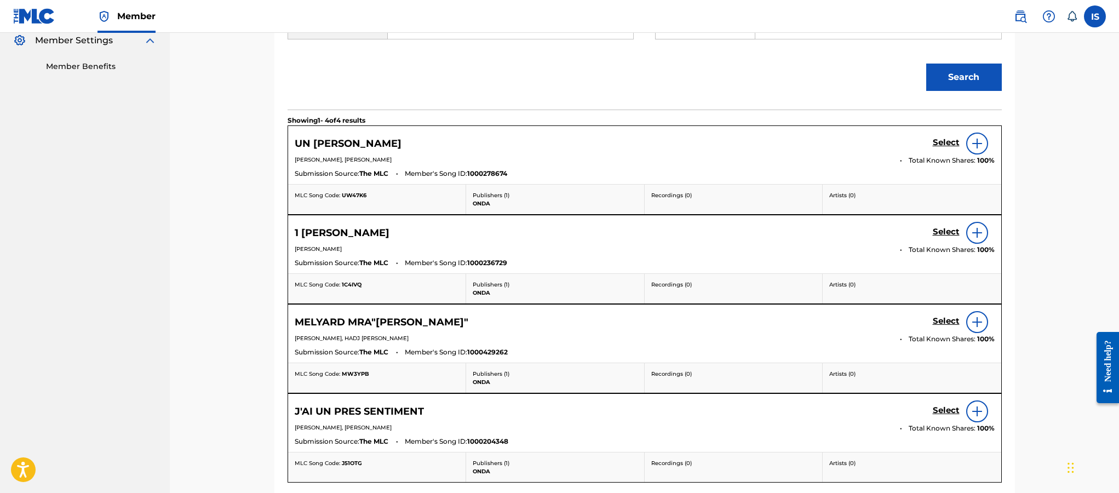
click at [948, 145] on h5 "Select" at bounding box center [946, 142] width 27 height 10
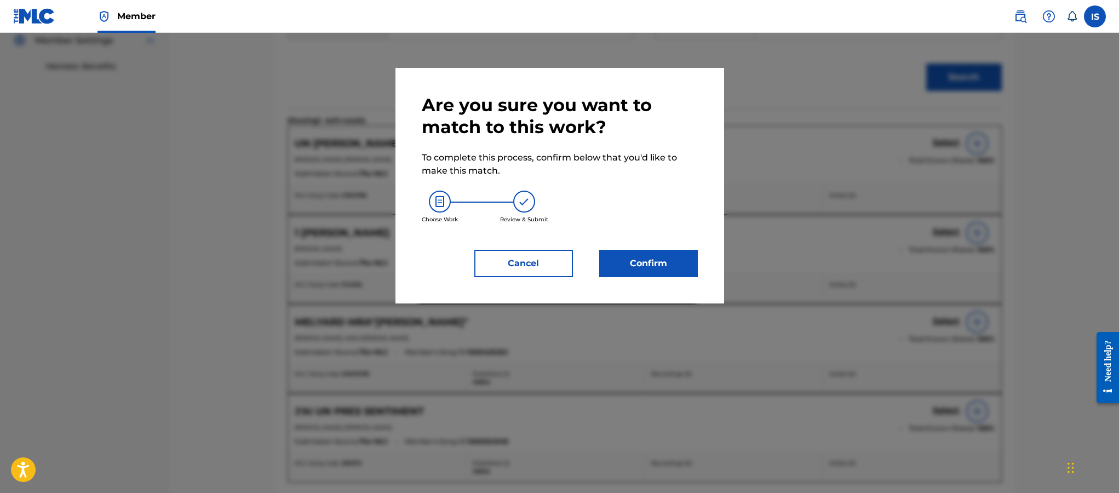
click at [649, 261] on button "Confirm" at bounding box center [648, 263] width 99 height 27
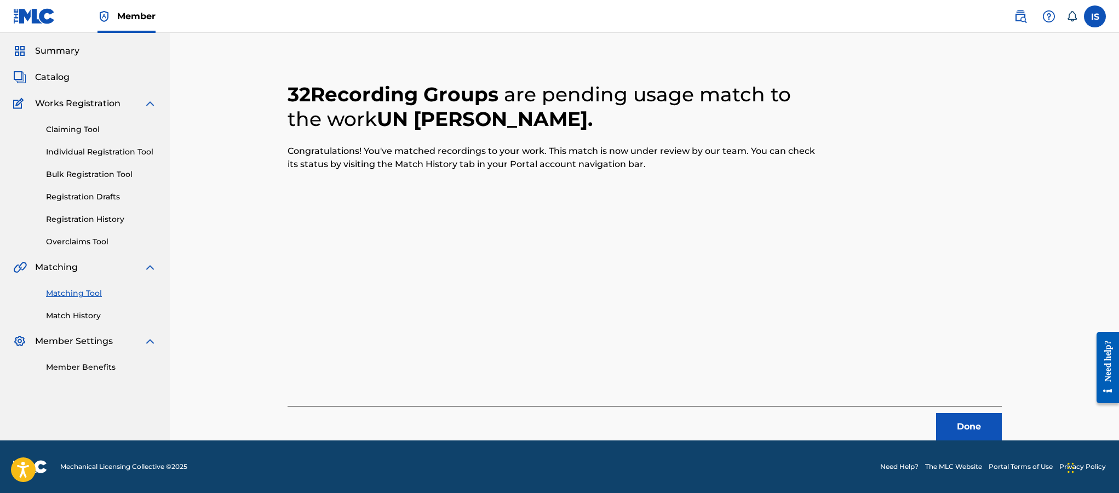
scroll to position [32, 0]
click at [984, 425] on button "Done" at bounding box center [969, 426] width 66 height 27
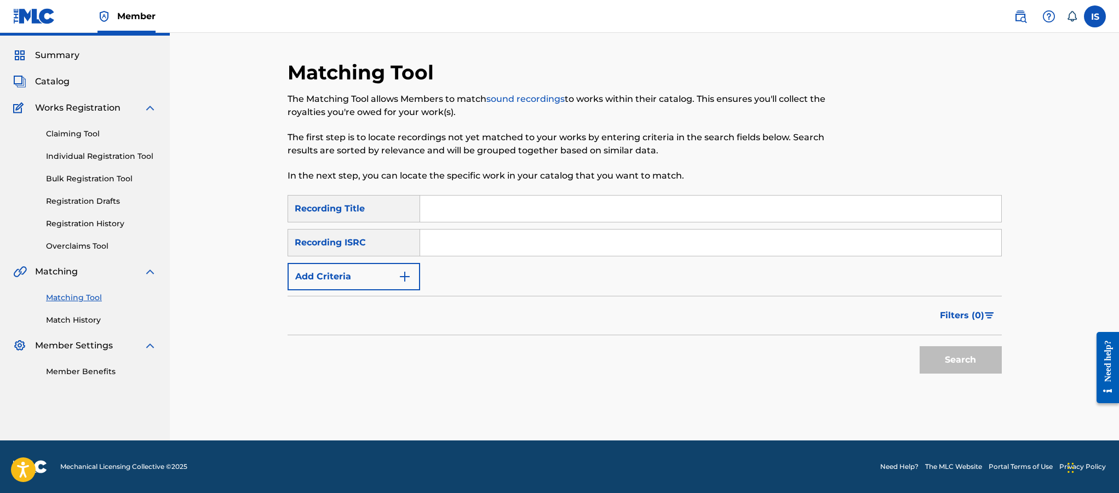
scroll to position [0, 0]
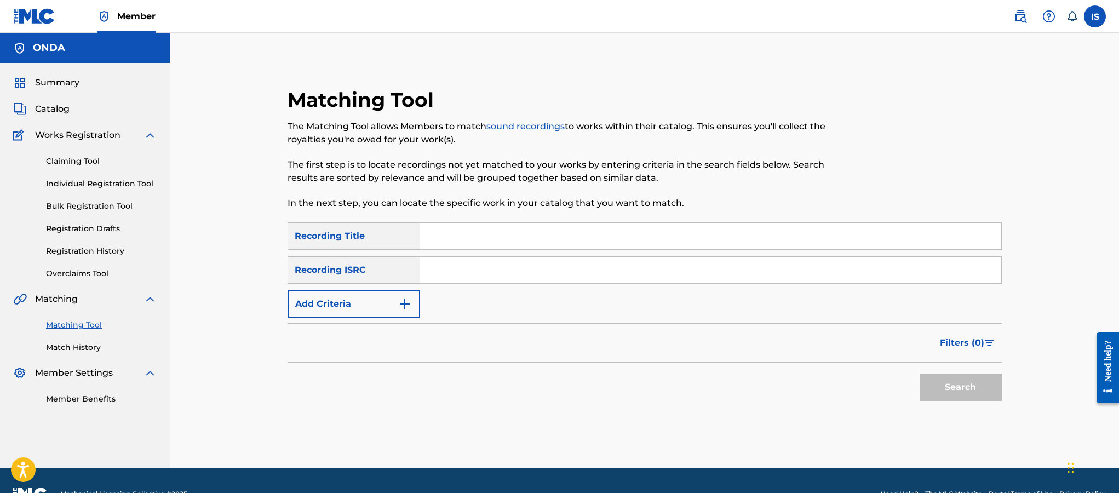
click at [456, 236] on input "Search Form" at bounding box center [710, 236] width 581 height 26
paste input "SEHAIBI"
type input "SEHAIBI"
click at [385, 306] on button "Add Criteria" at bounding box center [354, 303] width 133 height 27
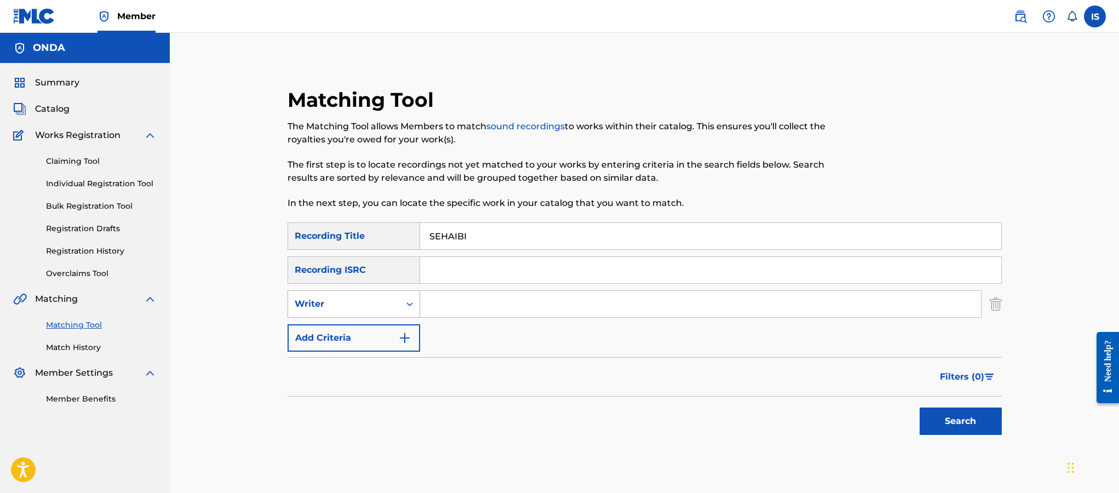
click at [382, 308] on div "Writer" at bounding box center [344, 303] width 99 height 13
click at [372, 330] on div "Recording Artist" at bounding box center [353, 331] width 131 height 27
click at [461, 308] on input "Search Form" at bounding box center [700, 304] width 561 height 26
type input "cheb bilal"
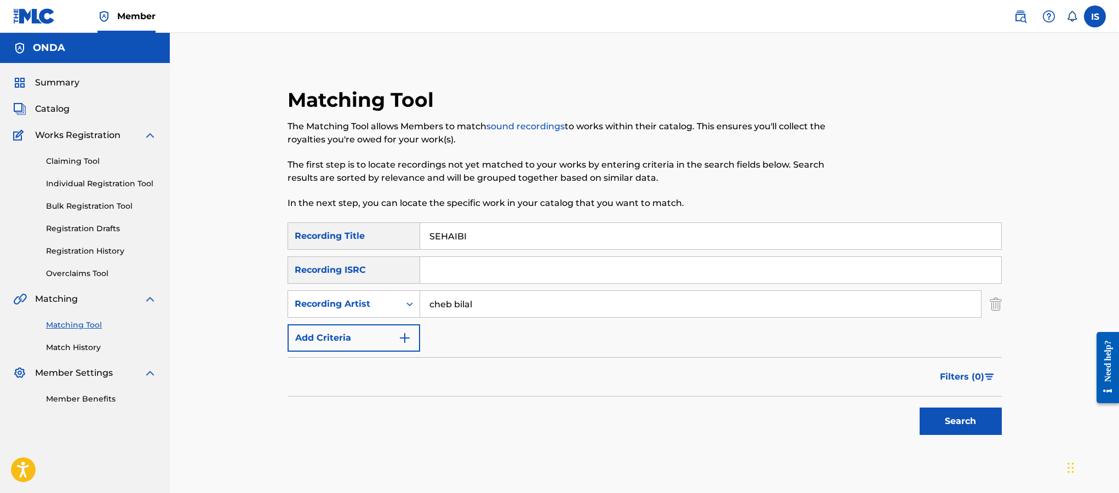
click at [948, 428] on button "Search" at bounding box center [961, 421] width 82 height 27
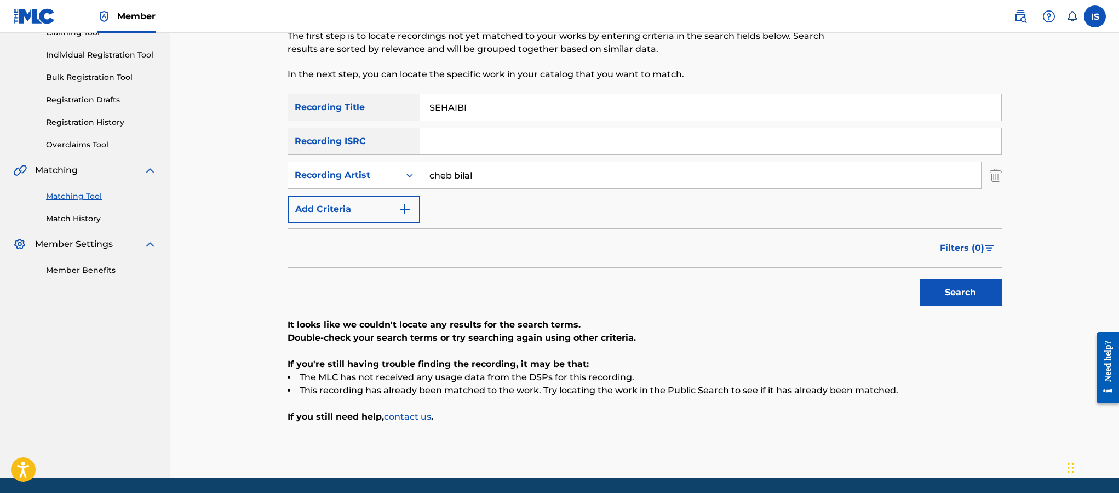
scroll to position [140, 0]
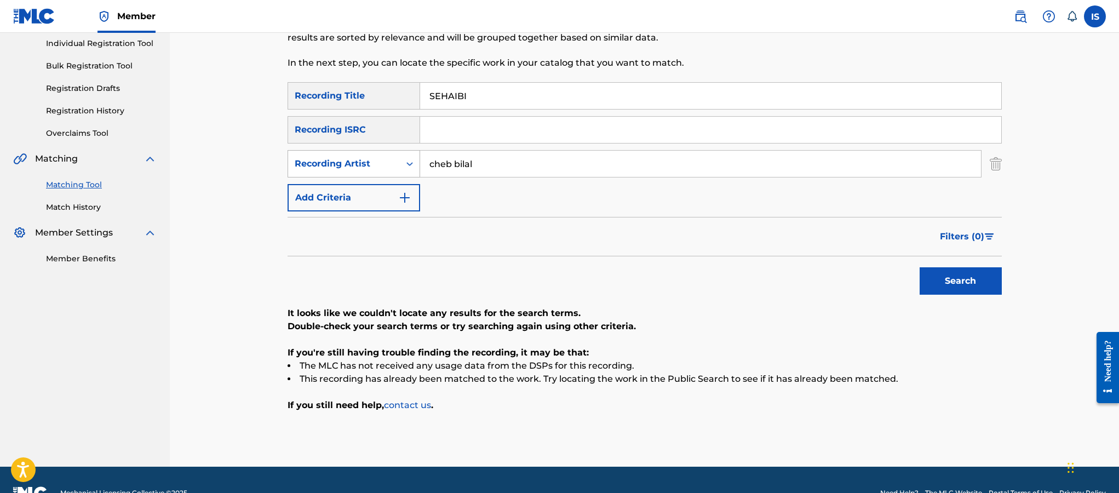
drag, startPoint x: 483, startPoint y: 171, endPoint x: 378, endPoint y: 163, distance: 105.4
click at [378, 163] on div "SearchWithCriteria4bc5040f-303f-4d96-8900-f9de26686fcd Recording Artist cheb bi…" at bounding box center [645, 163] width 714 height 27
click at [920, 267] on button "Search" at bounding box center [961, 280] width 82 height 27
click at [441, 94] on input "SEHAIBI" at bounding box center [710, 96] width 581 height 26
type input "SHAIBI"
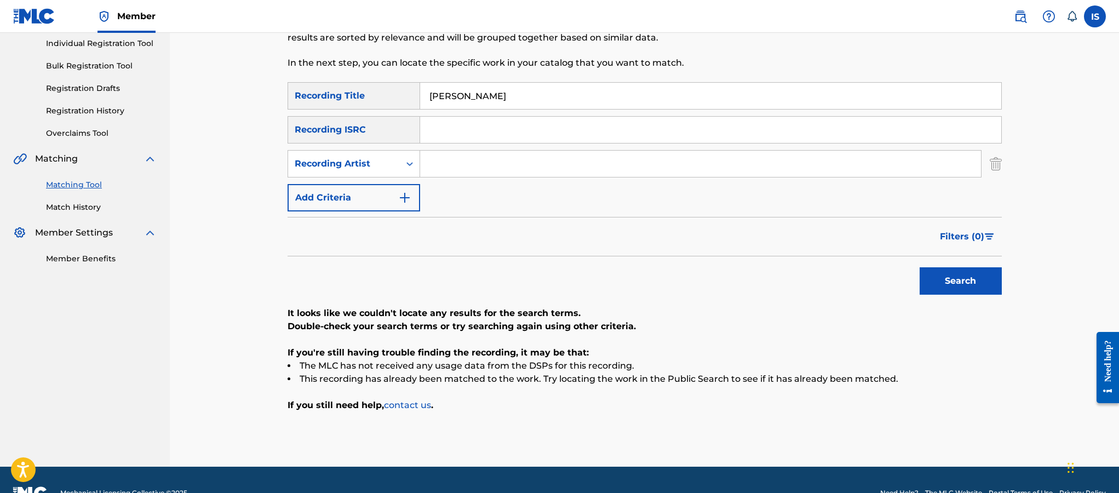
click at [920, 267] on button "Search" at bounding box center [961, 280] width 82 height 27
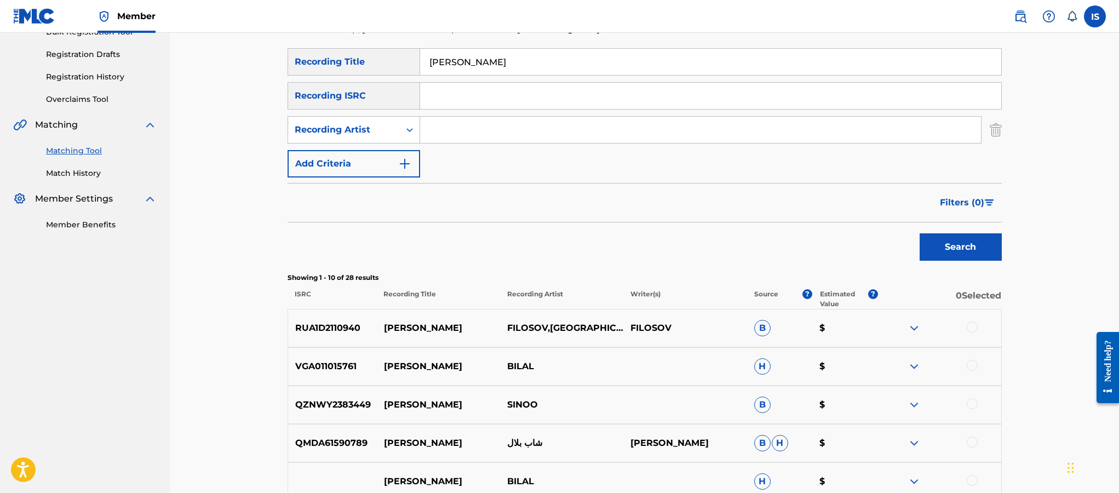
scroll to position [178, 0]
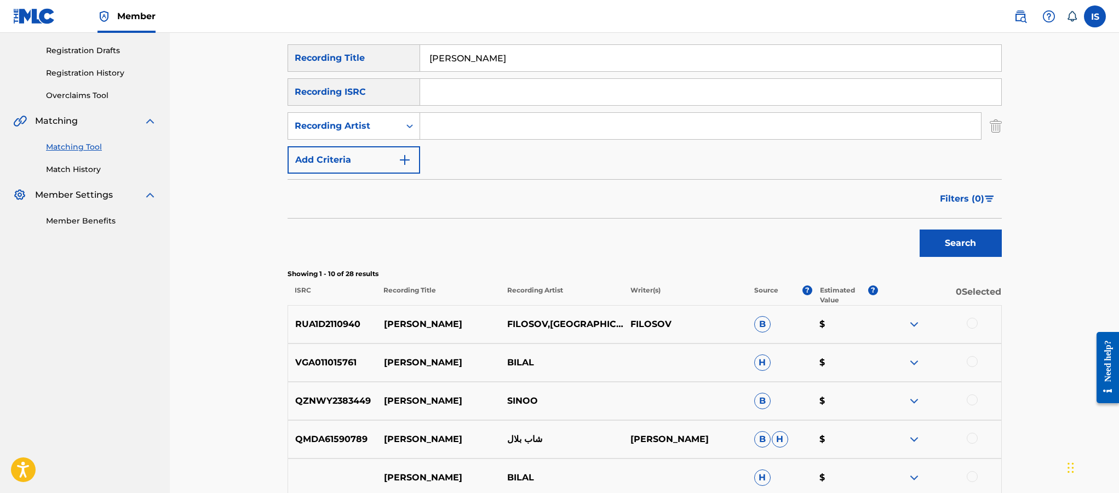
click at [445, 125] on input "Search Form" at bounding box center [700, 126] width 561 height 26
click at [920, 230] on button "Search" at bounding box center [961, 243] width 82 height 27
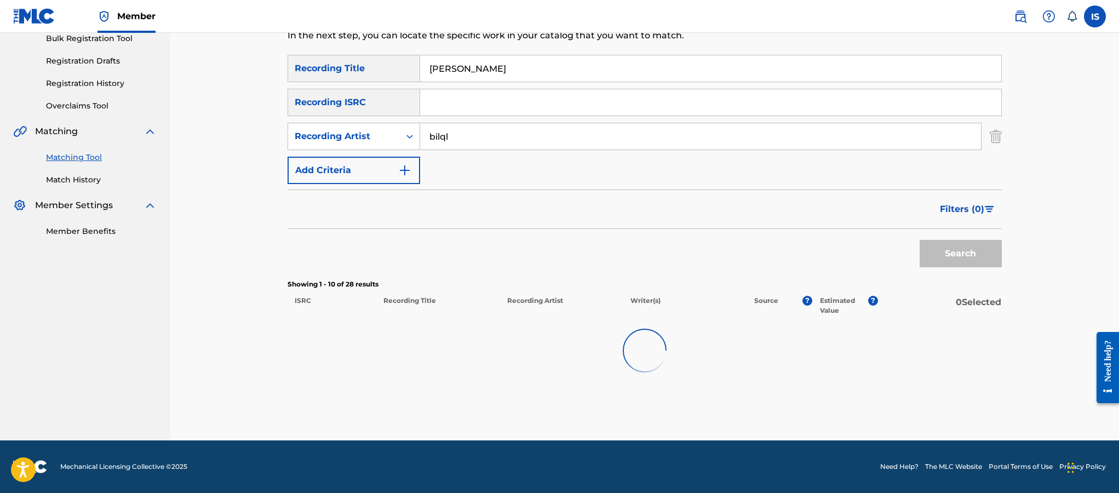
scroll to position [167, 0]
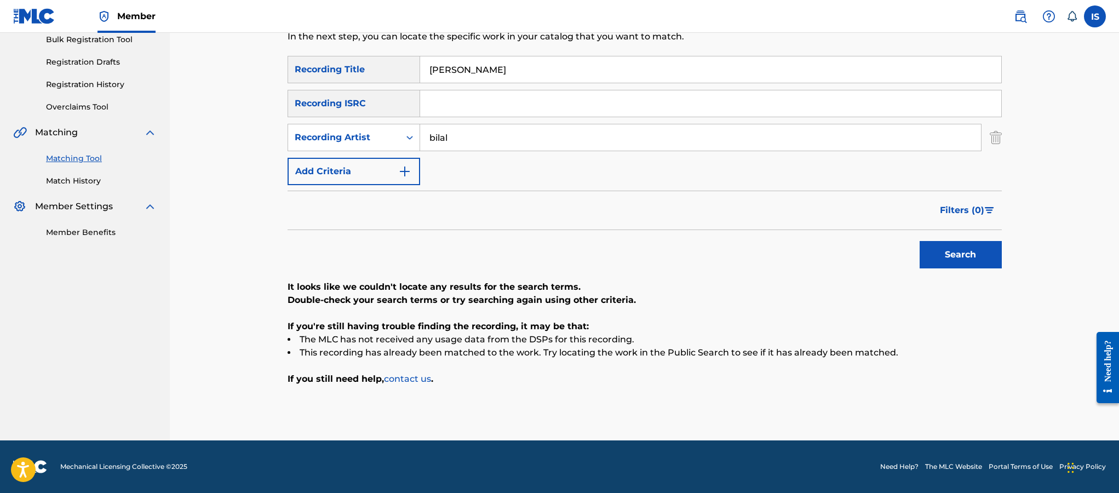
type input "bilal"
click at [920, 241] on button "Search" at bounding box center [961, 254] width 82 height 27
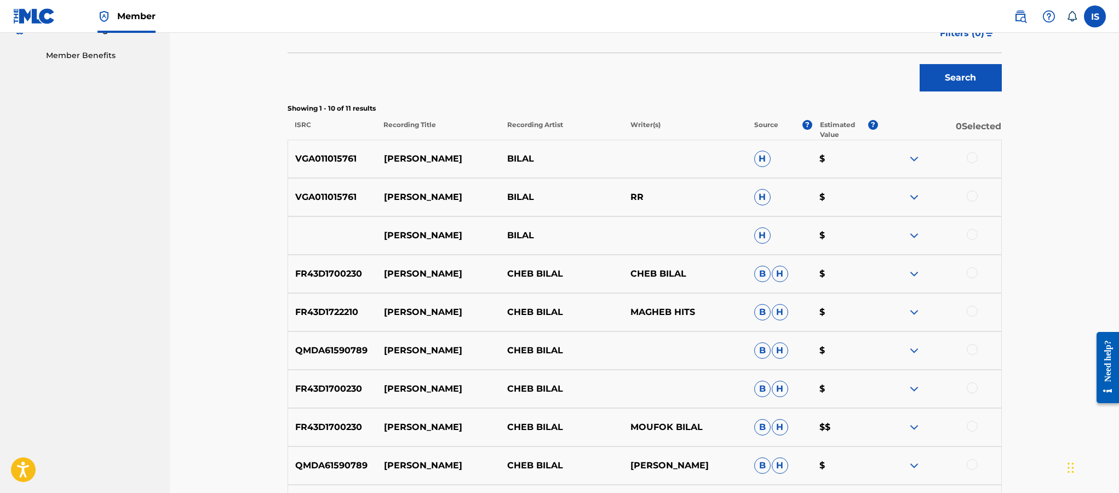
scroll to position [344, 0]
click at [971, 159] on div at bounding box center [972, 157] width 11 height 11
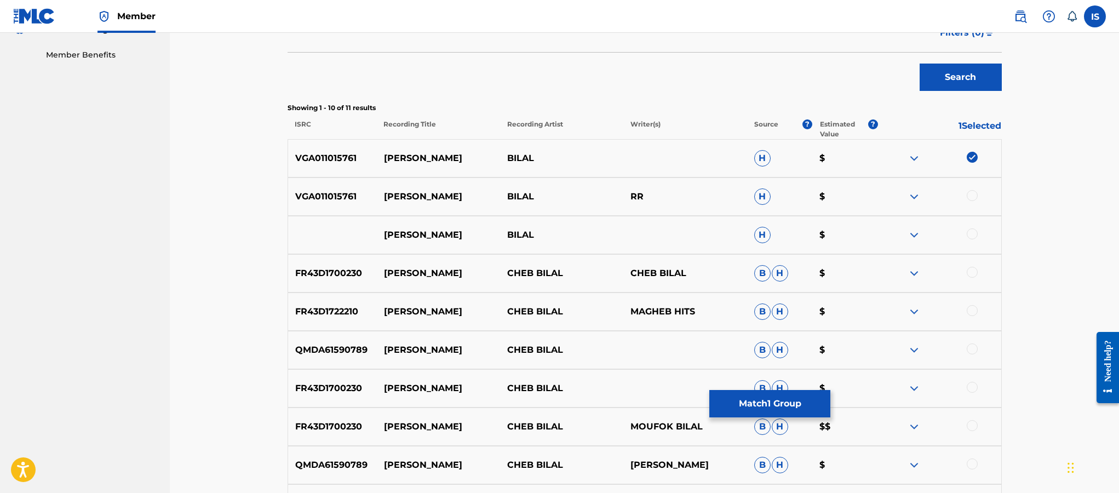
click at [973, 191] on div at bounding box center [972, 195] width 11 height 11
click at [973, 232] on div at bounding box center [972, 233] width 11 height 11
click at [970, 276] on div at bounding box center [972, 272] width 11 height 11
click at [970, 311] on div at bounding box center [972, 310] width 11 height 11
click at [972, 348] on div at bounding box center [972, 348] width 11 height 11
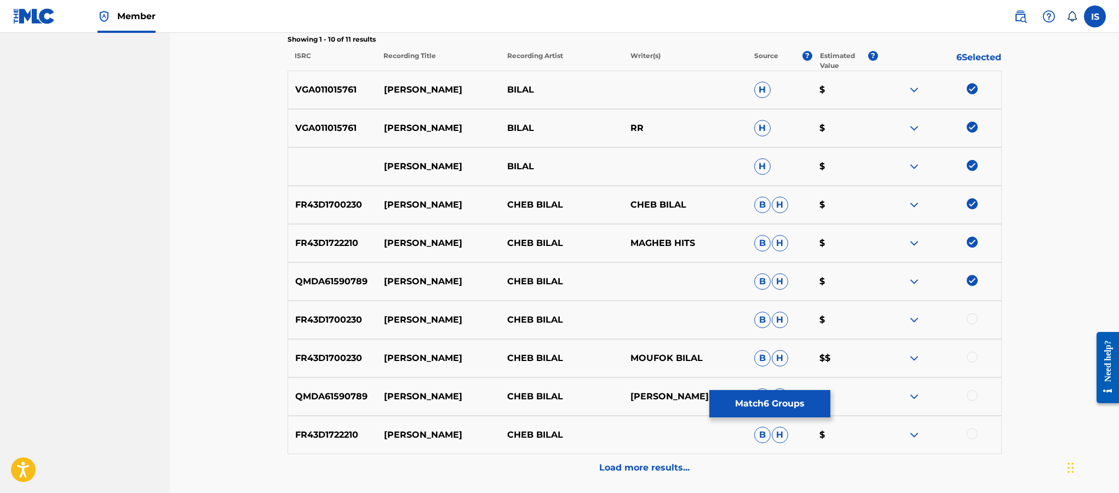
scroll to position [434, 0]
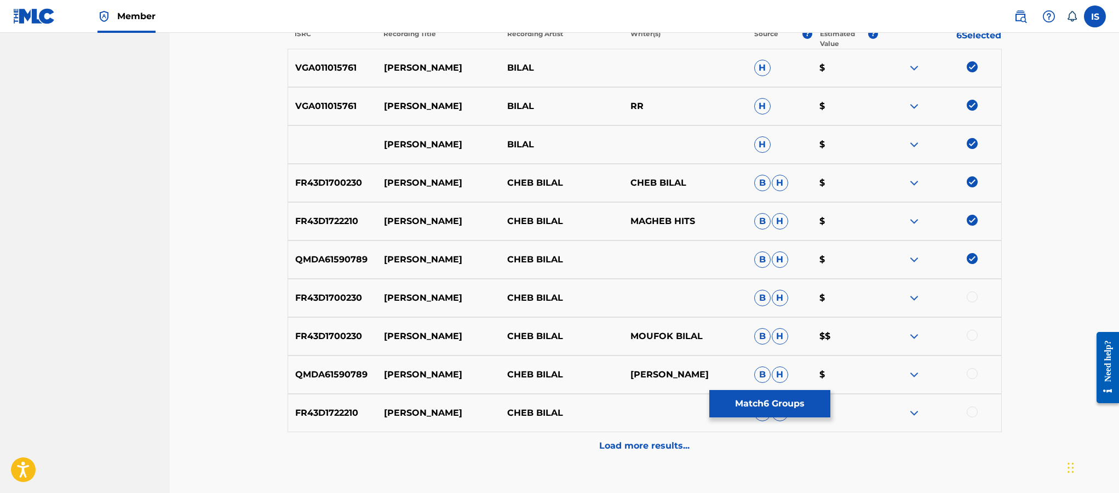
click at [970, 297] on div at bounding box center [972, 296] width 11 height 11
click at [972, 337] on div at bounding box center [972, 335] width 11 height 11
click at [970, 370] on div at bounding box center [972, 373] width 11 height 11
click at [971, 410] on div at bounding box center [972, 411] width 11 height 11
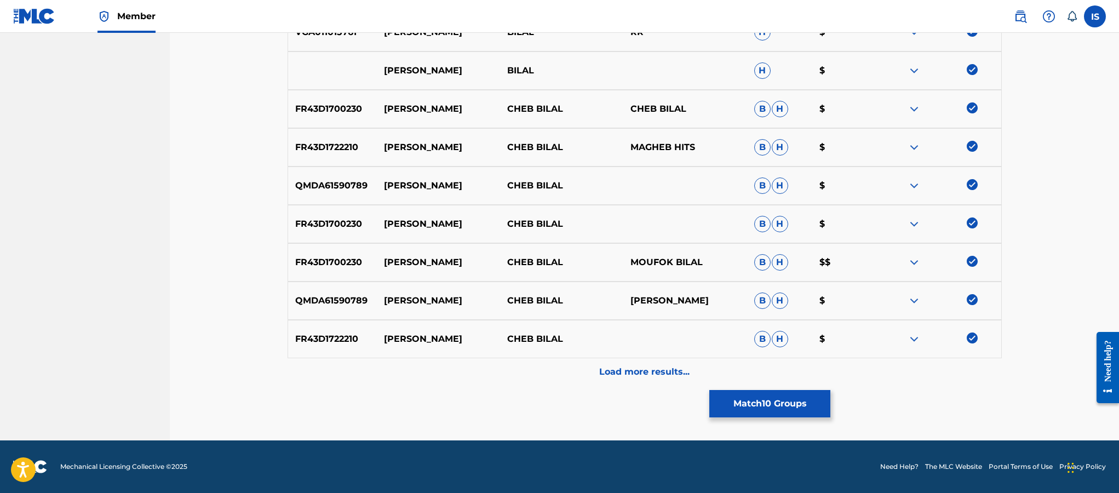
click at [630, 364] on div "Load more results..." at bounding box center [645, 371] width 714 height 27
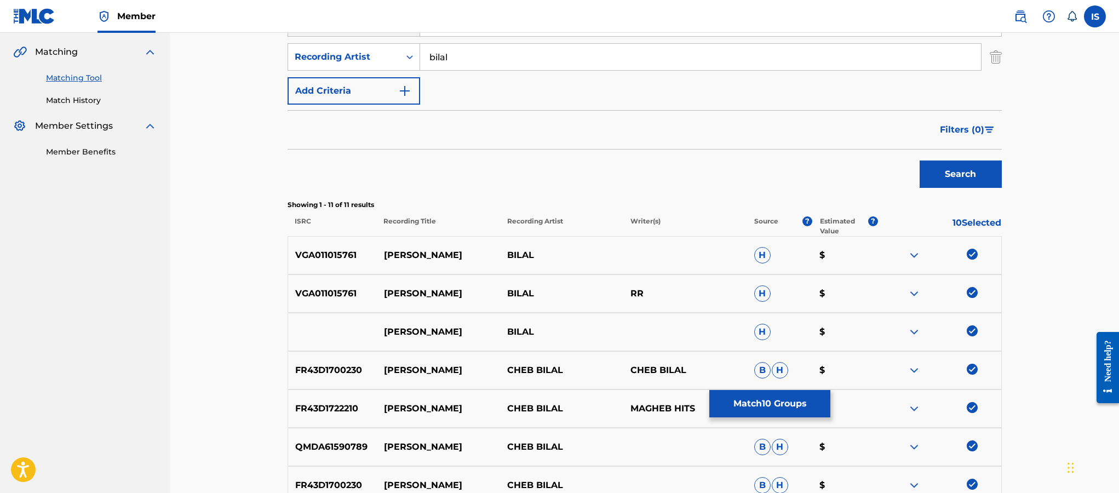
scroll to position [164, 0]
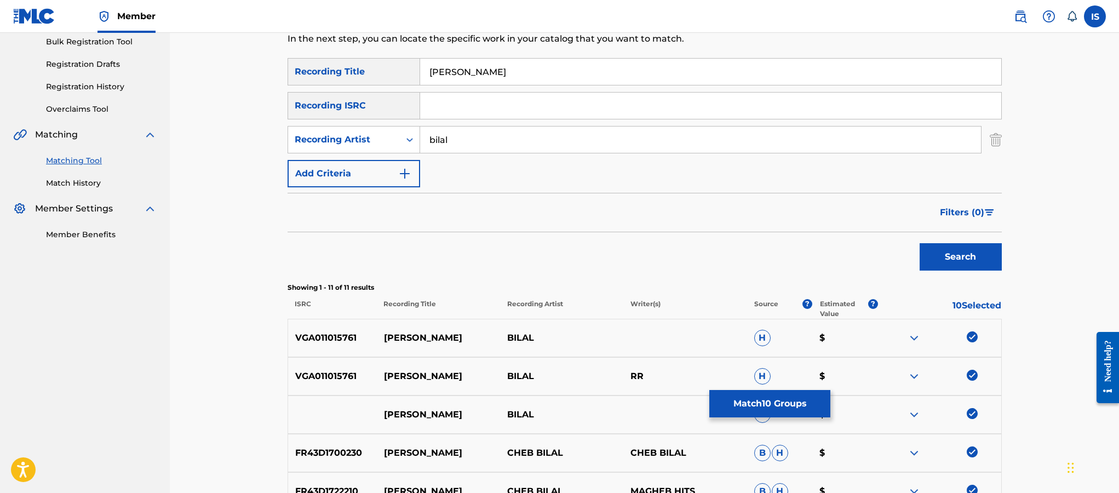
click at [766, 401] on button "Match 10 Groups" at bounding box center [769, 403] width 121 height 27
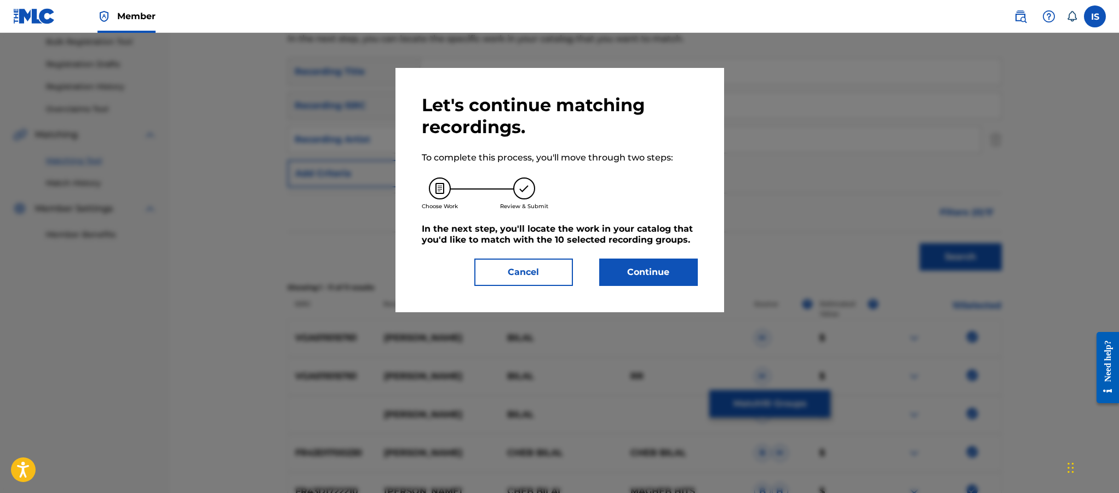
click at [639, 286] on button "Continue" at bounding box center [648, 272] width 99 height 27
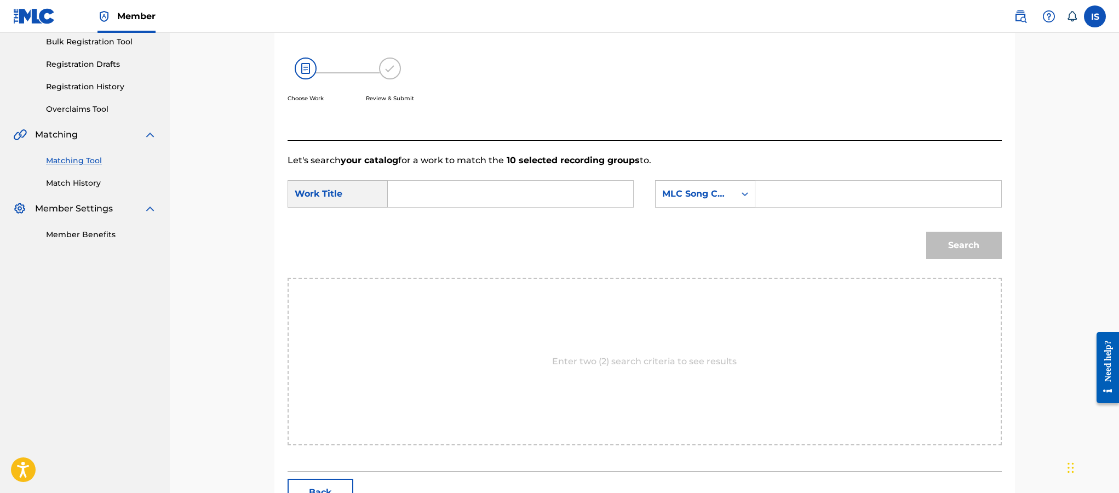
click at [507, 196] on input "Search Form" at bounding box center [510, 194] width 227 height 26
paste input "SEHAIBI"
type input "SEHAIBI"
click at [704, 204] on div "MLC Song Code" at bounding box center [705, 193] width 100 height 27
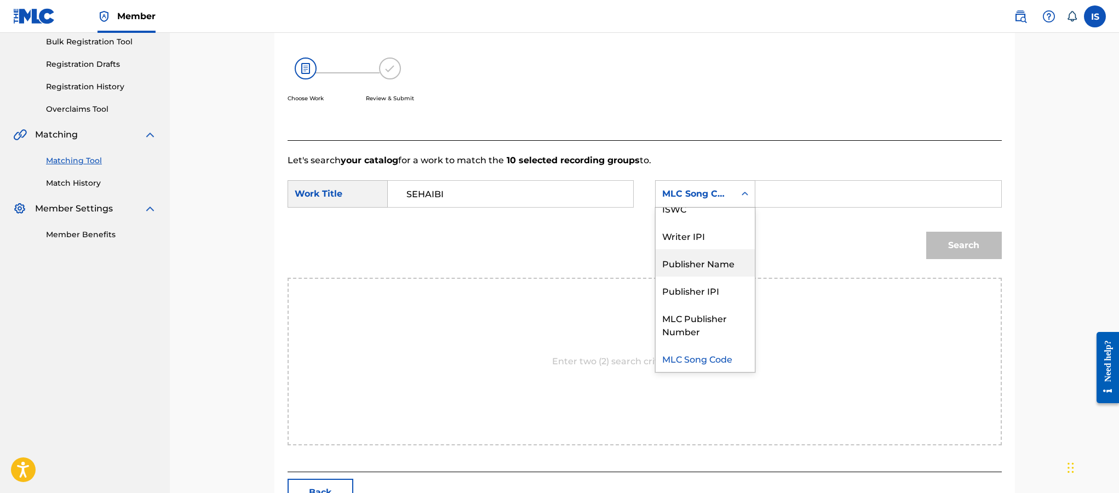
scroll to position [0, 0]
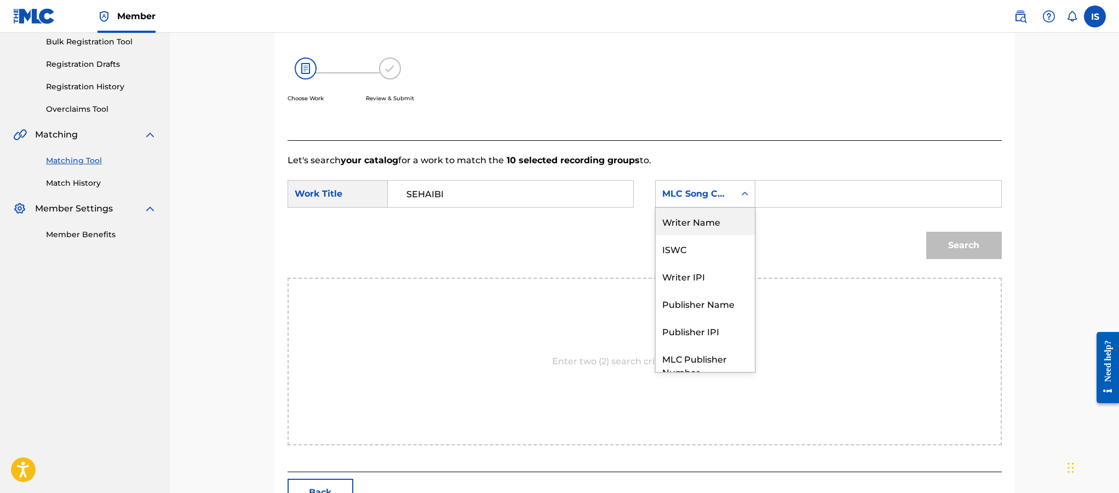
click at [722, 222] on div "Writer Name" at bounding box center [705, 221] width 99 height 27
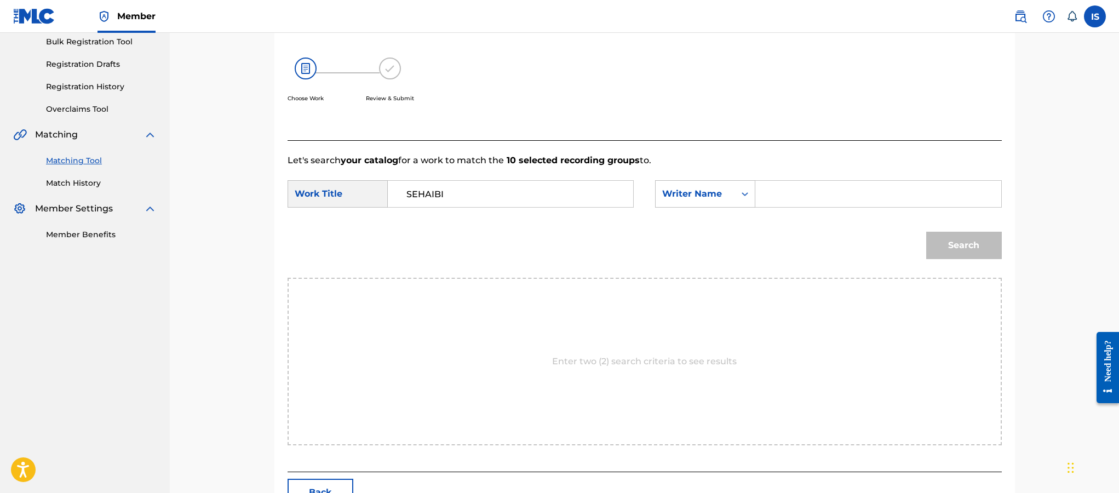
click at [817, 201] on input "Search Form" at bounding box center [878, 194] width 227 height 26
type input "moufok"
click at [972, 248] on button "Search" at bounding box center [964, 245] width 76 height 27
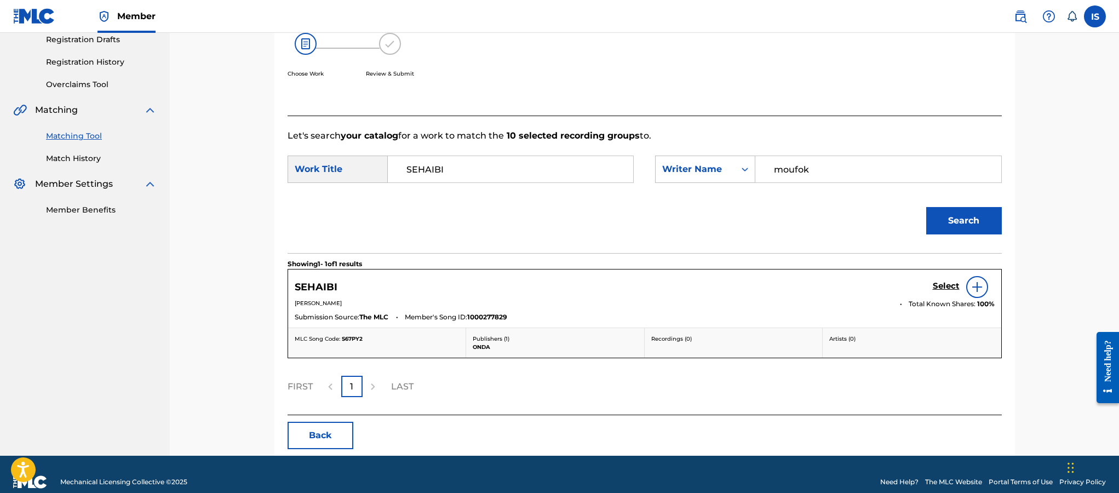
scroll to position [205, 0]
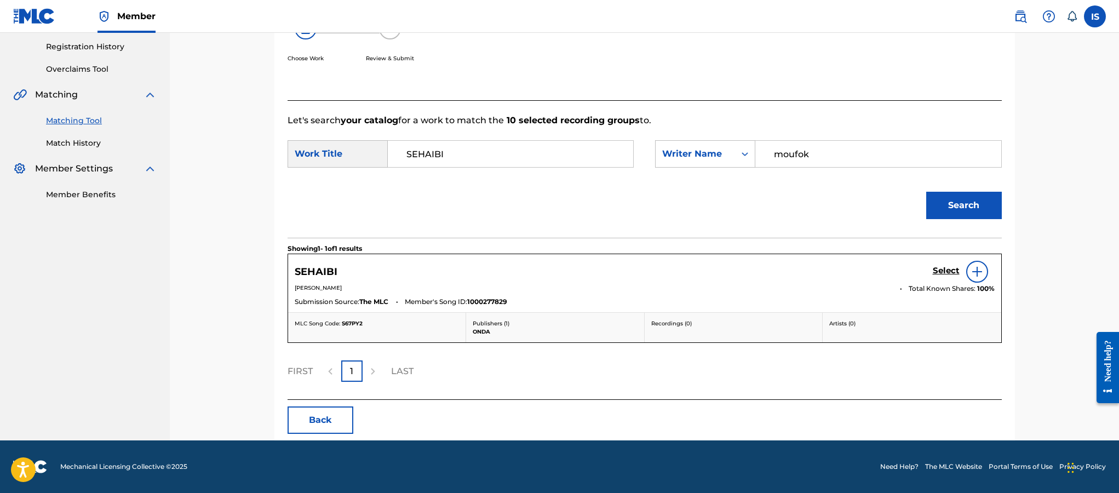
click at [952, 278] on div "Select" at bounding box center [964, 272] width 62 height 22
click at [949, 270] on h5 "Select" at bounding box center [946, 271] width 27 height 10
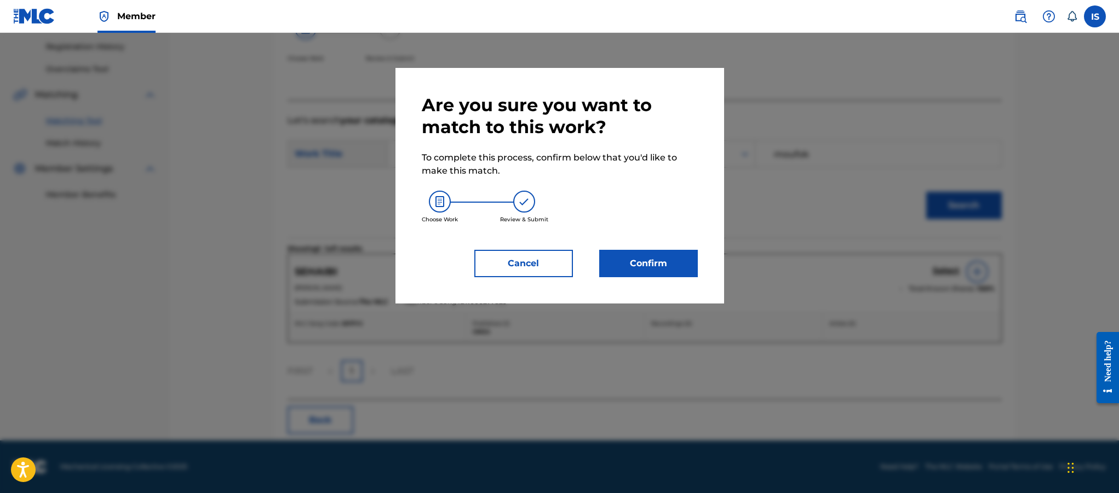
click at [632, 269] on button "Confirm" at bounding box center [648, 263] width 99 height 27
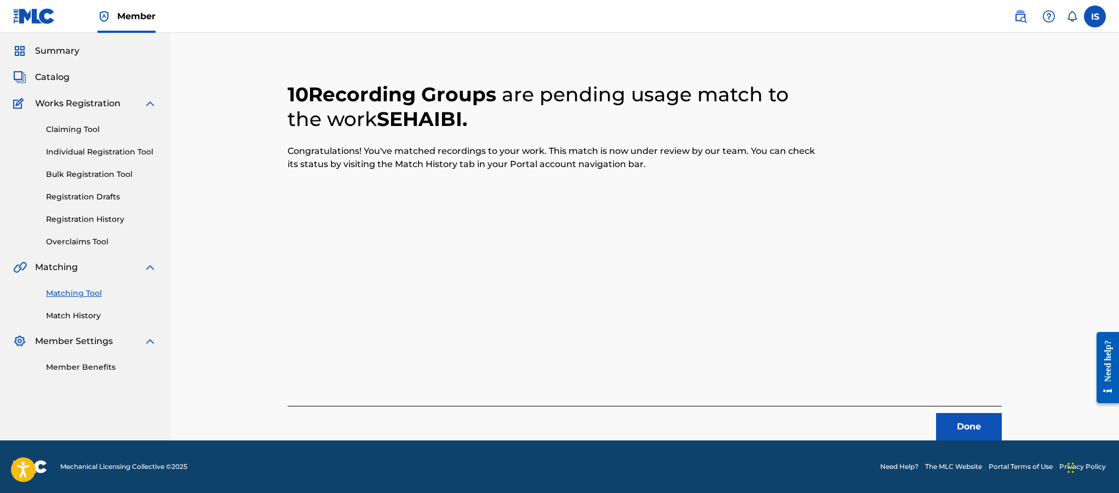
scroll to position [32, 0]
click at [936, 421] on button "Done" at bounding box center [969, 426] width 66 height 27
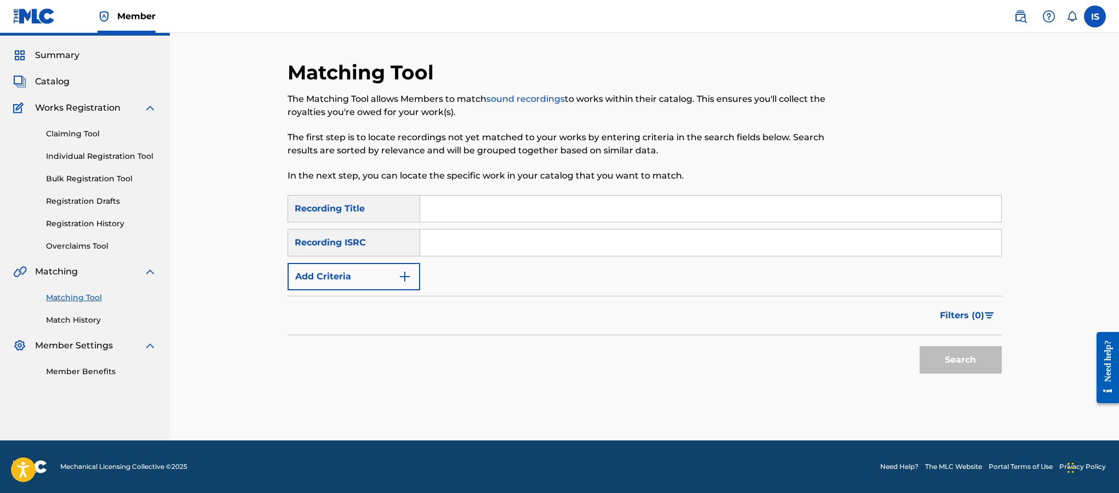
scroll to position [0, 0]
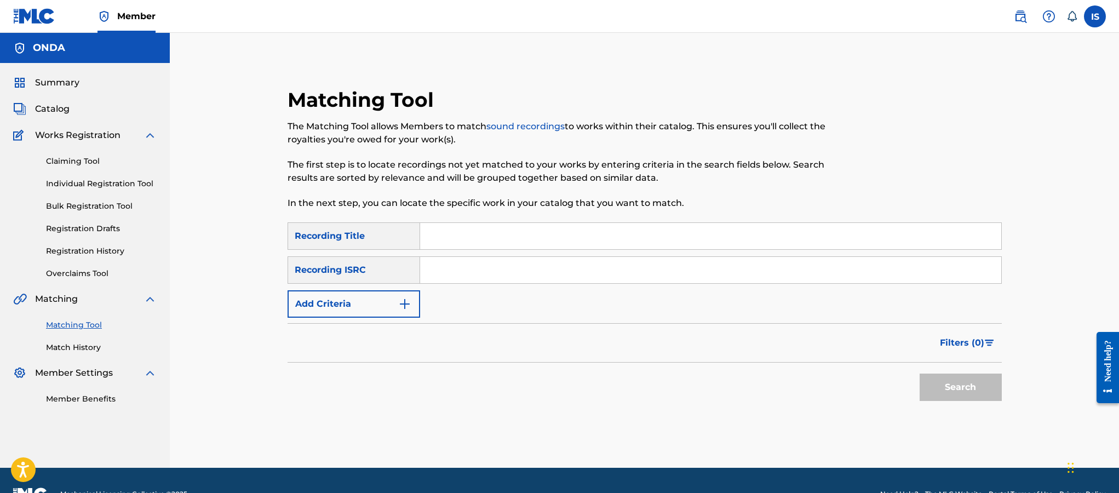
click at [464, 232] on input "Search Form" at bounding box center [710, 236] width 581 height 26
paste input "KOUNEK RAJAL WALA BATAL"
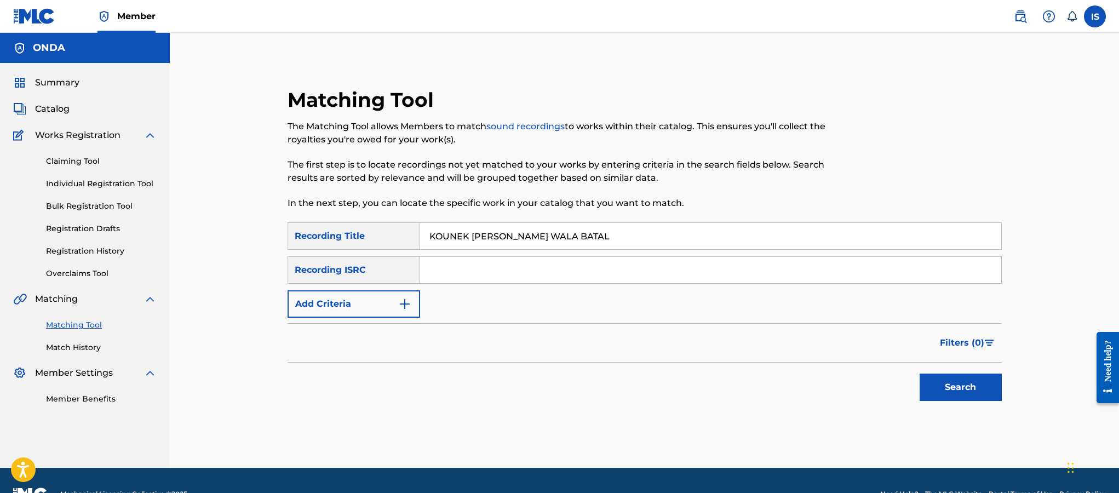
type input "KOUNEK RAJAL WALA BATAL"
click at [367, 298] on button "Add Criteria" at bounding box center [354, 303] width 133 height 27
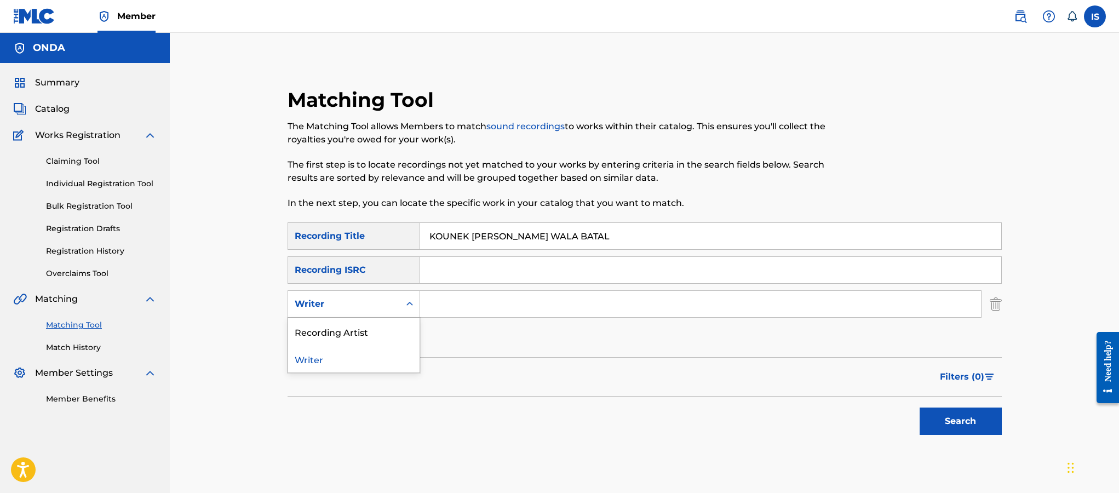
click at [369, 309] on div "Writer" at bounding box center [344, 303] width 99 height 13
click at [368, 339] on div "Recording Artist" at bounding box center [353, 331] width 131 height 27
click at [467, 309] on input "Search Form" at bounding box center [700, 304] width 561 height 26
type input "cheb bilal"
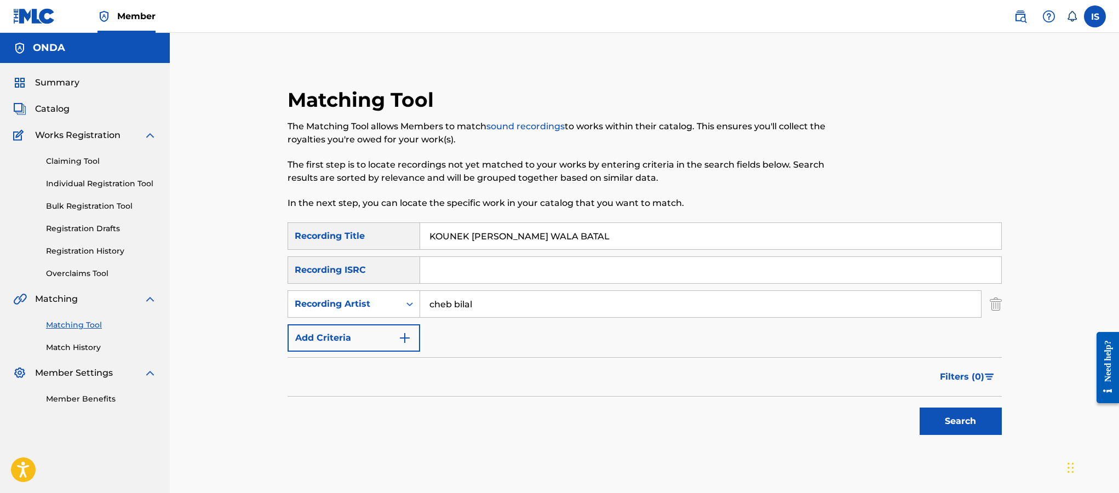
click at [932, 420] on button "Search" at bounding box center [961, 421] width 82 height 27
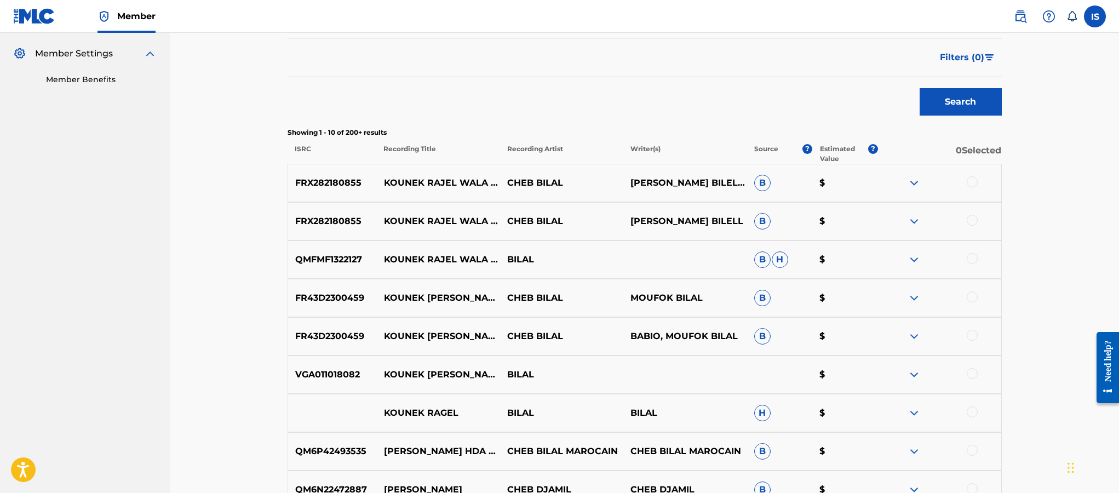
scroll to position [321, 0]
click at [974, 183] on div at bounding box center [972, 180] width 11 height 11
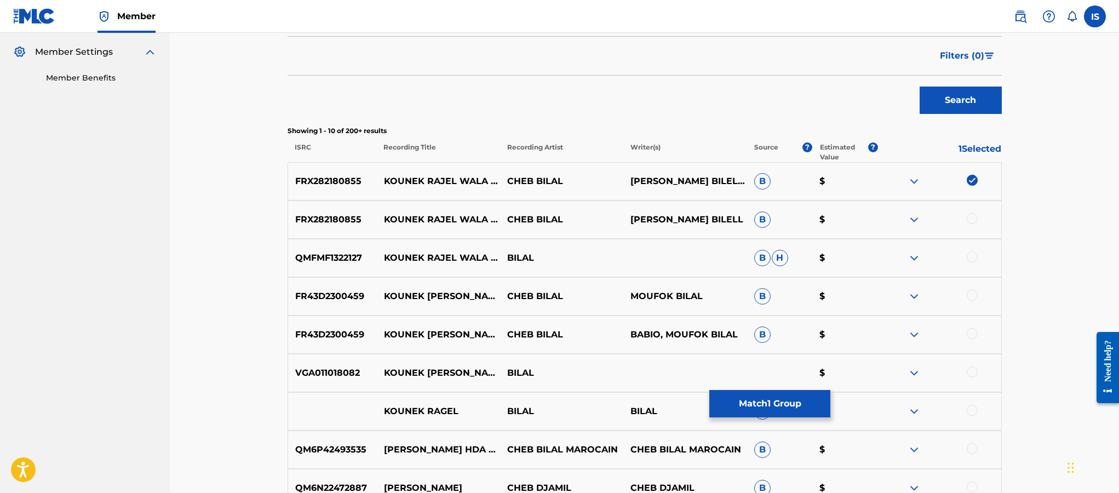
click at [971, 216] on div at bounding box center [972, 218] width 11 height 11
click at [968, 260] on div at bounding box center [972, 256] width 11 height 11
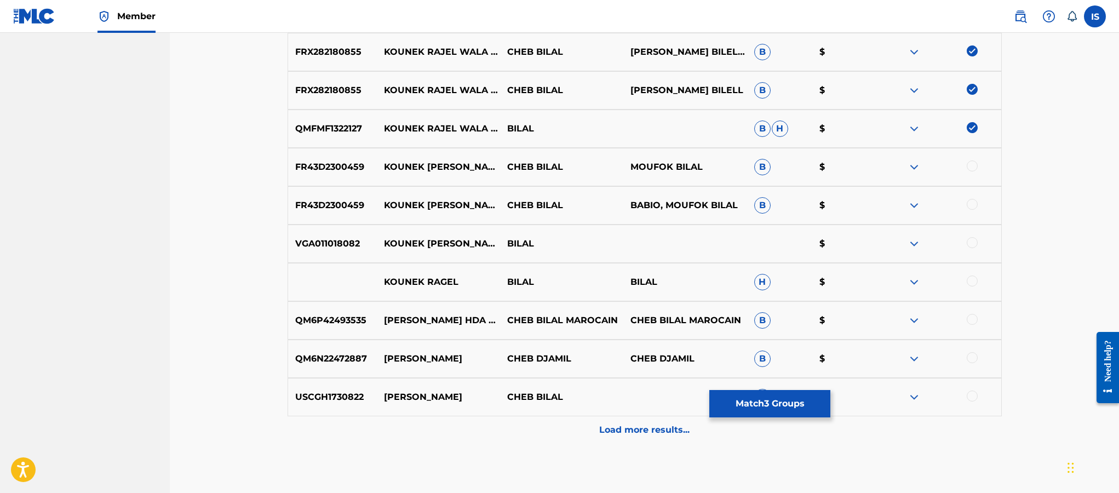
scroll to position [452, 0]
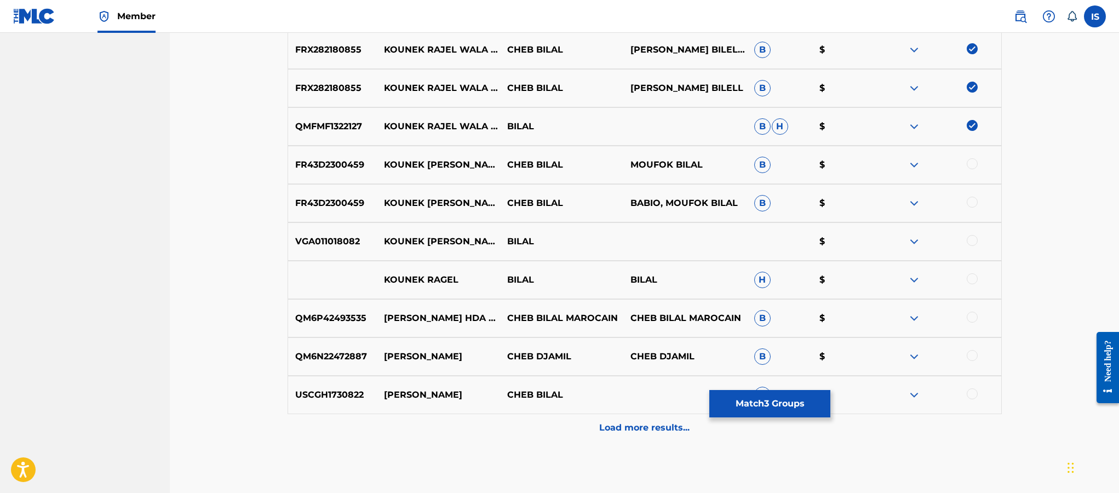
click at [618, 434] on p "Load more results..." at bounding box center [644, 427] width 90 height 13
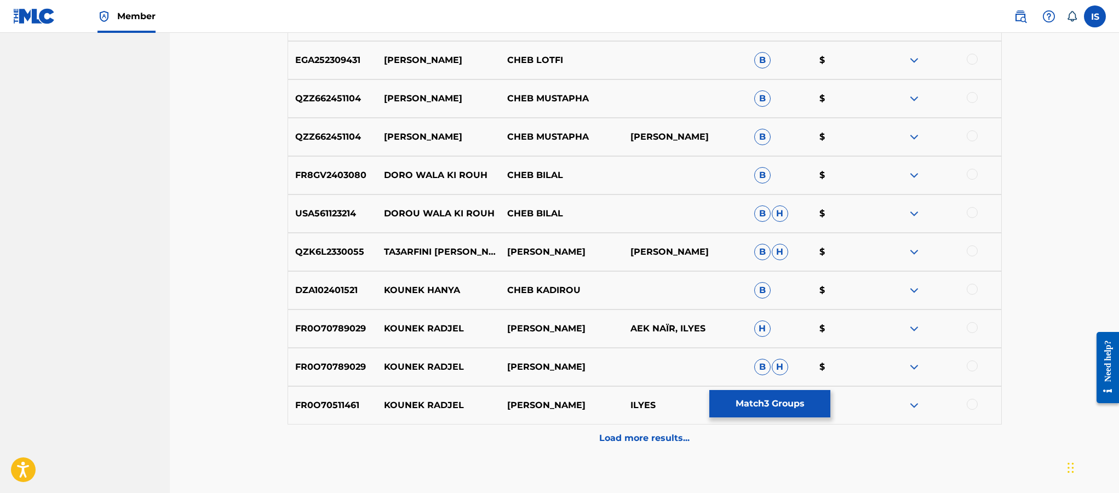
scroll to position [892, 0]
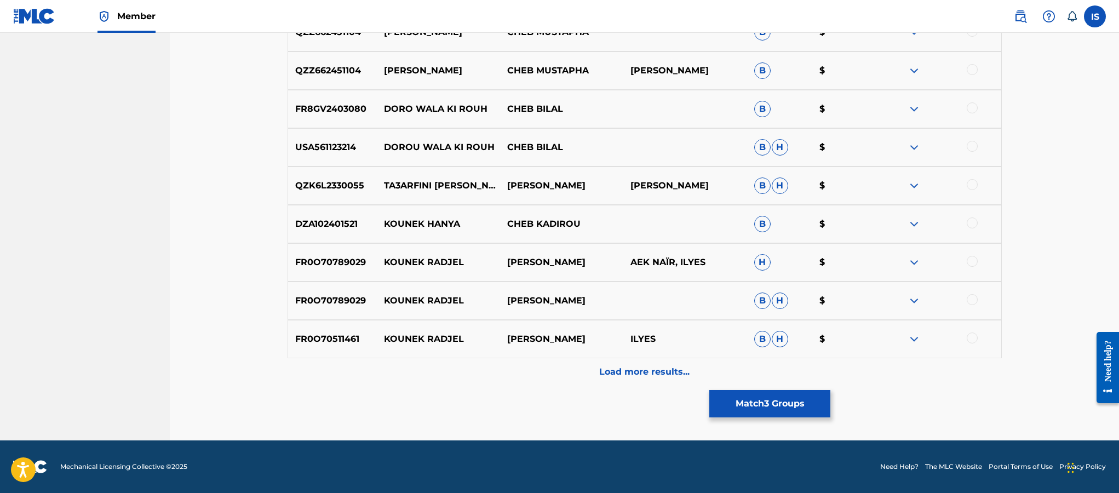
click at [624, 378] on div "Load more results..." at bounding box center [645, 371] width 714 height 27
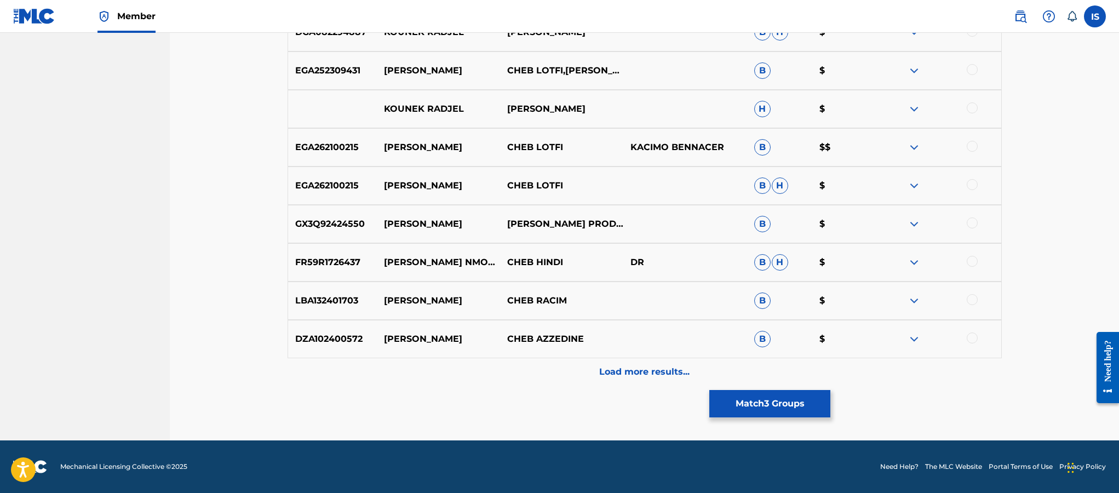
click at [623, 370] on p "Load more results..." at bounding box center [644, 371] width 90 height 13
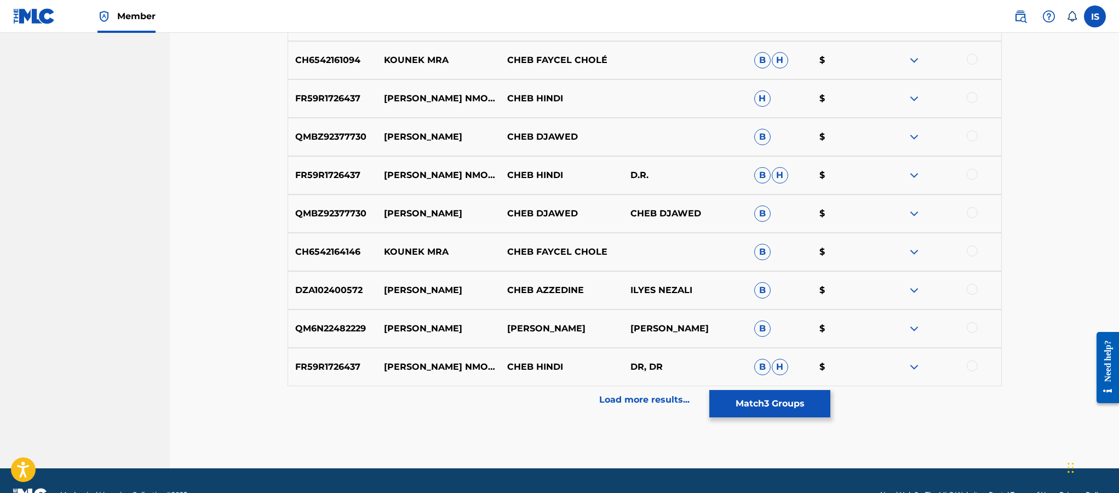
scroll to position [1645, 0]
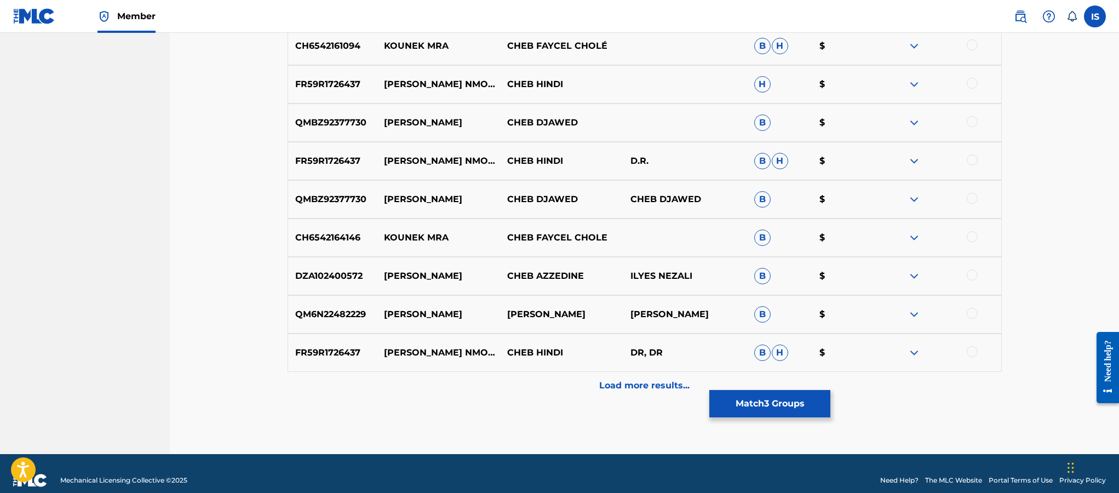
click at [735, 401] on button "Match 3 Groups" at bounding box center [769, 403] width 121 height 27
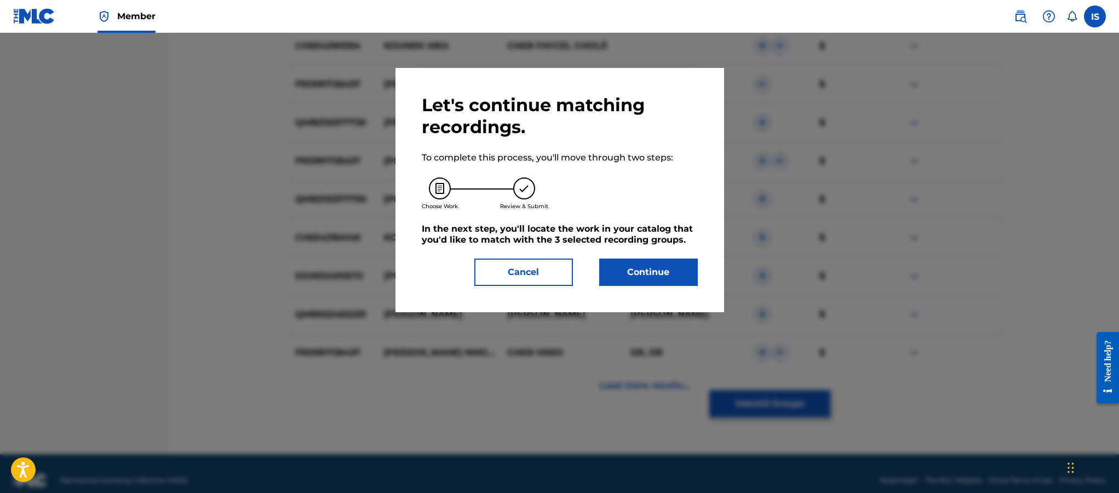
click at [653, 267] on div "Let's continue matching recordings. To complete this process, you'll move throu…" at bounding box center [560, 190] width 276 height 192
click at [645, 277] on button "Continue" at bounding box center [648, 272] width 99 height 27
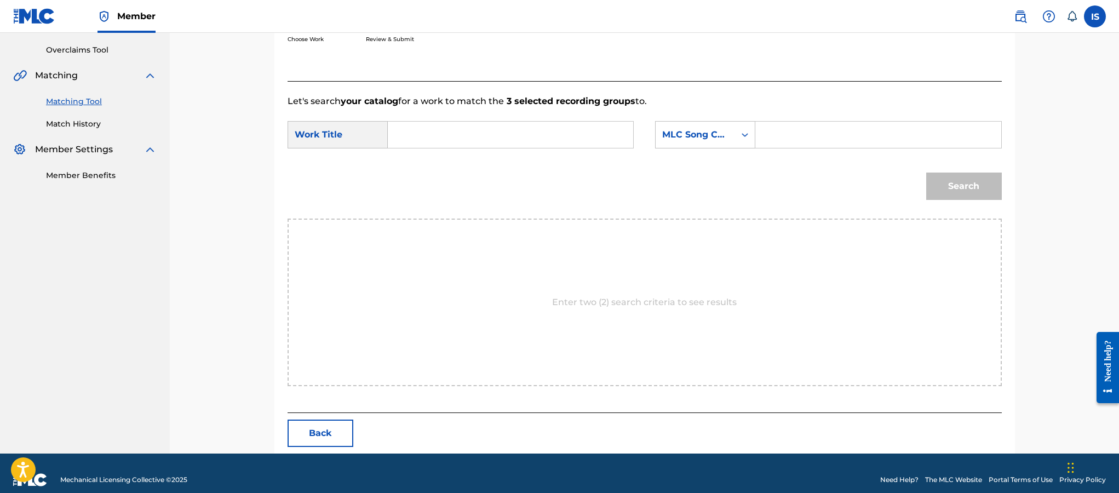
scroll to position [237, 0]
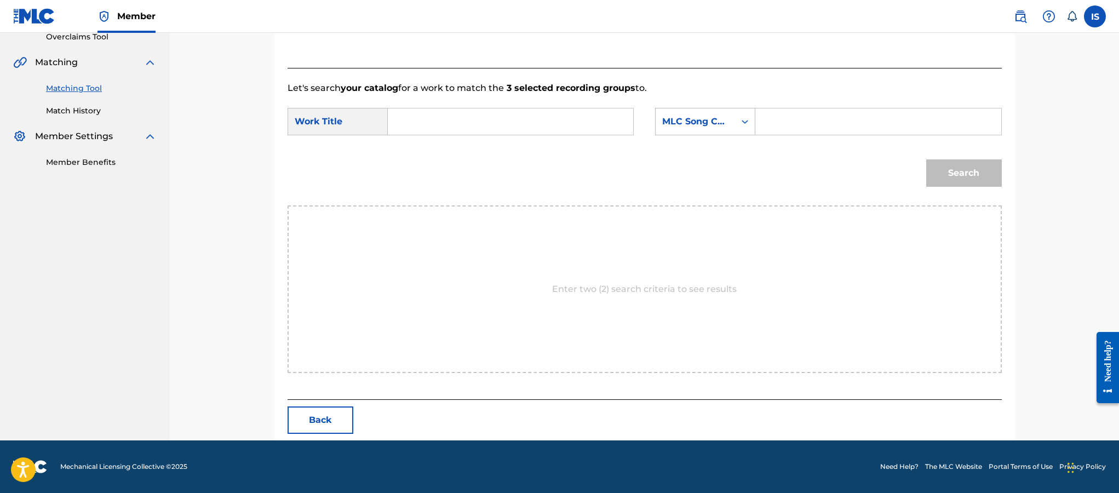
click at [474, 117] on input "Search Form" at bounding box center [510, 121] width 227 height 26
paste input "KOUNEK RAJAL WALA BATAL"
type input "KOUNEK RAJAL WALA BATAL"
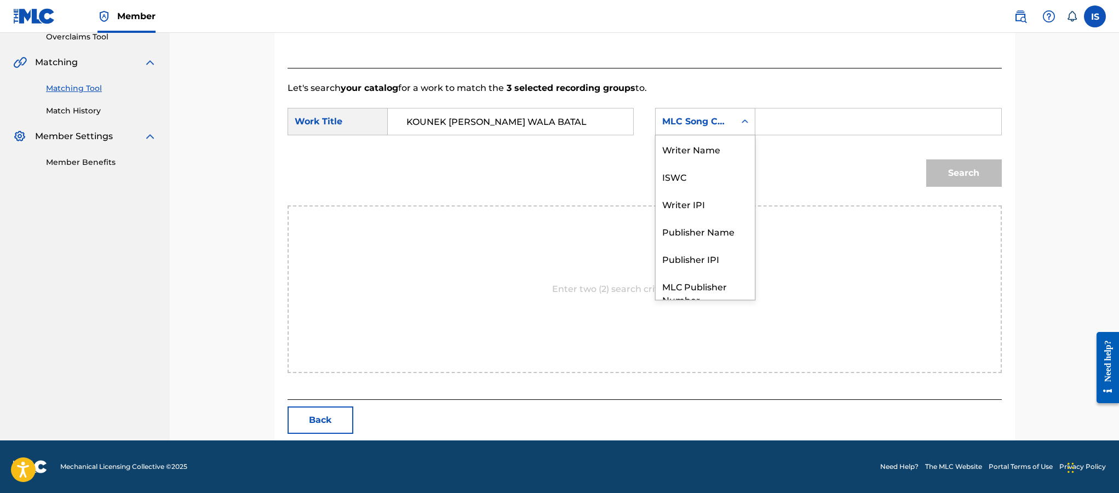
click at [703, 117] on div "MLC Song Code" at bounding box center [695, 121] width 66 height 13
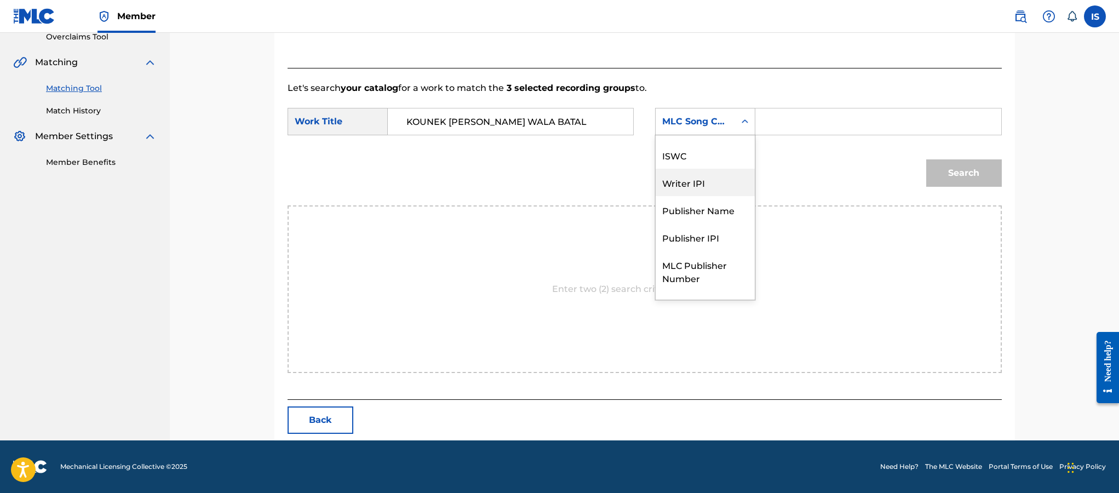
scroll to position [0, 0]
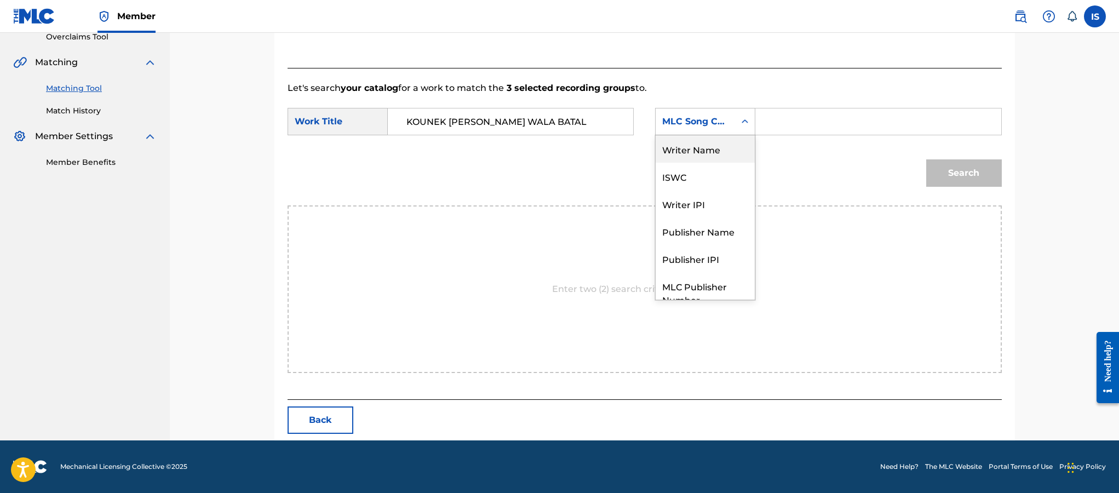
click at [705, 153] on div "Writer Name" at bounding box center [705, 148] width 99 height 27
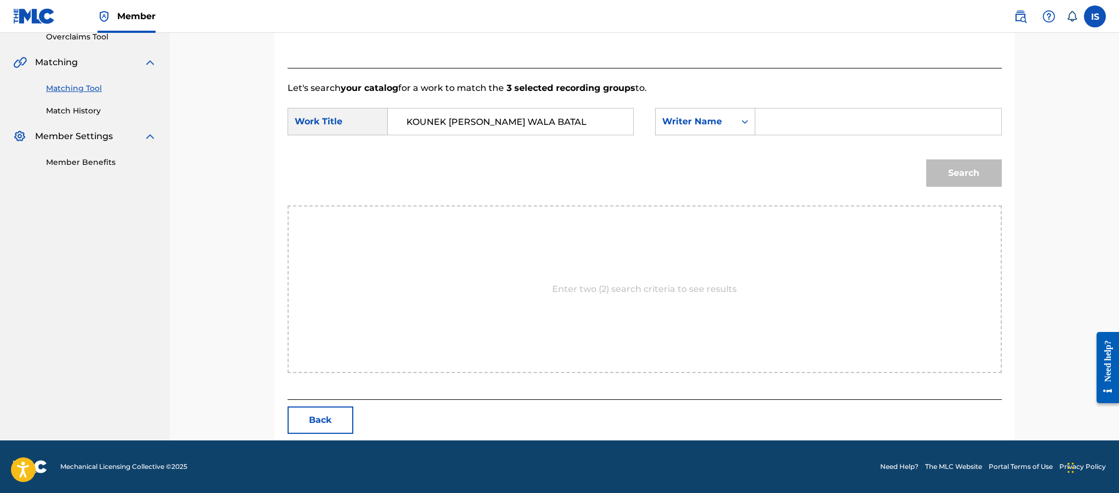
click at [791, 136] on div "SearchWithCriteriac0df0c78-efb7-43f4-bc56-e6ee7f75034d Work Title KOUNEK RAJAL …" at bounding box center [645, 125] width 714 height 34
click at [789, 130] on input "Search Form" at bounding box center [878, 121] width 227 height 26
type input "moufok"
click at [955, 176] on button "Search" at bounding box center [964, 172] width 76 height 27
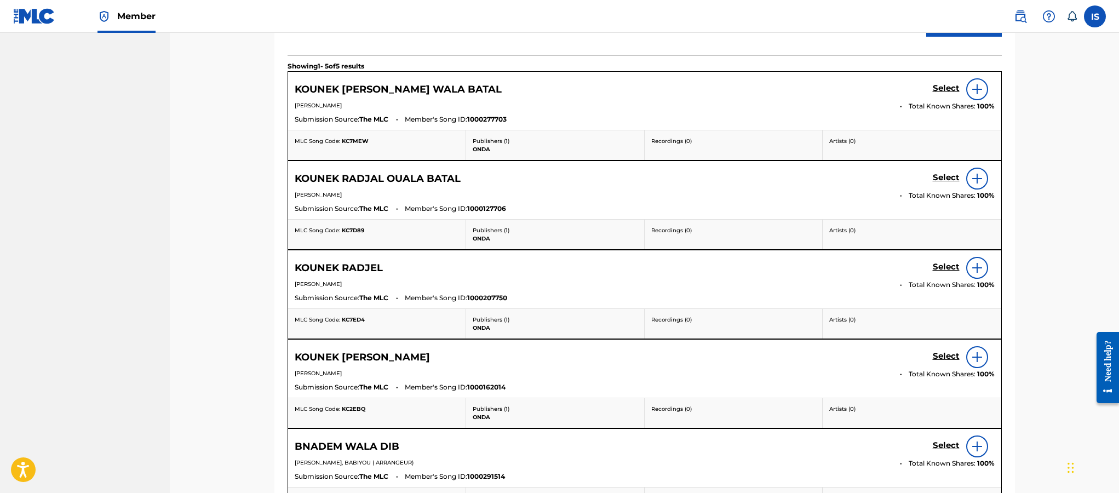
scroll to position [388, 0]
click at [939, 86] on h5 "Select" at bounding box center [946, 87] width 27 height 10
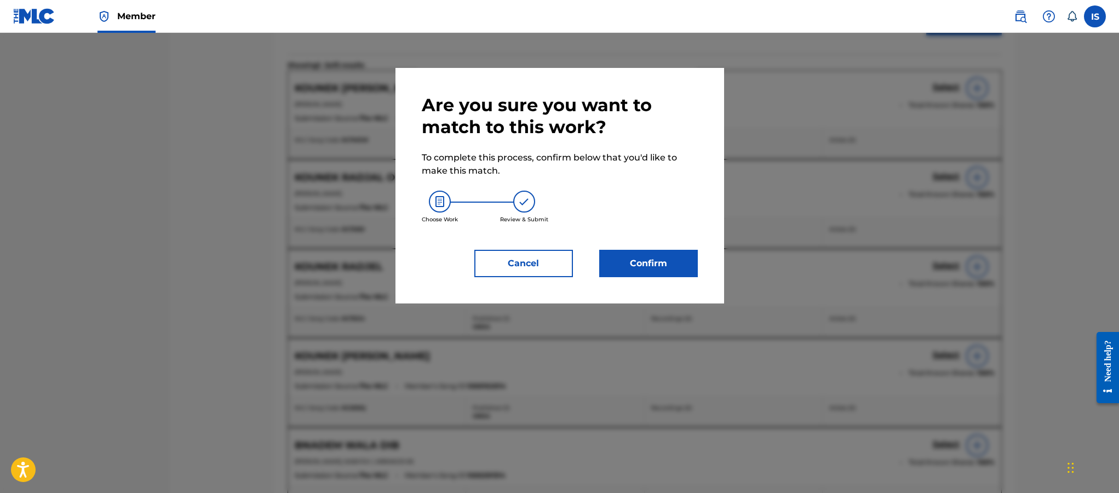
click at [628, 276] on button "Confirm" at bounding box center [648, 263] width 99 height 27
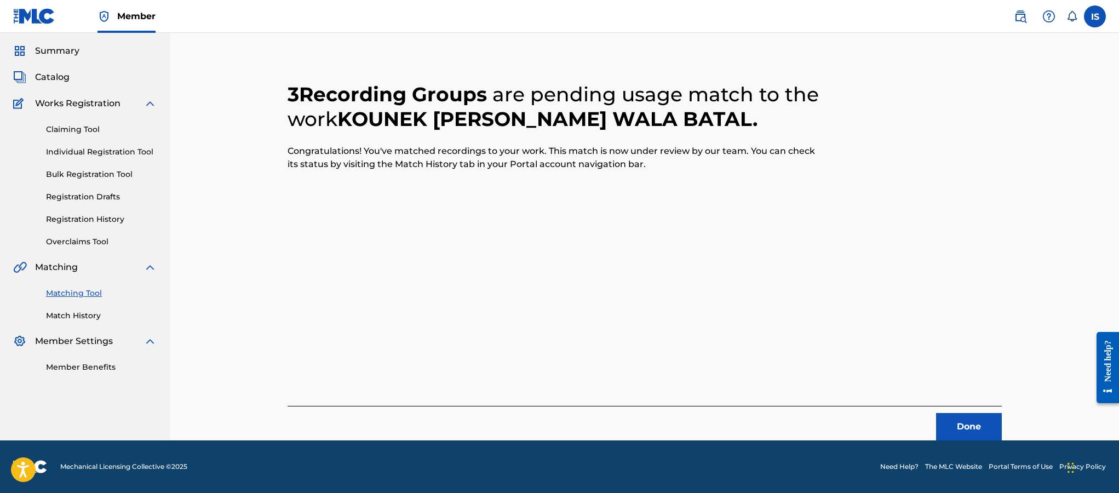
scroll to position [32, 0]
click at [985, 416] on button "Done" at bounding box center [969, 426] width 66 height 27
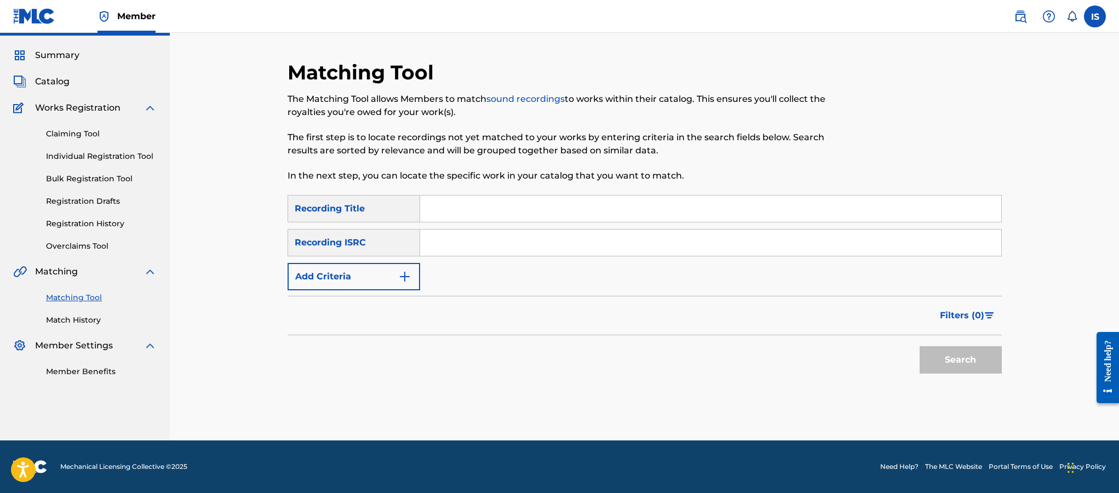
scroll to position [0, 0]
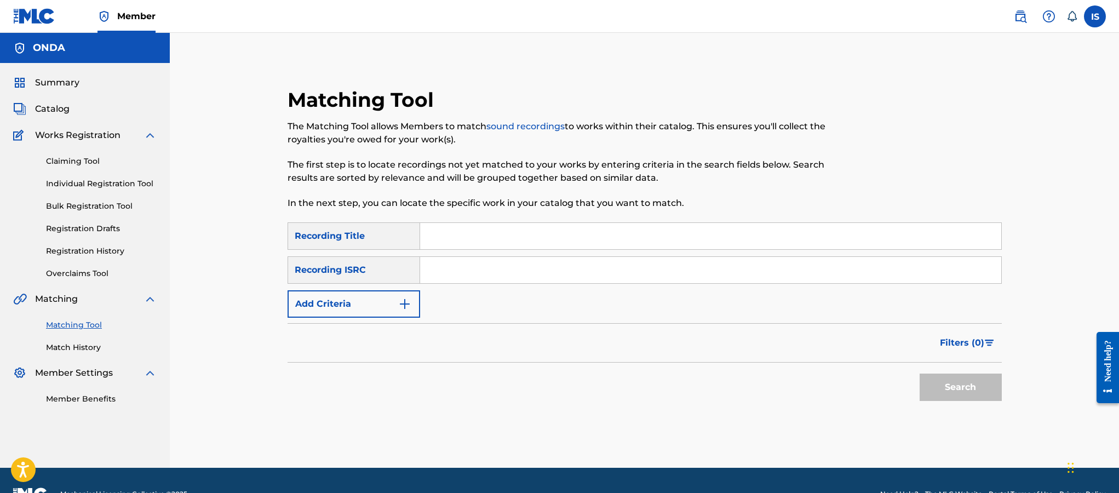
click at [456, 229] on input "Search Form" at bounding box center [710, 236] width 581 height 26
paste input "DENIA OU AKHRAA"
type input "DENIA OU AKHRAA"
click at [363, 301] on button "Add Criteria" at bounding box center [354, 303] width 133 height 27
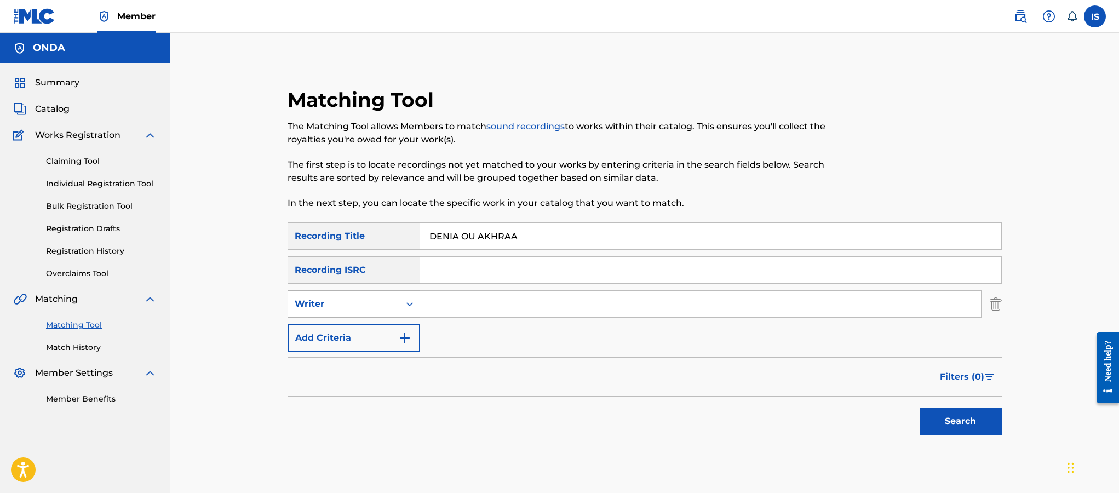
click at [360, 309] on div "Writer" at bounding box center [344, 303] width 99 height 13
click at [370, 329] on div "Recording Artist" at bounding box center [353, 331] width 131 height 27
click at [454, 308] on input "Search Form" at bounding box center [700, 304] width 561 height 26
type input "cheb bilal"
click at [927, 411] on button "Search" at bounding box center [961, 421] width 82 height 27
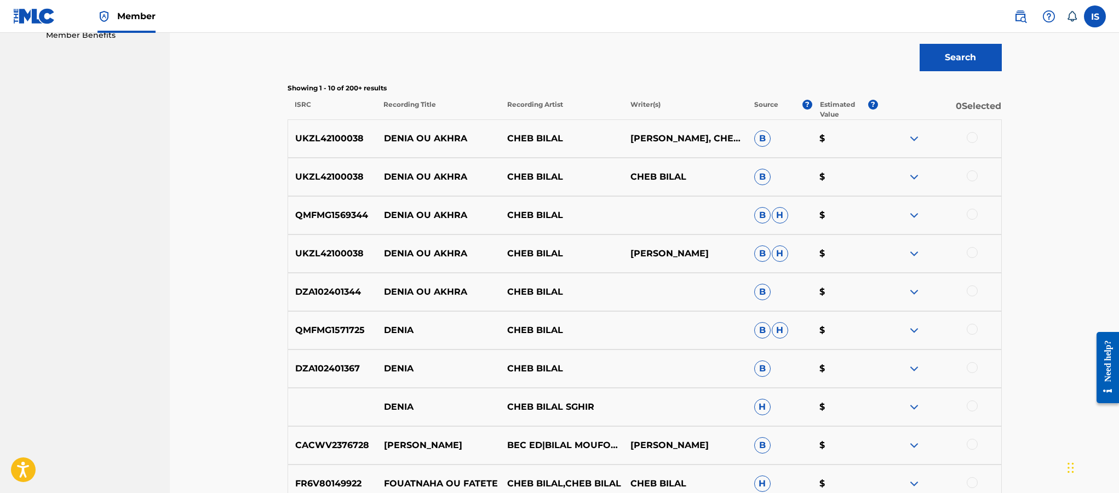
scroll to position [362, 0]
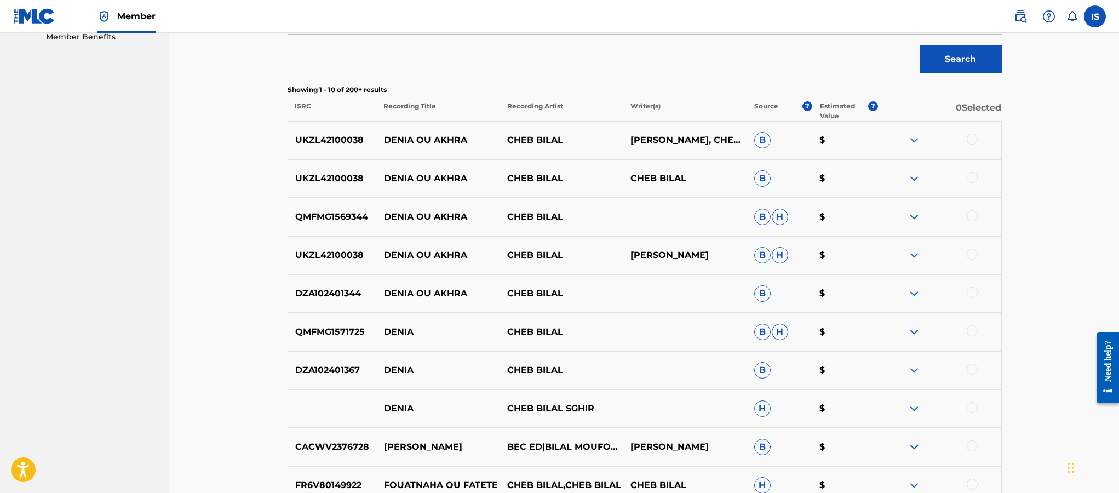
click at [970, 140] on div at bounding box center [972, 139] width 11 height 11
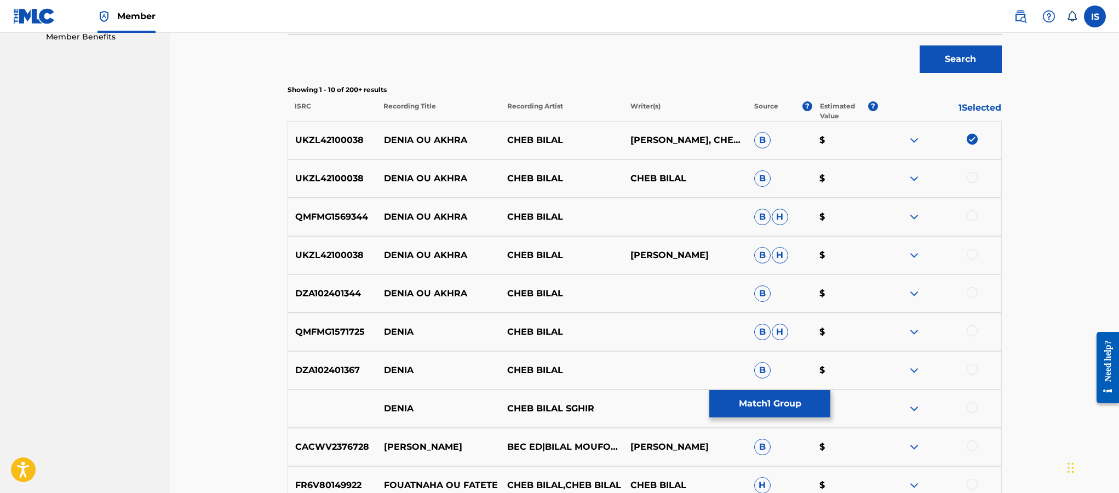
click at [972, 180] on div at bounding box center [972, 177] width 11 height 11
click at [974, 215] on div at bounding box center [972, 215] width 11 height 11
click at [971, 255] on div at bounding box center [972, 254] width 11 height 11
click at [973, 289] on div at bounding box center [972, 292] width 11 height 11
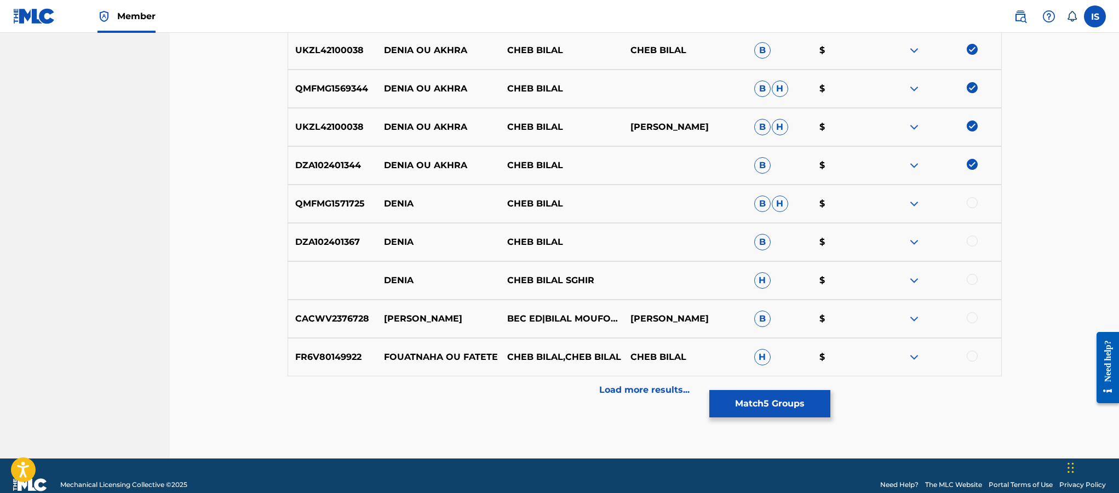
click at [610, 388] on p "Load more results..." at bounding box center [644, 389] width 90 height 13
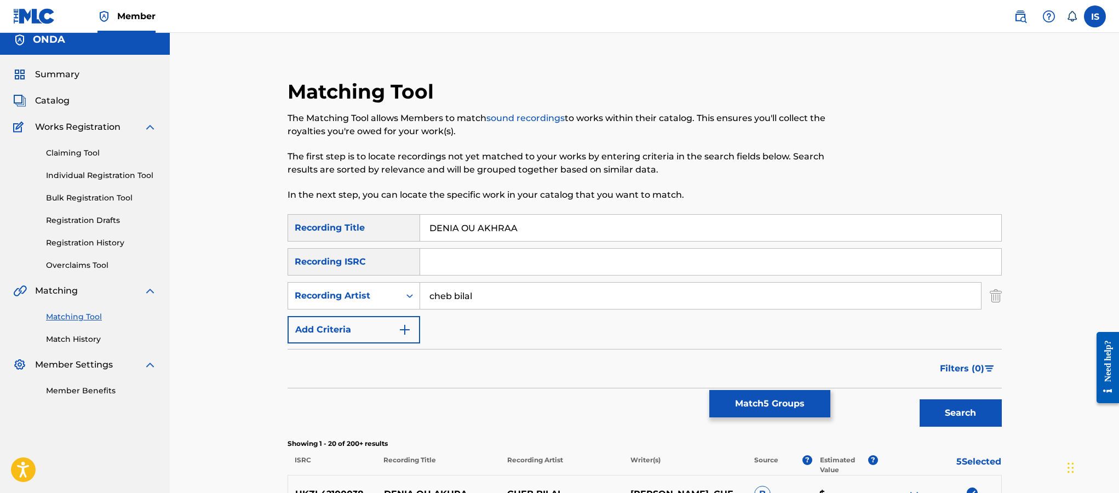
scroll to position [0, 0]
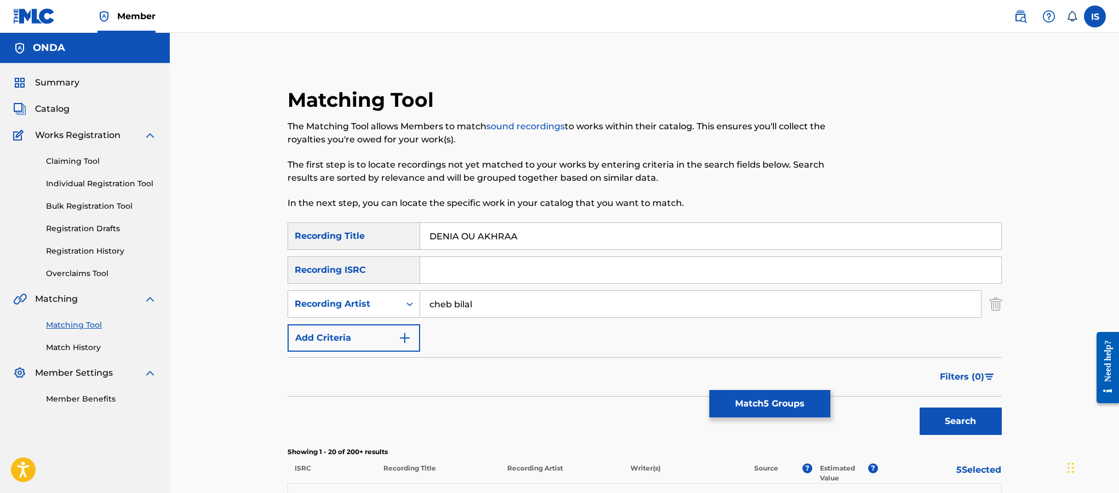
click at [779, 408] on button "Match 5 Groups" at bounding box center [769, 403] width 121 height 27
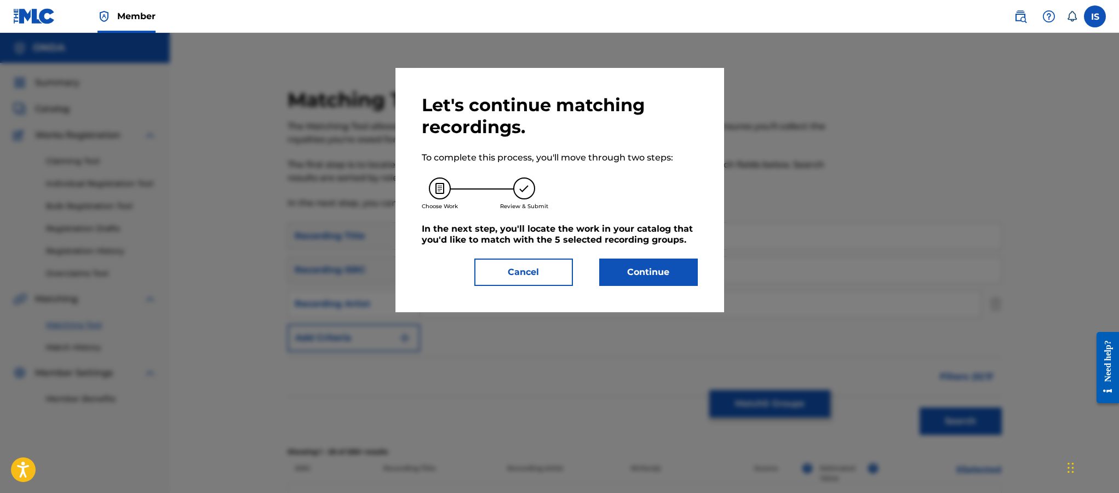
click at [661, 285] on button "Continue" at bounding box center [648, 272] width 99 height 27
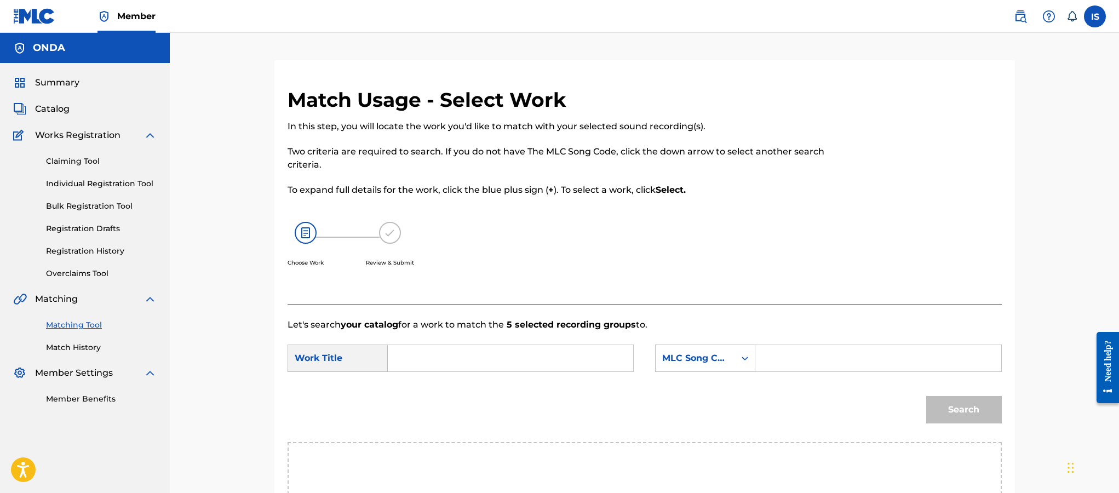
click at [528, 357] on input "Search Form" at bounding box center [510, 358] width 227 height 26
paste input "DENIA OU AKHRAA"
type input "DENIA OU AKHRAA"
drag, startPoint x: 825, startPoint y: 362, endPoint x: 789, endPoint y: 367, distance: 36.5
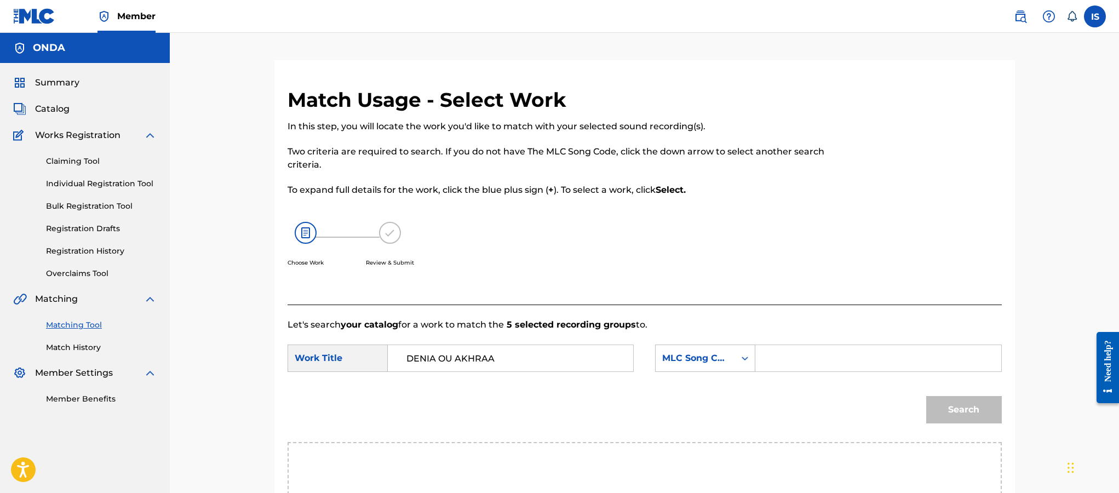
click at [793, 366] on input "Search Form" at bounding box center [878, 358] width 227 height 26
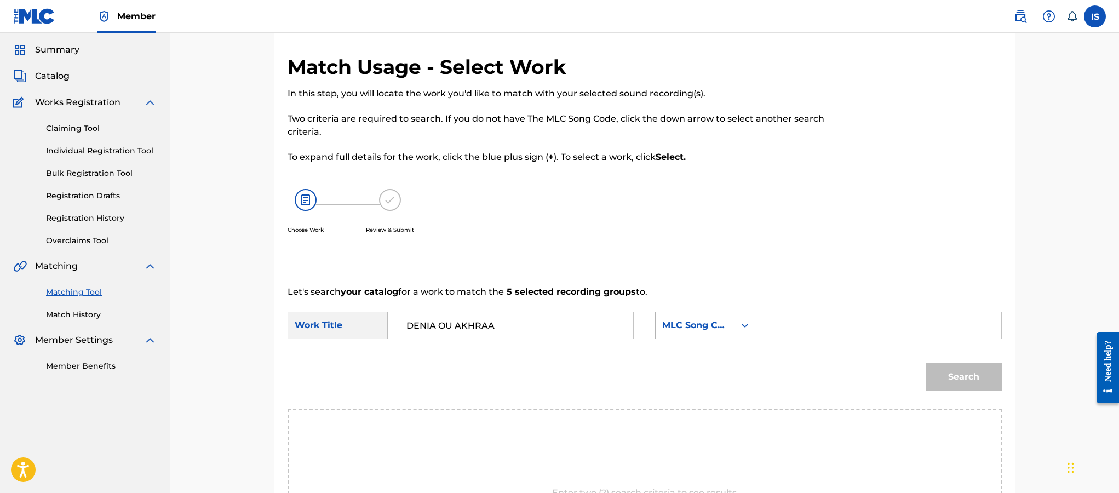
click at [700, 339] on div "MLC Song Code" at bounding box center [705, 325] width 100 height 27
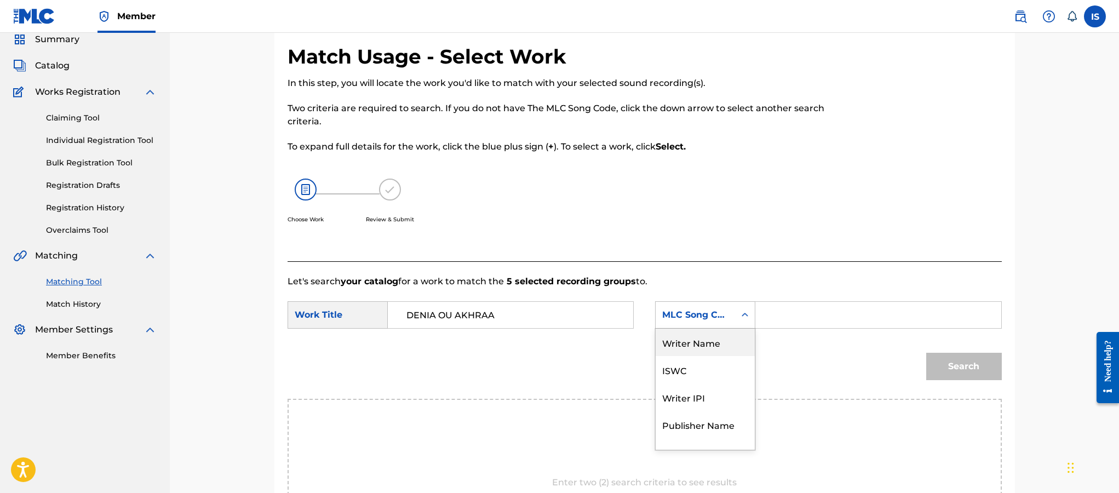
click at [703, 340] on div "Writer Name" at bounding box center [705, 342] width 99 height 27
click at [807, 316] on input "Search Form" at bounding box center [878, 315] width 227 height 26
type input "moufok"
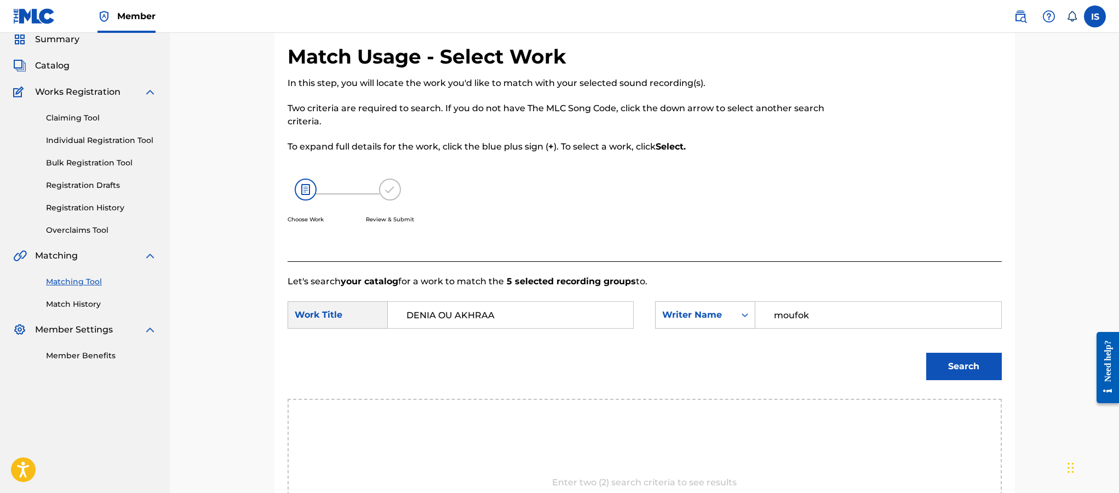
click at [959, 363] on button "Search" at bounding box center [964, 366] width 76 height 27
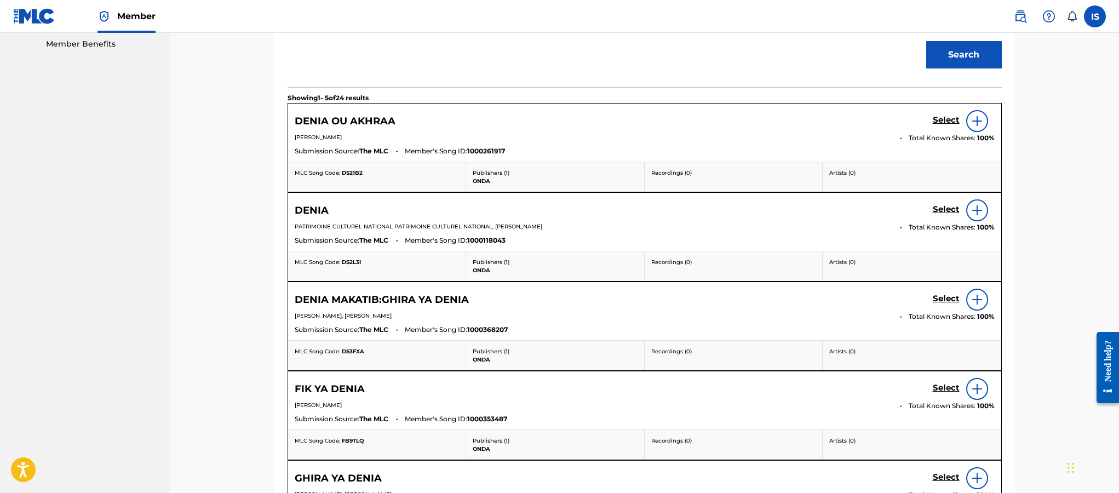
scroll to position [365, 0]
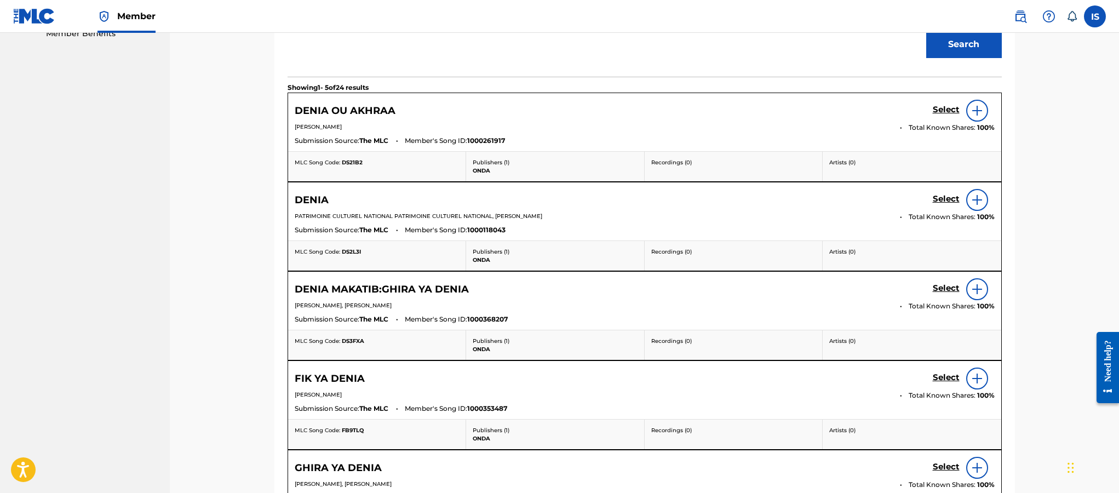
click at [942, 112] on h5 "Select" at bounding box center [946, 110] width 27 height 10
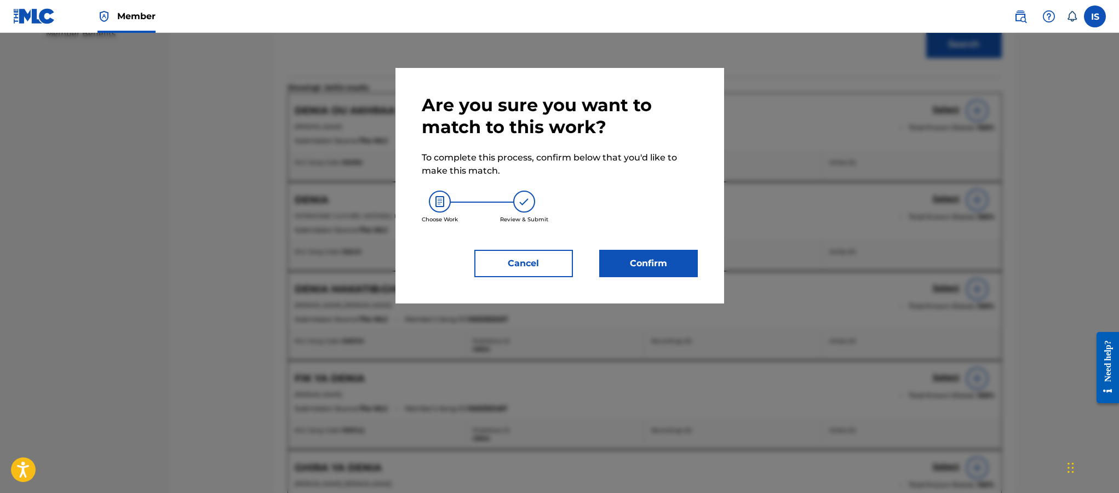
click at [646, 250] on button "Confirm" at bounding box center [648, 263] width 99 height 27
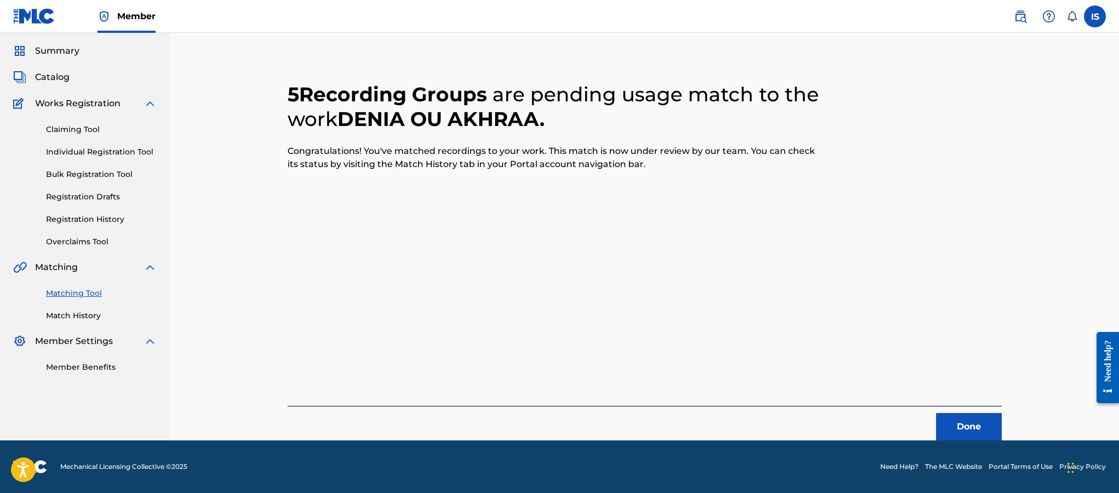
scroll to position [32, 0]
click at [932, 431] on div "Done" at bounding box center [645, 423] width 714 height 35
click at [955, 425] on button "Done" at bounding box center [969, 426] width 66 height 27
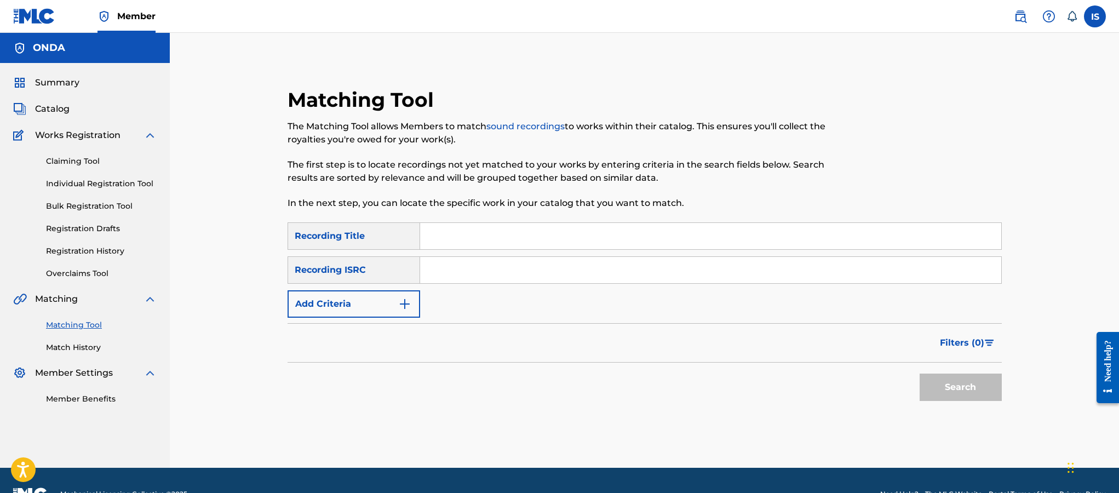
click at [520, 237] on input "Search Form" at bounding box center [710, 236] width 581 height 26
paste input "RANI N'KHAMAM"
click at [464, 233] on input "RANI N'KHAMAM" at bounding box center [710, 236] width 581 height 26
type input "RANI N KHAMAM"
click at [360, 306] on button "Add Criteria" at bounding box center [354, 303] width 133 height 27
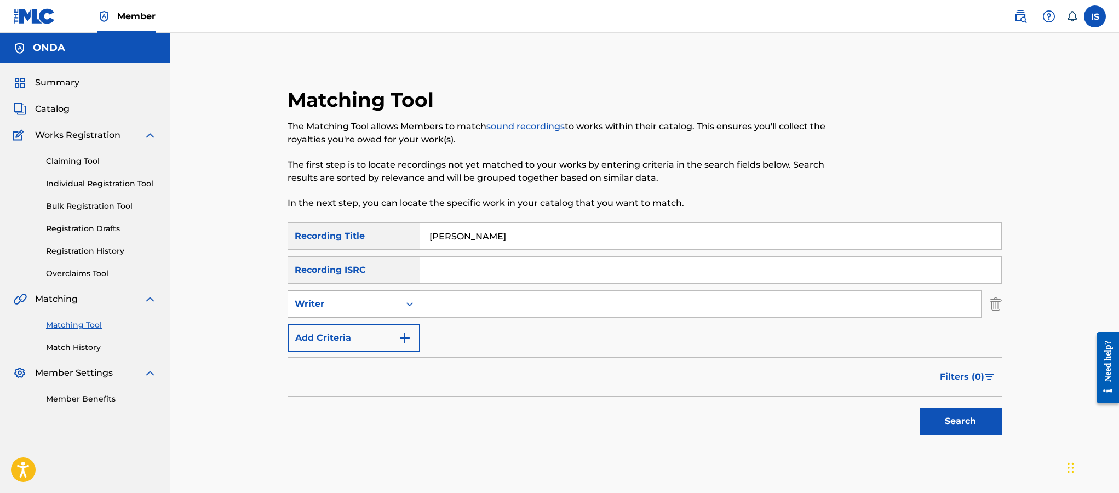
click at [380, 307] on div "Writer" at bounding box center [344, 303] width 99 height 13
click at [380, 332] on div "Recording Artist" at bounding box center [353, 331] width 131 height 27
click at [474, 311] on input "Search Form" at bounding box center [700, 304] width 561 height 26
type input "cheb bilal"
click at [926, 426] on button "Search" at bounding box center [961, 421] width 82 height 27
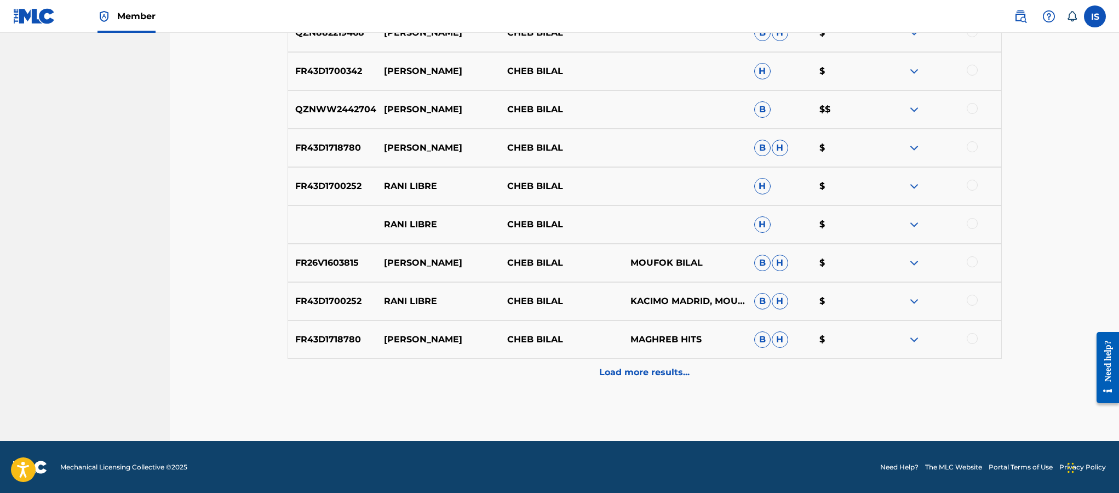
scroll to position [508, 0]
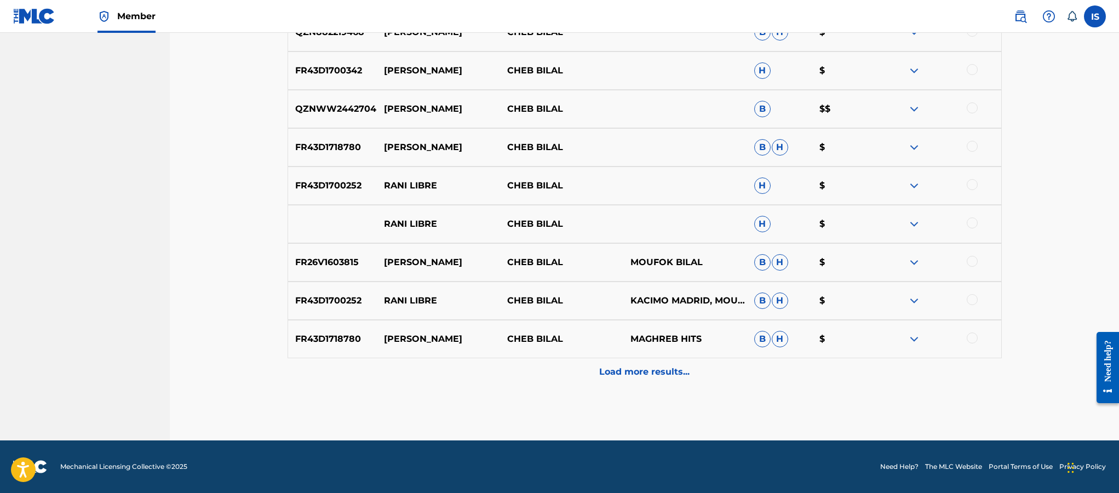
click at [661, 364] on div "Load more results..." at bounding box center [645, 371] width 714 height 27
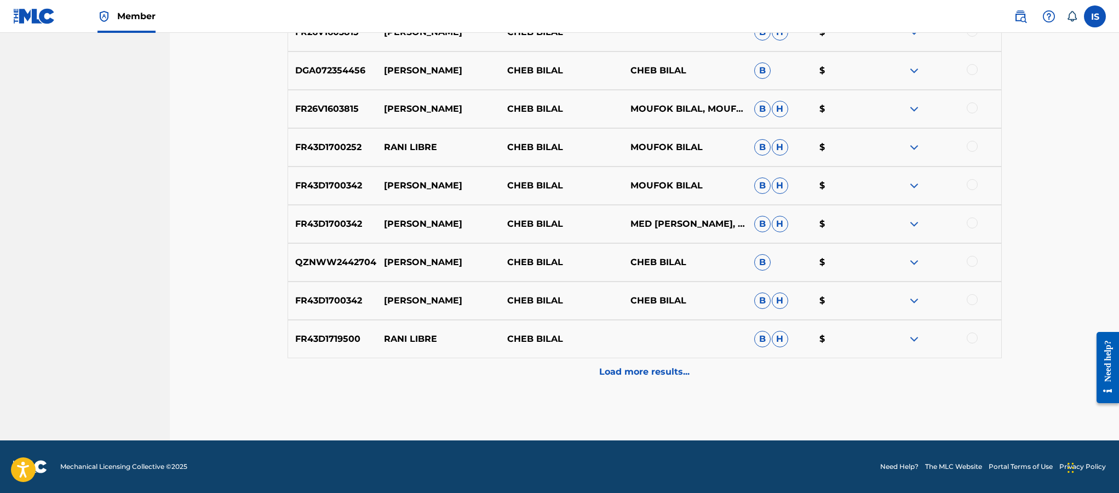
scroll to position [0, 0]
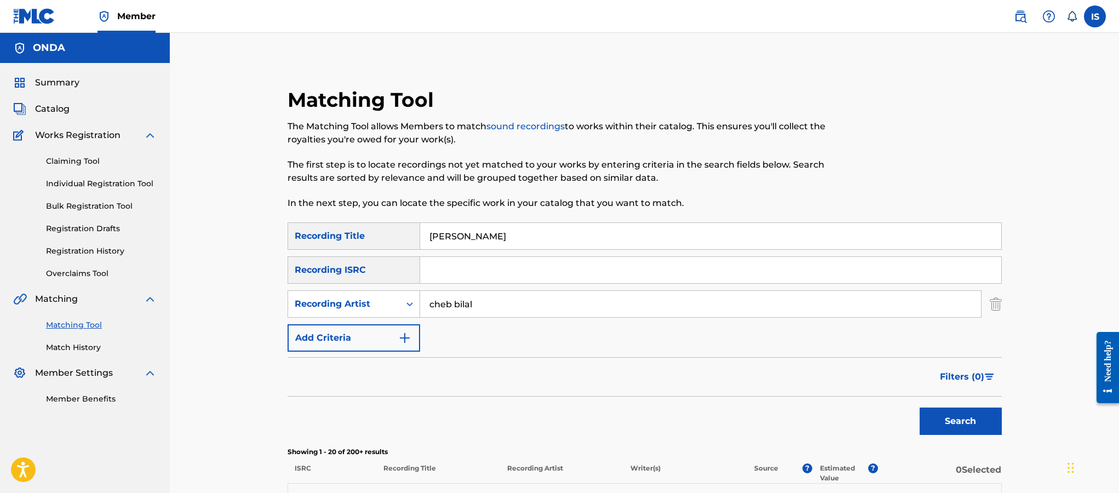
click at [464, 230] on input "RANI N KHAMAM" at bounding box center [710, 236] width 581 height 26
type input "RANI NKHAMAM"
click at [920, 408] on button "Search" at bounding box center [961, 421] width 82 height 27
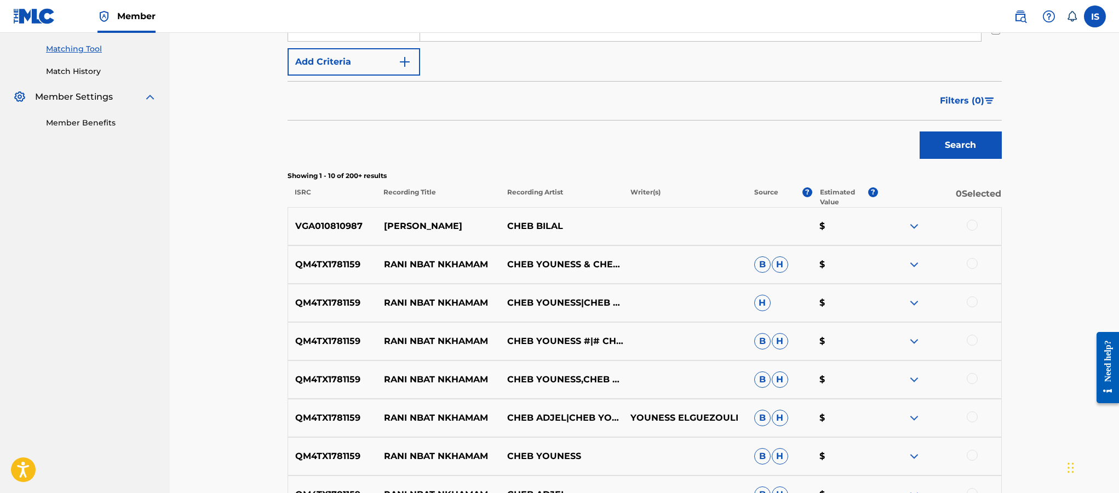
scroll to position [277, 0]
drag, startPoint x: 960, startPoint y: 255, endPoint x: 978, endPoint y: 228, distance: 31.9
click at [966, 239] on div "VGA010810987 RANI NKHAMAM CHEB BILAL $ QM4TX1781159 RANI NBAT NKHAMAM CHEB YOUN…" at bounding box center [645, 412] width 714 height 411
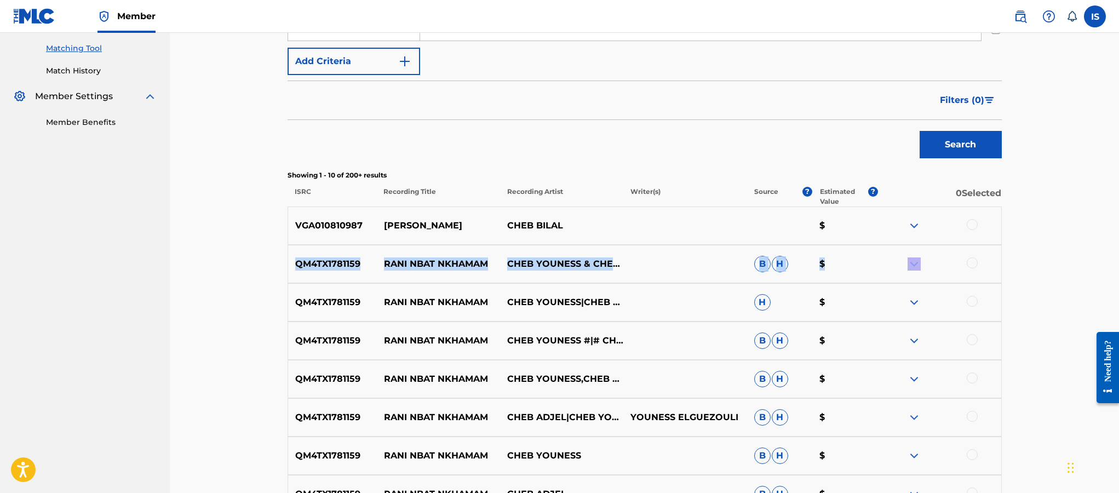
click at [973, 226] on div at bounding box center [972, 224] width 11 height 11
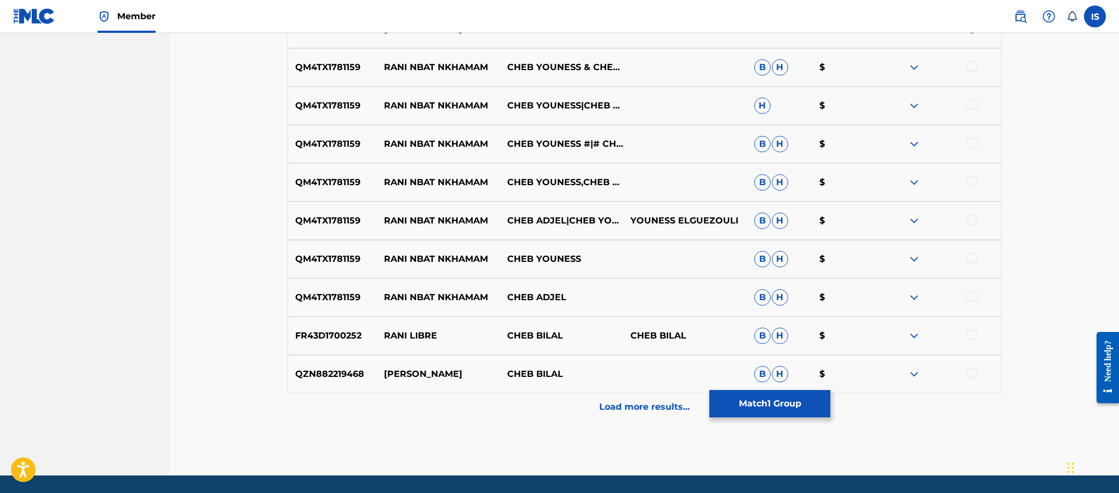
scroll to position [475, 0]
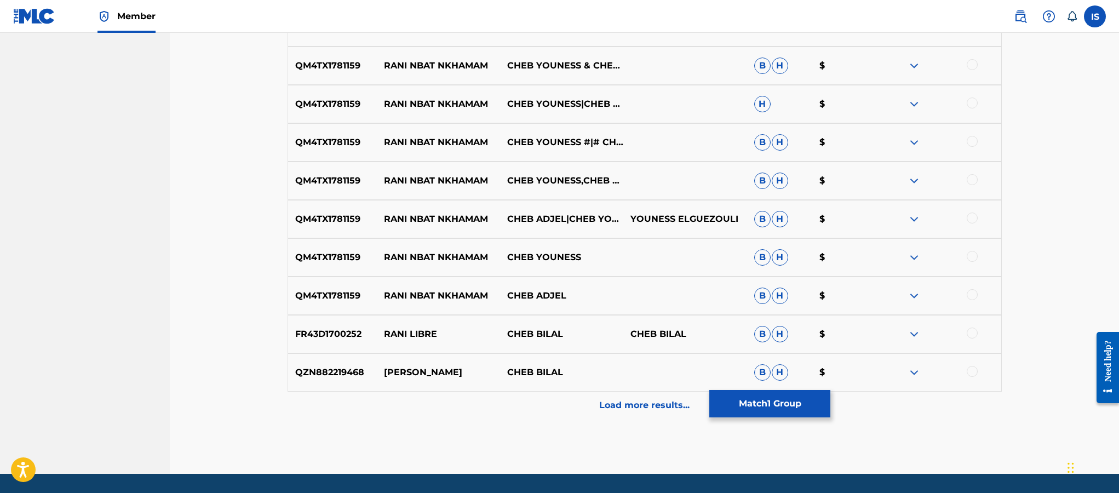
click at [626, 399] on p "Load more results..." at bounding box center [644, 405] width 90 height 13
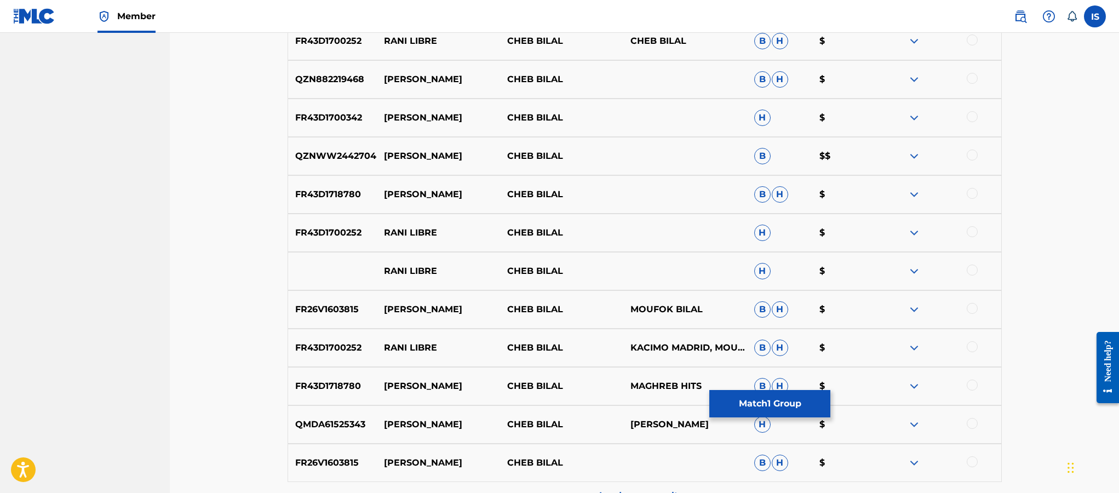
scroll to position [758, 0]
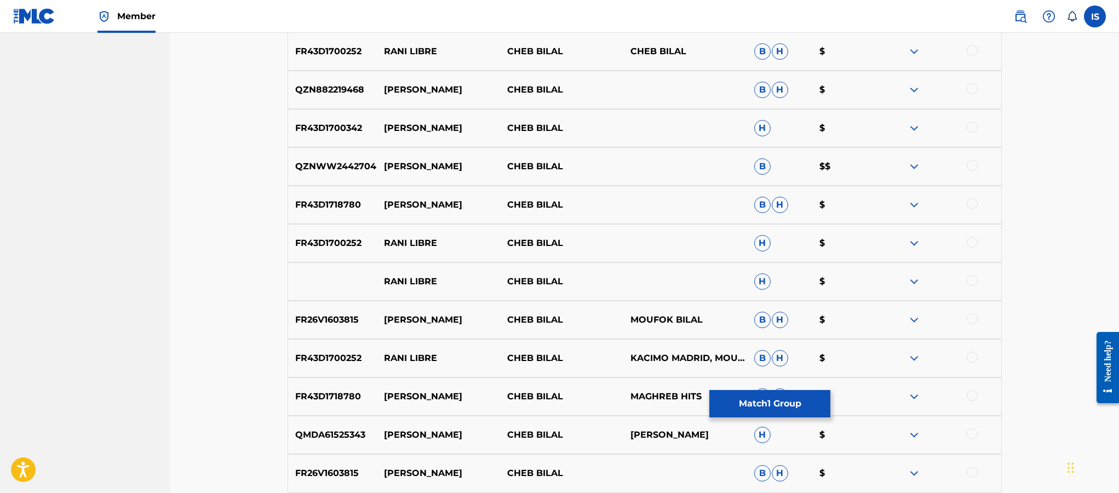
click at [779, 406] on button "Match 1 Group" at bounding box center [769, 403] width 121 height 27
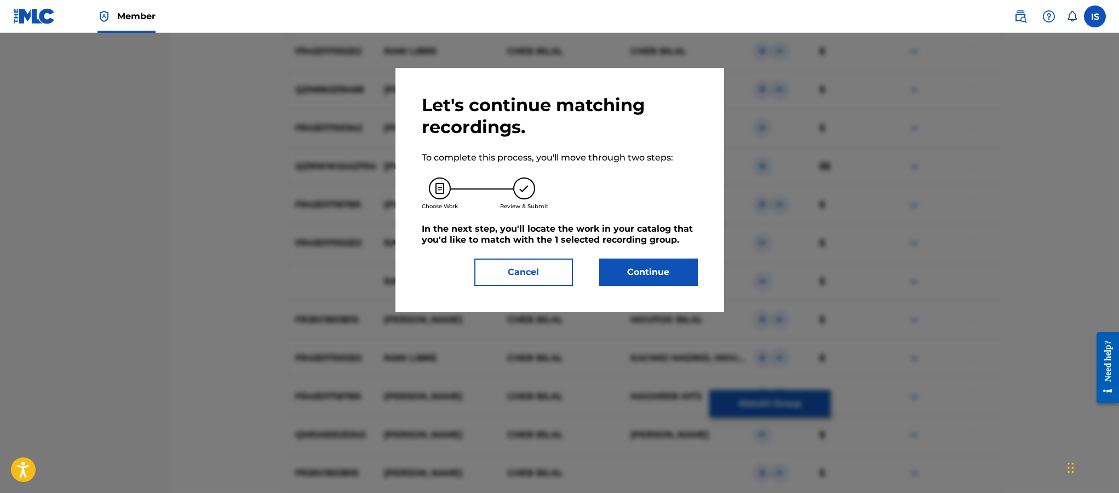
click at [632, 268] on div "Let's continue matching recordings. To complete this process, you'll move throu…" at bounding box center [560, 190] width 276 height 192
click at [631, 278] on button "Continue" at bounding box center [648, 272] width 99 height 27
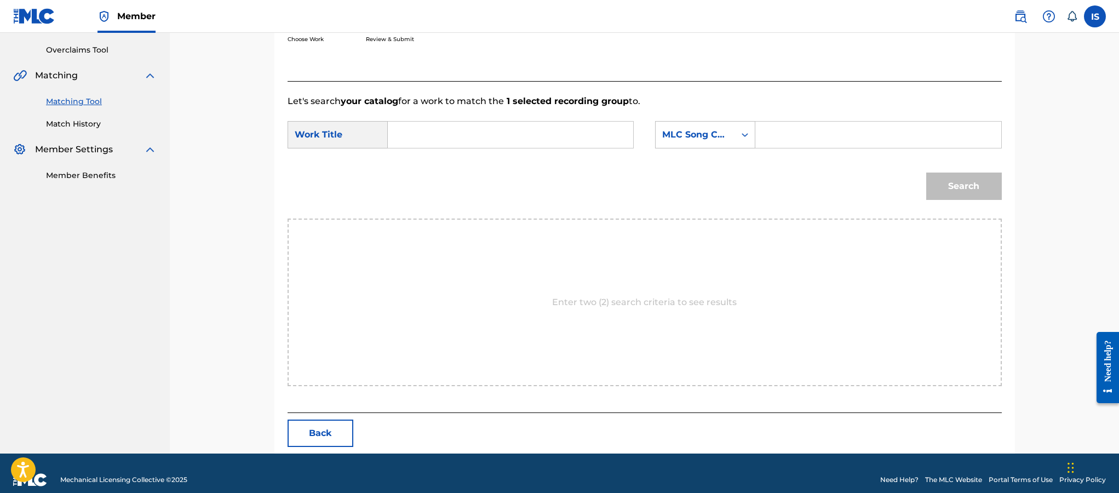
scroll to position [237, 0]
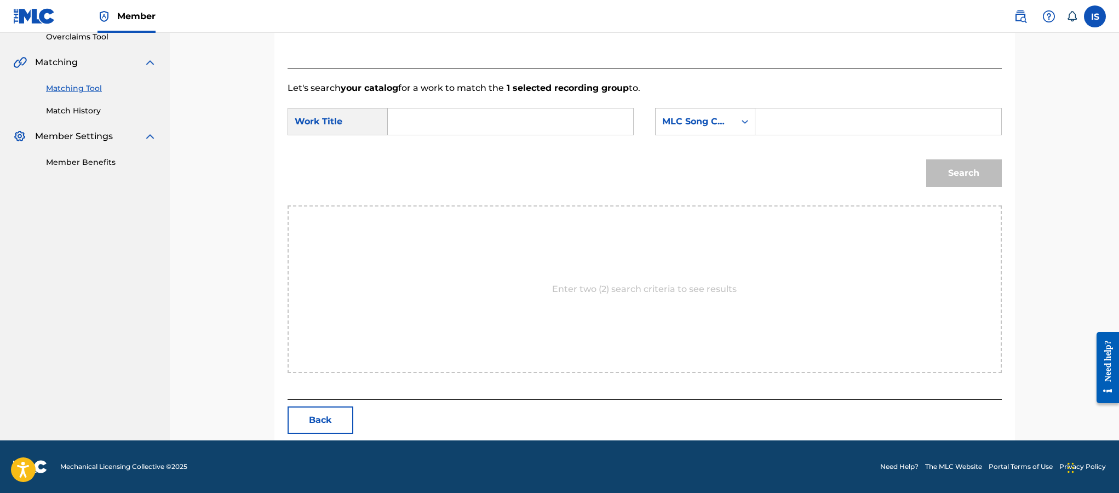
click at [542, 133] on input "Search Form" at bounding box center [510, 121] width 227 height 26
paste input "RANI N'KHAMAM"
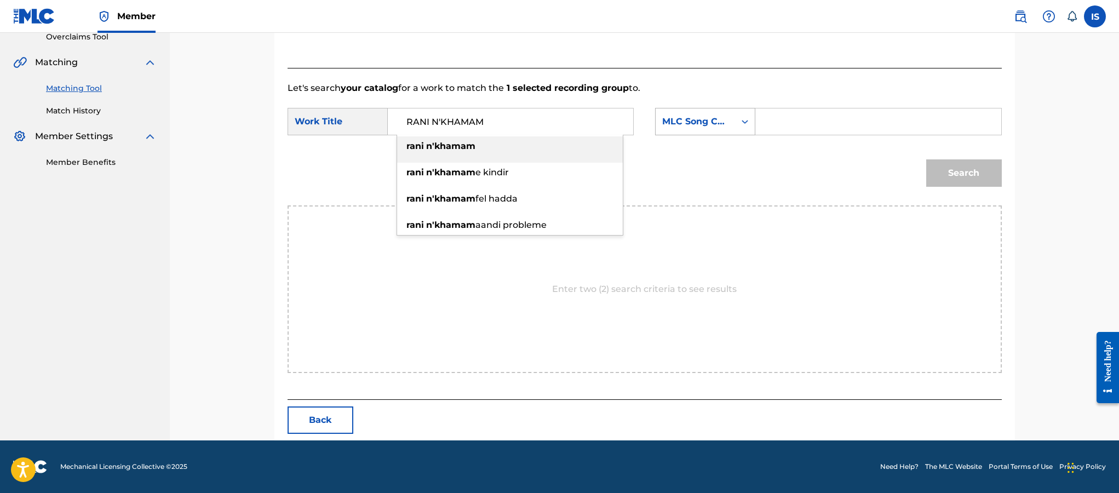
type input "RANI N'KHAMAM"
click at [719, 127] on div "MLC Song Code" at bounding box center [695, 121] width 66 height 13
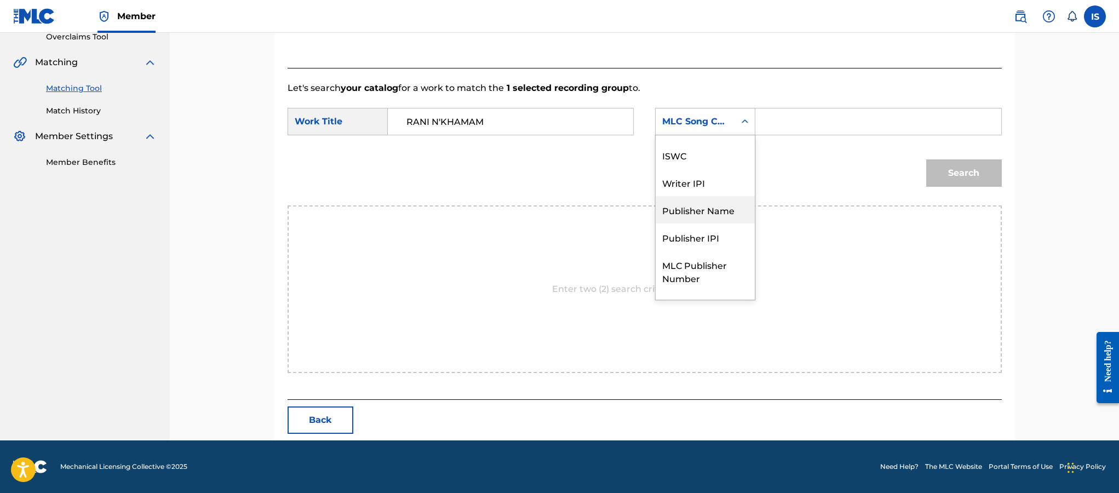
scroll to position [0, 0]
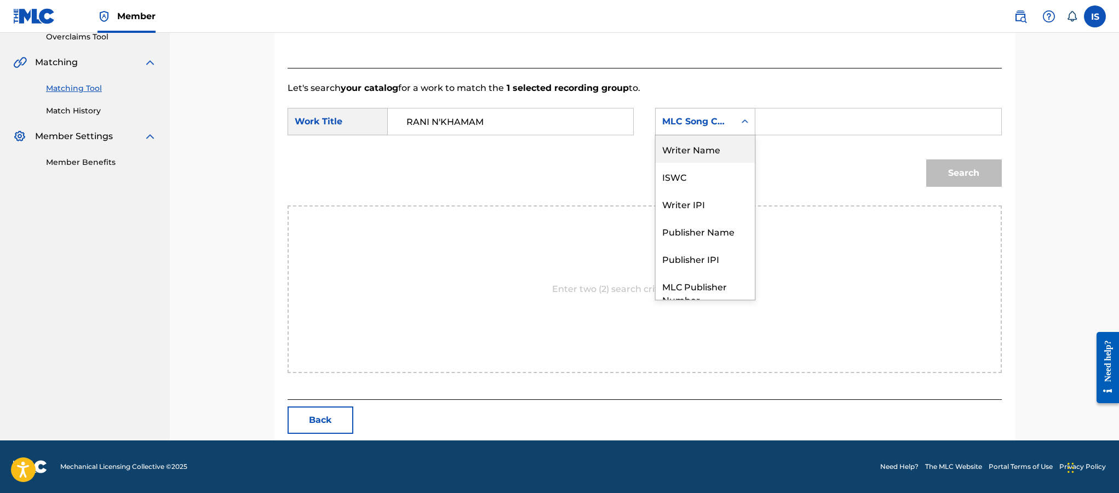
click at [708, 145] on div "Writer Name" at bounding box center [705, 148] width 99 height 27
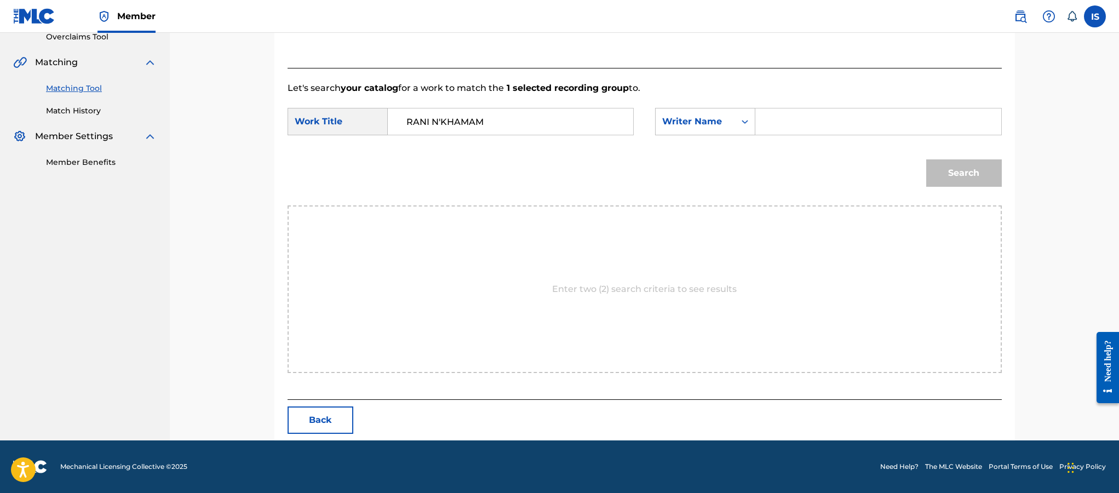
click at [821, 134] on div "Search Form" at bounding box center [878, 121] width 246 height 27
click at [813, 127] on input "Search Form" at bounding box center [878, 121] width 227 height 26
click at [784, 127] on input "che" at bounding box center [878, 121] width 227 height 26
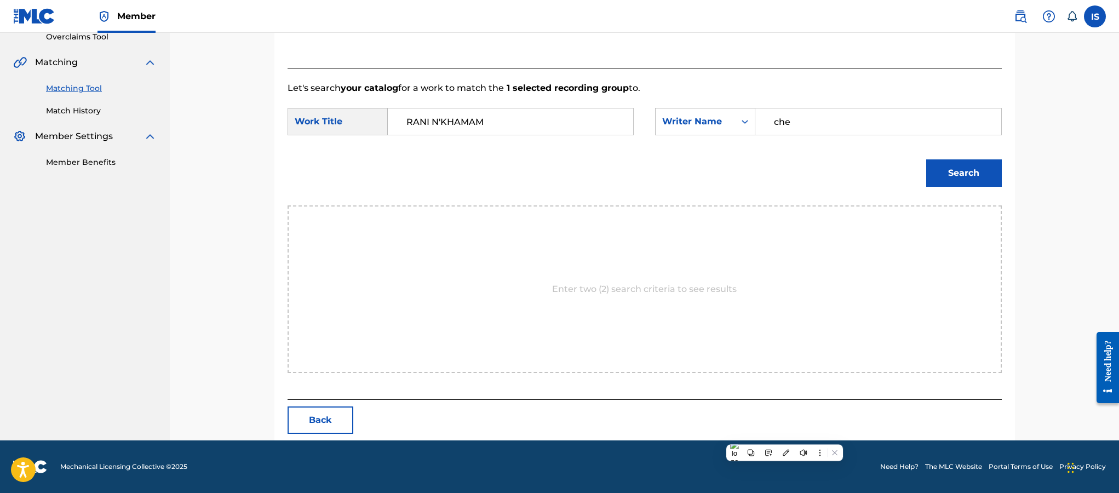
click at [784, 127] on input "che" at bounding box center [878, 121] width 227 height 26
type input "moufok"
click at [982, 174] on button "Search" at bounding box center [964, 172] width 76 height 27
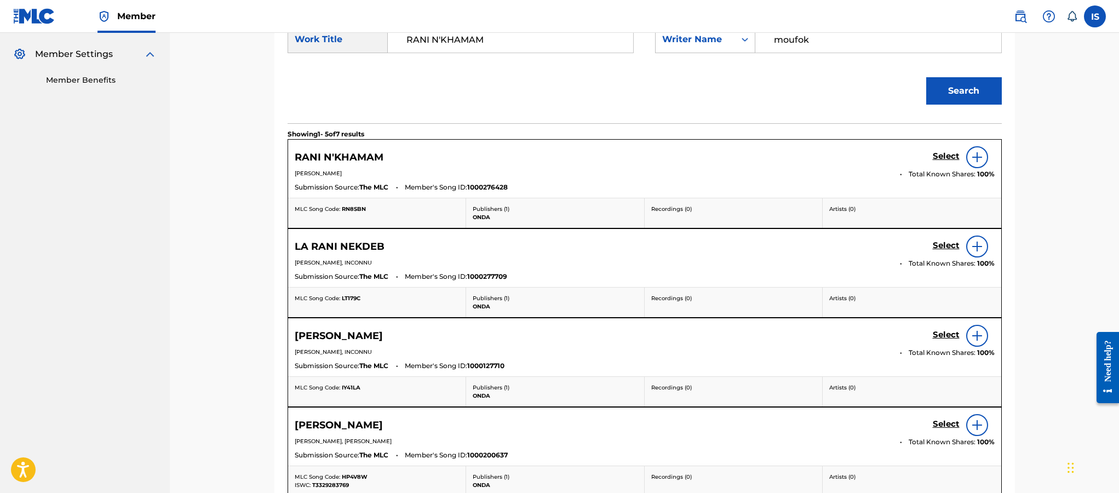
scroll to position [329, 0]
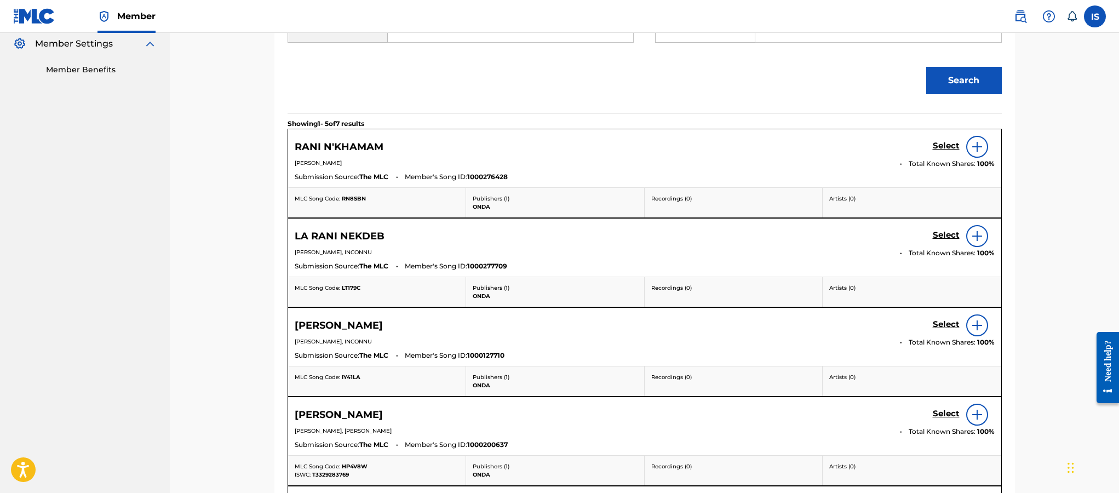
click at [939, 145] on h5 "Select" at bounding box center [946, 146] width 27 height 10
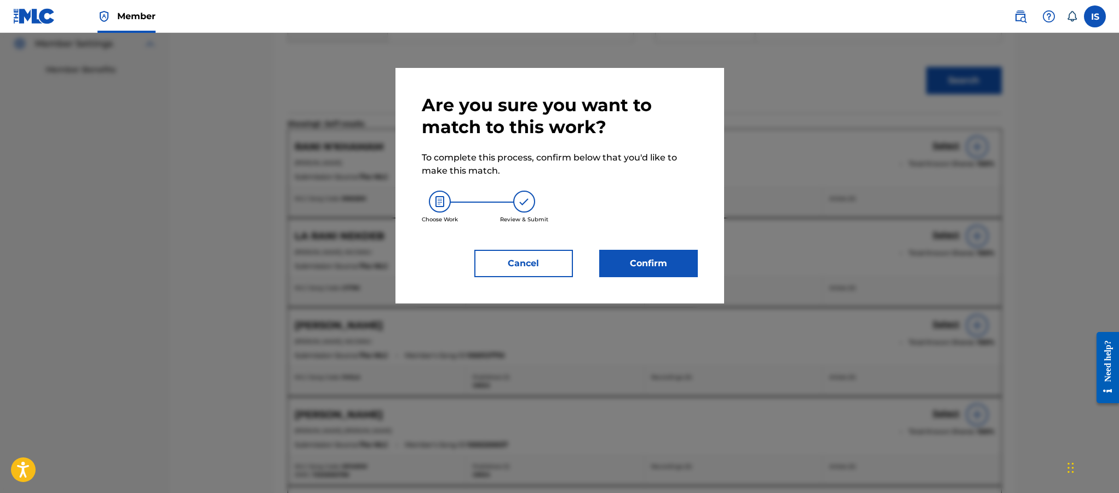
click at [652, 265] on button "Confirm" at bounding box center [648, 263] width 99 height 27
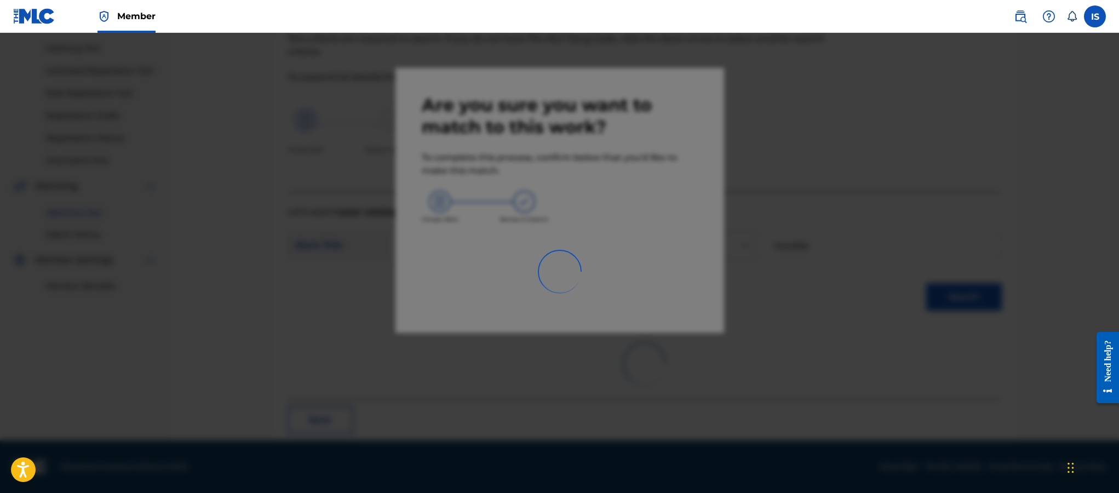
scroll to position [32, 0]
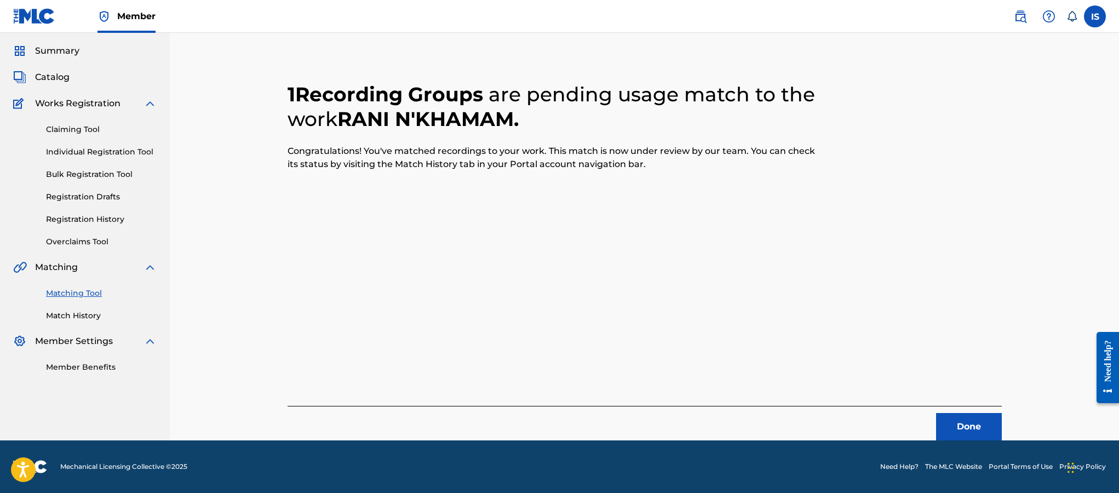
click at [955, 425] on button "Done" at bounding box center [969, 426] width 66 height 27
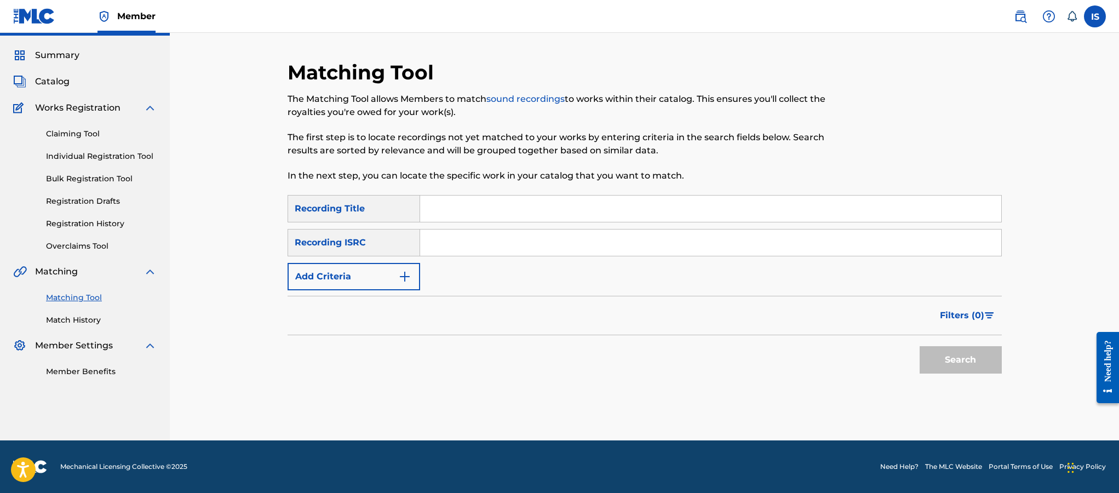
scroll to position [0, 0]
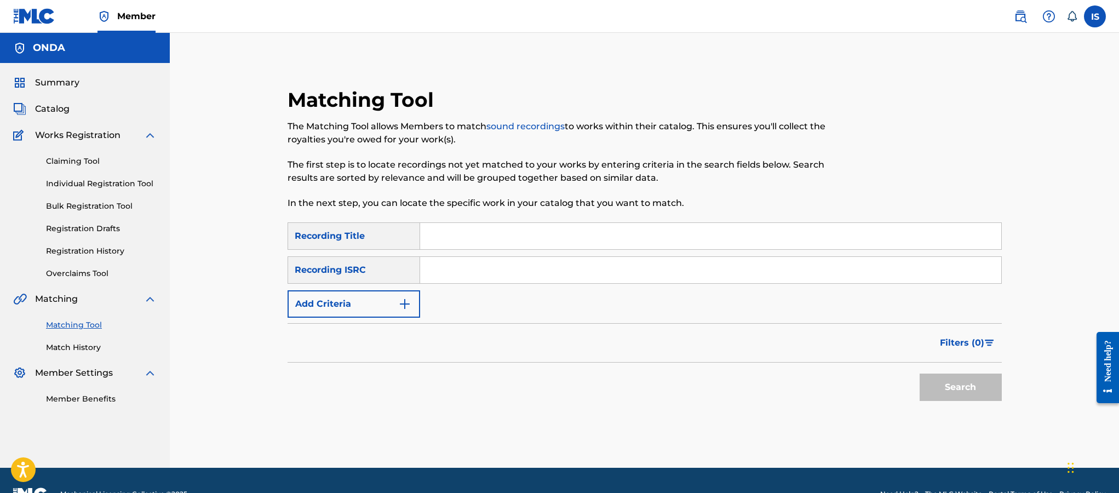
click at [539, 242] on input "Search Form" at bounding box center [710, 236] width 581 height 26
paste input "LA RANI NEKDEB"
type input "LA RANI NEKDEB"
click at [339, 299] on button "Add Criteria" at bounding box center [354, 303] width 133 height 27
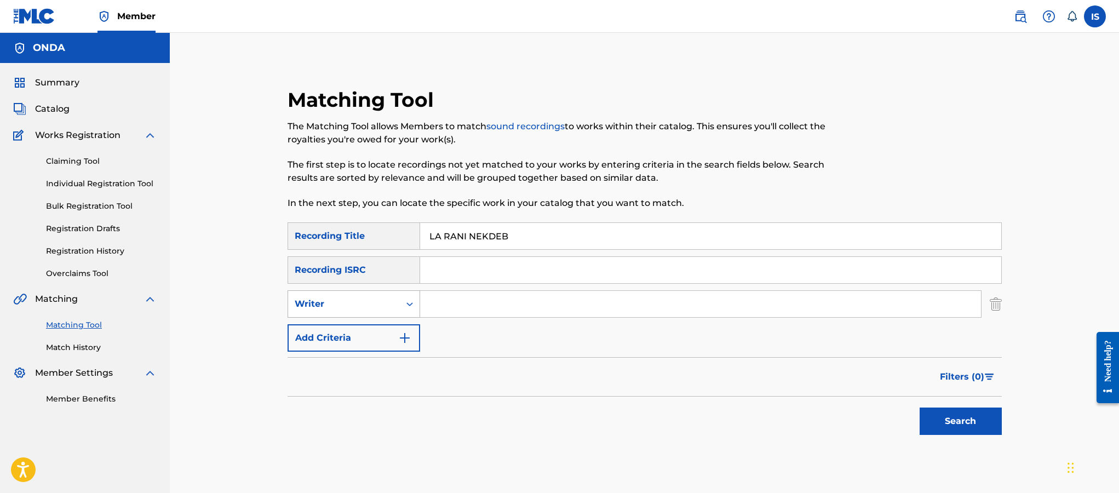
click at [369, 305] on div "Writer" at bounding box center [344, 303] width 99 height 13
click at [363, 330] on div "Recording Artist" at bounding box center [353, 331] width 131 height 27
click at [454, 304] on input "Search Form" at bounding box center [700, 304] width 561 height 26
type input "cheb bilal"
click at [958, 422] on button "Search" at bounding box center [961, 421] width 82 height 27
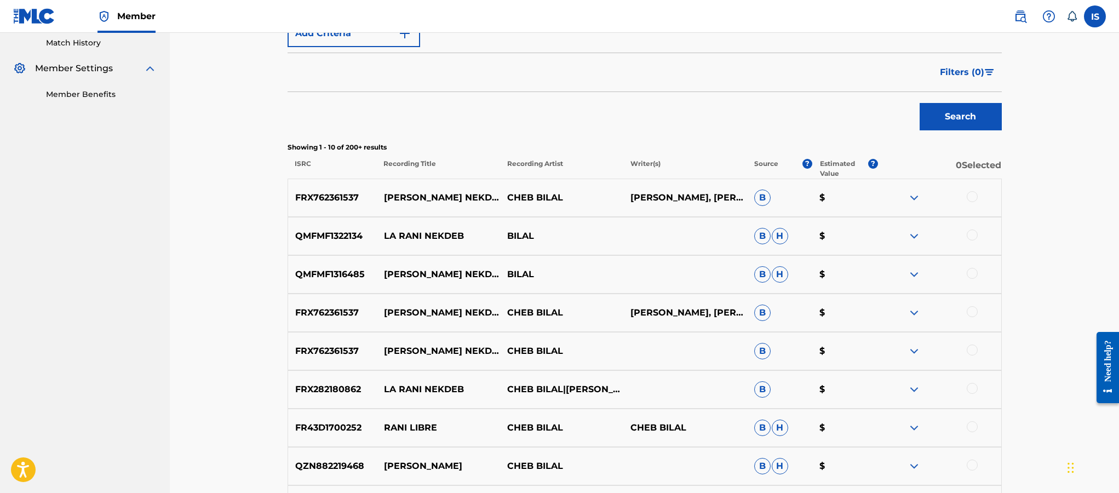
scroll to position [307, 0]
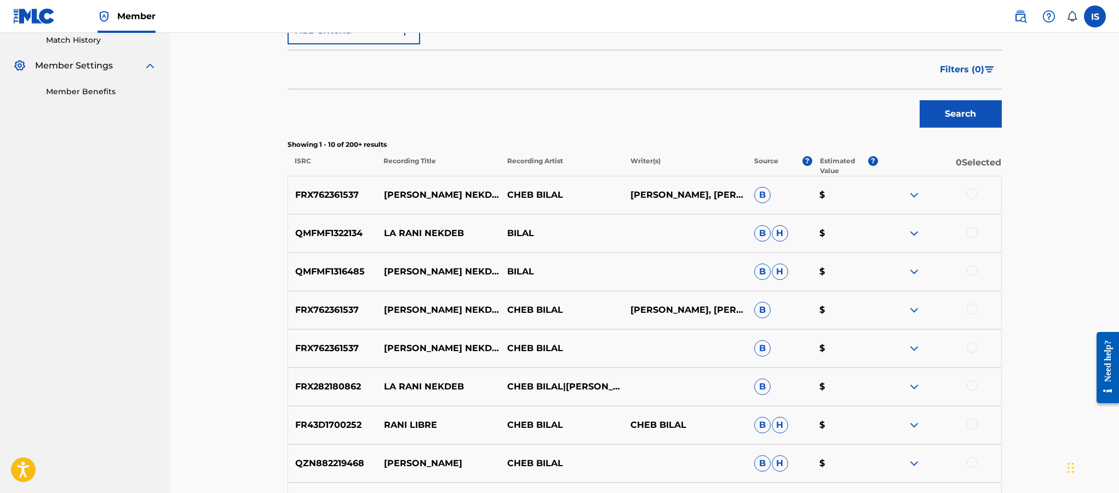
click at [968, 197] on div at bounding box center [972, 193] width 11 height 11
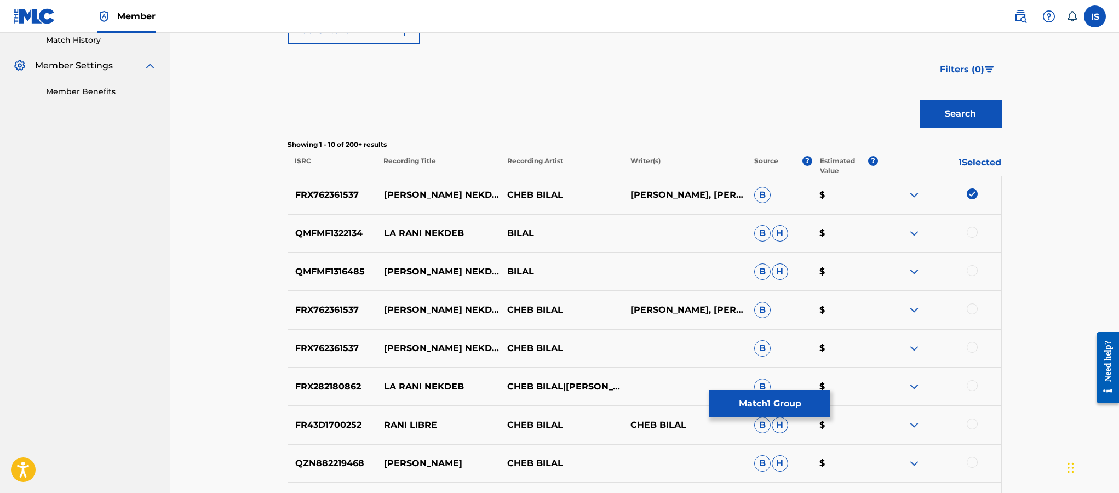
click at [973, 228] on div at bounding box center [972, 232] width 11 height 11
click at [970, 257] on div "QMFMF1316485 ILA RANI NEKDEB BILAL B H $" at bounding box center [645, 272] width 714 height 38
click at [974, 273] on div at bounding box center [972, 270] width 11 height 11
click at [973, 306] on div at bounding box center [972, 308] width 11 height 11
click at [970, 347] on div at bounding box center [972, 347] width 11 height 11
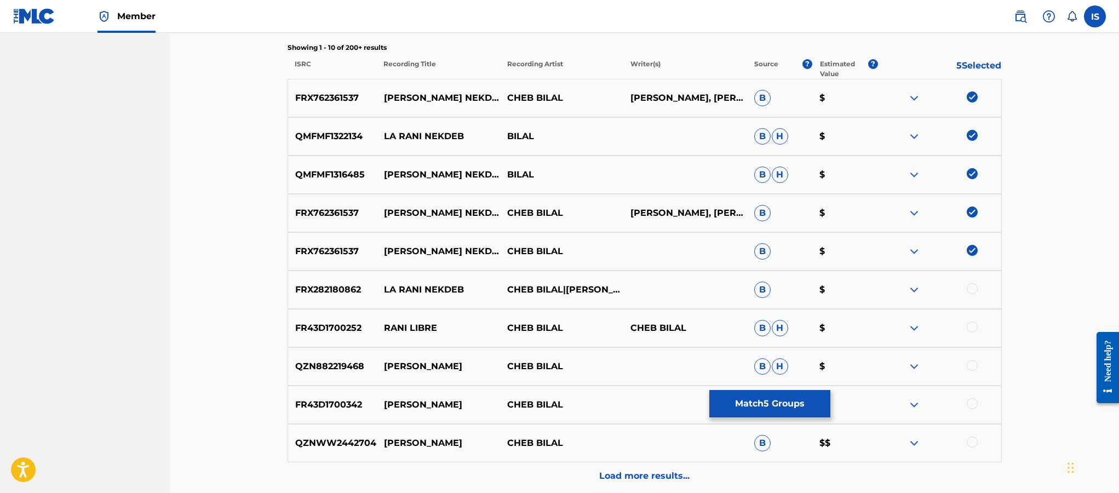
scroll to position [405, 0]
click at [968, 214] on img at bounding box center [972, 211] width 11 height 11
click at [971, 246] on img at bounding box center [972, 249] width 11 height 11
click at [973, 285] on div at bounding box center [972, 288] width 11 height 11
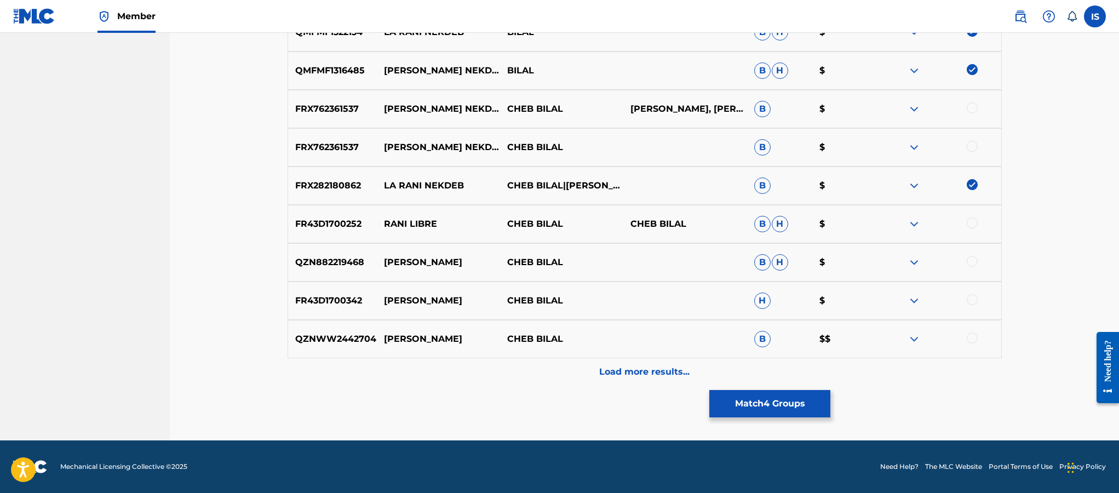
click at [604, 364] on div "Load more results..." at bounding box center [645, 371] width 714 height 27
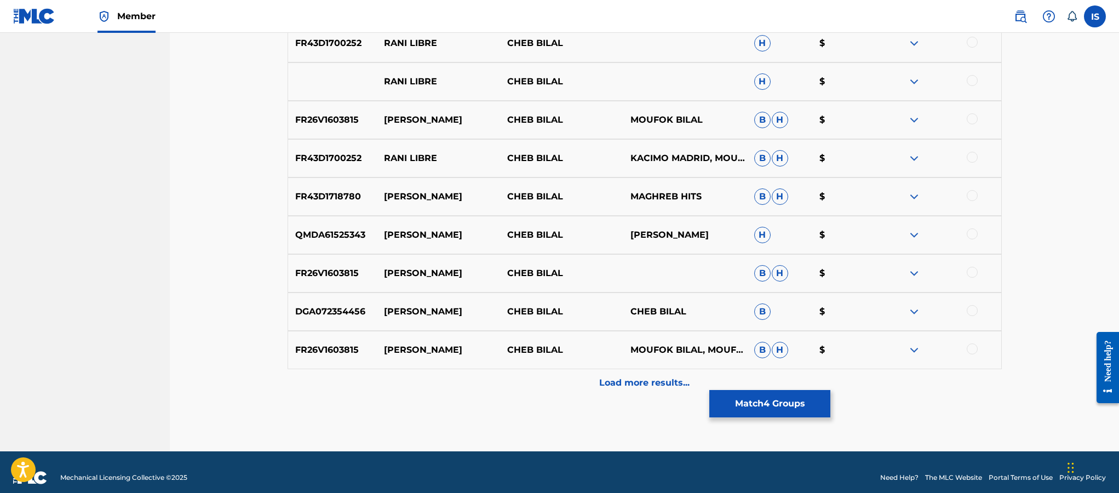
scroll to position [884, 0]
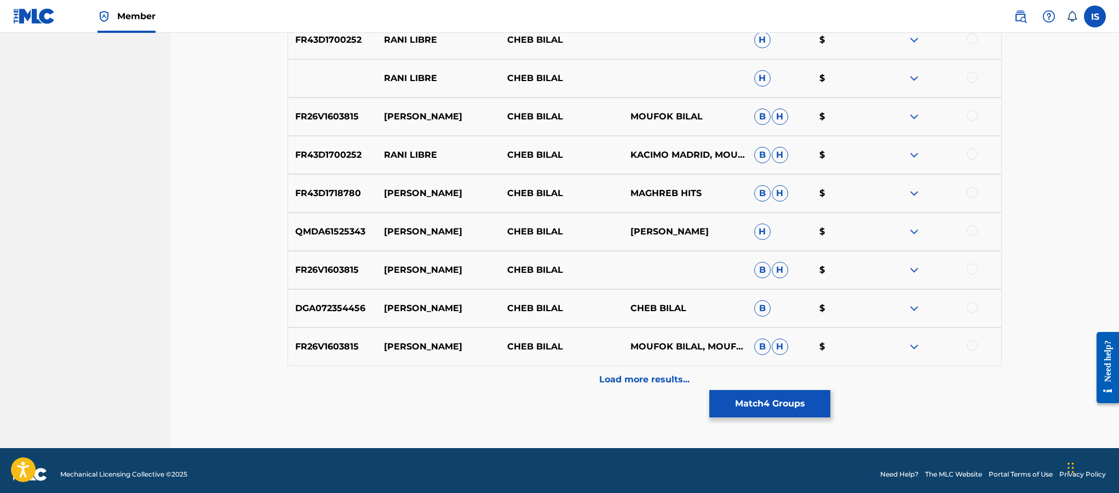
click at [753, 403] on button "Match 4 Groups" at bounding box center [769, 403] width 121 height 27
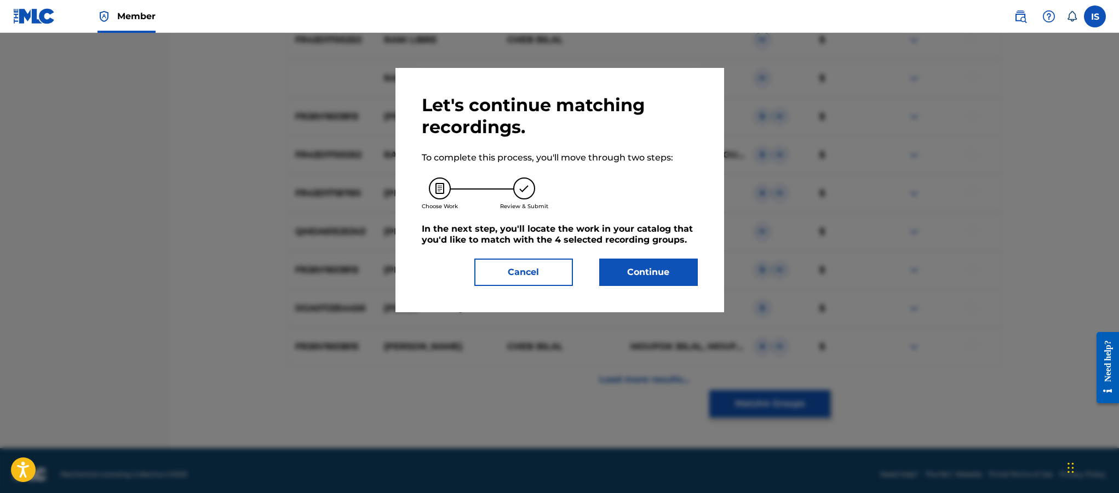
click at [646, 283] on button "Continue" at bounding box center [648, 272] width 99 height 27
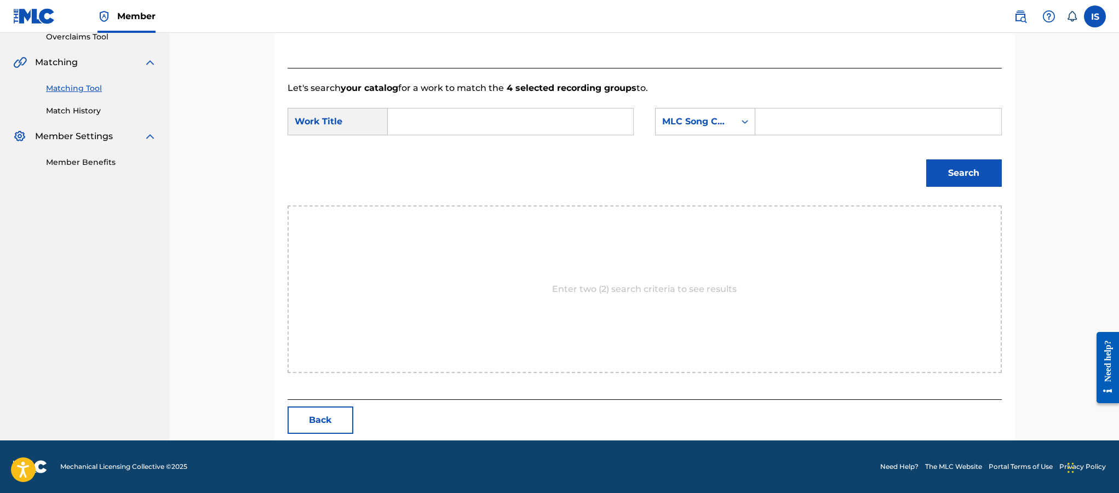
scroll to position [237, 0]
click at [487, 122] on input "Search Form" at bounding box center [510, 121] width 227 height 26
paste input "LA RANI NEKDEB"
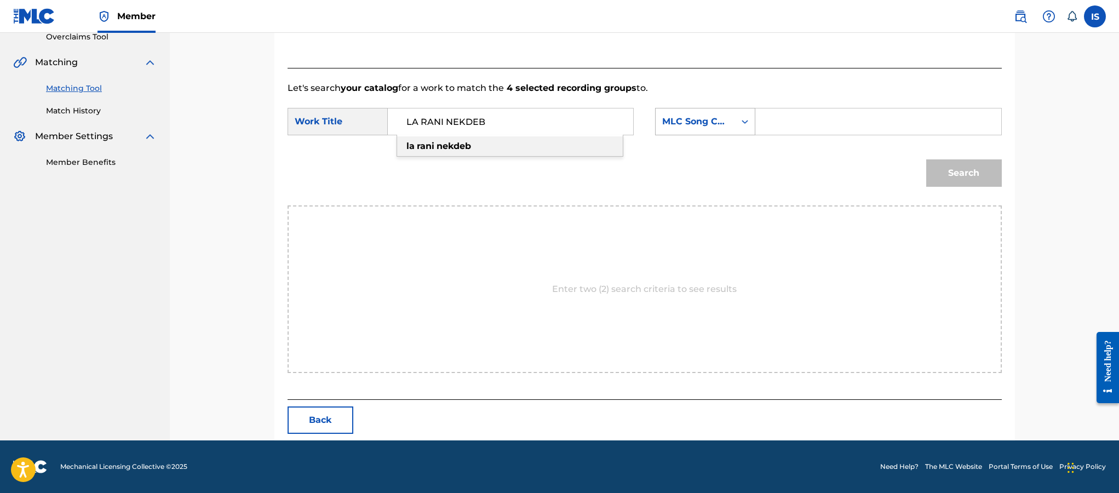
type input "LA RANI NEKDEB"
click at [715, 127] on div "MLC Song Code" at bounding box center [695, 121] width 66 height 13
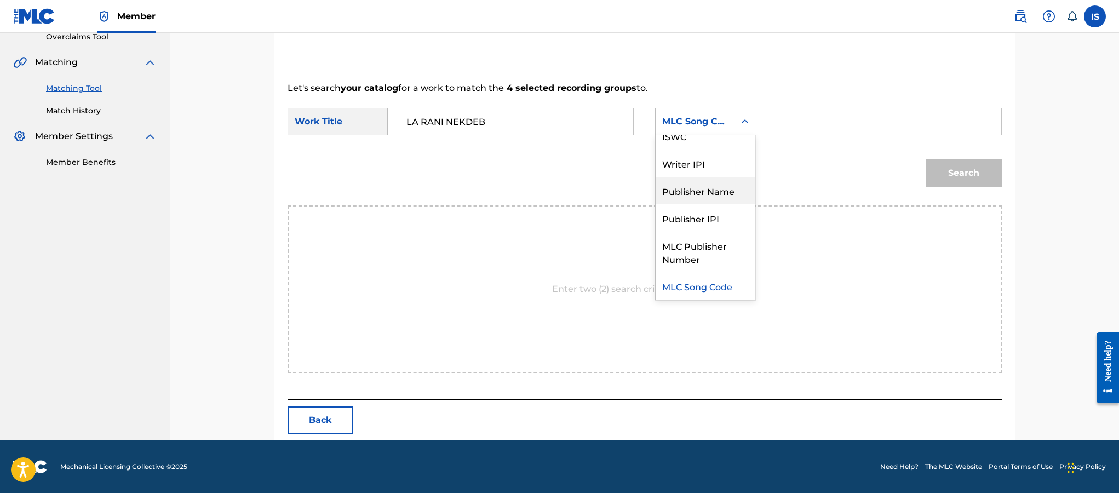
scroll to position [0, 0]
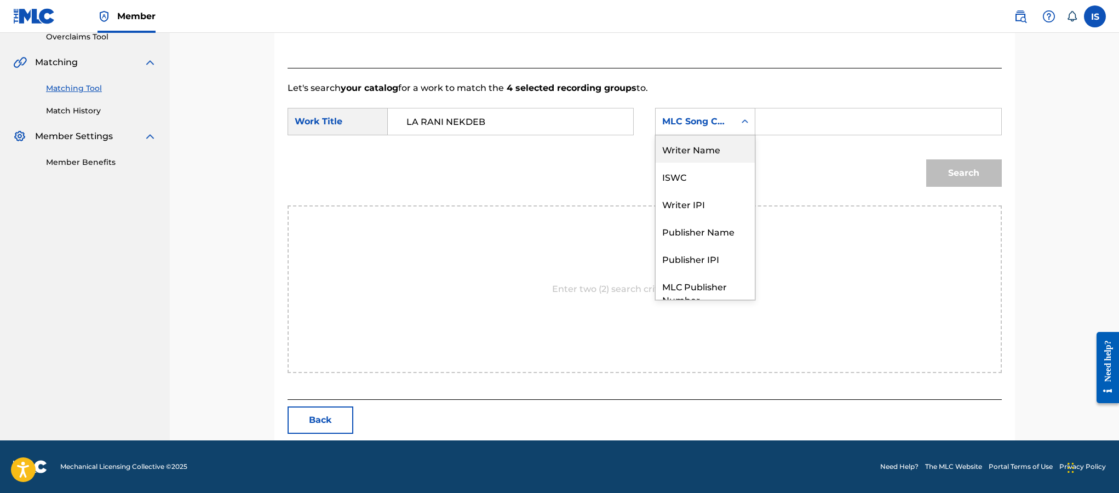
click at [692, 148] on div "Writer Name" at bounding box center [705, 148] width 99 height 27
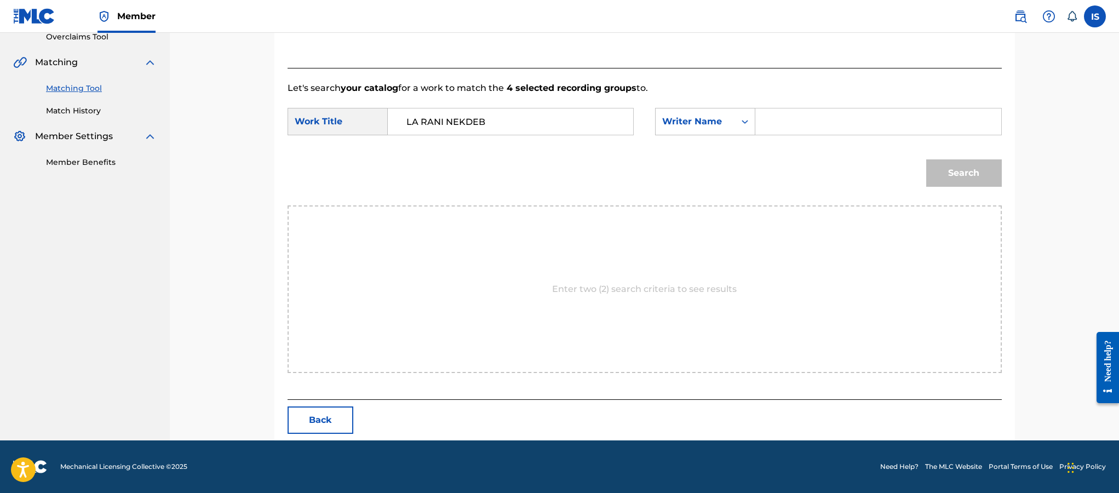
click at [813, 124] on input "Search Form" at bounding box center [878, 121] width 227 height 26
type input "moufok"
click at [975, 183] on button "Search" at bounding box center [964, 172] width 76 height 27
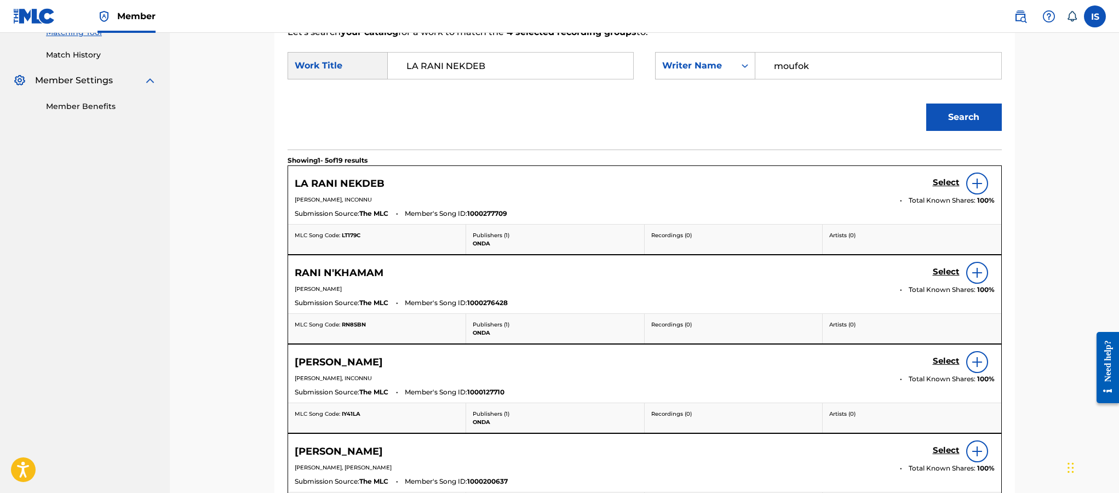
scroll to position [313, 0]
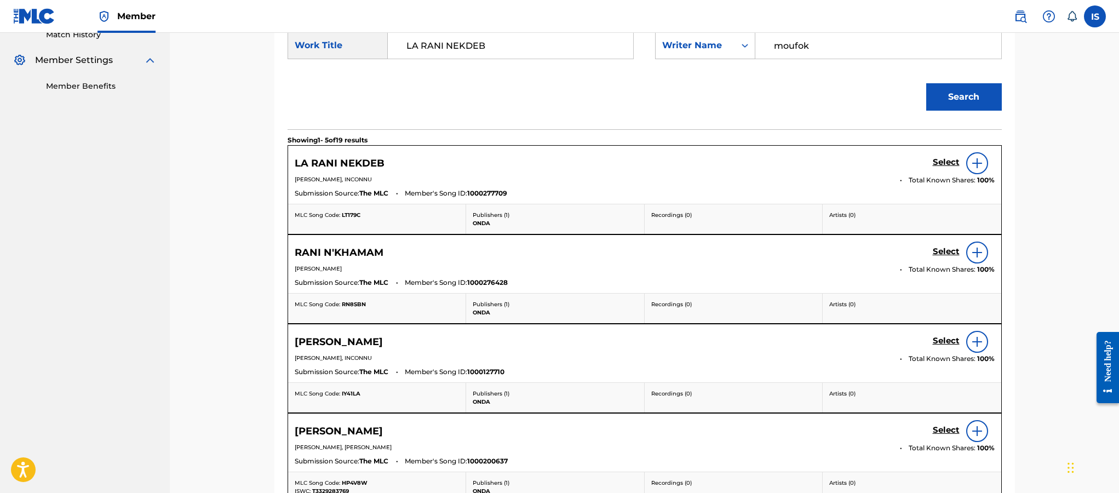
click at [944, 157] on h5 "Select" at bounding box center [946, 162] width 27 height 10
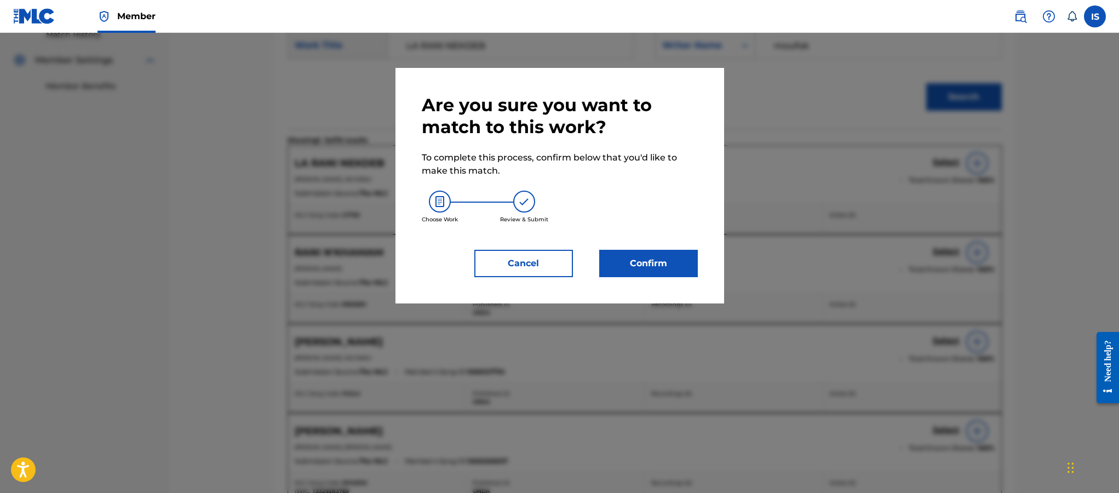
click at [643, 260] on button "Confirm" at bounding box center [648, 263] width 99 height 27
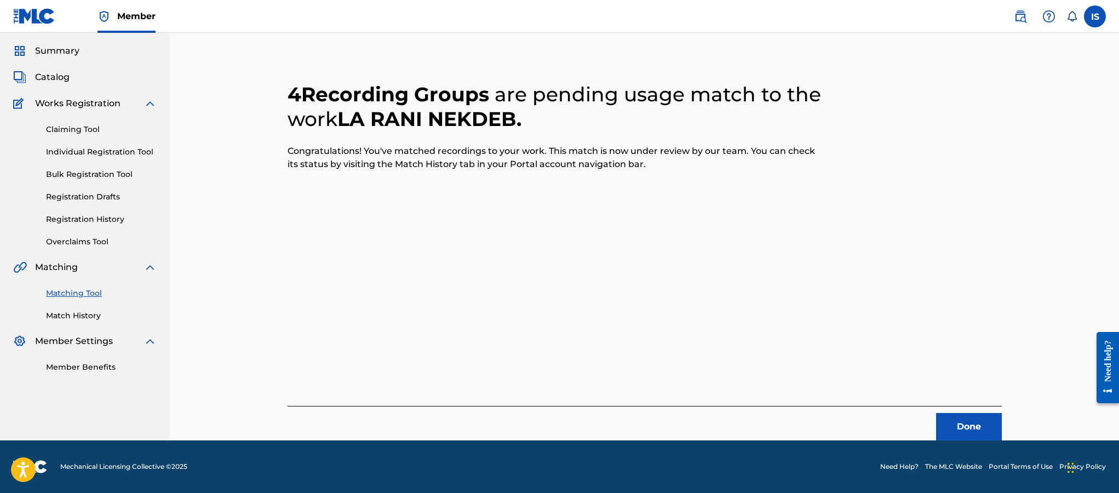
scroll to position [32, 0]
click at [961, 431] on button "Done" at bounding box center [969, 426] width 66 height 27
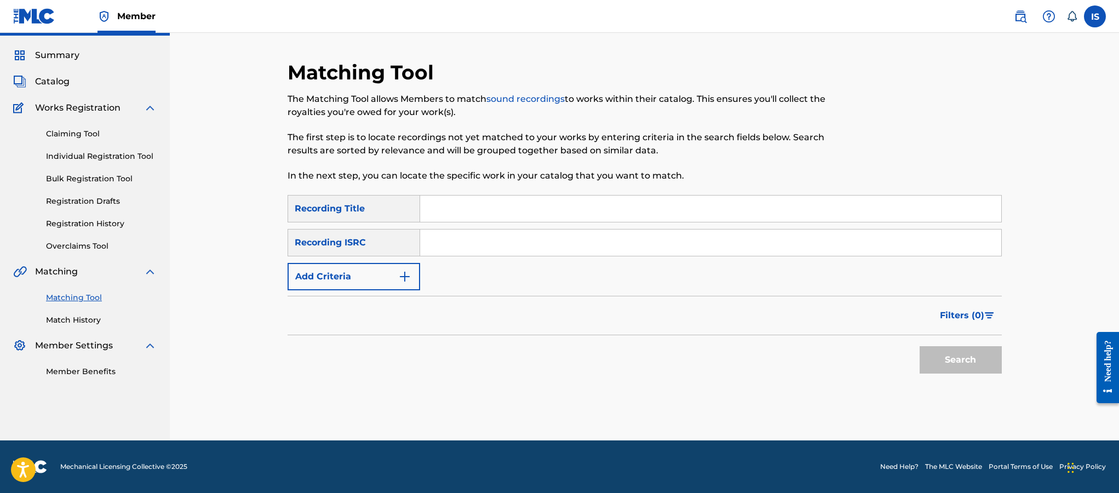
scroll to position [0, 0]
